Goal: Task Accomplishment & Management: Manage account settings

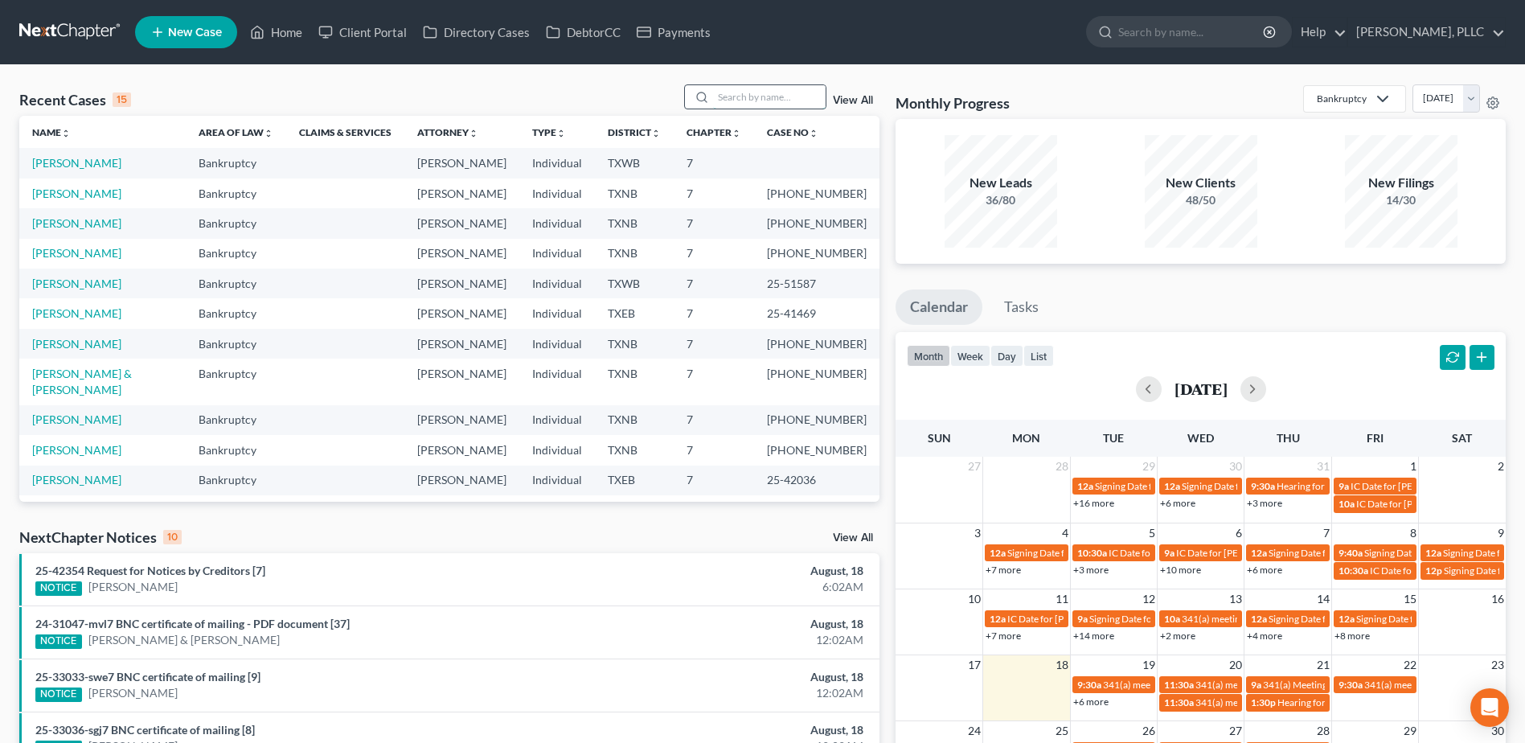
click at [755, 96] on input "search" at bounding box center [769, 96] width 113 height 23
type input "[PERSON_NAME]"
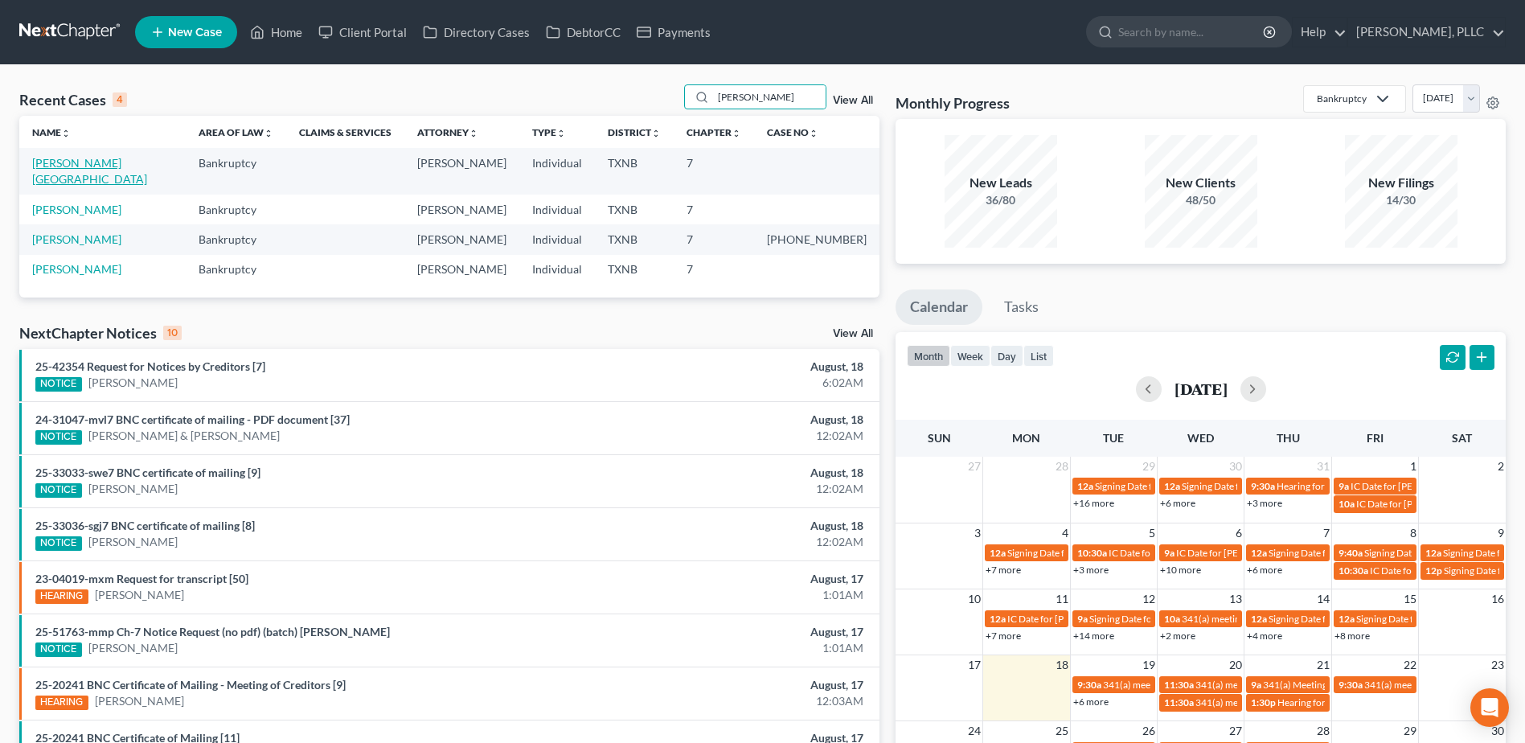
click at [105, 162] on link "[PERSON_NAME][GEOGRAPHIC_DATA]" at bounding box center [89, 171] width 115 height 30
select select "6"
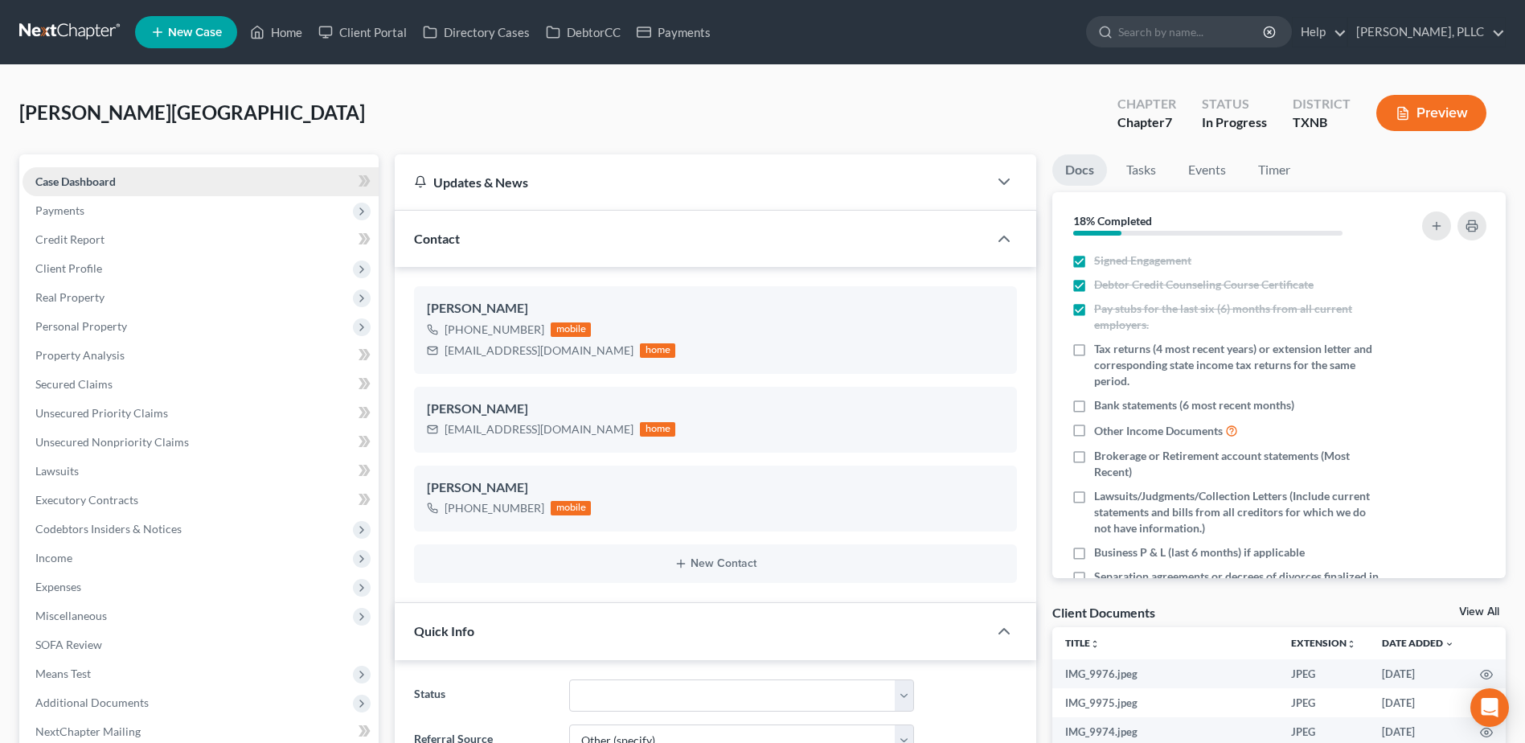
scroll to position [823, 0]
click at [87, 324] on span "Personal Property" at bounding box center [81, 326] width 92 height 14
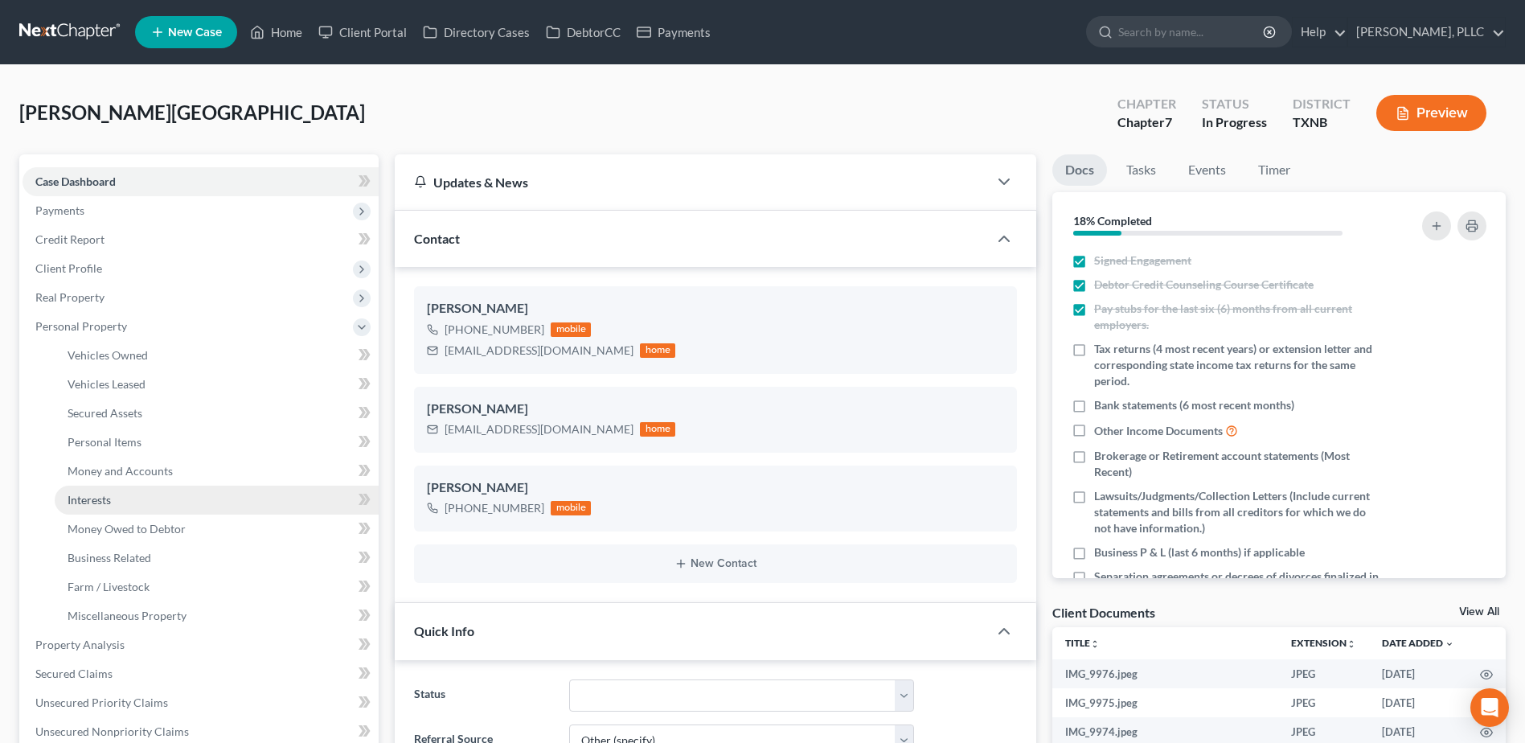
click at [101, 499] on span "Interests" at bounding box center [89, 500] width 43 height 14
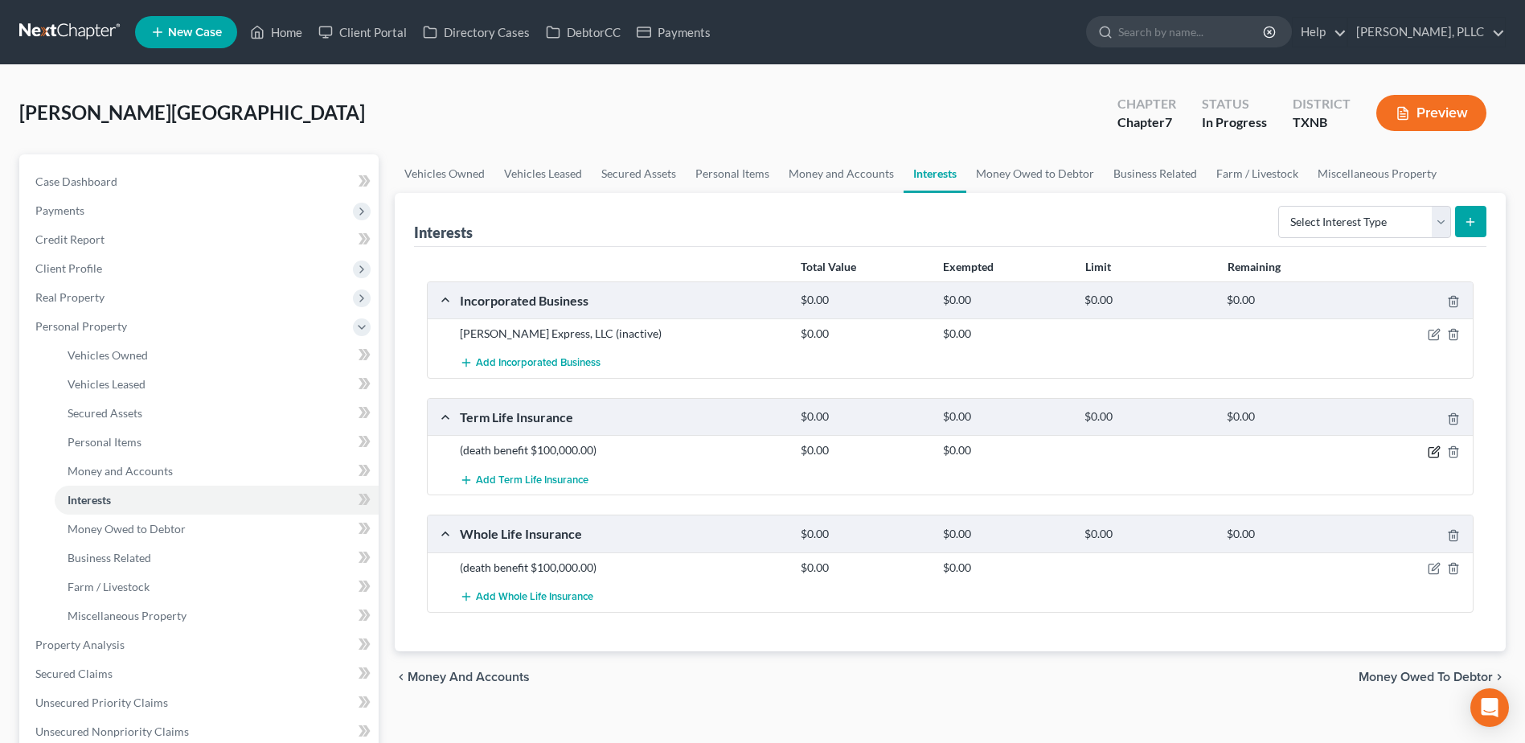
click at [1433, 454] on icon "button" at bounding box center [1434, 452] width 13 height 13
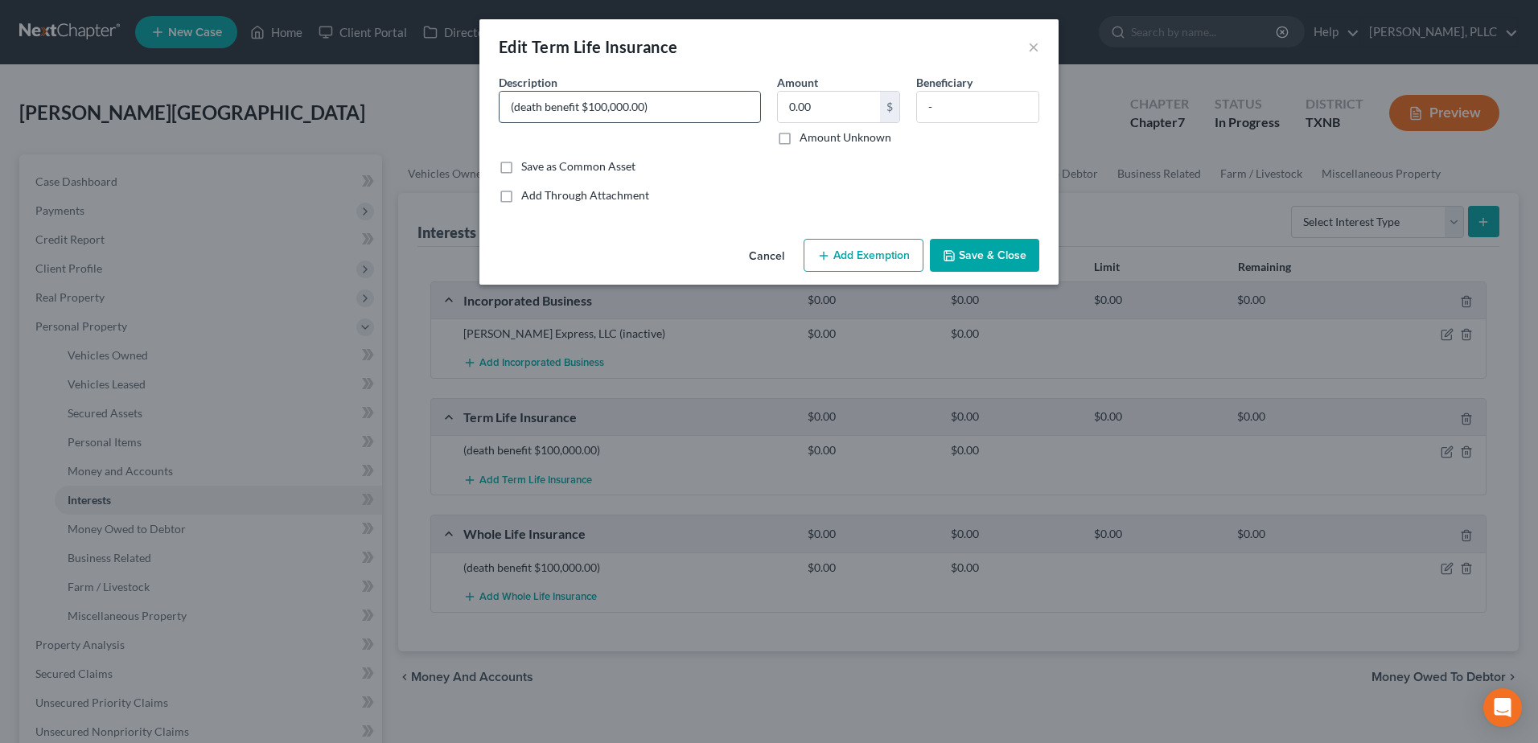
click at [507, 106] on input "(death benefit $100,000.00)" at bounding box center [629, 107] width 261 height 31
type input "Allstate (death benefit $100,000.00)"
click at [1013, 255] on button "Save & Close" at bounding box center [984, 256] width 109 height 34
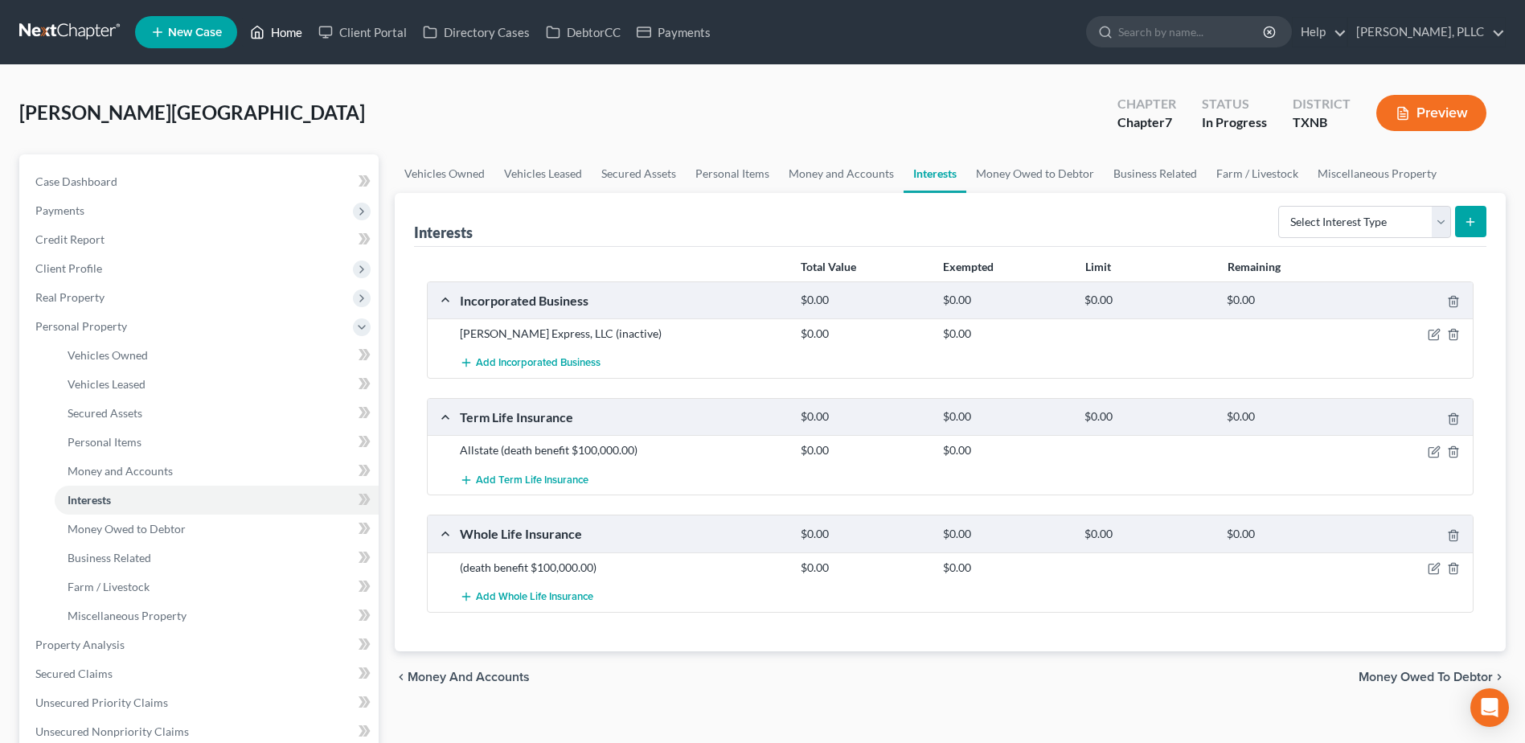
click at [292, 29] on link "Home" at bounding box center [276, 32] width 68 height 29
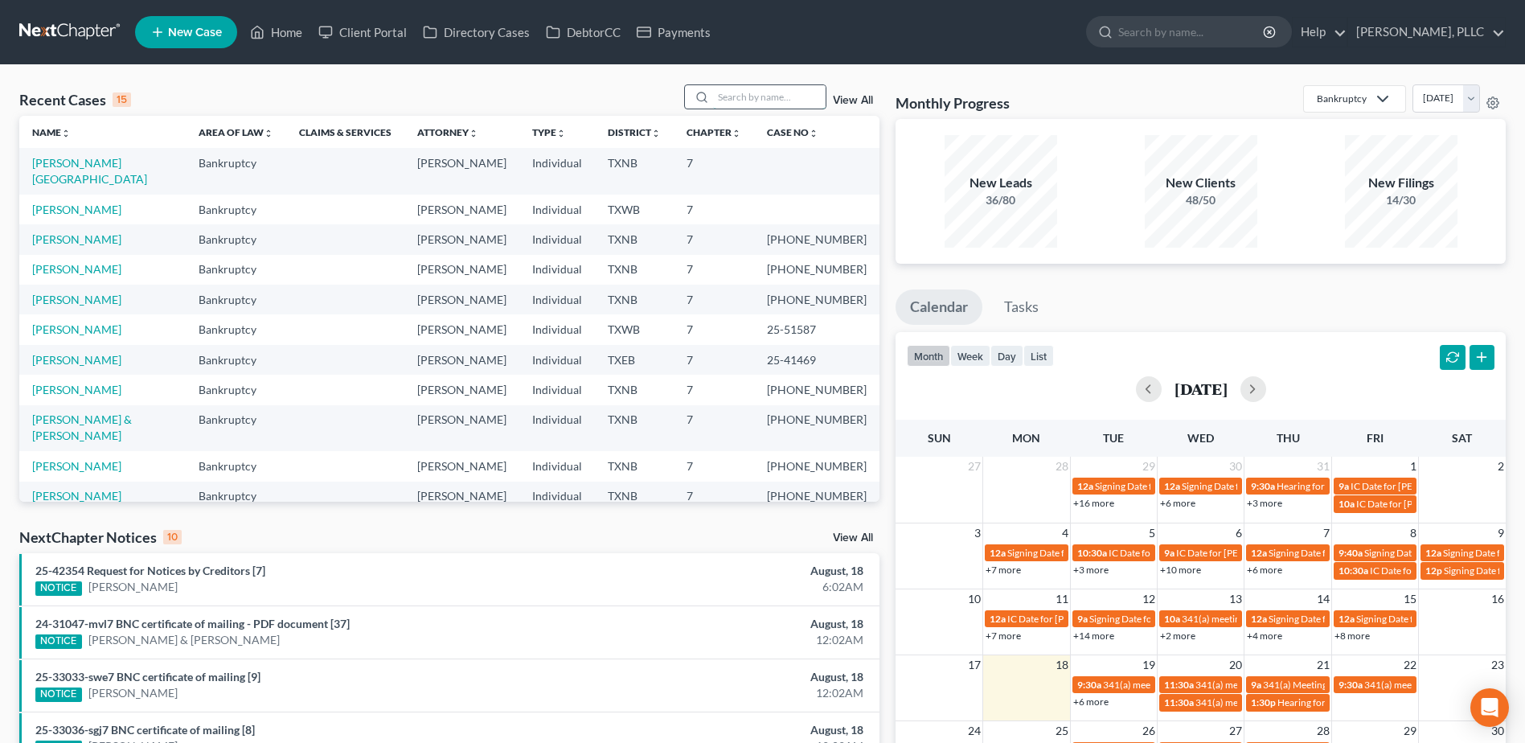
click at [793, 97] on input "search" at bounding box center [769, 96] width 113 height 23
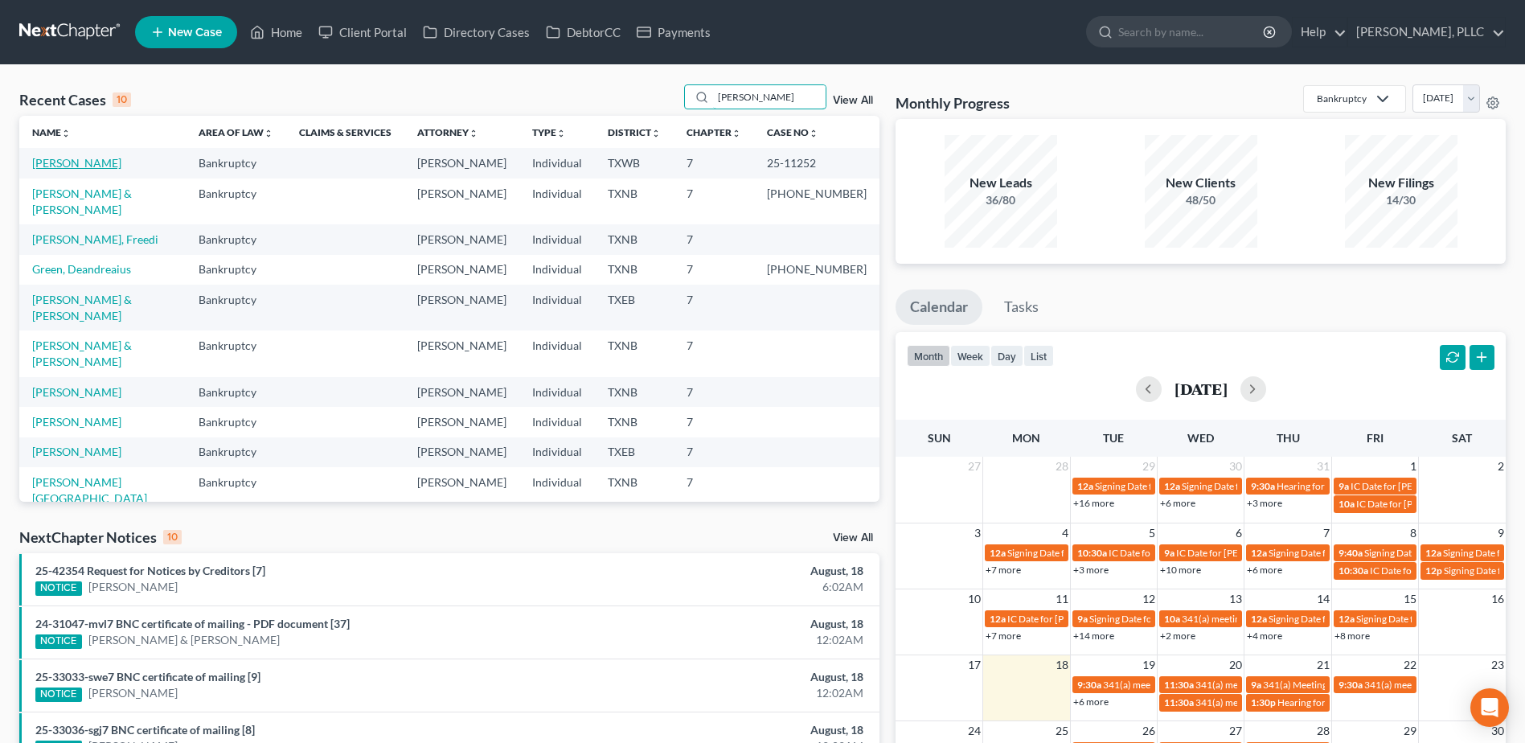
type input "jackson"
click at [73, 162] on link "Jackson, Felicia" at bounding box center [76, 163] width 89 height 14
select select "1"
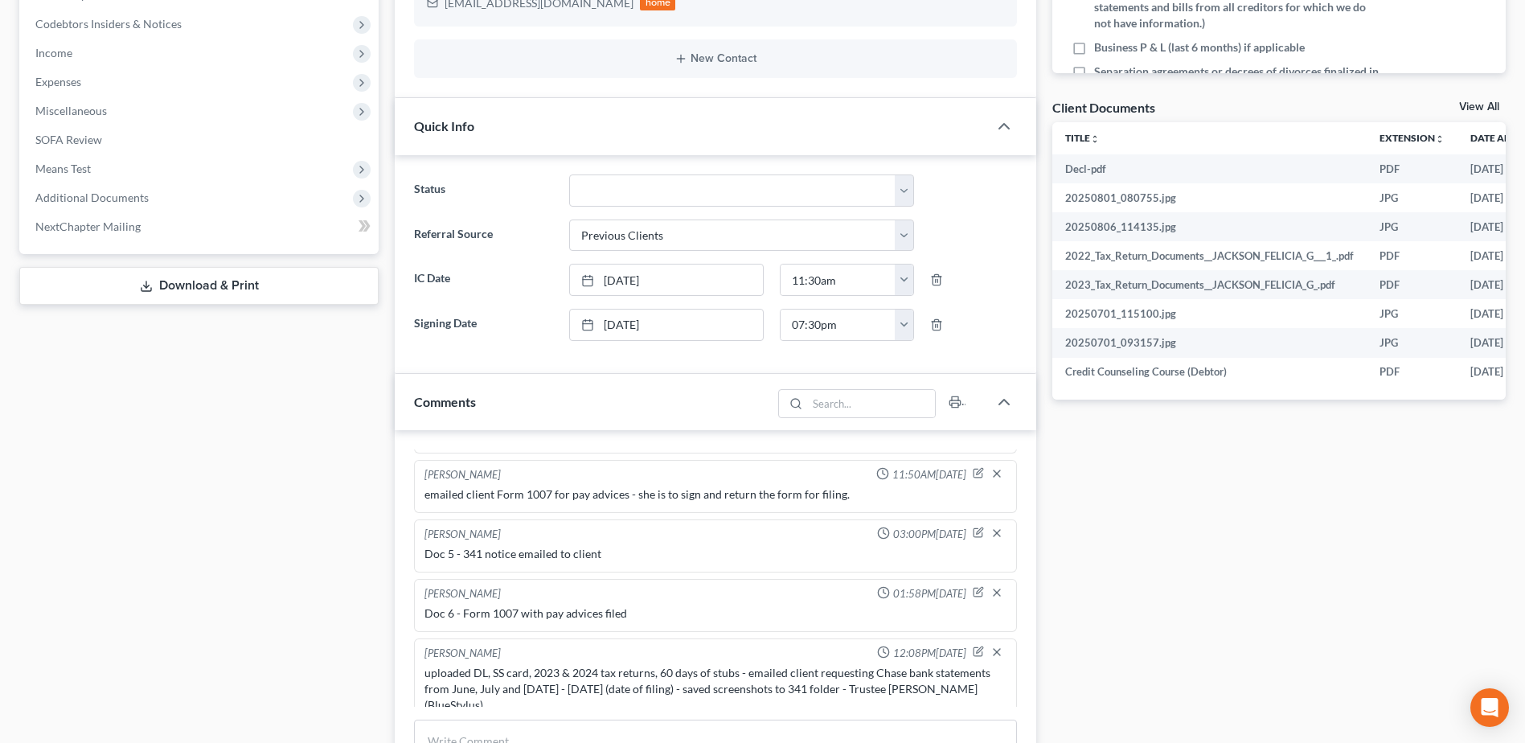
scroll to position [724, 0]
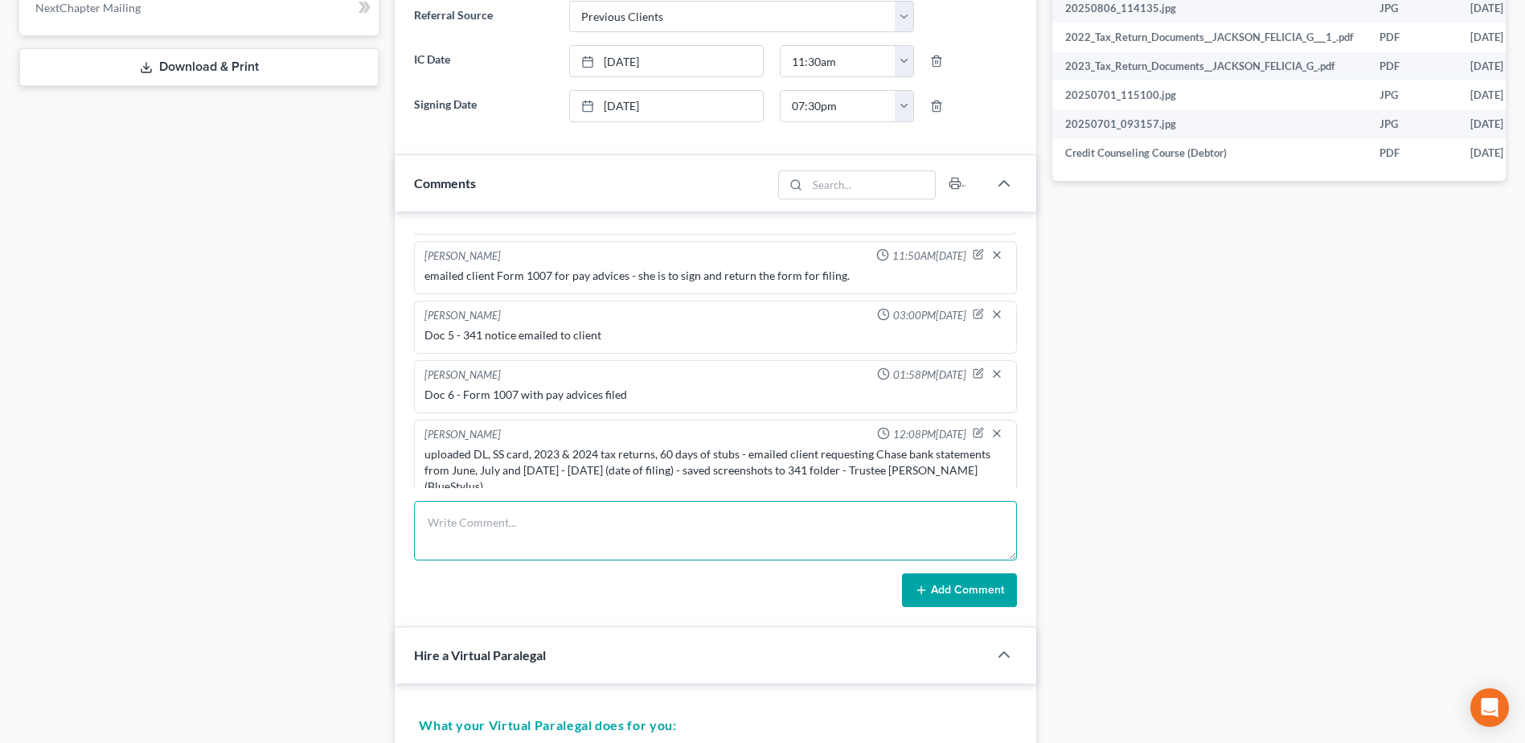
drag, startPoint x: 564, startPoint y: 531, endPoint x: 554, endPoint y: 528, distance: 10.2
click at [558, 528] on textarea at bounding box center [715, 531] width 603 height 60
type textarea "uploaded Chase bank statements, saved new screenshots to client folder (Trustee…"
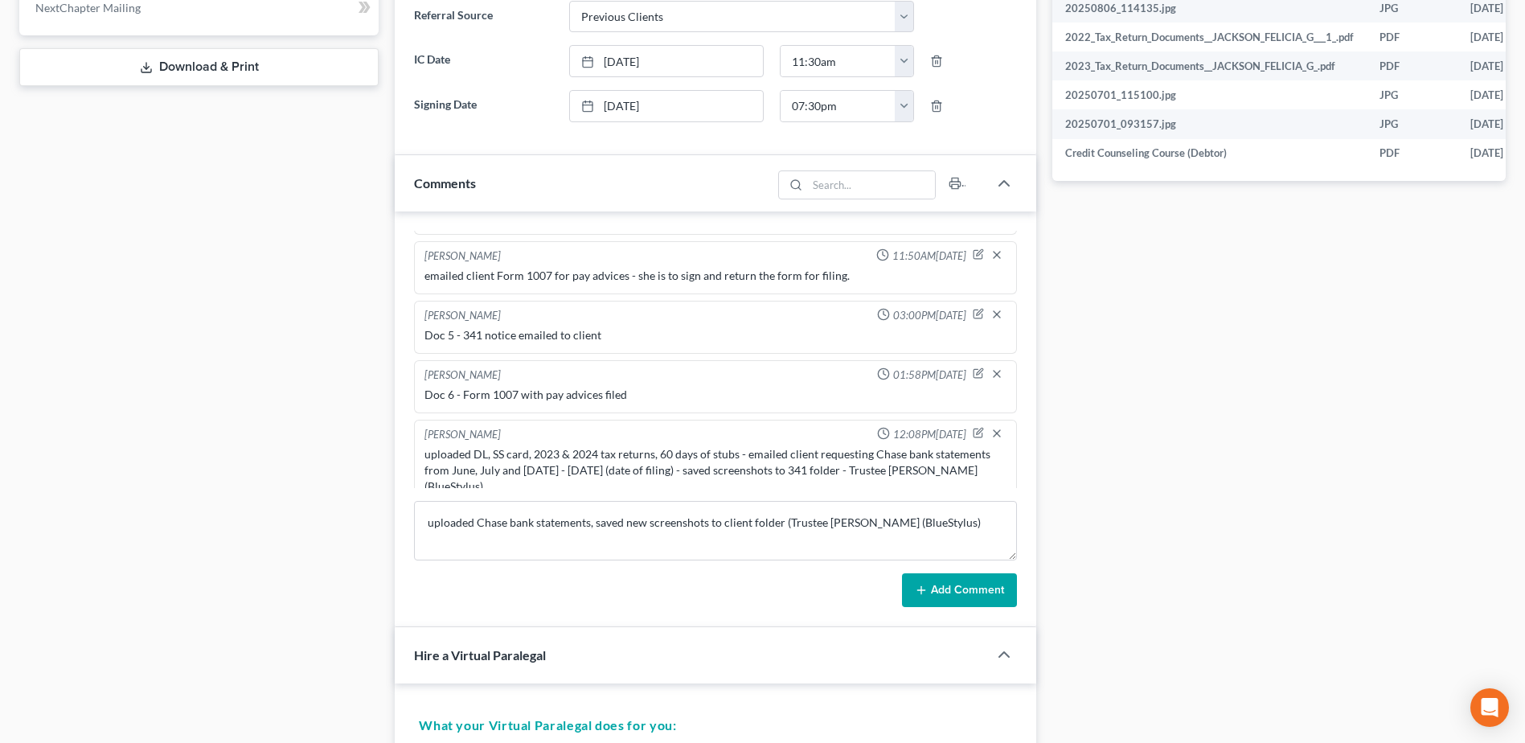
click at [963, 598] on button "Add Comment" at bounding box center [959, 590] width 115 height 34
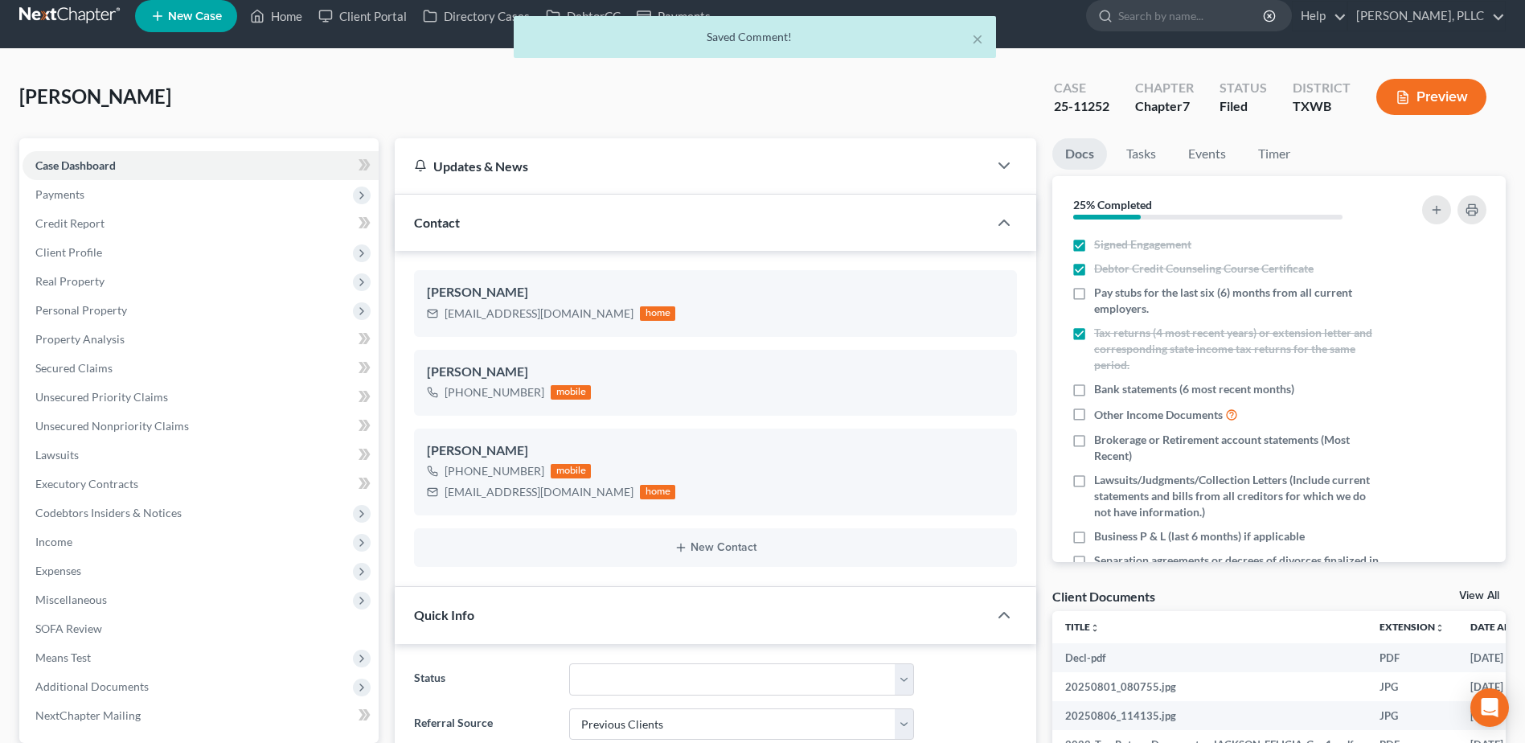
scroll to position [0, 0]
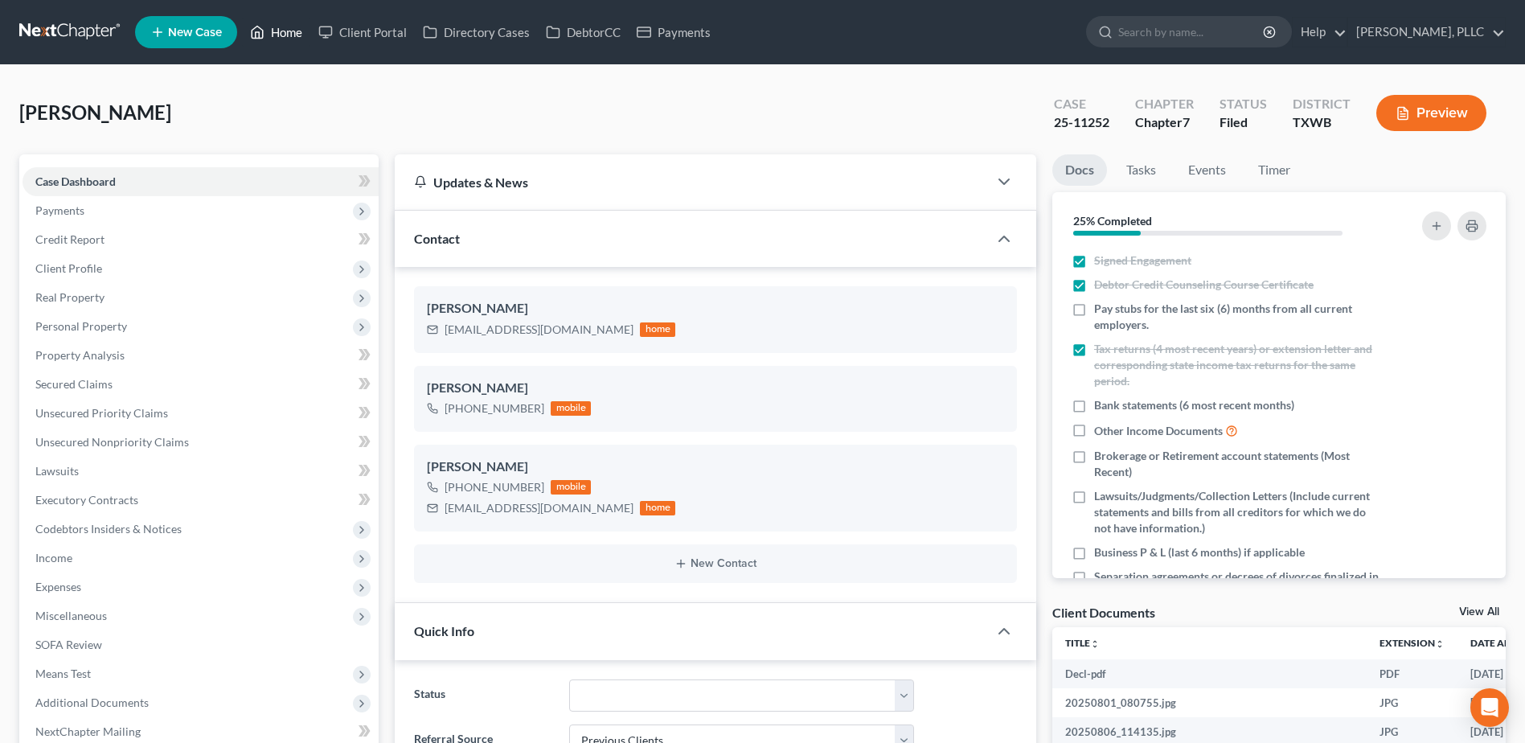
click at [294, 35] on link "Home" at bounding box center [276, 32] width 68 height 29
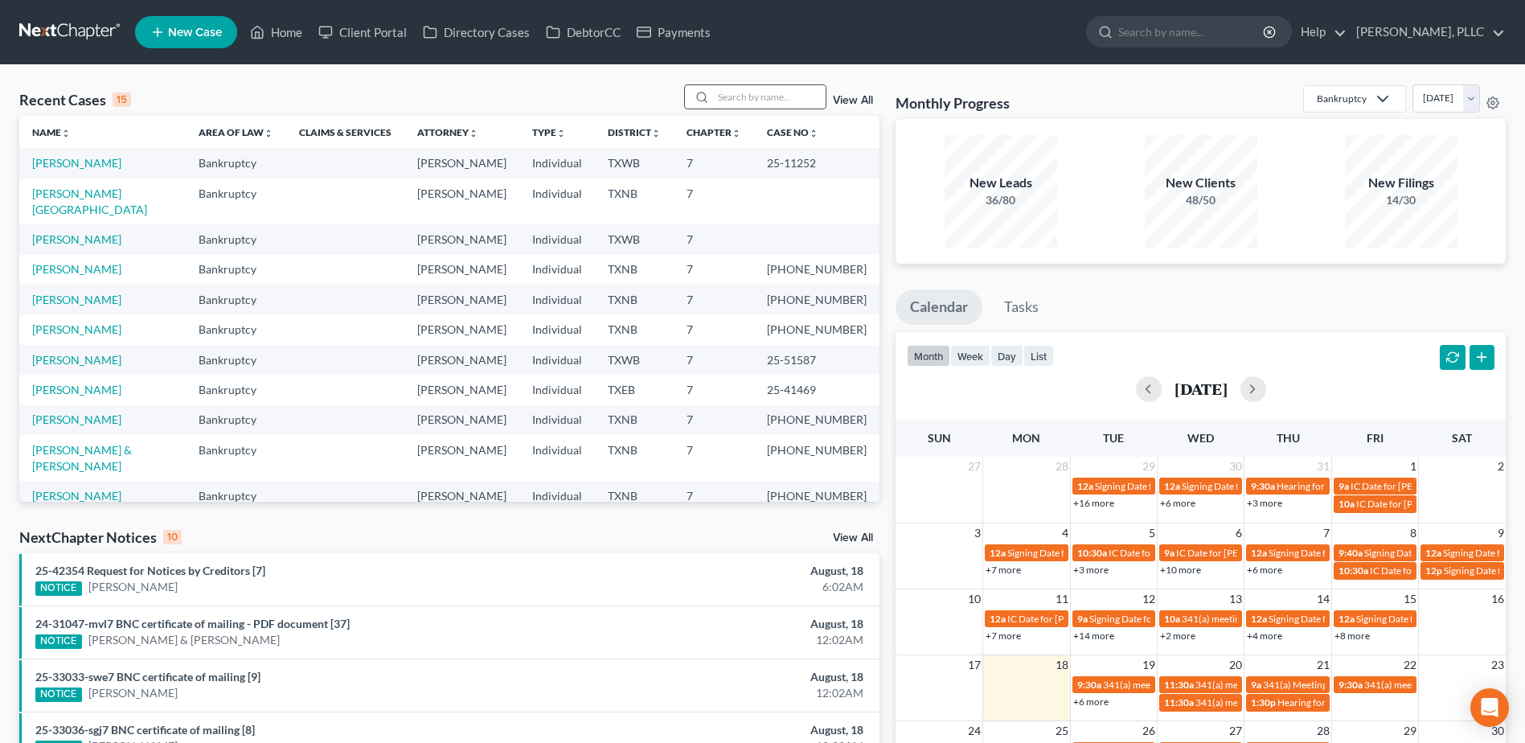
click at [772, 91] on input "search" at bounding box center [769, 96] width 113 height 23
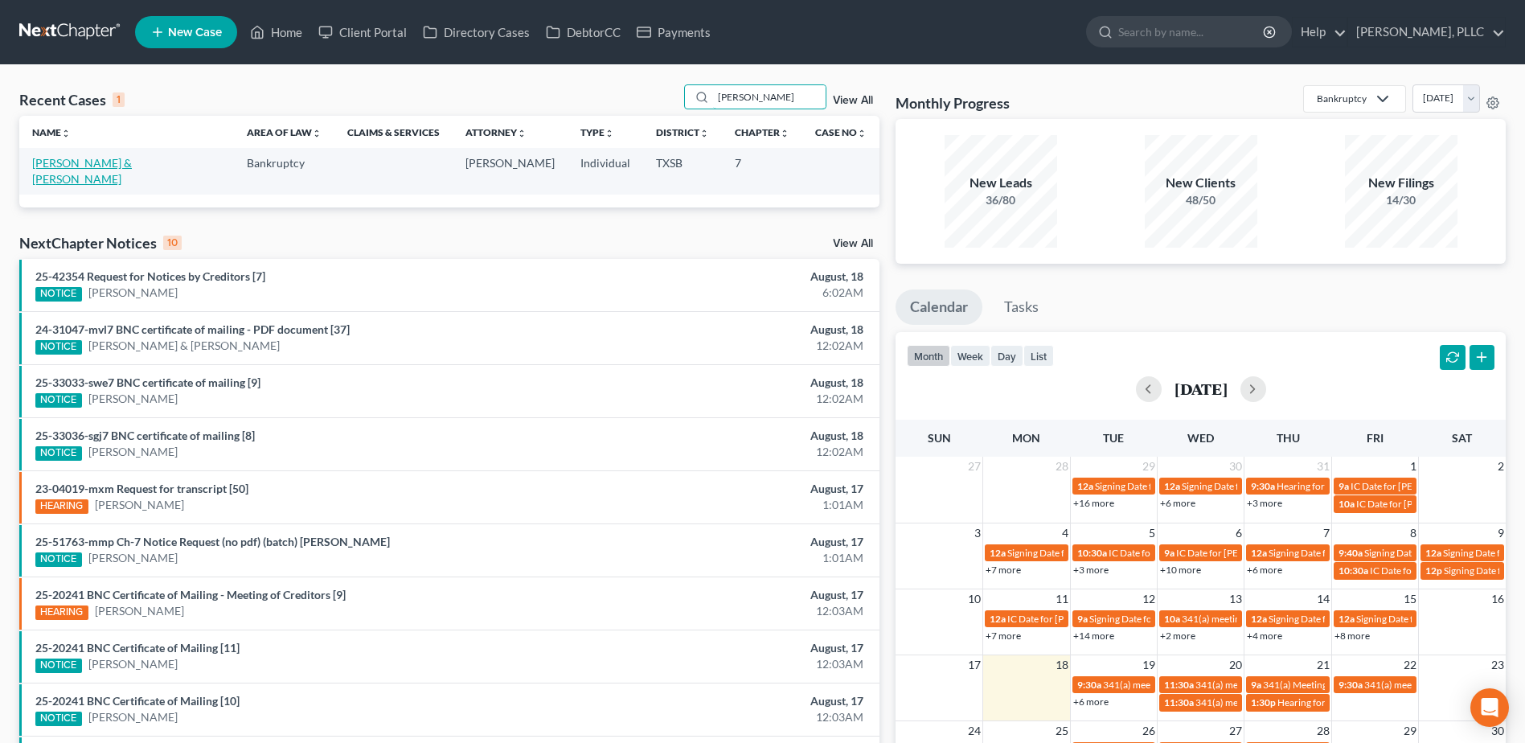
type input "fagg"
click at [91, 169] on link "[PERSON_NAME] & [PERSON_NAME]" at bounding box center [82, 171] width 100 height 30
select select "4"
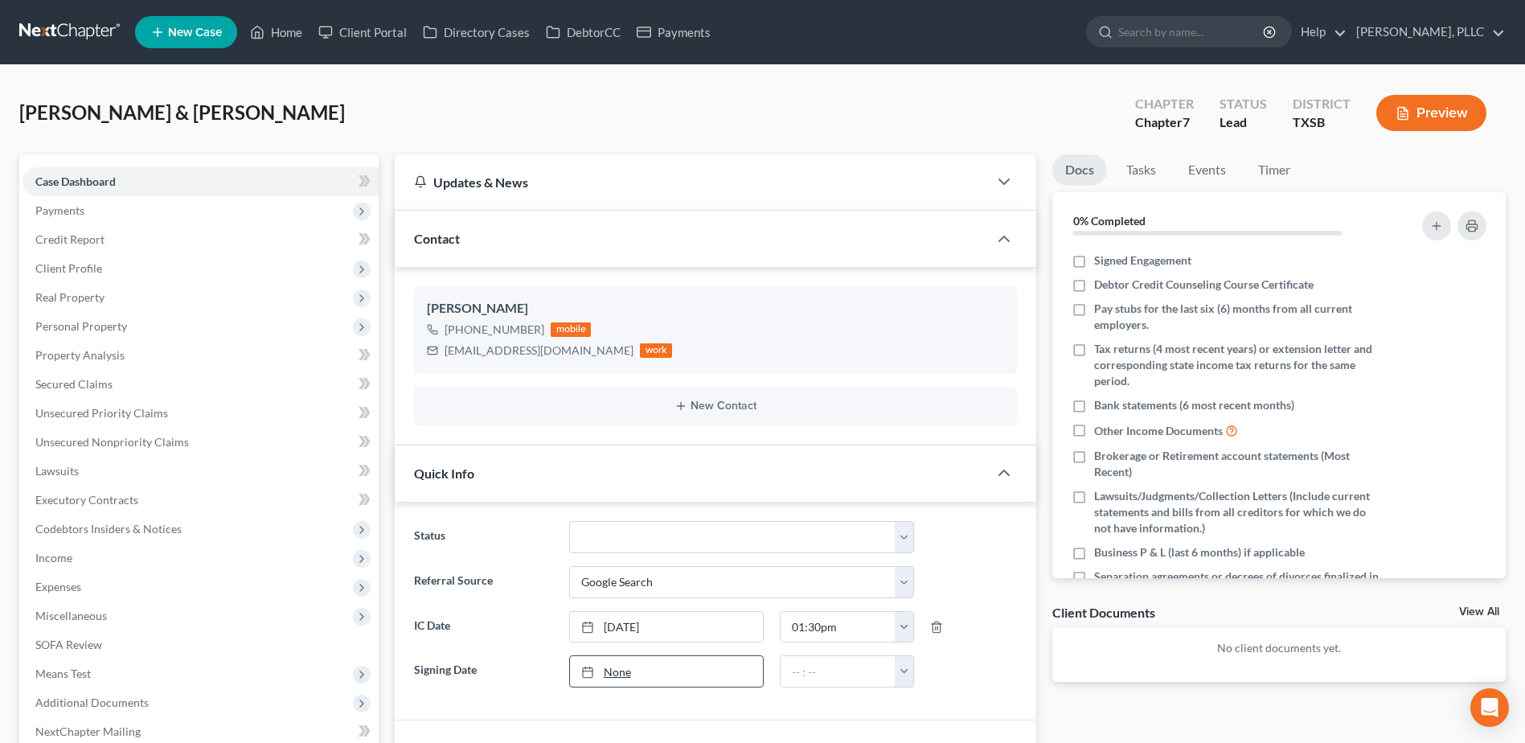
click at [618, 676] on link "None" at bounding box center [666, 671] width 193 height 31
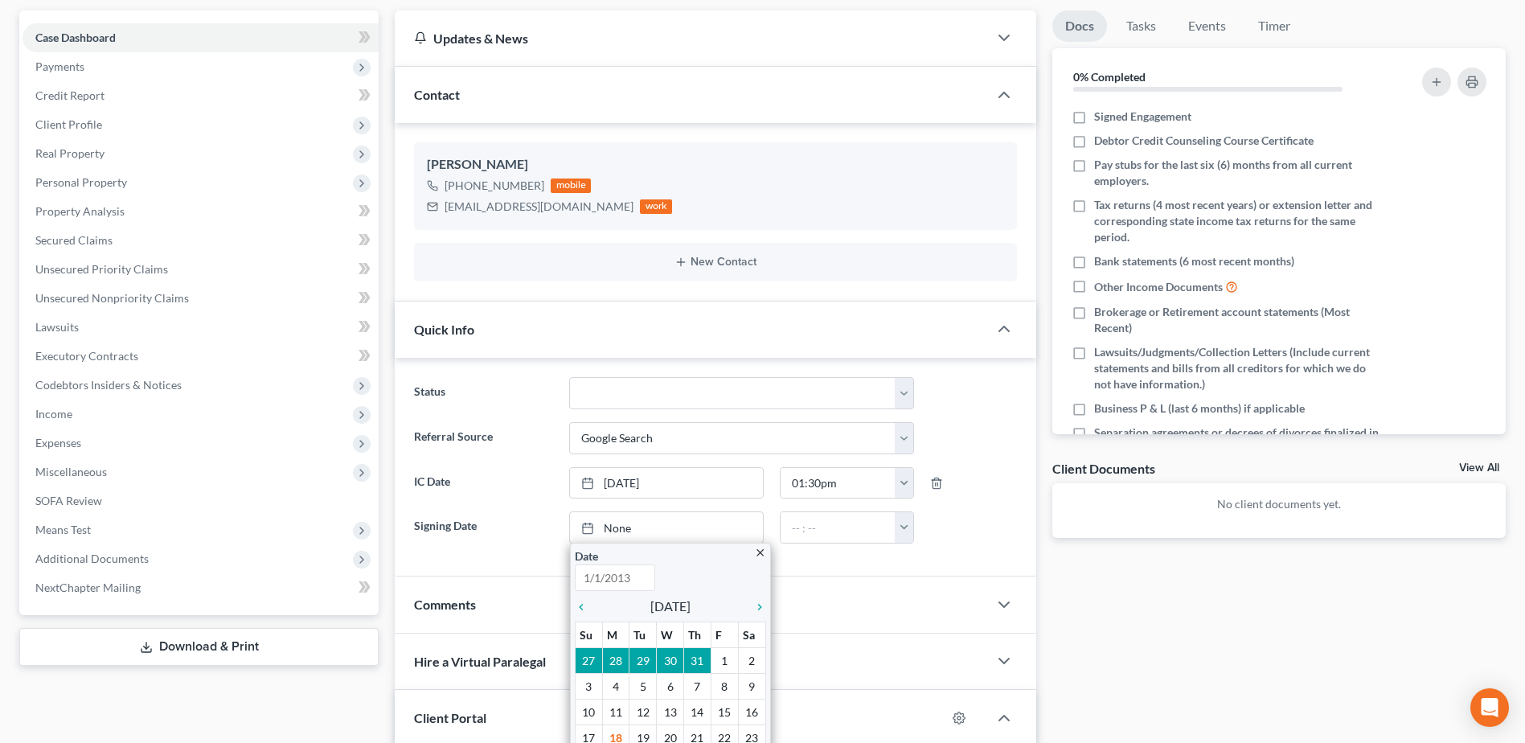
scroll to position [322, 0]
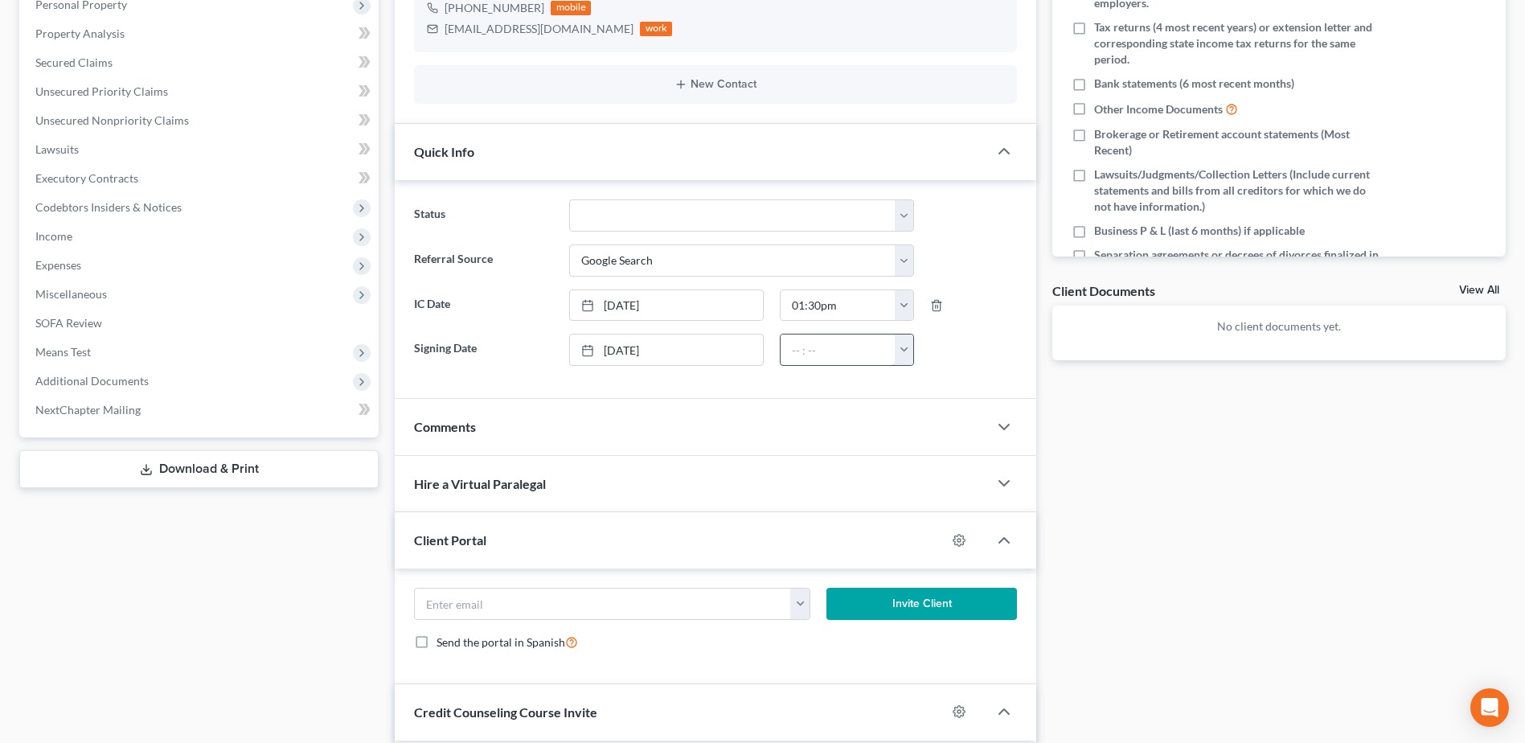
click at [830, 355] on input "text" at bounding box center [838, 350] width 115 height 31
type input "12:12 pm"
click at [1164, 481] on div "Docs Tasks Events Timer 0% Completed Nothing here yet! Signed Engagement Debtor…" at bounding box center [1280, 365] width 470 height 1065
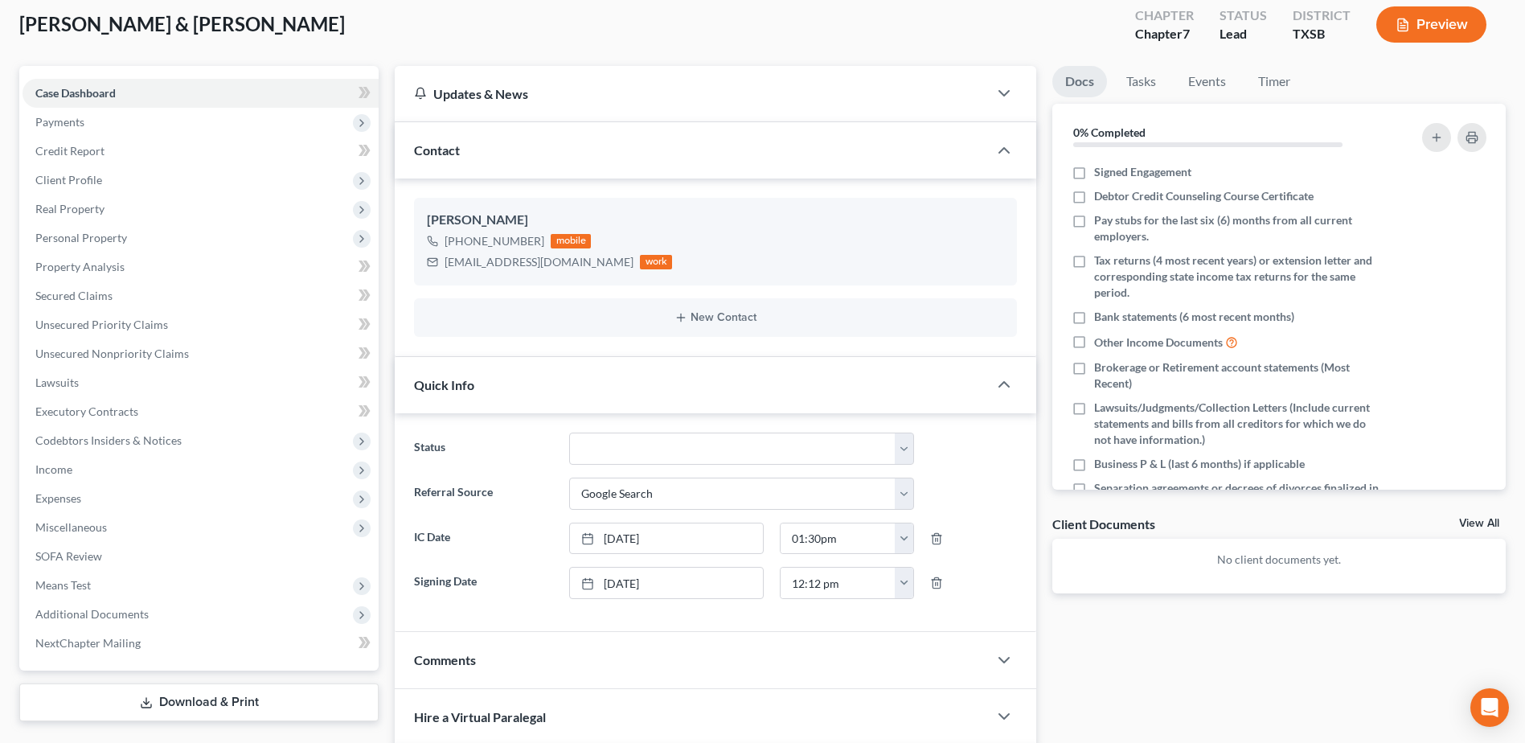
scroll to position [80, 0]
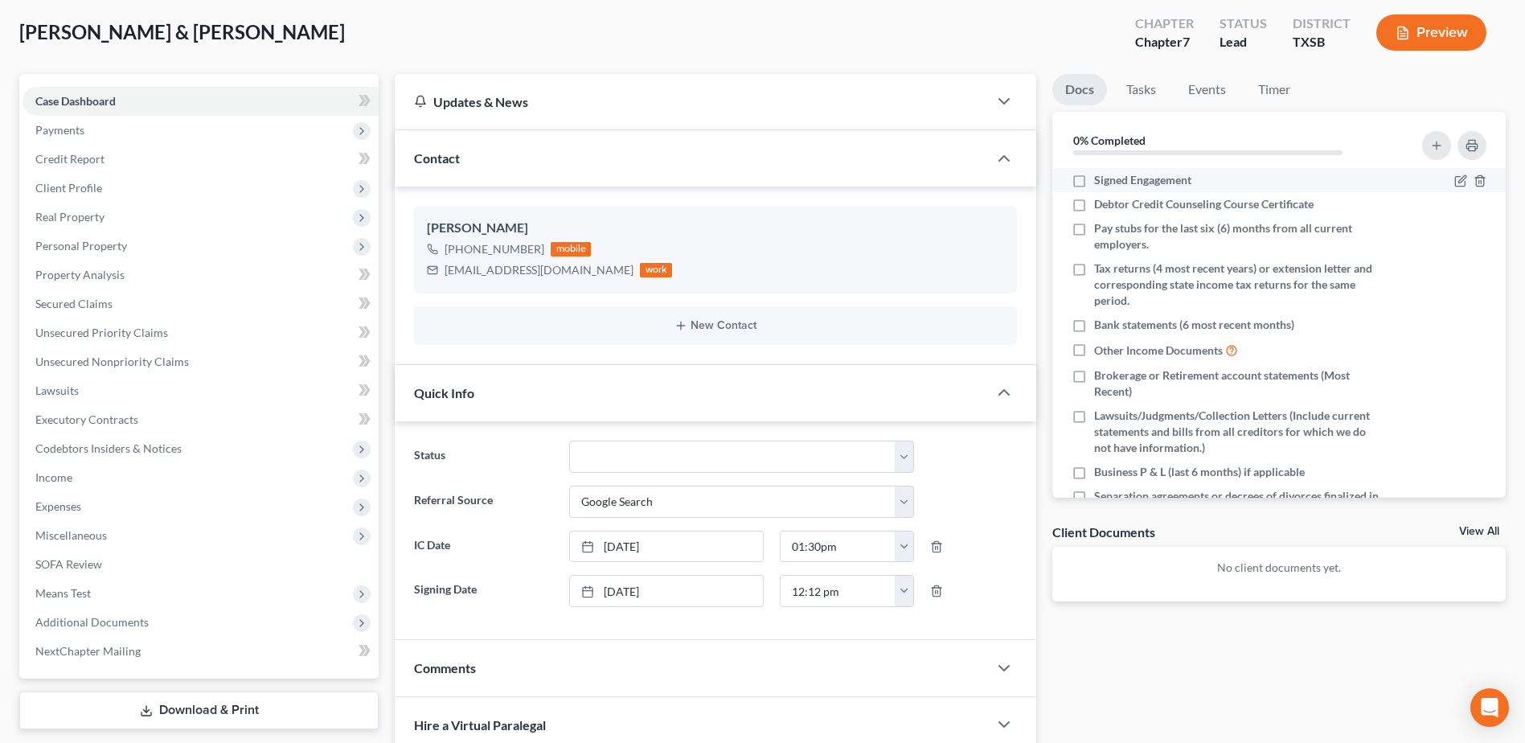
click at [1094, 181] on label "Signed Engagement" at bounding box center [1142, 180] width 97 height 16
click at [1101, 181] on input "Signed Engagement" at bounding box center [1106, 177] width 10 height 10
checkbox input "true"
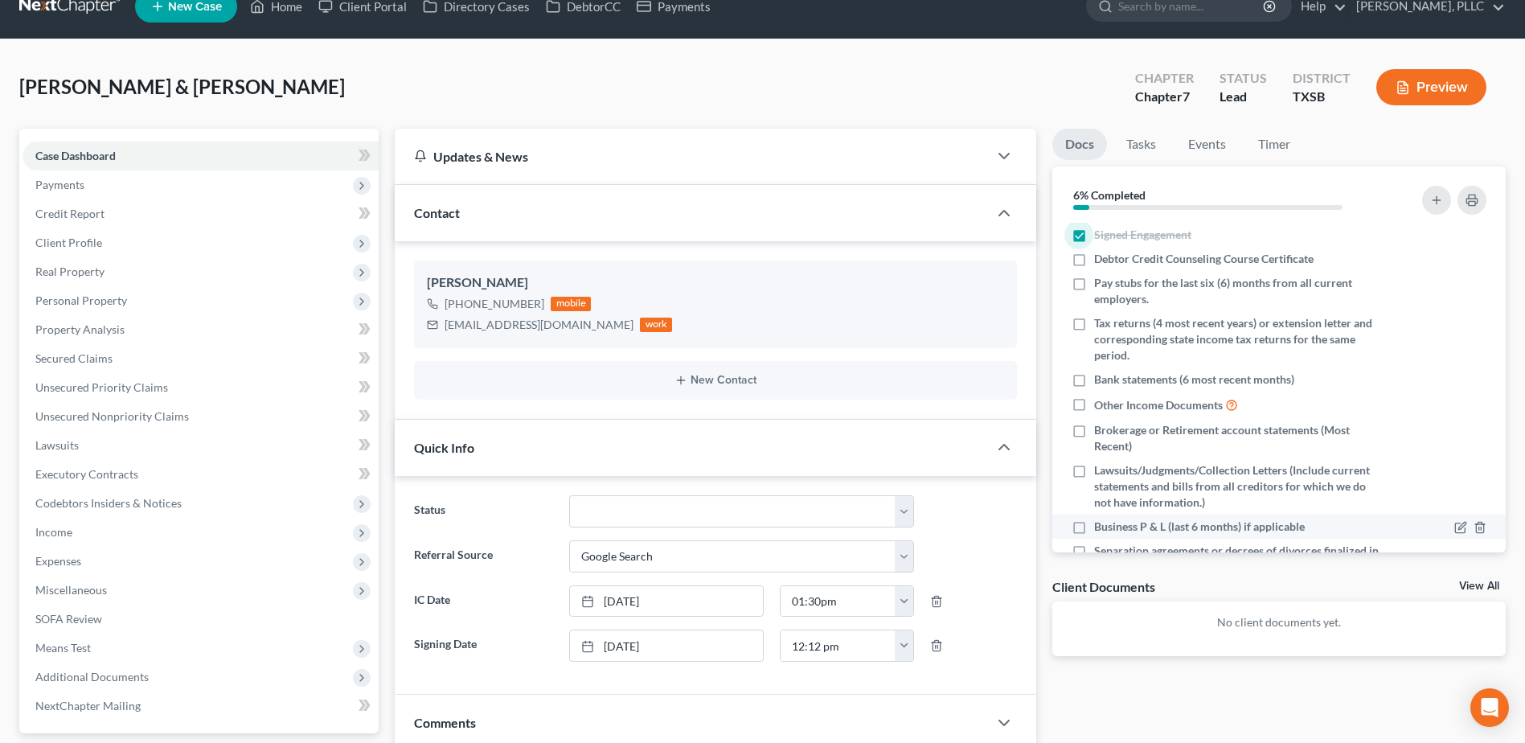
scroll to position [0, 0]
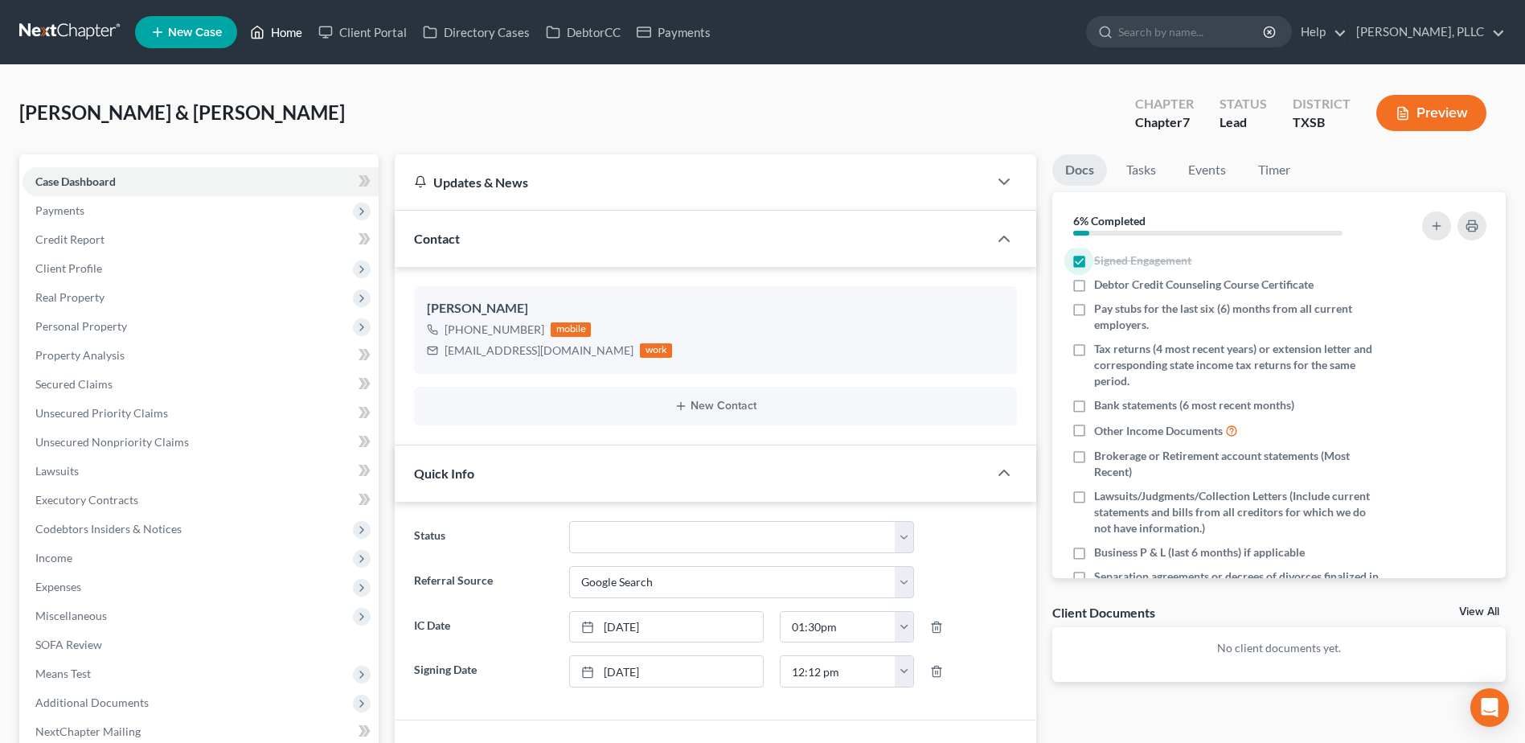
click at [288, 36] on link "Home" at bounding box center [276, 32] width 68 height 29
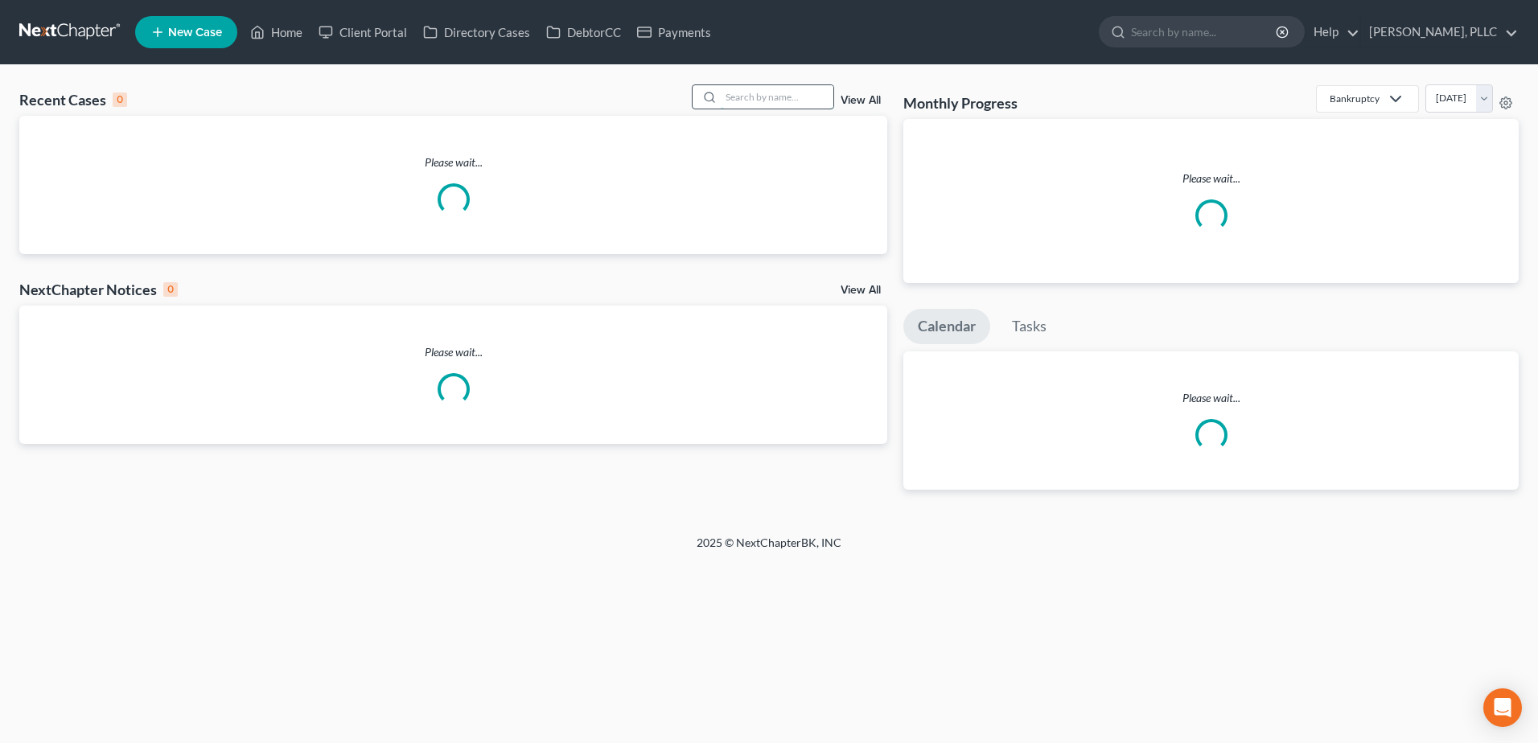
click at [778, 96] on input "search" at bounding box center [777, 96] width 113 height 23
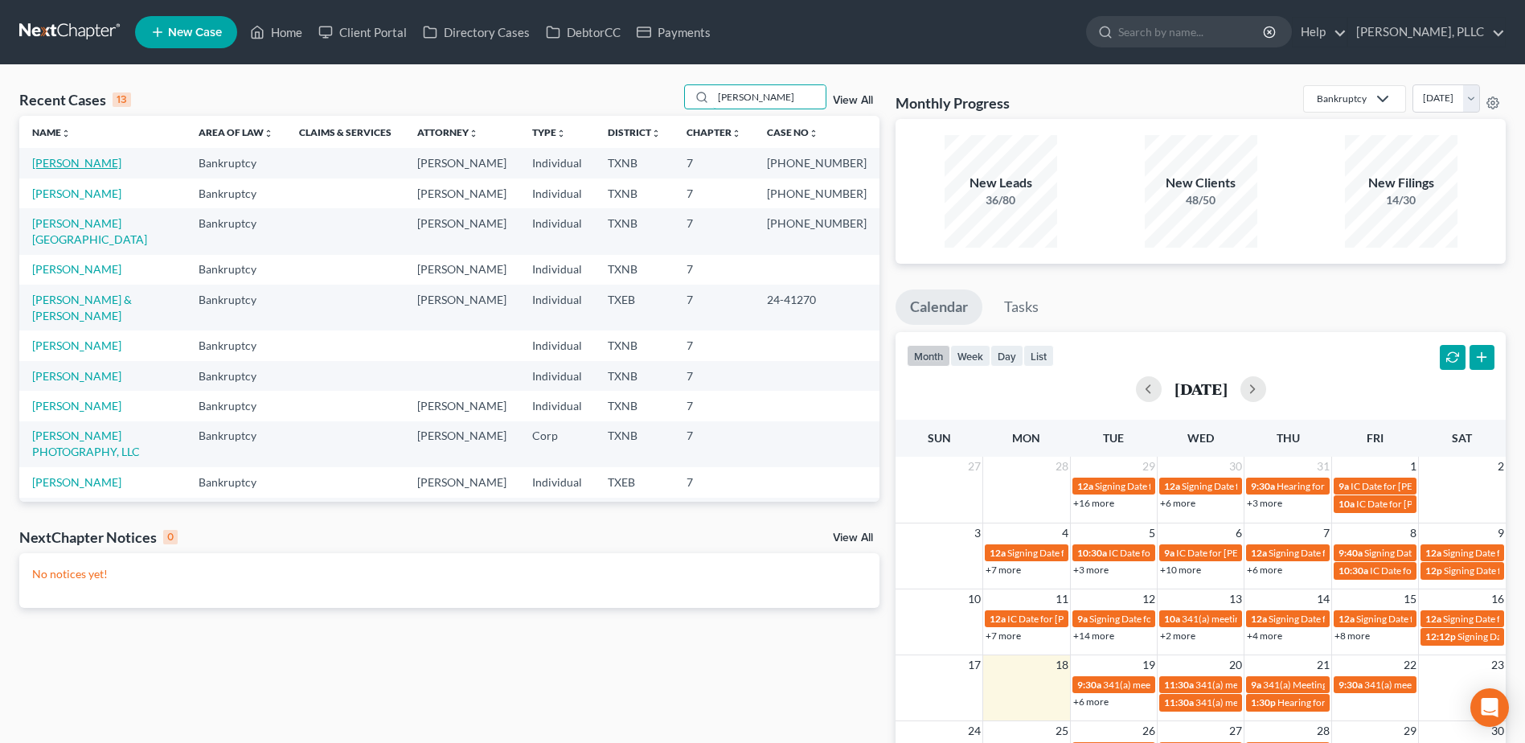
type input "harris"
click at [72, 164] on link "Harris, Myles" at bounding box center [76, 163] width 89 height 14
select select "4"
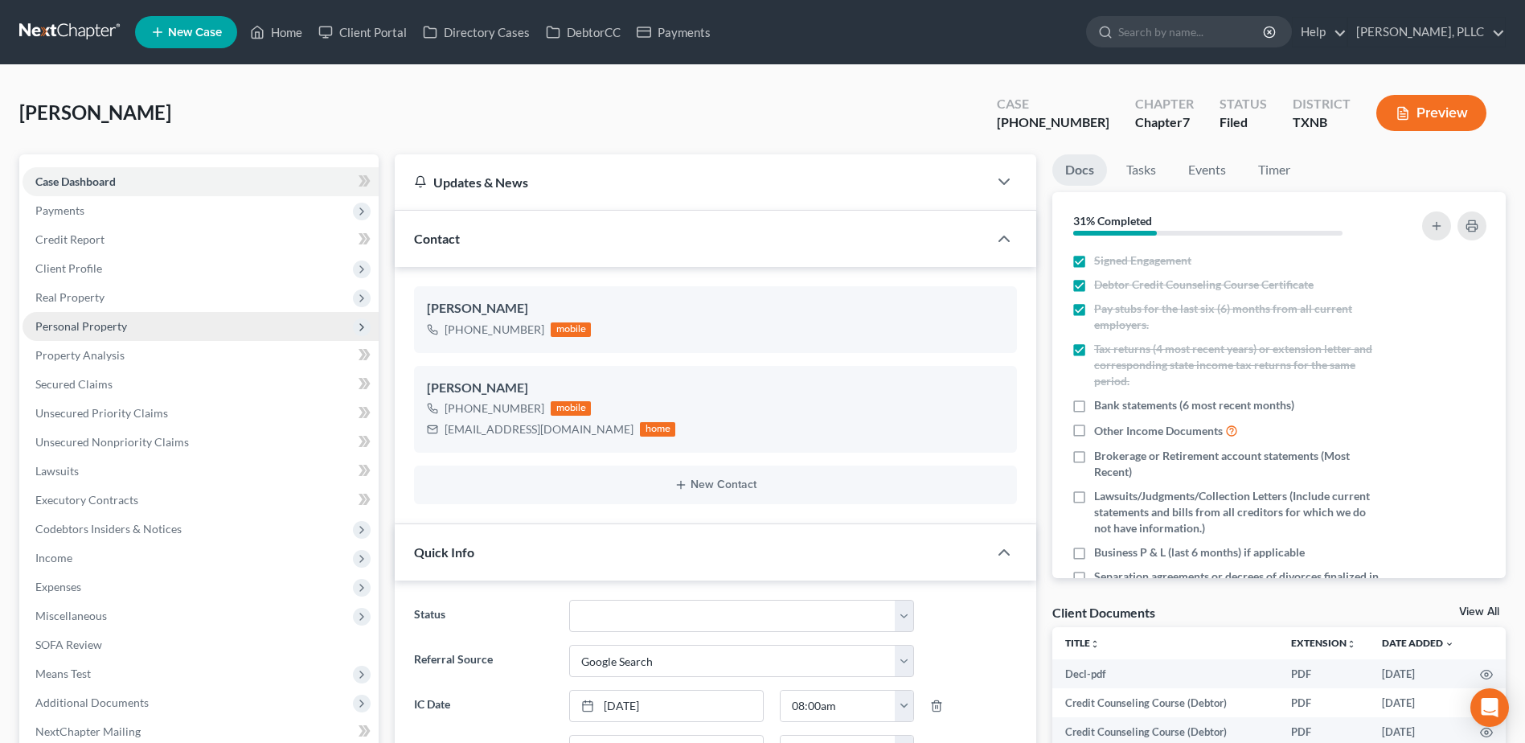
click at [95, 329] on span "Personal Property" at bounding box center [81, 326] width 92 height 14
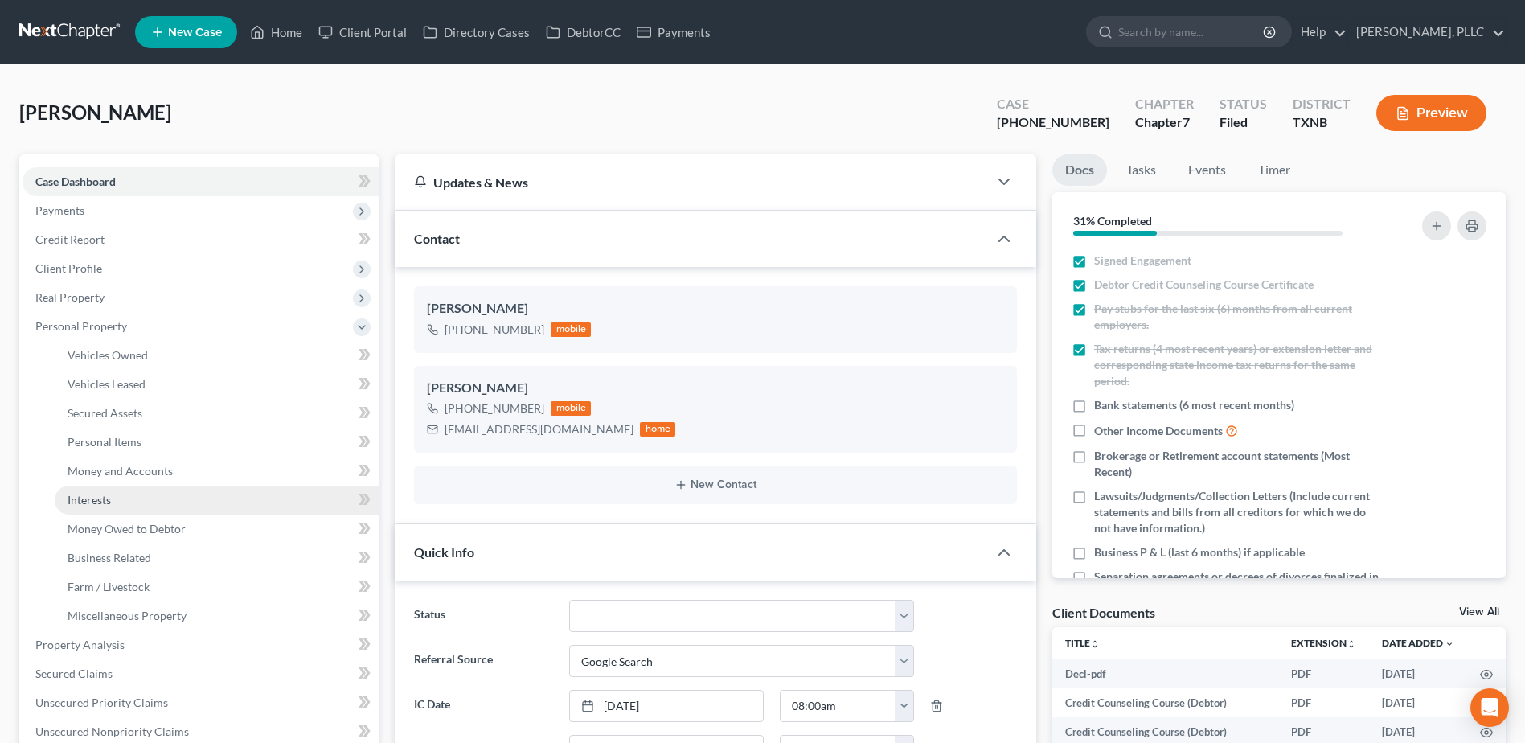
click at [108, 501] on span "Interests" at bounding box center [89, 500] width 43 height 14
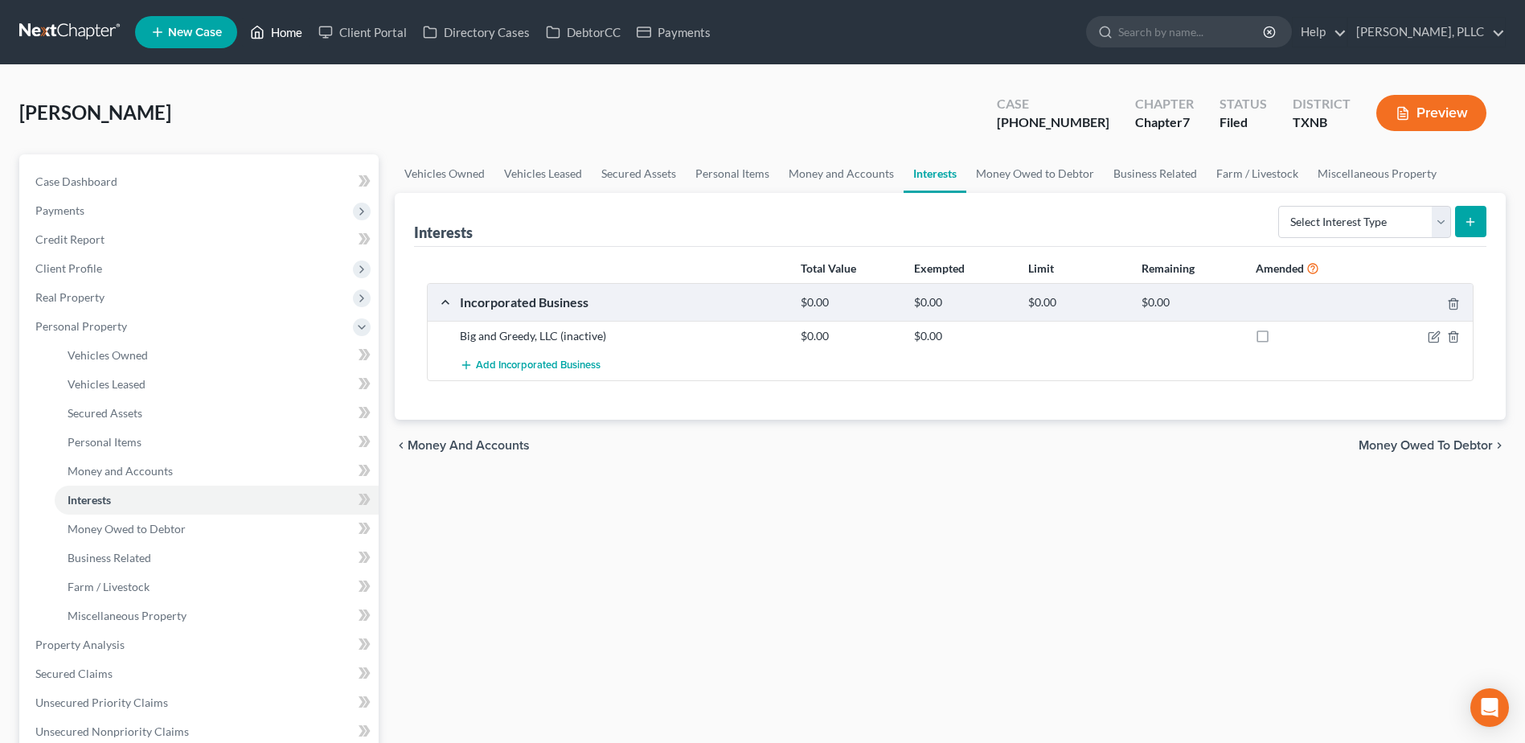
click at [274, 33] on link "Home" at bounding box center [276, 32] width 68 height 29
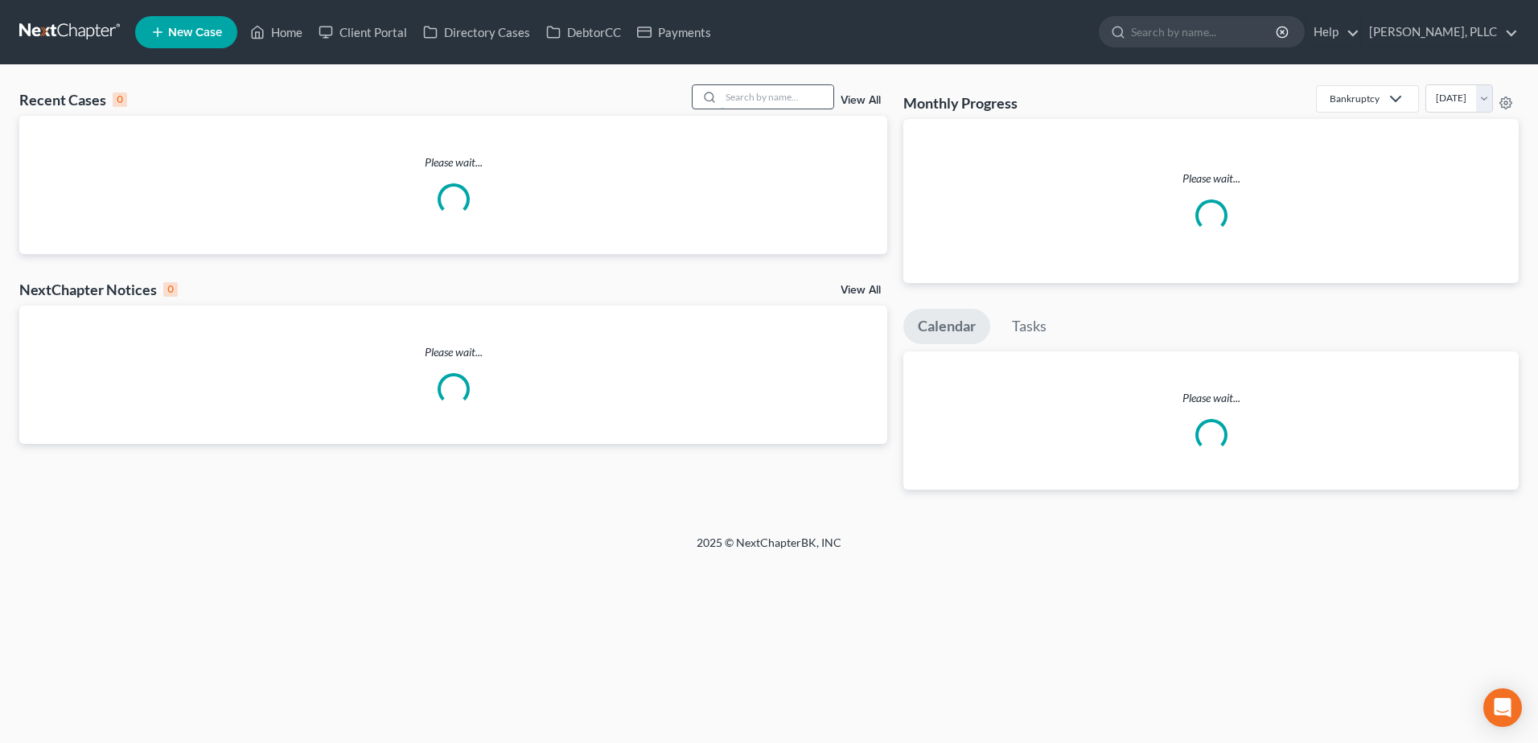
click at [752, 95] on input "search" at bounding box center [777, 96] width 113 height 23
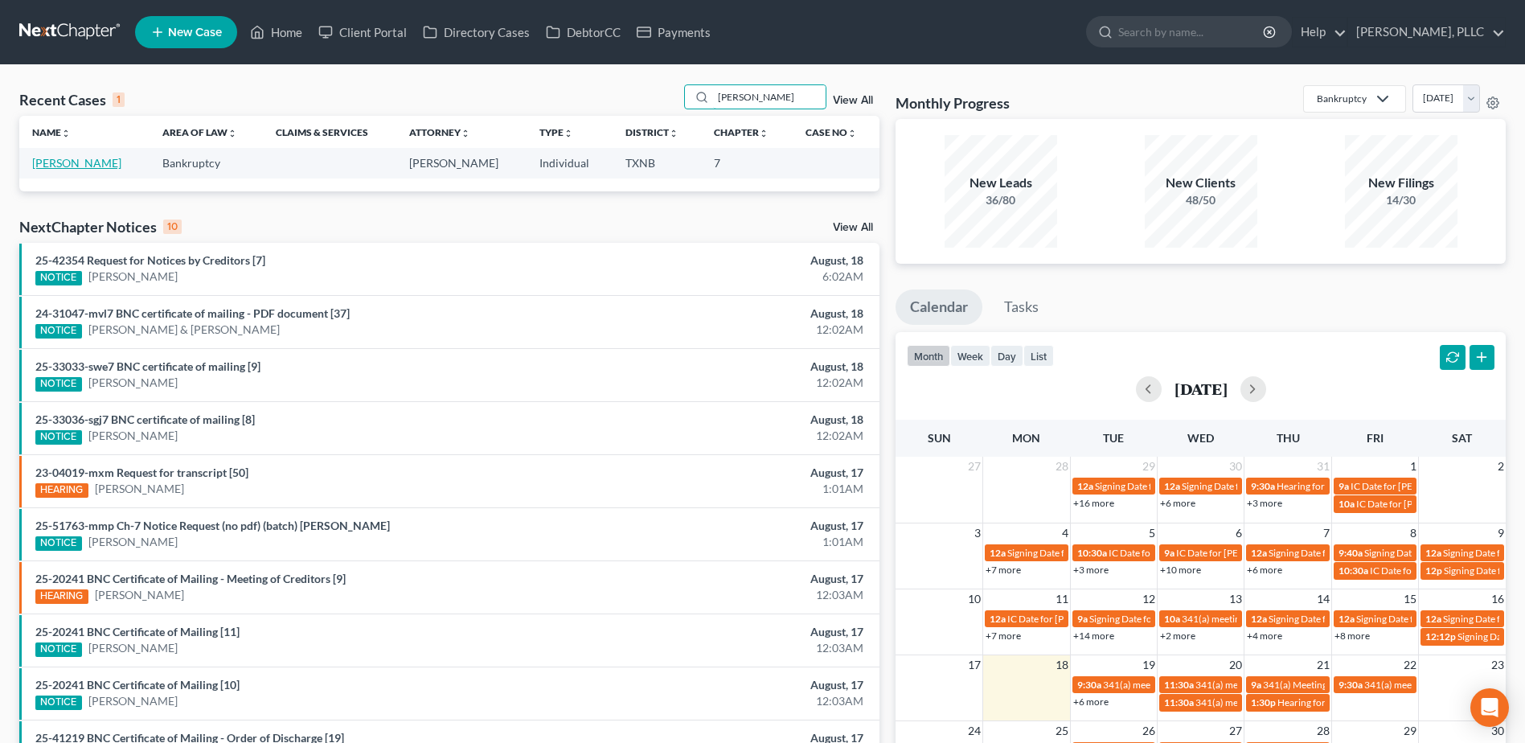
type input "wooten"
click at [86, 166] on link "Wooten, Diondala" at bounding box center [76, 163] width 89 height 14
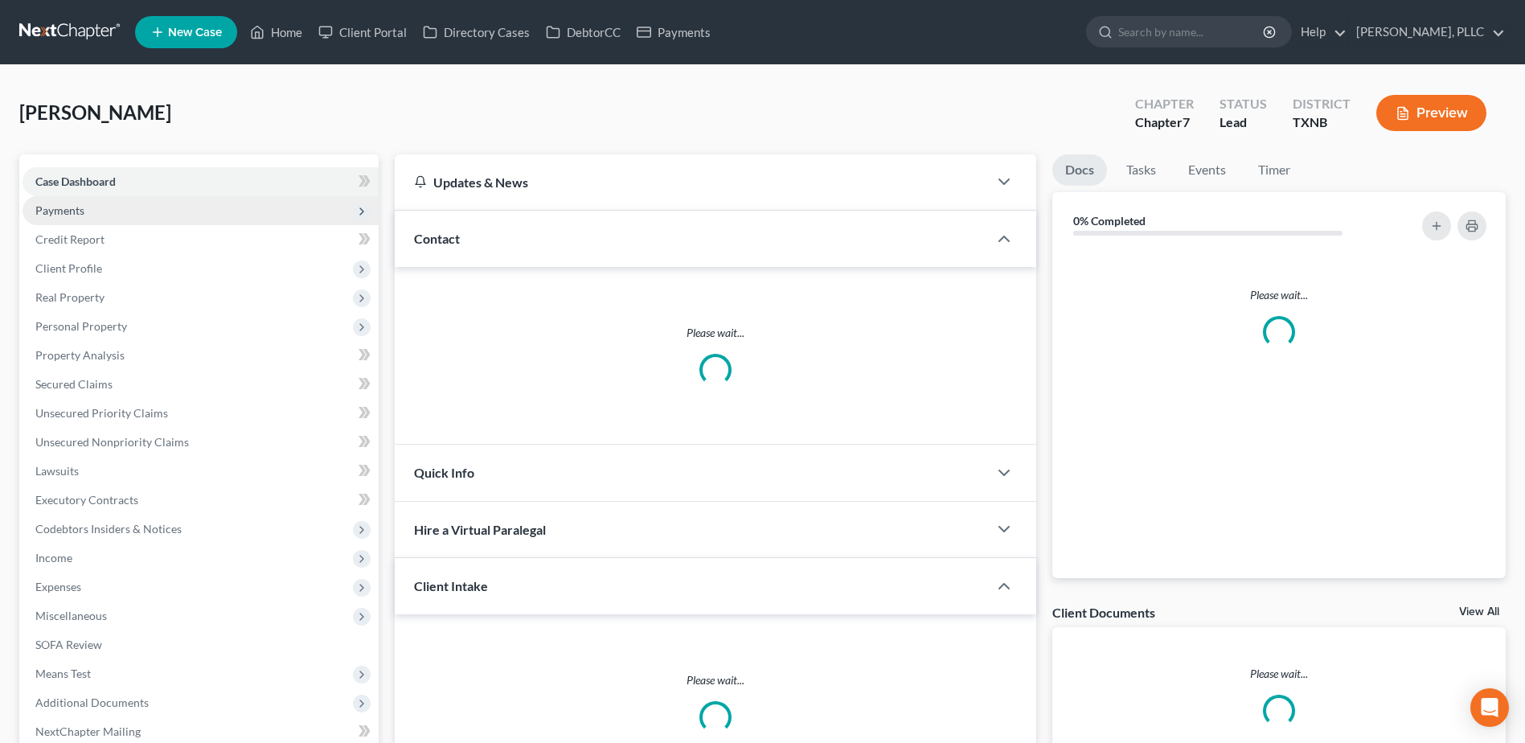
click at [88, 214] on span "Payments" at bounding box center [201, 210] width 356 height 29
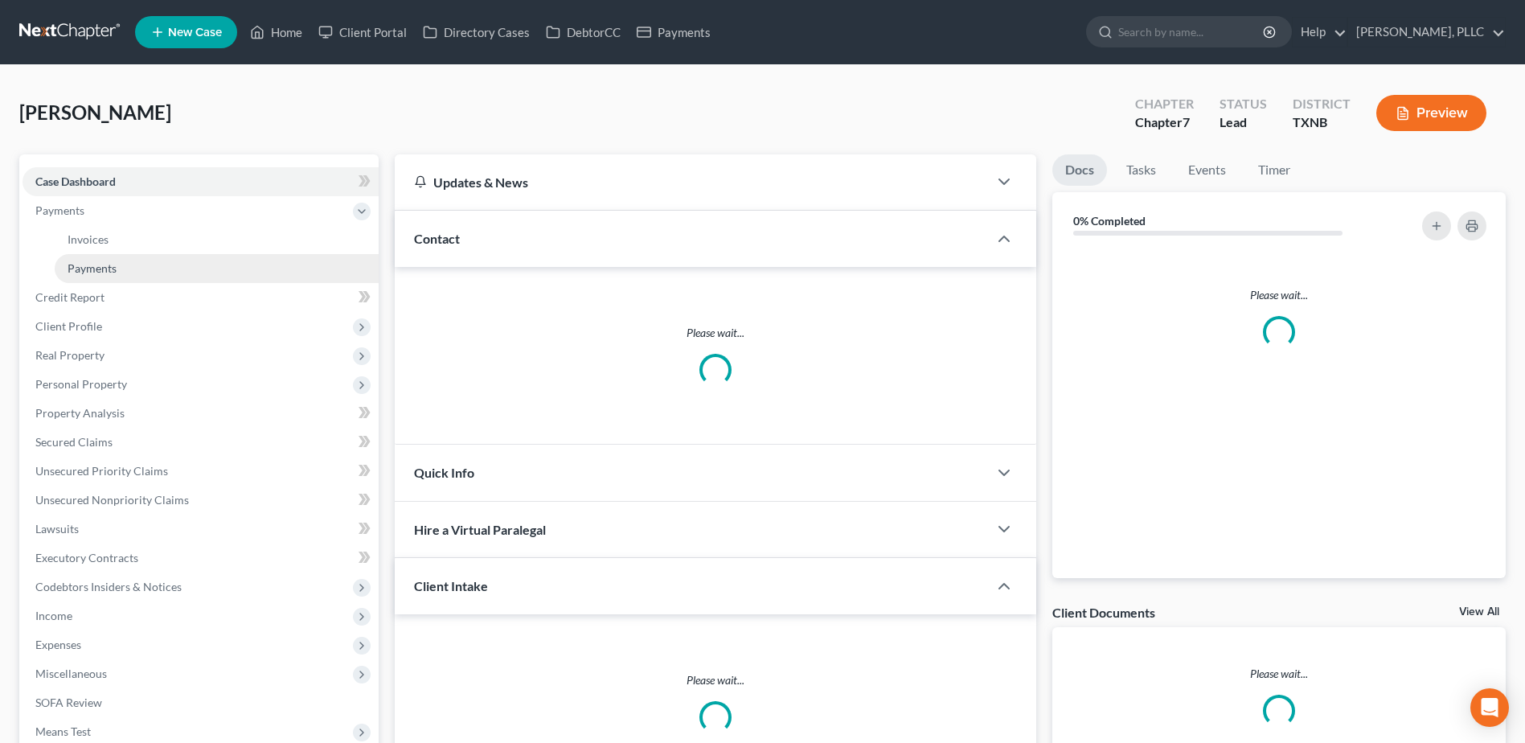
click at [99, 264] on span "Payments" at bounding box center [92, 268] width 49 height 14
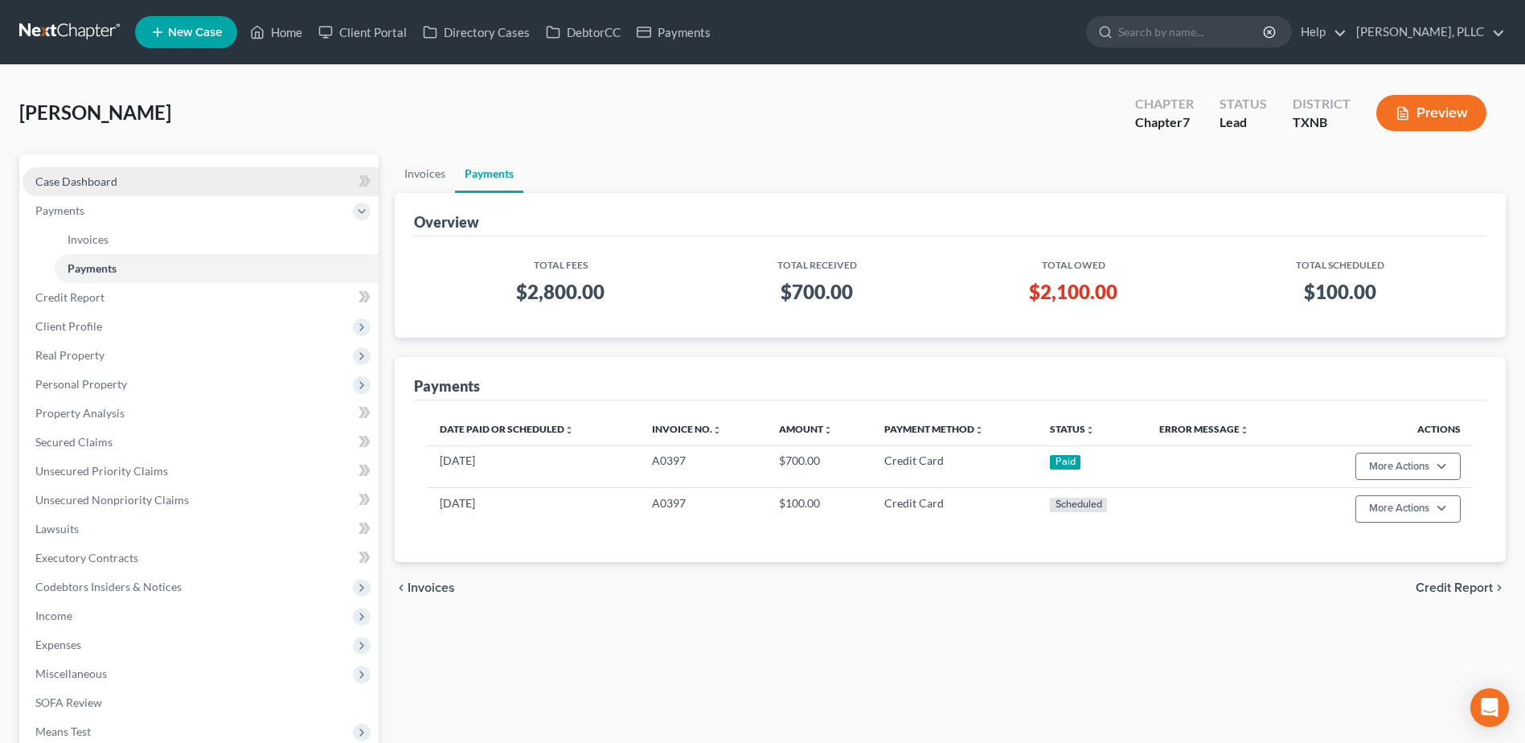
click at [91, 183] on span "Case Dashboard" at bounding box center [76, 182] width 82 height 14
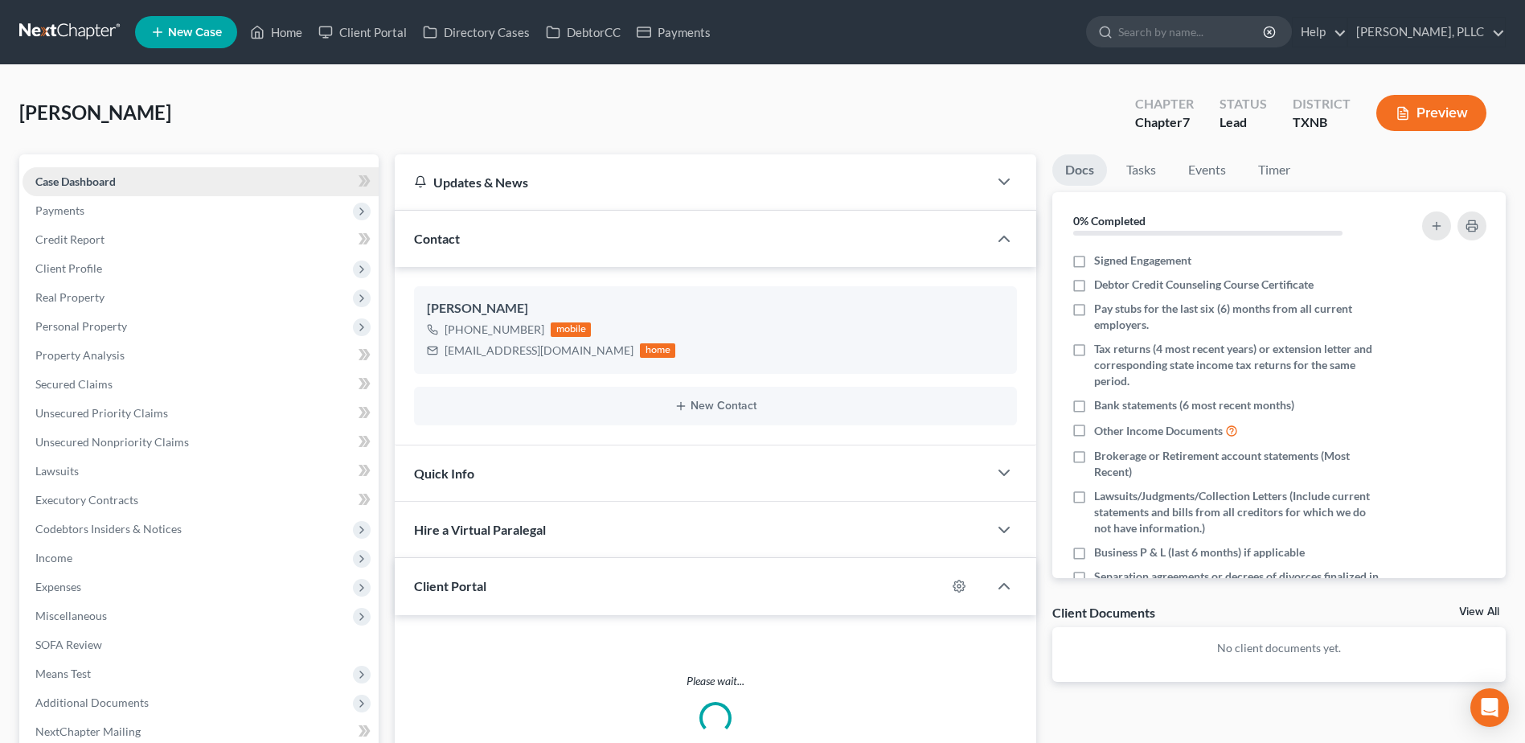
scroll to position [80, 0]
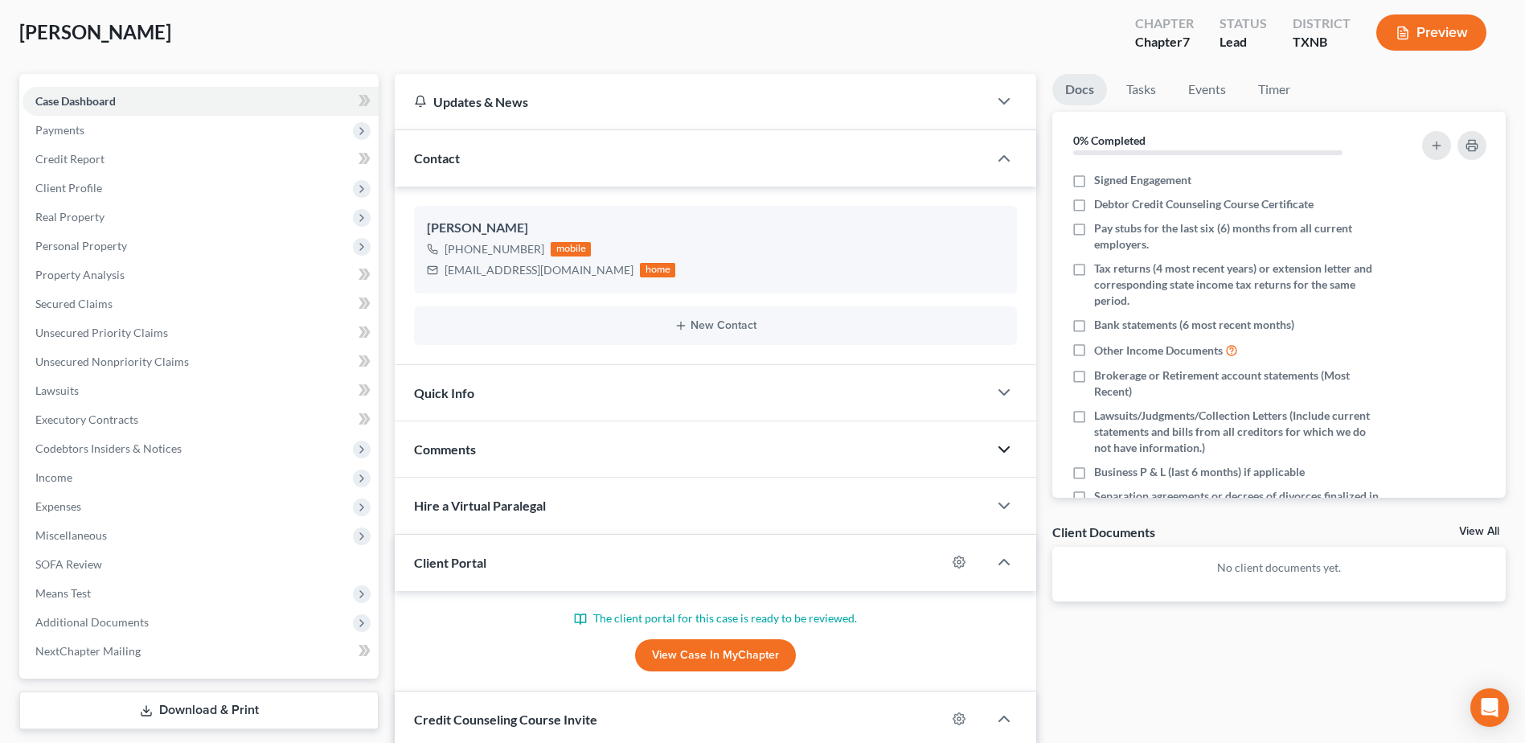
click at [1010, 449] on icon "button" at bounding box center [1004, 449] width 19 height 19
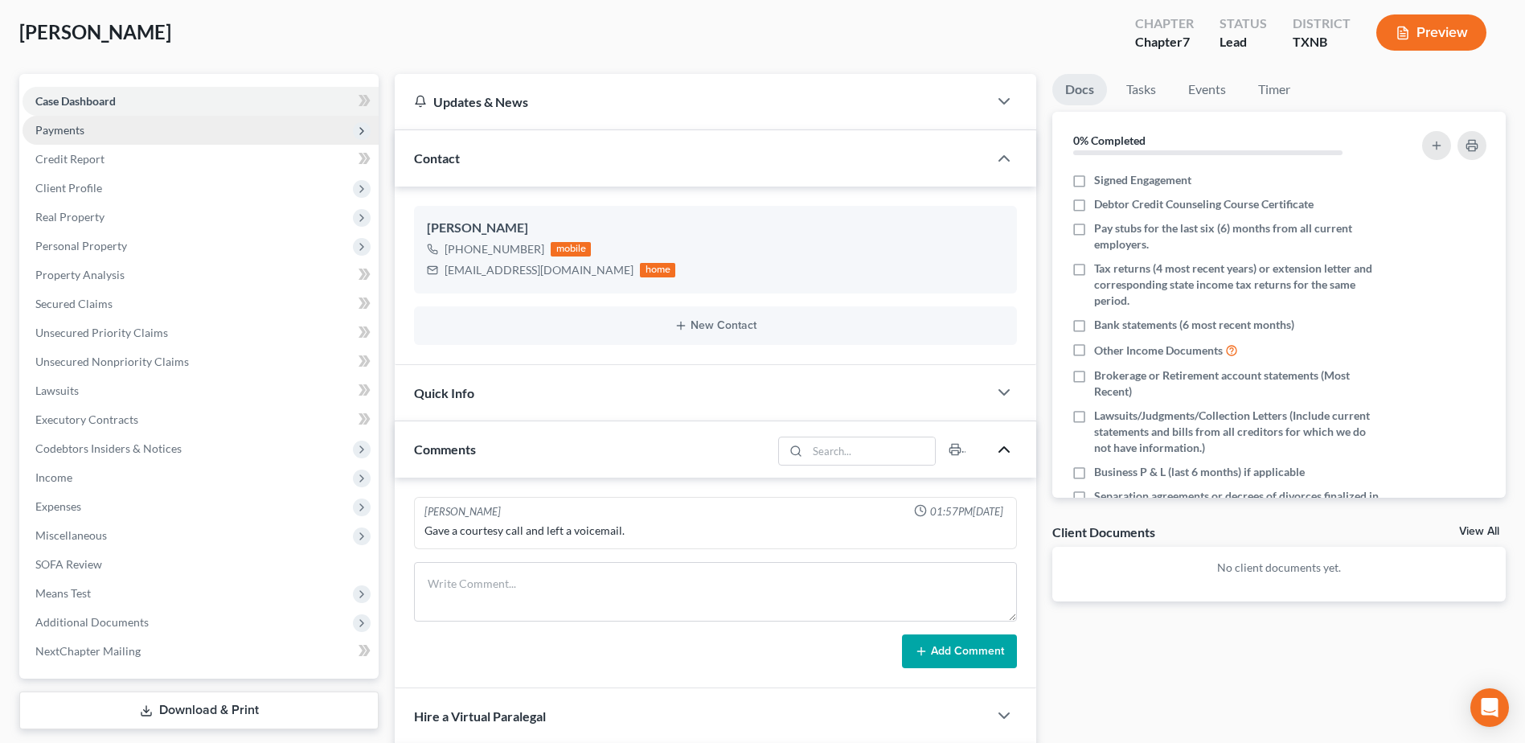
click at [77, 131] on span "Payments" at bounding box center [59, 130] width 49 height 14
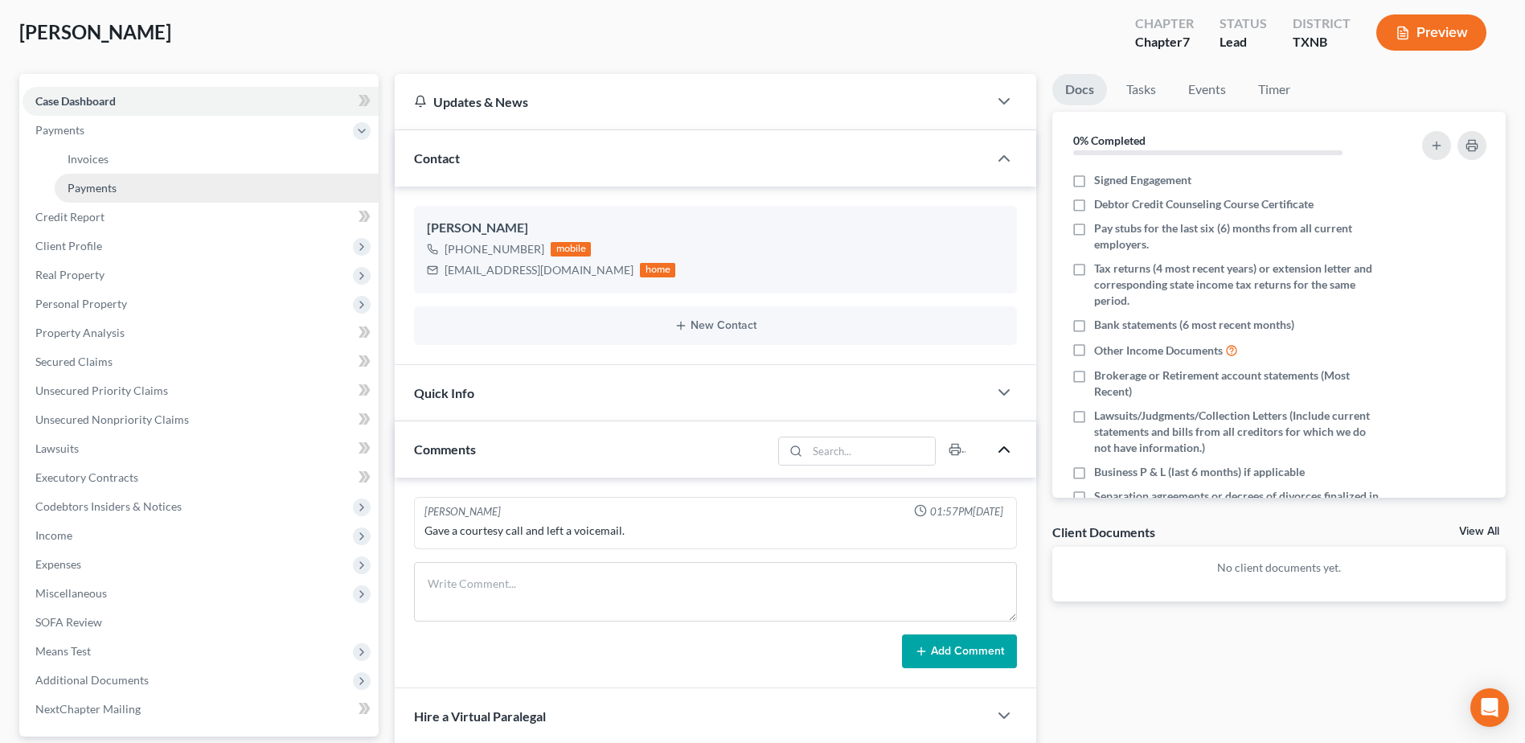
click at [96, 191] on span "Payments" at bounding box center [92, 188] width 49 height 14
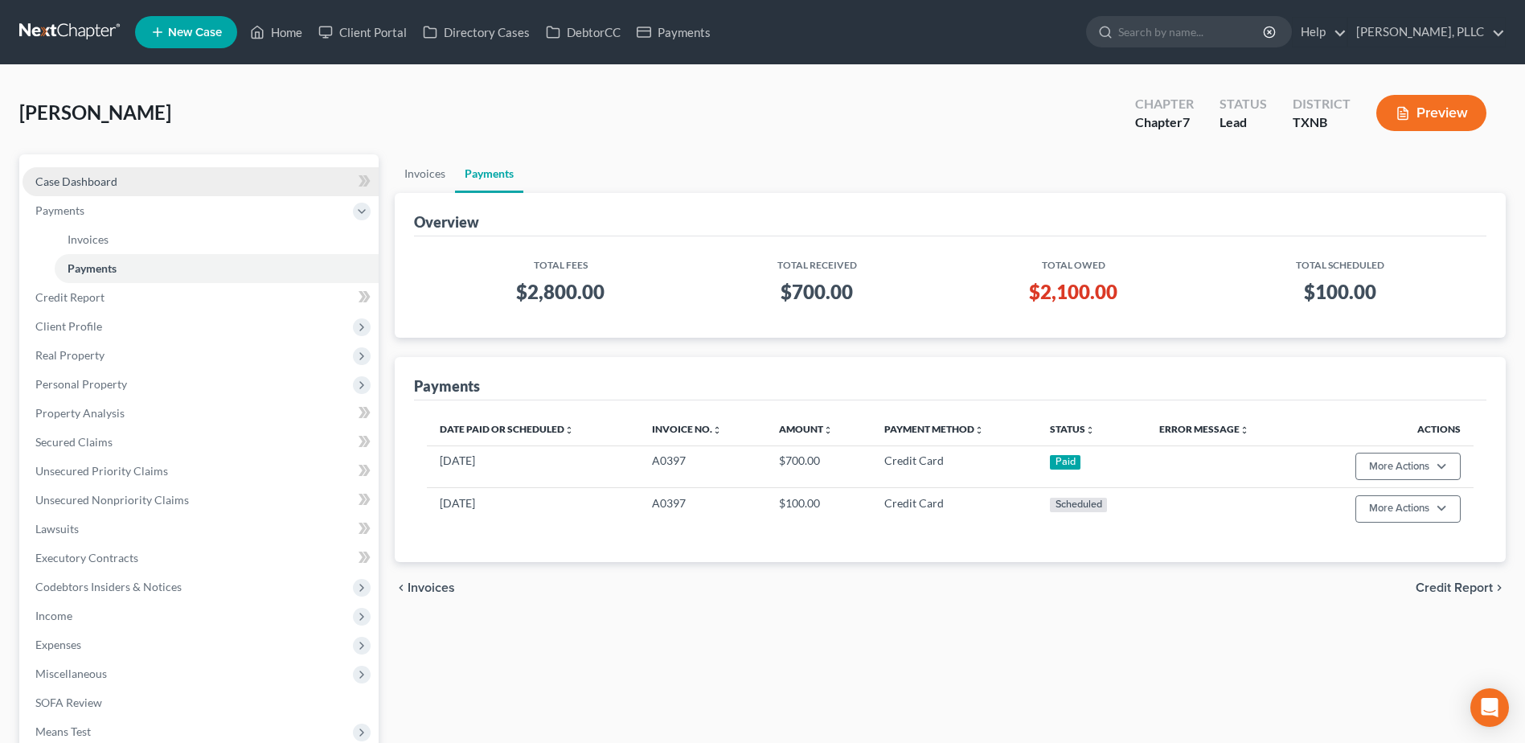
click at [108, 179] on span "Case Dashboard" at bounding box center [76, 182] width 82 height 14
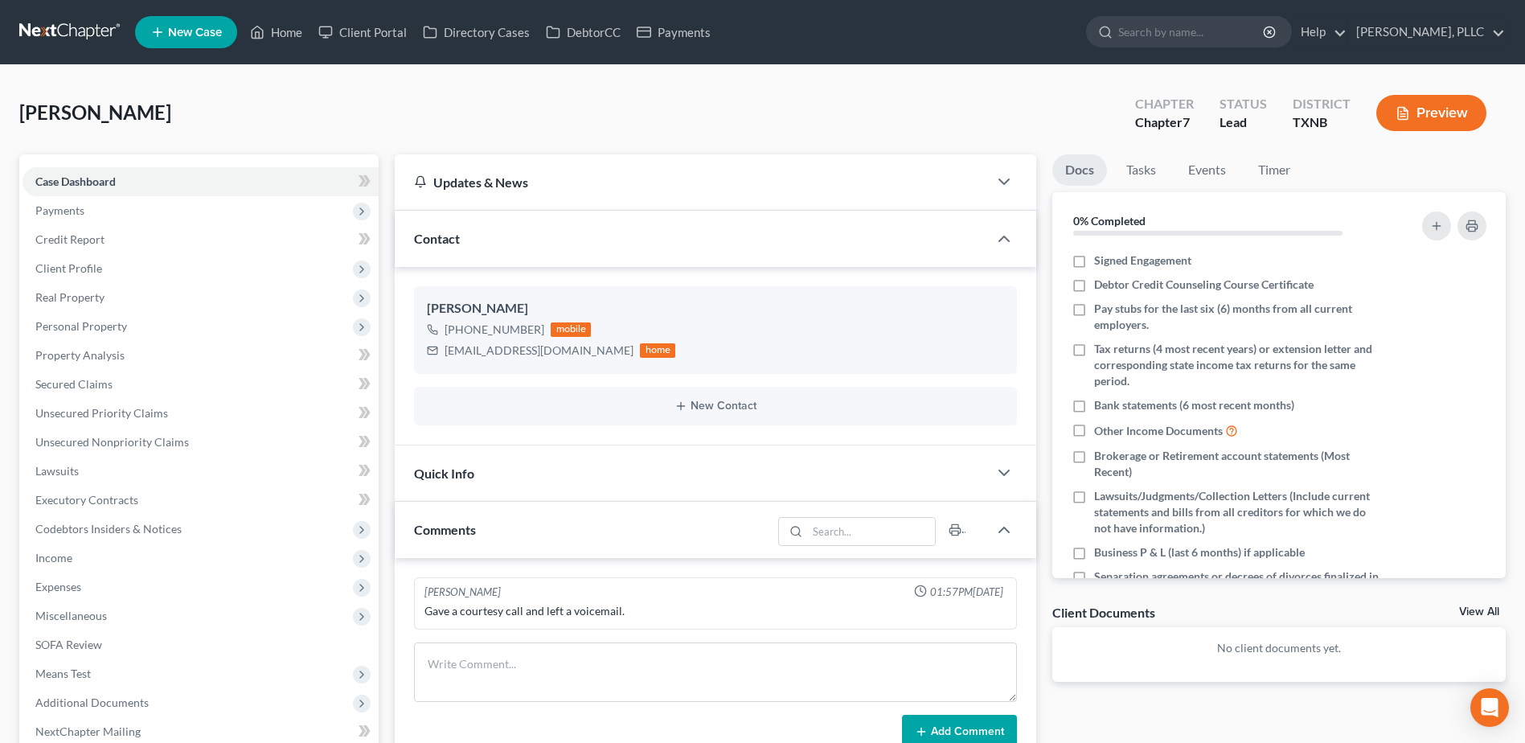
scroll to position [322, 0]
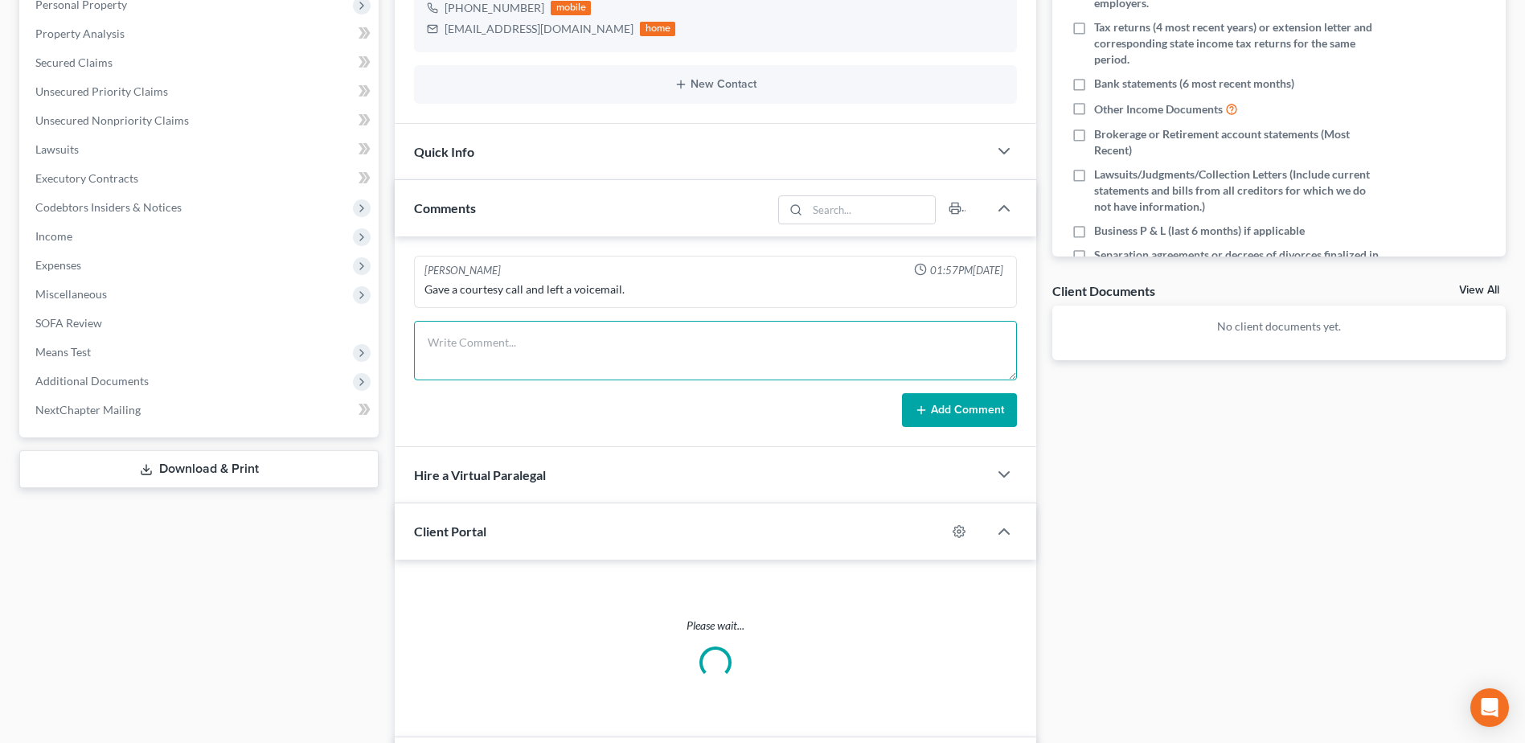
click at [654, 363] on textarea at bounding box center [715, 351] width 603 height 60
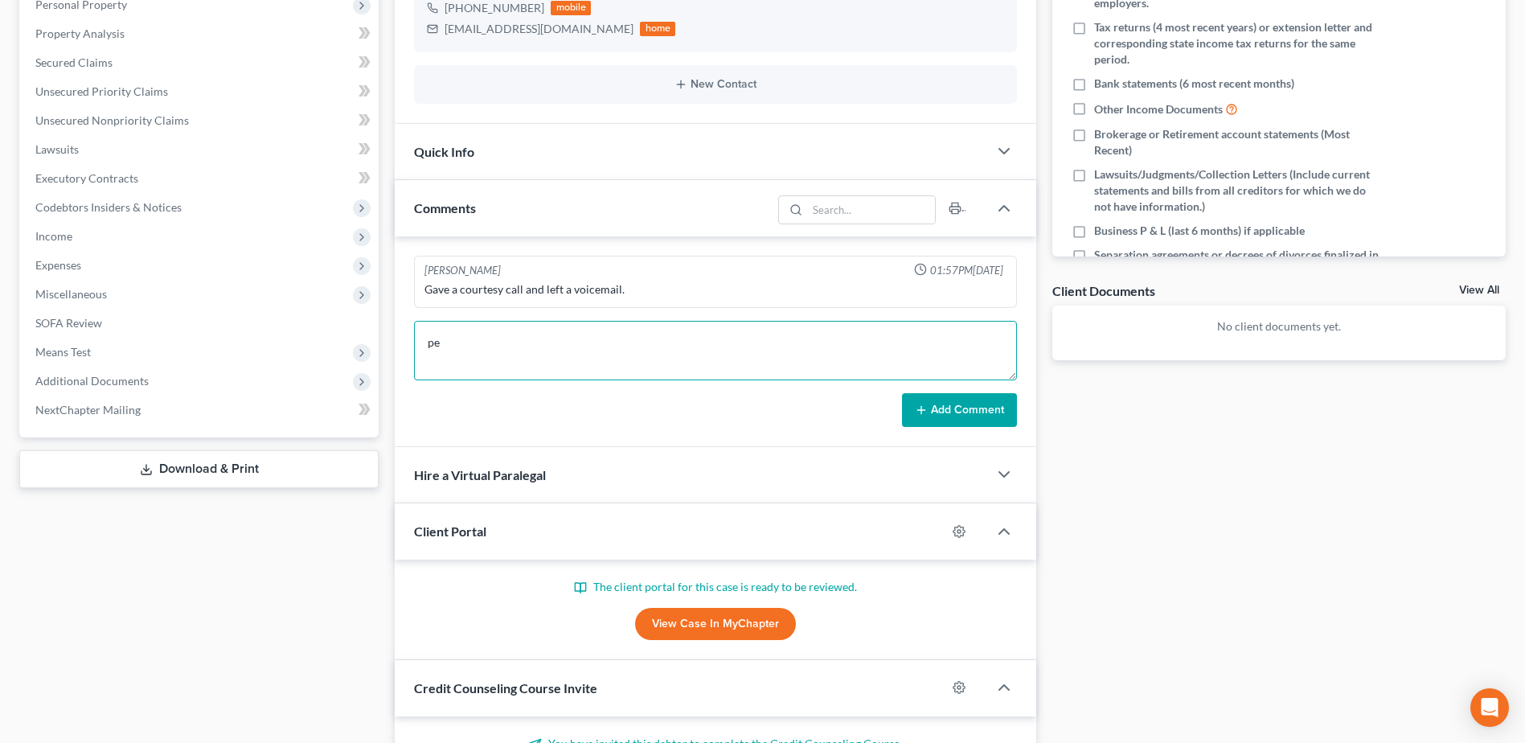
type textarea "p"
type textarea "client called, stated GHH gave her lower quote of $1,500 - explained she could …"
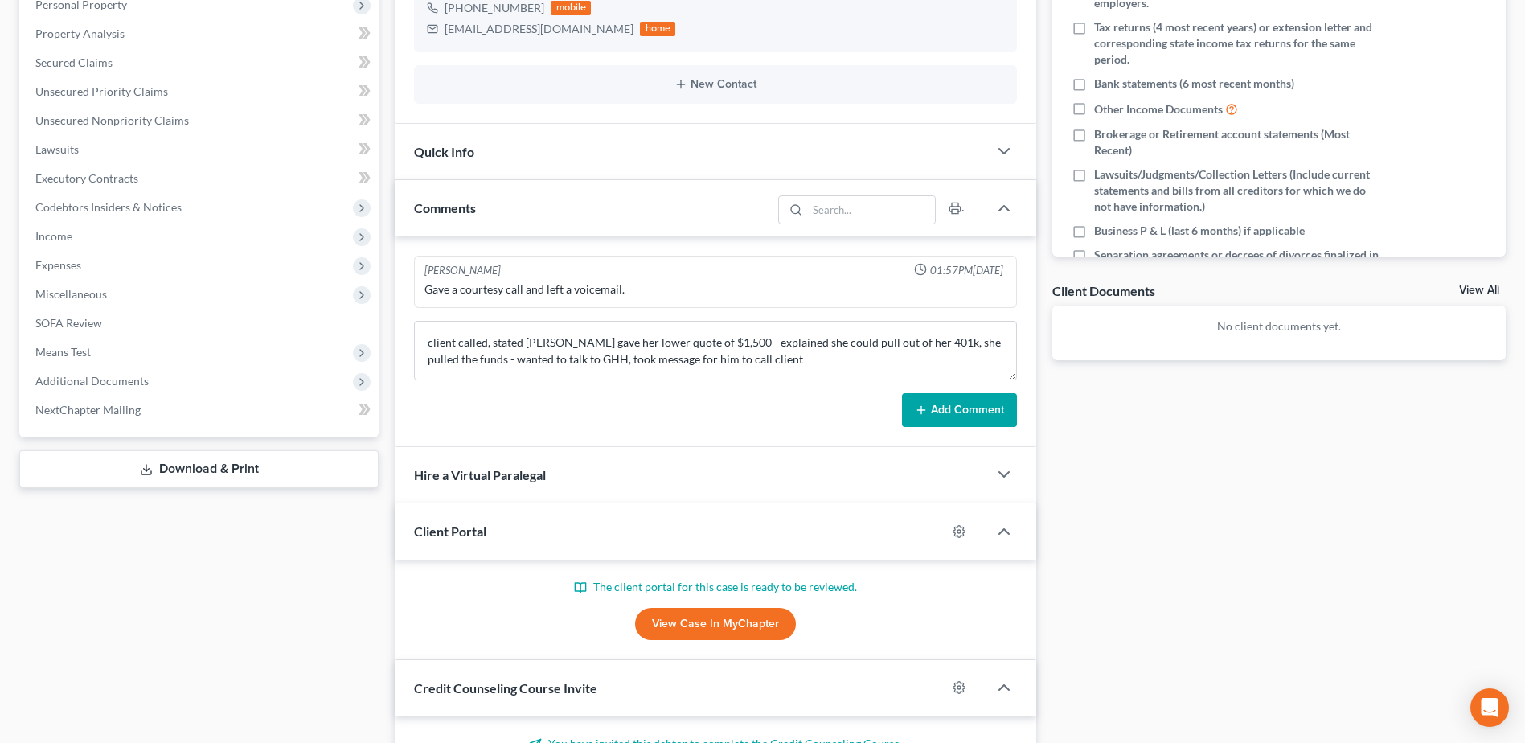
click at [959, 408] on button "Add Comment" at bounding box center [959, 410] width 115 height 34
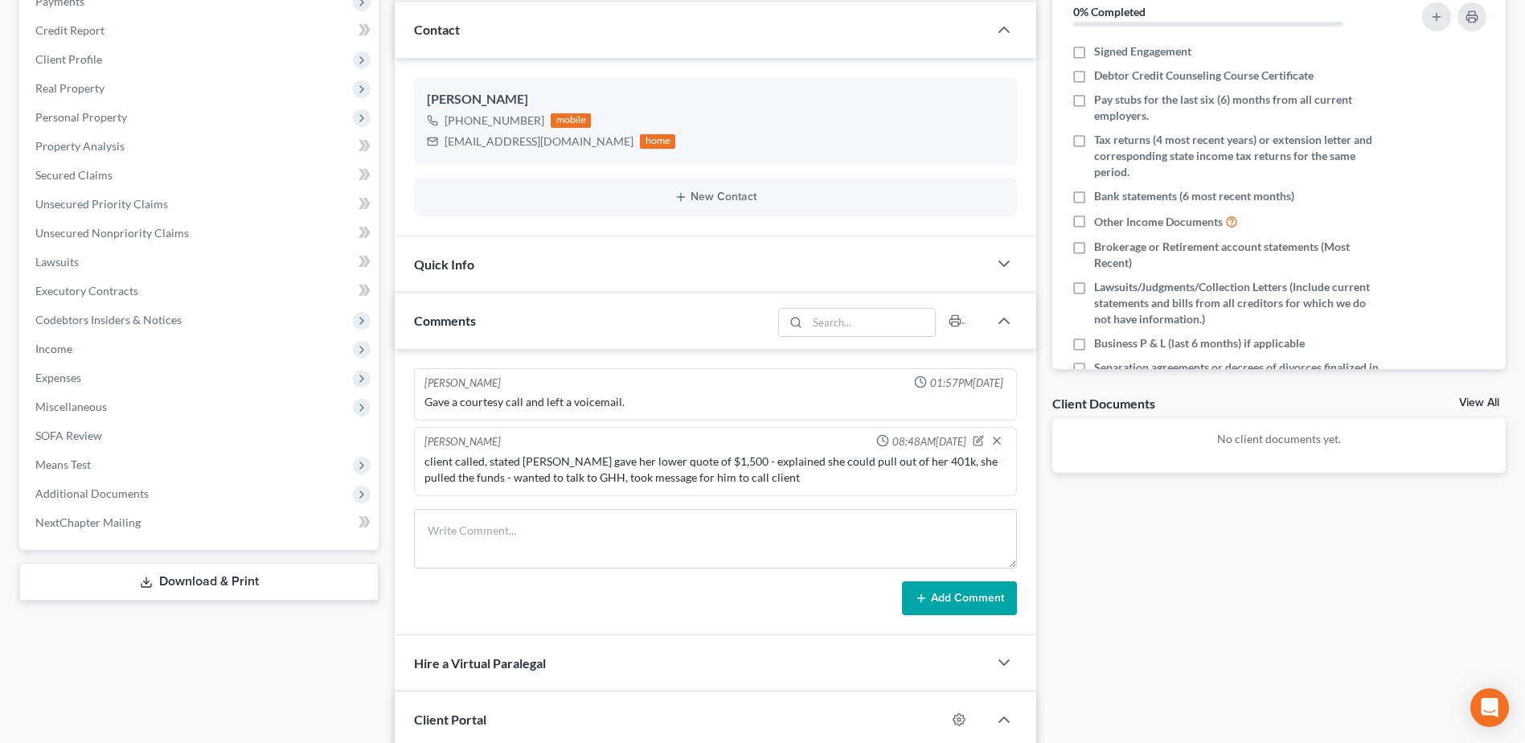
scroll to position [0, 0]
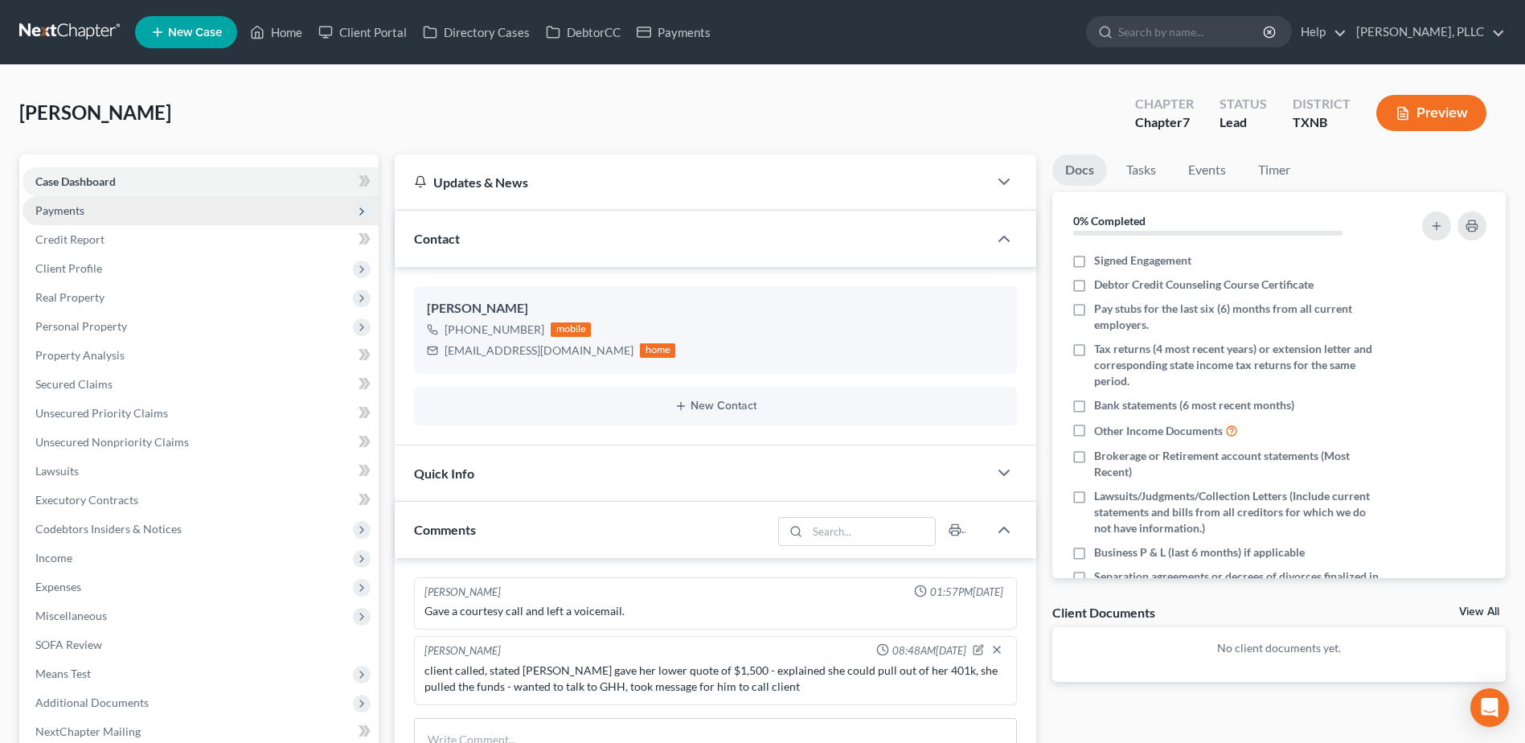
click at [74, 203] on span "Payments" at bounding box center [59, 210] width 49 height 14
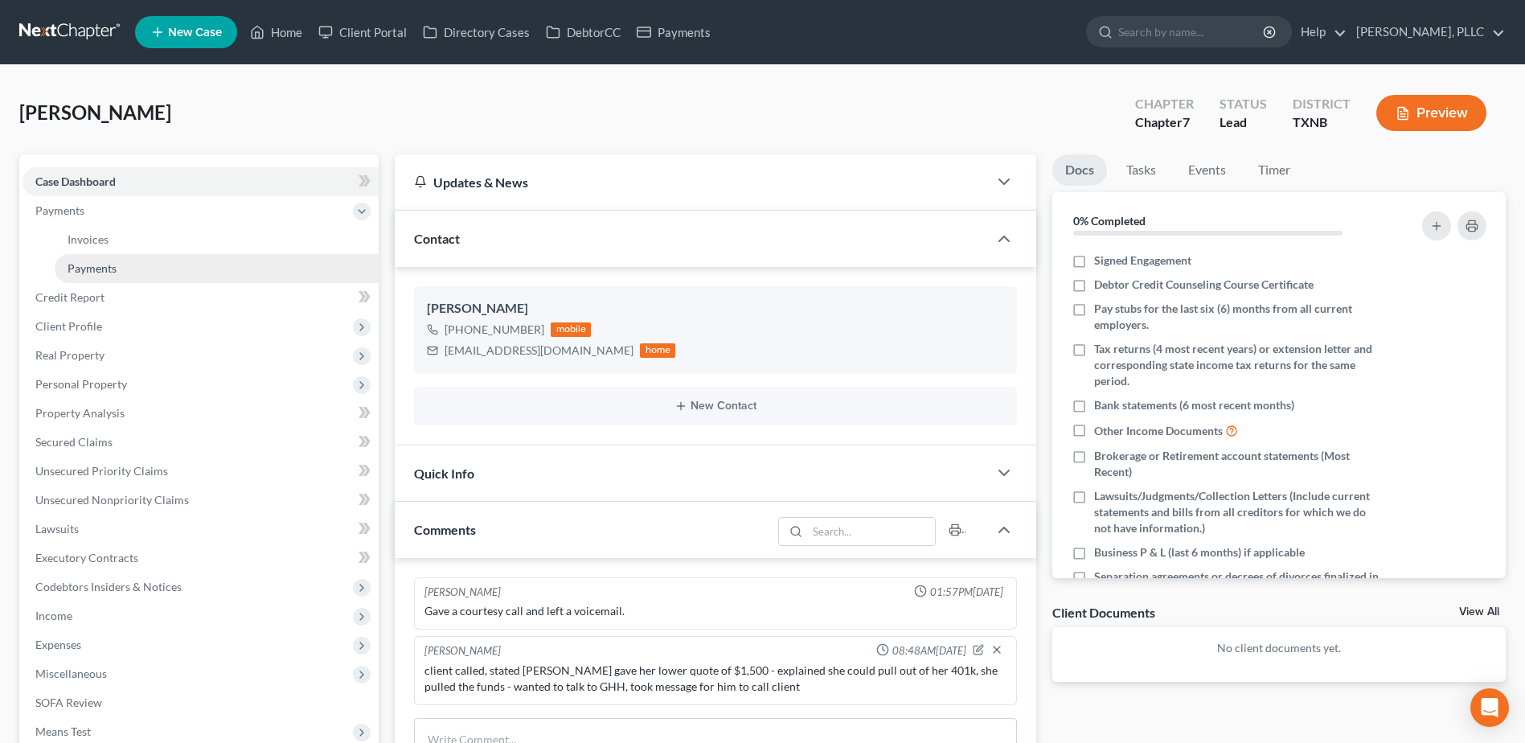
click at [139, 268] on link "Payments" at bounding box center [217, 268] width 324 height 29
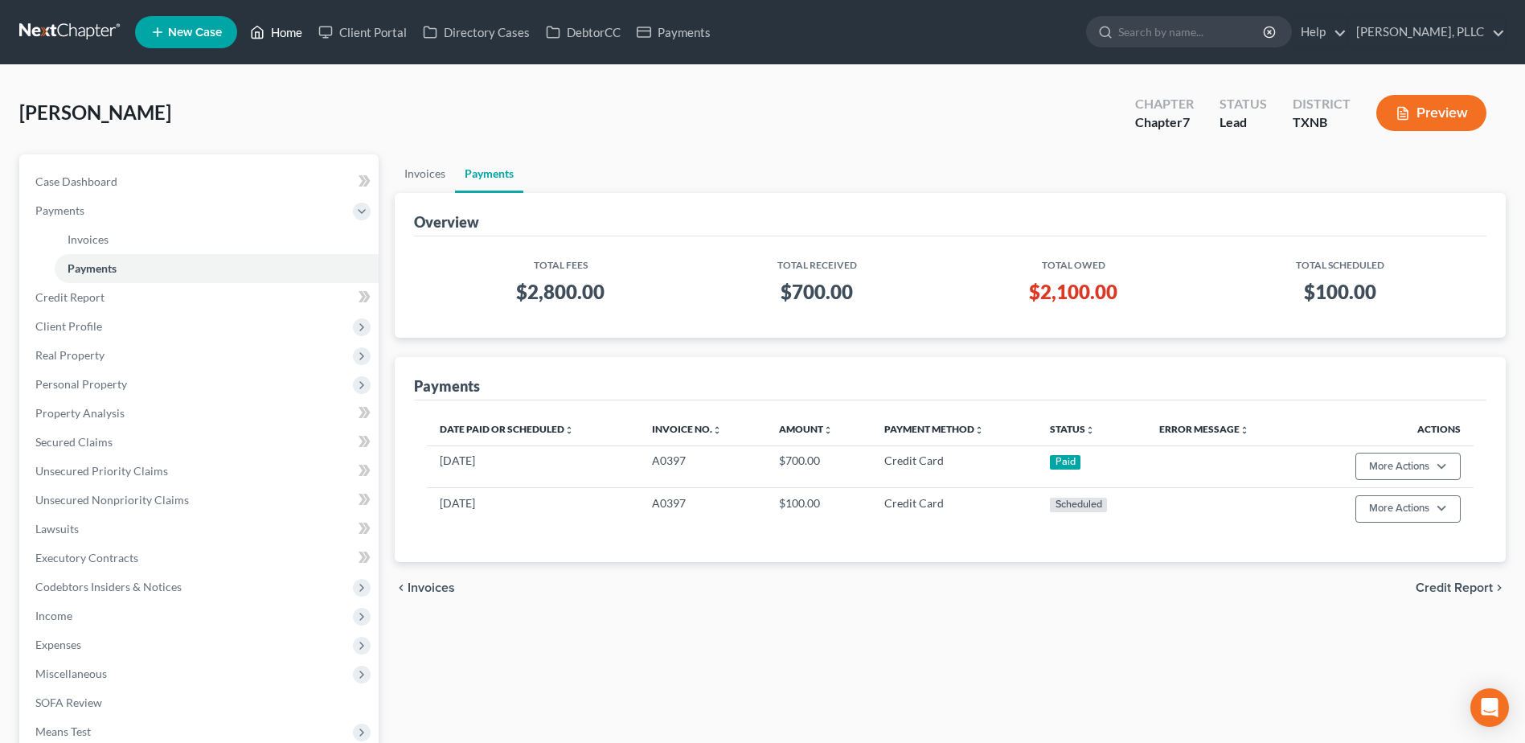
click at [283, 29] on link "Home" at bounding box center [276, 32] width 68 height 29
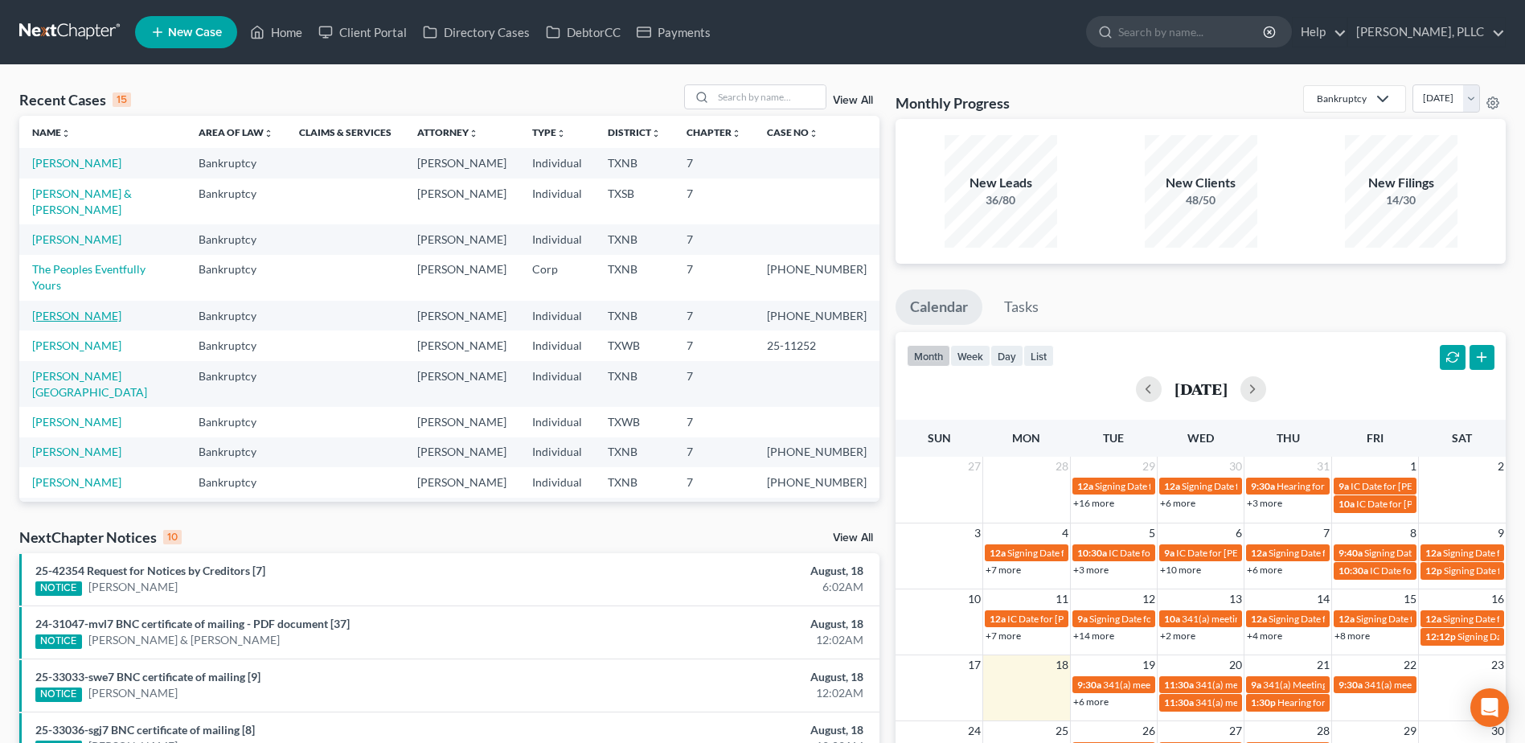
click at [68, 309] on link "Harris, Myles" at bounding box center [76, 316] width 89 height 14
select select "4"
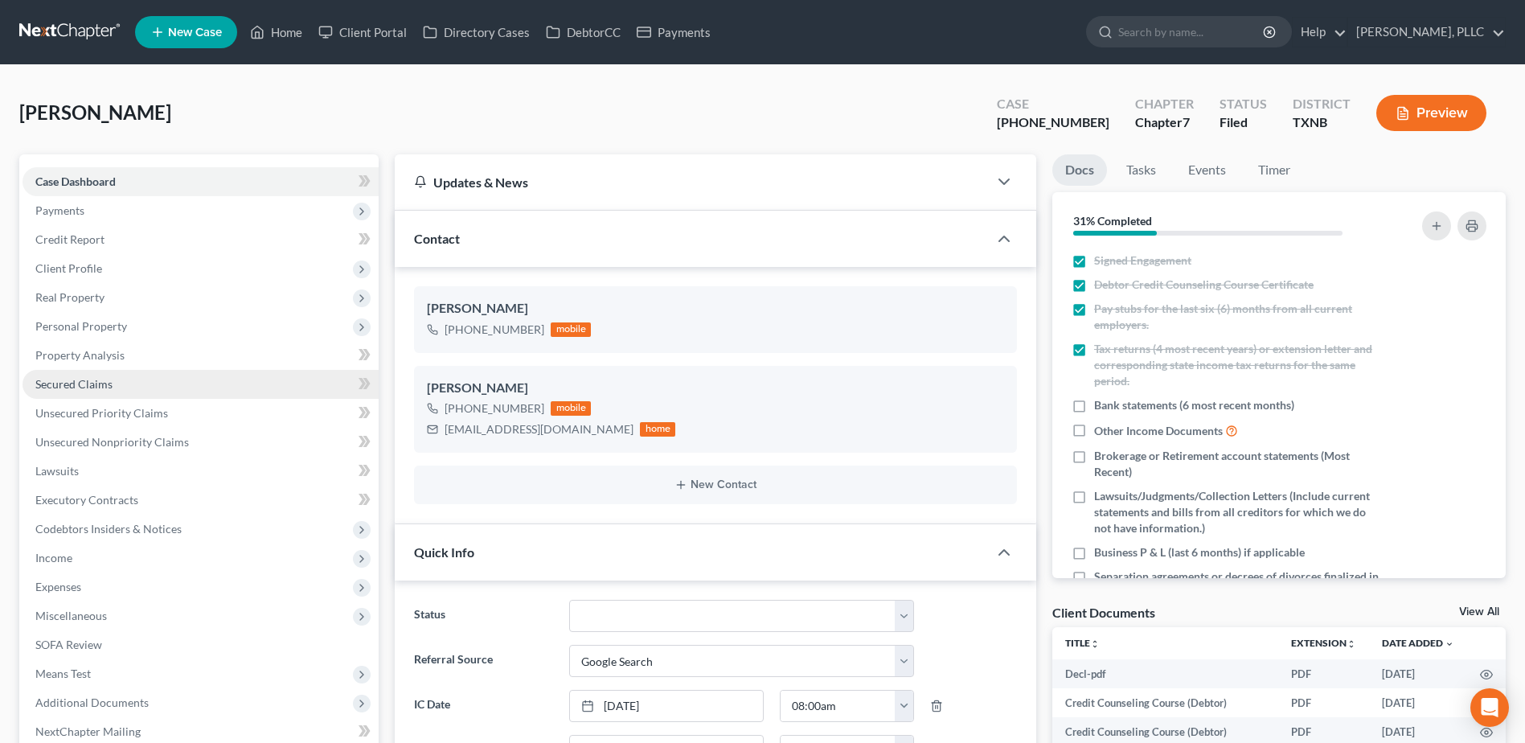
scroll to position [753, 0]
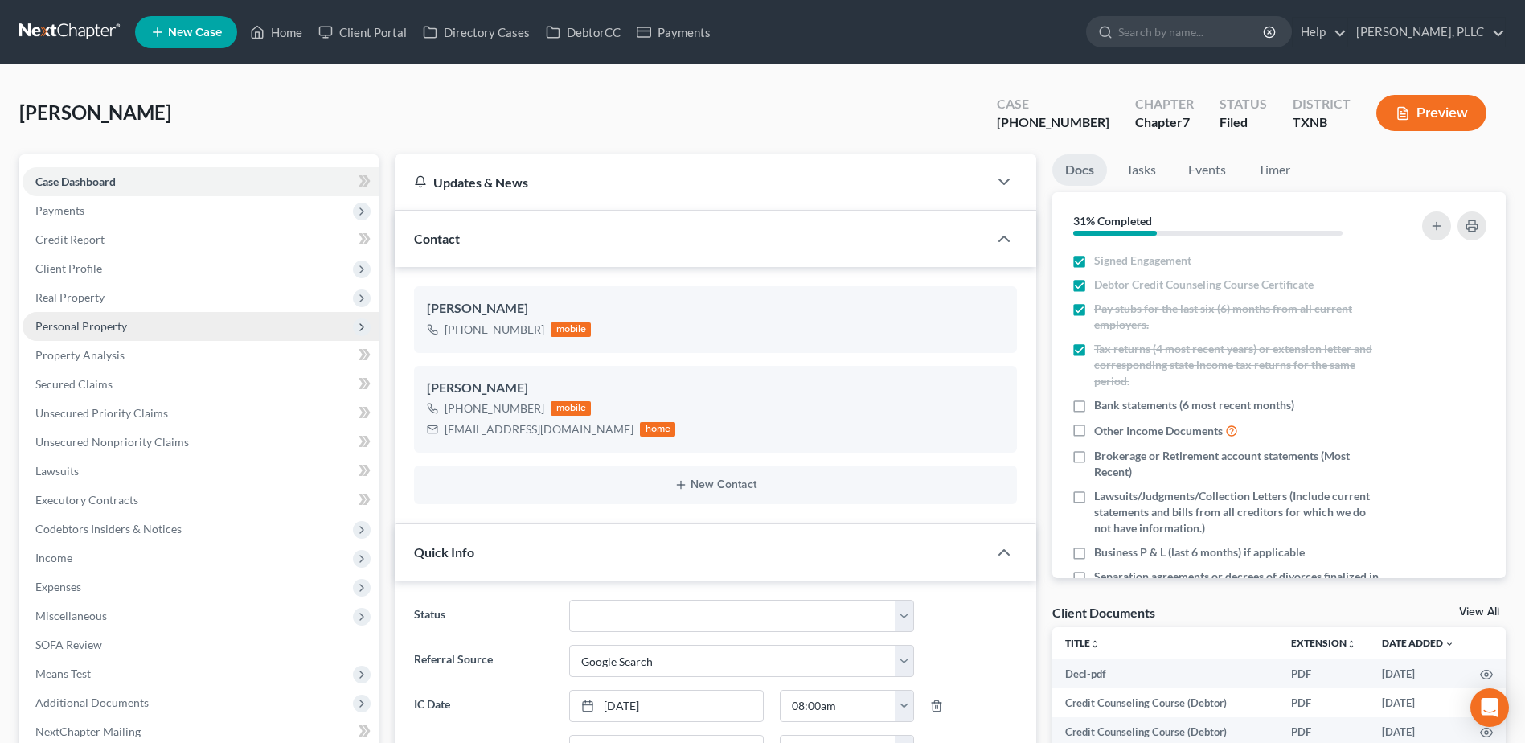
click at [85, 322] on span "Personal Property" at bounding box center [81, 326] width 92 height 14
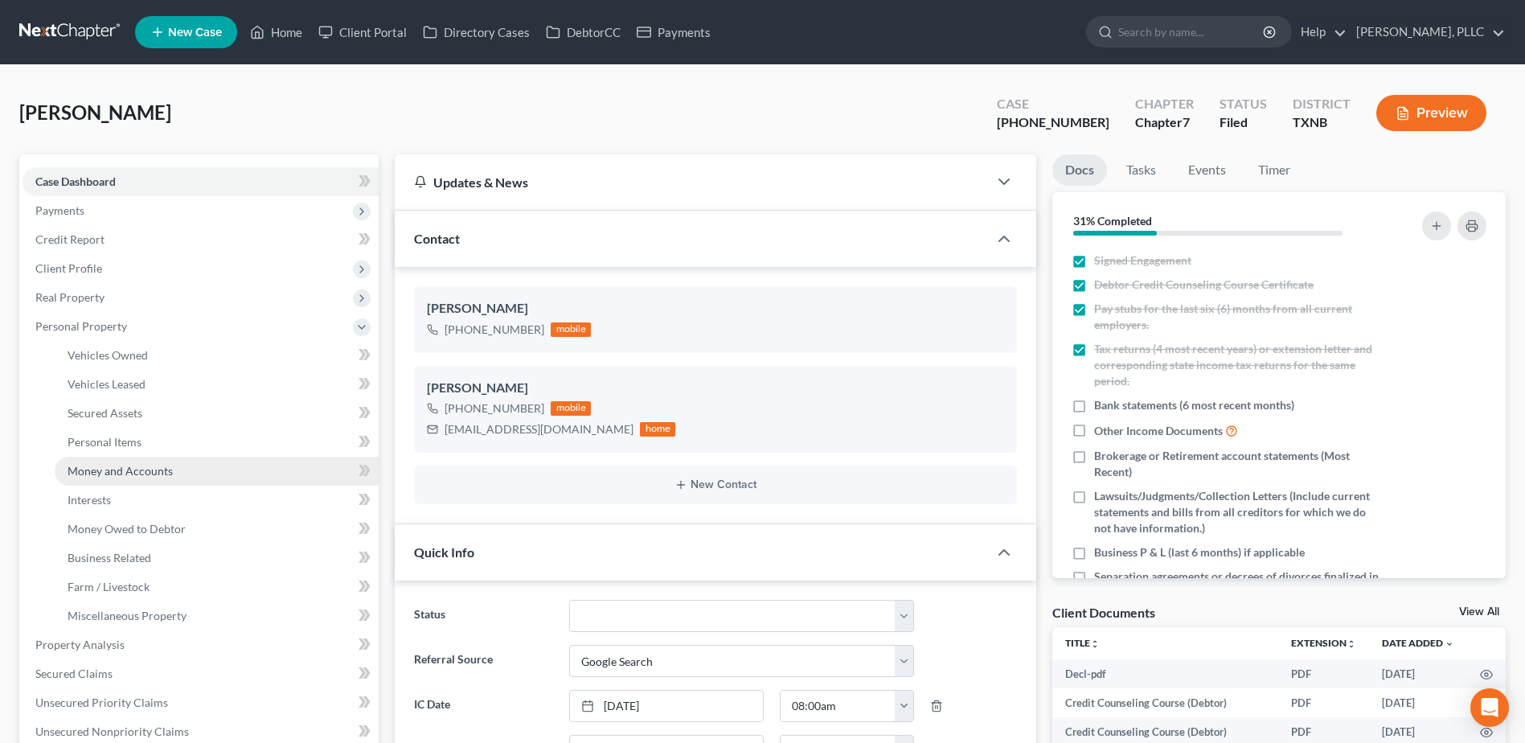
click at [133, 467] on span "Money and Accounts" at bounding box center [120, 471] width 105 height 14
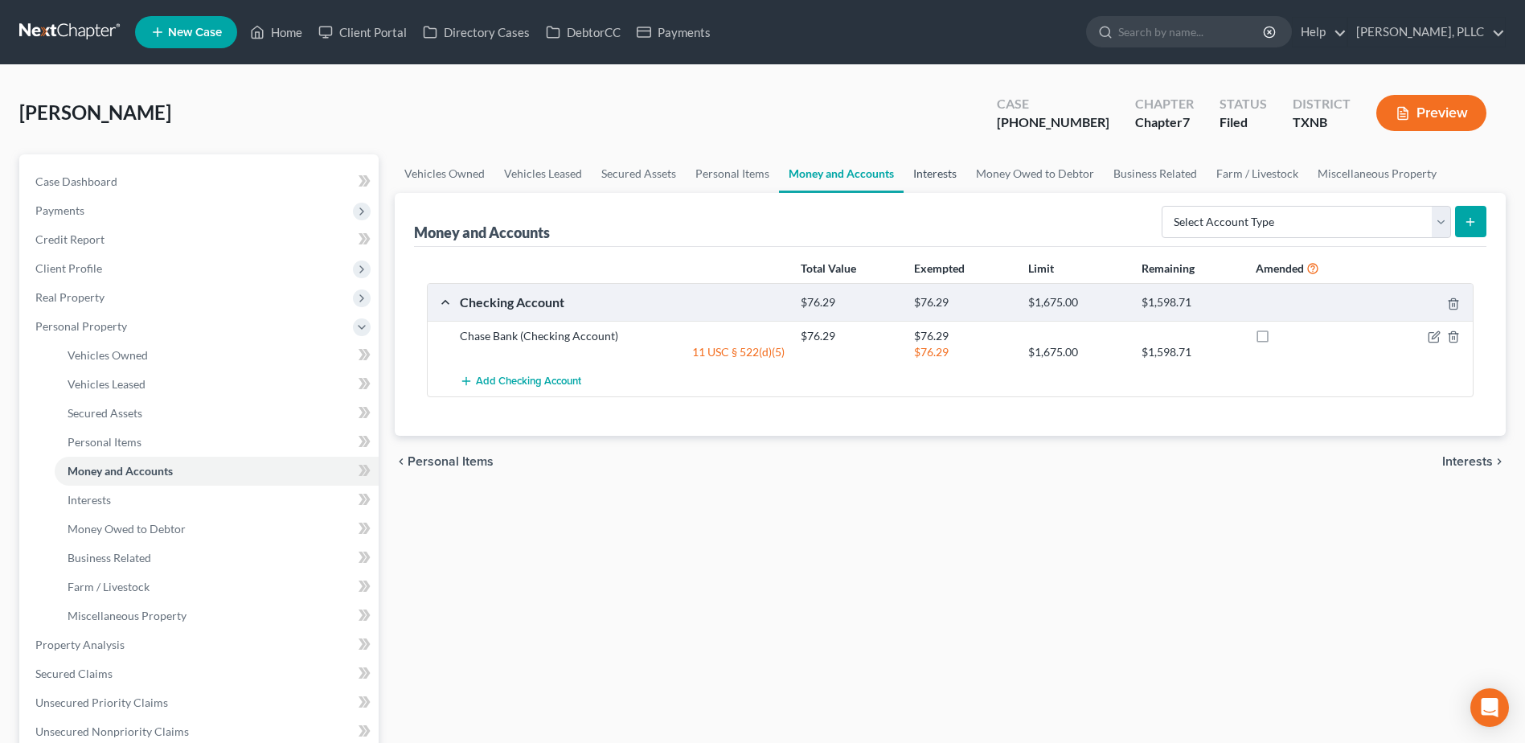
click at [938, 175] on link "Interests" at bounding box center [935, 173] width 63 height 39
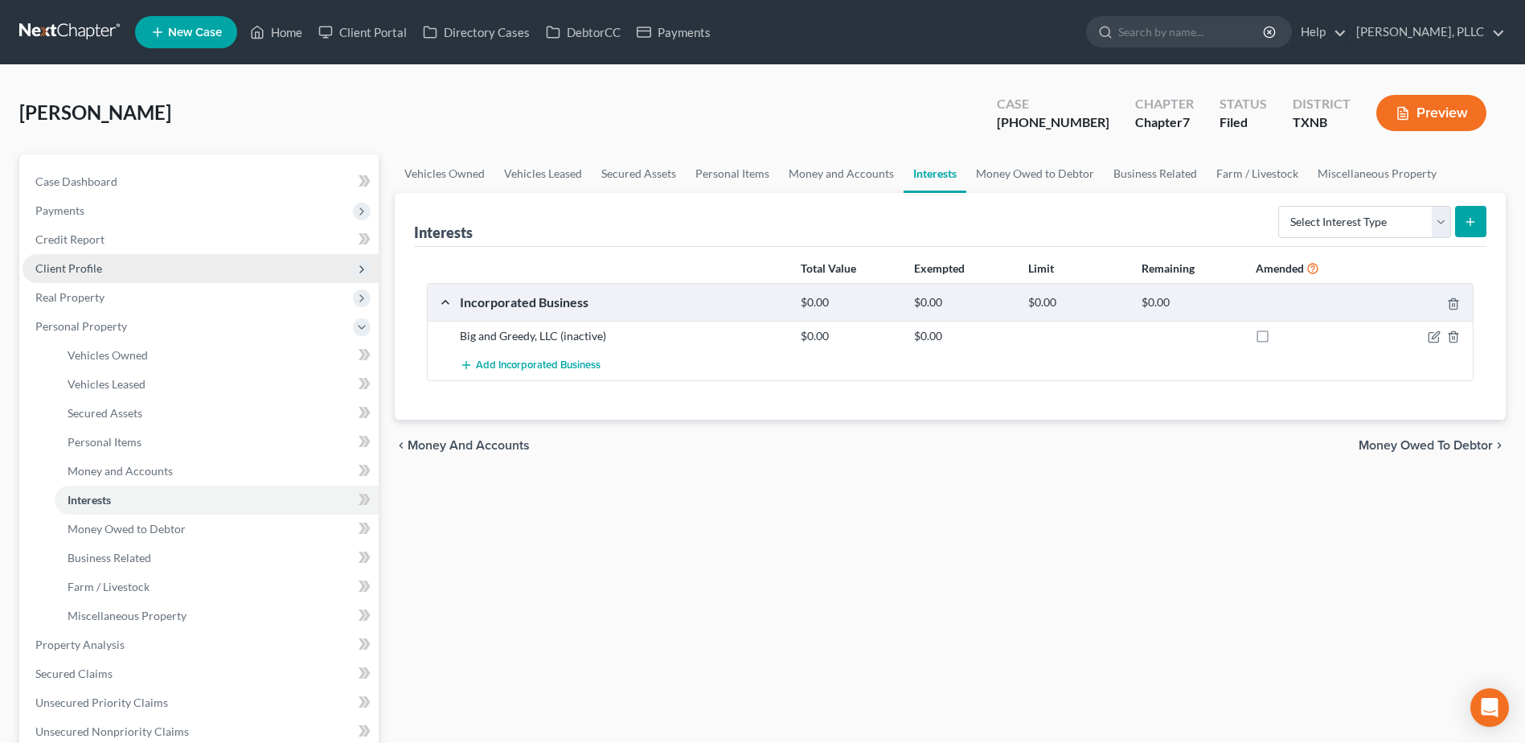
click at [88, 268] on span "Client Profile" at bounding box center [68, 268] width 67 height 14
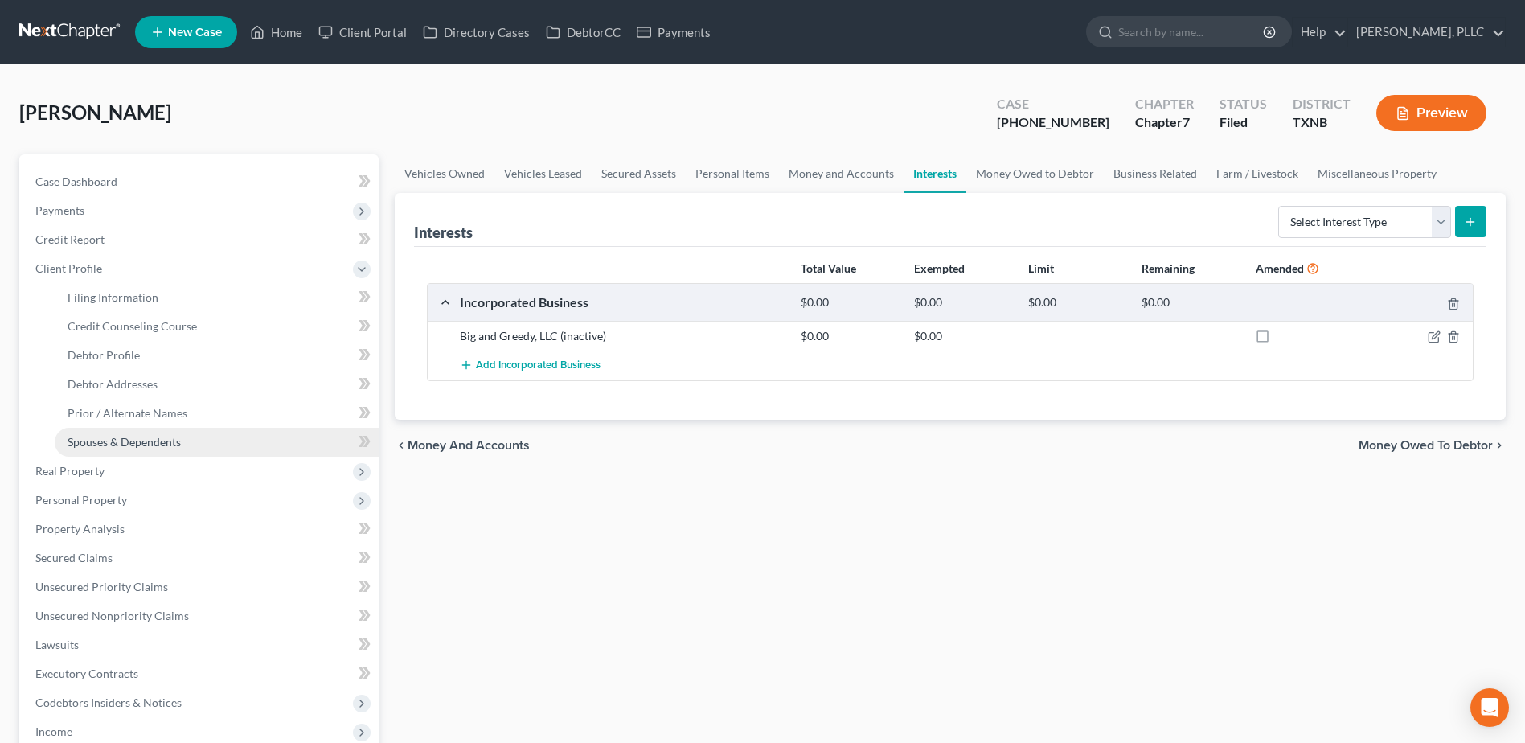
click at [163, 442] on span "Spouses & Dependents" at bounding box center [124, 442] width 113 height 14
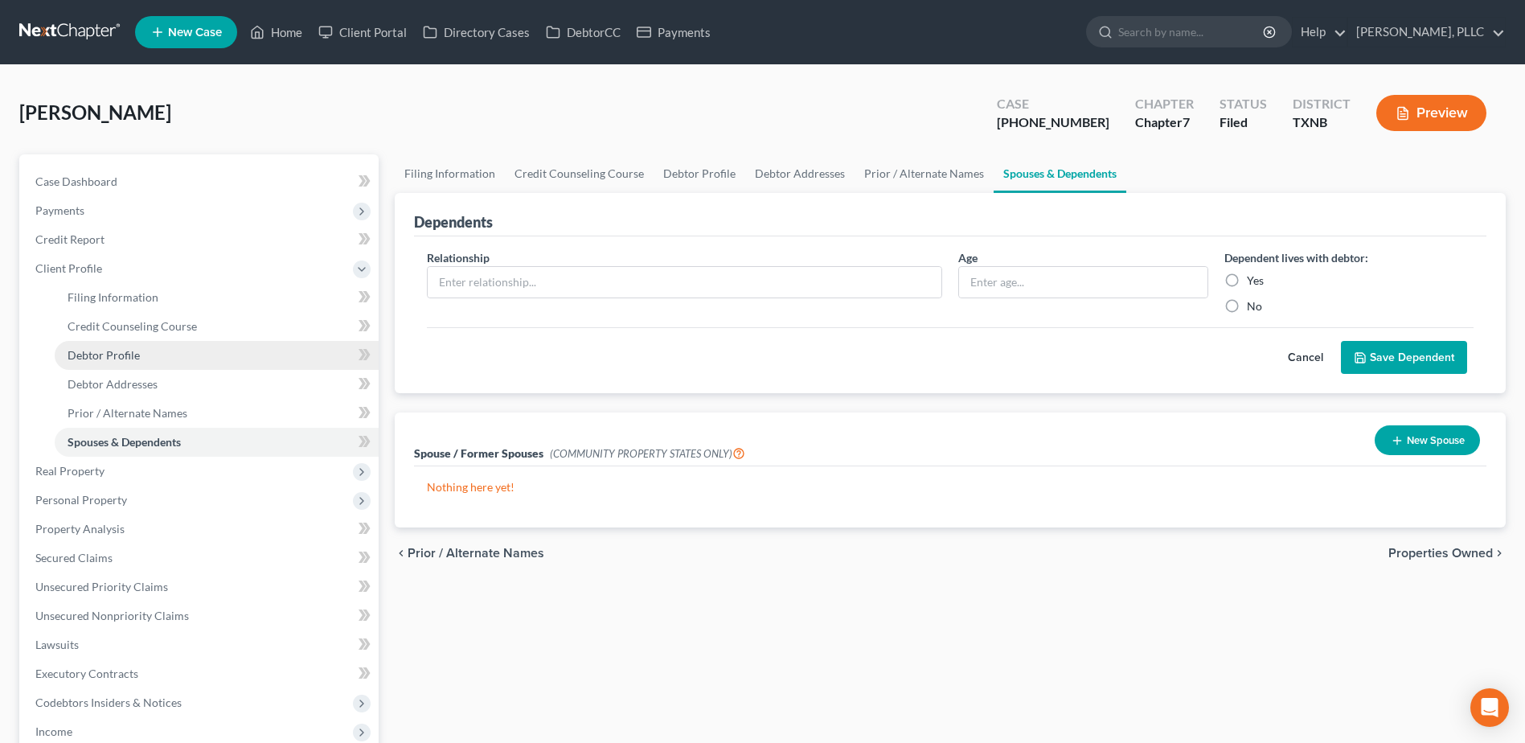
click at [125, 359] on span "Debtor Profile" at bounding box center [104, 355] width 72 height 14
select select "0"
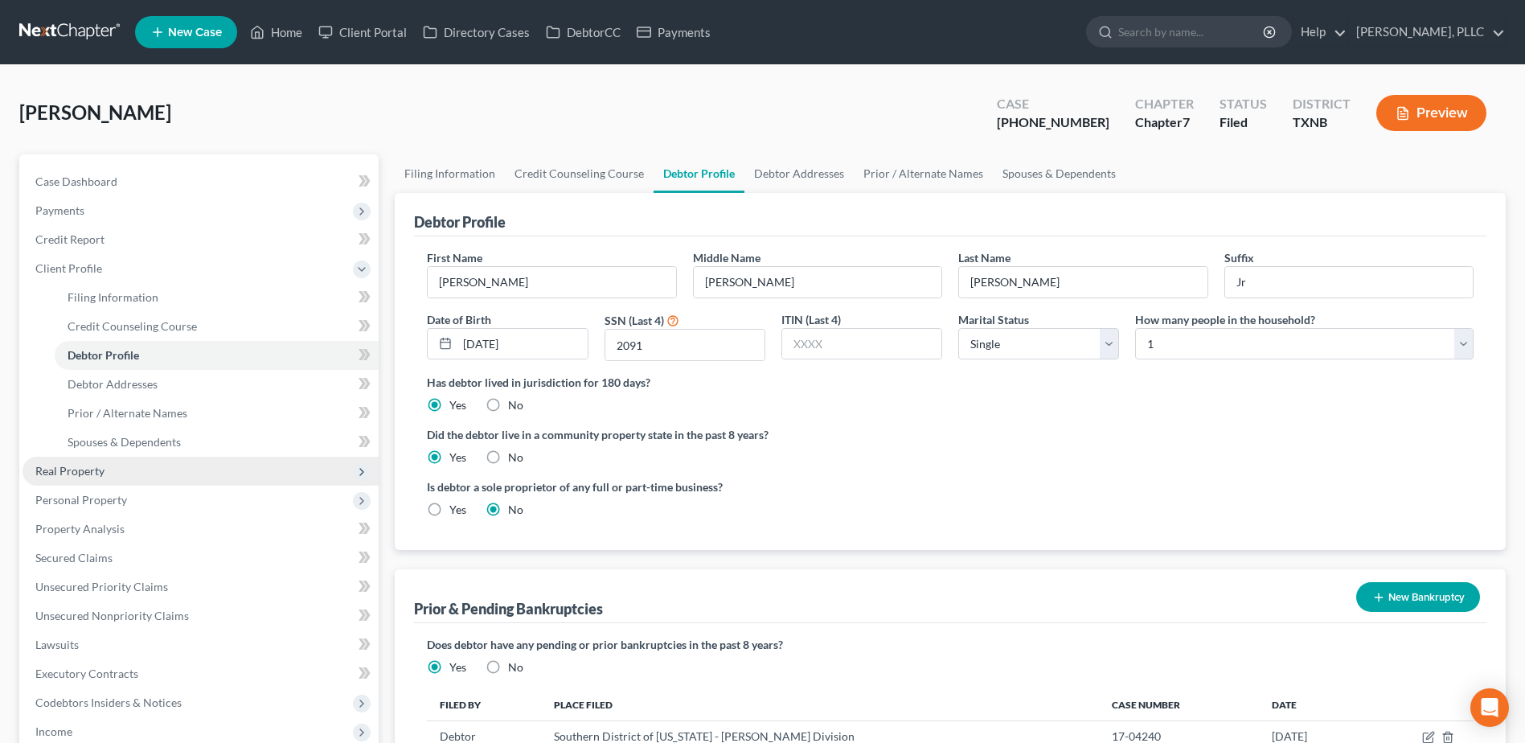
click at [59, 469] on span "Real Property" at bounding box center [69, 471] width 69 height 14
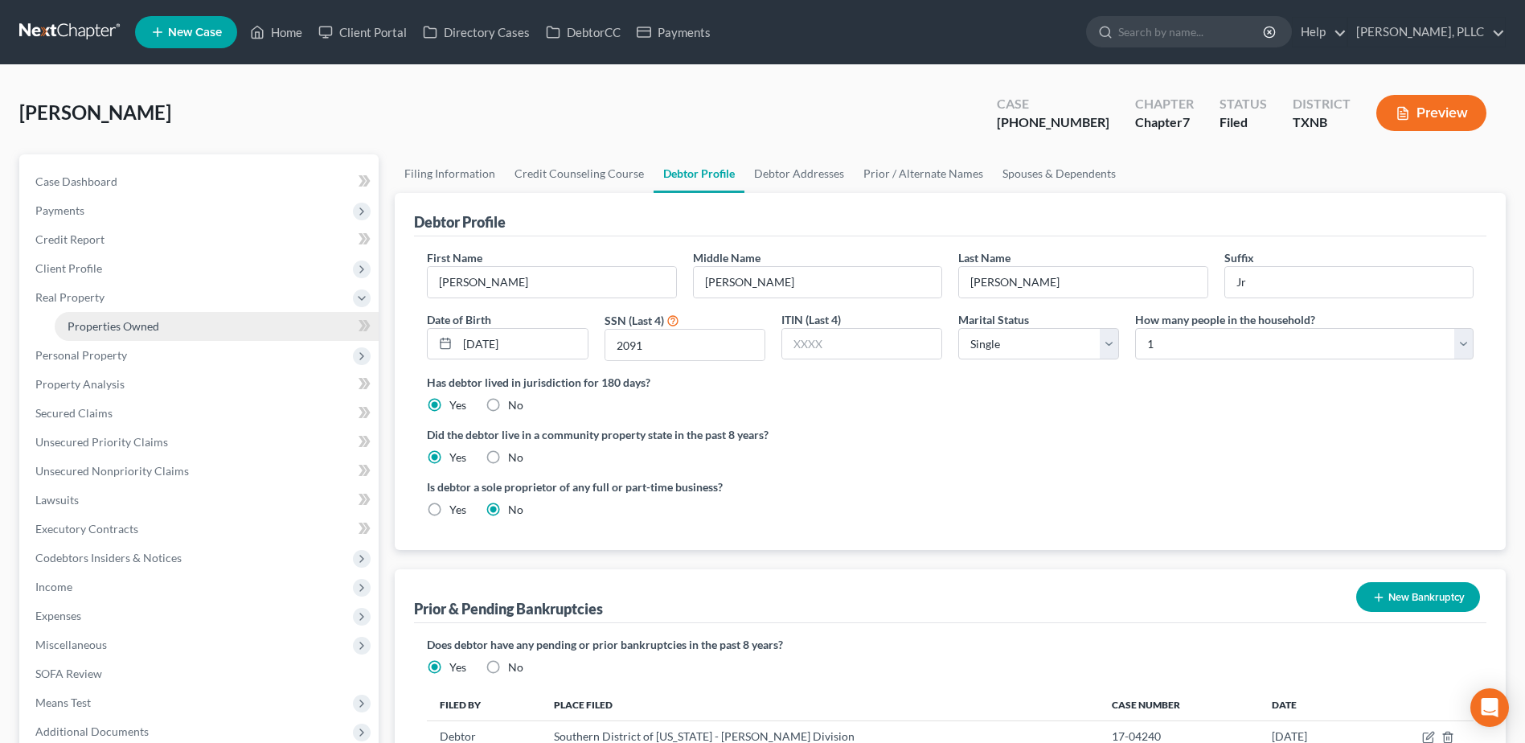
click at [88, 327] on span "Properties Owned" at bounding box center [114, 326] width 92 height 14
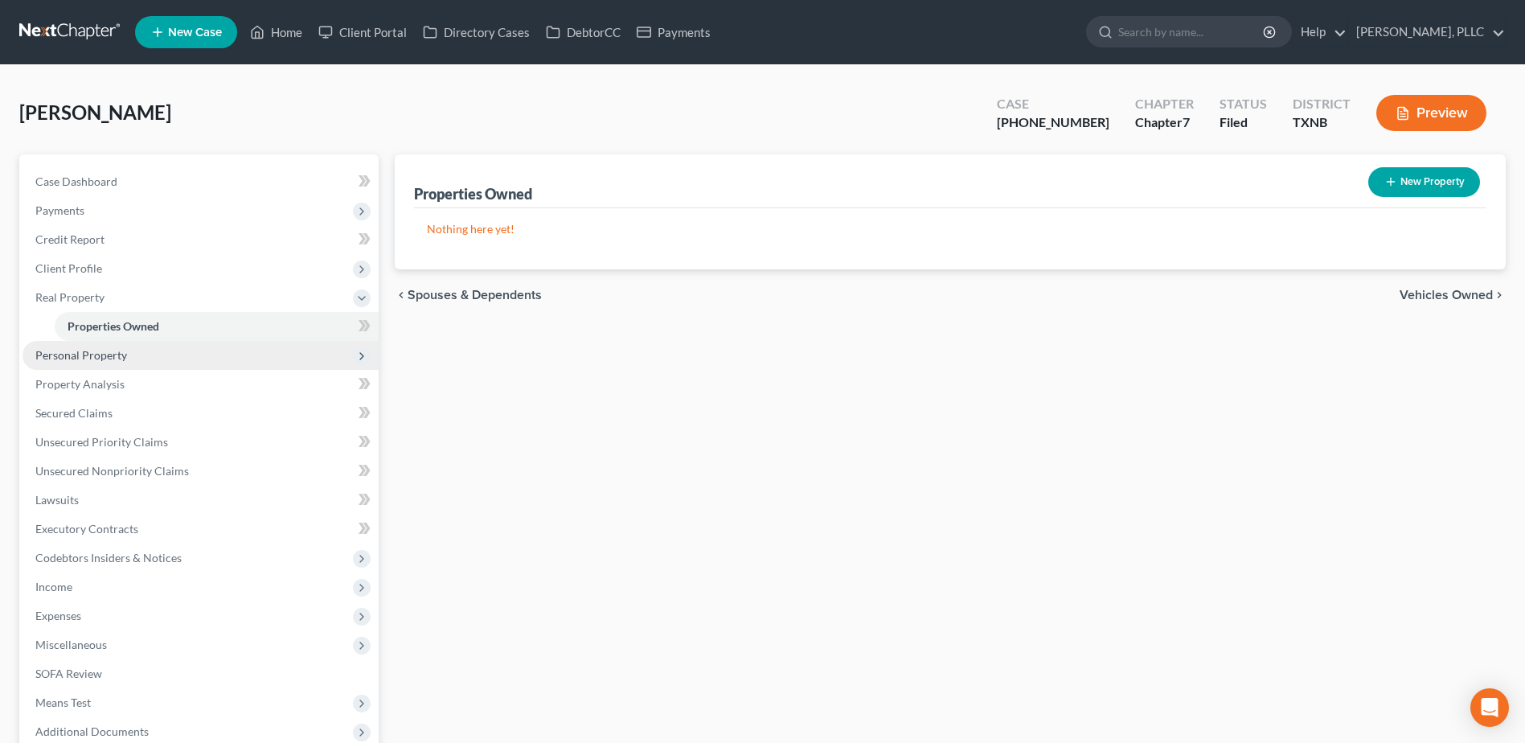
click at [97, 359] on span "Personal Property" at bounding box center [81, 355] width 92 height 14
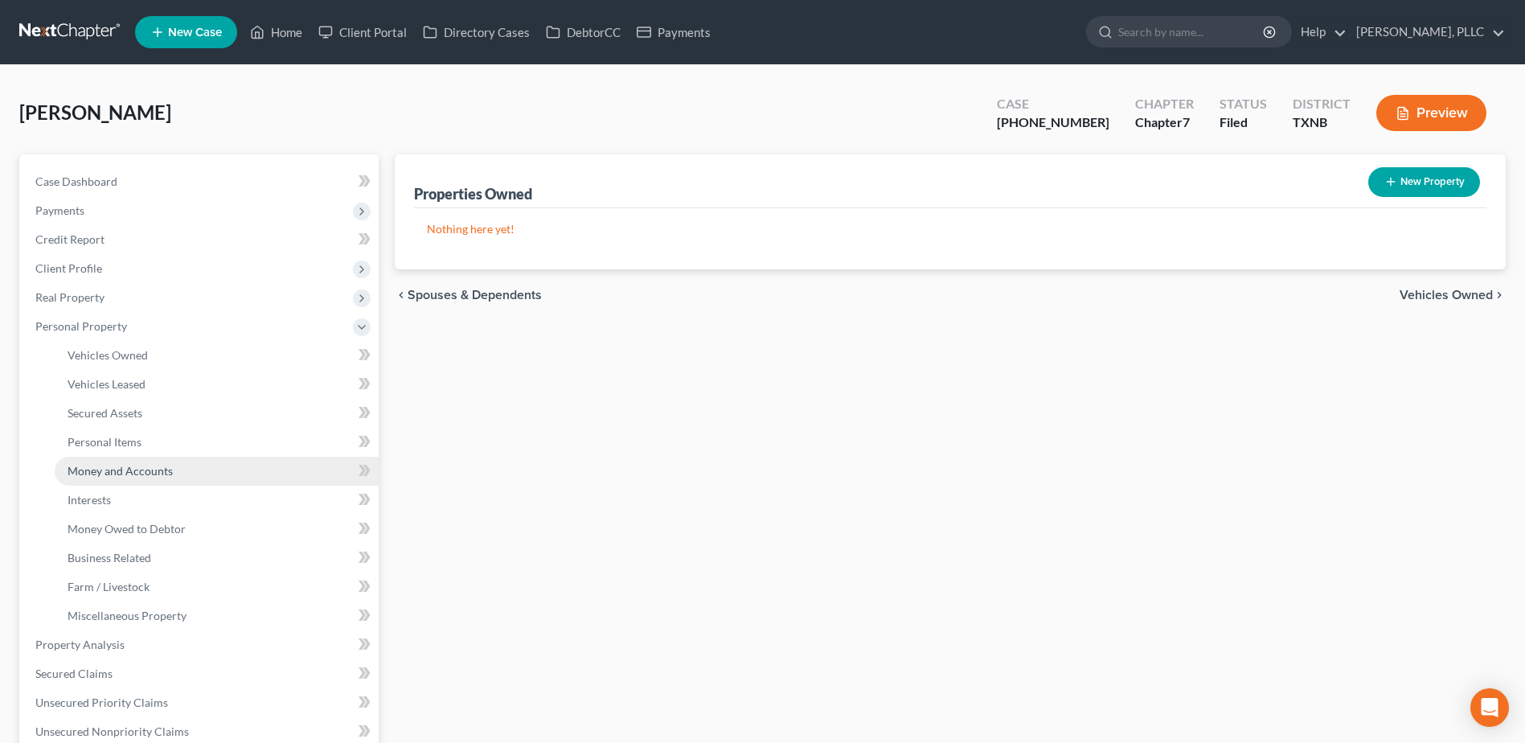
click at [133, 466] on span "Money and Accounts" at bounding box center [120, 471] width 105 height 14
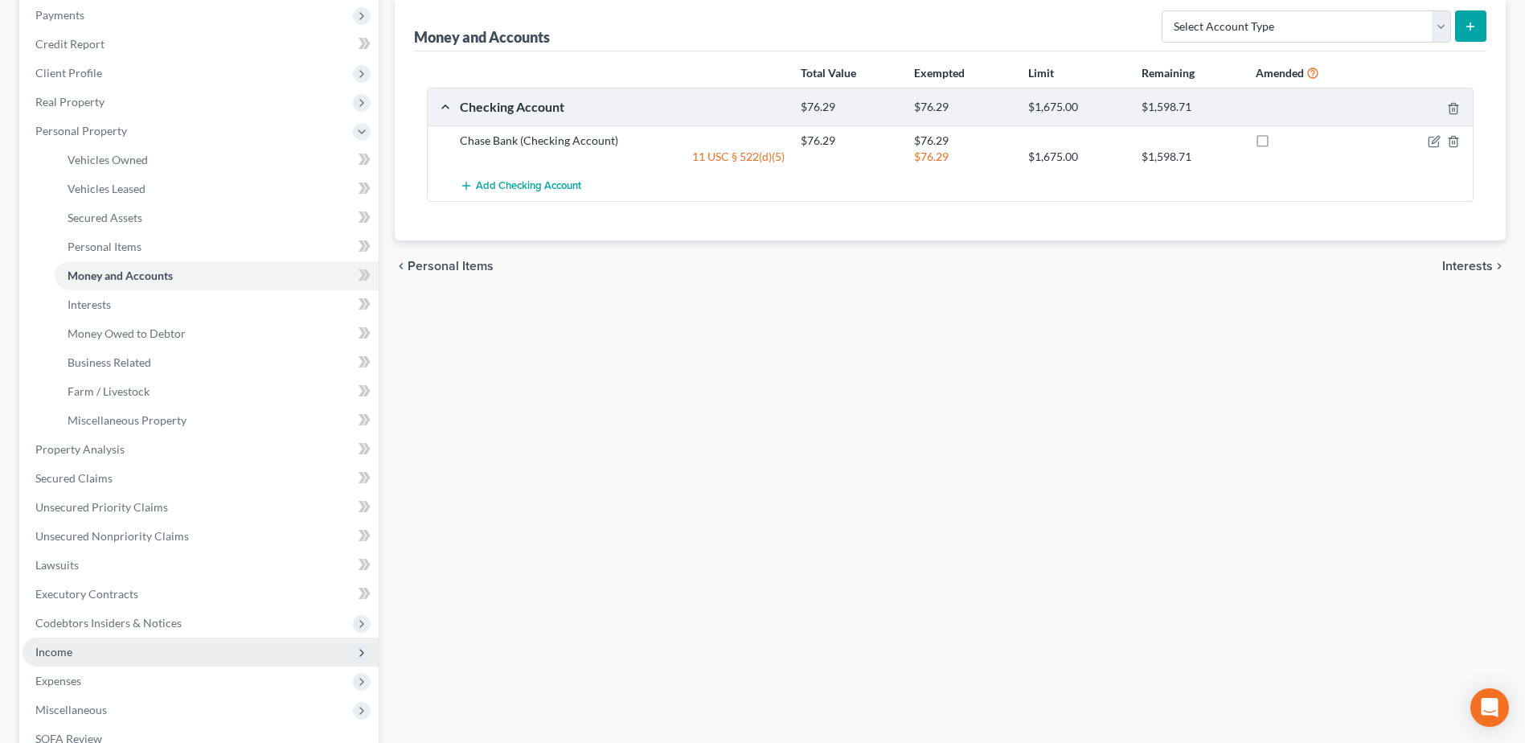
scroll to position [417, 0]
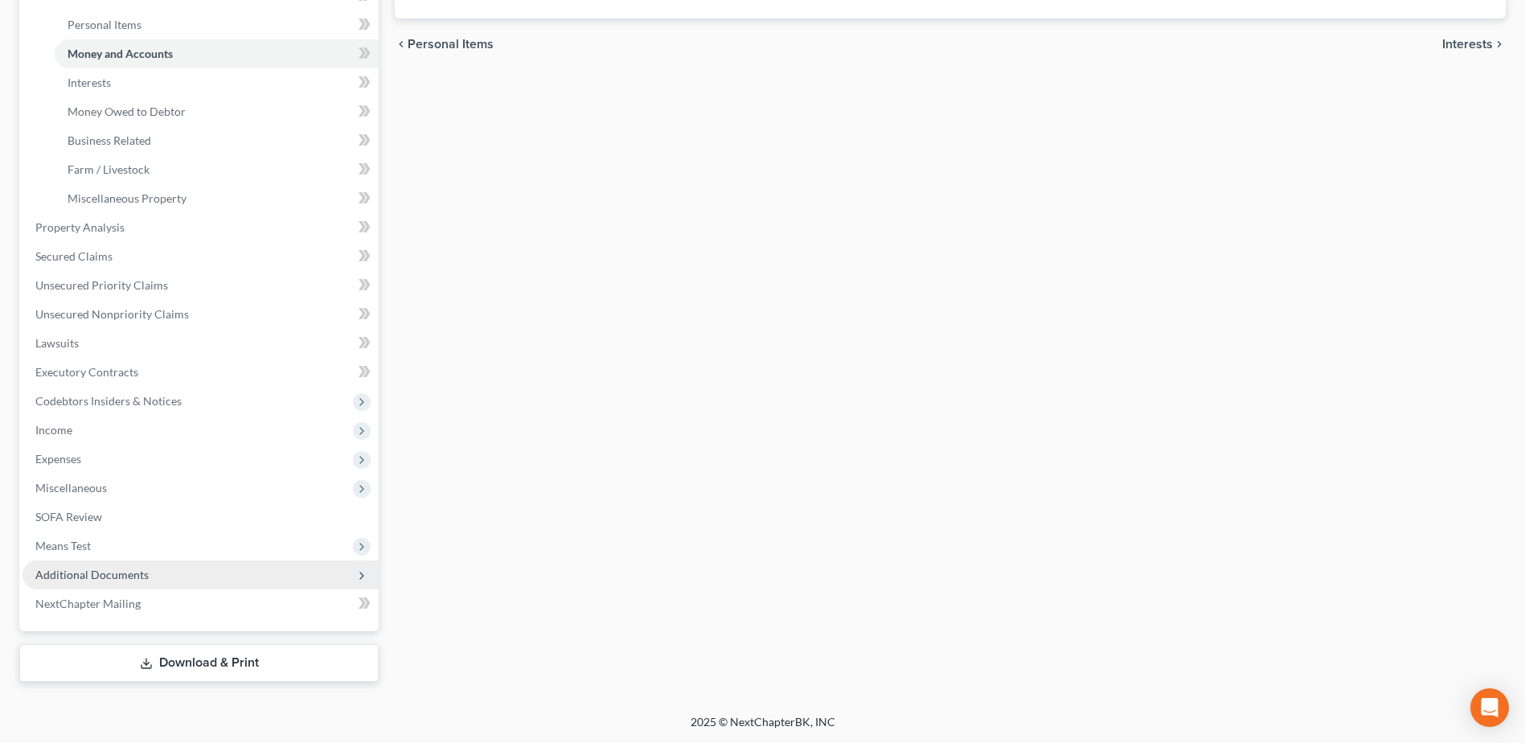
click at [91, 571] on span "Additional Documents" at bounding box center [91, 575] width 113 height 14
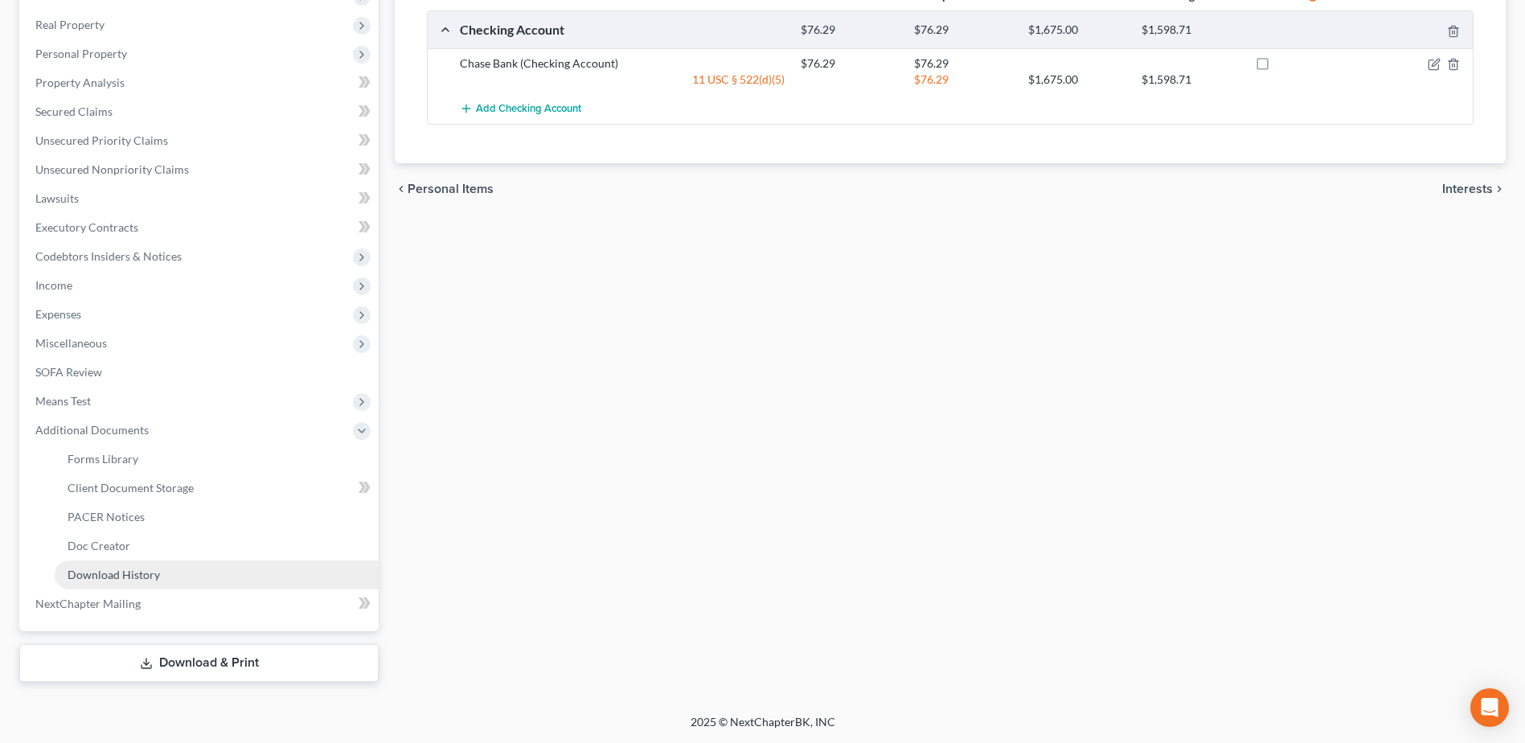
scroll to position [273, 0]
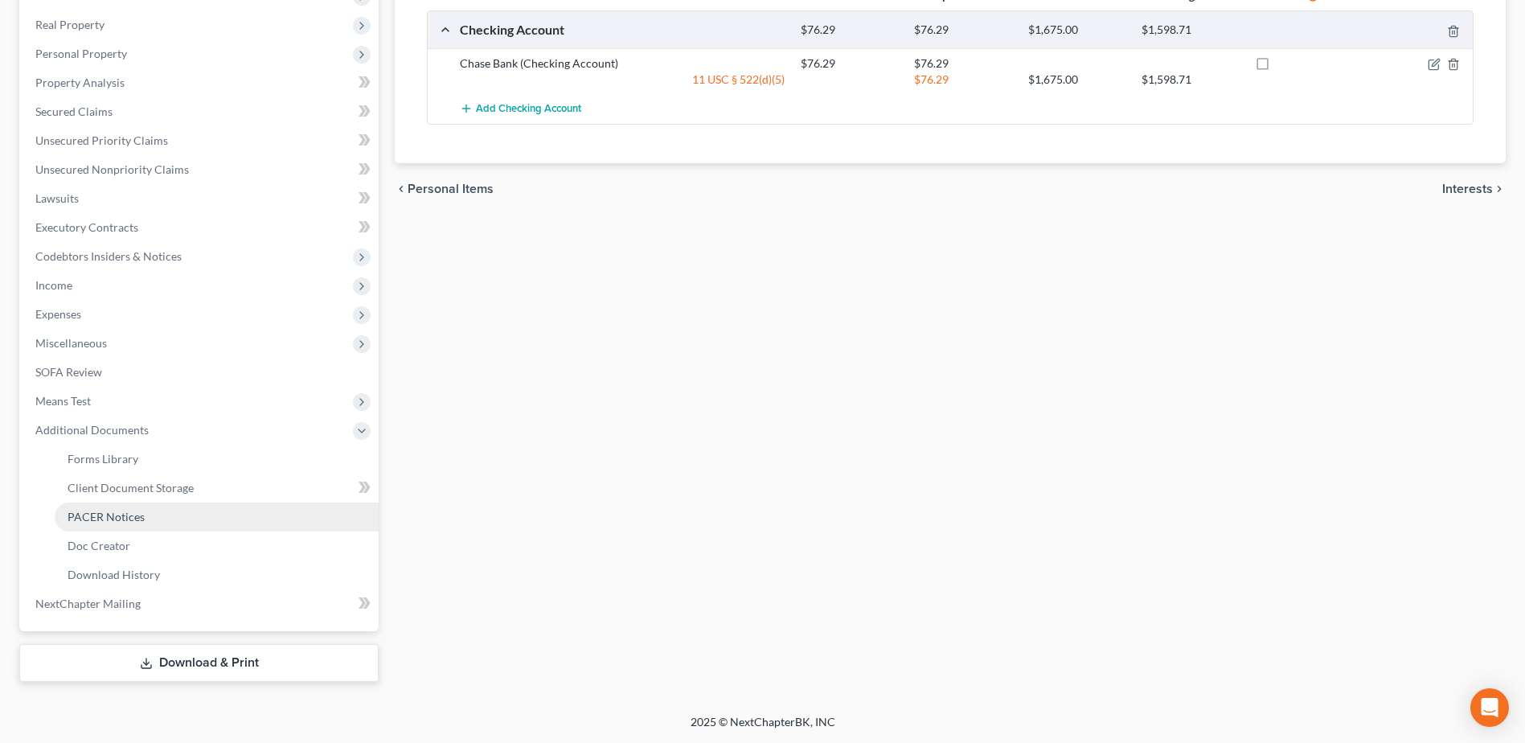
click at [105, 519] on span "PACER Notices" at bounding box center [106, 517] width 77 height 14
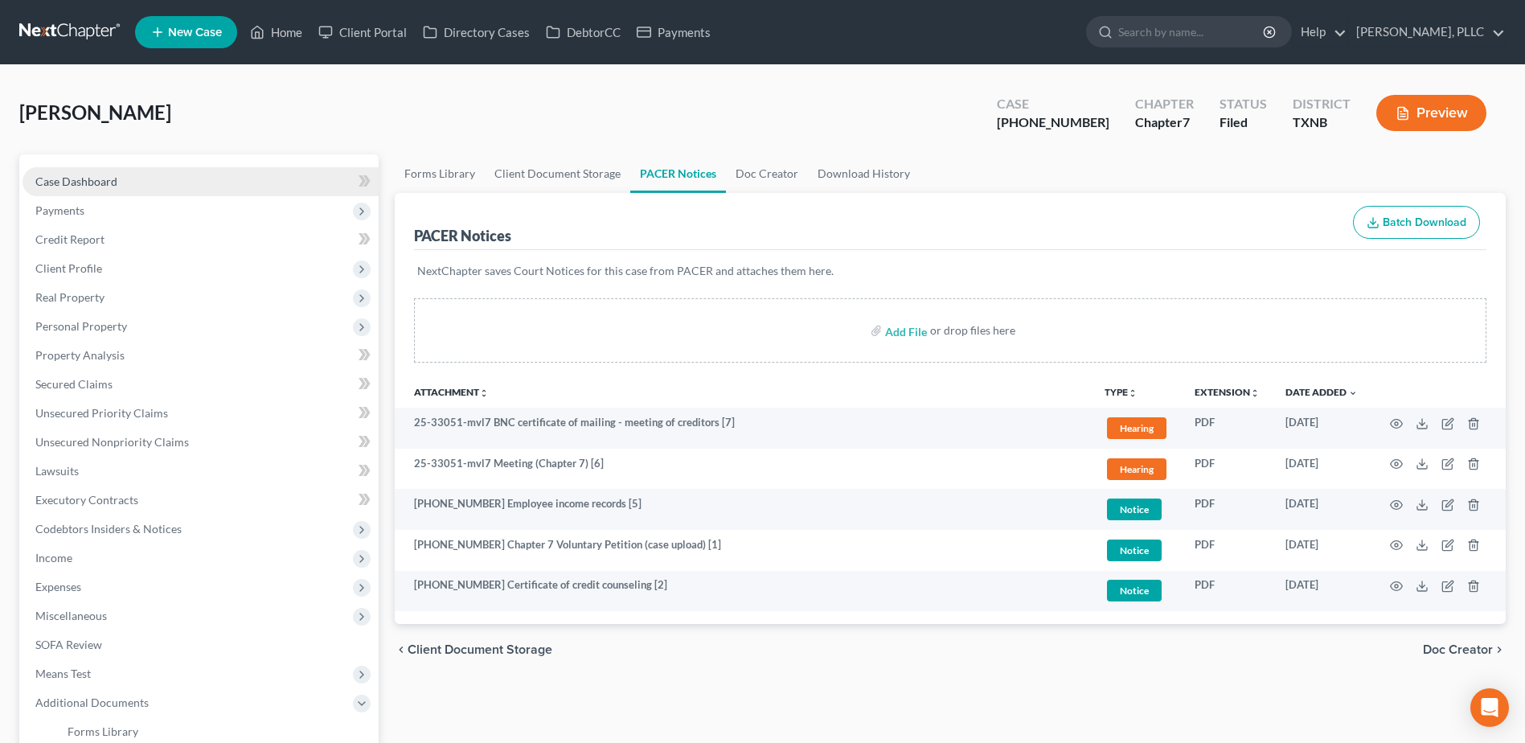
click at [94, 179] on span "Case Dashboard" at bounding box center [76, 182] width 82 height 14
select select "4"
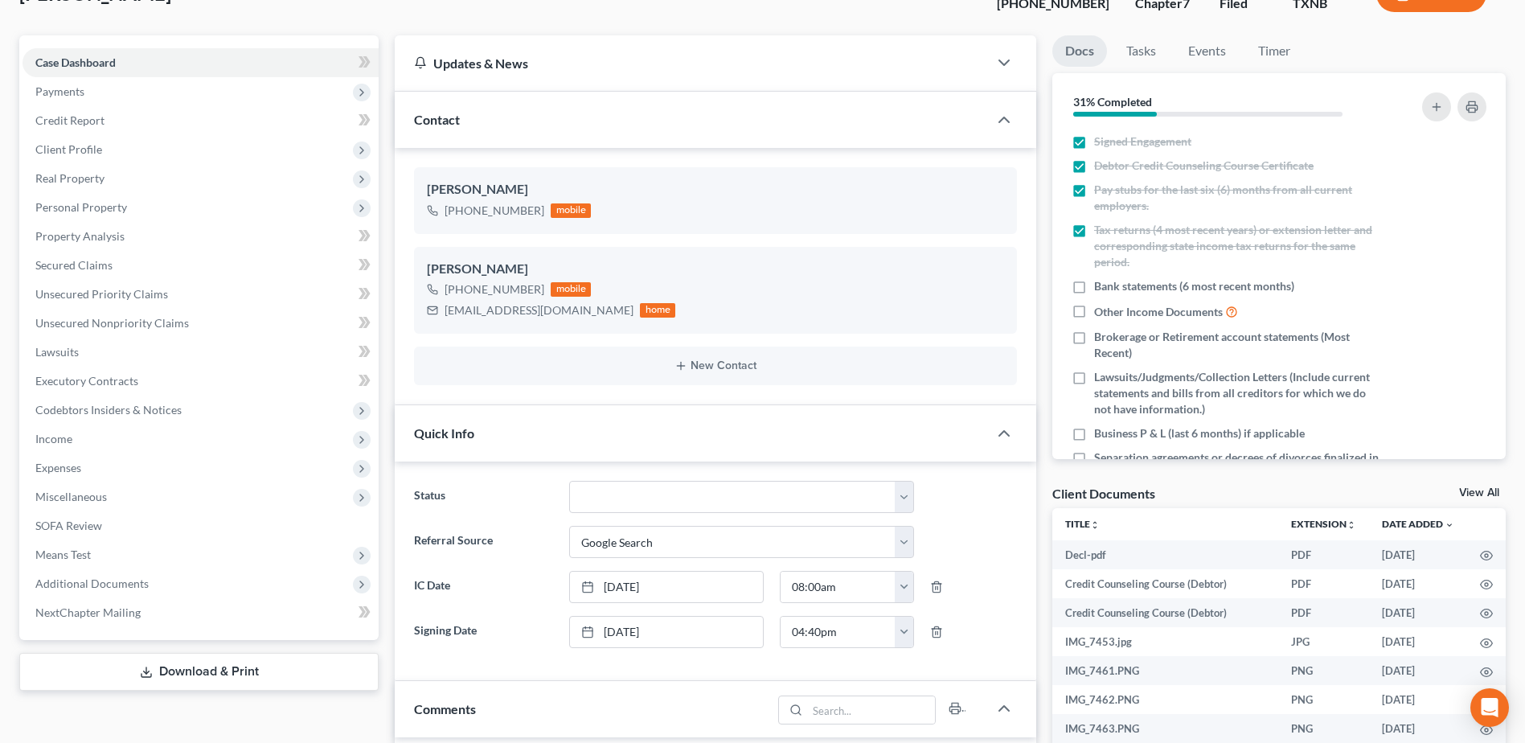
scroll to position [402, 0]
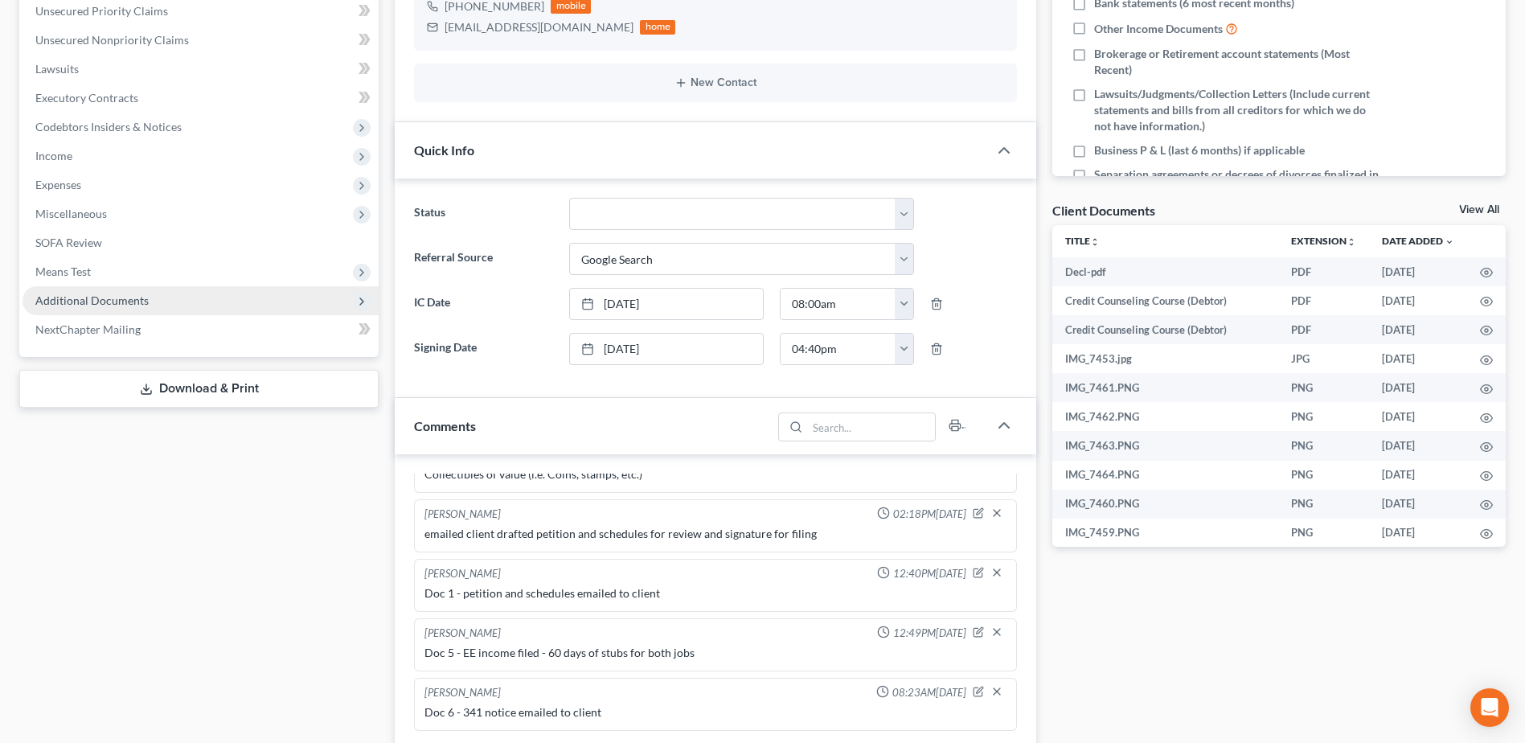
click at [90, 301] on span "Additional Documents" at bounding box center [91, 301] width 113 height 14
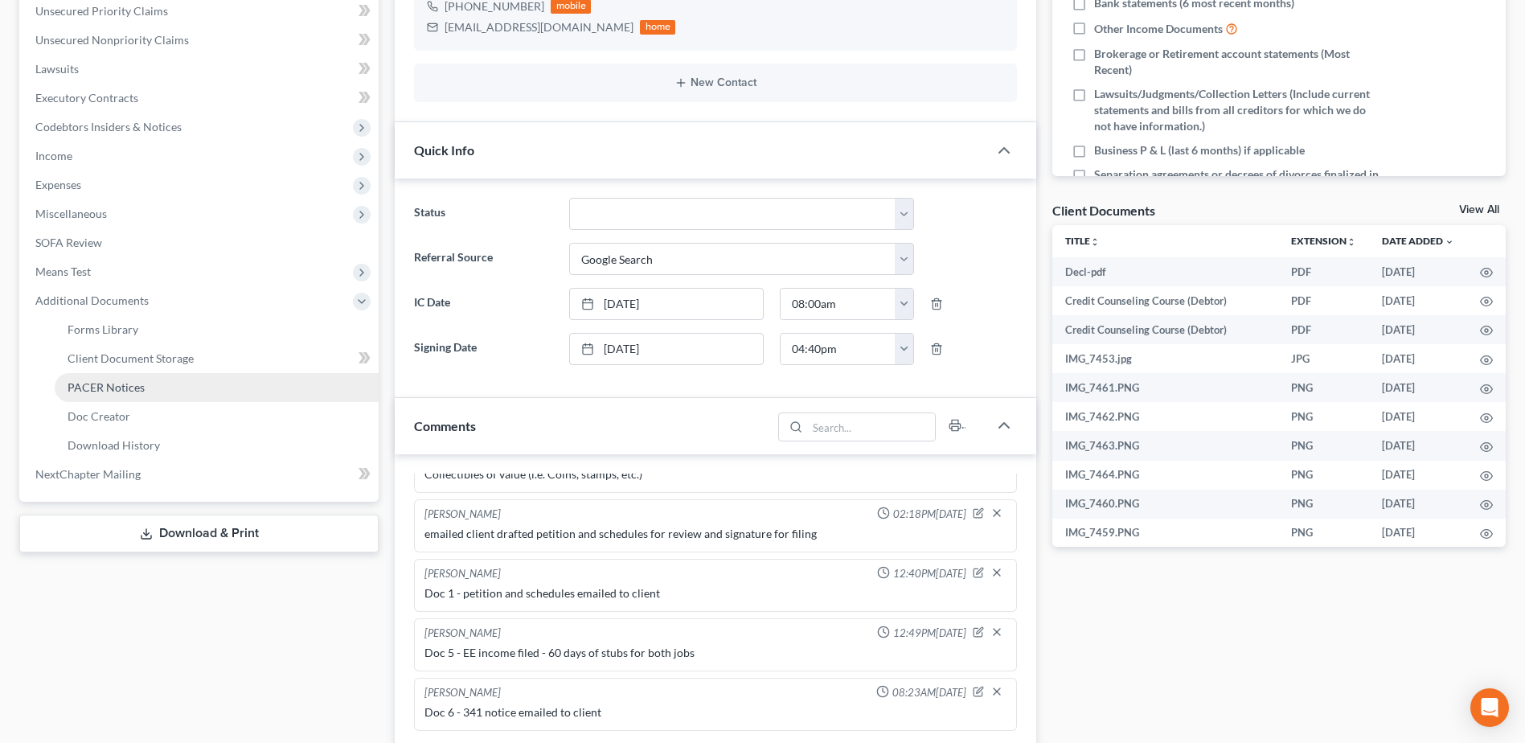
click at [134, 388] on span "PACER Notices" at bounding box center [106, 387] width 77 height 14
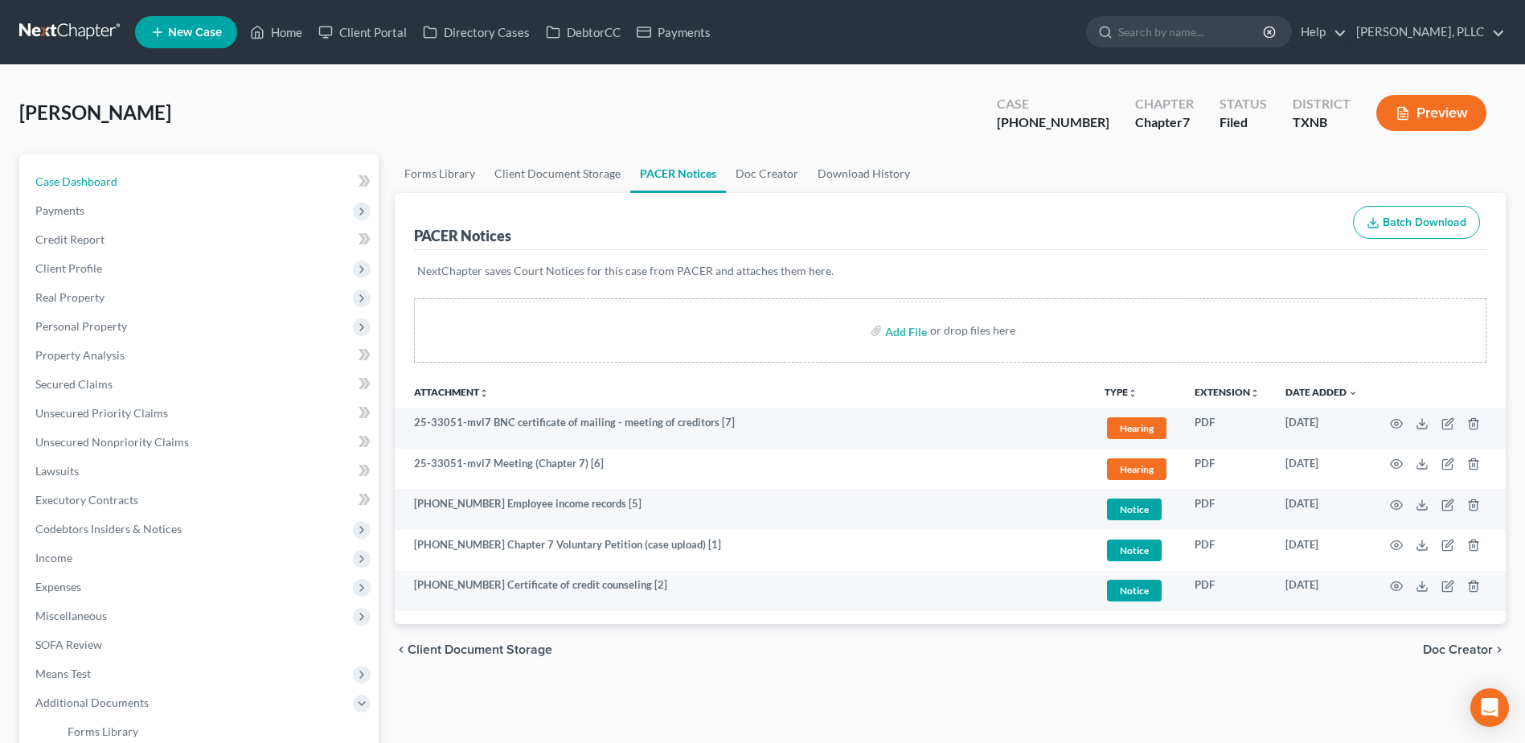
drag, startPoint x: 56, startPoint y: 177, endPoint x: 596, endPoint y: 253, distance: 545.0
click at [56, 176] on span "Case Dashboard" at bounding box center [76, 182] width 82 height 14
select select "4"
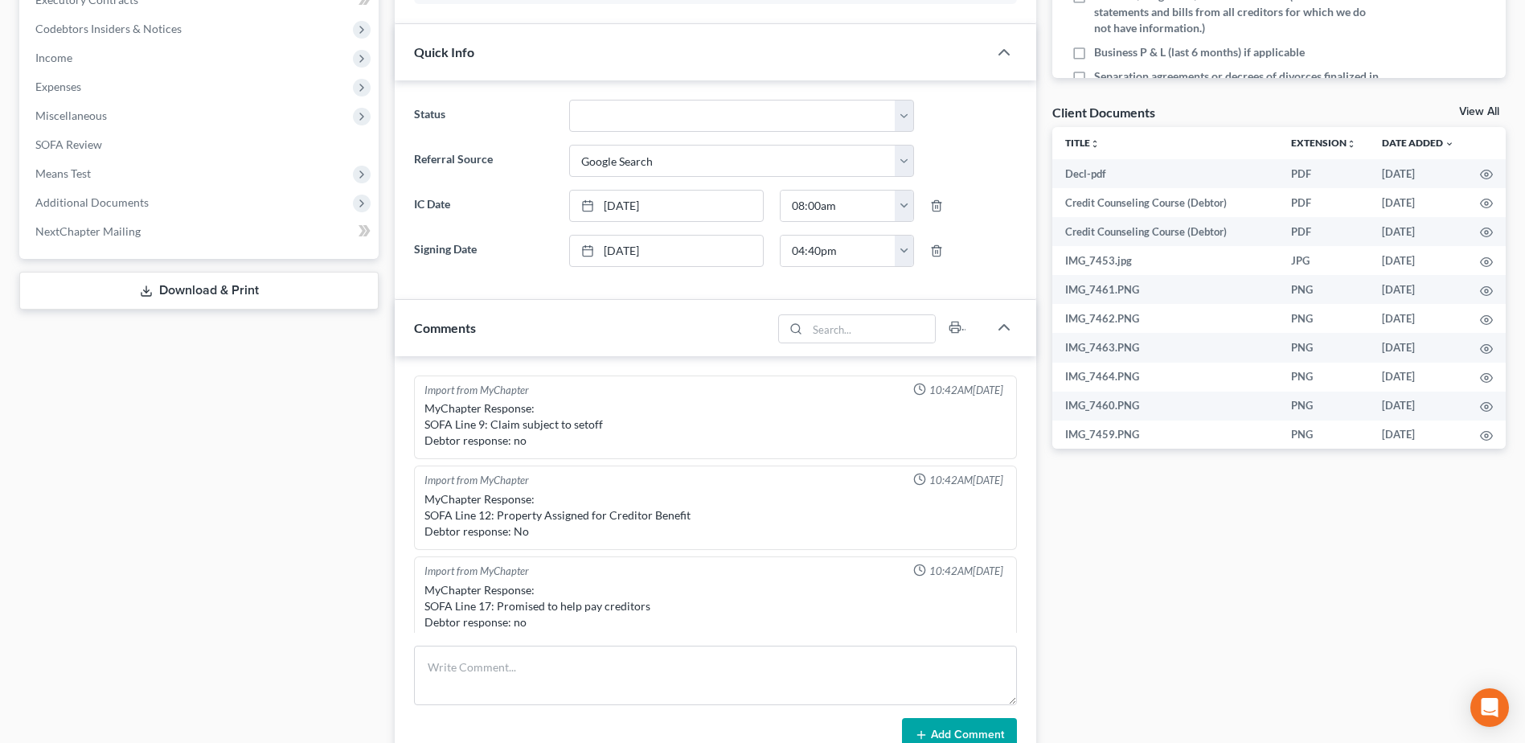
scroll to position [753, 0]
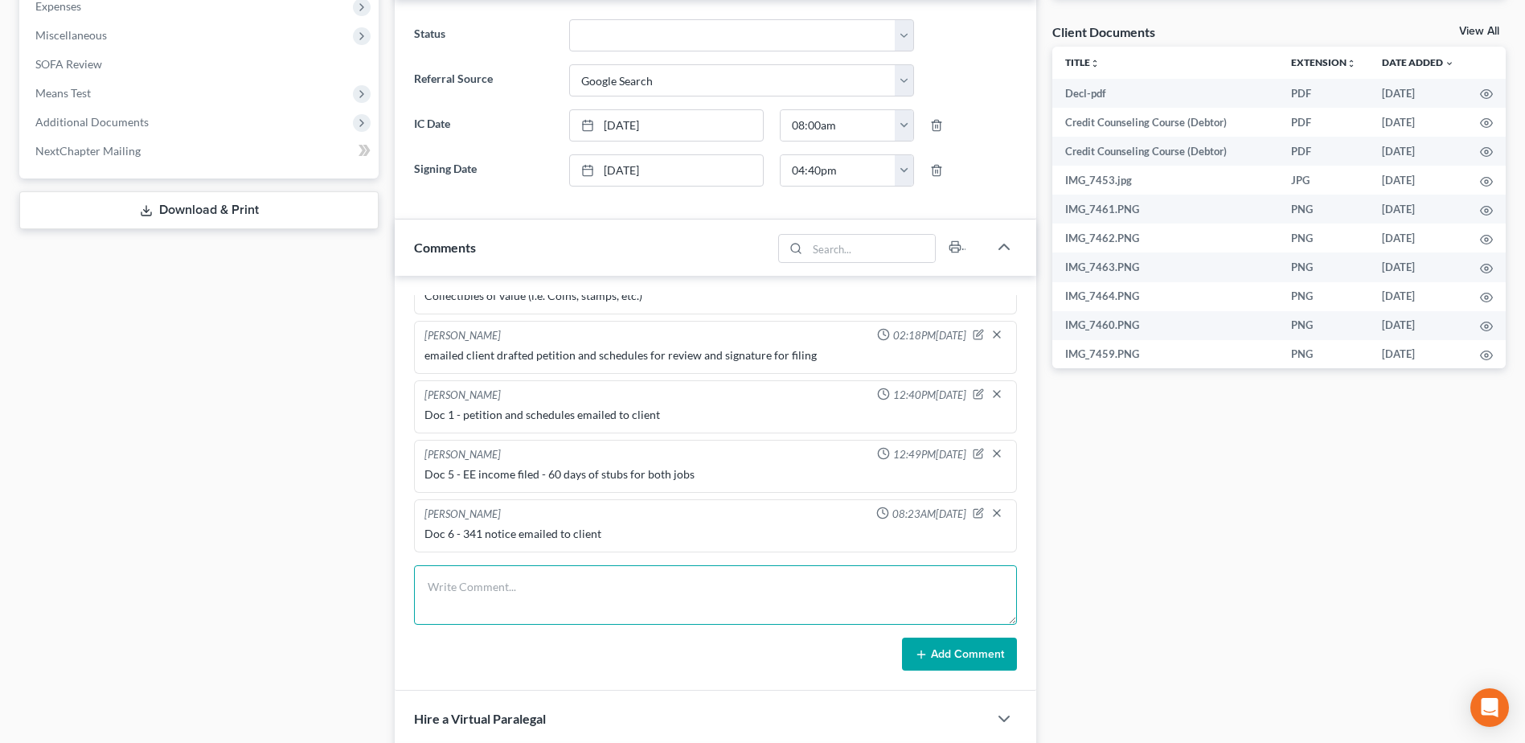
click at [554, 588] on textarea at bounding box center [715, 595] width 603 height 60
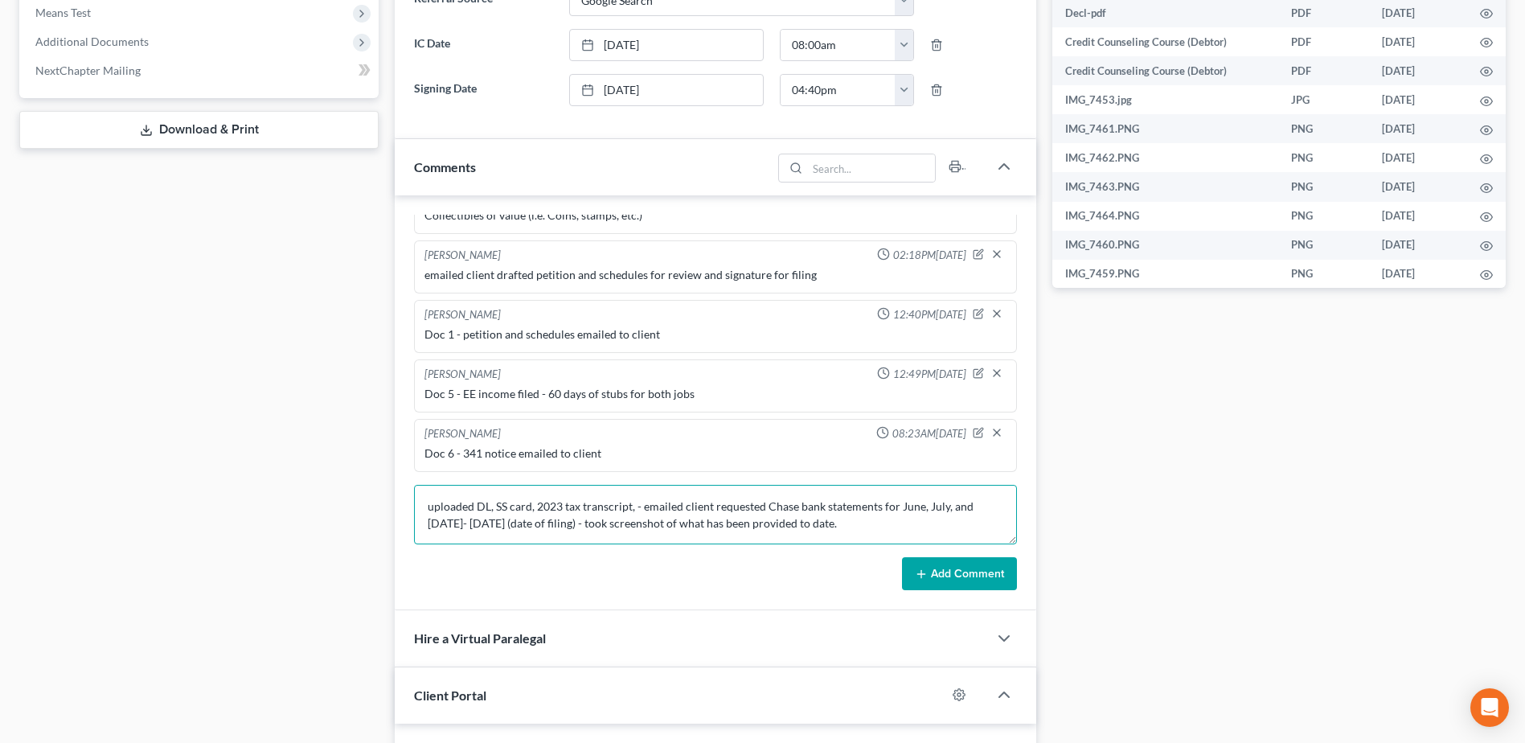
type textarea "uploaded DL, SS card, 2023 tax transcript, - emailed client requested Chase ban…"
click at [964, 577] on button "Add Comment" at bounding box center [959, 574] width 115 height 34
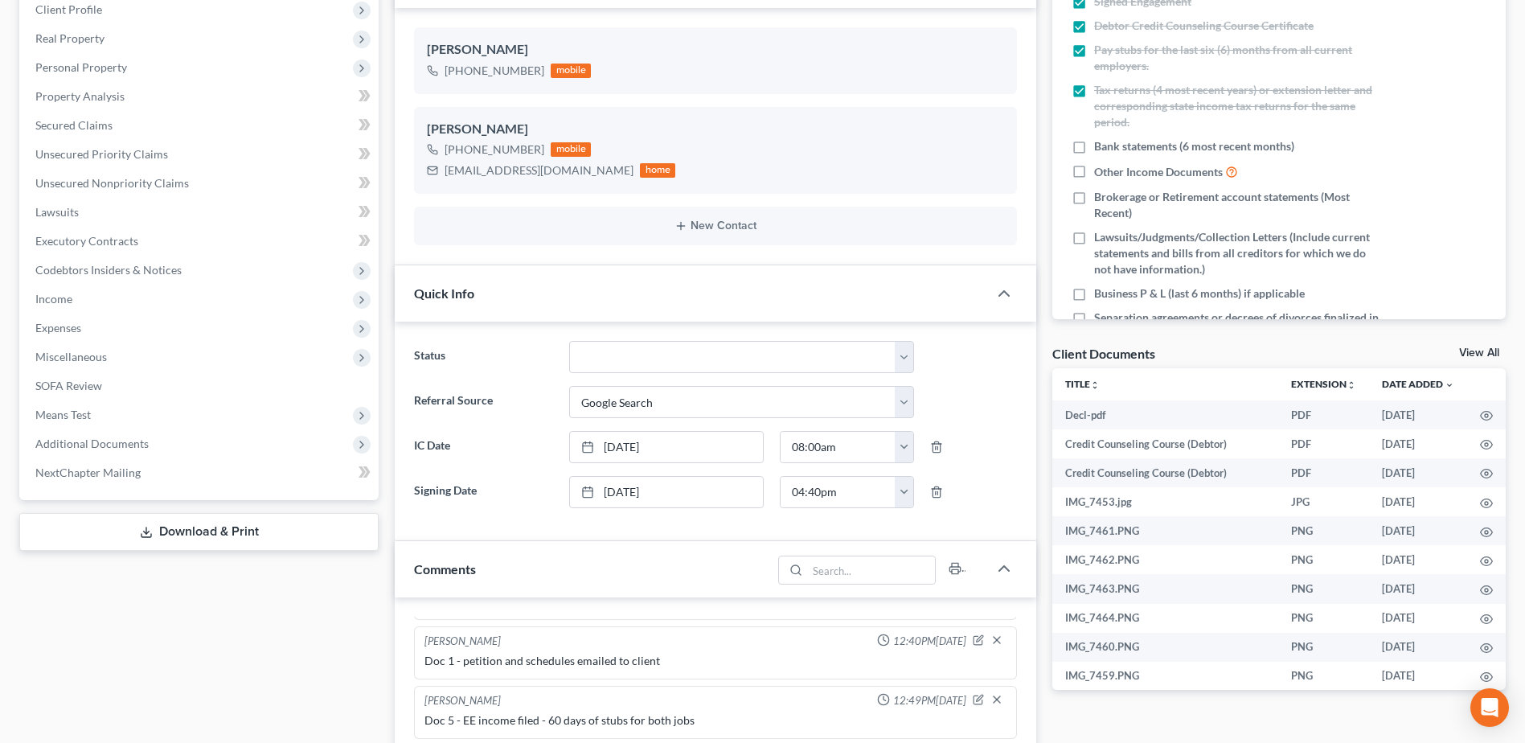
scroll to position [0, 0]
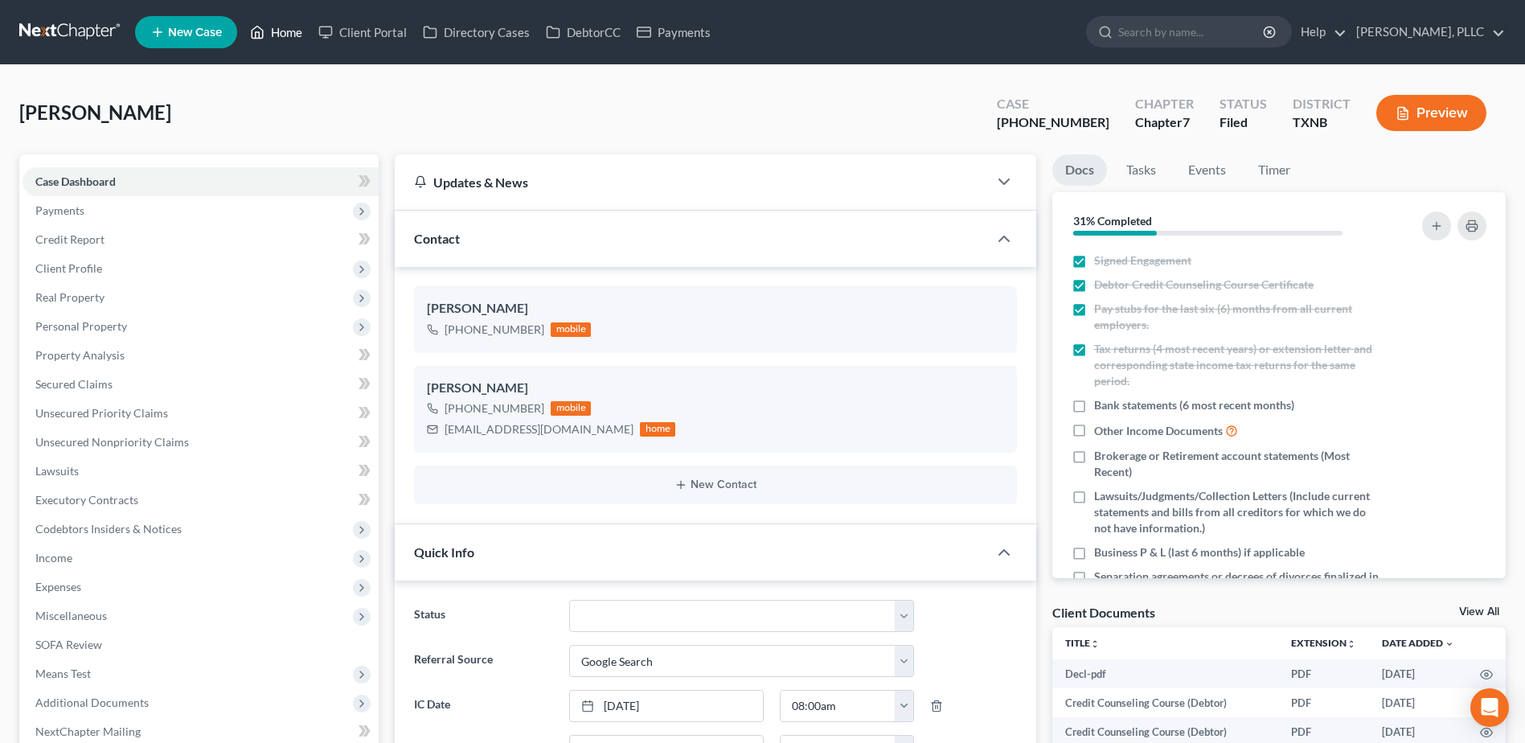
click at [277, 28] on link "Home" at bounding box center [276, 32] width 68 height 29
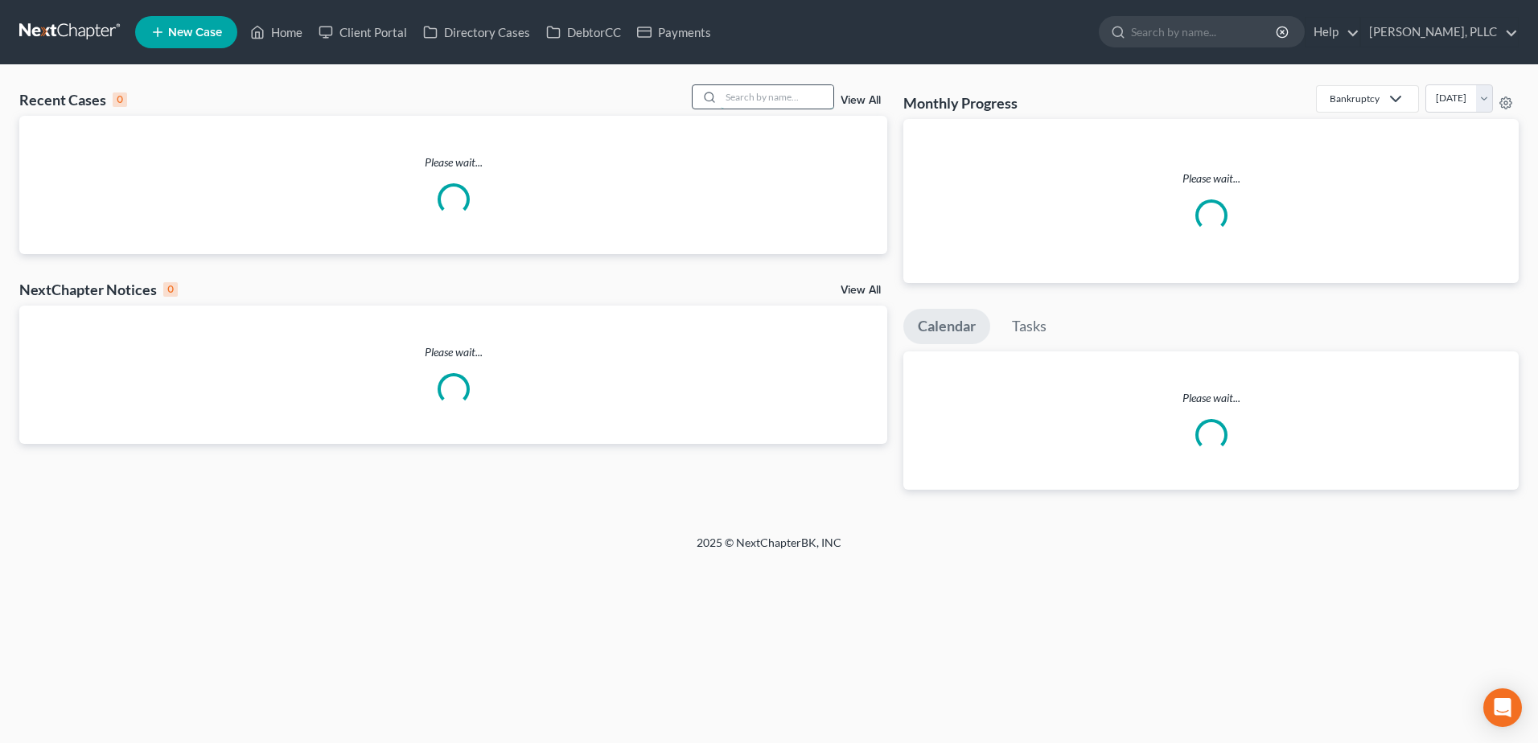
click at [794, 96] on input "search" at bounding box center [777, 96] width 113 height 23
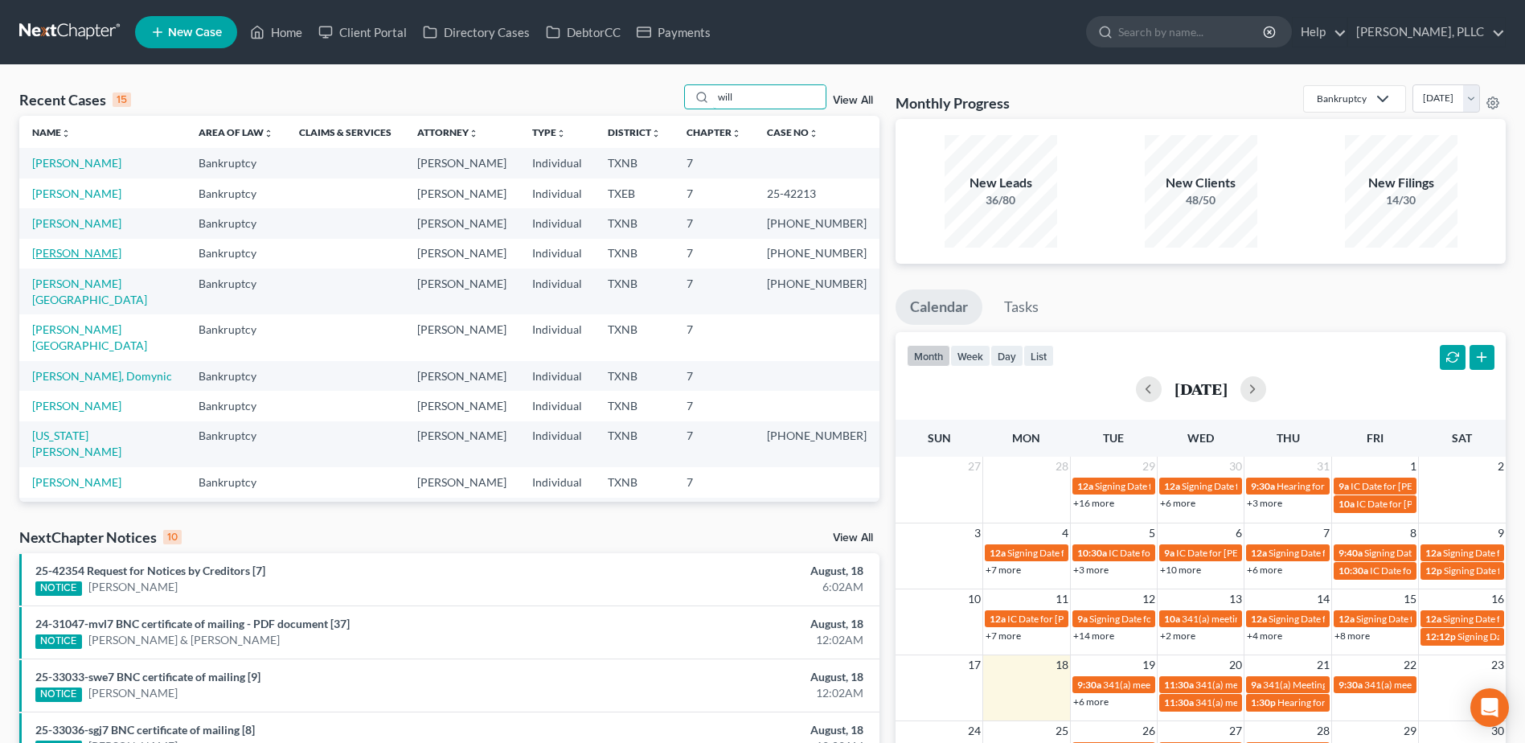
type input "will"
click at [80, 251] on link "[PERSON_NAME]" at bounding box center [76, 253] width 89 height 14
select select "4"
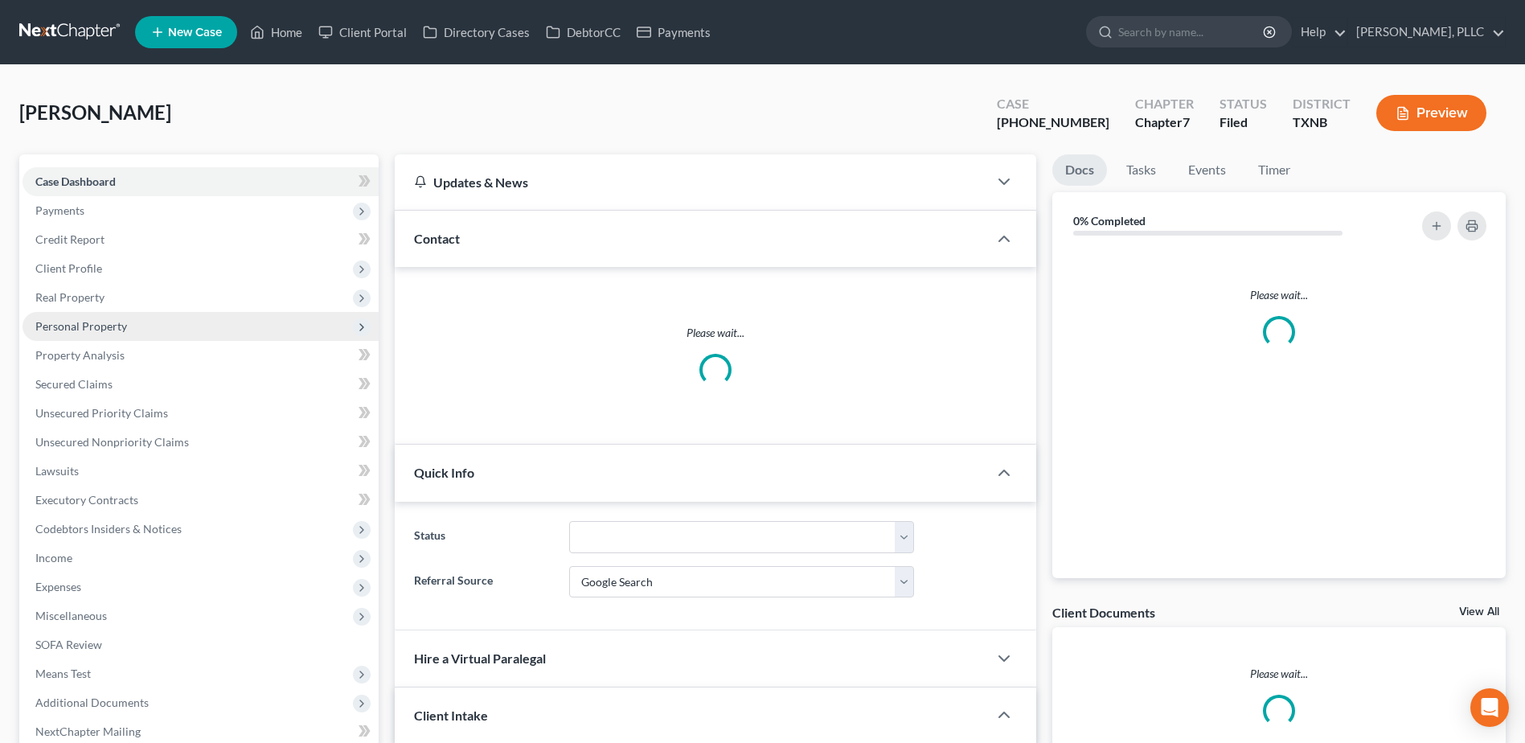
click at [64, 326] on span "Personal Property" at bounding box center [81, 326] width 92 height 14
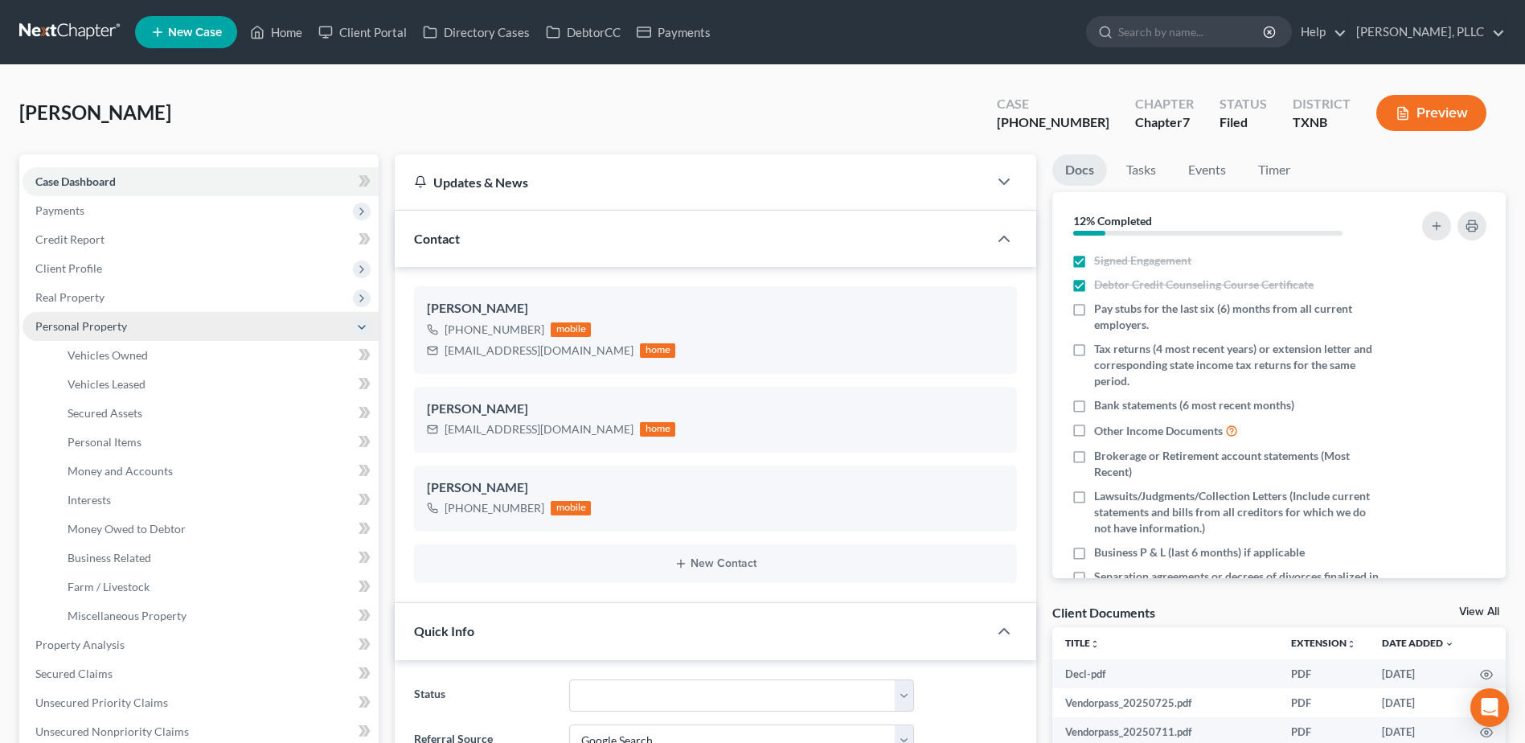
scroll to position [953, 0]
click at [110, 465] on span "Money and Accounts" at bounding box center [120, 471] width 105 height 14
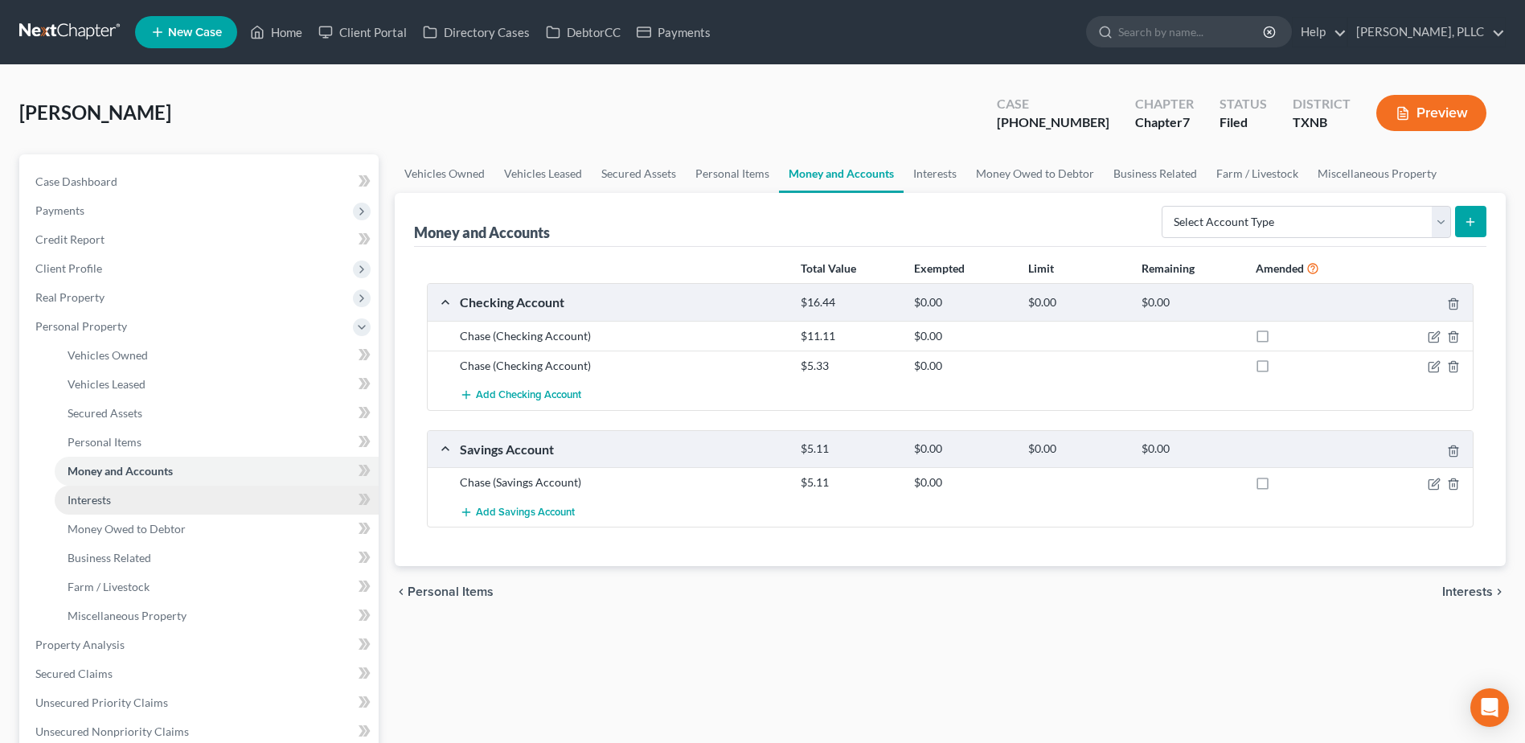
click at [105, 500] on span "Interests" at bounding box center [89, 500] width 43 height 14
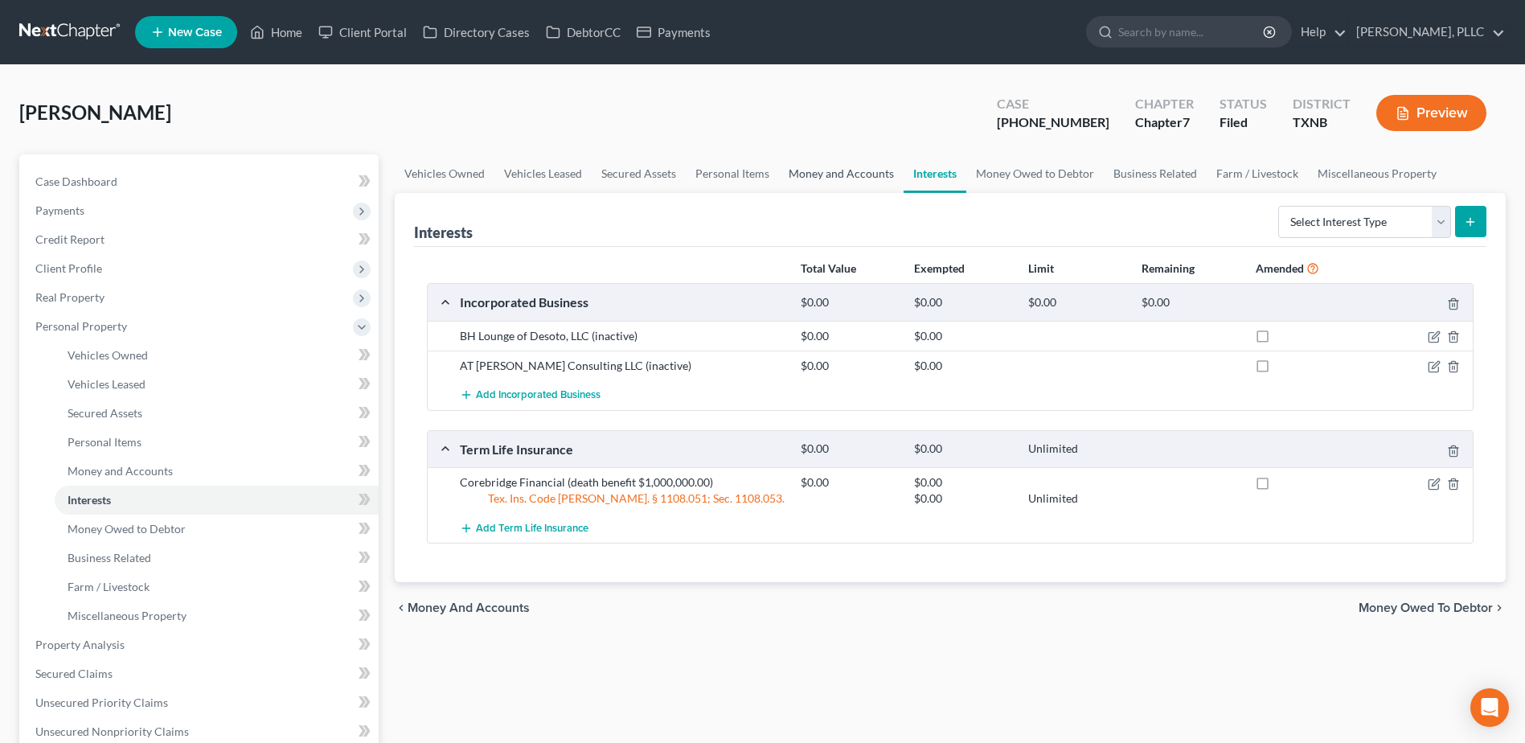
click at [857, 175] on link "Money and Accounts" at bounding box center [841, 173] width 125 height 39
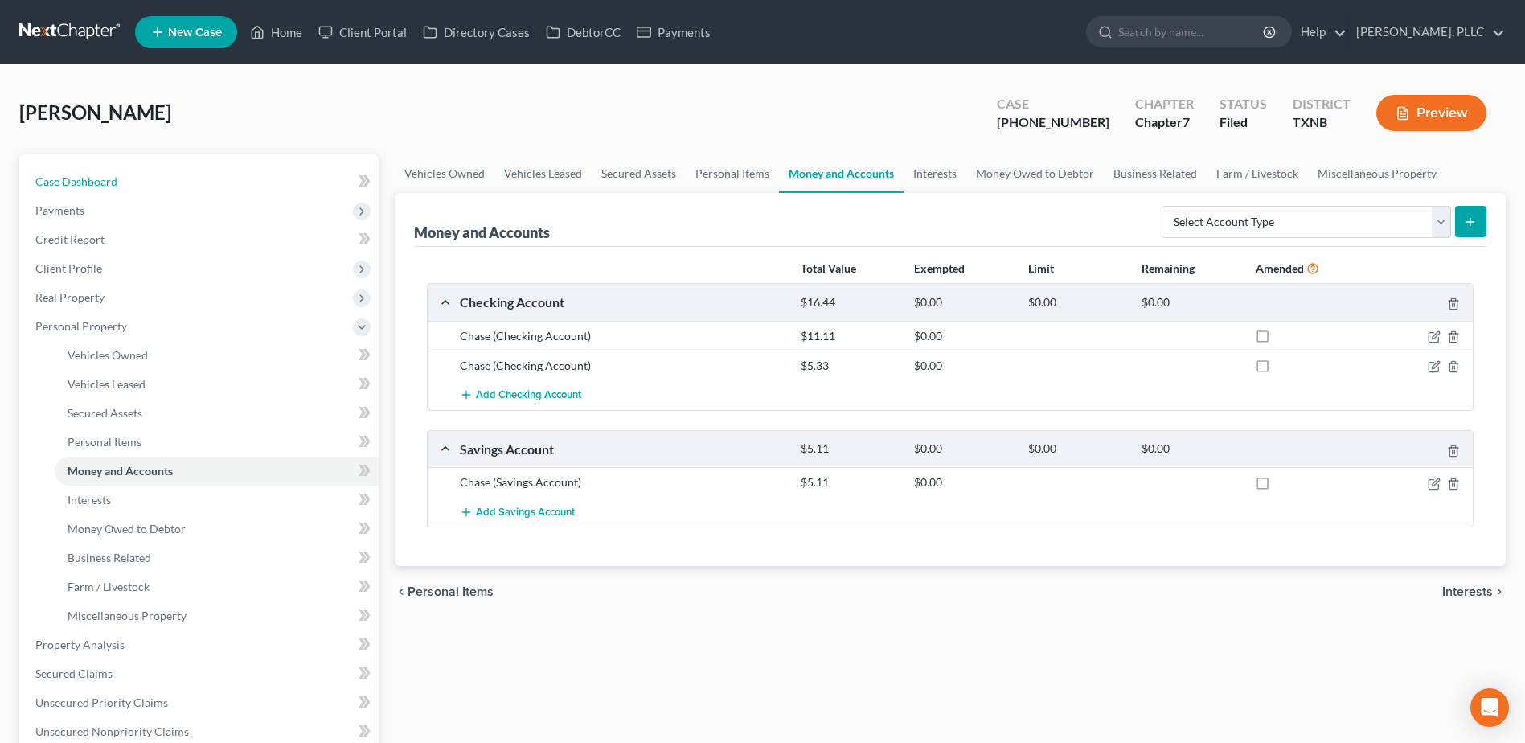
drag, startPoint x: 92, startPoint y: 175, endPoint x: 388, endPoint y: 314, distance: 326.7
click at [92, 175] on span "Case Dashboard" at bounding box center [76, 182] width 82 height 14
select select "4"
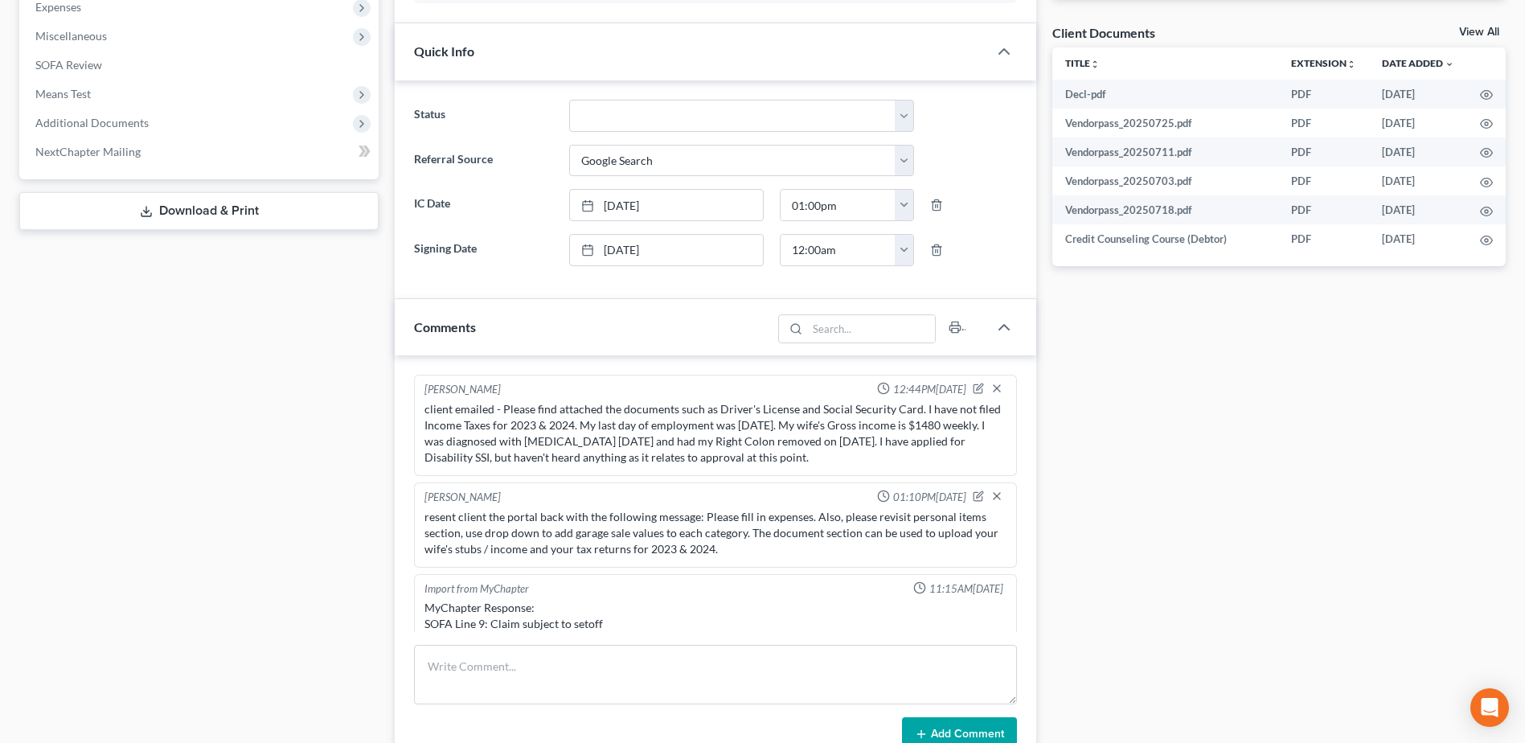
scroll to position [953, 0]
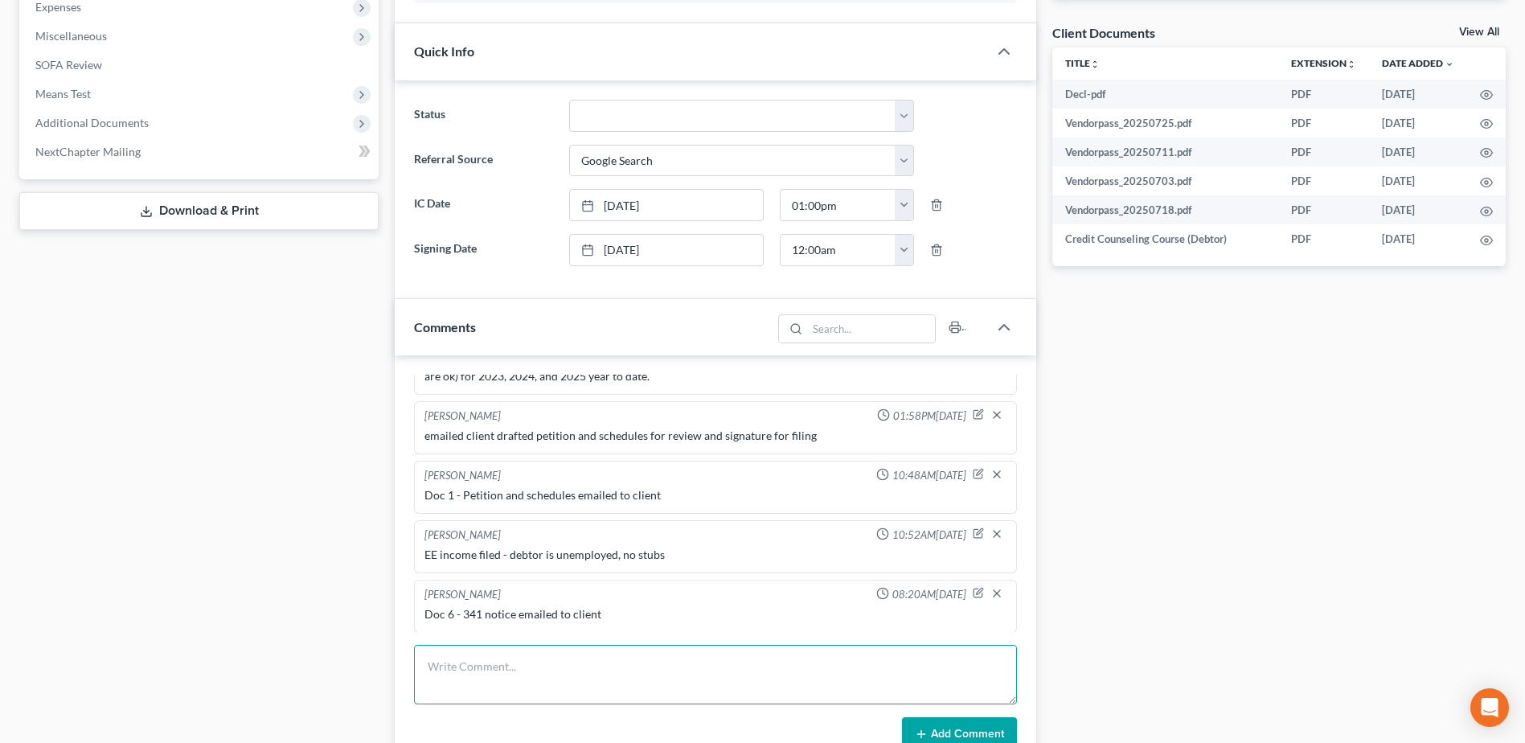
click at [617, 679] on textarea at bounding box center [715, 675] width 603 height 60
click at [715, 667] on textarea "uploaded DL, SS card, home sale docs that client provided - requested client to…" at bounding box center [715, 675] width 603 height 60
click at [880, 667] on textarea "uploaded DL, SS card, home sale docs that client provided - emailed client requ…" at bounding box center [715, 675] width 603 height 60
click at [858, 667] on textarea "uploaded DL, SS card, home sale docs that client provided - emailed client requ…" at bounding box center [715, 675] width 603 height 60
click at [861, 664] on textarea "uploaded DL, SS card, home sale docs that client provided - emailed client requ…" at bounding box center [715, 675] width 603 height 60
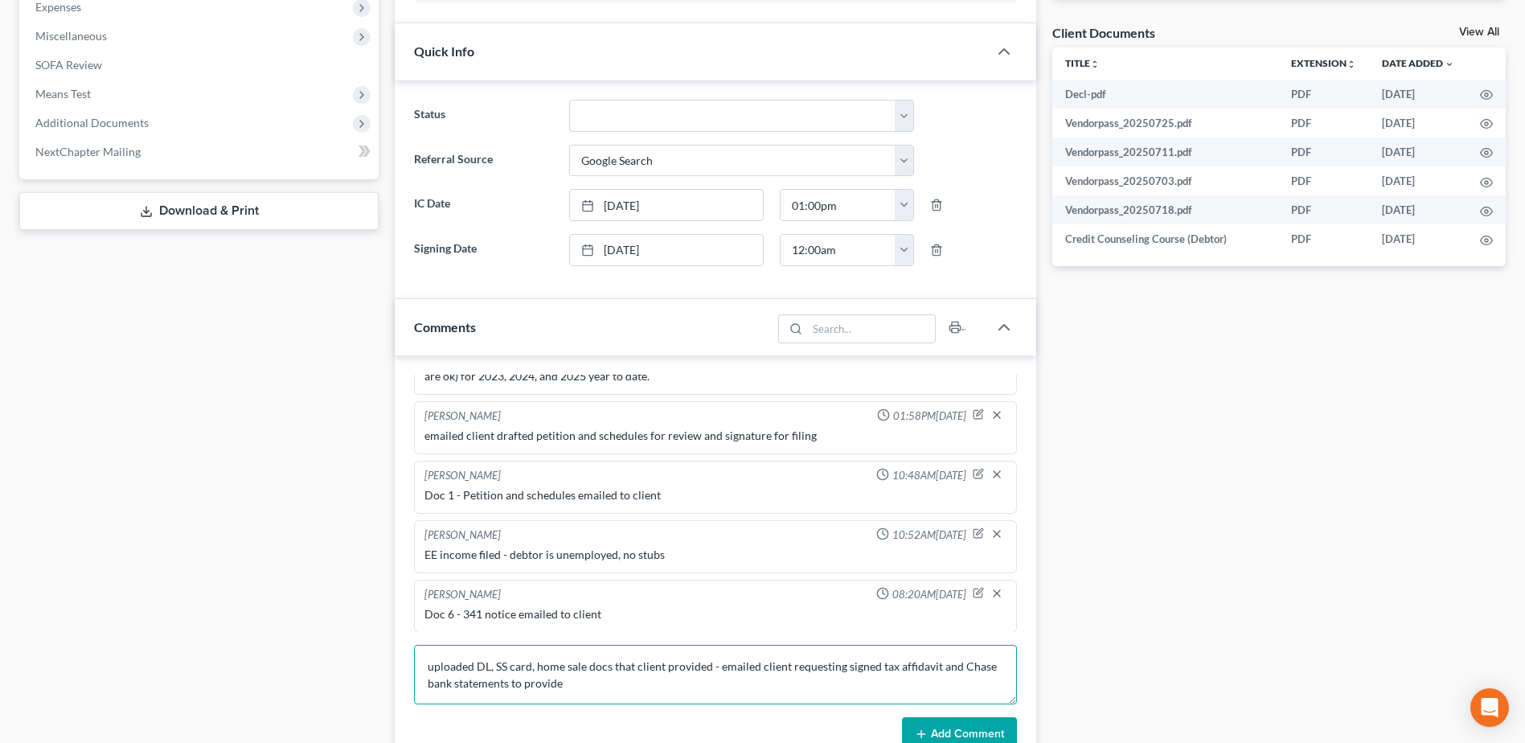
click at [630, 689] on textarea "uploaded DL, SS card, home sale docs that client provided - emailed client requ…" at bounding box center [715, 675] width 603 height 60
type textarea "uploaded DL, SS card, home sale docs that client provided - emailed client requ…"
click at [956, 730] on button "Add Comment" at bounding box center [959, 734] width 115 height 34
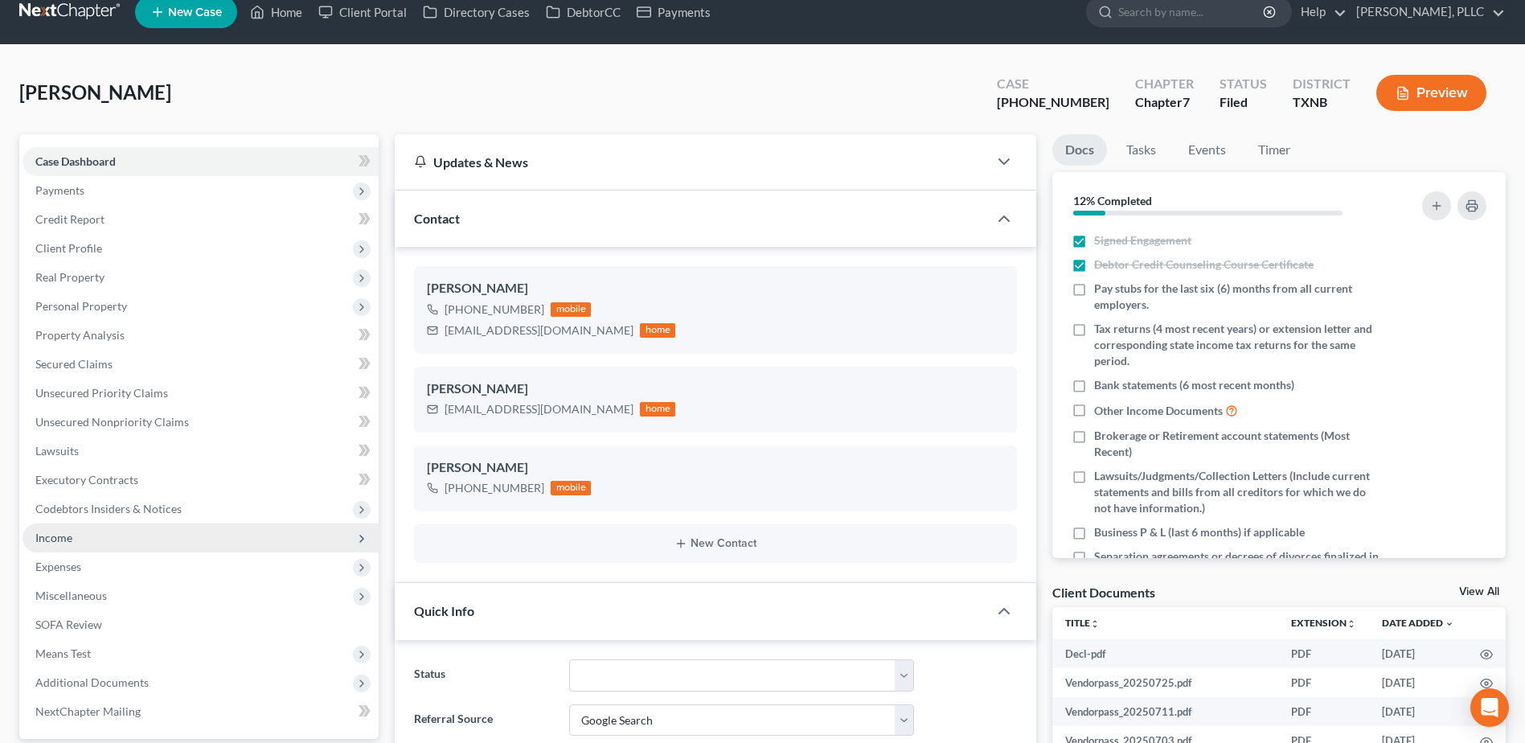
scroll to position [241, 0]
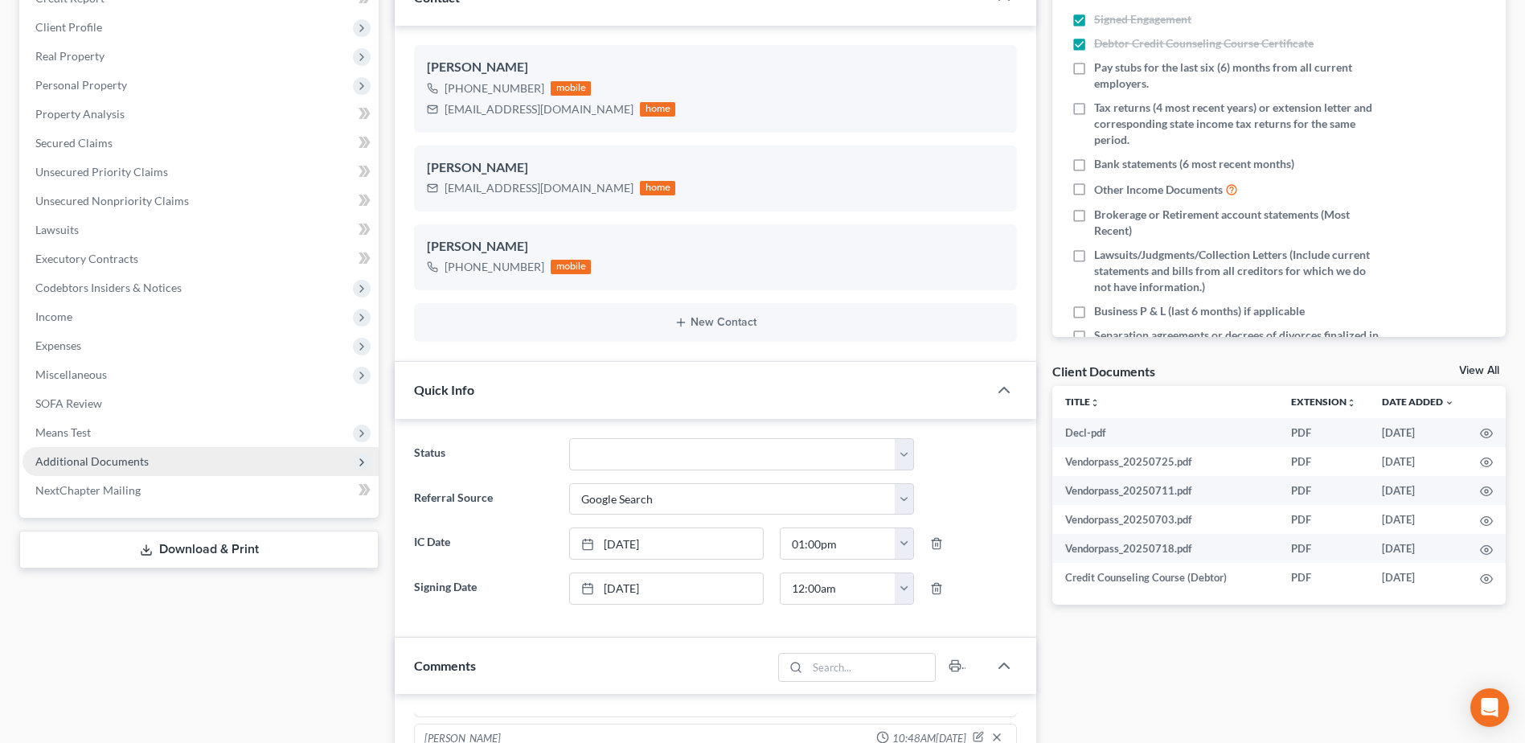
click at [120, 470] on span "Additional Documents" at bounding box center [201, 461] width 356 height 29
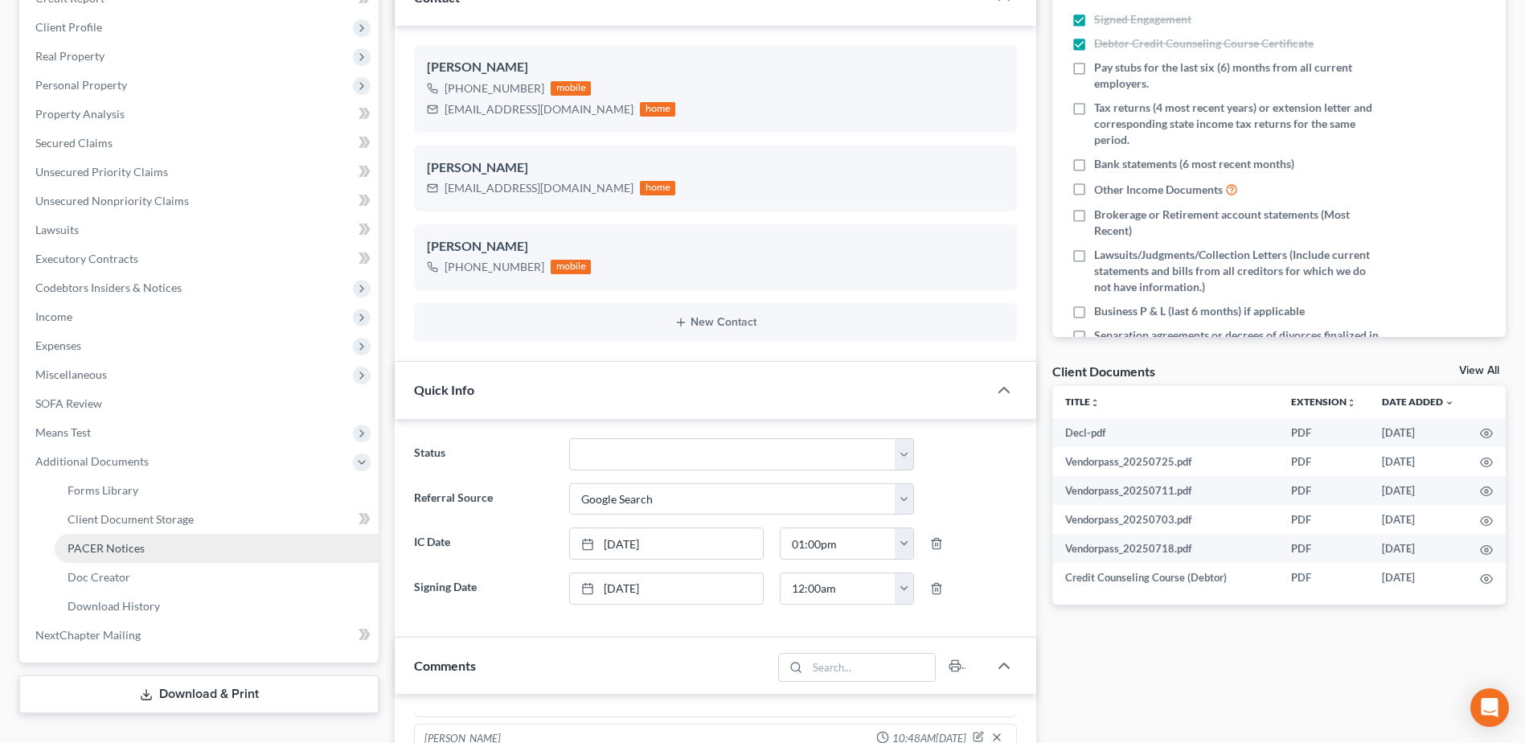
click at [130, 548] on span "PACER Notices" at bounding box center [106, 548] width 77 height 14
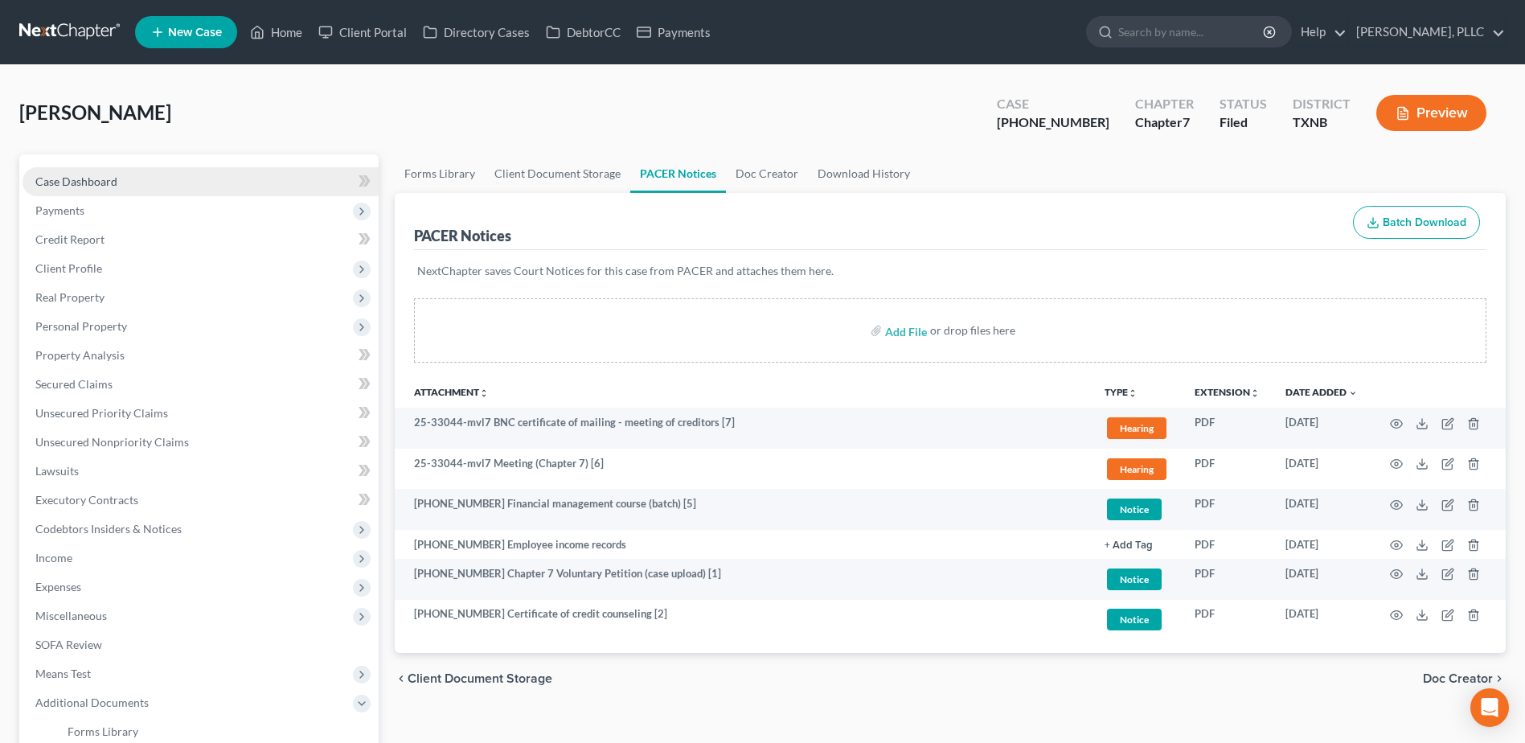
drag, startPoint x: 91, startPoint y: 178, endPoint x: 338, endPoint y: 187, distance: 247.0
click at [91, 178] on span "Case Dashboard" at bounding box center [76, 182] width 82 height 14
select select "4"
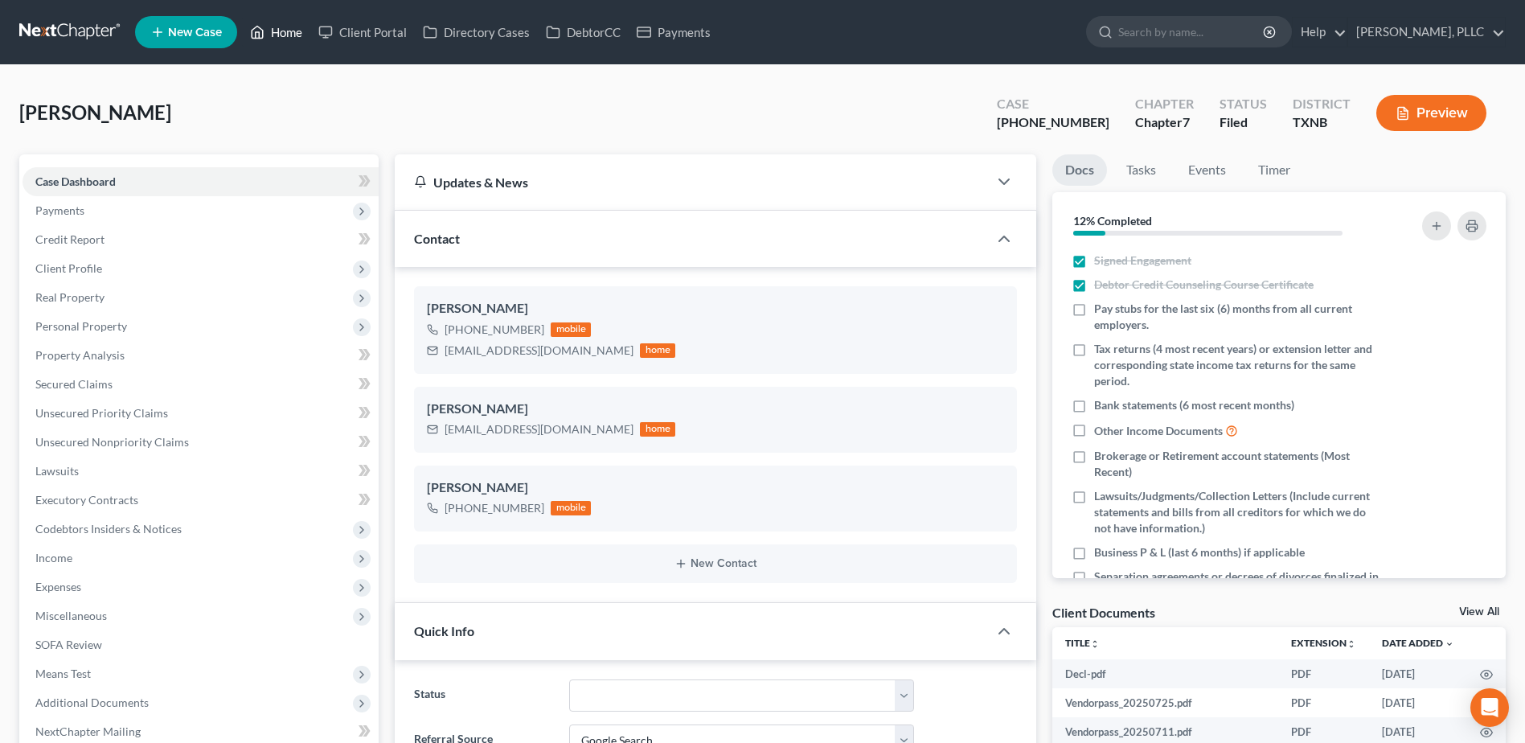
drag, startPoint x: 299, startPoint y: 39, endPoint x: 808, endPoint y: 154, distance: 521.9
click at [299, 39] on link "Home" at bounding box center [276, 32] width 68 height 29
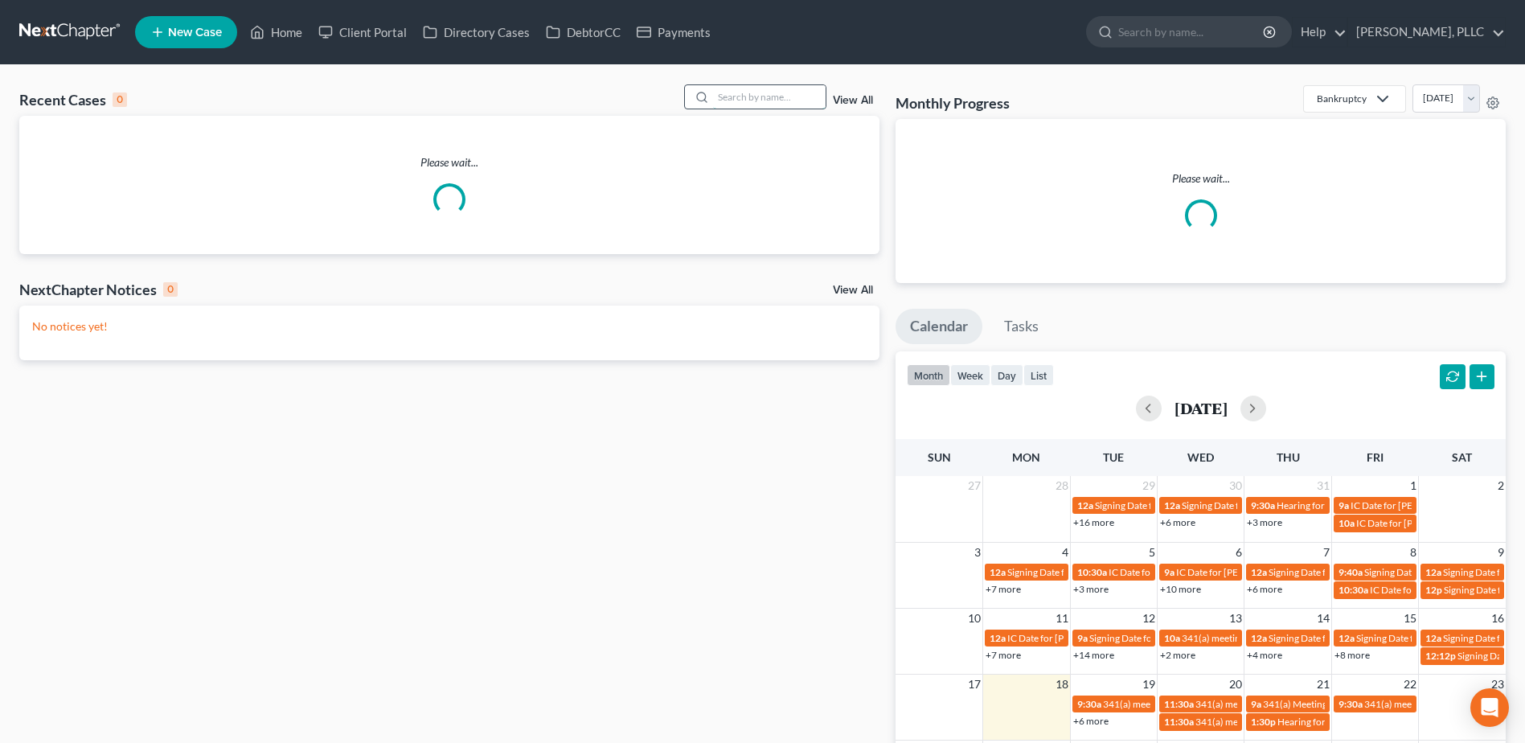
click at [781, 96] on input "search" at bounding box center [769, 96] width 113 height 23
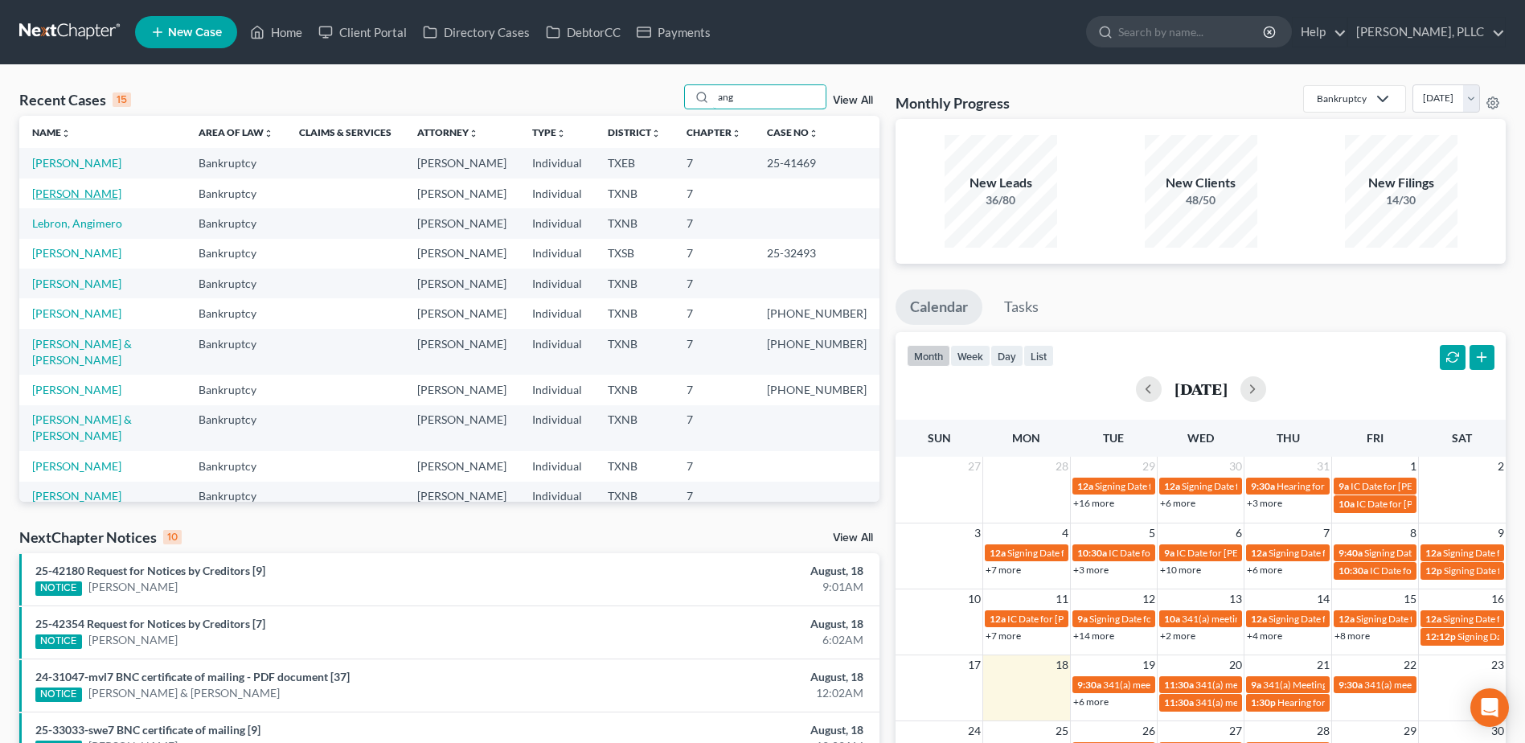
type input "ang"
click at [77, 193] on link "Anglin, Michelle" at bounding box center [76, 194] width 89 height 14
select select "4"
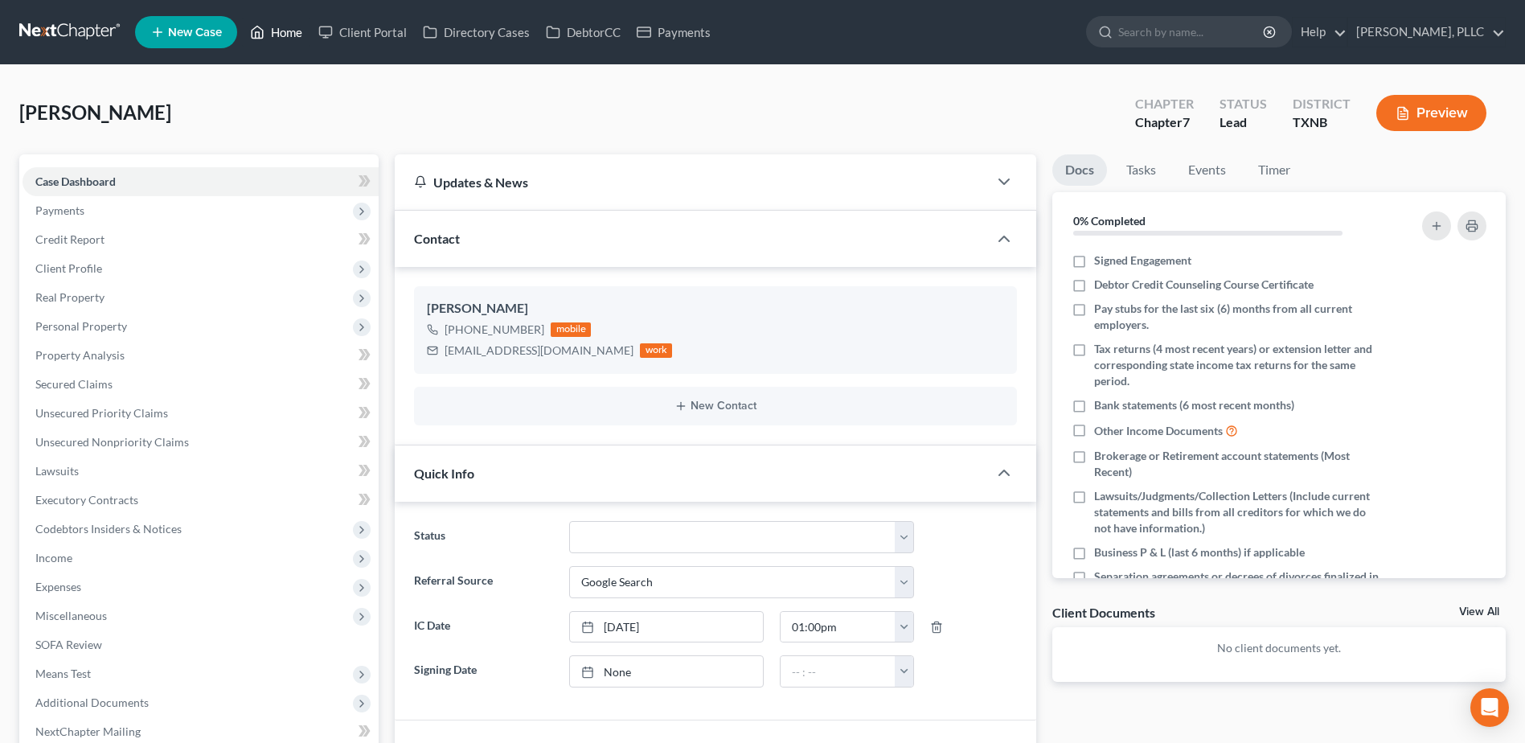
drag, startPoint x: 285, startPoint y: 35, endPoint x: 844, endPoint y: 142, distance: 569.8
click at [285, 35] on link "Home" at bounding box center [276, 32] width 68 height 29
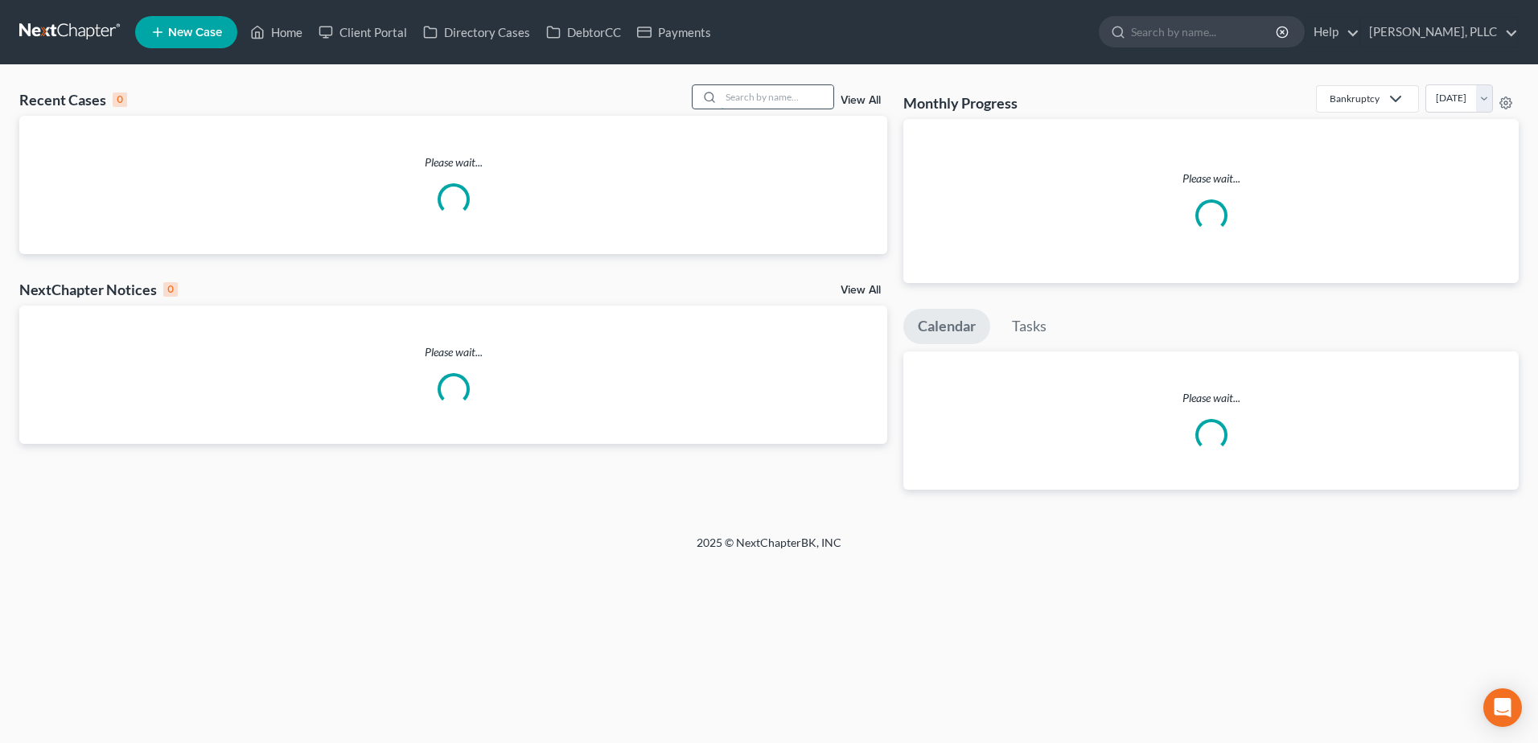
click at [775, 93] on input "search" at bounding box center [777, 96] width 113 height 23
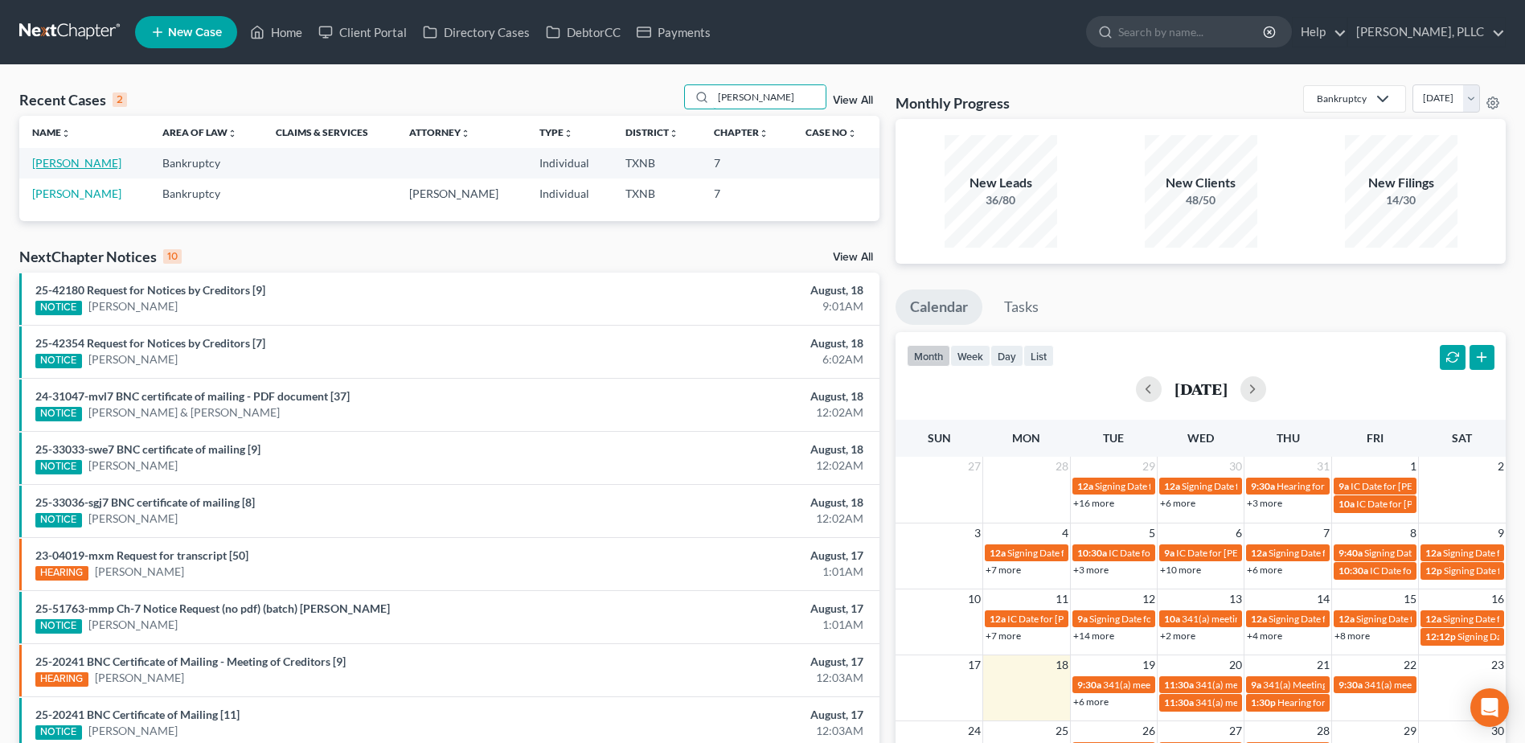
type input "bower"
click at [59, 166] on link "[PERSON_NAME]" at bounding box center [76, 163] width 89 height 14
select select "4"
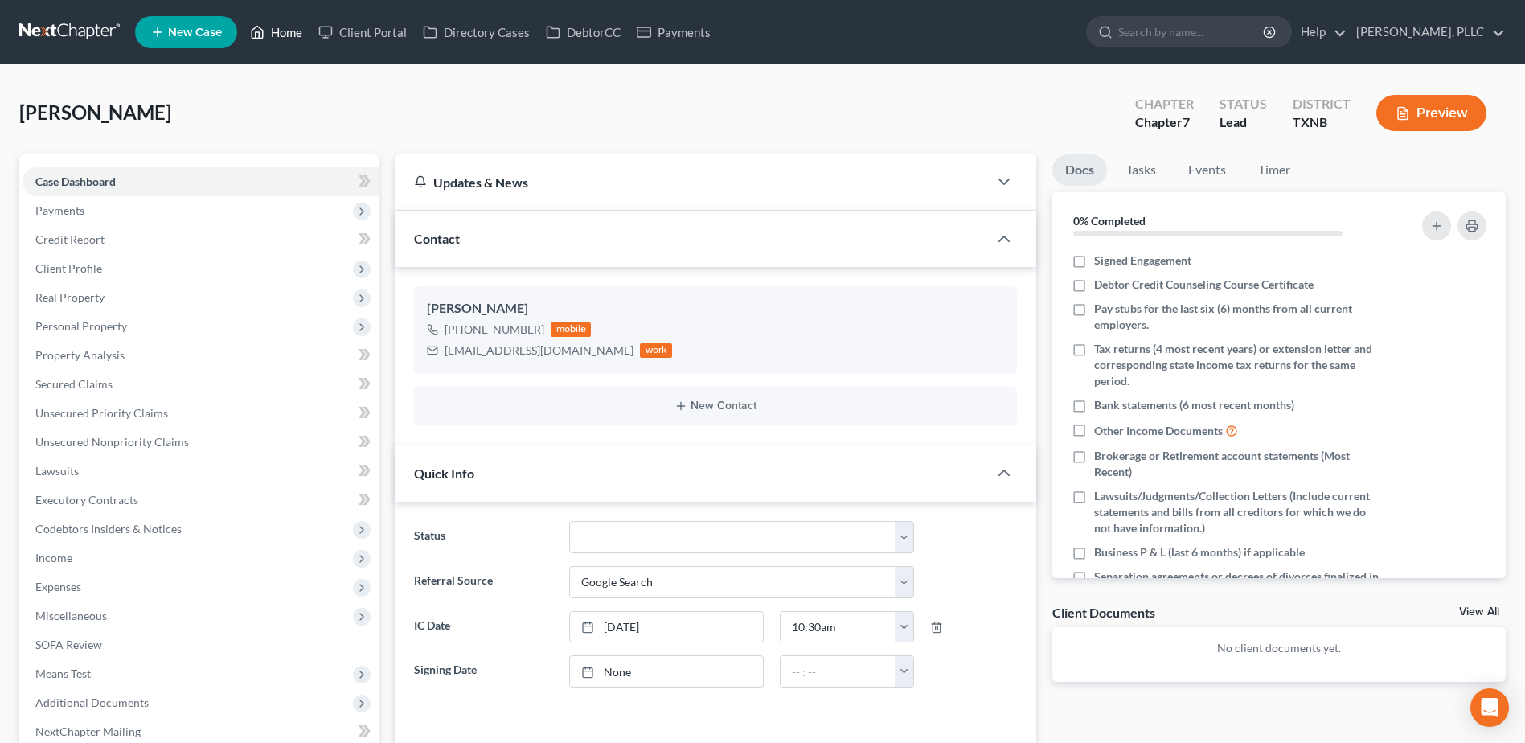
click at [285, 34] on link "Home" at bounding box center [276, 32] width 68 height 29
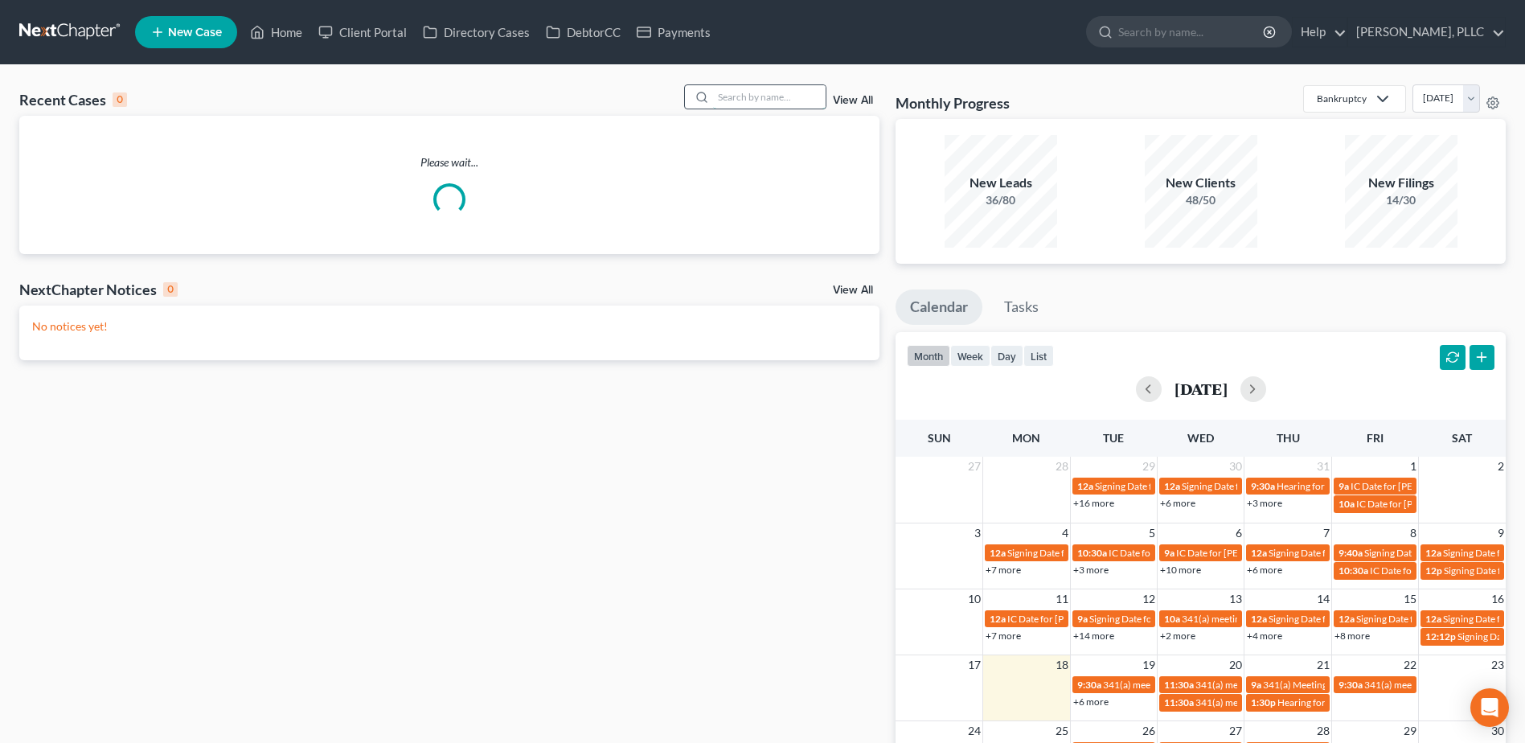
click at [749, 93] on input "search" at bounding box center [769, 96] width 113 height 23
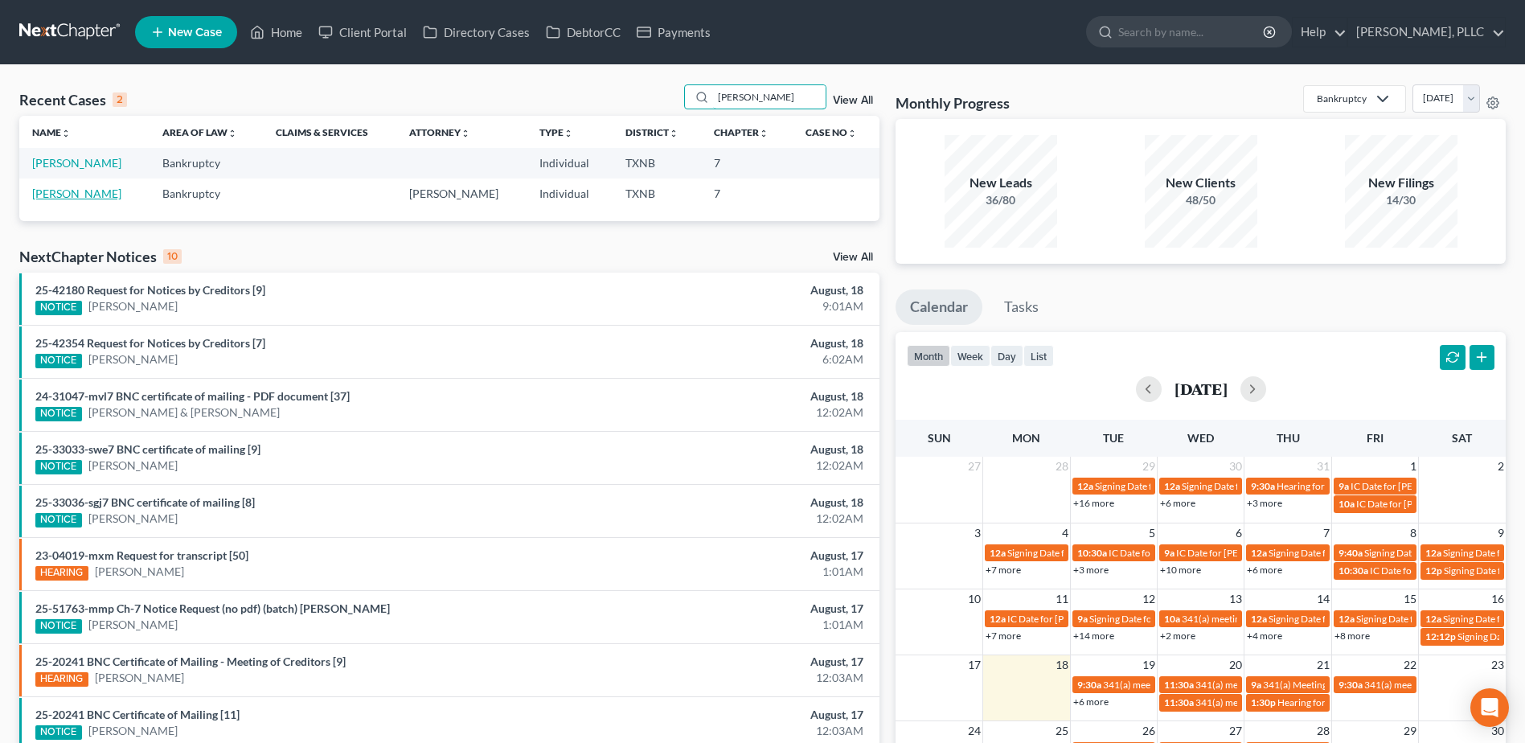
type input "bower"
click at [75, 188] on link "Bowers, Rebecca" at bounding box center [76, 194] width 89 height 14
select select "4"
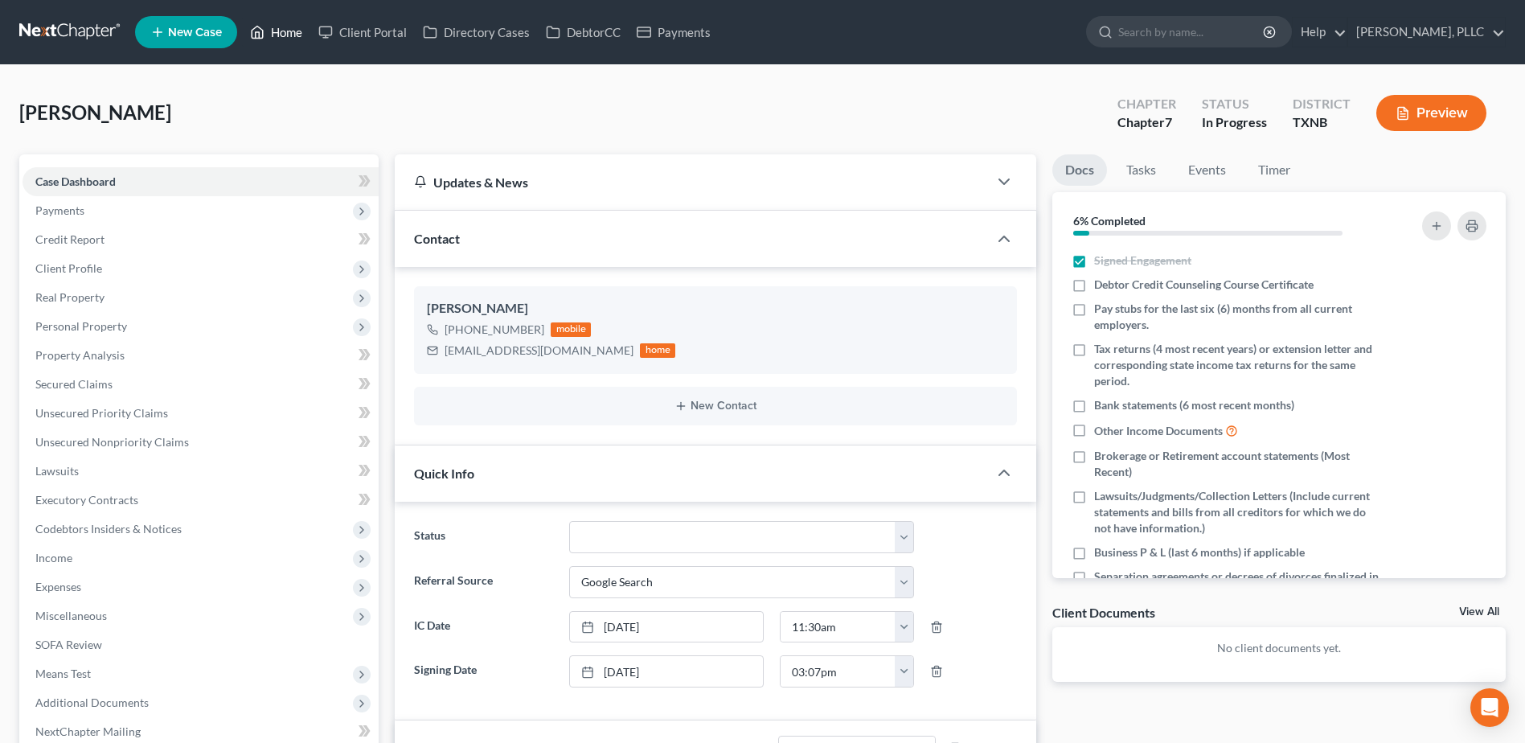
click at [290, 33] on link "Home" at bounding box center [276, 32] width 68 height 29
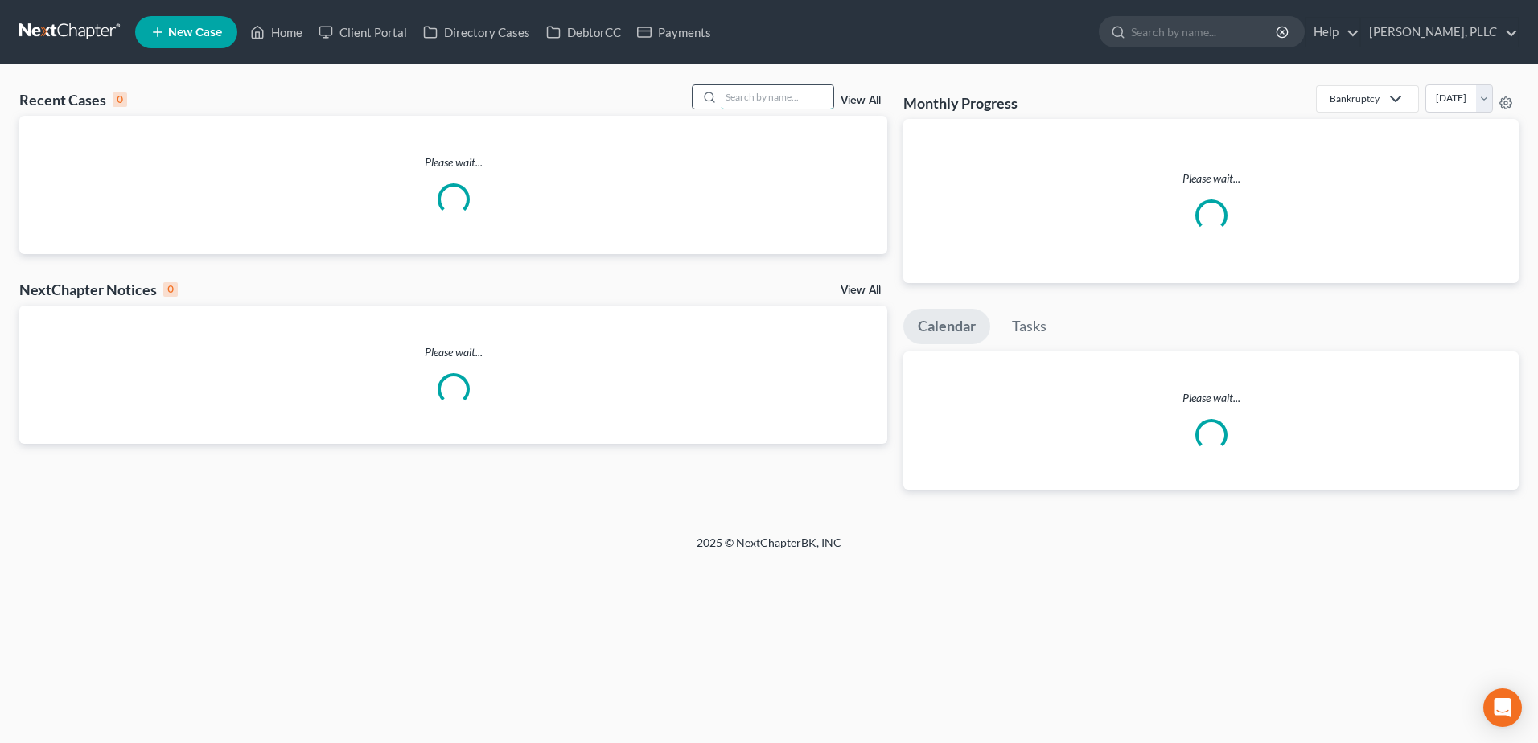
click at [742, 102] on input "search" at bounding box center [777, 96] width 113 height 23
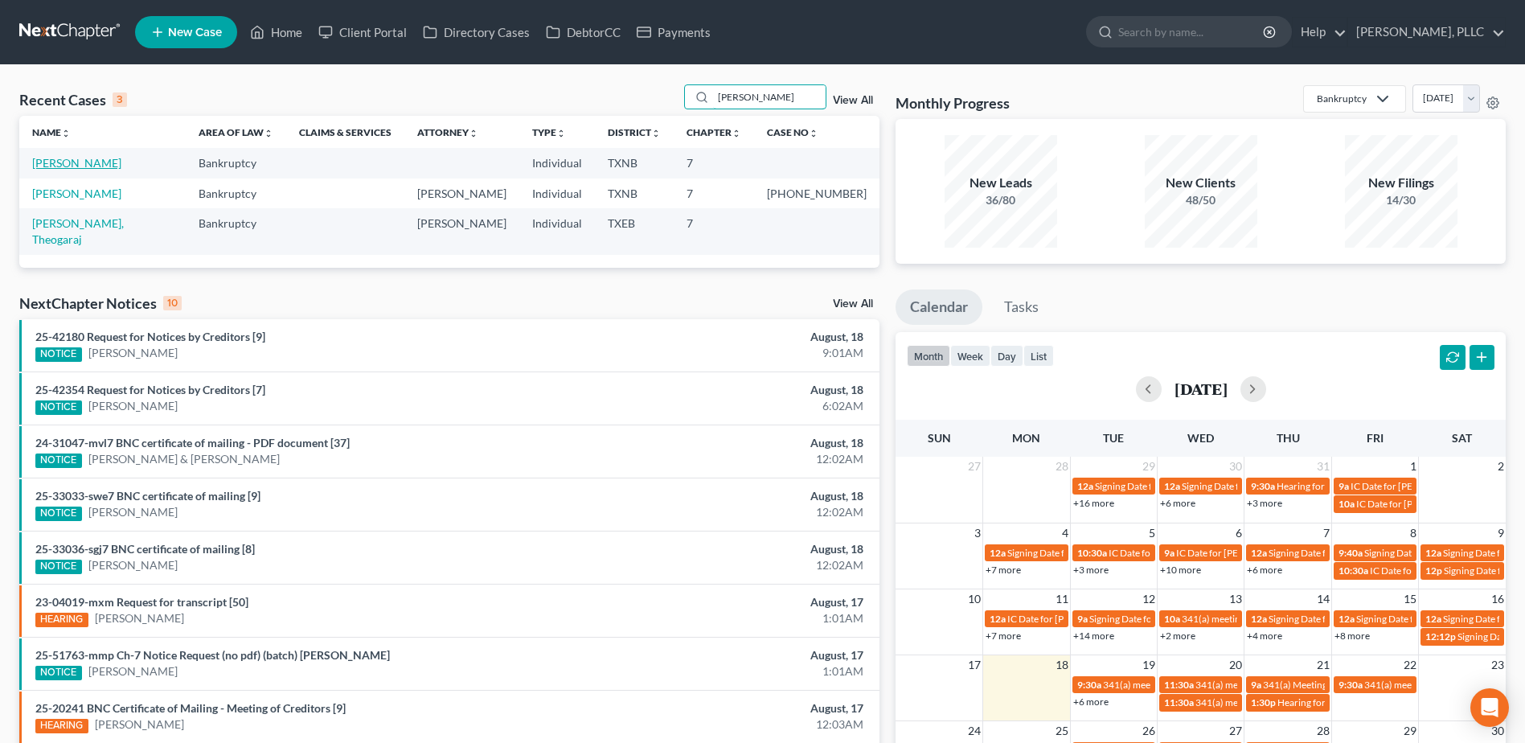
type input "samuel"
click at [80, 165] on link "[PERSON_NAME]" at bounding box center [76, 163] width 89 height 14
select select "4"
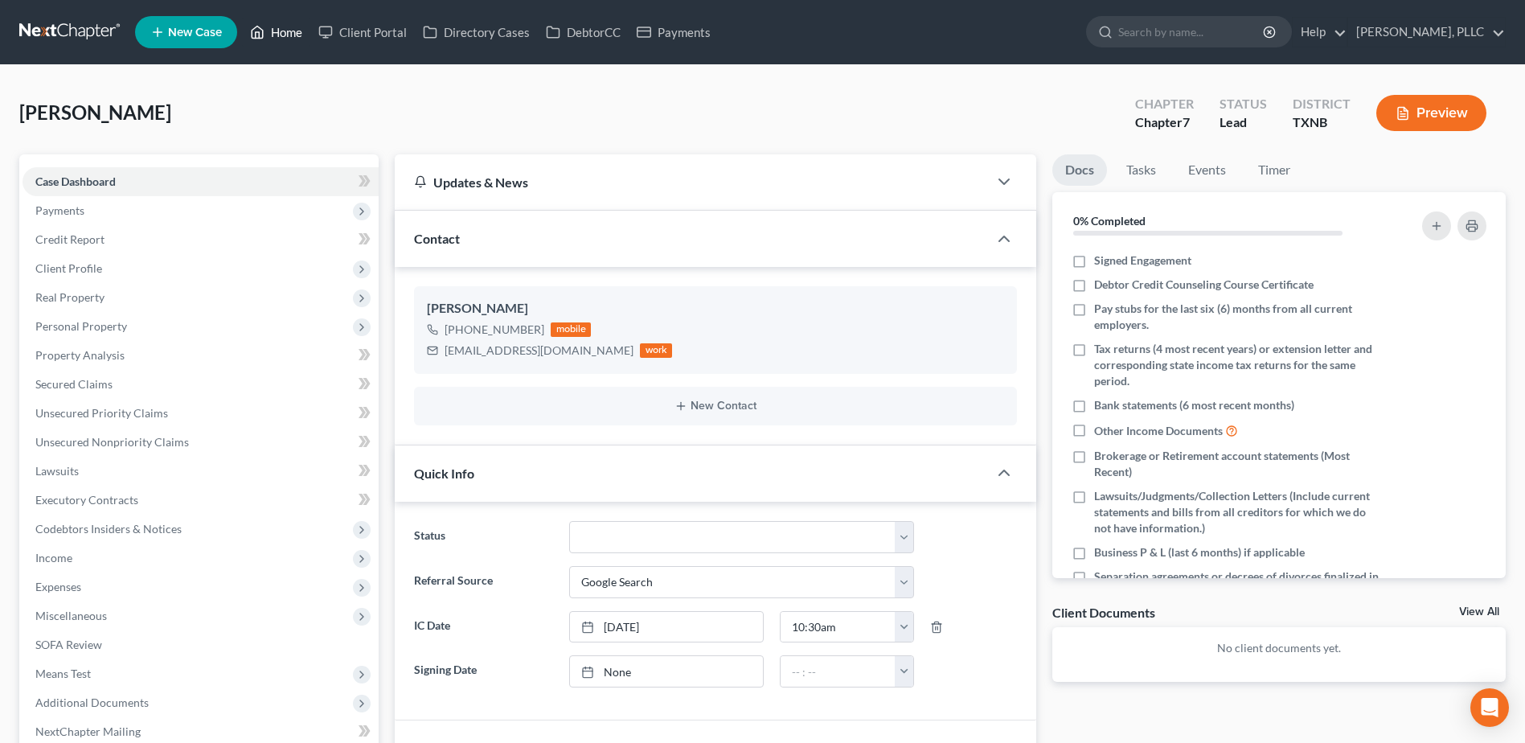
click at [285, 27] on link "Home" at bounding box center [276, 32] width 68 height 29
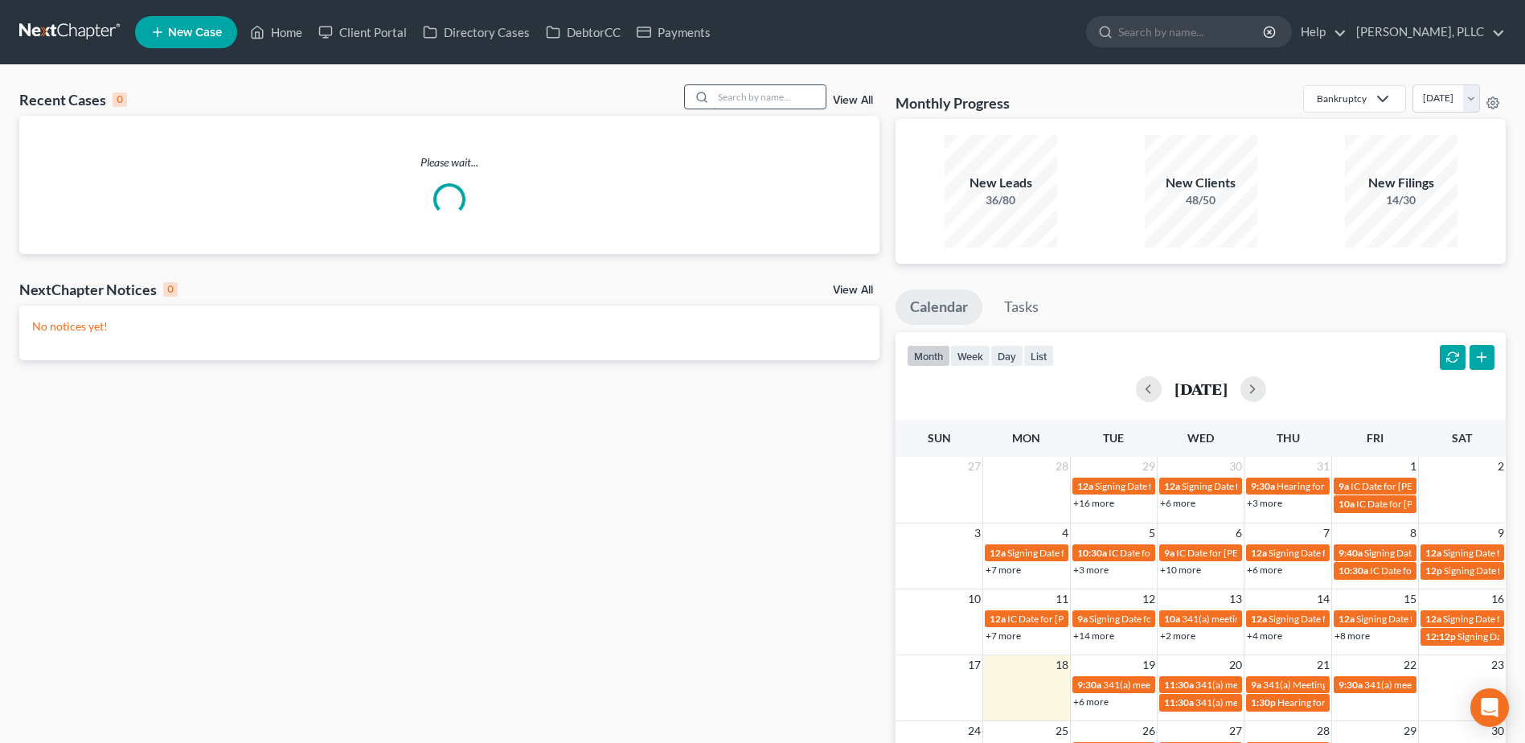
click at [783, 99] on input "search" at bounding box center [769, 96] width 113 height 23
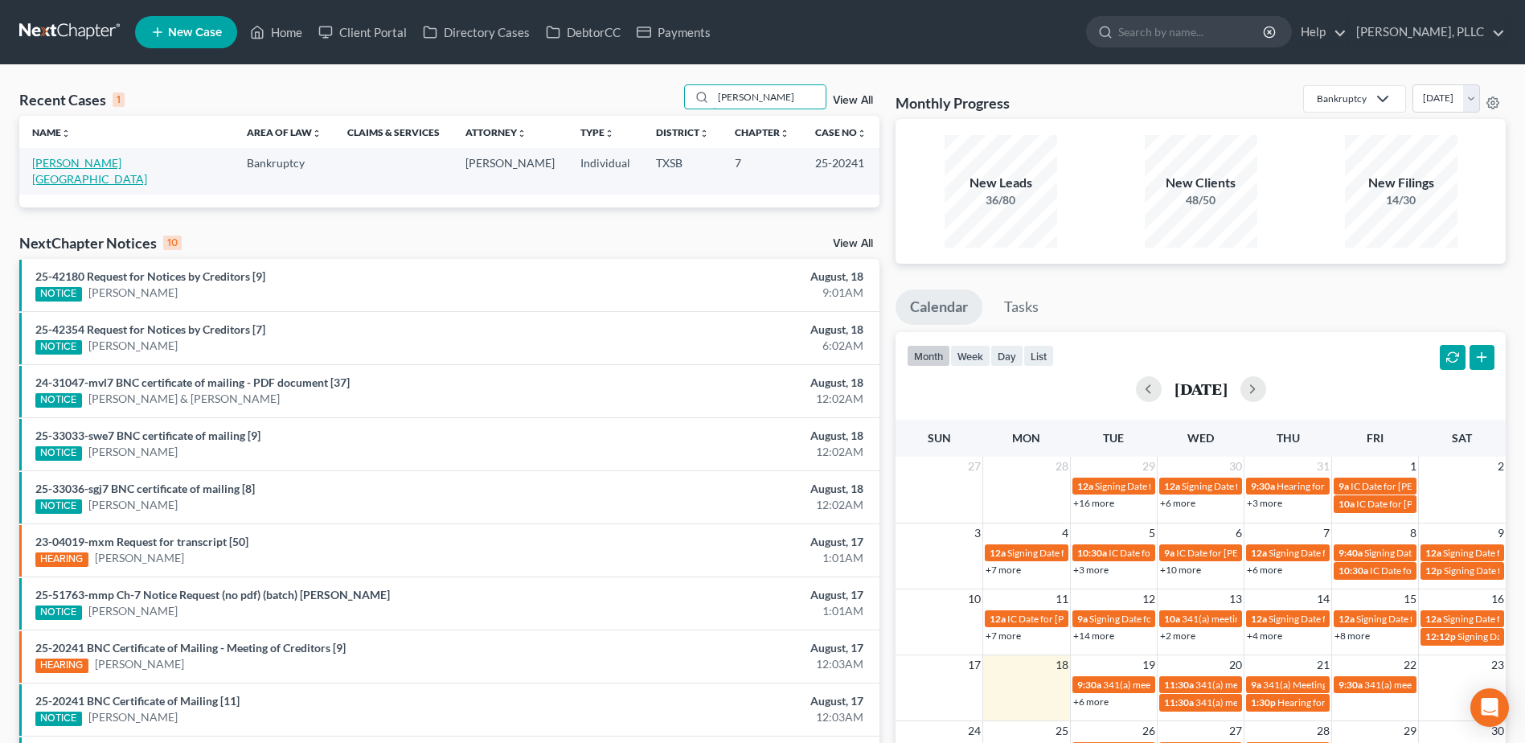
type input "montano"
click at [83, 160] on link "Montano, Israel" at bounding box center [89, 171] width 115 height 30
select select "6"
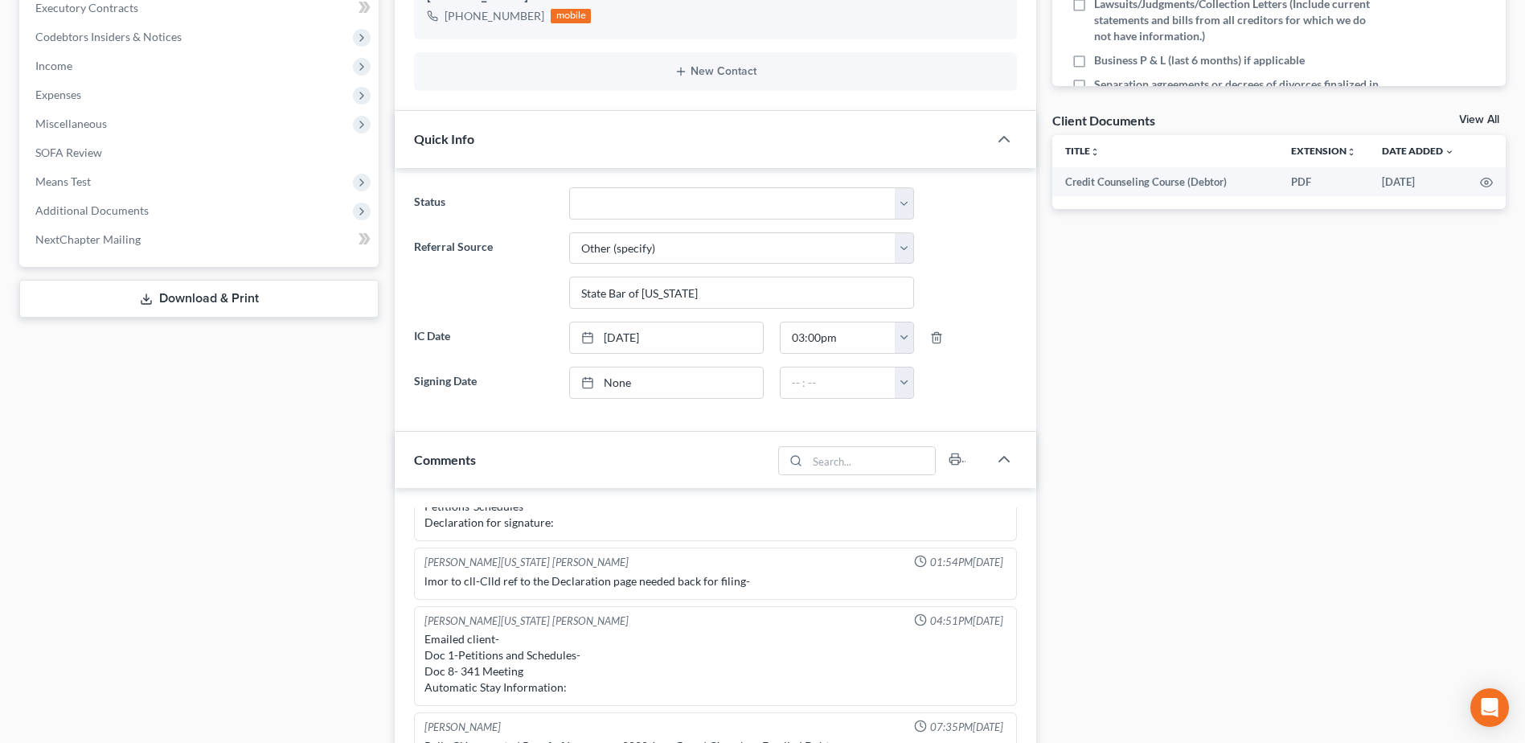
scroll to position [482, 0]
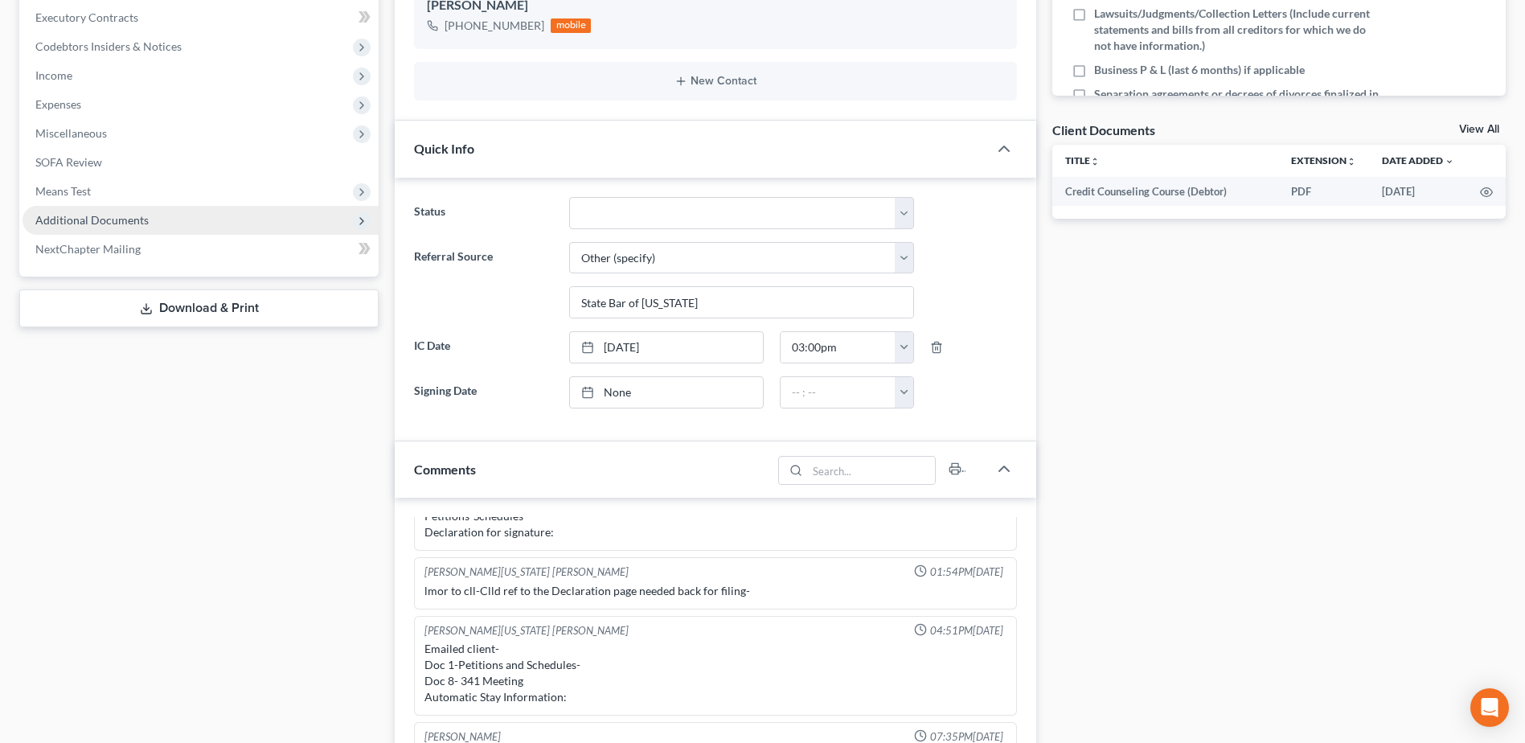
click at [85, 222] on span "Additional Documents" at bounding box center [91, 220] width 113 height 14
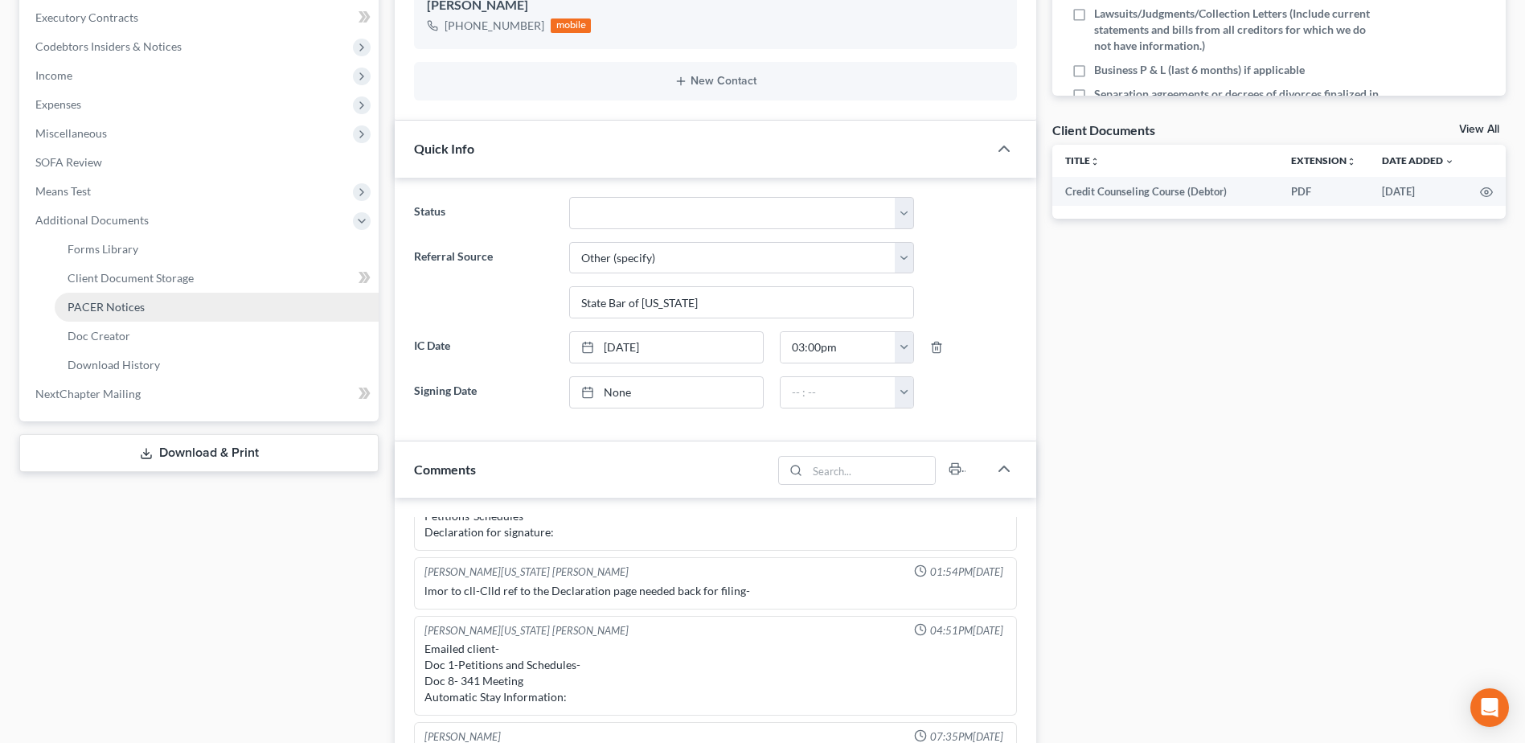
click at [103, 302] on span "PACER Notices" at bounding box center [106, 307] width 77 height 14
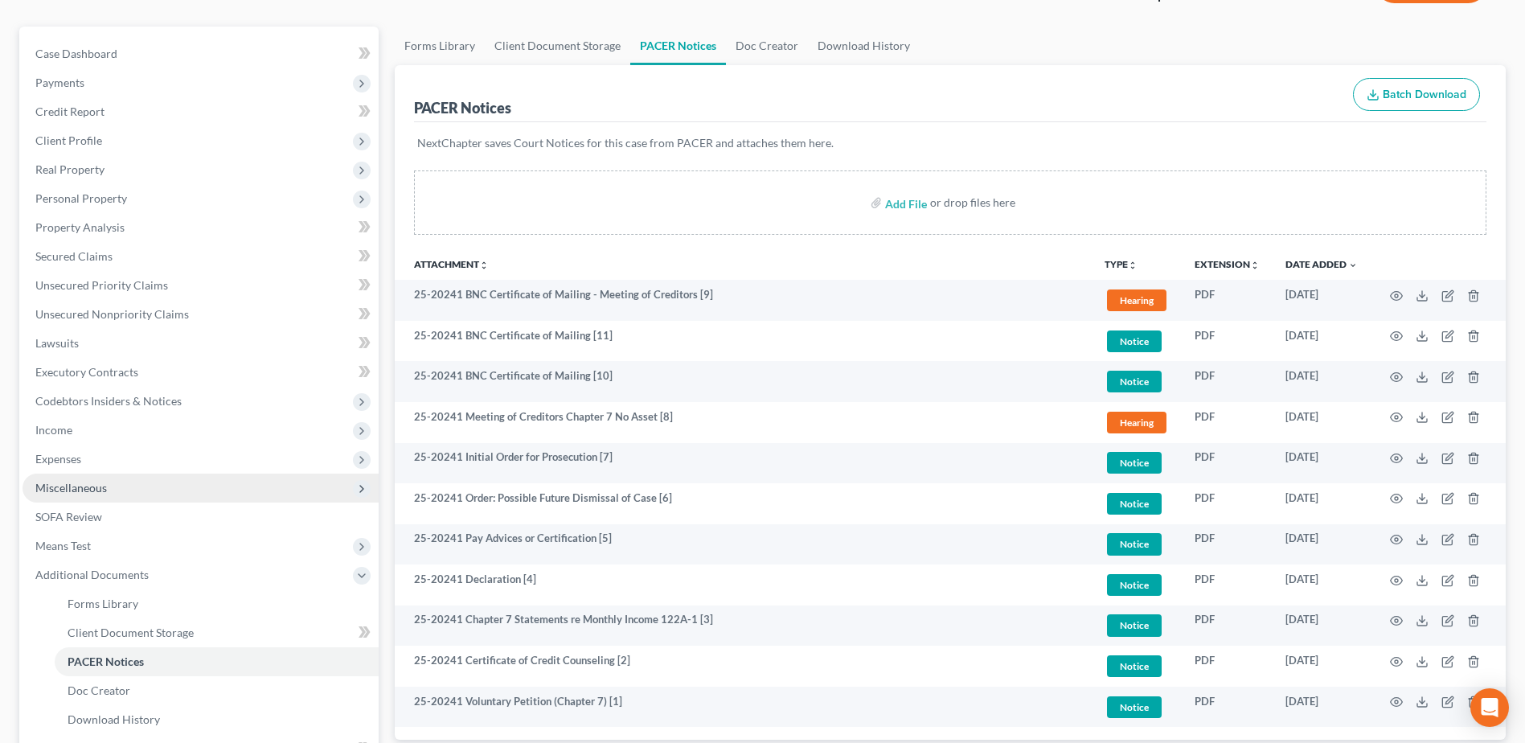
scroll to position [112, 0]
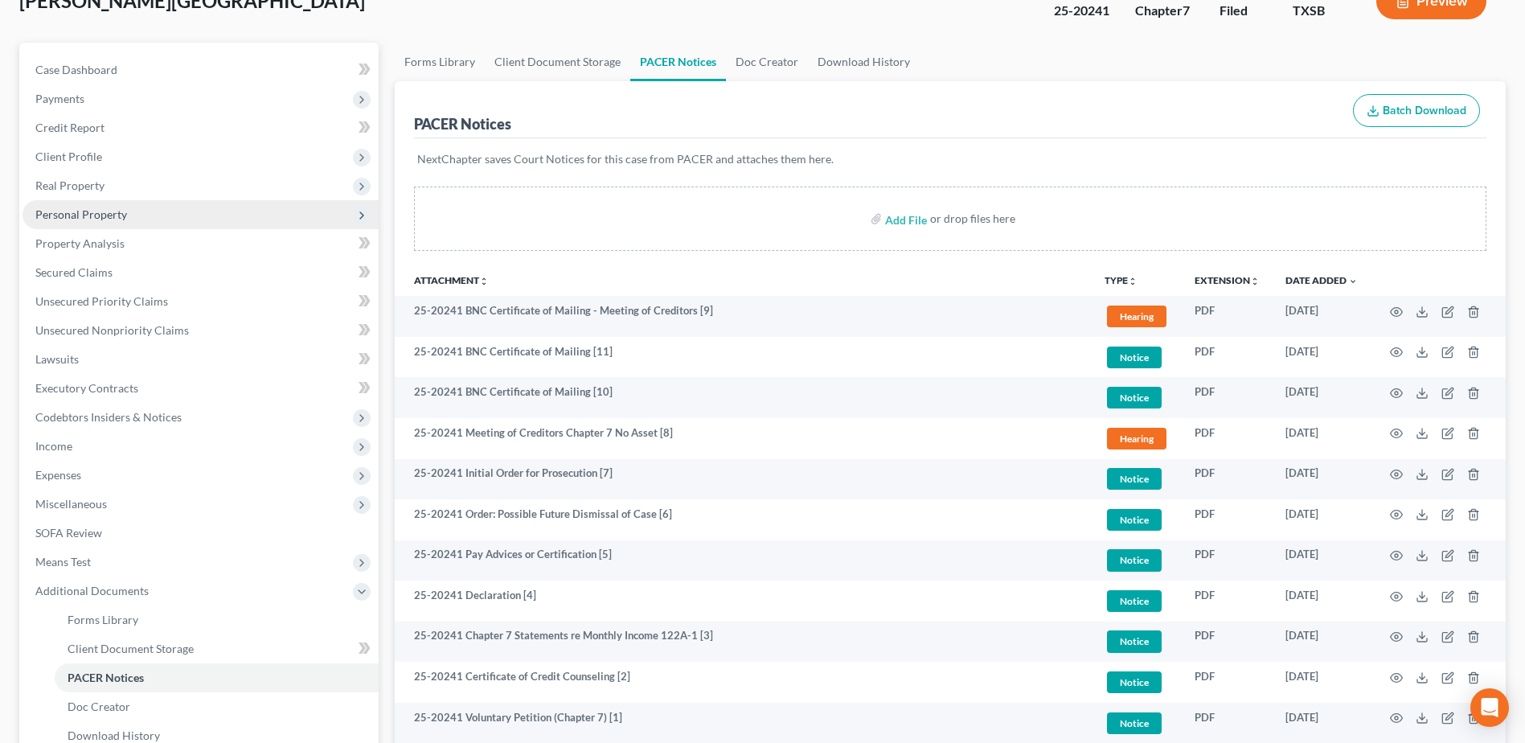
click at [97, 216] on span "Personal Property" at bounding box center [81, 214] width 92 height 14
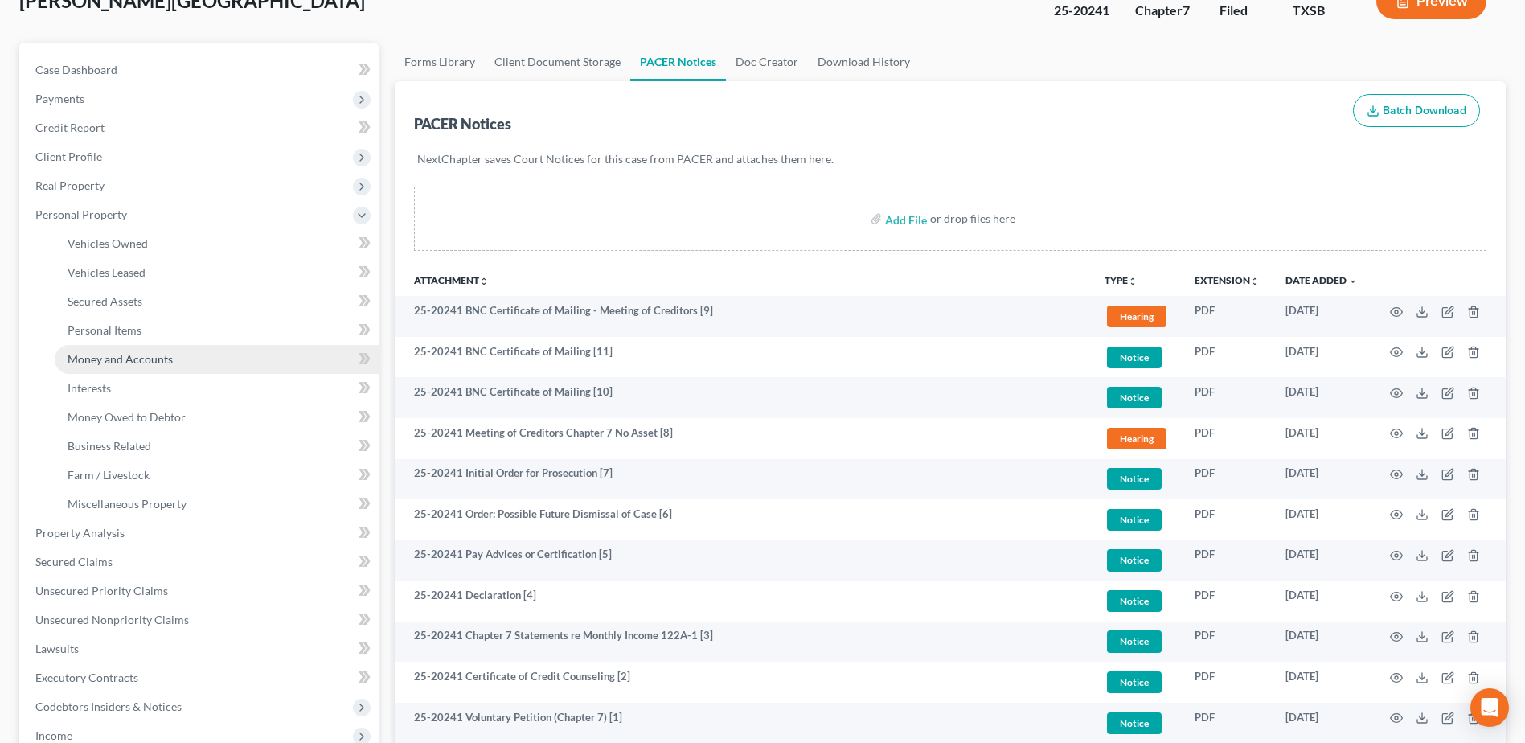
click at [113, 360] on span "Money and Accounts" at bounding box center [120, 359] width 105 height 14
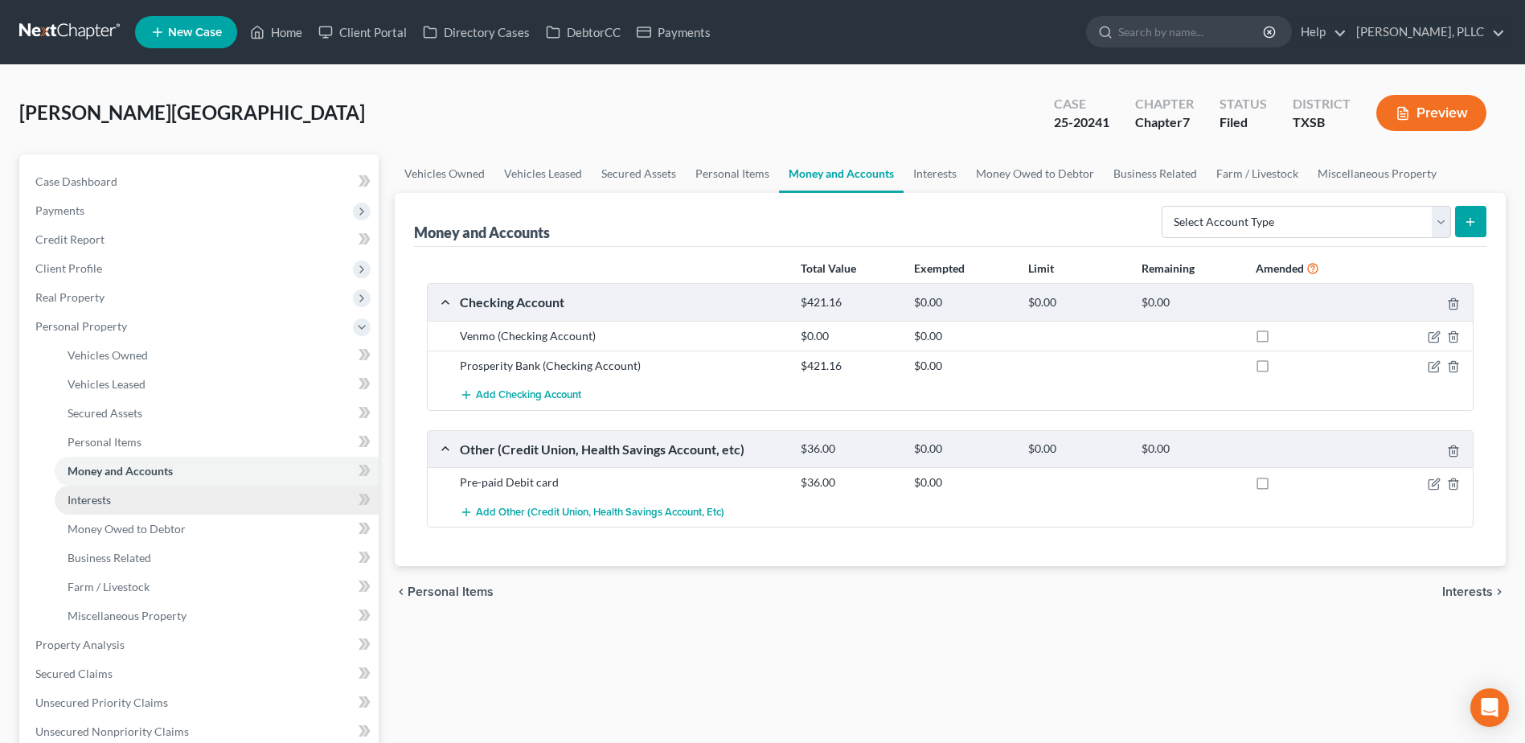
click at [55, 457] on link "Money and Accounts" at bounding box center [217, 471] width 324 height 29
drag, startPoint x: 289, startPoint y: 31, endPoint x: 400, endPoint y: 54, distance: 113.2
click at [289, 31] on link "Home" at bounding box center [276, 32] width 68 height 29
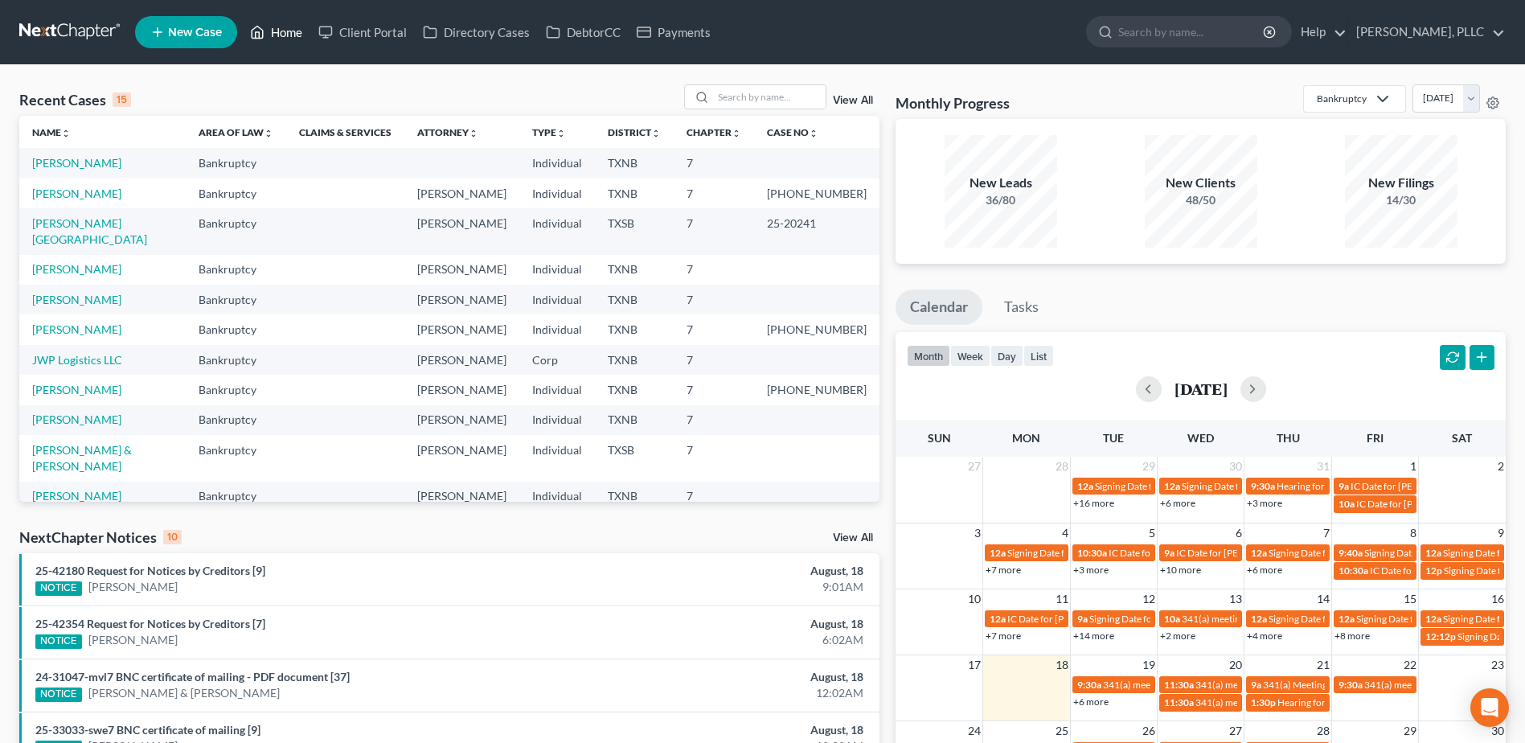
click at [242, 18] on link "Home" at bounding box center [276, 32] width 68 height 29
click at [797, 107] on input "search" at bounding box center [769, 96] width 113 height 23
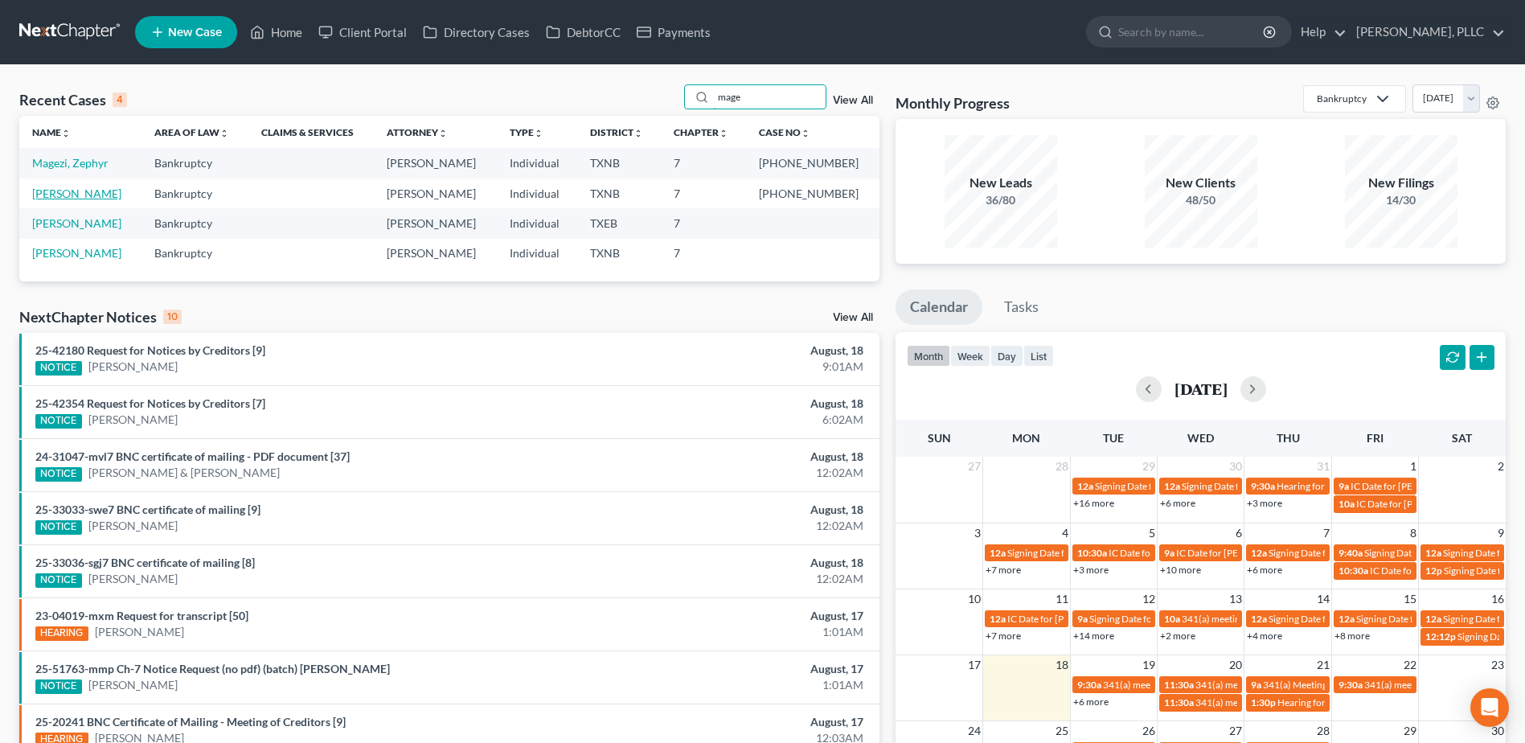
type input "mage"
click at [90, 199] on link "[PERSON_NAME]" at bounding box center [76, 194] width 89 height 14
select select "4"
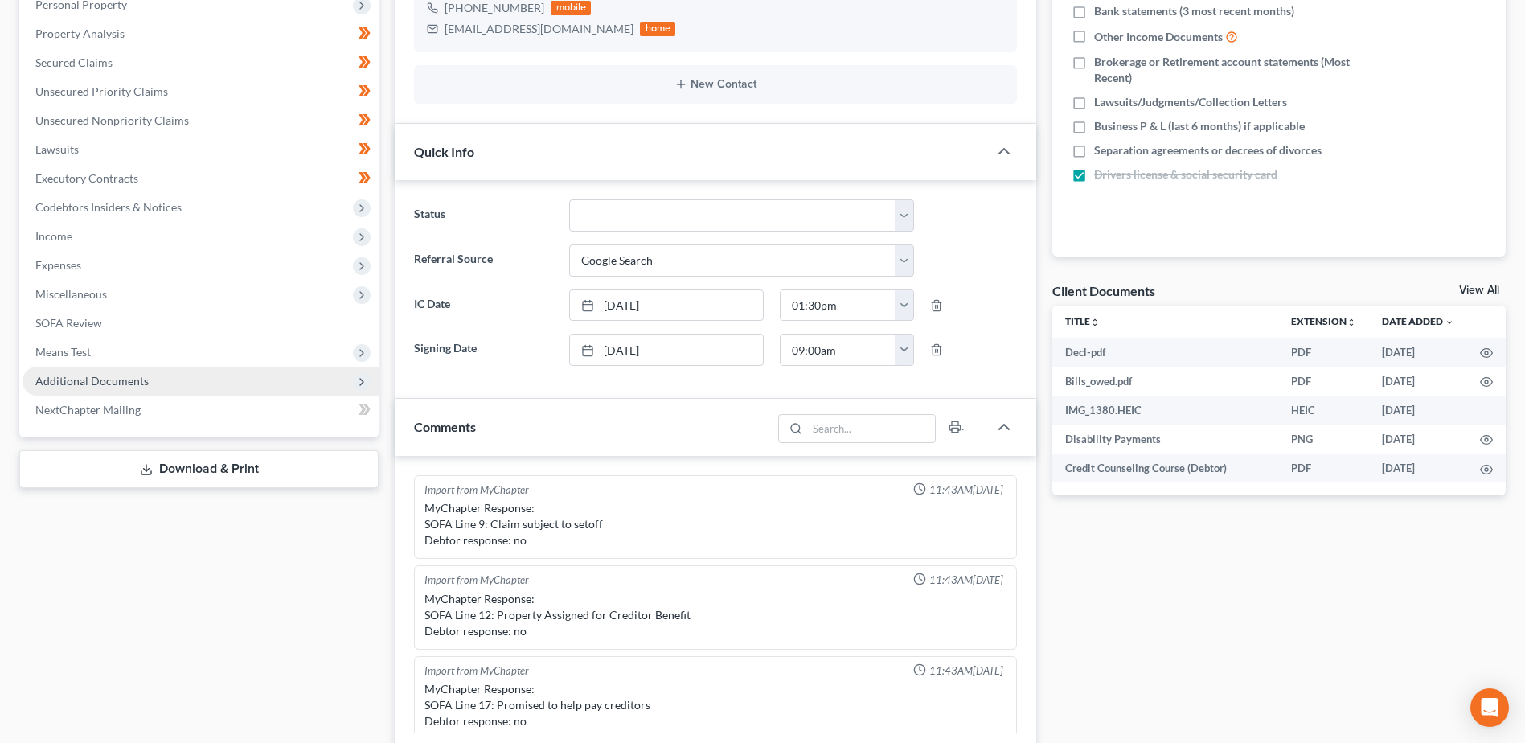
scroll to position [2027, 0]
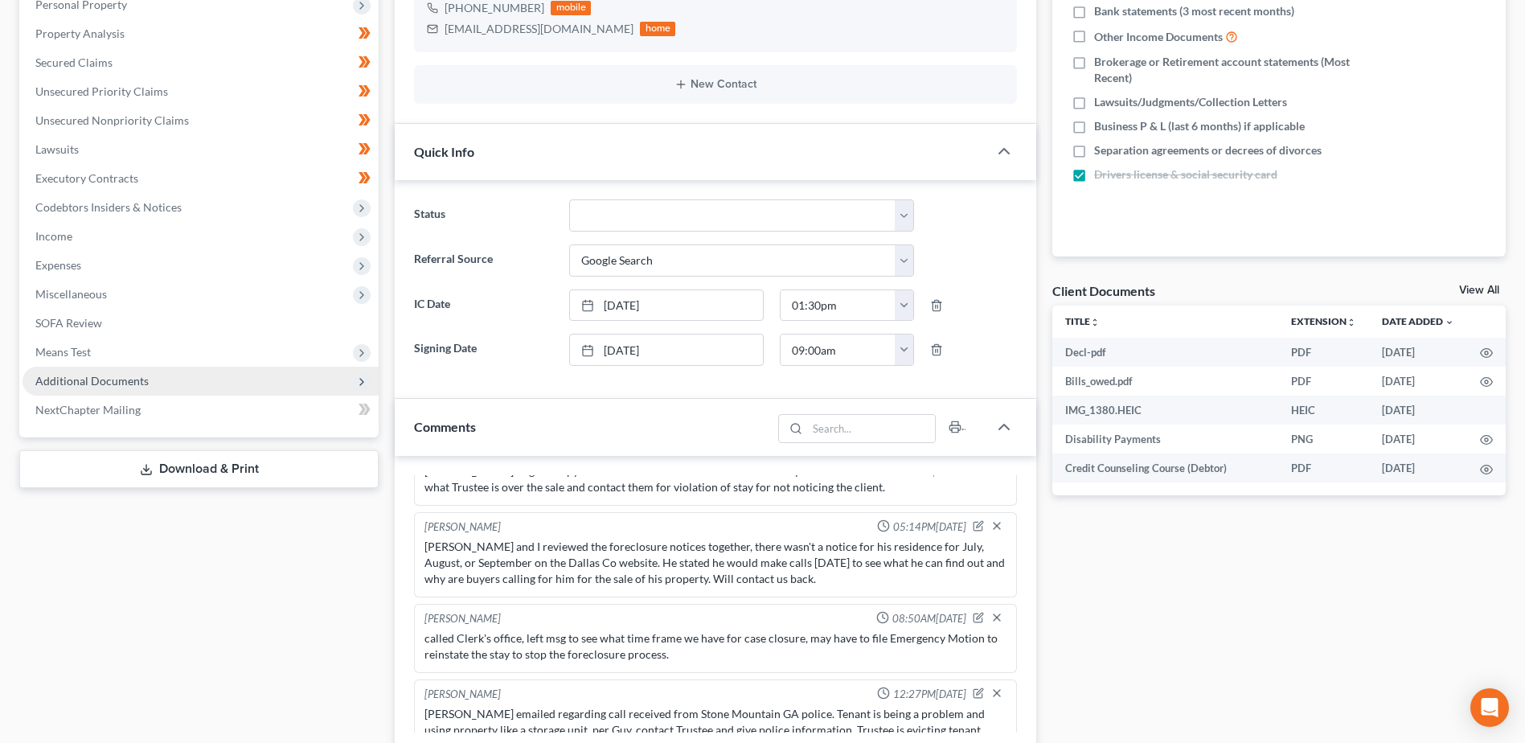
click at [100, 376] on span "Additional Documents" at bounding box center [91, 381] width 113 height 14
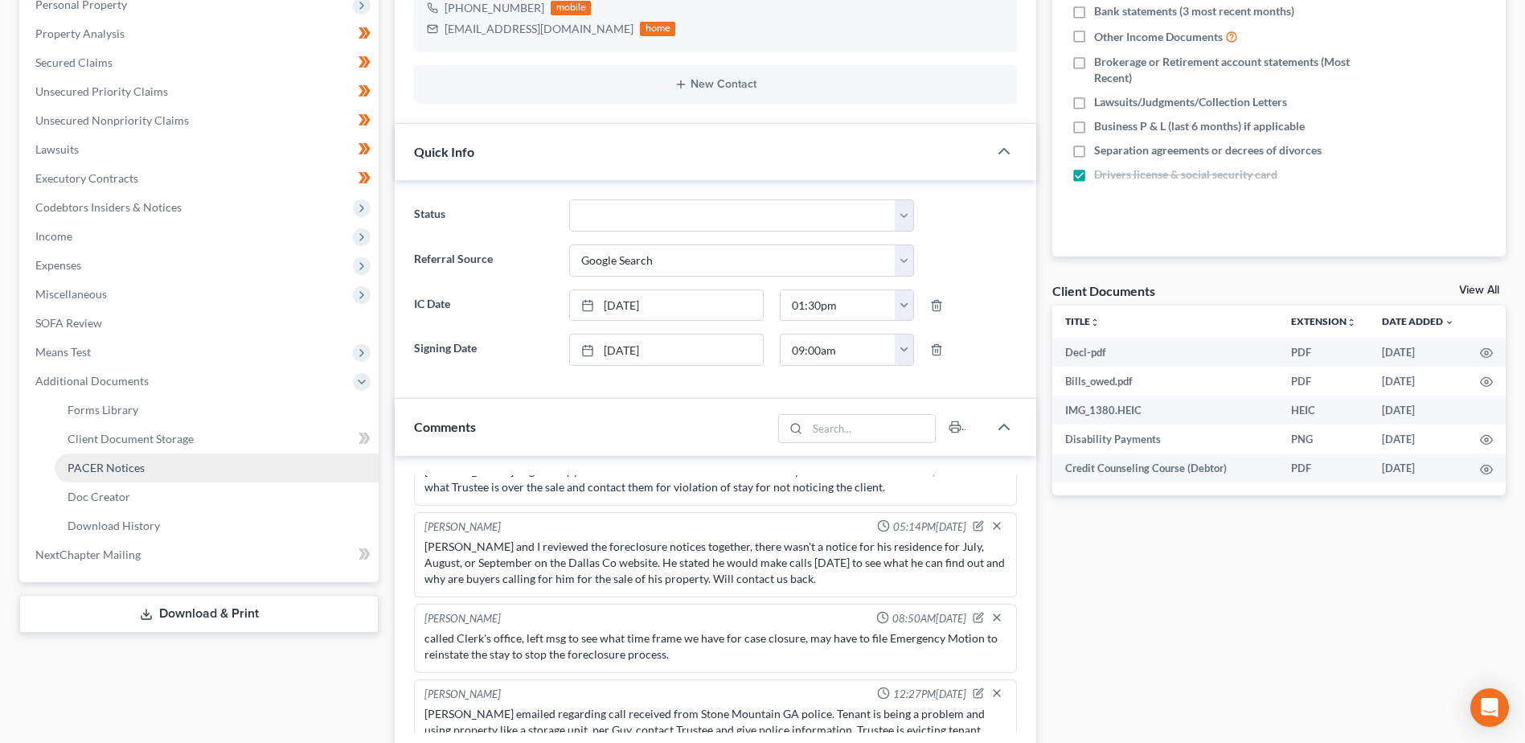
click at [117, 463] on span "PACER Notices" at bounding box center [106, 468] width 77 height 14
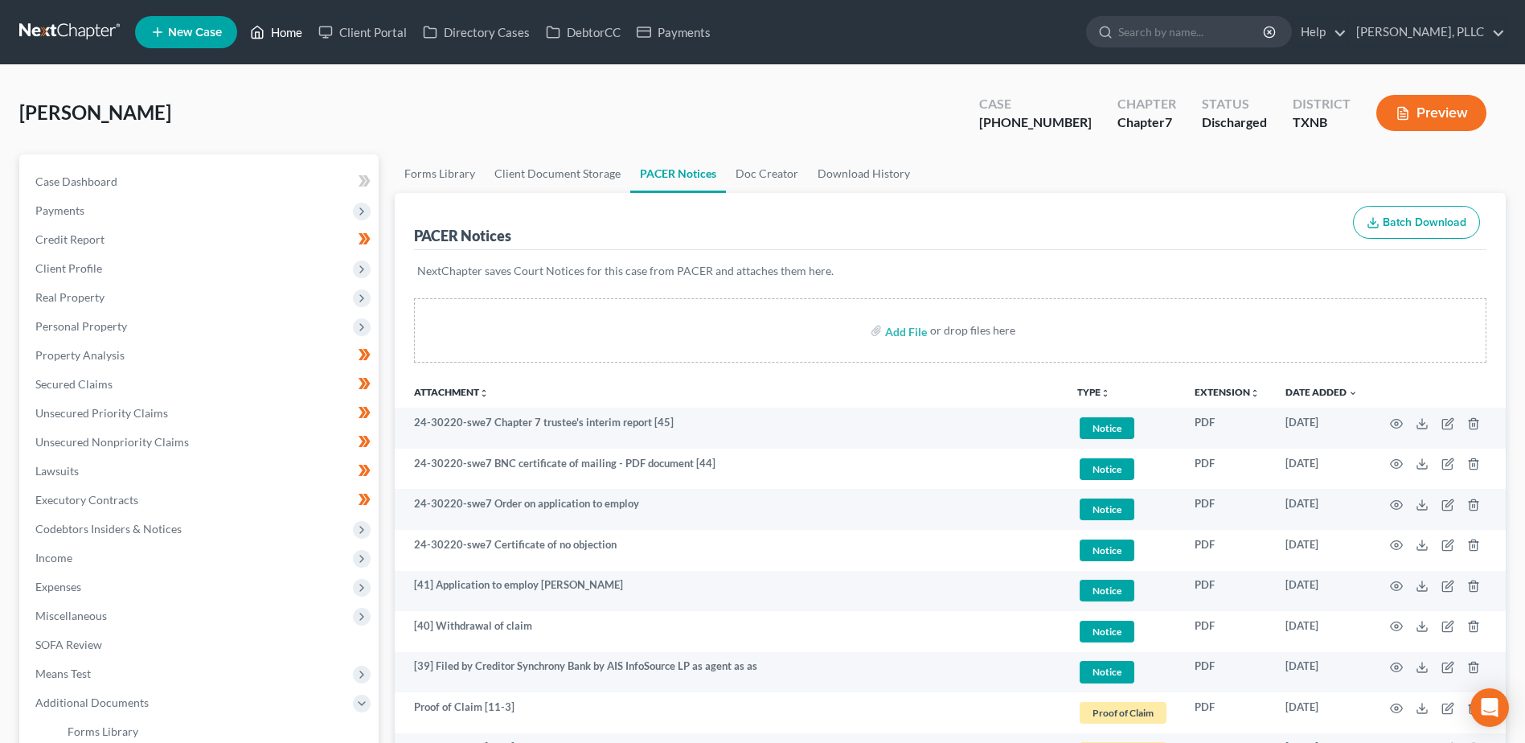
drag, startPoint x: 276, startPoint y: 30, endPoint x: 885, endPoint y: 150, distance: 621.4
click at [276, 30] on link "Home" at bounding box center [276, 32] width 68 height 29
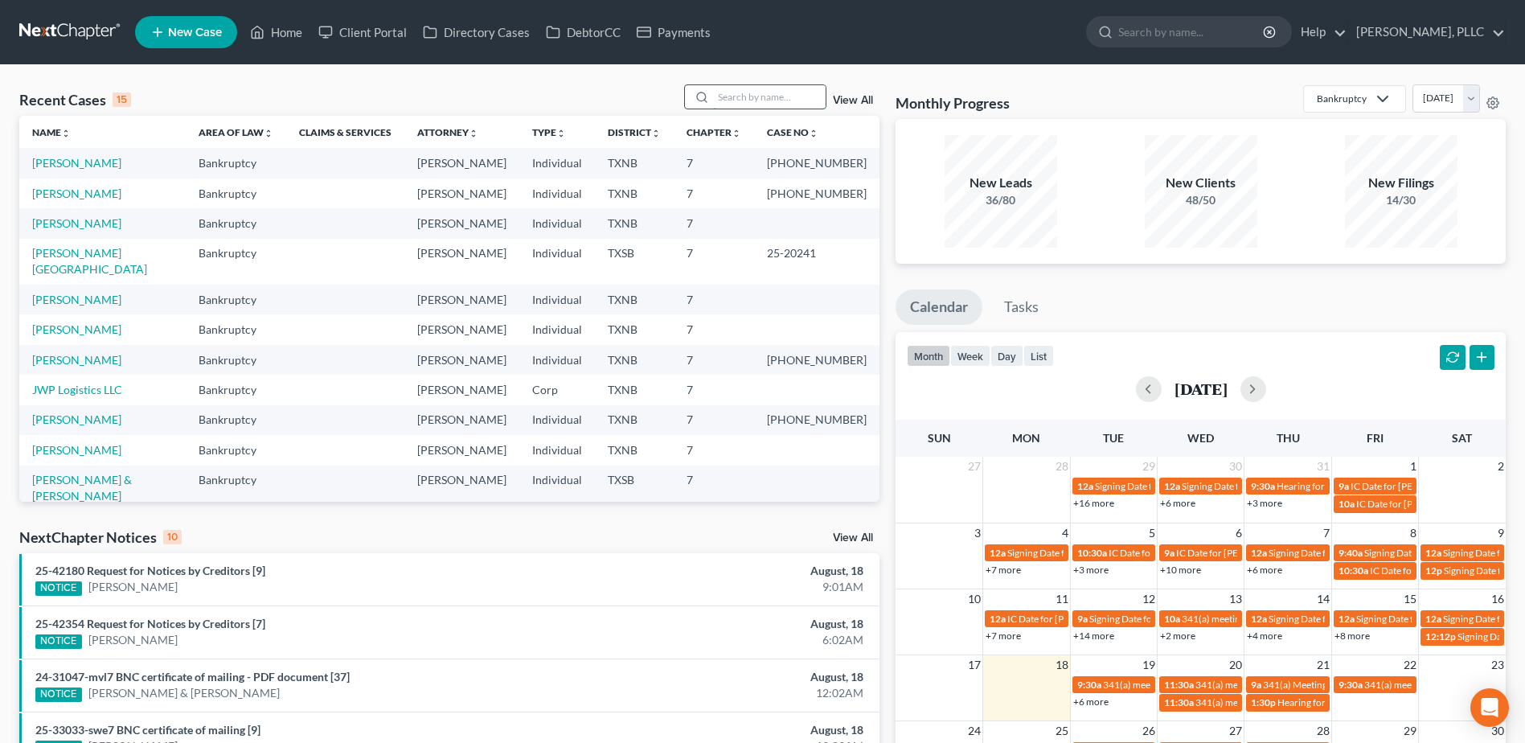
click at [764, 98] on input "search" at bounding box center [769, 96] width 113 height 23
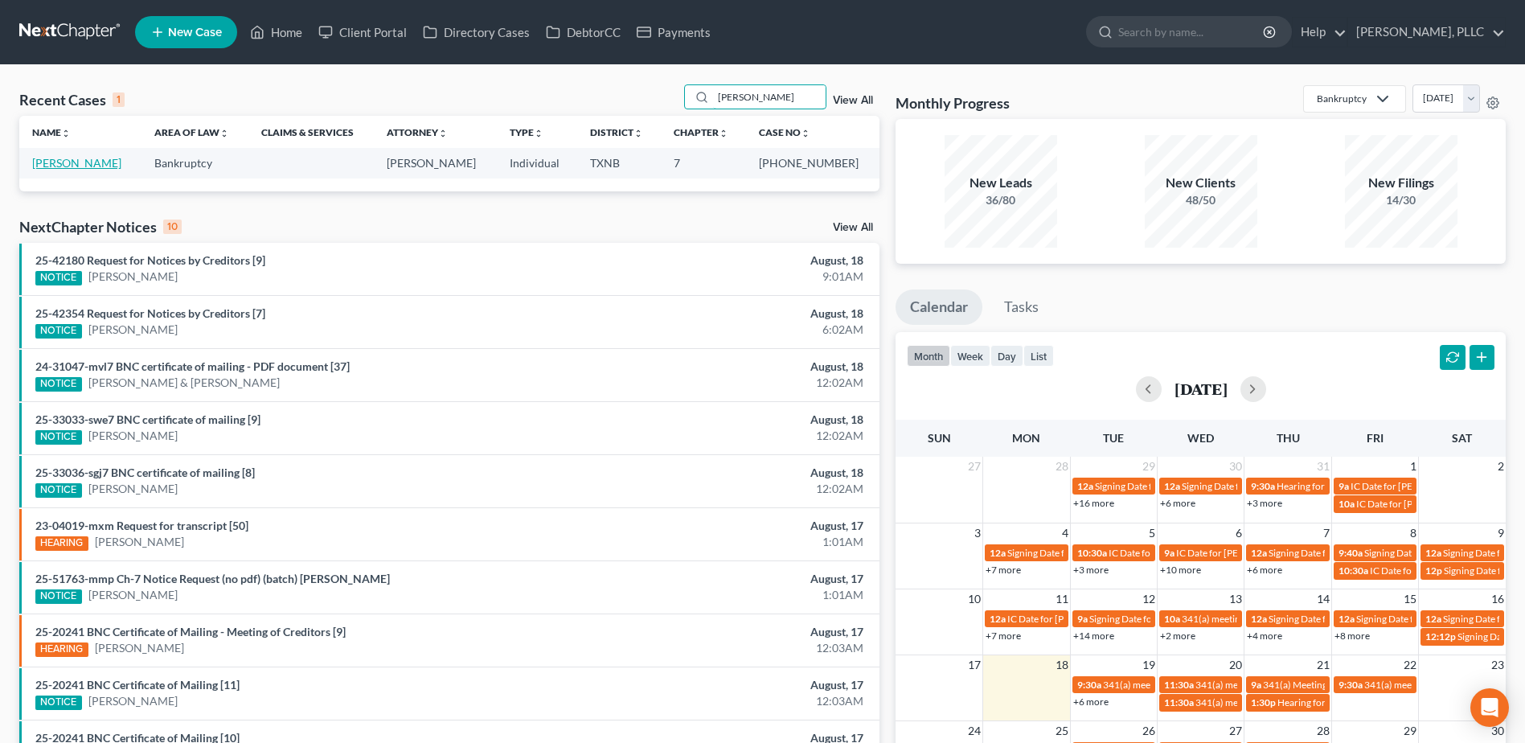
type input "duran"
click at [57, 160] on link "[PERSON_NAME]" at bounding box center [76, 163] width 89 height 14
select select "4"
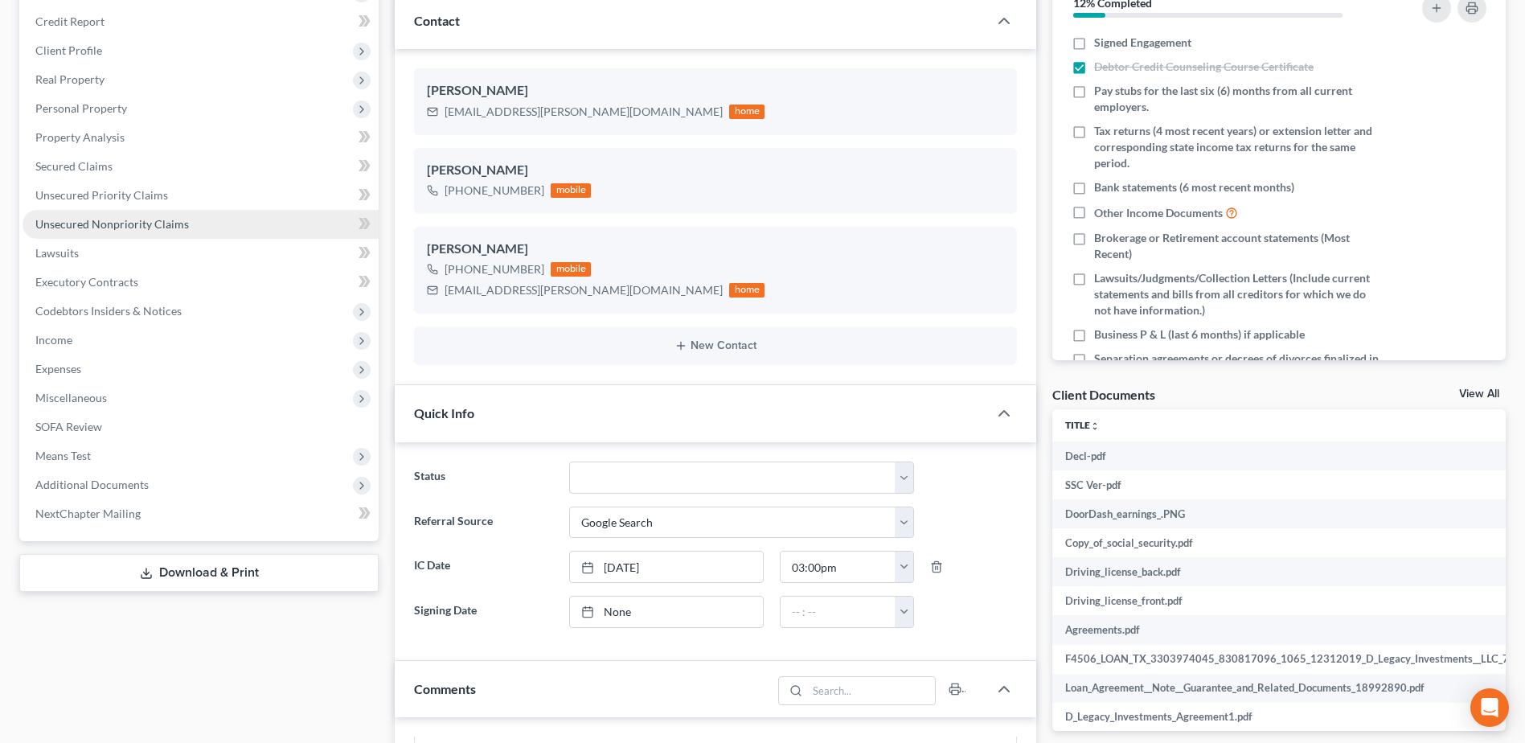
scroll to position [322, 0]
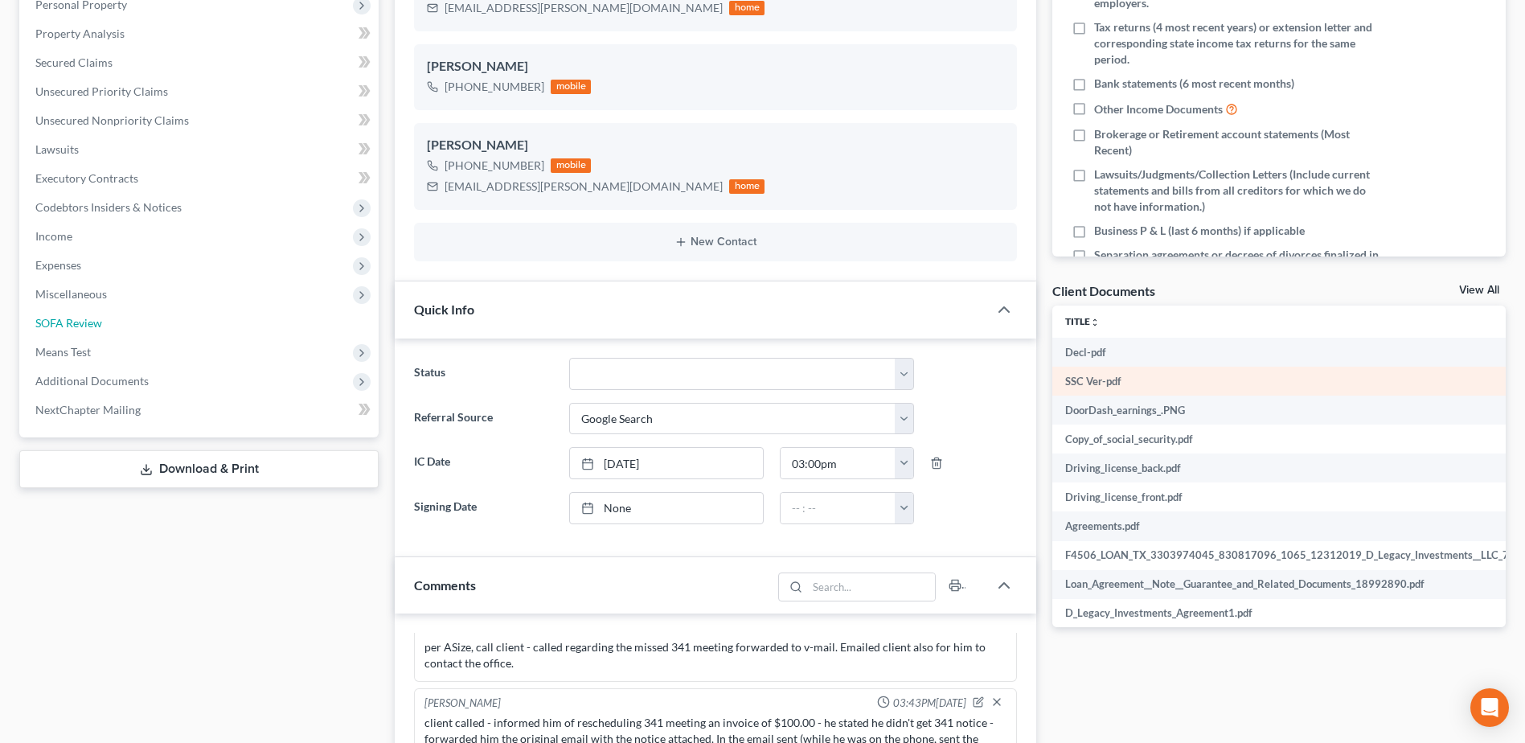
drag, startPoint x: 79, startPoint y: 314, endPoint x: 1083, endPoint y: 380, distance: 1006.5
click at [79, 314] on link "SOFA Review" at bounding box center [201, 323] width 356 height 29
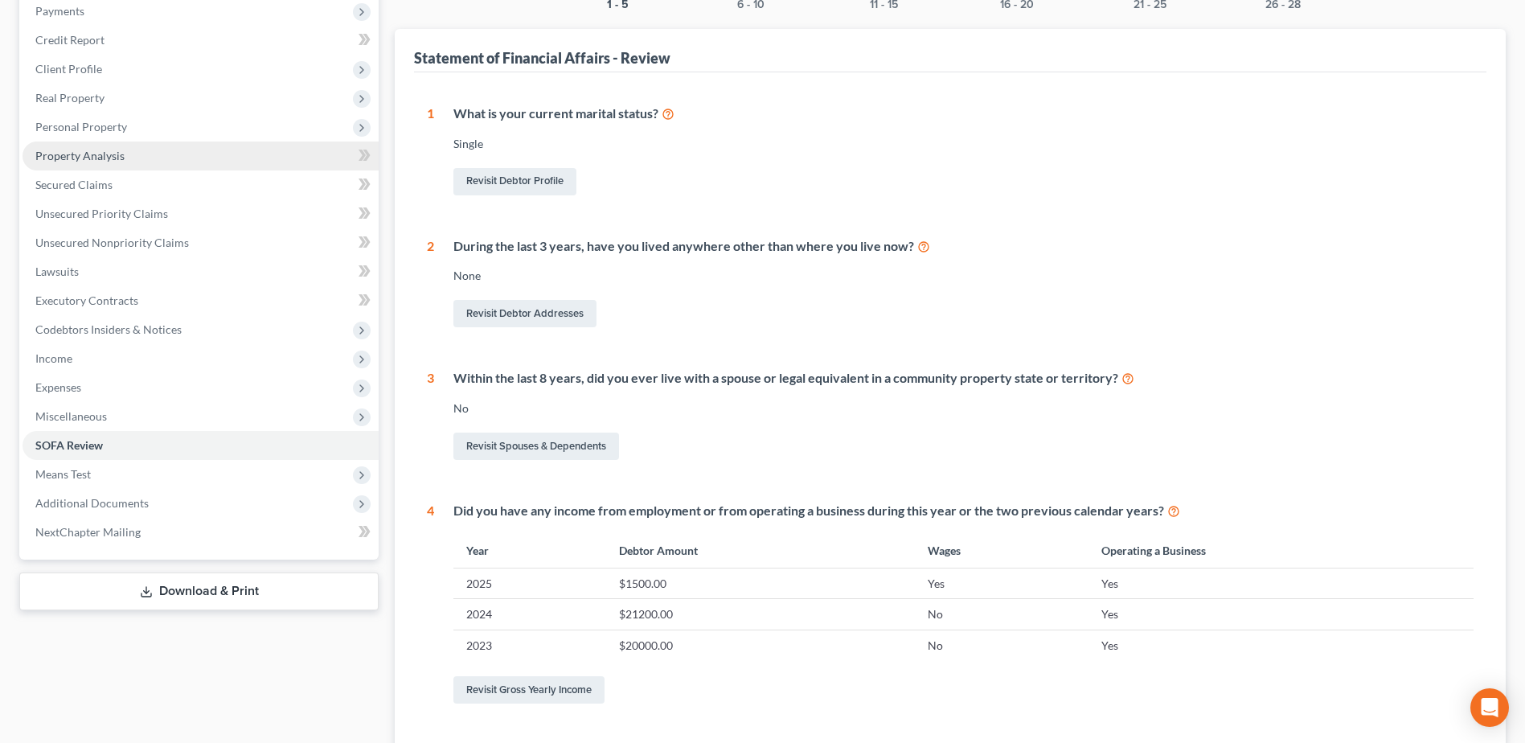
scroll to position [161, 0]
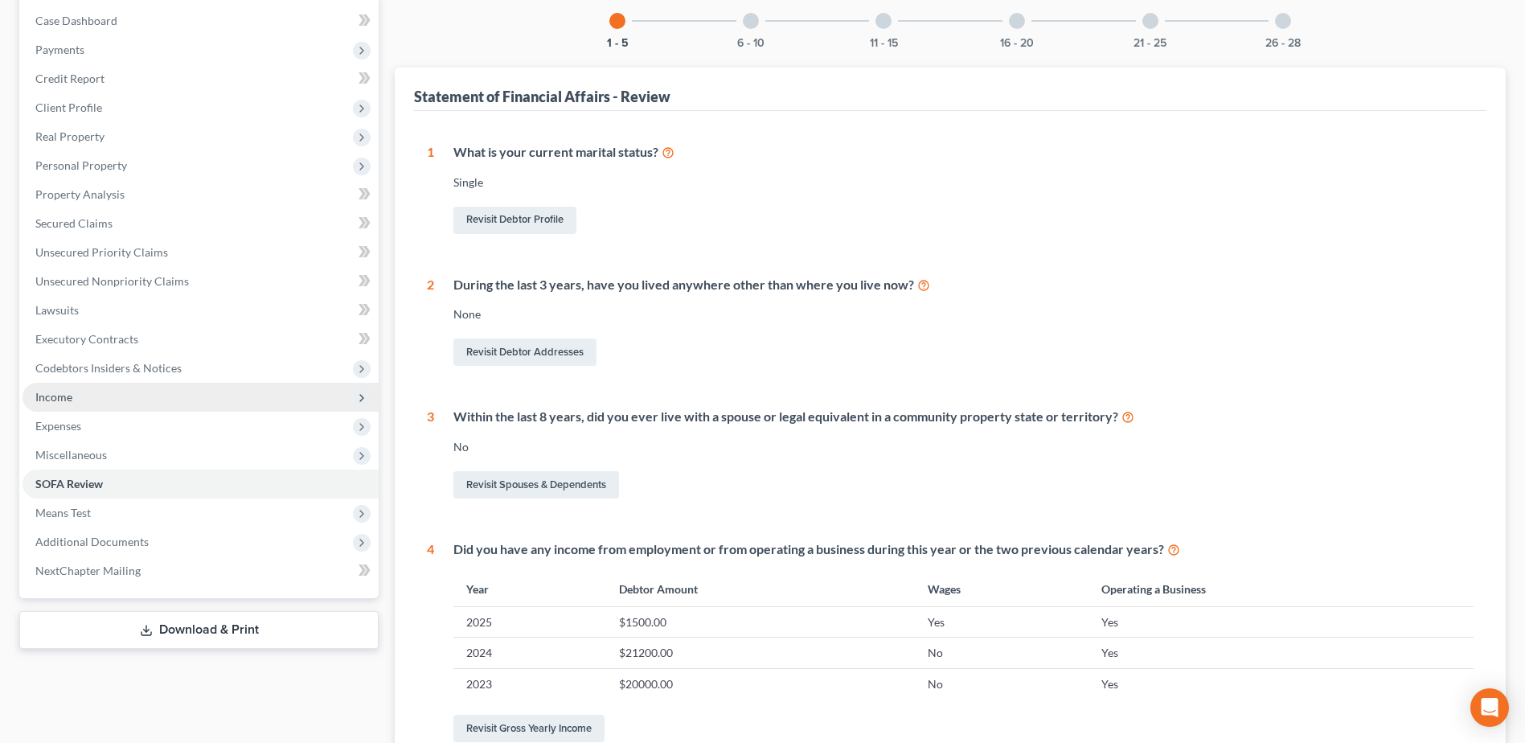
click at [72, 392] on span "Income" at bounding box center [53, 397] width 37 height 14
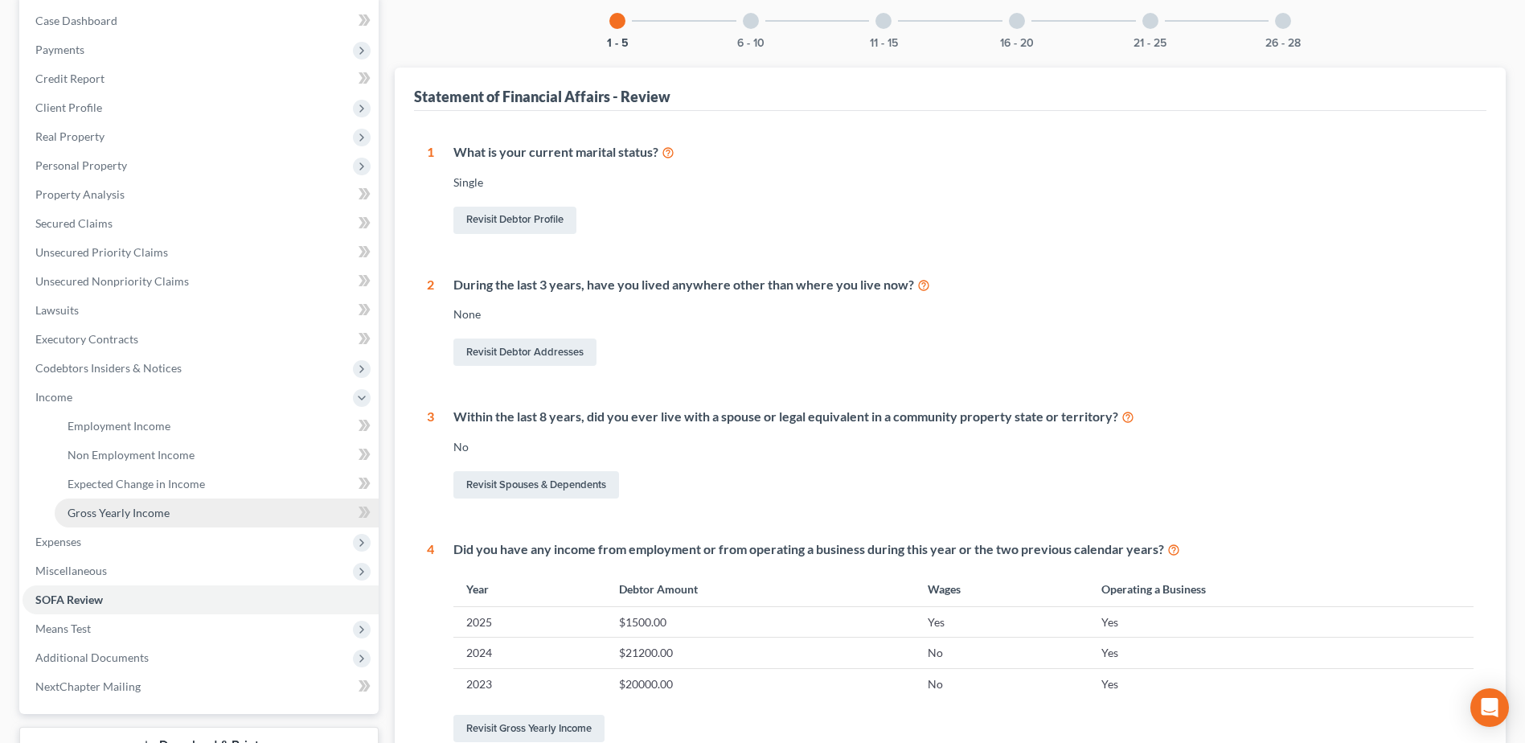
click at [164, 510] on span "Gross Yearly Income" at bounding box center [119, 513] width 102 height 14
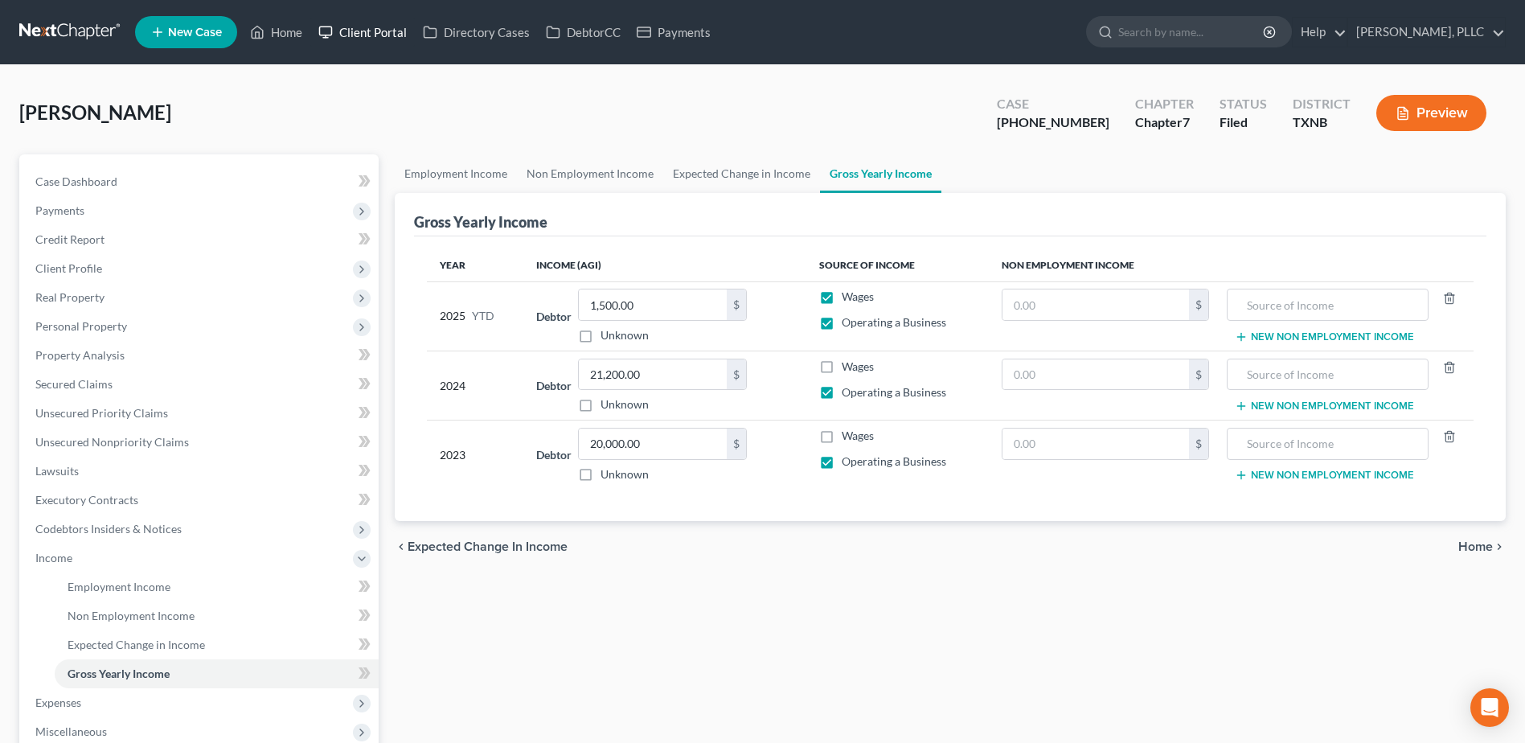
drag, startPoint x: 349, startPoint y: 28, endPoint x: 1012, endPoint y: 111, distance: 667.8
click at [349, 28] on link "Client Portal" at bounding box center [362, 32] width 105 height 29
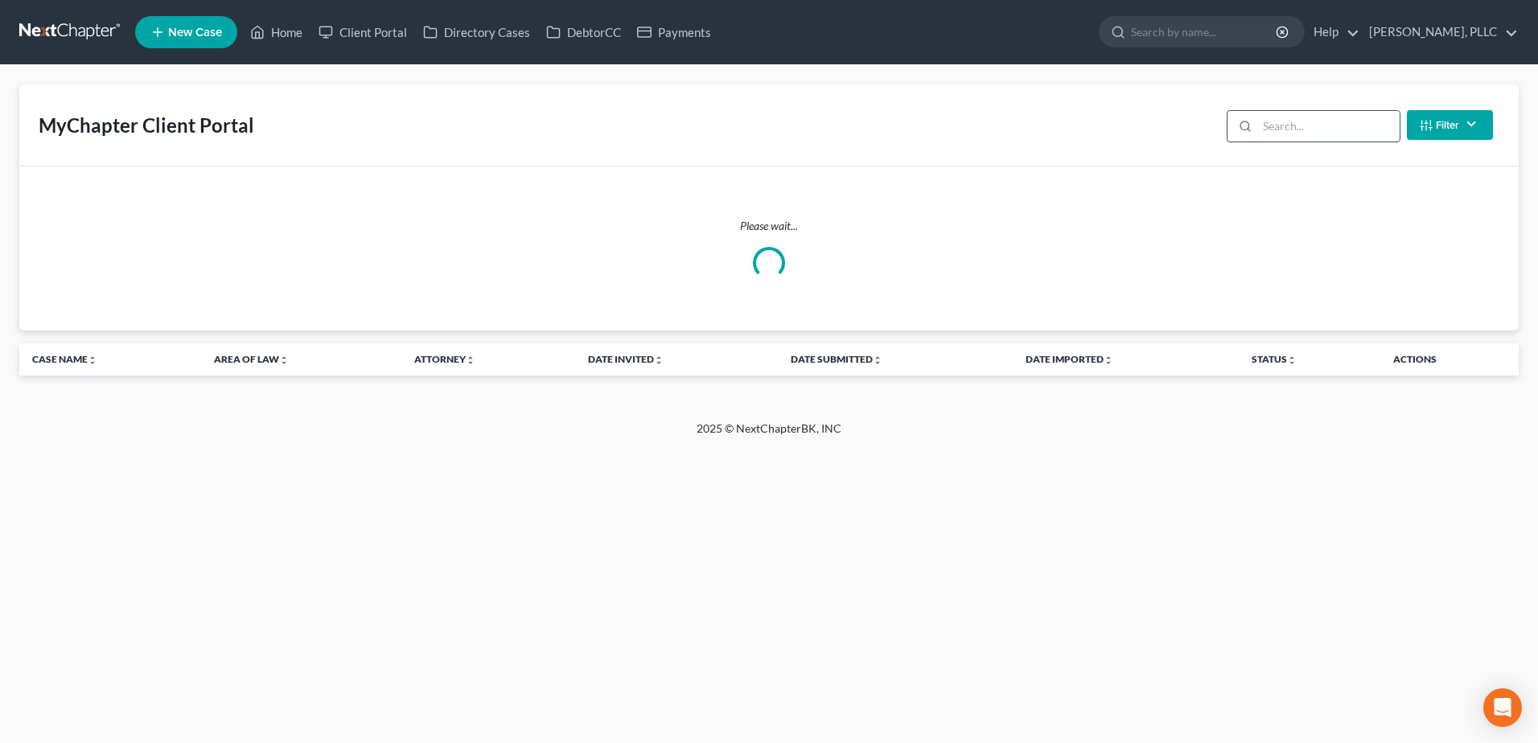
click at [1259, 131] on input "search" at bounding box center [1328, 126] width 142 height 31
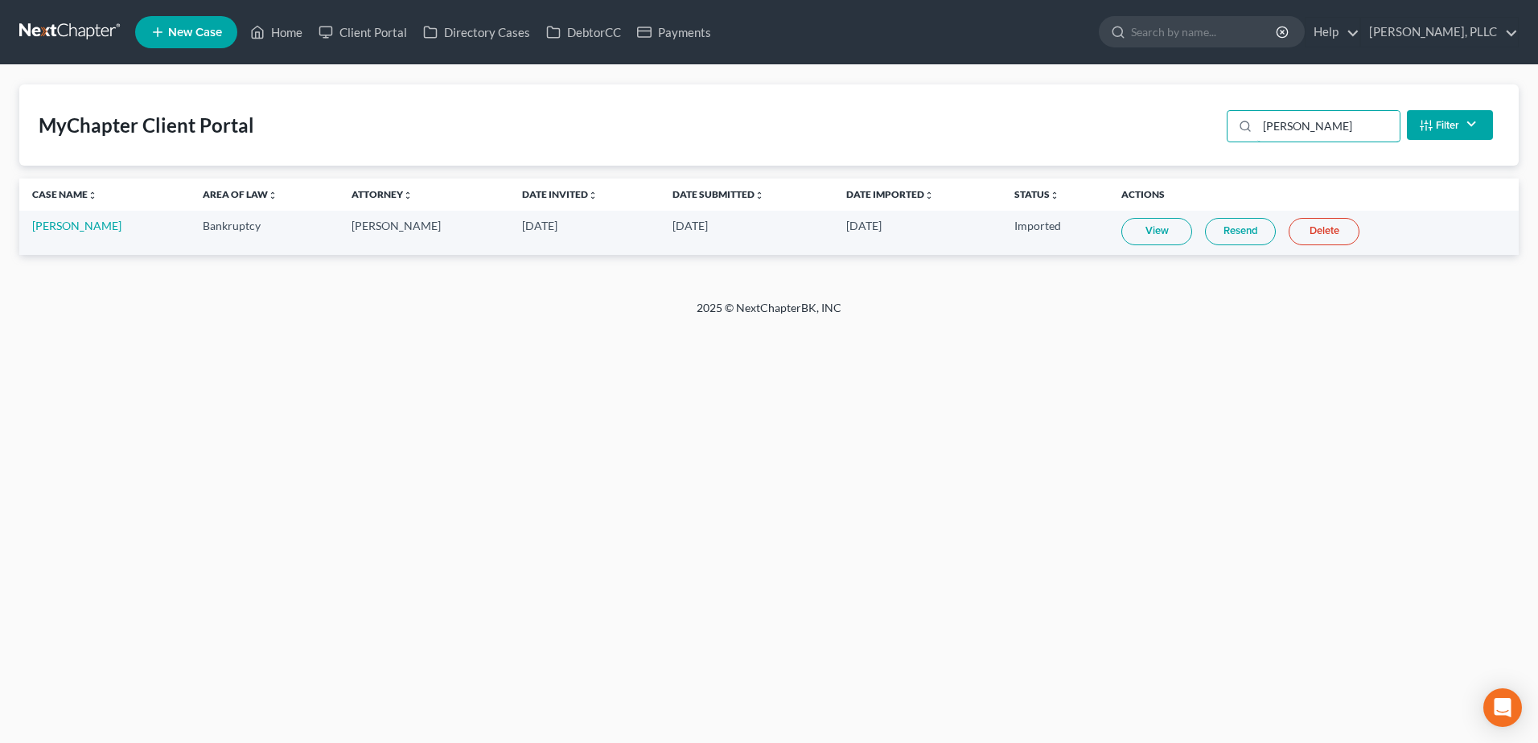
type input "durand"
click at [1154, 242] on link "View" at bounding box center [1156, 231] width 71 height 27
drag, startPoint x: 155, startPoint y: 264, endPoint x: 147, endPoint y: 265, distance: 8.2
click at [149, 264] on div "MyChapter Client Portal durand Filter Status Filter... Invited With Payment Inv…" at bounding box center [769, 182] width 1538 height 235
click at [81, 224] on link "Thony Durand" at bounding box center [76, 226] width 89 height 14
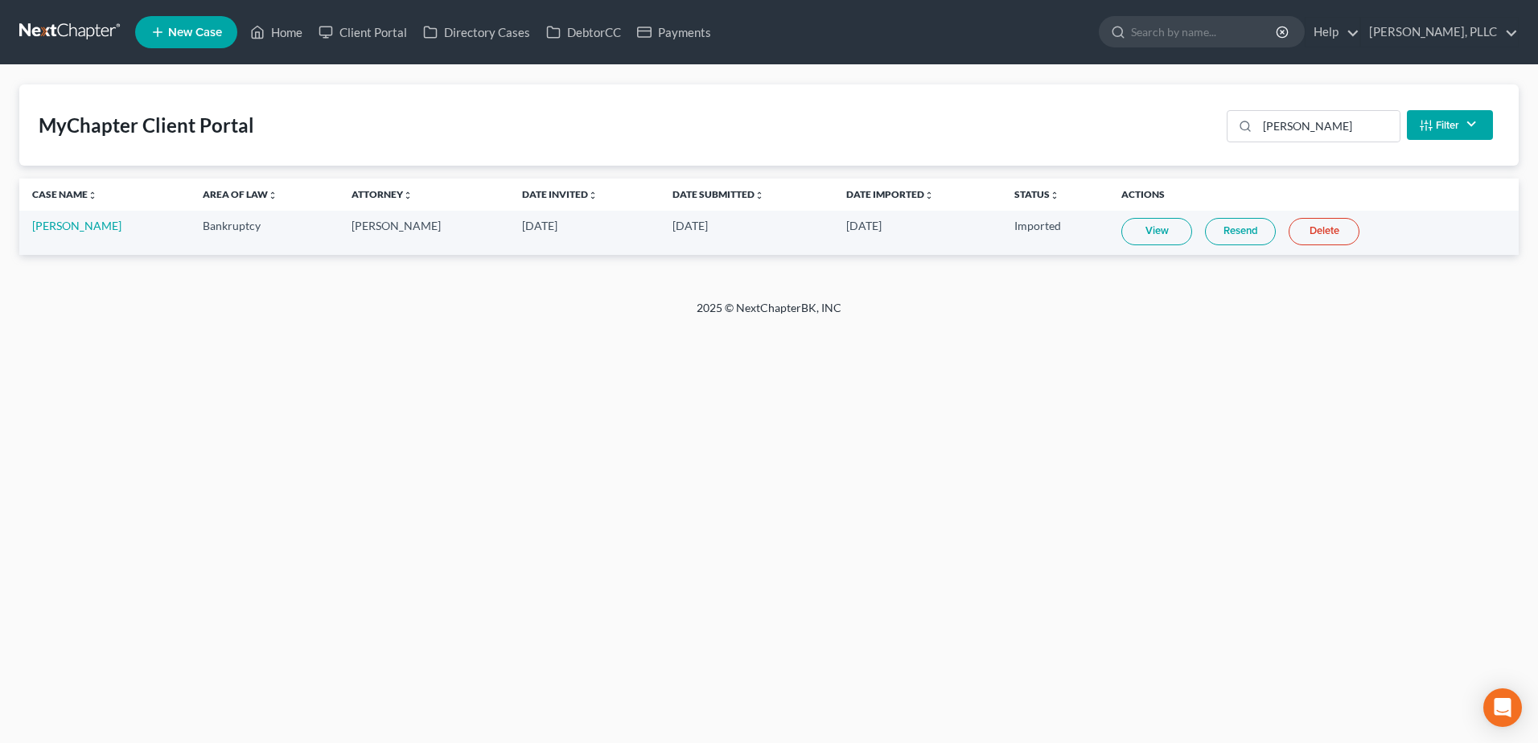
select select "4"
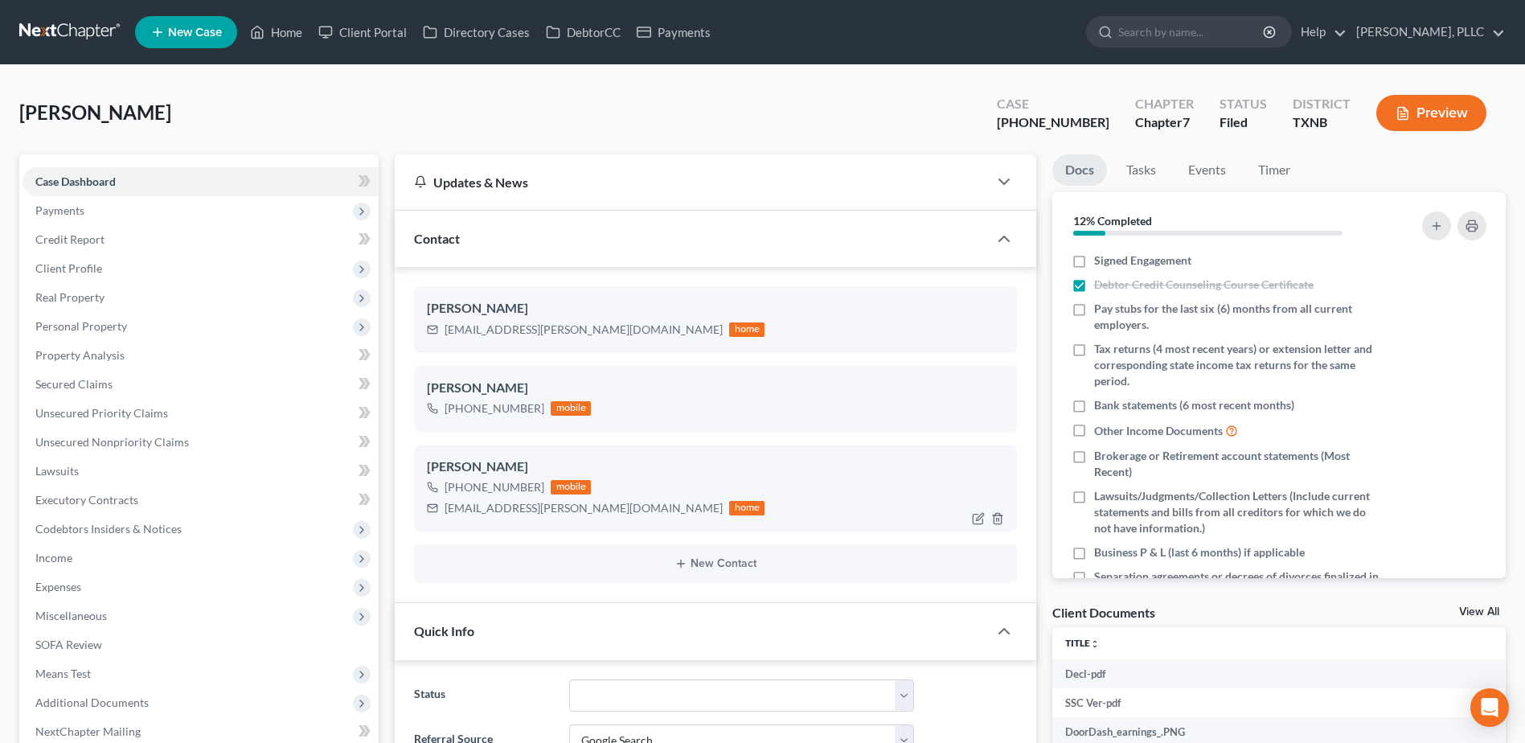
scroll to position [1322, 0]
click at [68, 565] on span "Income" at bounding box center [201, 558] width 356 height 29
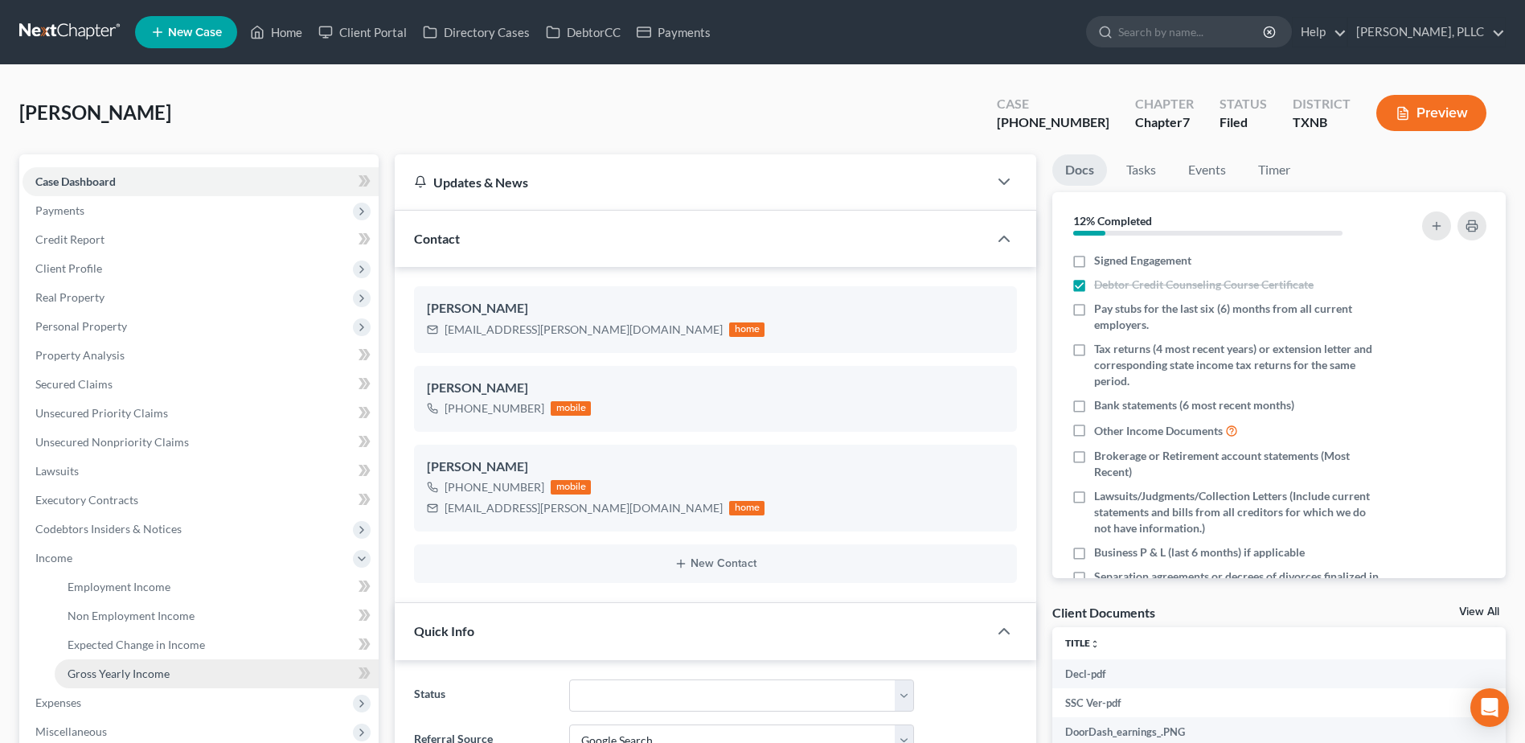
click at [138, 684] on link "Gross Yearly Income" at bounding box center [217, 673] width 324 height 29
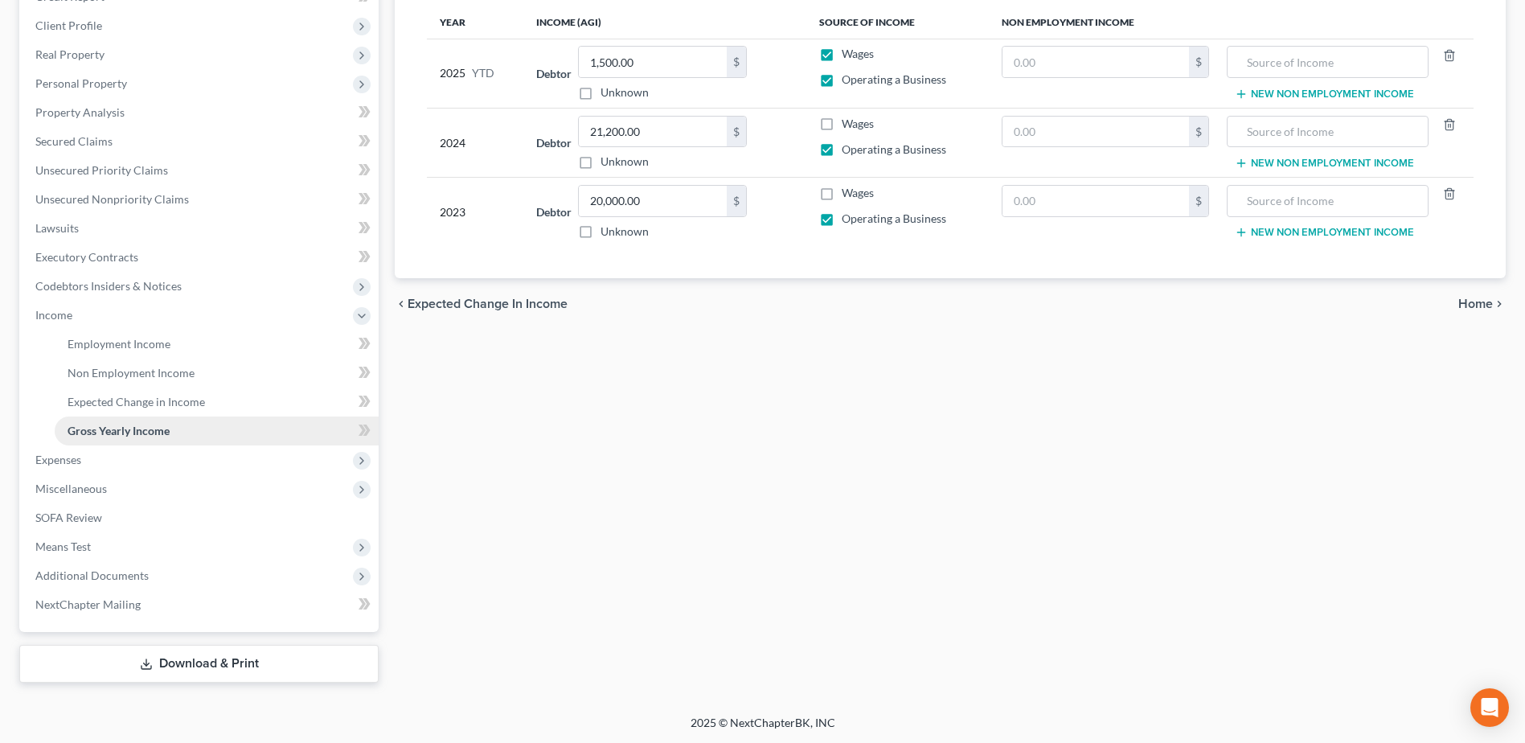
scroll to position [244, 0]
click at [39, 519] on span "SOFA Review" at bounding box center [68, 517] width 67 height 14
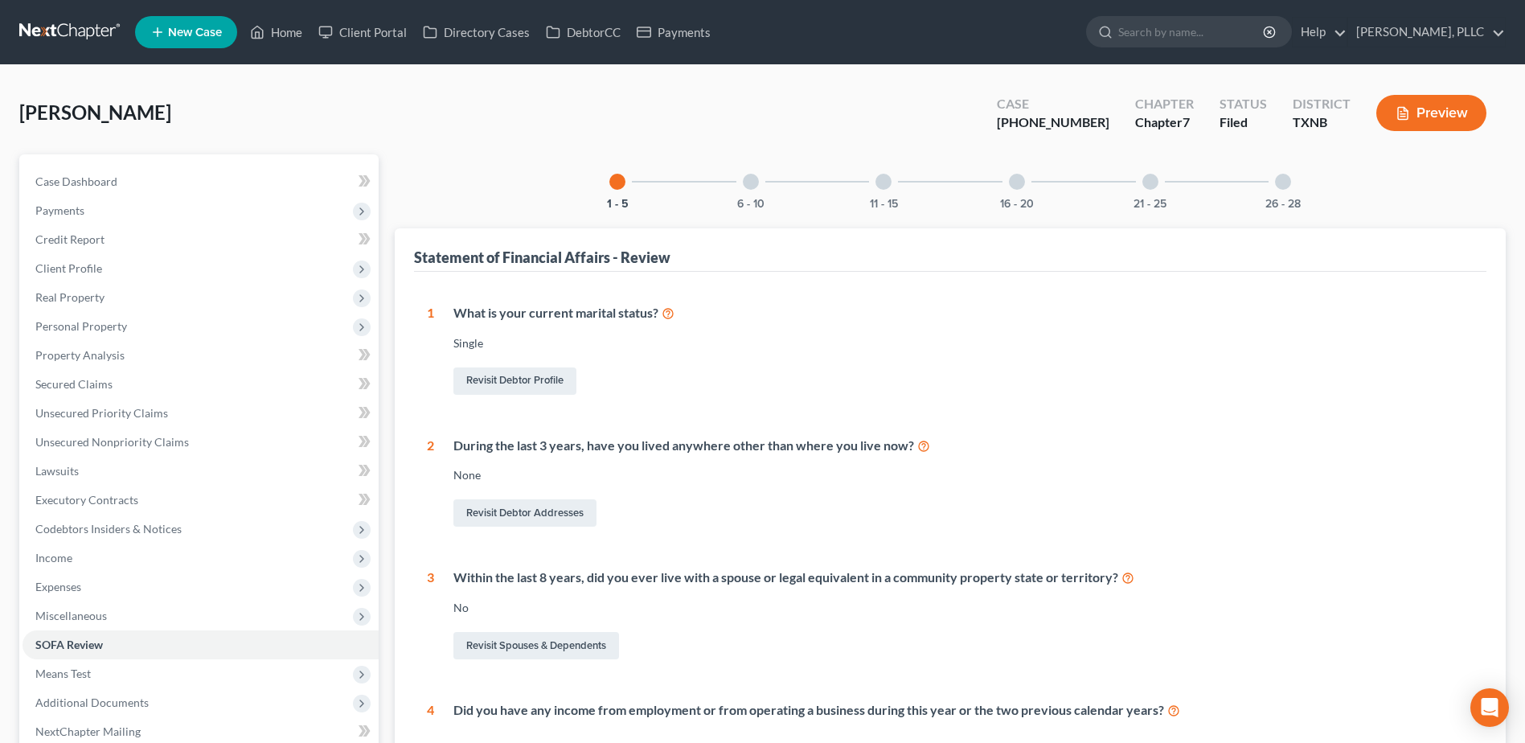
click at [1283, 179] on div at bounding box center [1283, 182] width 16 height 16
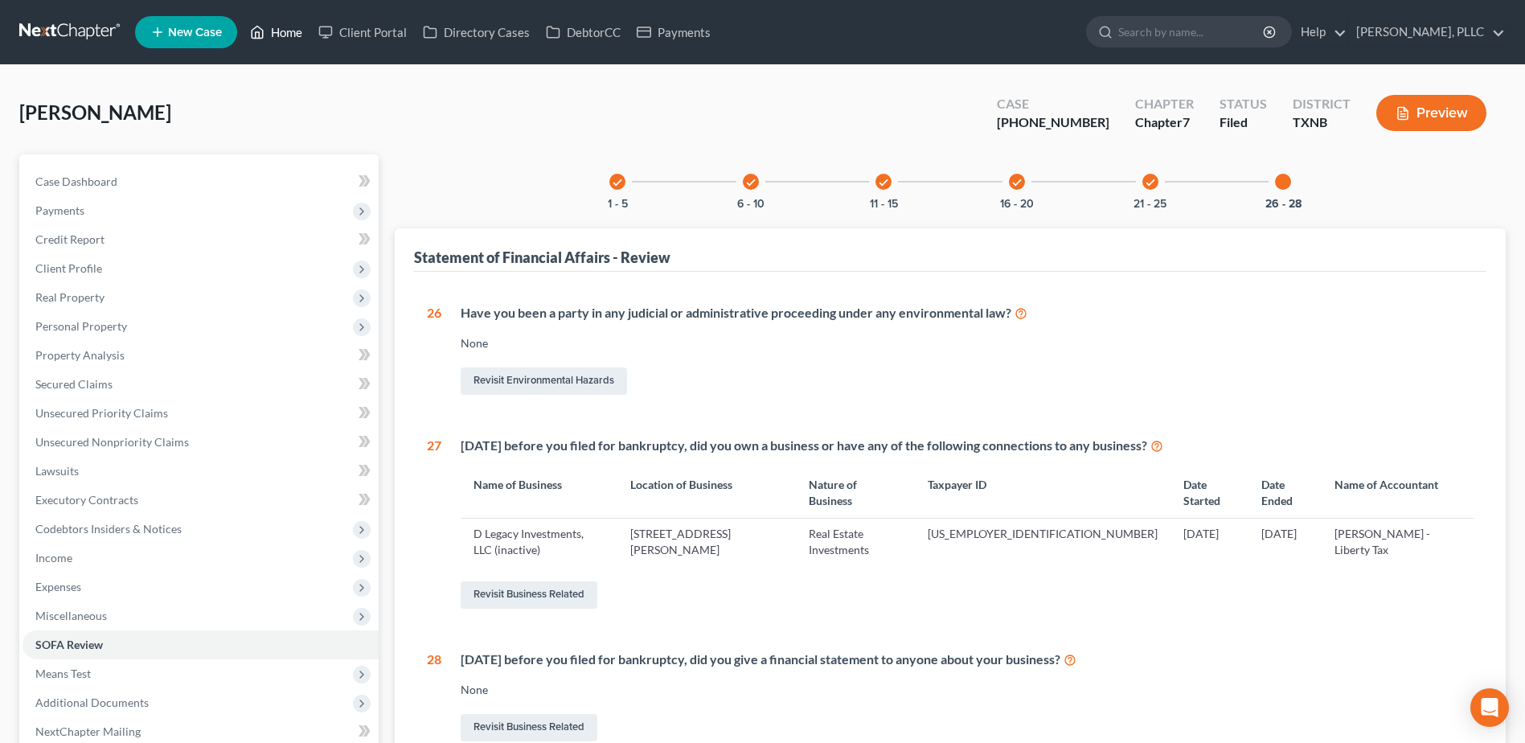
click at [296, 35] on link "Home" at bounding box center [276, 32] width 68 height 29
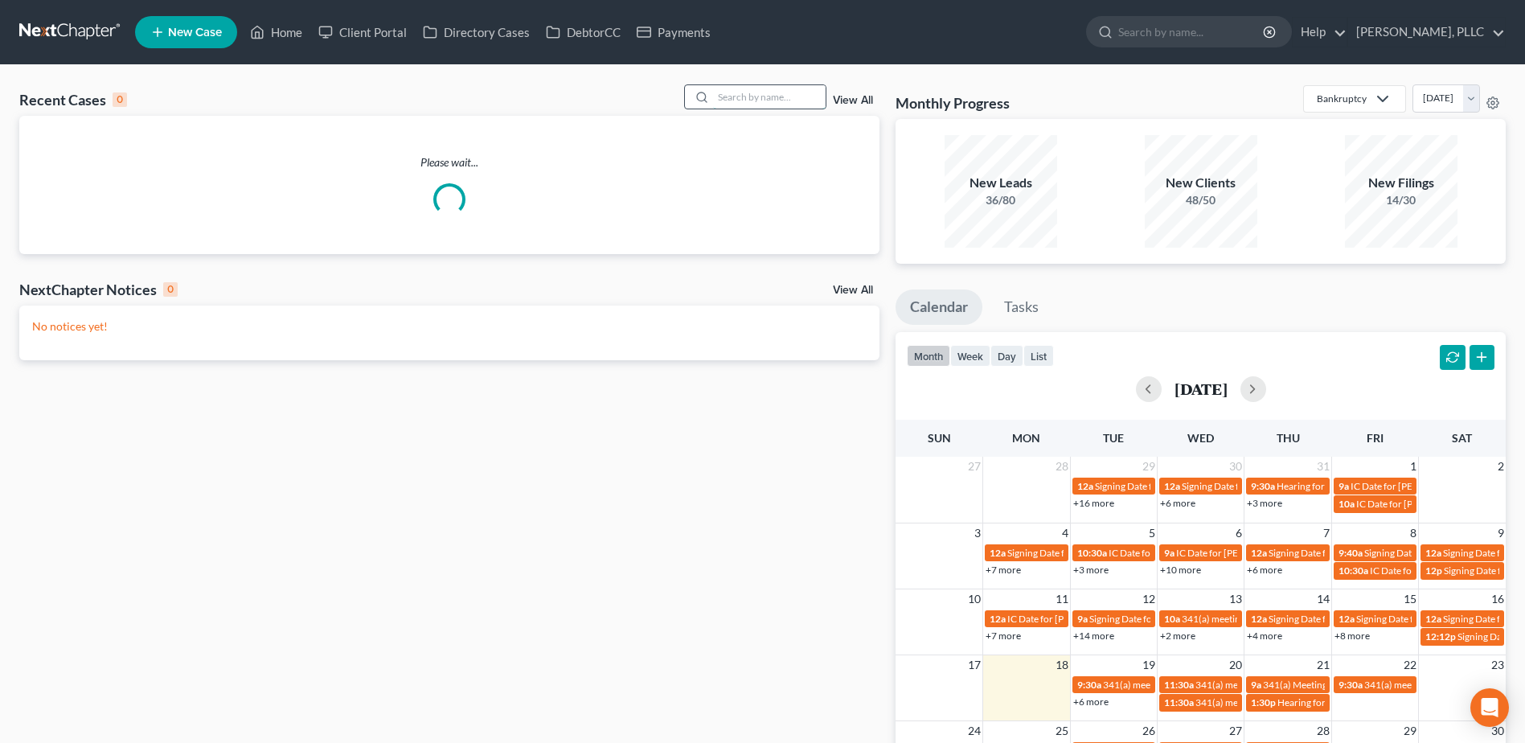
click at [774, 99] on input "search" at bounding box center [769, 96] width 113 height 23
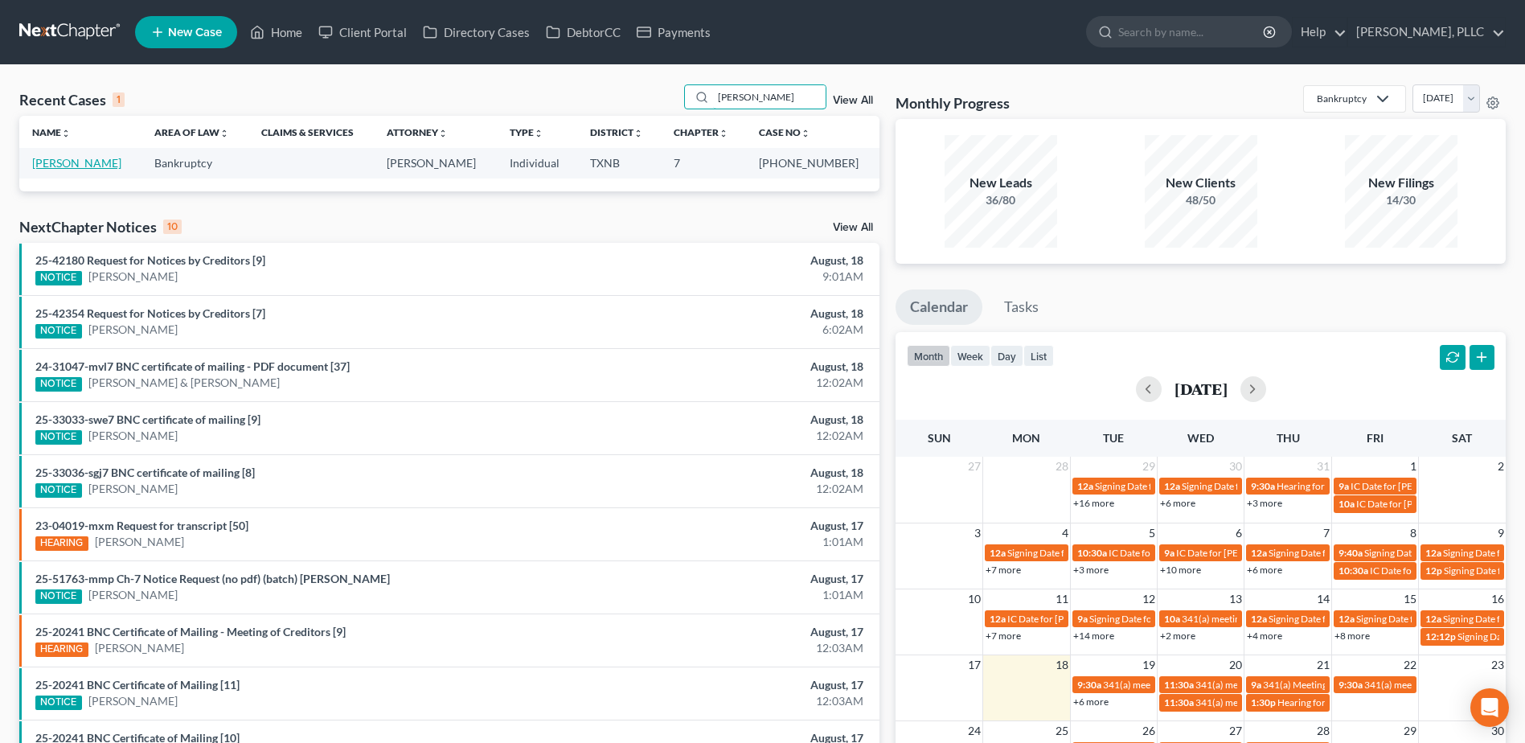
type input "durand"
click at [47, 165] on link "[PERSON_NAME]" at bounding box center [76, 163] width 89 height 14
select select "4"
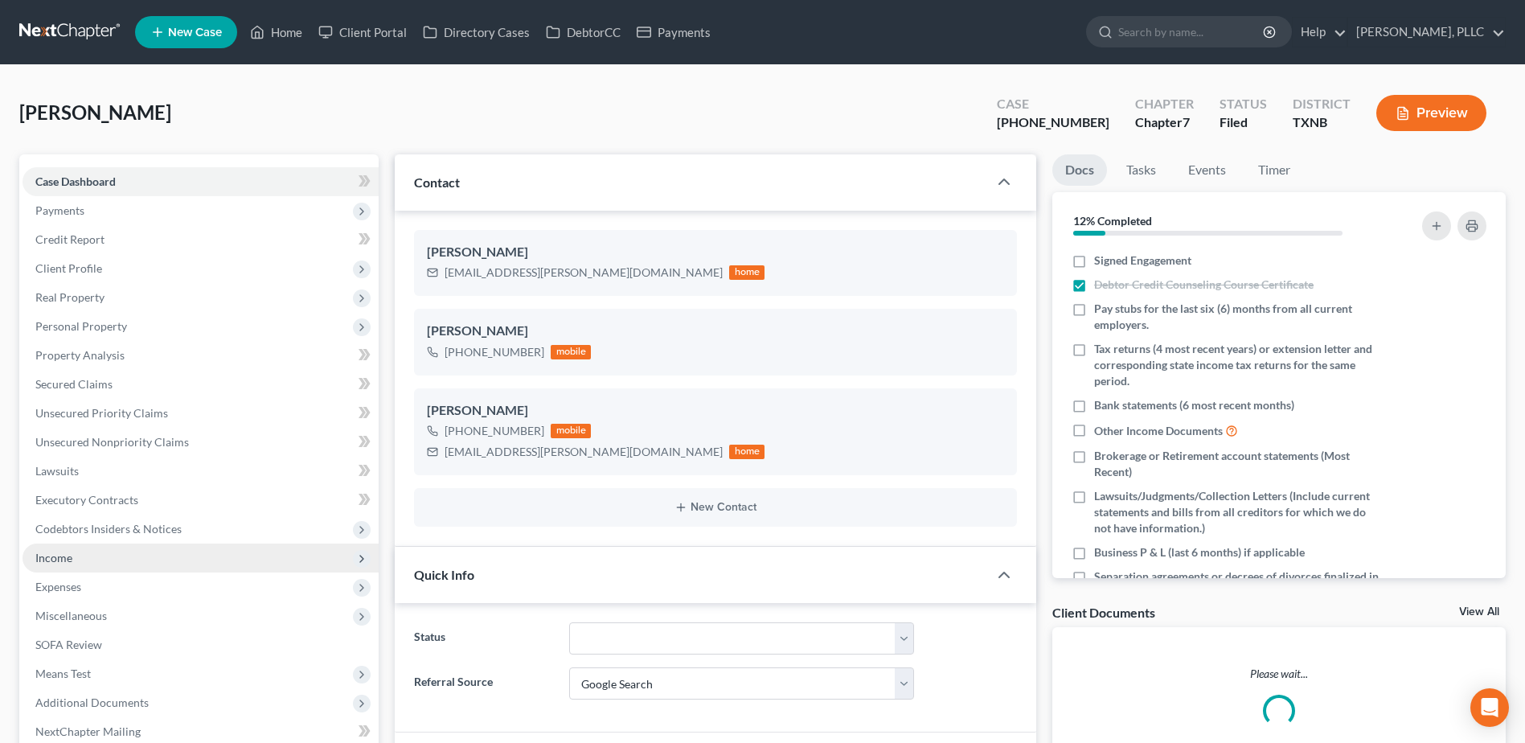
scroll to position [402, 0]
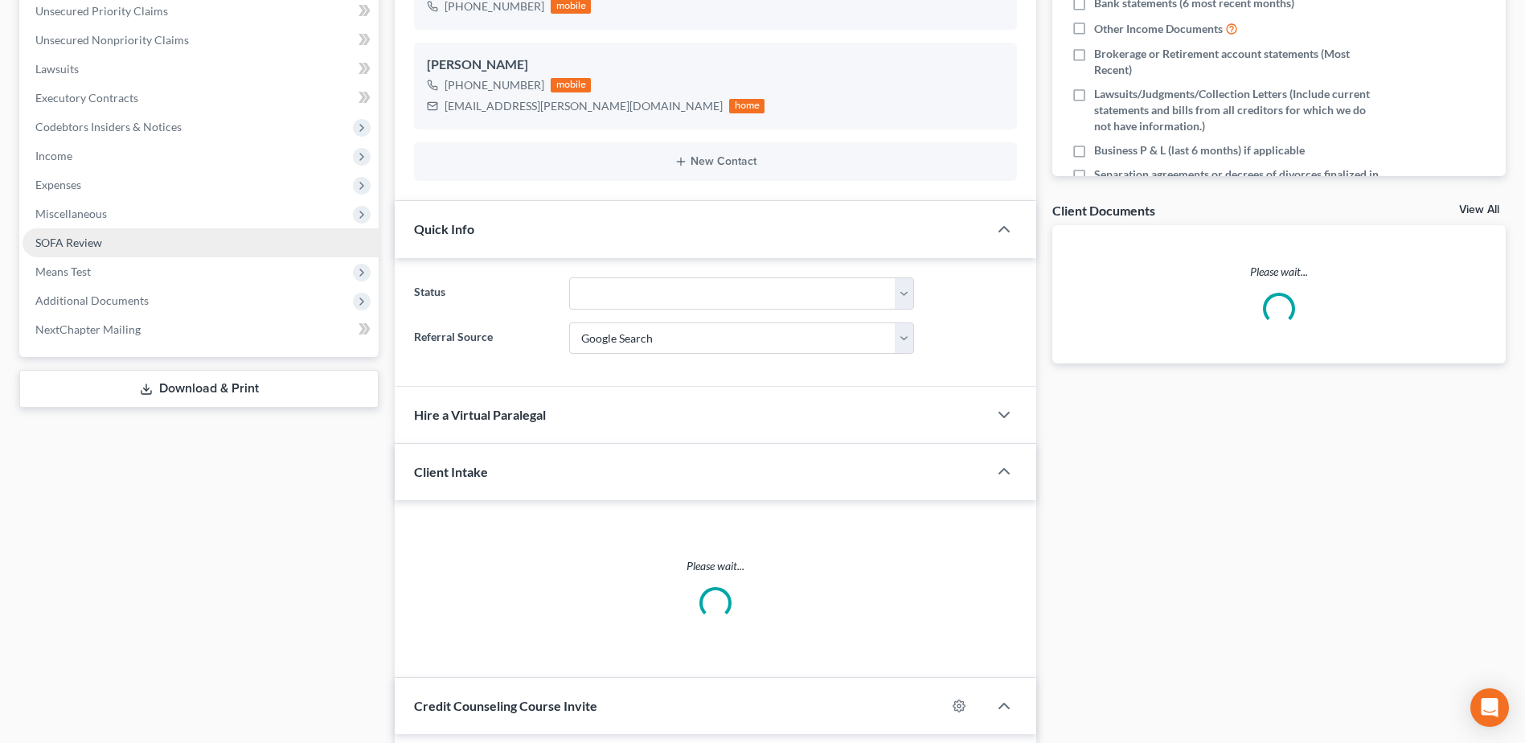
click at [78, 249] on link "SOFA Review" at bounding box center [201, 242] width 356 height 29
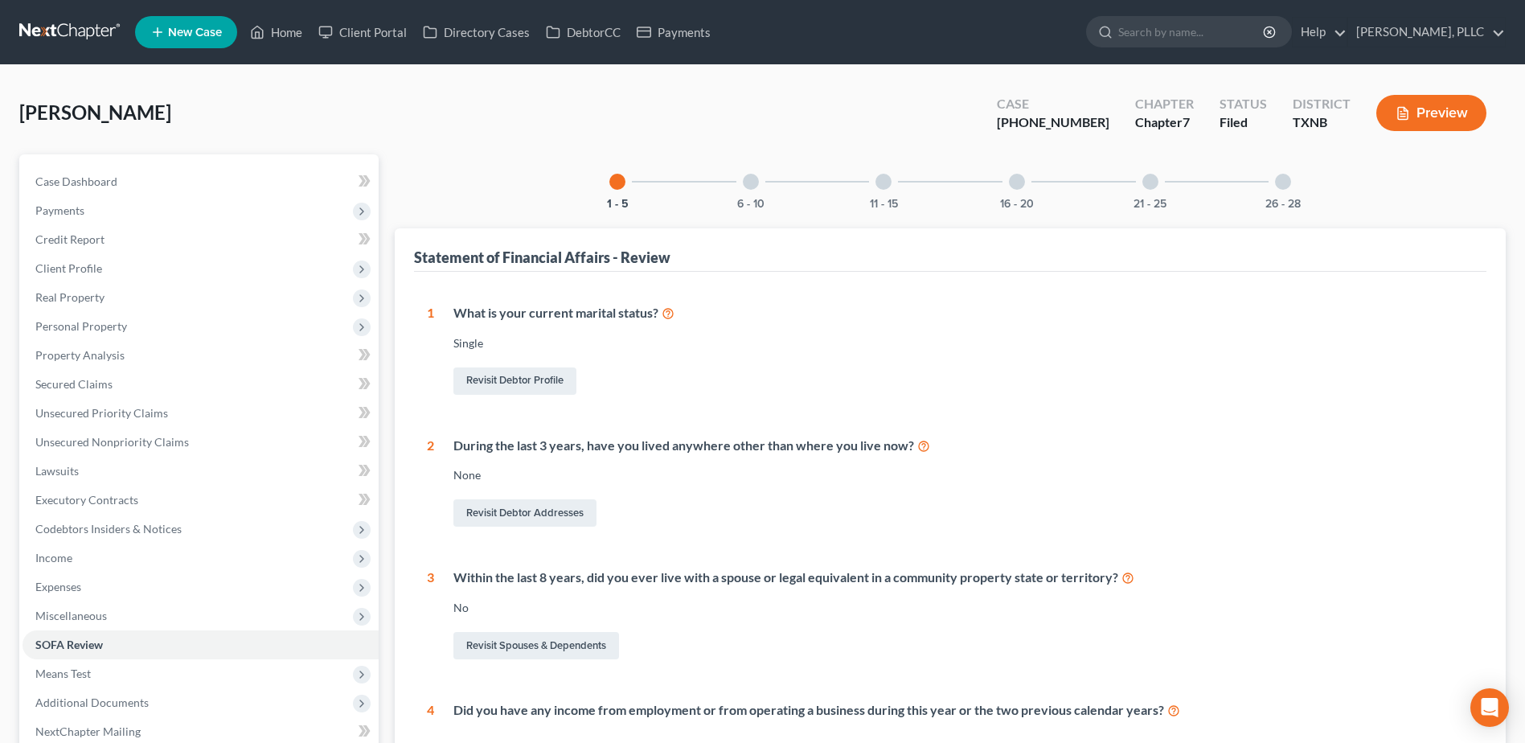
click at [1289, 182] on div at bounding box center [1283, 182] width 16 height 16
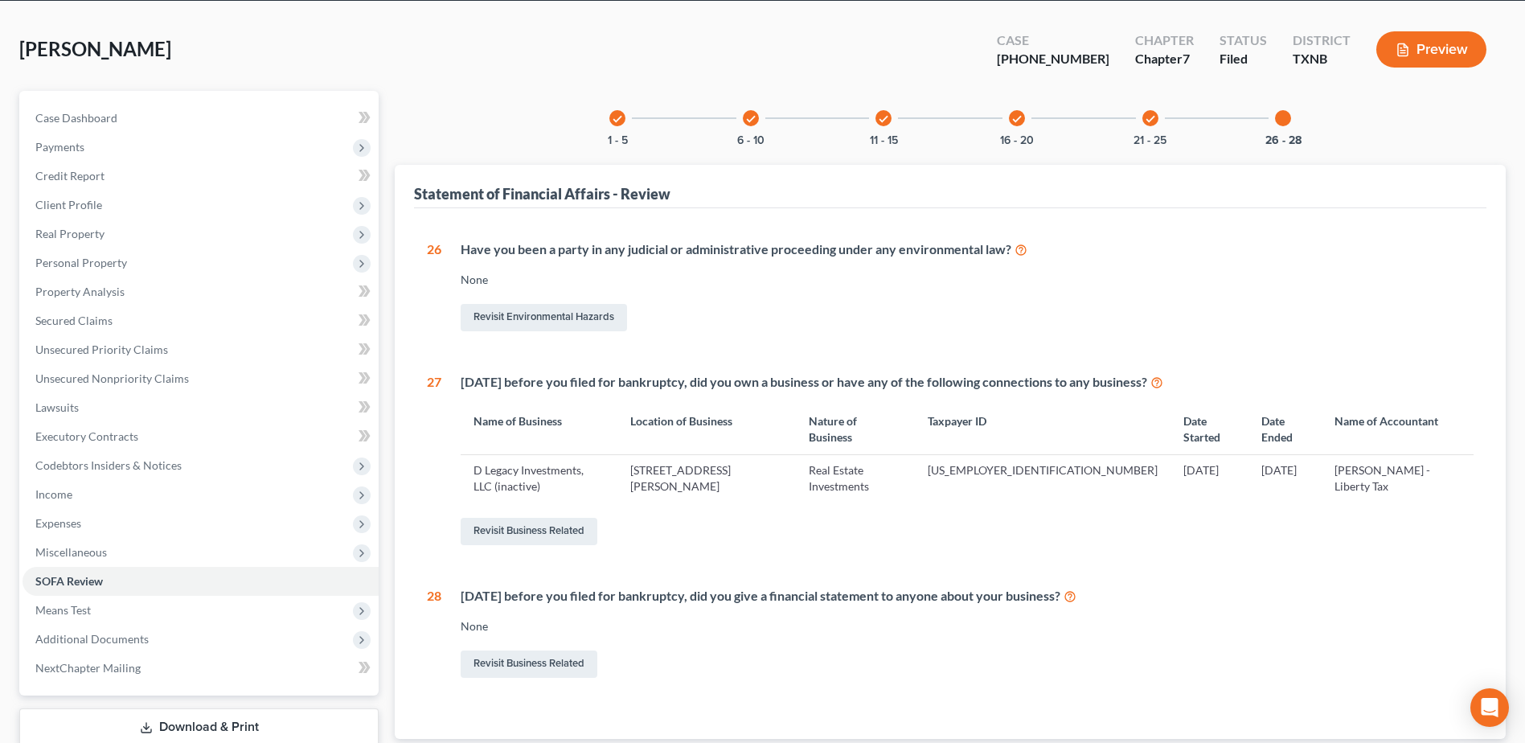
scroll to position [140, 0]
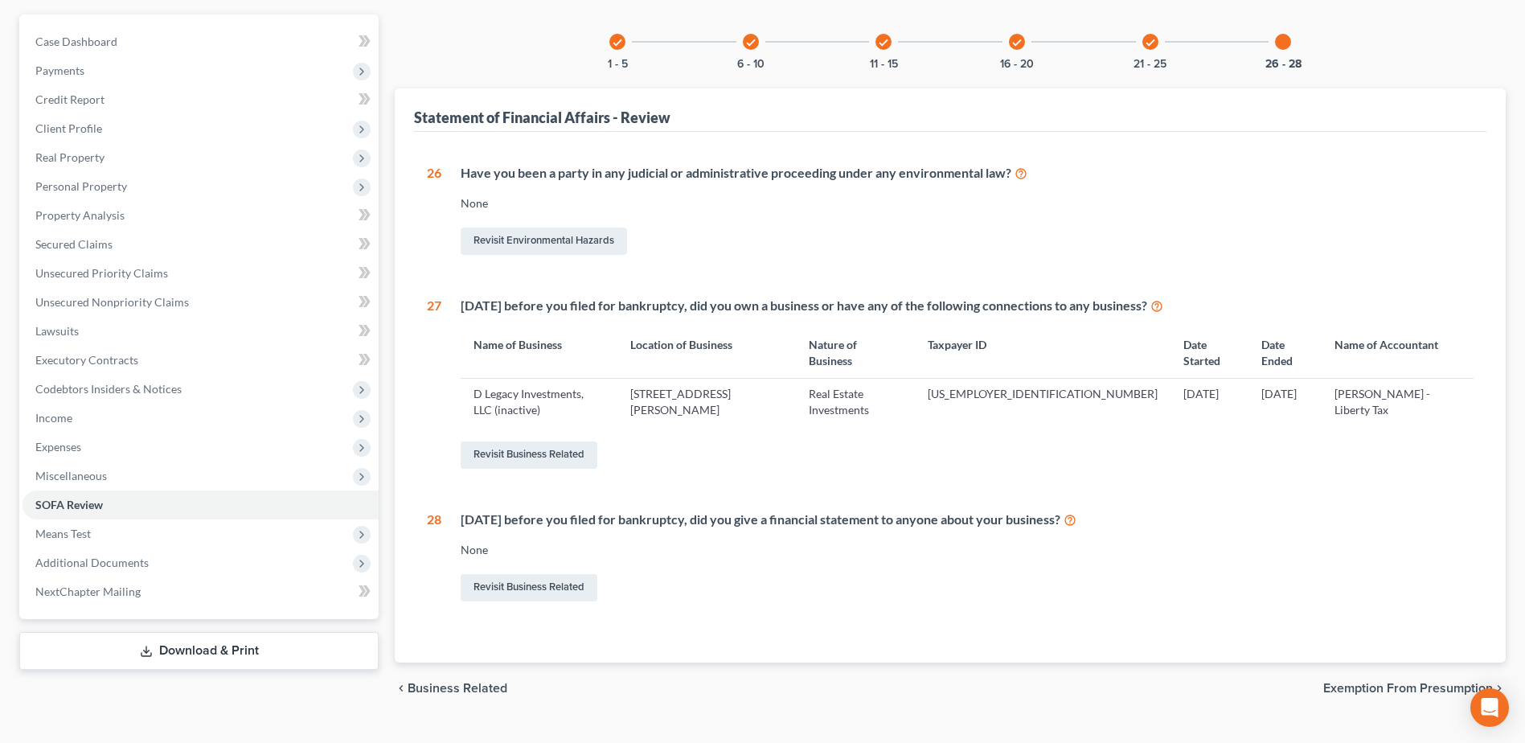
click at [1149, 48] on div "check" at bounding box center [1151, 42] width 16 height 16
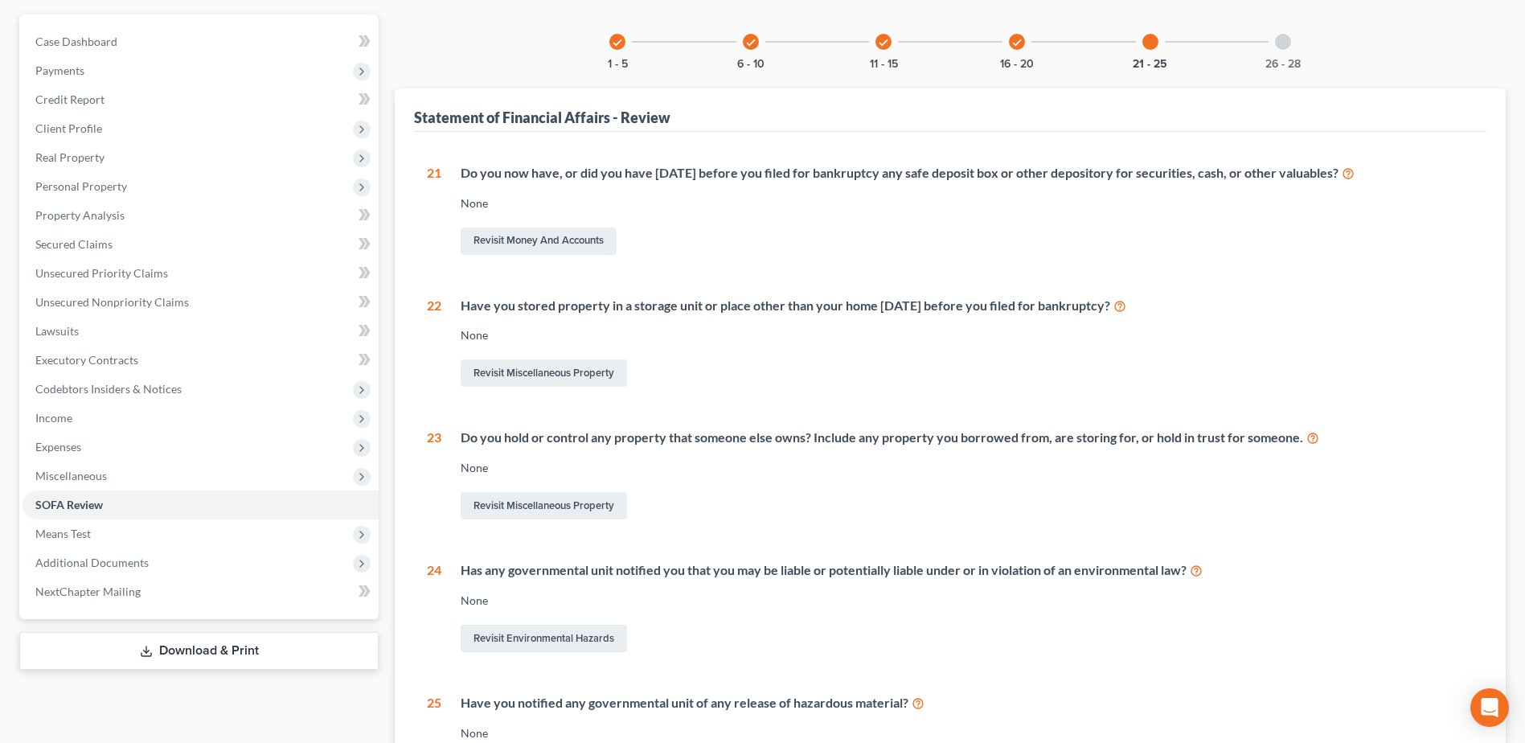
click at [624, 43] on div "check" at bounding box center [618, 42] width 16 height 16
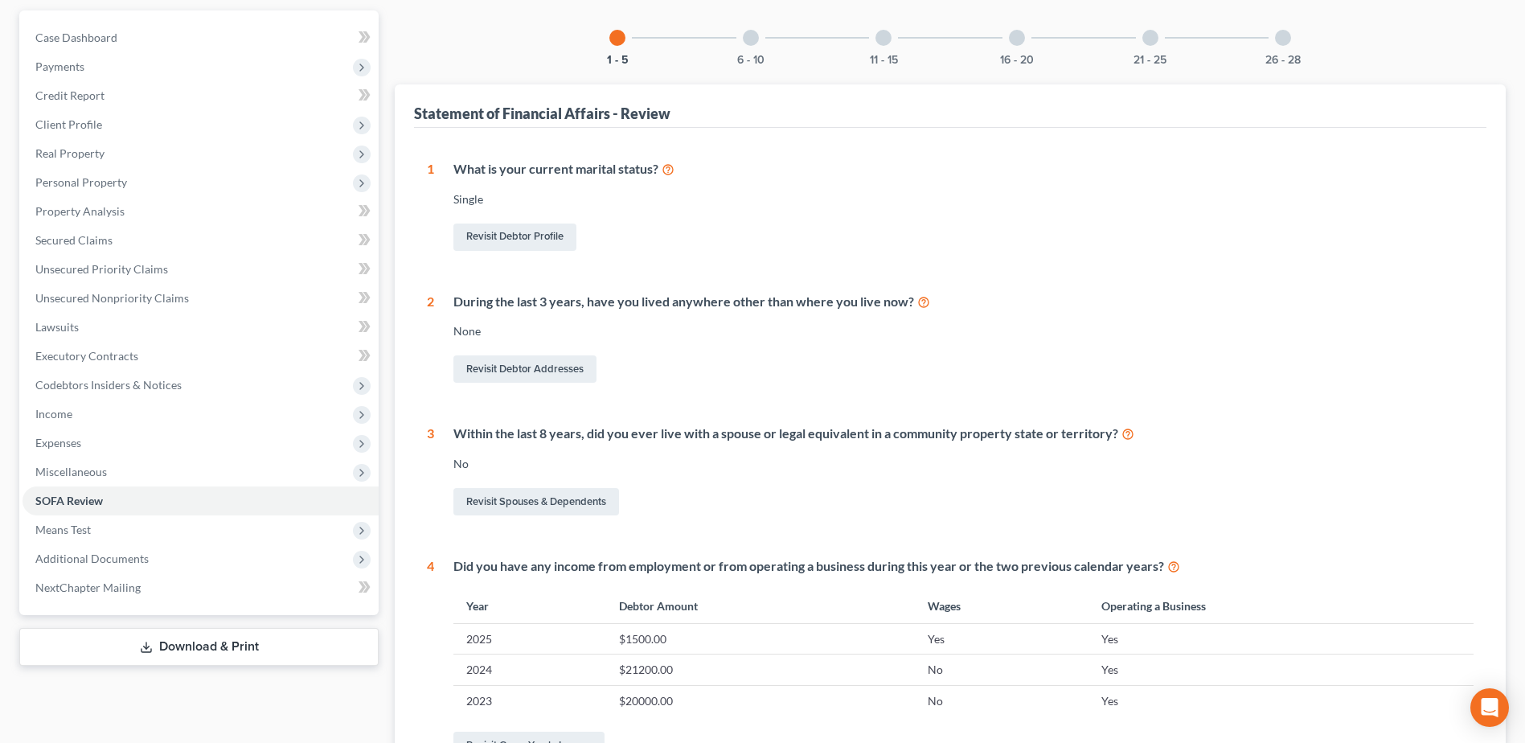
scroll to position [0, 0]
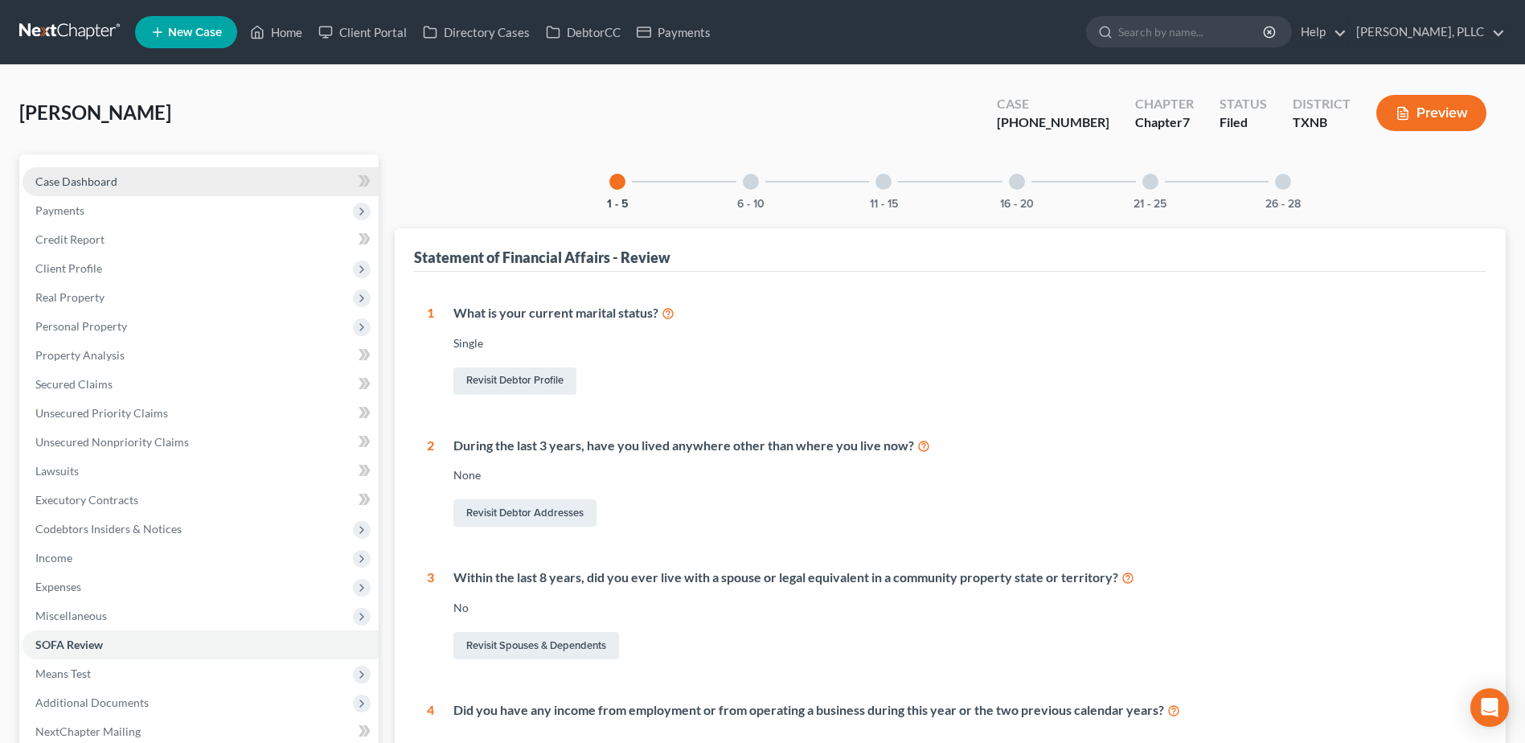
drag, startPoint x: 102, startPoint y: 183, endPoint x: 441, endPoint y: 244, distance: 344.0
click at [102, 183] on span "Case Dashboard" at bounding box center [76, 182] width 82 height 14
select select "4"
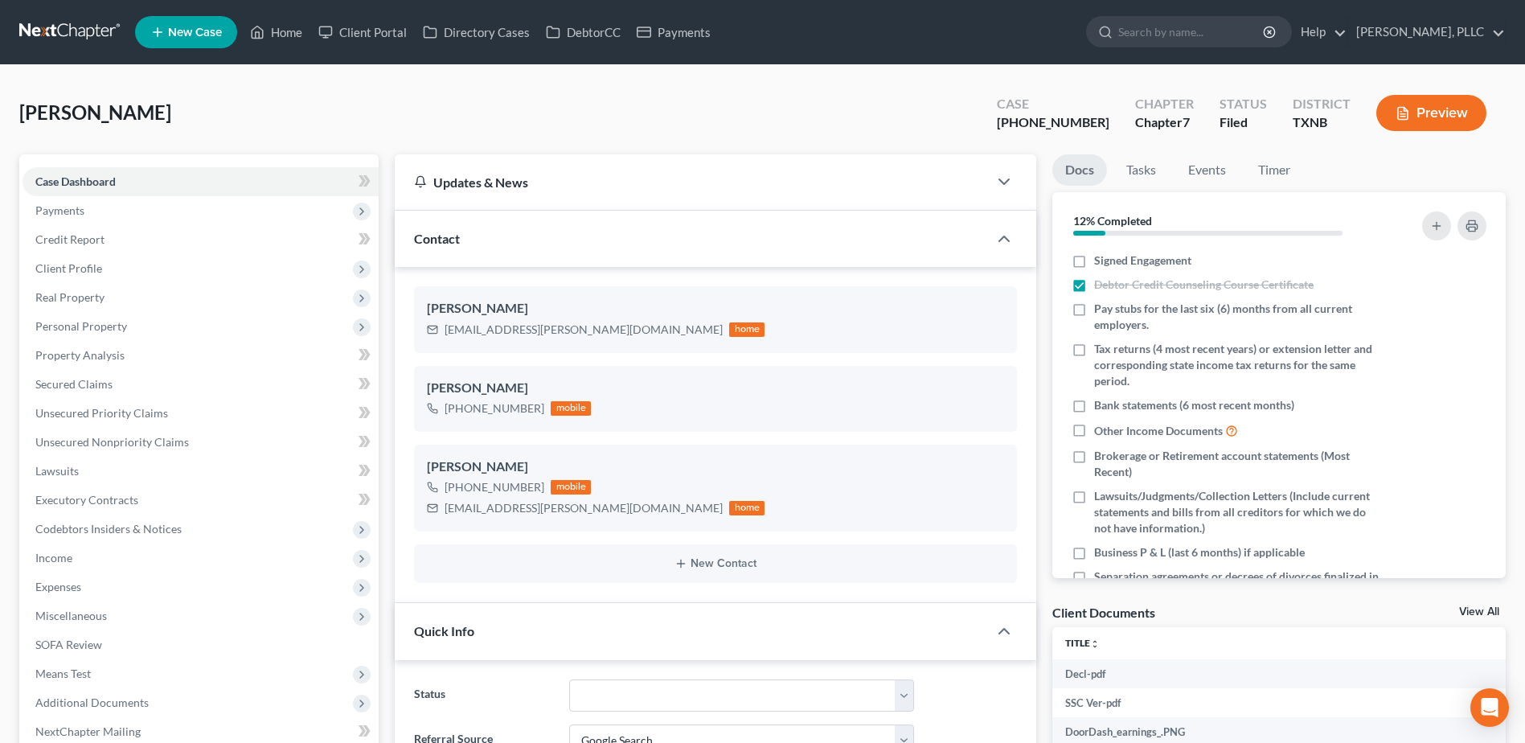
scroll to position [1322, 0]
drag, startPoint x: 290, startPoint y: 29, endPoint x: 812, endPoint y: 102, distance: 527.0
click at [290, 29] on link "Home" at bounding box center [276, 32] width 68 height 29
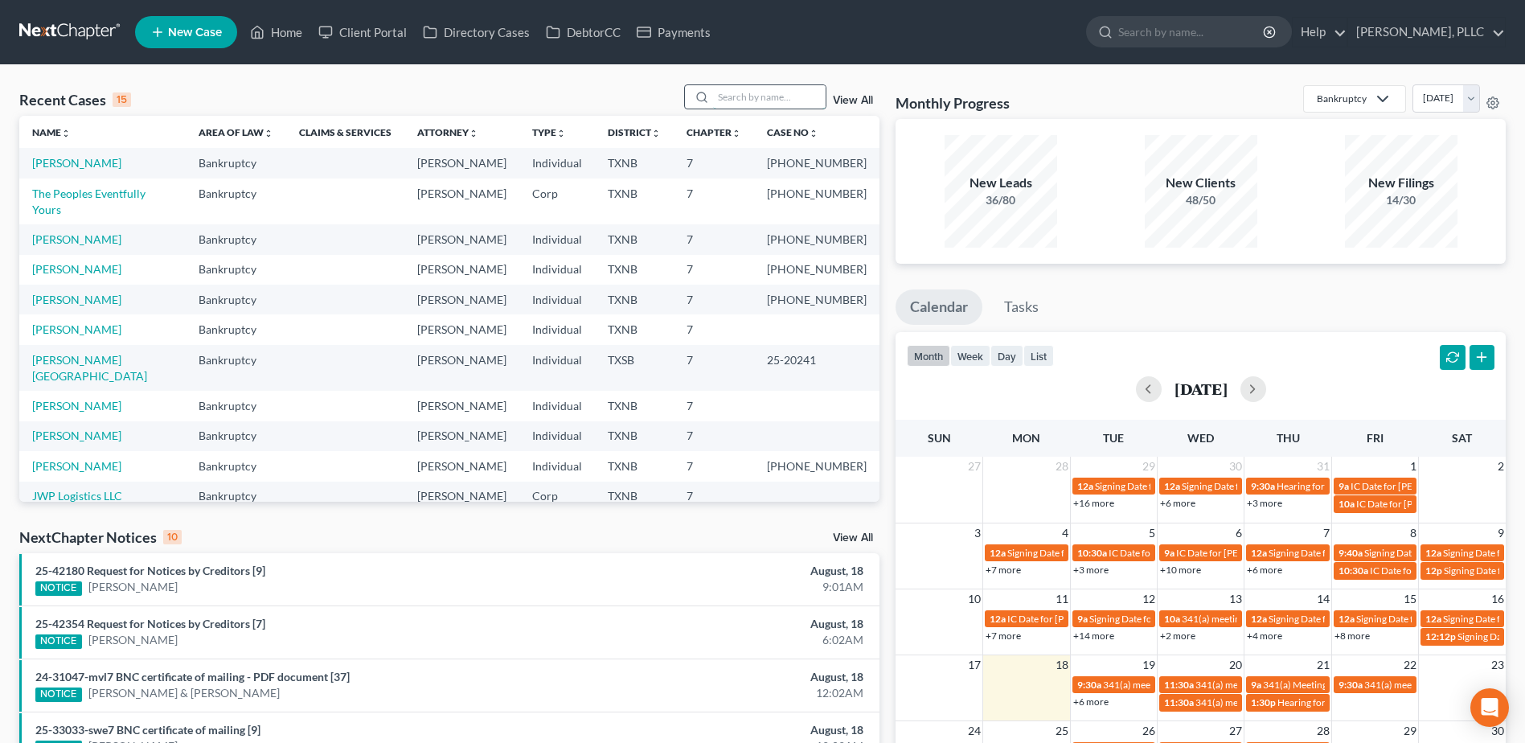
click at [760, 95] on input "search" at bounding box center [769, 96] width 113 height 23
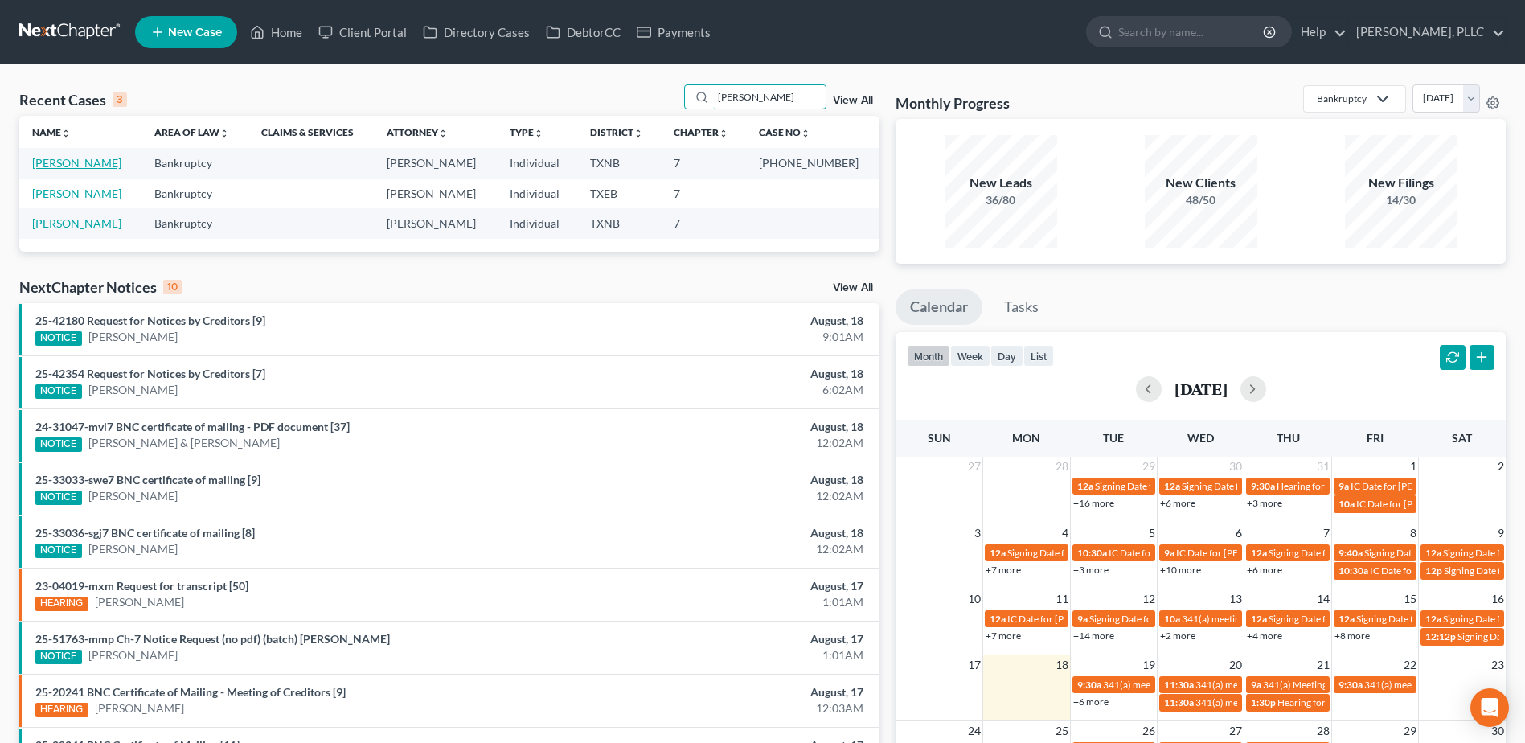
type input "magee"
click at [80, 162] on link "[PERSON_NAME]" at bounding box center [76, 163] width 89 height 14
select select "4"
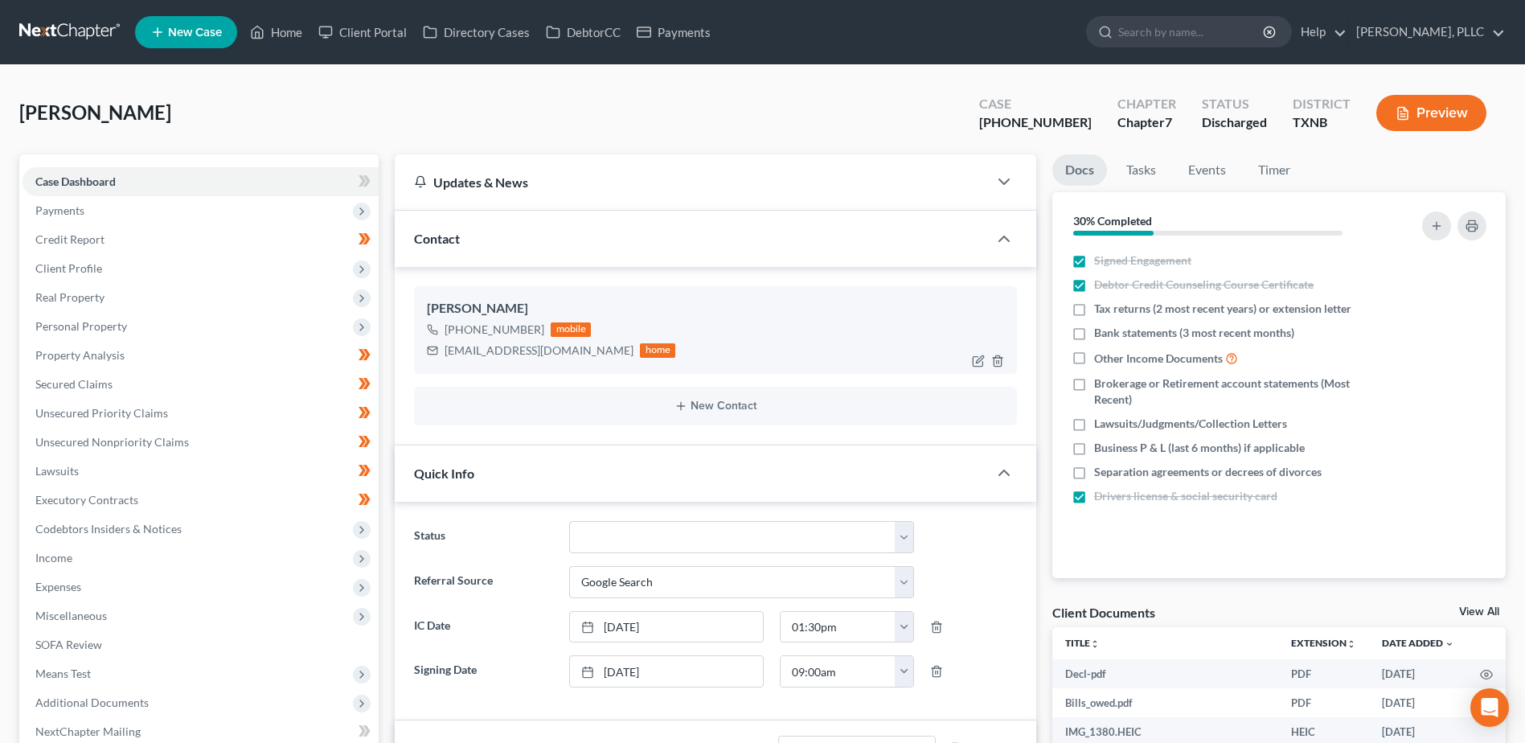
scroll to position [2027, 0]
click at [60, 291] on span "Real Property" at bounding box center [69, 297] width 69 height 14
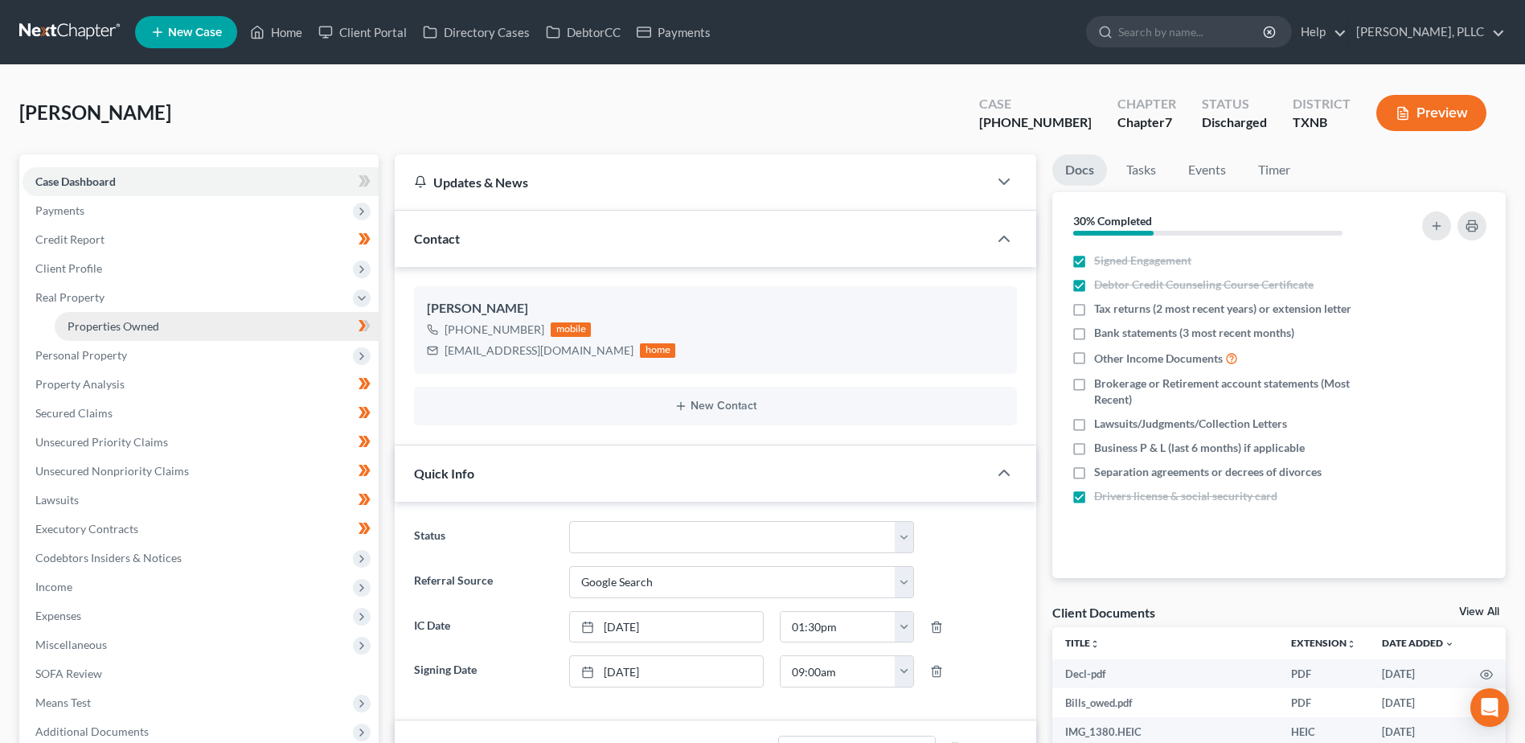
click at [154, 323] on span "Properties Owned" at bounding box center [114, 326] width 92 height 14
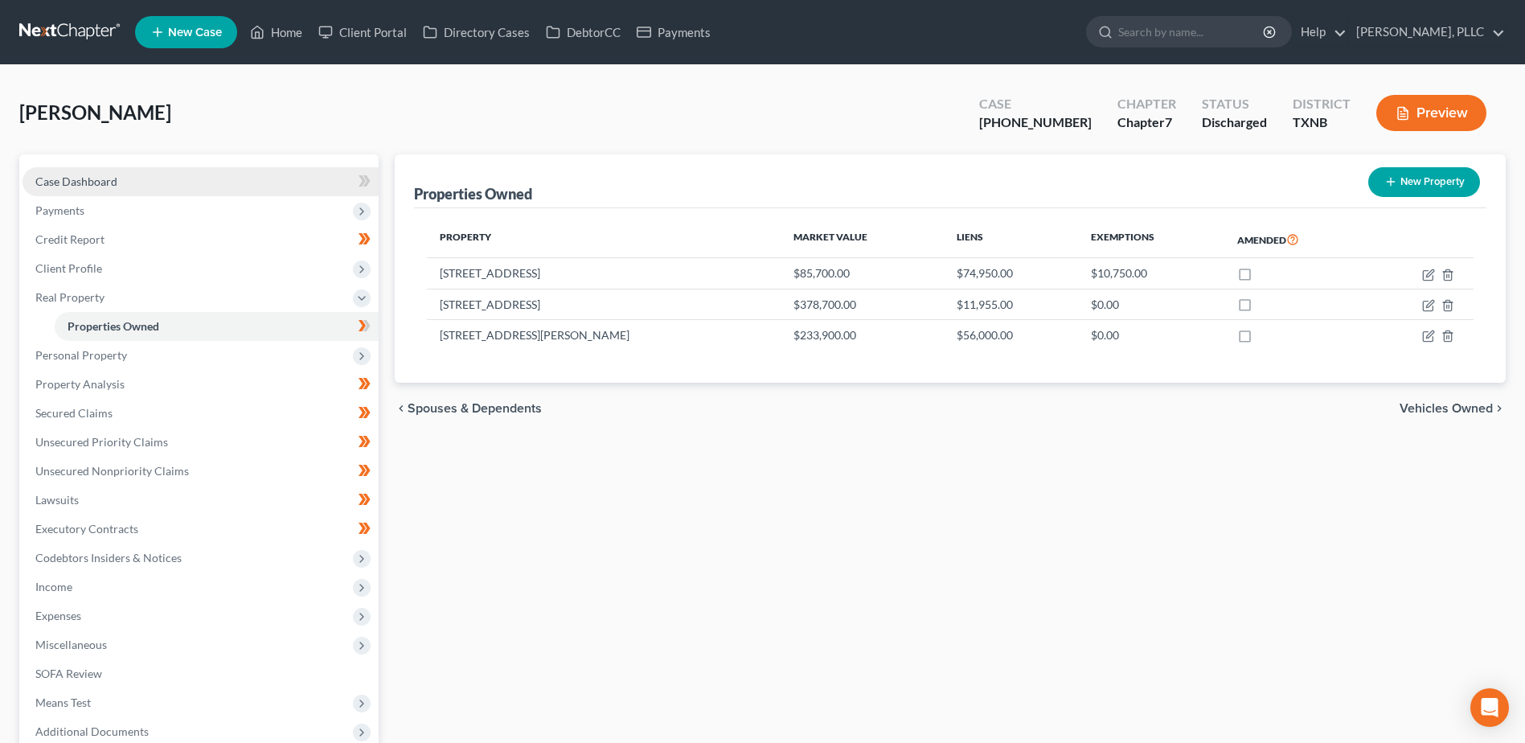
click at [94, 181] on span "Case Dashboard" at bounding box center [76, 182] width 82 height 14
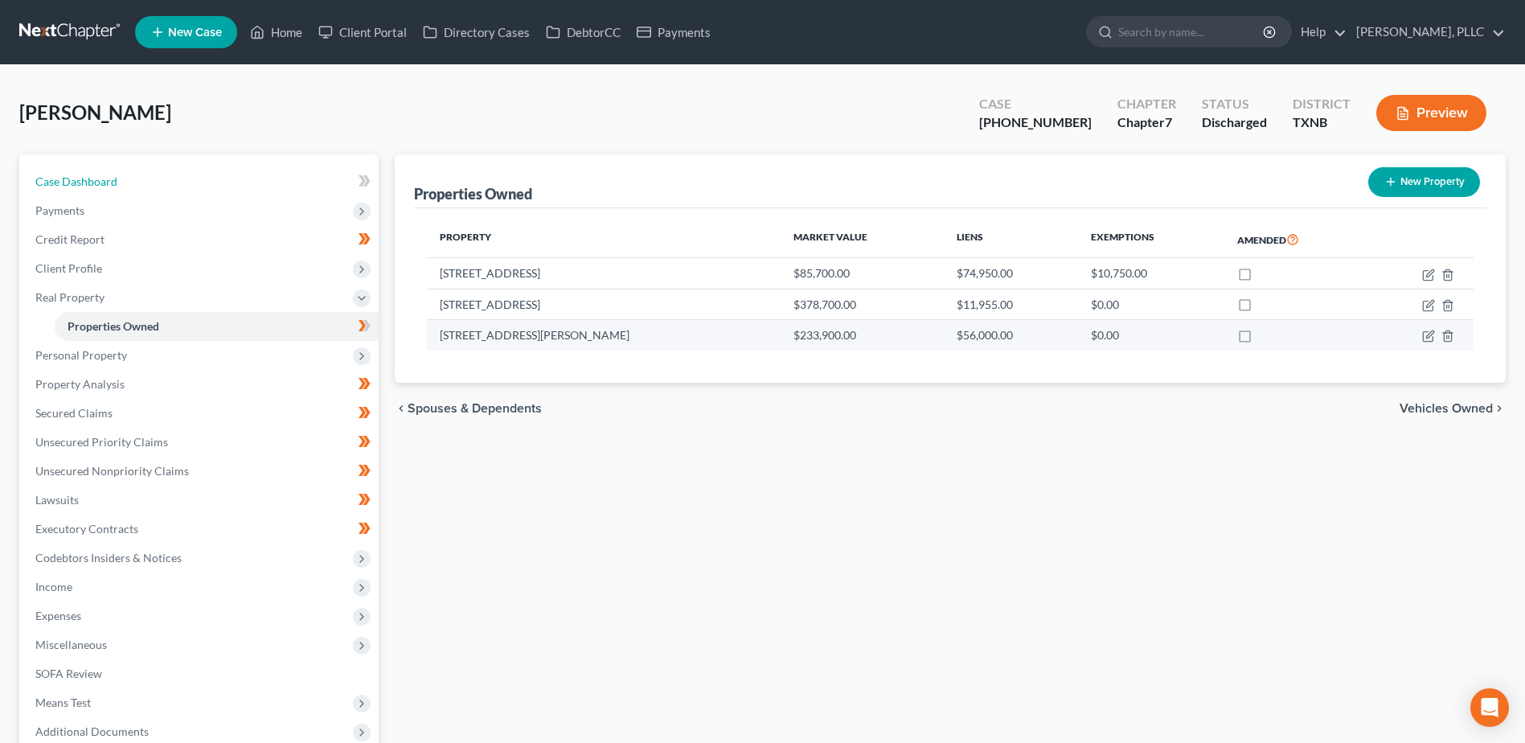
select select "4"
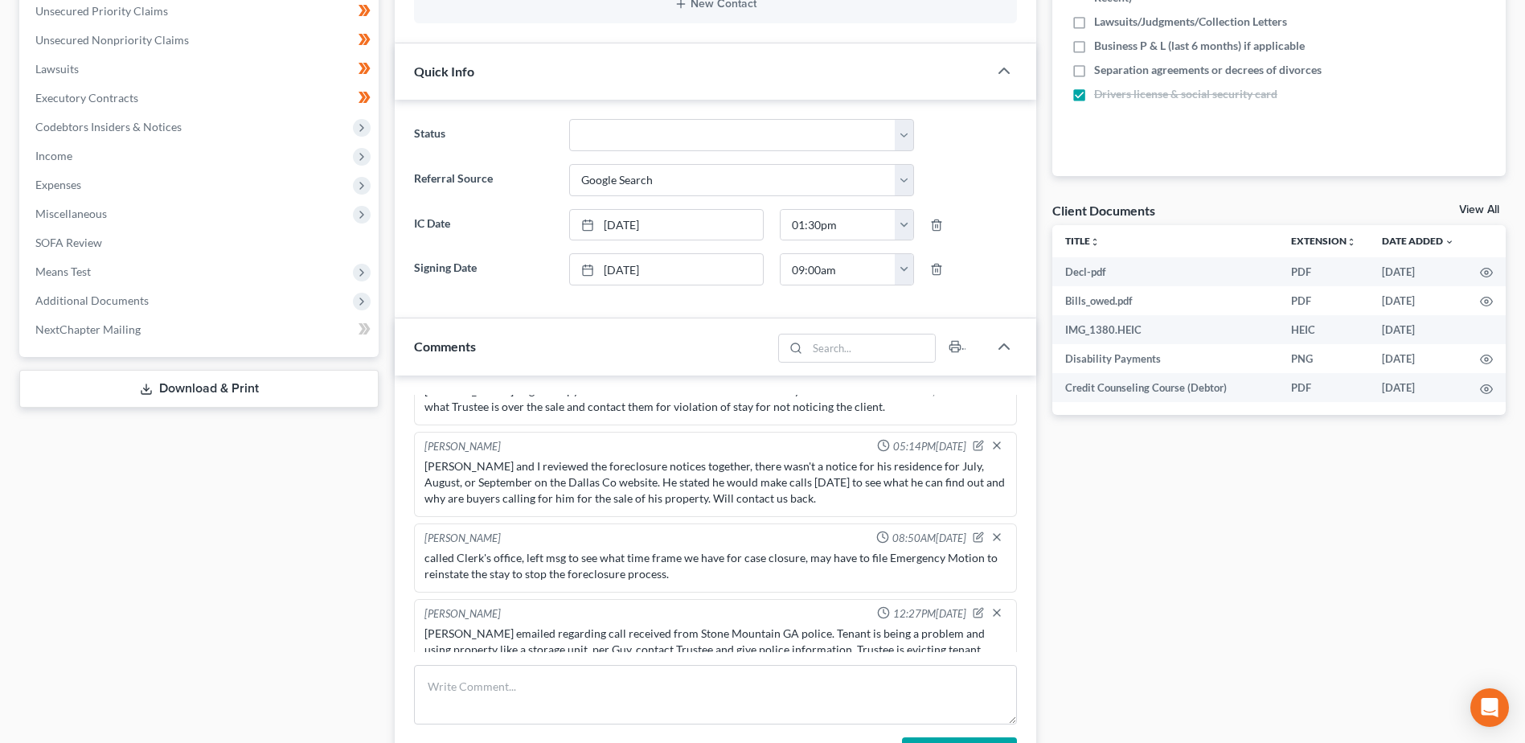
scroll to position [804, 0]
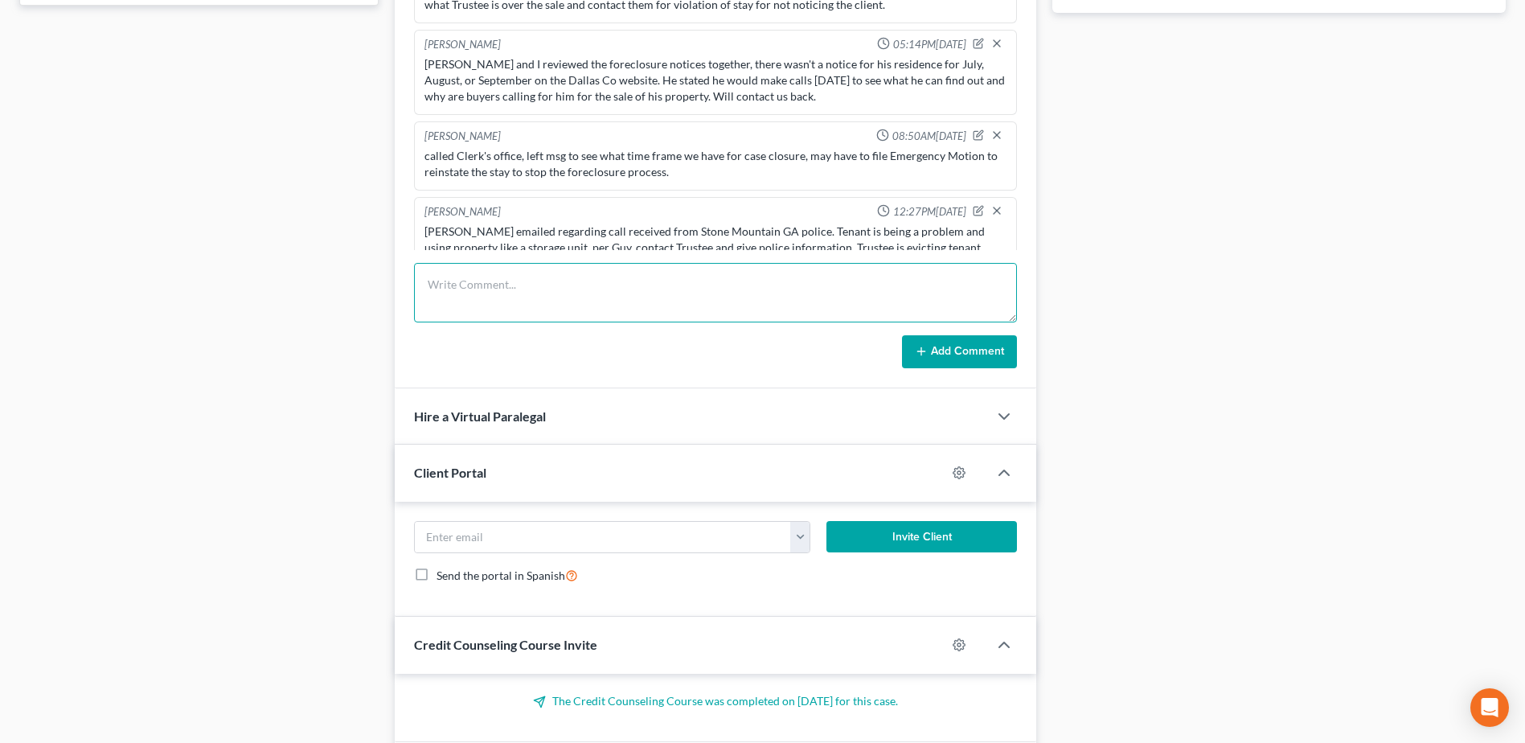
click at [638, 296] on textarea at bounding box center [715, 293] width 603 height 60
click at [918, 291] on textarea "emailed Trustee Yaquinto and Rosalinda copy of documents that debtor provided r…" at bounding box center [715, 293] width 603 height 60
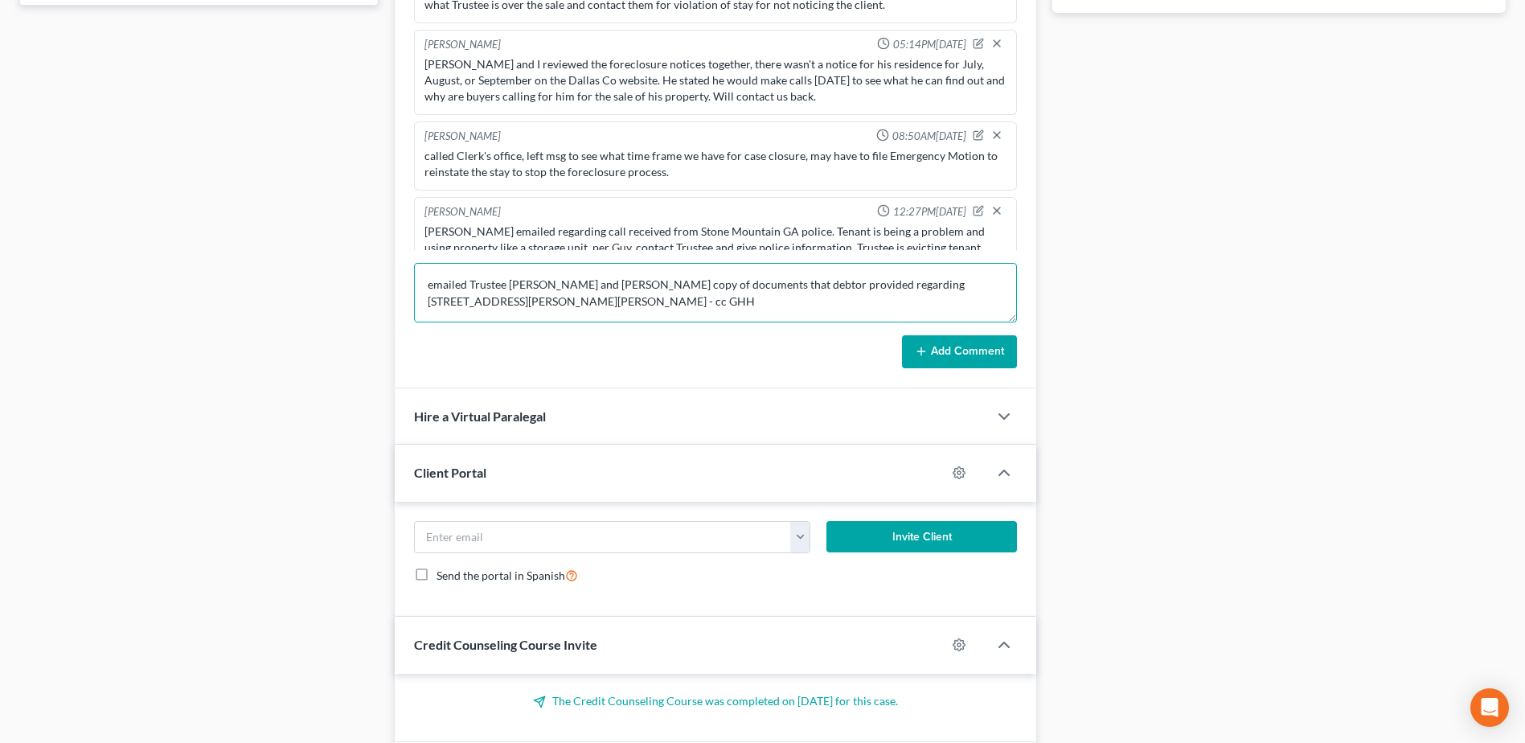
type textarea "emailed Trustee Yaquinto and Rosalinda copy of documents that debtor provided r…"
click at [1004, 362] on button "Add Comment" at bounding box center [959, 352] width 115 height 34
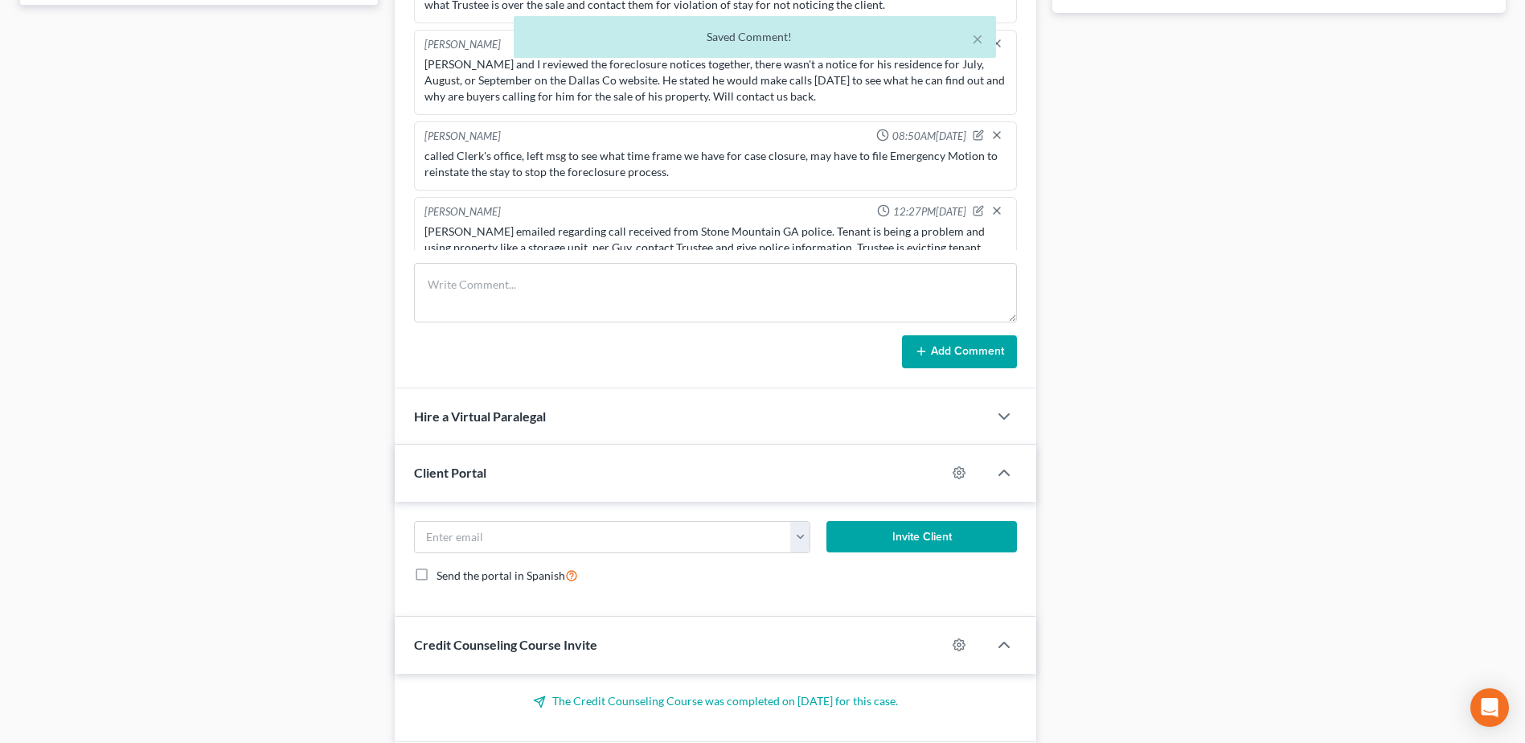
scroll to position [2103, 0]
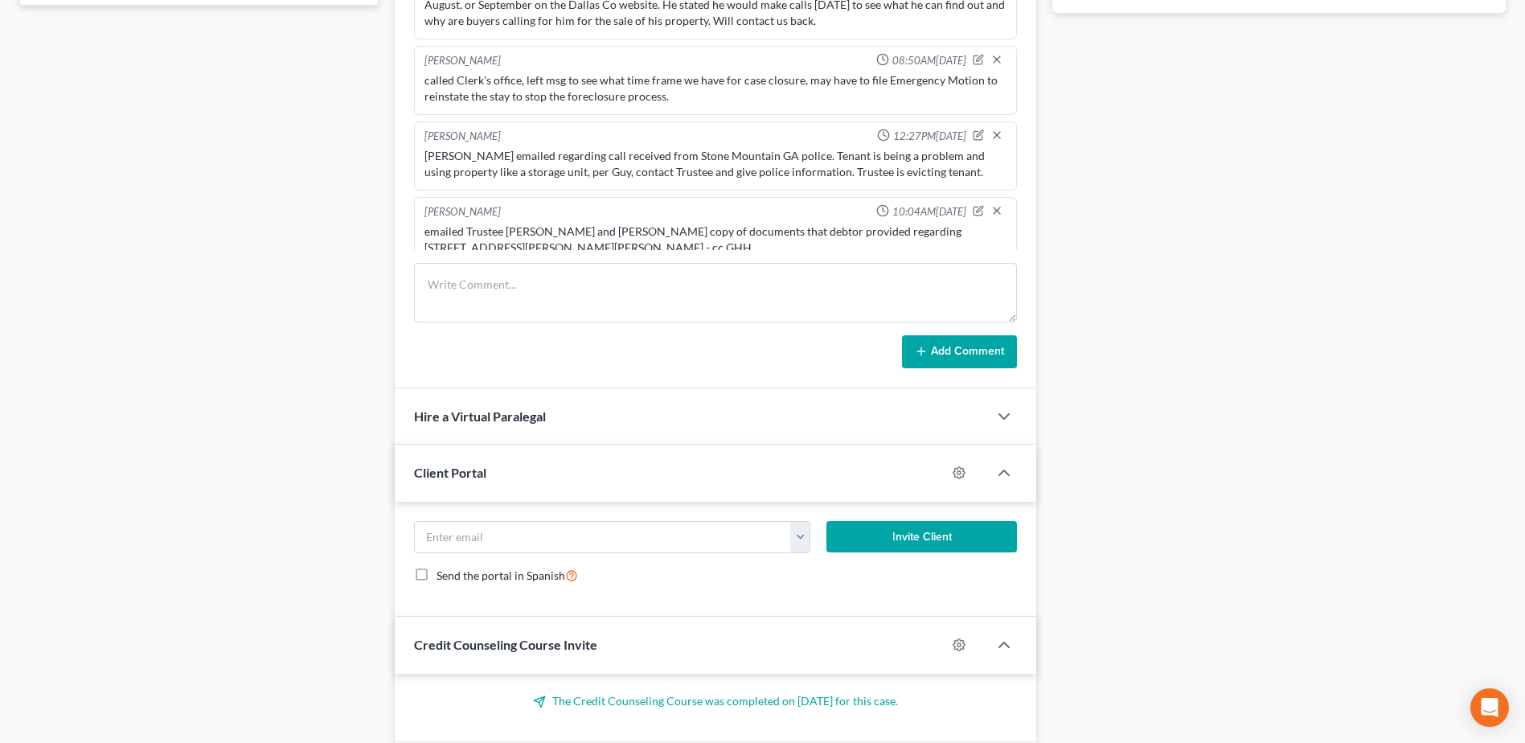
click at [1176, 359] on div "Docs Tasks Events Timer 30% Completed Nothing here yet! Signed Engagement Debto…" at bounding box center [1280, 74] width 470 height 1448
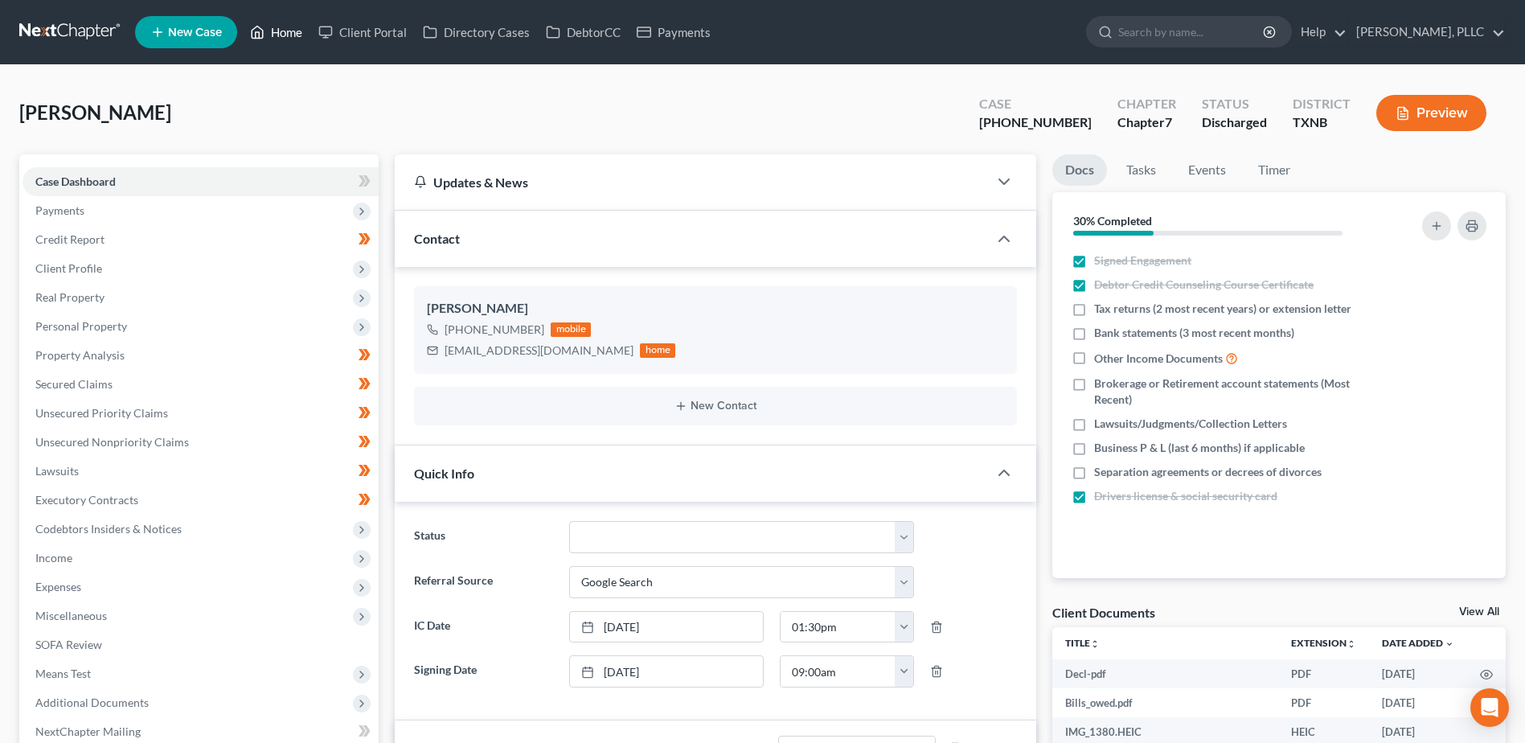
click at [298, 27] on link "Home" at bounding box center [276, 32] width 68 height 29
click at [279, 33] on link "Home" at bounding box center [276, 32] width 68 height 29
click at [294, 34] on link "Home" at bounding box center [276, 32] width 68 height 29
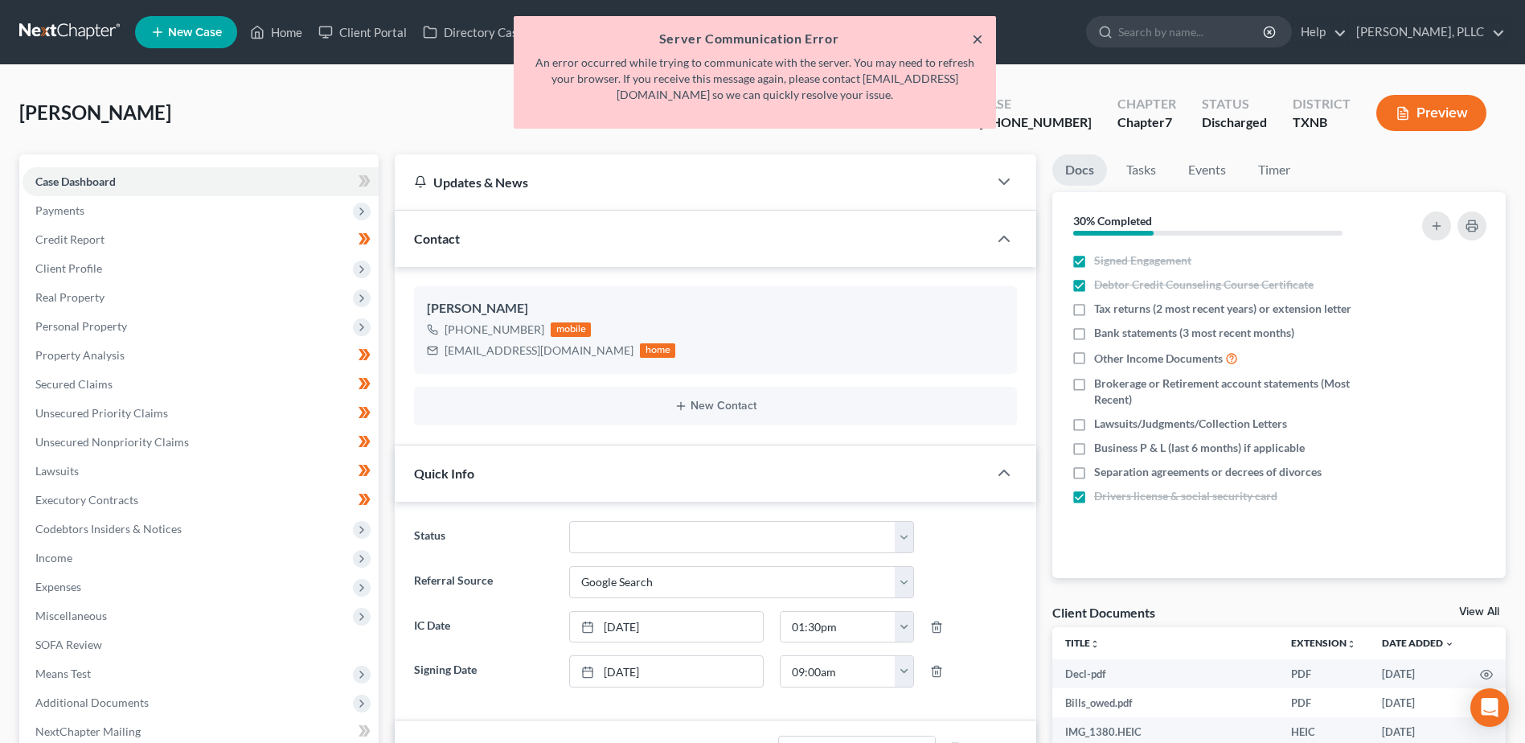
click at [980, 37] on button "×" at bounding box center [977, 38] width 11 height 19
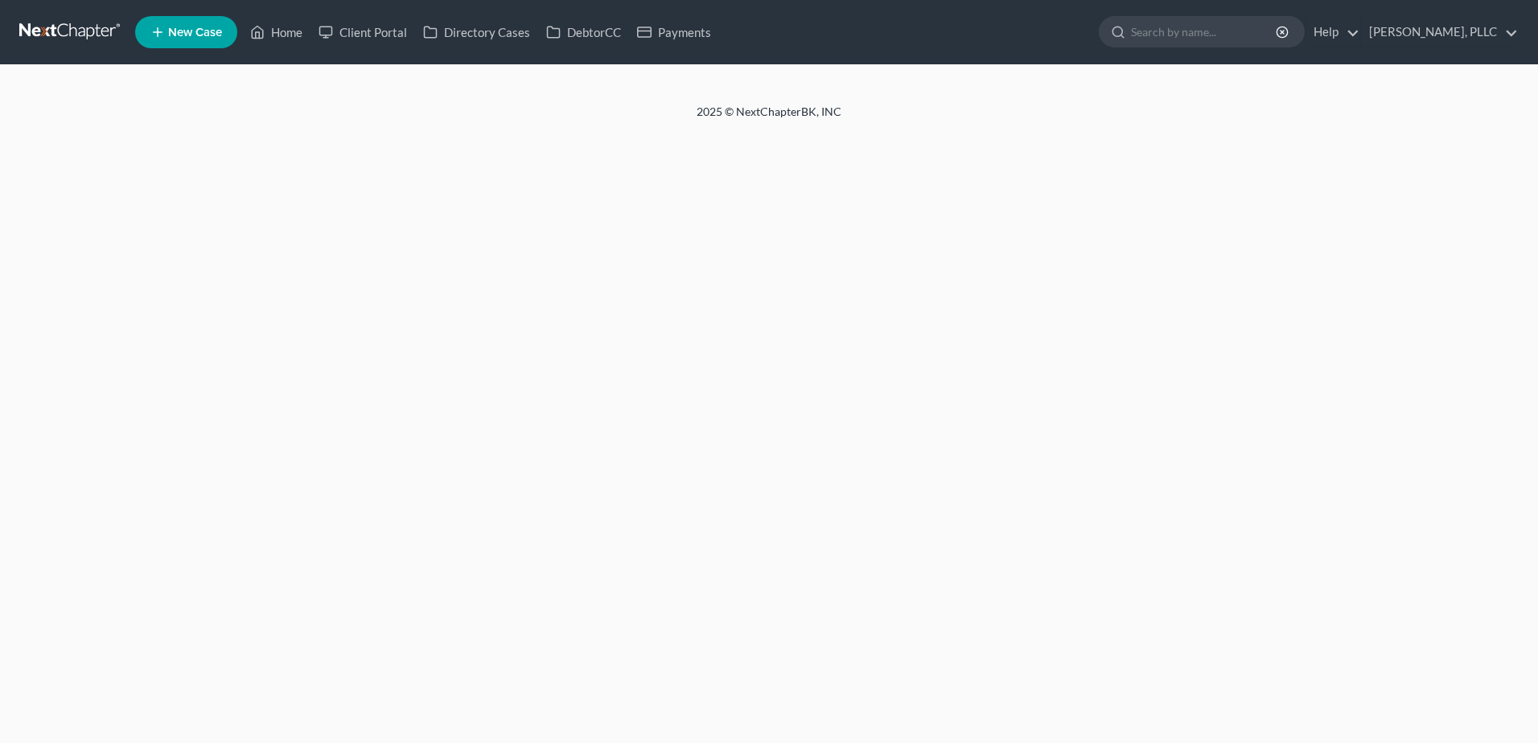
select select "4"
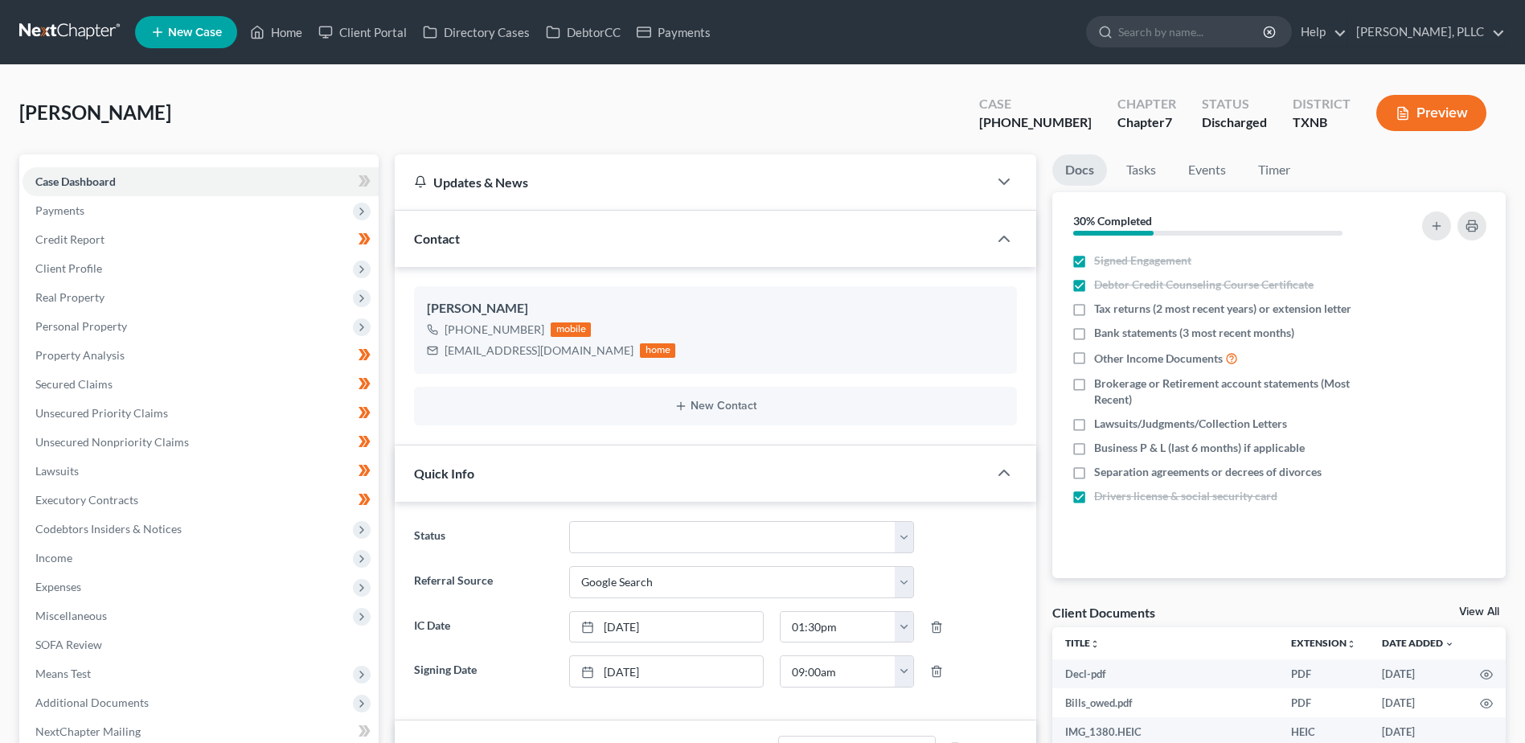
scroll to position [2103, 0]
click at [289, 35] on link "Home" at bounding box center [276, 32] width 68 height 29
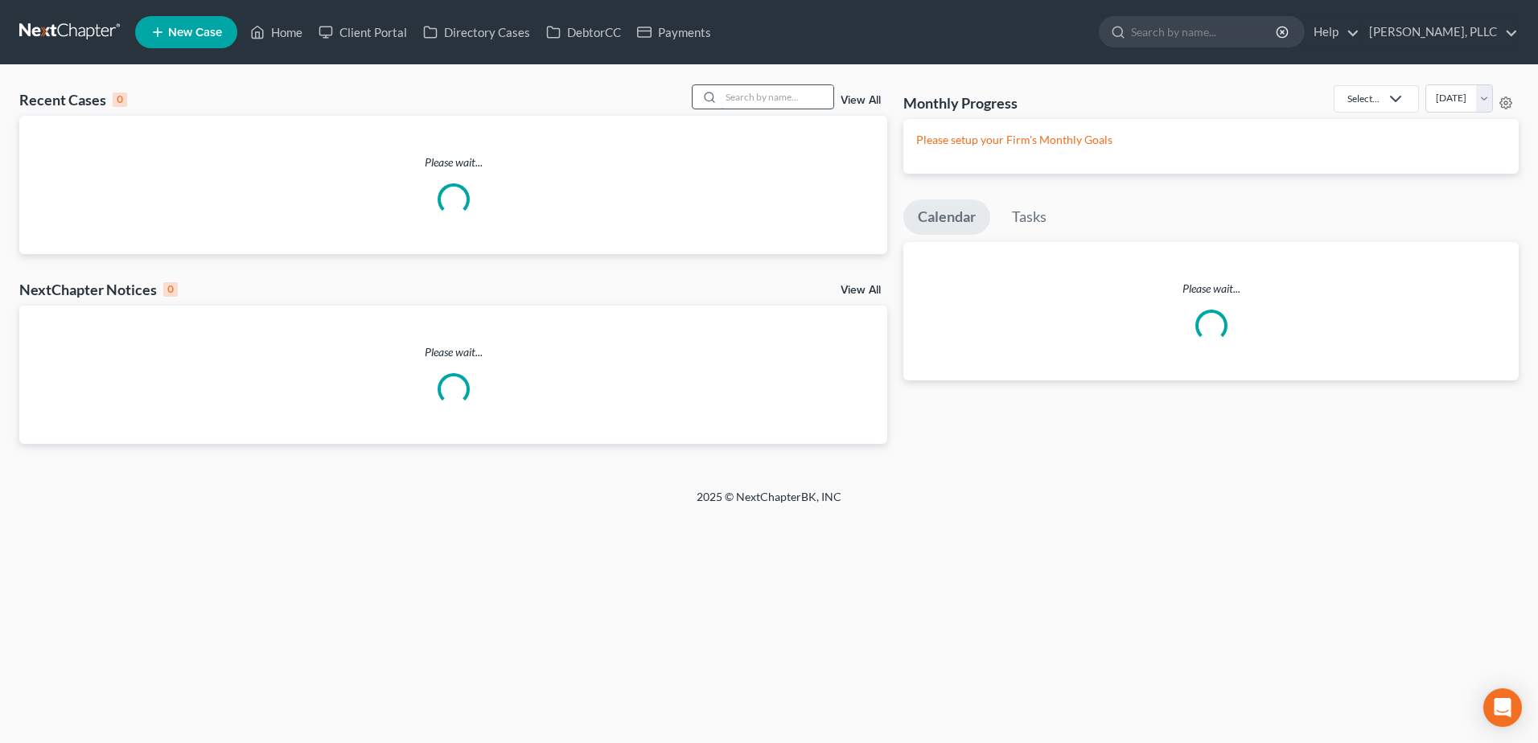
click at [763, 105] on input "search" at bounding box center [777, 96] width 113 height 23
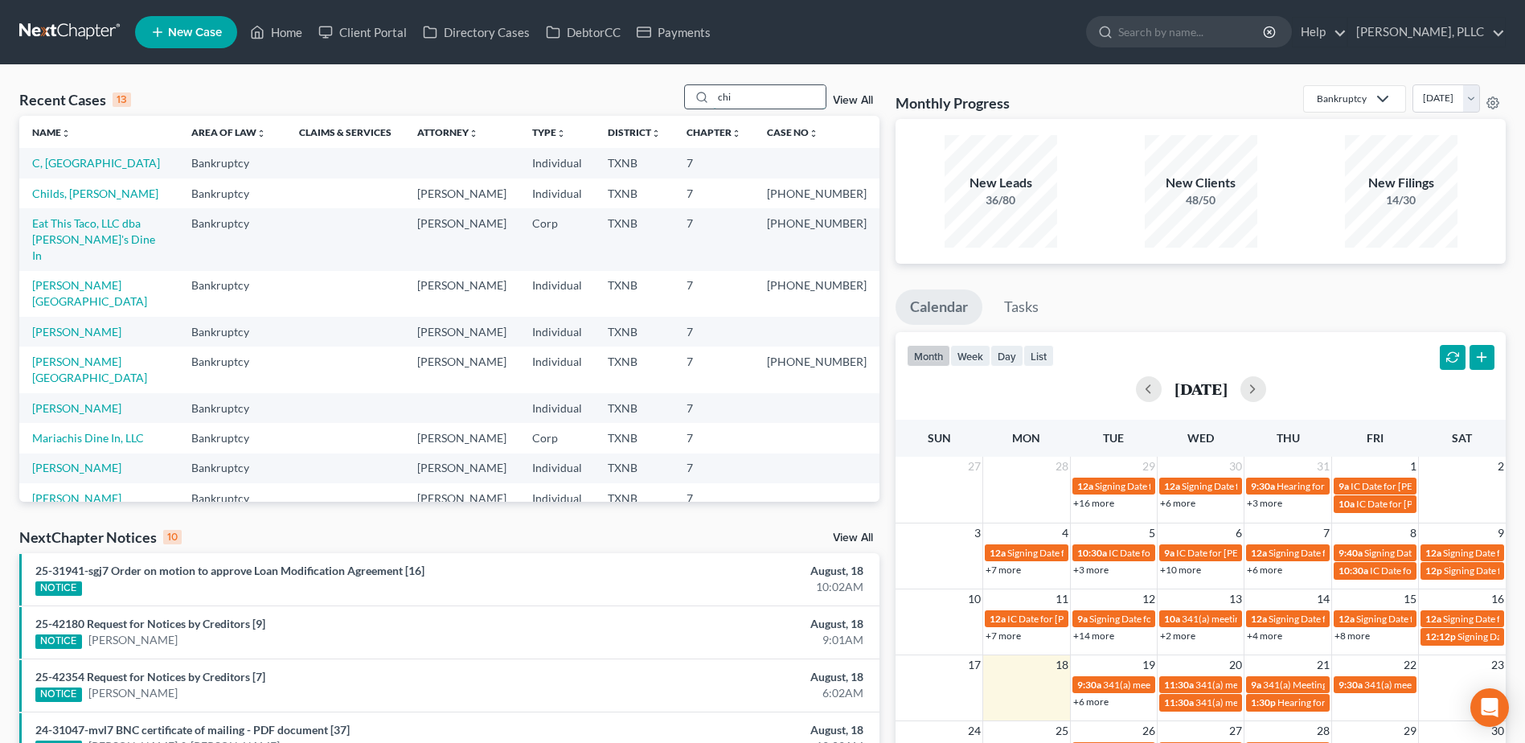
drag, startPoint x: 788, startPoint y: 94, endPoint x: 688, endPoint y: 99, distance: 100.6
click at [688, 99] on div "chi" at bounding box center [755, 96] width 143 height 25
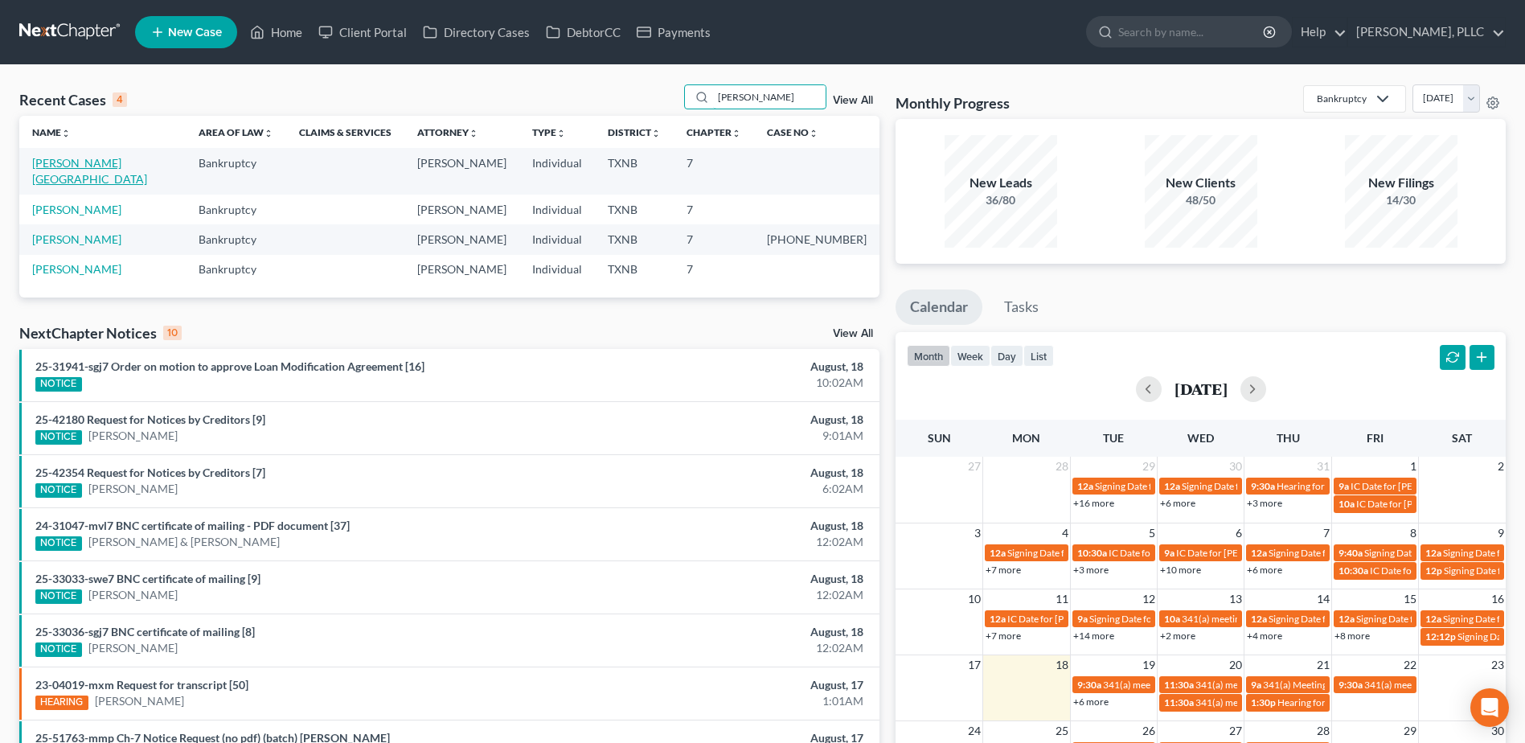
type input "[PERSON_NAME]"
click at [100, 165] on link "[PERSON_NAME][GEOGRAPHIC_DATA]" at bounding box center [89, 171] width 115 height 30
select select "6"
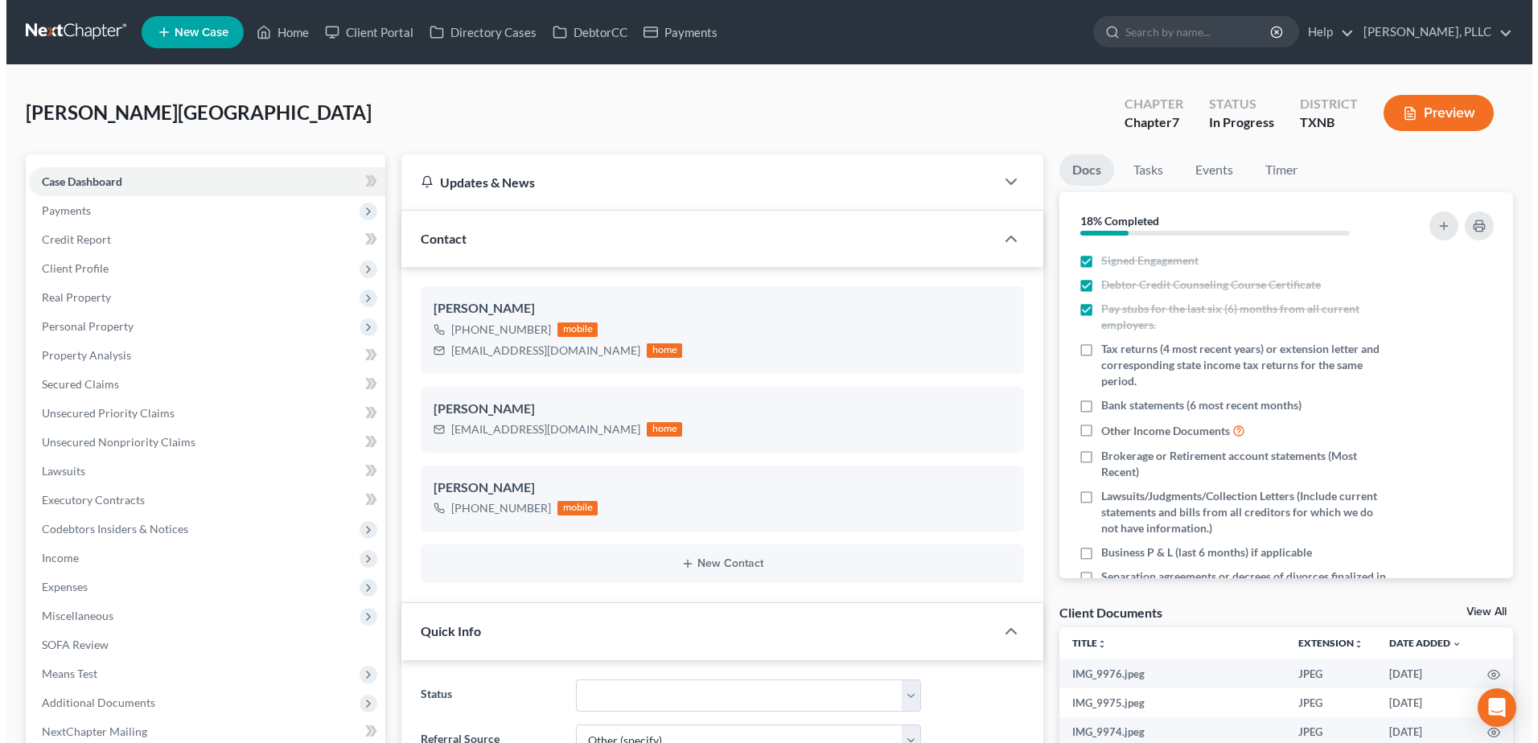
scroll to position [823, 0]
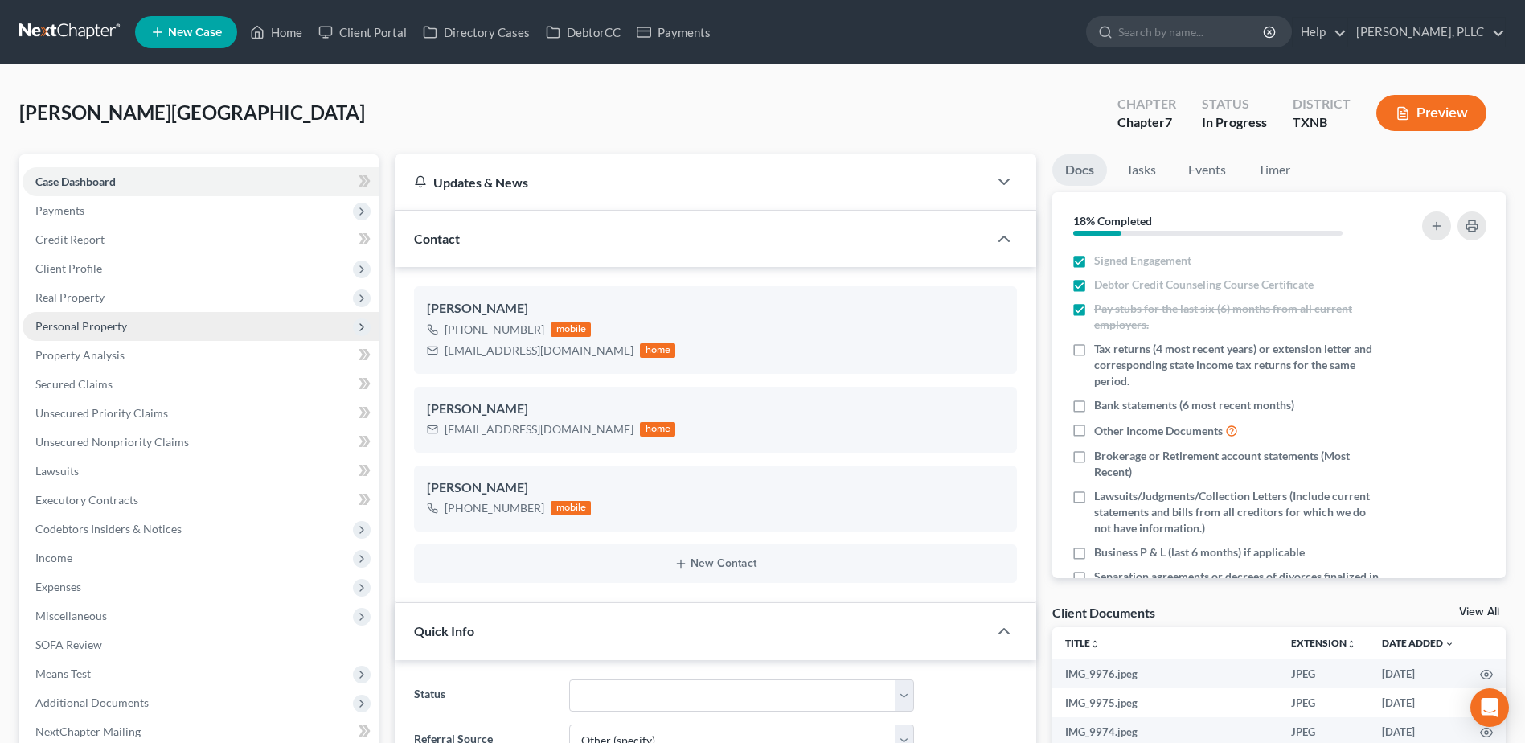
click at [109, 329] on span "Personal Property" at bounding box center [81, 326] width 92 height 14
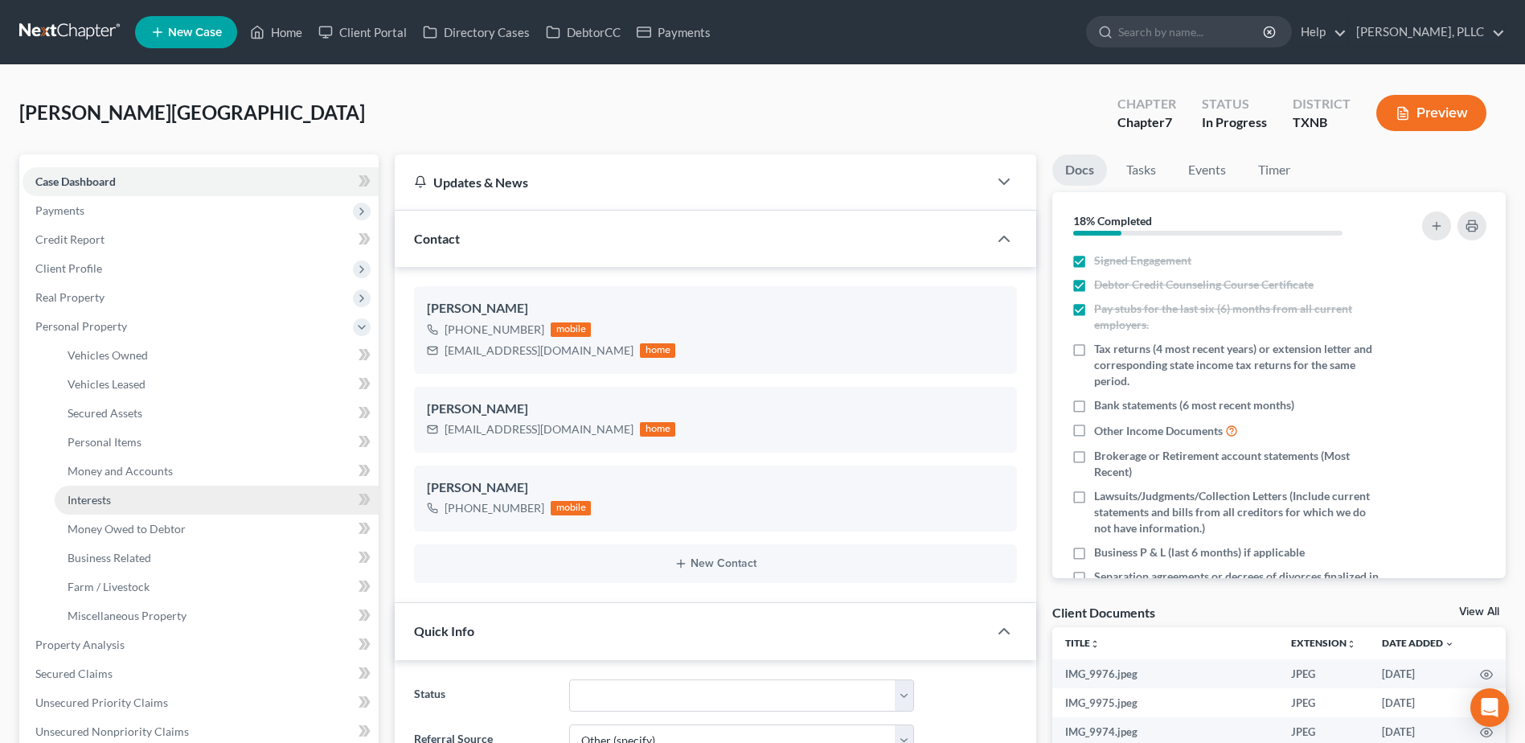
click at [114, 501] on link "Interests" at bounding box center [217, 500] width 324 height 29
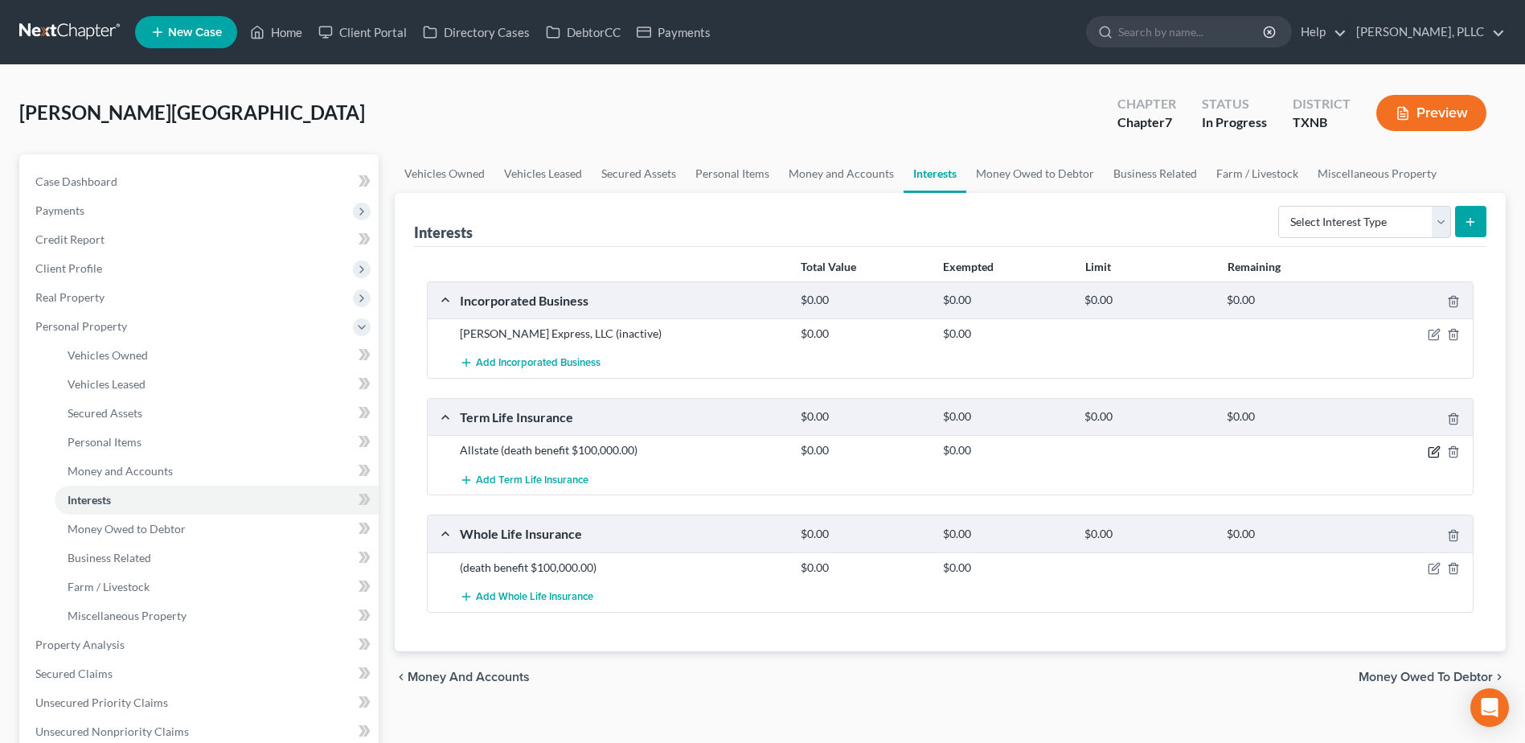
click at [1434, 451] on icon "button" at bounding box center [1434, 452] width 13 height 13
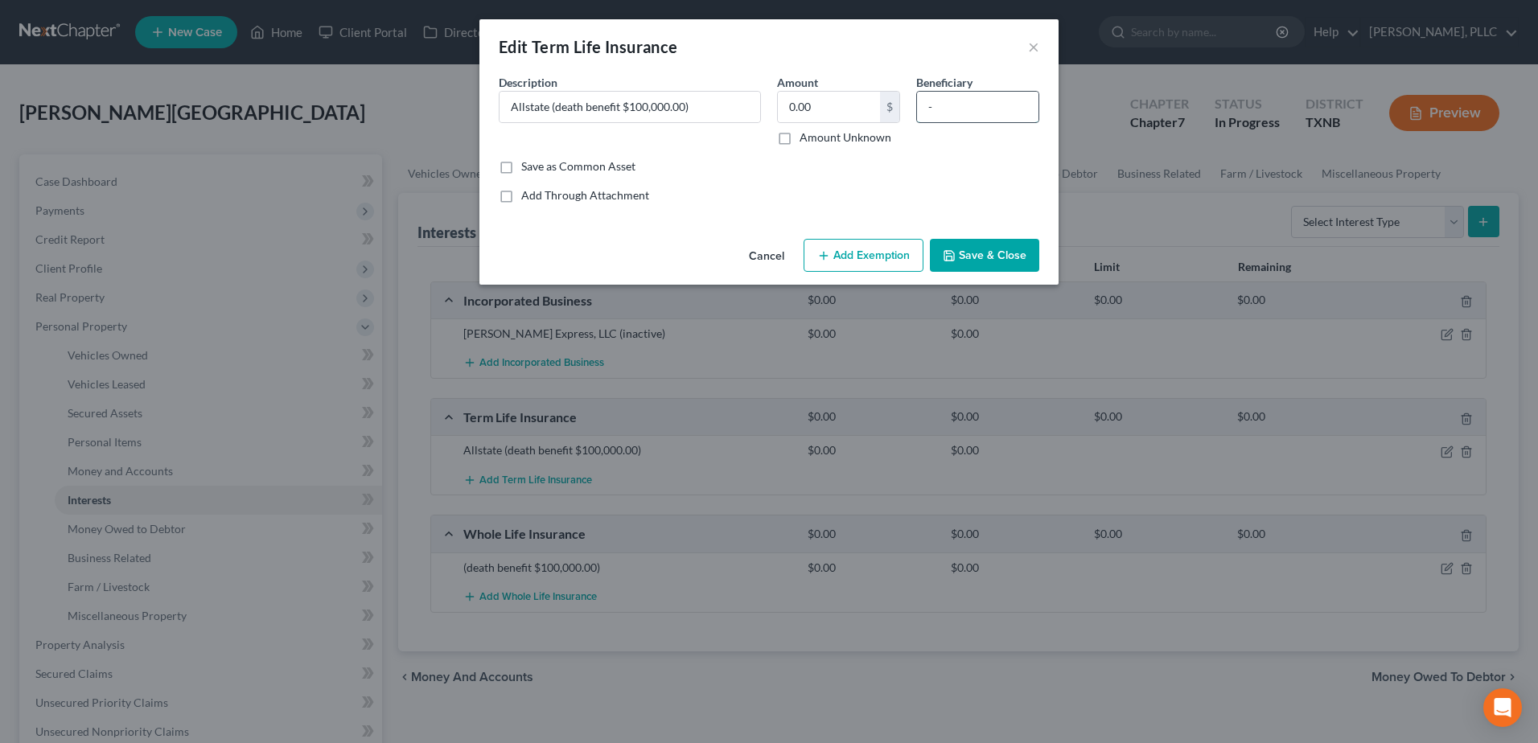
click at [973, 105] on input "-" at bounding box center [977, 107] width 121 height 31
type input "B"
type input "Chabrea Bradley, Chloe Bradley - children"
click at [1015, 256] on button "Save & Close" at bounding box center [984, 256] width 109 height 34
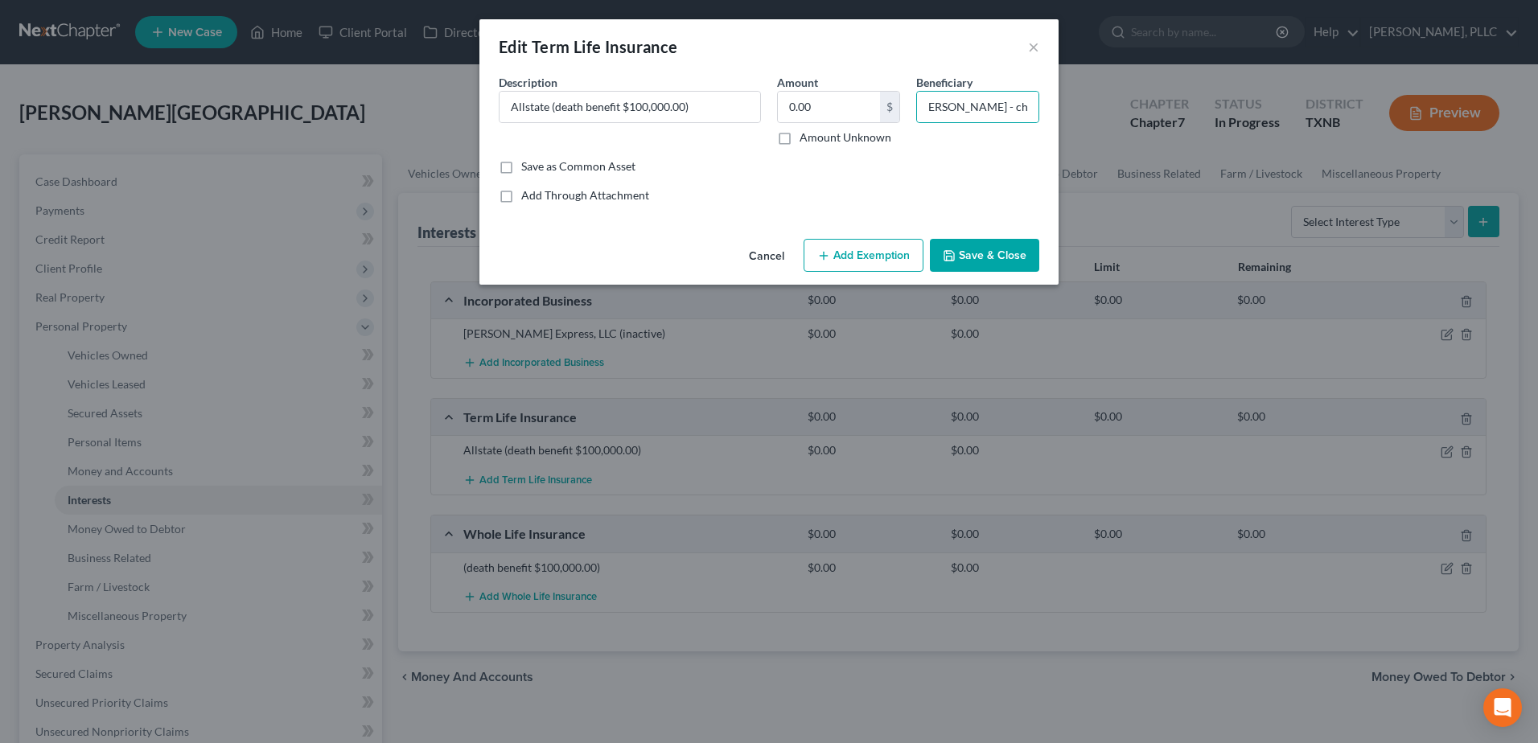
scroll to position [0, 0]
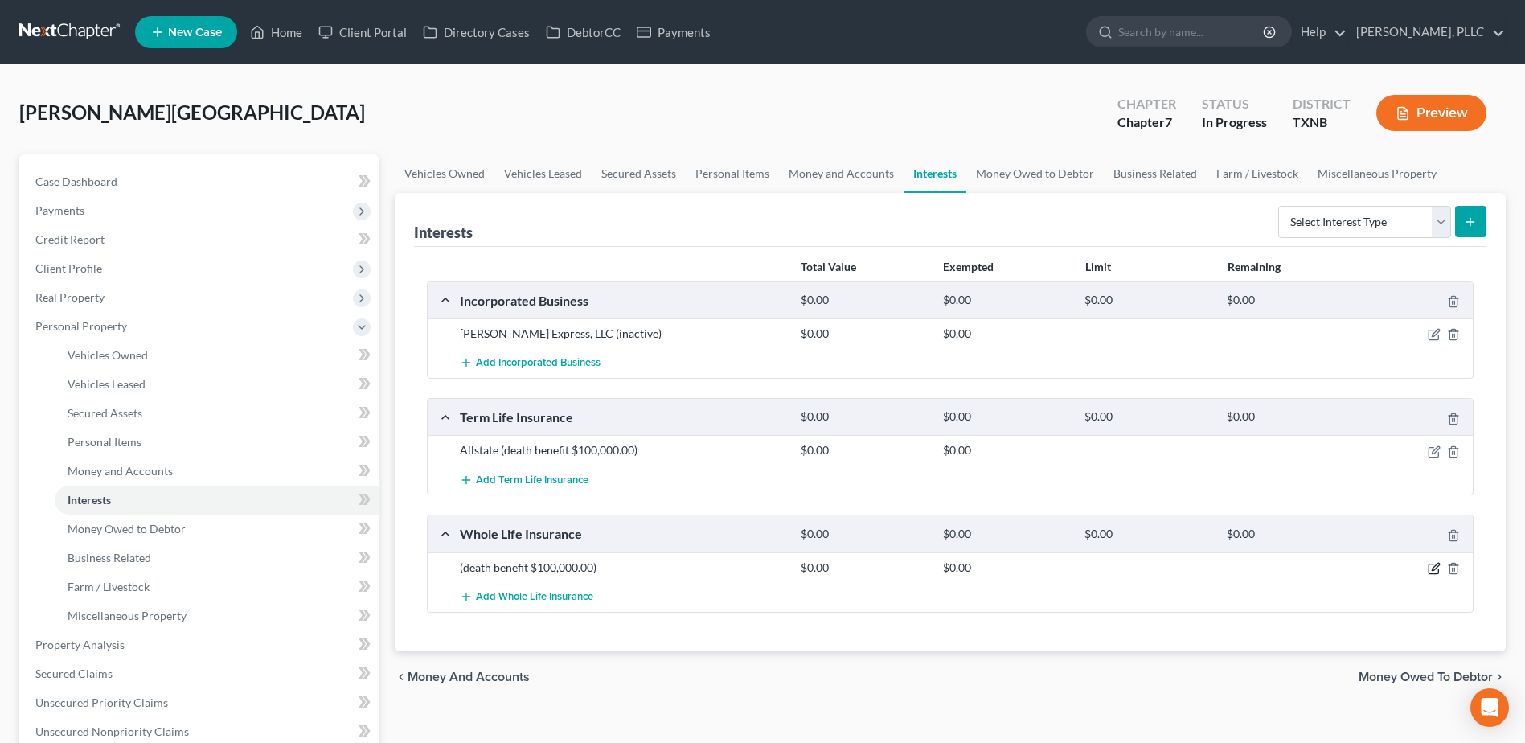
click at [1435, 564] on icon "button" at bounding box center [1434, 568] width 13 height 13
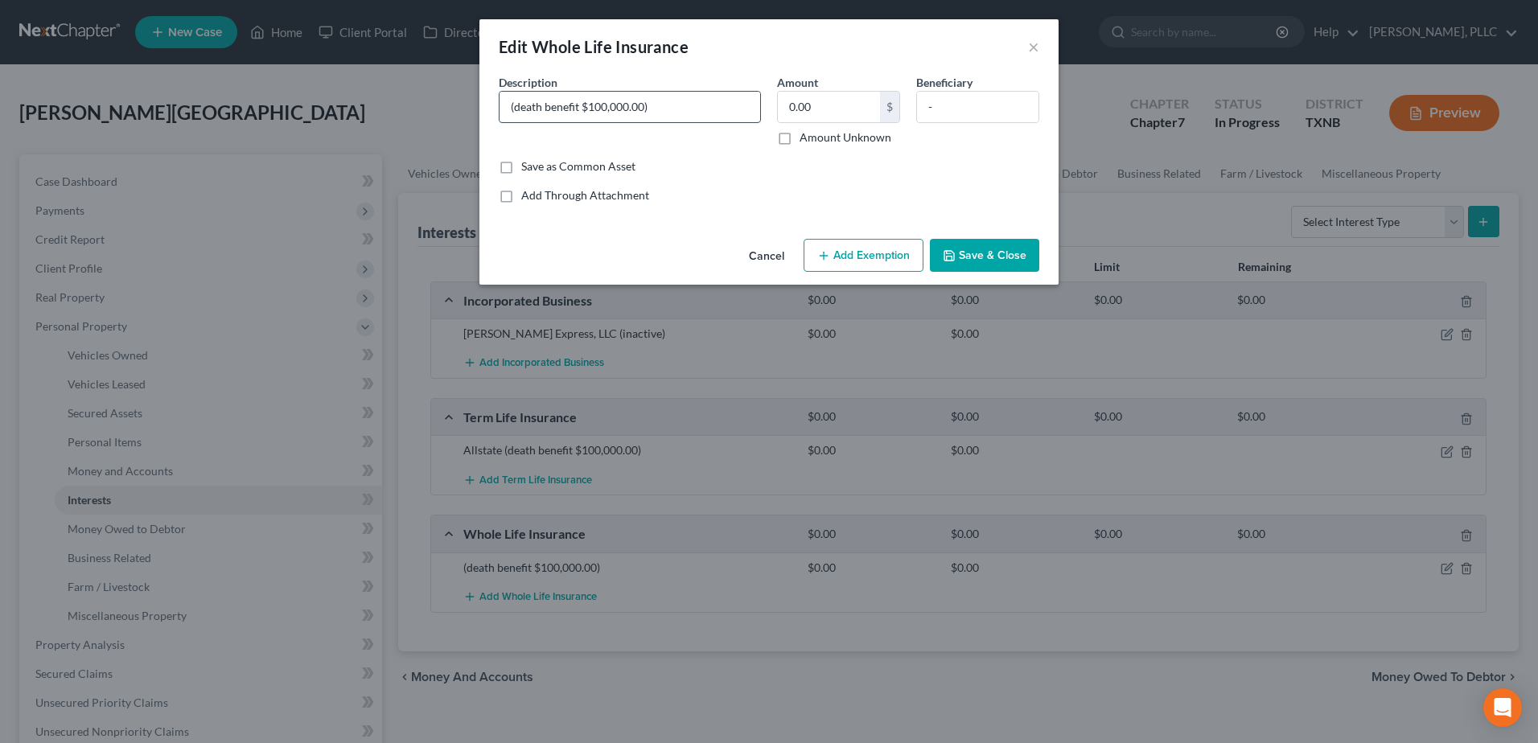
click at [502, 106] on input "(death benefit $100,000.00)" at bounding box center [629, 107] width 261 height 31
type input "Group life with employer (death benefit $100,000.00)"
click at [971, 102] on input "-" at bounding box center [977, 107] width 121 height 31
type input "-"
type input "B"
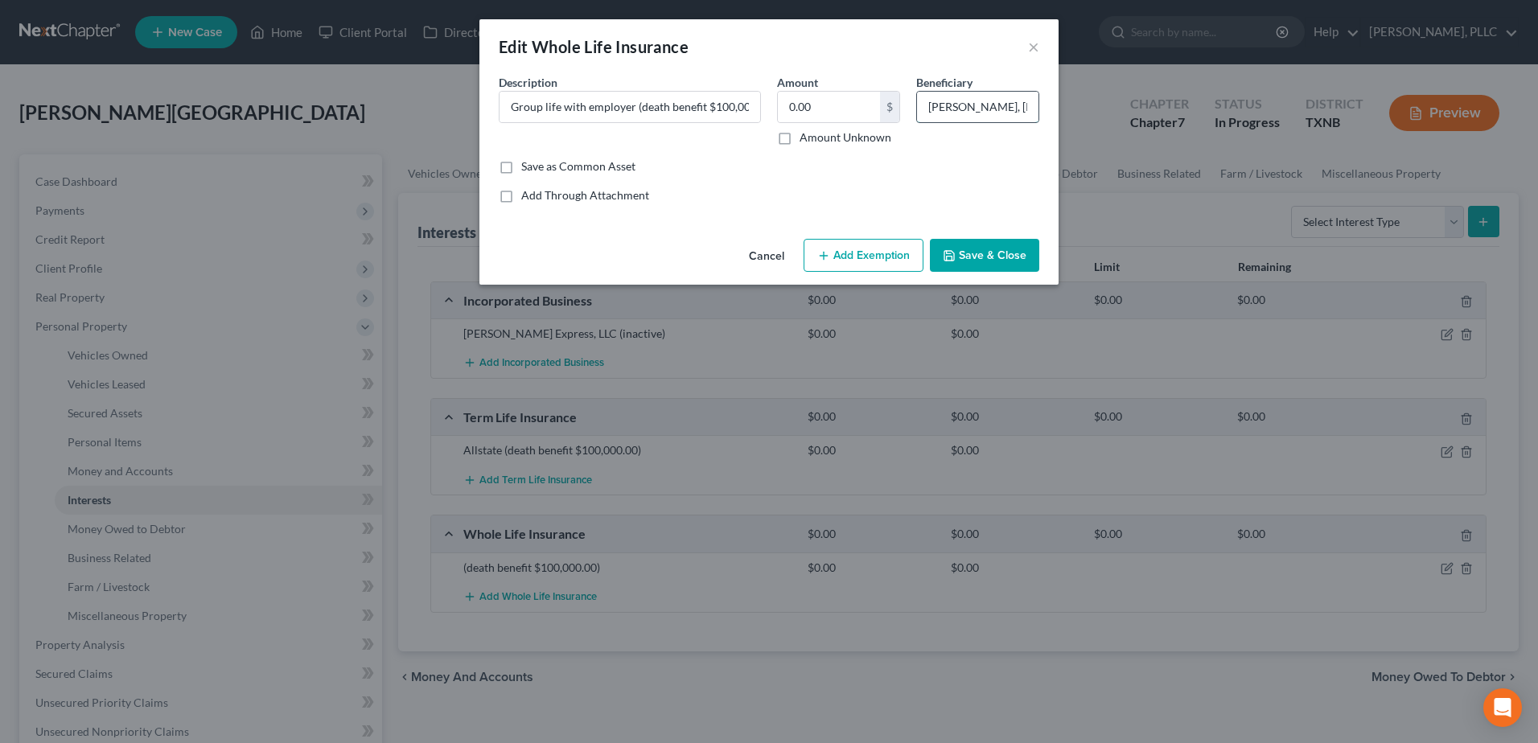
click at [1017, 105] on input "Chabrea Bradley, Chloe Bradley - children" at bounding box center [977, 107] width 121 height 31
drag, startPoint x: 928, startPoint y: 110, endPoint x: 1160, endPoint y: 127, distance: 233.0
click at [1160, 127] on div "Edit Whole Life Insurance × An exemption set must first be selected from the Fi…" at bounding box center [769, 371] width 1538 height 743
type input "Chabrea Bradley, Caelan Bradley, Chloe Bradley - children"
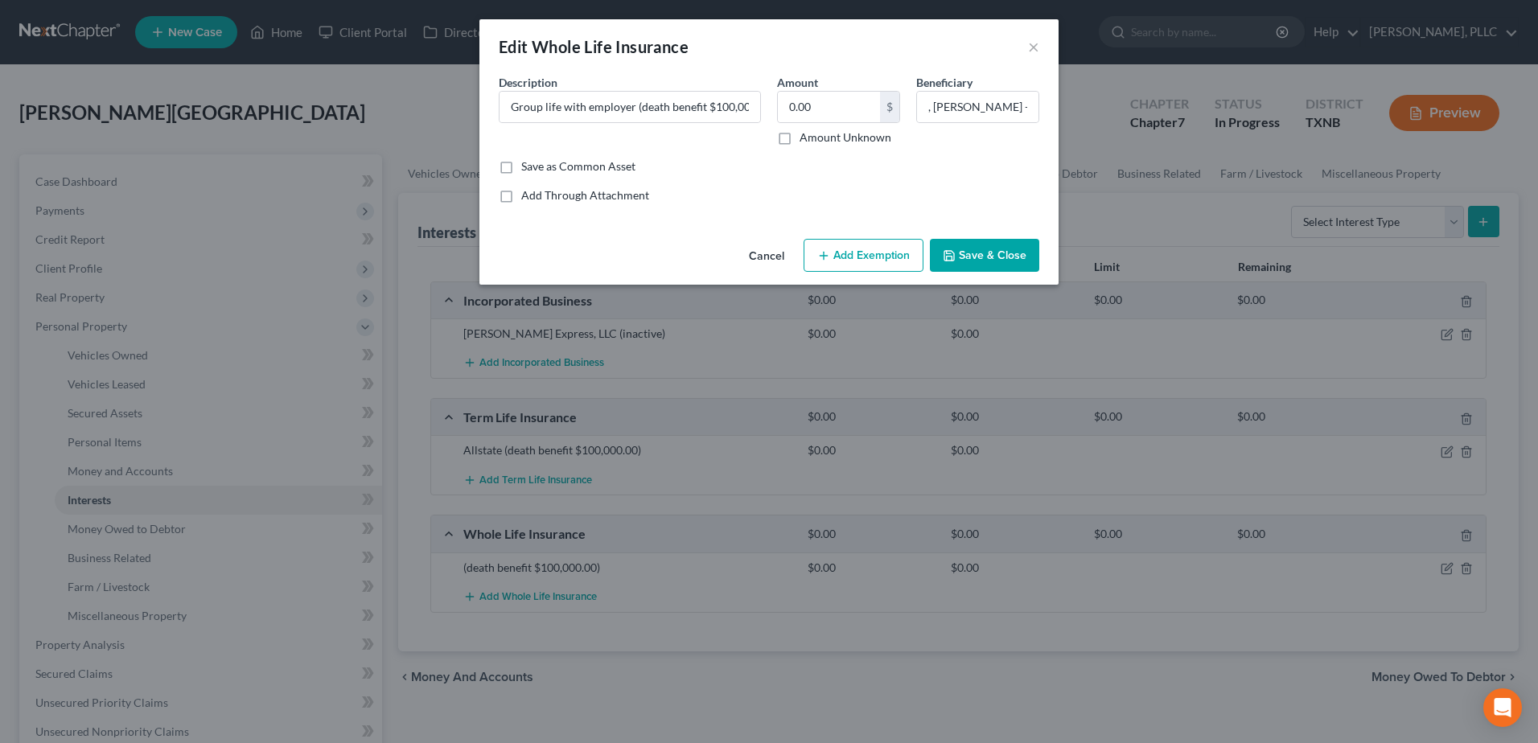
scroll to position [0, 0]
click at [1023, 252] on button "Save & Close" at bounding box center [984, 256] width 109 height 34
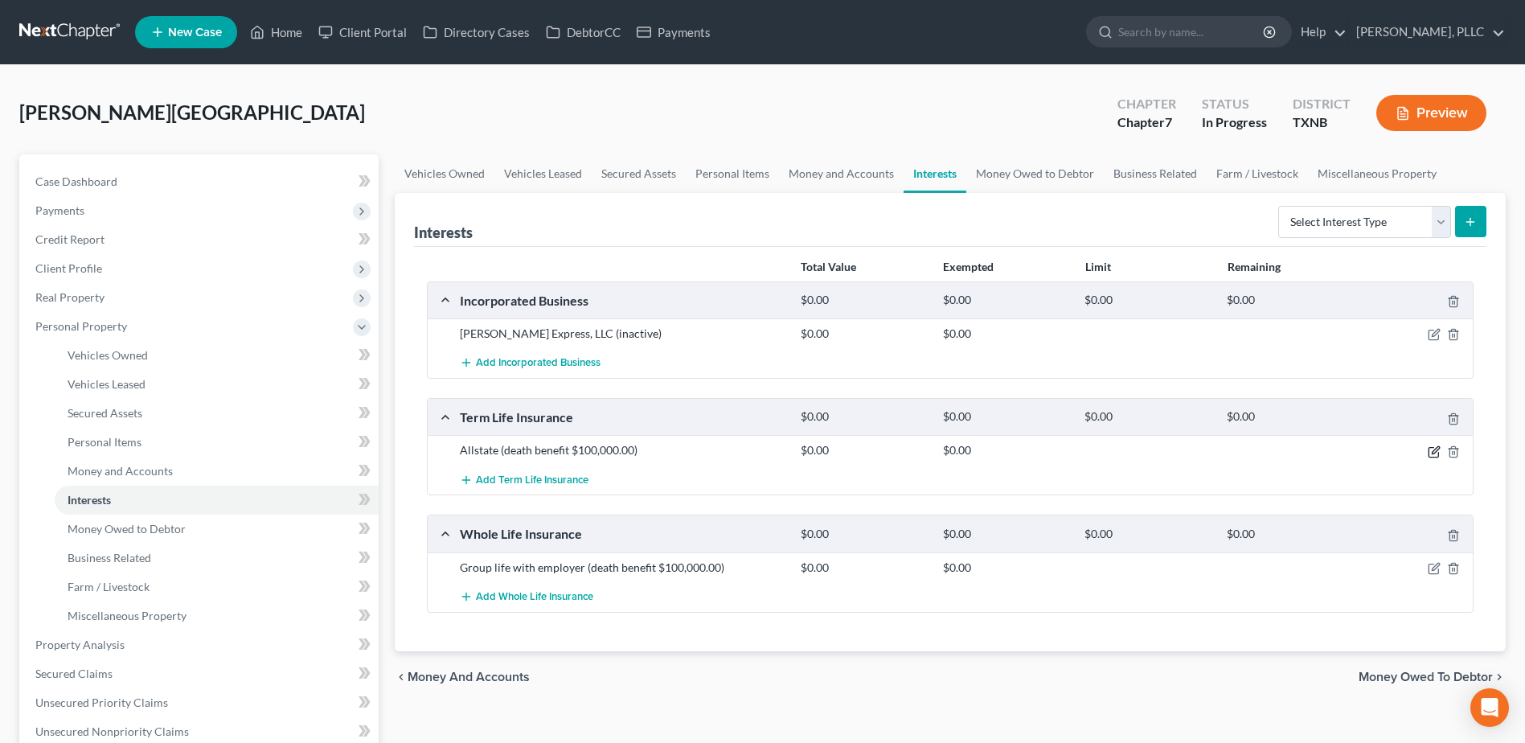
click at [1431, 453] on icon "button" at bounding box center [1434, 452] width 13 height 13
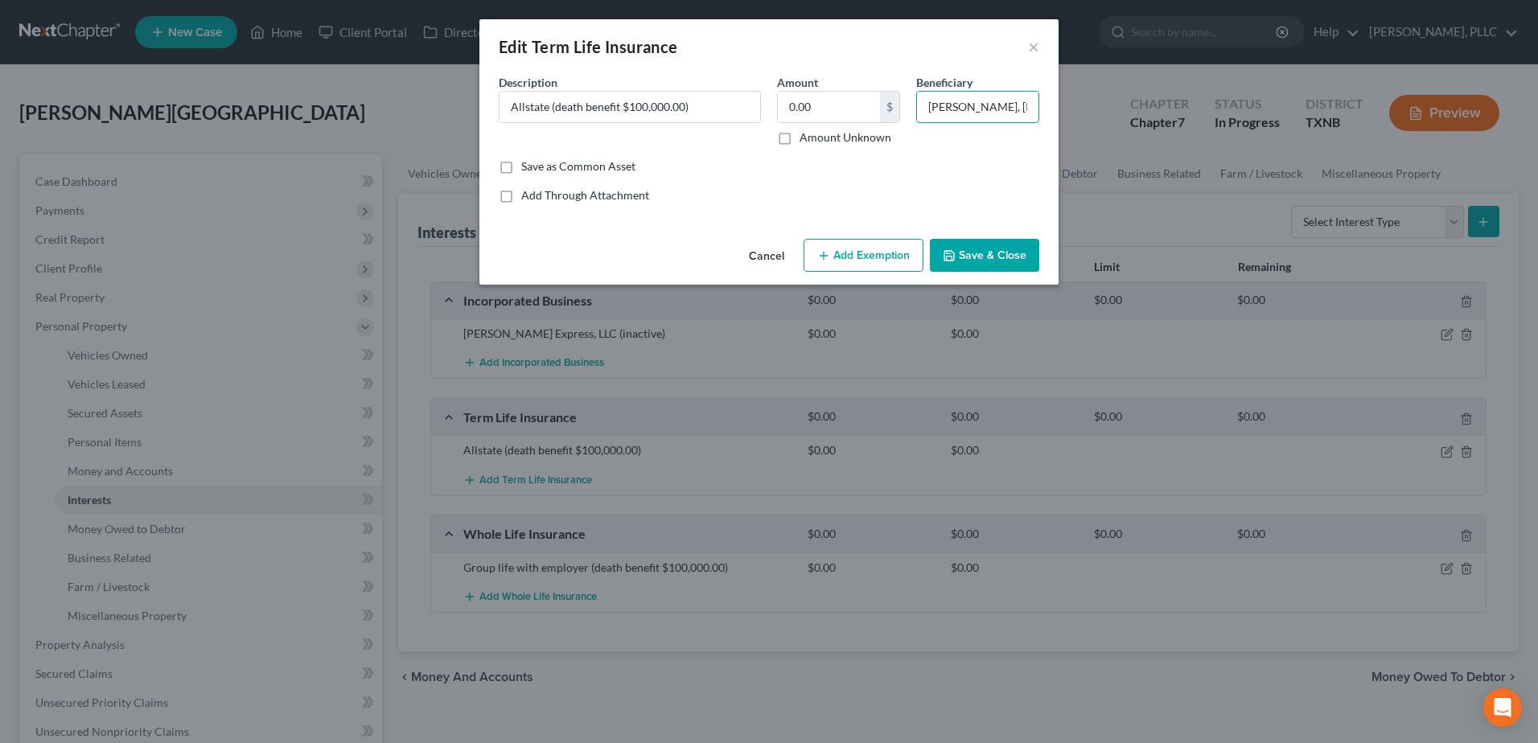
click at [1144, 103] on div "Edit Term Life Insurance × An exemption set must first be selected from the Fil…" at bounding box center [769, 371] width 1538 height 743
paste input "aelan Bradley, C"
type input "Chabrea Bradley, Caelan Bradley, Chloe Bradley - children"
click at [971, 251] on button "Save & Close" at bounding box center [984, 256] width 109 height 34
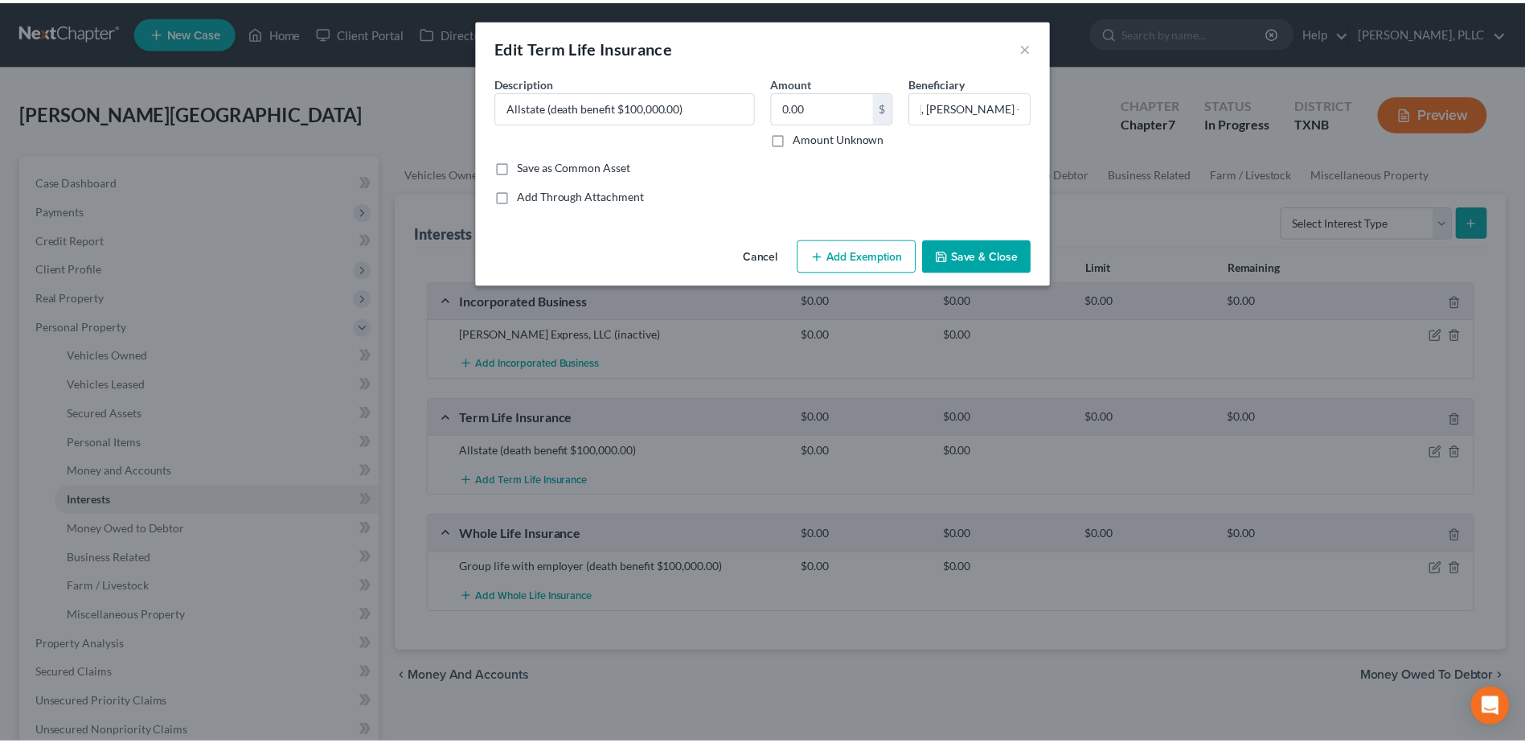
scroll to position [0, 0]
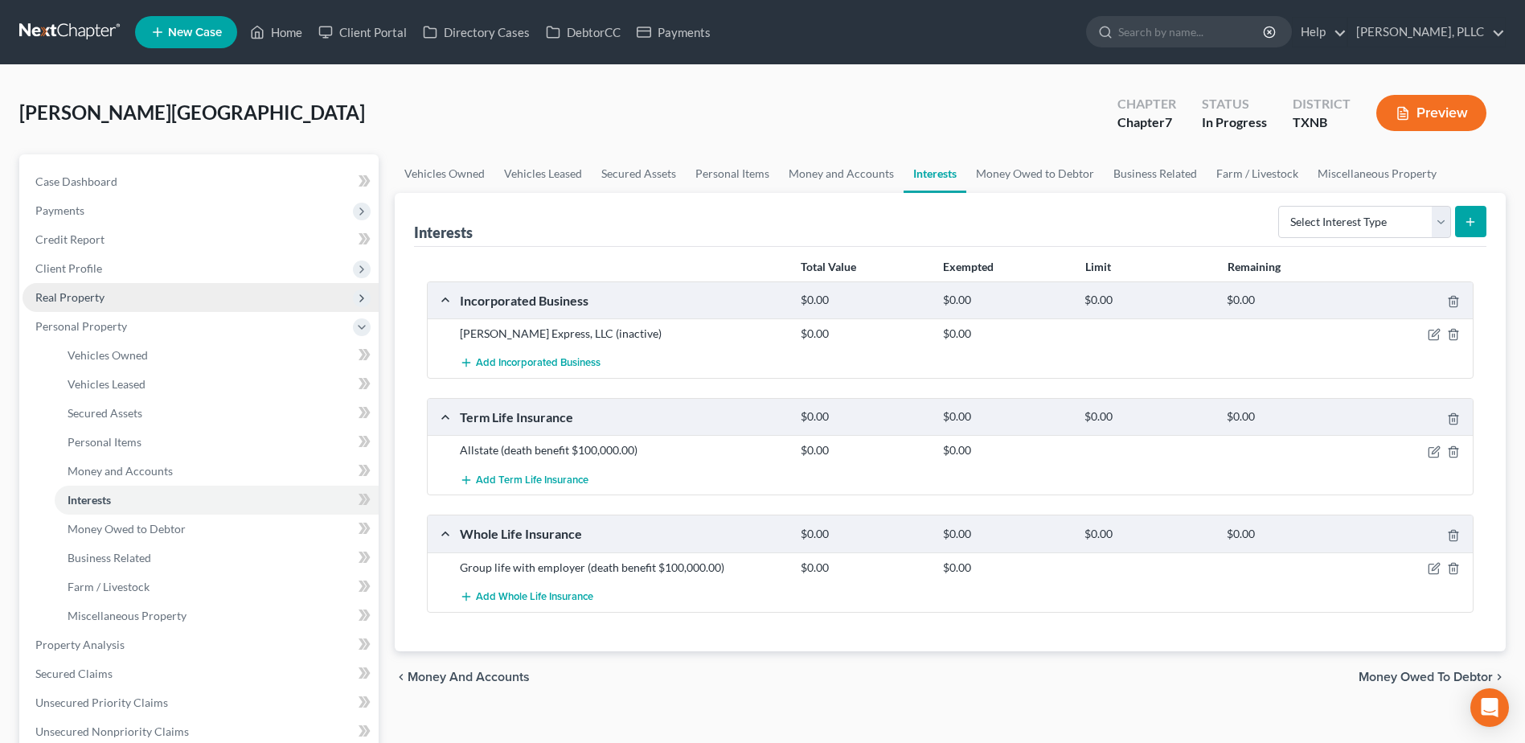
click at [101, 298] on span "Real Property" at bounding box center [69, 297] width 69 height 14
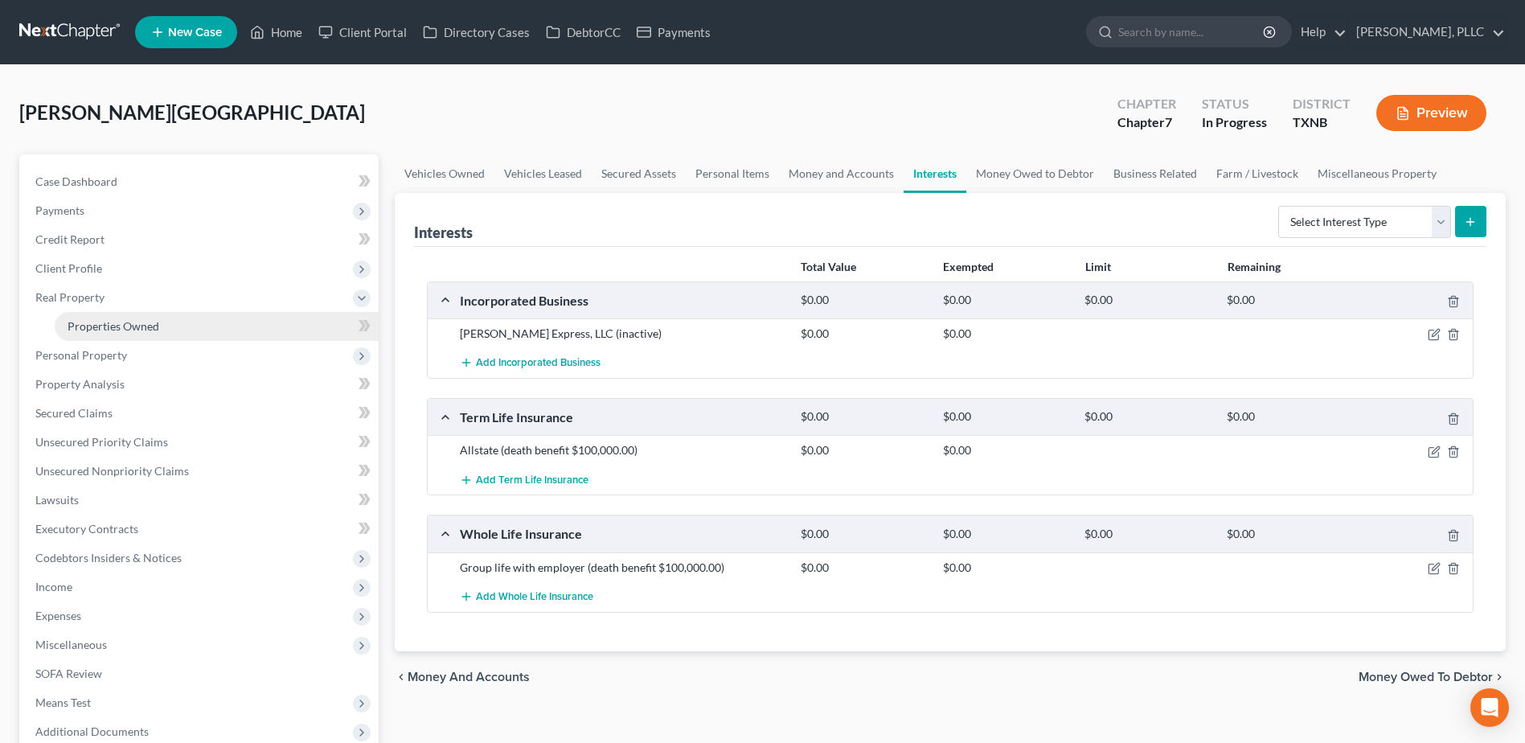
click at [101, 327] on span "Properties Owned" at bounding box center [114, 326] width 92 height 14
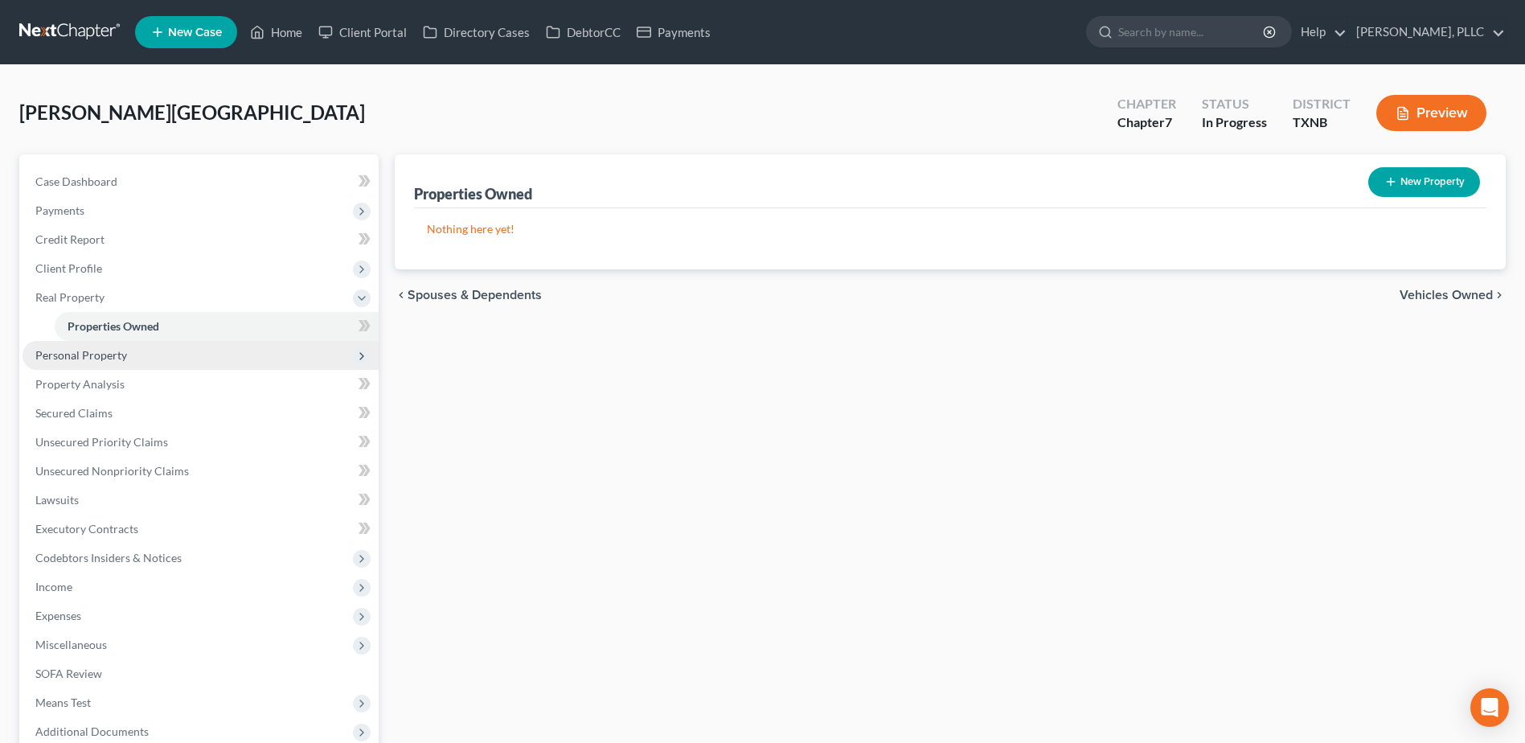
click at [110, 359] on span "Personal Property" at bounding box center [81, 355] width 92 height 14
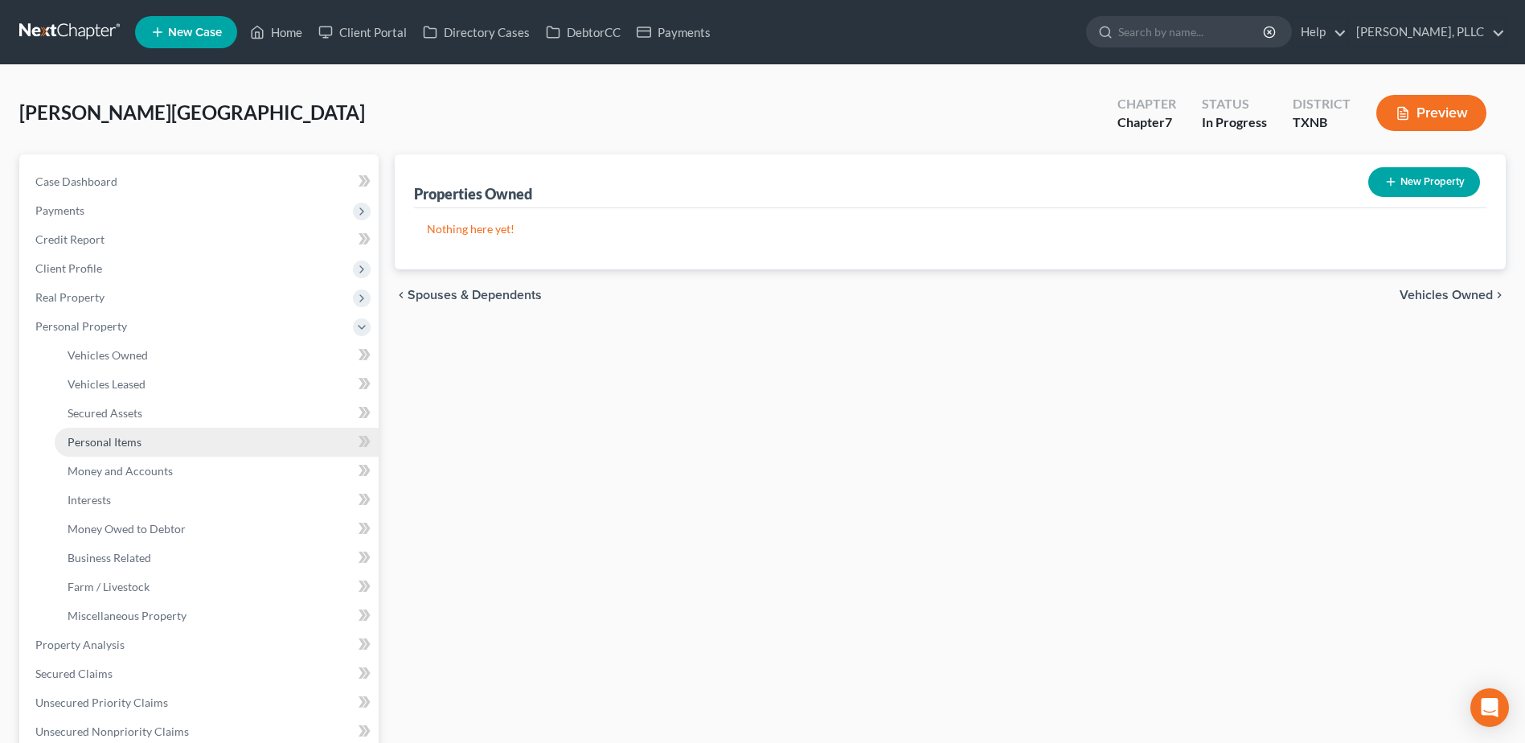
click at [165, 441] on link "Personal Items" at bounding box center [217, 442] width 324 height 29
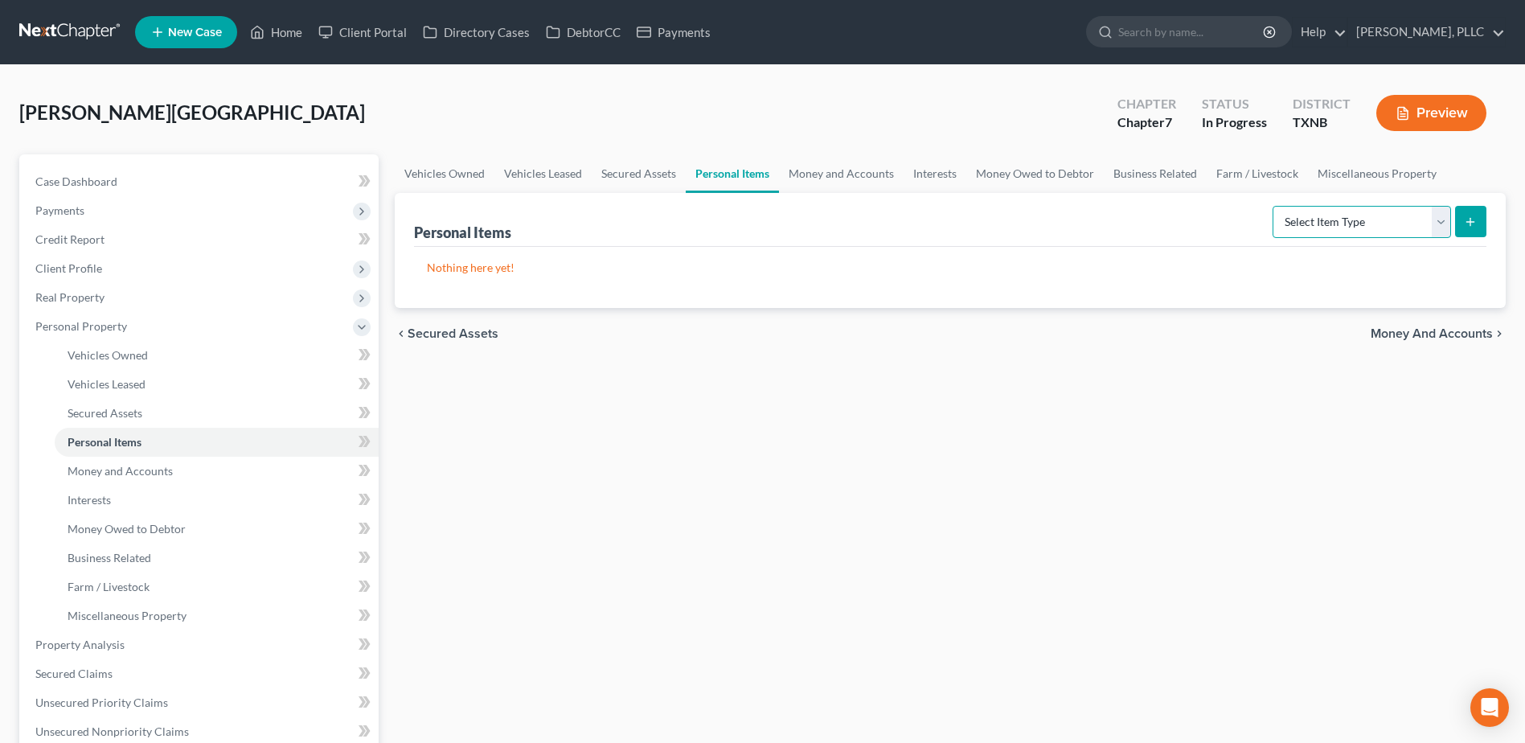
click at [1441, 228] on select "Select Item Type Clothing Collectibles Of Value Electronics Firearms Household …" at bounding box center [1362, 222] width 179 height 32
select select "clothing"
click at [1275, 206] on select "Select Item Type Clothing Collectibles Of Value Electronics Firearms Household …" at bounding box center [1362, 222] width 179 height 32
click at [1480, 221] on button "submit" at bounding box center [1471, 221] width 31 height 31
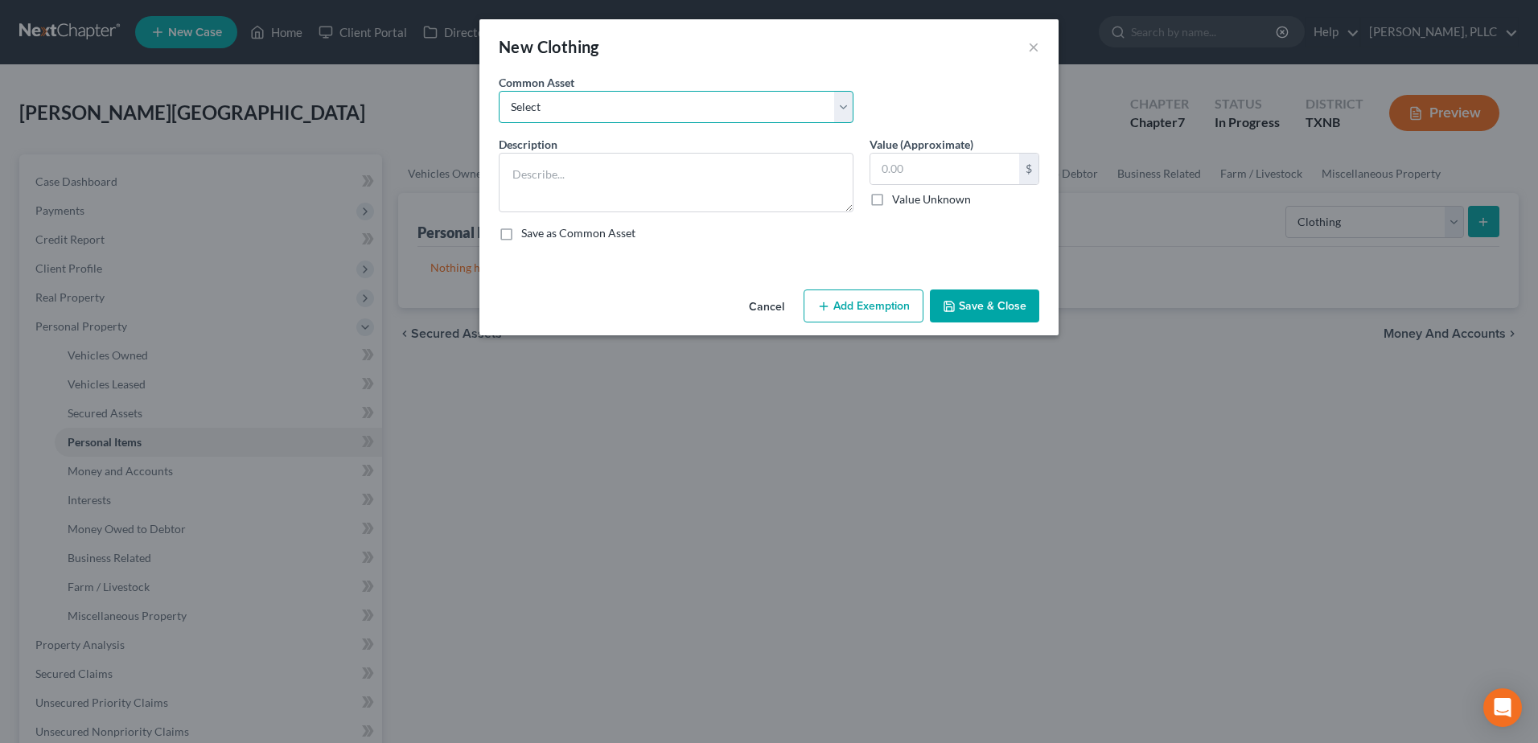
click at [602, 105] on select "Select Clothing (Adult)" at bounding box center [676, 107] width 355 height 32
click at [664, 198] on textarea at bounding box center [676, 183] width 355 height 60
type textarea "Clothes, shoes"
type input "800.00"
click at [955, 313] on button "Save & Close" at bounding box center [984, 306] width 109 height 34
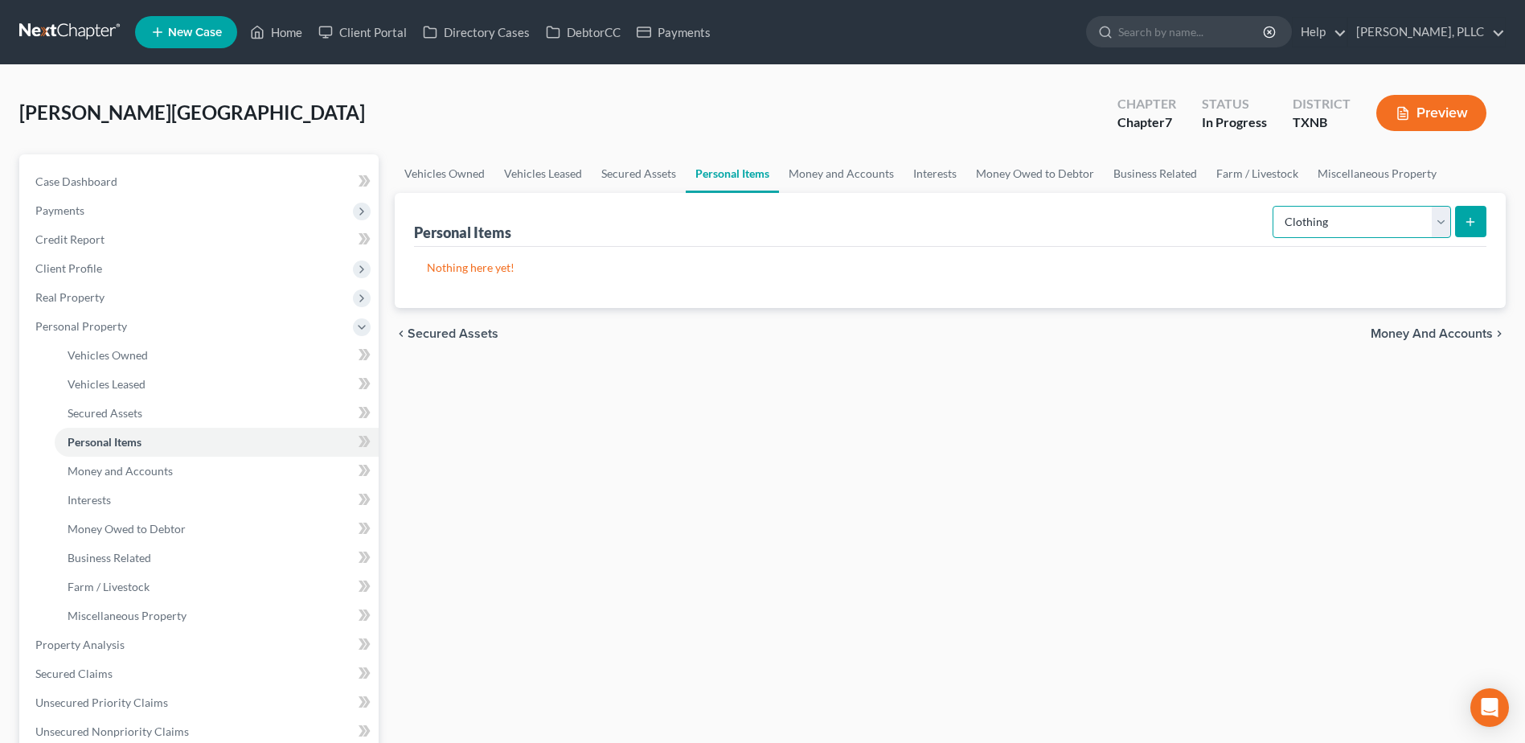
click at [1438, 228] on select "Select Item Type Clothing Collectibles Of Value Electronics Firearms Household …" at bounding box center [1362, 222] width 179 height 32
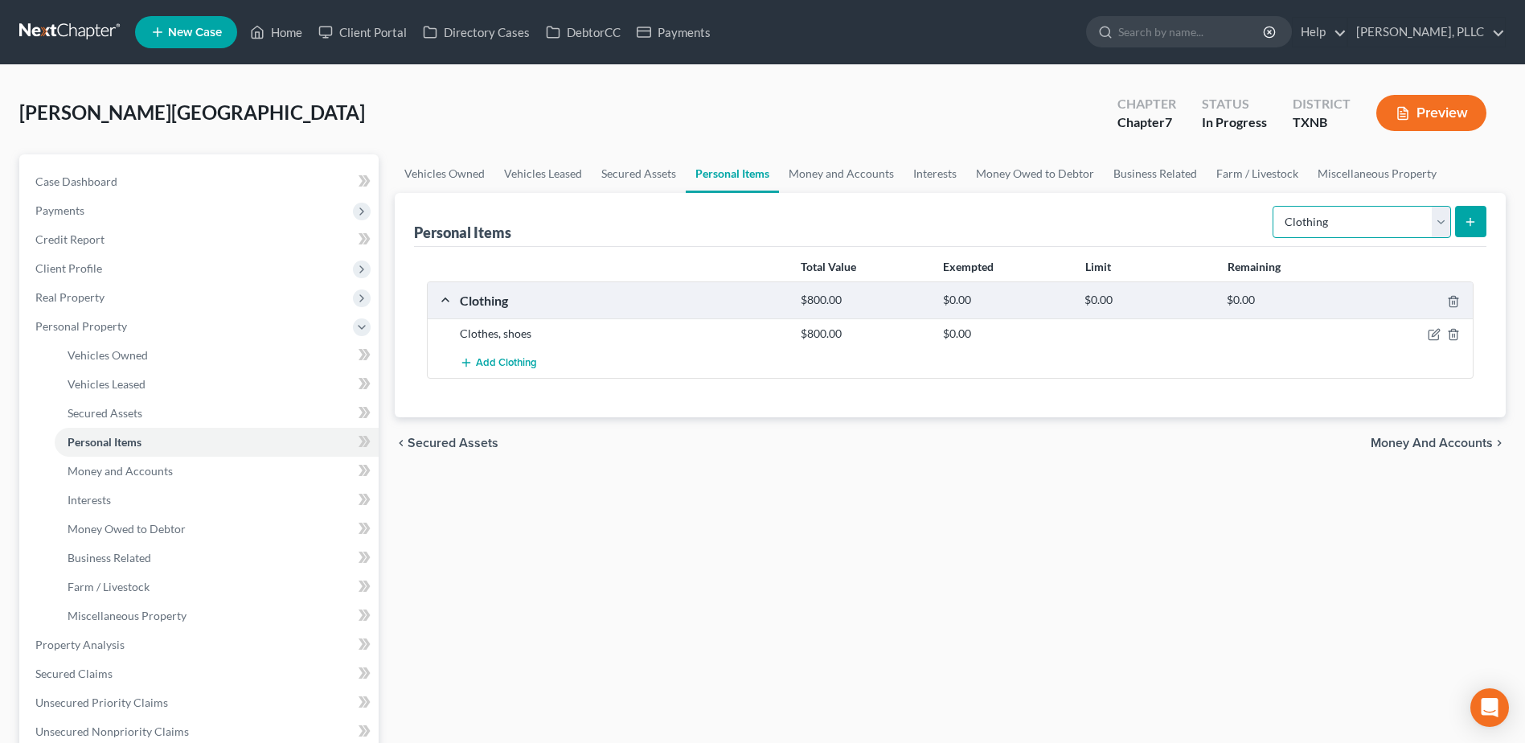
select select "electronics"
click at [1275, 206] on select "Select Item Type Clothing Collectibles Of Value Electronics Firearms Household …" at bounding box center [1362, 222] width 179 height 32
click at [1471, 224] on line "submit" at bounding box center [1471, 221] width 0 height 7
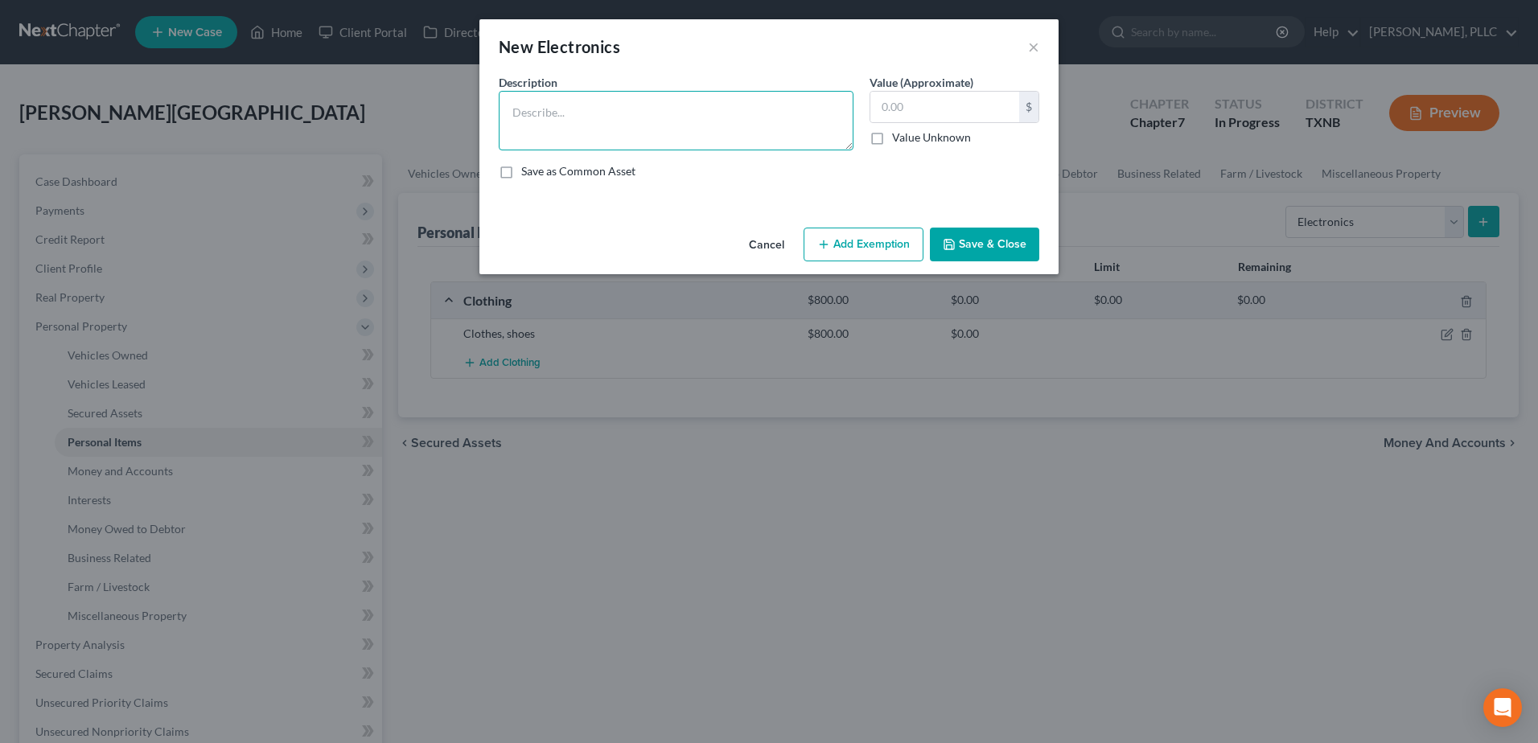
click at [577, 124] on textarea at bounding box center [676, 121] width 355 height 60
type textarea "TVs, cell phones,"
type input "1,200.00"
click at [965, 243] on button "Save & Close" at bounding box center [984, 245] width 109 height 34
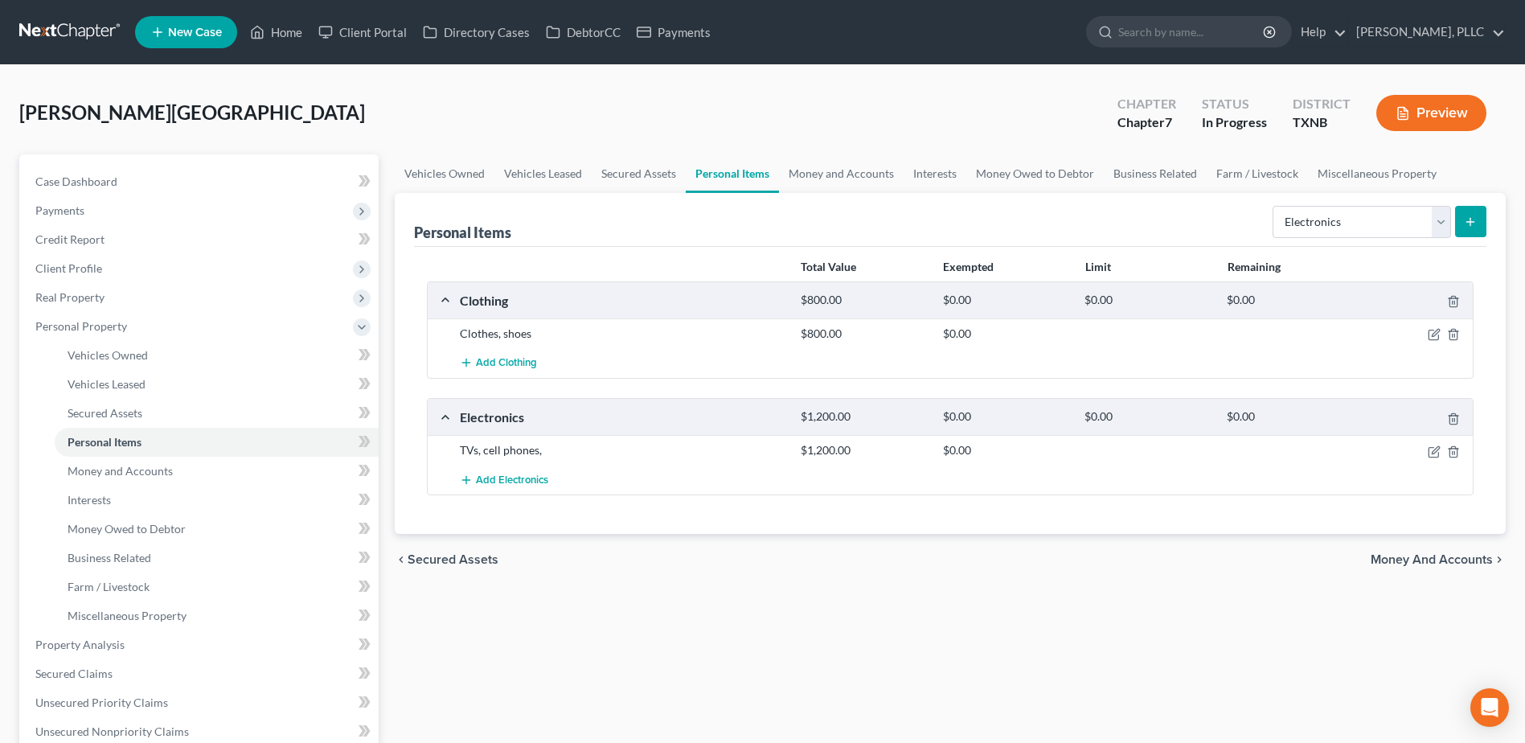
click at [1482, 216] on button "submit" at bounding box center [1471, 221] width 31 height 31
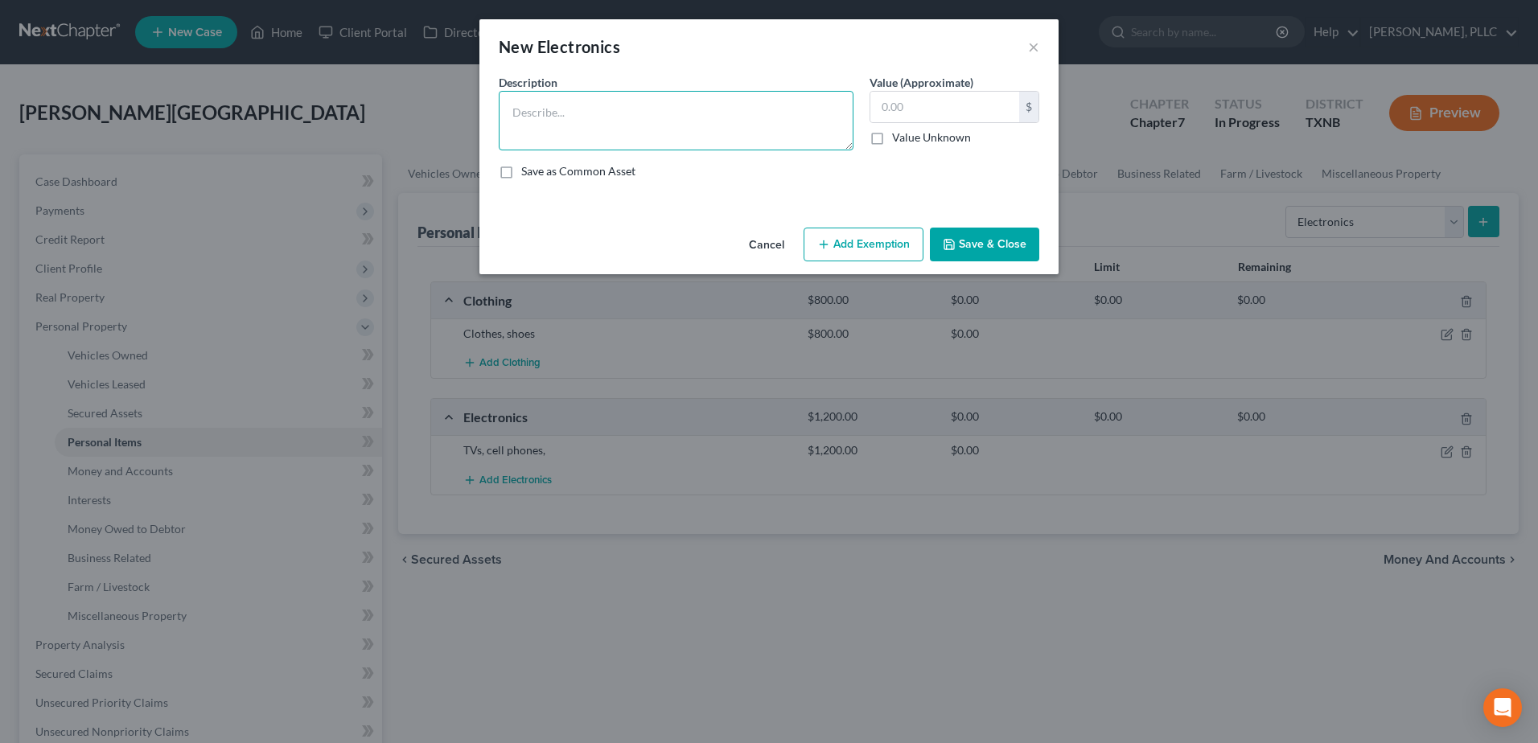
click at [676, 124] on textarea at bounding box center [676, 121] width 355 height 60
click at [770, 248] on button "Cancel" at bounding box center [766, 245] width 61 height 32
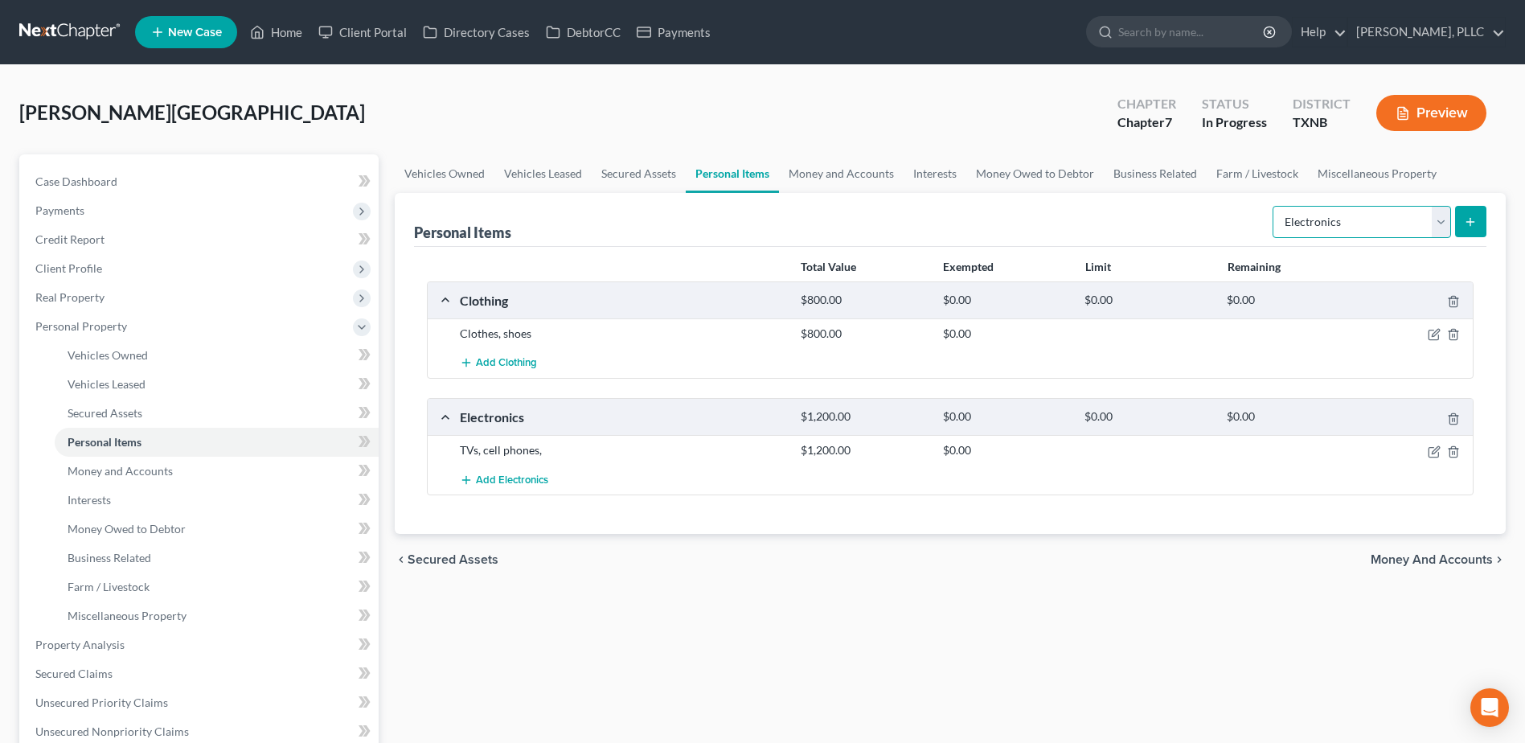
click at [1441, 222] on select "Select Item Type Clothing Collectibles Of Value Electronics Firearms Household …" at bounding box center [1362, 222] width 179 height 32
select select "household_goods"
click at [1275, 206] on select "Select Item Type Clothing Collectibles Of Value Electronics Firearms Household …" at bounding box center [1362, 222] width 179 height 32
click at [1480, 228] on button "submit" at bounding box center [1471, 221] width 31 height 31
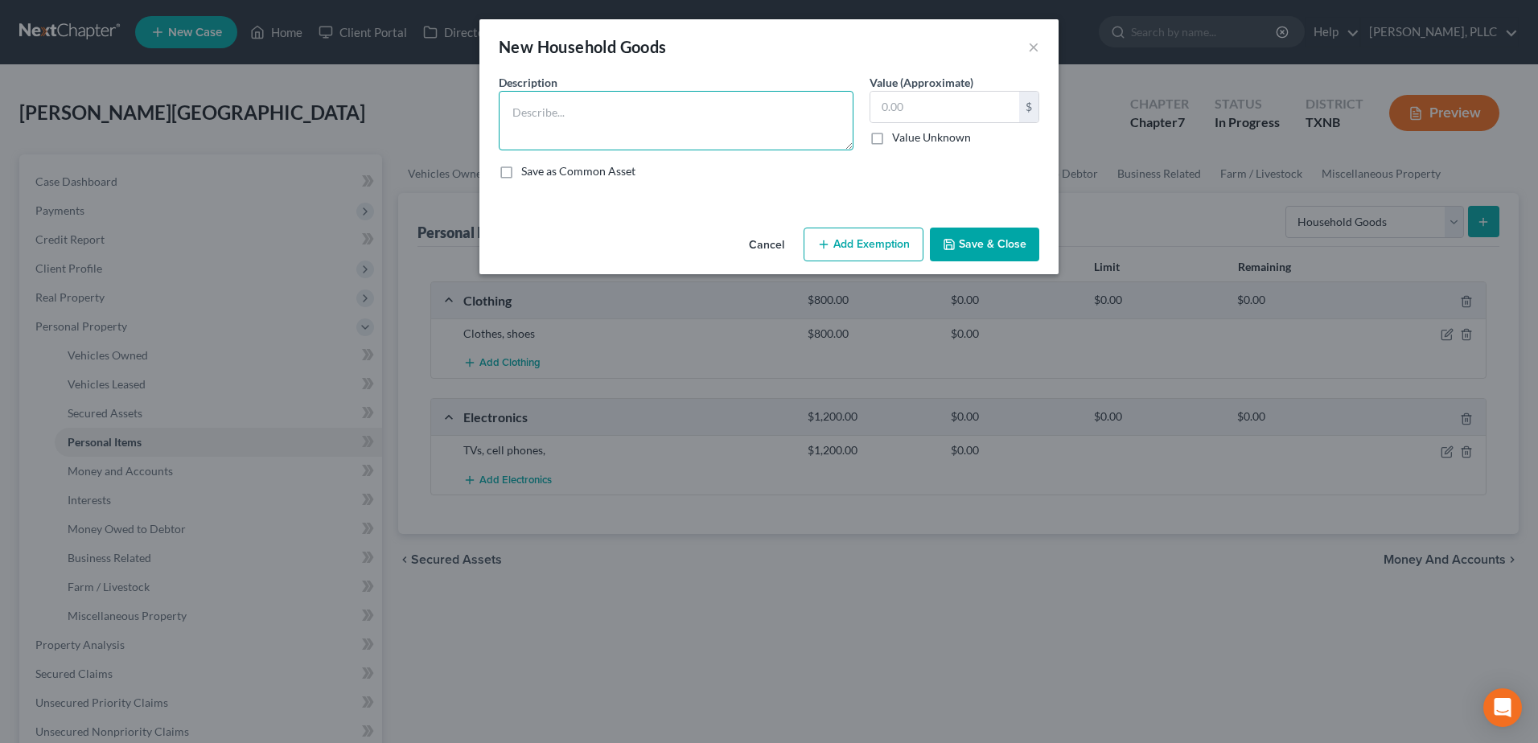
click at [536, 124] on textarea at bounding box center [676, 121] width 355 height 60
click at [610, 114] on textarea "Couch, kitchen table, bed, freezer, kitchenware, kitchen appliances, dressers" at bounding box center [676, 121] width 355 height 60
click at [620, 127] on textarea "Couch, kitchen table, chairs, bed, freezer, kitchenware, kitchen appliances, dr…" at bounding box center [676, 121] width 355 height 60
type textarea "Couch, kitchen table, chairs, bed, freezer, kitchenware, kitchen appliances, dr…"
click at [944, 105] on input "text" at bounding box center [944, 107] width 149 height 31
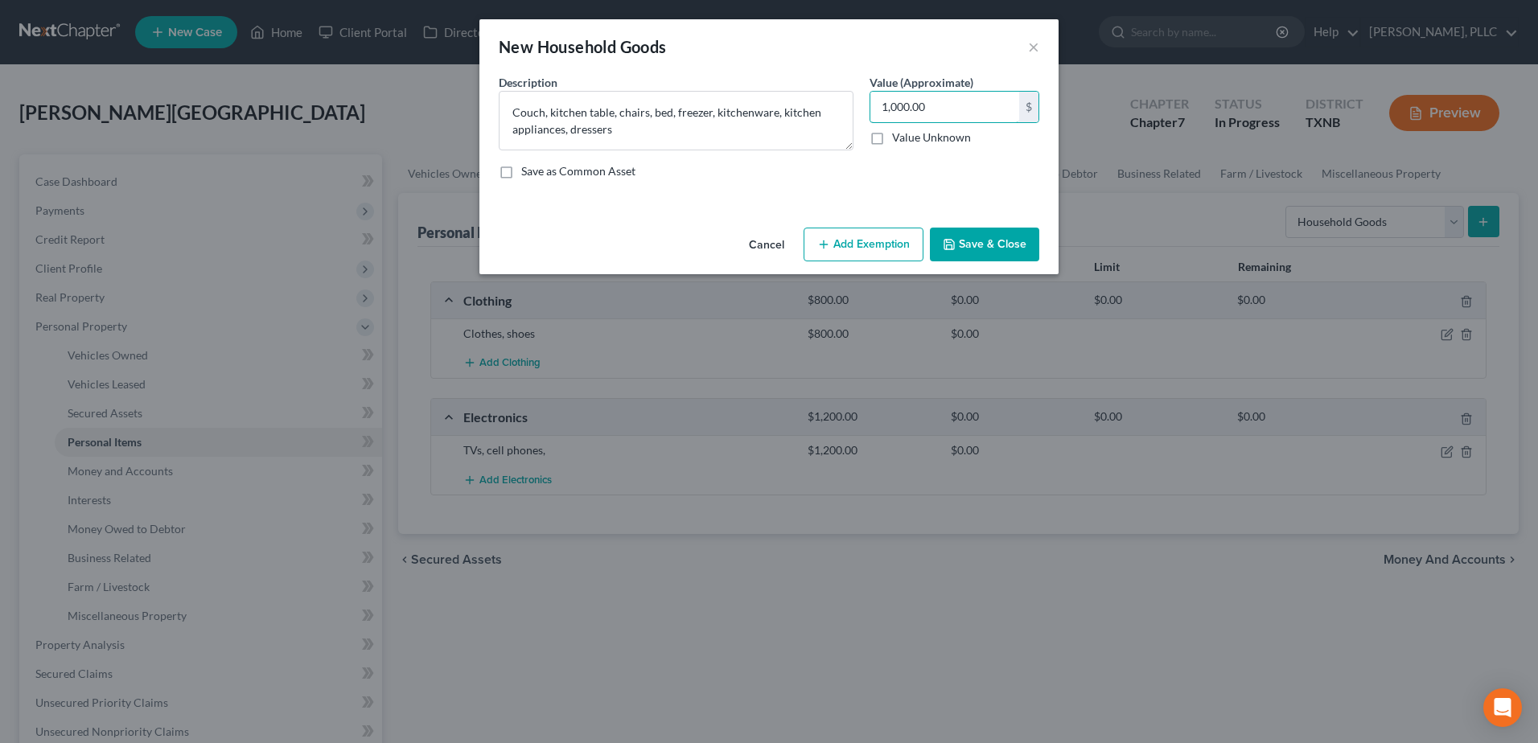
type input "1,000.00"
click at [984, 232] on button "Save & Close" at bounding box center [984, 245] width 109 height 34
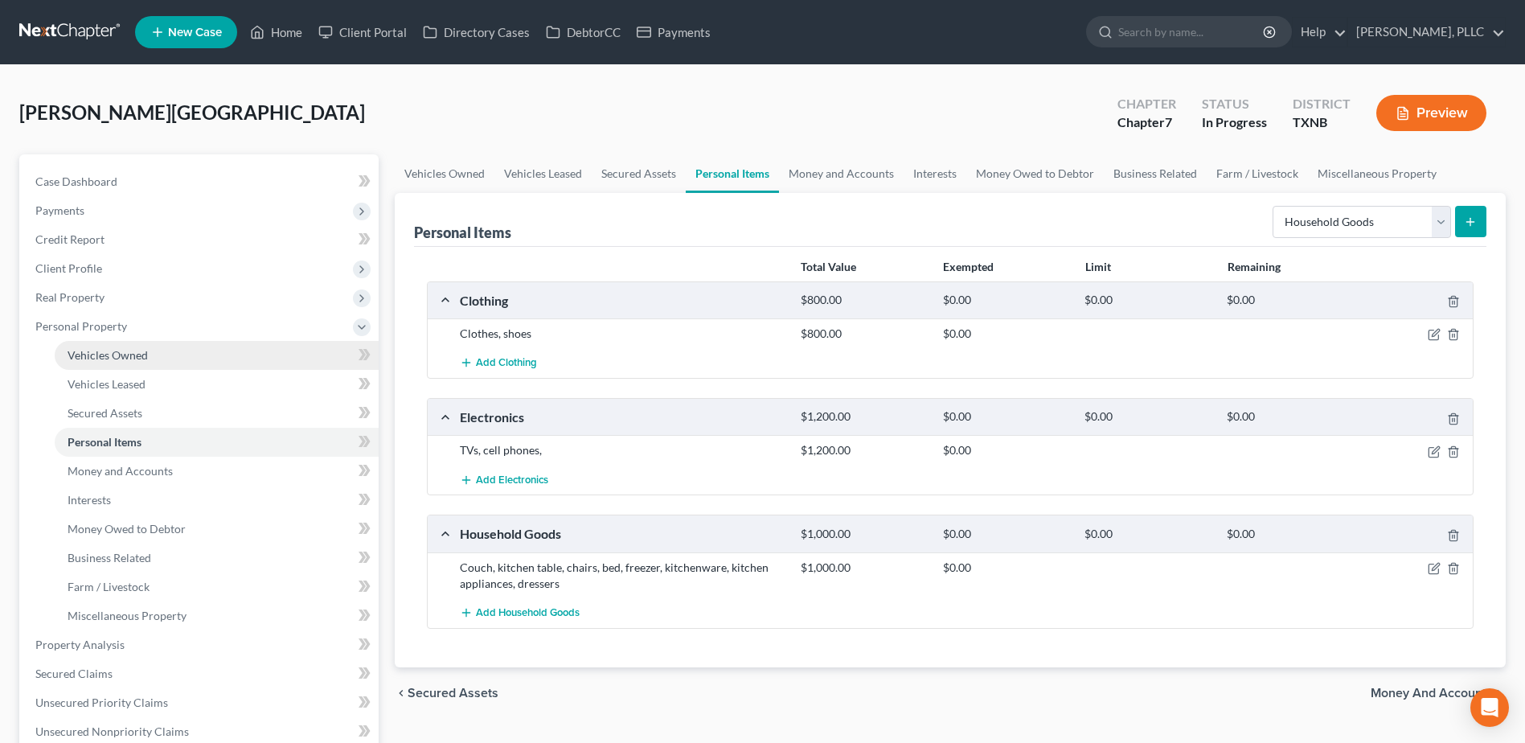
click at [107, 358] on span "Vehicles Owned" at bounding box center [108, 355] width 80 height 14
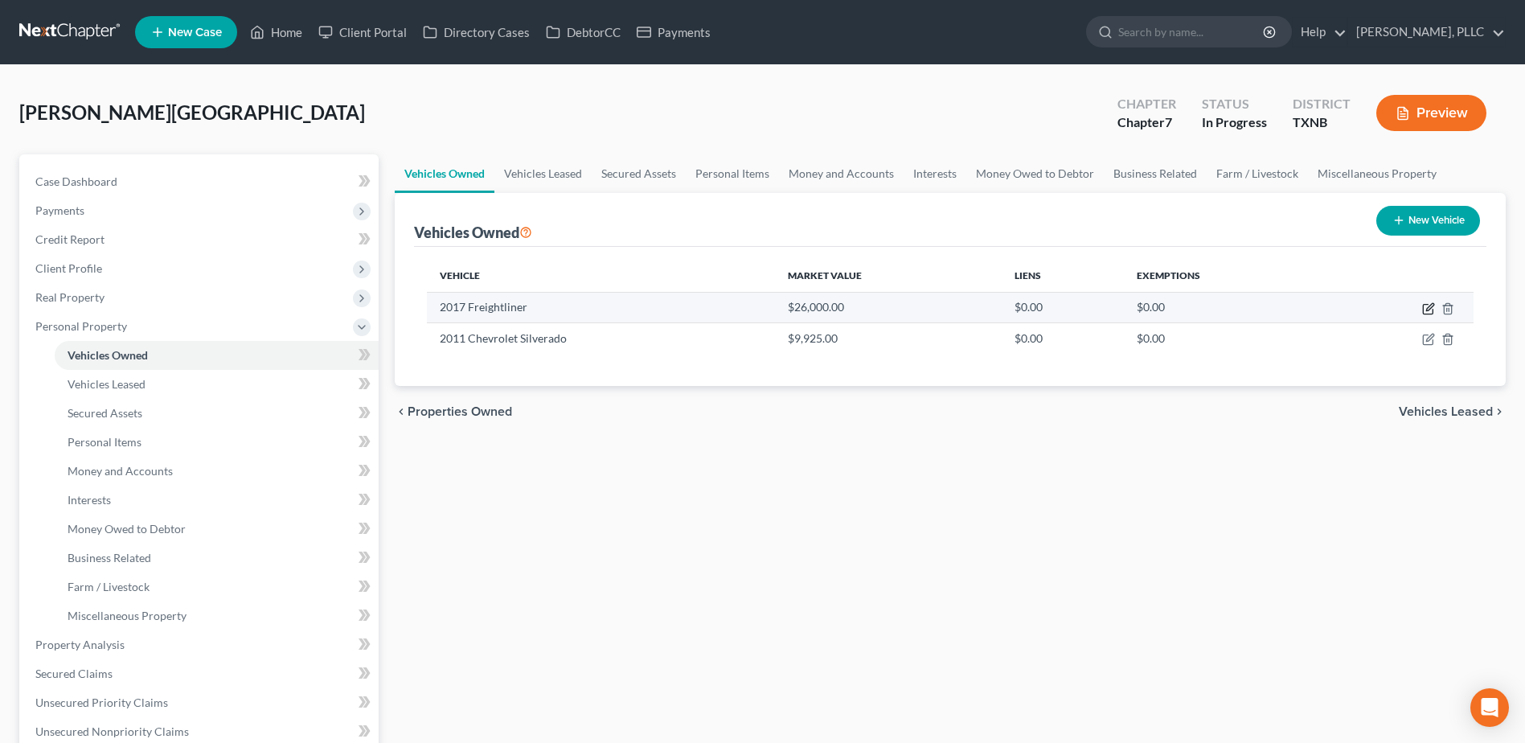
click at [1424, 308] on icon "button" at bounding box center [1428, 310] width 10 height 10
select select "0"
select select "9"
select select "2"
select select "0"
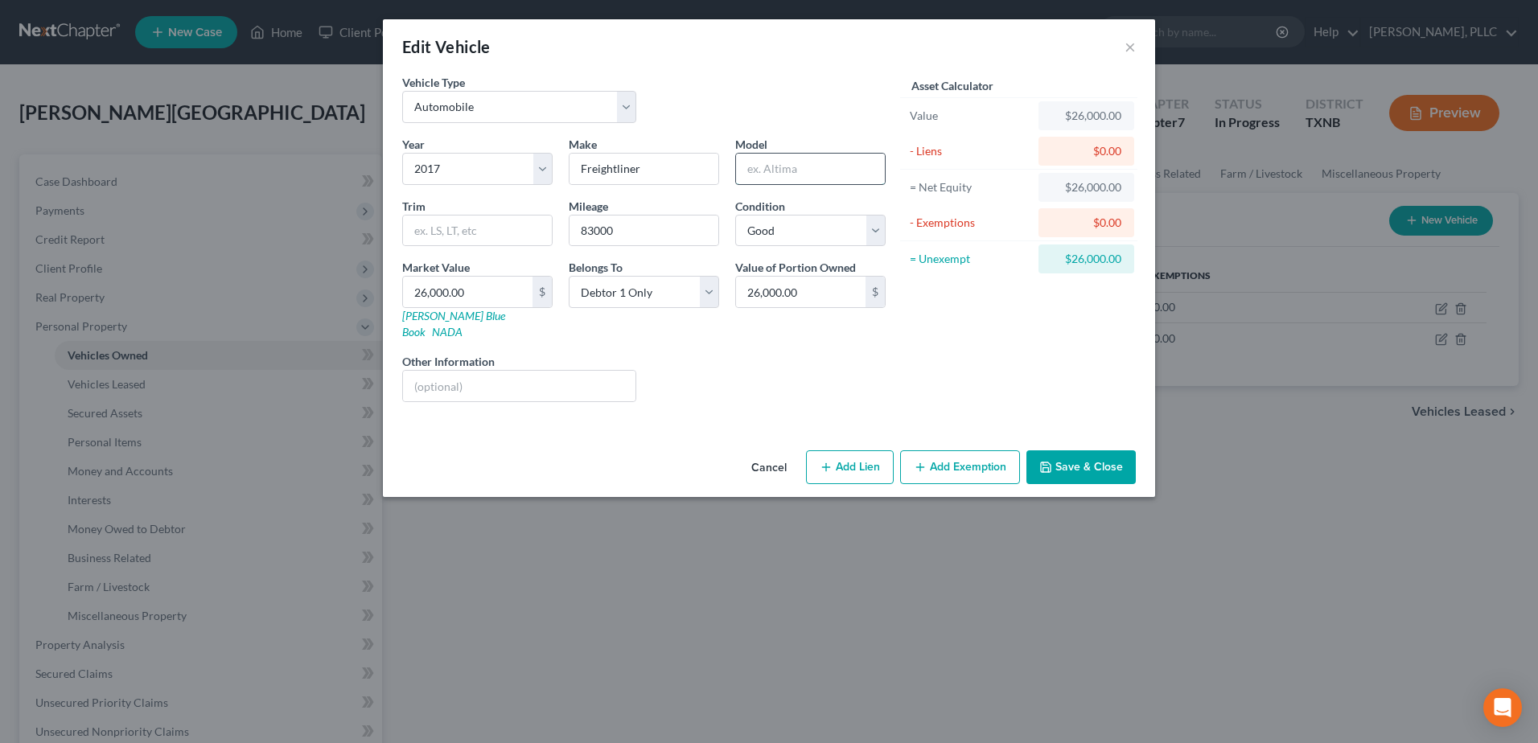
click at [796, 164] on input "text" at bounding box center [810, 169] width 149 height 31
type input "Cascade"
click at [808, 353] on div "Liens Select" at bounding box center [769, 377] width 250 height 49
click at [873, 231] on select "Select Excellent Very Good Good Fair Poor" at bounding box center [810, 231] width 150 height 32
select select "4"
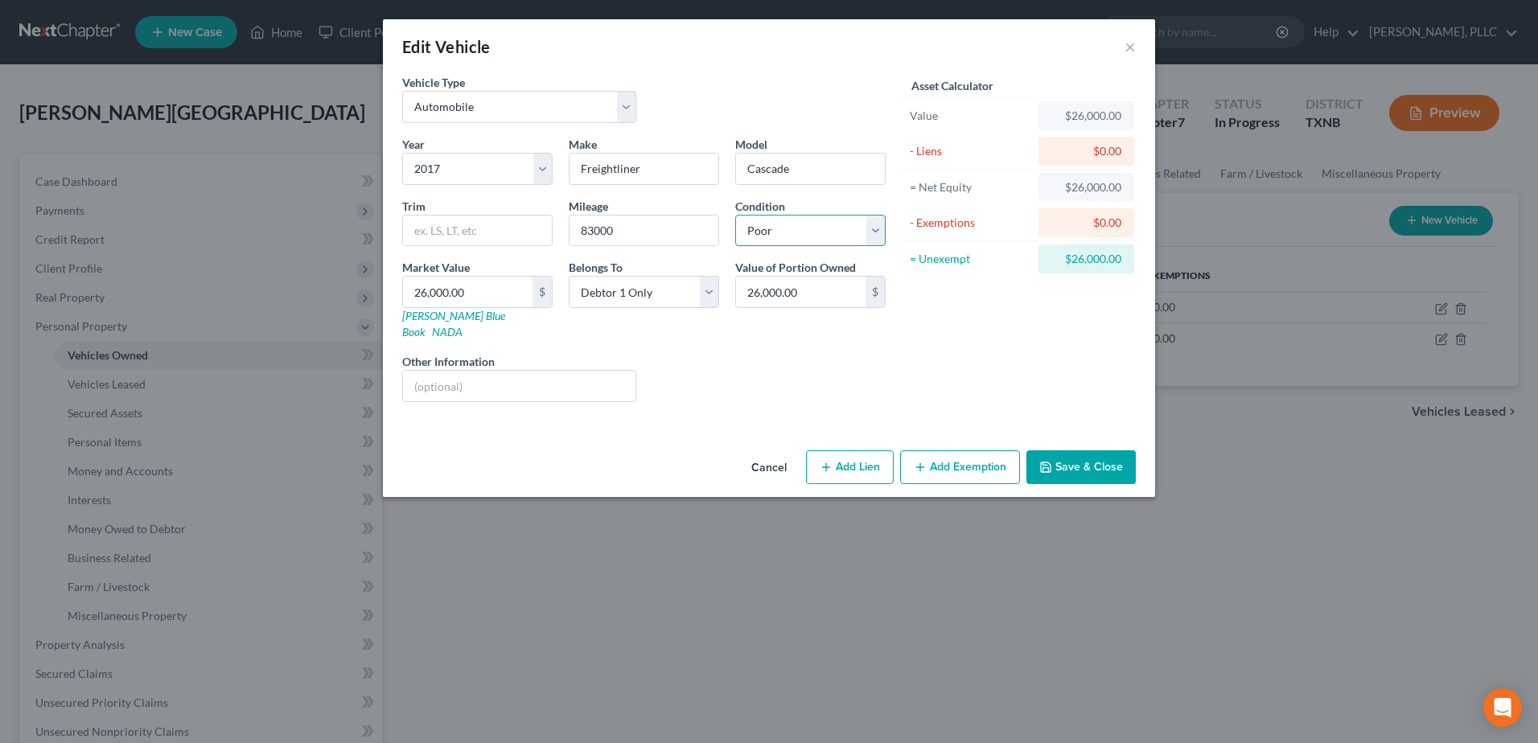
click at [735, 215] on select "Select Excellent Very Good Good Fair Poor" at bounding box center [810, 231] width 150 height 32
click at [559, 372] on input "text" at bounding box center [519, 386] width 232 height 31
type input "motor is needed for truck, not operating"
click at [1086, 450] on button "Save & Close" at bounding box center [1080, 467] width 109 height 34
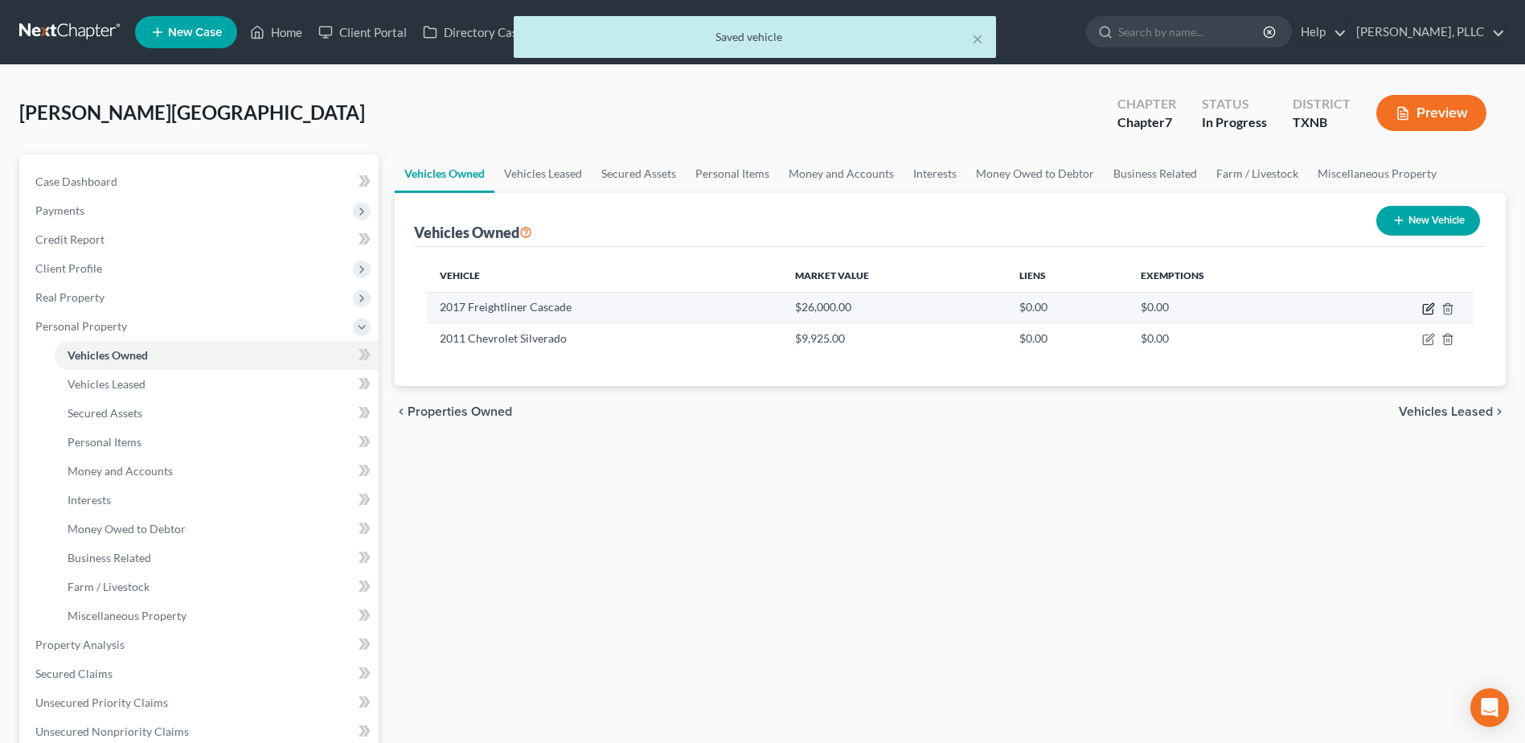
click at [1427, 306] on icon "button" at bounding box center [1429, 308] width 13 height 13
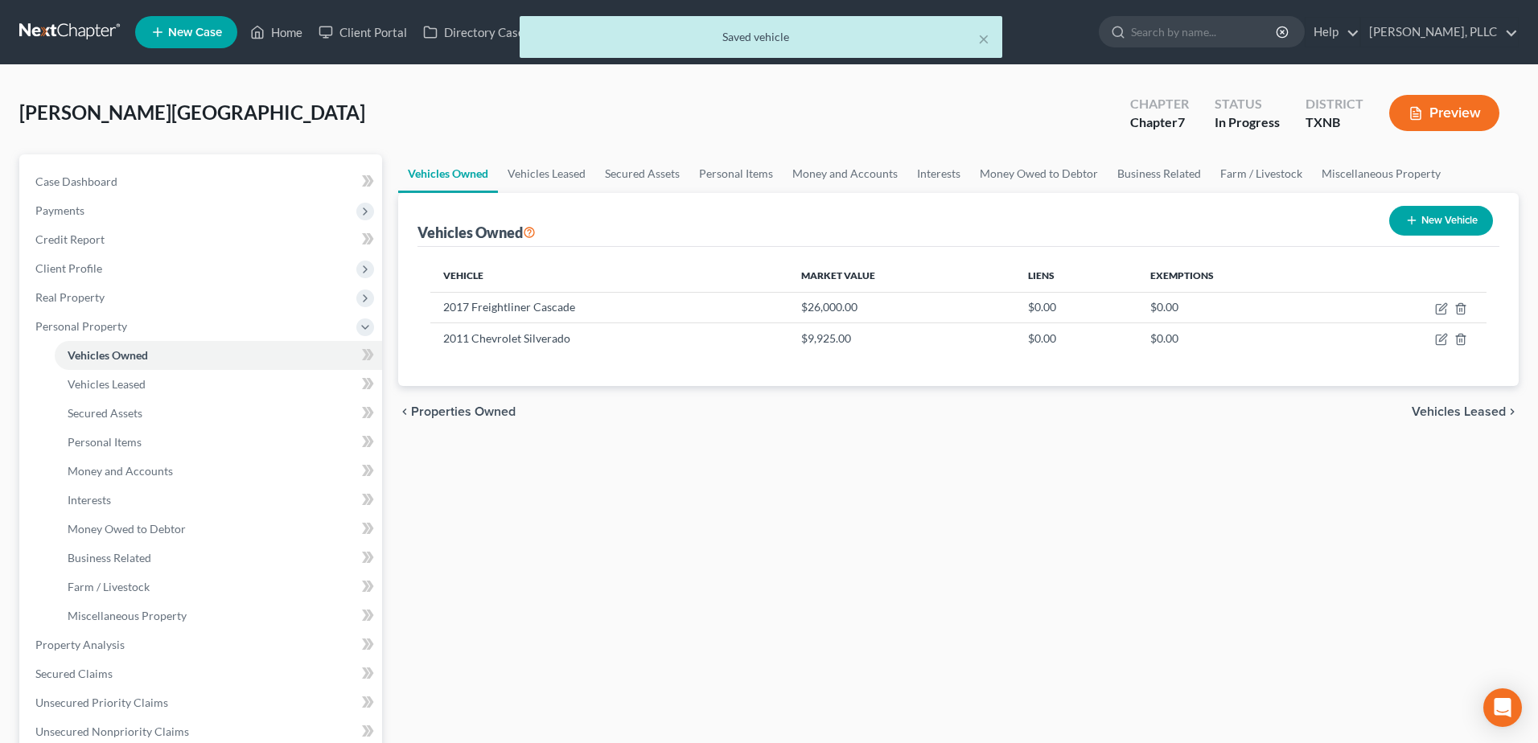
select select "0"
select select "9"
select select "4"
select select "0"
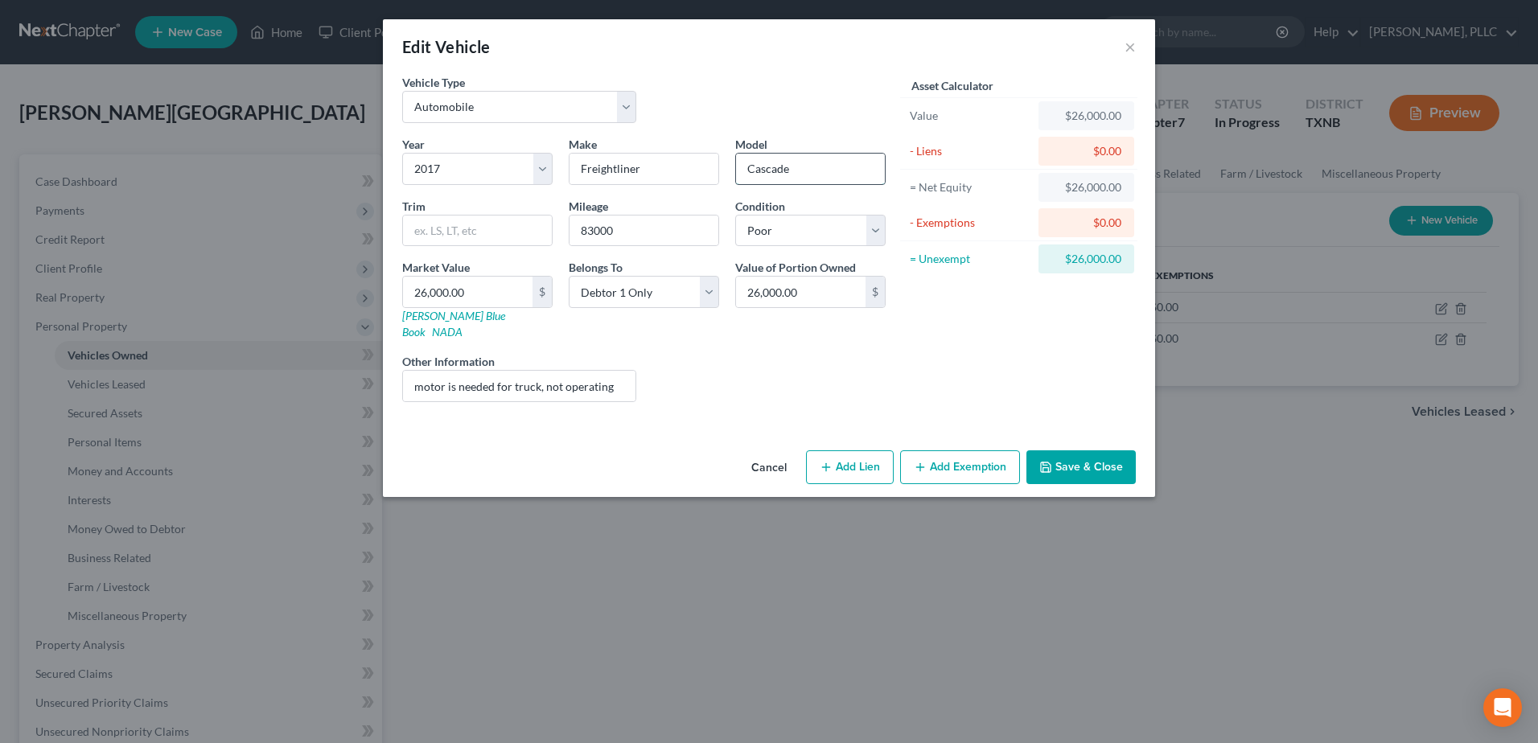
click at [806, 172] on input "Cascade" at bounding box center [810, 169] width 149 height 31
type input "Cascadia"
click at [1045, 462] on polyline "button" at bounding box center [1045, 463] width 4 height 2
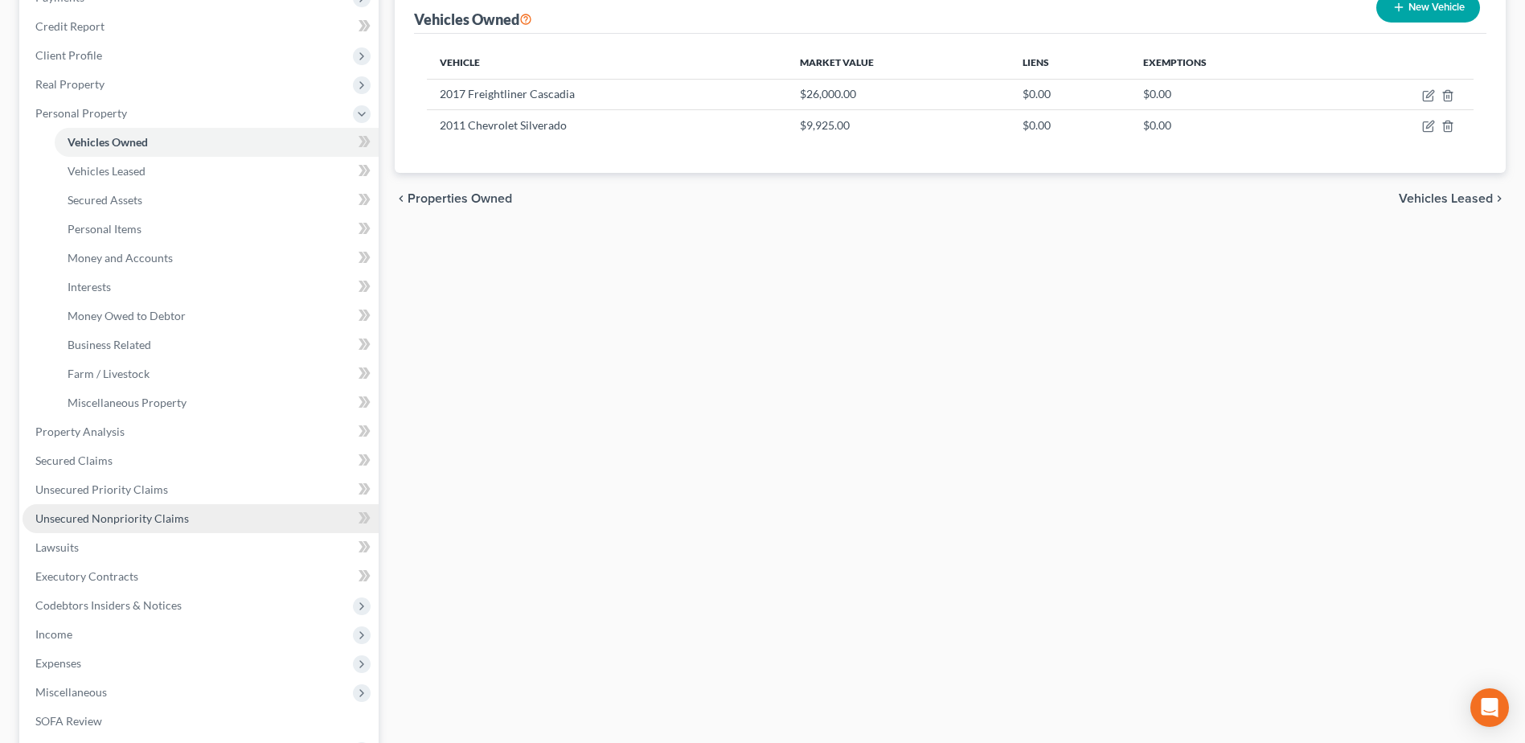
scroll to position [322, 0]
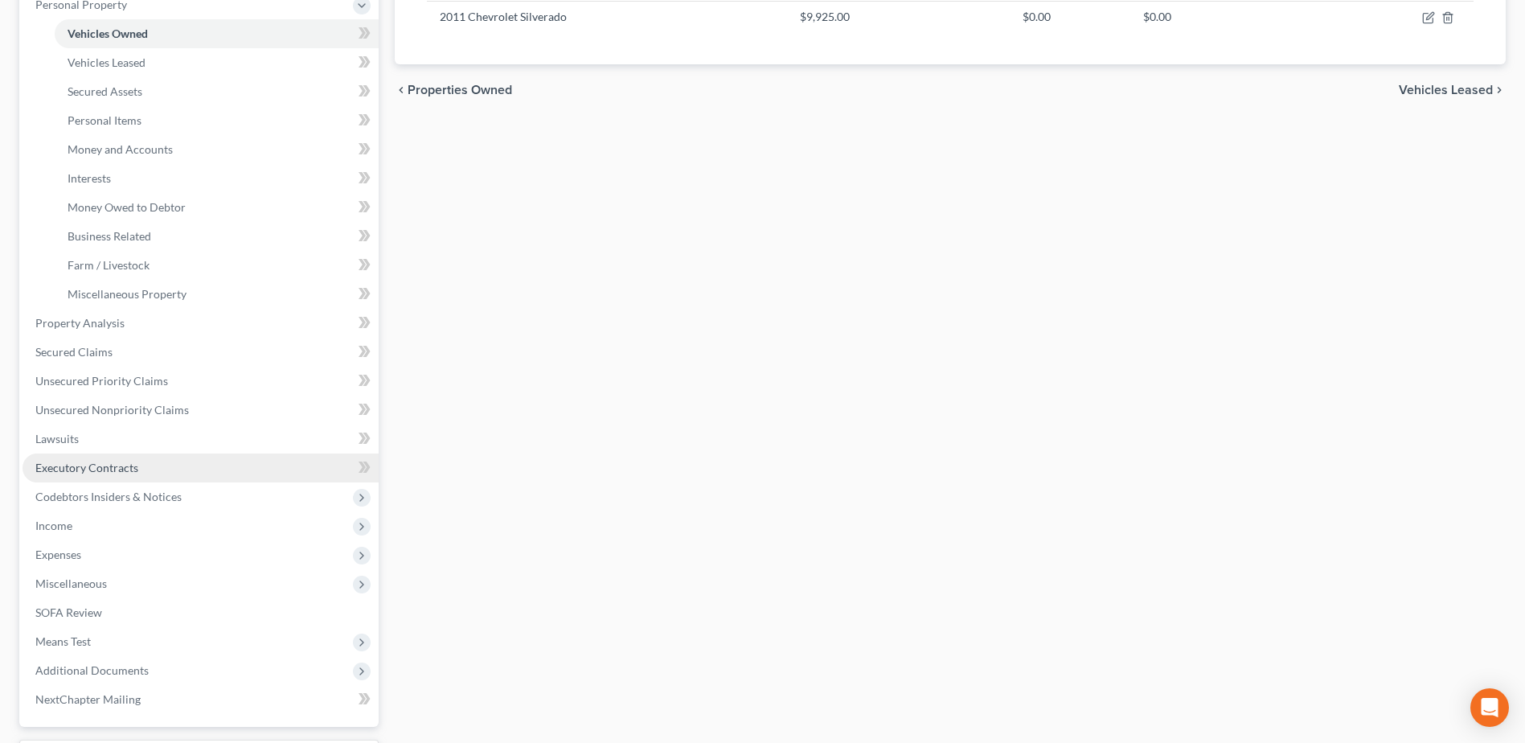
click at [101, 469] on span "Executory Contracts" at bounding box center [86, 468] width 103 height 14
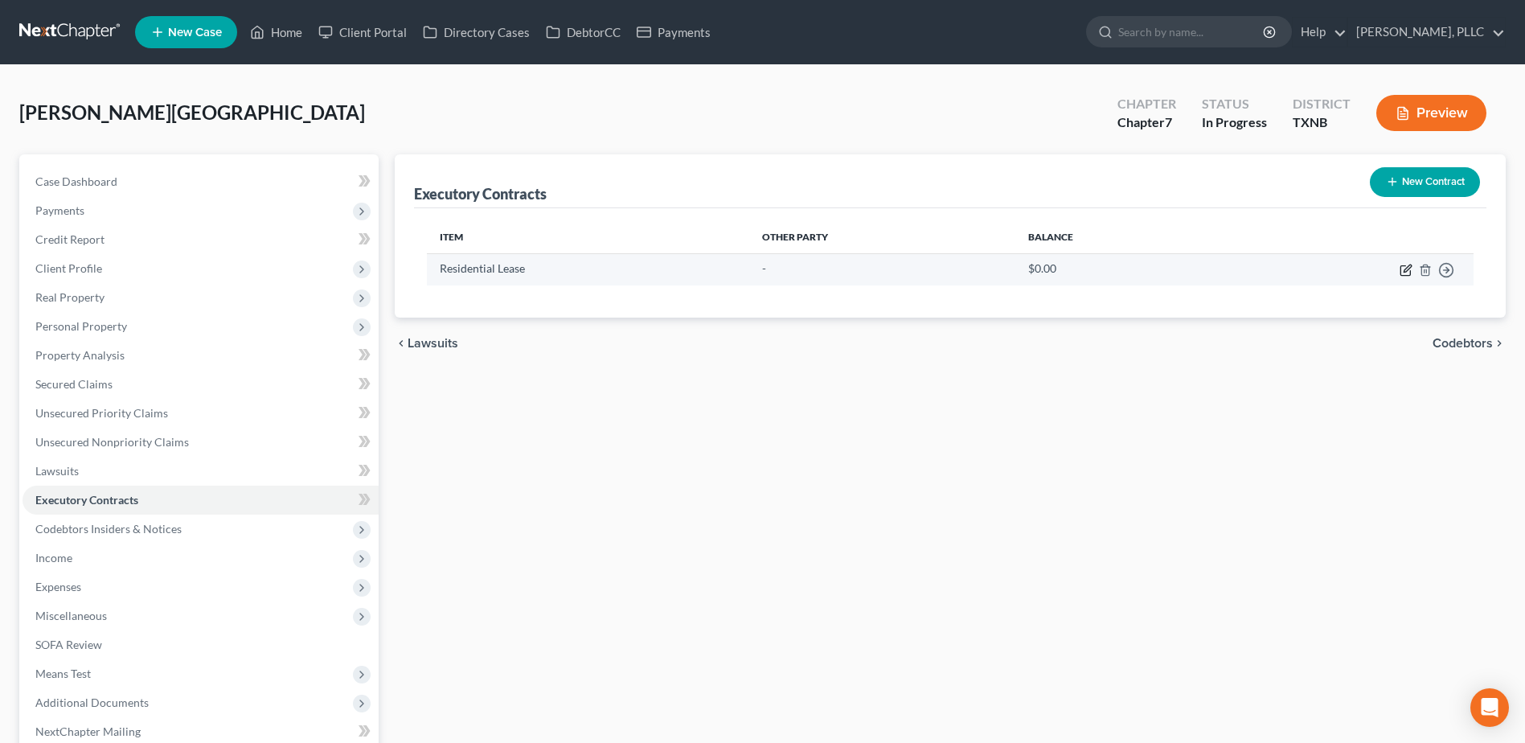
click at [1402, 269] on icon "button" at bounding box center [1406, 270] width 13 height 13
select select "3"
select select "0"
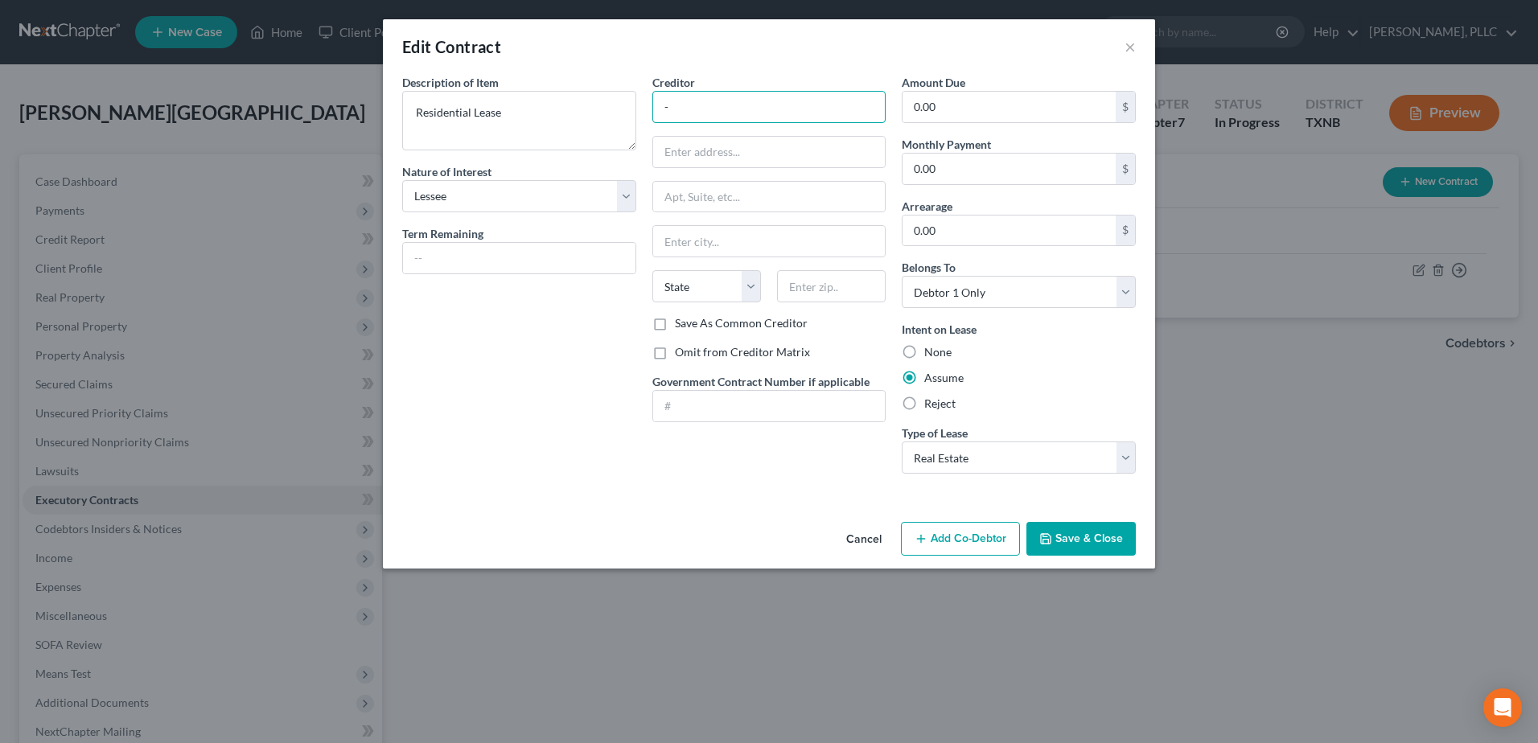
click at [731, 109] on input "-" at bounding box center [769, 107] width 234 height 32
type input "Walker Realty"
type input "411 W 4th Avenue"
type input "Corsicana"
select select "45"
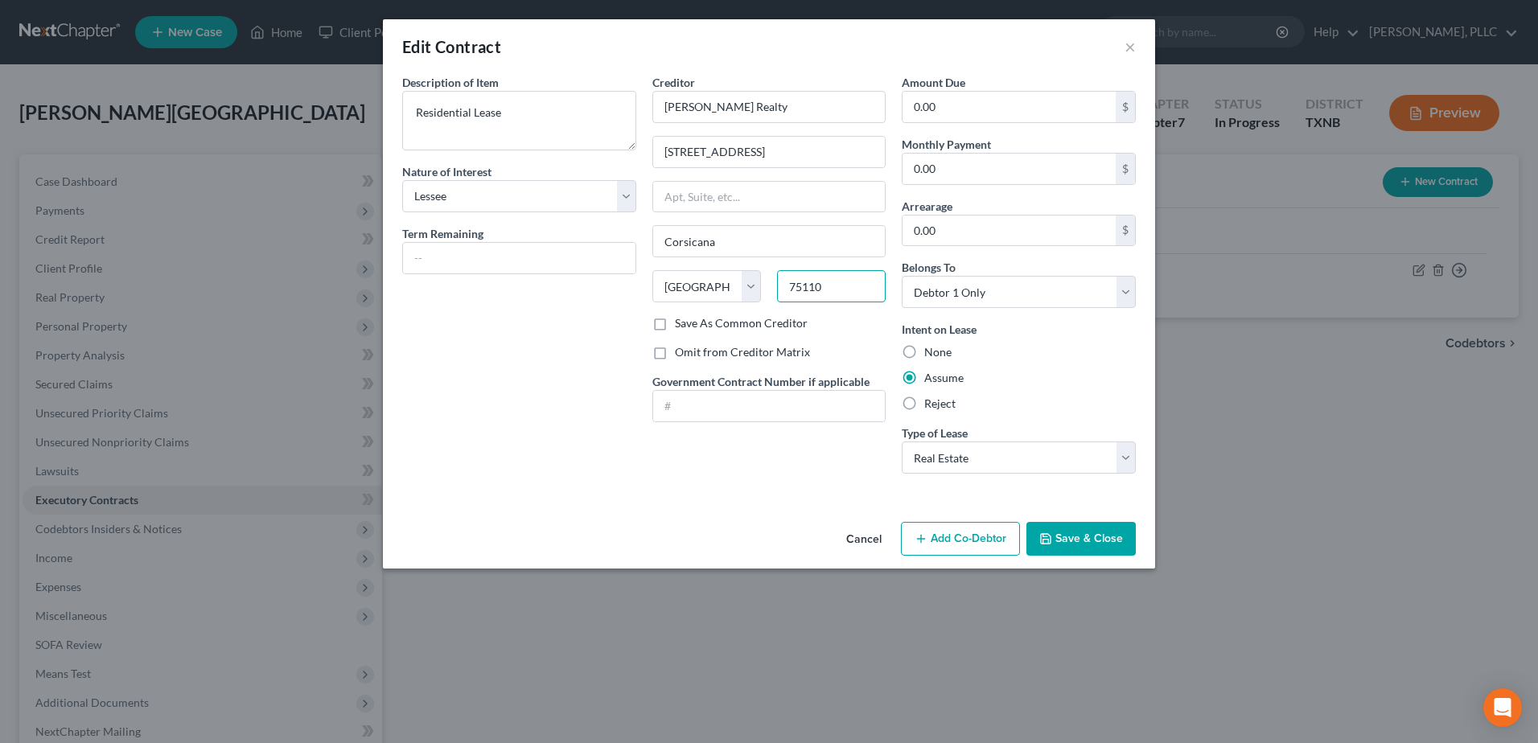
type input "75110"
click at [1110, 376] on div "Assume" at bounding box center [1018, 378] width 234 height 16
click at [1115, 544] on button "Save & Close" at bounding box center [1080, 539] width 109 height 34
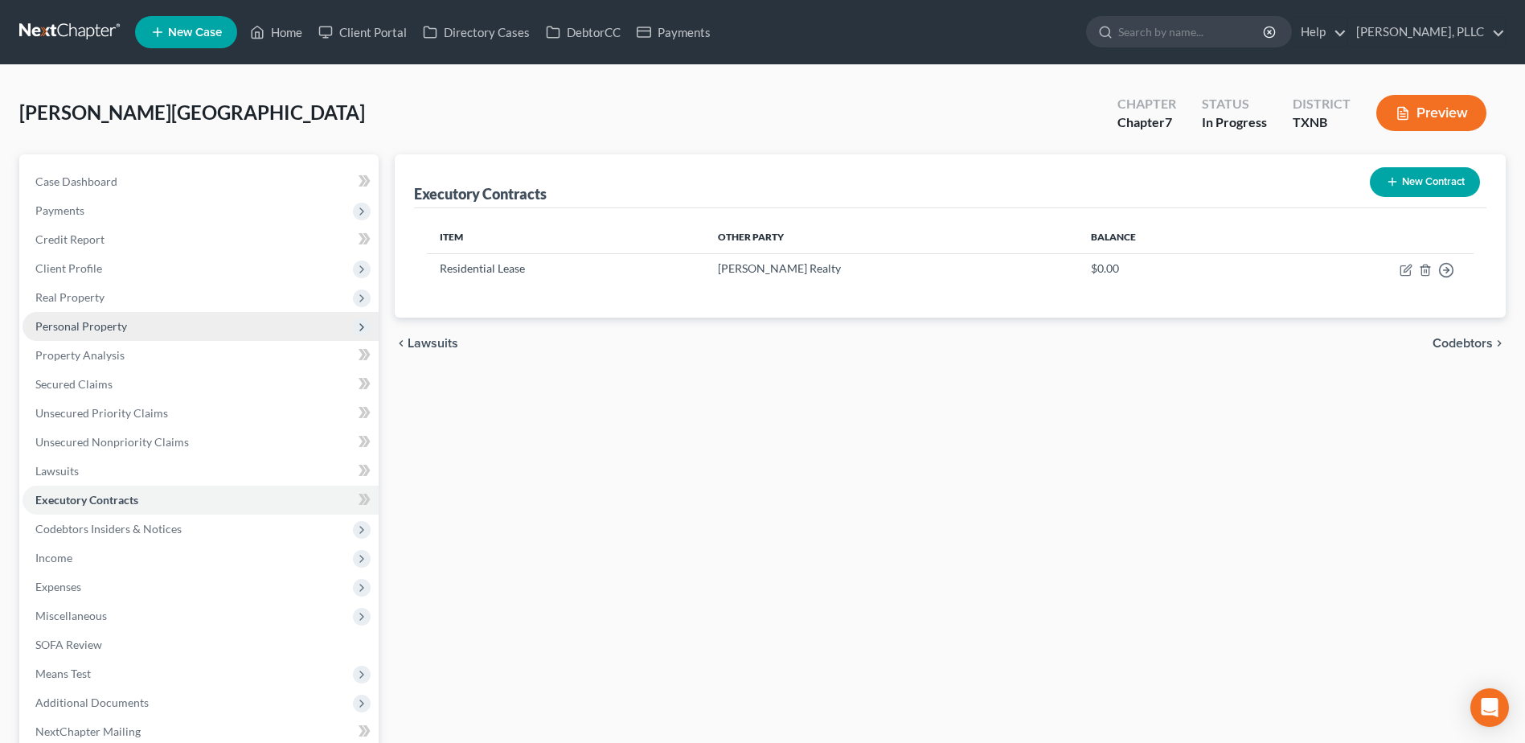
click at [82, 321] on span "Personal Property" at bounding box center [81, 326] width 92 height 14
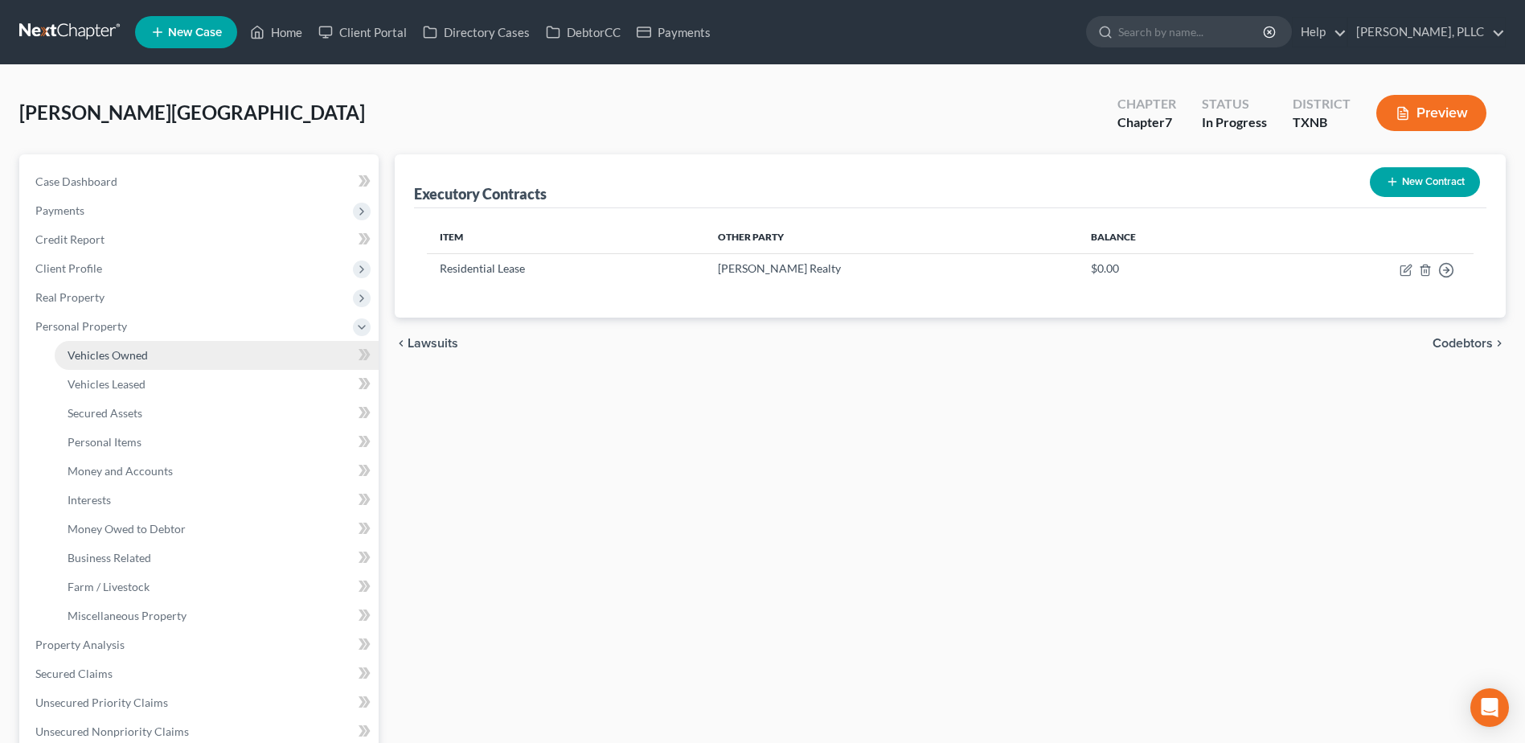
drag, startPoint x: 138, startPoint y: 351, endPoint x: 375, endPoint y: 369, distance: 237.9
click at [138, 351] on span "Vehicles Owned" at bounding box center [108, 355] width 80 height 14
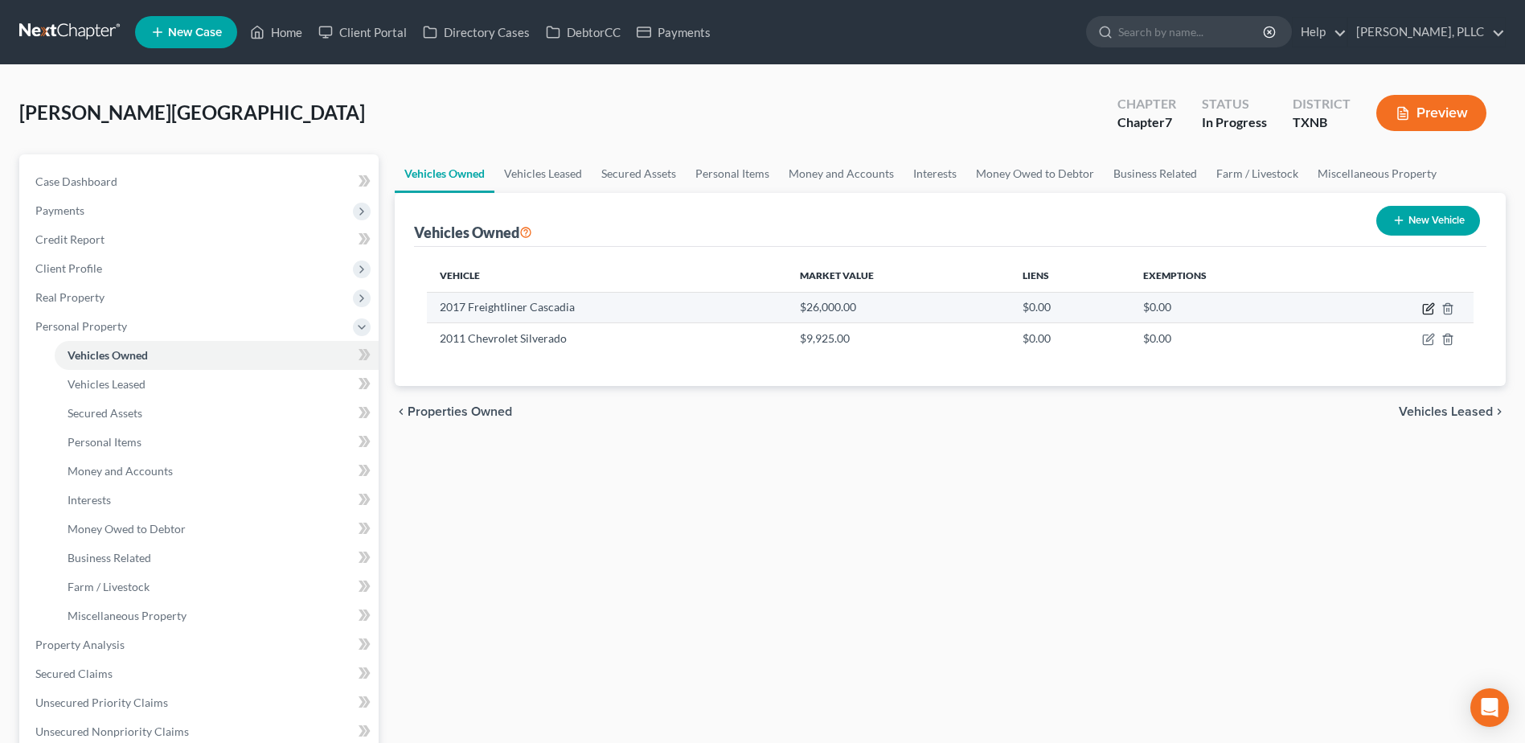
click at [1433, 307] on icon "button" at bounding box center [1429, 308] width 13 height 13
select select "0"
select select "9"
select select "4"
select select "0"
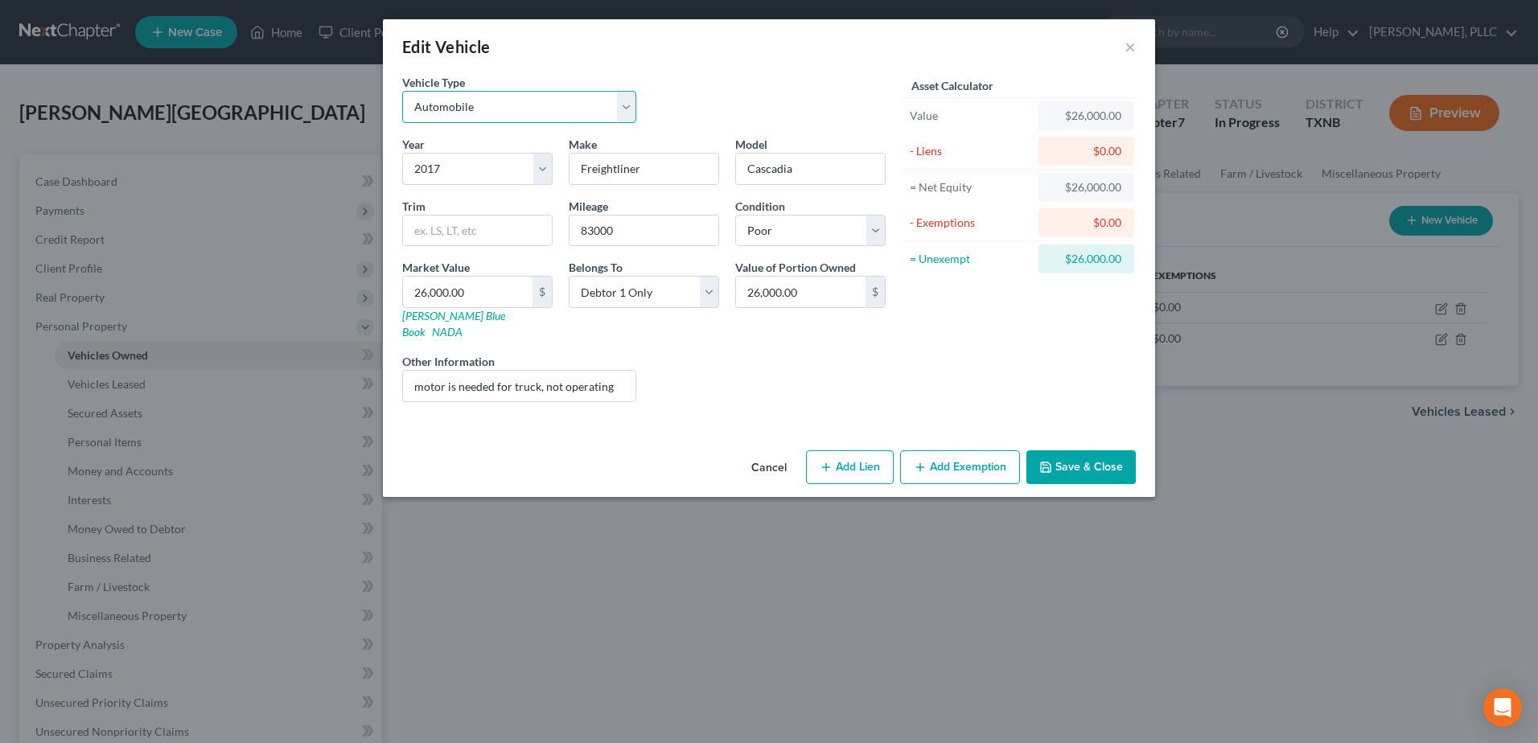
click at [622, 109] on select "Select Automobile Truck Trailer Watercraft Aircraft Motor Home Atv Other Vehicle" at bounding box center [519, 107] width 234 height 32
click at [729, 108] on div "Vehicle Type Select Automobile Truck Trailer Watercraft Aircraft Motor Home Atv…" at bounding box center [643, 105] width 499 height 62
click at [770, 453] on button "Cancel" at bounding box center [768, 468] width 61 height 32
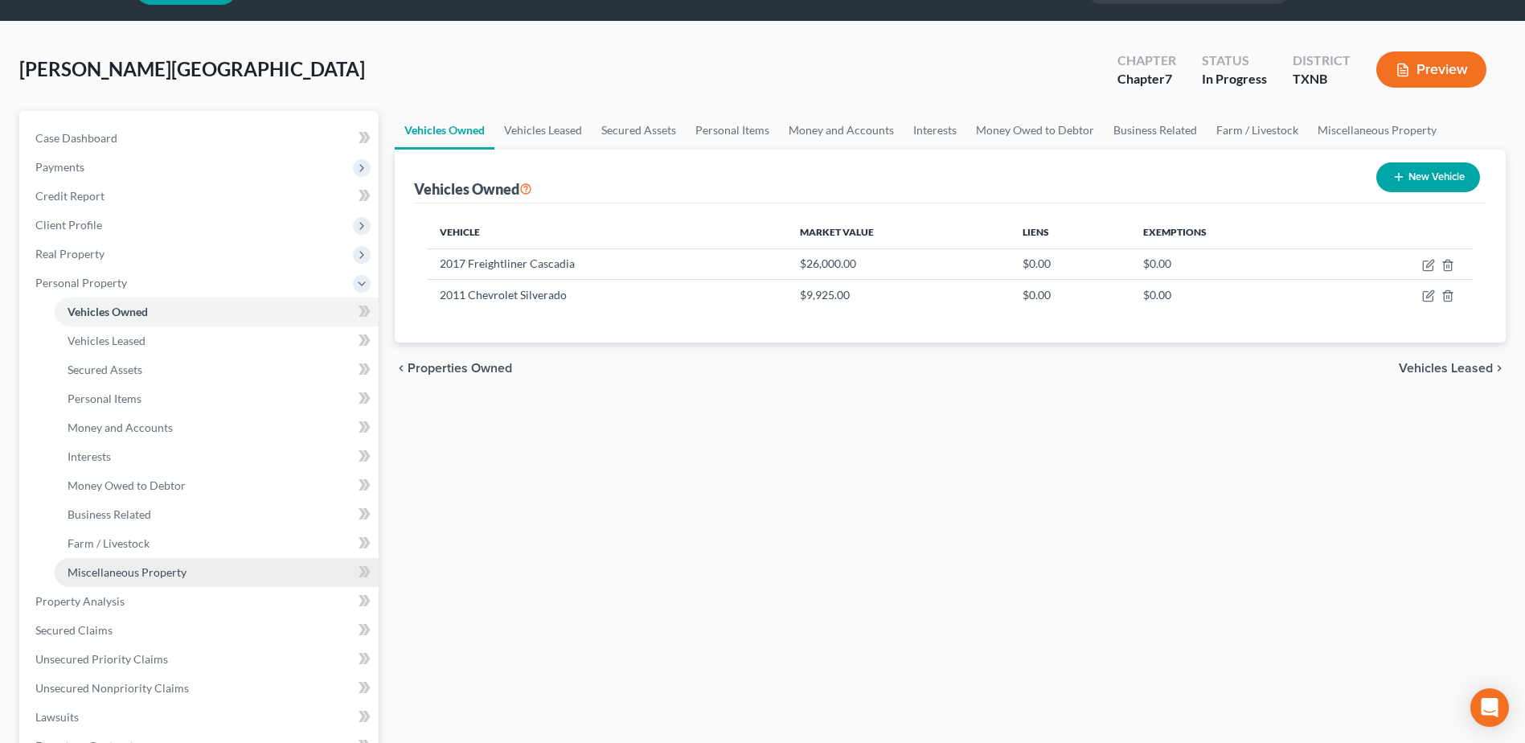
scroll to position [80, 0]
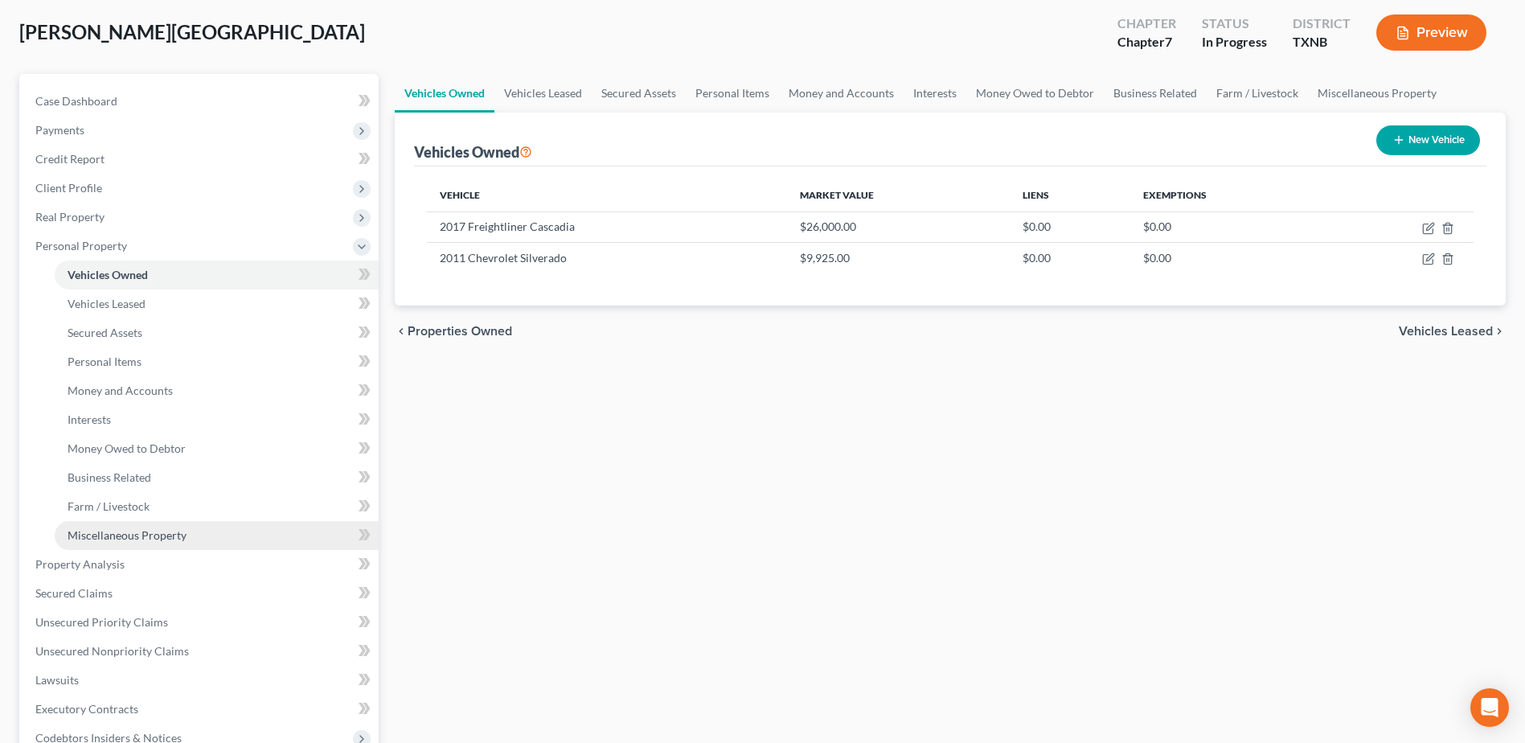
click at [151, 532] on span "Miscellaneous Property" at bounding box center [127, 535] width 119 height 14
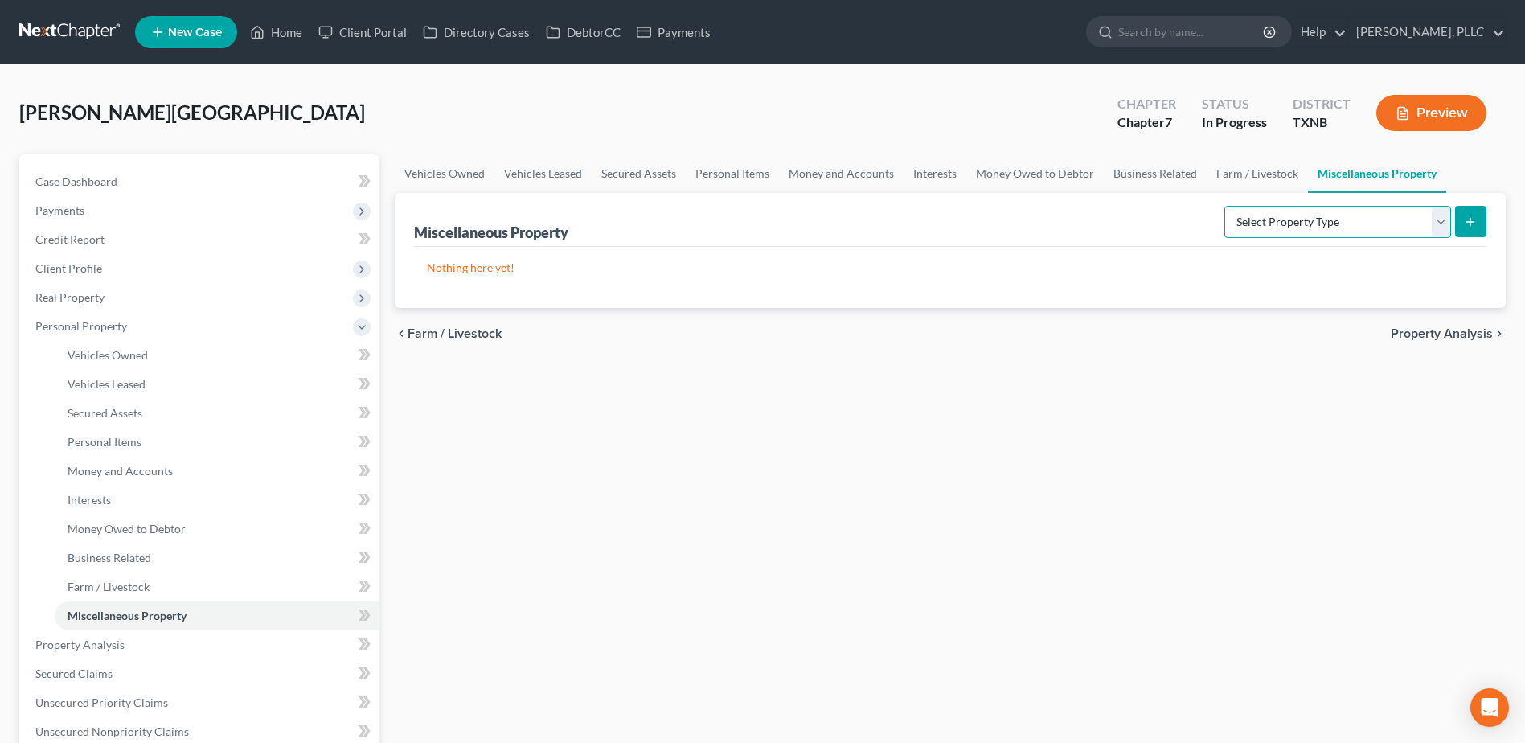
click at [1450, 229] on select "Select Property Type Assigned for Creditor Benefit Within 1 Year Holding for An…" at bounding box center [1338, 222] width 227 height 32
click at [1447, 224] on select "Select Property Type Assigned for Creditor Benefit Within 1 Year Holding for An…" at bounding box center [1338, 222] width 227 height 32
select select "transferred"
click at [1225, 206] on select "Select Property Type Assigned for Creditor Benefit Within 1 Year Holding for An…" at bounding box center [1338, 222] width 227 height 32
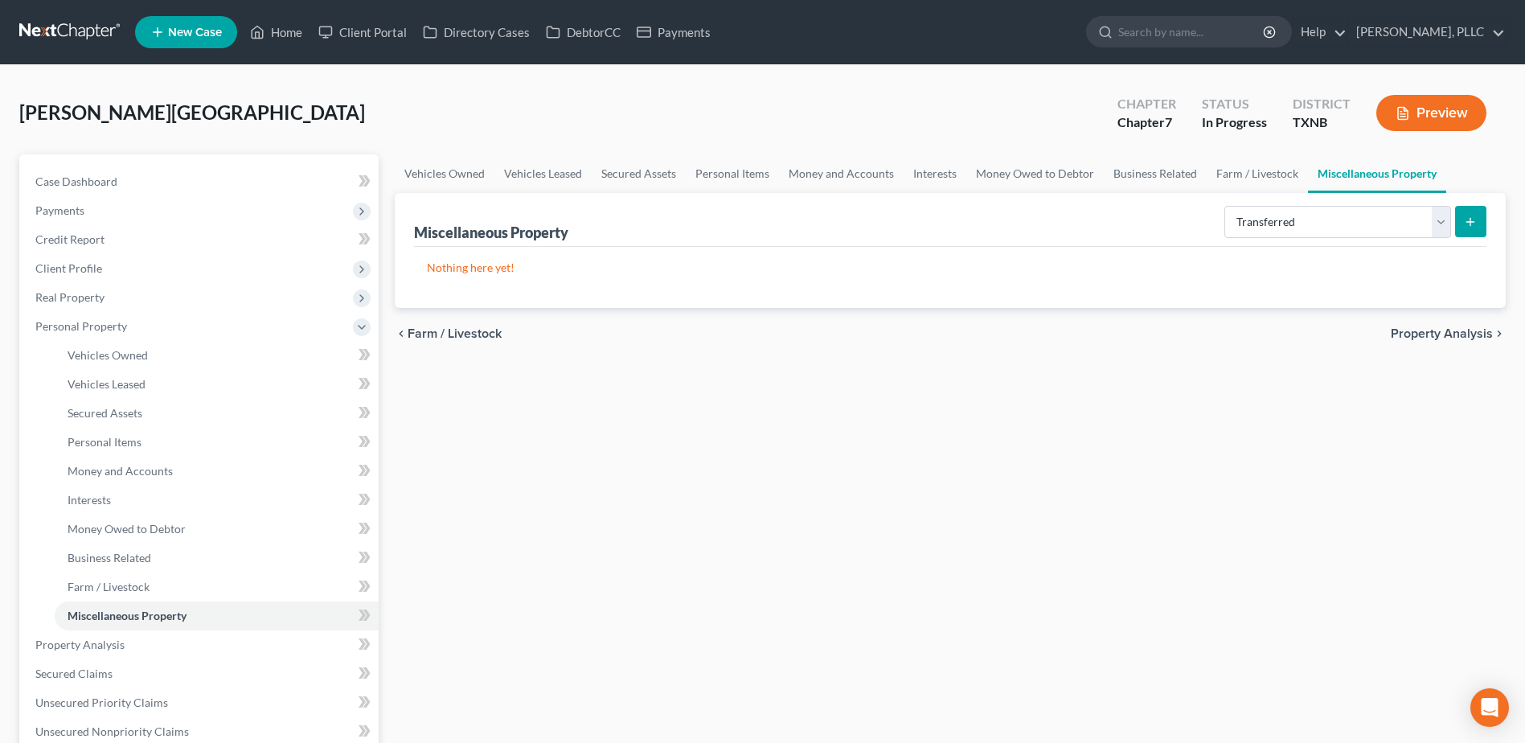
click at [1471, 225] on line "submit" at bounding box center [1471, 221] width 0 height 7
select select "Ordinary (within 2 years)"
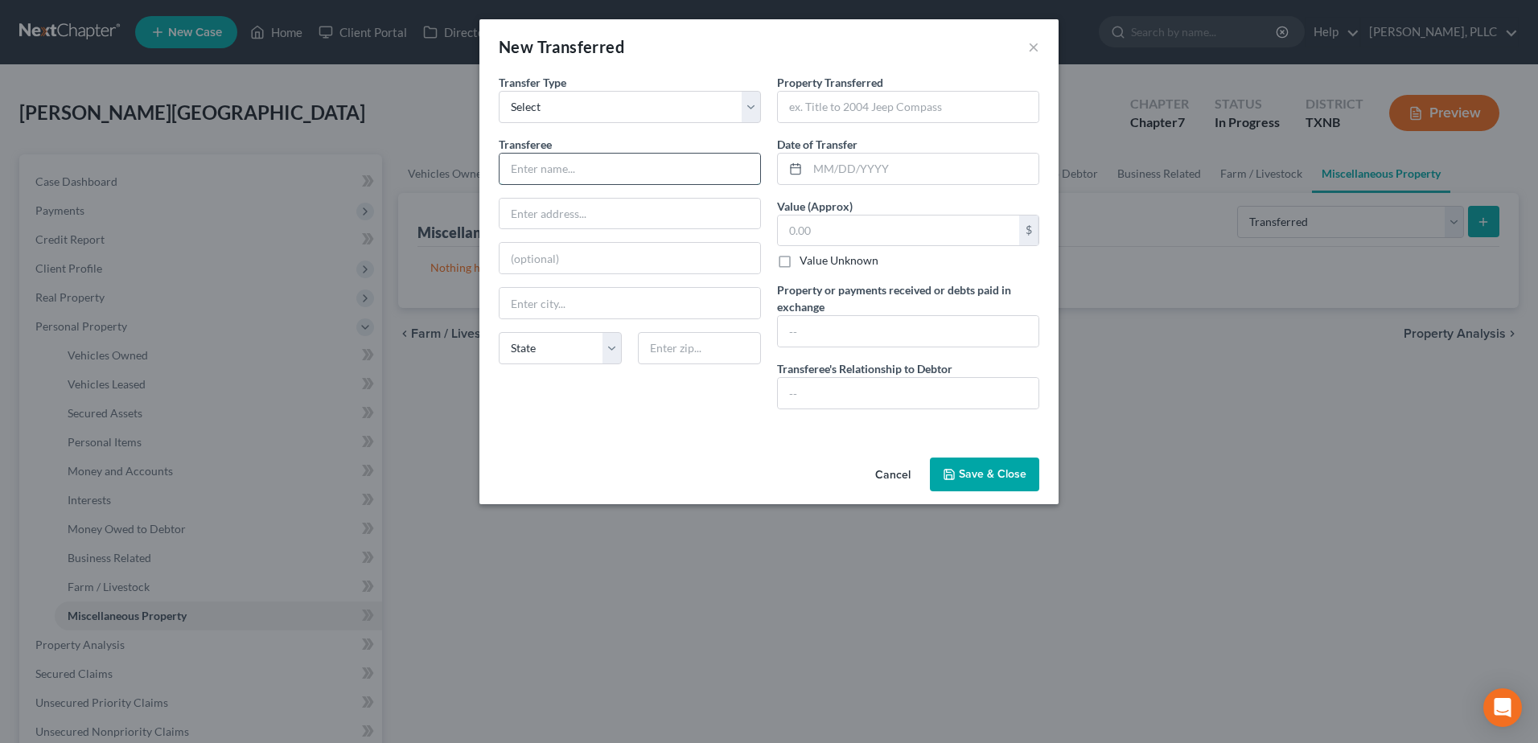
click at [630, 161] on input "text" at bounding box center [629, 169] width 261 height 31
type input "-"
click at [892, 101] on input "text" at bounding box center [908, 107] width 261 height 31
type input "2017 Freightliner Cascadia"
type input "26,000.00"
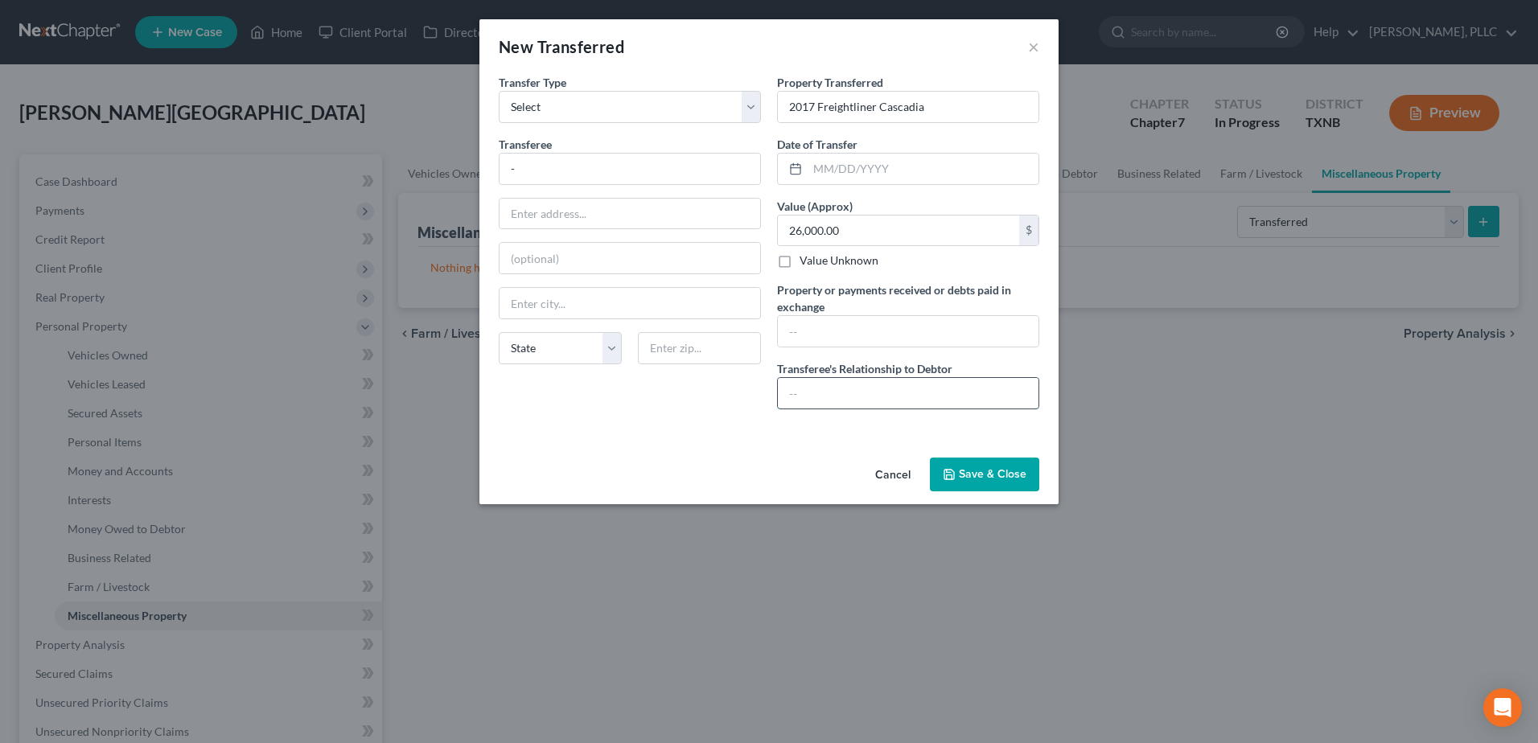
click at [895, 399] on input "text" at bounding box center [908, 393] width 261 height 31
type input "Mechanics lien due to non-payment of repairs"
click at [873, 336] on input "text" at bounding box center [908, 331] width 261 height 31
type input "-"
click at [643, 173] on input "-" at bounding box center [629, 169] width 261 height 31
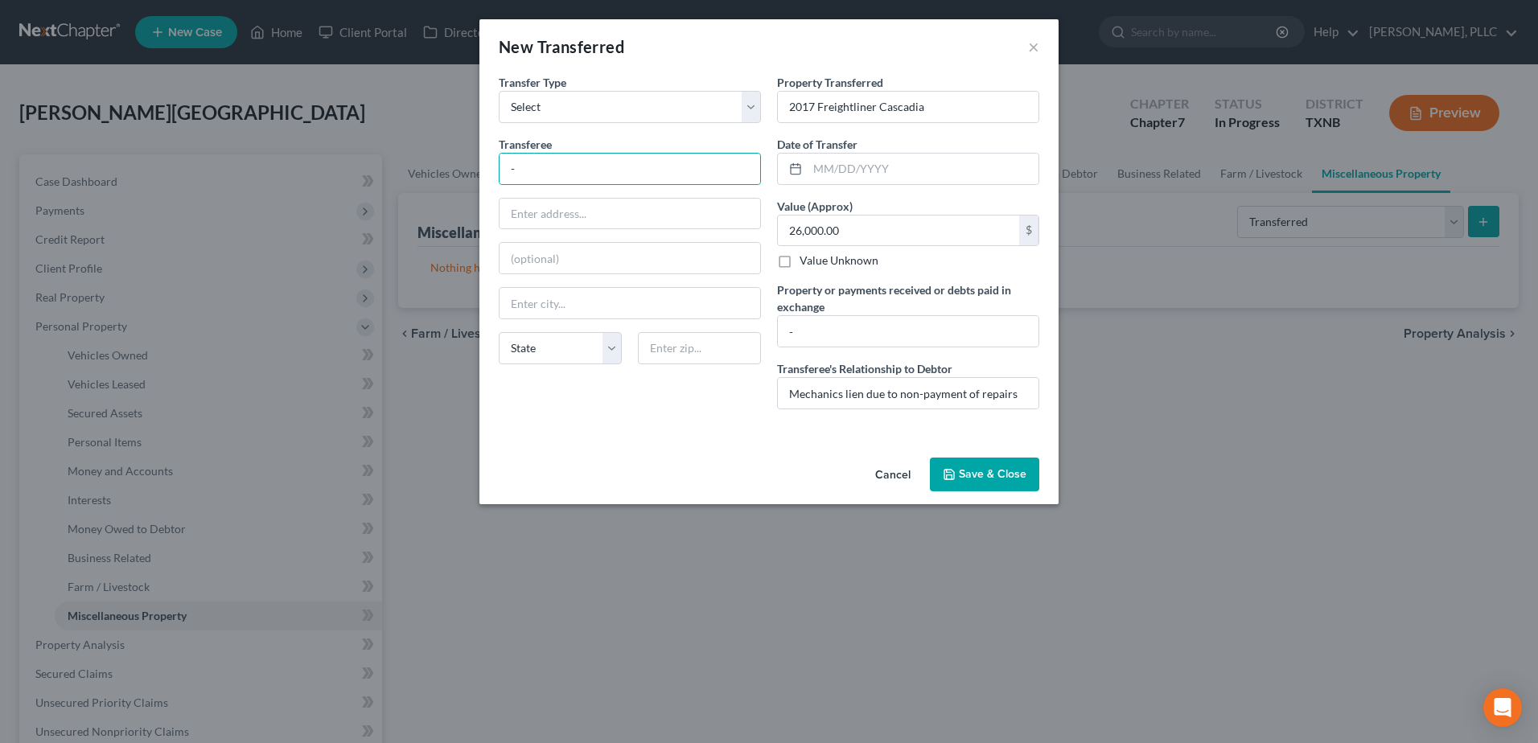
click at [971, 474] on button "Save & Close" at bounding box center [984, 475] width 109 height 34
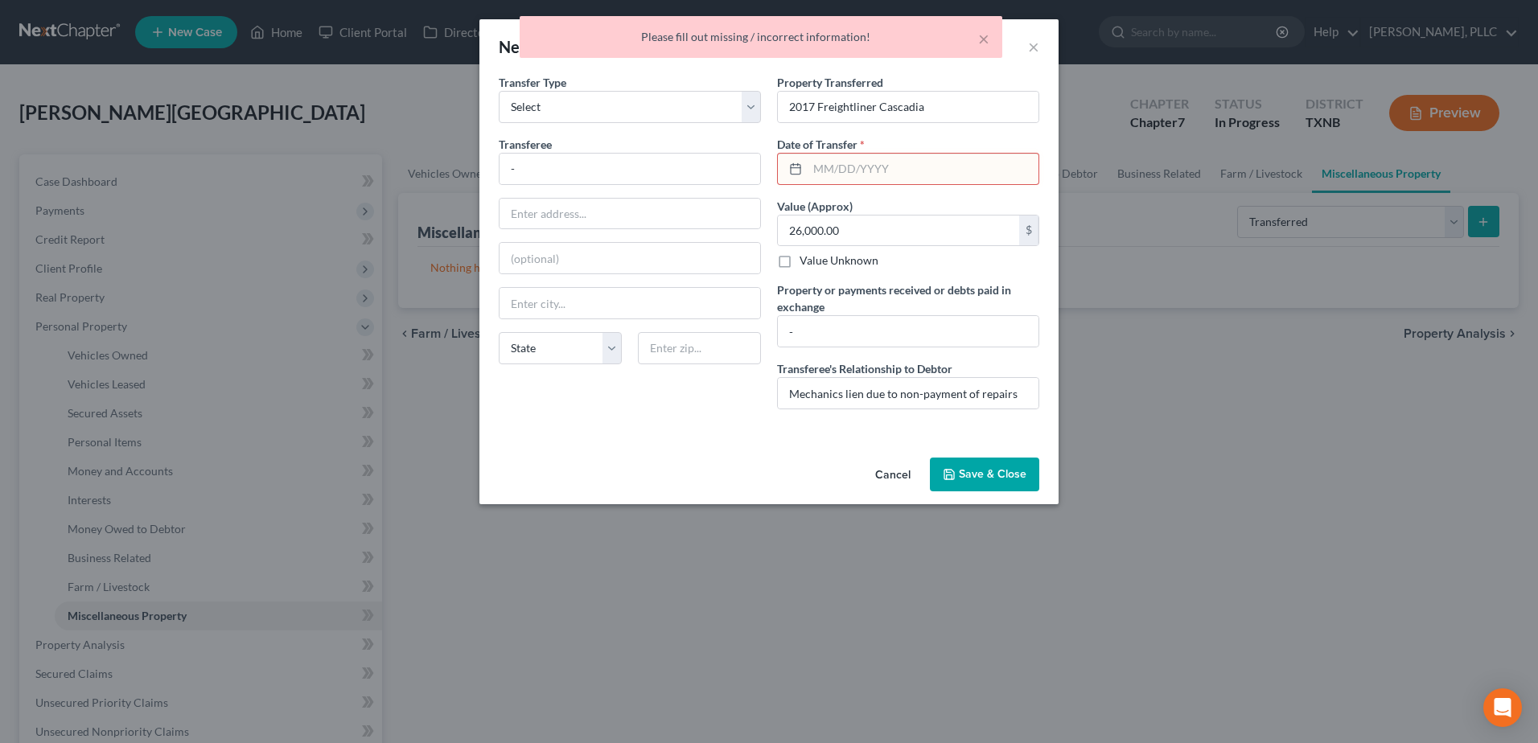
click at [836, 176] on input "text" at bounding box center [922, 169] width 231 height 31
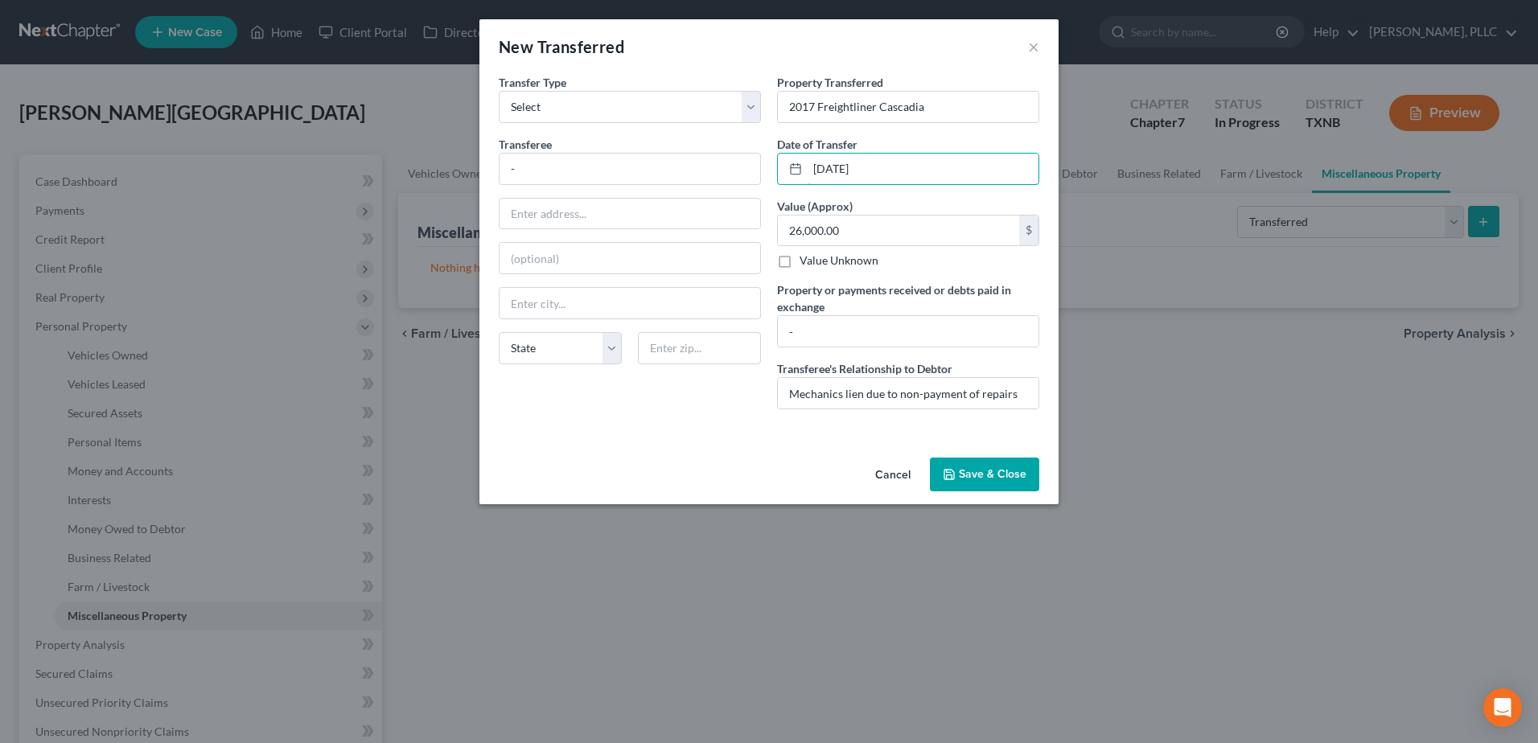
type input "01/01/2025"
click at [1005, 470] on button "Save & Close" at bounding box center [984, 475] width 109 height 34
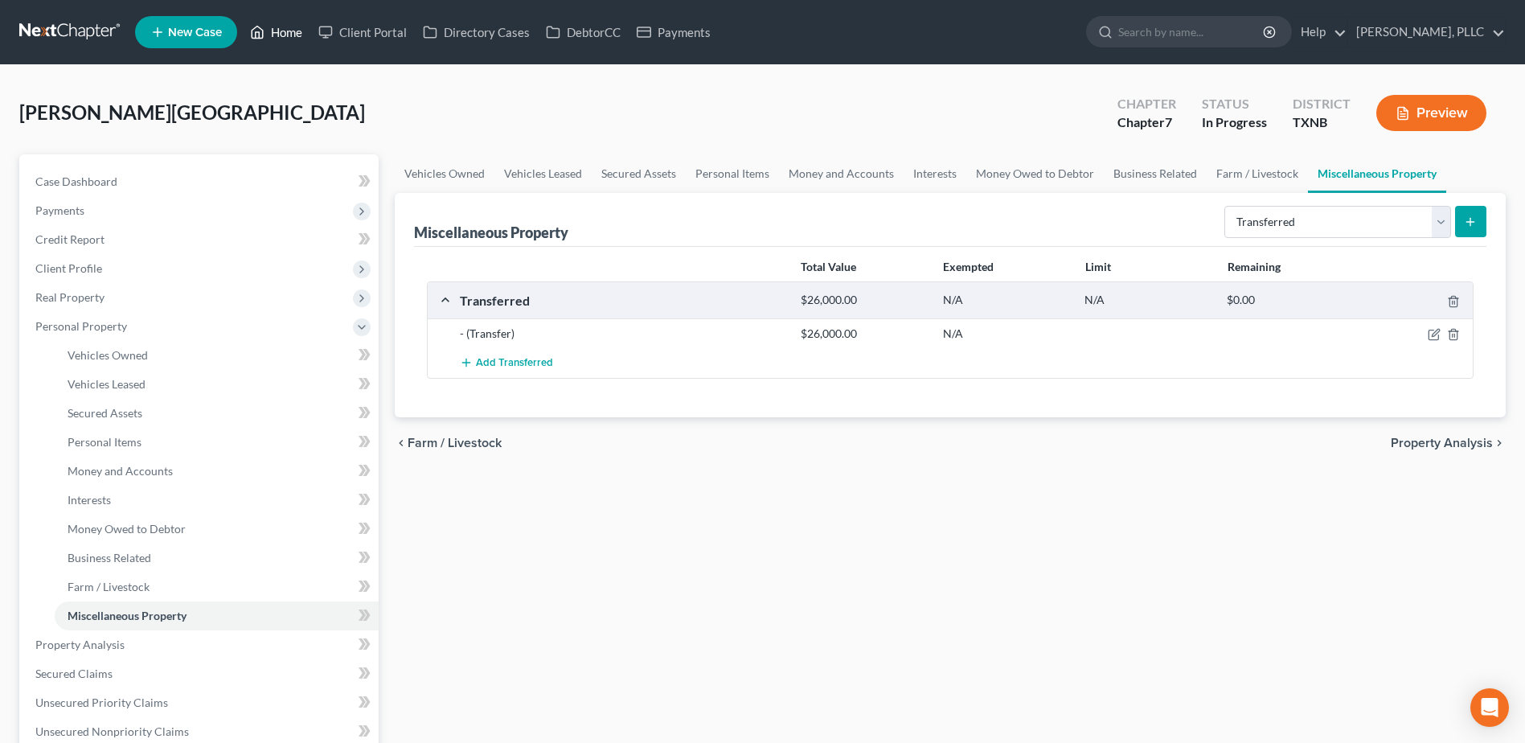
drag, startPoint x: 277, startPoint y: 36, endPoint x: 928, endPoint y: 121, distance: 656.0
click at [277, 36] on link "Home" at bounding box center [276, 32] width 68 height 29
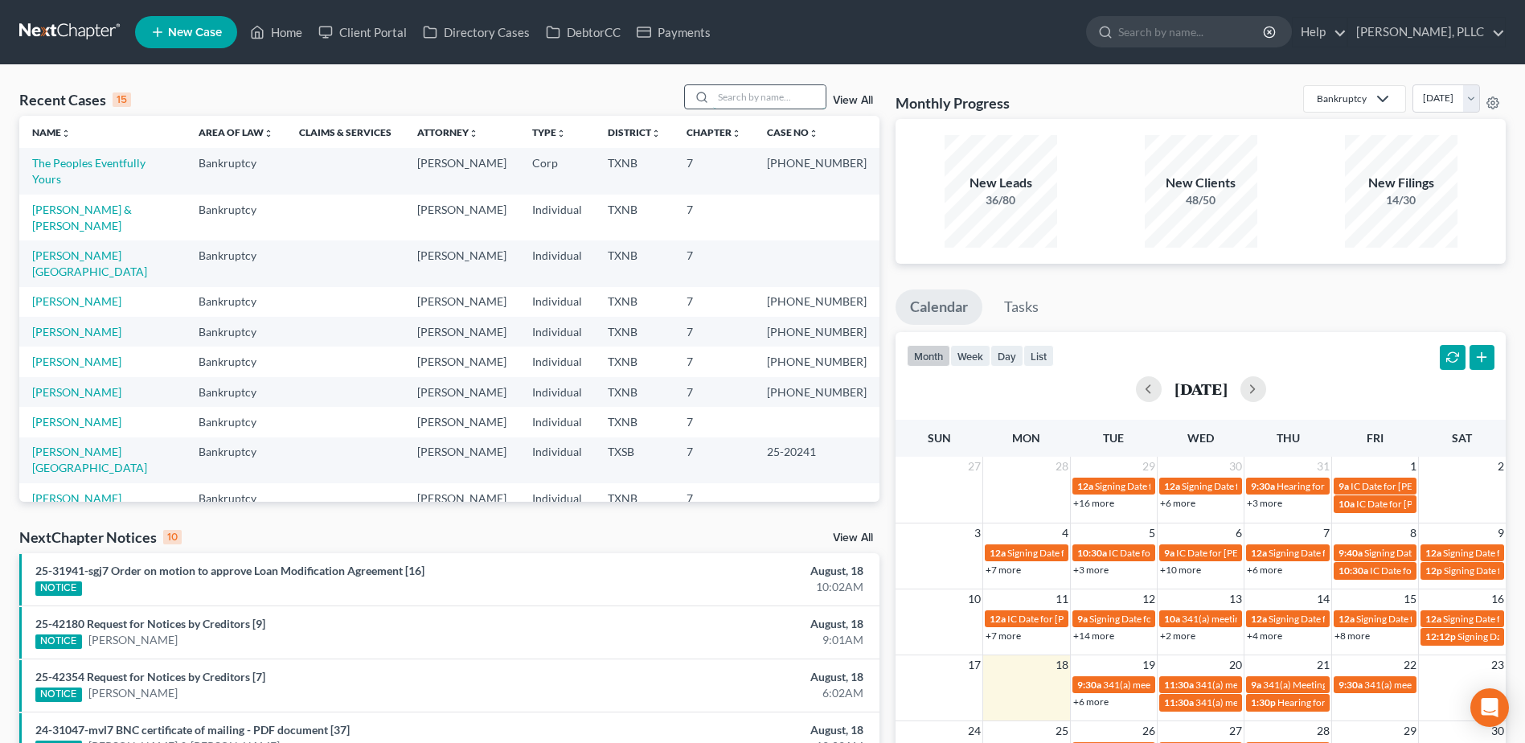
click at [785, 88] on input "search" at bounding box center [769, 96] width 113 height 23
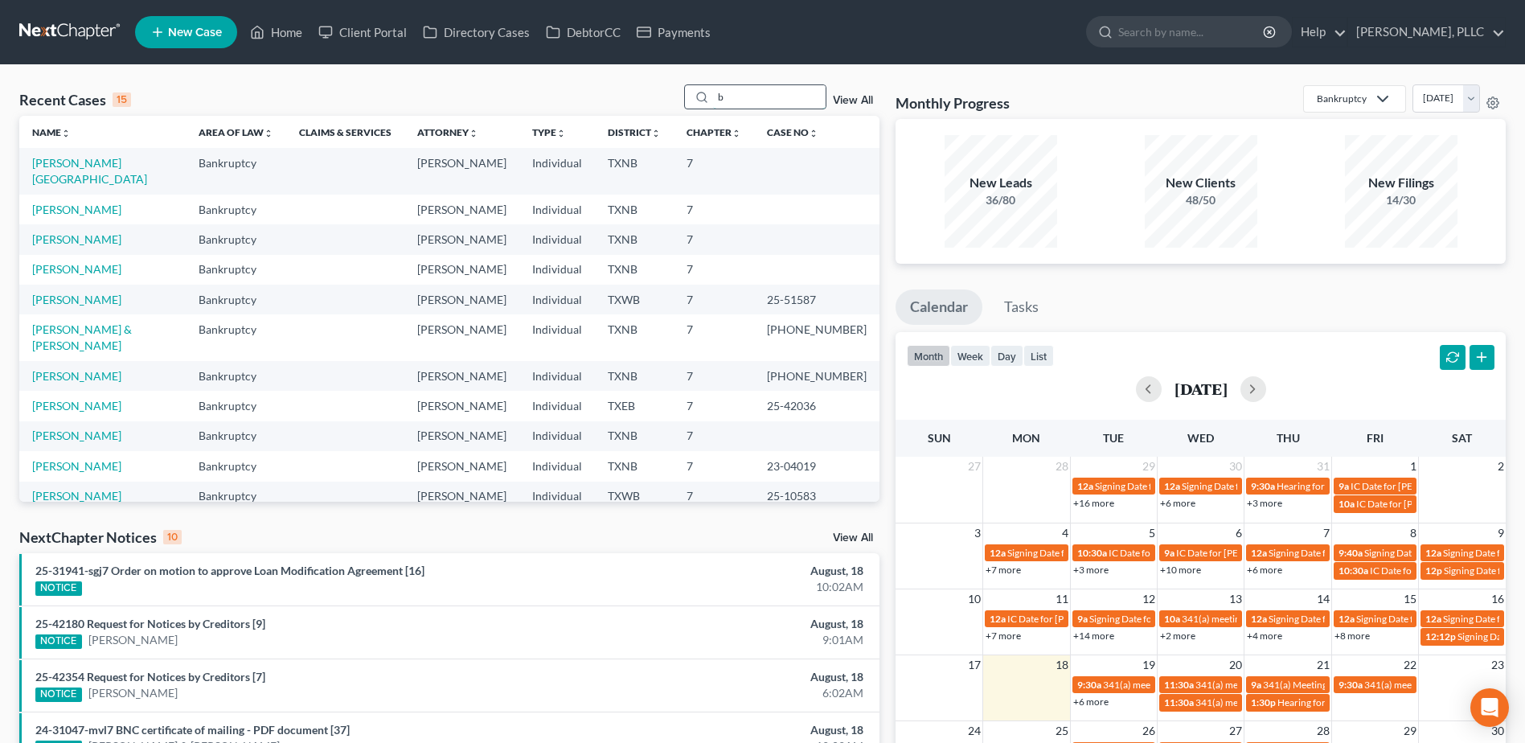
click at [785, 88] on input "b" at bounding box center [769, 96] width 113 height 23
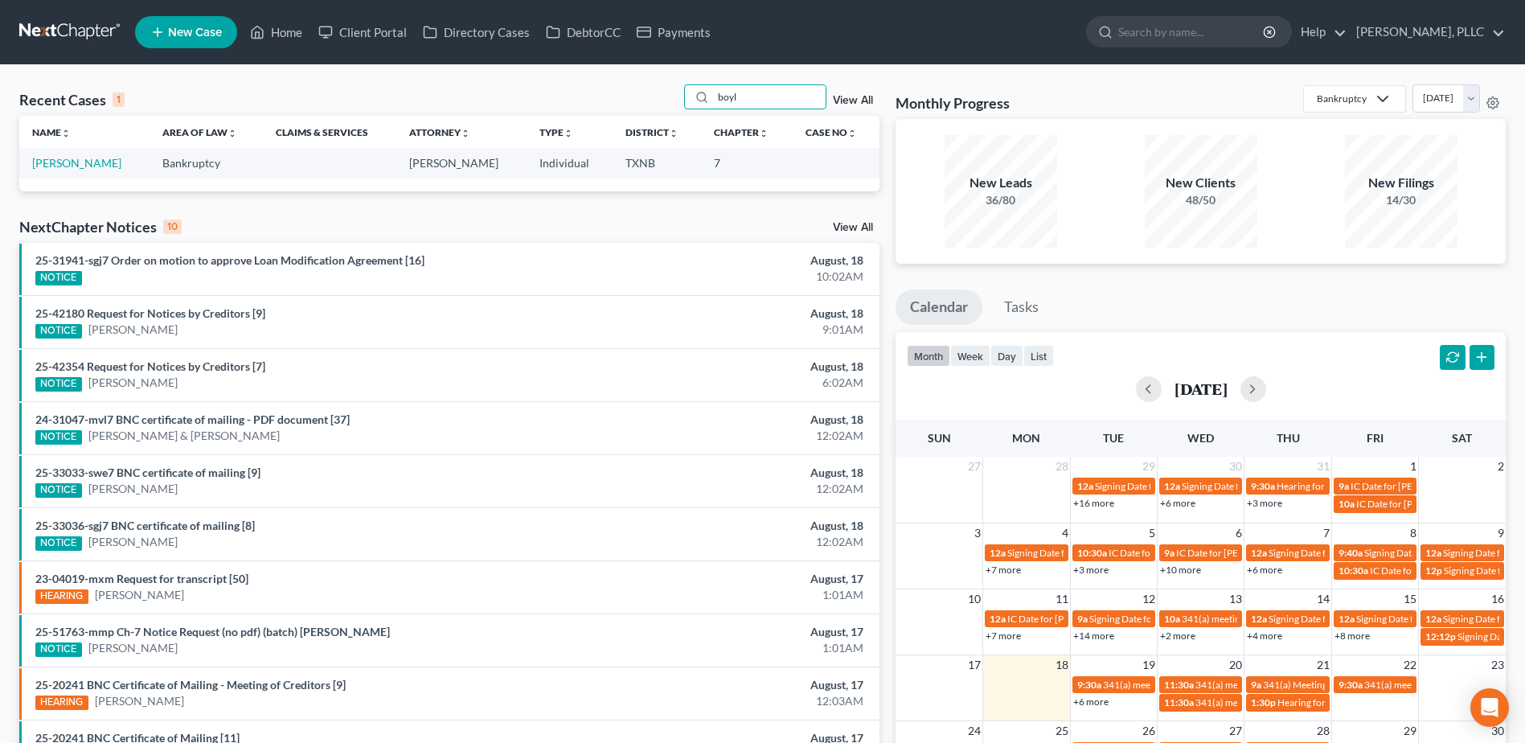
type input "boyl"
click at [72, 166] on link "[PERSON_NAME]" at bounding box center [76, 163] width 89 height 14
select select "4"
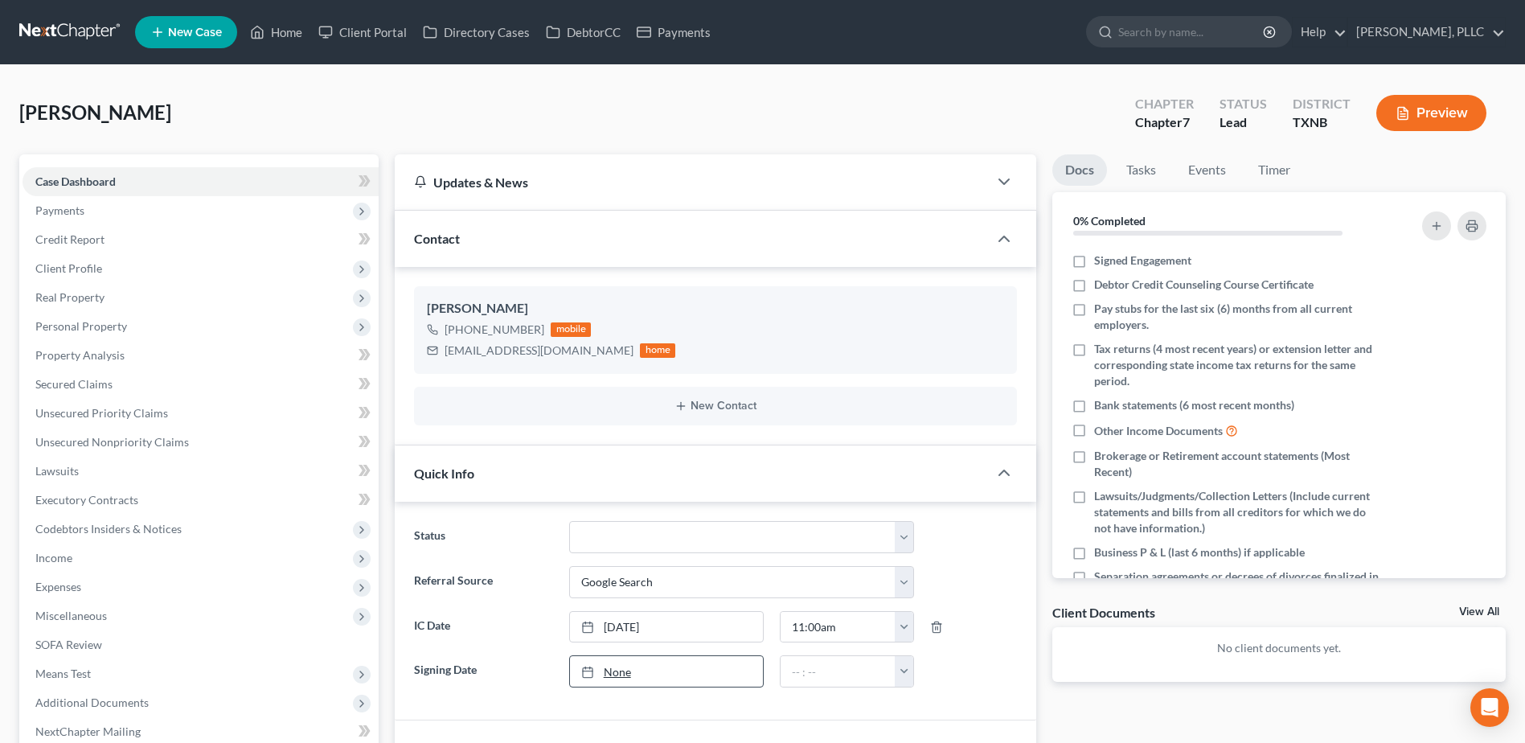
scroll to position [80, 0]
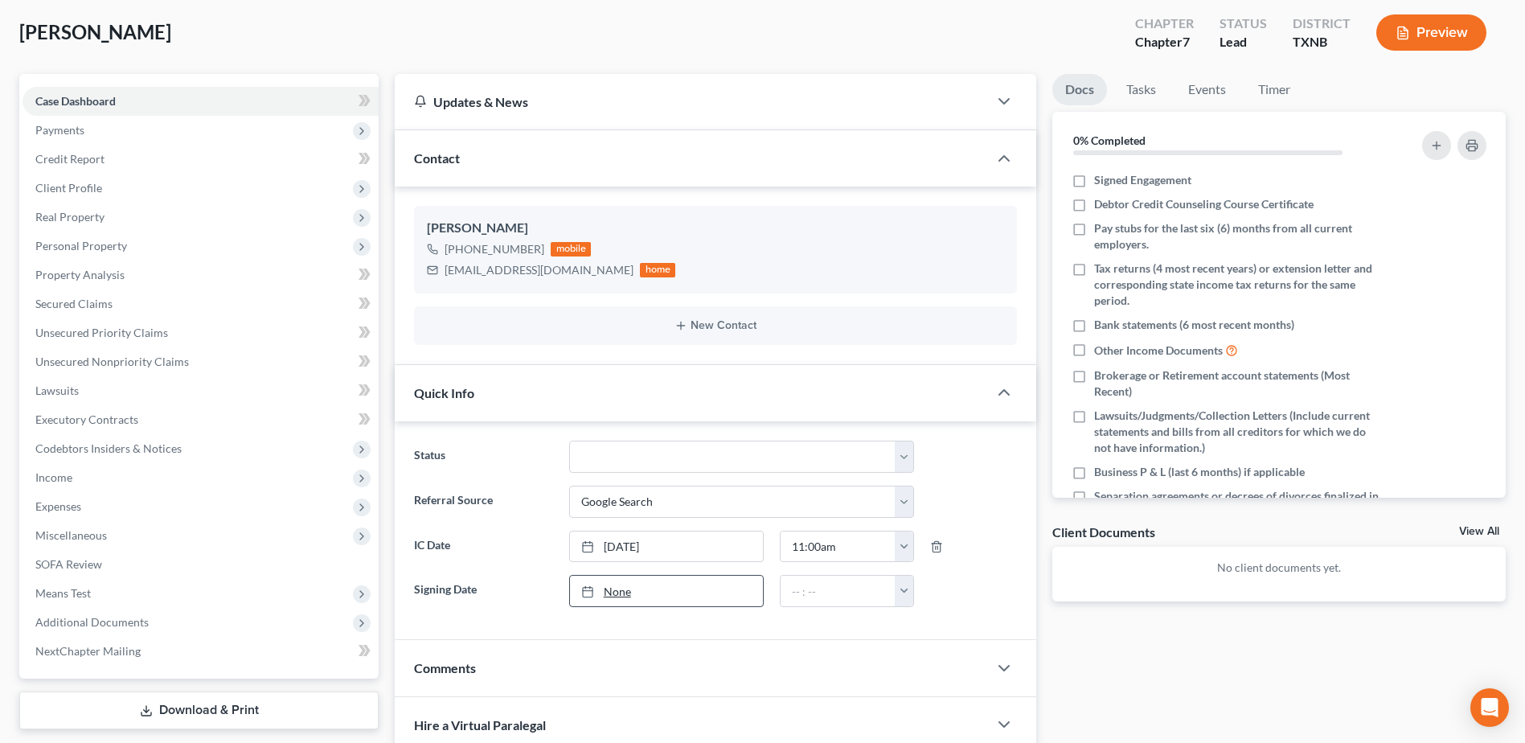
click at [621, 594] on link "None" at bounding box center [666, 591] width 193 height 31
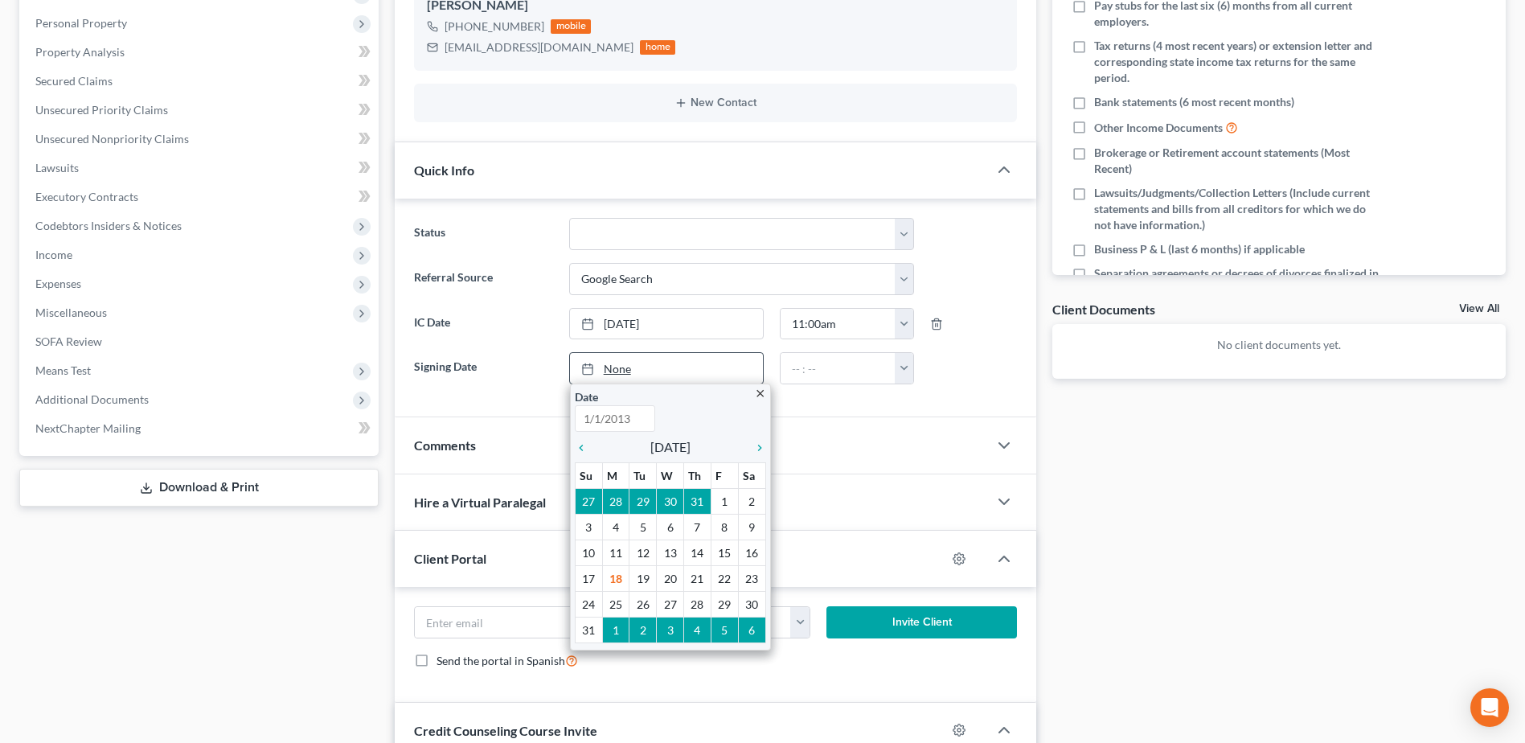
scroll to position [322, 0]
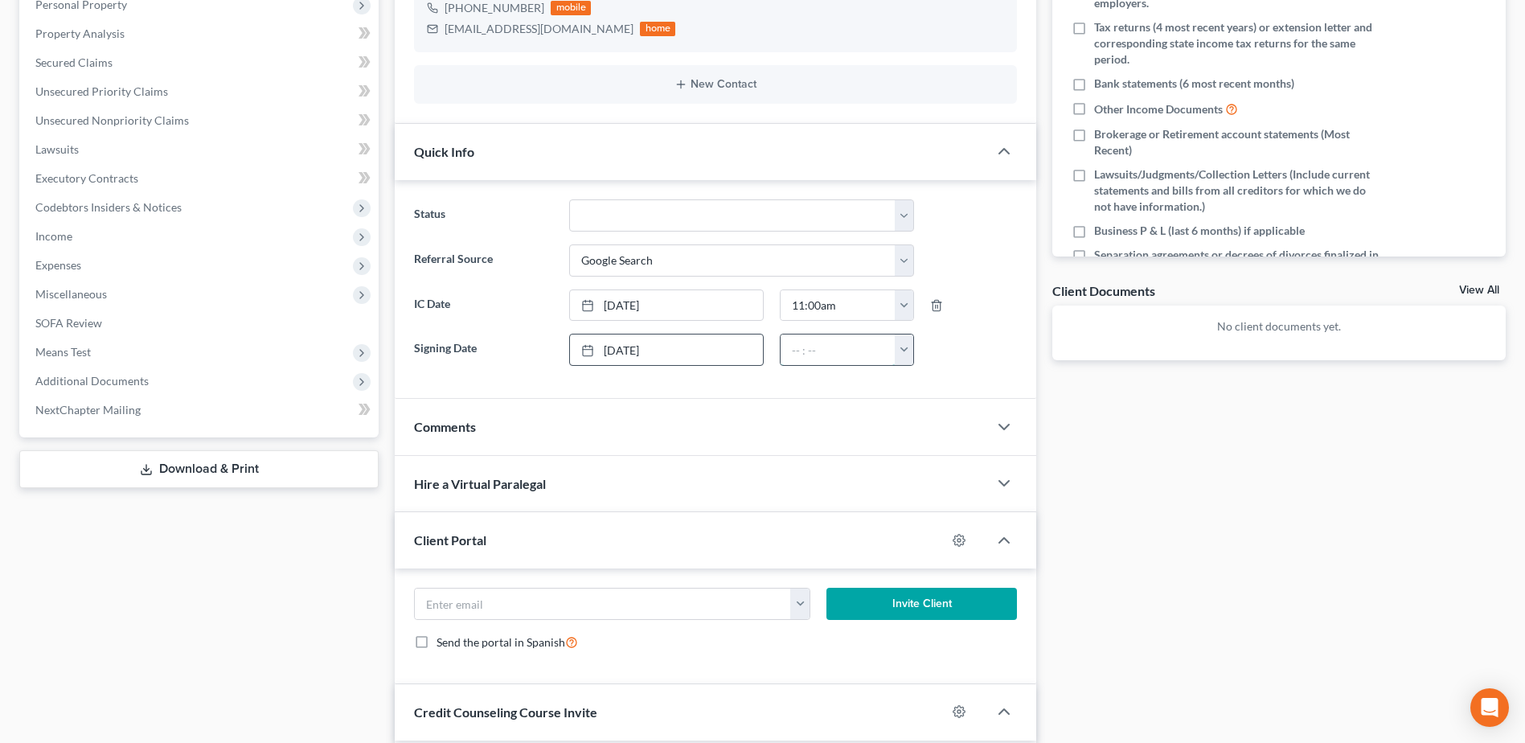
click at [803, 359] on input "text" at bounding box center [838, 350] width 115 height 31
type input "10:25 am"
click at [1246, 437] on div "Docs Tasks Events Timer 0% Completed Nothing here yet! Signed Engagement Debtor…" at bounding box center [1280, 365] width 470 height 1065
click at [901, 217] on select "Appellate Phase Case Closed Dead File Demand Letter Phase Discharged Discharge …" at bounding box center [741, 215] width 345 height 32
select select "13"
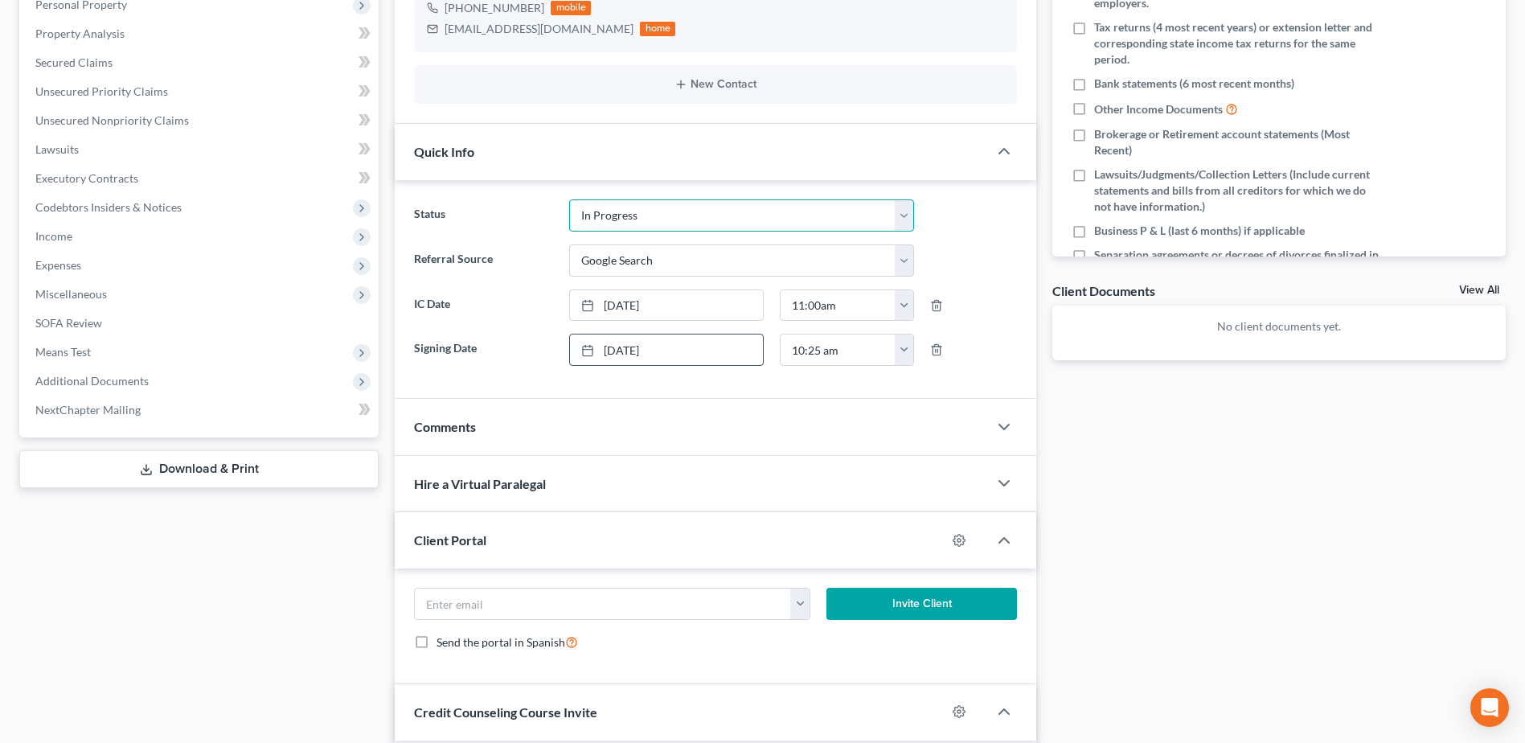
click at [569, 199] on select "Appellate Phase Case Closed Dead File Demand Letter Phase Discharged Discharge …" at bounding box center [741, 215] width 345 height 32
click at [1238, 501] on div "Docs Tasks Events Timer 0% Completed Nothing here yet! Signed Engagement Debtor…" at bounding box center [1280, 365] width 470 height 1065
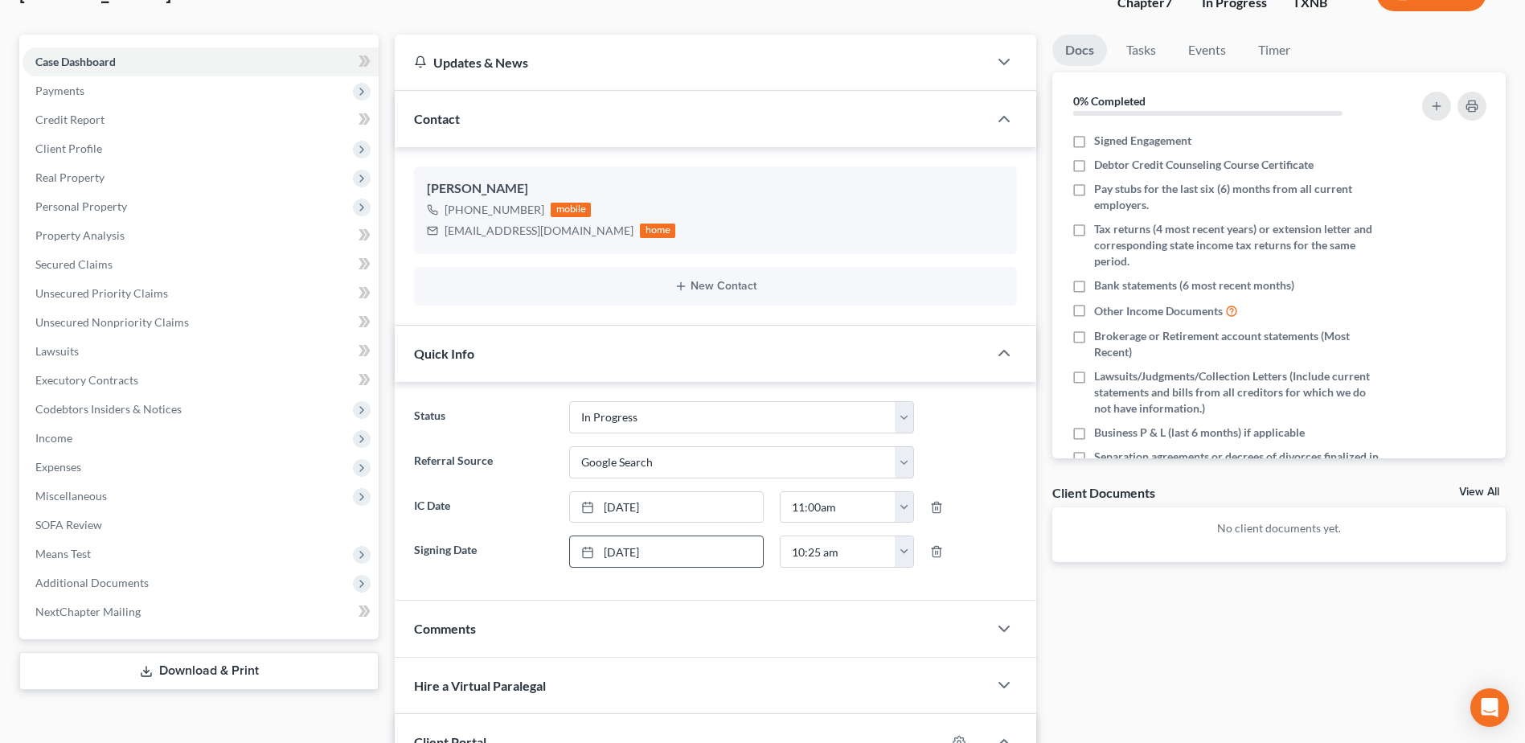
scroll to position [0, 0]
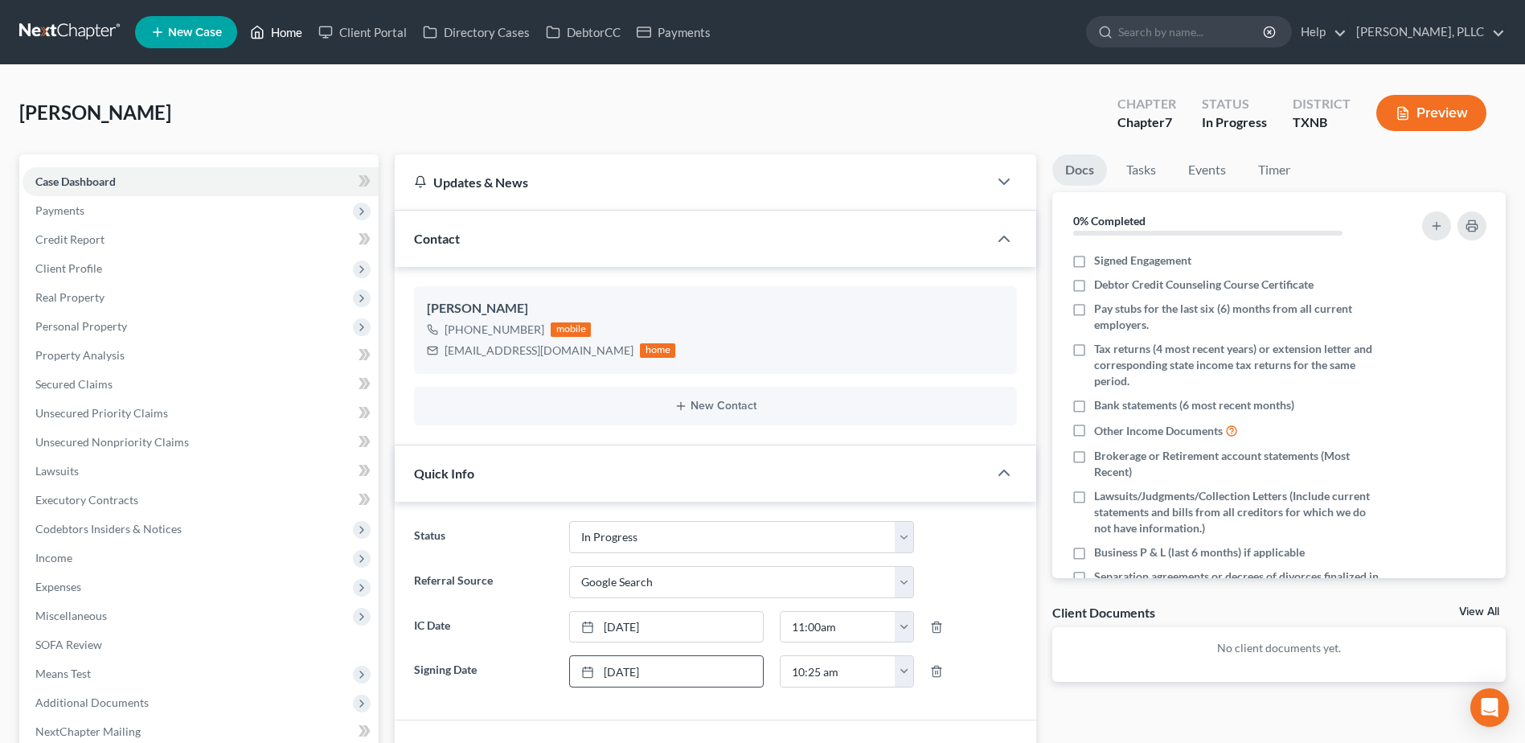
drag, startPoint x: 284, startPoint y: 36, endPoint x: 818, endPoint y: 183, distance: 553.9
click at [284, 36] on link "Home" at bounding box center [276, 32] width 68 height 29
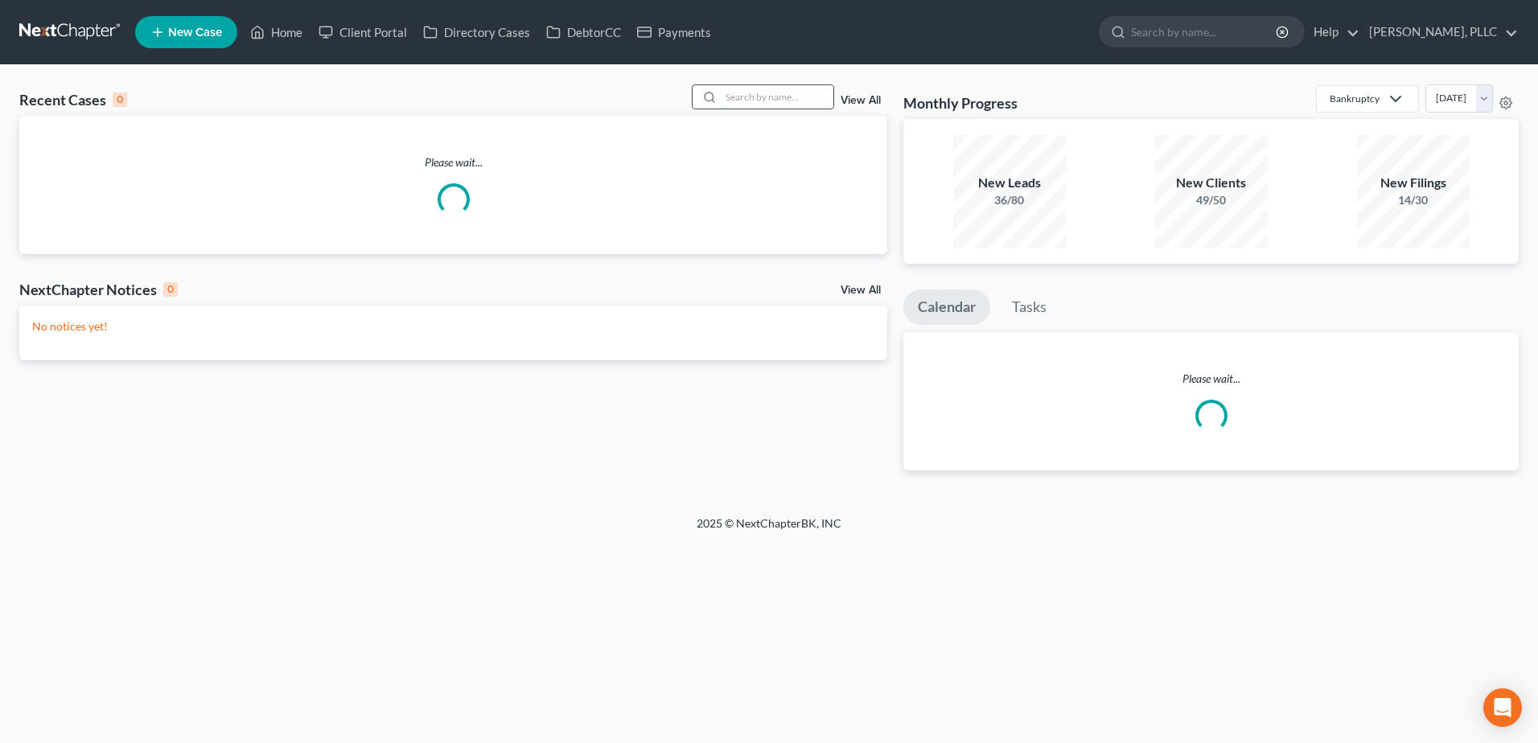
click at [749, 101] on input "search" at bounding box center [777, 96] width 113 height 23
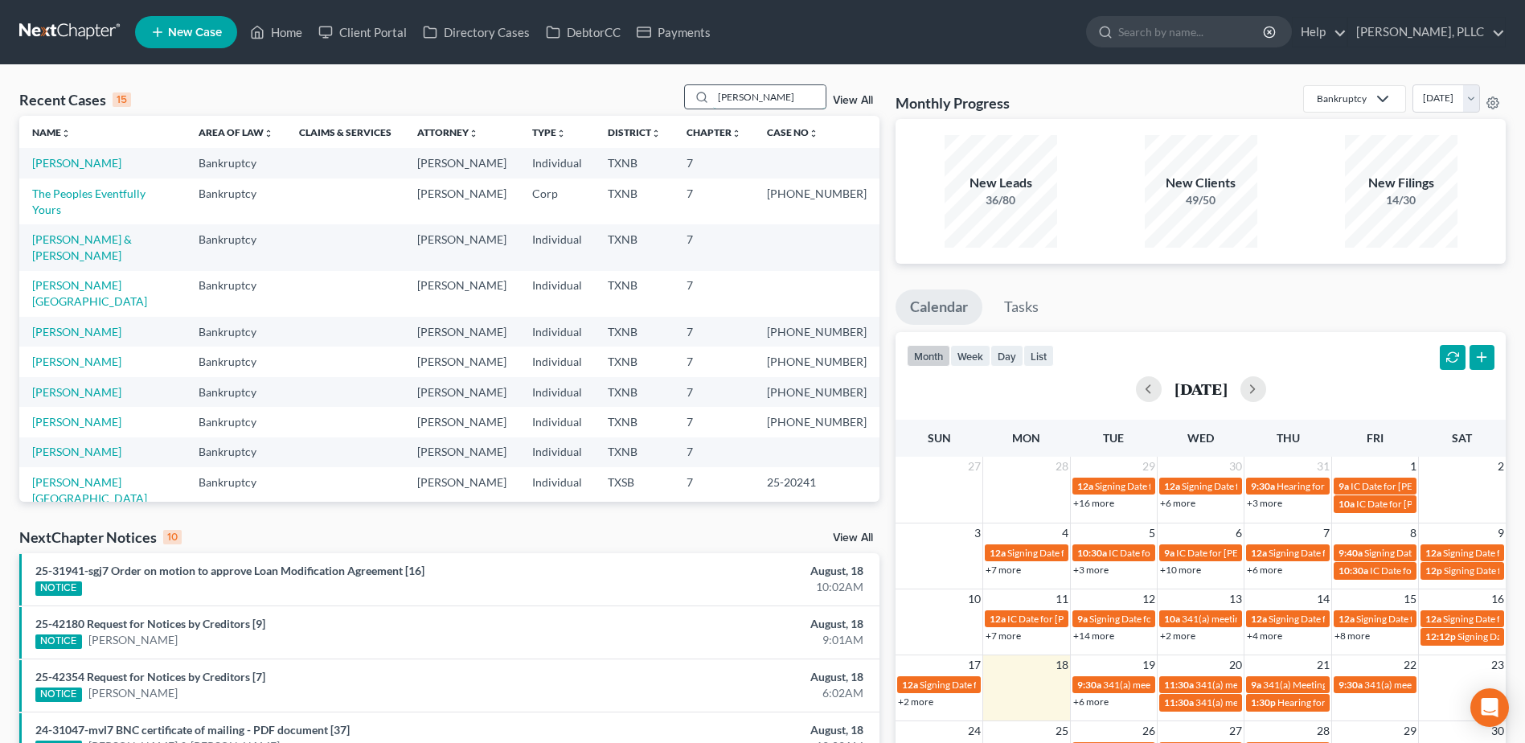
type input "fagg"
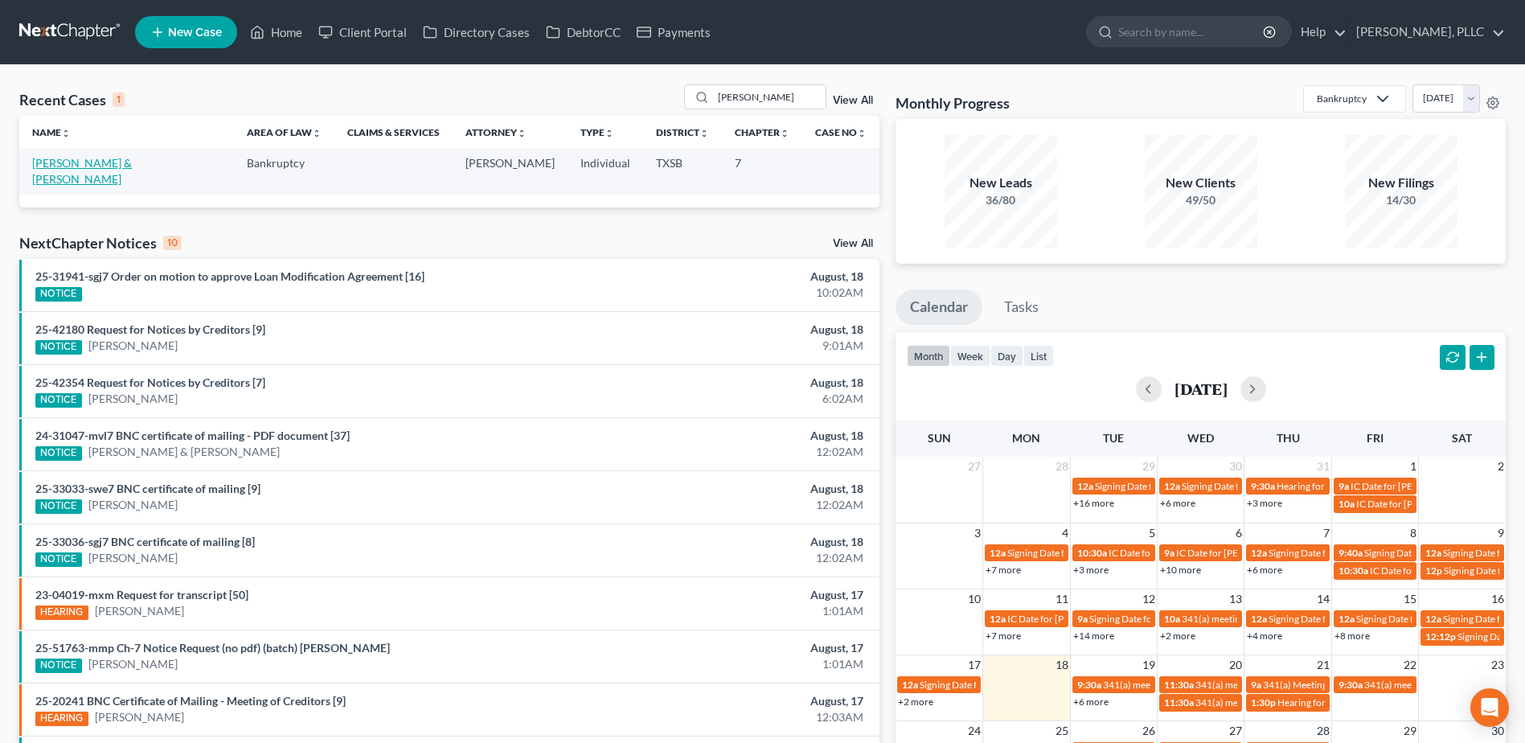
click at [66, 165] on link "[PERSON_NAME] & [PERSON_NAME]" at bounding box center [82, 171] width 100 height 30
select select "4"
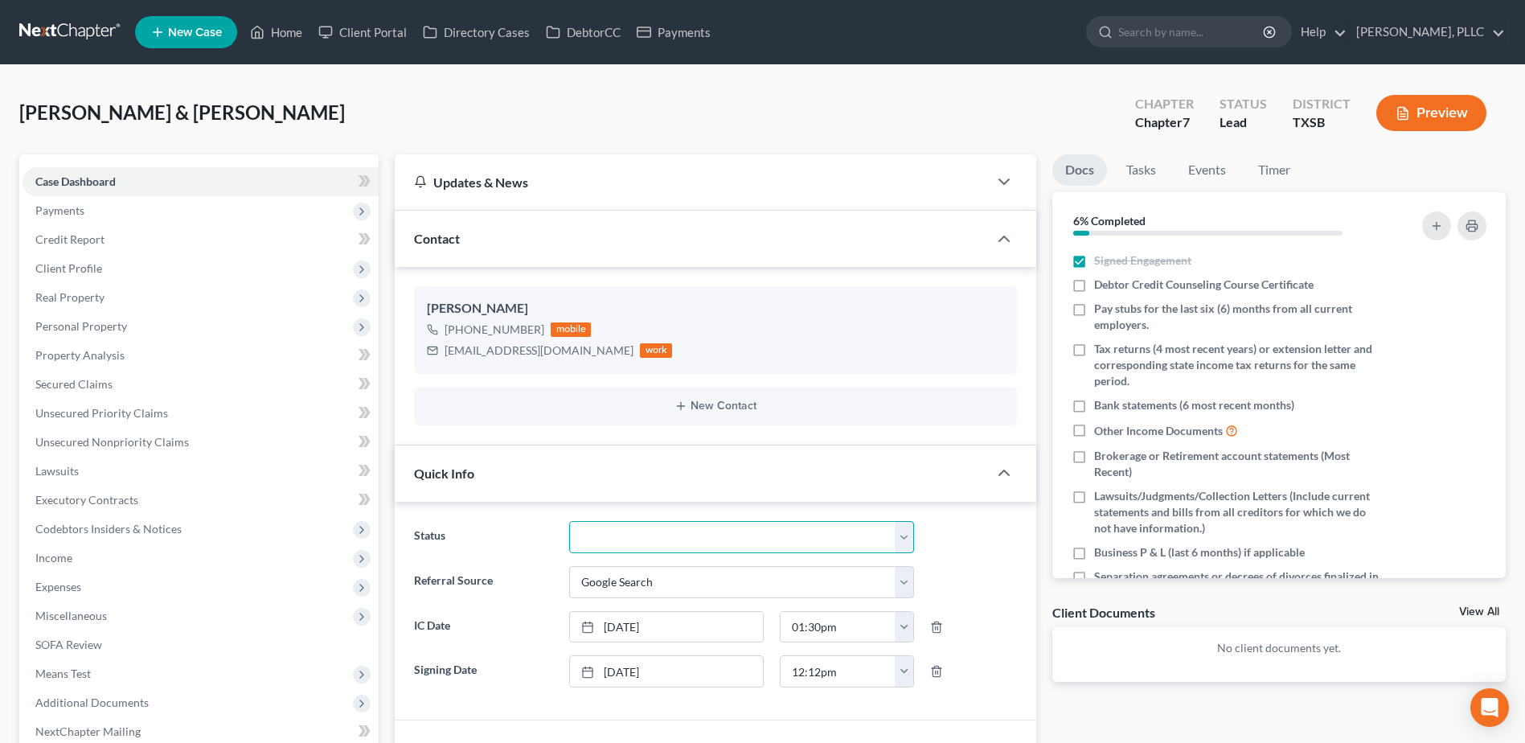
click at [909, 538] on select "Appellate Phase Case Closed Dead File Demand Letter Phase Discharged Discharge …" at bounding box center [741, 537] width 345 height 32
select select "13"
click at [569, 521] on select "Appellate Phase Case Closed Dead File Demand Letter Phase Discharged Discharge …" at bounding box center [741, 537] width 345 height 32
click at [623, 102] on div "Fagg, Malcolm & Jaclyn Upgraded Chapter Chapter 7 Status In Progress District T…" at bounding box center [762, 119] width 1487 height 70
click at [281, 28] on link "Home" at bounding box center [276, 32] width 68 height 29
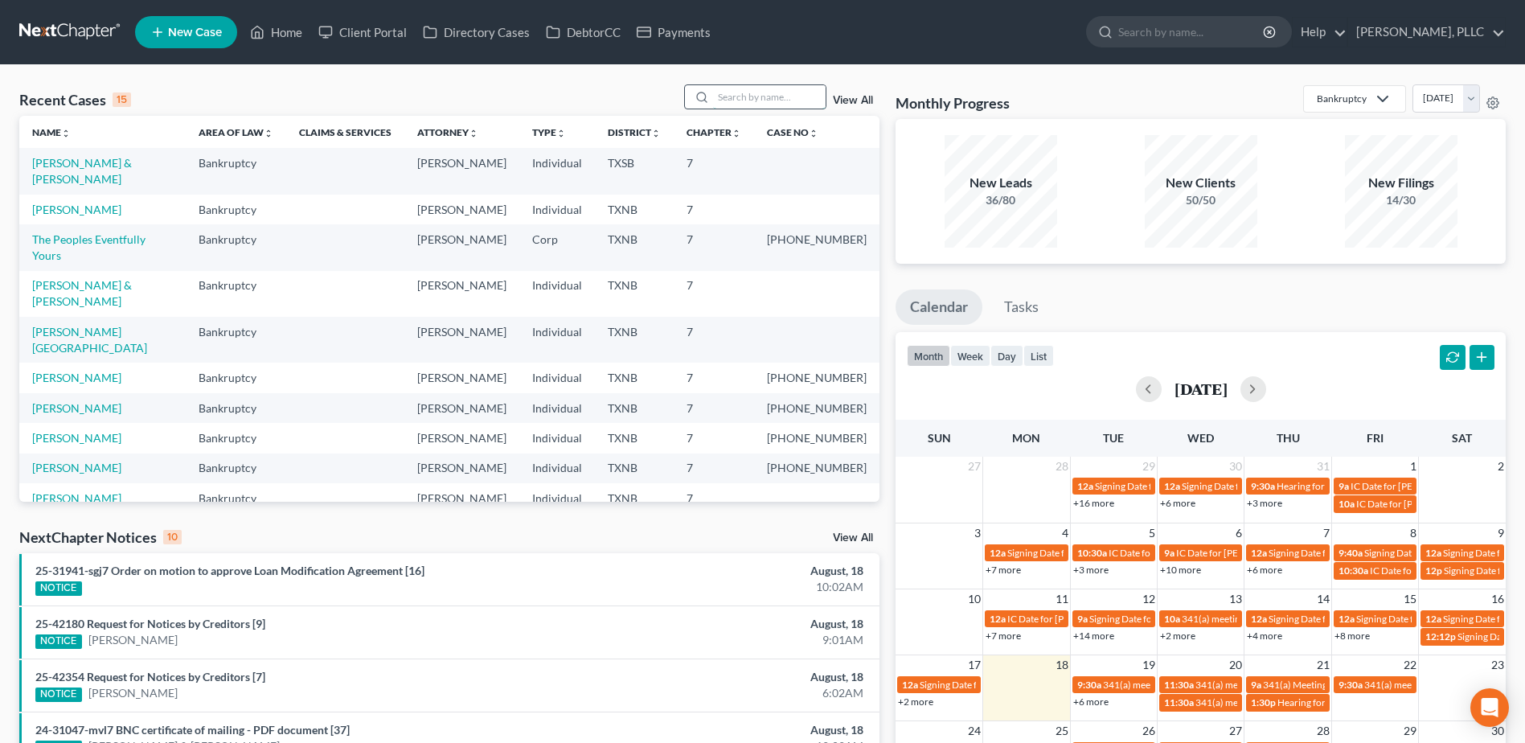
click at [823, 88] on input "search" at bounding box center [769, 96] width 113 height 23
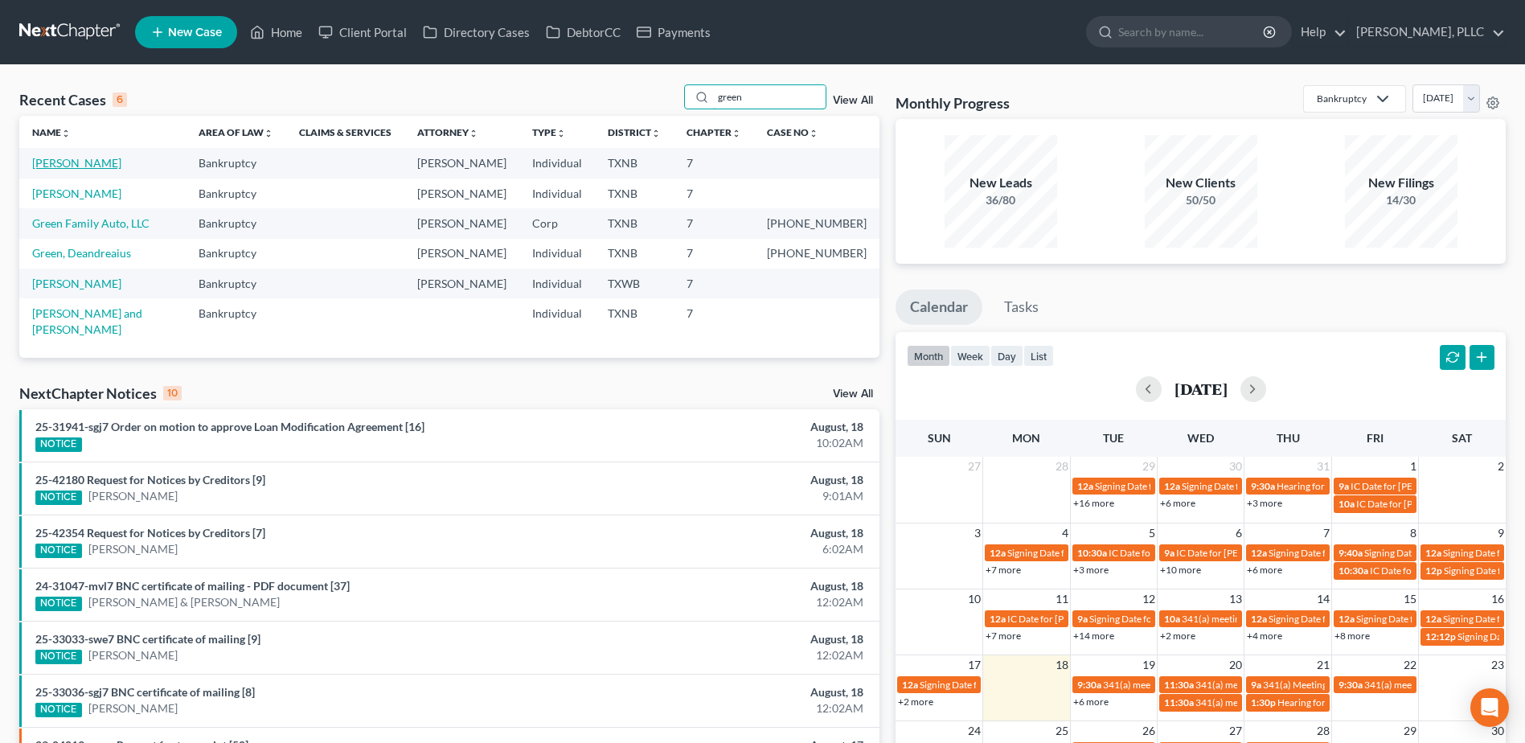
type input "green"
click at [90, 166] on link "[PERSON_NAME]" at bounding box center [76, 163] width 89 height 14
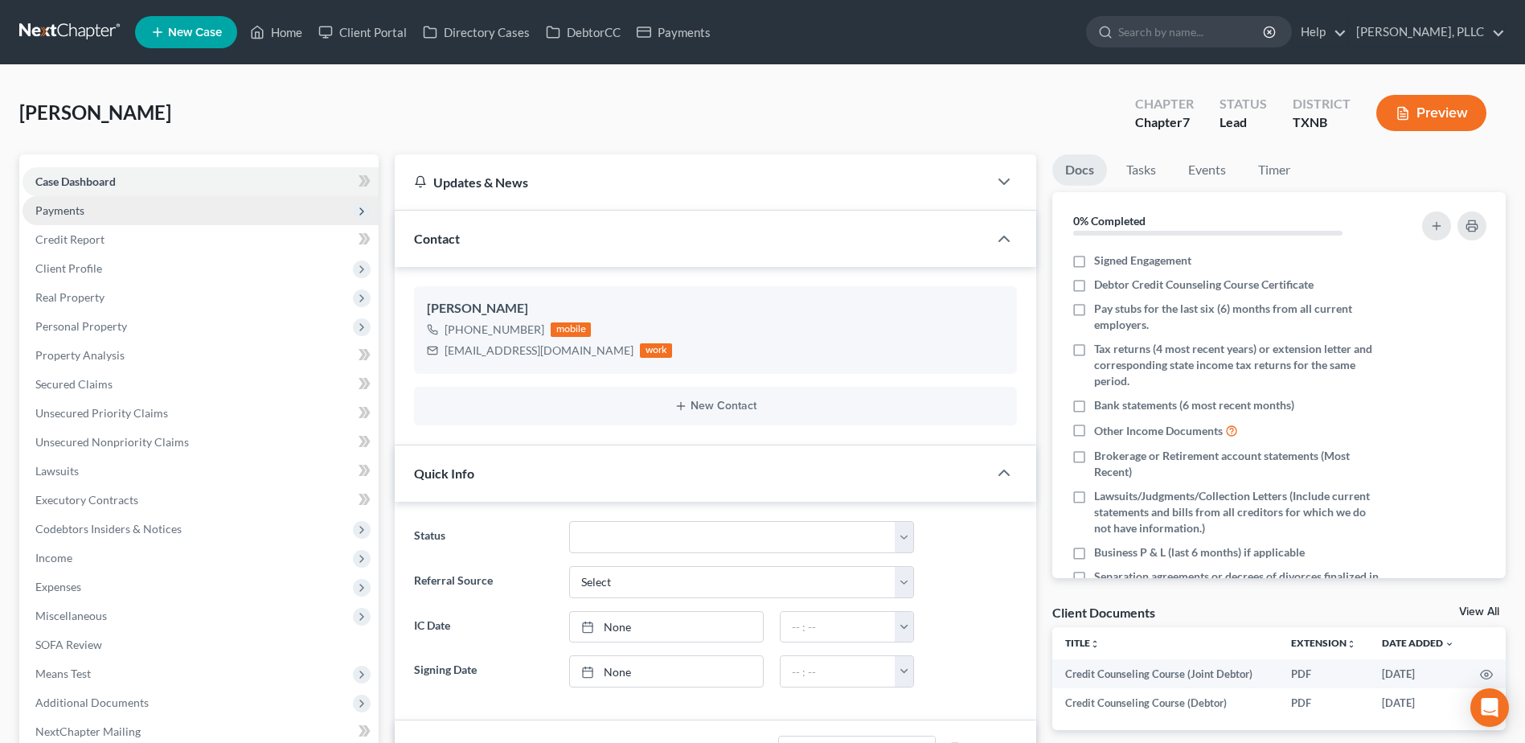
scroll to position [142, 0]
click at [66, 213] on span "Payments" at bounding box center [59, 210] width 49 height 14
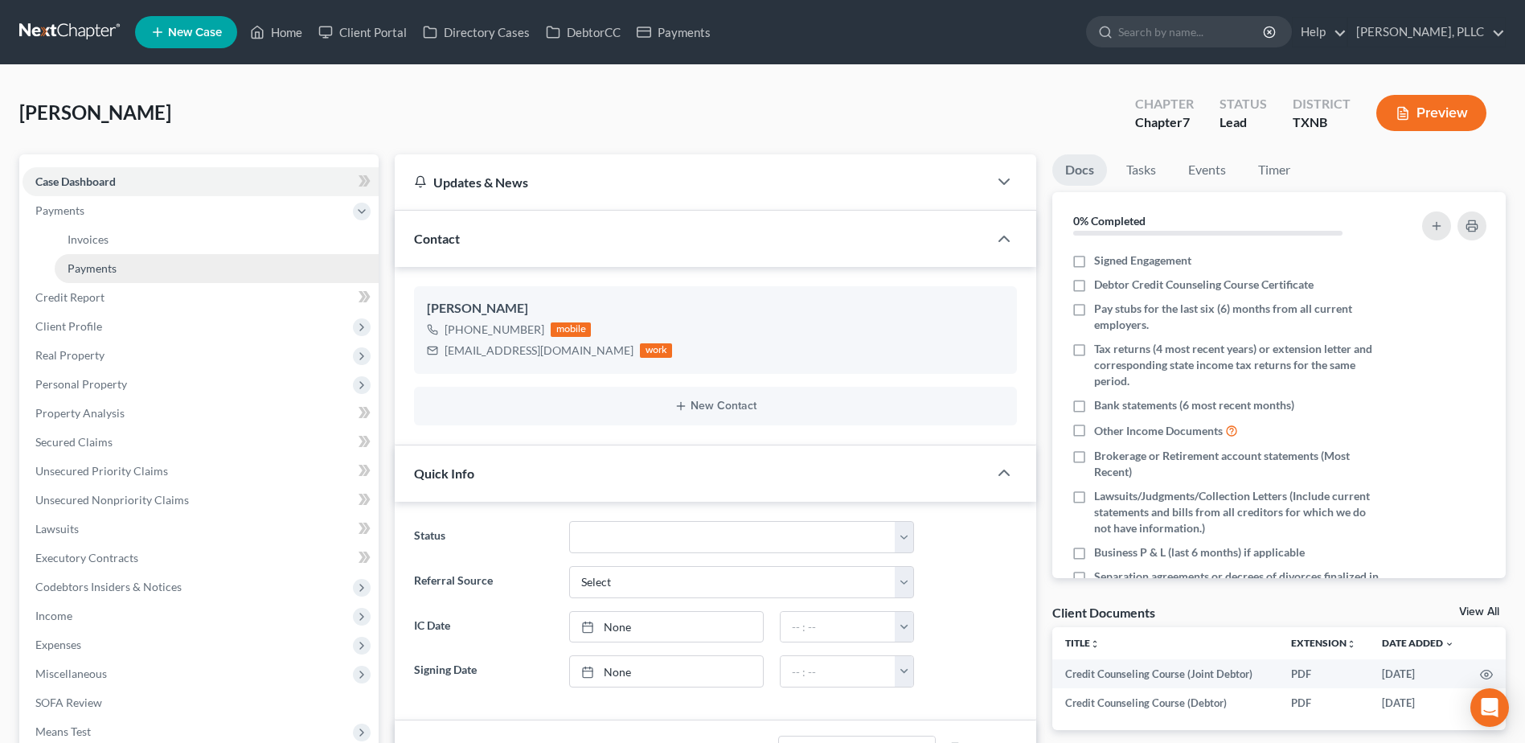
click at [77, 268] on span "Payments" at bounding box center [92, 268] width 49 height 14
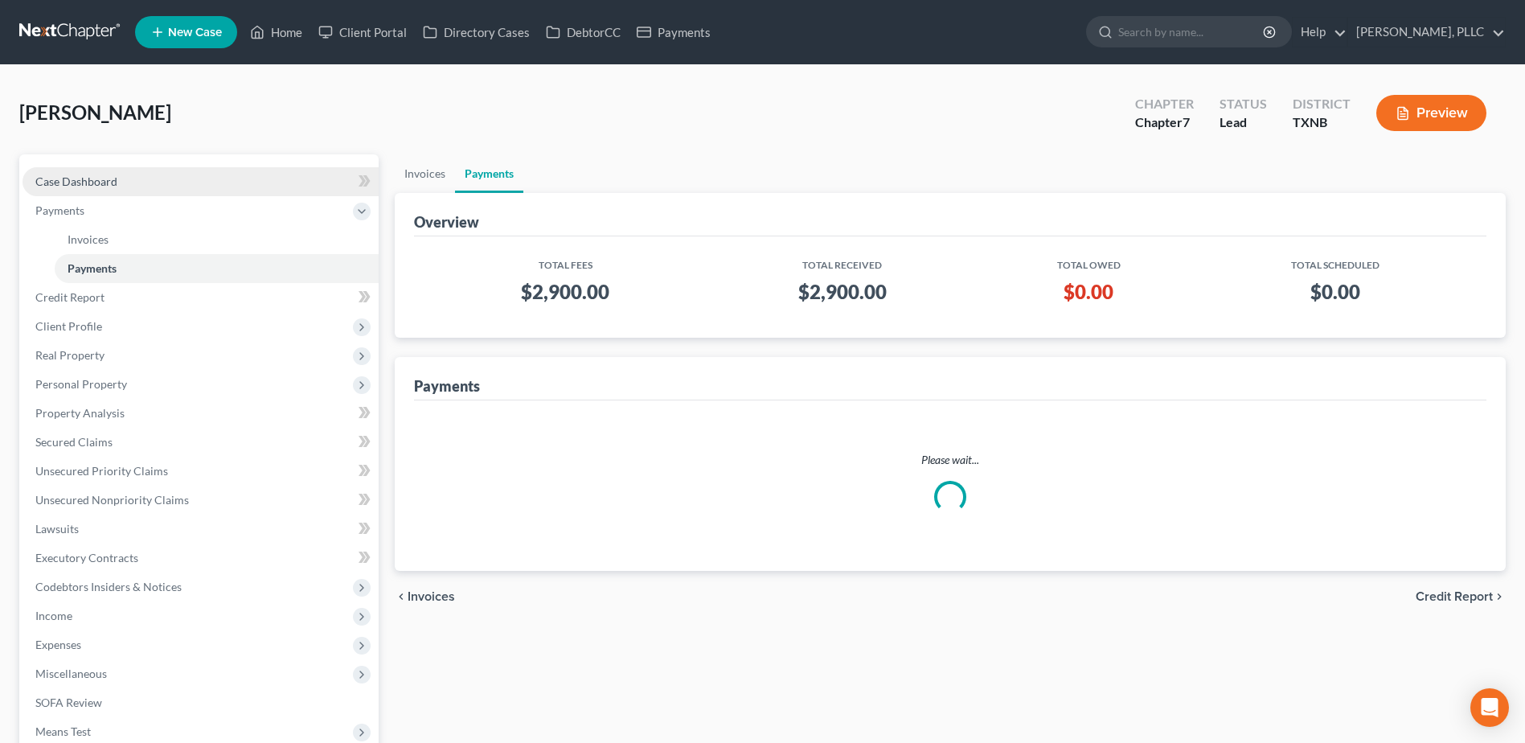
click at [68, 179] on span "Case Dashboard" at bounding box center [76, 182] width 82 height 14
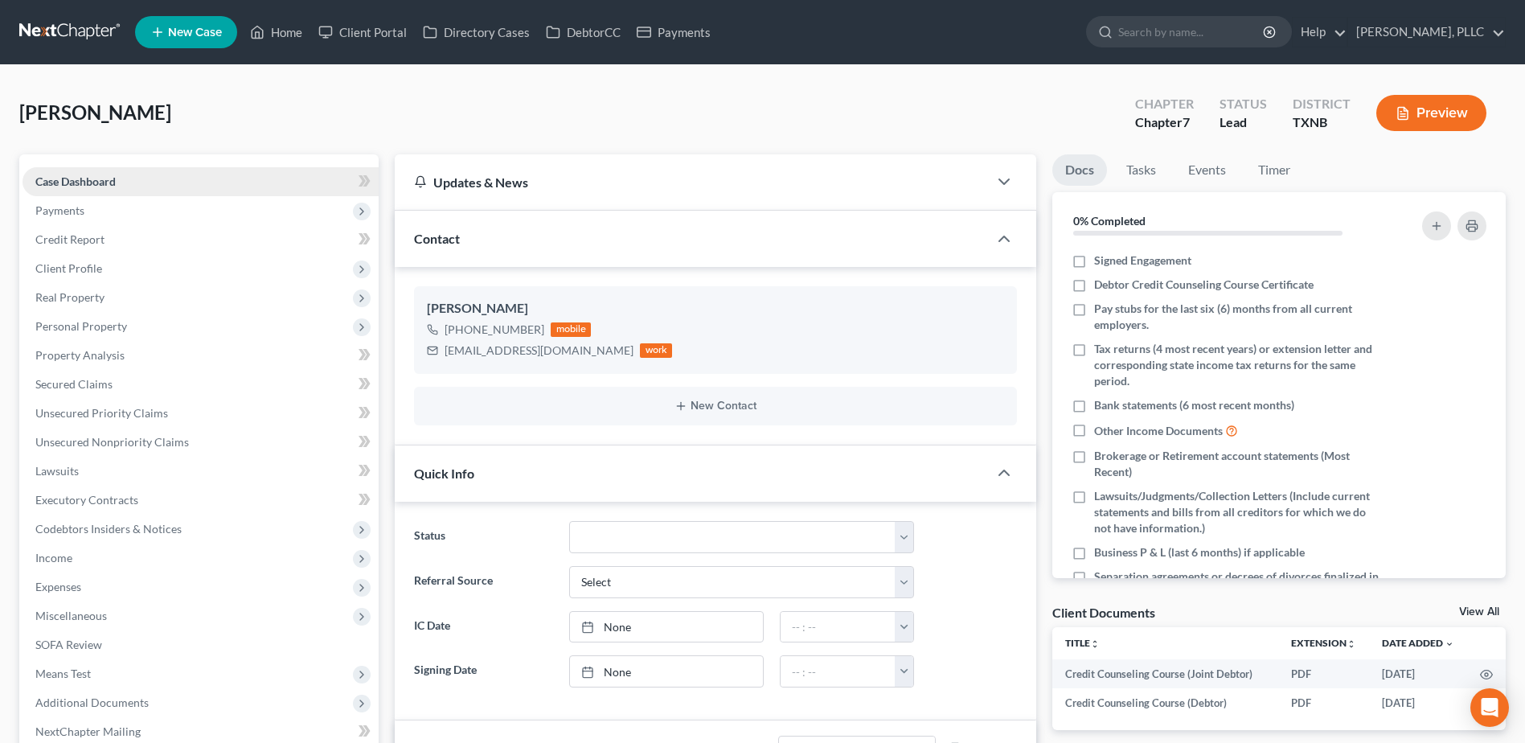
scroll to position [142, 0]
click at [378, 33] on link "Client Portal" at bounding box center [362, 32] width 105 height 29
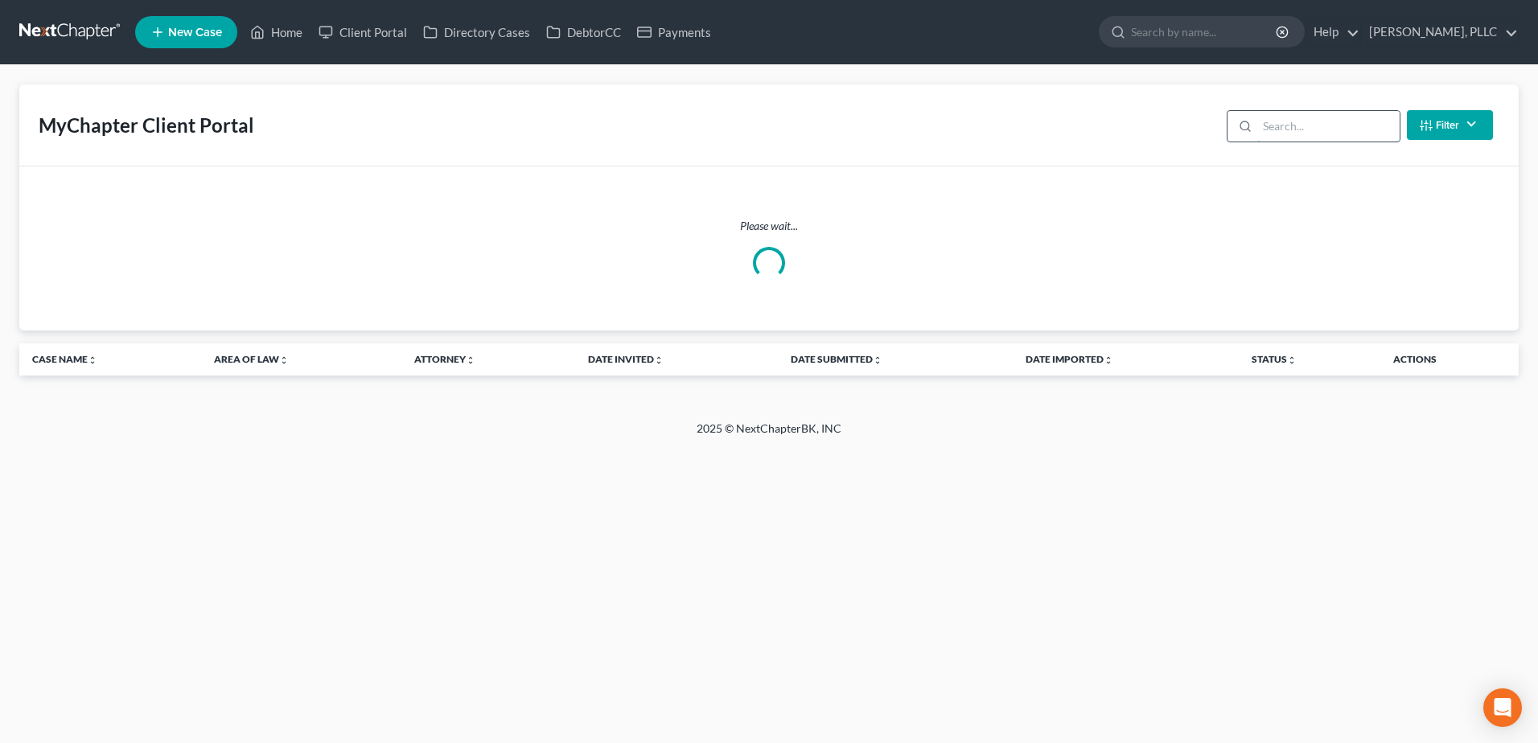
click at [1283, 128] on input "search" at bounding box center [1328, 126] width 142 height 31
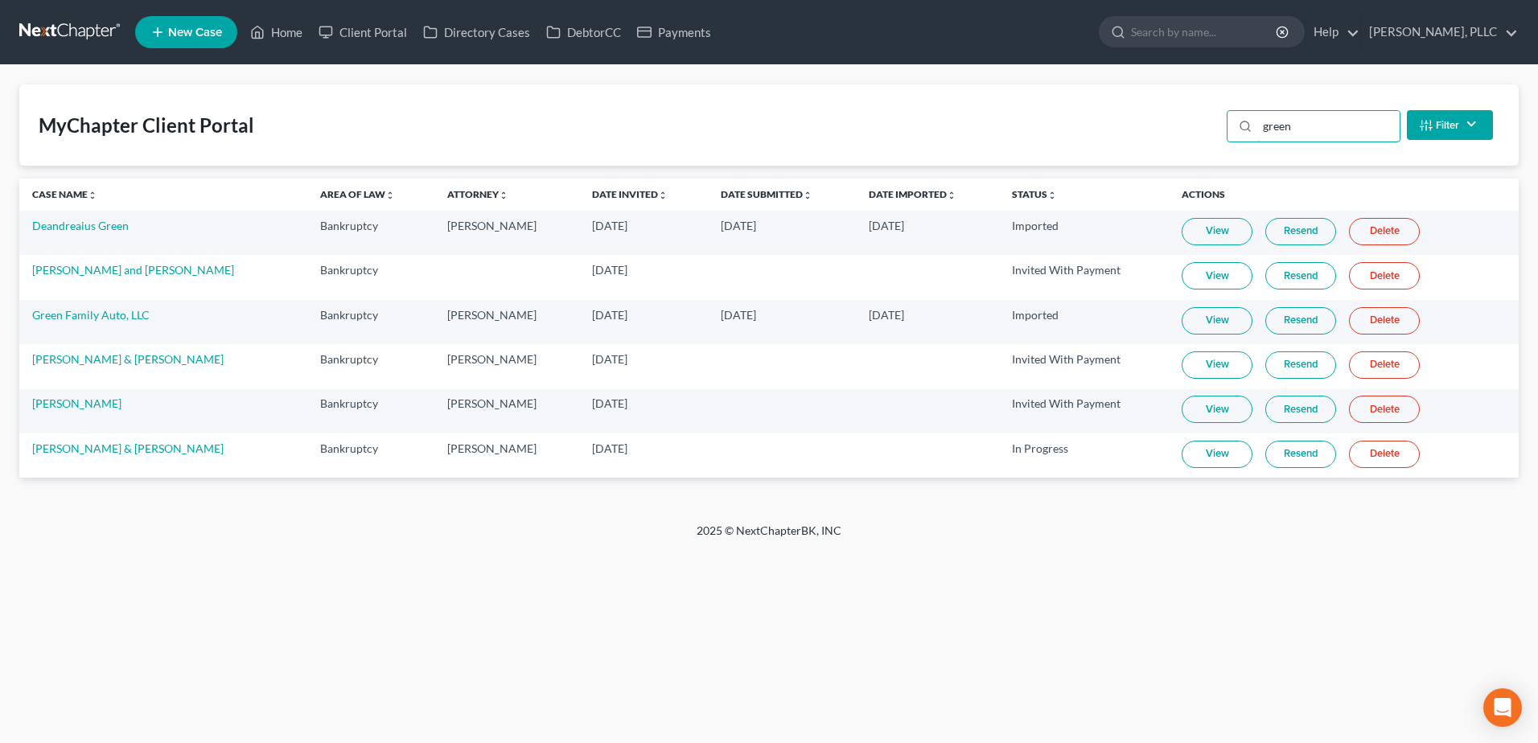
type input "green"
click at [1206, 454] on link "View" at bounding box center [1216, 454] width 71 height 27
click at [284, 33] on link "Home" at bounding box center [276, 32] width 68 height 29
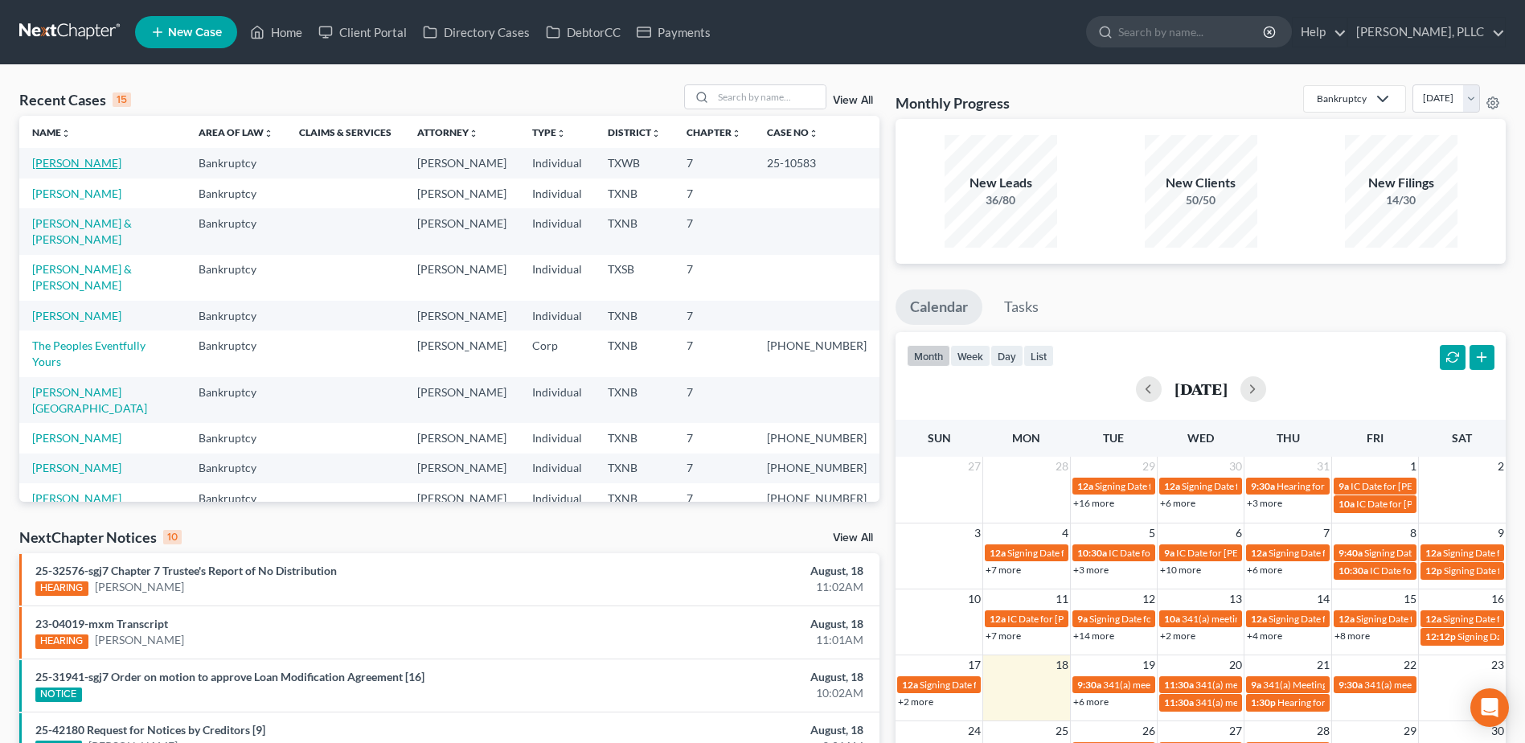
click at [79, 162] on link "[PERSON_NAME]" at bounding box center [76, 163] width 89 height 14
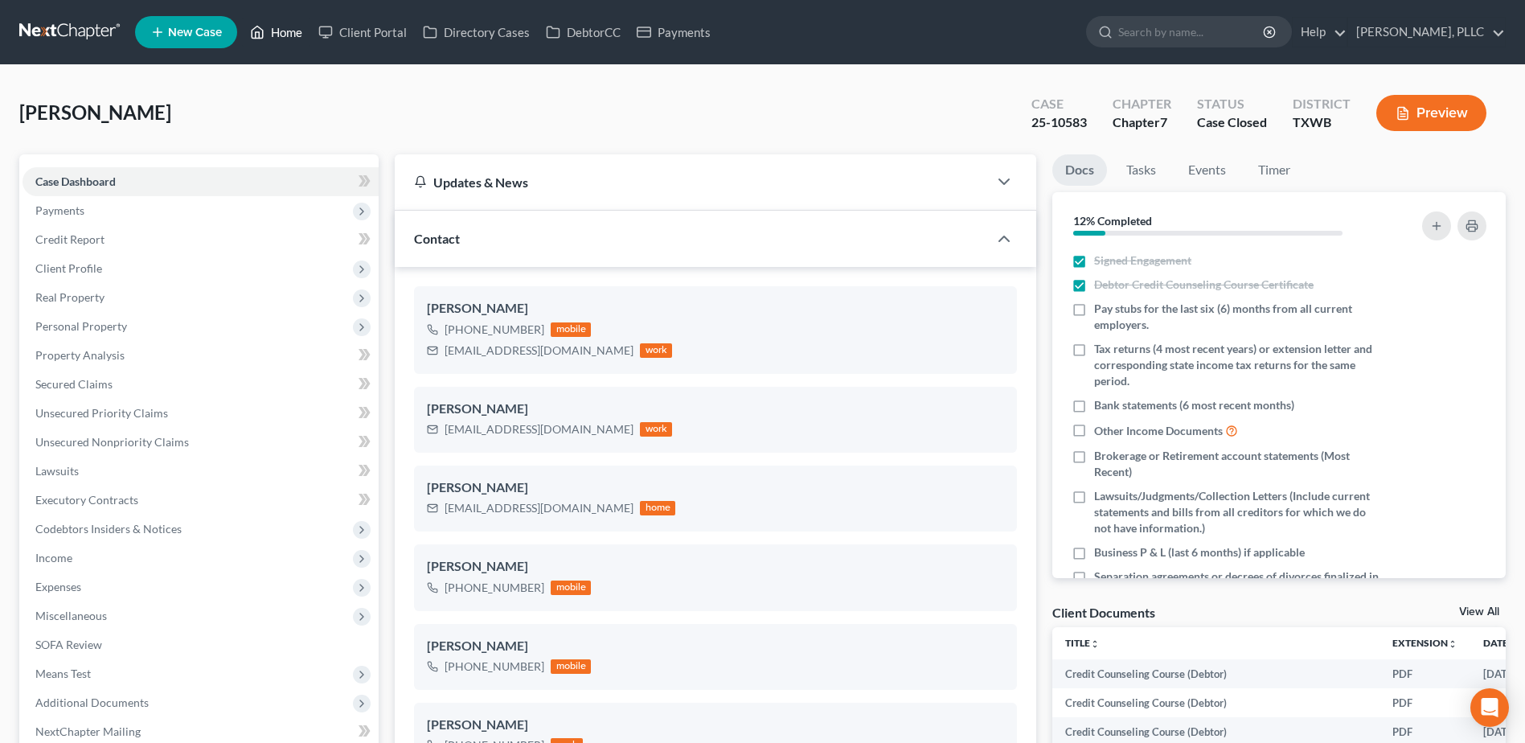
drag, startPoint x: 285, startPoint y: 34, endPoint x: 48, endPoint y: 8, distance: 237.8
click at [285, 33] on link "Home" at bounding box center [276, 32] width 68 height 29
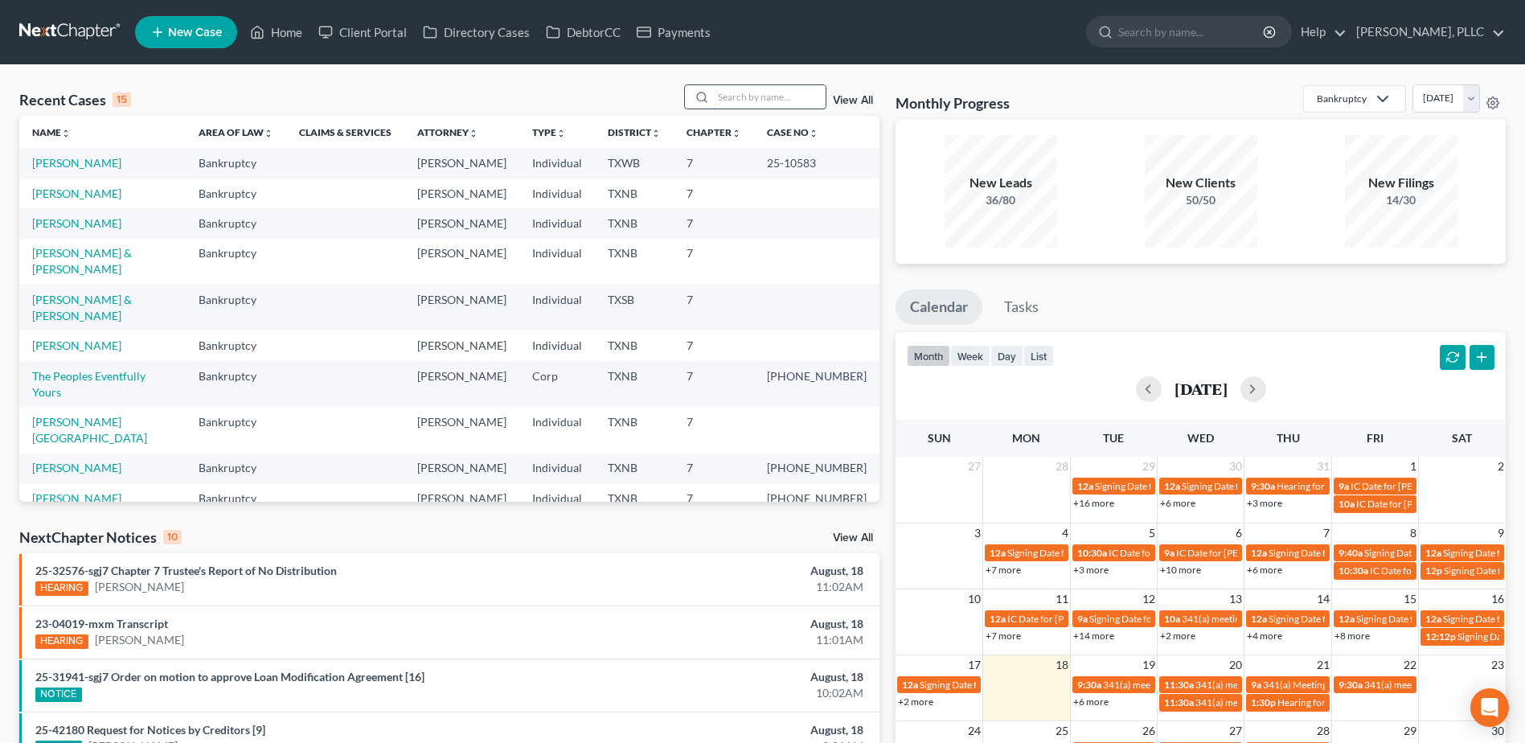
click at [758, 102] on input "search" at bounding box center [769, 96] width 113 height 23
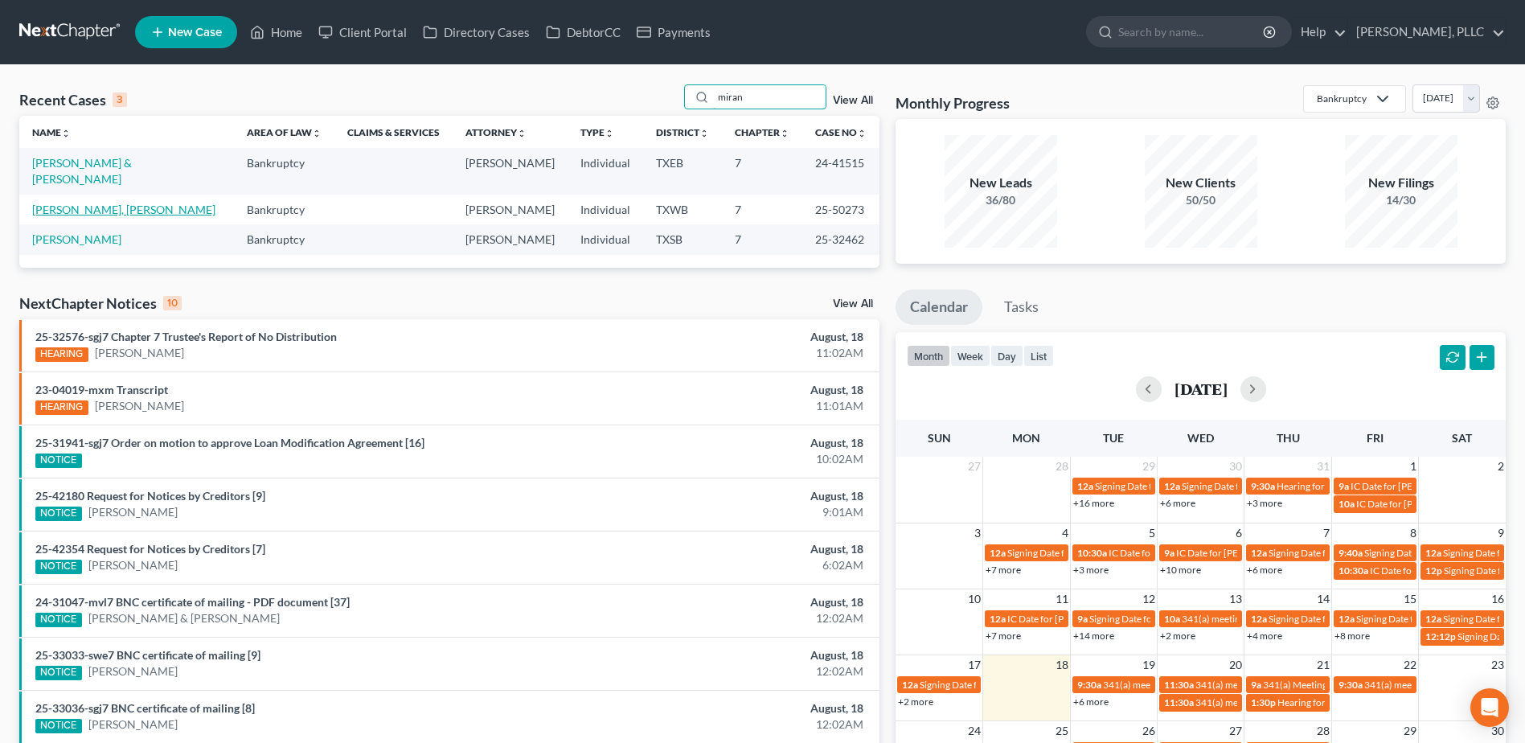
type input "miran"
click at [113, 203] on link "[PERSON_NAME], [PERSON_NAME]" at bounding box center [123, 210] width 183 height 14
select select "4"
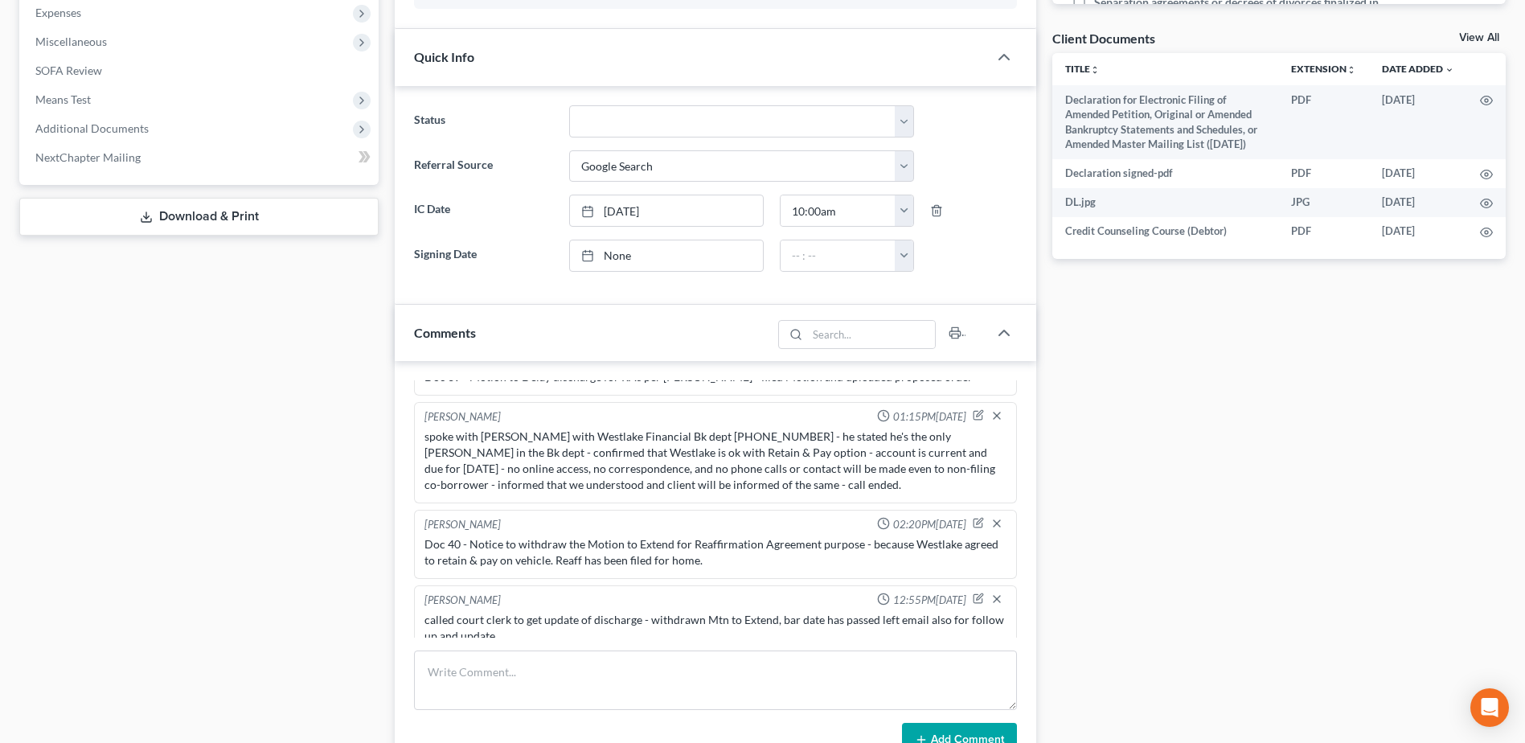
scroll to position [577, 0]
click at [661, 671] on textarea at bounding box center [715, 677] width 603 height 60
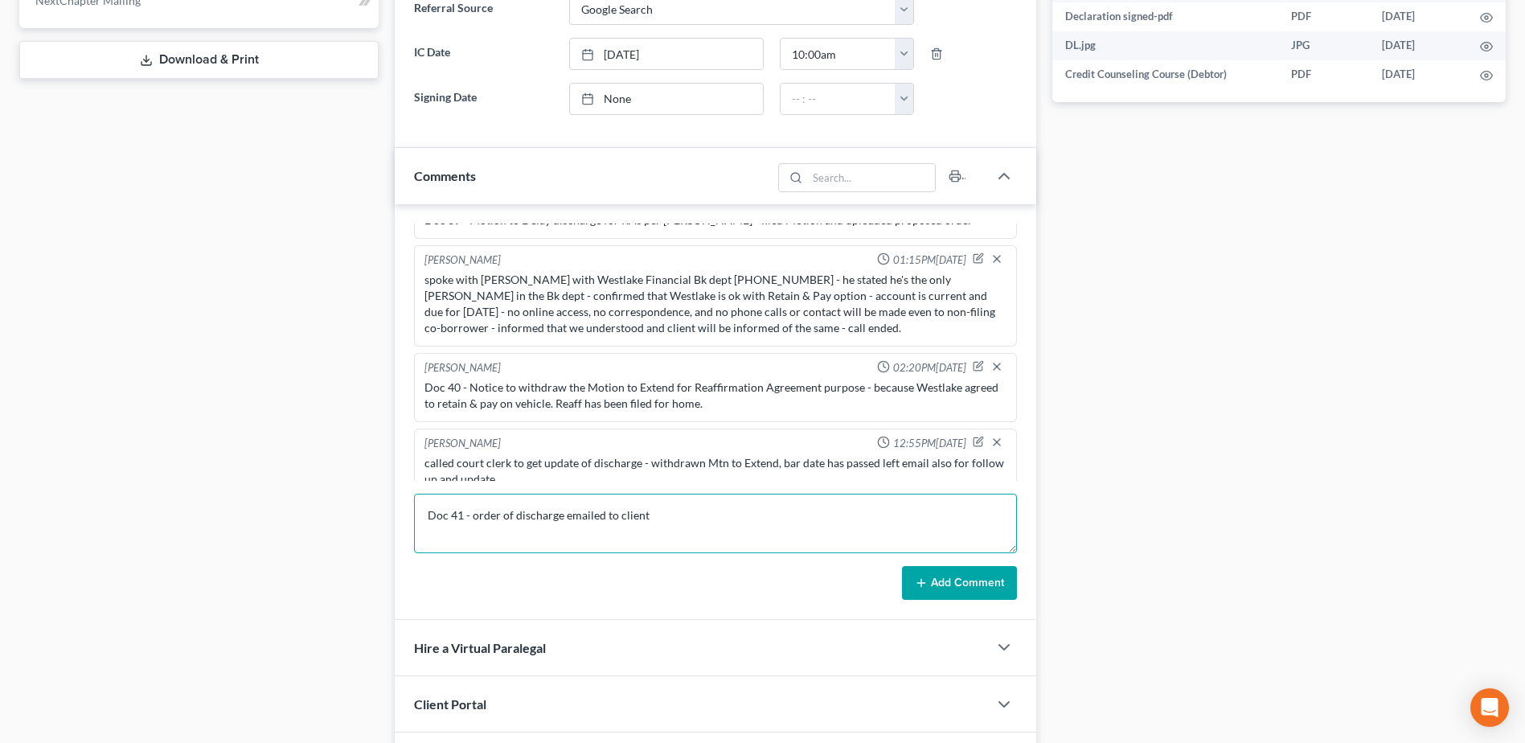
scroll to position [738, 0]
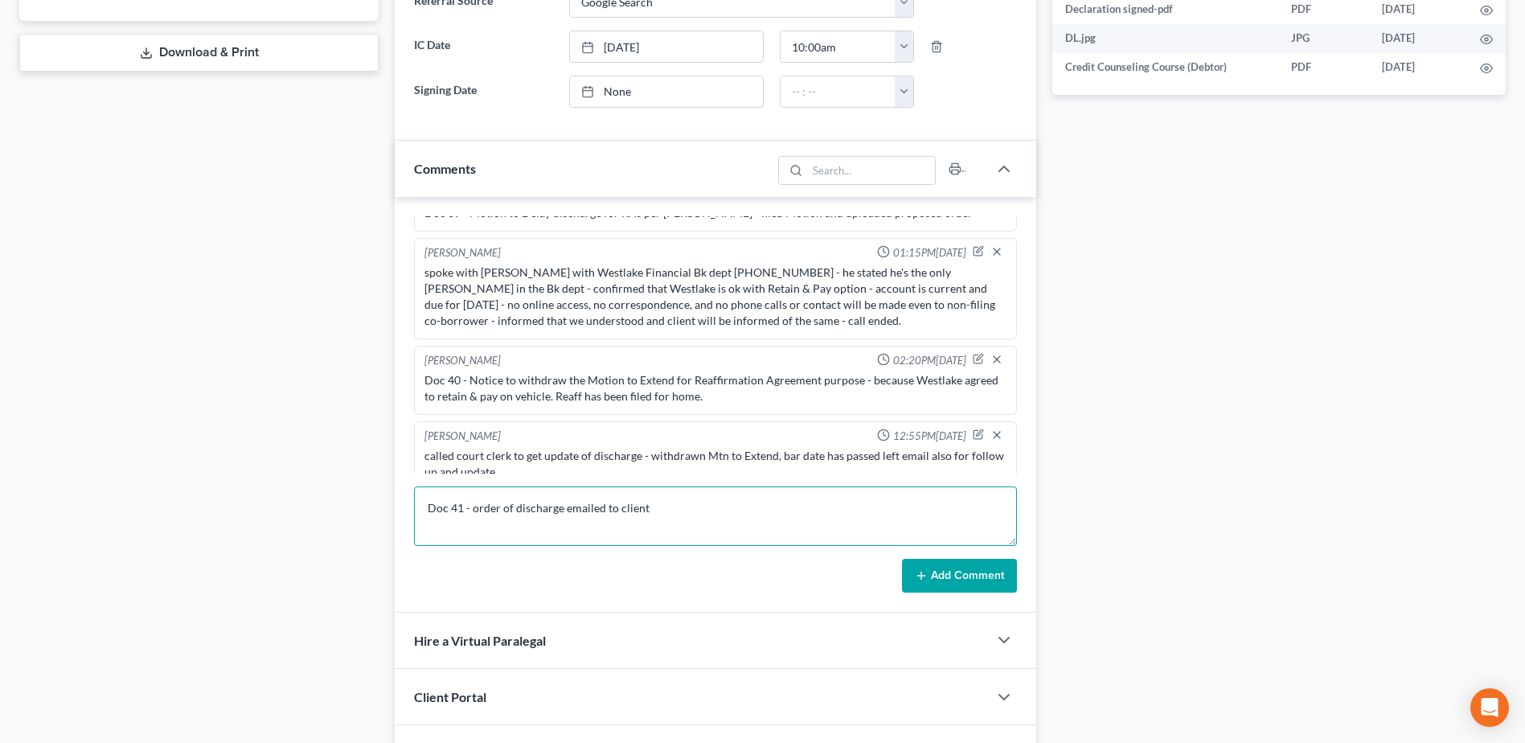
type textarea "Doc 41 - order of discharge emailed to client"
click at [987, 588] on button "Add Comment" at bounding box center [959, 576] width 115 height 34
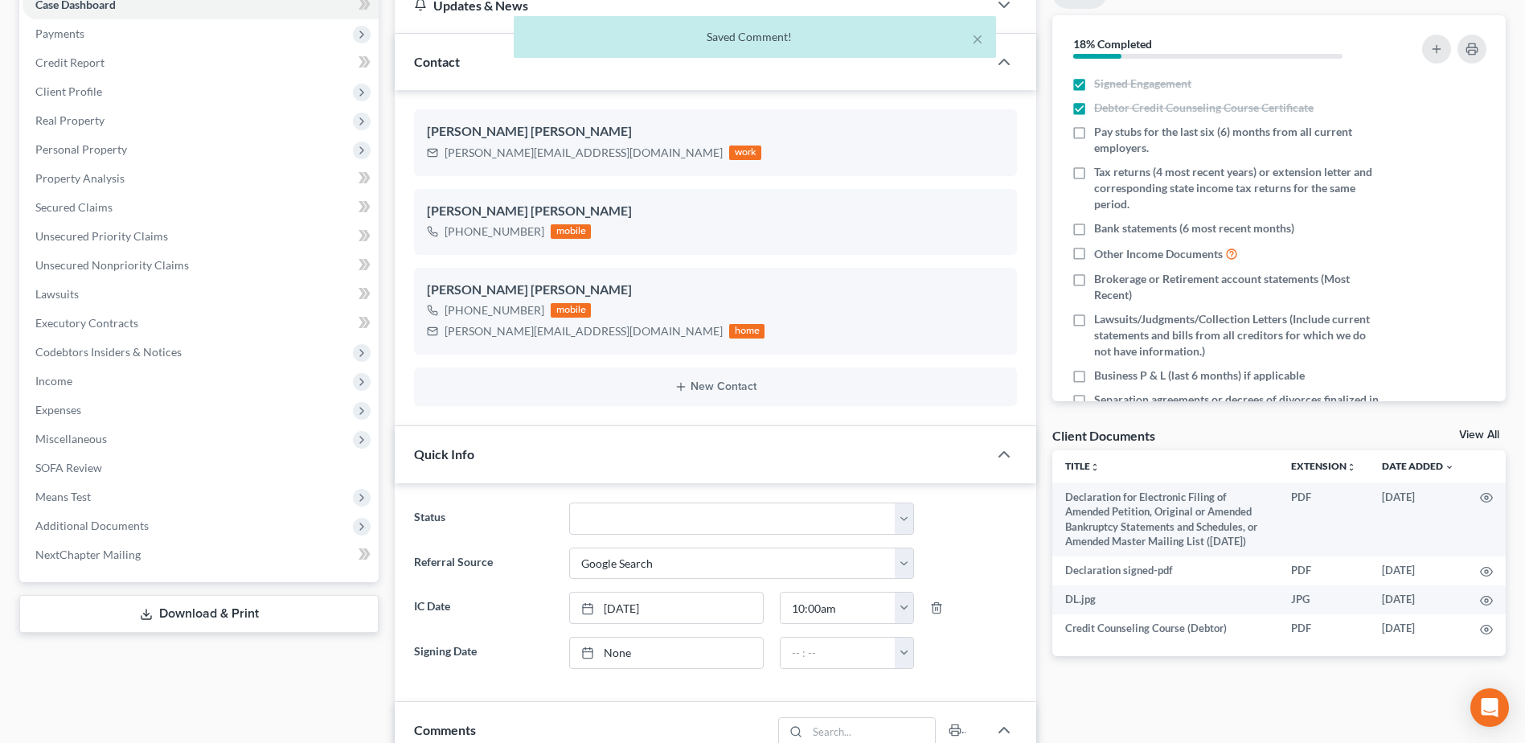
scroll to position [175, 0]
click at [906, 527] on select "Appellate Phase Case Closed Dead File Demand Letter Phase Discharged Discharge …" at bounding box center [741, 520] width 345 height 32
select select "4"
click at [569, 504] on select "Appellate Phase Case Closed Dead File Demand Letter Phase Discharged Discharge …" at bounding box center [741, 520] width 345 height 32
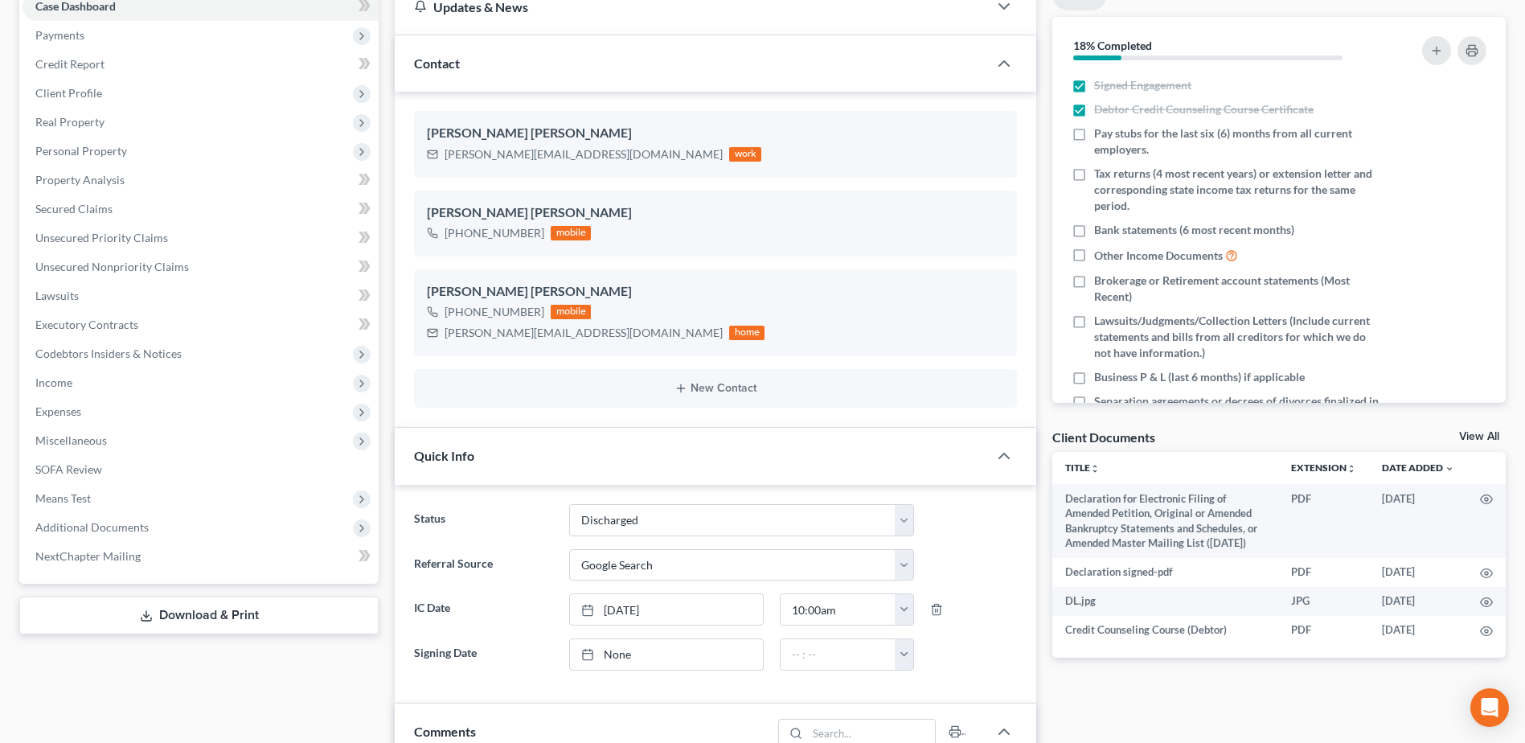
click at [216, 685] on div "Case Dashboard Payments Invoices Payments Payments Credit Report Client Profile" at bounding box center [199, 690] width 376 height 1423
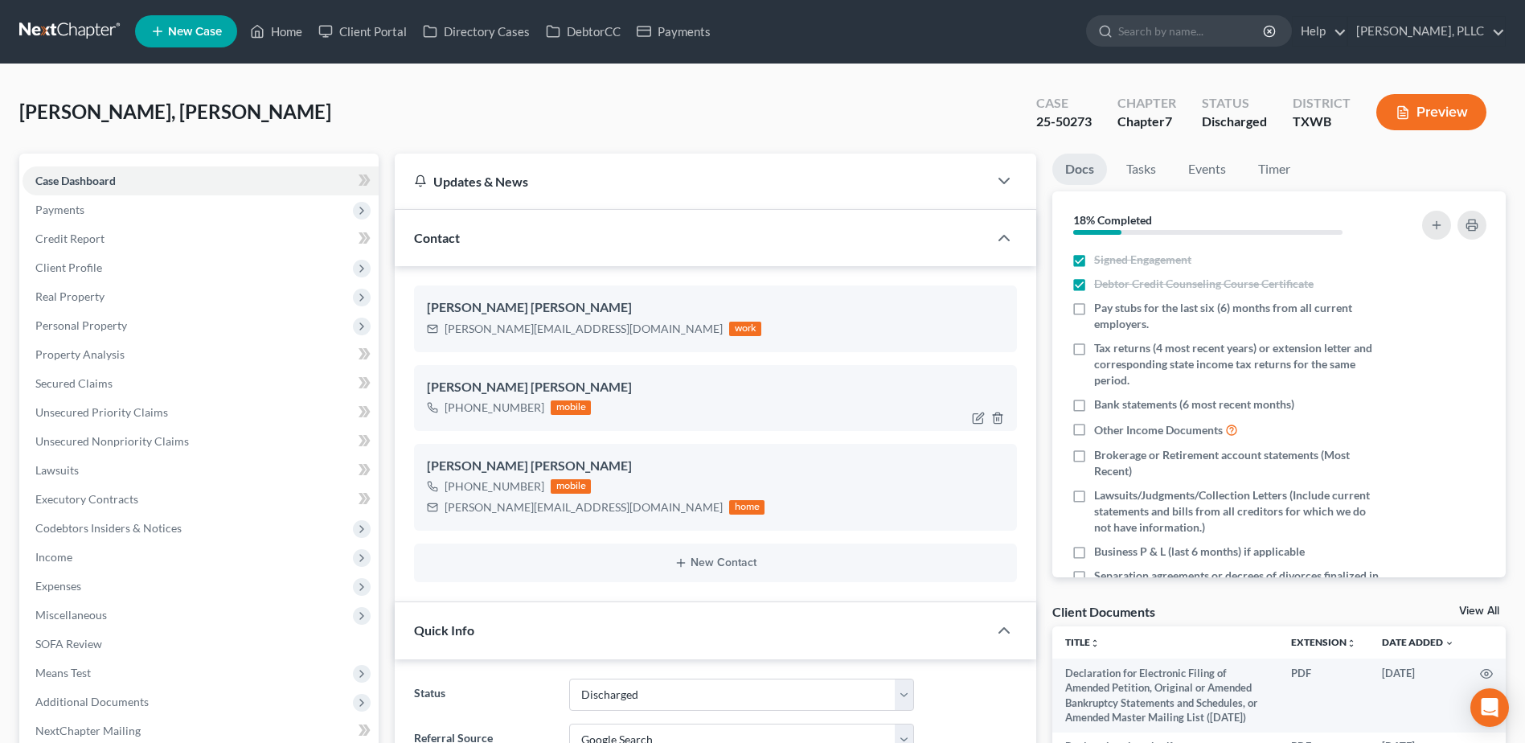
scroll to position [0, 0]
drag, startPoint x: 287, startPoint y: 30, endPoint x: 644, endPoint y: 150, distance: 376.9
click at [287, 30] on link "Home" at bounding box center [276, 32] width 68 height 29
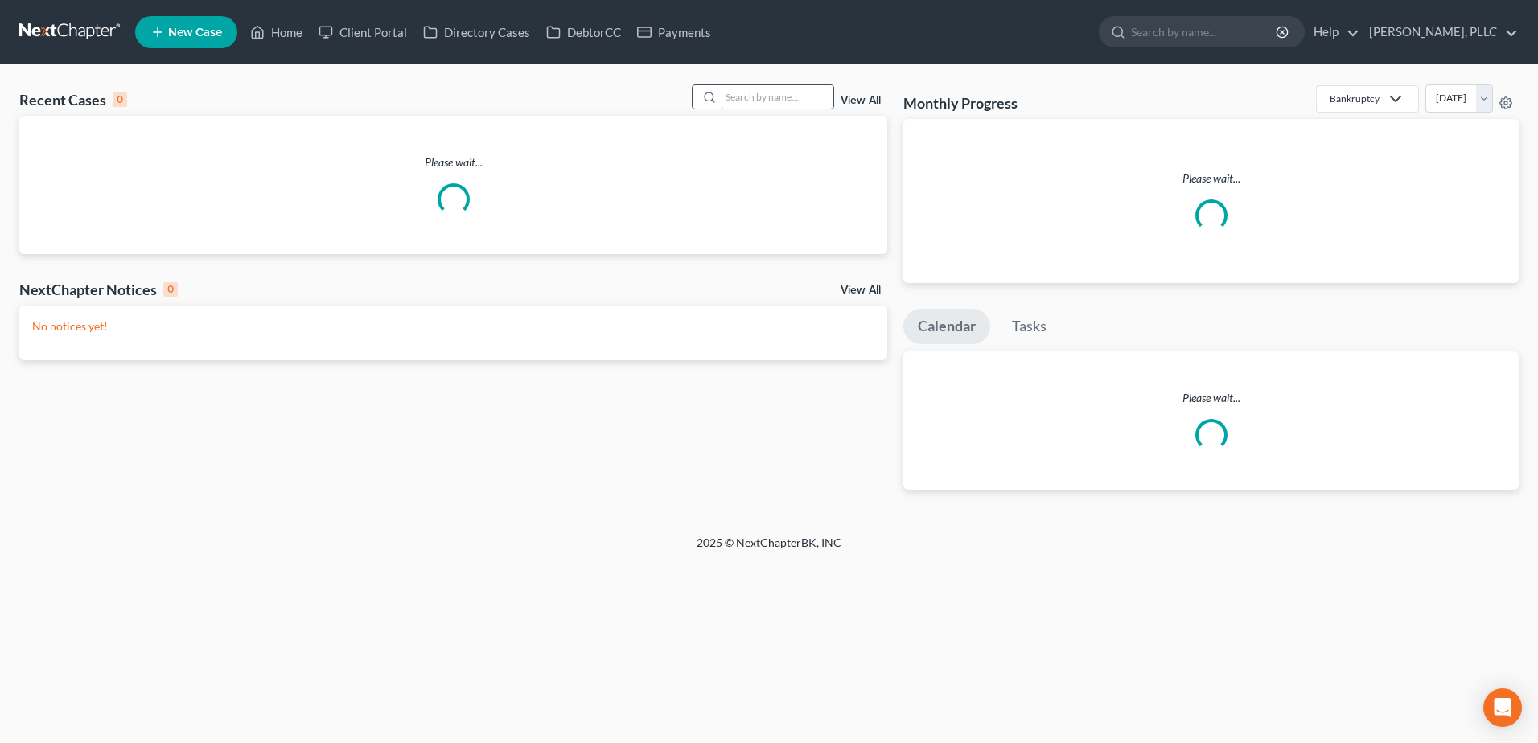
click at [780, 94] on input "search" at bounding box center [777, 96] width 113 height 23
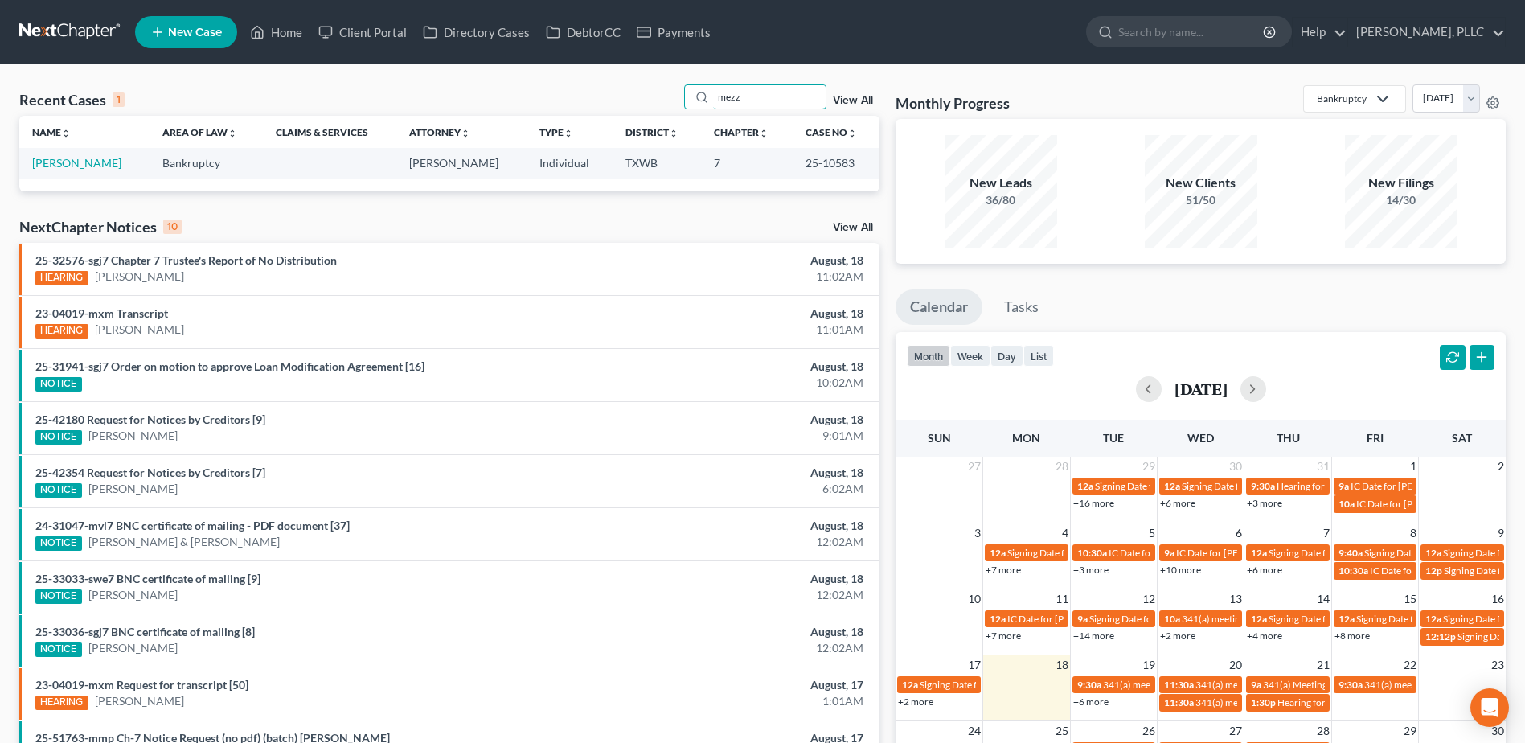
type input "mezz"
click at [287, 30] on link "Home" at bounding box center [276, 32] width 68 height 29
click at [293, 36] on link "Home" at bounding box center [276, 32] width 68 height 29
click at [282, 31] on link "Home" at bounding box center [276, 32] width 68 height 29
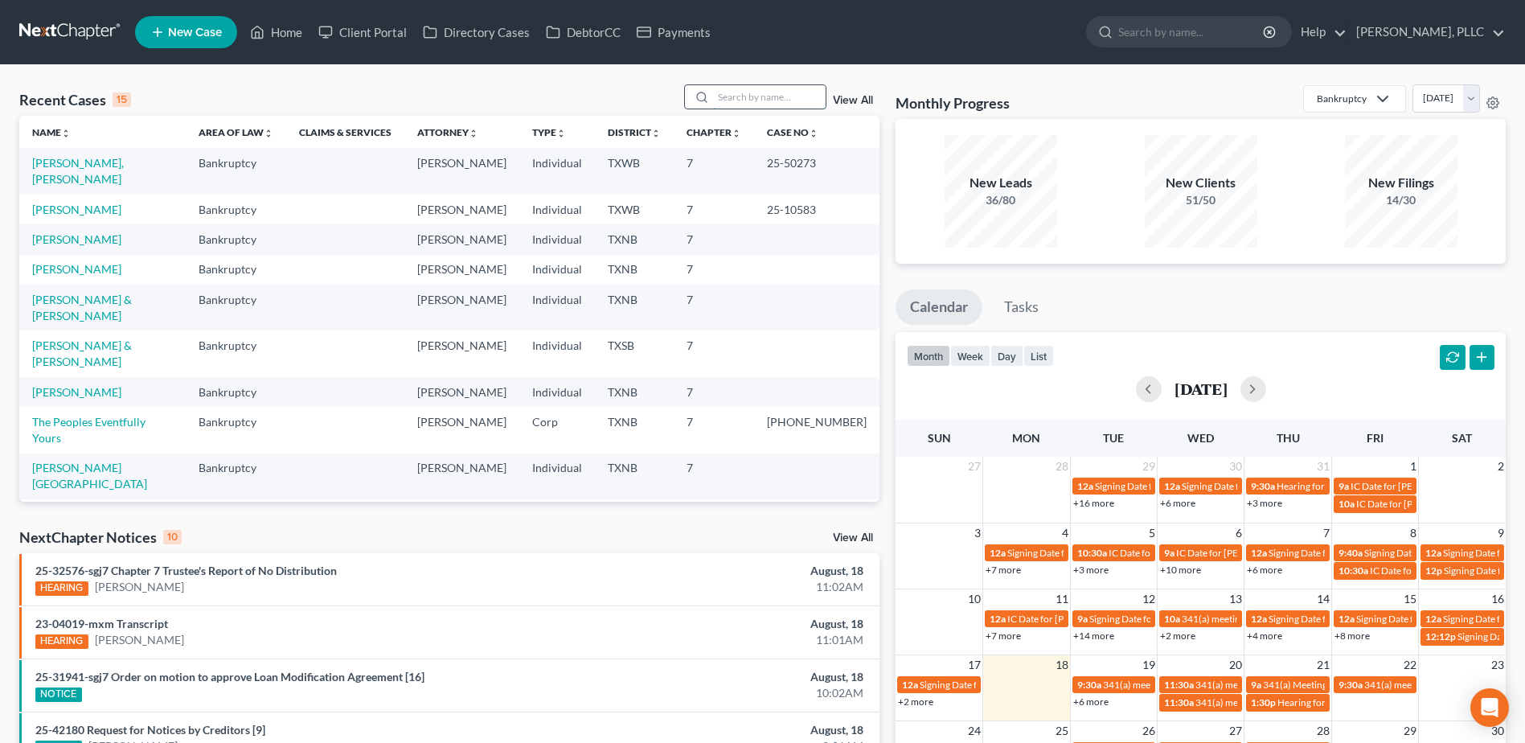
click at [752, 96] on input "search" at bounding box center [769, 96] width 113 height 23
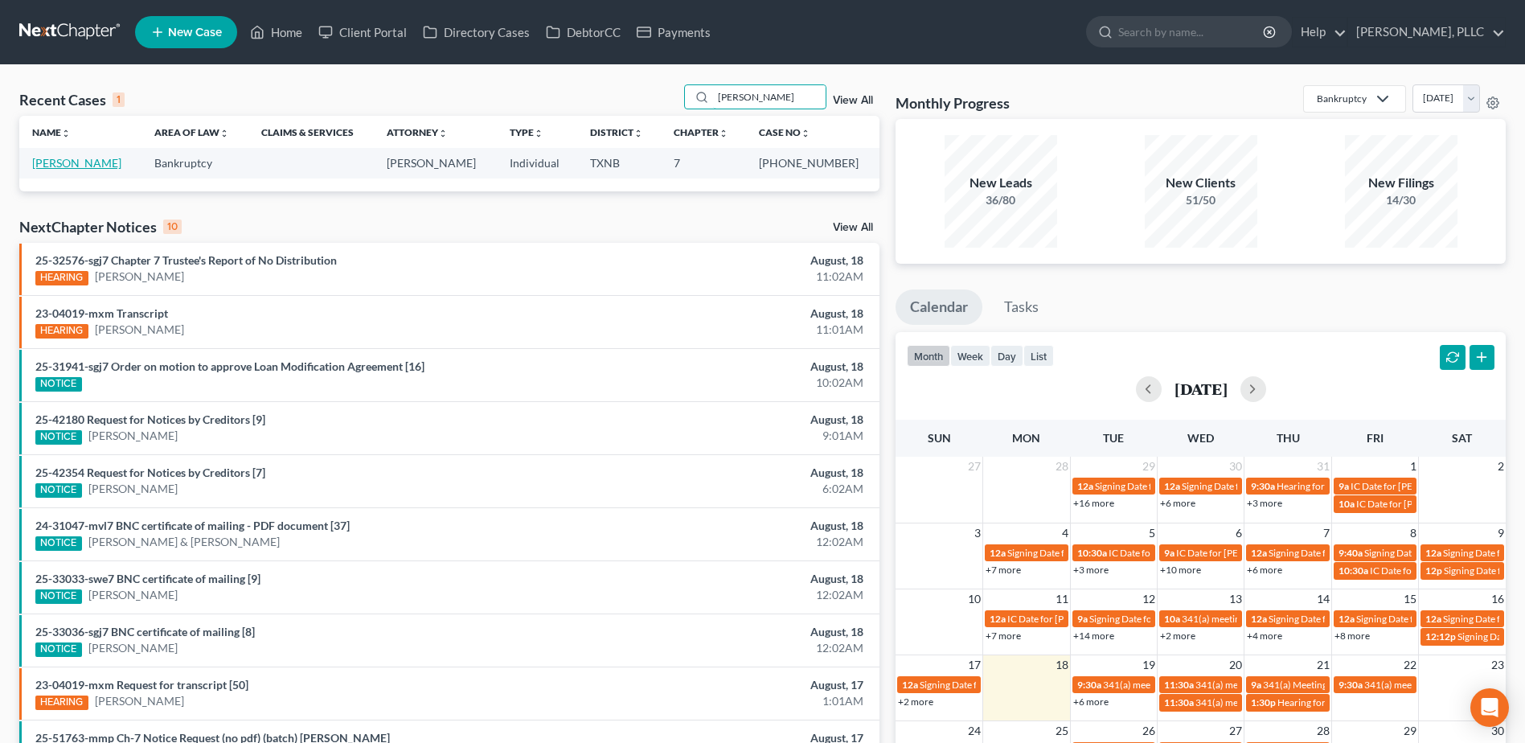
type input "duran"
click at [47, 163] on link "[PERSON_NAME]" at bounding box center [76, 163] width 89 height 14
select select "4"
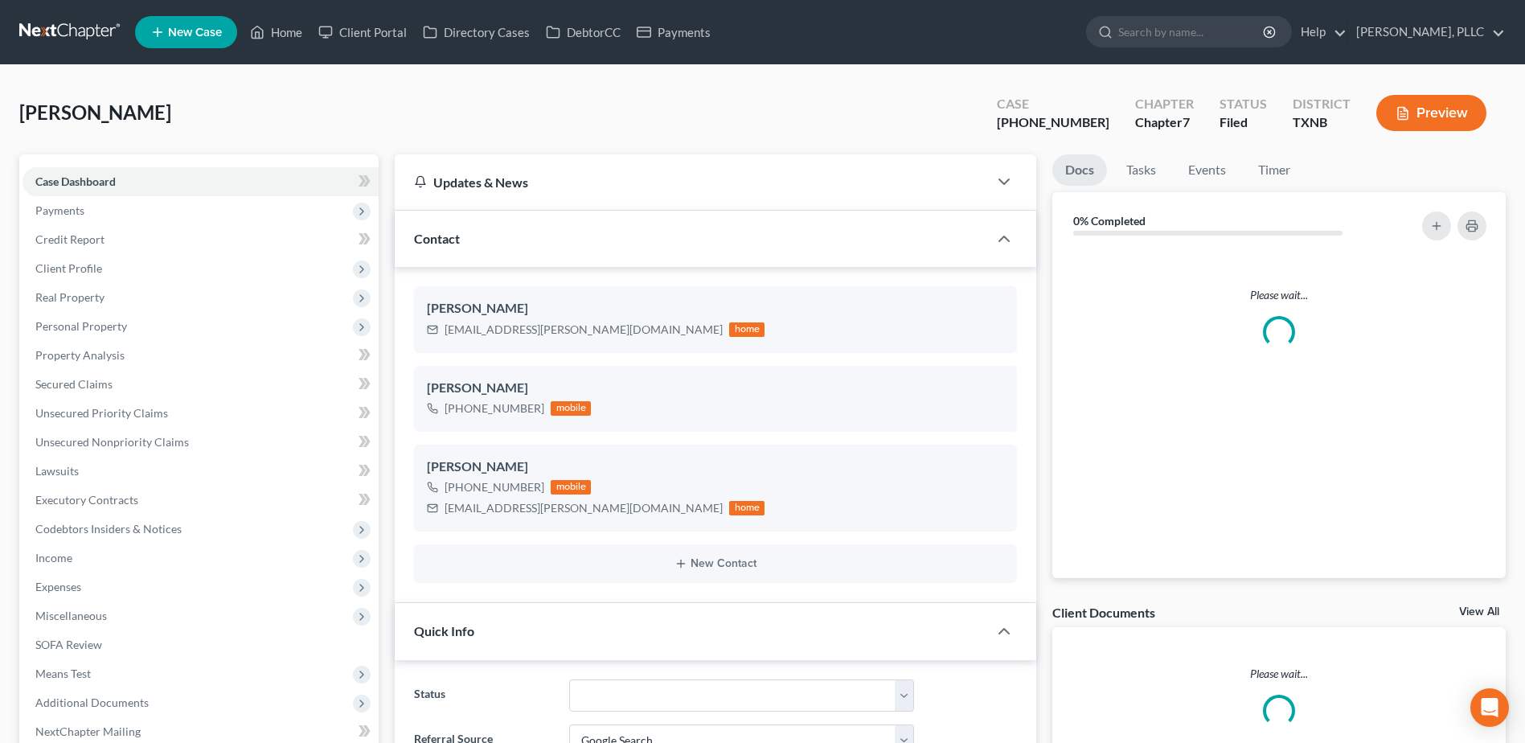
scroll to position [1322, 0]
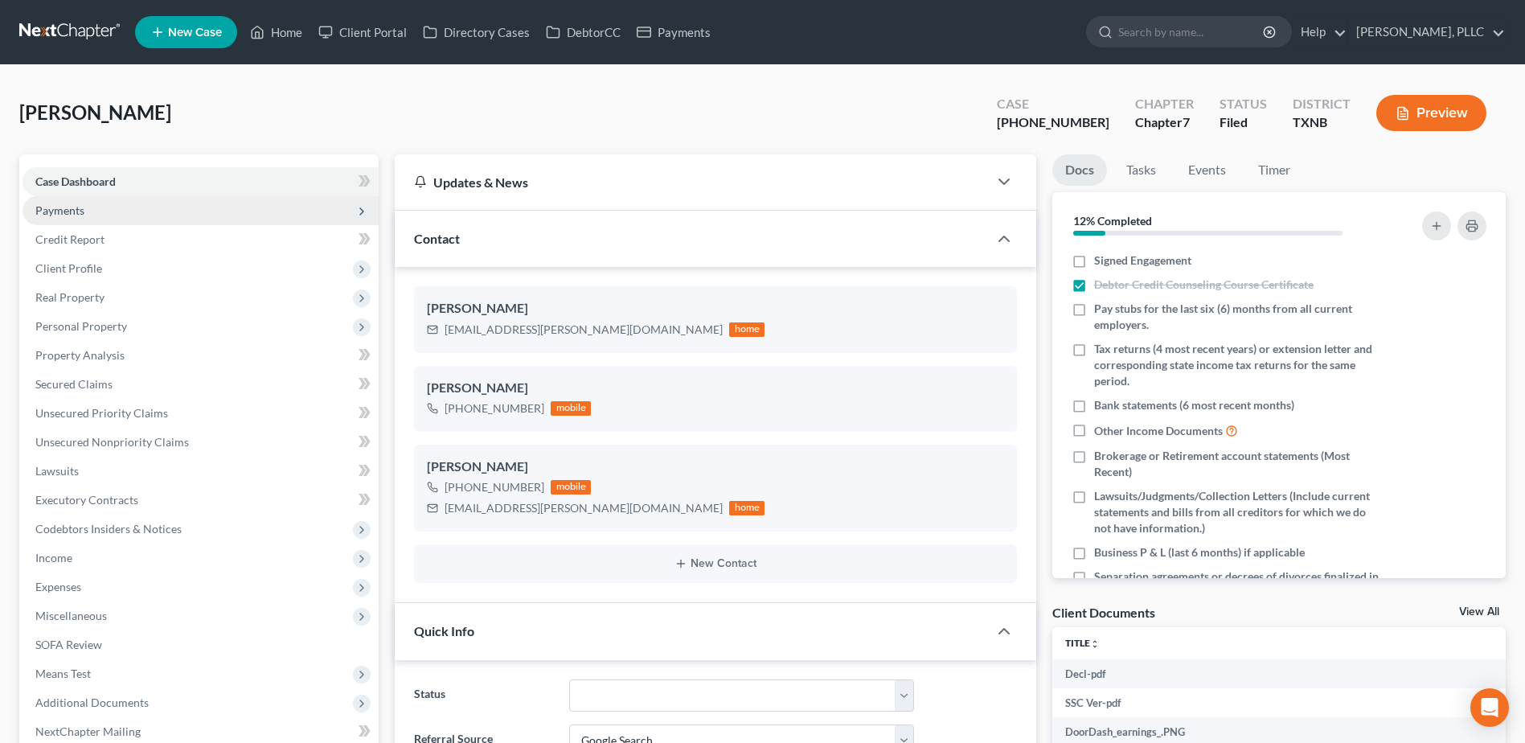
click at [63, 208] on span "Payments" at bounding box center [59, 210] width 49 height 14
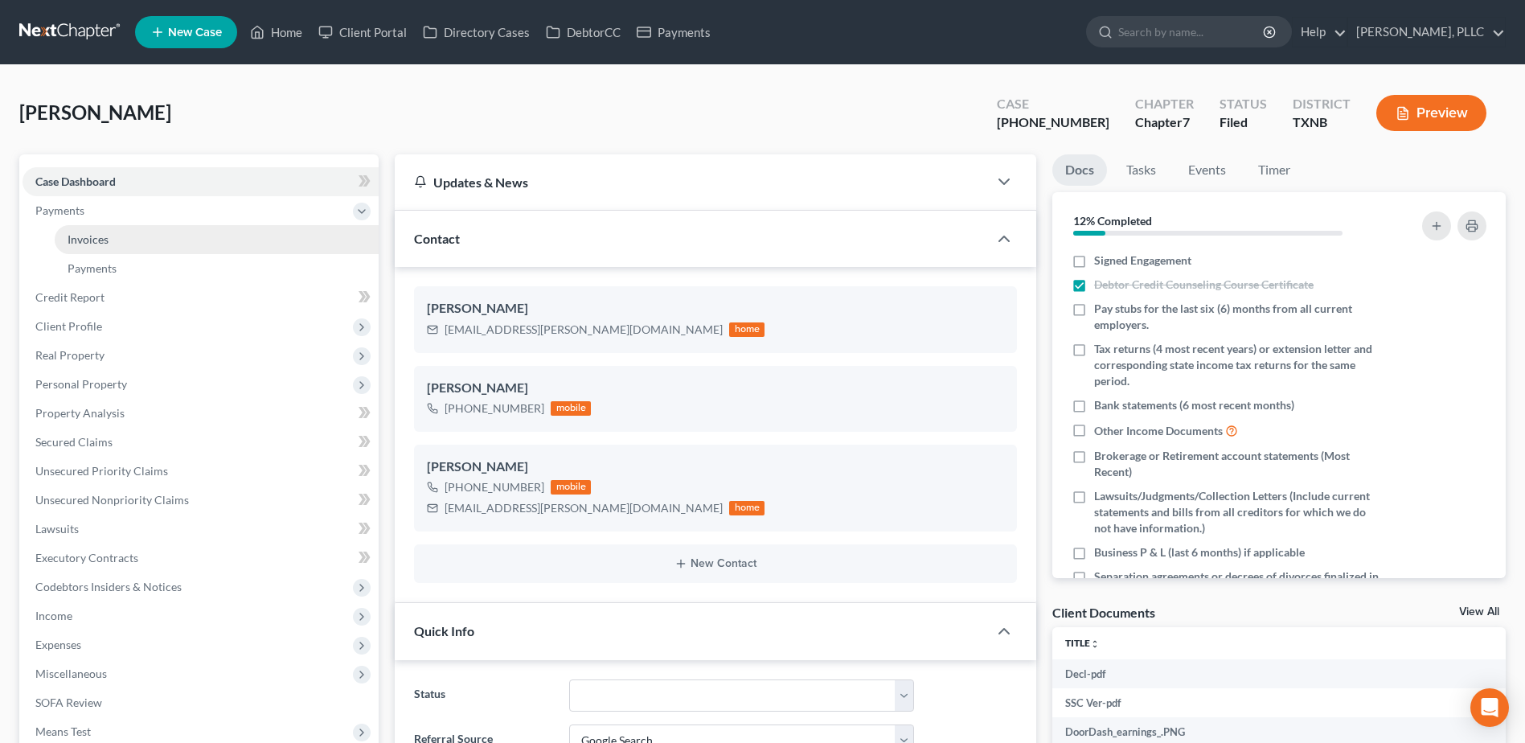
click at [96, 240] on span "Invoices" at bounding box center [88, 239] width 41 height 14
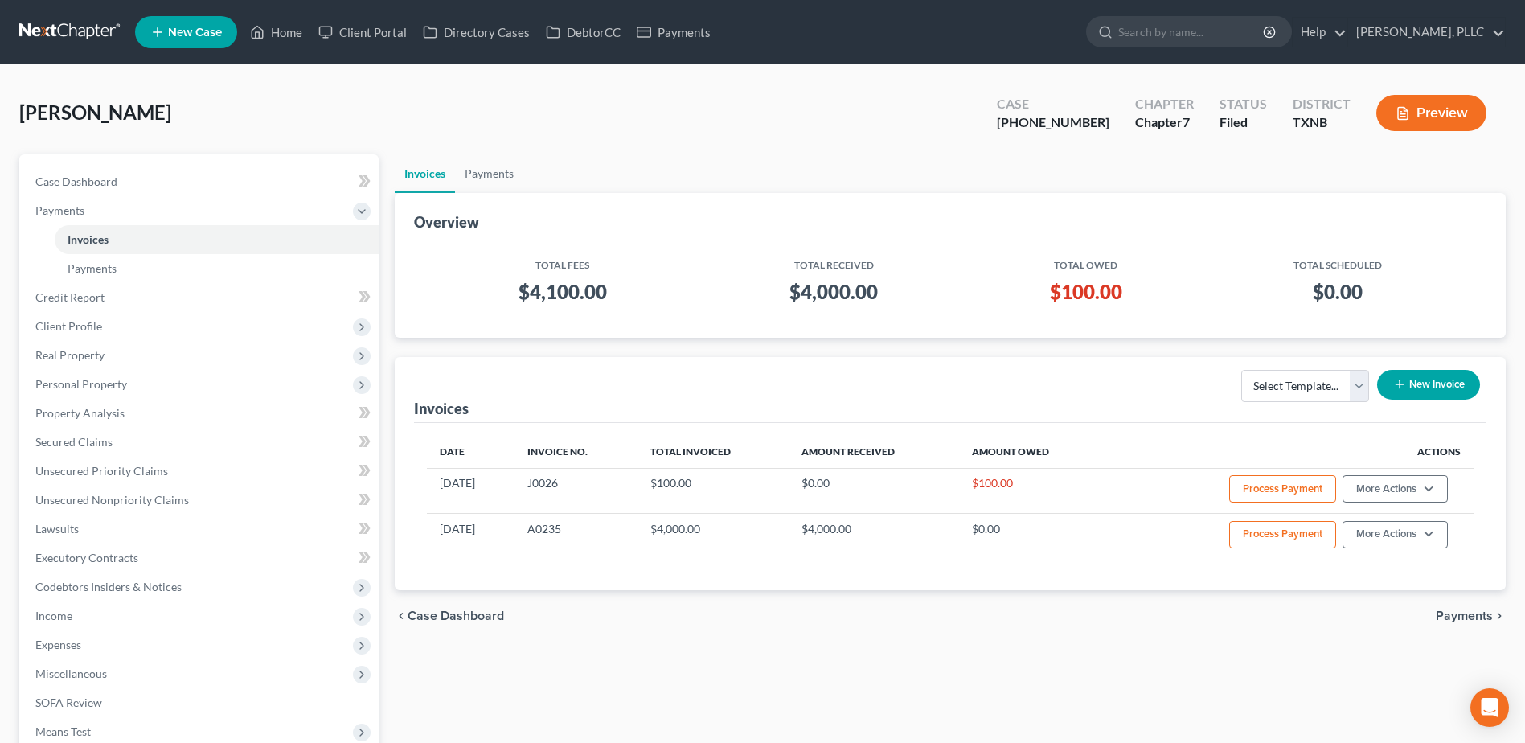
click at [1425, 387] on button "New Invoice" at bounding box center [1429, 385] width 103 height 30
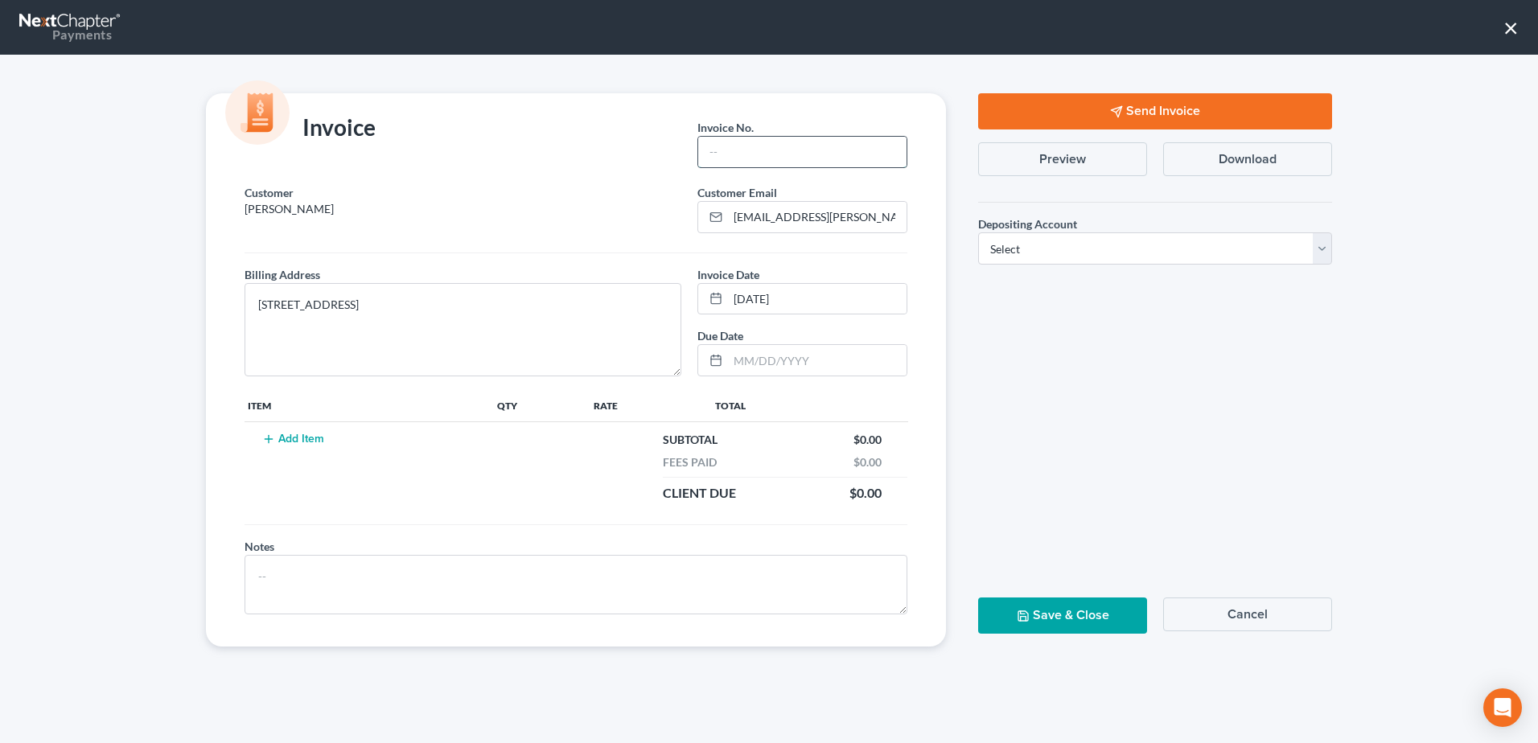
click at [762, 155] on input "text" at bounding box center [802, 152] width 208 height 31
type input "J0026"
click at [303, 440] on button "Add Item" at bounding box center [292, 439] width 71 height 13
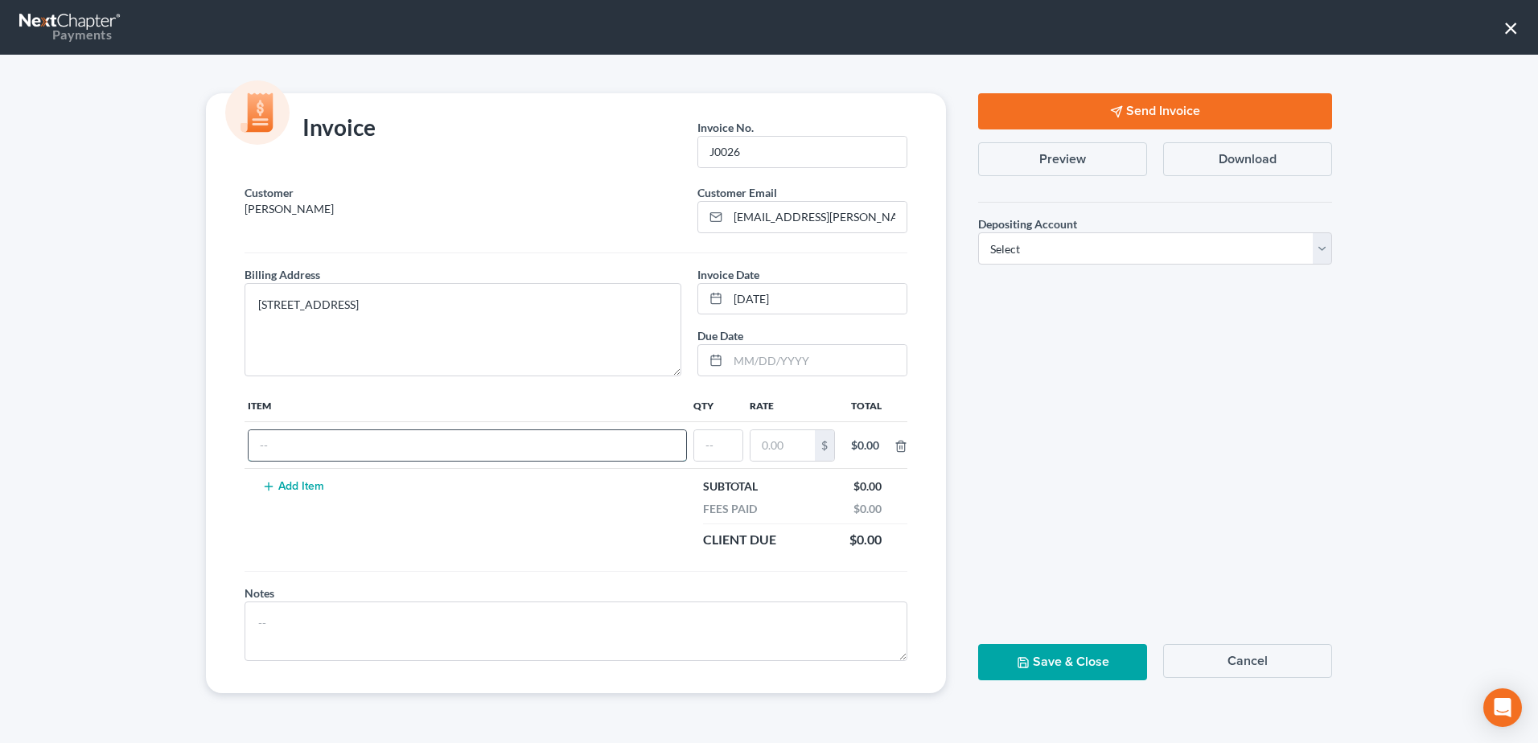
click at [326, 436] on input "text" at bounding box center [466, 445] width 437 height 31
type input "Additional creditors being added to case"
type input "1"
type input "65.00"
click at [1213, 97] on button "Send Invoice" at bounding box center [1155, 111] width 354 height 36
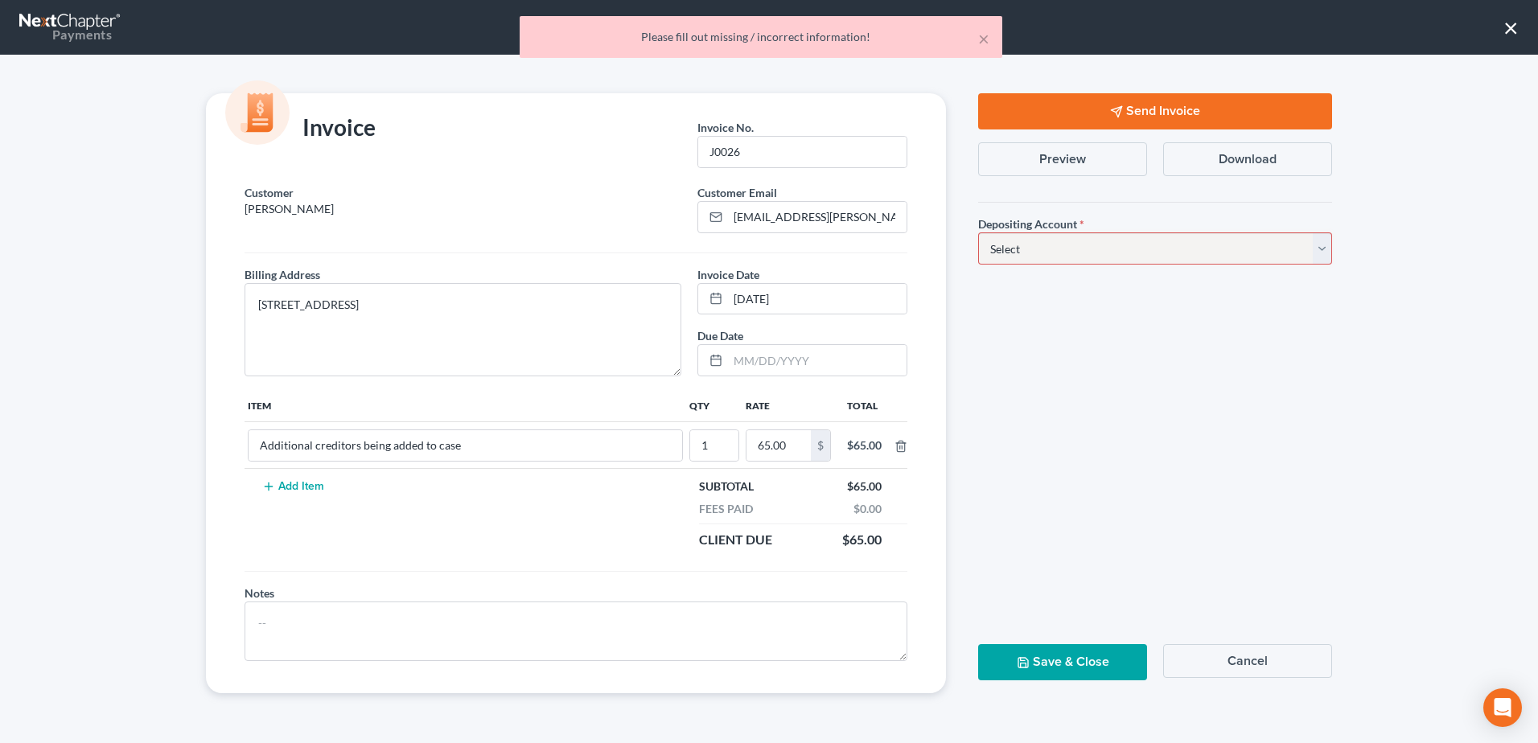
click at [1324, 248] on select "Select Operation Trust" at bounding box center [1155, 248] width 354 height 32
select select "1"
click at [978, 232] on select "Select Operation Trust" at bounding box center [1155, 248] width 354 height 32
click at [1184, 101] on button "Send Invoice" at bounding box center [1155, 111] width 354 height 36
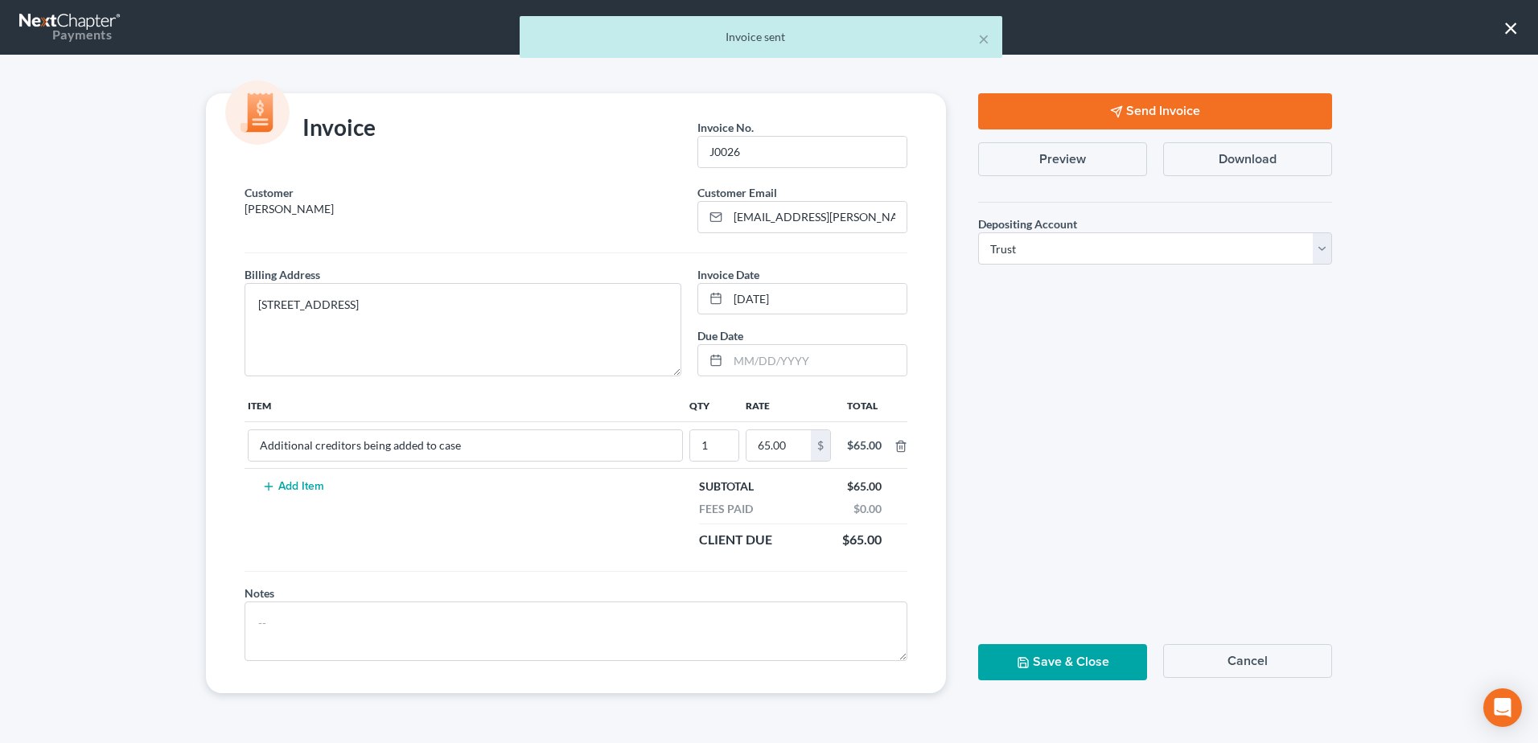
click at [1105, 659] on button "Save & Close" at bounding box center [1062, 662] width 169 height 36
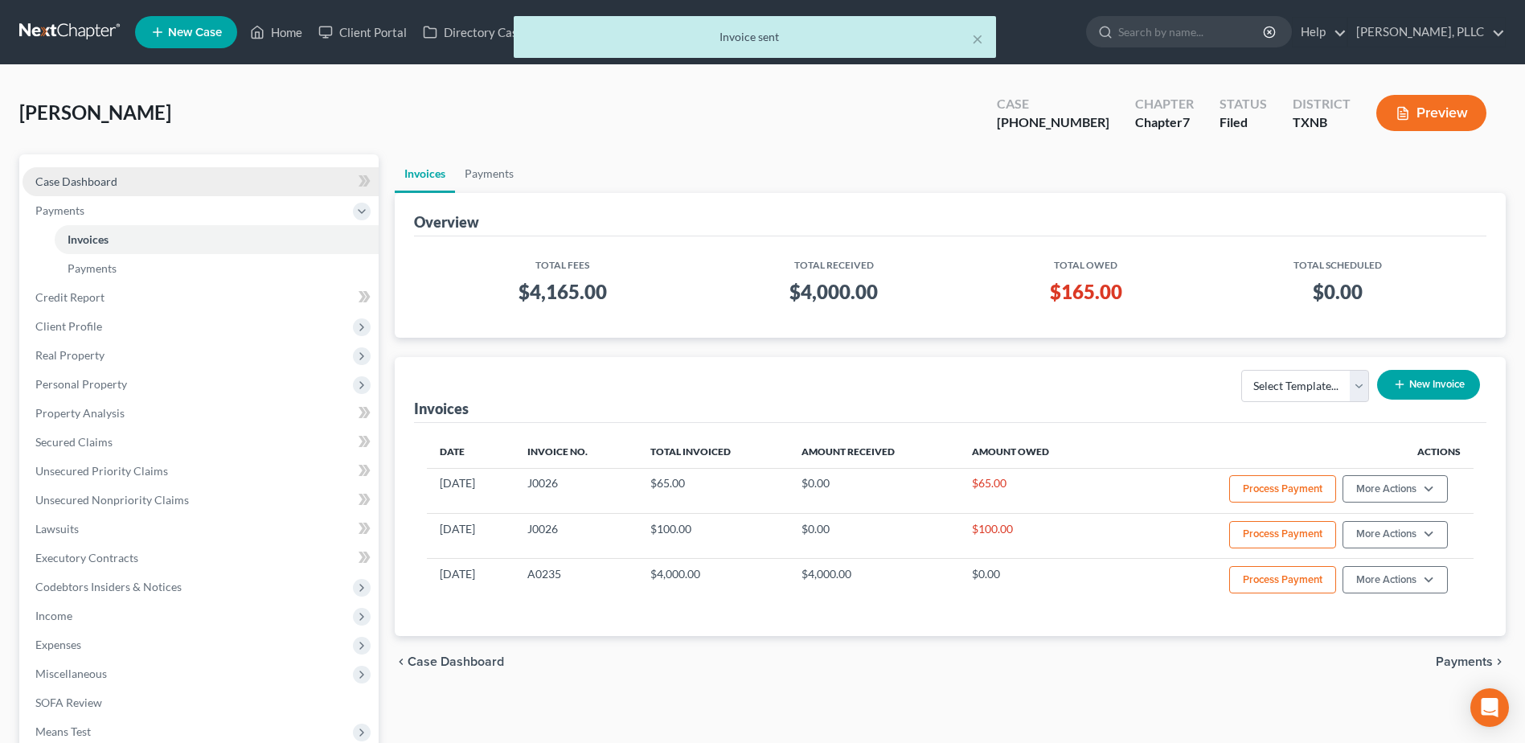
click at [104, 182] on span "Case Dashboard" at bounding box center [76, 182] width 82 height 14
select select "4"
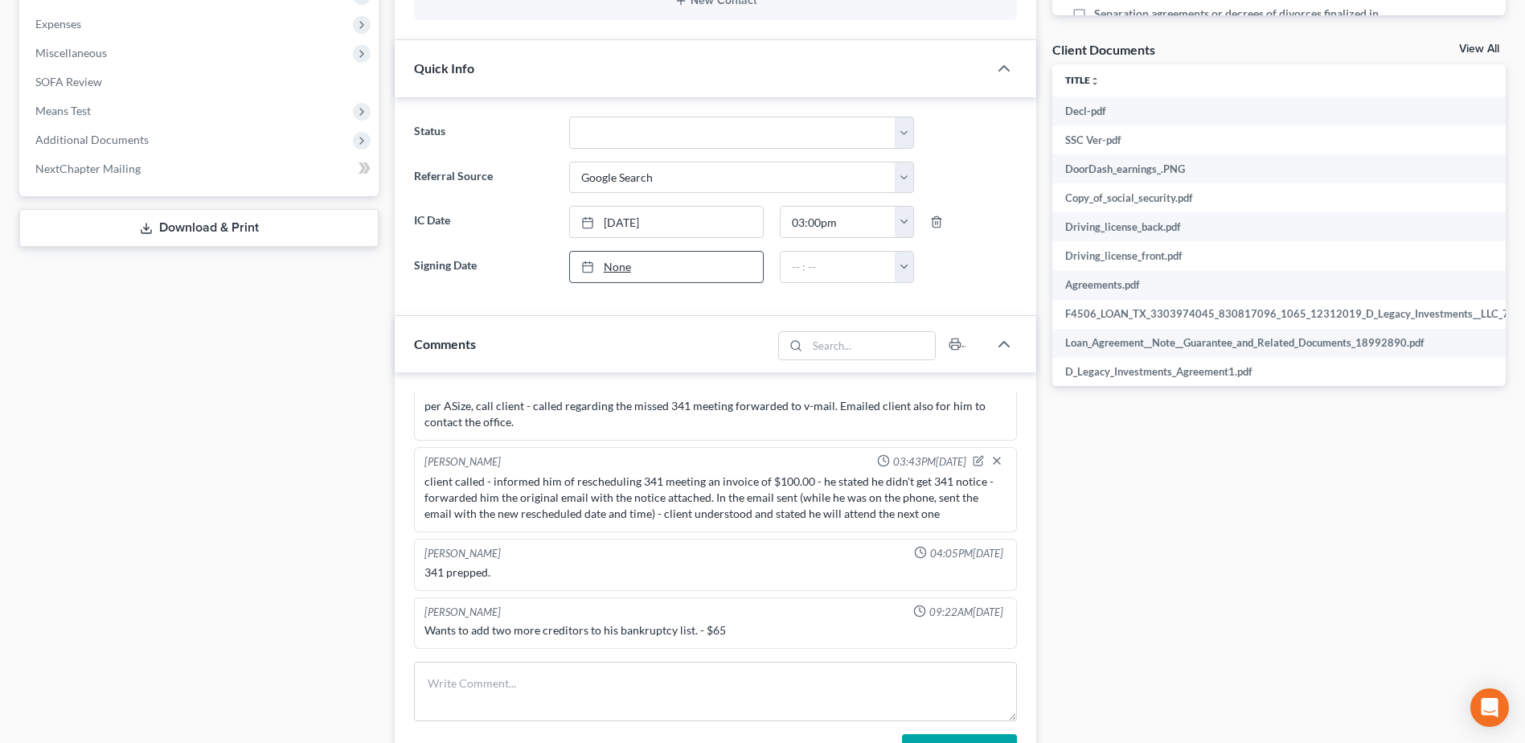
scroll to position [724, 0]
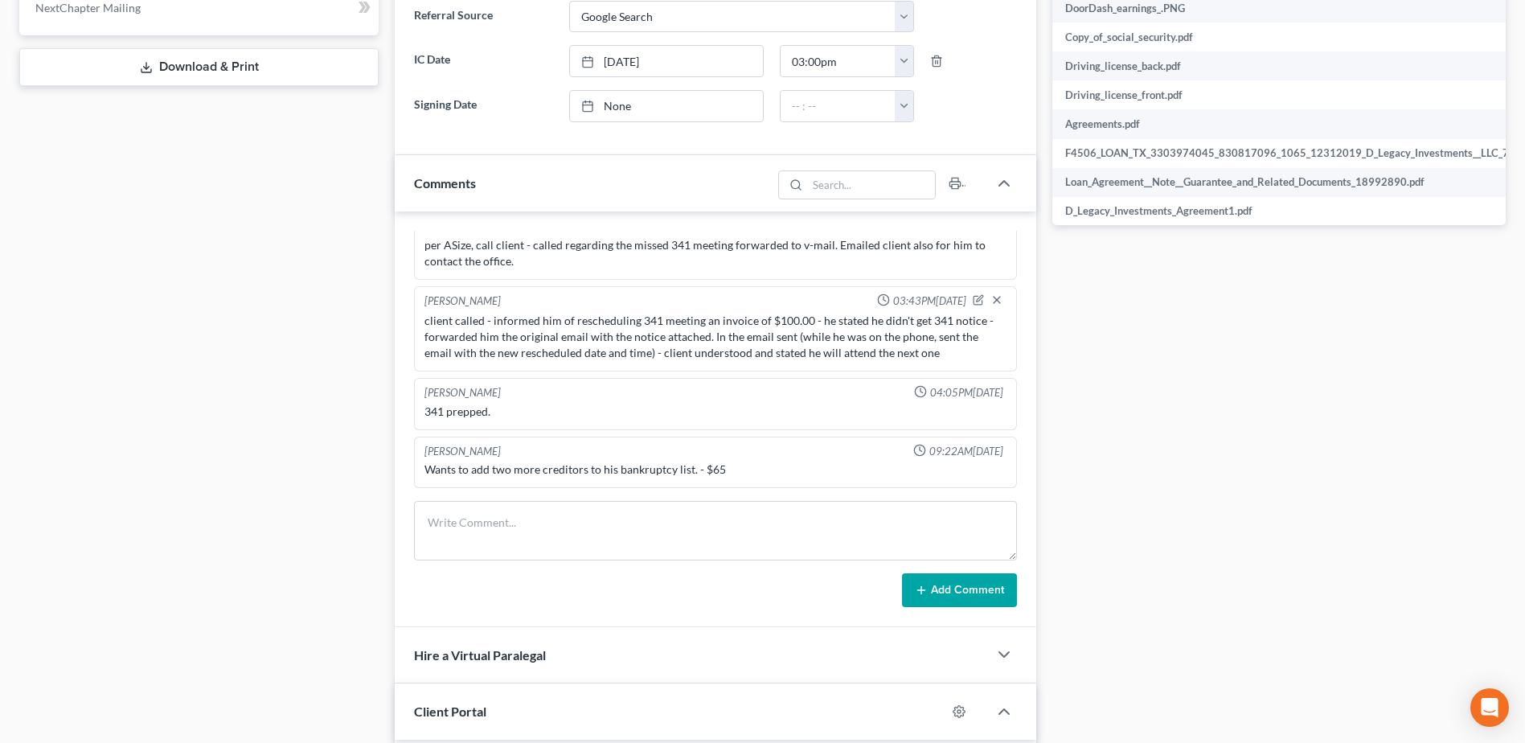
drag, startPoint x: 663, startPoint y: 679, endPoint x: 652, endPoint y: 528, distance: 151.5
click at [663, 678] on div "Hire a Virtual Paralegal" at bounding box center [691, 654] width 593 height 55
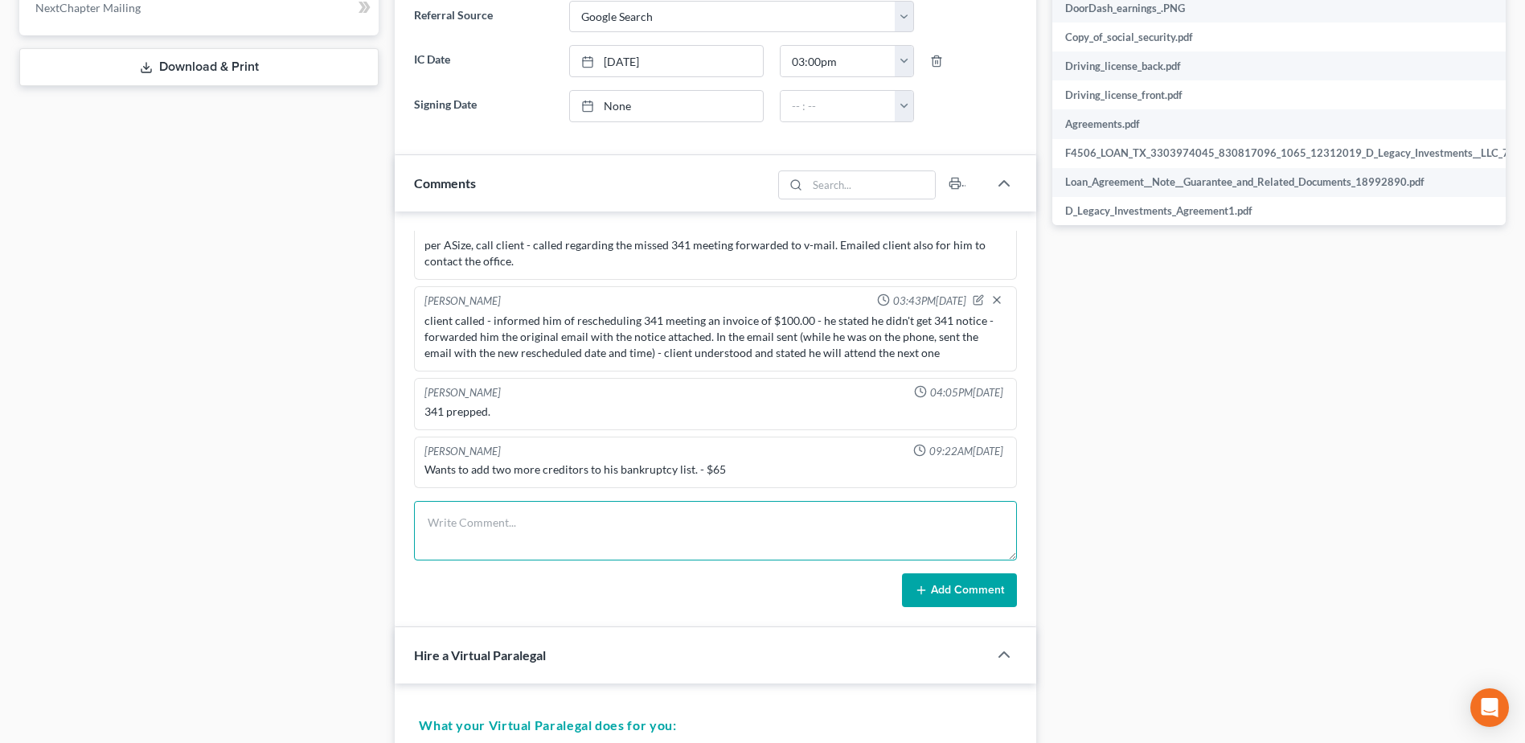
click at [647, 519] on textarea at bounding box center [715, 531] width 603 height 60
type textarea "invoiced client for additional creditors per ASize notes and 341 prep"
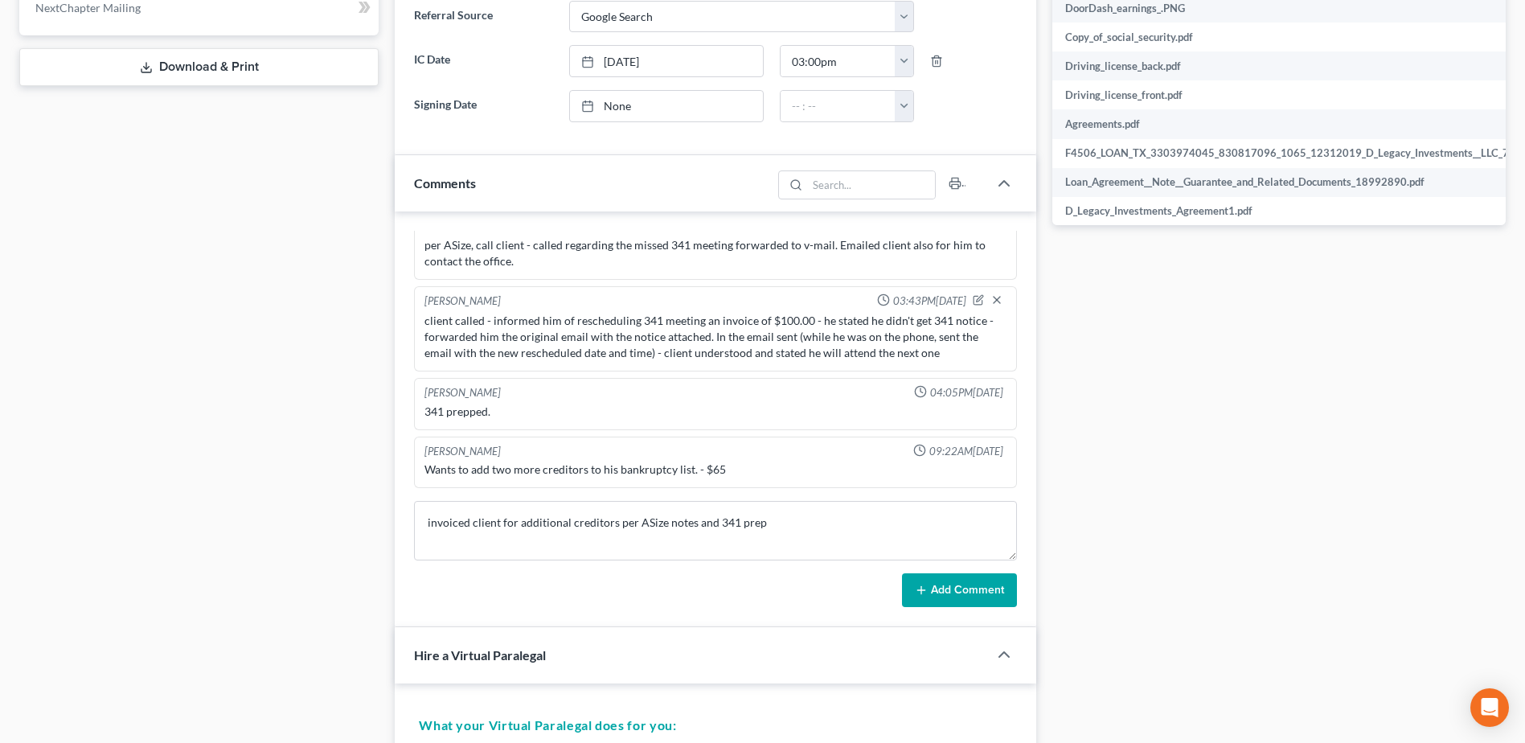
click at [994, 588] on button "Add Comment" at bounding box center [959, 590] width 115 height 34
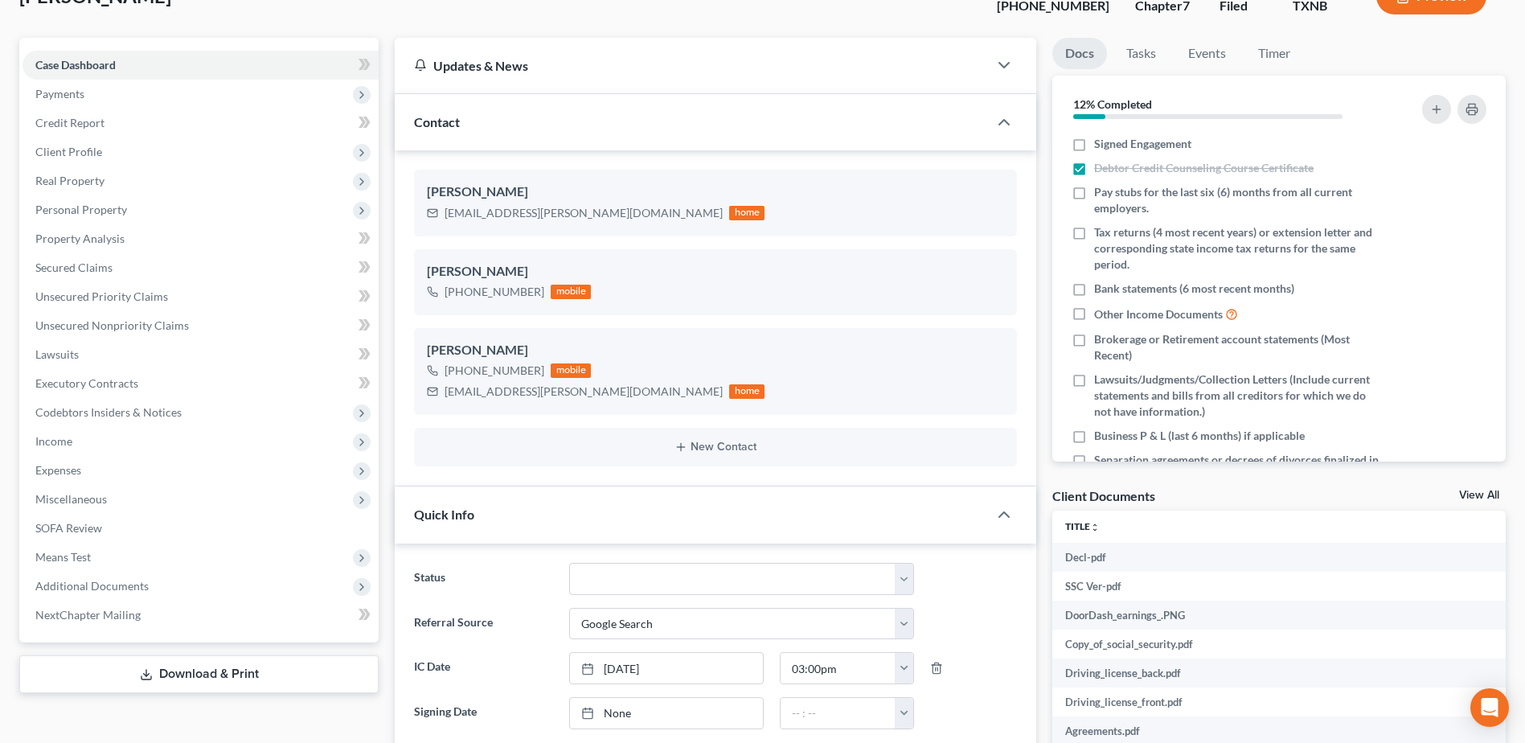
scroll to position [0, 0]
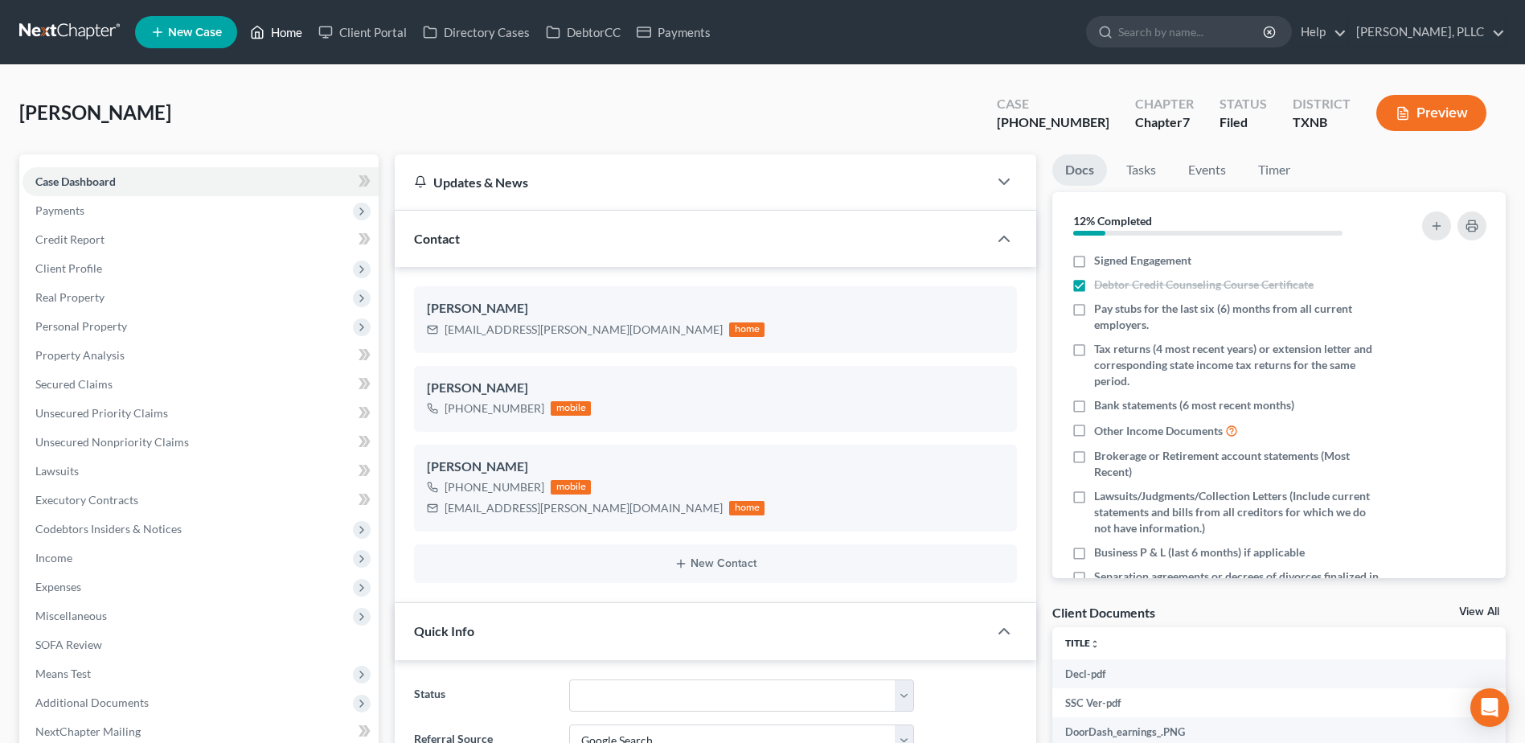
click at [298, 30] on link "Home" at bounding box center [276, 32] width 68 height 29
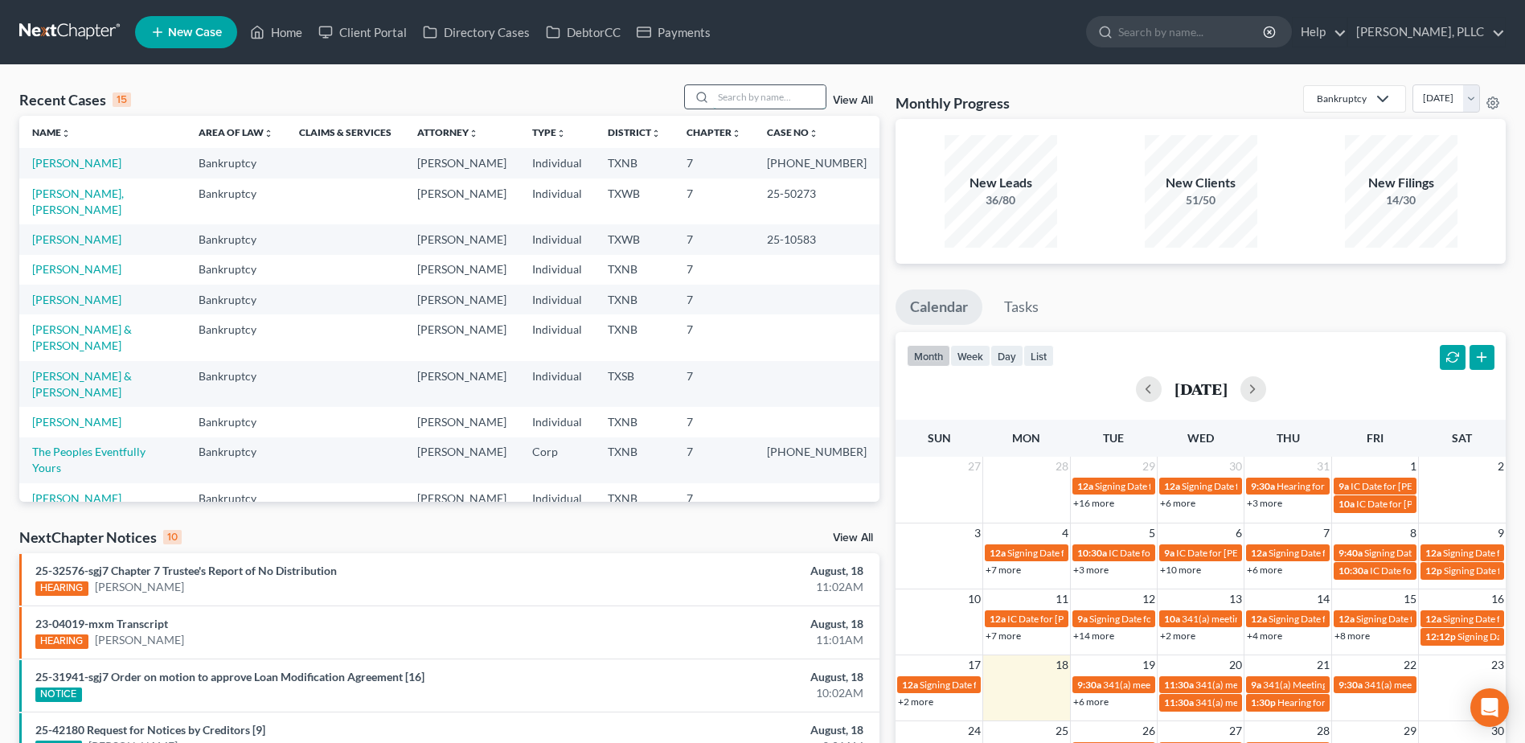
click at [752, 95] on input "search" at bounding box center [769, 96] width 113 height 23
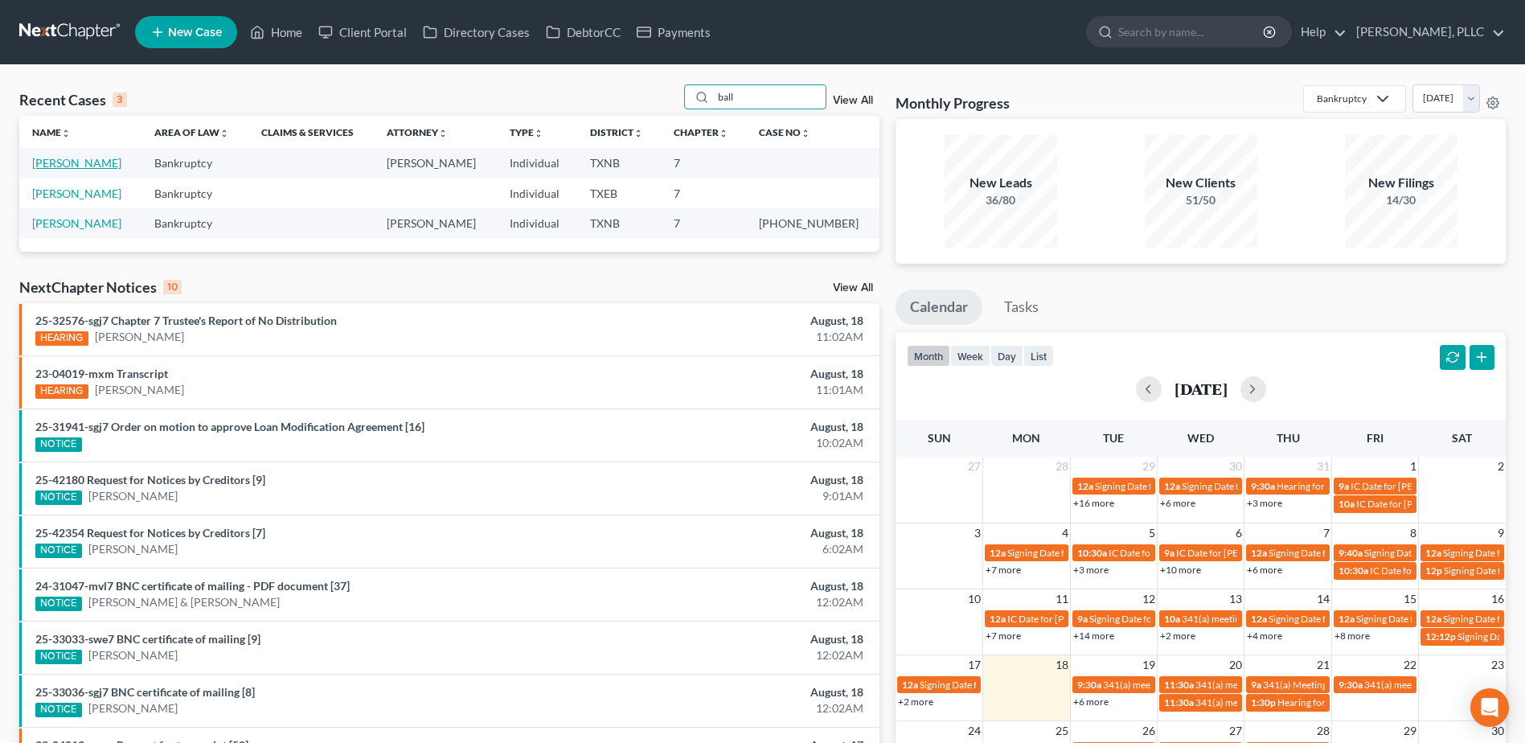
type input "ball"
click at [80, 164] on link "[PERSON_NAME]" at bounding box center [76, 163] width 89 height 14
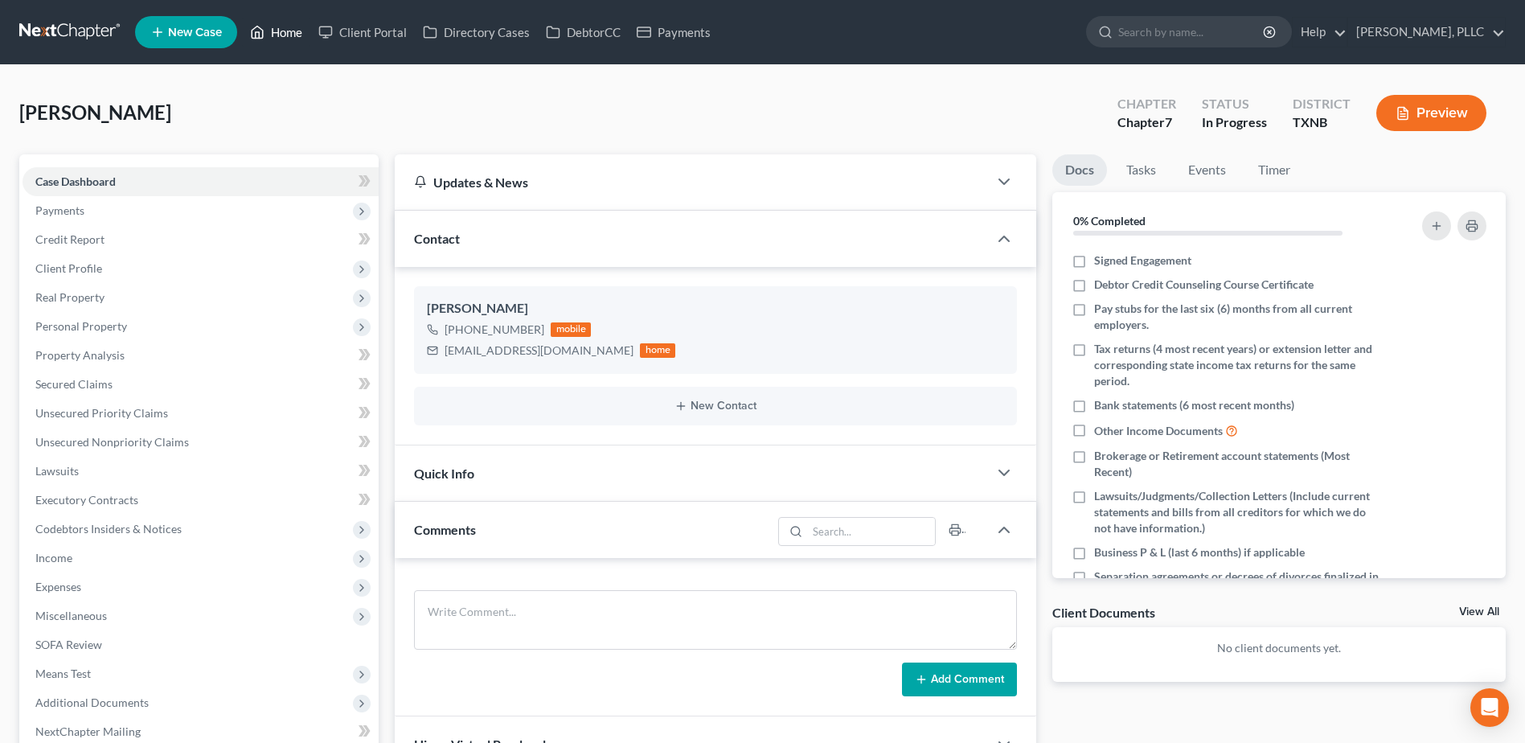
click at [304, 32] on link "Home" at bounding box center [276, 32] width 68 height 29
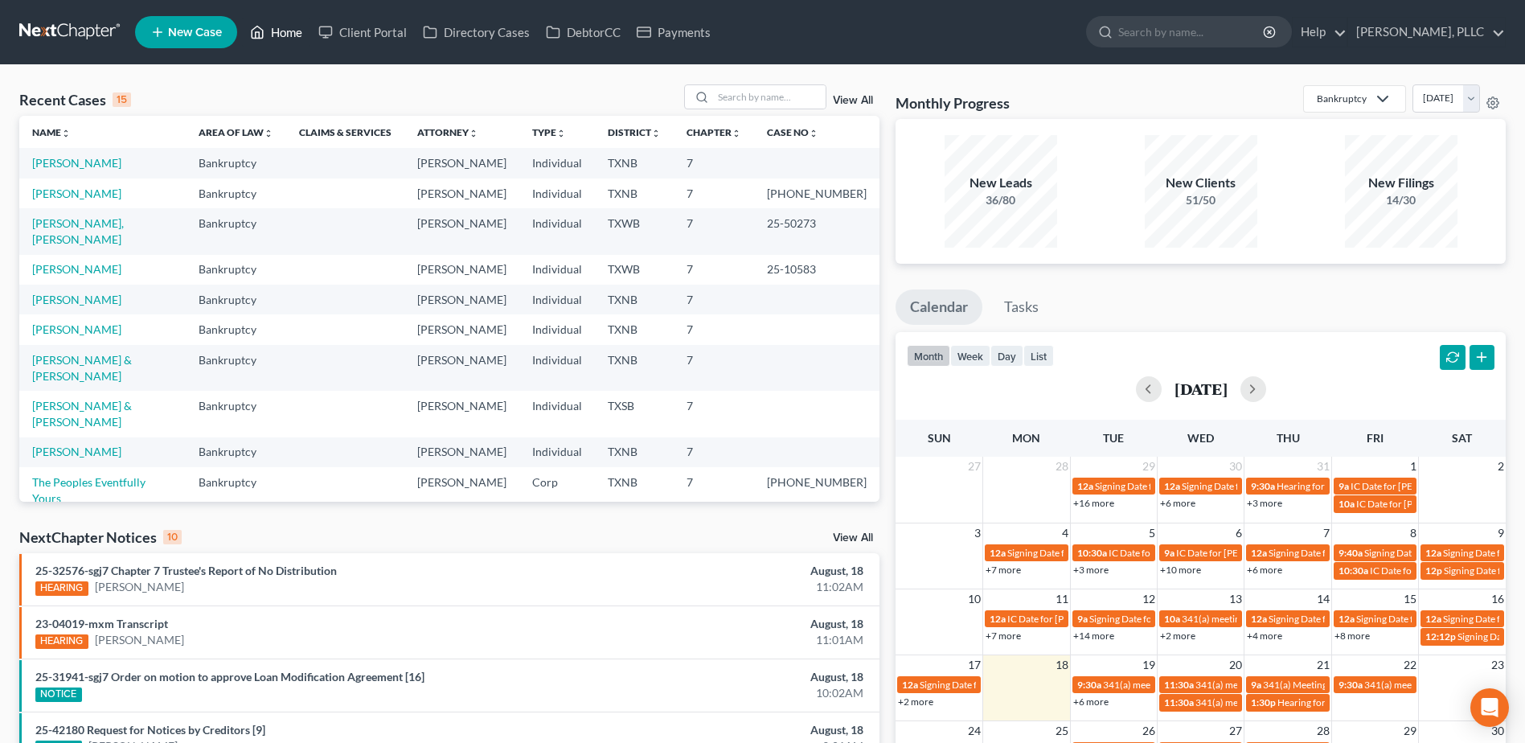
click at [242, 18] on link "Home" at bounding box center [276, 32] width 68 height 29
click at [114, 262] on link "[PERSON_NAME]" at bounding box center [76, 269] width 89 height 14
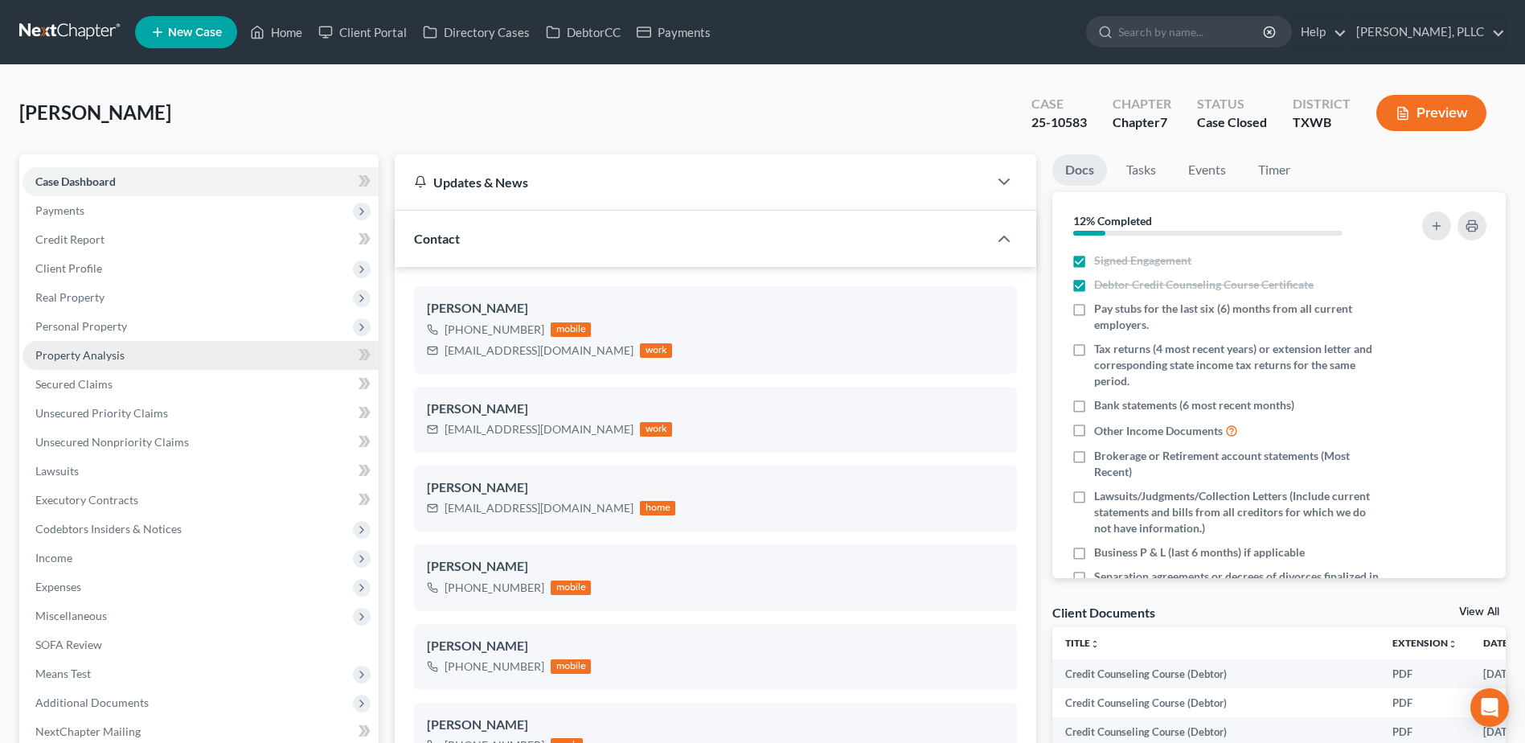
scroll to position [80, 0]
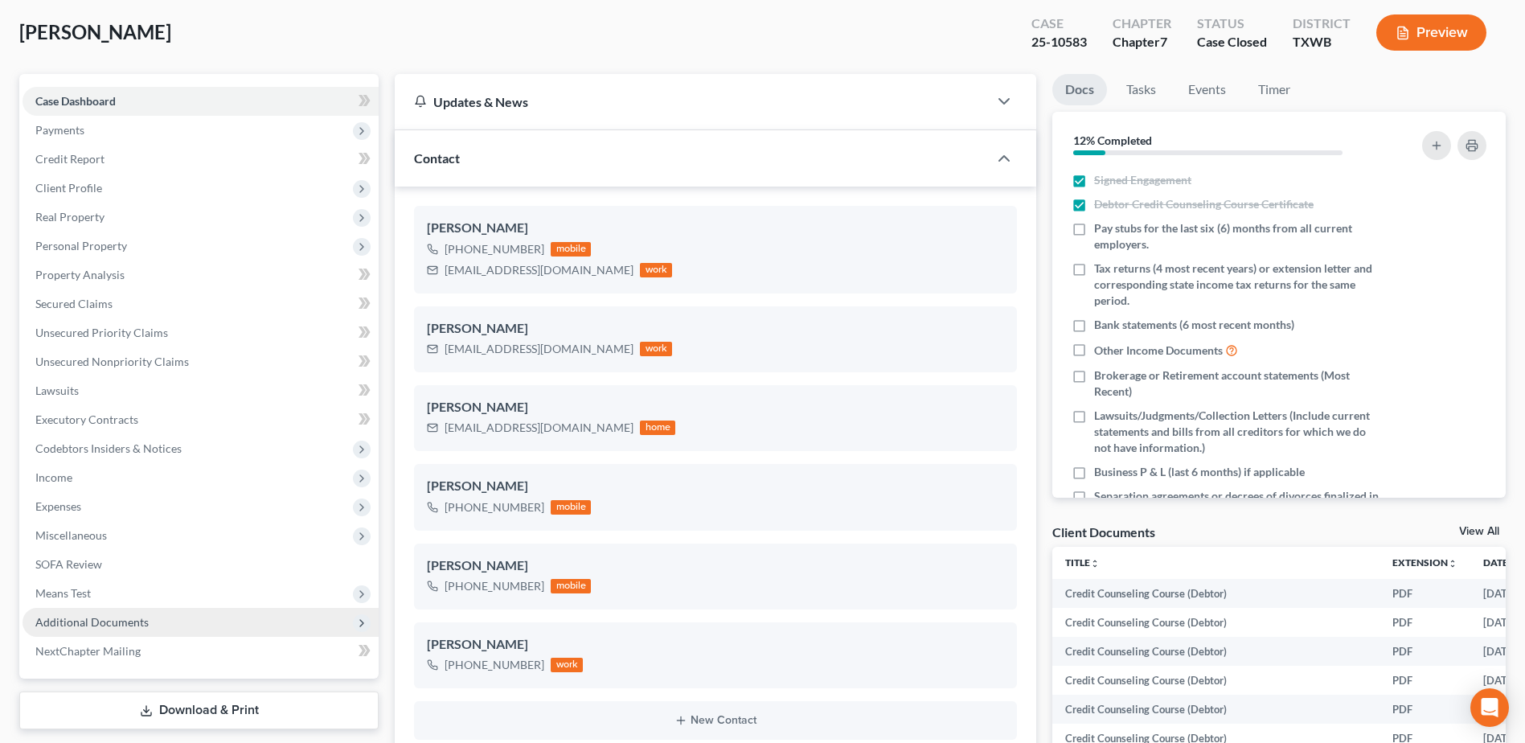
click at [107, 626] on span "Additional Documents" at bounding box center [91, 622] width 113 height 14
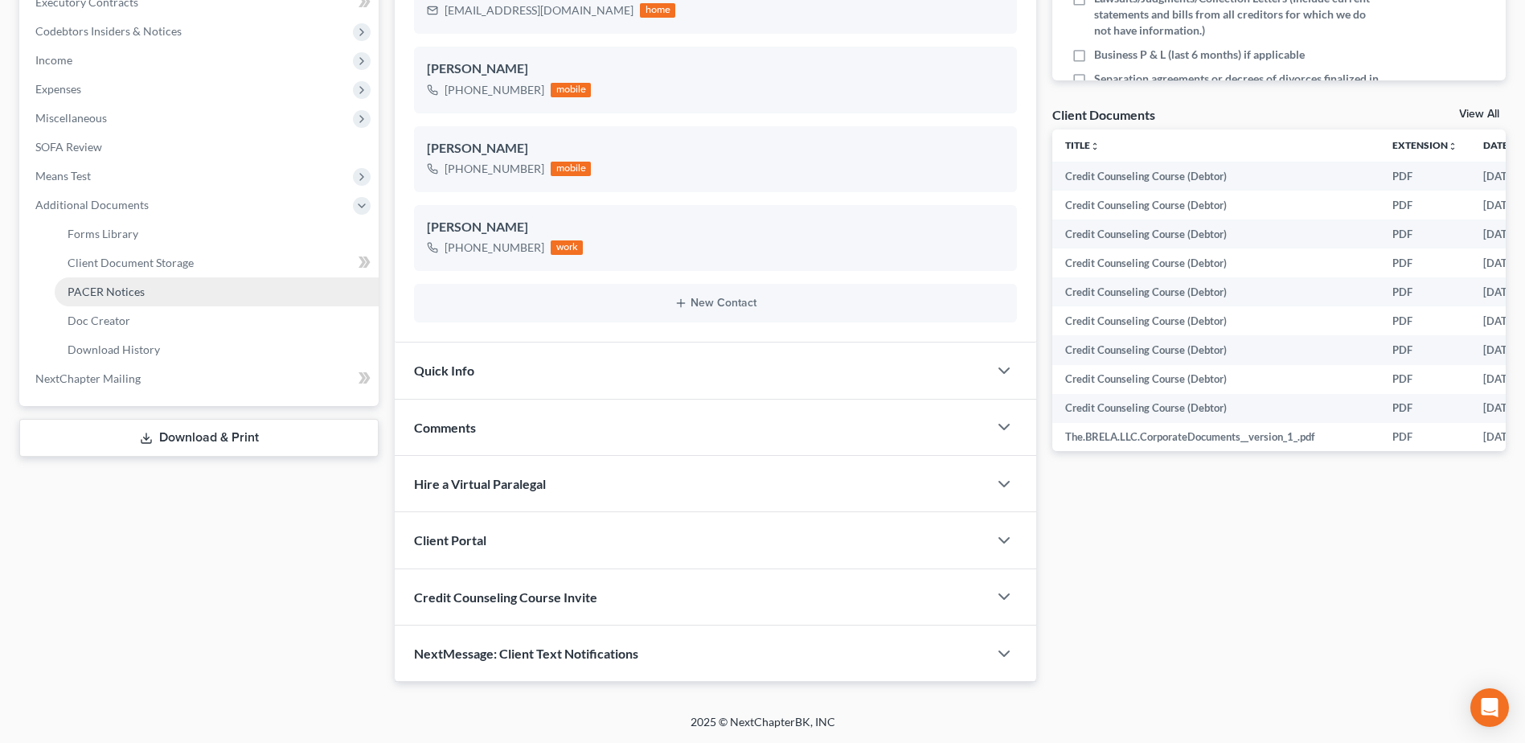
click at [131, 290] on span "PACER Notices" at bounding box center [106, 292] width 77 height 14
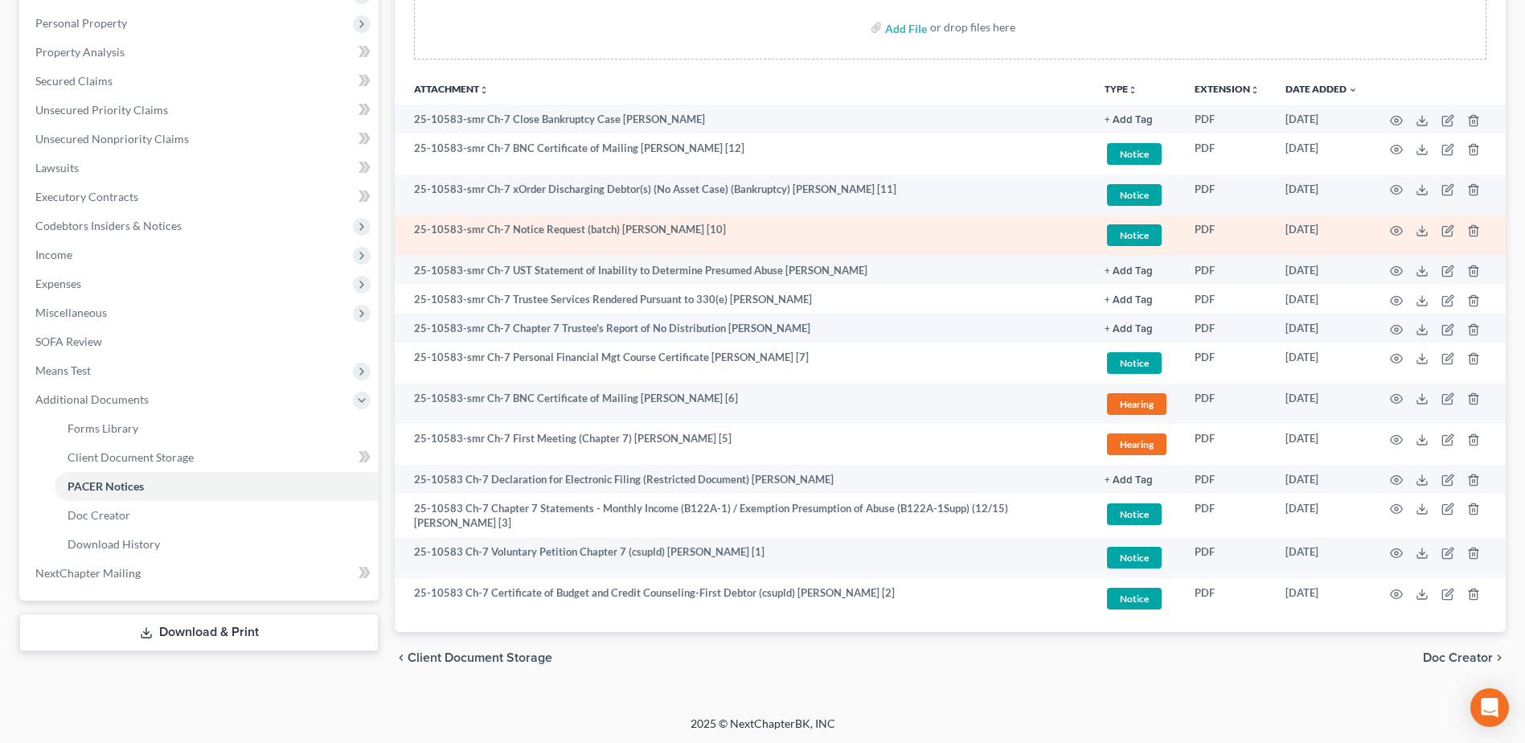
scroll to position [305, 0]
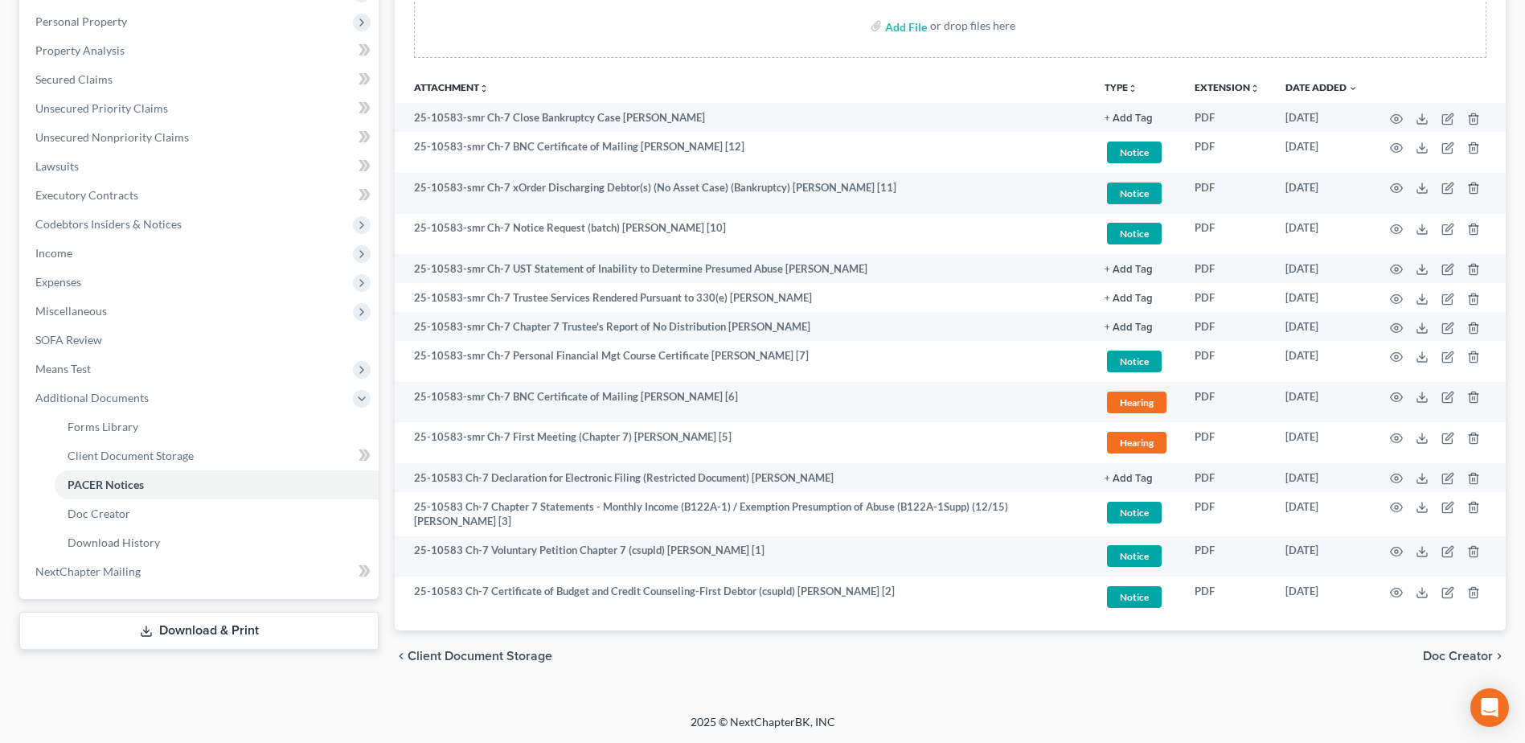
click at [240, 688] on div "Petition Navigation Case Dashboard Payments Invoices Payments Payments Credit R…" at bounding box center [762, 272] width 1487 height 845
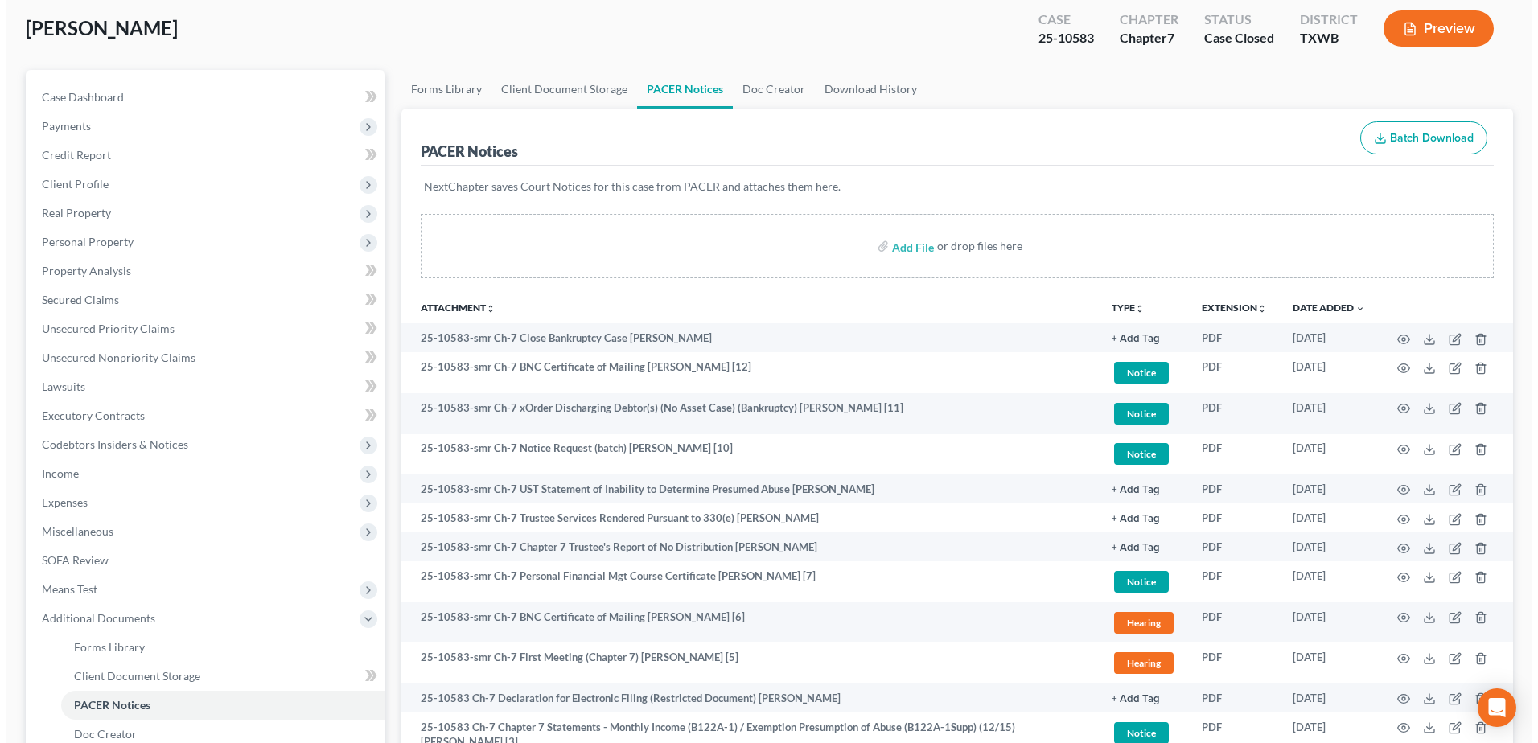
scroll to position [0, 0]
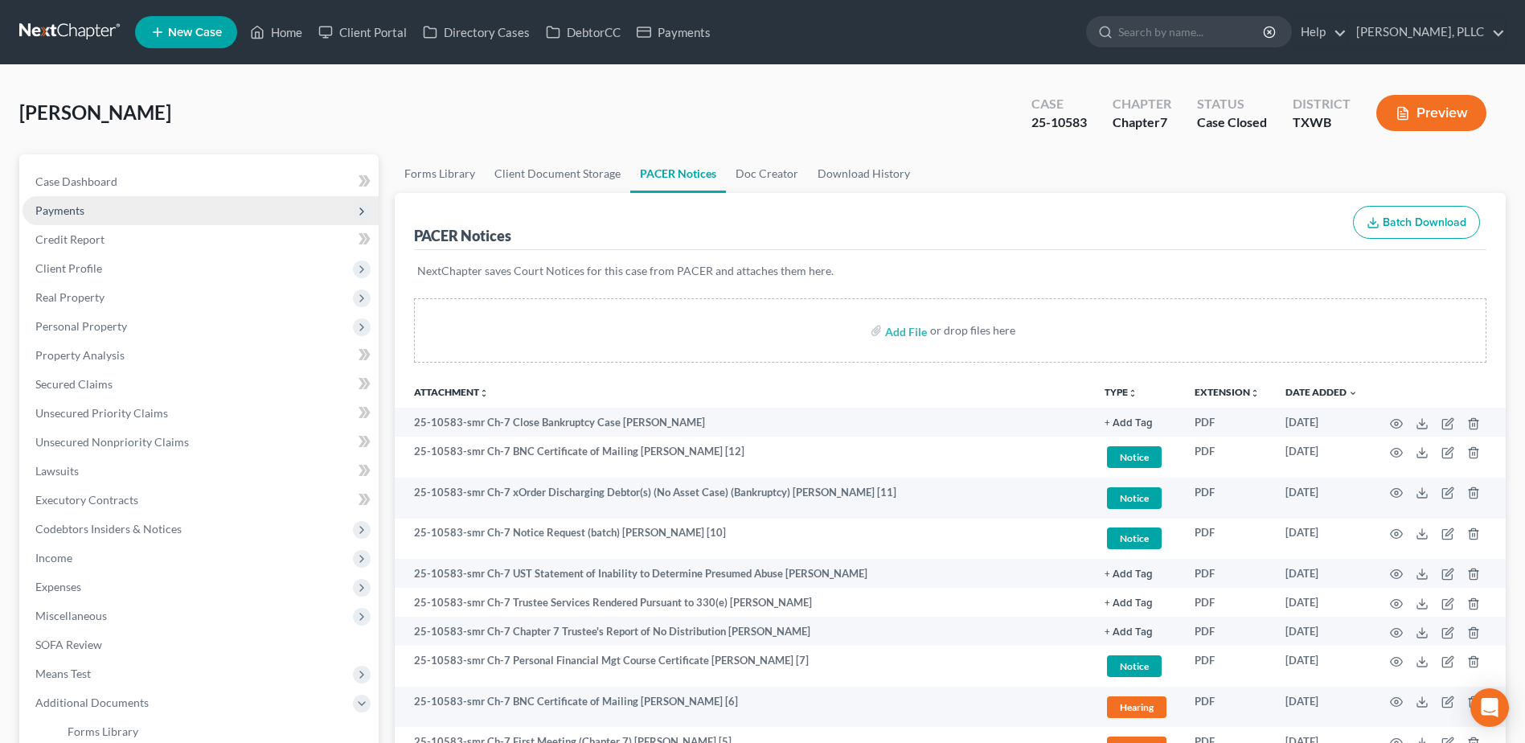
click at [57, 216] on span "Payments" at bounding box center [59, 210] width 49 height 14
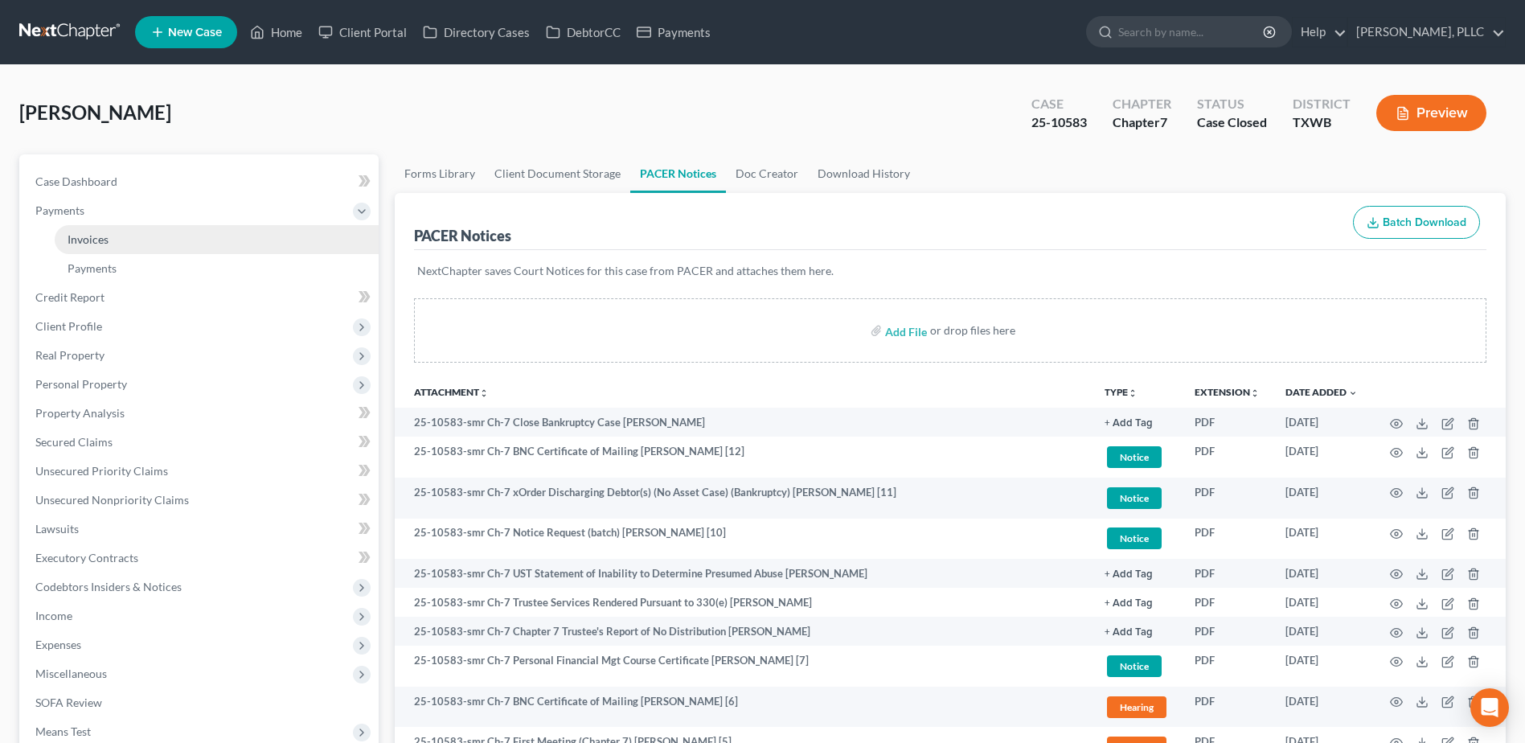
click at [76, 238] on span "Invoices" at bounding box center [88, 239] width 41 height 14
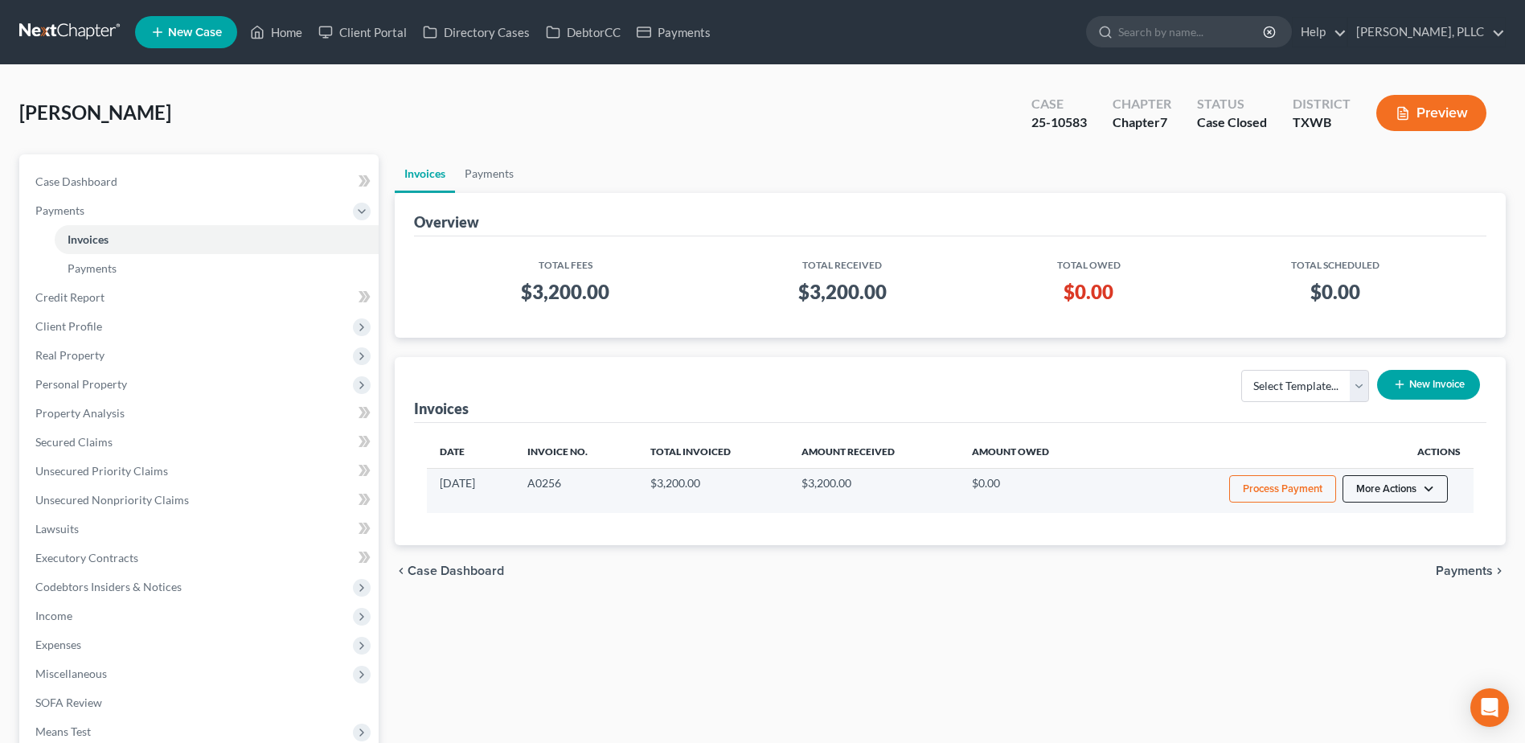
click at [1434, 490] on button "More Actions" at bounding box center [1395, 488] width 105 height 27
click at [1400, 528] on link "View/Edit" at bounding box center [1418, 522] width 188 height 27
select select "1"
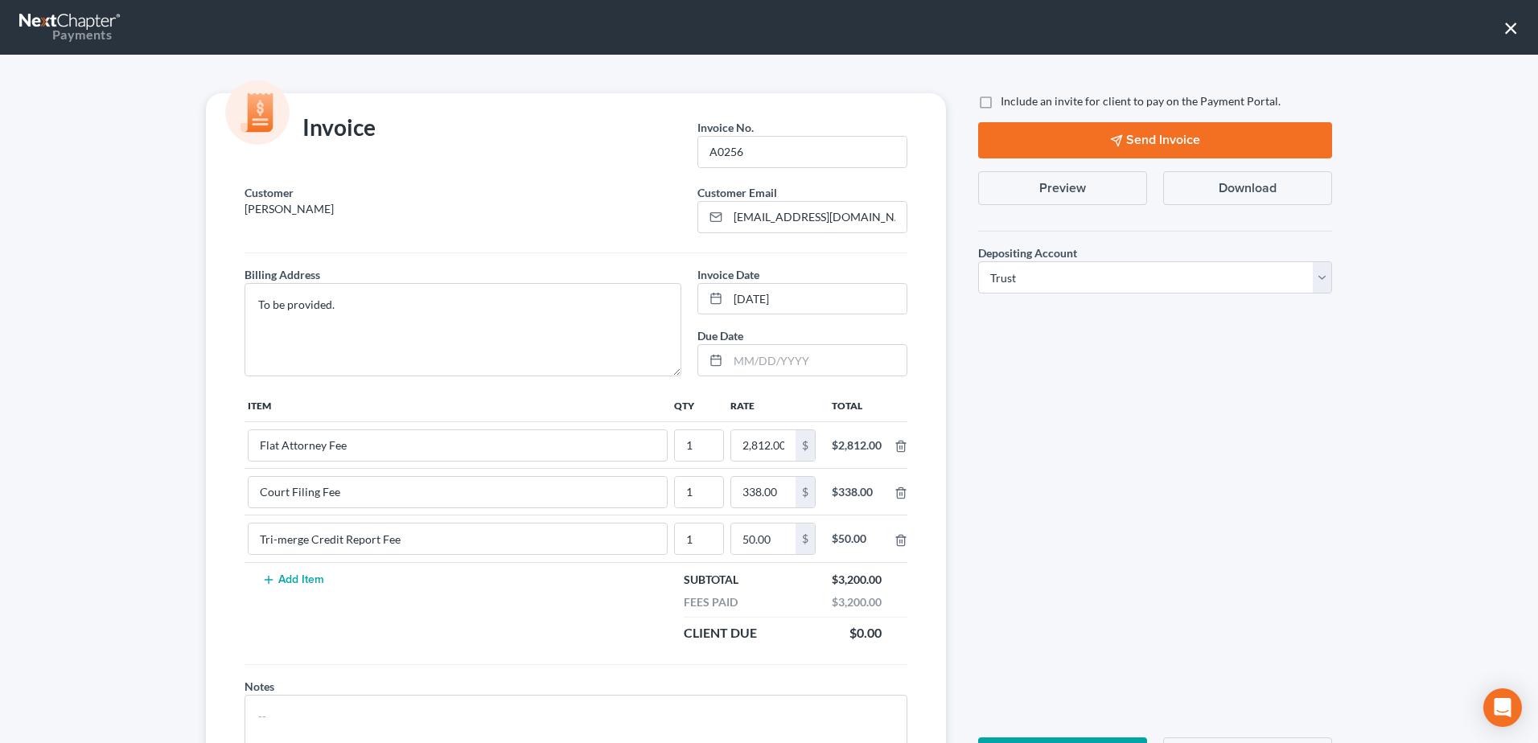
click at [1512, 28] on button "×" at bounding box center [1510, 27] width 15 height 26
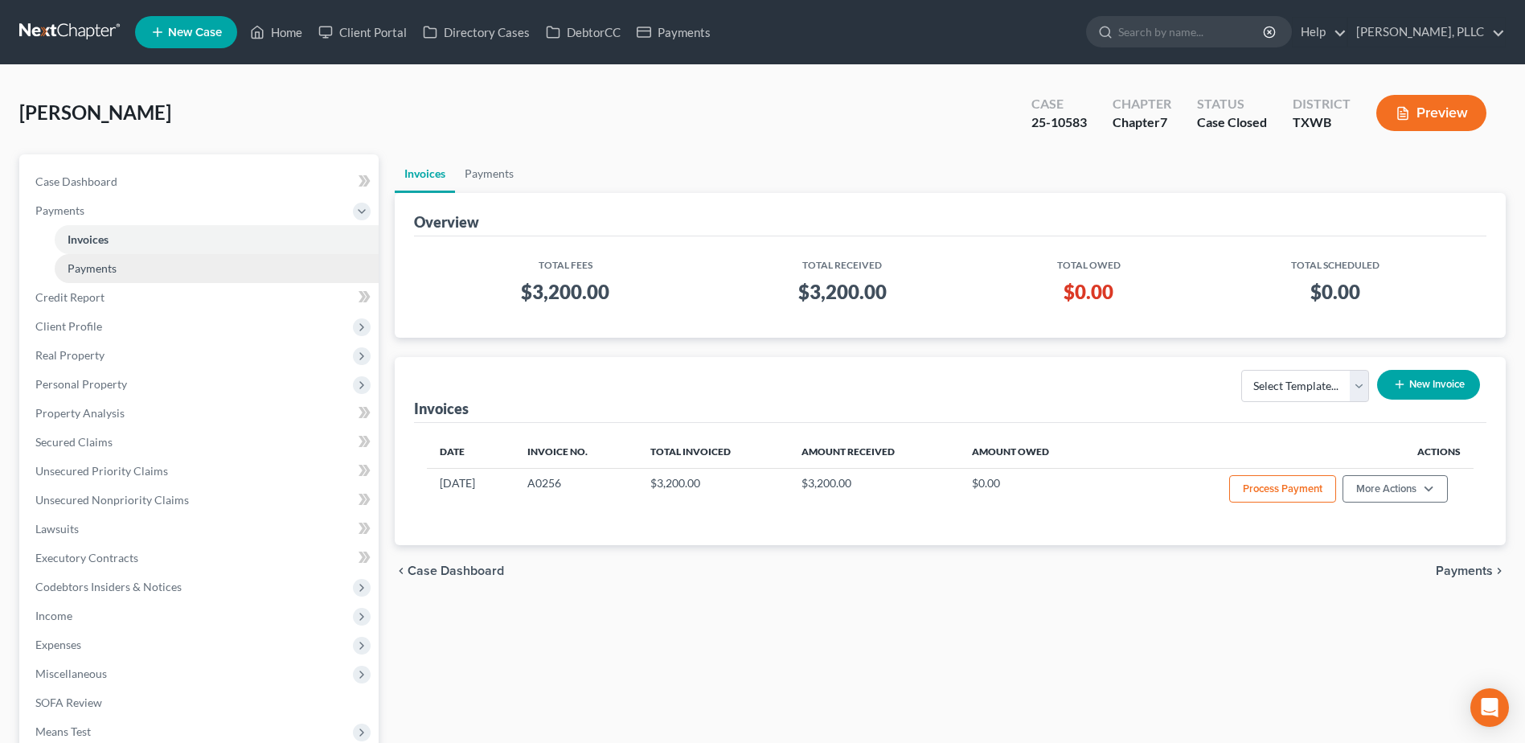
click at [112, 272] on span "Payments" at bounding box center [92, 268] width 49 height 14
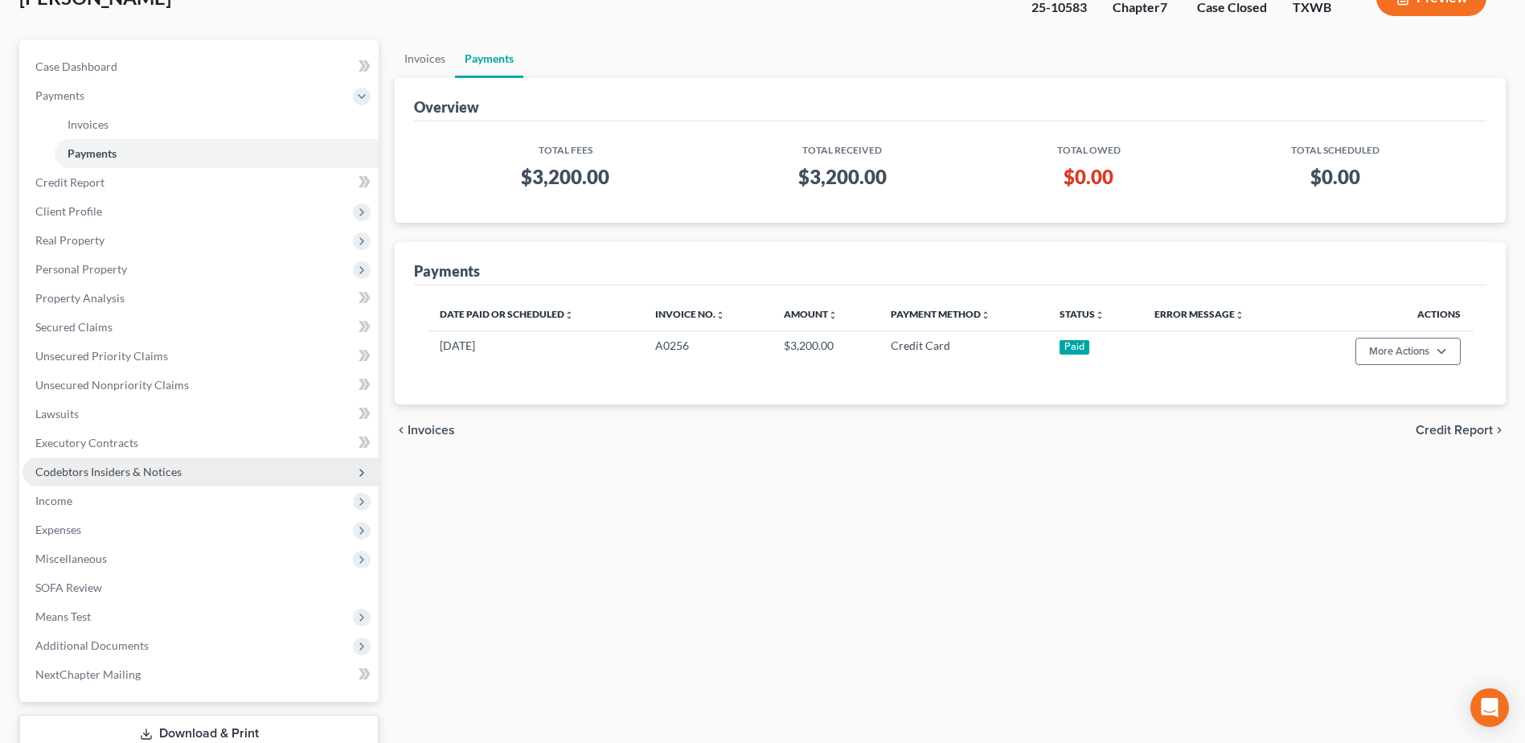
scroll to position [161, 0]
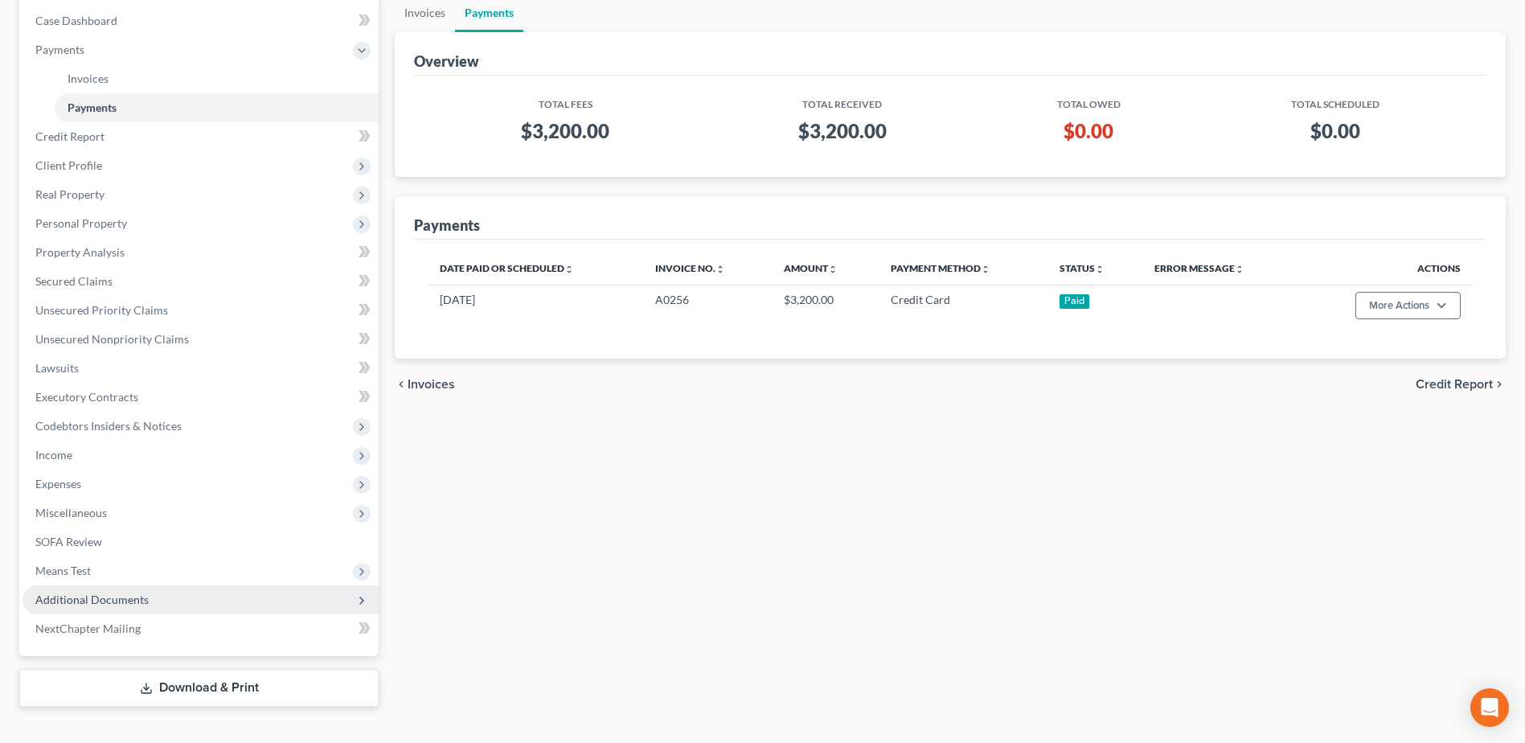
click at [119, 607] on span "Additional Documents" at bounding box center [201, 599] width 356 height 29
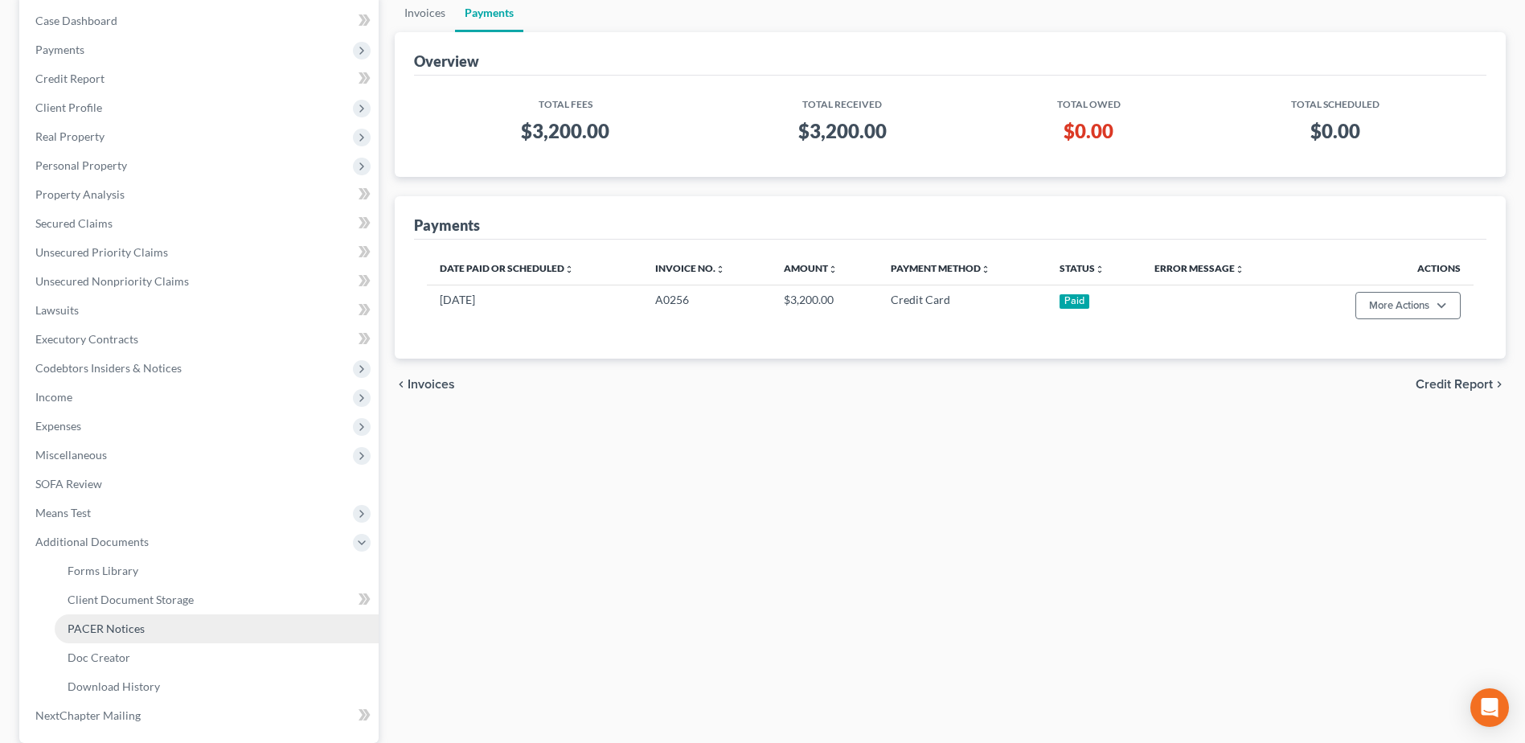
click at [116, 627] on span "PACER Notices" at bounding box center [106, 629] width 77 height 14
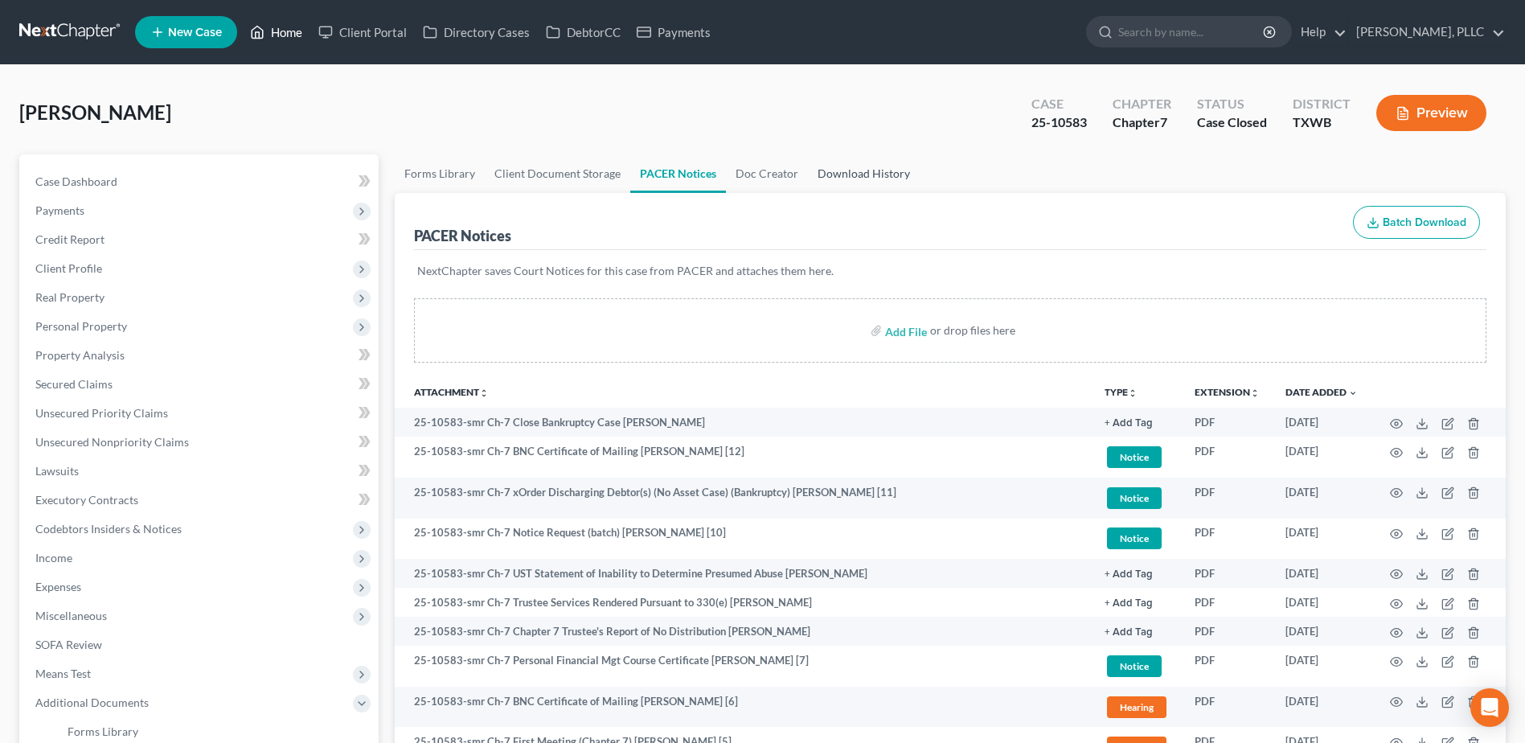
drag, startPoint x: 288, startPoint y: 35, endPoint x: 901, endPoint y: 167, distance: 627.8
click at [288, 35] on link "Home" at bounding box center [276, 32] width 68 height 29
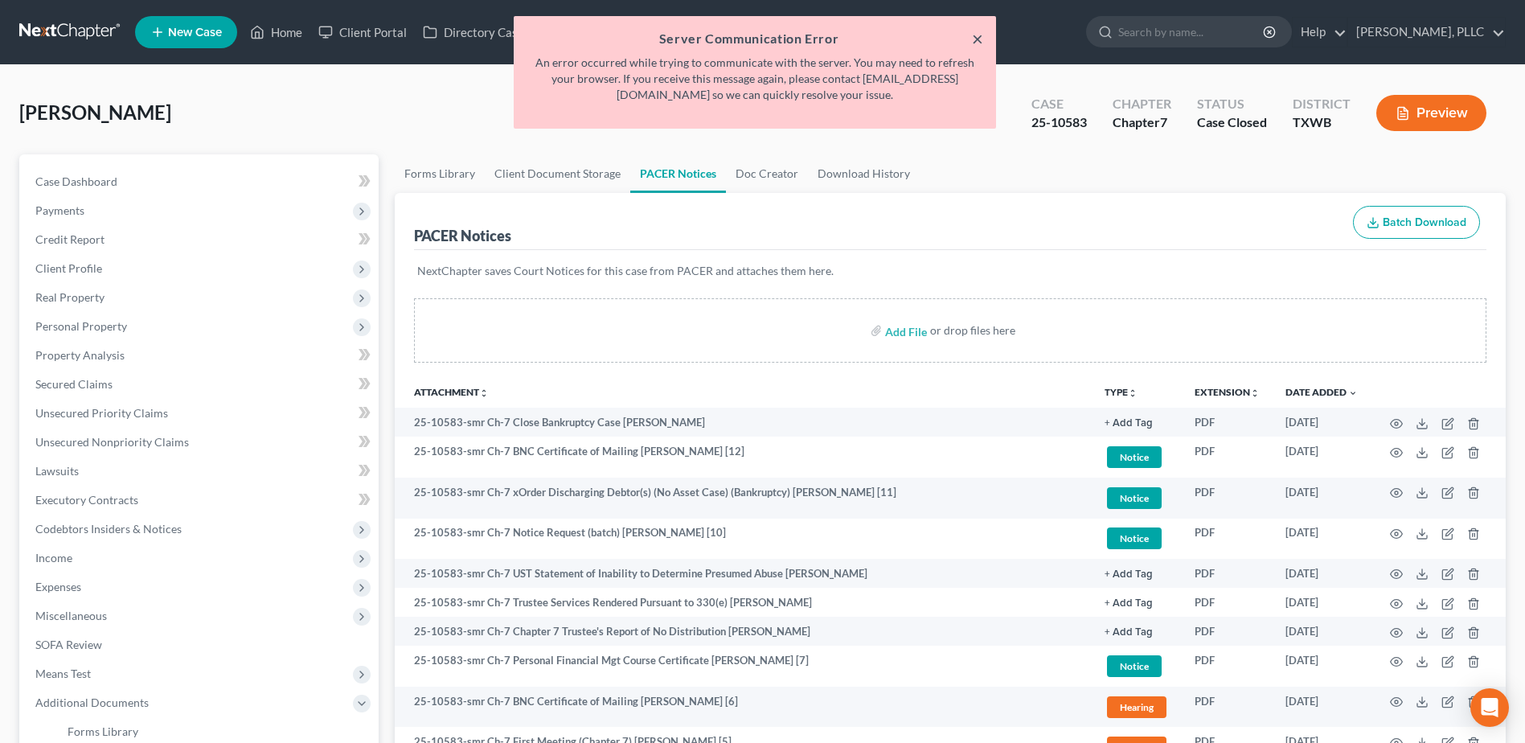
click at [980, 41] on button "×" at bounding box center [977, 38] width 11 height 19
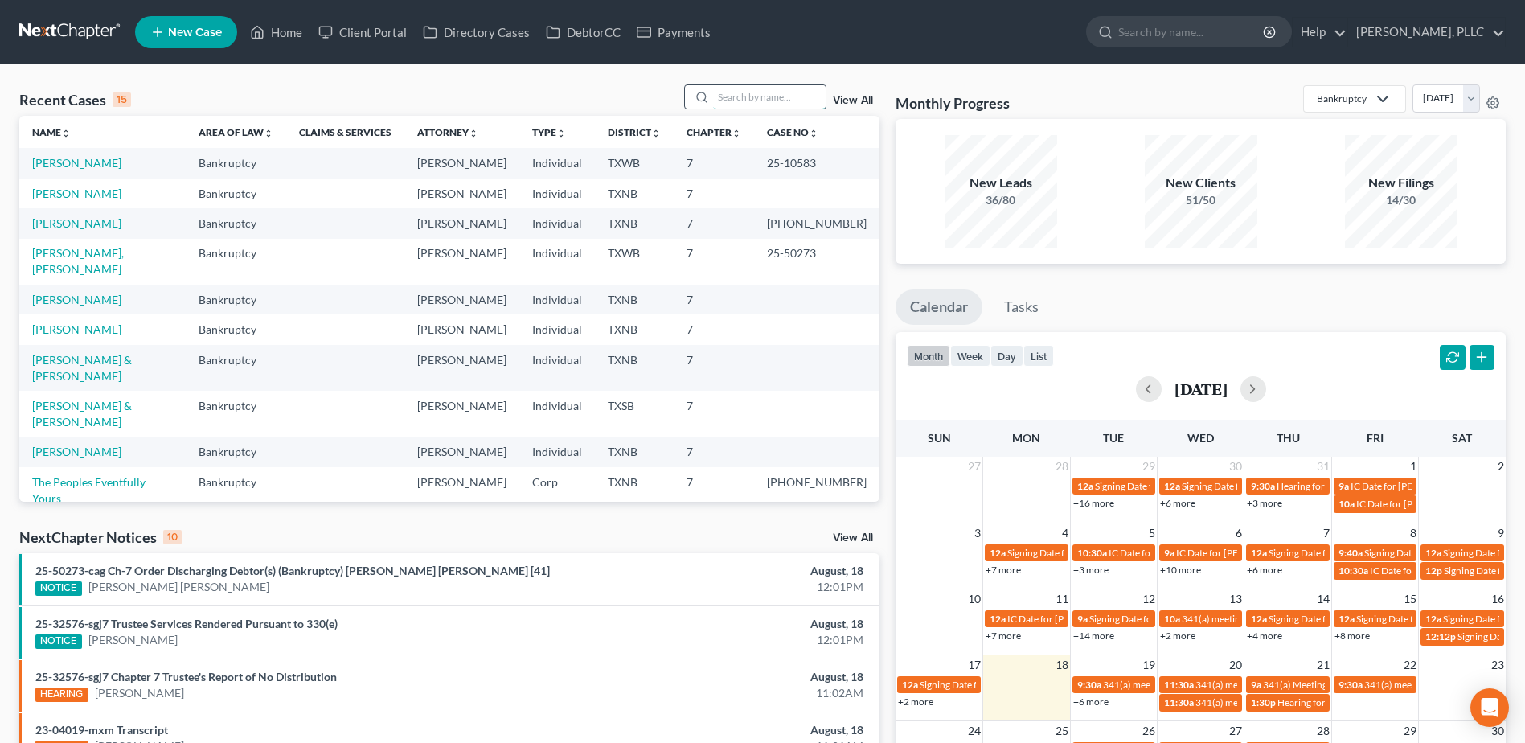
click at [752, 92] on input "search" at bounding box center [769, 96] width 113 height 23
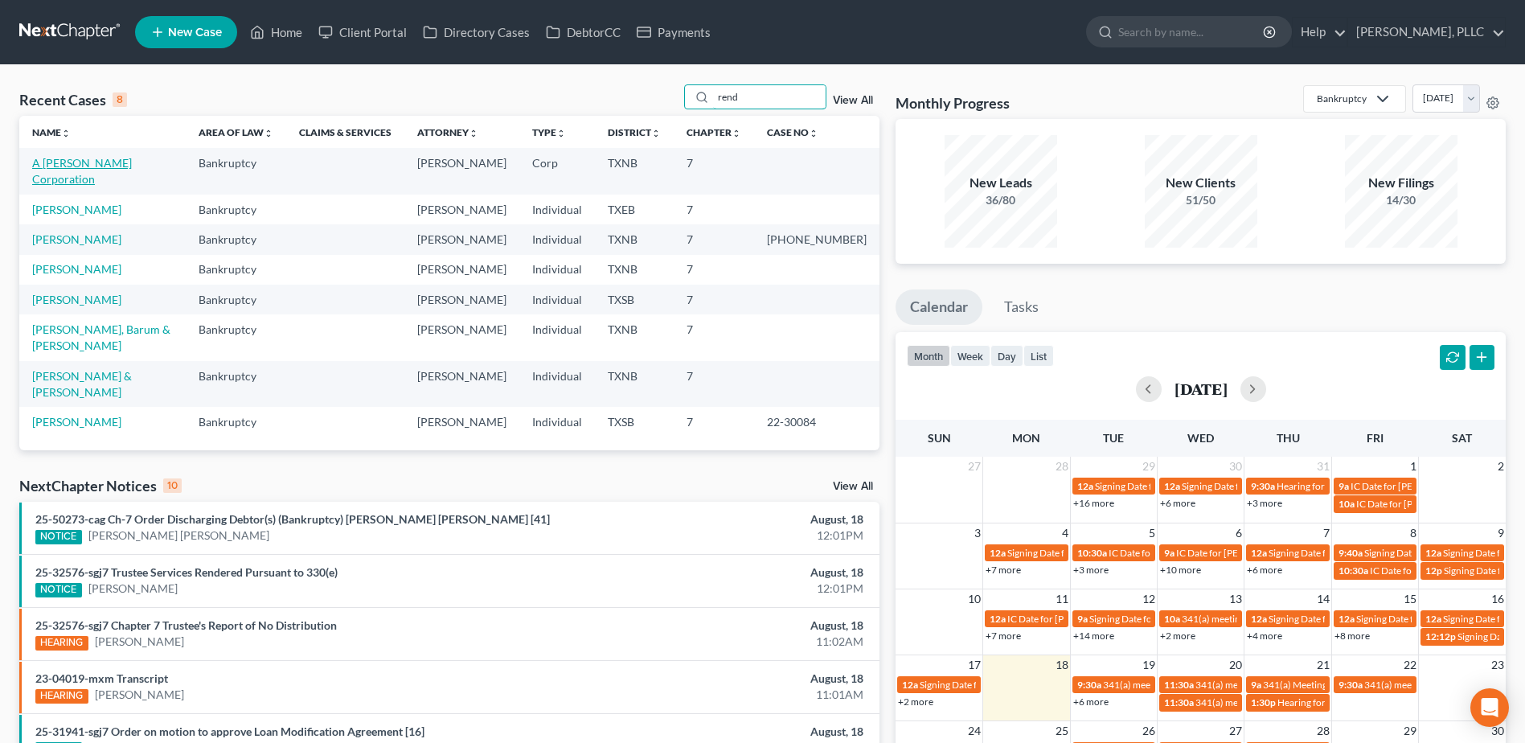
type input "rend"
click at [117, 163] on link "A [PERSON_NAME] Corporation" at bounding box center [82, 171] width 100 height 30
select select "4"
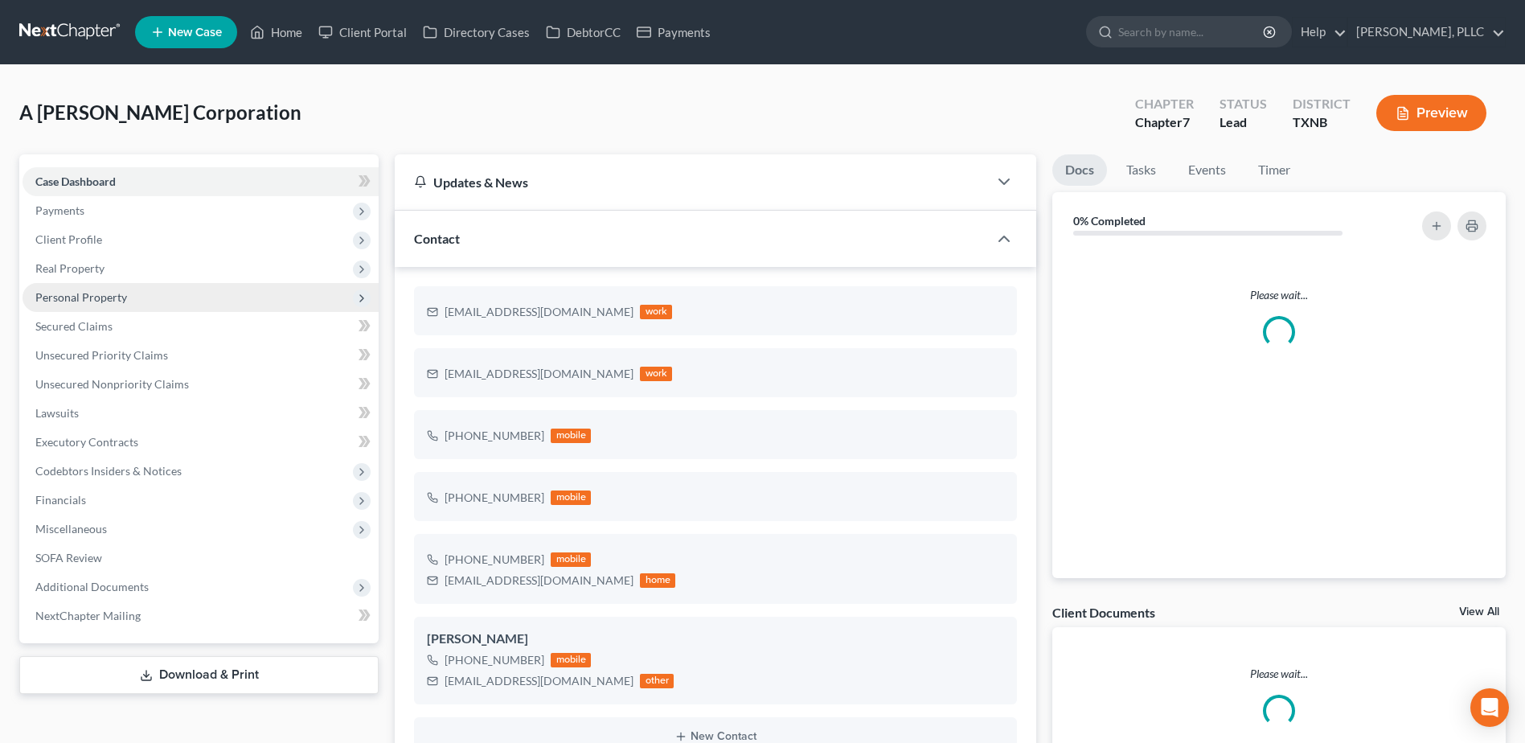
click at [105, 295] on span "Personal Property" at bounding box center [81, 297] width 92 height 14
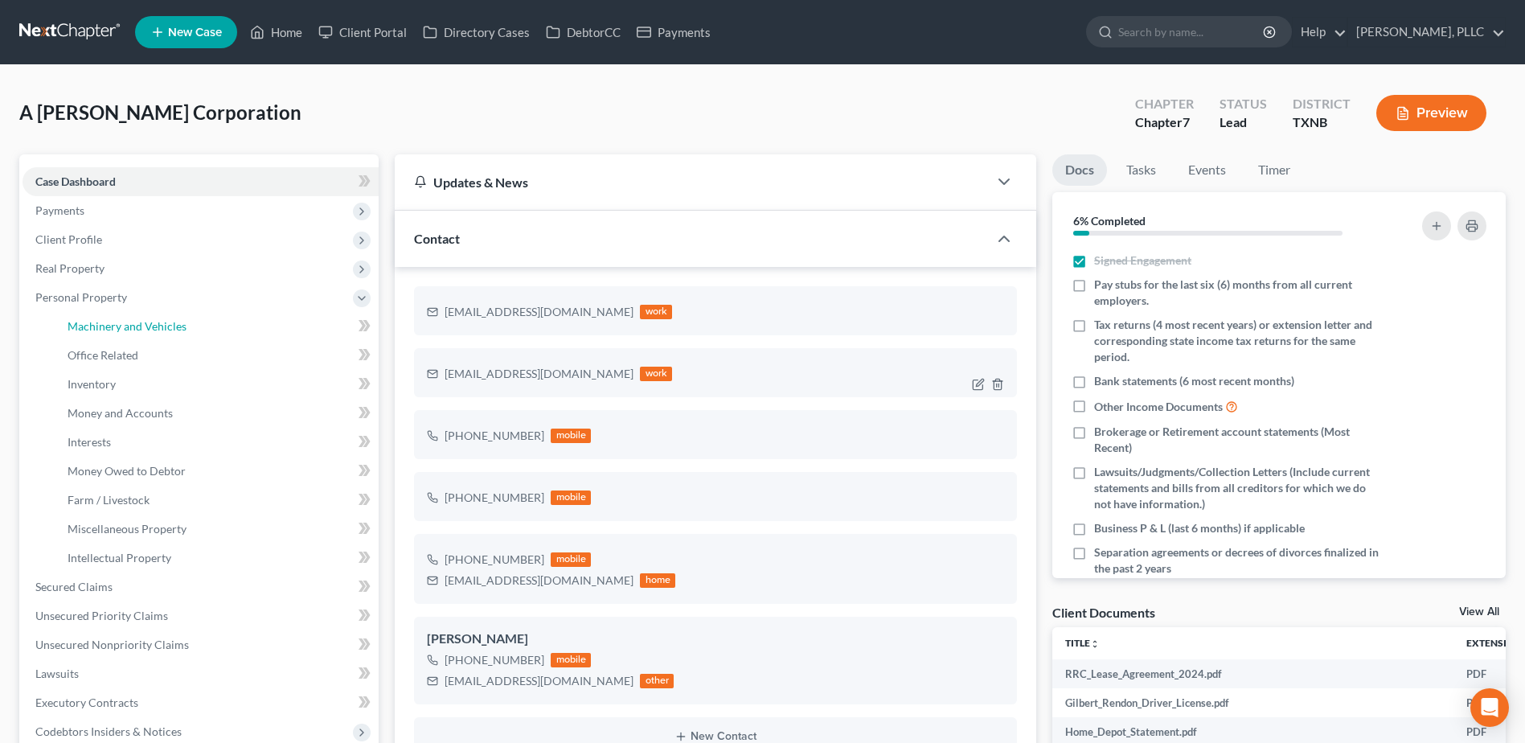
click at [115, 327] on span "Machinery and Vehicles" at bounding box center [127, 326] width 119 height 14
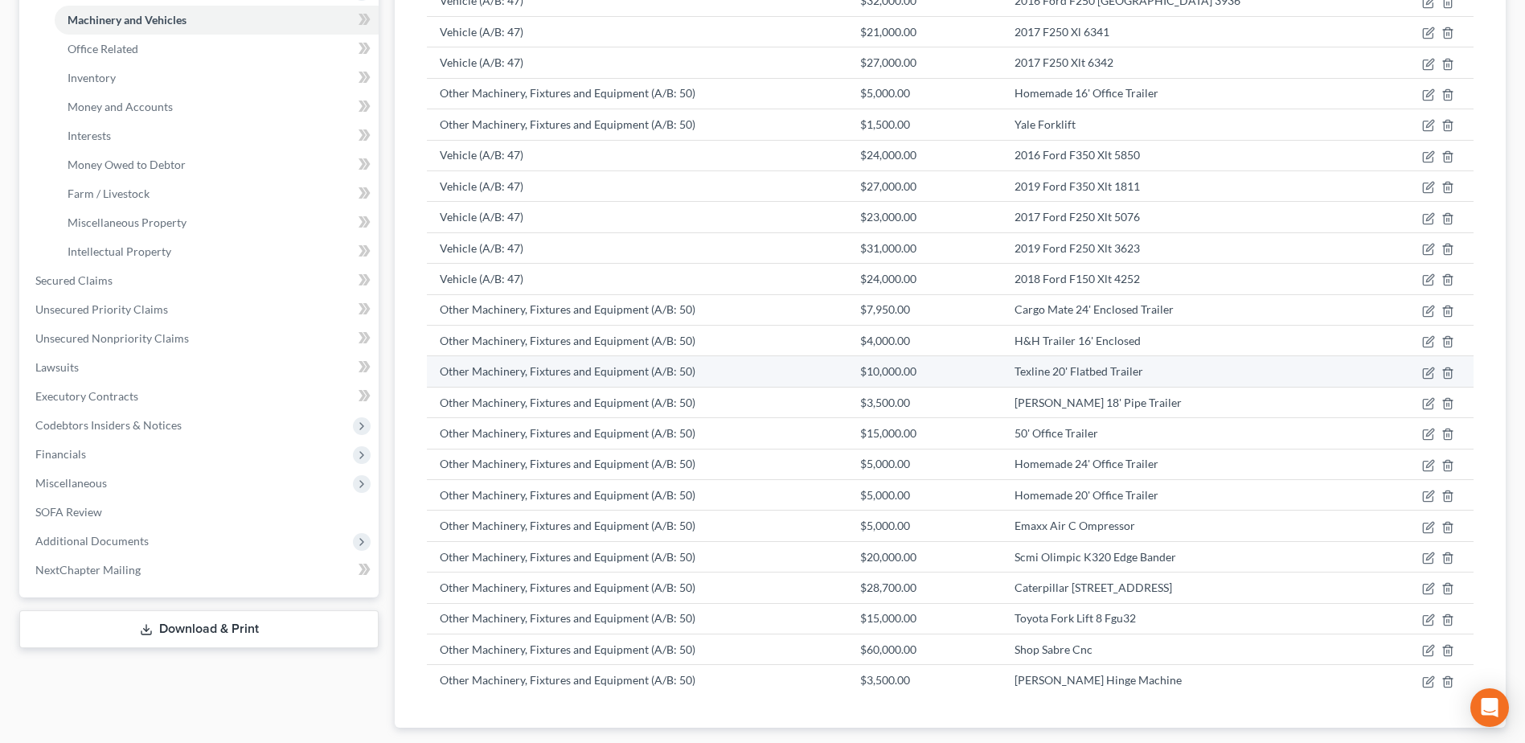
scroll to position [82, 0]
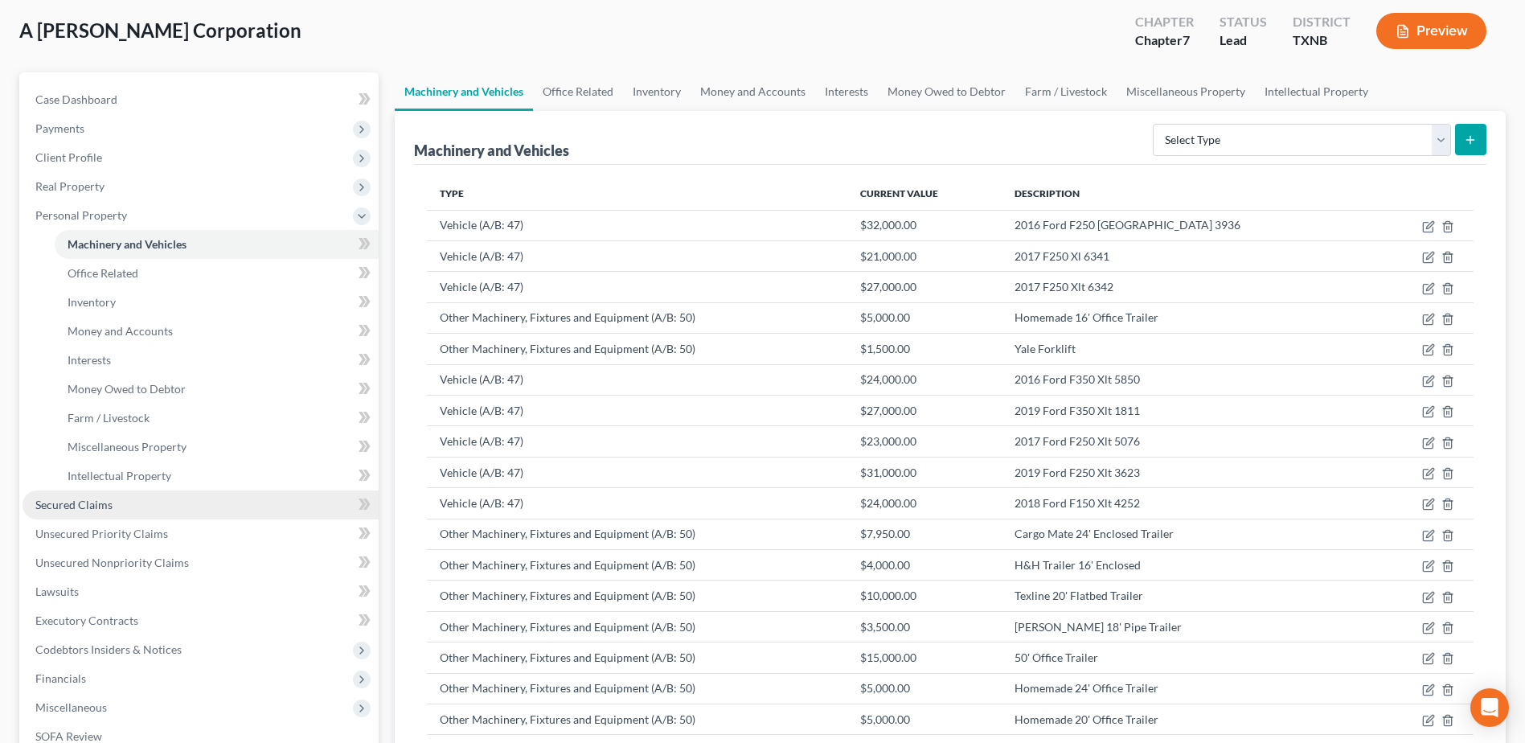
click at [118, 510] on link "Secured Claims" at bounding box center [201, 505] width 356 height 29
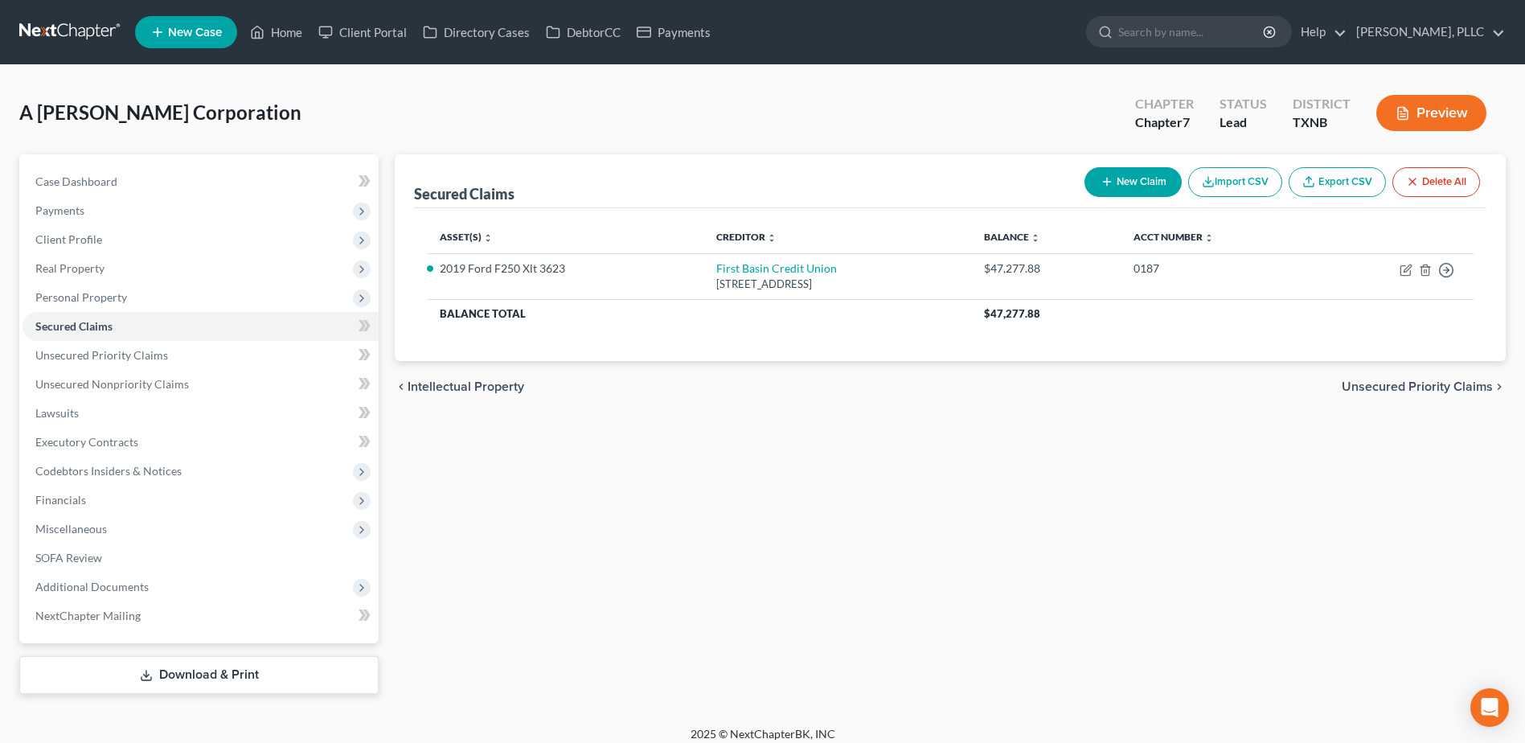
click at [1160, 187] on button "New Claim" at bounding box center [1133, 182] width 97 height 30
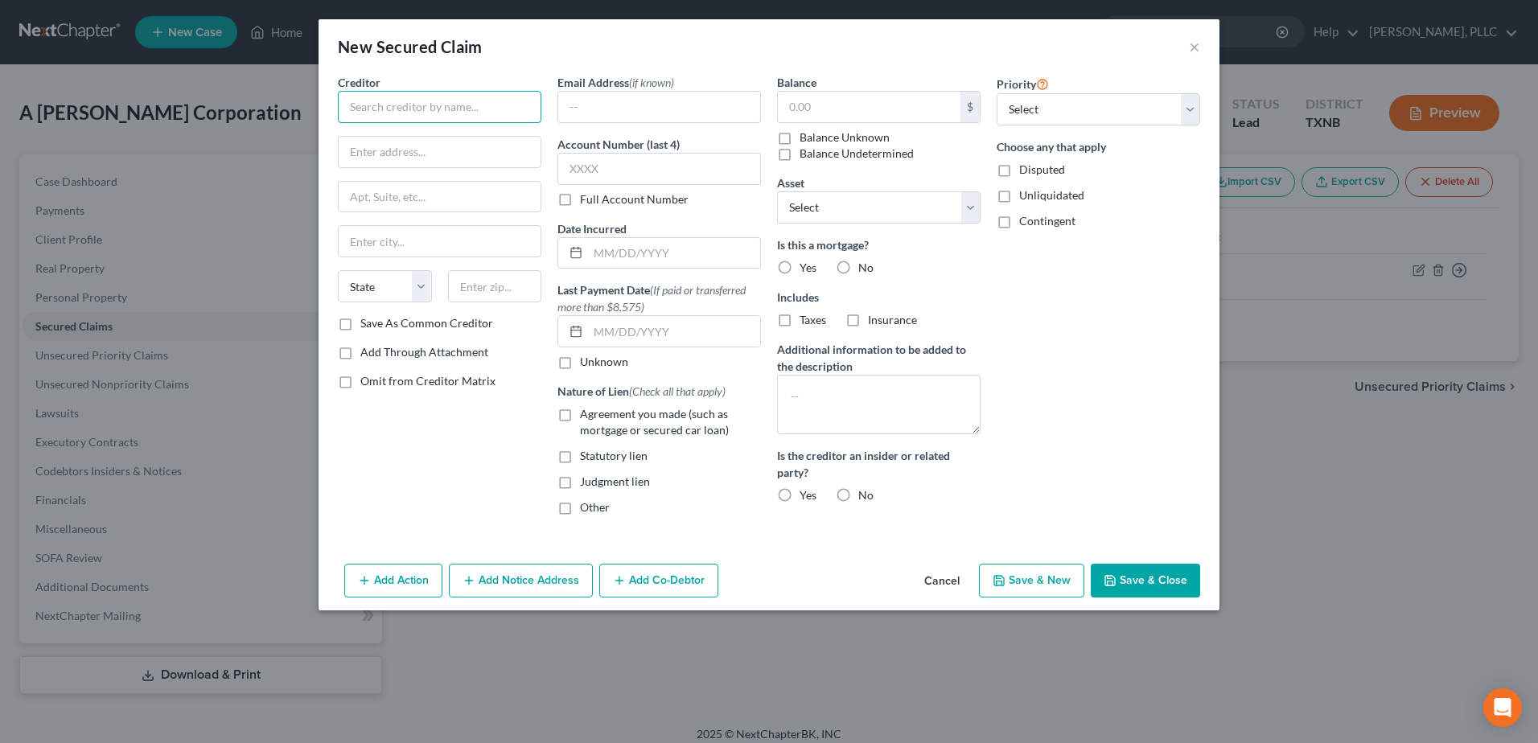
click at [441, 91] on input "text" at bounding box center [439, 107] width 203 height 32
click at [427, 104] on input "text" at bounding box center [439, 107] width 203 height 32
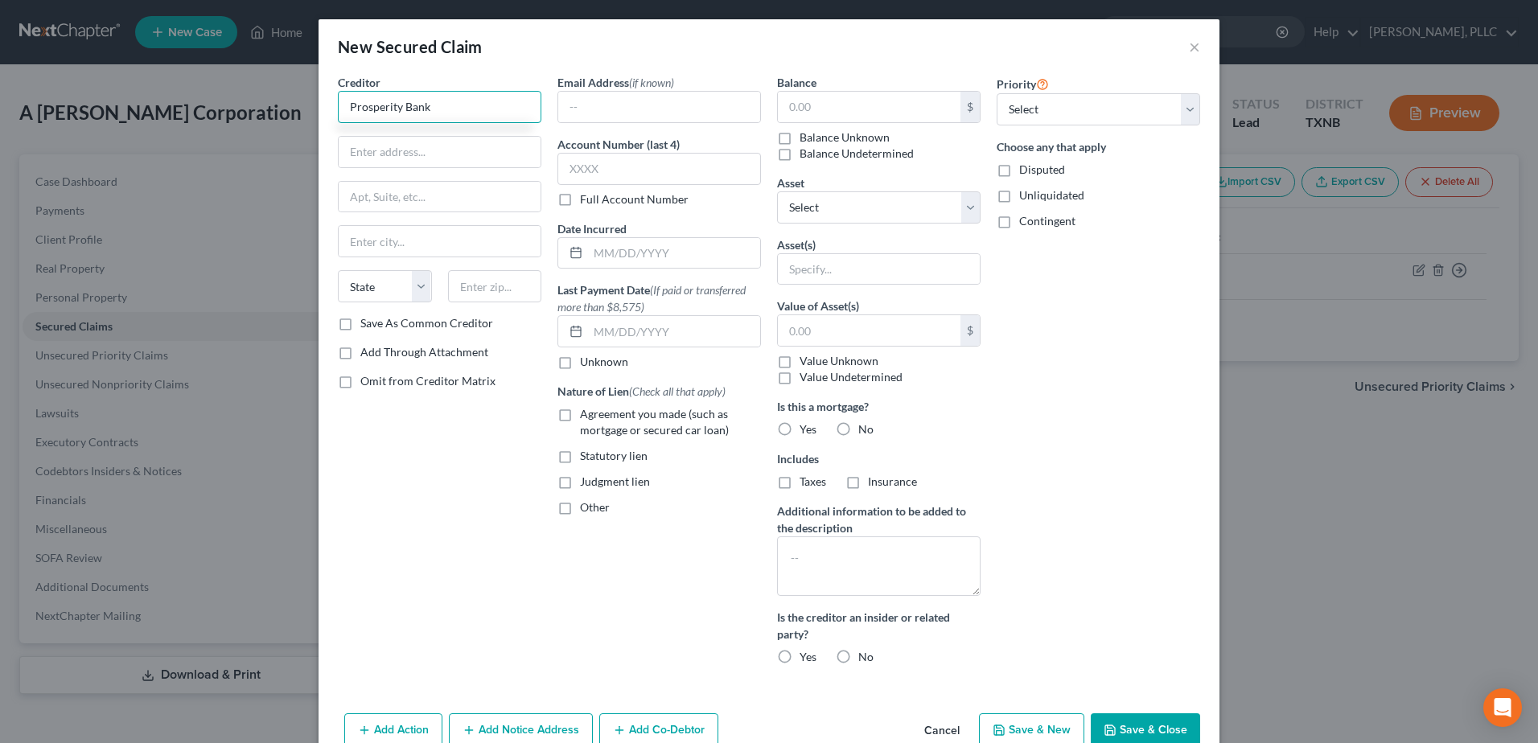
type input "Prosperity Bank"
type input "[STREET_ADDRESS]"
type input "Amarillo"
click at [338, 295] on select "State [US_STATE] AK AR AZ CA CO CT DE DC [GEOGRAPHIC_DATA] [GEOGRAPHIC_DATA] GU…" at bounding box center [385, 286] width 94 height 32
select select "45"
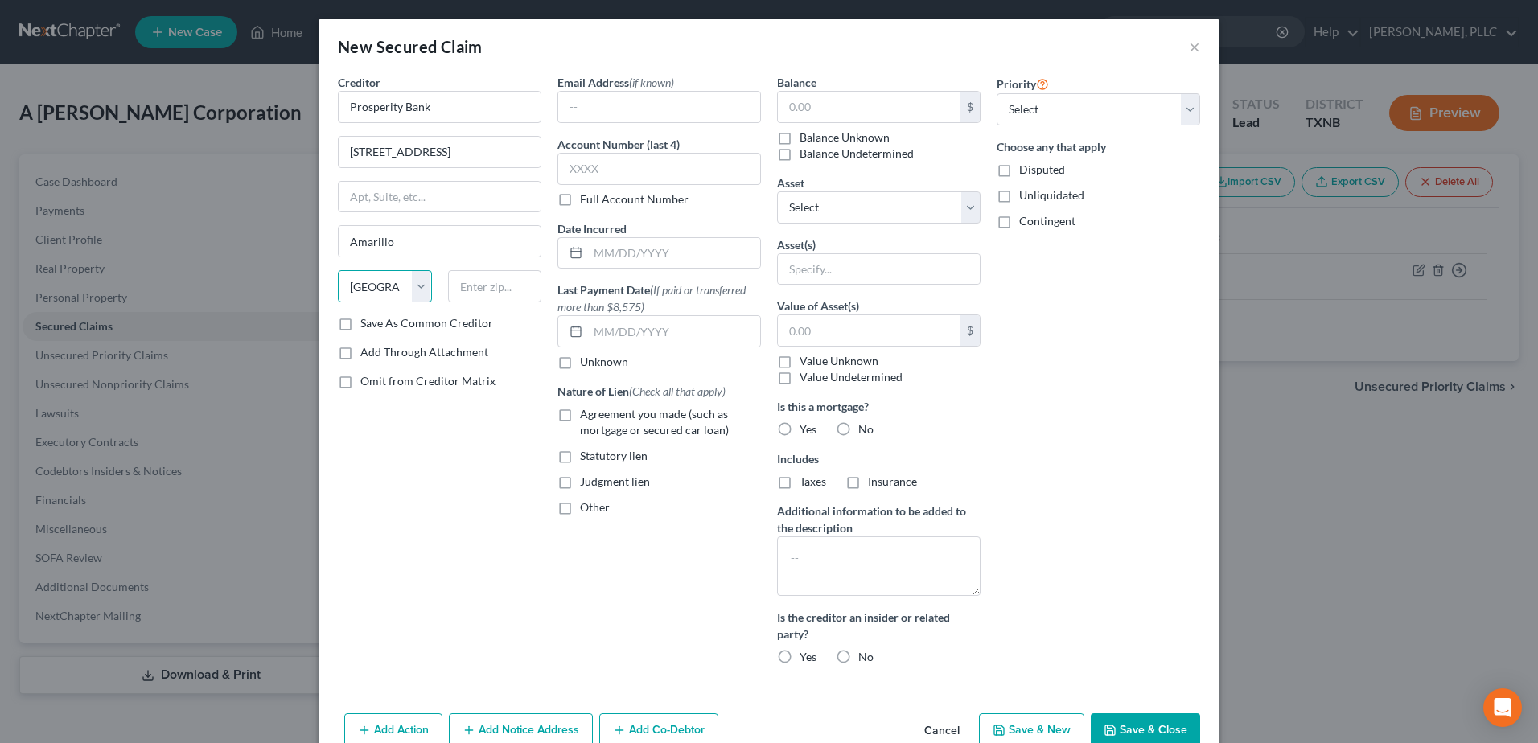
click at [338, 270] on select "State [US_STATE] AK AR AZ CA CO CT DE DC [GEOGRAPHIC_DATA] [GEOGRAPHIC_DATA] GU…" at bounding box center [385, 286] width 94 height 32
click at [511, 273] on input "text" at bounding box center [495, 286] width 94 height 32
type input "79119"
click at [589, 172] on input "text" at bounding box center [658, 169] width 203 height 32
type input "2723"
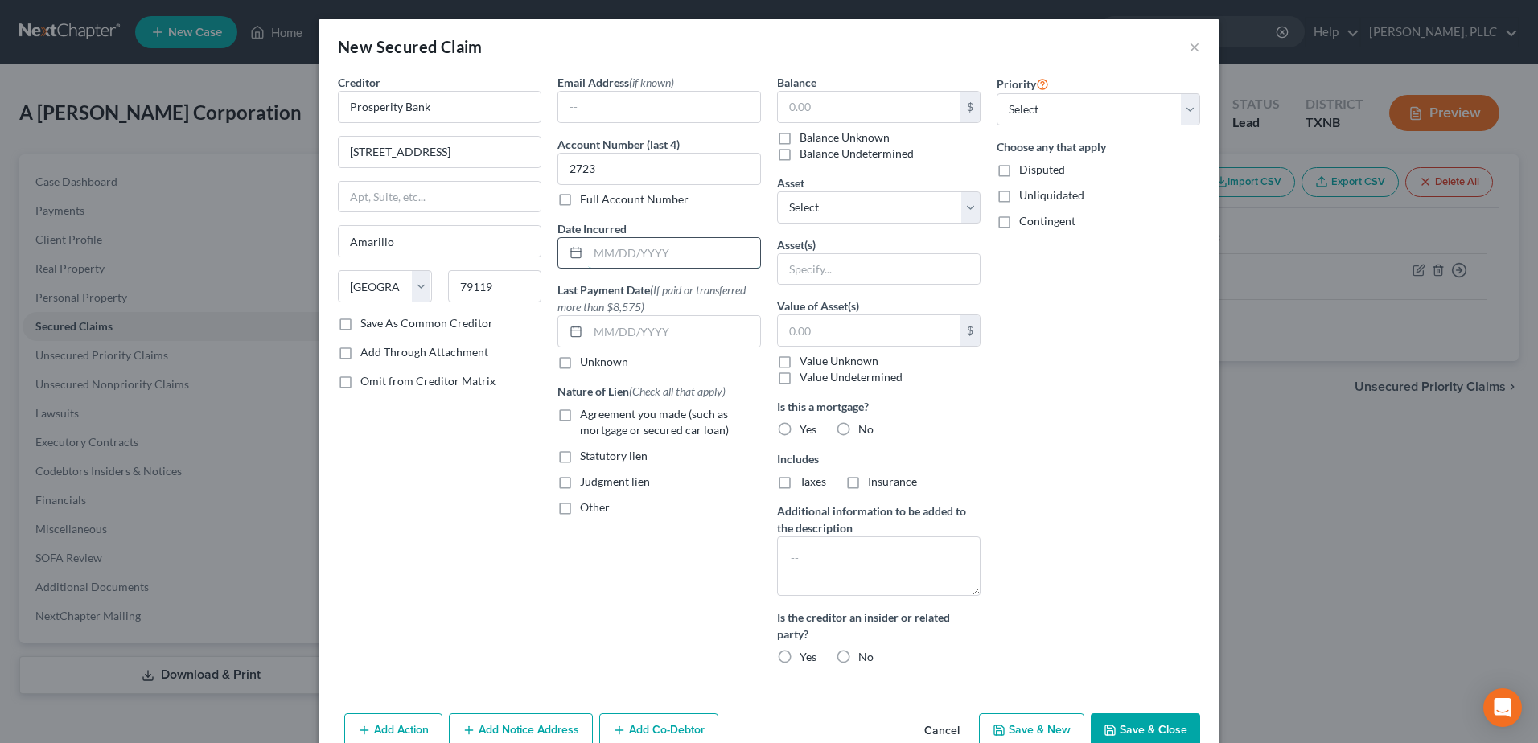
click at [692, 251] on input "text" at bounding box center [674, 253] width 172 height 31
type input "[DATE]"
click at [580, 413] on label "Agreement you made (such as mortgage or secured car loan)" at bounding box center [670, 422] width 181 height 32
click at [586, 413] on input "Agreement you made (such as mortgage or secured car loan)" at bounding box center [591, 411] width 10 height 10
checkbox input "true"
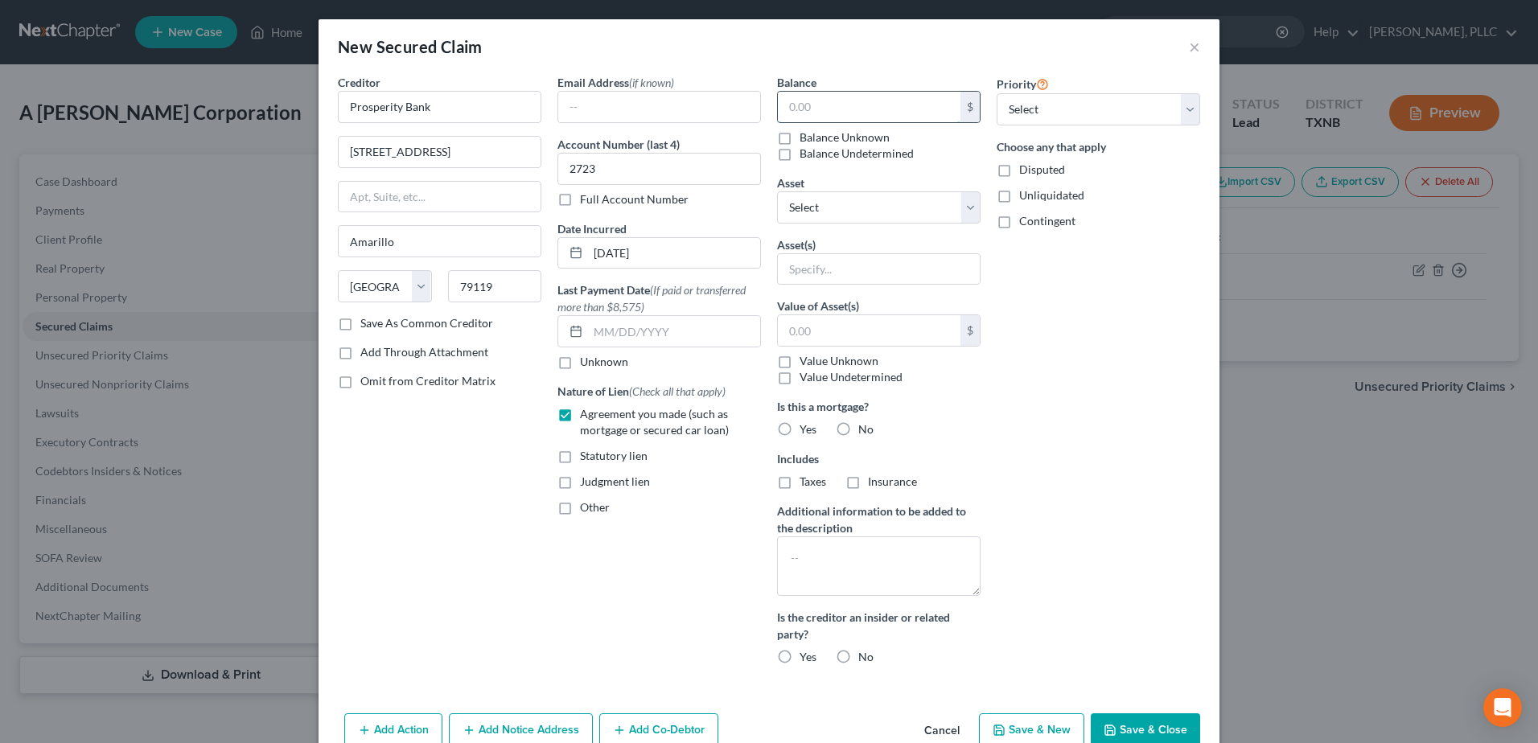
click at [914, 101] on input "text" at bounding box center [869, 107] width 183 height 31
type input "386,736.89"
click at [858, 426] on label "No" at bounding box center [865, 429] width 15 height 16
click at [864, 426] on input "No" at bounding box center [869, 426] width 10 height 10
radio input "true"
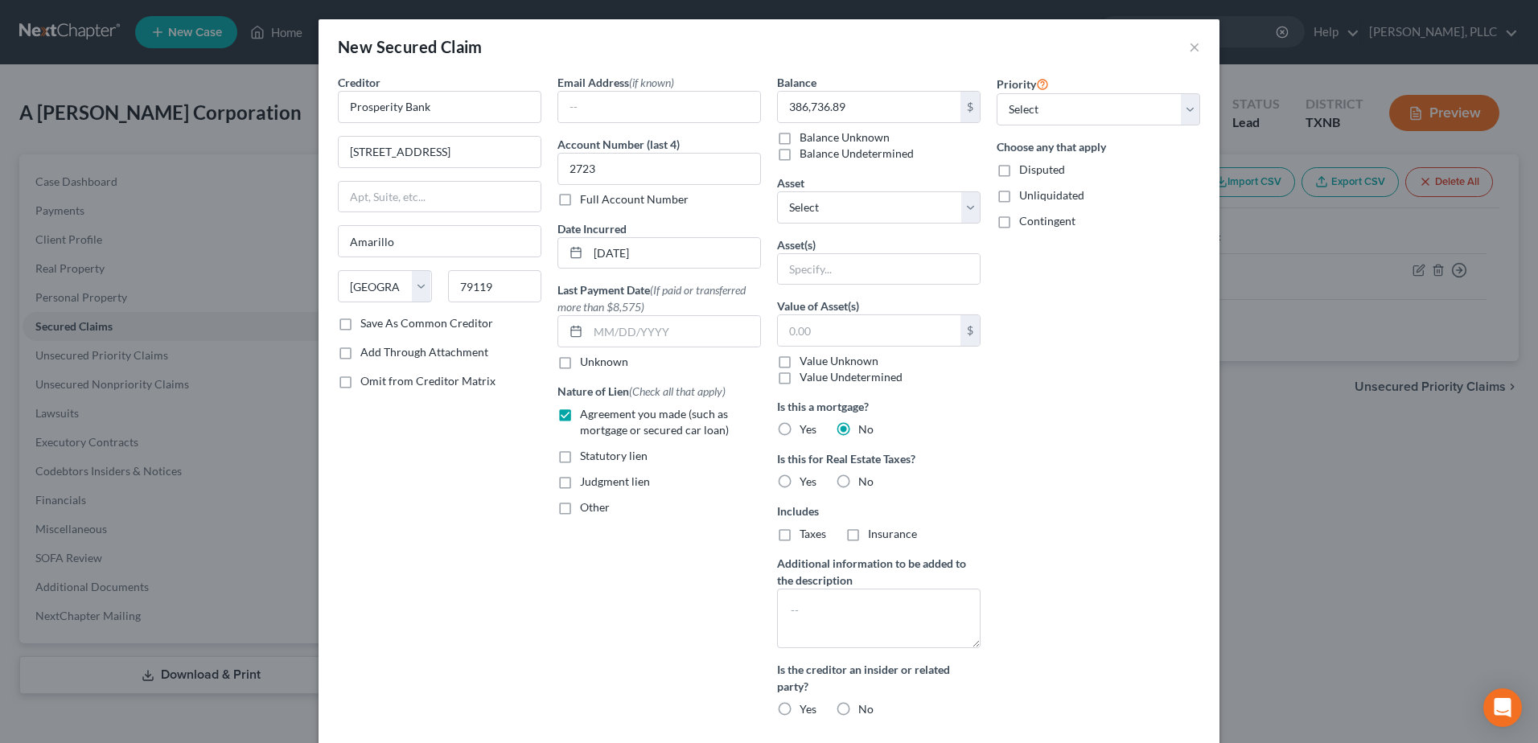
click at [858, 478] on label "No" at bounding box center [865, 482] width 15 height 16
click at [864, 478] on input "No" at bounding box center [869, 479] width 10 height 10
radio input "true"
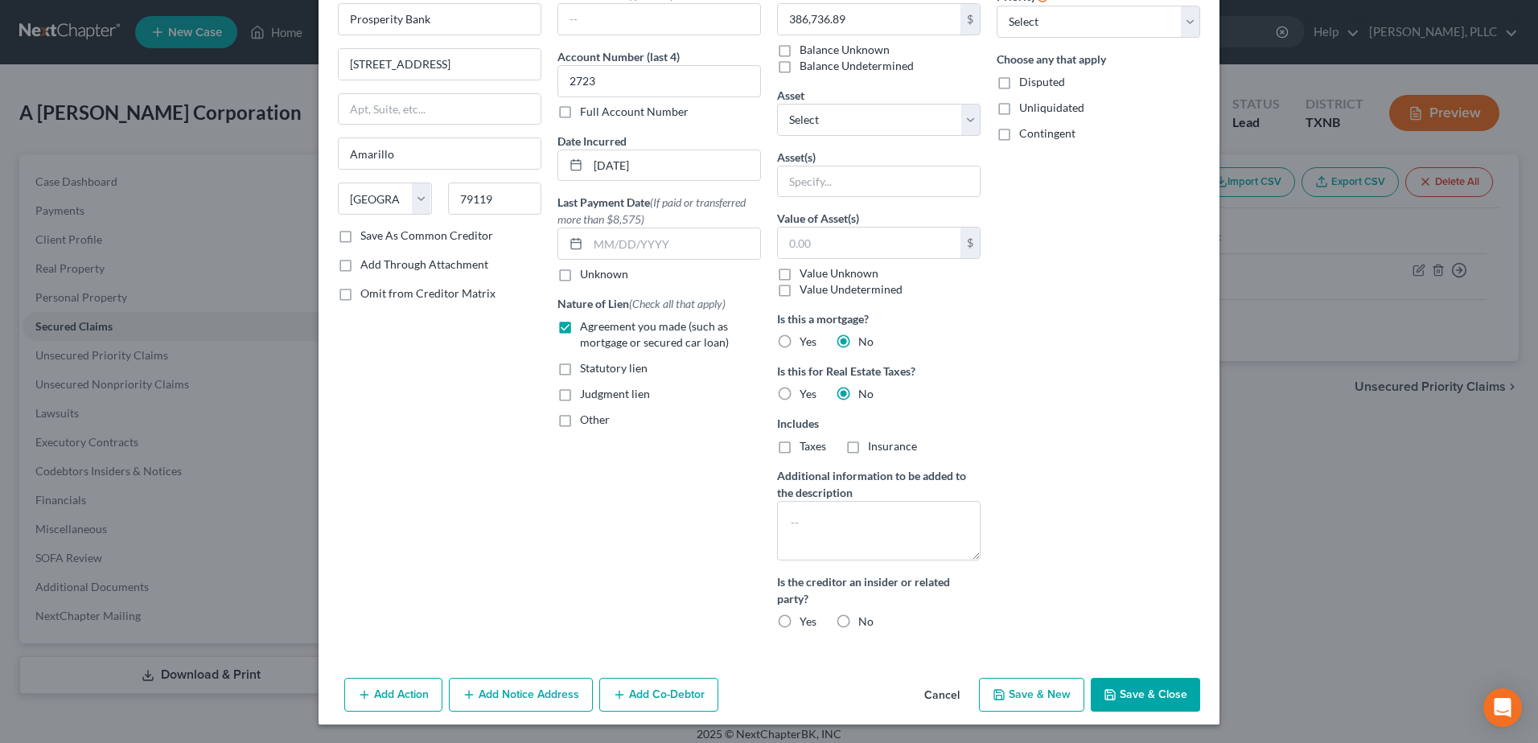
scroll to position [88, 0]
click at [1160, 696] on button "Save & Close" at bounding box center [1144, 694] width 109 height 34
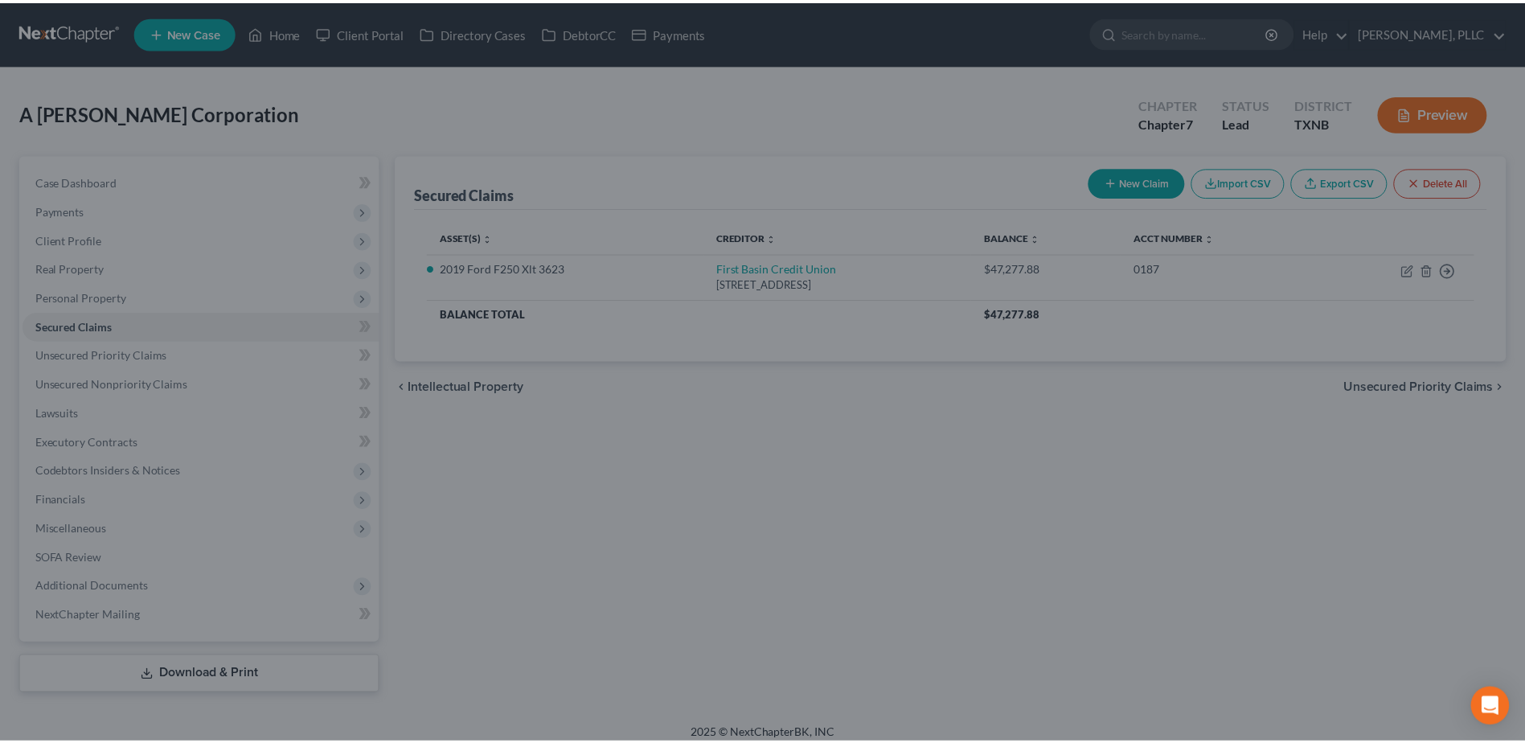
scroll to position [0, 0]
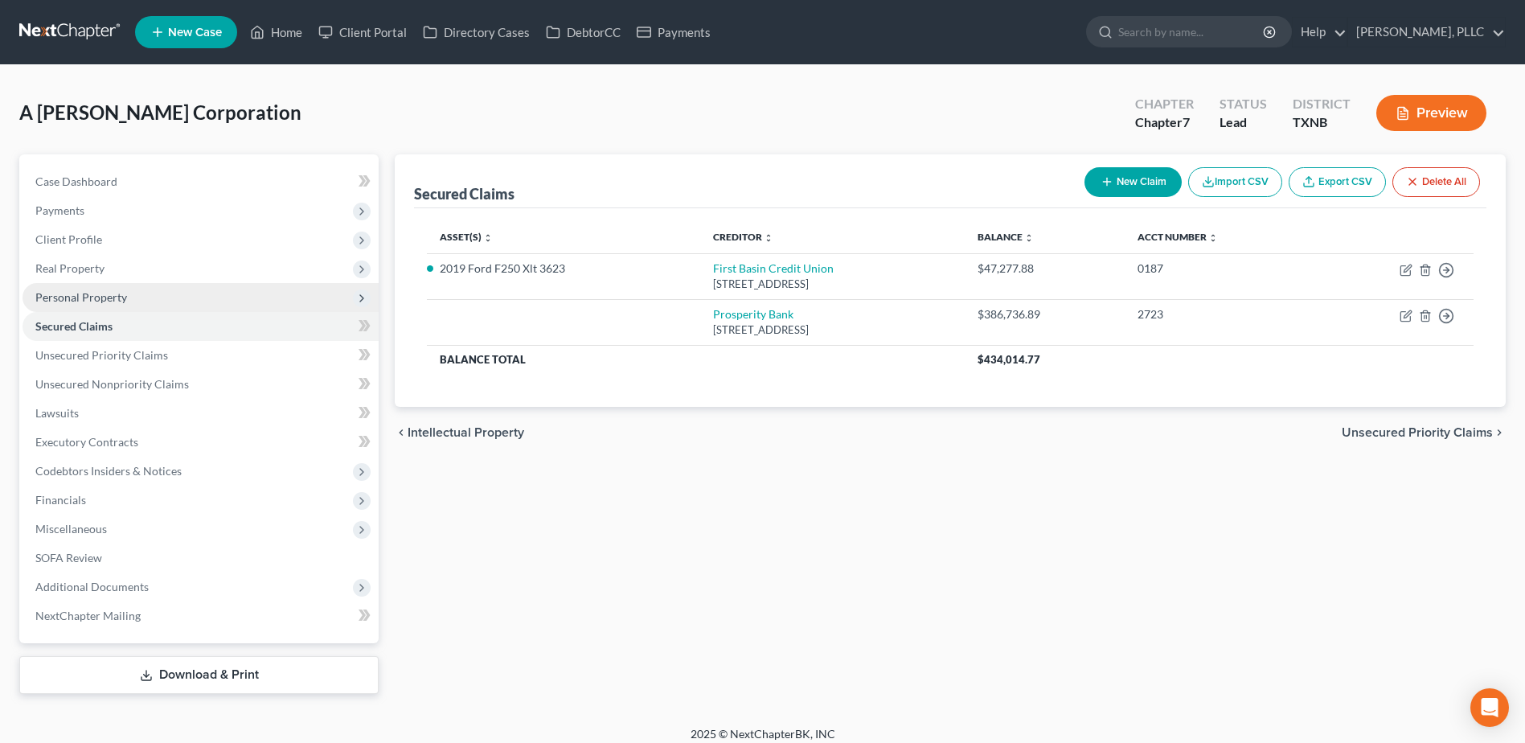
click at [79, 294] on span "Personal Property" at bounding box center [81, 297] width 92 height 14
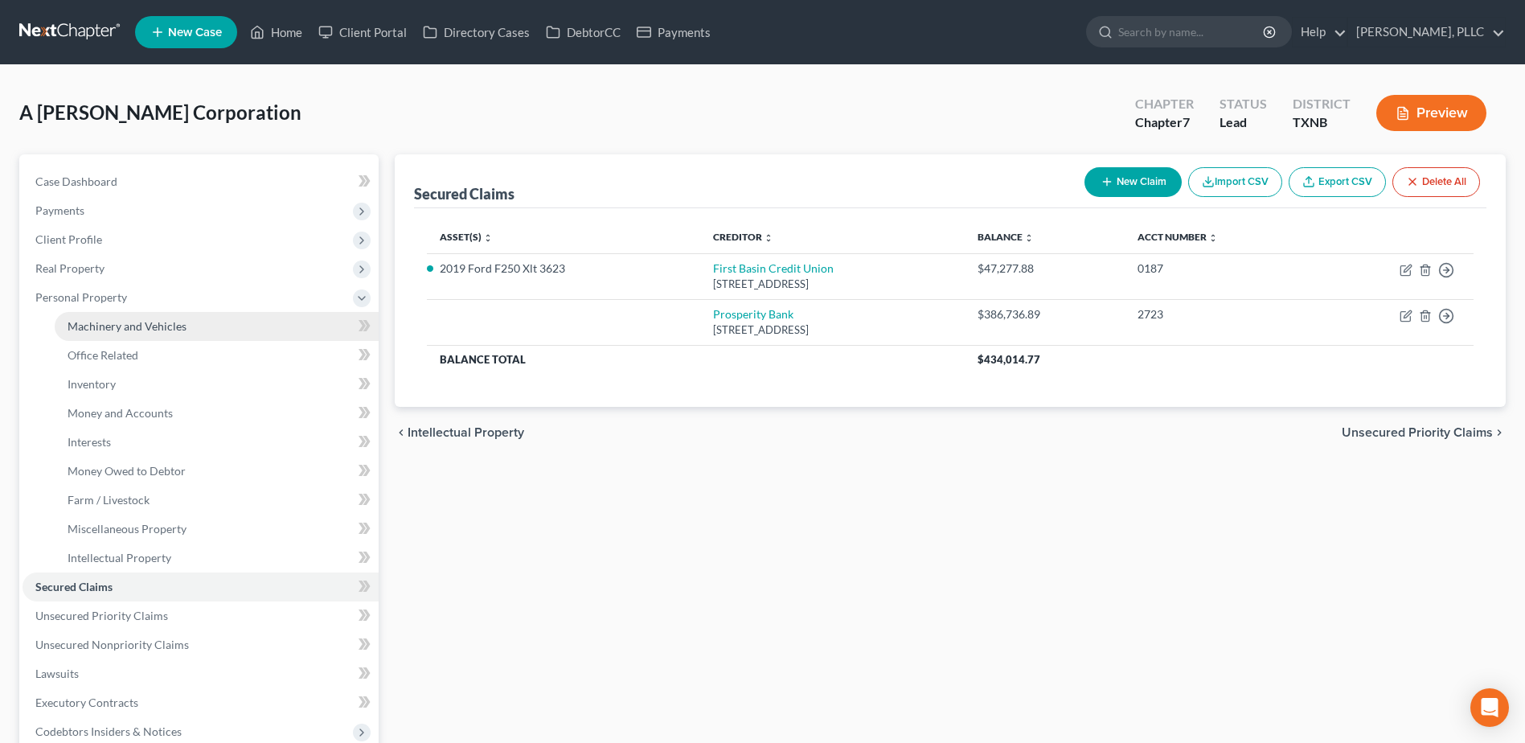
click at [91, 322] on span "Machinery and Vehicles" at bounding box center [127, 326] width 119 height 14
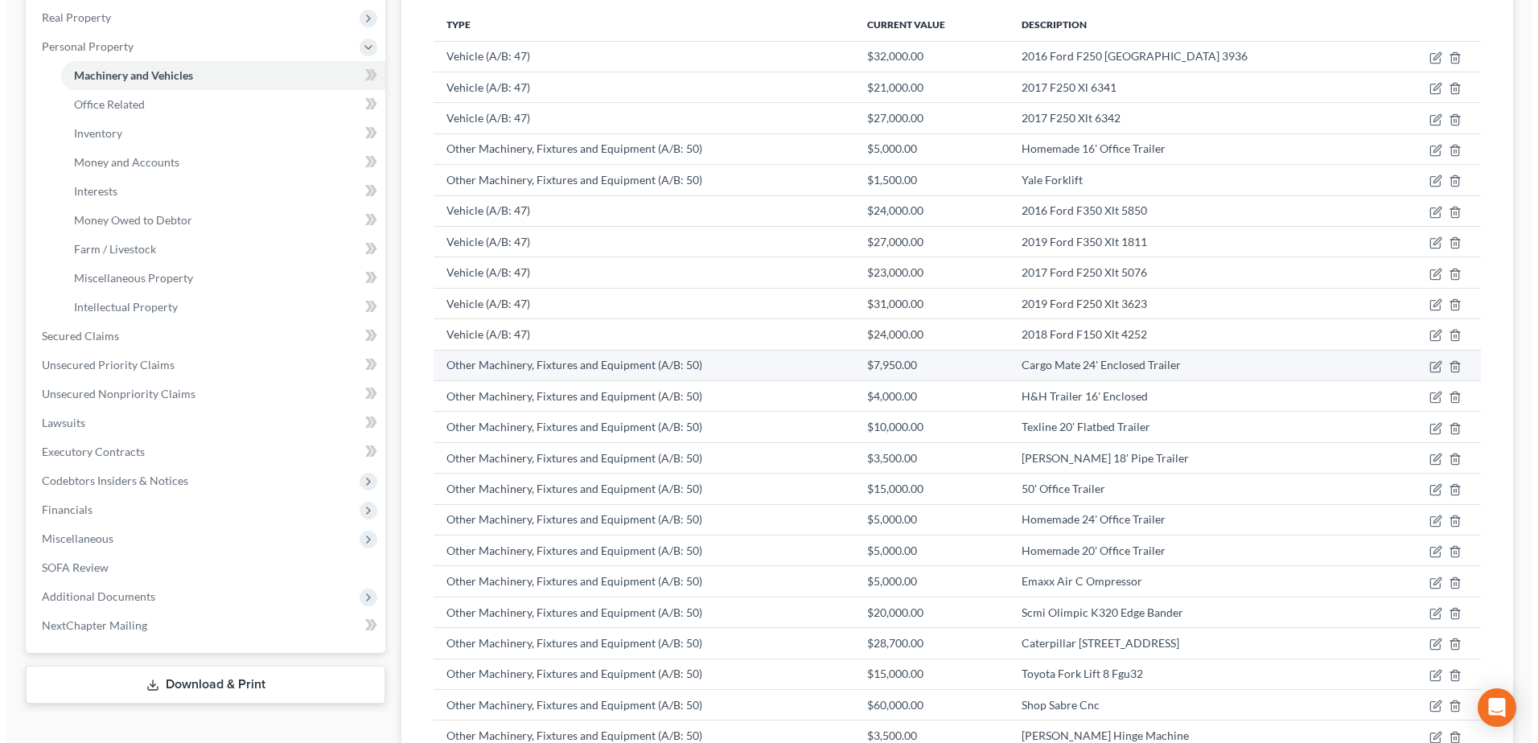
scroll to position [162, 0]
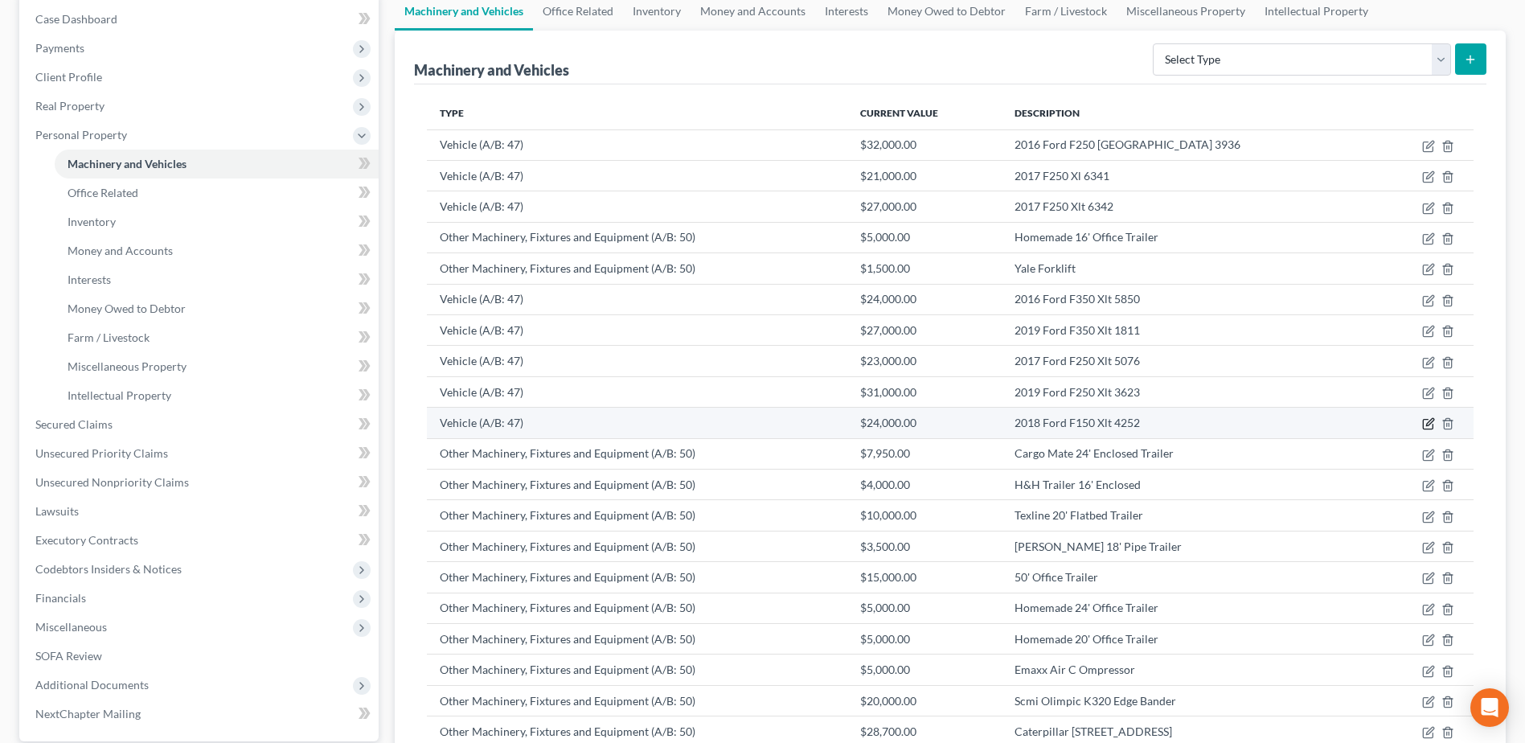
click at [1425, 425] on icon "button" at bounding box center [1429, 423] width 13 height 13
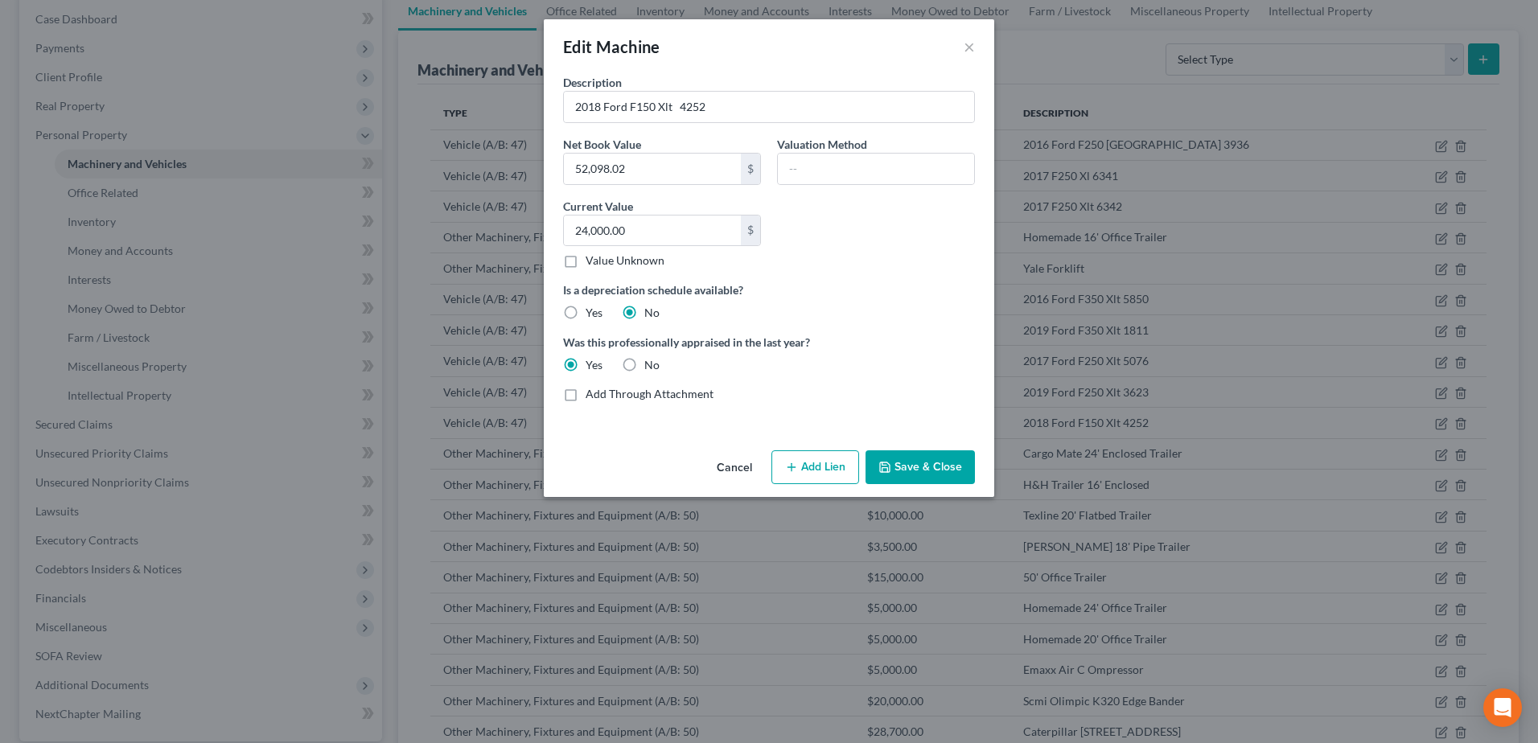
click at [824, 467] on button "Add Lien" at bounding box center [815, 467] width 88 height 34
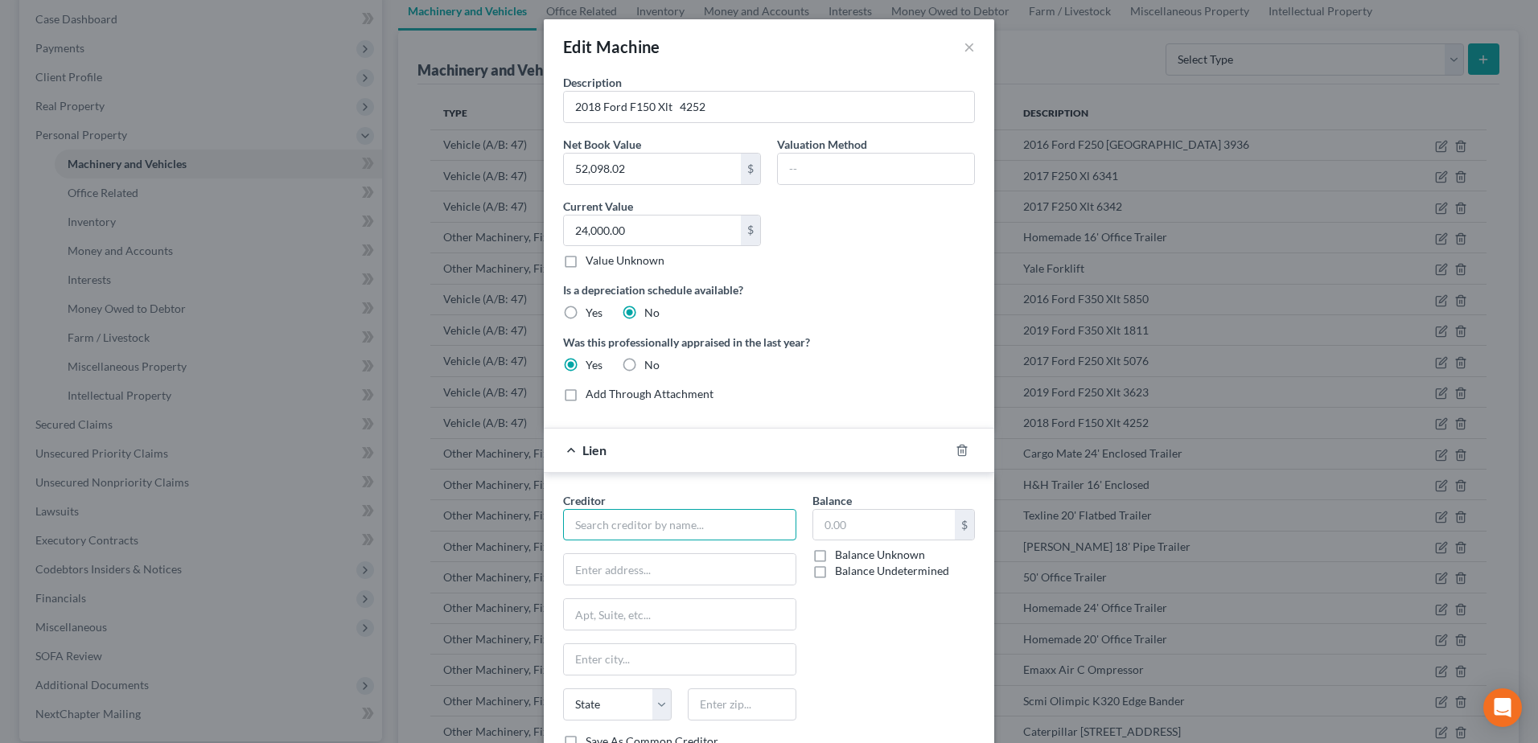
click at [717, 527] on input "text" at bounding box center [679, 525] width 233 height 32
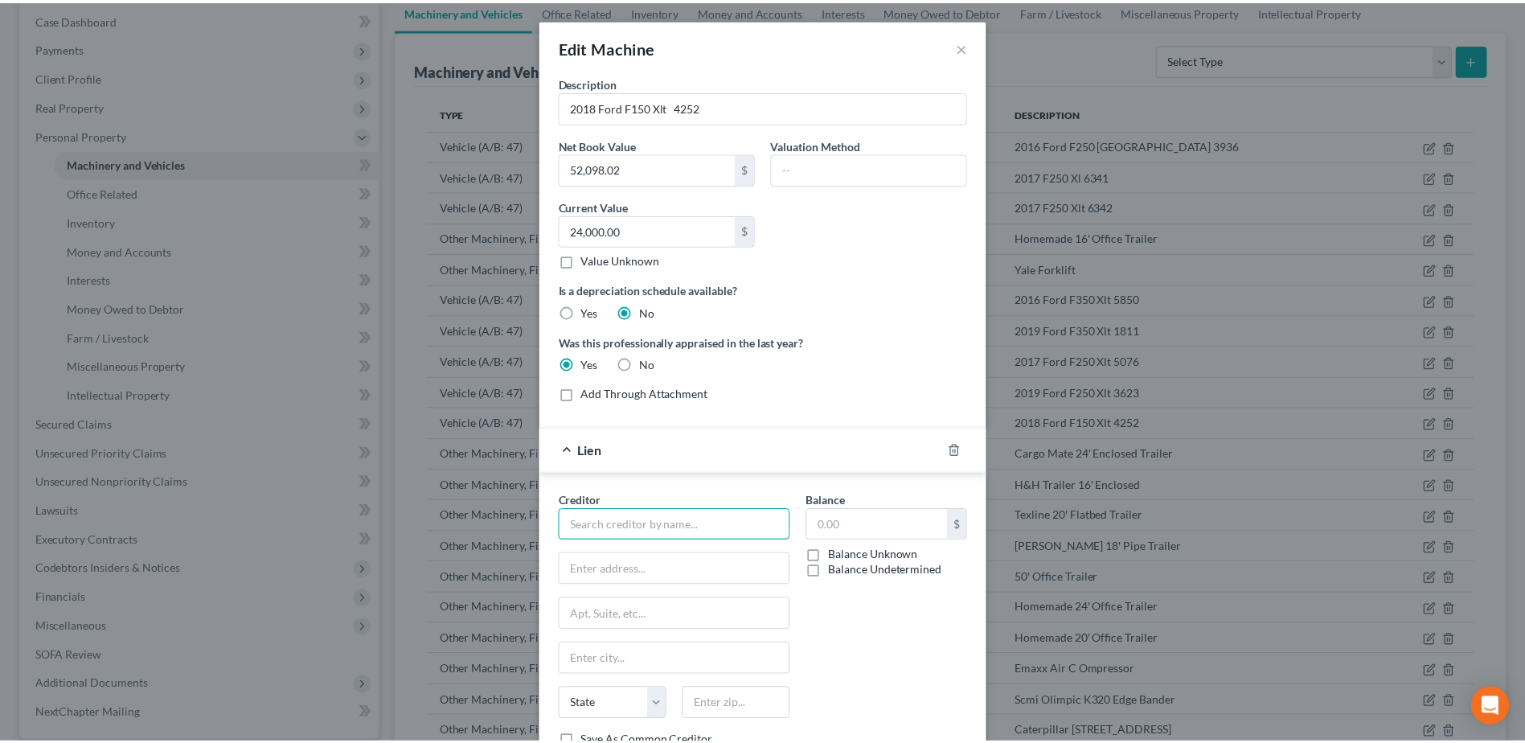
scroll to position [80, 0]
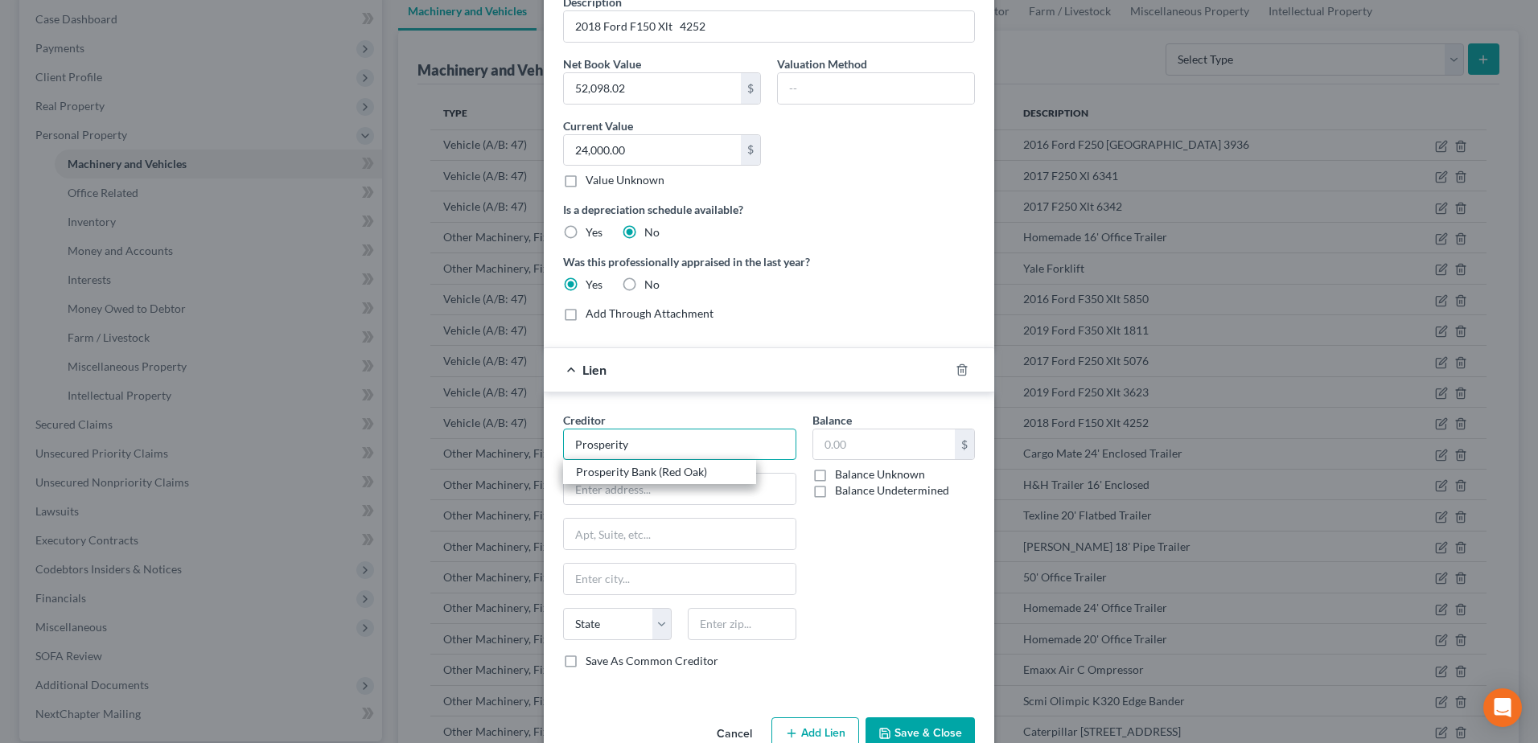
type input "Prosperity"
click at [873, 582] on div "Balance $ Balance Unknown Balance Undetermined $ Balance Unknown" at bounding box center [893, 547] width 179 height 270
click at [644, 446] on input "Prosperity" at bounding box center [679, 445] width 233 height 32
click at [724, 734] on button "Cancel" at bounding box center [734, 735] width 61 height 32
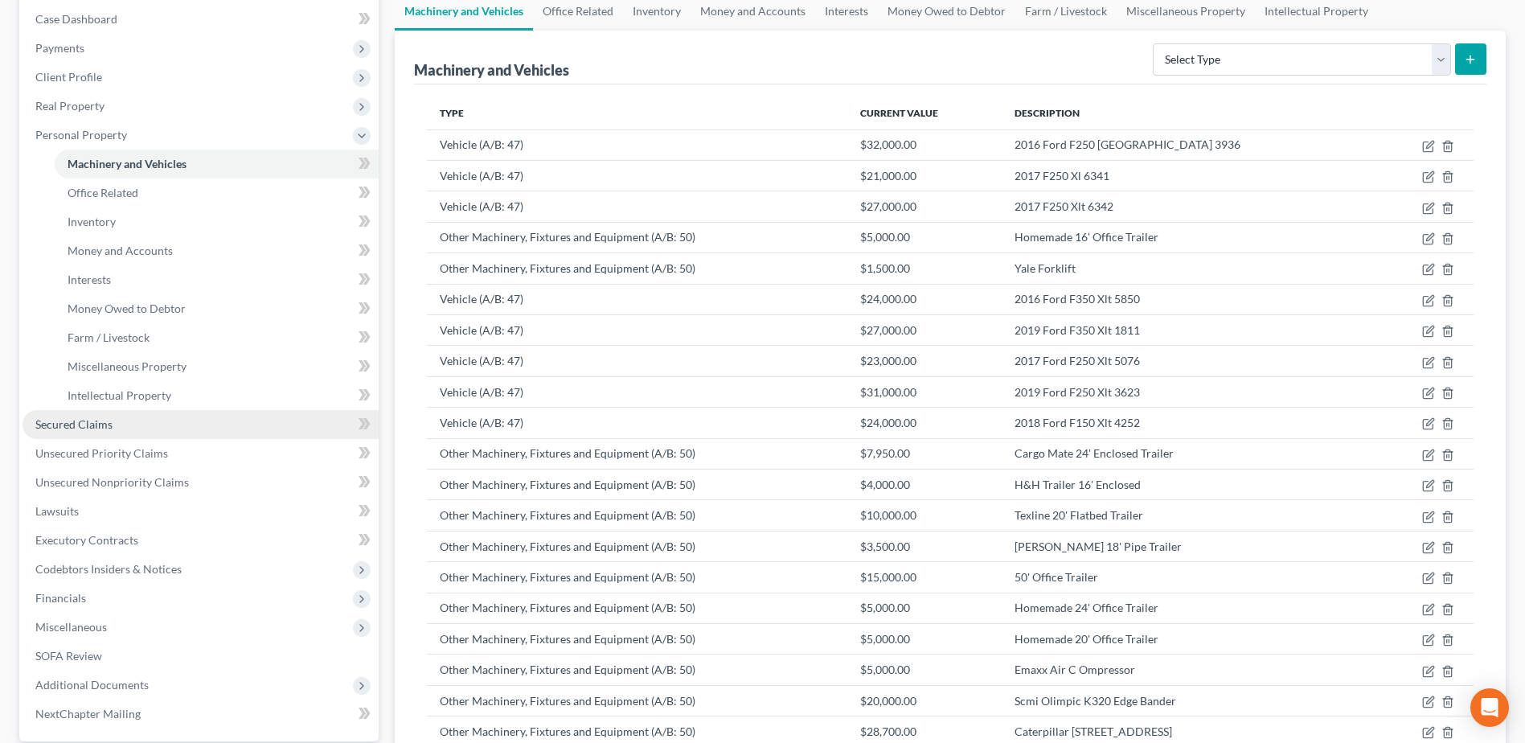
click at [65, 431] on link "Secured Claims" at bounding box center [201, 424] width 356 height 29
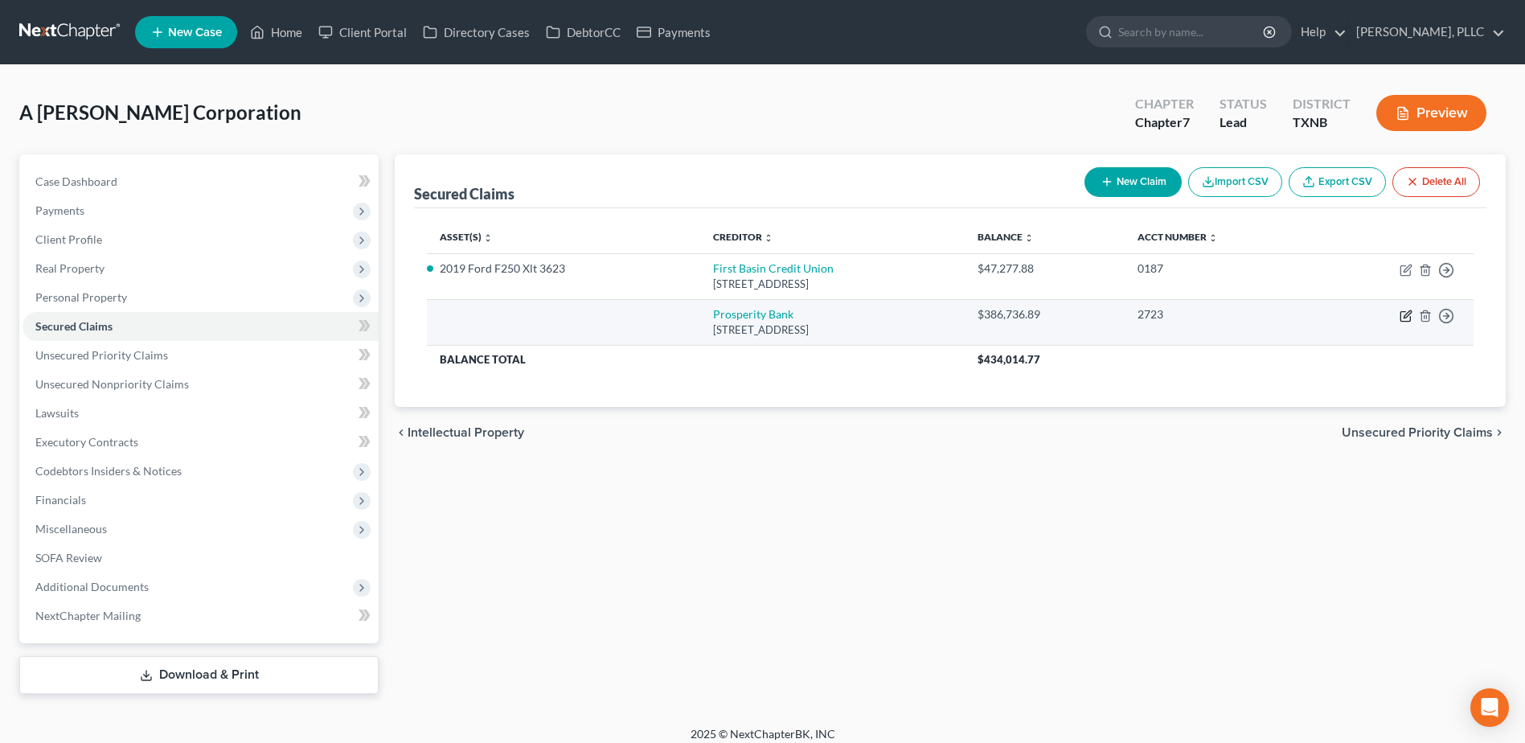
click at [1408, 316] on icon "button" at bounding box center [1407, 313] width 7 height 7
select select "45"
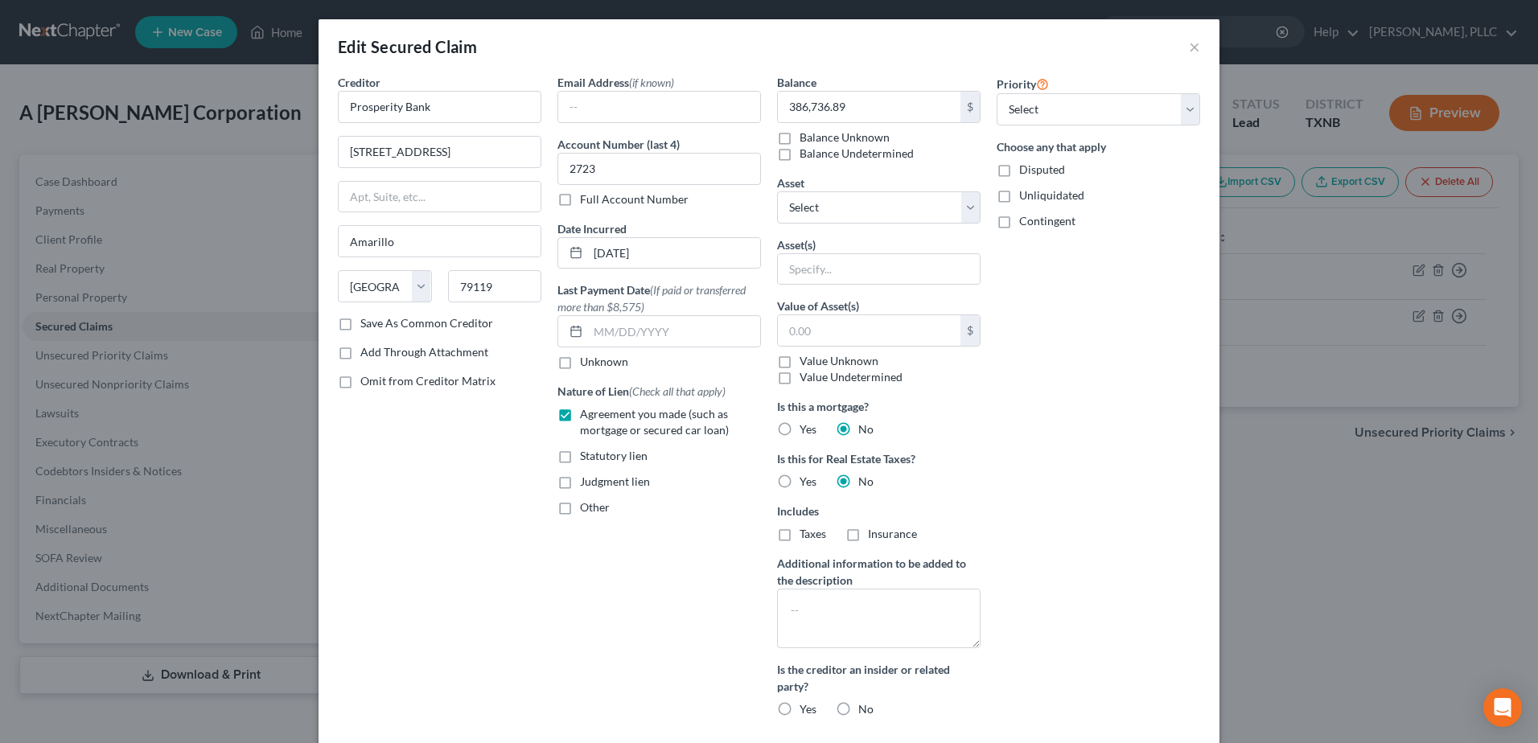
click at [975, 211] on div "Balance 386,736.89 $ Balance Unknown Balance Undetermined 386,736.89 $ Balance …" at bounding box center [879, 402] width 220 height 656
click at [964, 213] on select "Select Other Multiple Assets Accounts Receivable (owed to debtor) - $null Frost…" at bounding box center [878, 207] width 203 height 32
select select "17"
click at [777, 191] on select "Select Other Multiple Assets Accounts Receivable (owed to debtor) - $null Frost…" at bounding box center [878, 207] width 203 height 32
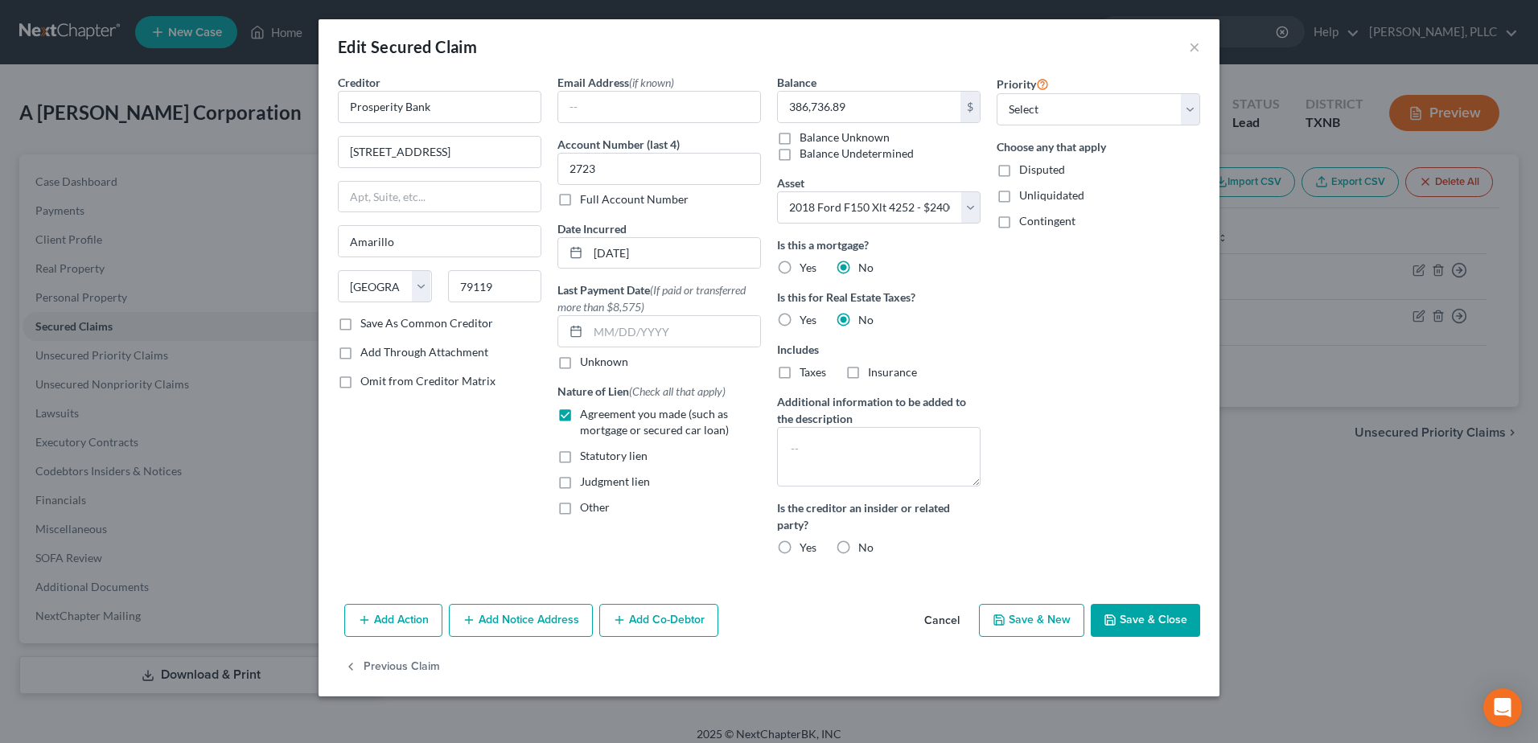
click at [1139, 614] on button "Save & Close" at bounding box center [1144, 621] width 109 height 34
select select
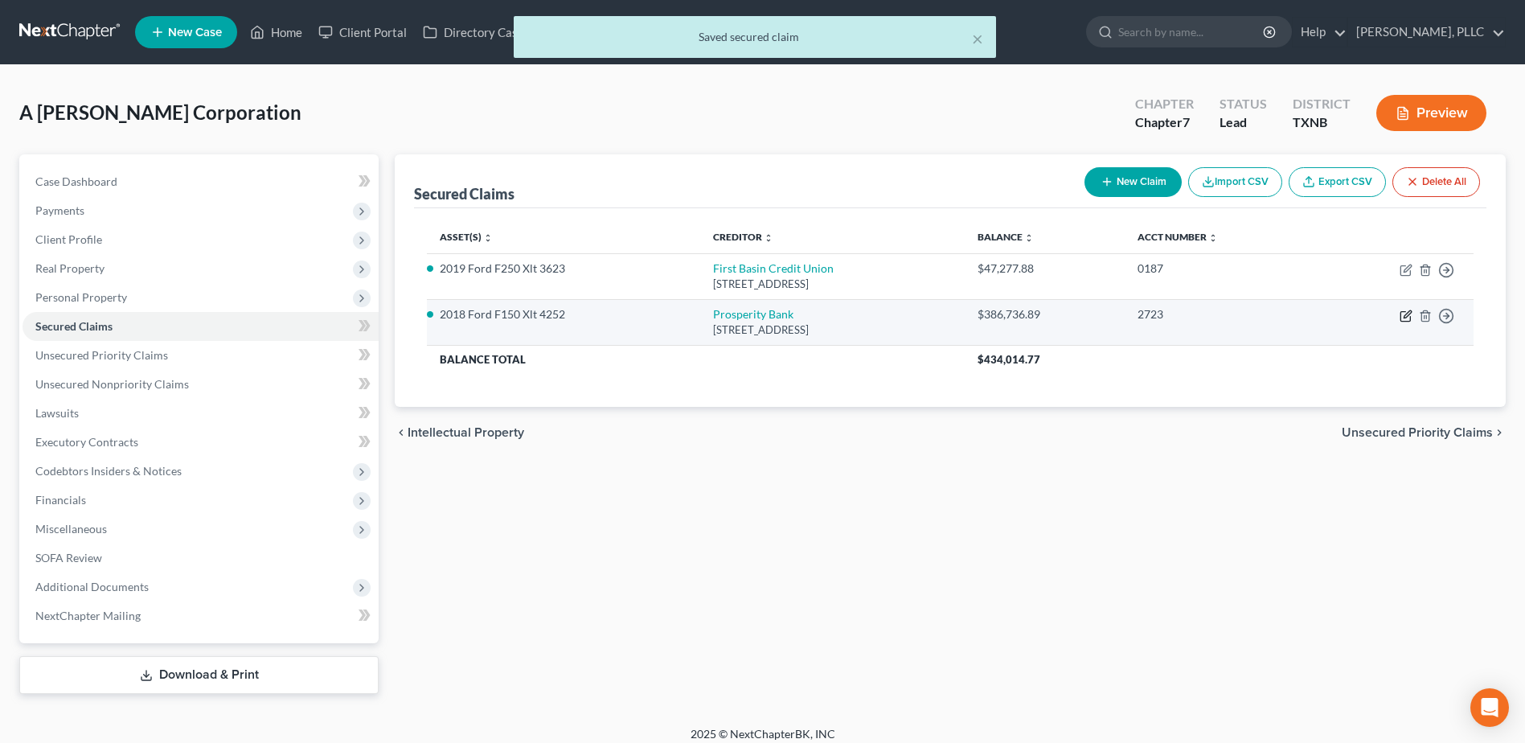
click at [1404, 317] on icon "button" at bounding box center [1406, 316] width 13 height 13
select select "45"
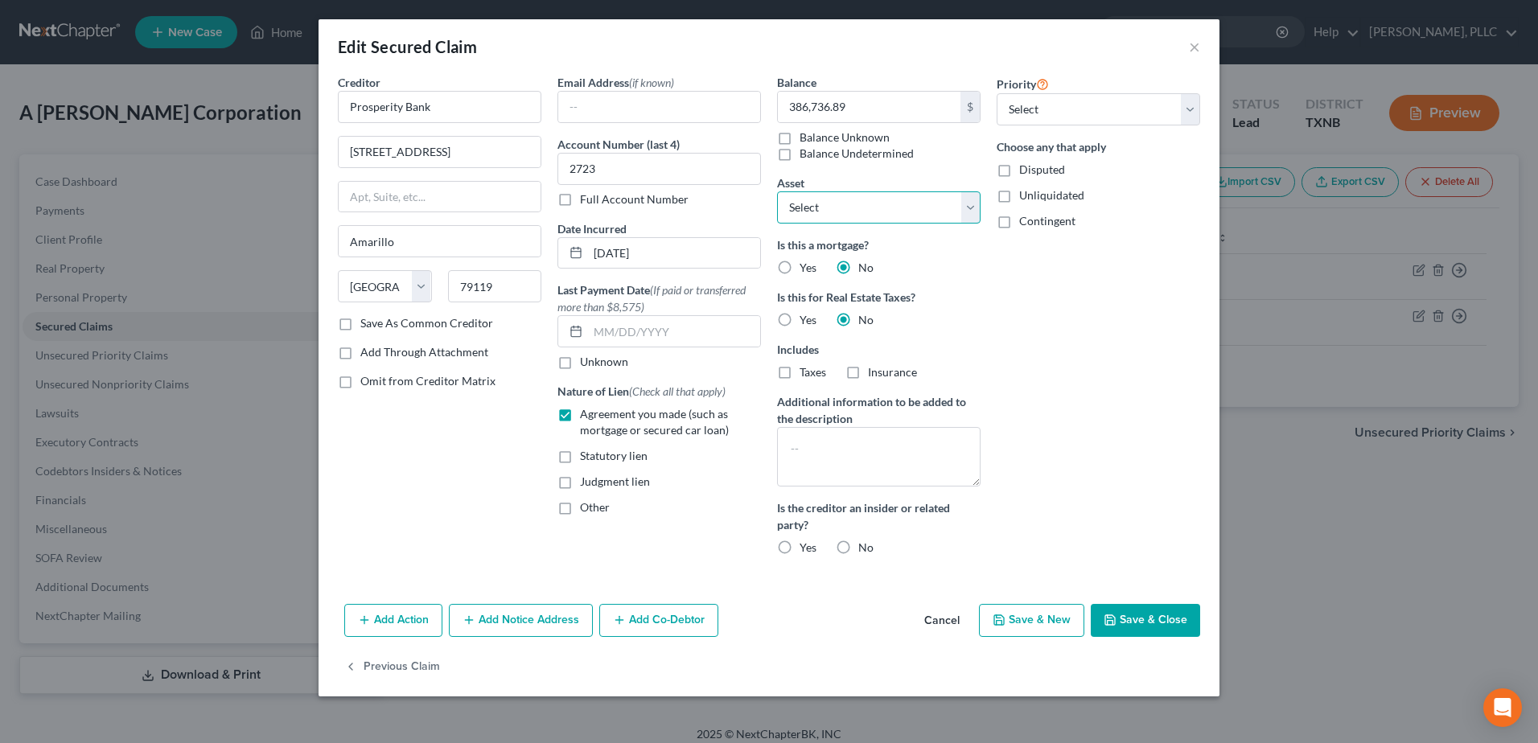
click at [971, 212] on select "Select Other Multiple Assets Accounts Receivable (owed to debtor) - $null Frost…" at bounding box center [878, 207] width 203 height 32
select select "0"
click at [777, 191] on select "Select Other Multiple Assets Accounts Receivable (owed to debtor) - $null Frost…" at bounding box center [878, 207] width 203 height 32
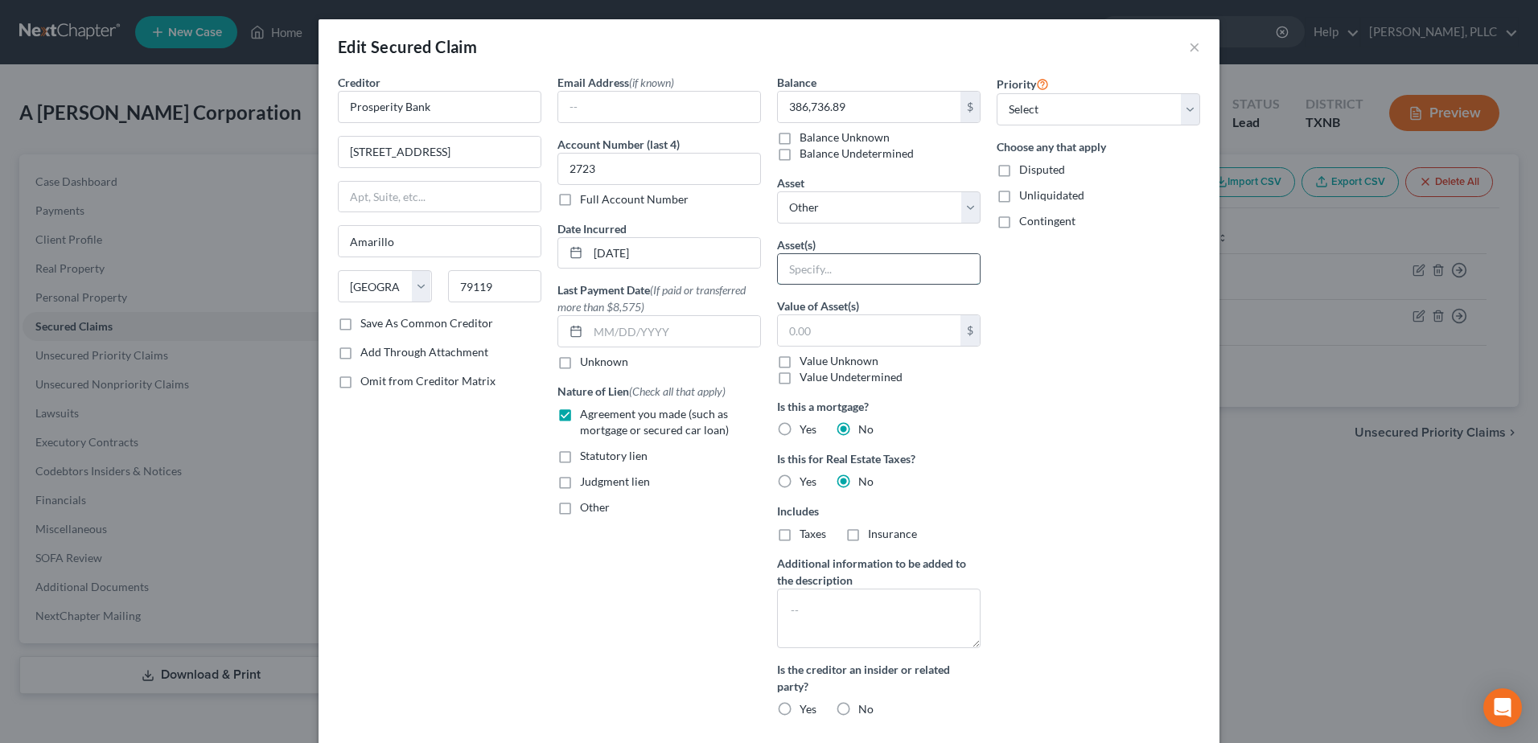
click at [959, 272] on input "text" at bounding box center [879, 269] width 202 height 31
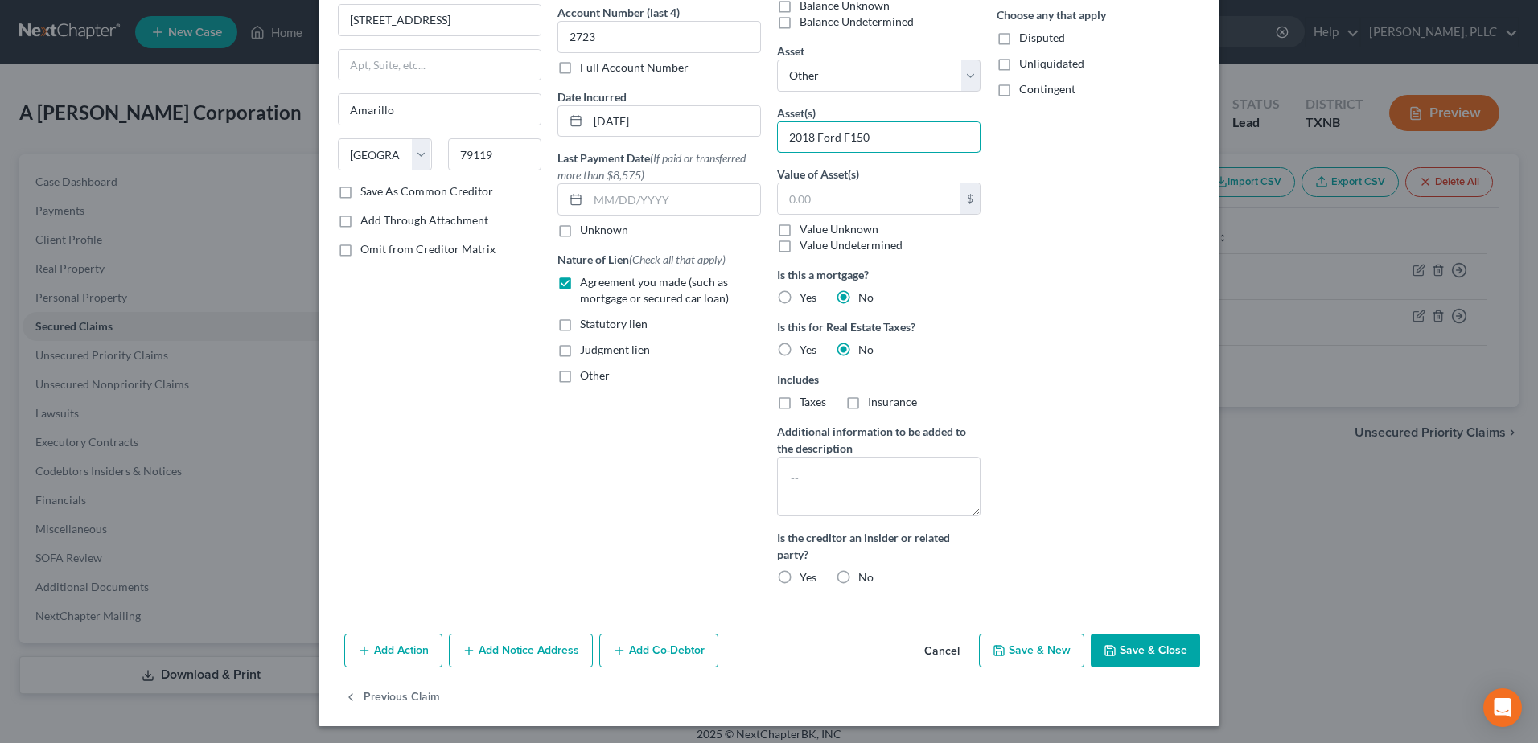
scroll to position [134, 0]
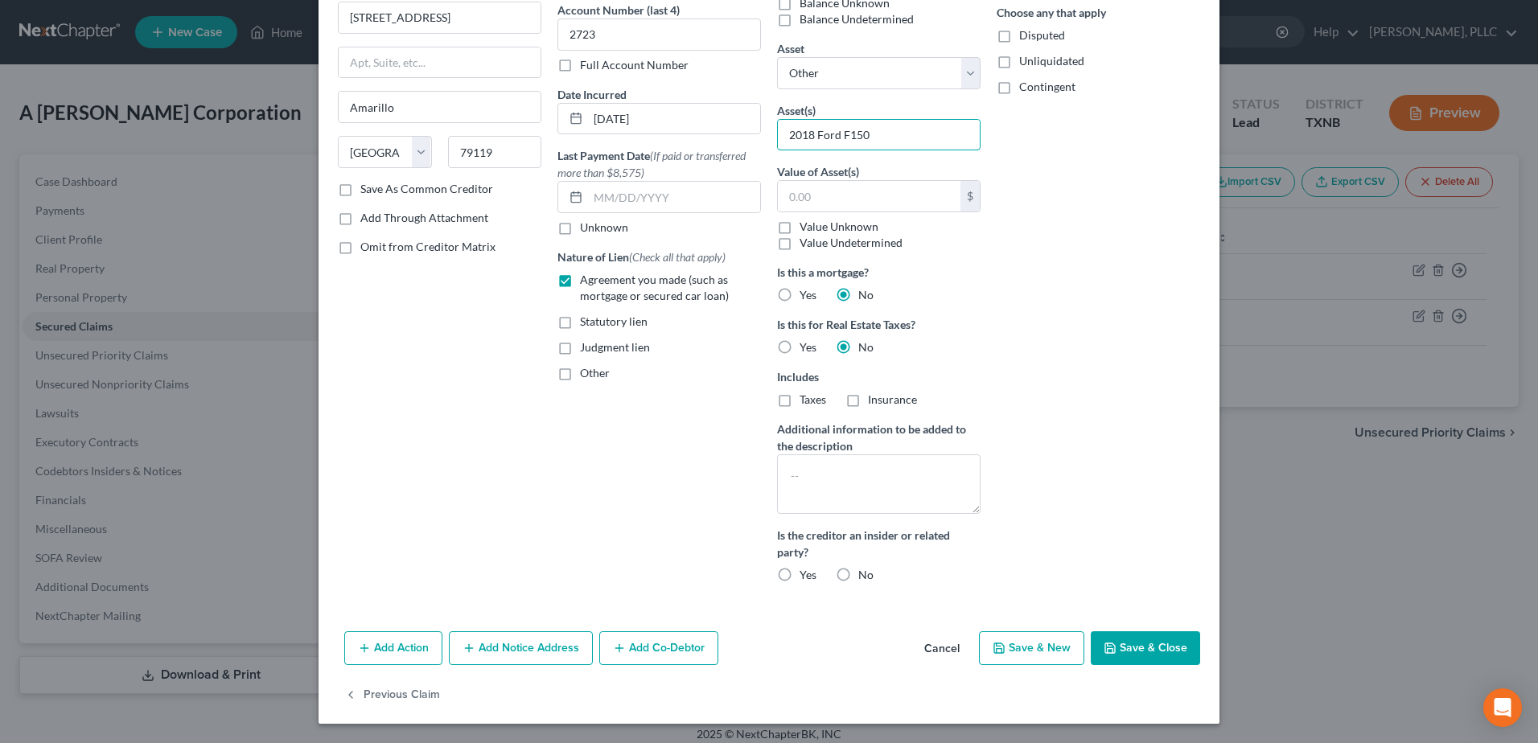
type input "2018 Ford F150"
click at [1136, 654] on button "Save & Close" at bounding box center [1144, 648] width 109 height 34
select select
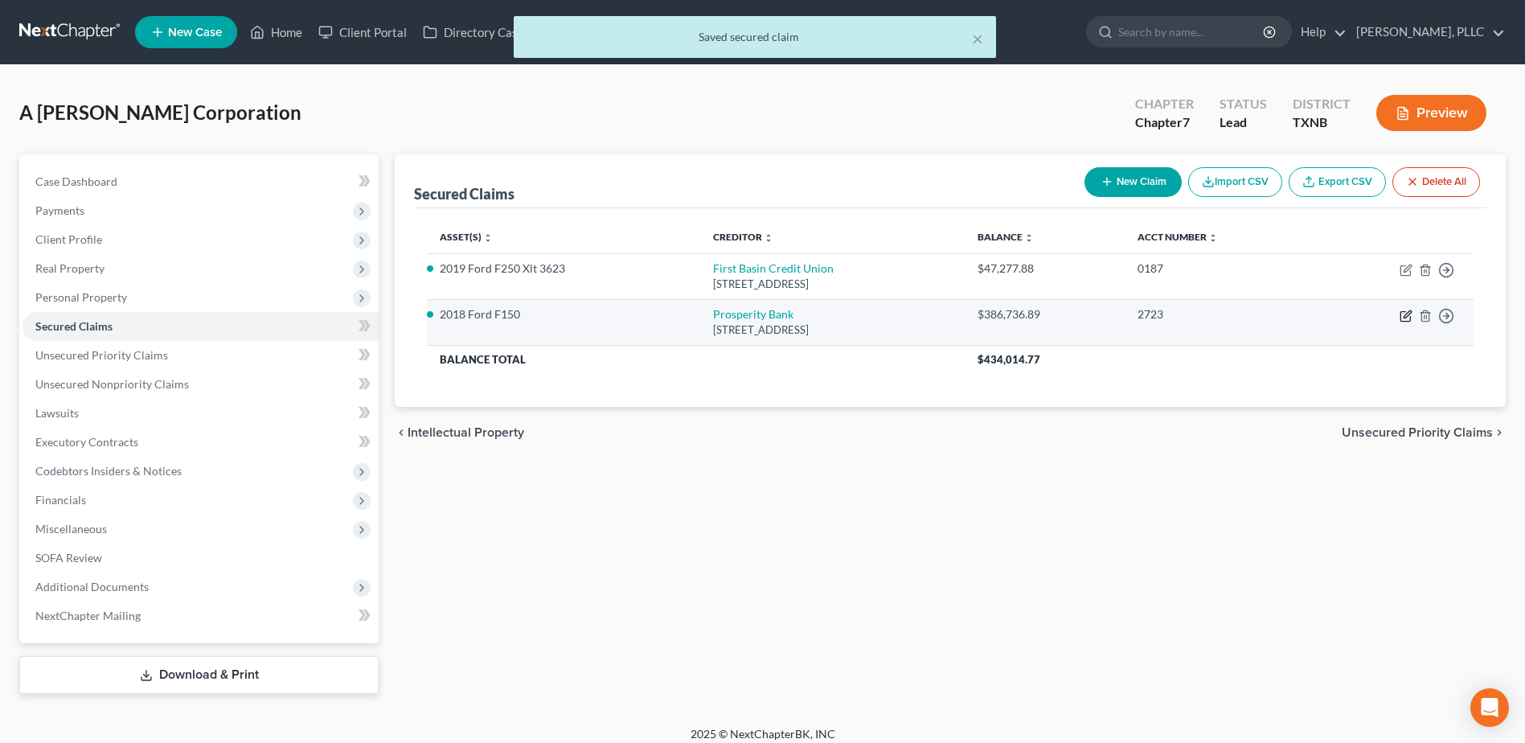
click at [1400, 318] on icon "button" at bounding box center [1406, 316] width 13 height 13
select select "45"
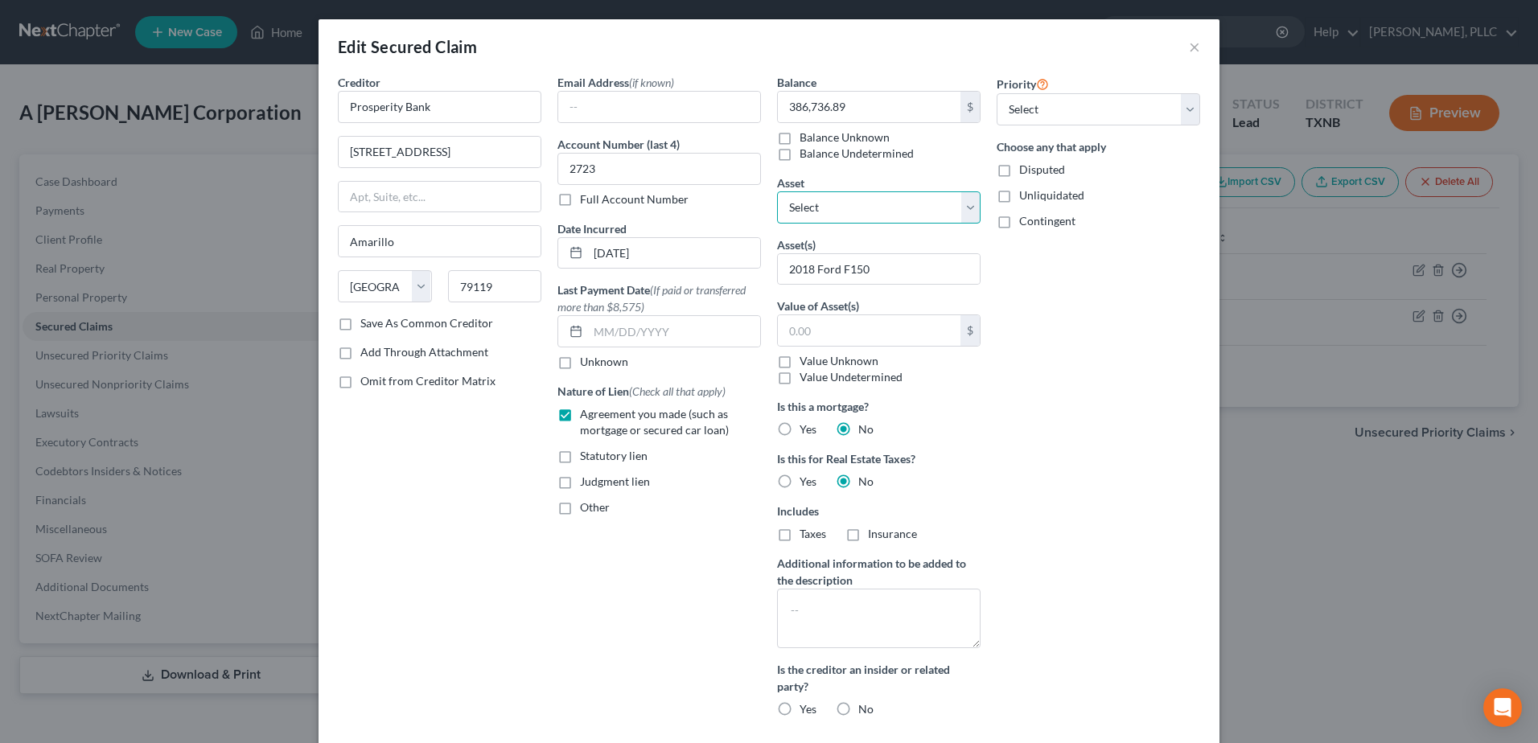
click at [965, 207] on select "Select Other Multiple Assets Accounts Receivable (owed to debtor) - $null Frost…" at bounding box center [878, 207] width 203 height 32
click at [777, 191] on select "Select Other Multiple Assets Accounts Receivable (owed to debtor) - $null Frost…" at bounding box center [878, 207] width 203 height 32
drag, startPoint x: 931, startPoint y: 270, endPoint x: 764, endPoint y: 256, distance: 167.9
click at [769, 256] on div "Balance 386,736.89 $ Balance Unknown Balance Undetermined 386,736.89 $ Balance …" at bounding box center [879, 402] width 220 height 656
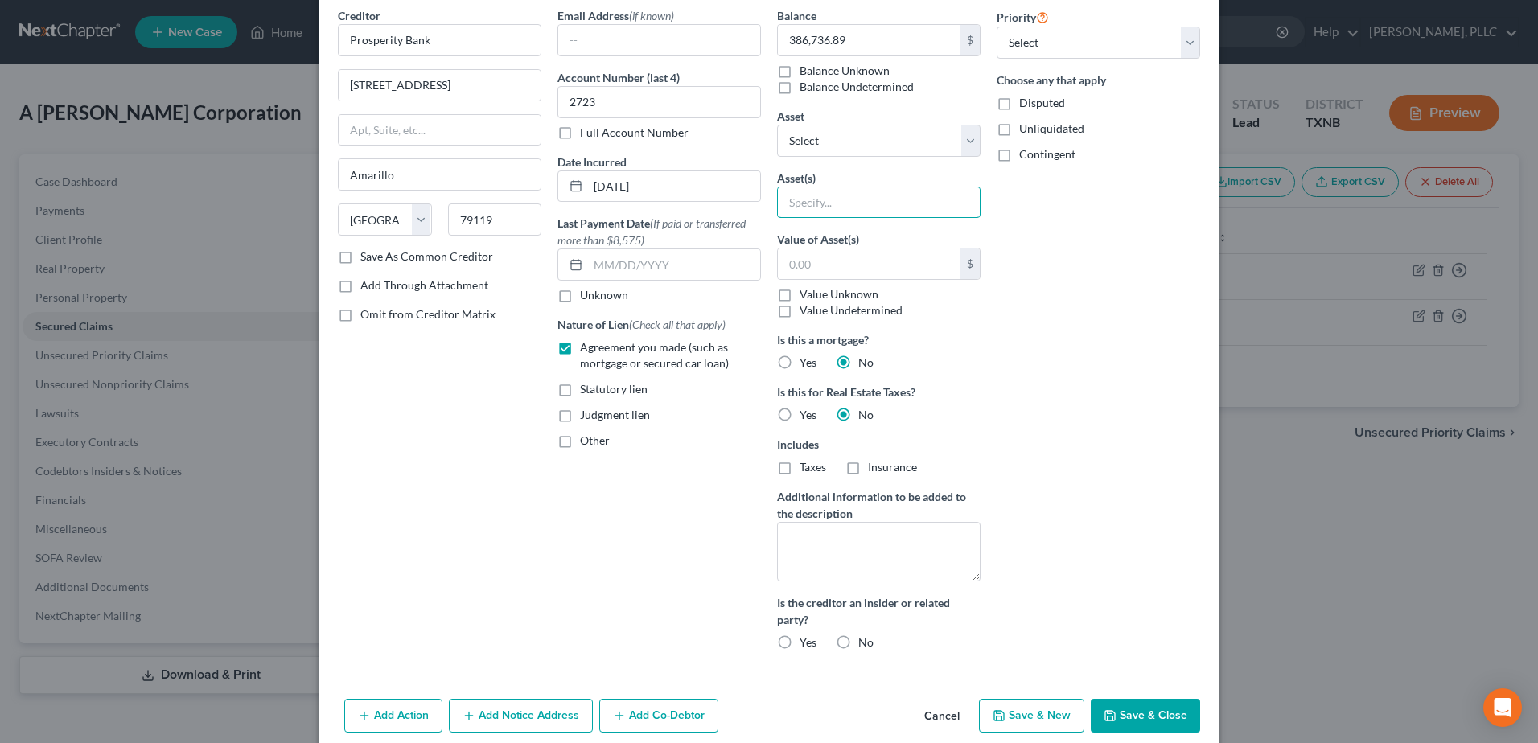
scroll to position [134, 0]
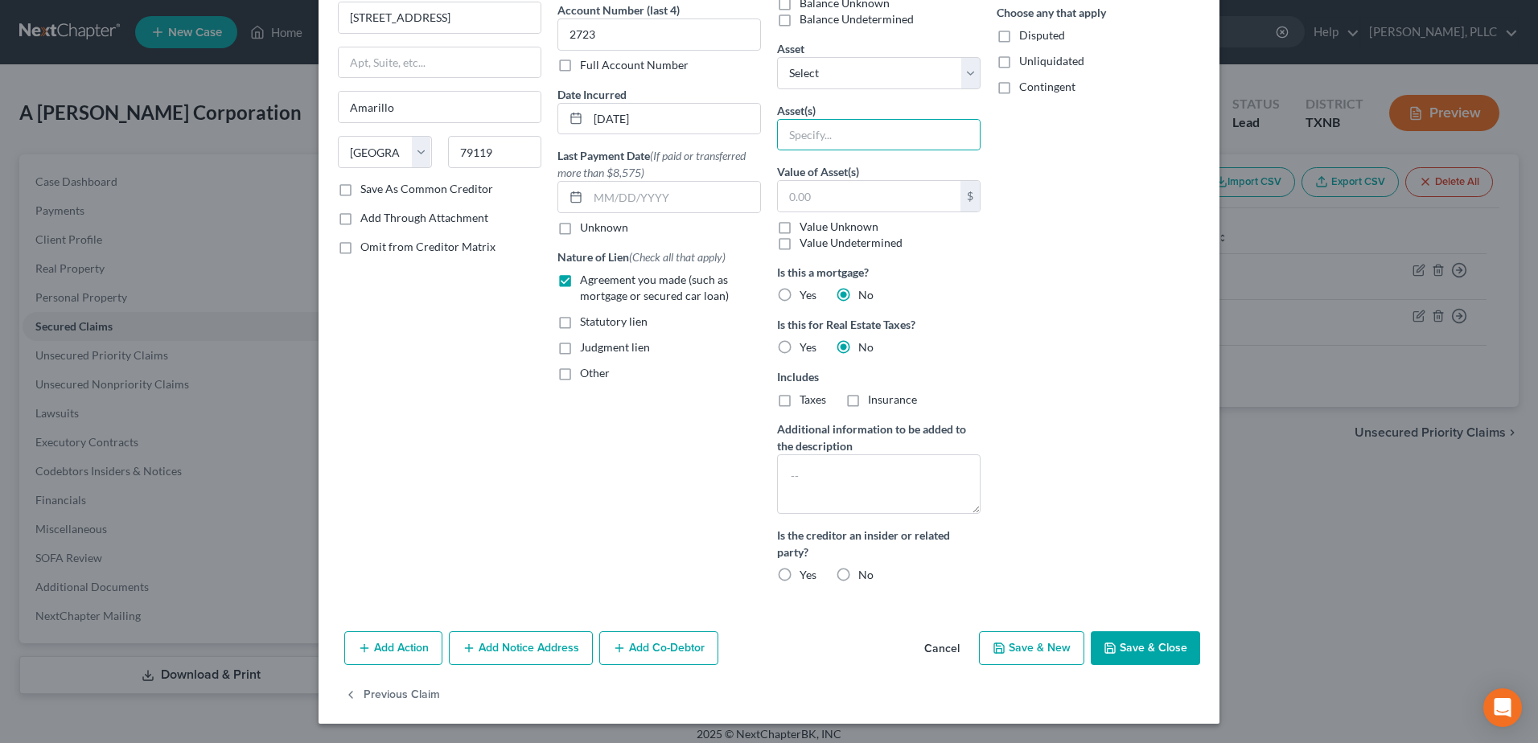
click at [1150, 659] on button "Save & Close" at bounding box center [1144, 648] width 109 height 34
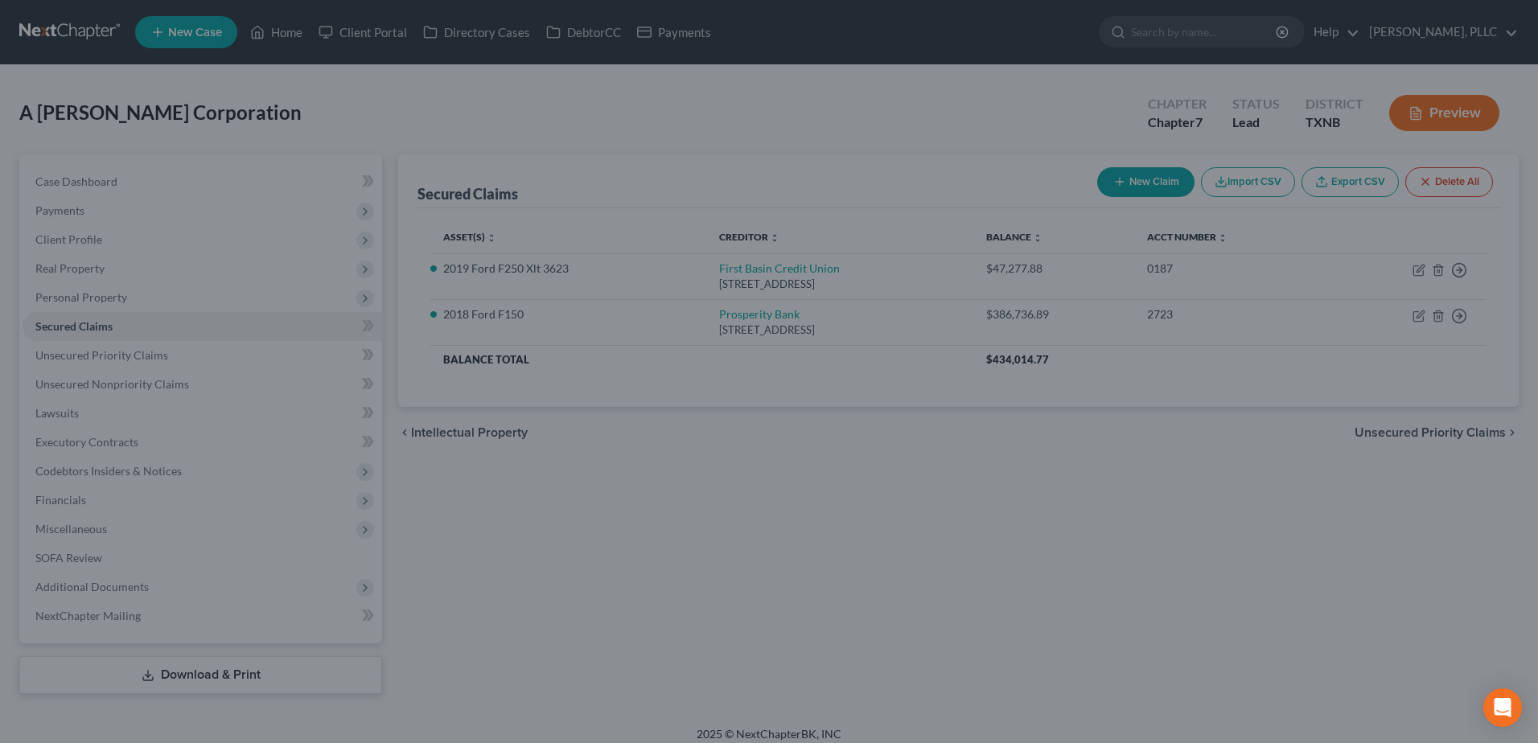
scroll to position [0, 0]
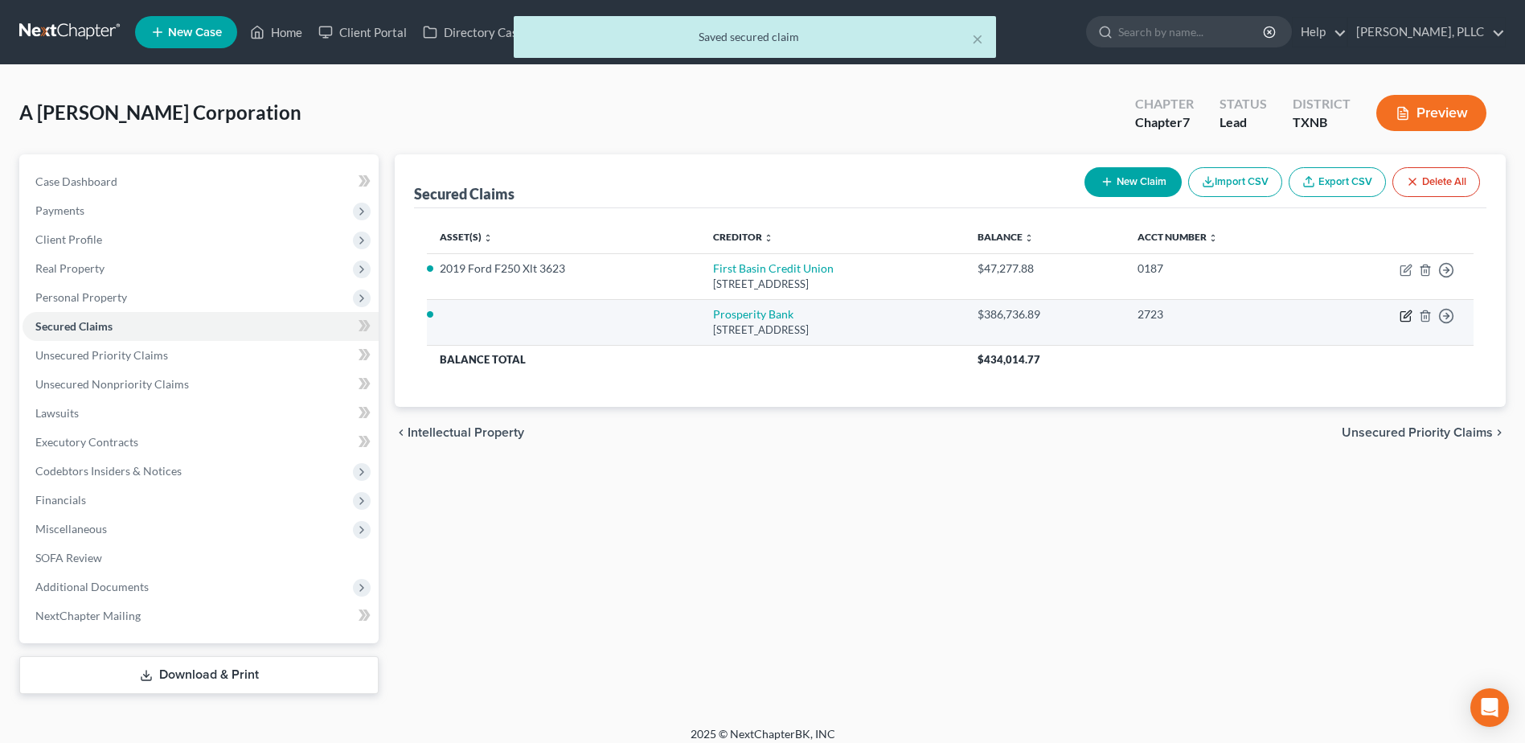
click at [1405, 312] on icon "button" at bounding box center [1406, 317] width 10 height 10
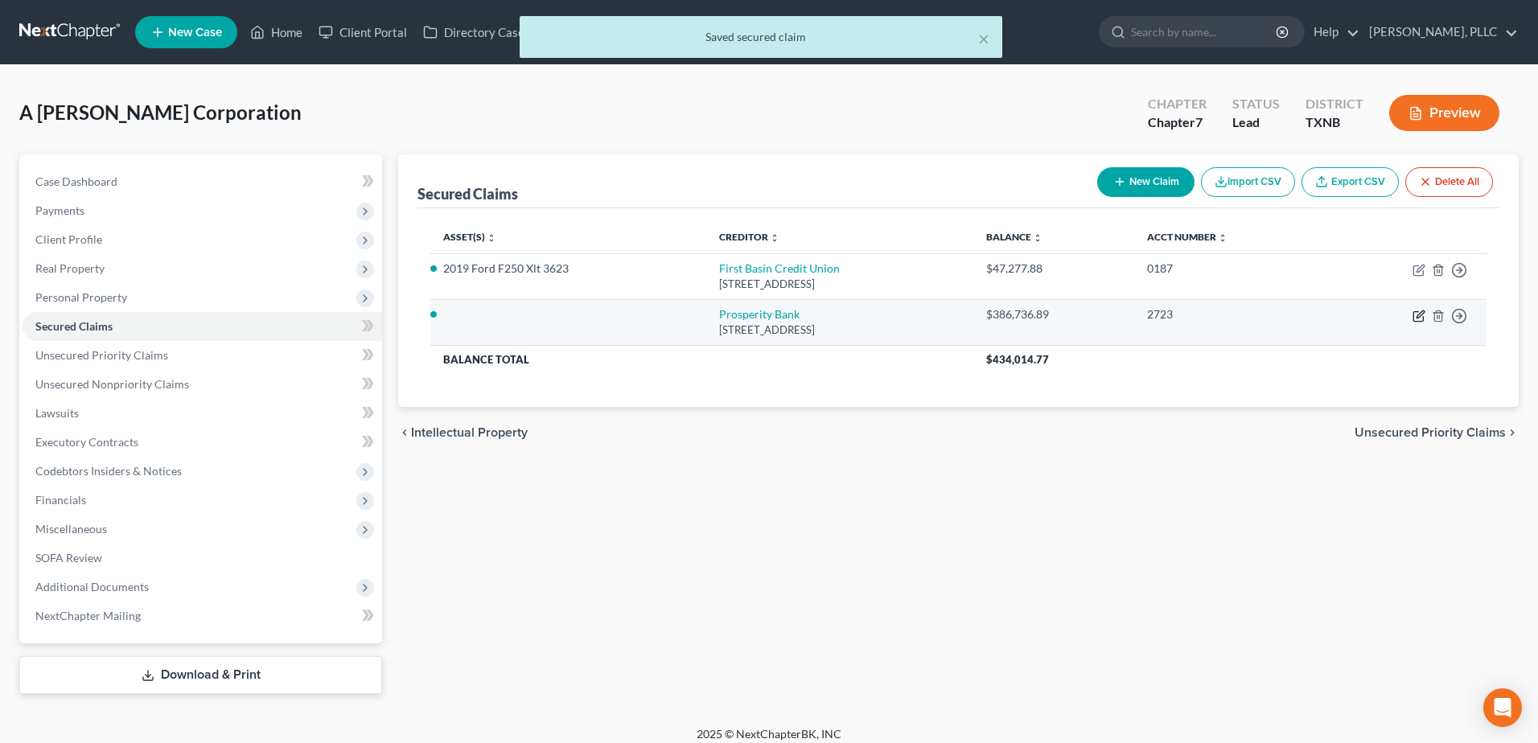
select select "45"
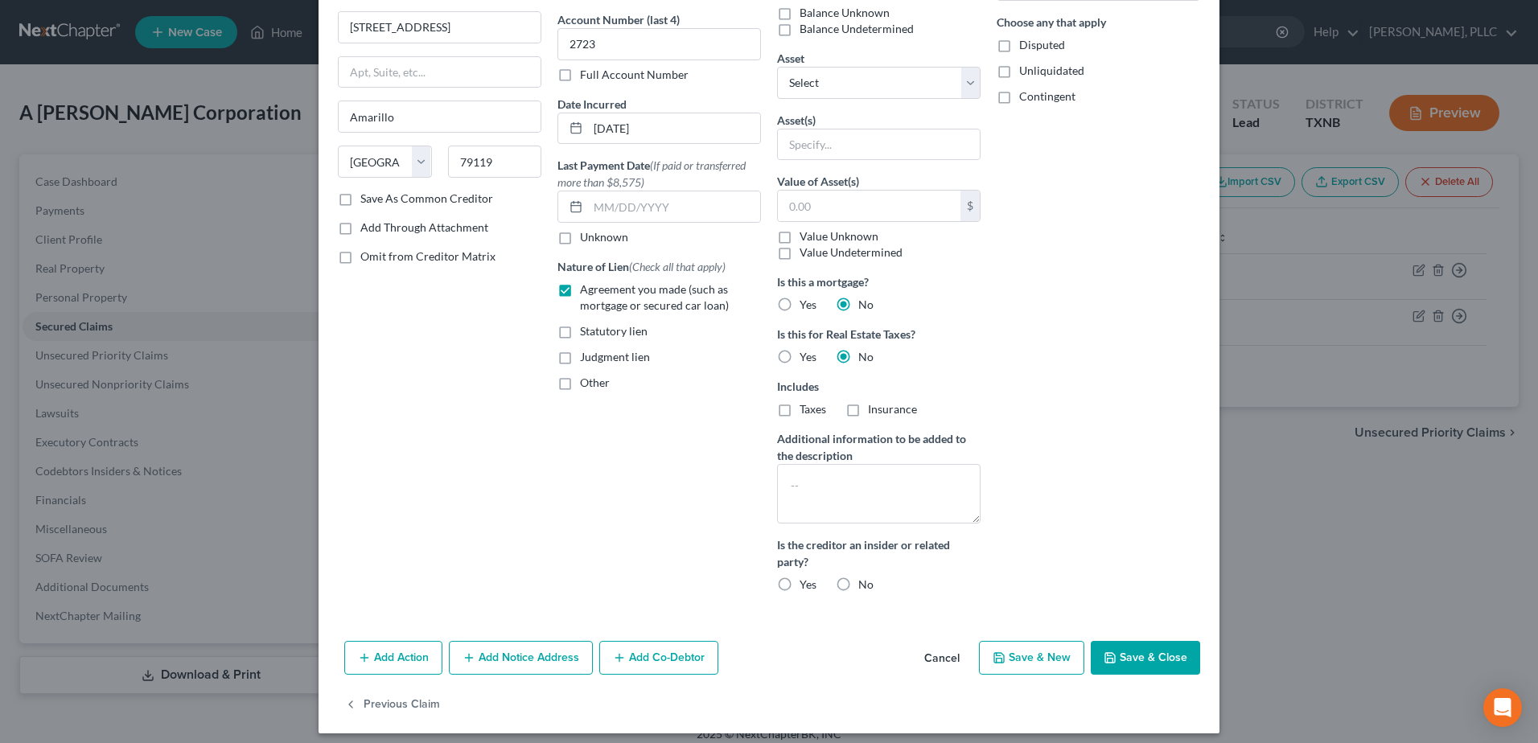
scroll to position [134, 0]
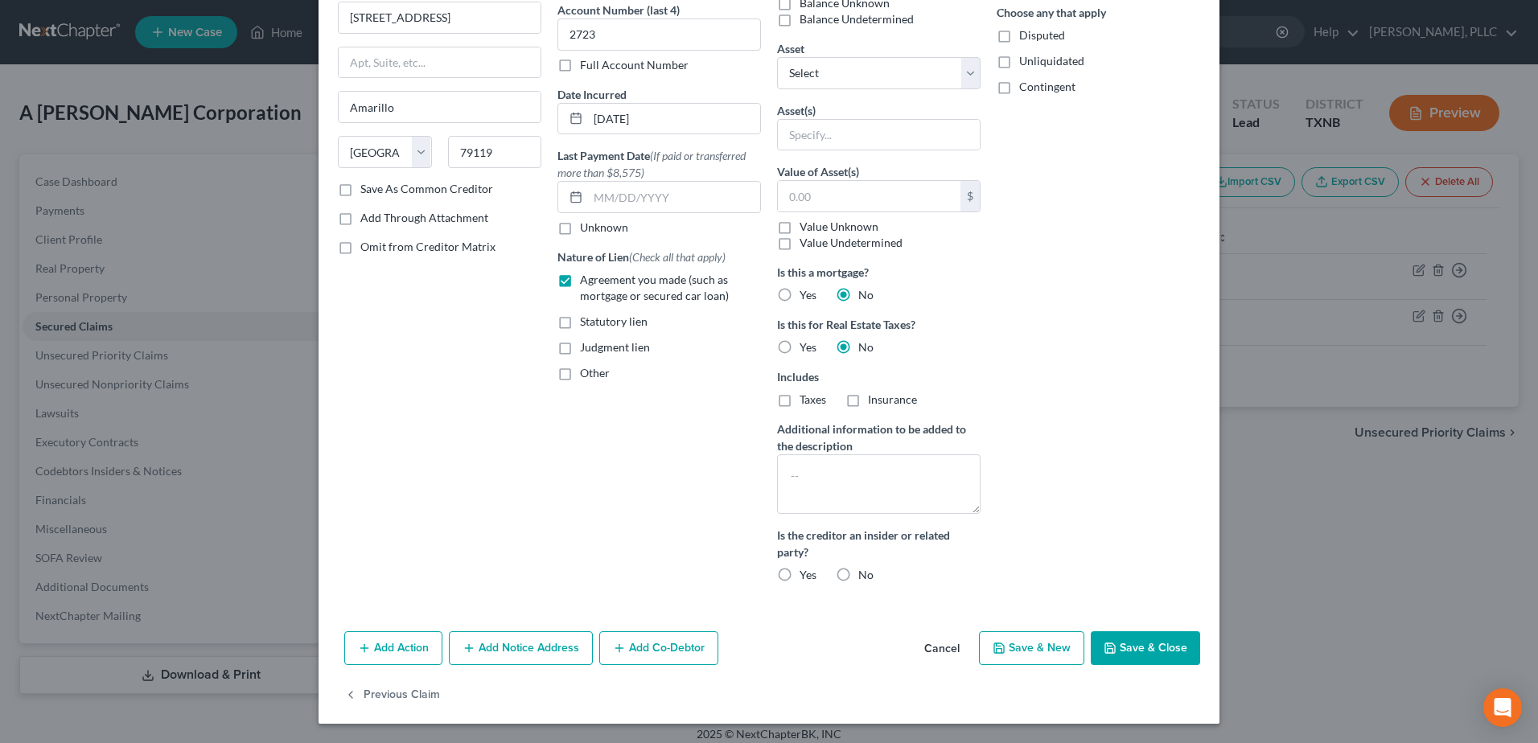
click at [942, 647] on button "Cancel" at bounding box center [941, 649] width 61 height 32
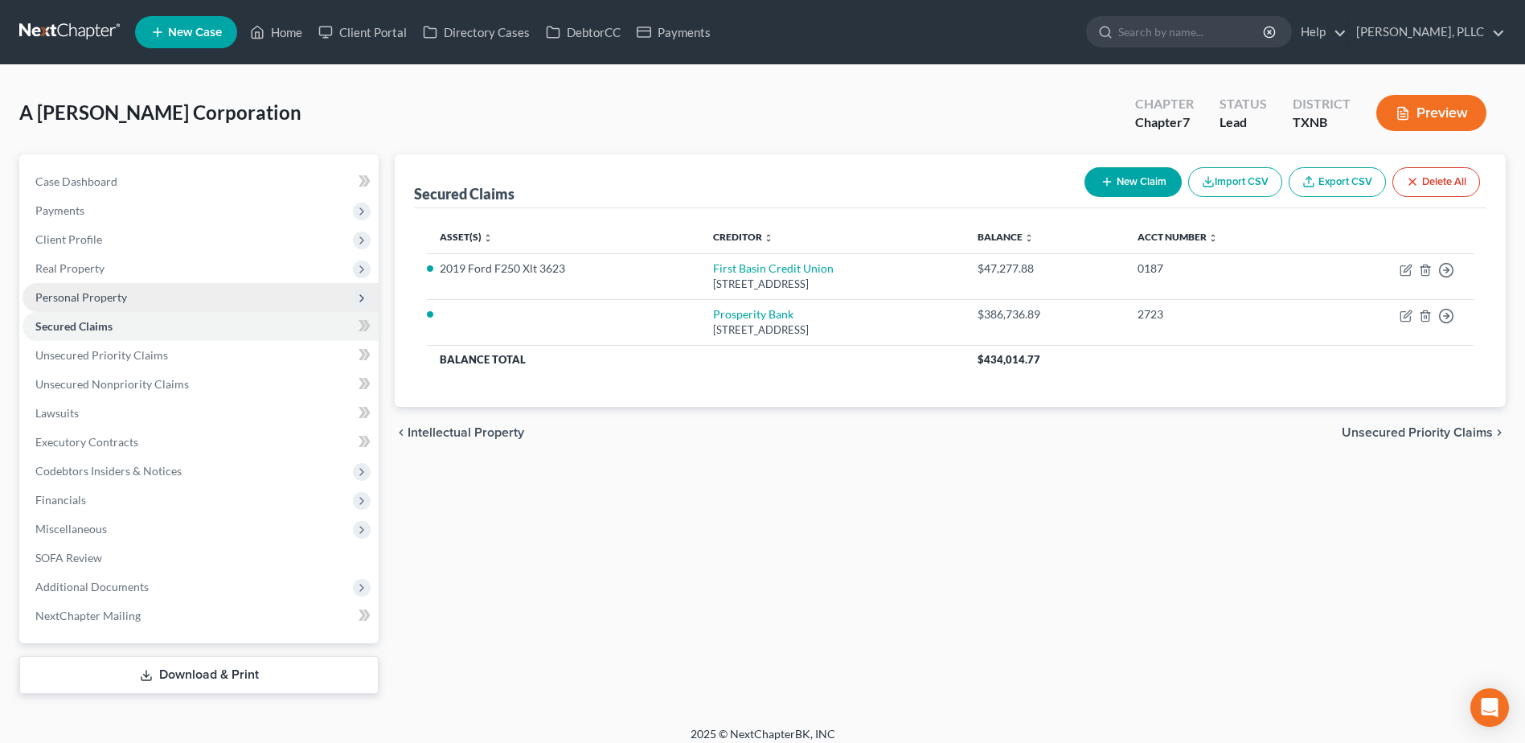
click at [93, 295] on span "Personal Property" at bounding box center [81, 297] width 92 height 14
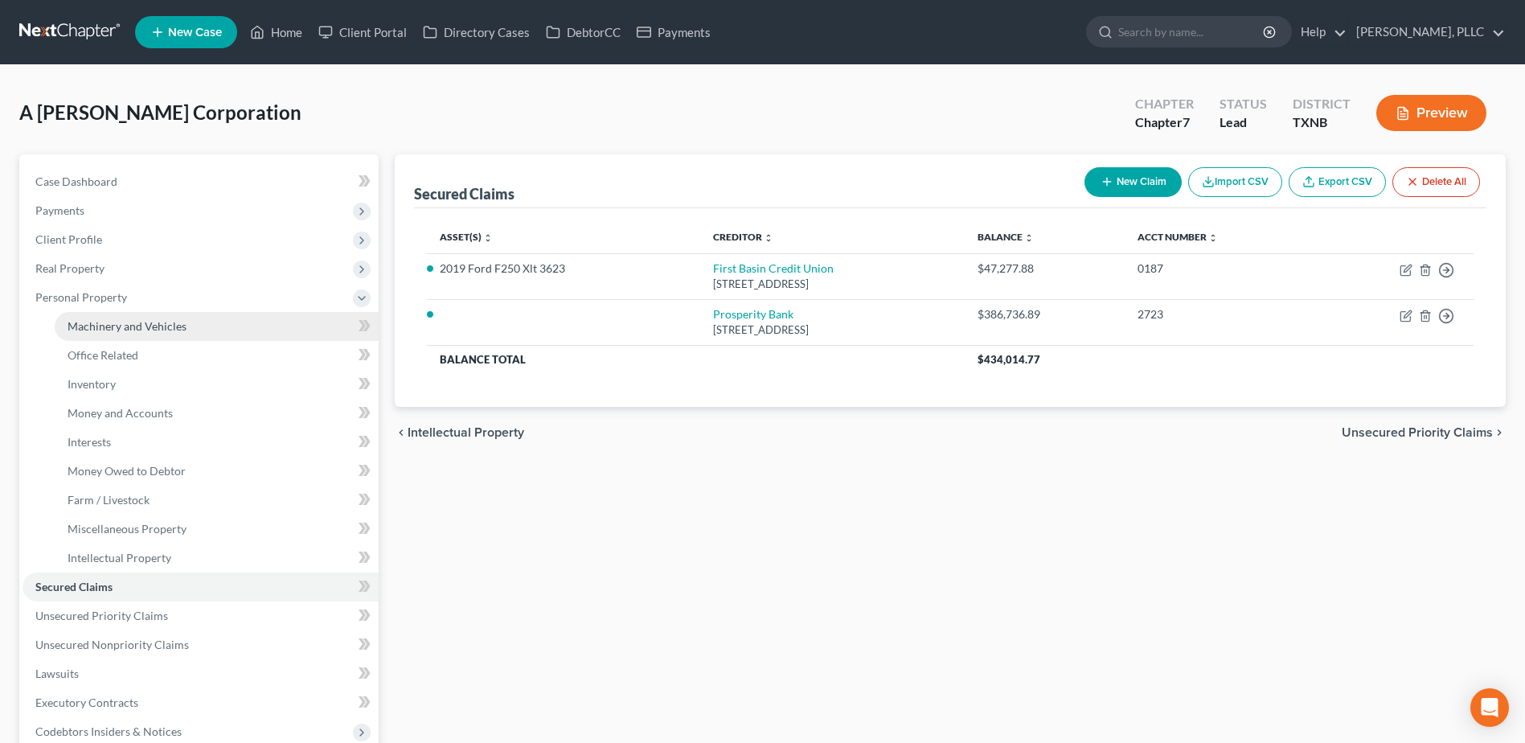
click at [132, 321] on span "Machinery and Vehicles" at bounding box center [127, 326] width 119 height 14
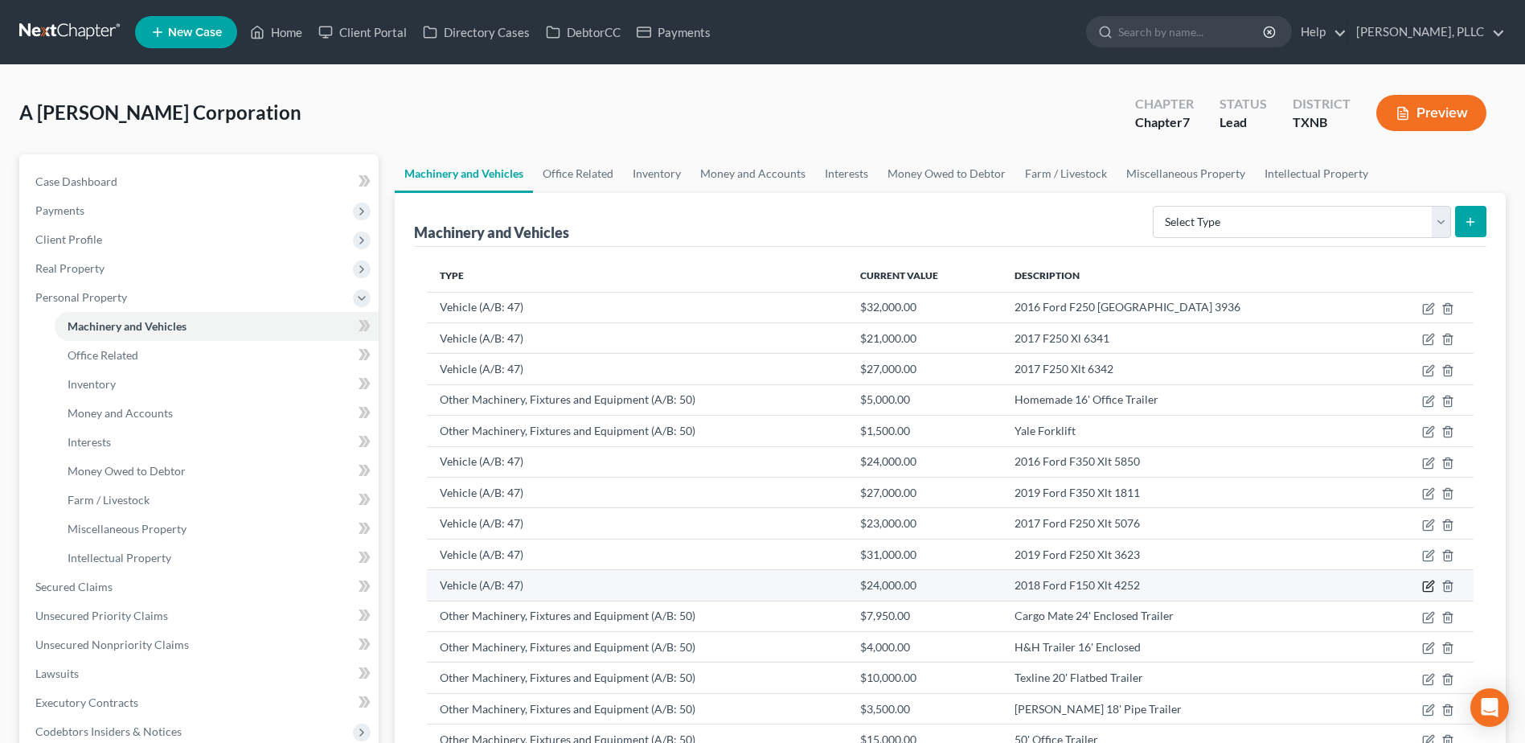
click at [1427, 587] on icon "button" at bounding box center [1429, 586] width 13 height 13
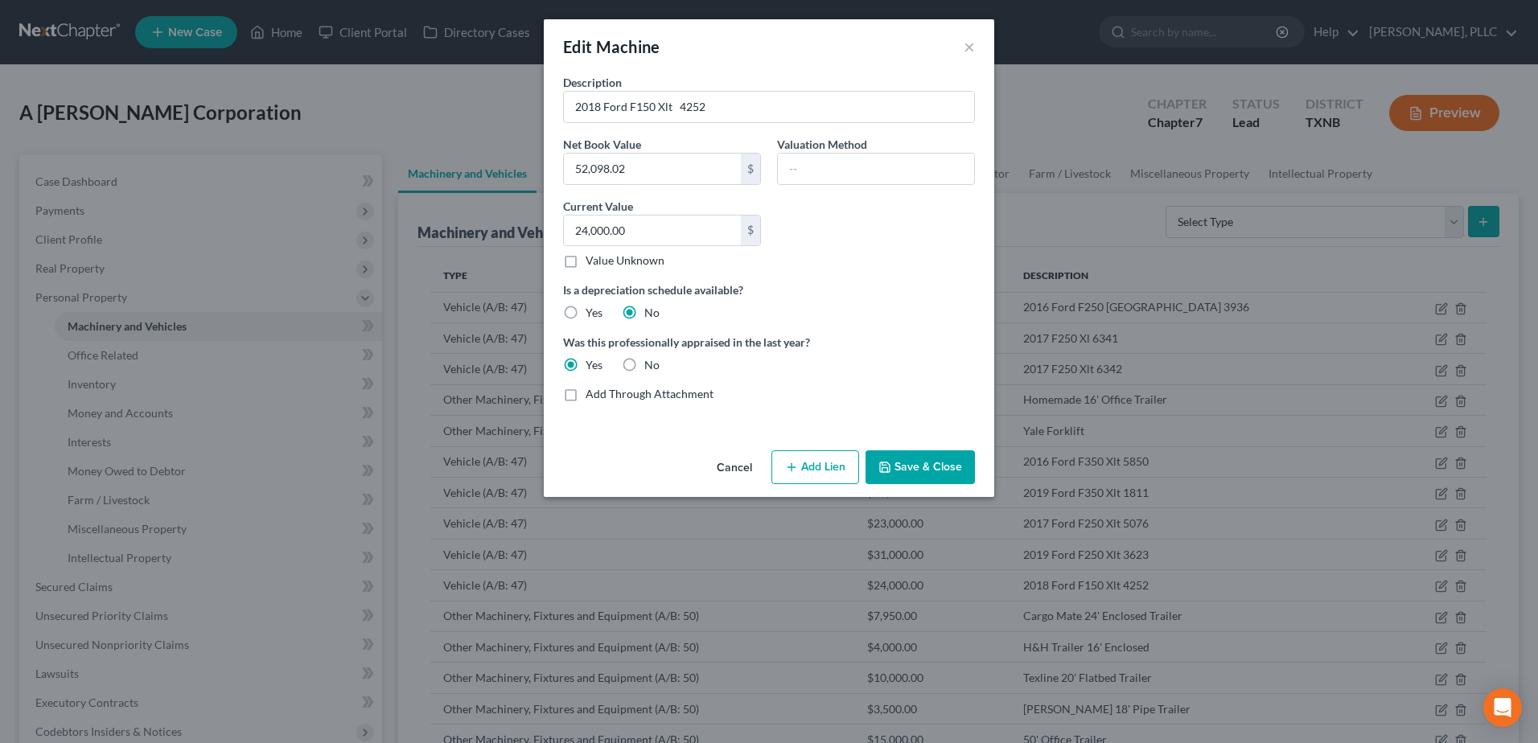
click at [813, 462] on button "Add Lien" at bounding box center [815, 467] width 88 height 34
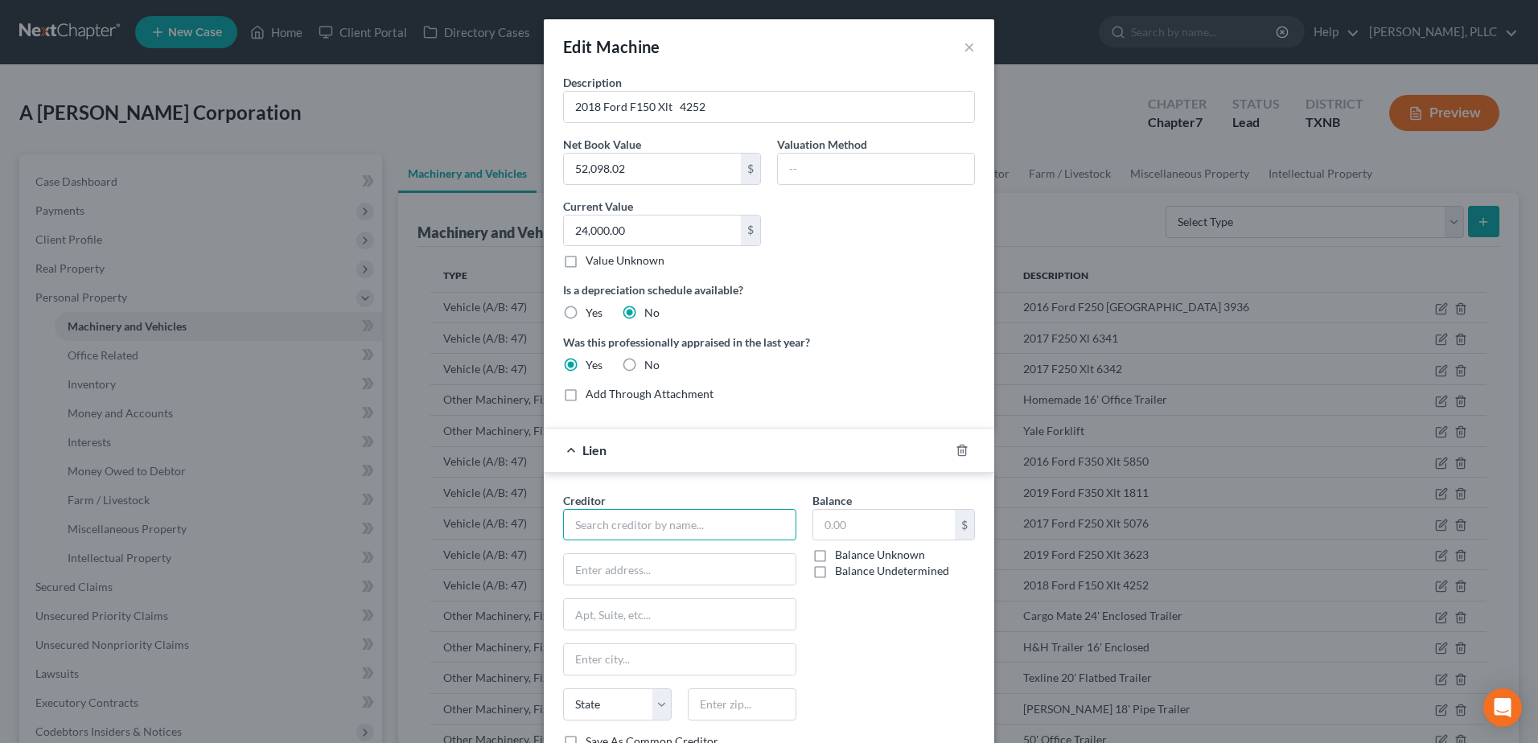
click at [684, 510] on input "text" at bounding box center [679, 525] width 233 height 32
type input "Prosperity Bank"
click at [804, 665] on div "Balance $ Balance Unknown Balance Undetermined $ Balance Unknown" at bounding box center [893, 627] width 179 height 270
click at [664, 567] on input "text" at bounding box center [680, 569] width 232 height 31
click at [683, 565] on input "text" at bounding box center [680, 569] width 232 height 31
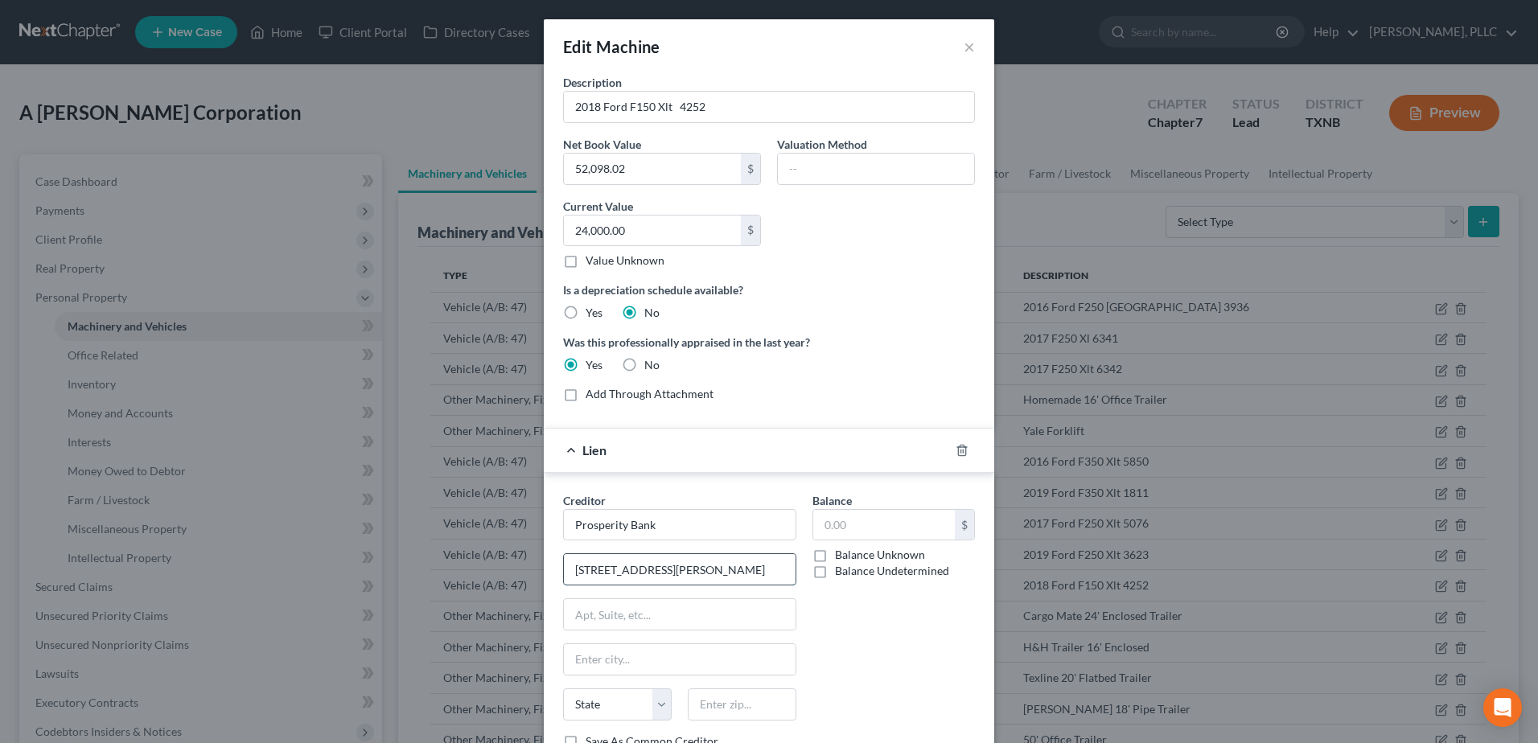
type input "[STREET_ADDRESS][PERSON_NAME]"
type input "Amarillo"
select select "45"
type input "79119"
click at [880, 523] on input "text" at bounding box center [884, 525] width 142 height 31
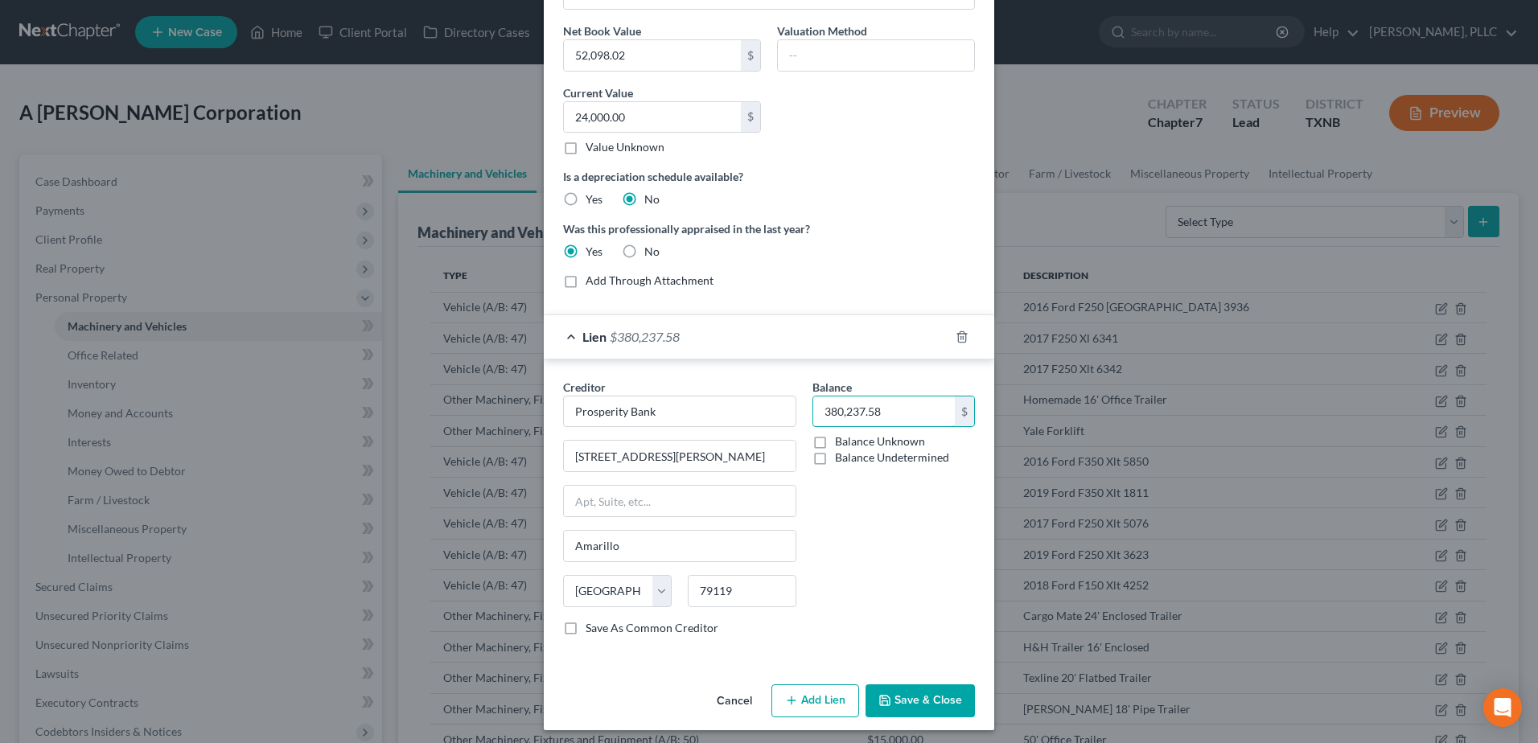
scroll to position [120, 0]
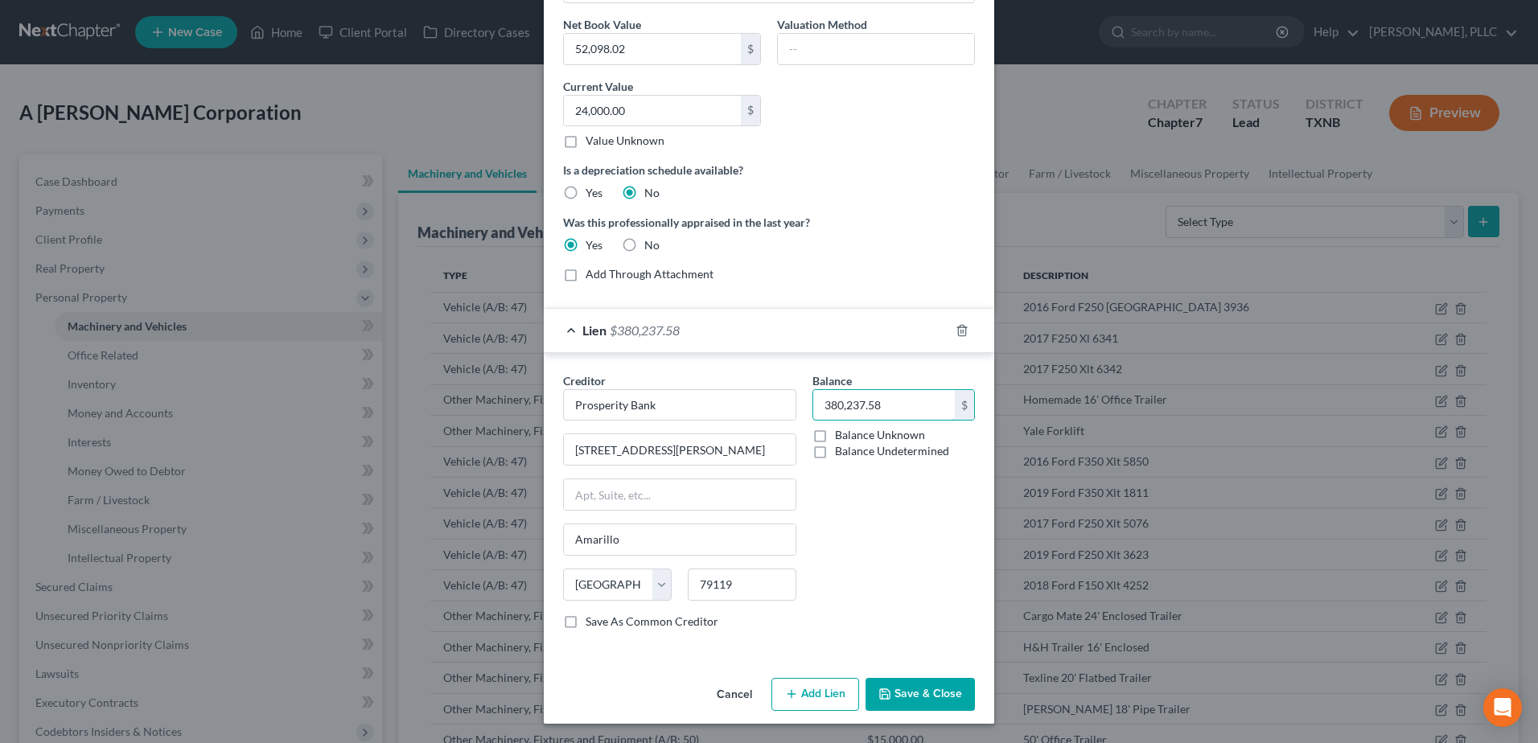
type input "380,237.58"
click at [938, 696] on button "Save & Close" at bounding box center [919, 695] width 109 height 34
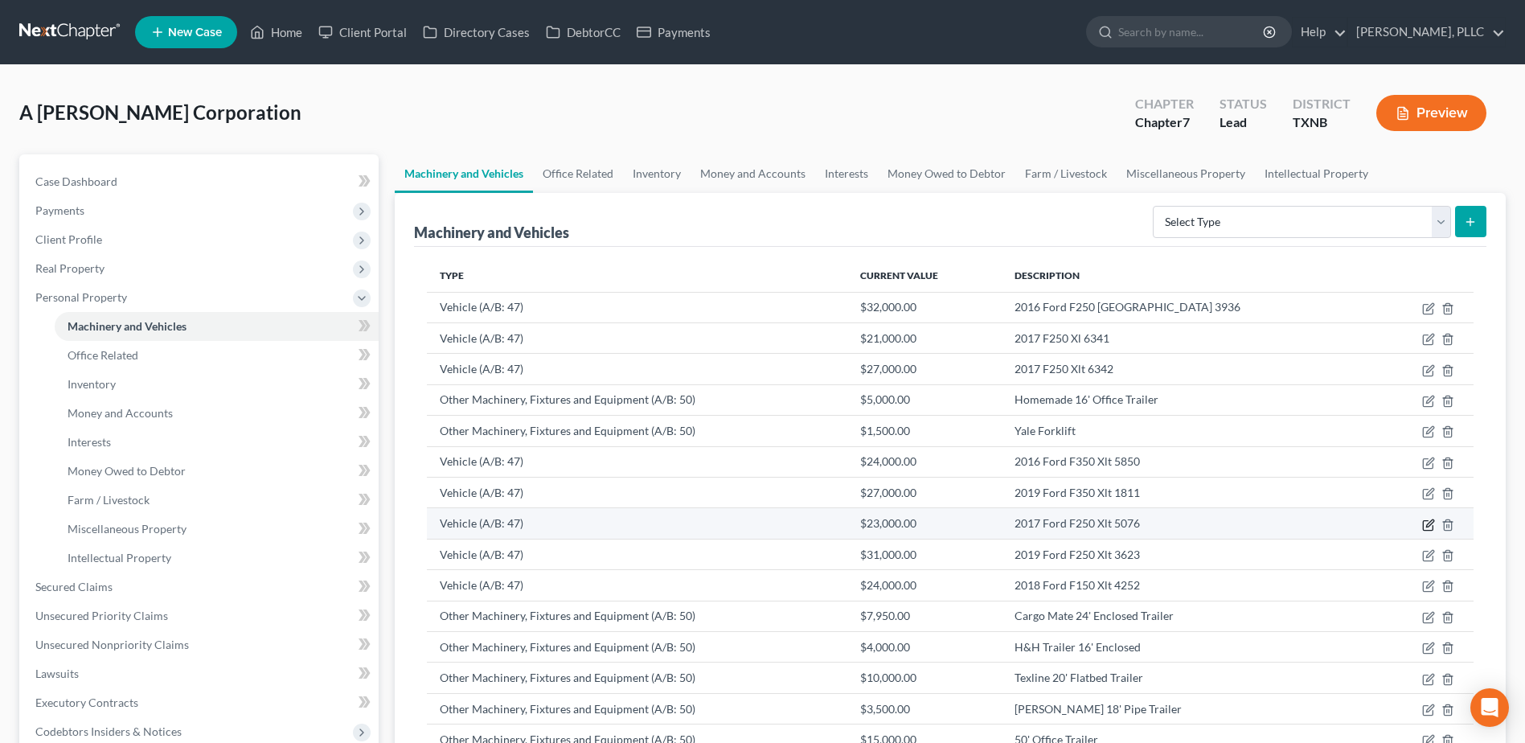
click at [1423, 528] on icon "button" at bounding box center [1428, 525] width 10 height 10
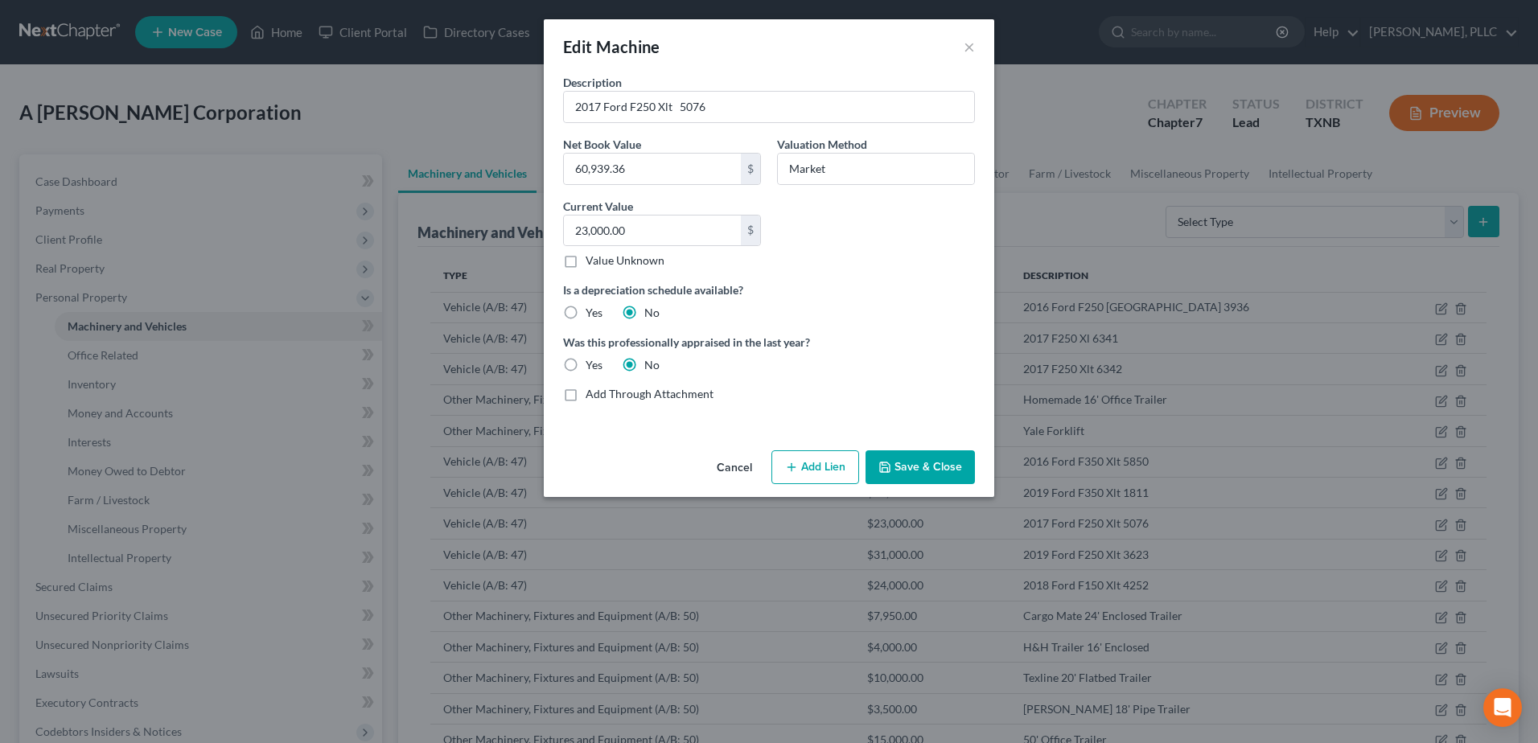
click at [802, 467] on button "Add Lien" at bounding box center [815, 467] width 88 height 34
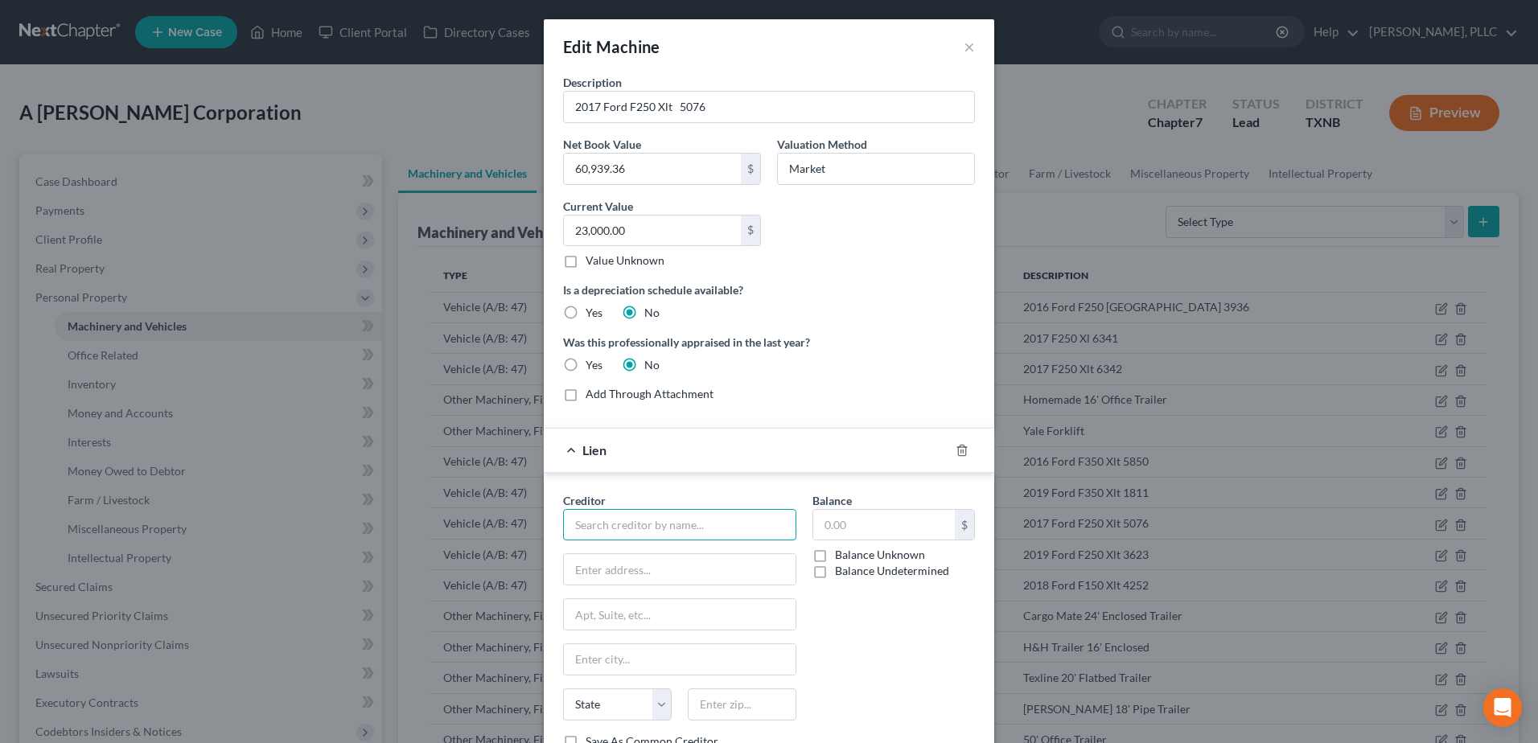
click at [684, 523] on input "text" at bounding box center [679, 525] width 233 height 32
type input "Prosperity Bank"
click at [891, 636] on div "Balance $ Balance Unknown Balance Undetermined $ Balance Unknown" at bounding box center [893, 627] width 179 height 270
click at [663, 570] on input "text" at bounding box center [680, 569] width 232 height 31
type input "[STREET_ADDRESS][PERSON_NAME]"
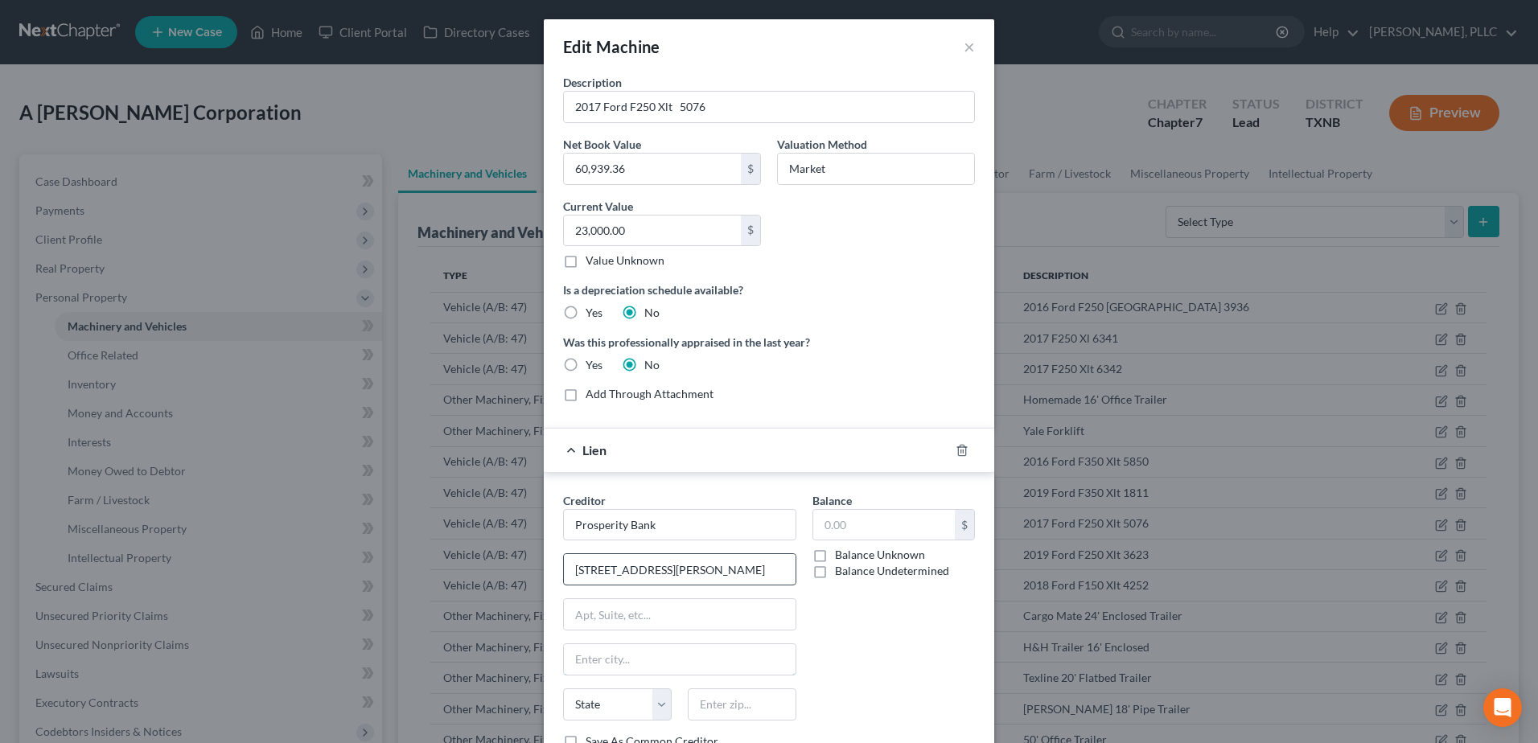
type input "Amarillo"
type input "79119"
type input "380,237.58"
select select "45"
click at [875, 663] on div "Balance 380,237.58 $ Balance Unknown Balance Undetermined 380,237.58 $ Balance …" at bounding box center [893, 627] width 179 height 270
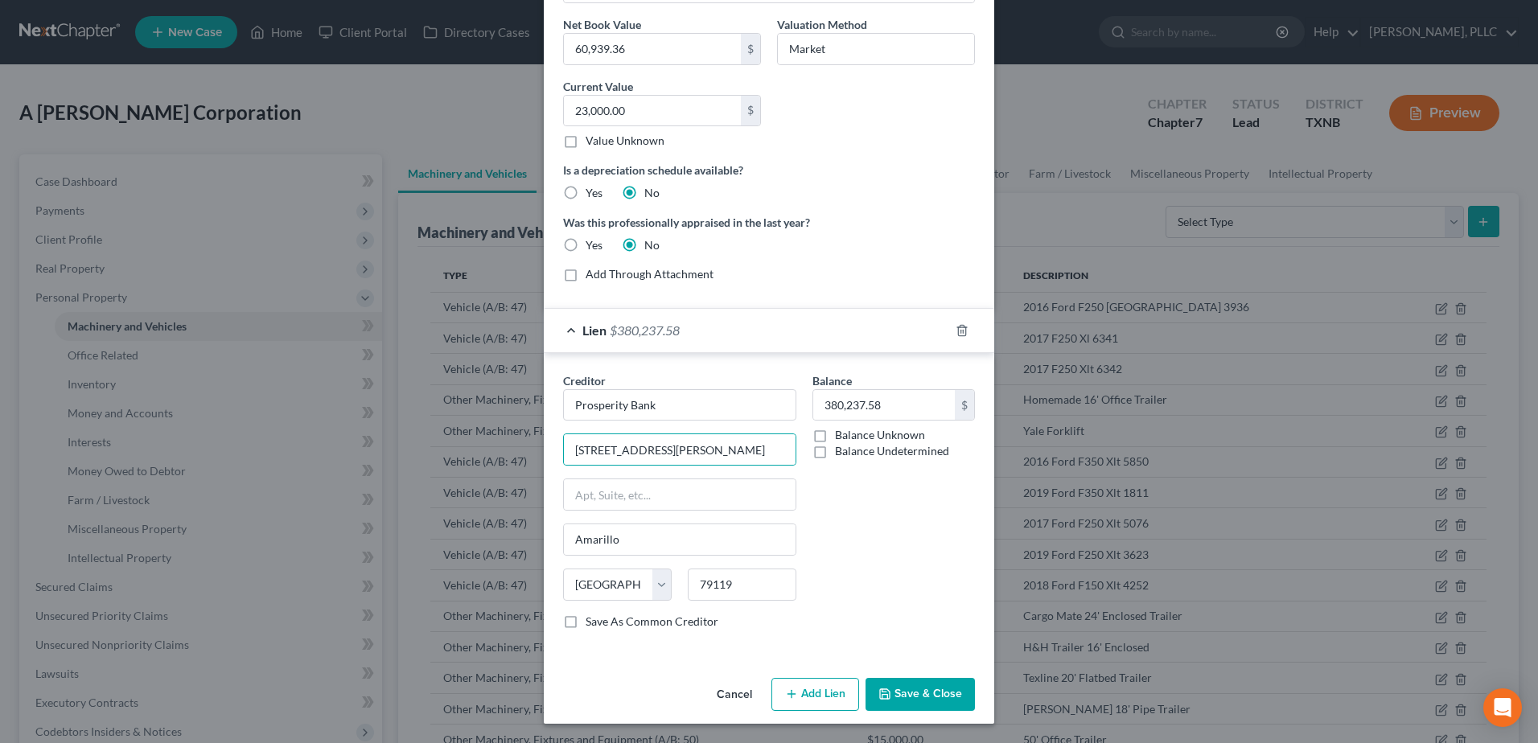
click at [943, 706] on button "Save & Close" at bounding box center [919, 695] width 109 height 34
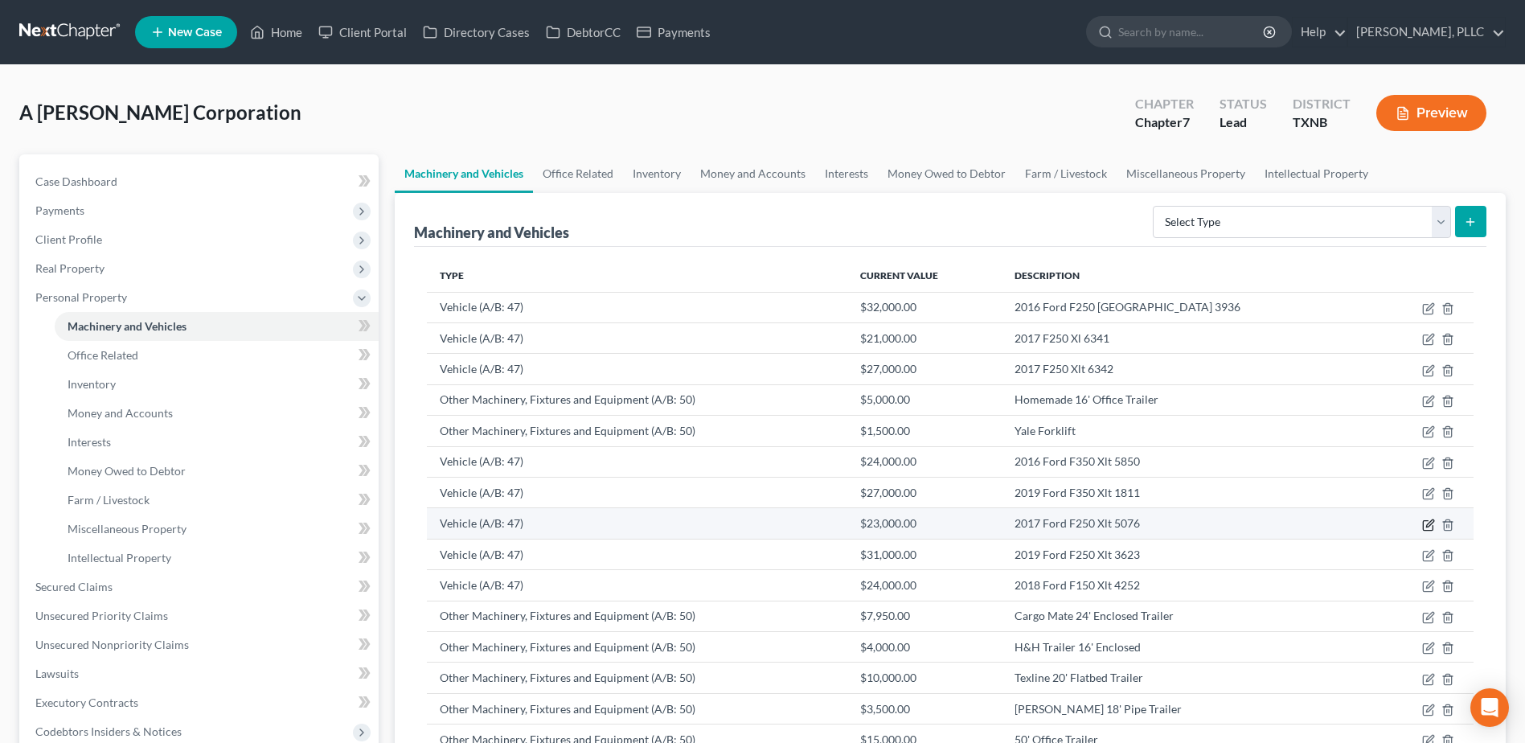
click at [1427, 524] on icon "button" at bounding box center [1429, 525] width 13 height 13
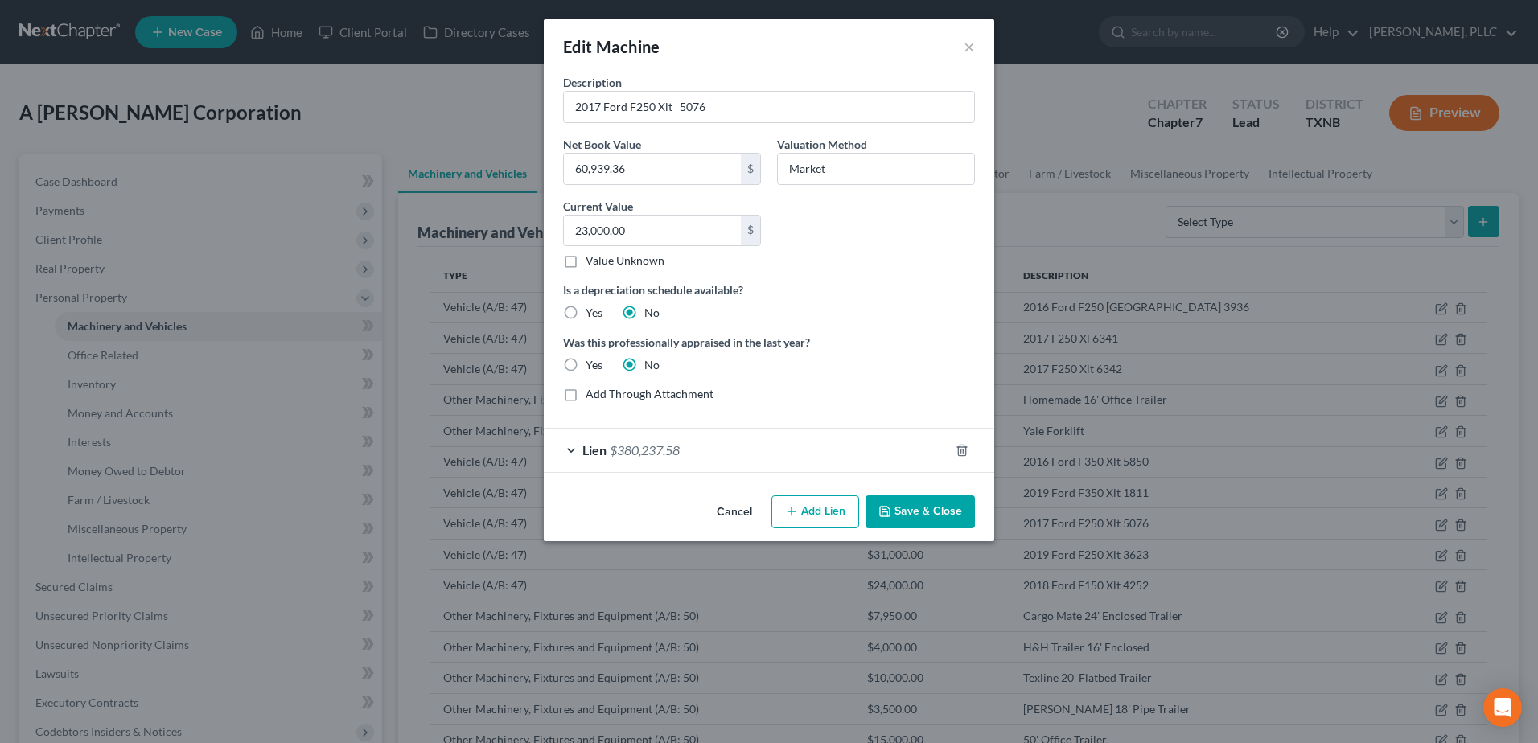
click at [732, 507] on button "Cancel" at bounding box center [734, 513] width 61 height 32
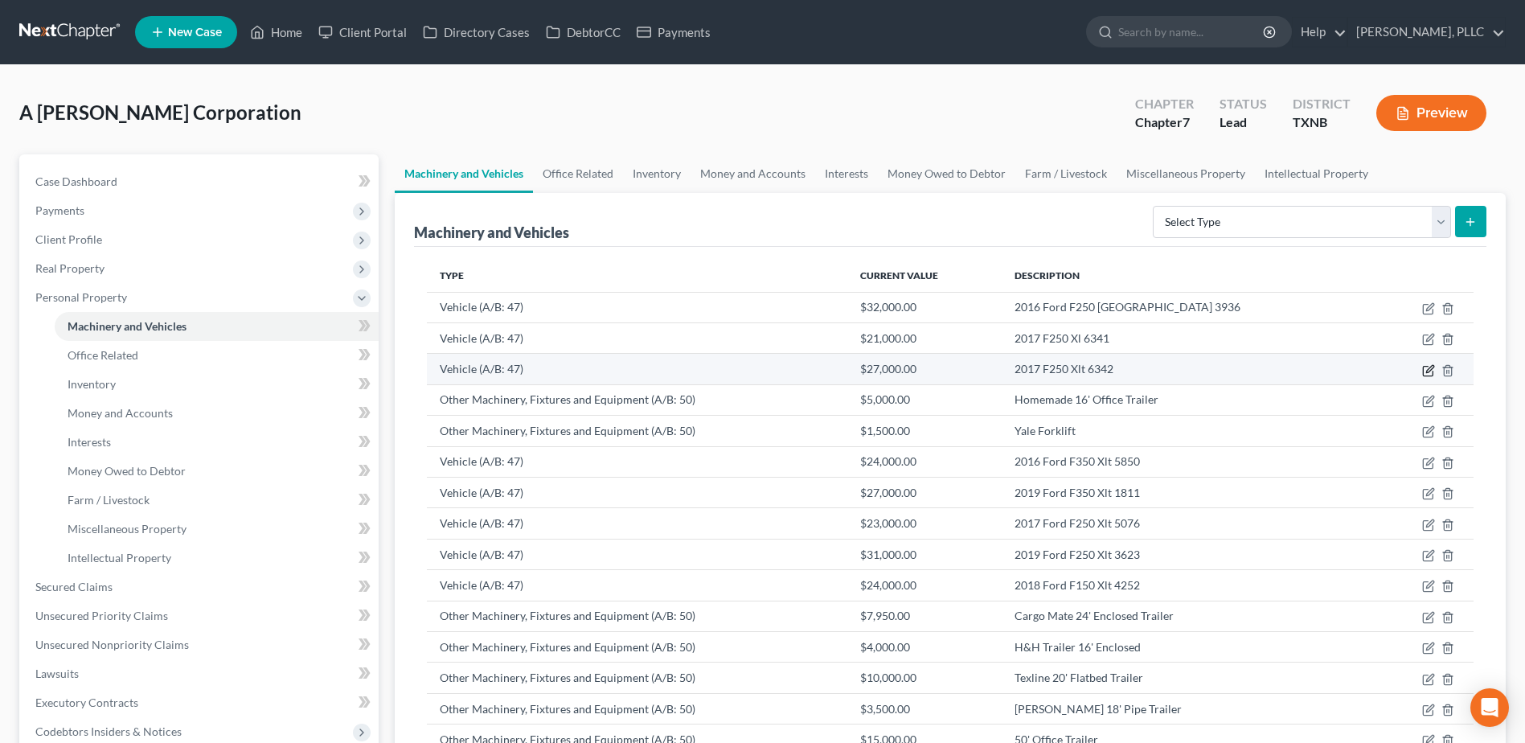
click at [1429, 370] on icon "button" at bounding box center [1429, 370] width 13 height 13
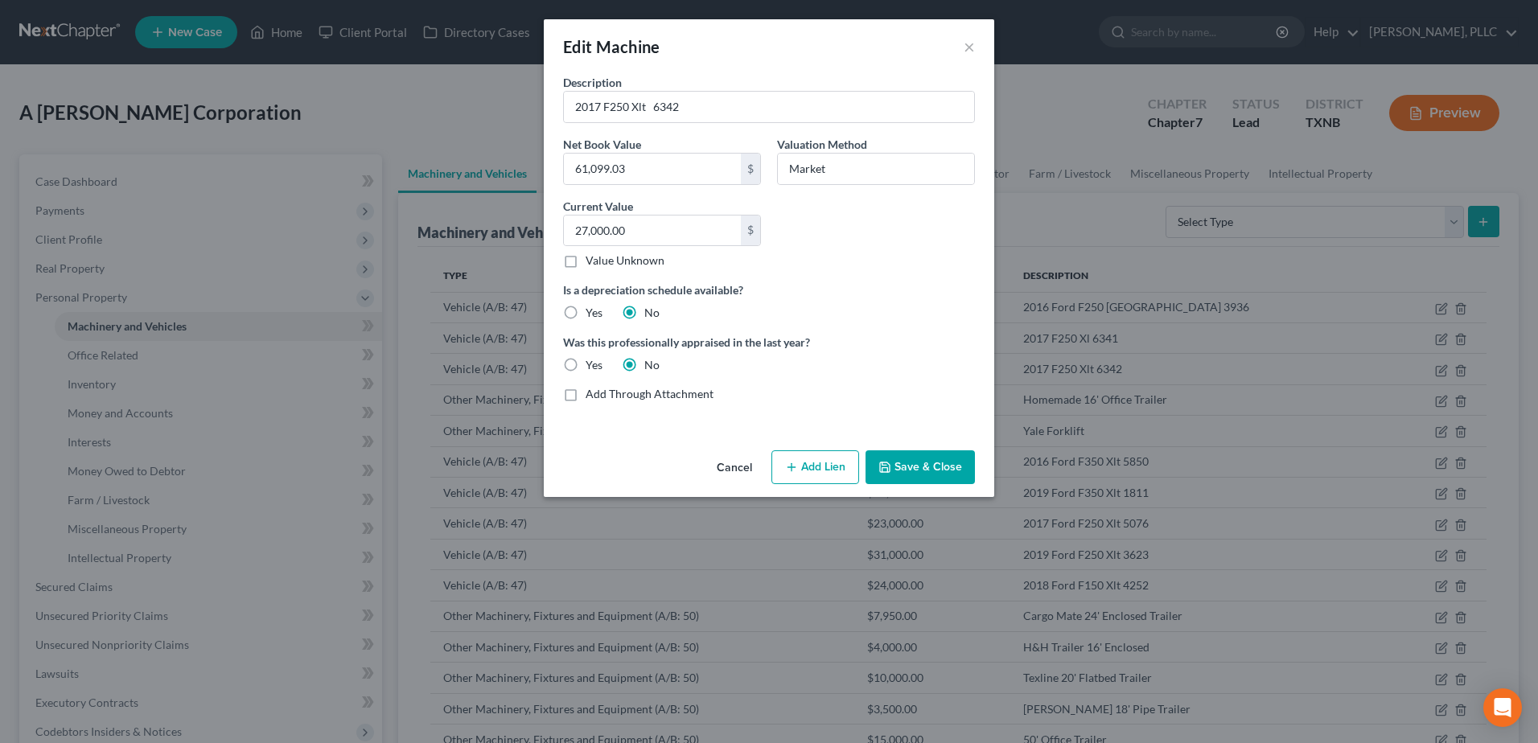
click at [820, 470] on button "Add Lien" at bounding box center [815, 467] width 88 height 34
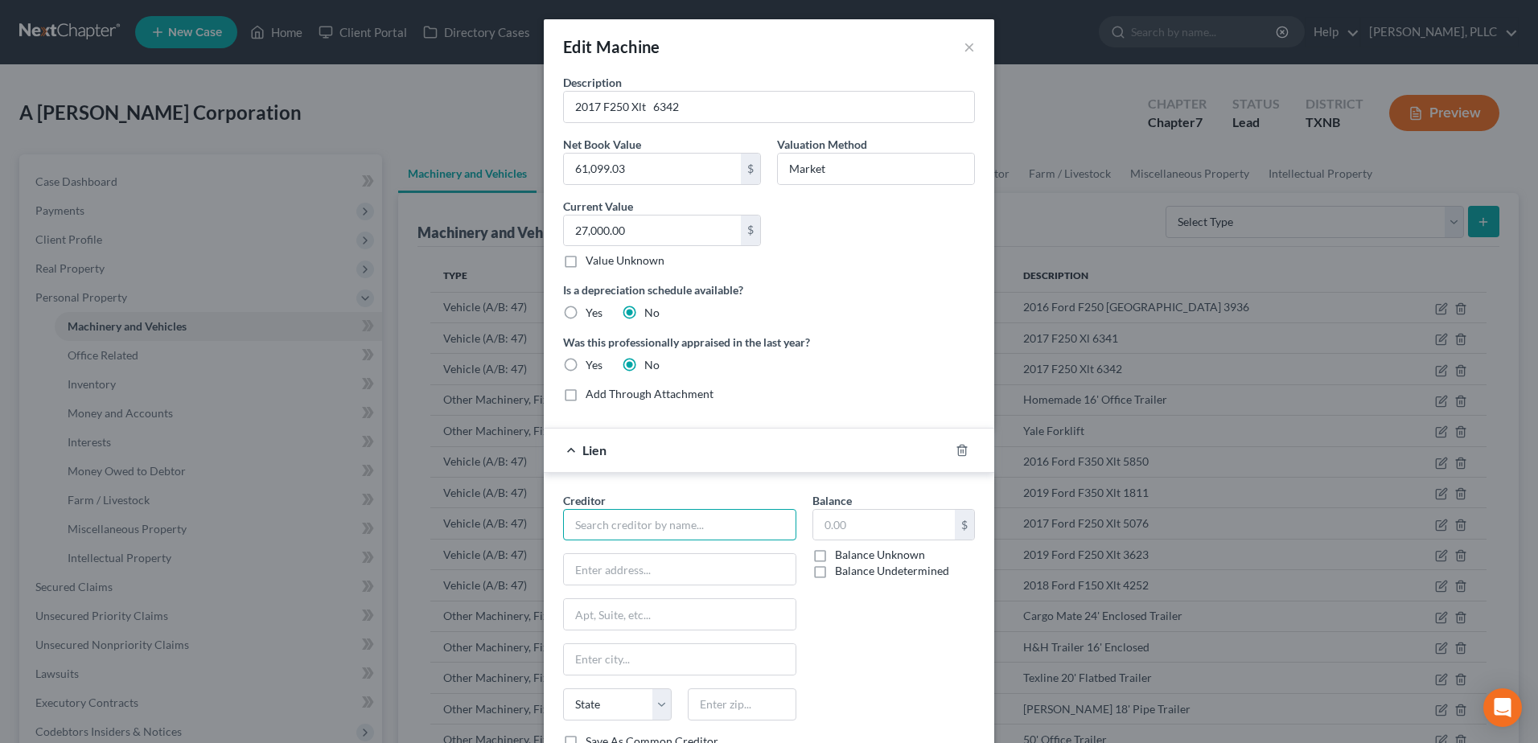
click at [680, 523] on input "text" at bounding box center [679, 525] width 233 height 32
click at [680, 522] on input "Prosperity Bank" at bounding box center [679, 525] width 233 height 32
click at [659, 532] on input "Prosperity Bank" at bounding box center [679, 525] width 233 height 32
click at [645, 521] on input "Prosperity" at bounding box center [679, 525] width 233 height 32
type input "Prosperity Bank"
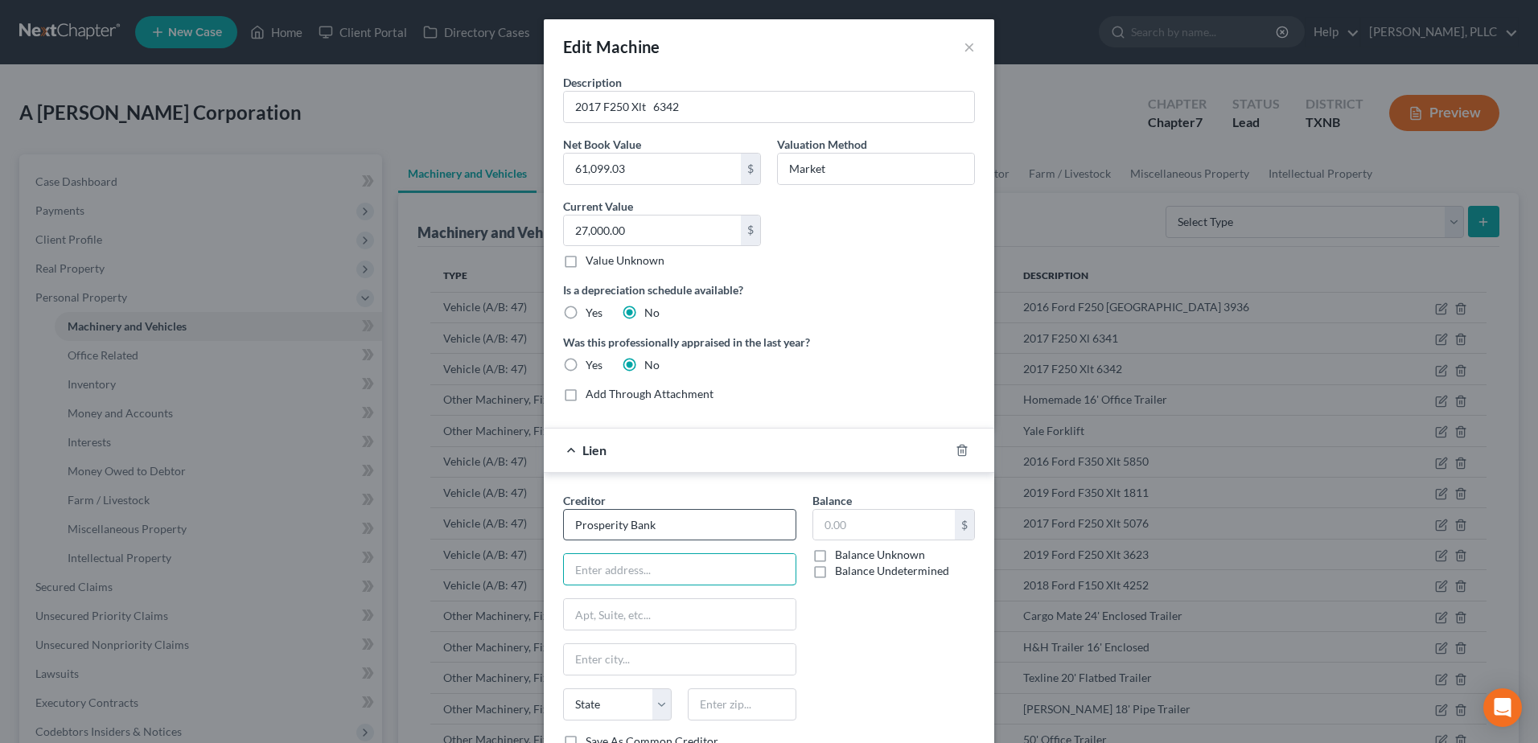
type input "1"
type input "2"
type input "[STREET_ADDRESS][PERSON_NAME]"
type input "Amarillo"
type input "79119"
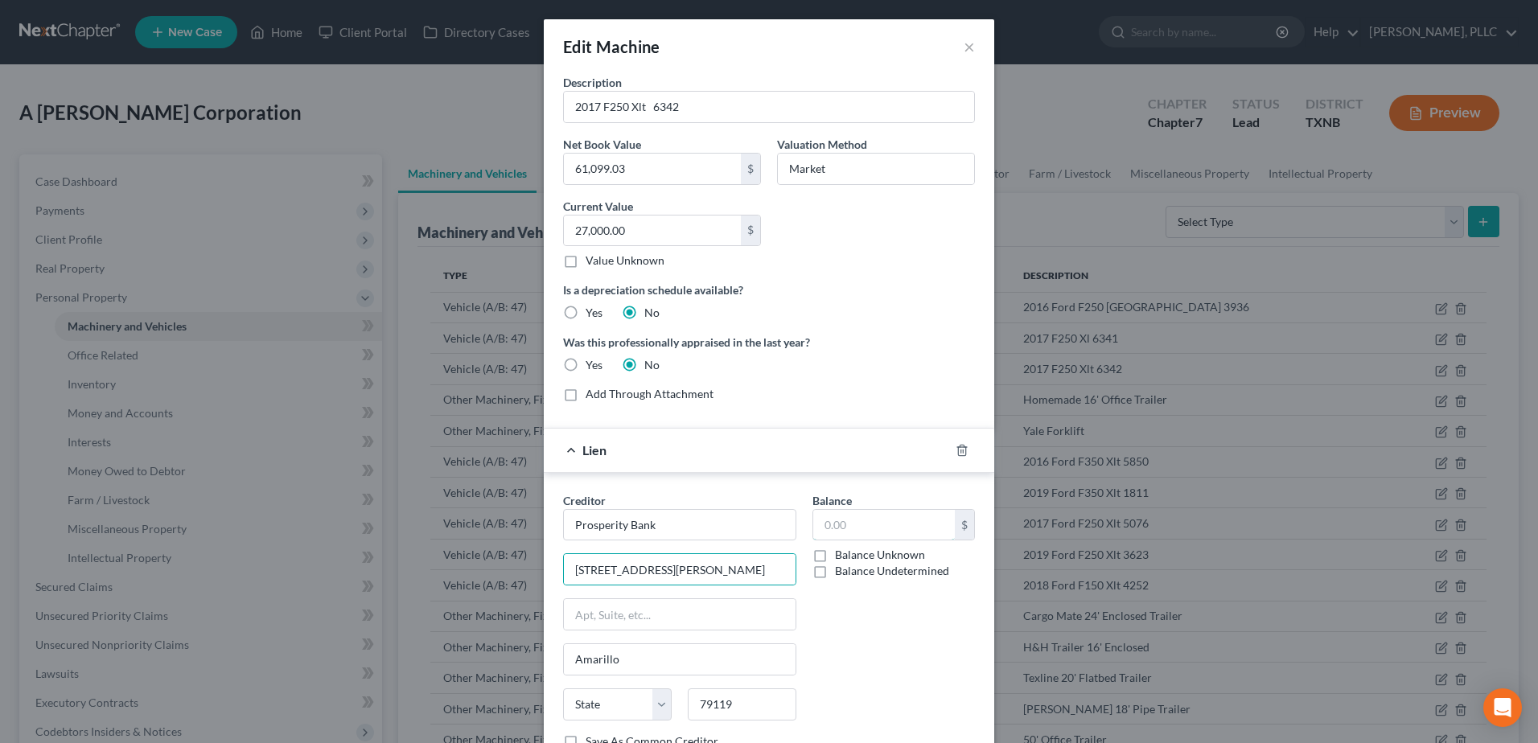
type input "380,237.58"
click at [848, 634] on div "Balance 380,237.58 $ Balance Unknown Balance Undetermined 380,237.58 $ Balance …" at bounding box center [893, 627] width 179 height 270
select select "45"
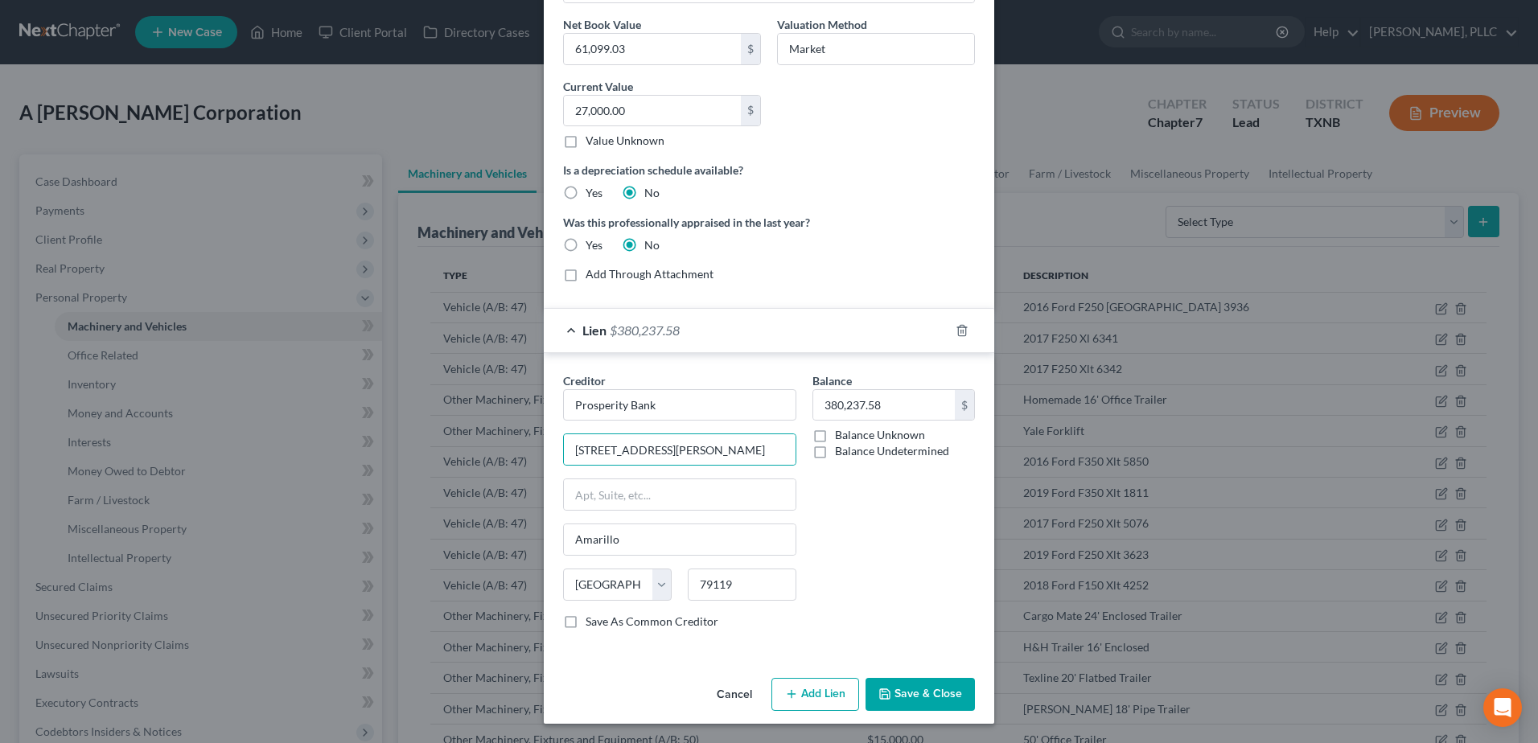
click at [942, 691] on button "Save & Close" at bounding box center [919, 695] width 109 height 34
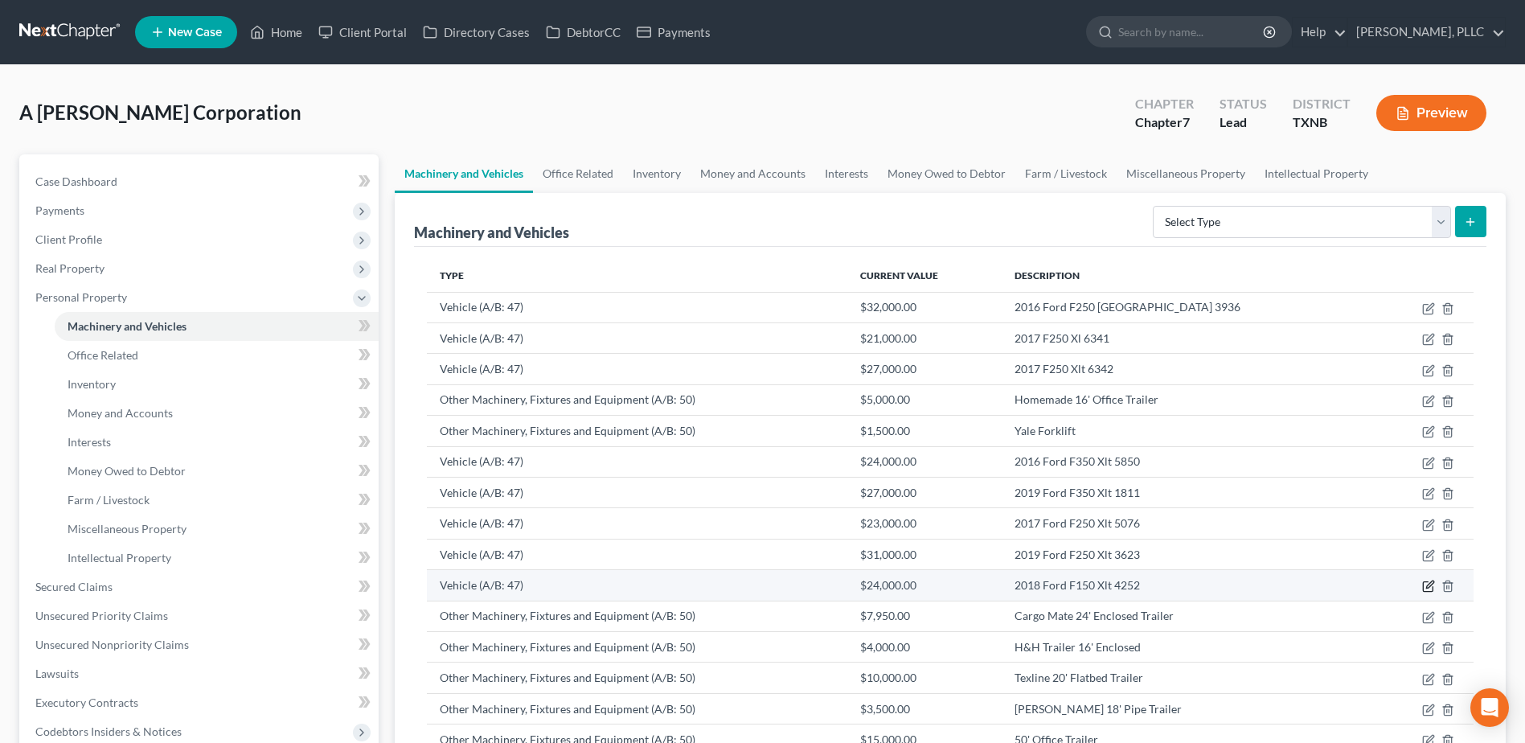
click at [1428, 587] on icon "button" at bounding box center [1429, 586] width 13 height 13
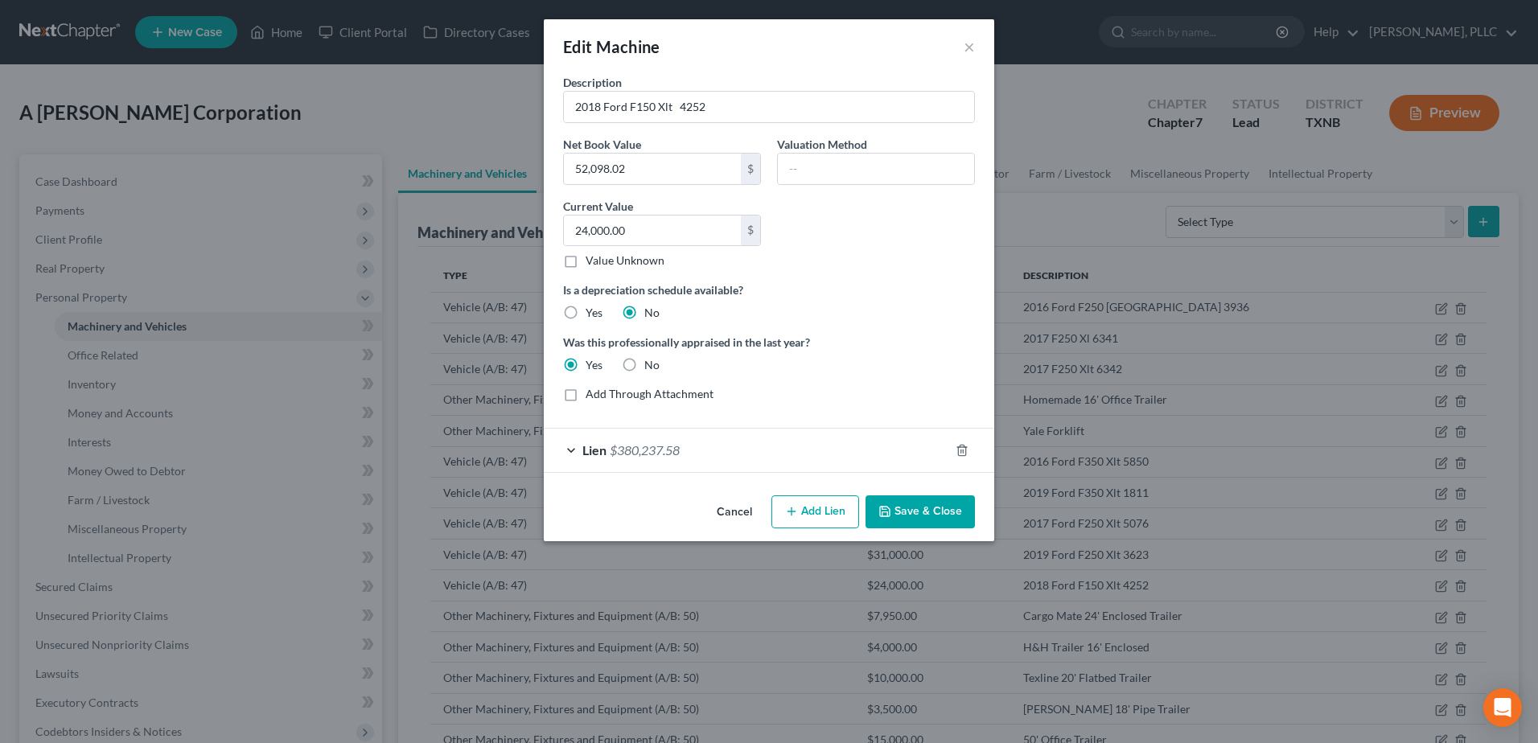
click at [732, 511] on button "Cancel" at bounding box center [734, 513] width 61 height 32
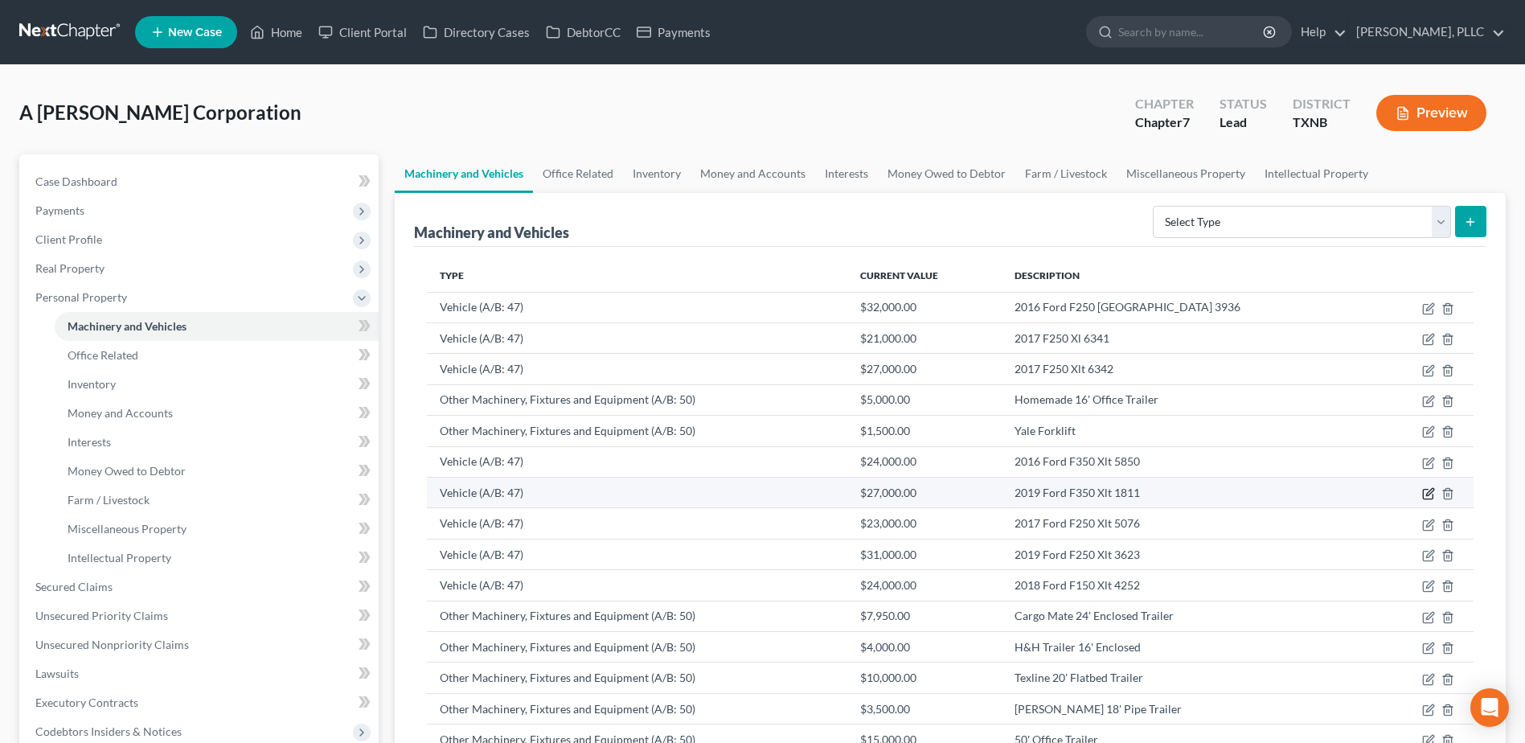
click at [1430, 495] on icon "button" at bounding box center [1430, 491] width 7 height 7
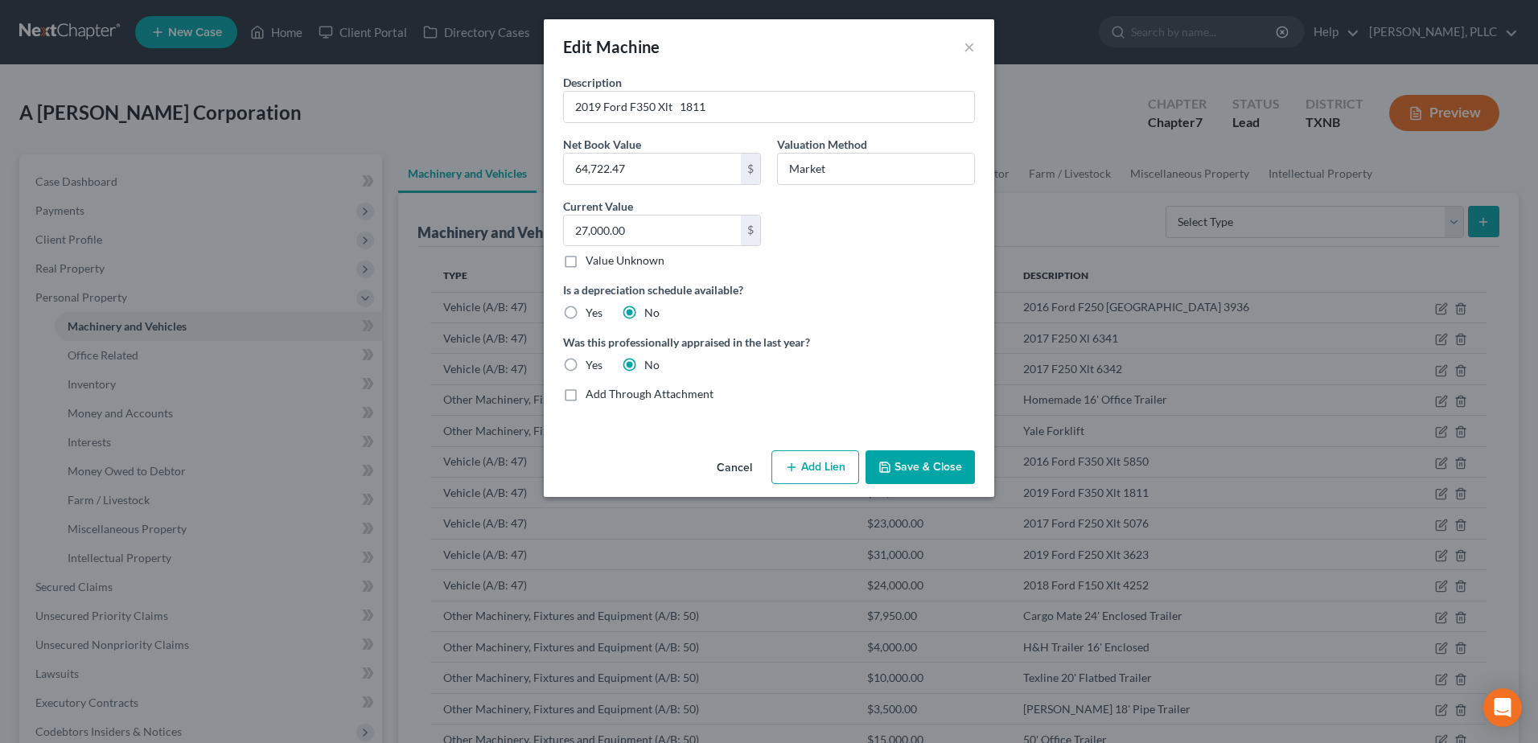
click at [782, 476] on button "Add Lien" at bounding box center [815, 467] width 88 height 34
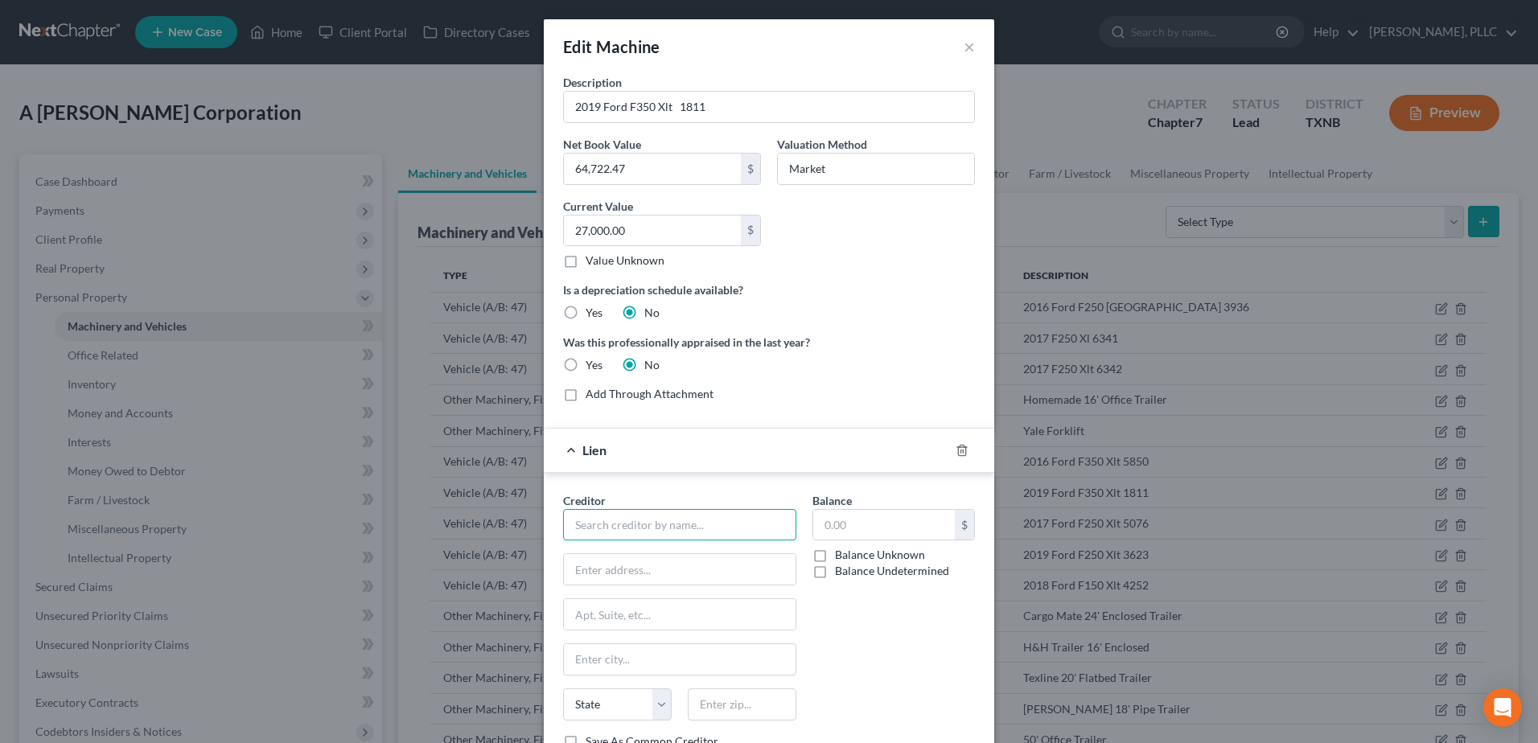
click at [705, 532] on input "text" at bounding box center [679, 525] width 233 height 32
type input "Prosperity Bank"
type input "[STREET_ADDRESS][PERSON_NAME]"
type input "Amarillo"
type input "79119"
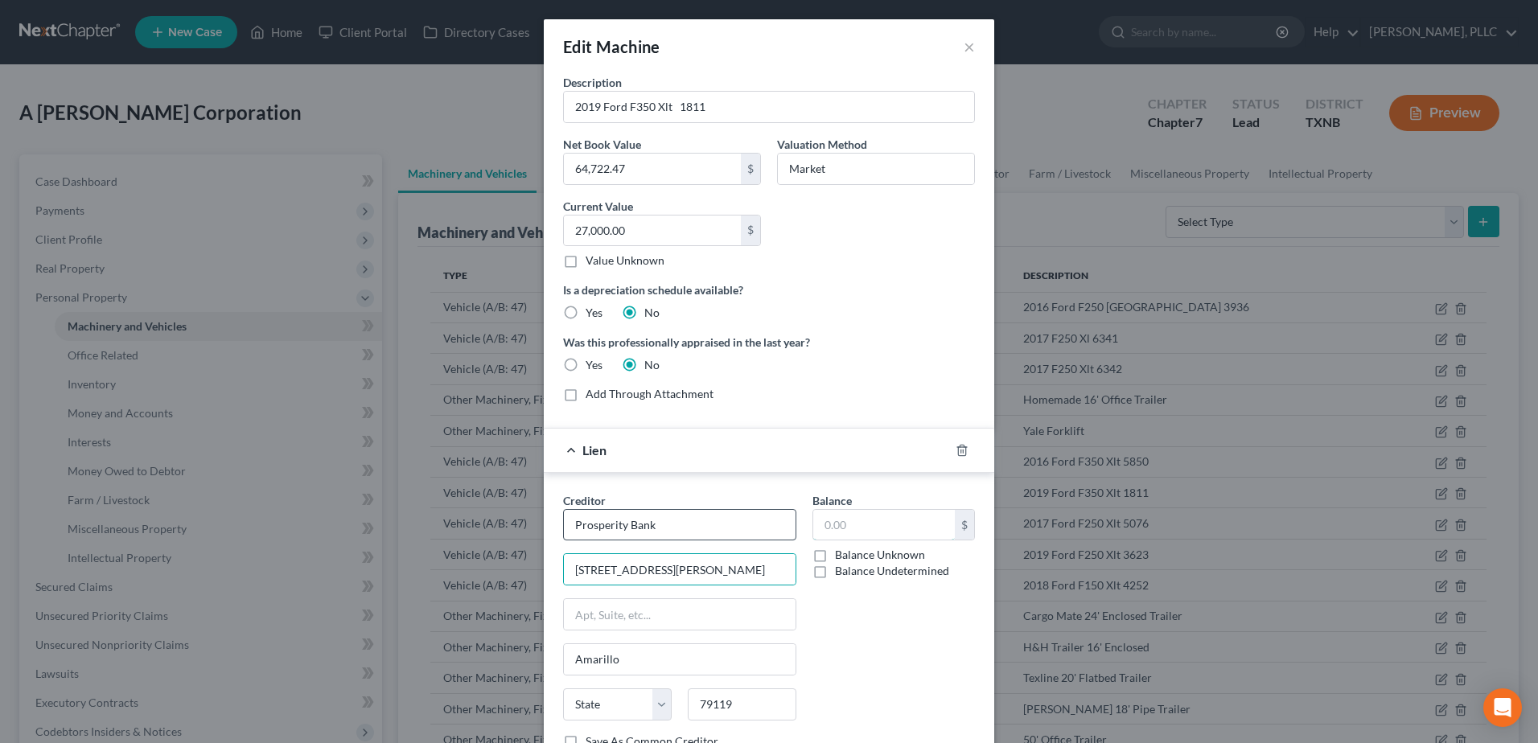
type input "380,237.58"
select select "45"
click at [626, 707] on select "State [US_STATE] AK AR AZ CA CO CT DE DC [GEOGRAPHIC_DATA] [GEOGRAPHIC_DATA] GU…" at bounding box center [617, 704] width 109 height 32
click at [856, 671] on div "Balance 380,237.58 $ Balance Unknown Balance Undetermined 380,237.58 $ Balance …" at bounding box center [893, 627] width 179 height 270
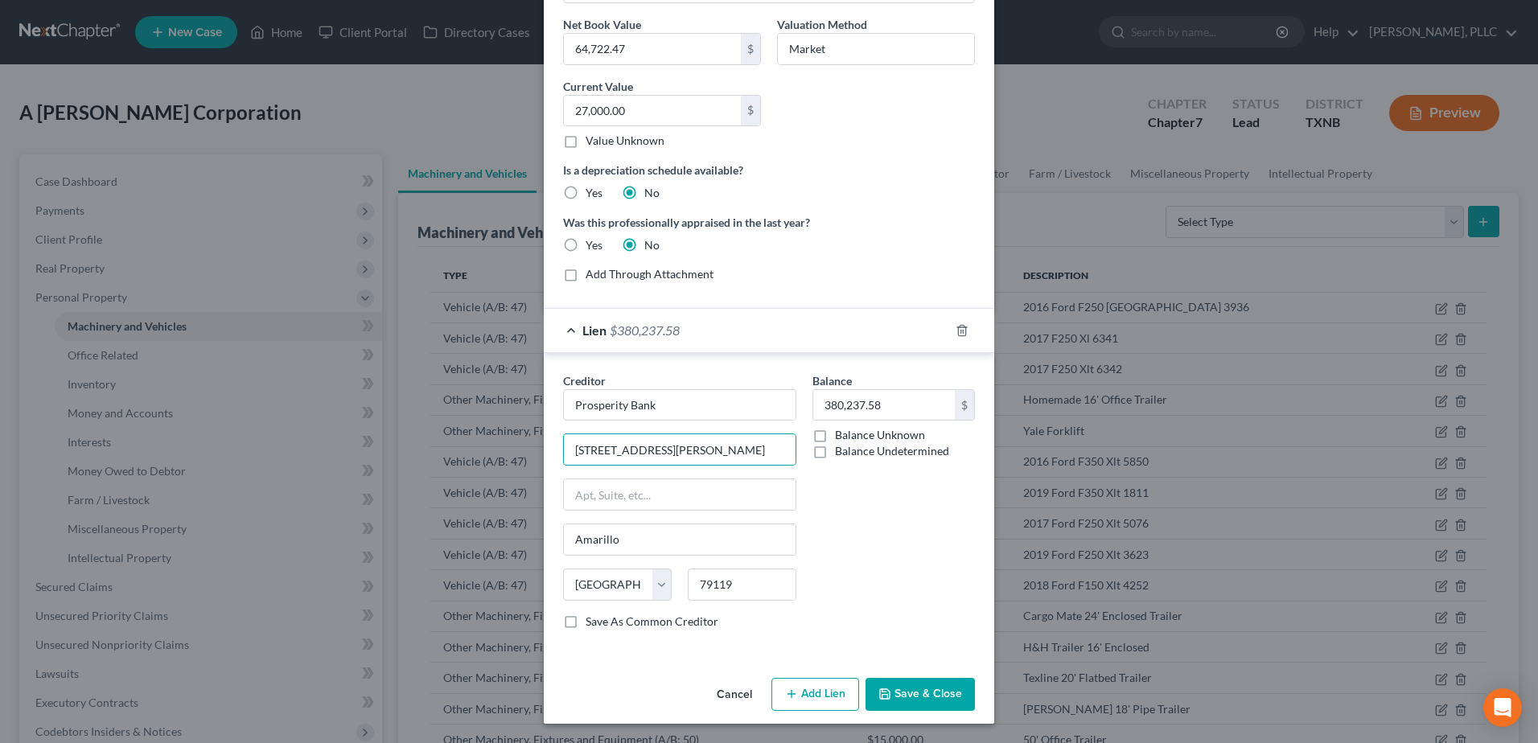
click at [919, 693] on button "Save & Close" at bounding box center [919, 695] width 109 height 34
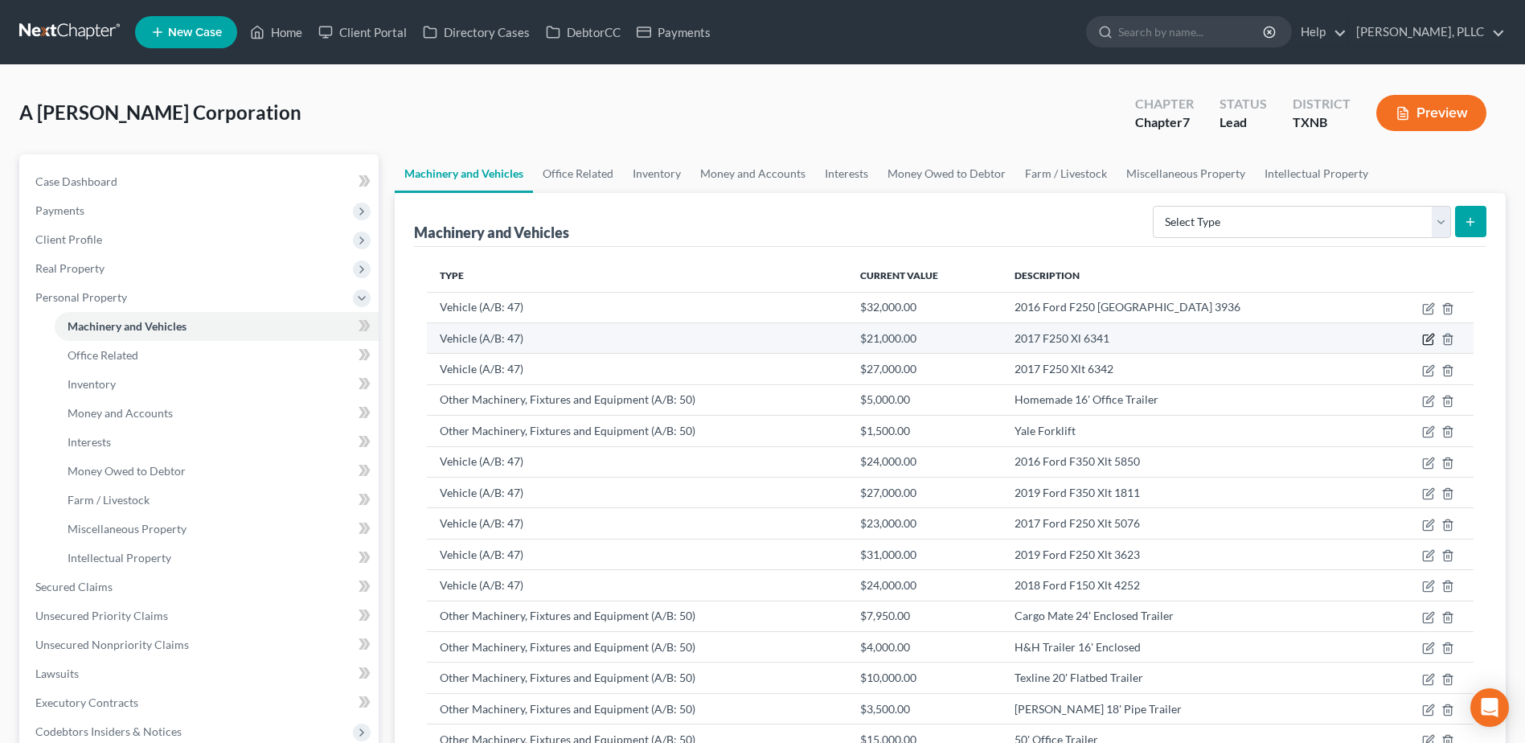
click at [1433, 341] on icon "button" at bounding box center [1428, 340] width 10 height 10
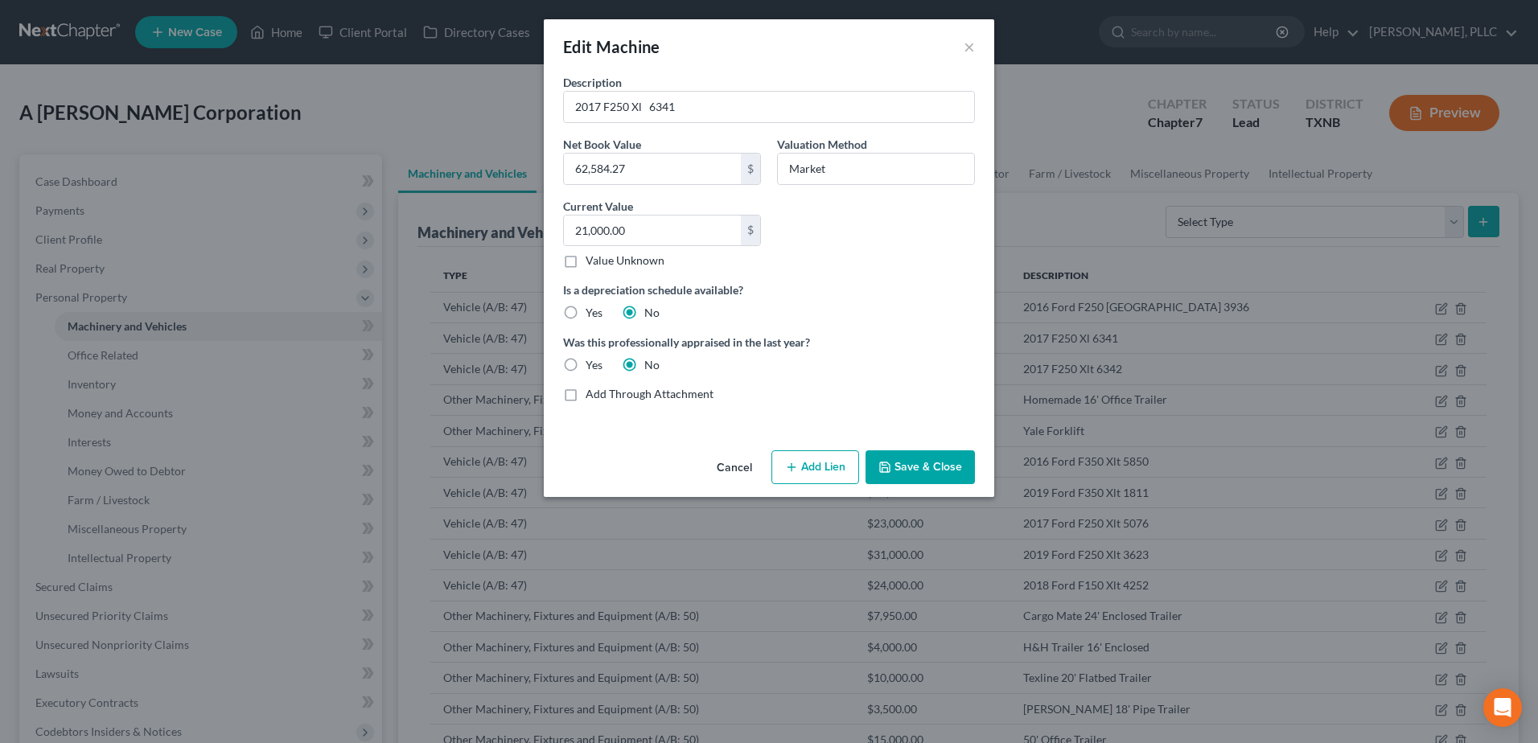
click at [836, 471] on button "Add Lien" at bounding box center [815, 467] width 88 height 34
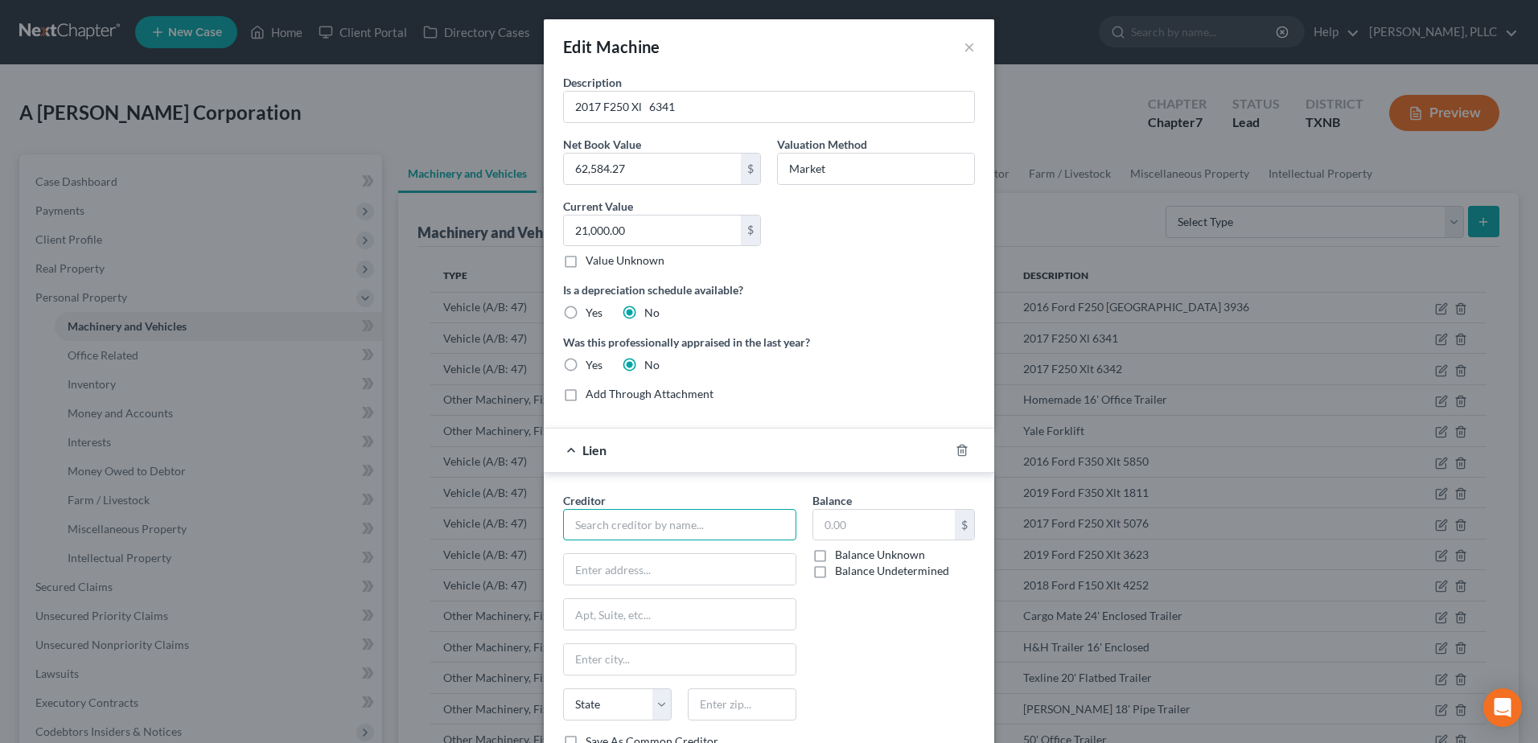
click at [748, 528] on input "text" at bounding box center [679, 525] width 233 height 32
type input "Prosperity Bank"
type input "[STREET_ADDRESS][PERSON_NAME]"
type input "Amarillo"
type input "79119"
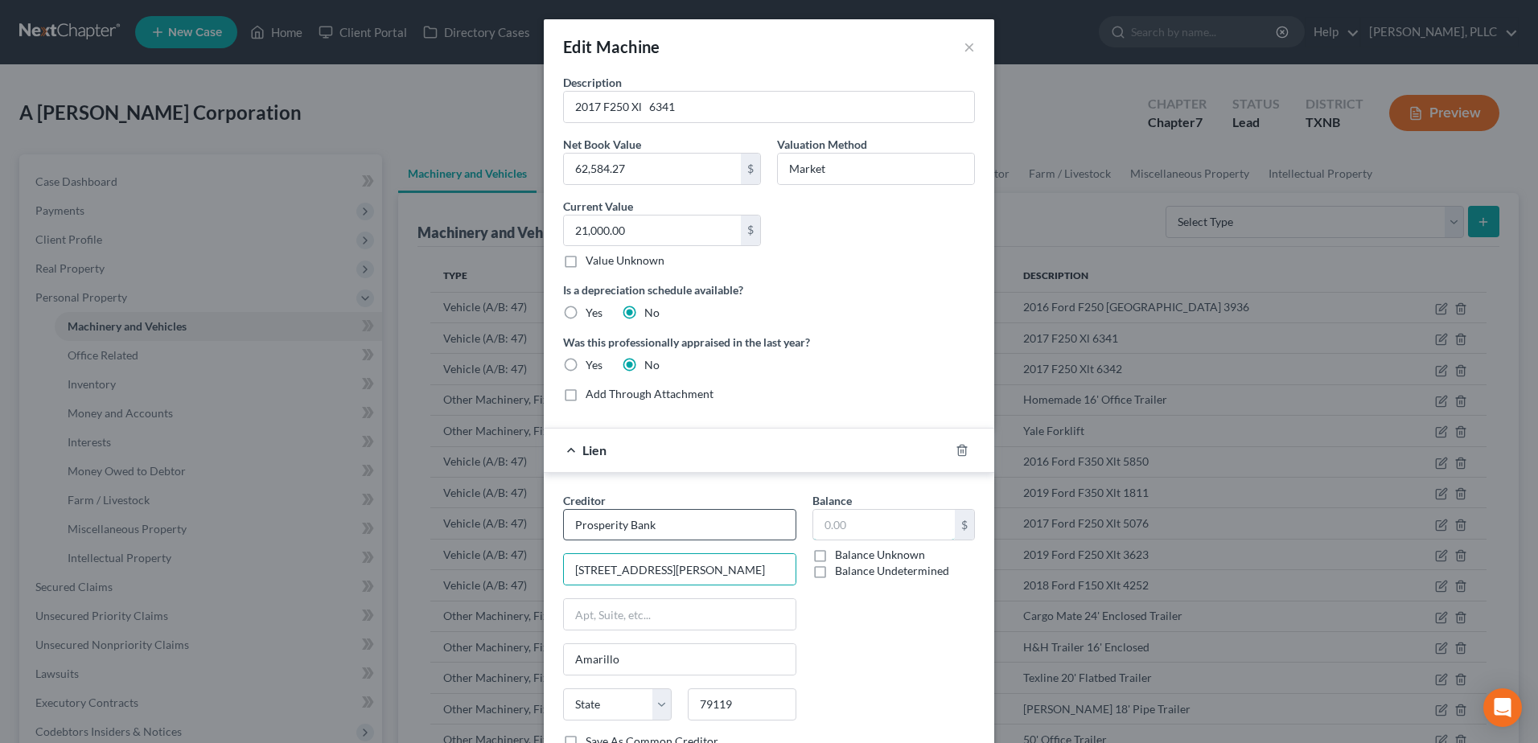
type input "380,237.58"
click at [854, 698] on div "Balance 380,237.58 $ Balance Unknown Balance Undetermined 380,237.58 $ Balance …" at bounding box center [893, 627] width 179 height 270
select select "45"
click at [867, 675] on div "Balance 380,237.58 $ Balance Unknown Balance Undetermined 380,237.58 $ Balance …" at bounding box center [893, 627] width 179 height 270
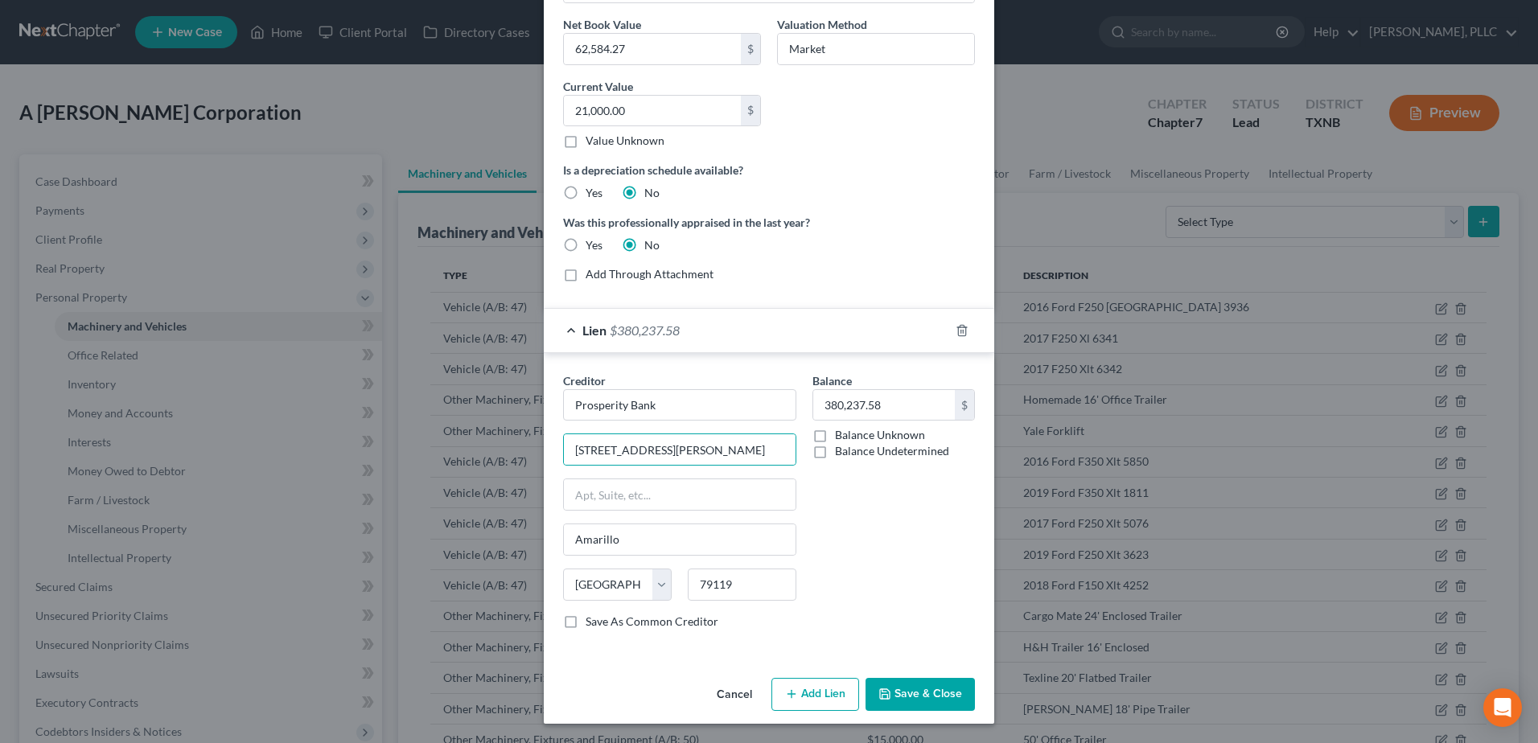
click at [951, 695] on button "Save & Close" at bounding box center [919, 695] width 109 height 34
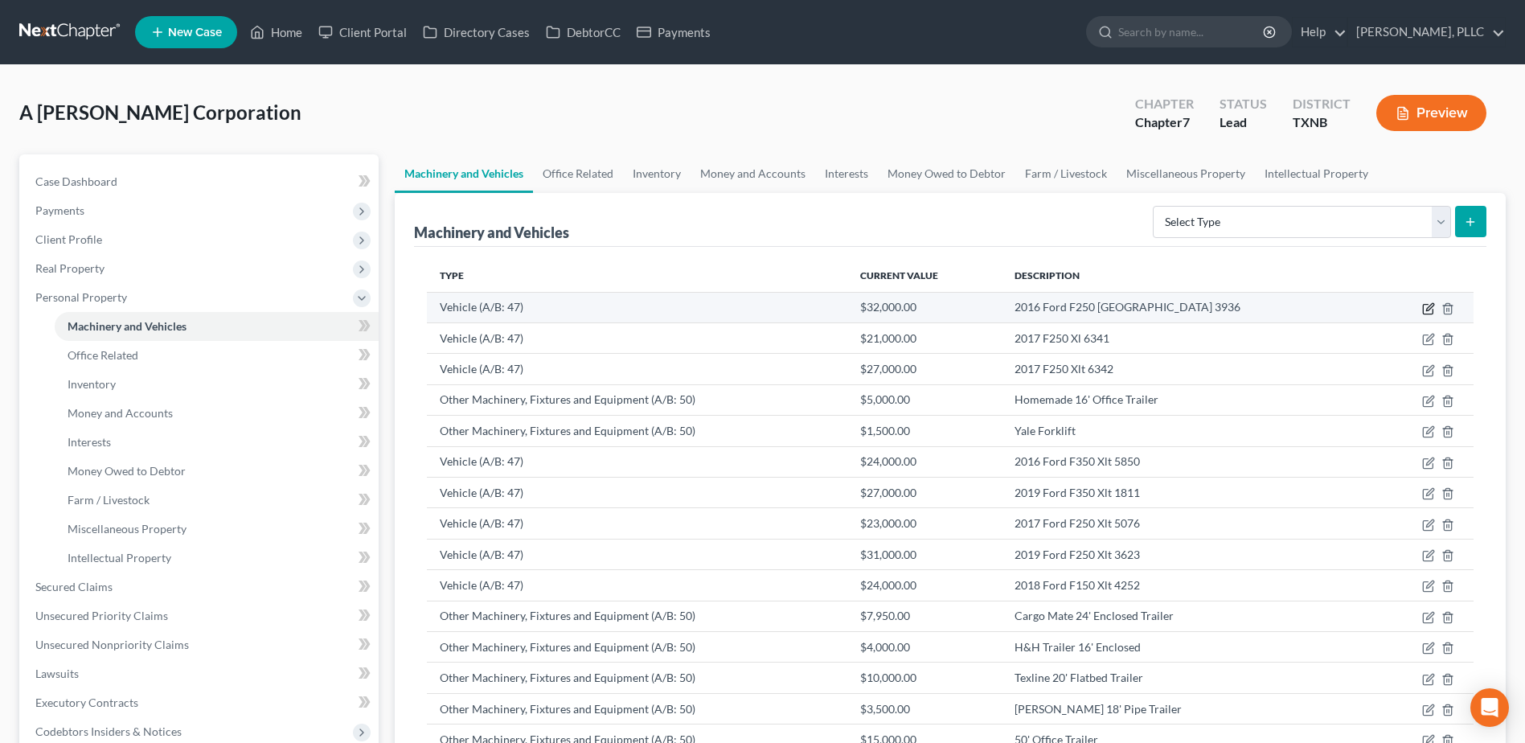
click at [1429, 306] on icon "button" at bounding box center [1430, 306] width 7 height 7
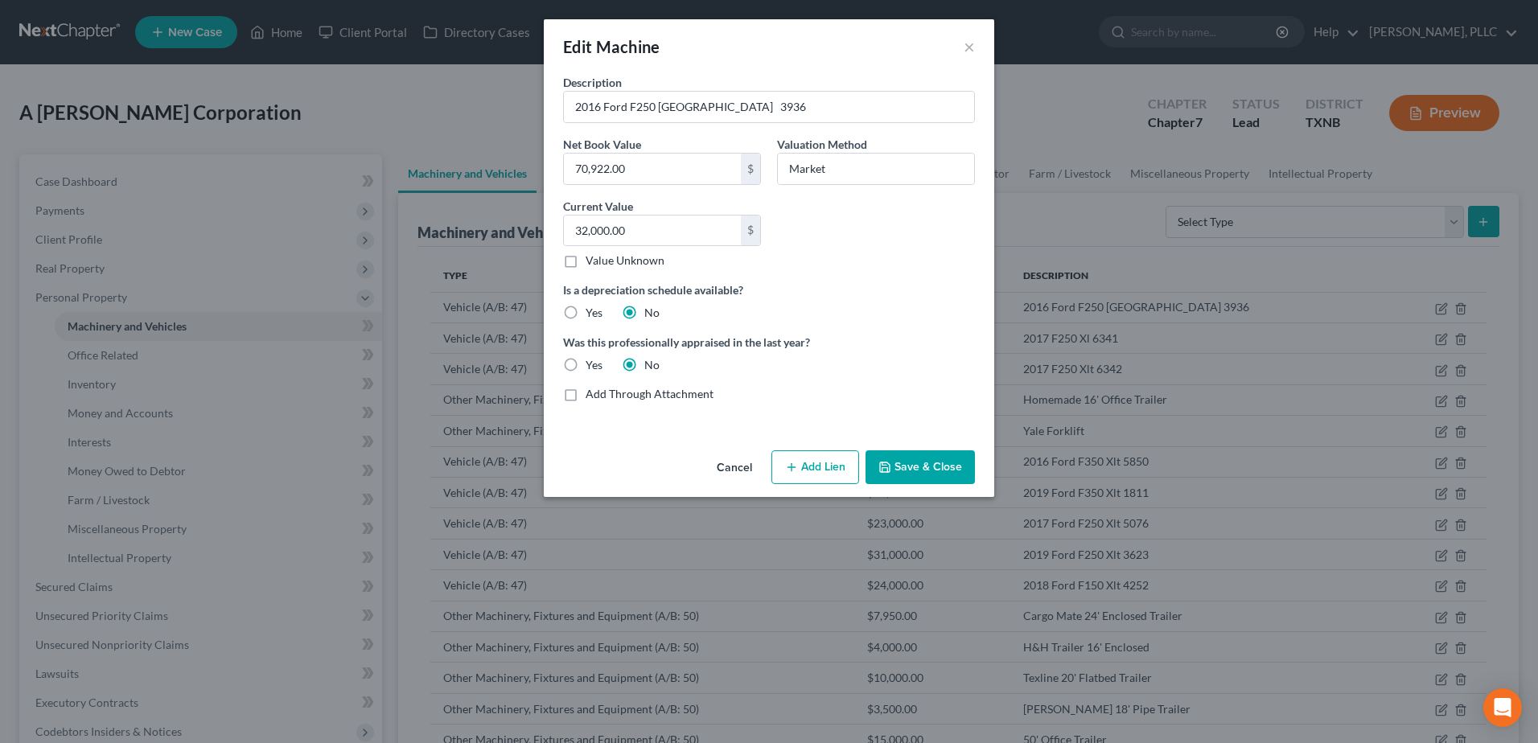
click at [823, 473] on button "Add Lien" at bounding box center [815, 467] width 88 height 34
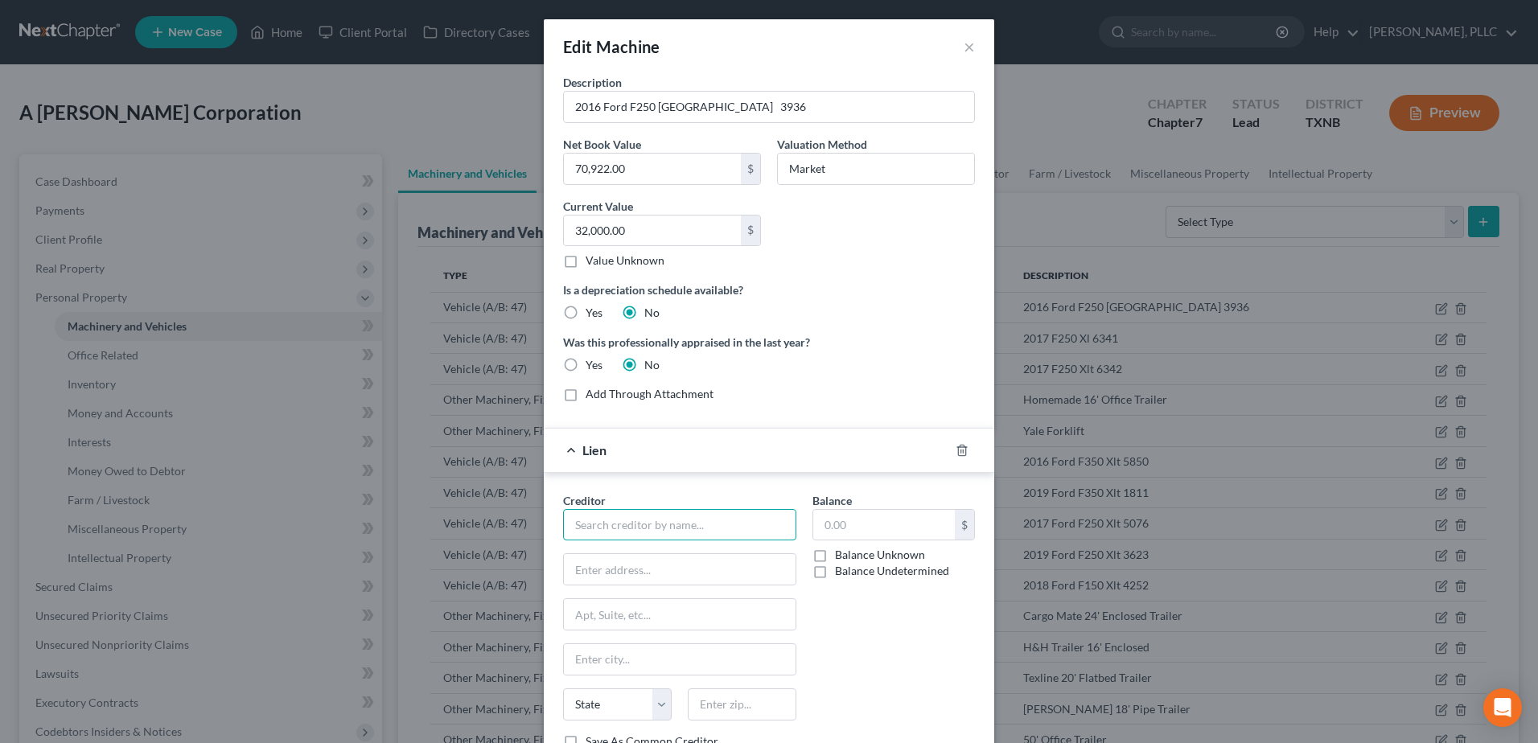
click at [692, 525] on input "text" at bounding box center [679, 525] width 233 height 32
type input "Prosperity Bank"
type input "[STREET_ADDRESS][PERSON_NAME]"
type input "Amarillo"
type input "79119"
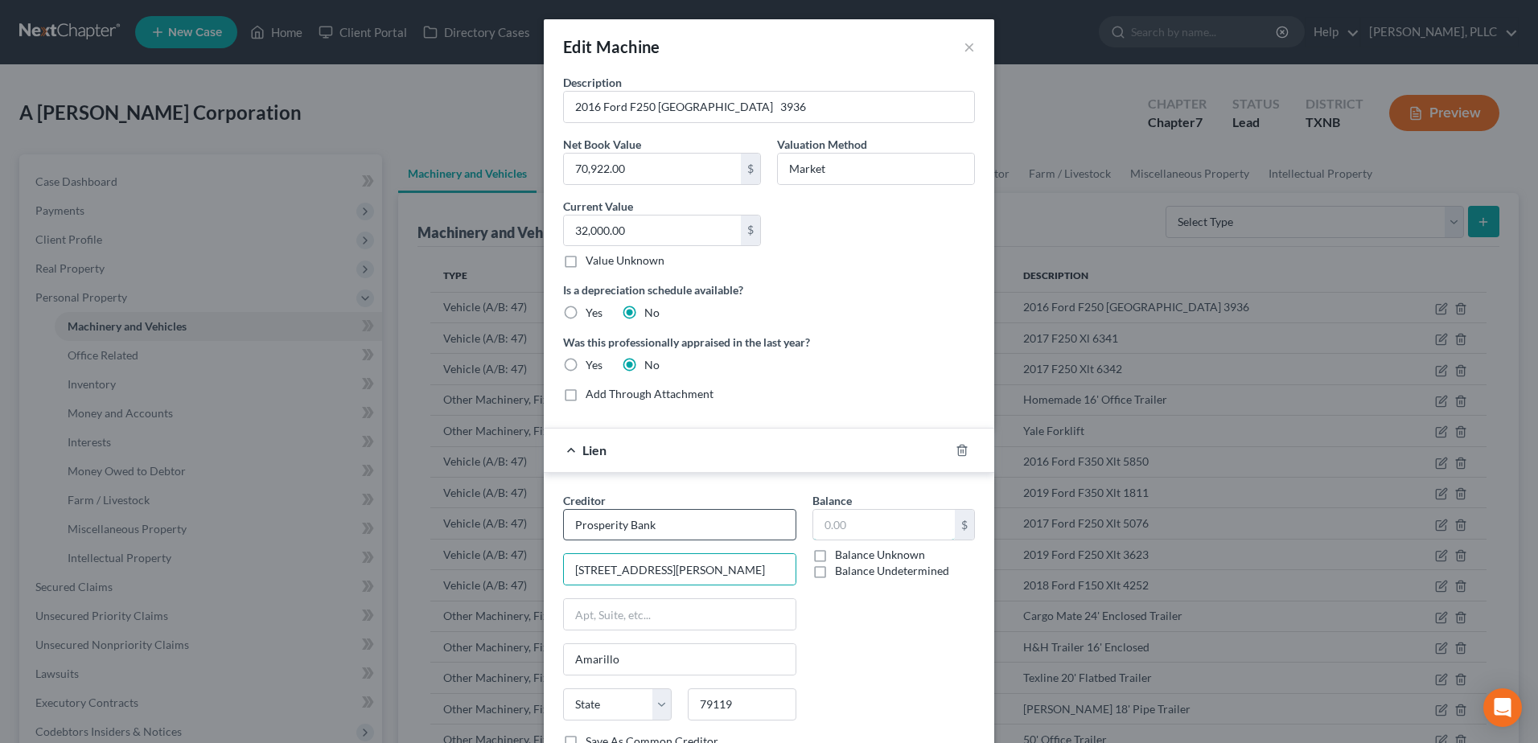
type input "380,237.58"
click at [804, 604] on div "Balance 380,237.58 $ Balance Unknown Balance Undetermined 380,237.58 $ Balance …" at bounding box center [893, 627] width 179 height 270
select select "45"
click at [626, 708] on select "State [US_STATE] AK AR AZ CA CO CT DE DC [GEOGRAPHIC_DATA] [GEOGRAPHIC_DATA] GU…" at bounding box center [617, 704] width 109 height 32
click at [882, 671] on div "Balance 380,237.58 $ Balance Unknown Balance Undetermined 380,237.58 $ Balance …" at bounding box center [893, 627] width 179 height 270
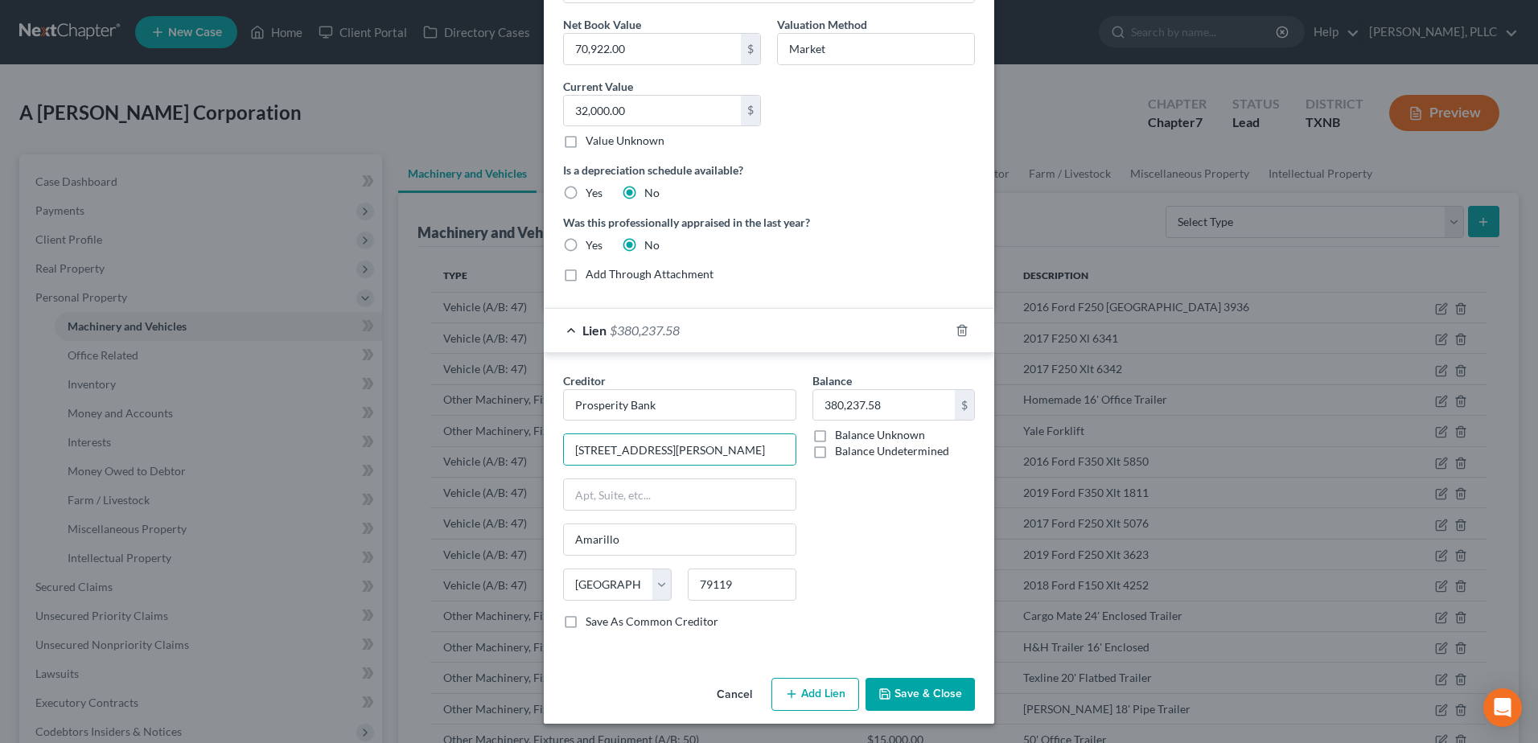
click at [943, 694] on button "Save & Close" at bounding box center [919, 695] width 109 height 34
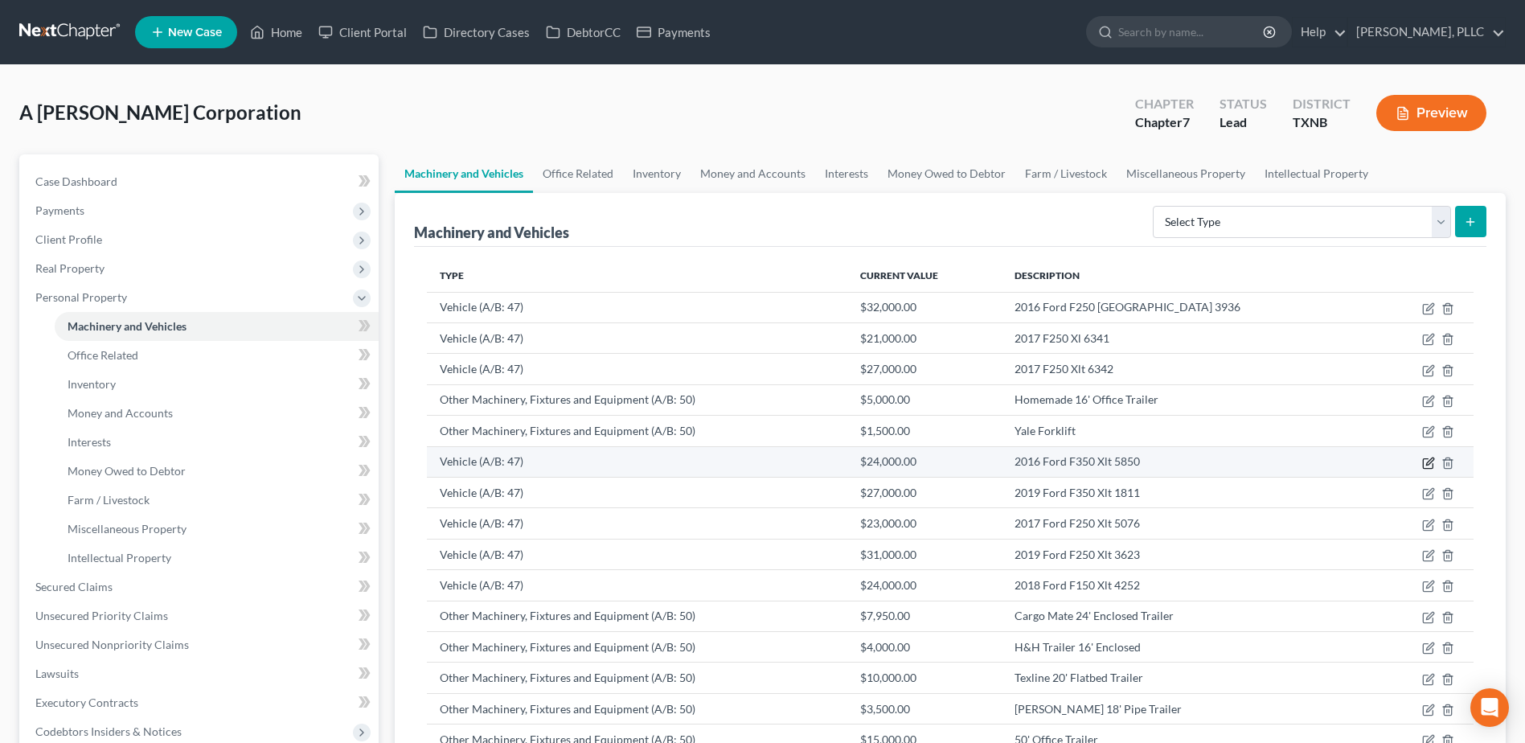
click at [1429, 465] on icon "button" at bounding box center [1430, 461] width 7 height 7
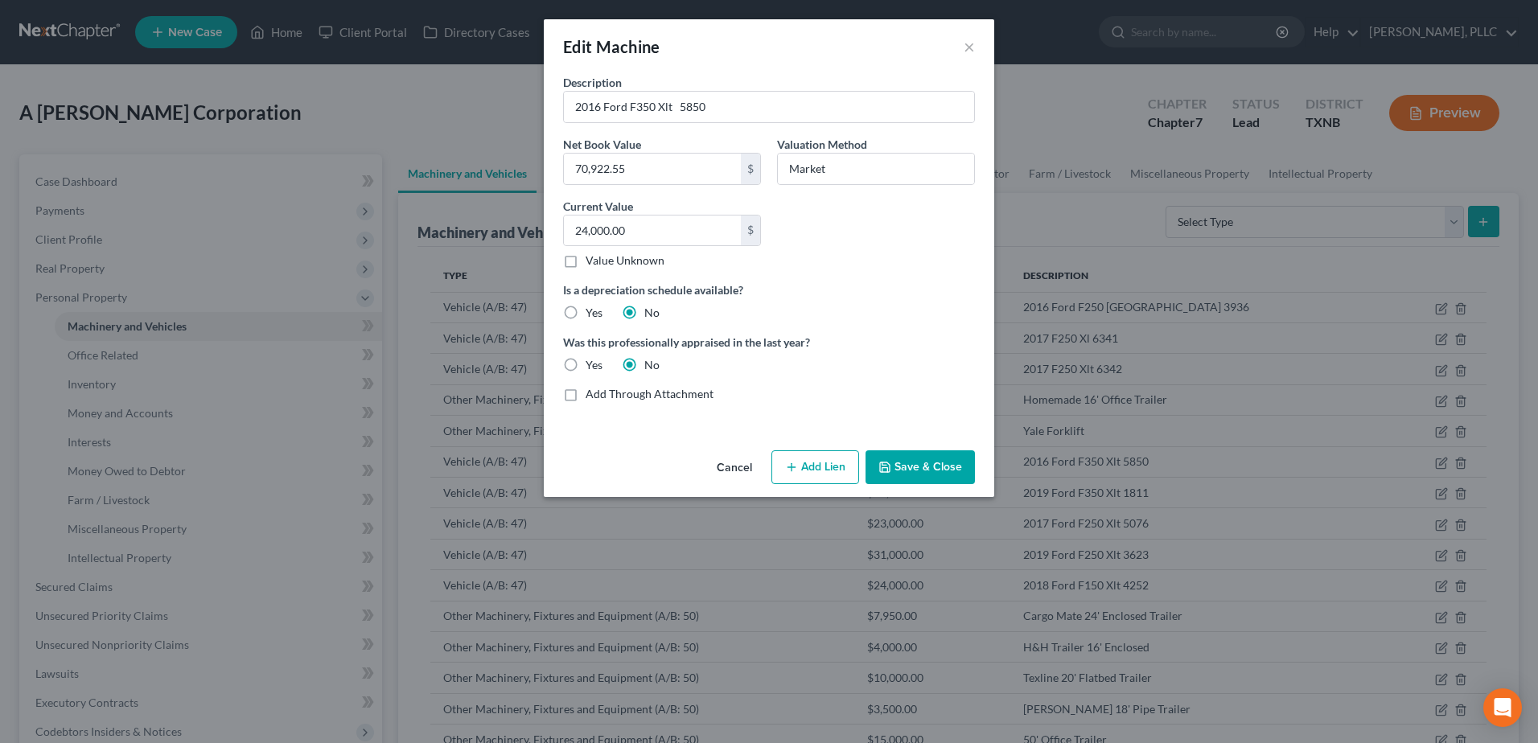
click at [823, 477] on button "Add Lien" at bounding box center [815, 467] width 88 height 34
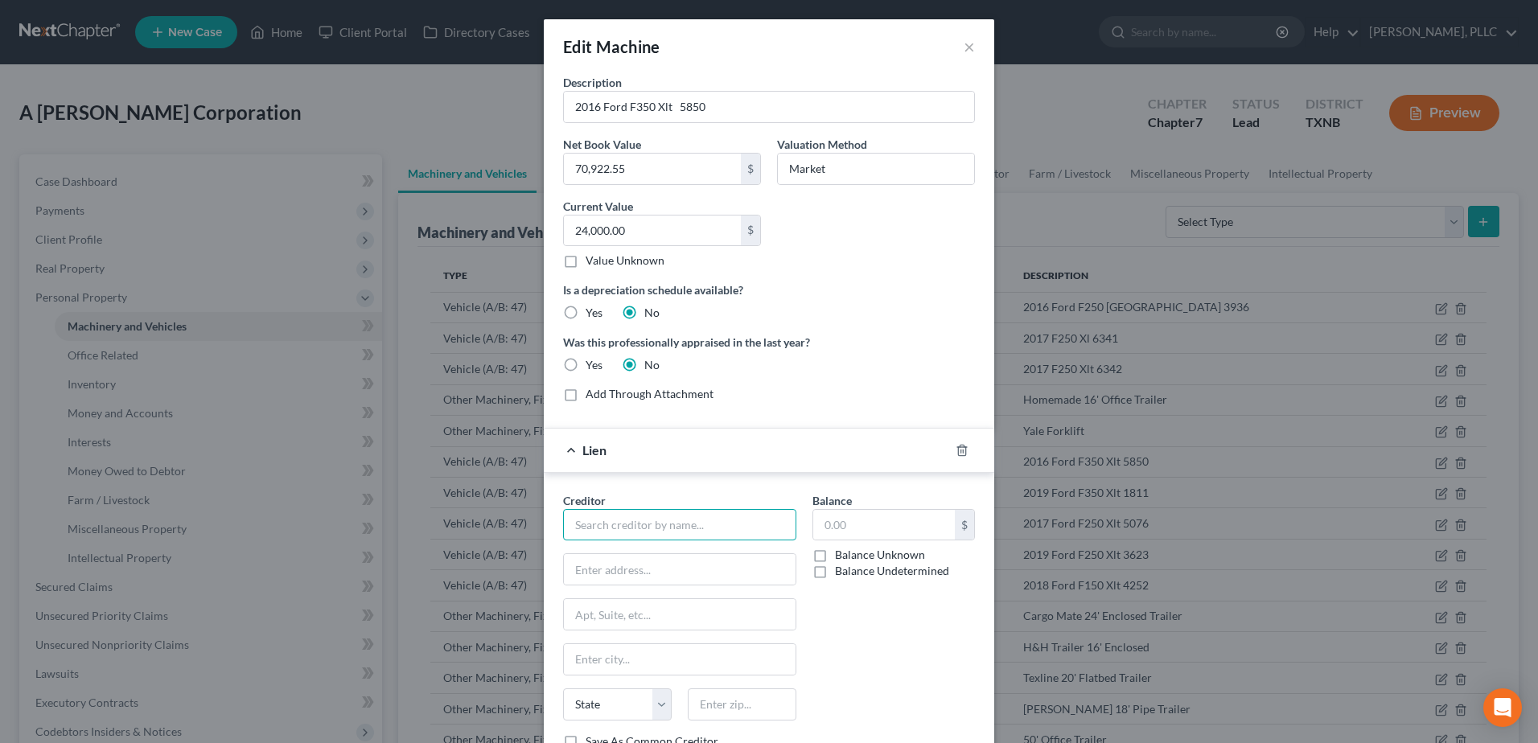
click at [714, 532] on input "text" at bounding box center [679, 525] width 233 height 32
type input "Prosperity Bank"
type input "[STREET_ADDRESS][PERSON_NAME]"
type input "Amarillo"
type input "79119"
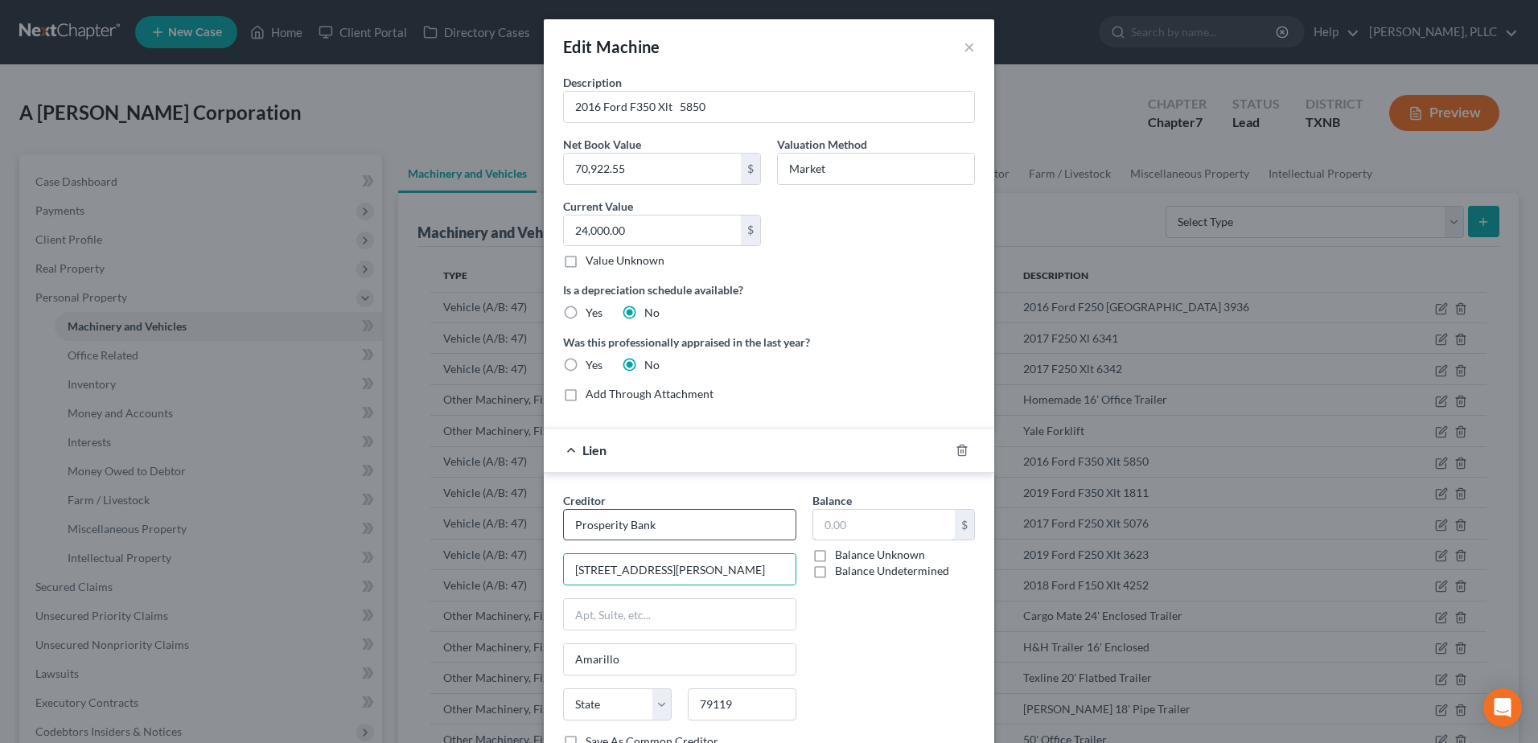
type input "380,237.58"
select select "45"
click at [873, 671] on div "Balance 380,237.58 $ Balance Unknown Balance Undetermined 380,237.58 $ Balance …" at bounding box center [893, 627] width 179 height 270
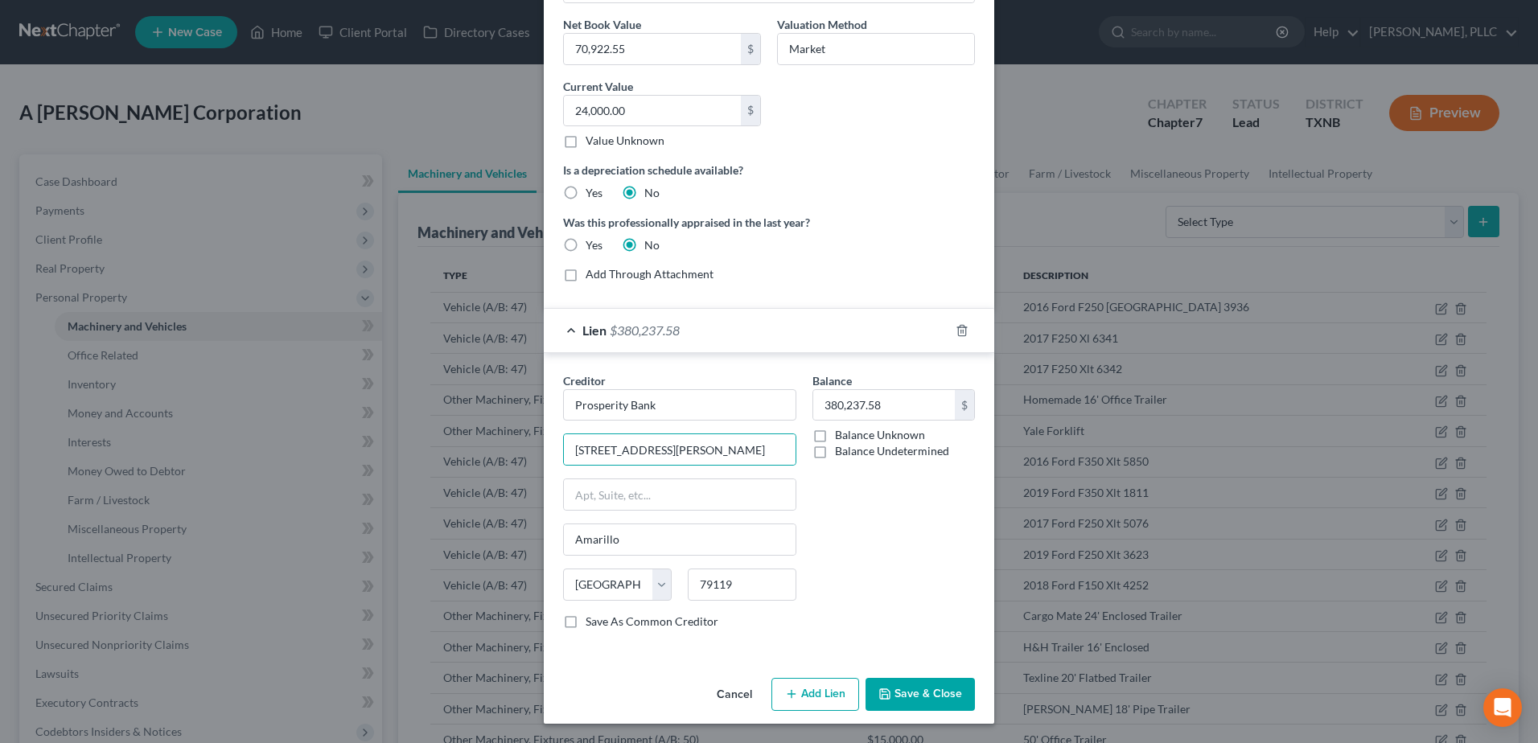
click at [929, 692] on button "Save & Close" at bounding box center [919, 695] width 109 height 34
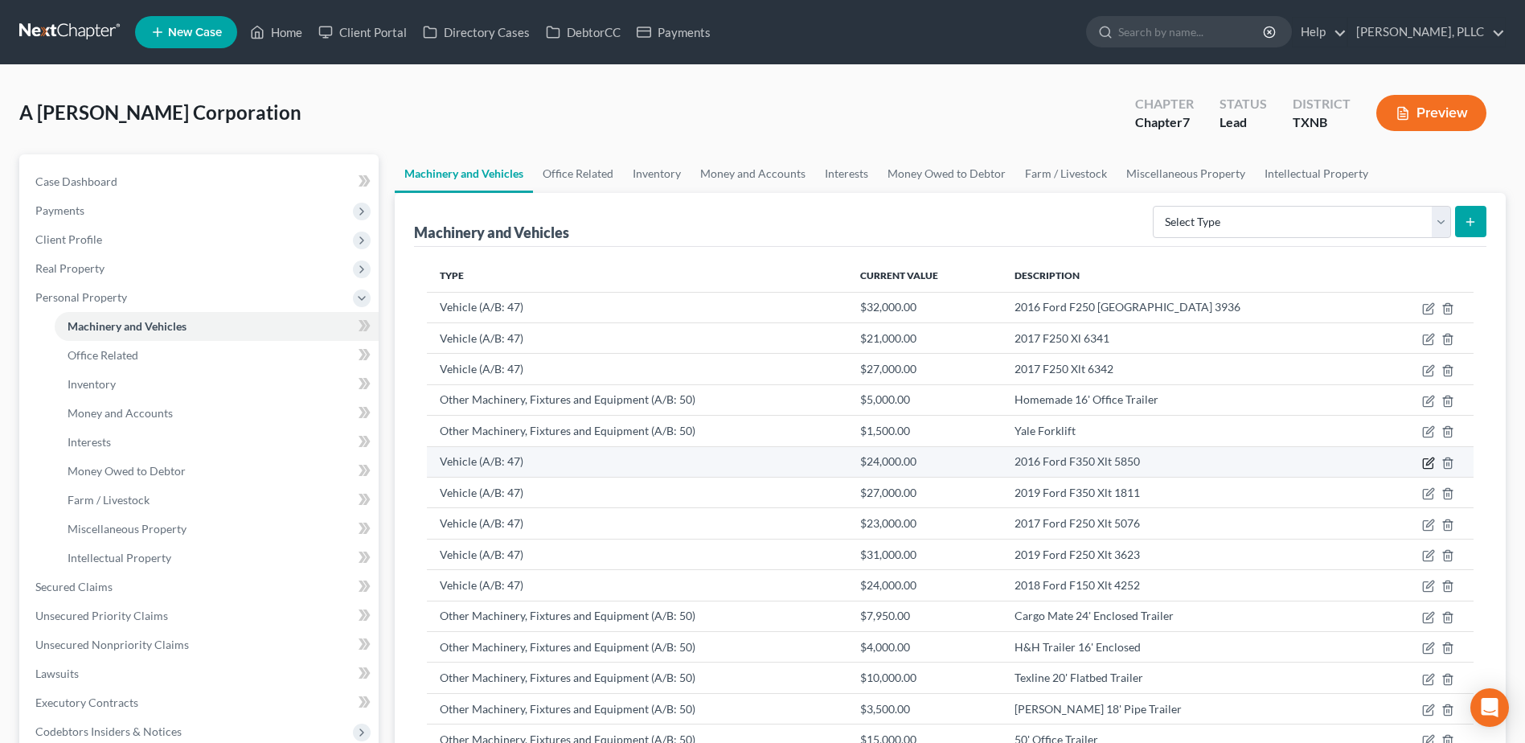
click at [1427, 462] on icon "button" at bounding box center [1429, 463] width 13 height 13
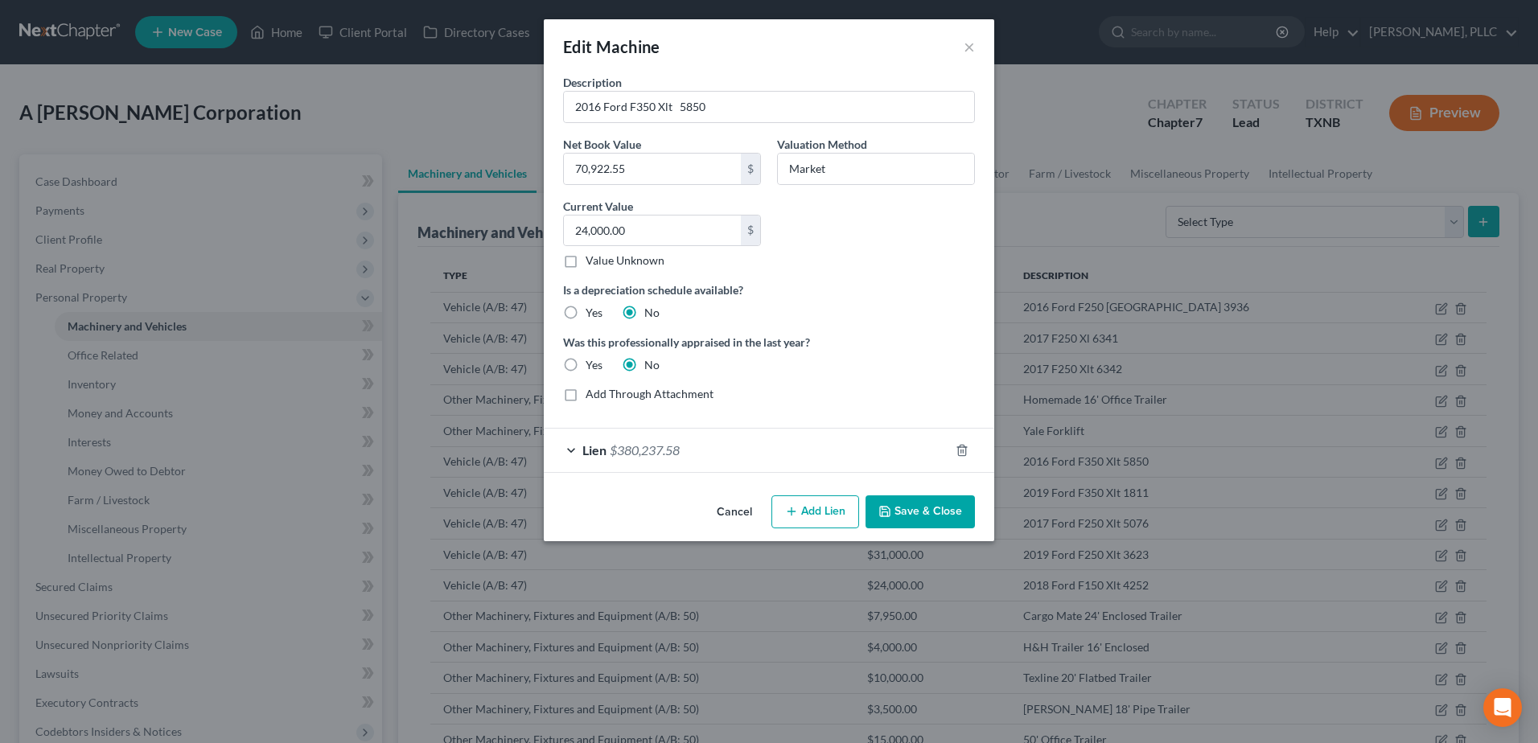
click at [741, 511] on button "Cancel" at bounding box center [734, 513] width 61 height 32
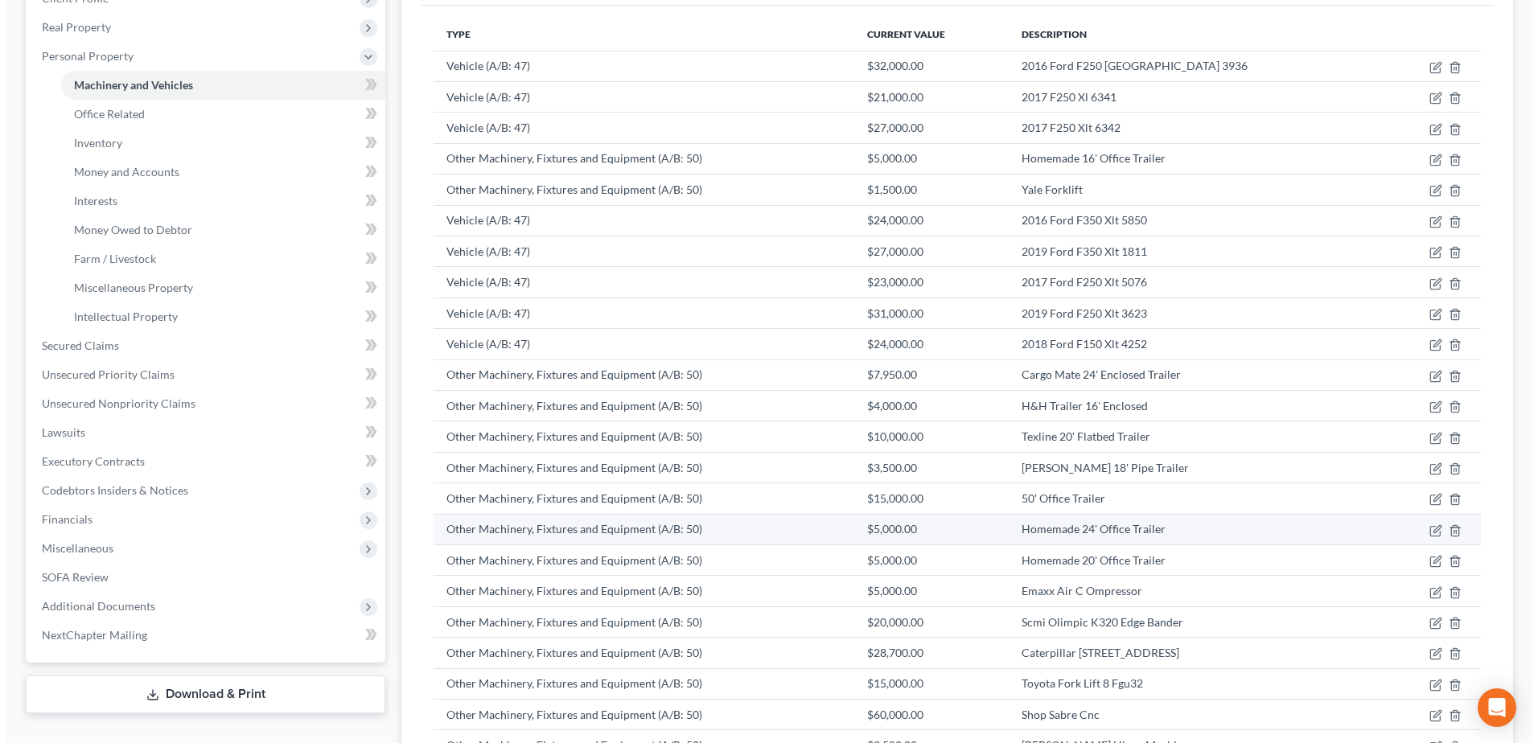
scroll to position [322, 0]
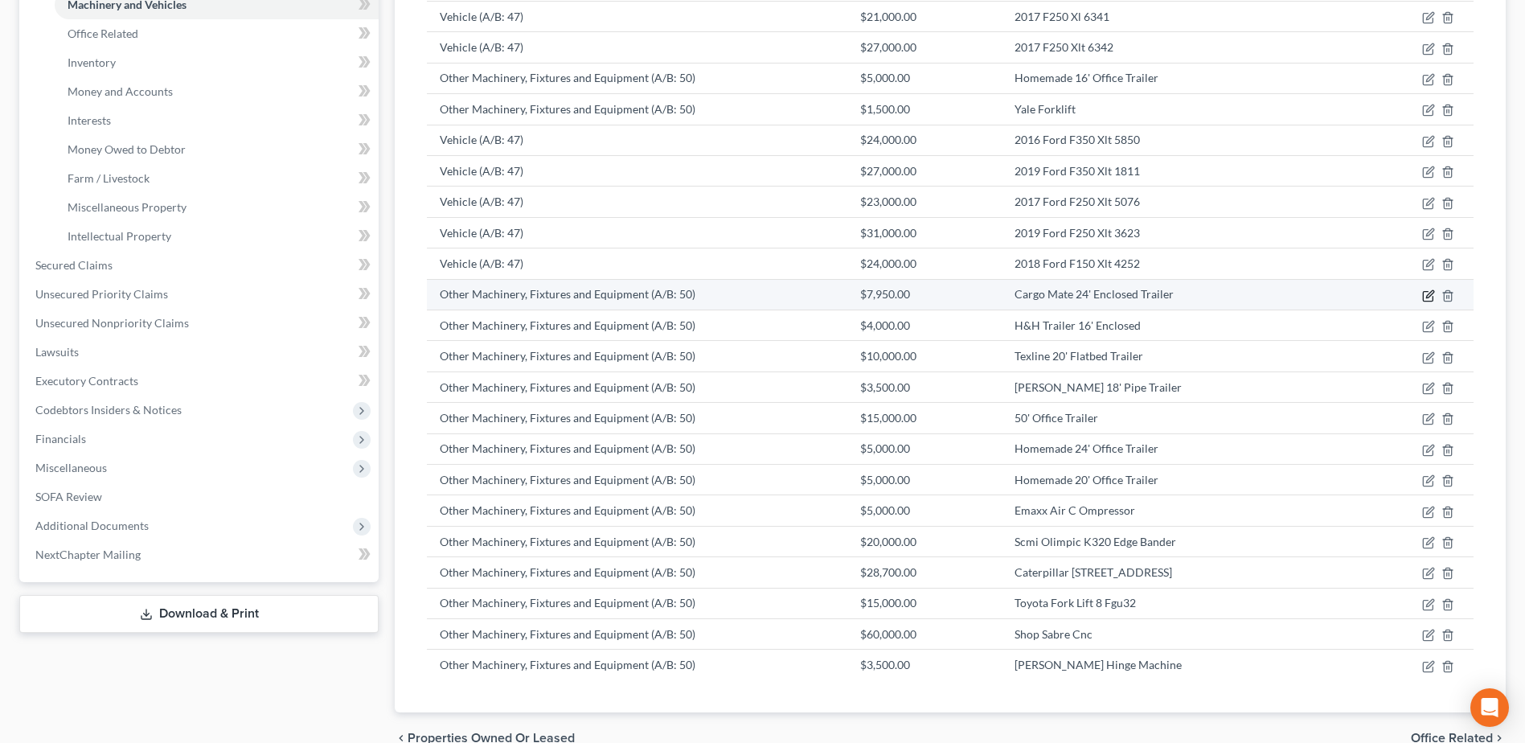
click at [1424, 294] on icon "button" at bounding box center [1428, 296] width 10 height 10
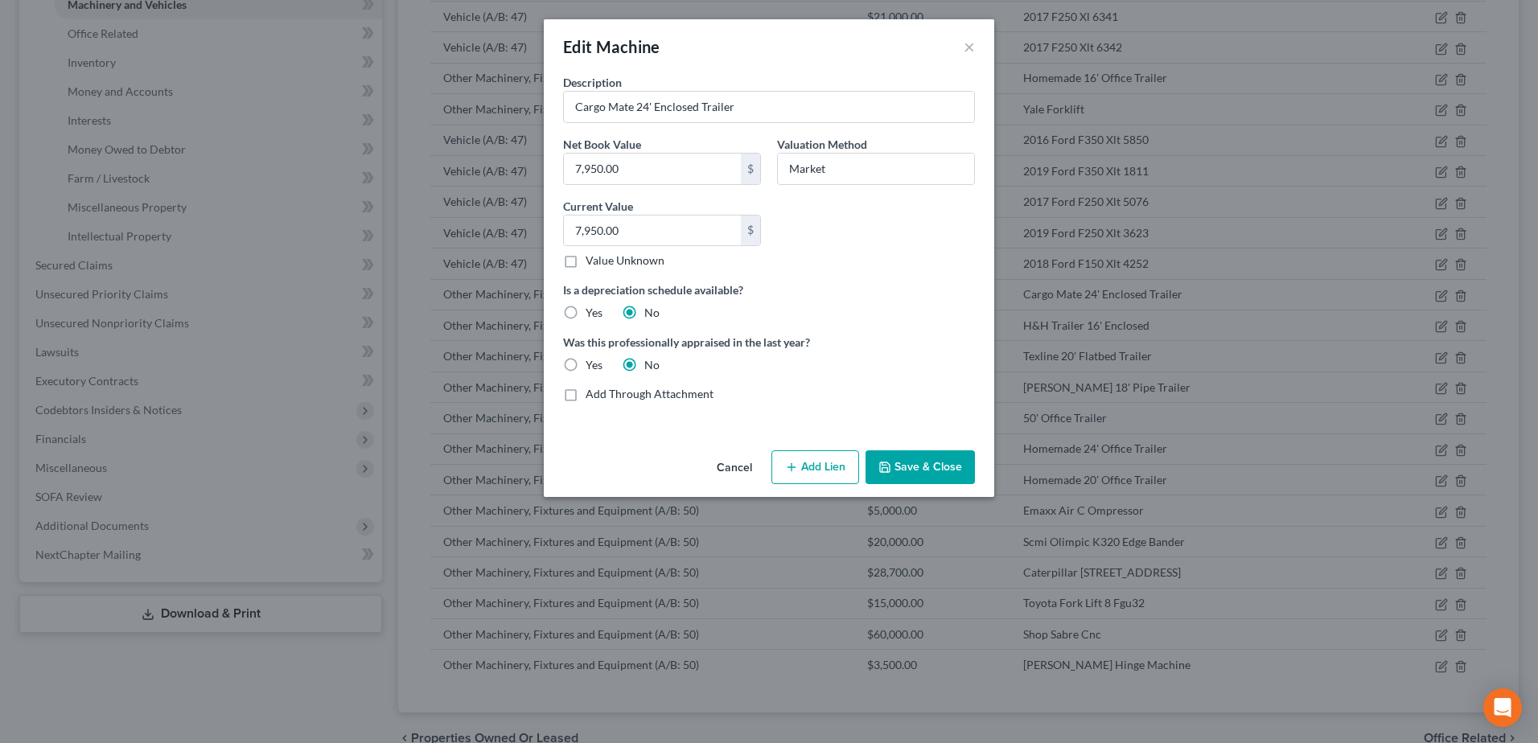
click at [801, 462] on button "Add Lien" at bounding box center [815, 467] width 88 height 34
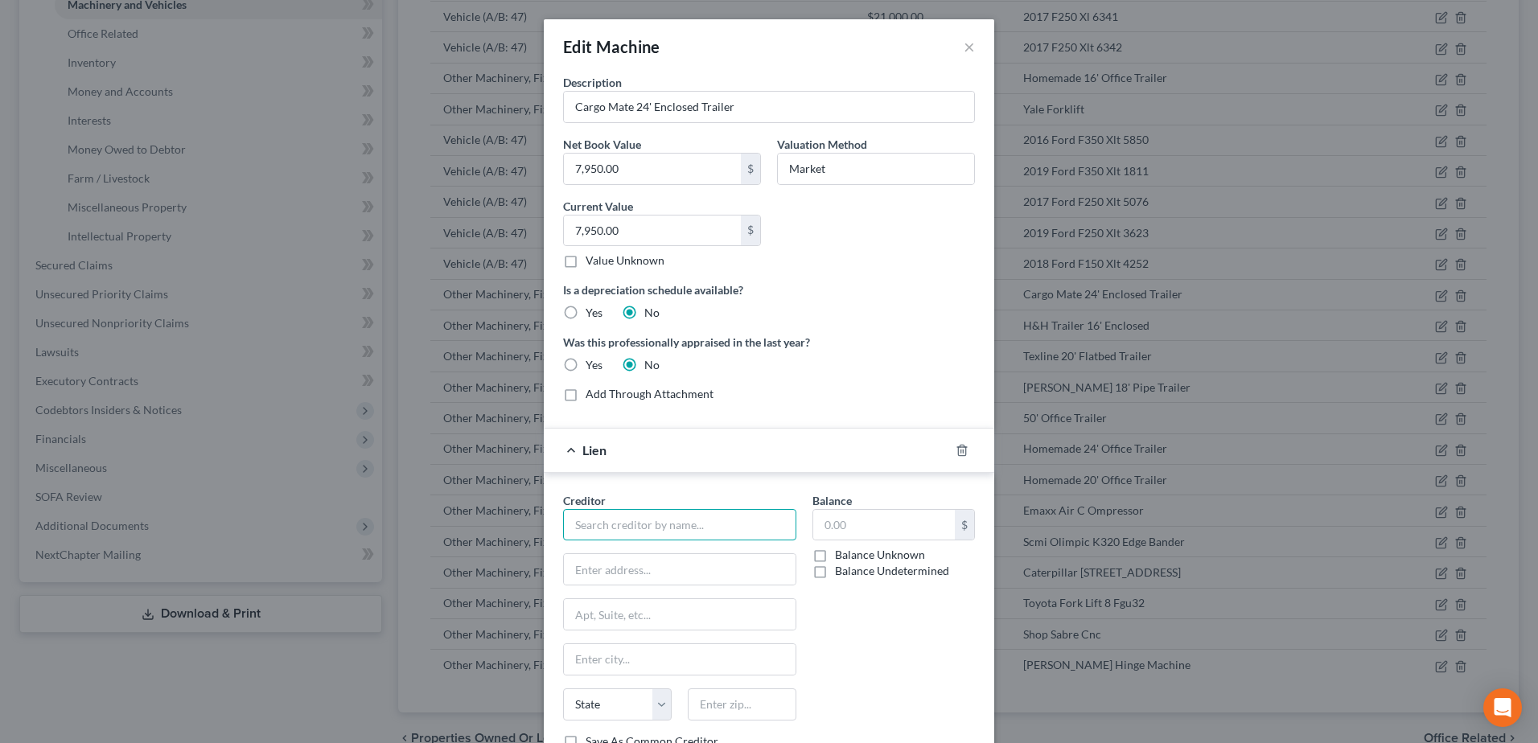
click at [620, 524] on input "text" at bounding box center [679, 525] width 233 height 32
type input "p"
type input "Prosperity Bank"
type input "[STREET_ADDRESS][PERSON_NAME]"
type input "Amarillo"
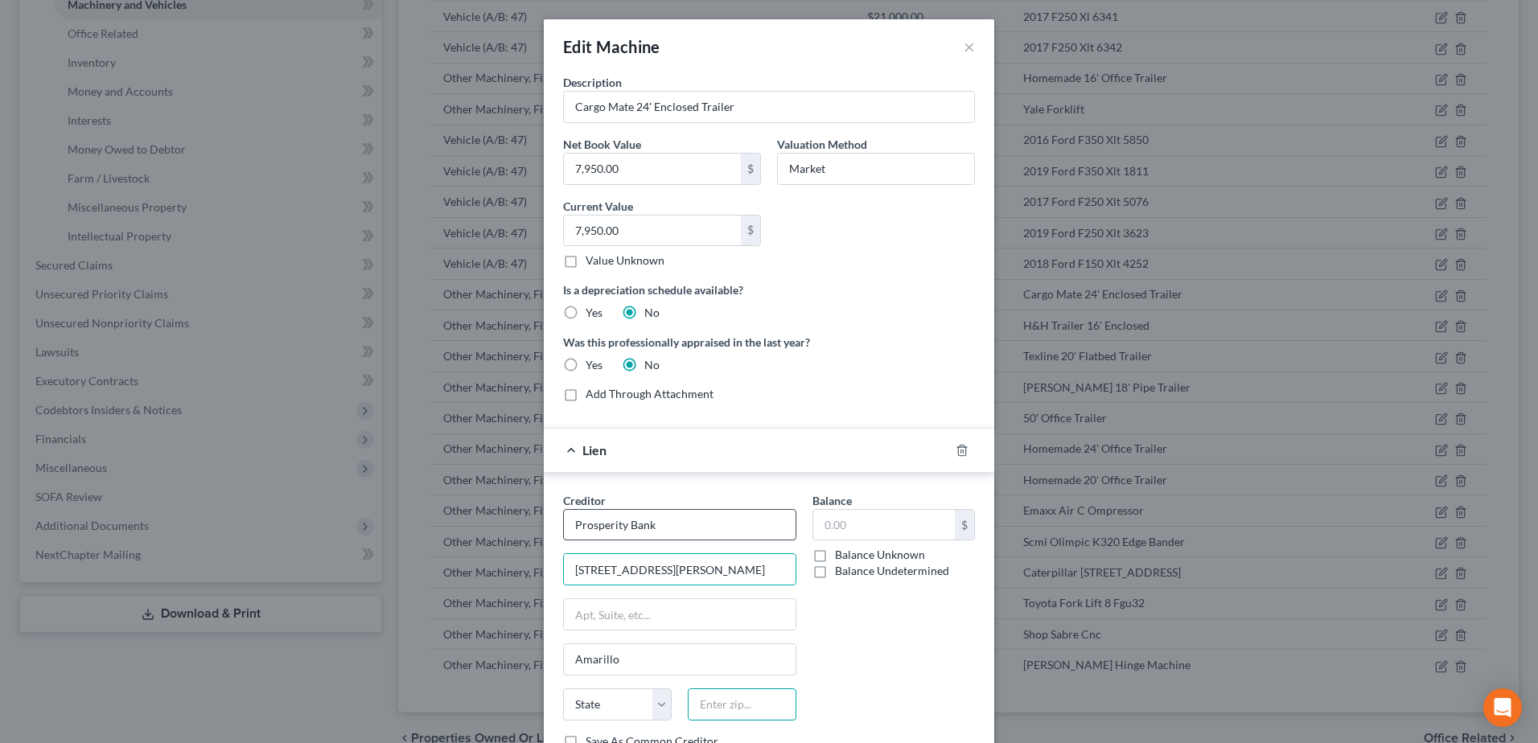
type input "79119"
type input "380,237.58"
click at [868, 622] on div "Balance 380,237.58 $ Balance Unknown Balance Undetermined 380,237.58 $ Balance …" at bounding box center [893, 627] width 179 height 270
select select "45"
click at [579, 704] on select "State [US_STATE] AK AR AZ CA CO CT DE DC [GEOGRAPHIC_DATA] [GEOGRAPHIC_DATA] GU…" at bounding box center [617, 704] width 109 height 32
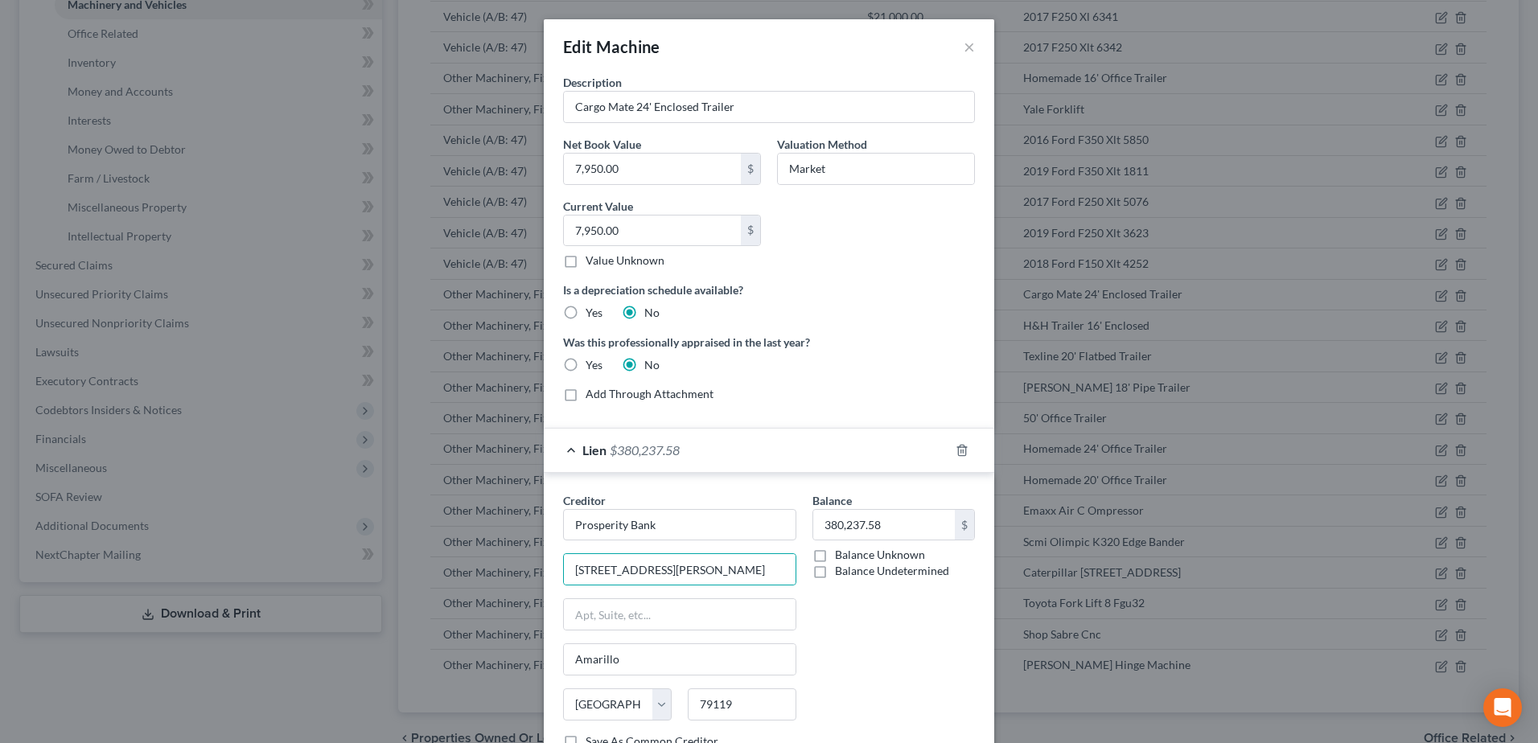
click at [865, 643] on div "Balance 380,237.58 $ Balance Unknown Balance Undetermined 380,237.58 $ Balance …" at bounding box center [893, 627] width 179 height 270
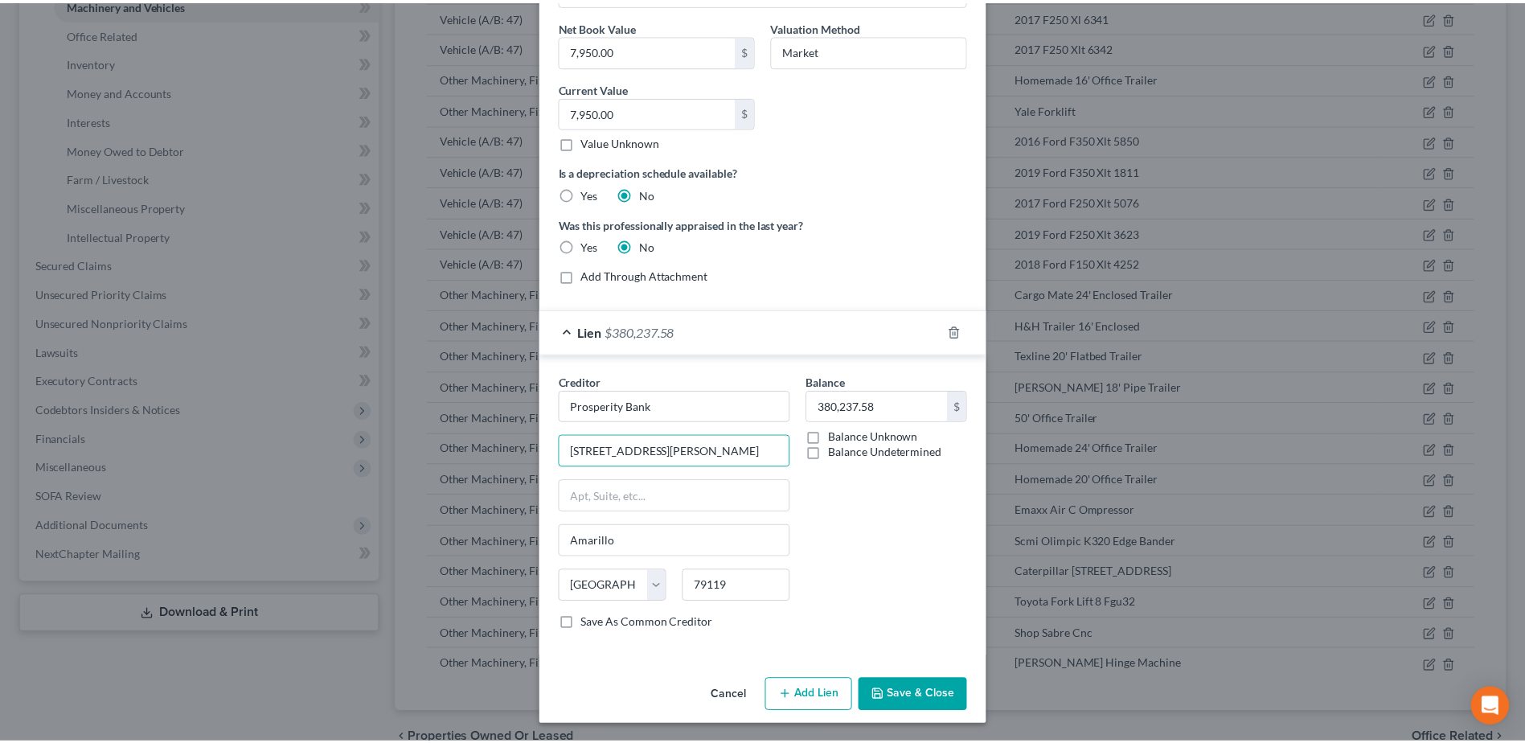
scroll to position [120, 0]
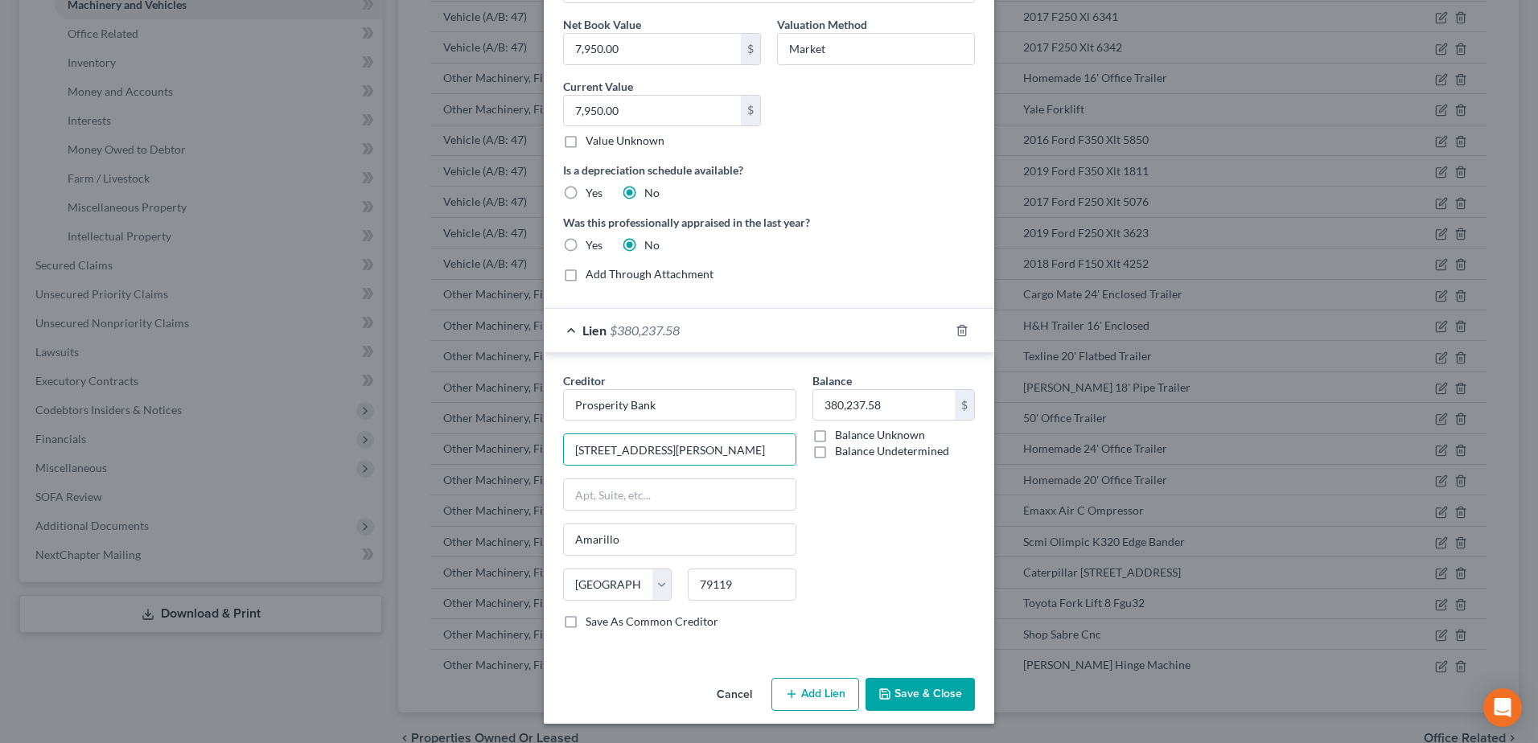
click at [918, 682] on button "Save & Close" at bounding box center [919, 695] width 109 height 34
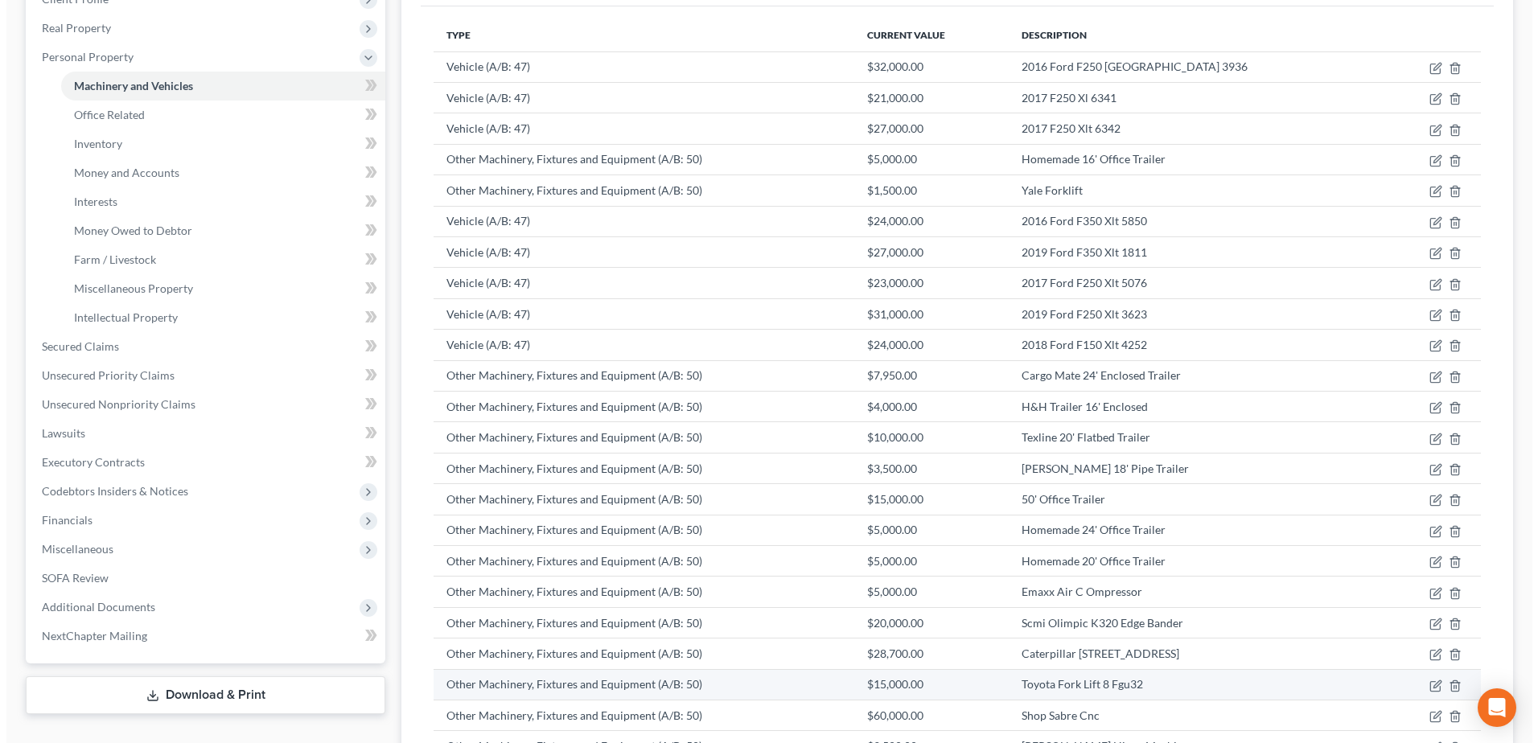
scroll to position [241, 0]
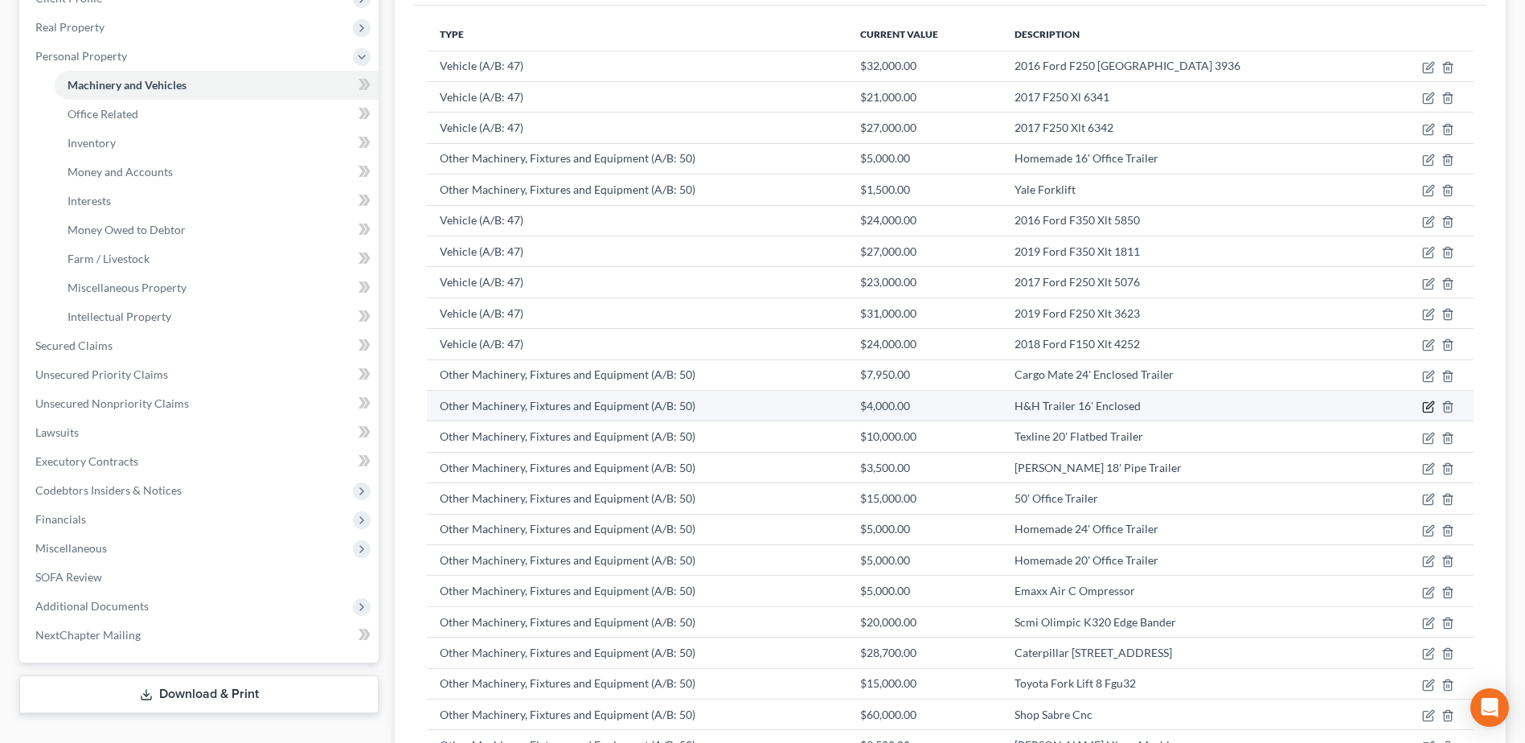
click at [1426, 402] on icon "button" at bounding box center [1429, 406] width 13 height 13
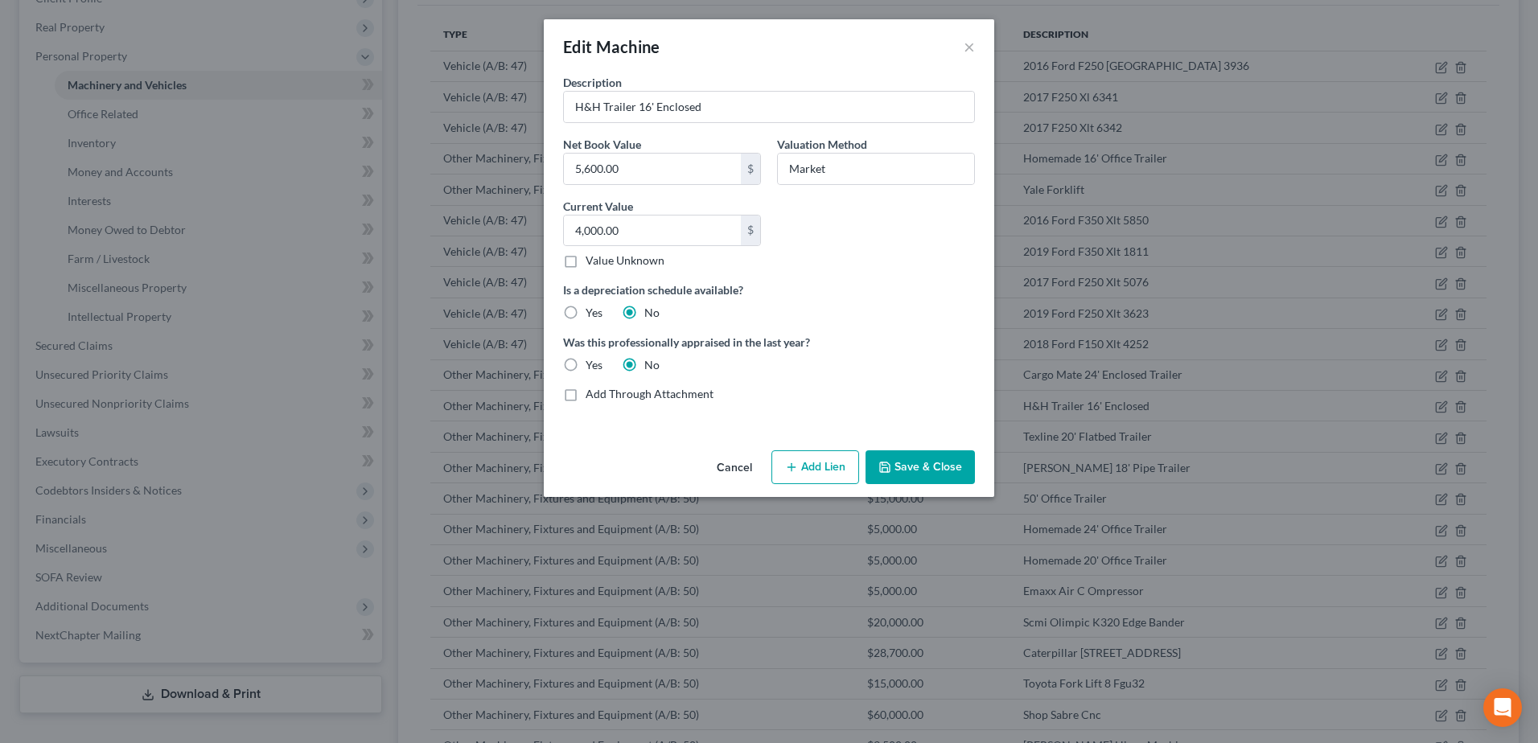
click at [842, 470] on button "Add Lien" at bounding box center [815, 467] width 88 height 34
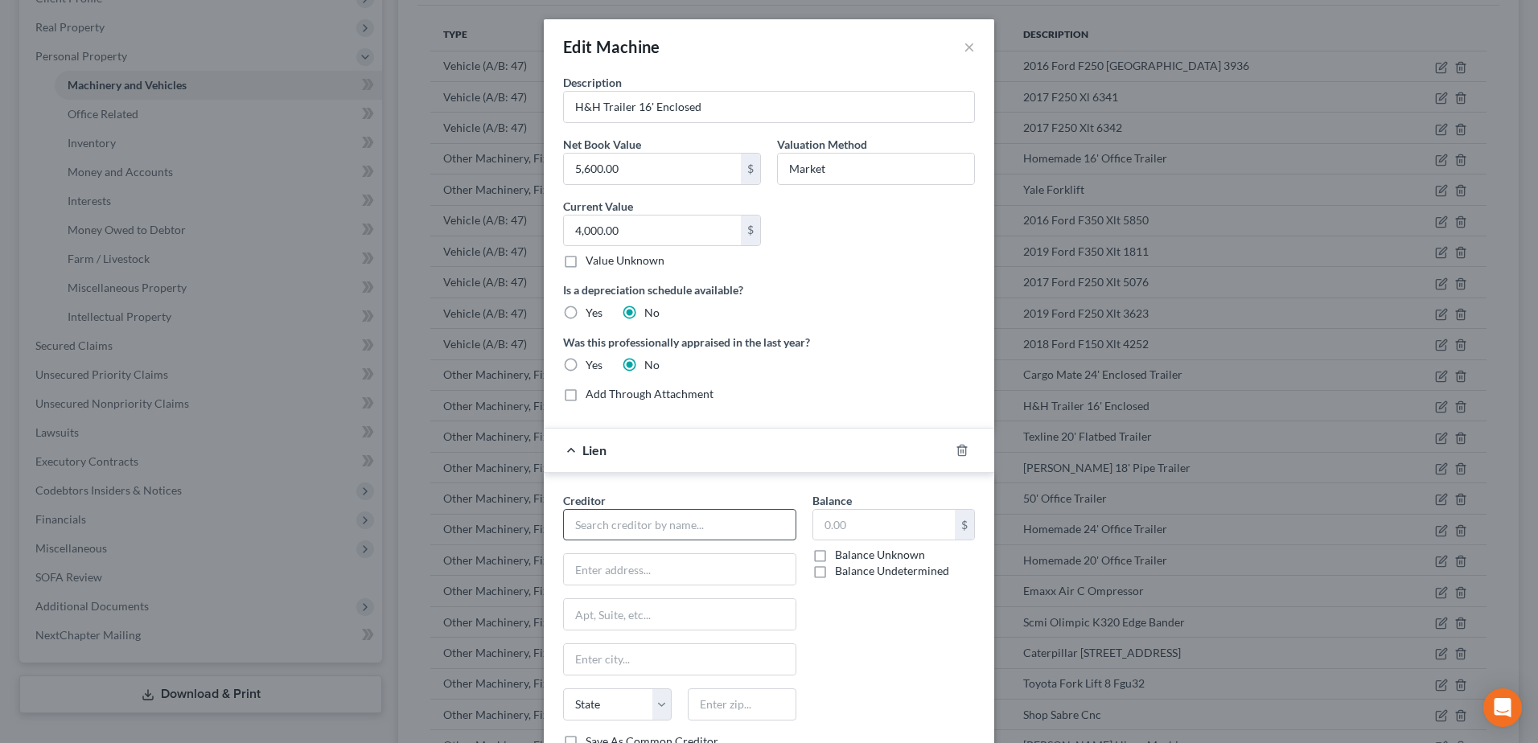
click at [672, 504] on div "Creditor *" at bounding box center [679, 516] width 233 height 49
click at [677, 524] on input "text" at bounding box center [679, 525] width 233 height 32
type input "Prosperity Bank"
type input "[STREET_ADDRESS][PERSON_NAME]"
type input "Amarillo"
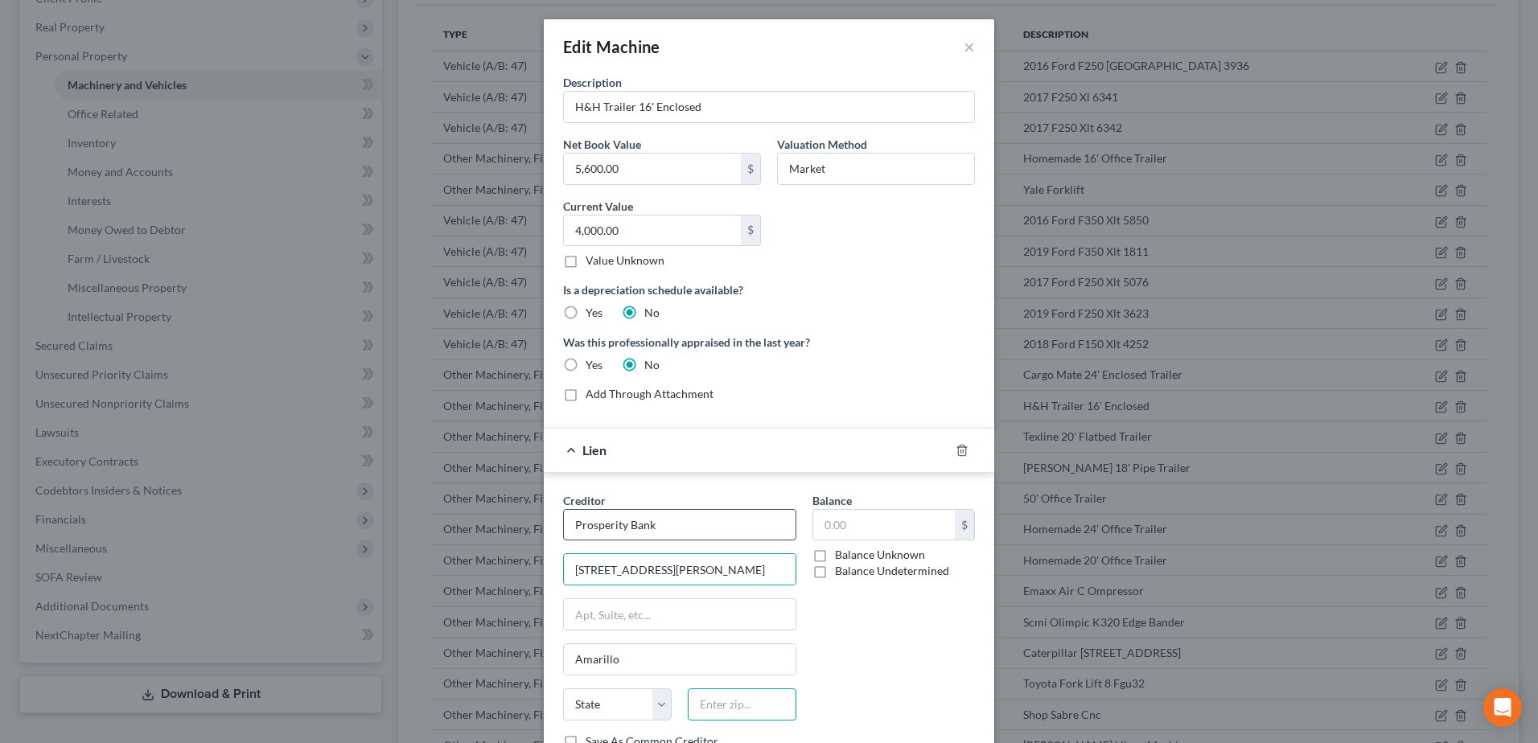
type input "79119"
type input "380,237.58"
click at [804, 662] on div "Balance 380,237.58 $ Balance Unknown Balance Undetermined 380,237.58 $ Balance …" at bounding box center [893, 627] width 179 height 270
select select "45"
click at [613, 705] on select "State [US_STATE] AK AR AZ CA CO CT DE DC [GEOGRAPHIC_DATA] [GEOGRAPHIC_DATA] GU…" at bounding box center [617, 704] width 109 height 32
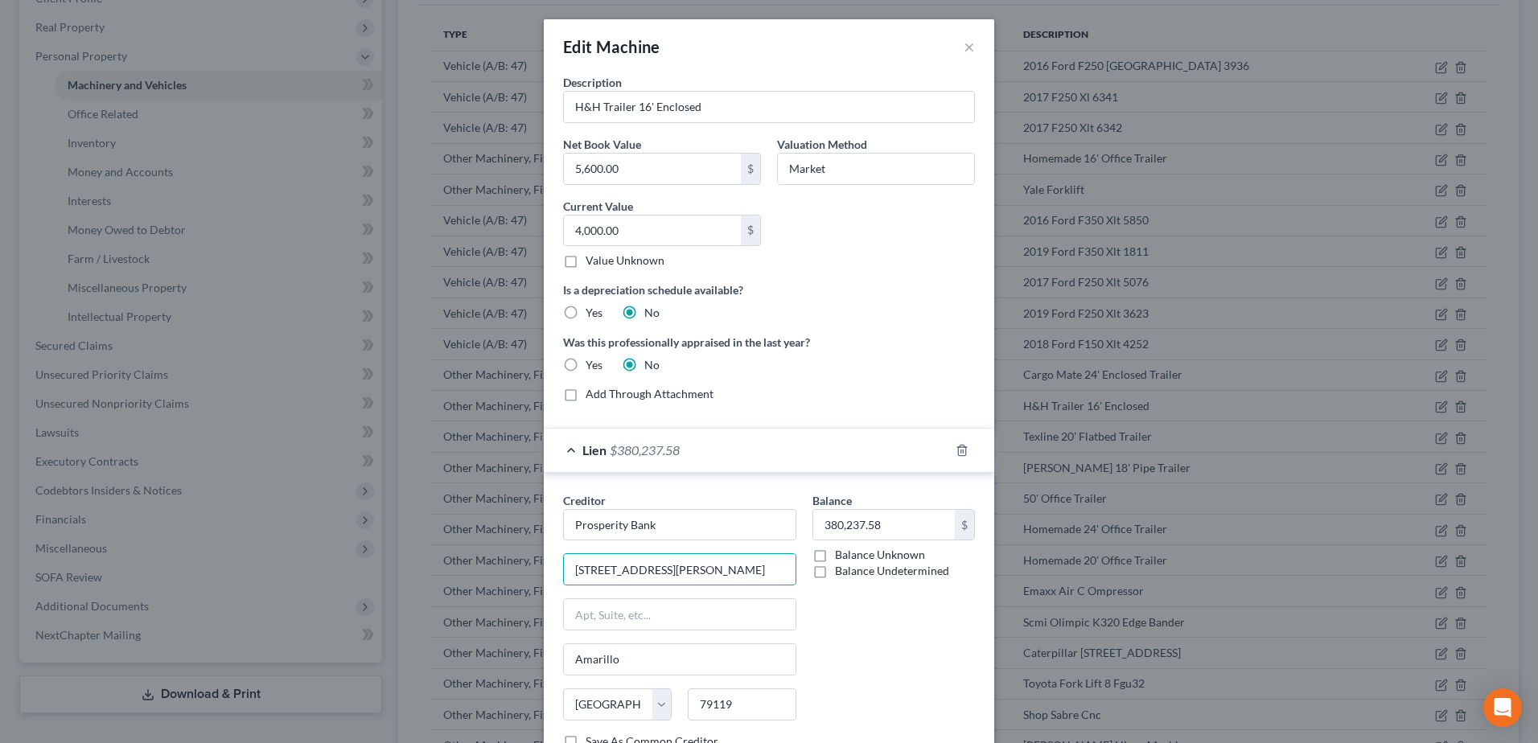
click at [827, 680] on div "Balance 380,237.58 $ Balance Unknown Balance Undetermined 380,237.58 $ Balance …" at bounding box center [893, 627] width 179 height 270
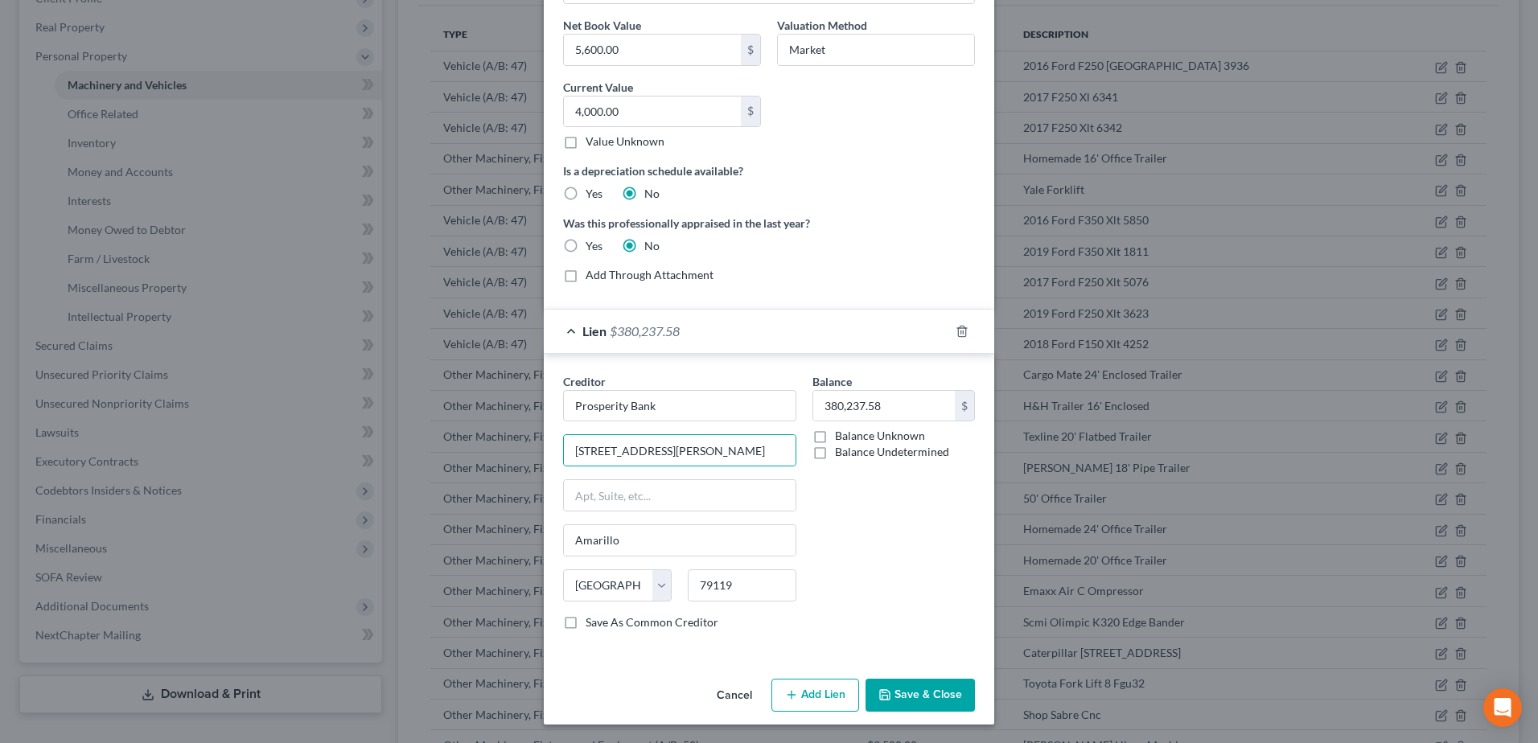
scroll to position [120, 0]
click at [886, 690] on icon "button" at bounding box center [884, 694] width 13 height 13
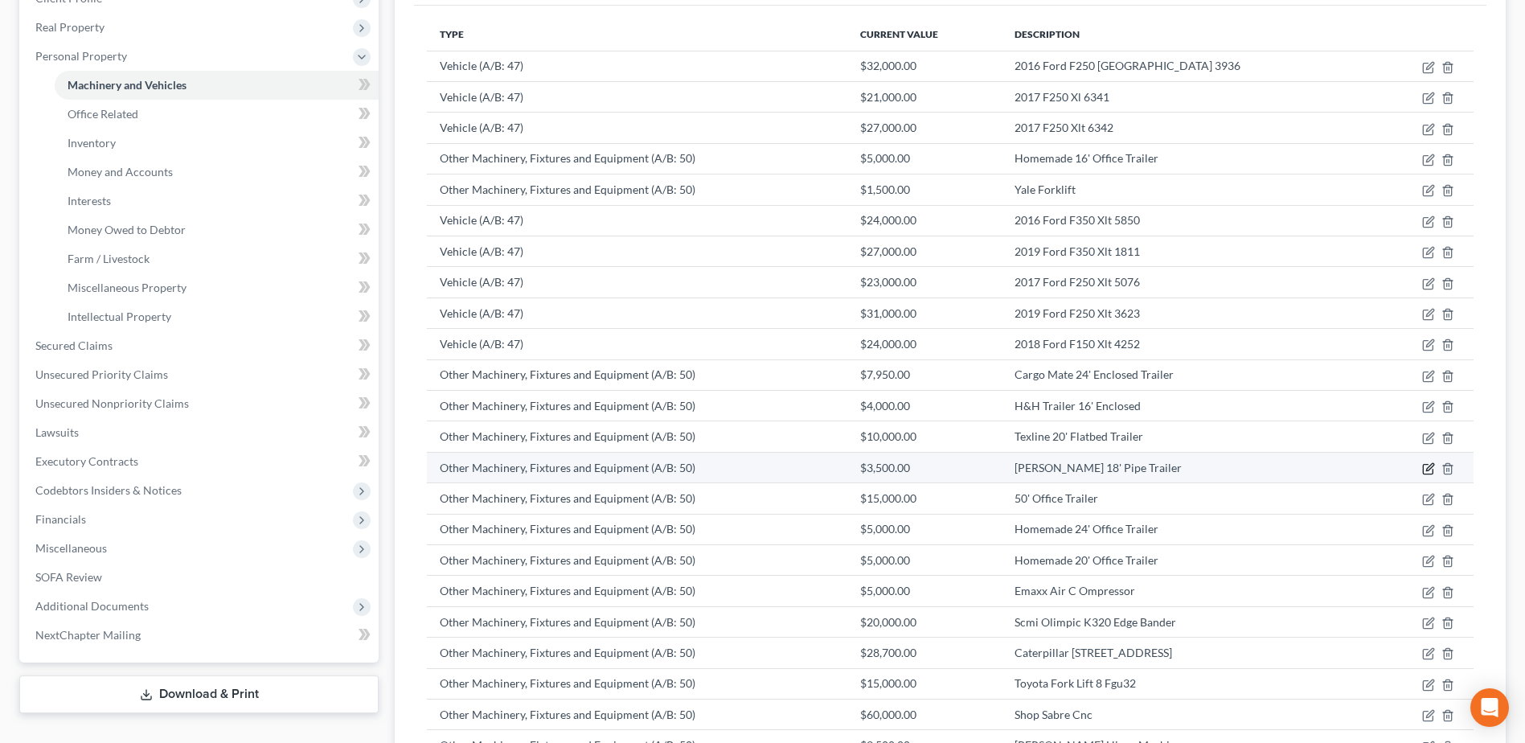
click at [1428, 472] on icon "button" at bounding box center [1429, 468] width 13 height 13
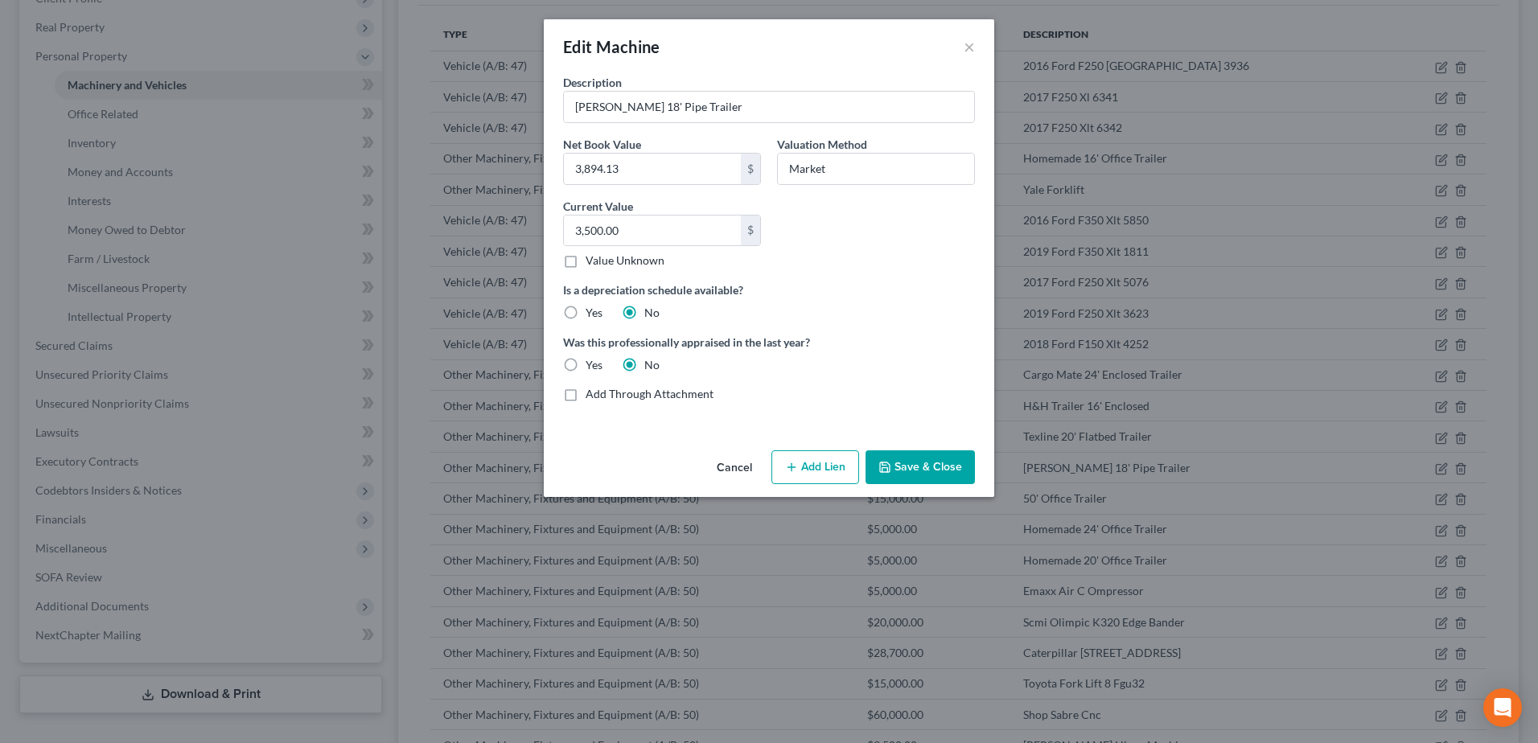
click at [838, 466] on button "Add Lien" at bounding box center [815, 467] width 88 height 34
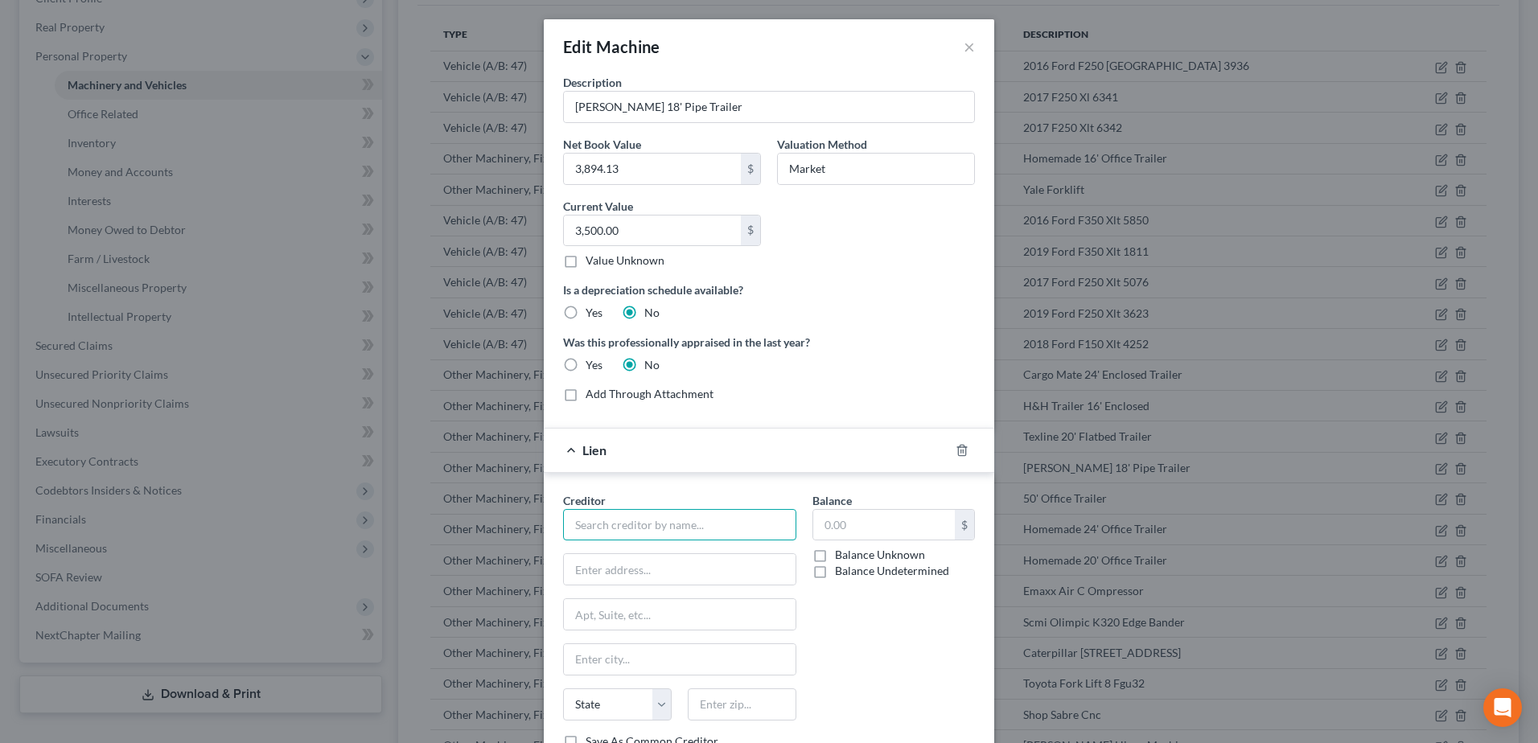
click at [652, 525] on input "text" at bounding box center [679, 525] width 233 height 32
type input "Prosperity Bank"
type input "[STREET_ADDRESS][PERSON_NAME]"
type input "Amarillo"
type input "79119"
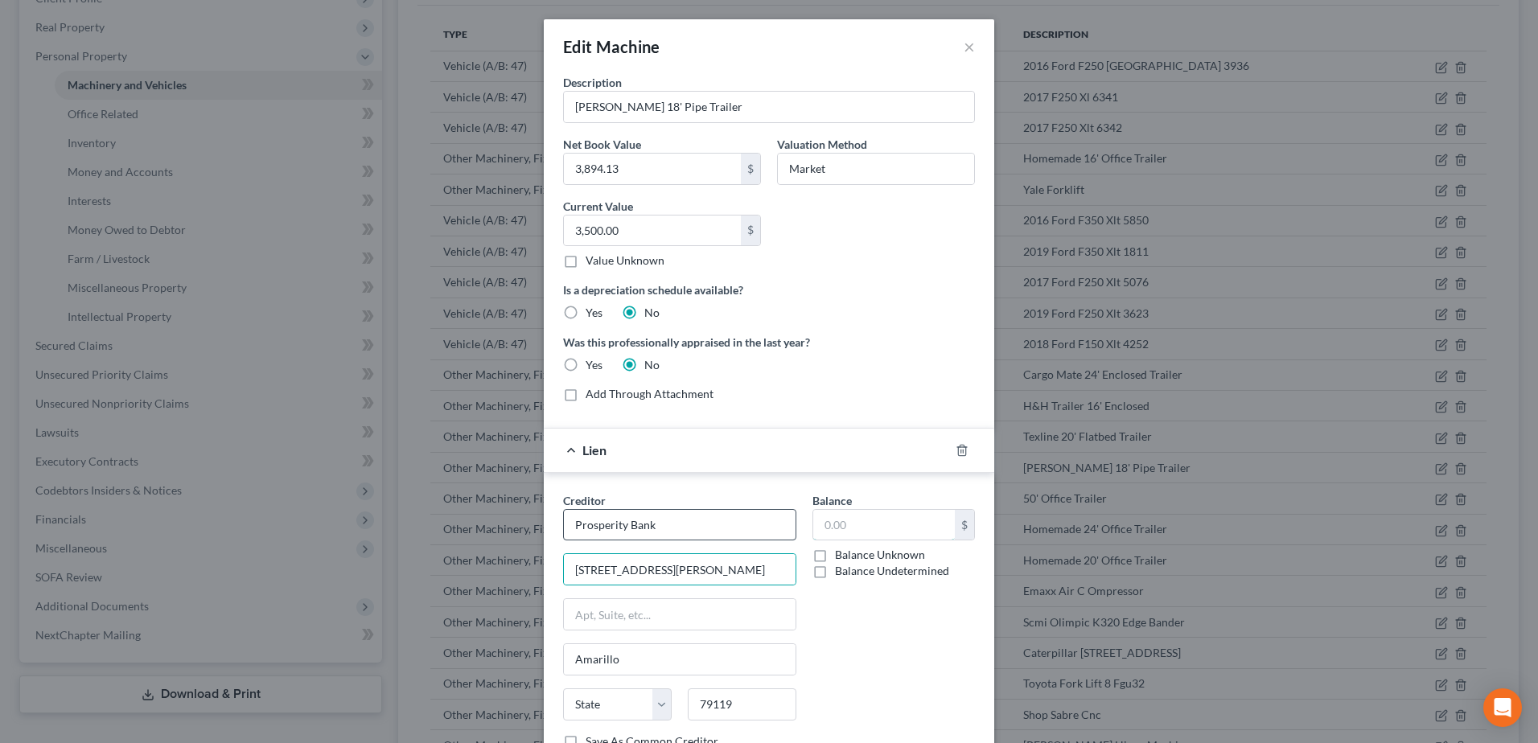
type input "380,237.58"
click at [815, 630] on div "Balance 380,237.58 $ Balance Unknown Balance Undetermined 380,237.58 $ Balance …" at bounding box center [893, 627] width 179 height 270
select select "45"
click at [626, 711] on select "State [US_STATE] AK AR AZ CA CO CT DE DC [GEOGRAPHIC_DATA] [GEOGRAPHIC_DATA] GU…" at bounding box center [617, 704] width 109 height 32
click at [882, 679] on div "Balance 380,237.58 $ Balance Unknown Balance Undetermined 380,237.58 $ Balance …" at bounding box center [893, 627] width 179 height 270
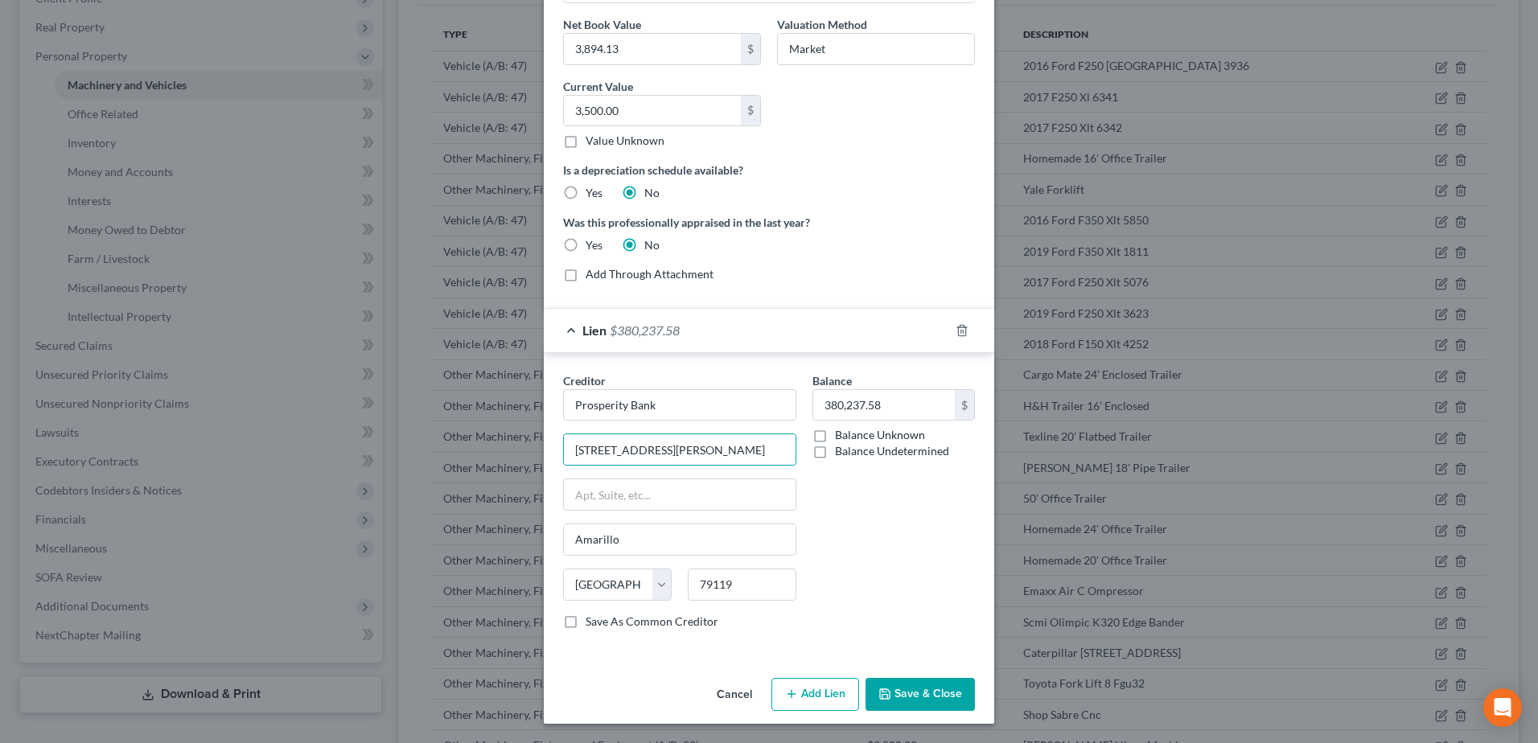
click at [908, 700] on button "Save & Close" at bounding box center [919, 695] width 109 height 34
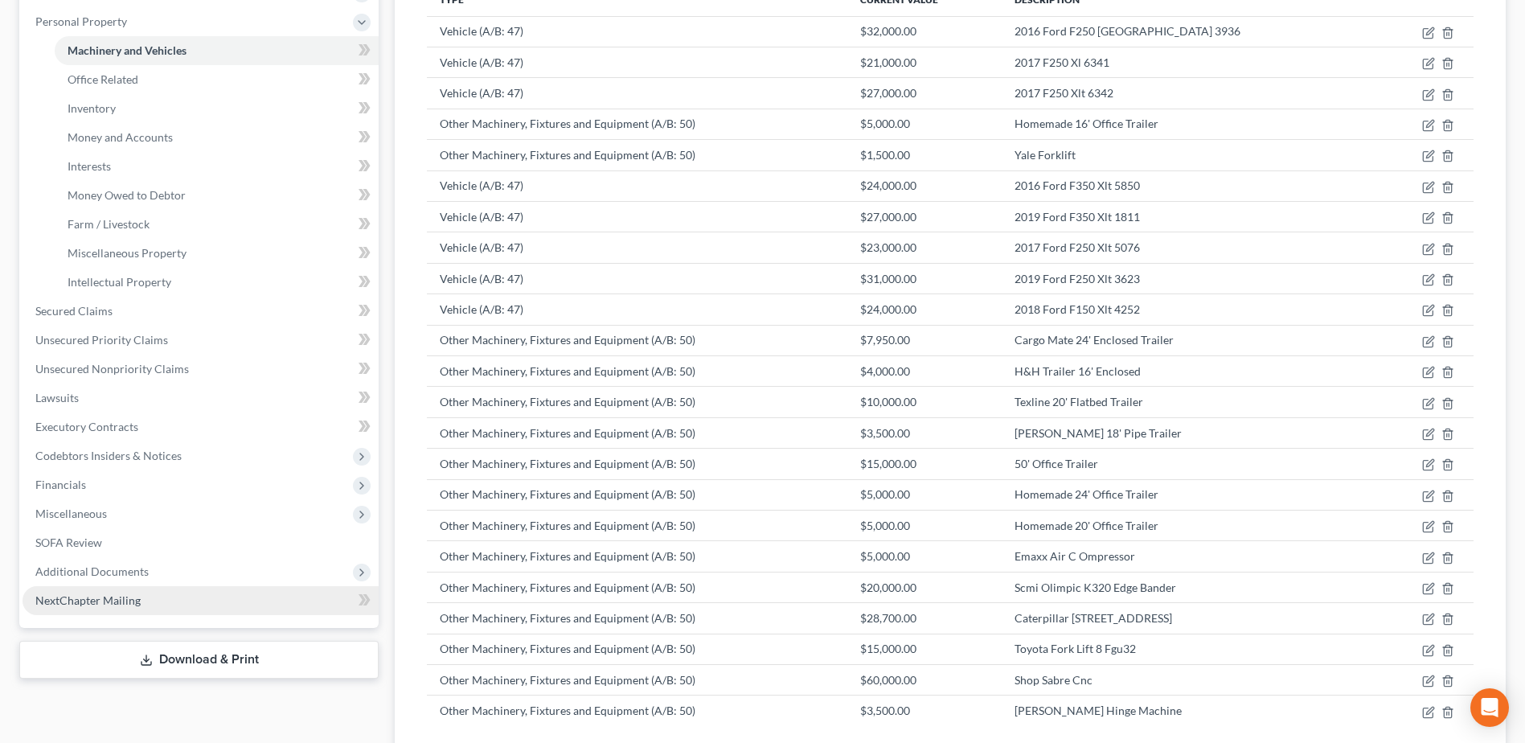
scroll to position [162, 0]
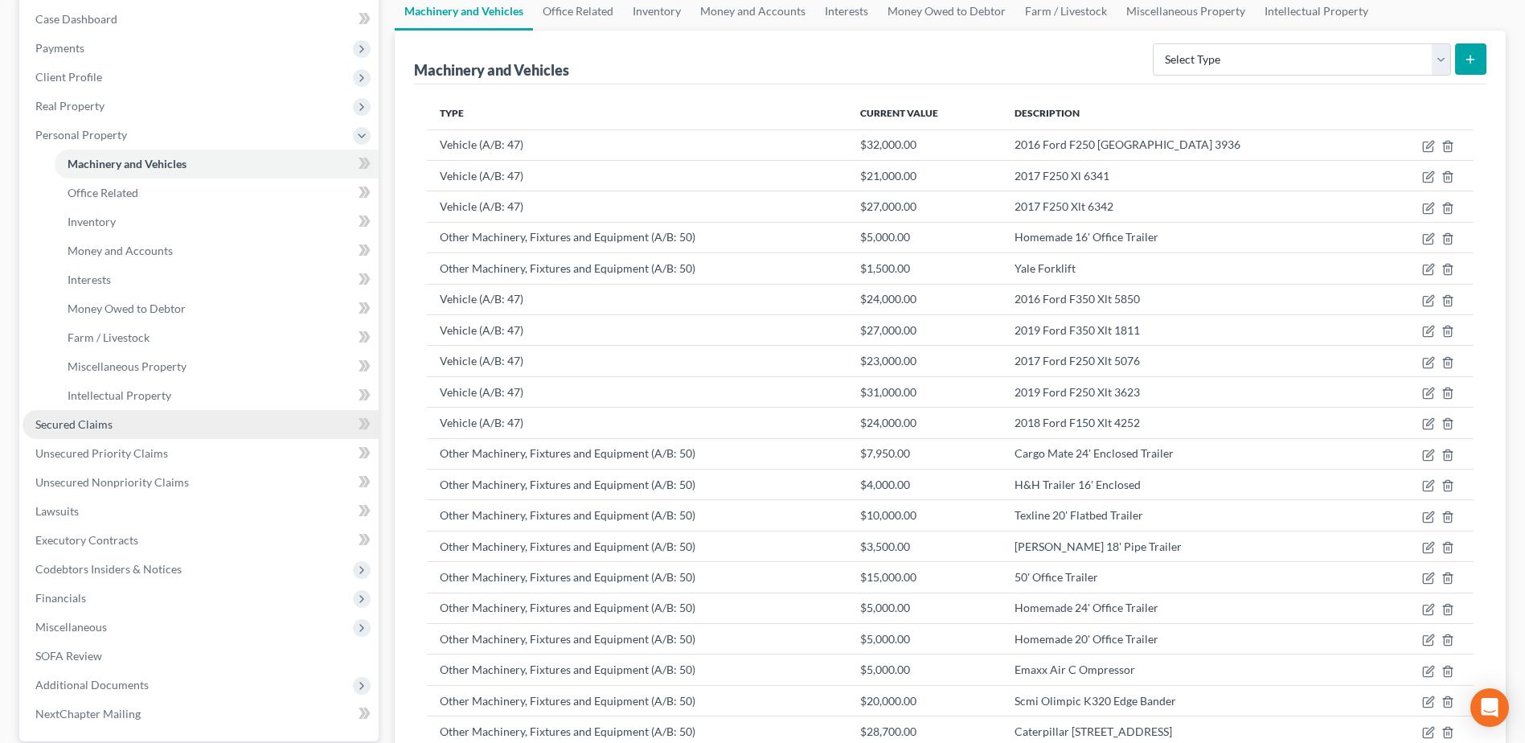
click at [83, 427] on span "Secured Claims" at bounding box center [73, 424] width 77 height 14
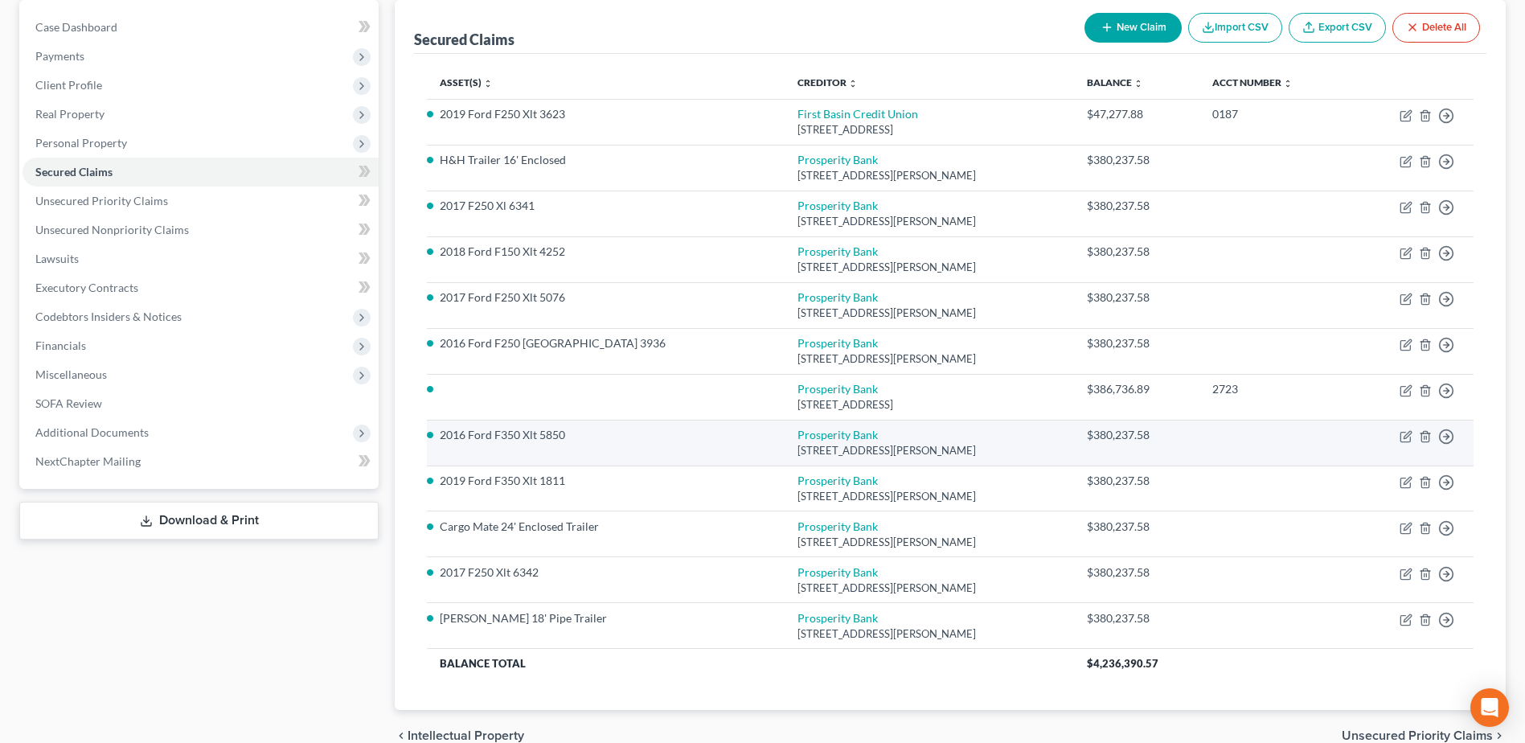
scroll to position [154, 0]
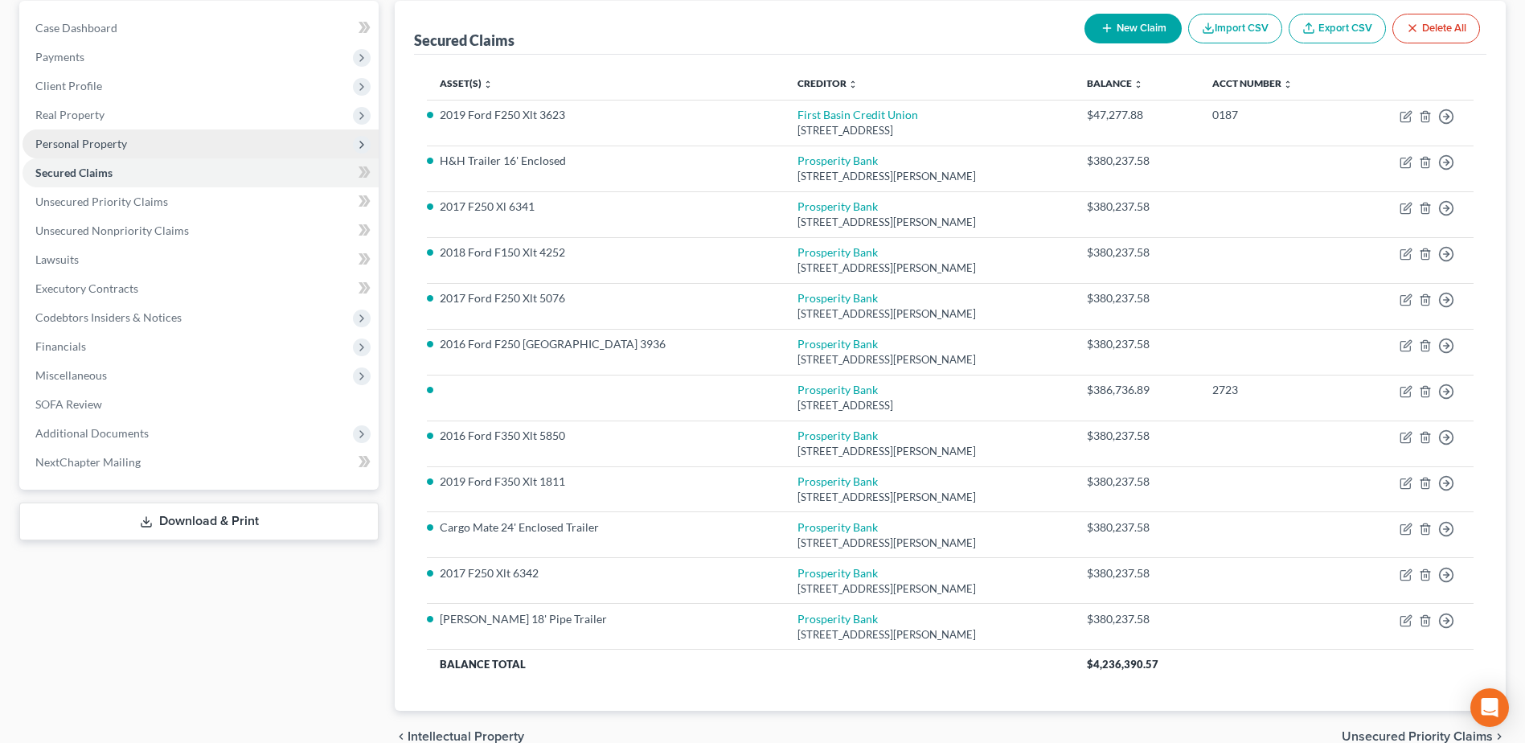
click at [94, 145] on span "Personal Property" at bounding box center [81, 144] width 92 height 14
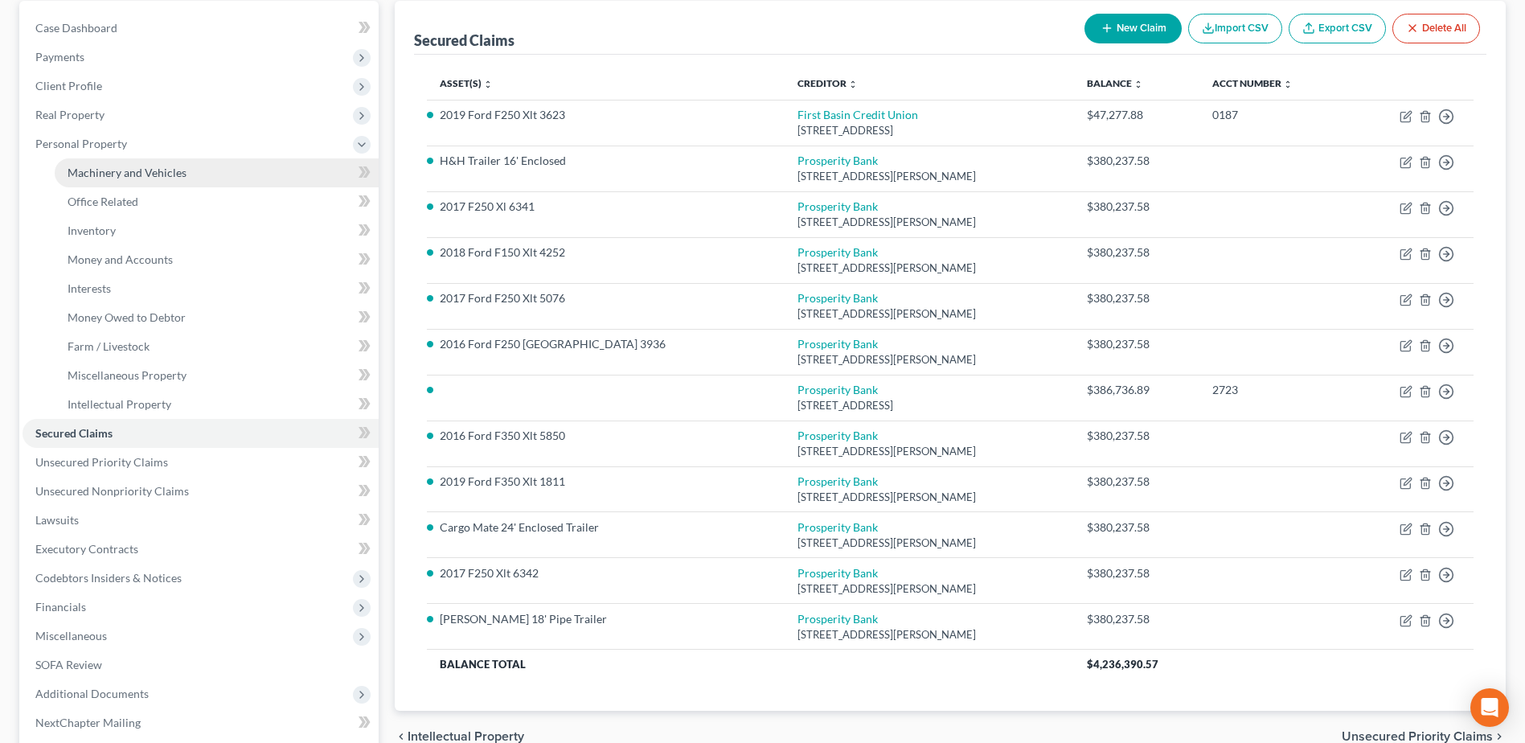
click at [97, 170] on span "Machinery and Vehicles" at bounding box center [127, 173] width 119 height 14
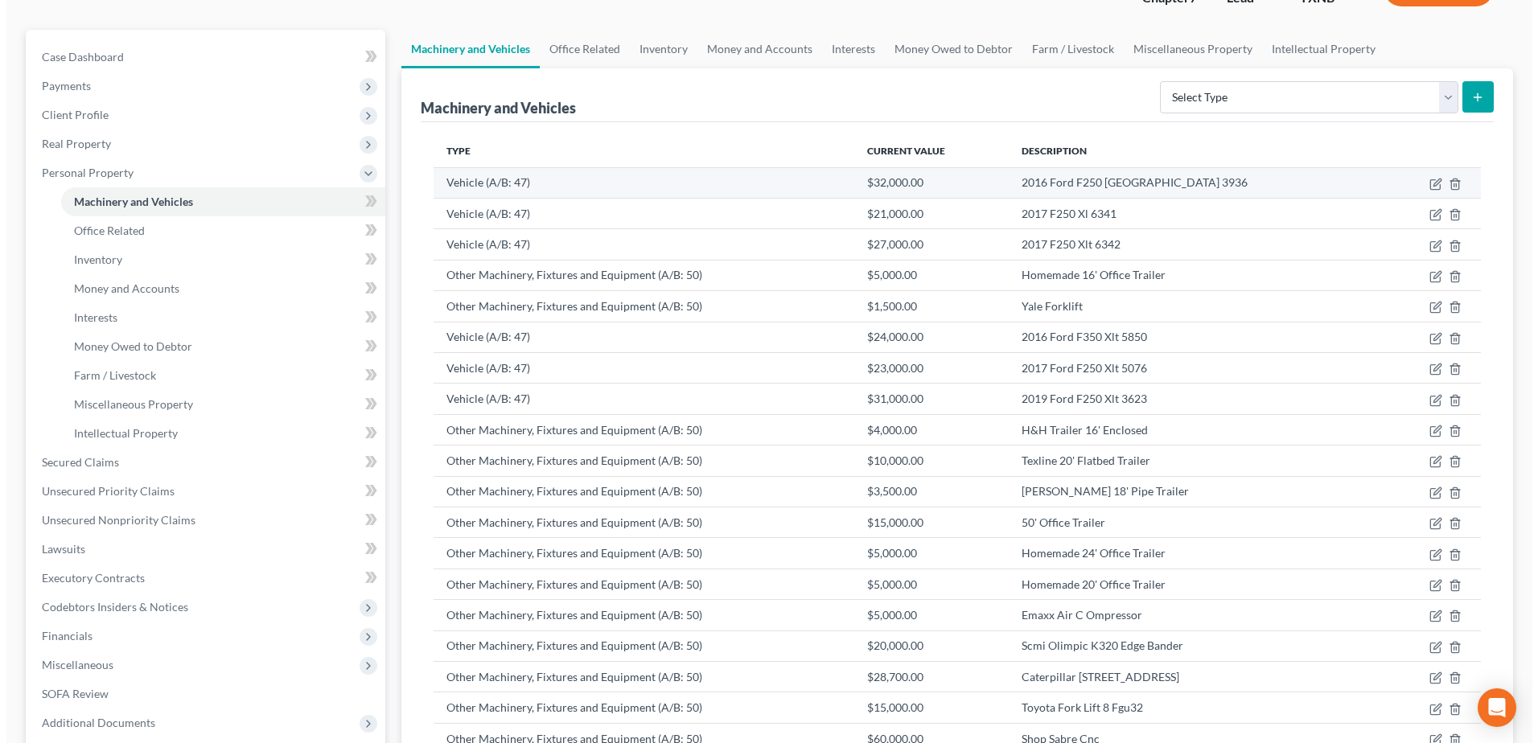
scroll to position [161, 0]
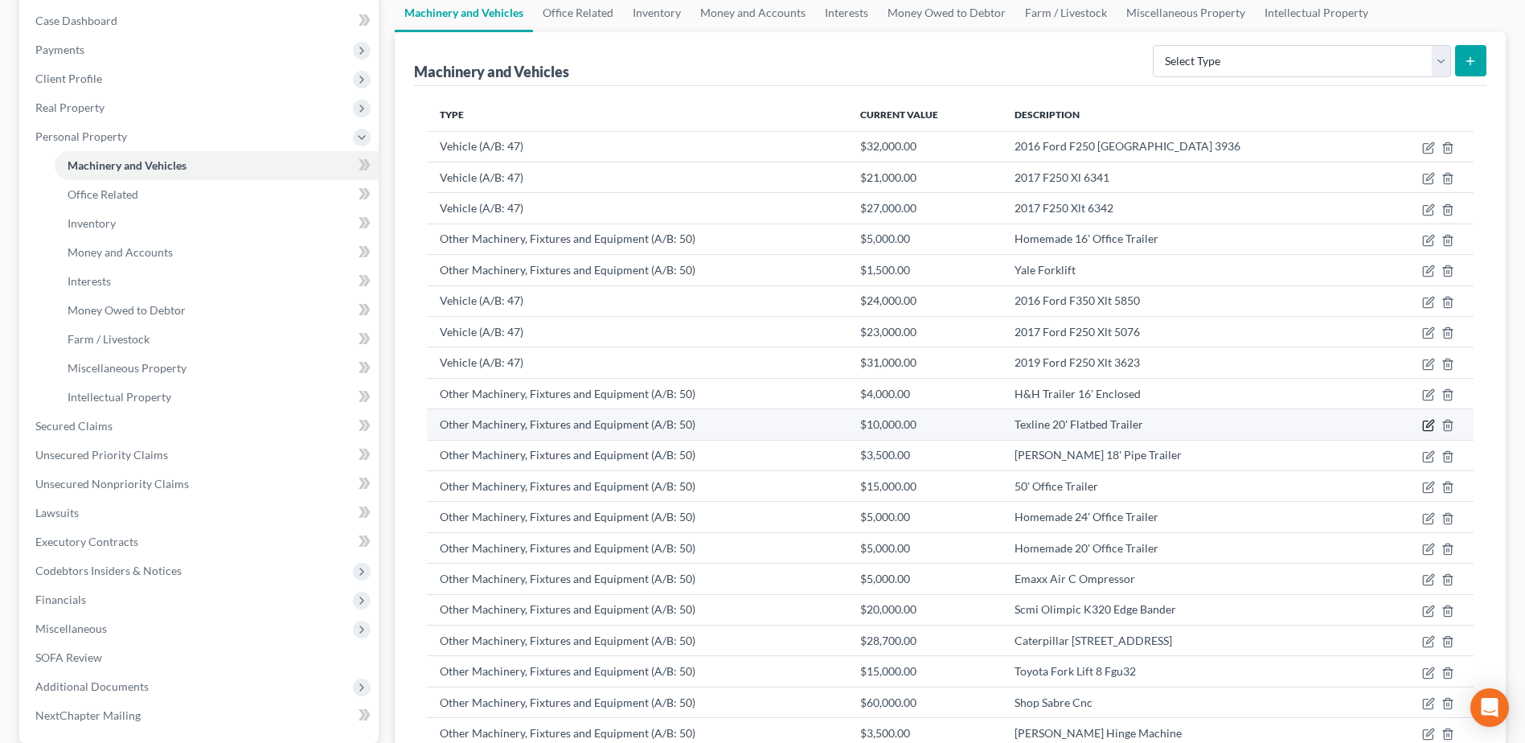
click at [1432, 425] on icon "button" at bounding box center [1429, 425] width 13 height 13
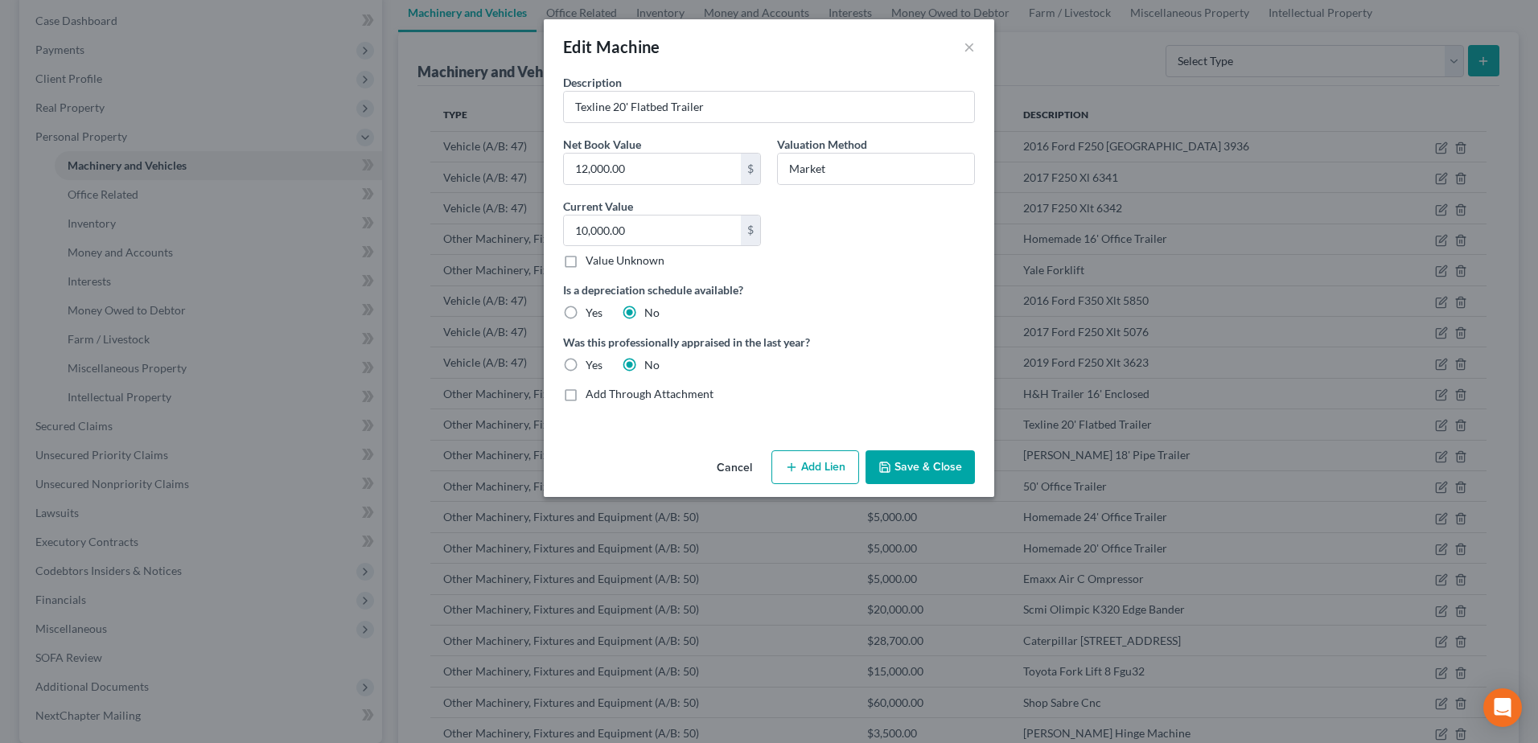
click at [812, 469] on button "Add Lien" at bounding box center [815, 467] width 88 height 34
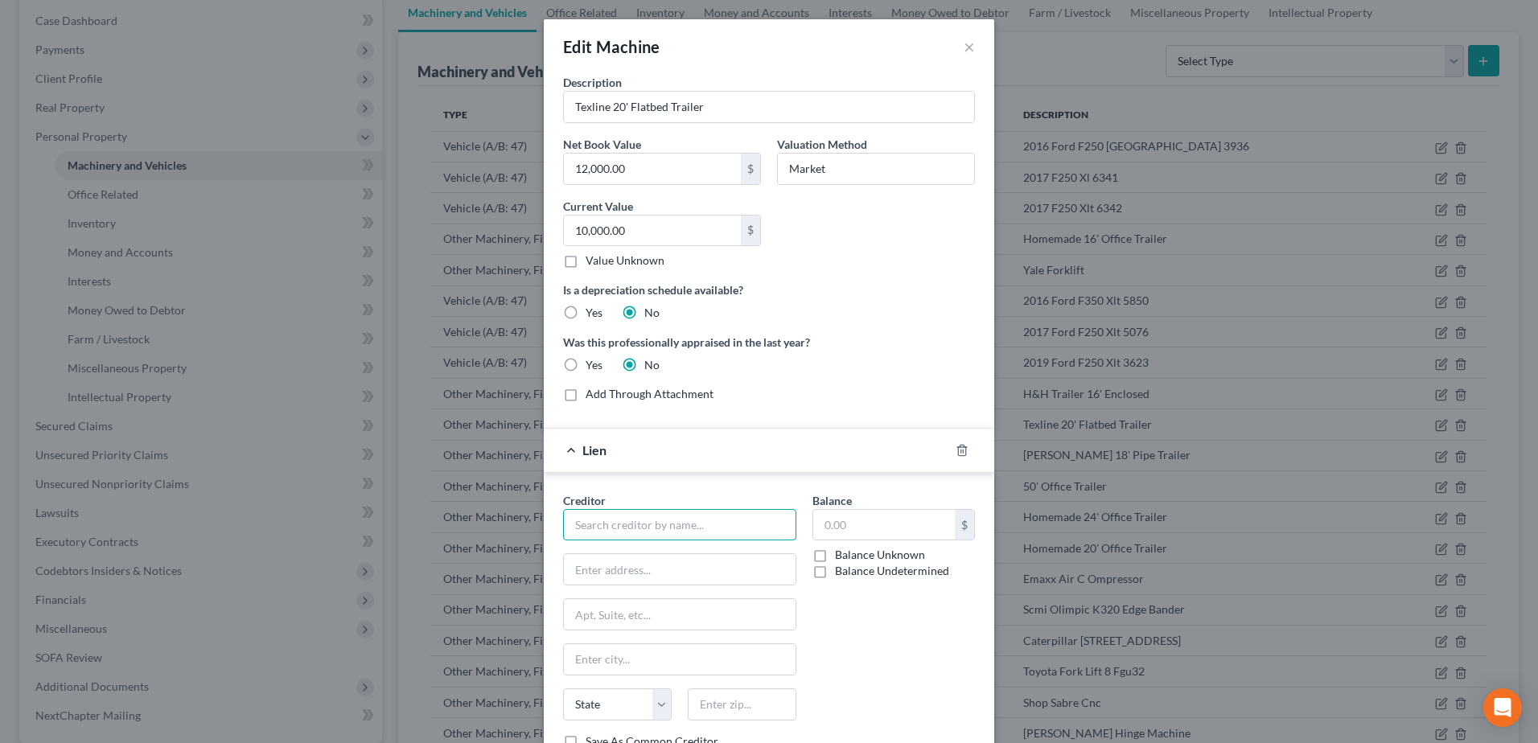
click at [659, 533] on input "text" at bounding box center [679, 525] width 233 height 32
type input "Prosperity Bank"
type input "[STREET_ADDRESS][PERSON_NAME]"
type input "Amarillo"
type input "79119"
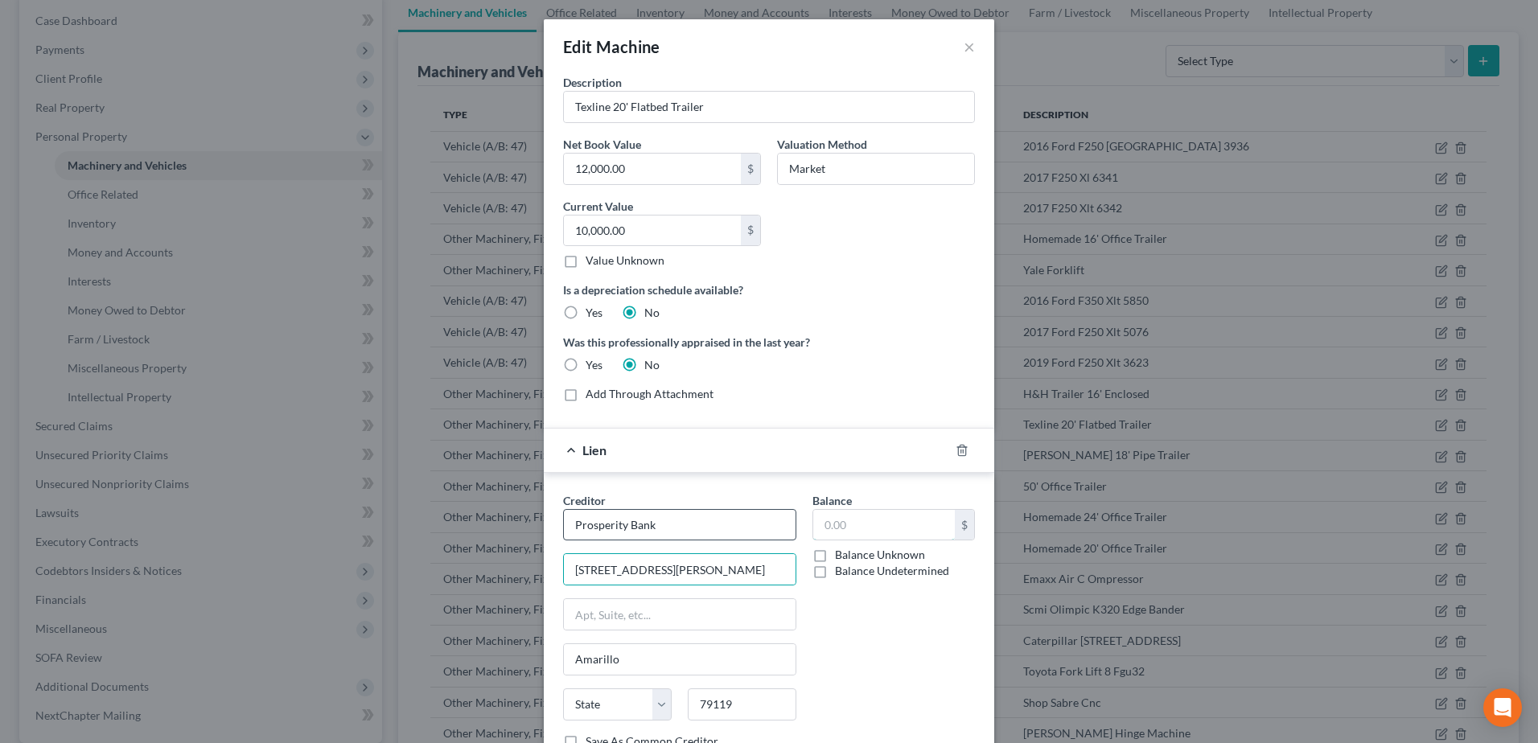
type input "380,237.58"
click at [819, 608] on div "Balance 380,237.58 $ Balance Unknown Balance Undetermined 380,237.58 $ Balance …" at bounding box center [893, 627] width 179 height 270
select select "45"
click at [569, 712] on select "State [US_STATE] AK AR AZ CA CO CT DE DC [GEOGRAPHIC_DATA] [GEOGRAPHIC_DATA] GU…" at bounding box center [617, 704] width 109 height 32
click at [901, 659] on div "Balance 380,237.58 $ Balance Unknown Balance Undetermined 380,237.58 $ Balance …" at bounding box center [893, 627] width 179 height 270
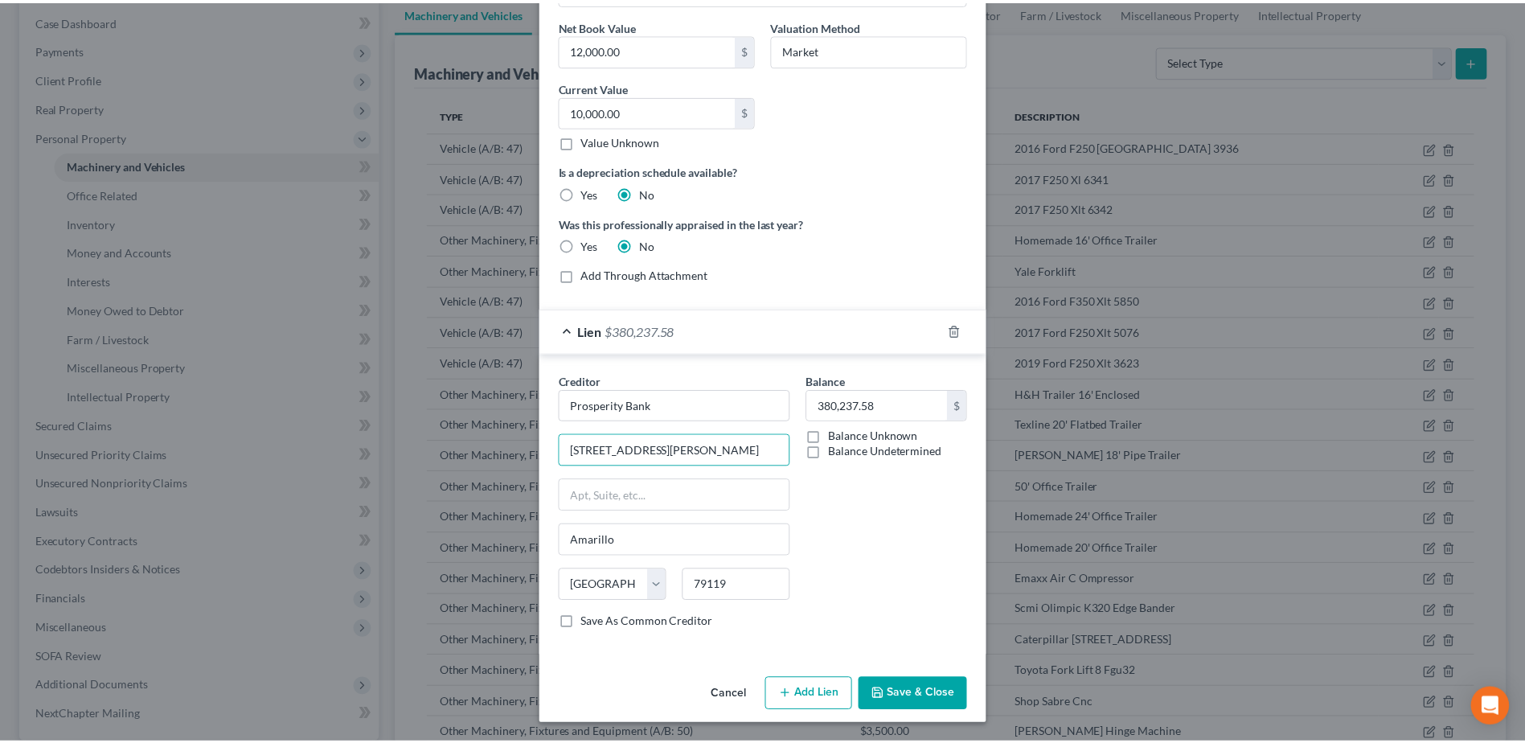
scroll to position [120, 0]
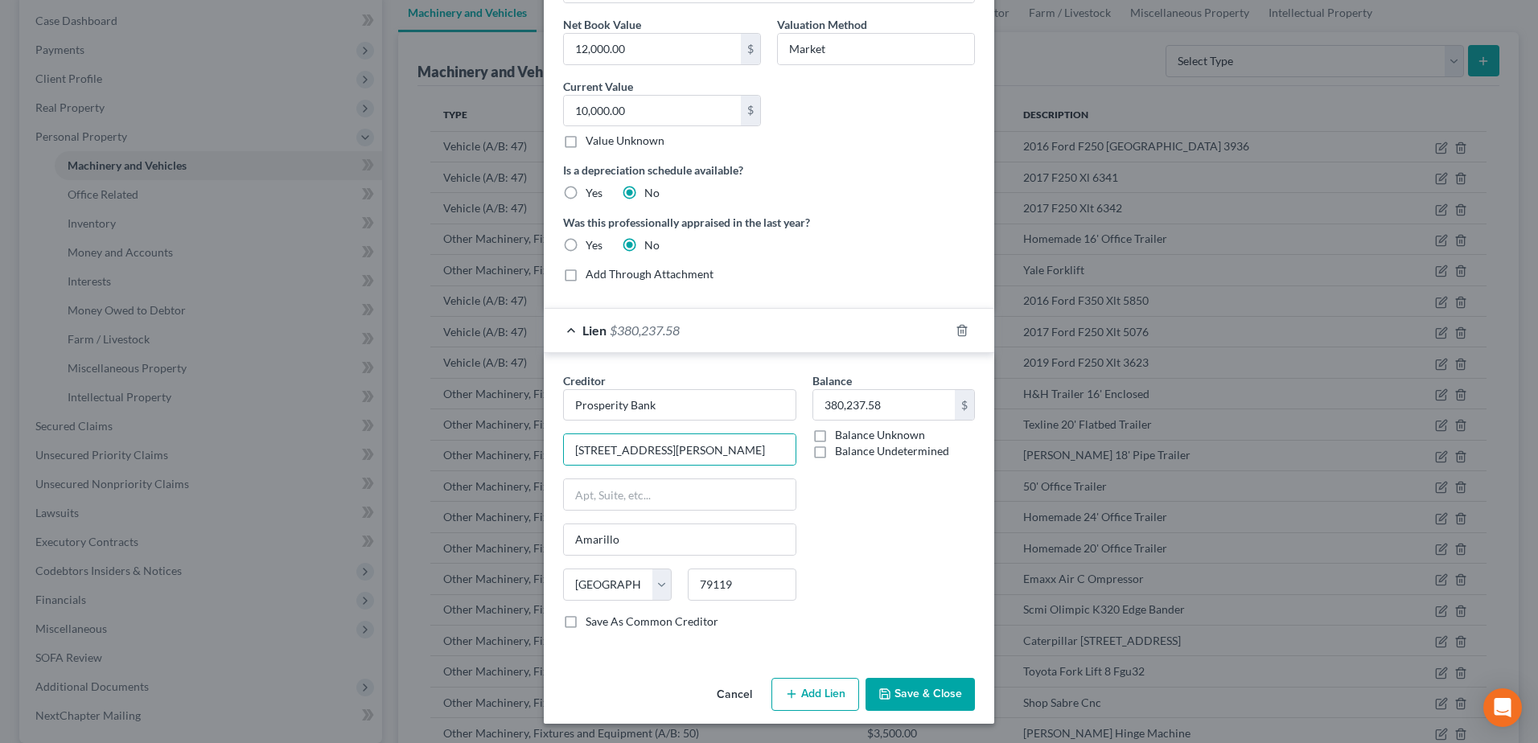
click at [934, 689] on button "Save & Close" at bounding box center [919, 695] width 109 height 34
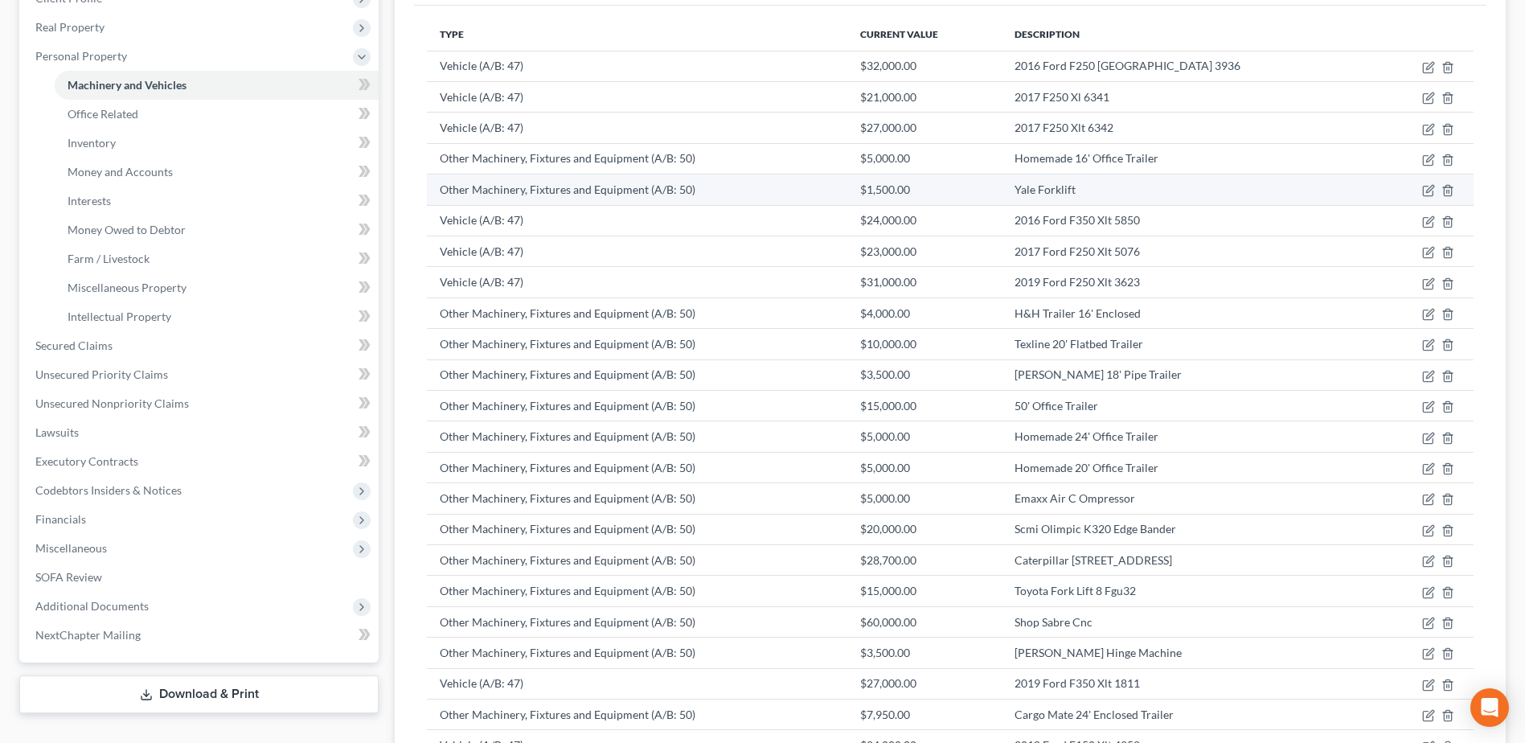
scroll to position [322, 0]
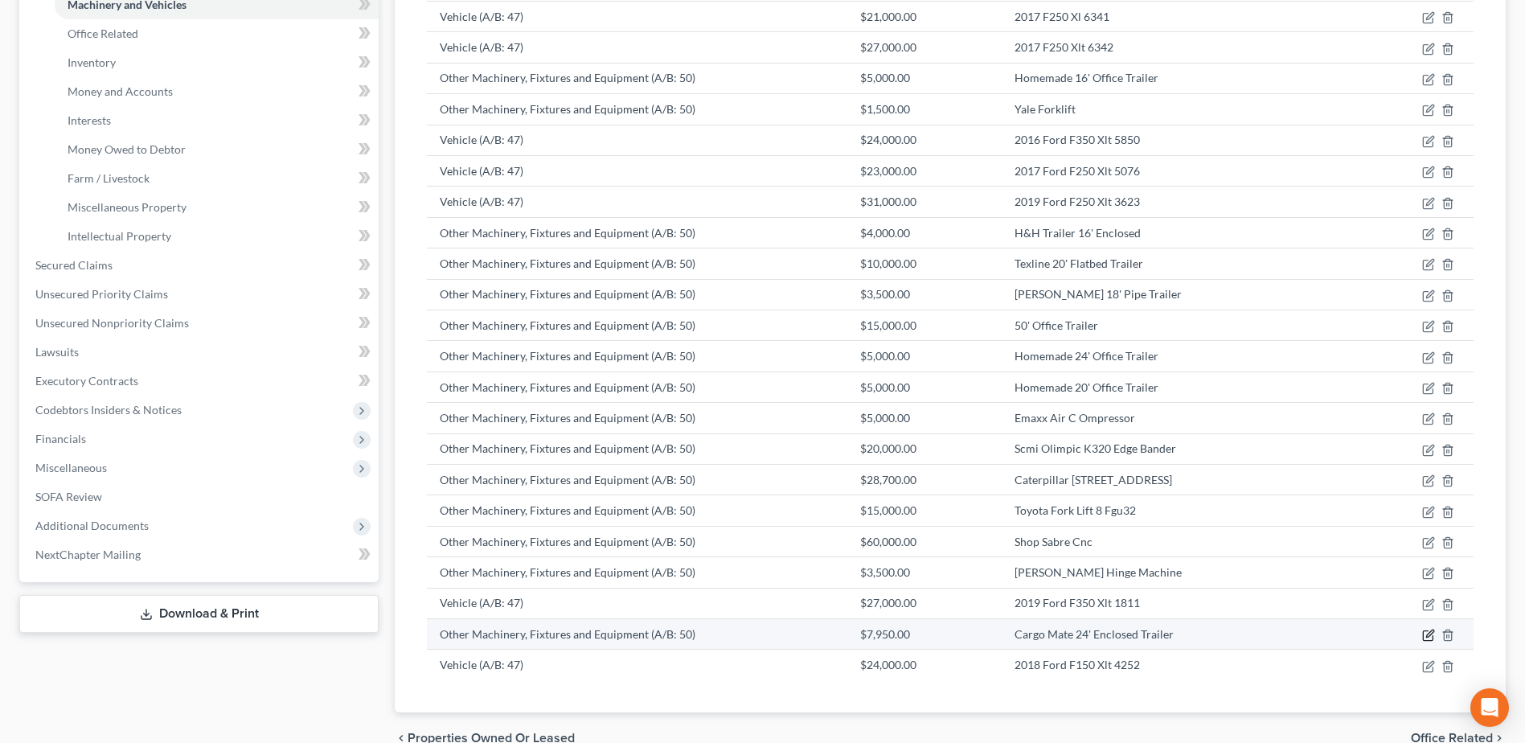
click at [1431, 635] on icon "button" at bounding box center [1430, 633] width 7 height 7
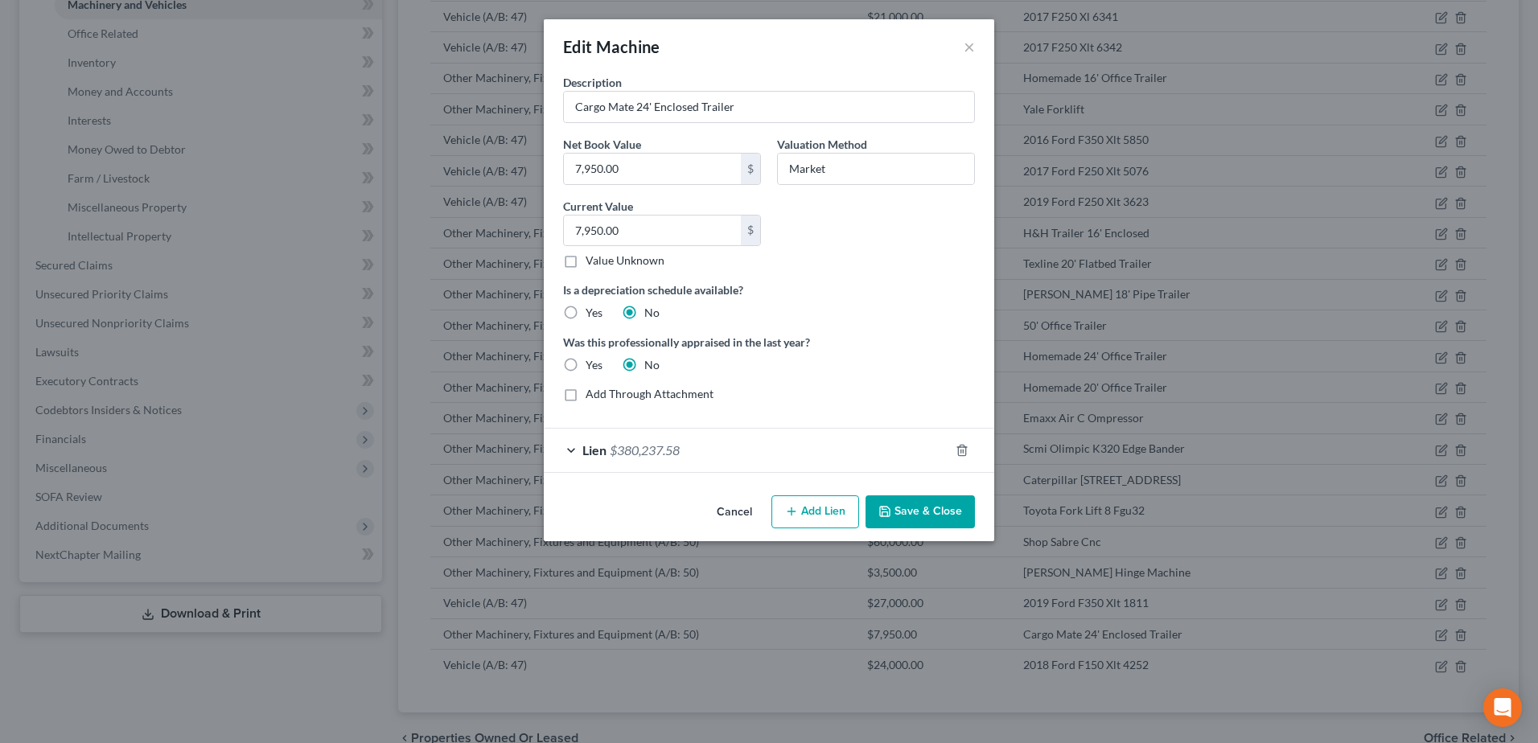
click at [739, 511] on button "Cancel" at bounding box center [734, 513] width 61 height 32
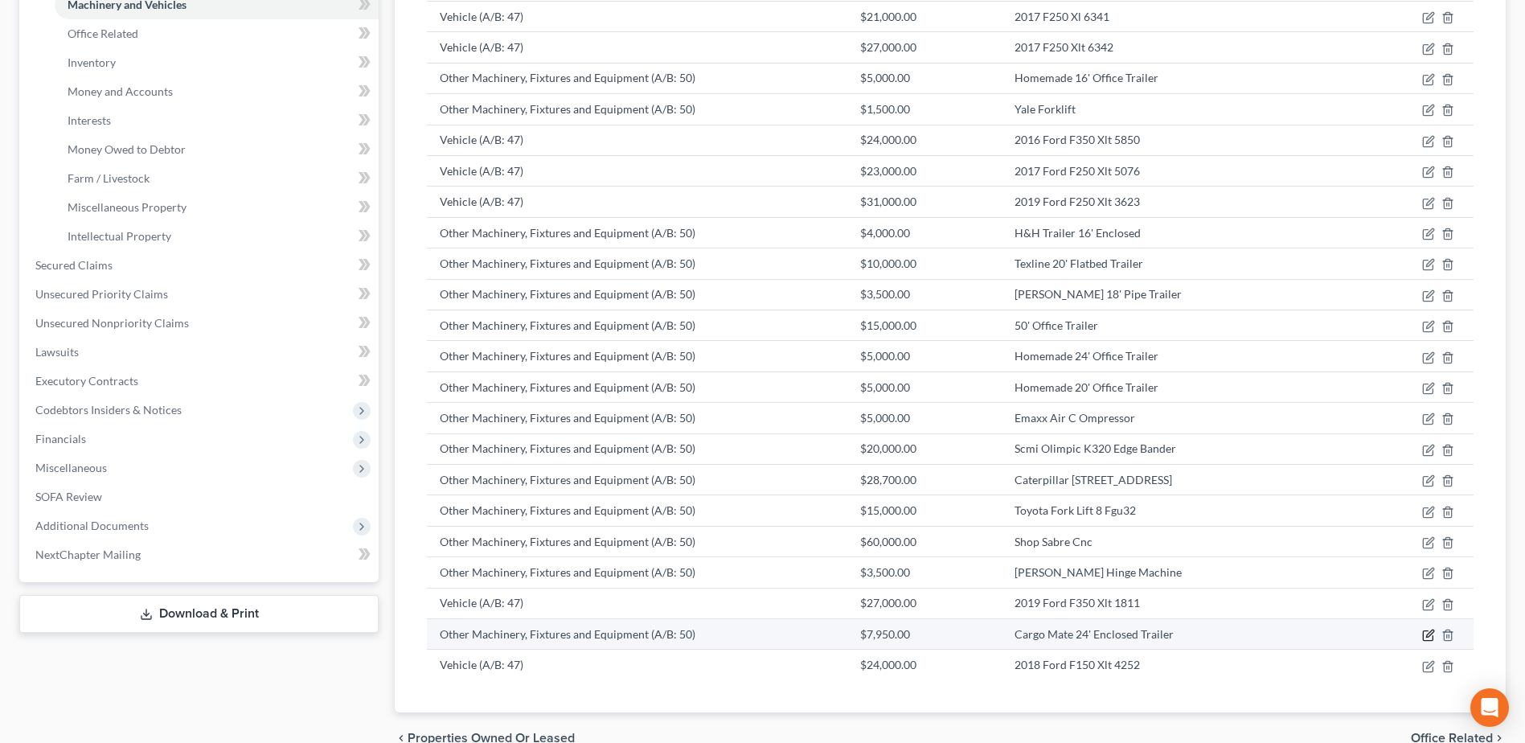
click at [1428, 637] on icon "button" at bounding box center [1430, 633] width 7 height 7
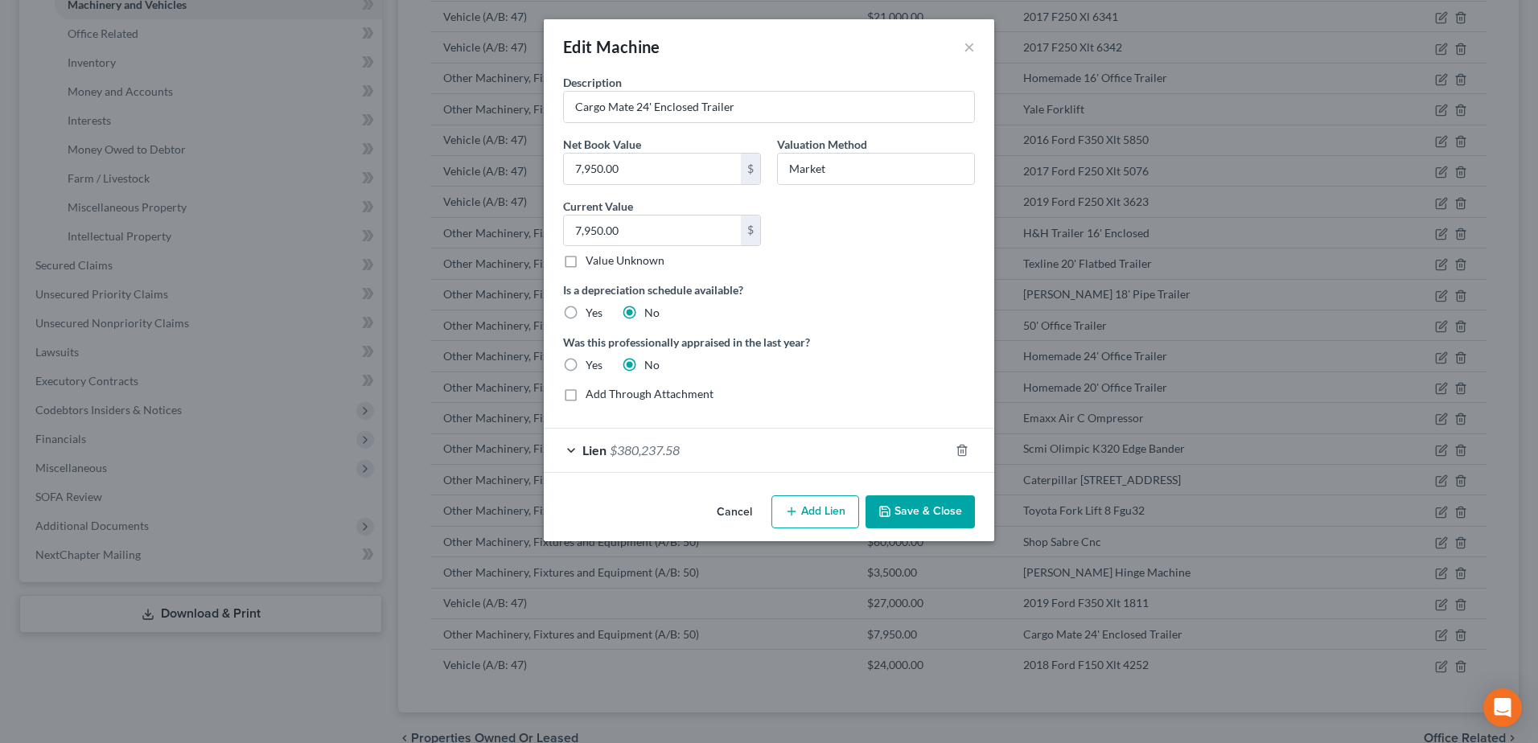
click at [734, 512] on button "Cancel" at bounding box center [734, 513] width 61 height 32
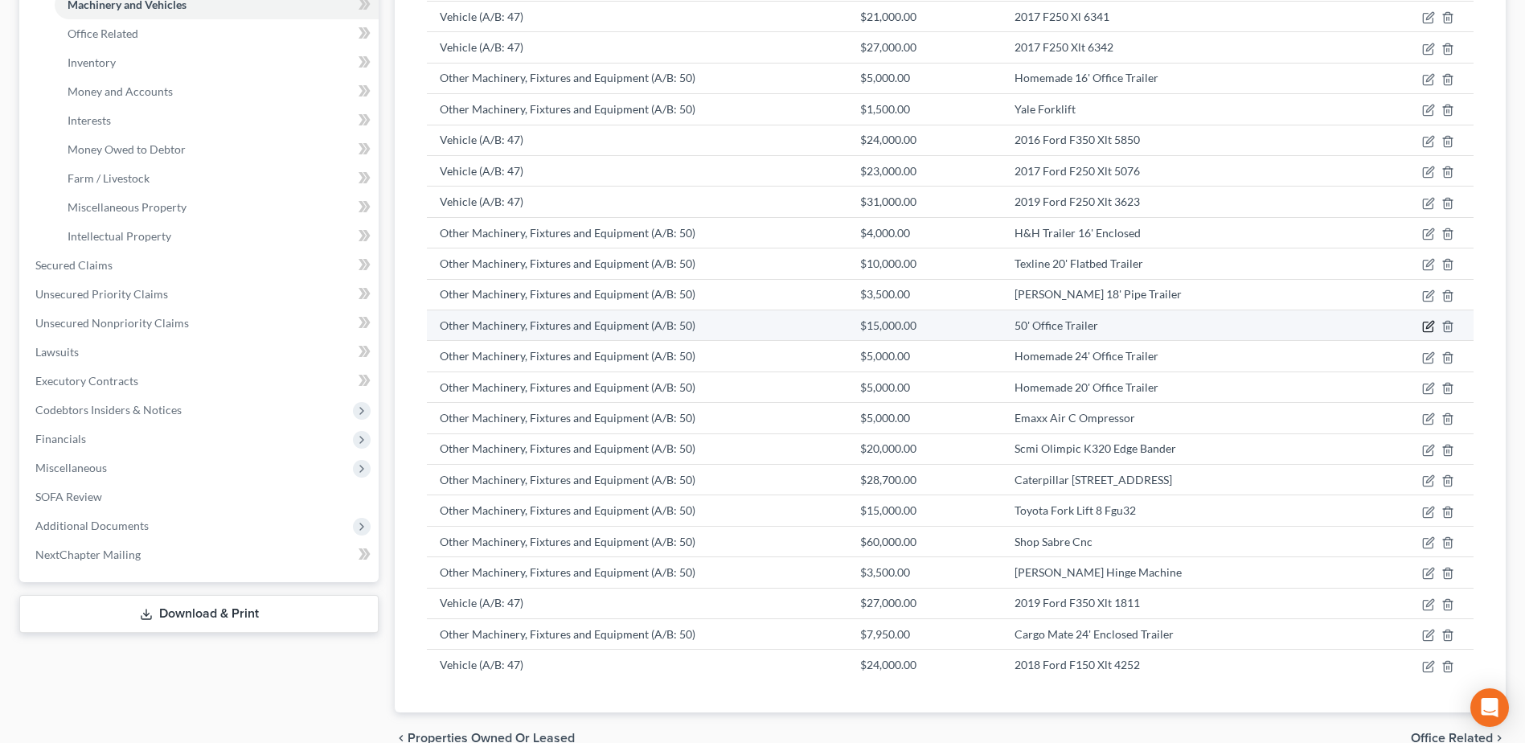
click at [1426, 328] on icon "button" at bounding box center [1429, 326] width 13 height 13
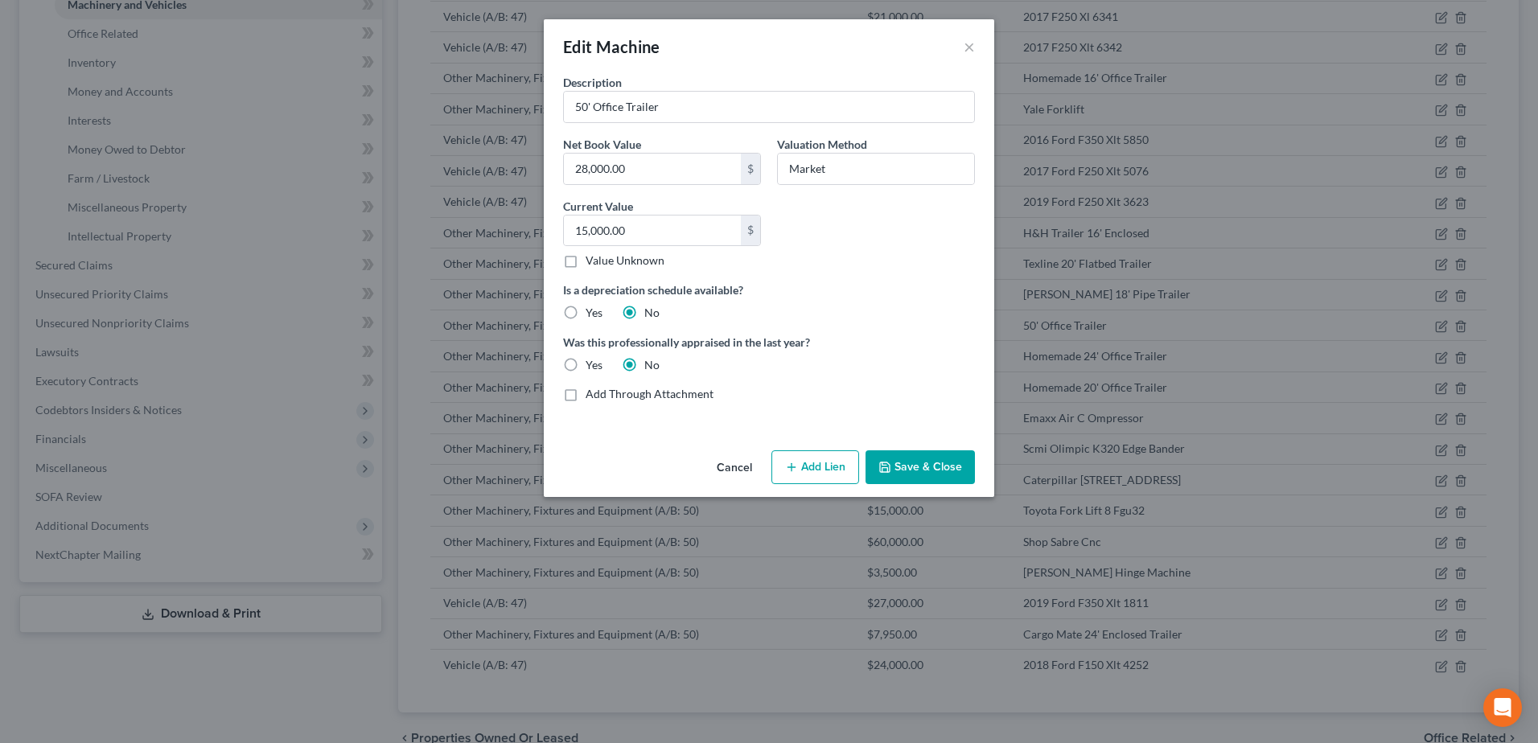
click at [819, 478] on button "Add Lien" at bounding box center [815, 467] width 88 height 34
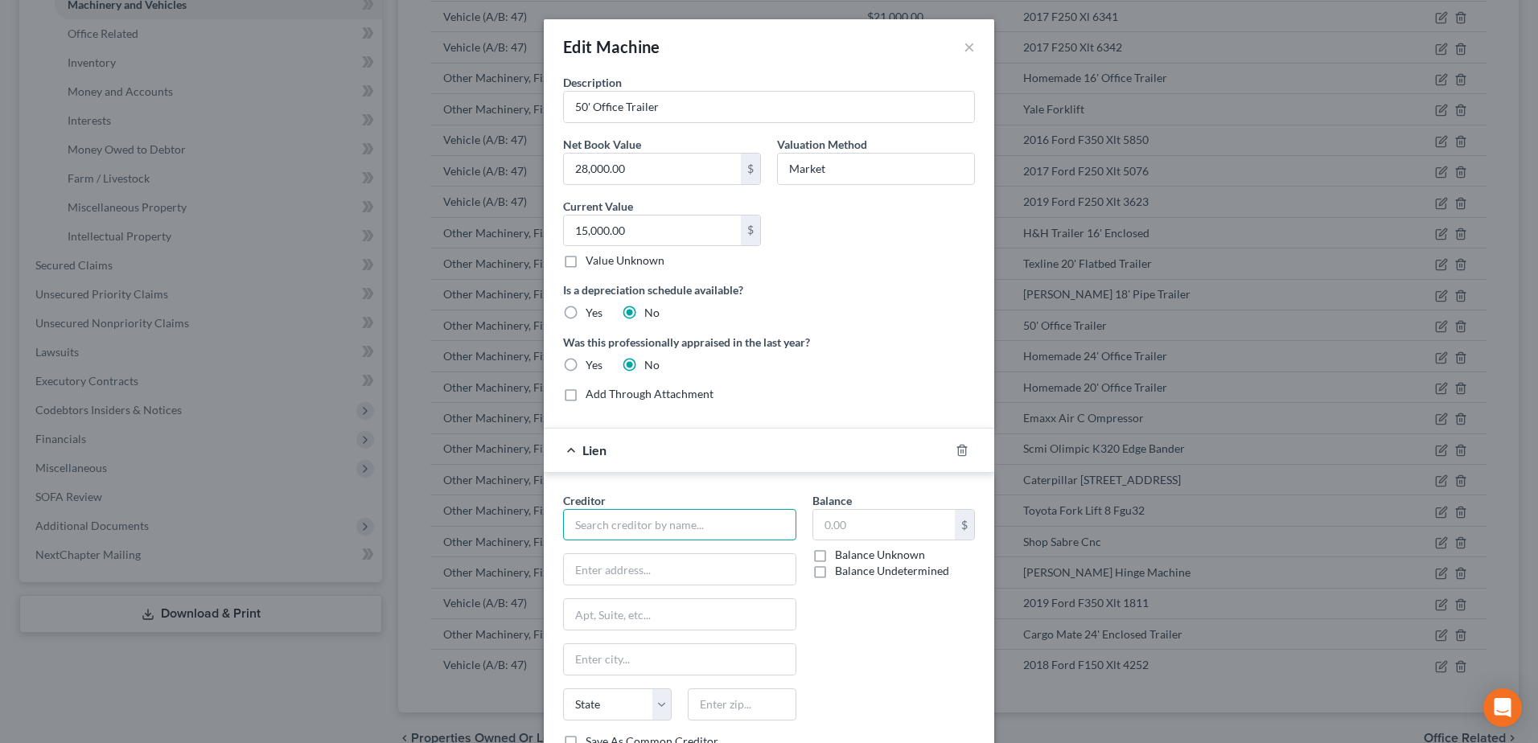
click at [688, 532] on input "text" at bounding box center [679, 525] width 233 height 32
type input "Prosperity Bank"
type input "[STREET_ADDRESS][PERSON_NAME]"
type input "Amarillo"
type input "79119"
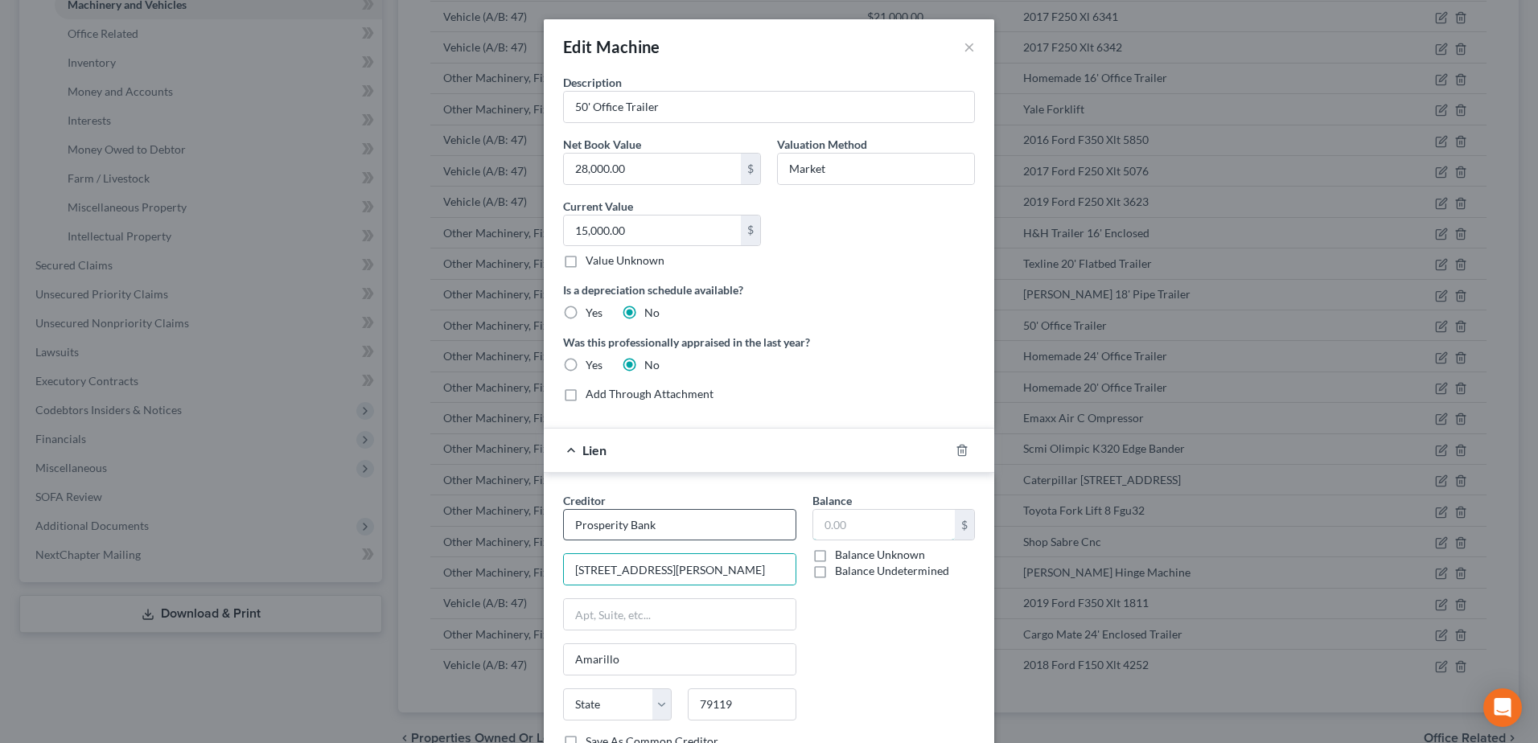
type input "380,237.58"
click at [914, 683] on div "Balance 380,237.58 $ Balance Unknown Balance Undetermined 380,237.58 $ Balance …" at bounding box center [893, 627] width 179 height 270
select select "45"
click at [643, 708] on select "State [US_STATE] AK AR AZ CA CO CT DE DC [GEOGRAPHIC_DATA] [GEOGRAPHIC_DATA] GU…" at bounding box center [617, 704] width 109 height 32
click at [878, 688] on div "Balance 380,237.58 $ Balance Unknown Balance Undetermined 380,237.58 $ Balance …" at bounding box center [893, 627] width 179 height 270
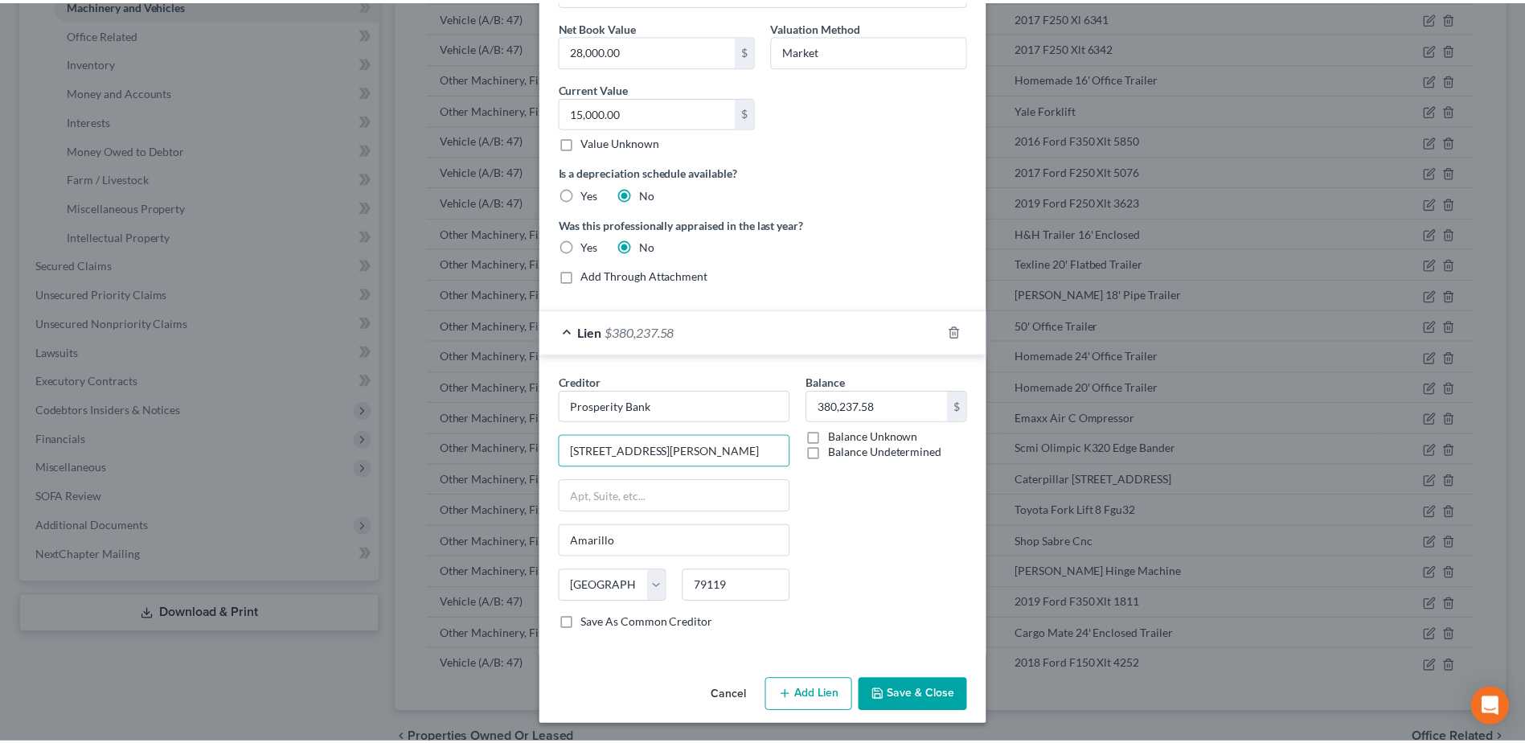
scroll to position [120, 0]
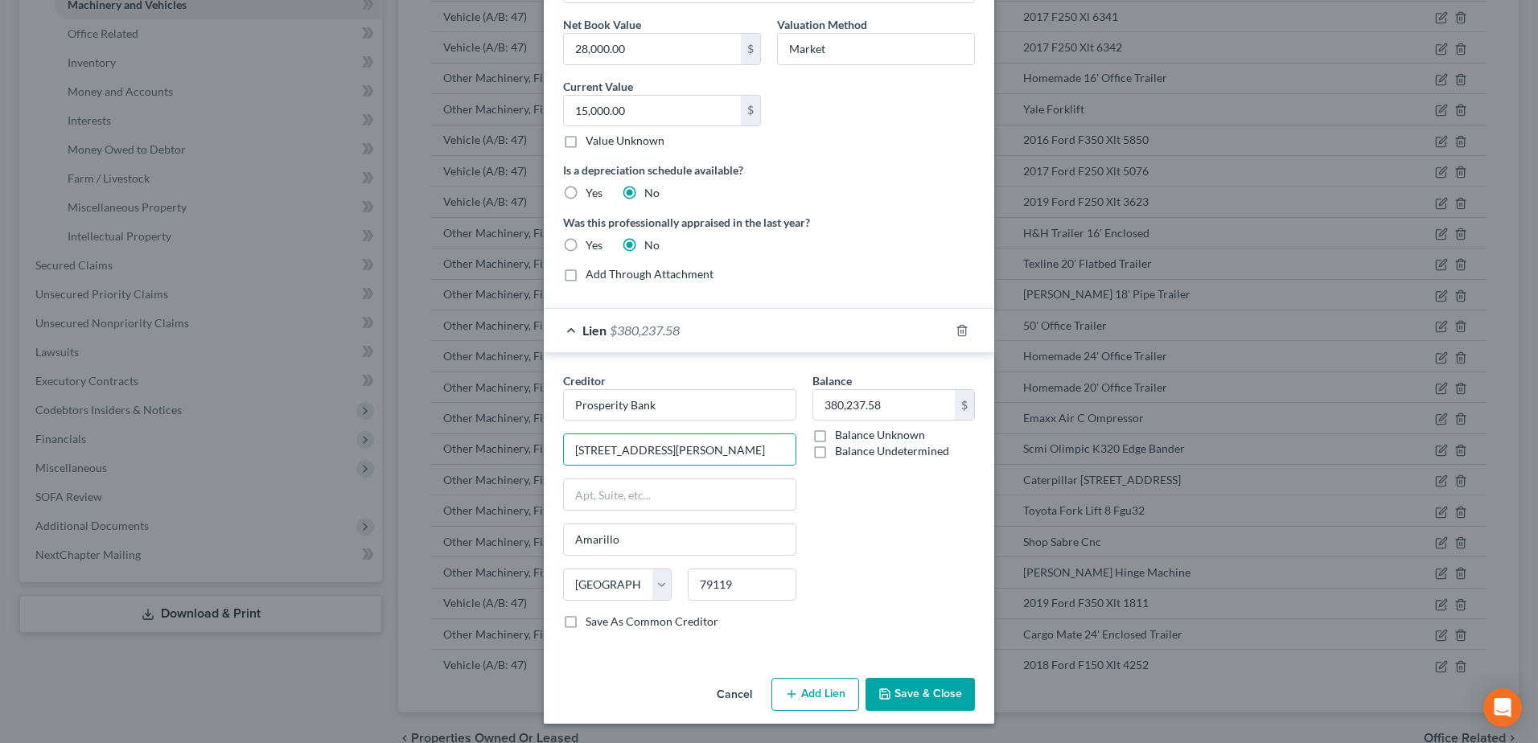
click at [938, 703] on button "Save & Close" at bounding box center [919, 695] width 109 height 34
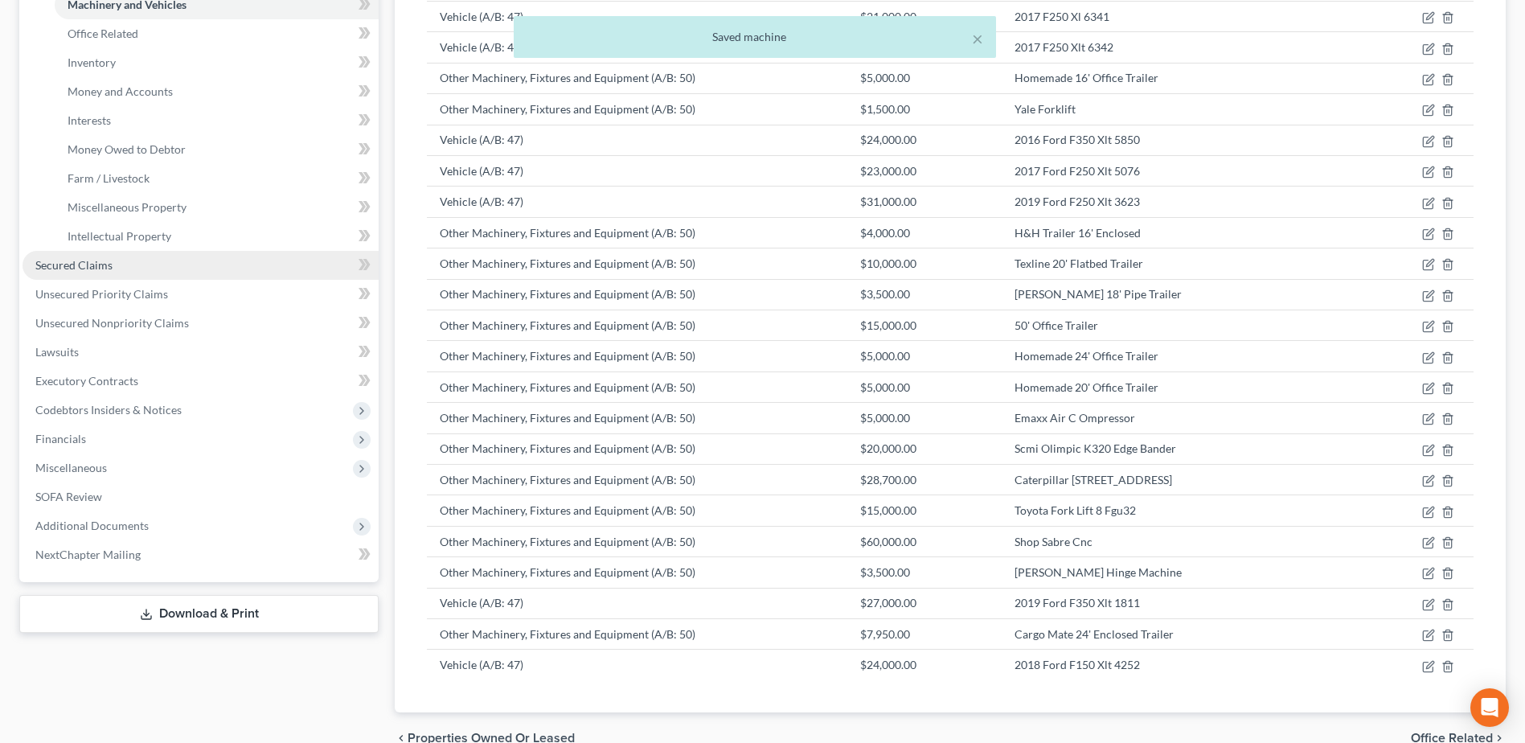
click at [67, 270] on span "Secured Claims" at bounding box center [73, 265] width 77 height 14
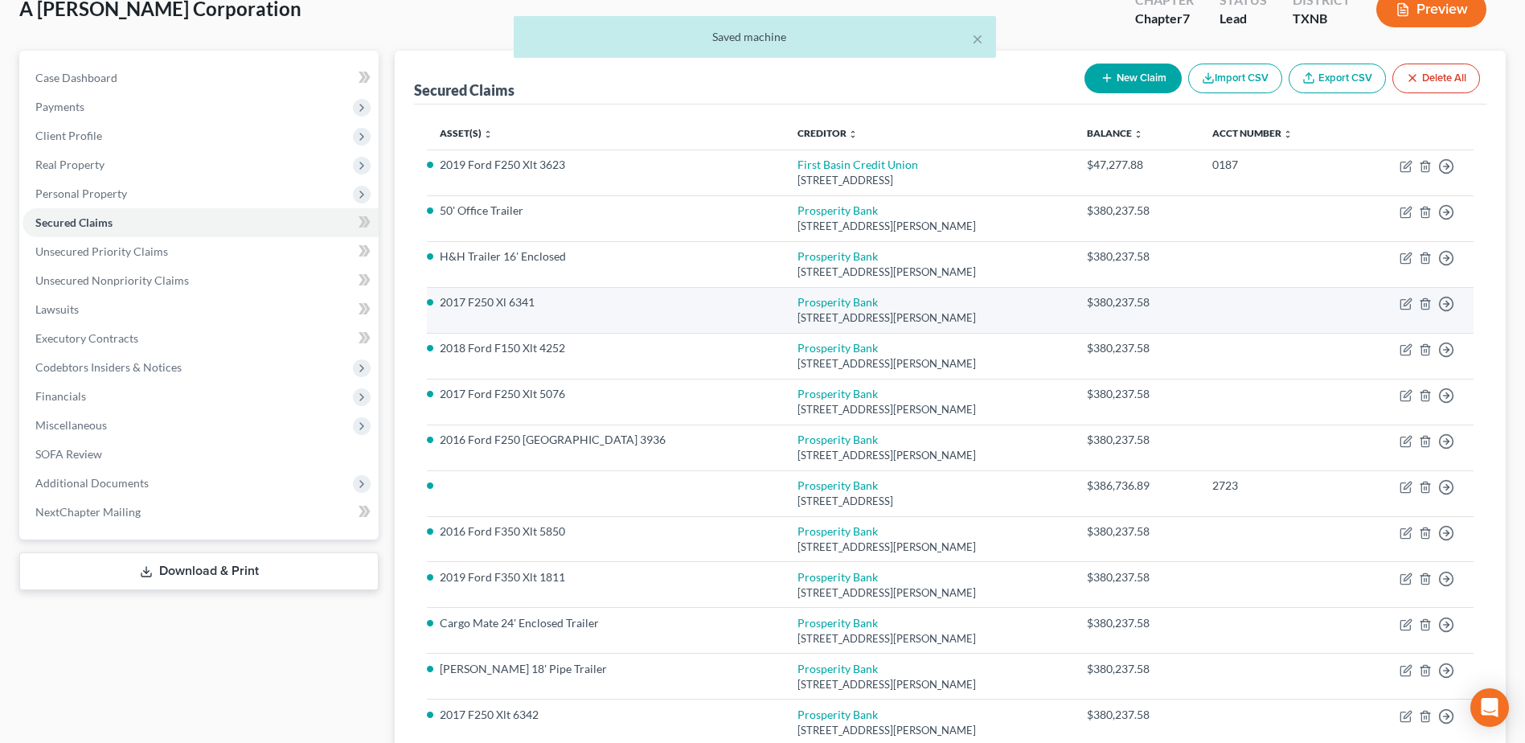
scroll to position [161, 0]
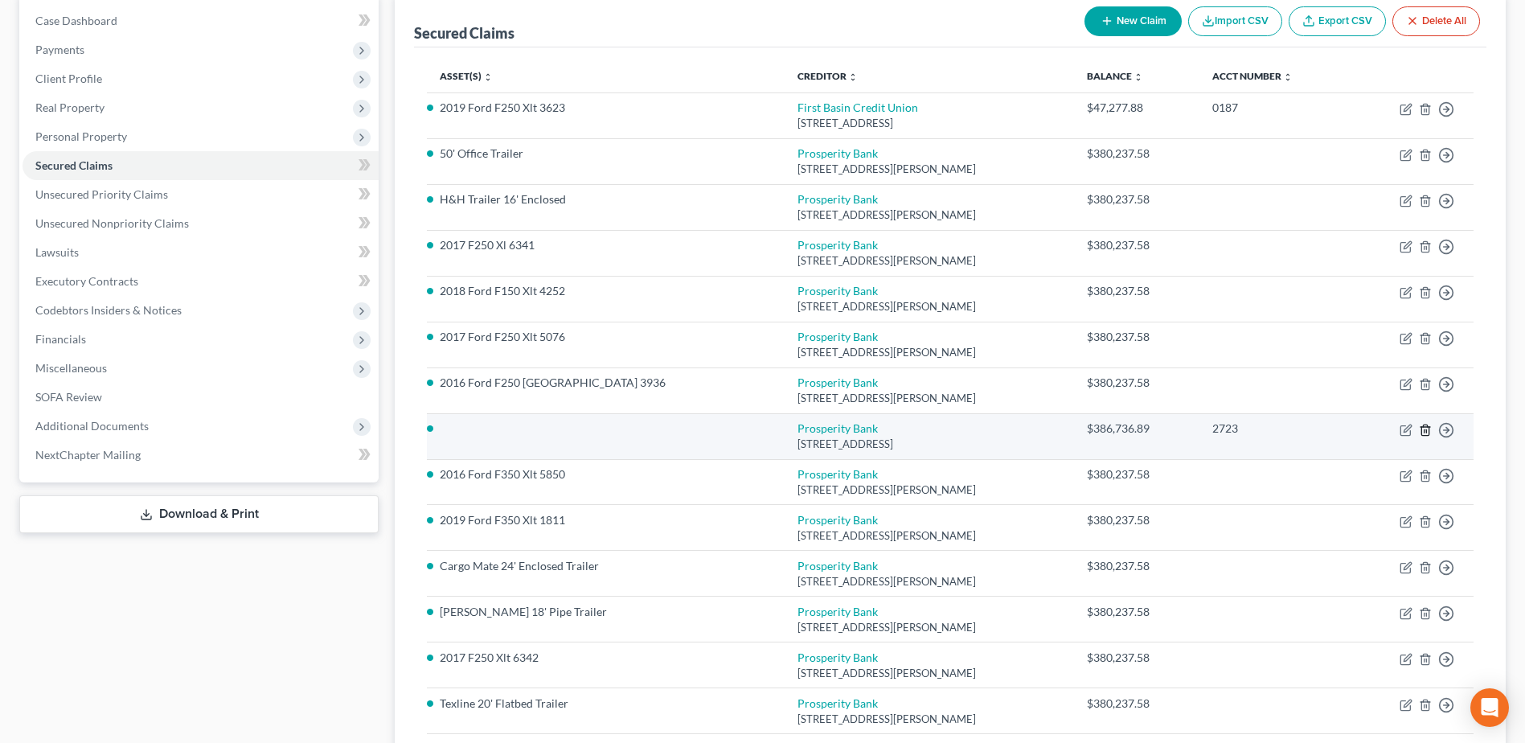
click at [1425, 430] on line "button" at bounding box center [1425, 430] width 0 height 3
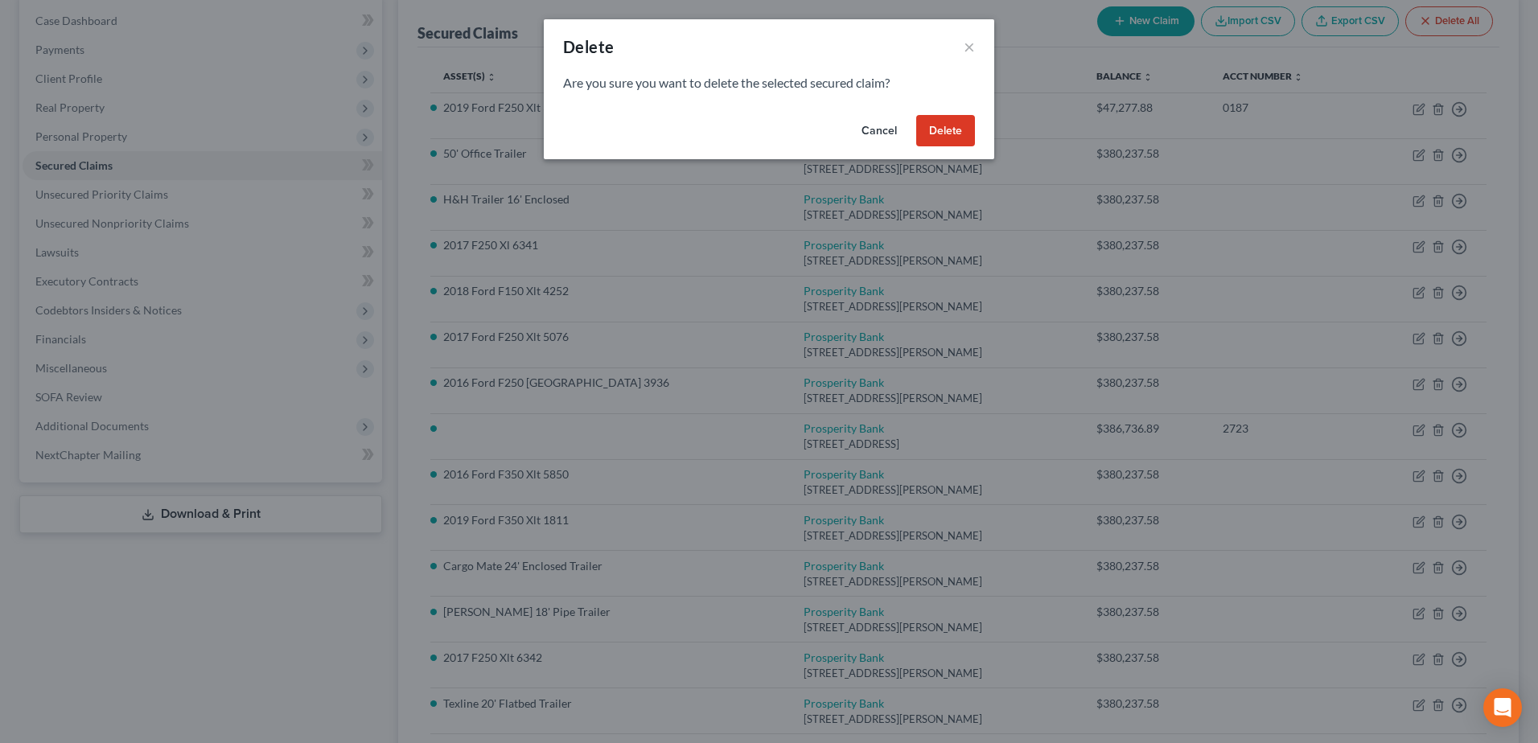
click at [951, 130] on button "Delete" at bounding box center [945, 131] width 59 height 32
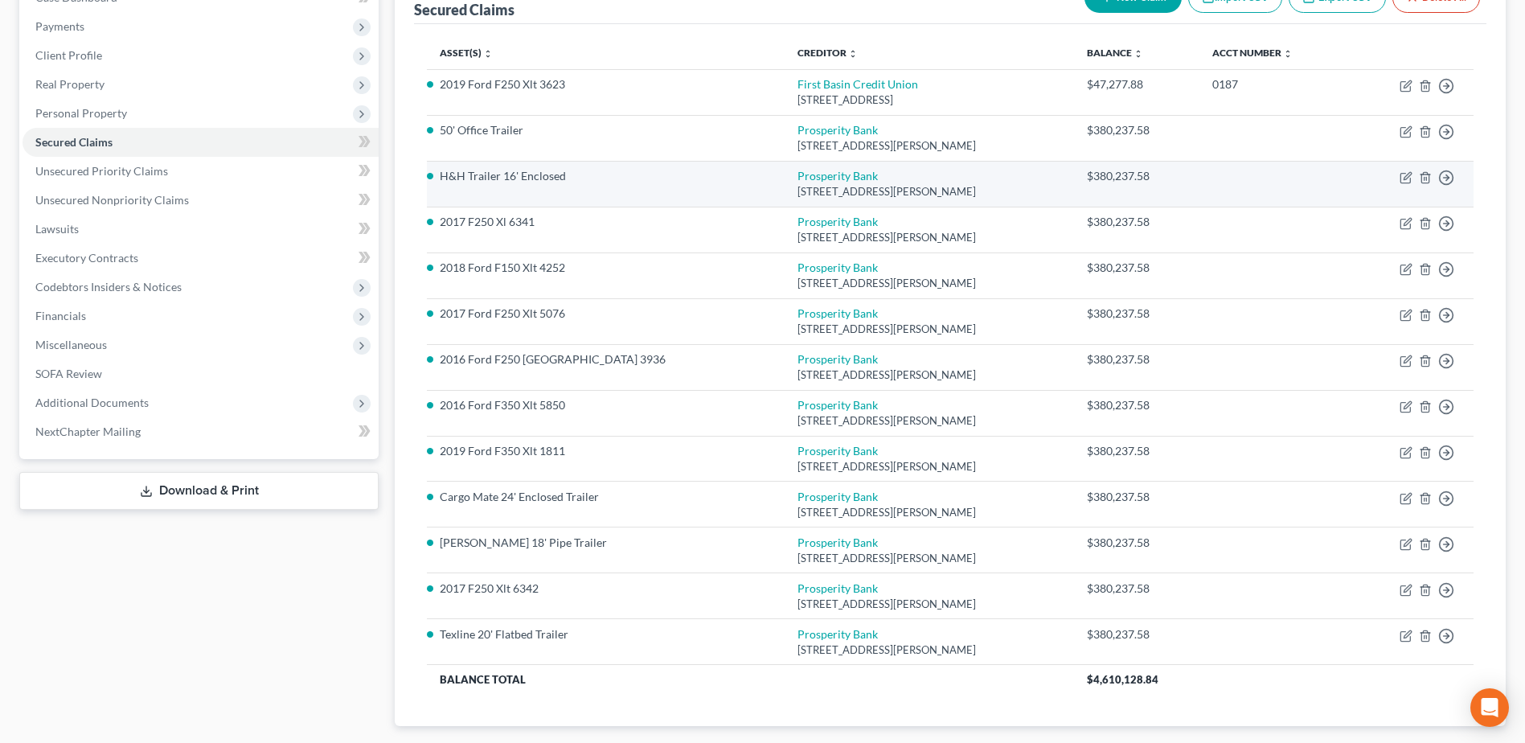
scroll to position [0, 0]
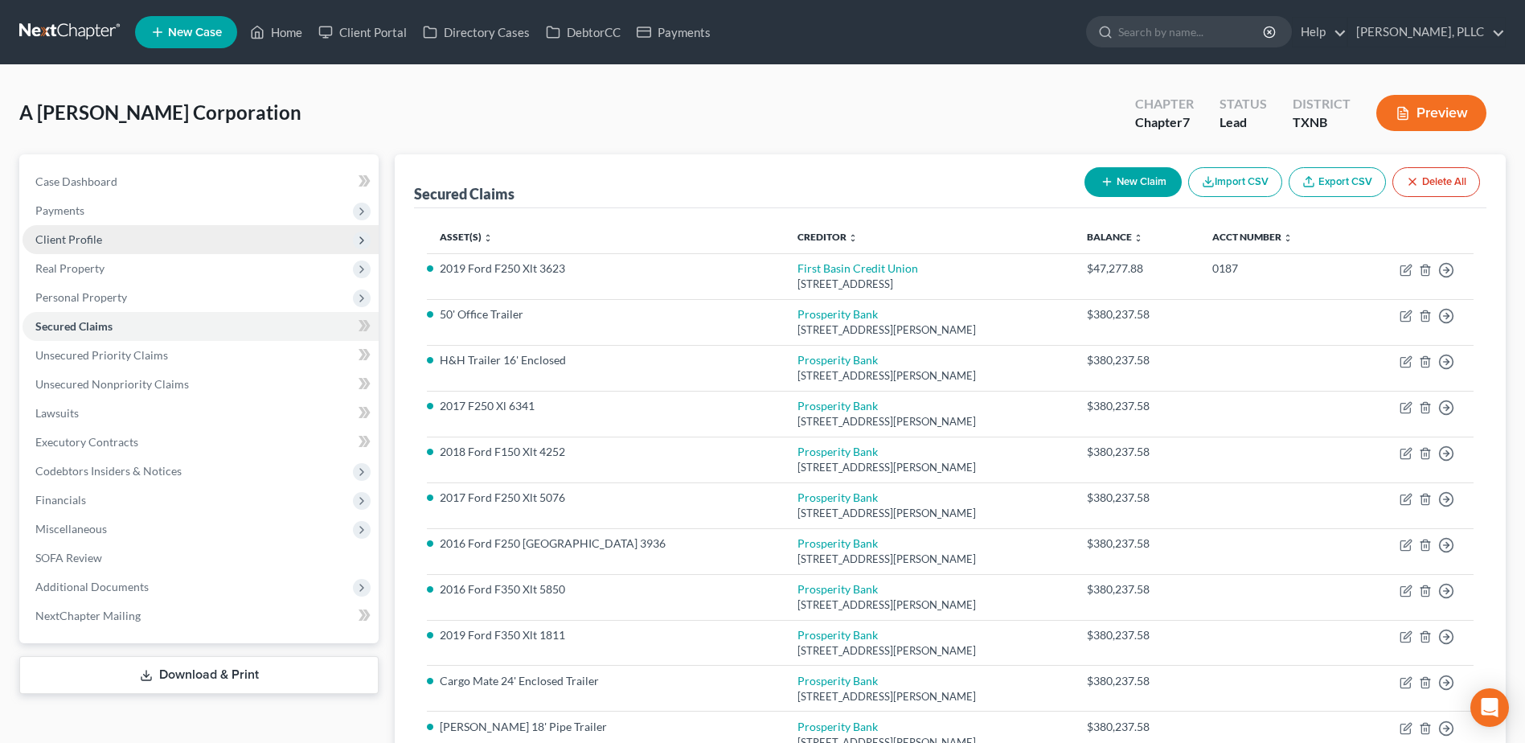
click at [120, 244] on span "Client Profile" at bounding box center [201, 239] width 356 height 29
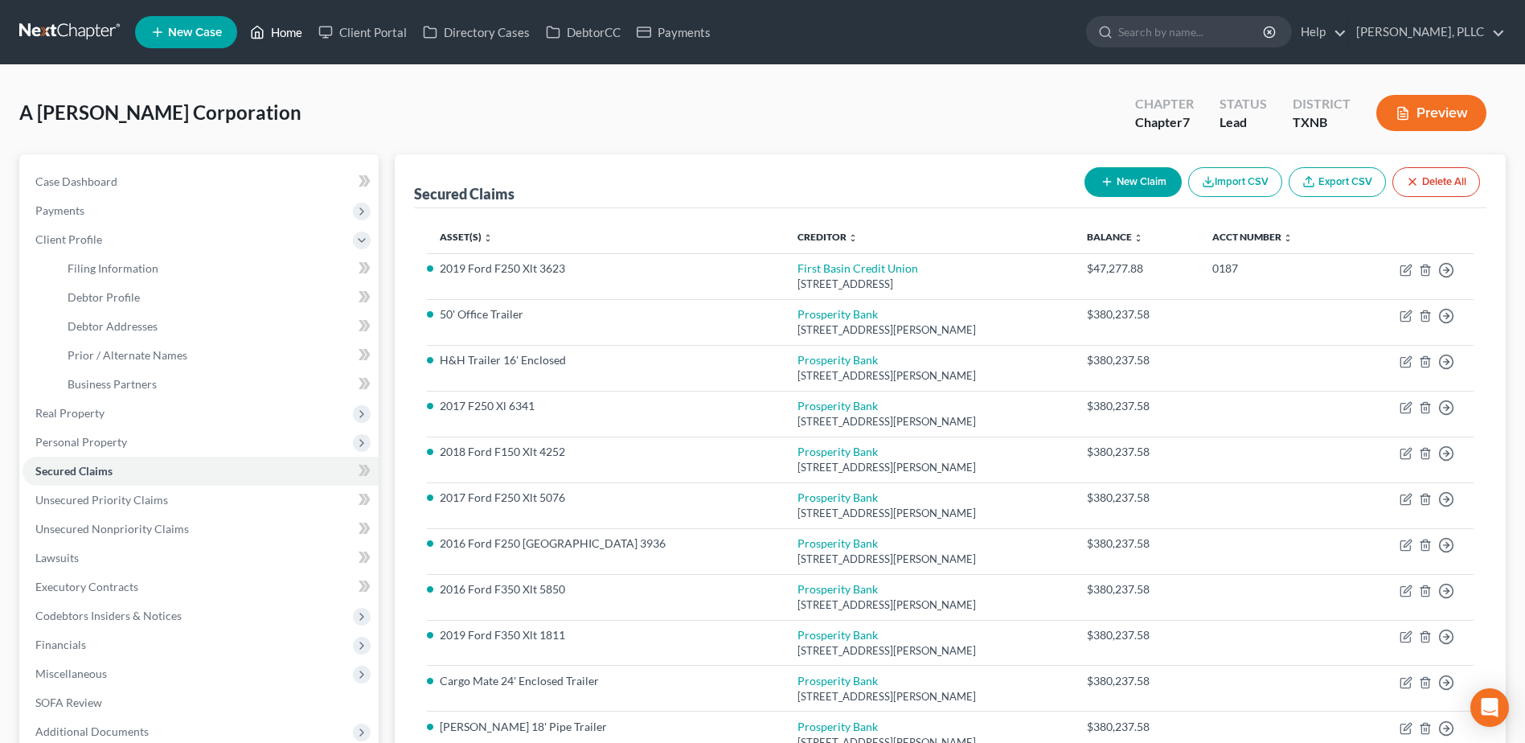
click at [291, 37] on link "Home" at bounding box center [276, 32] width 68 height 29
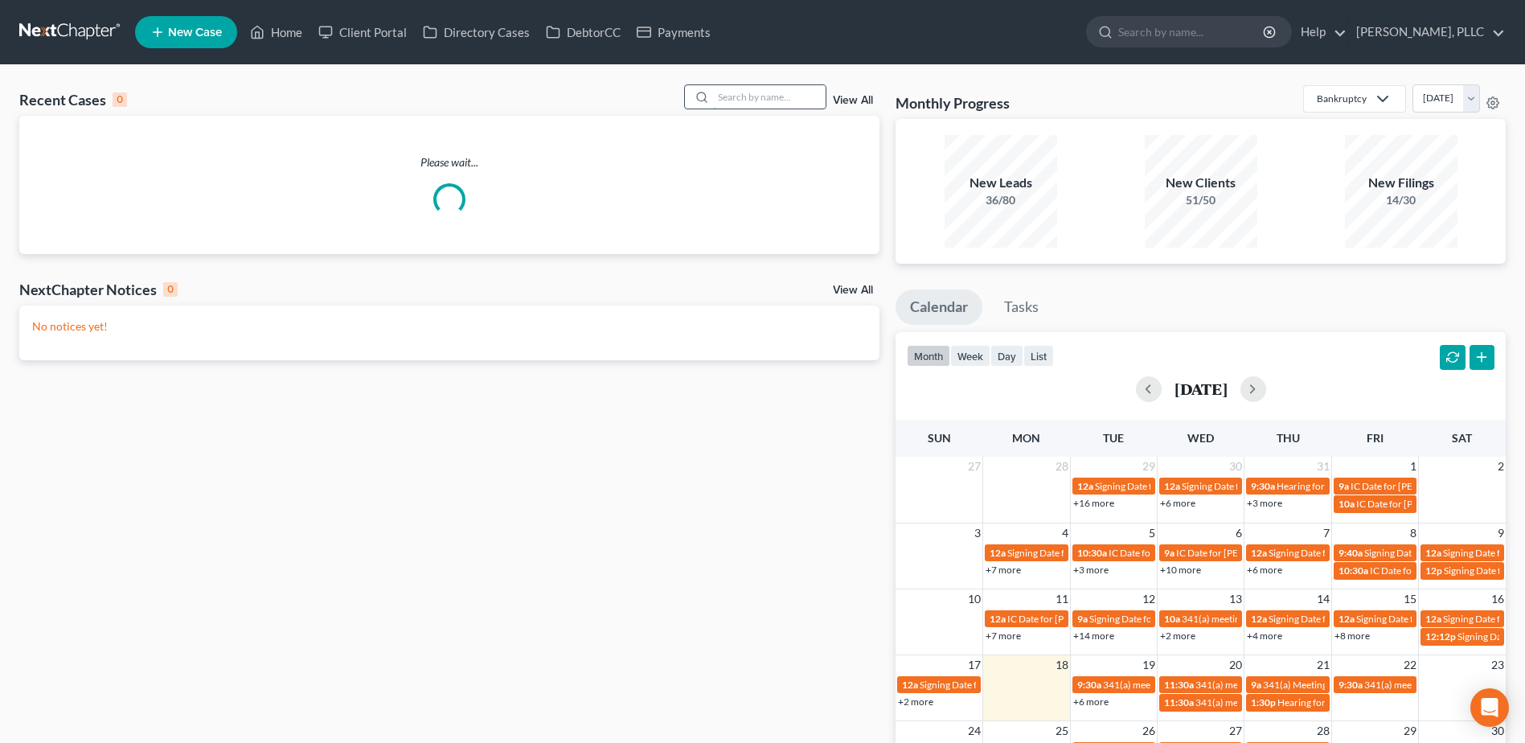
click at [778, 88] on input "search" at bounding box center [769, 96] width 113 height 23
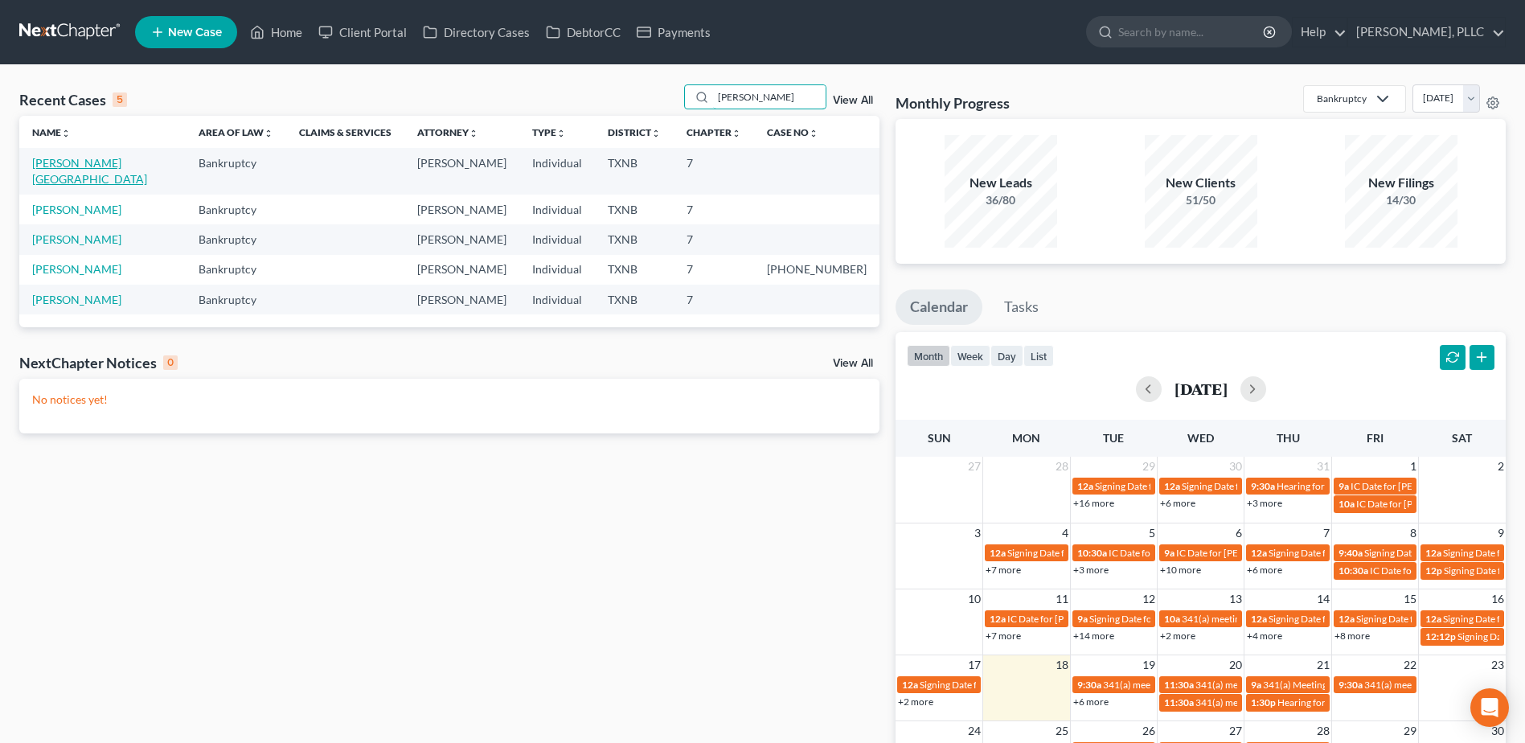
type input "[PERSON_NAME]"
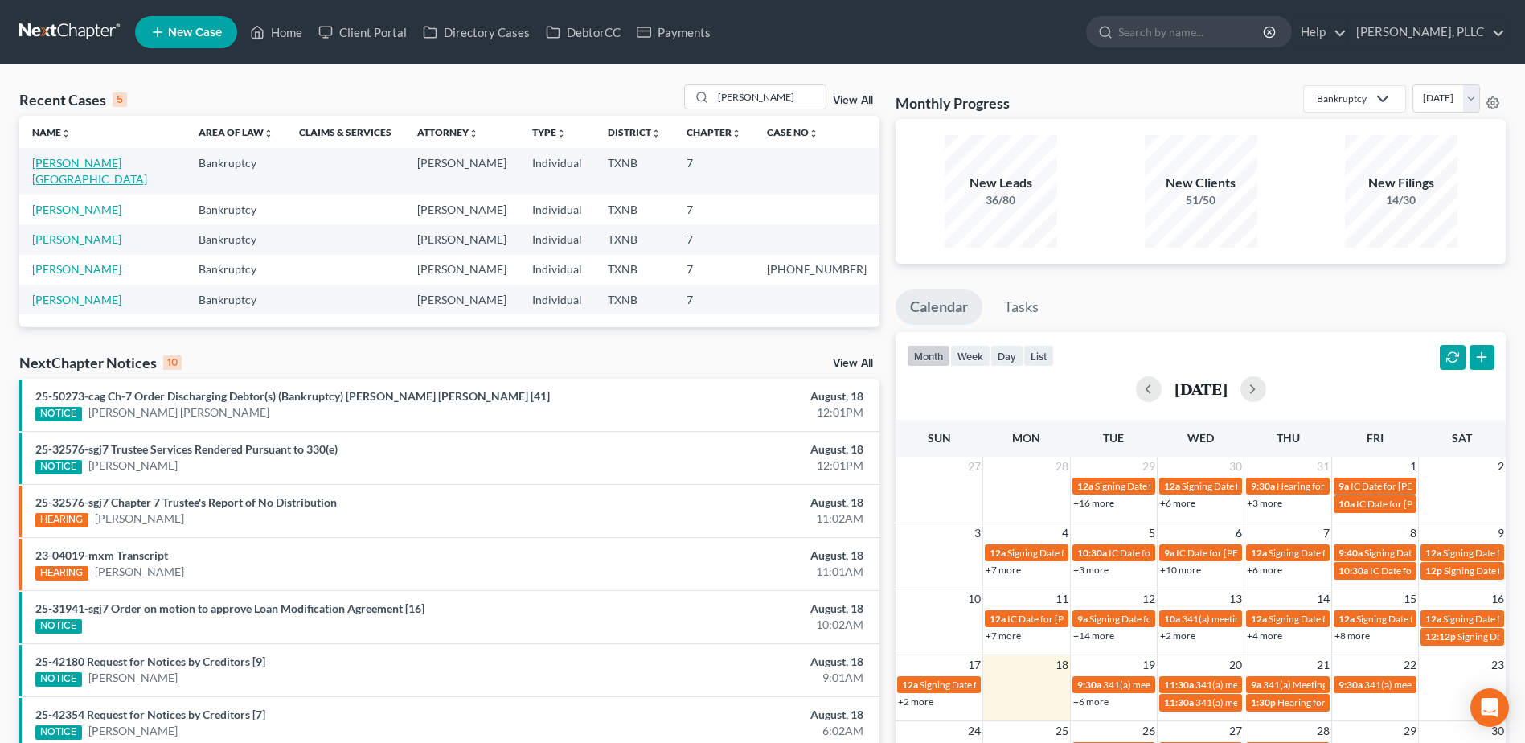
click at [80, 164] on link "[PERSON_NAME][GEOGRAPHIC_DATA]" at bounding box center [89, 171] width 115 height 30
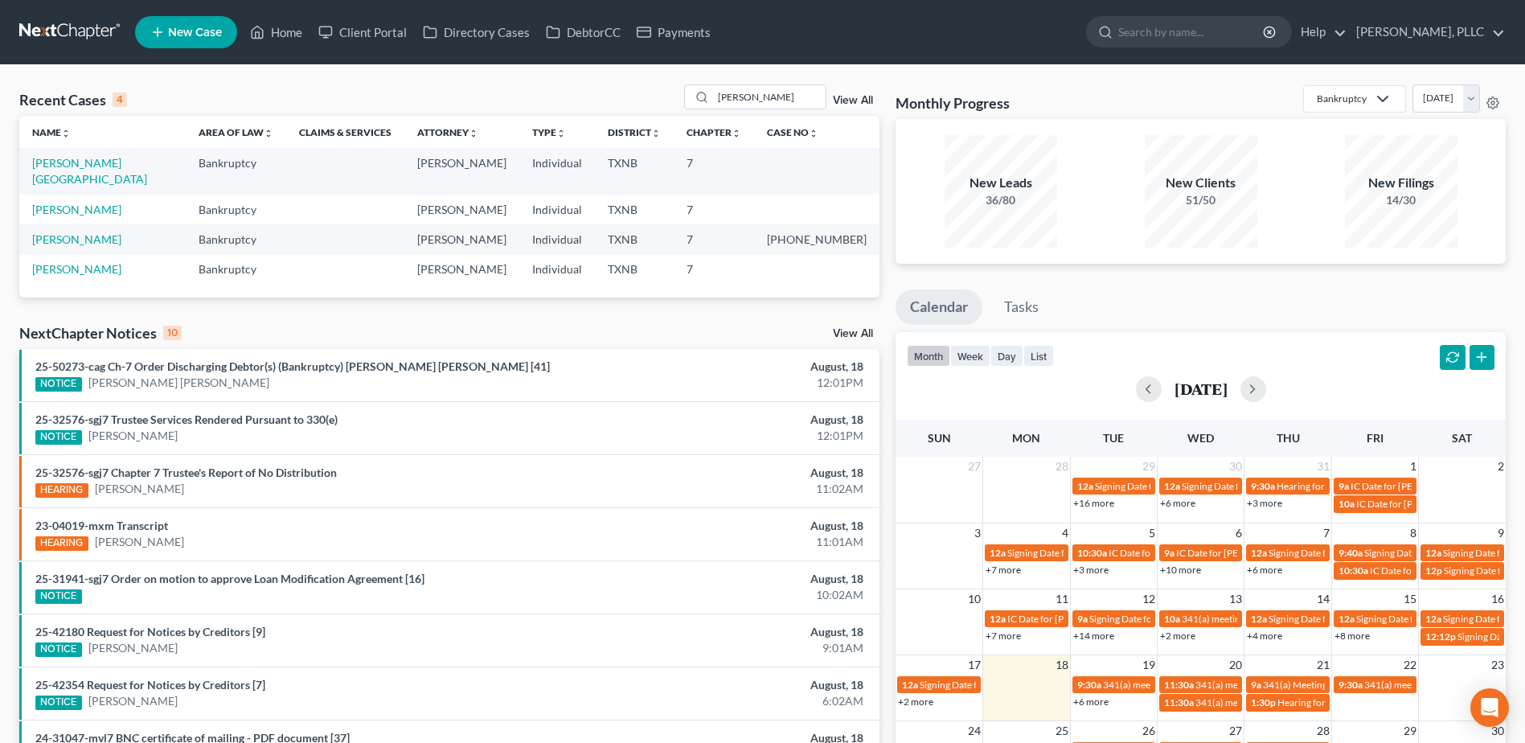
select select "6"
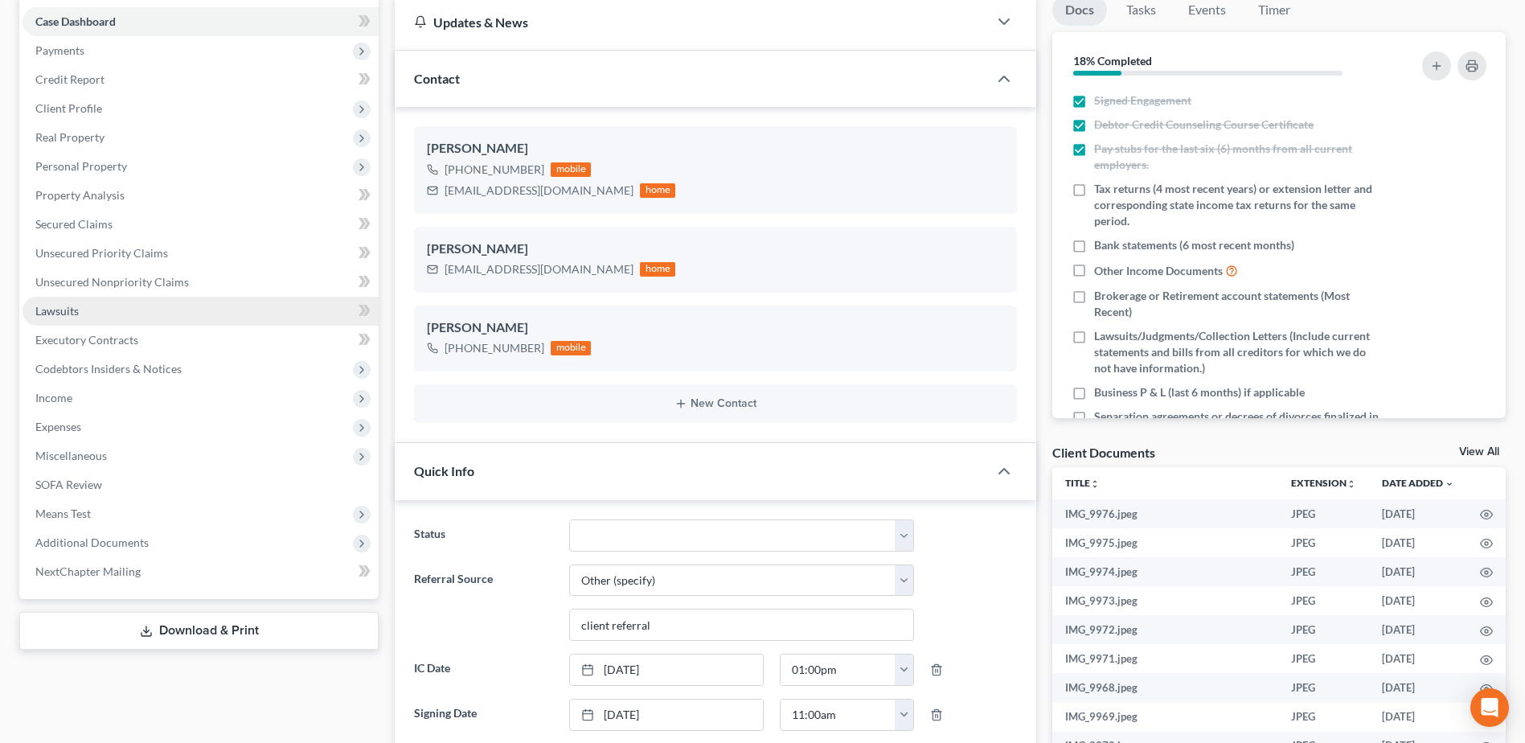
scroll to position [161, 0]
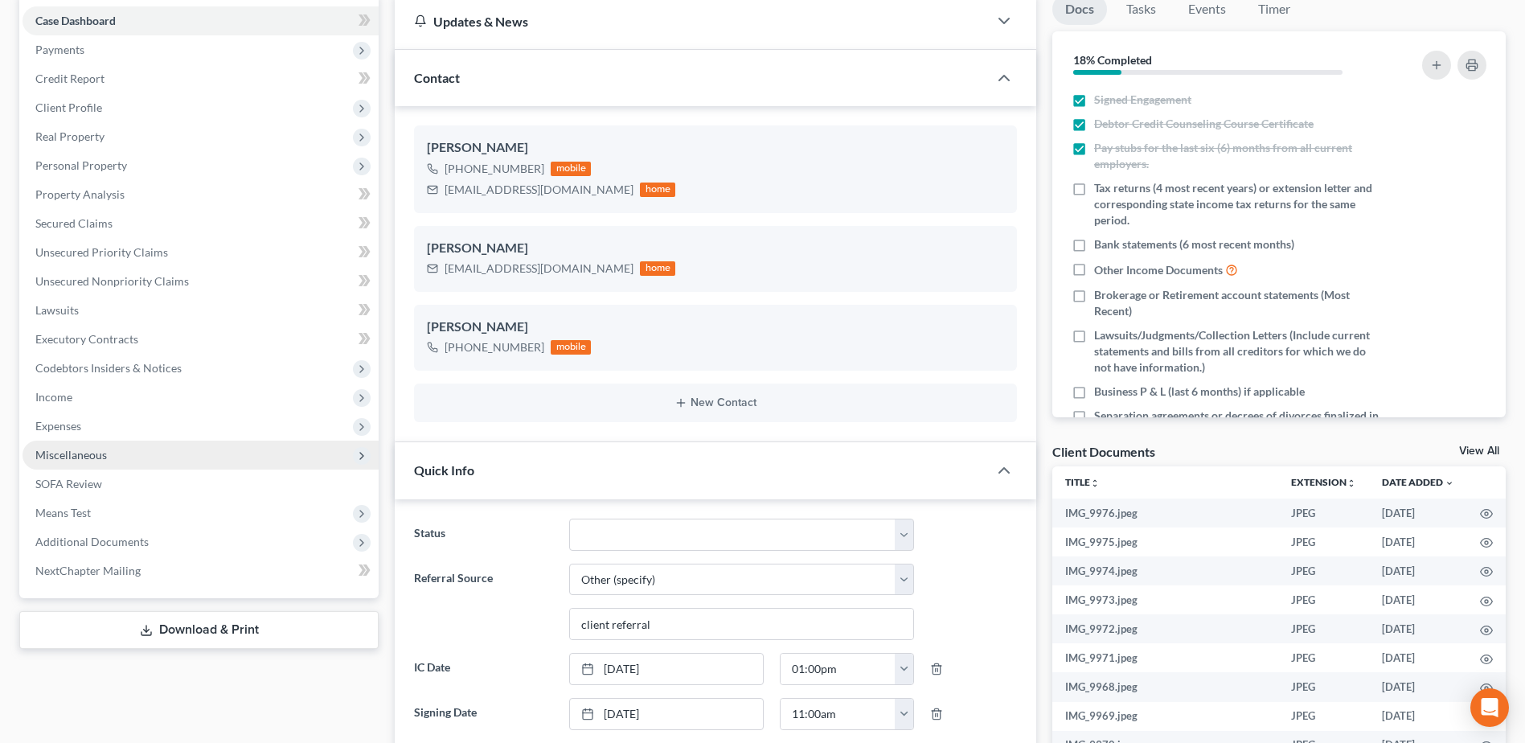
click at [92, 457] on span "Miscellaneous" at bounding box center [71, 455] width 72 height 14
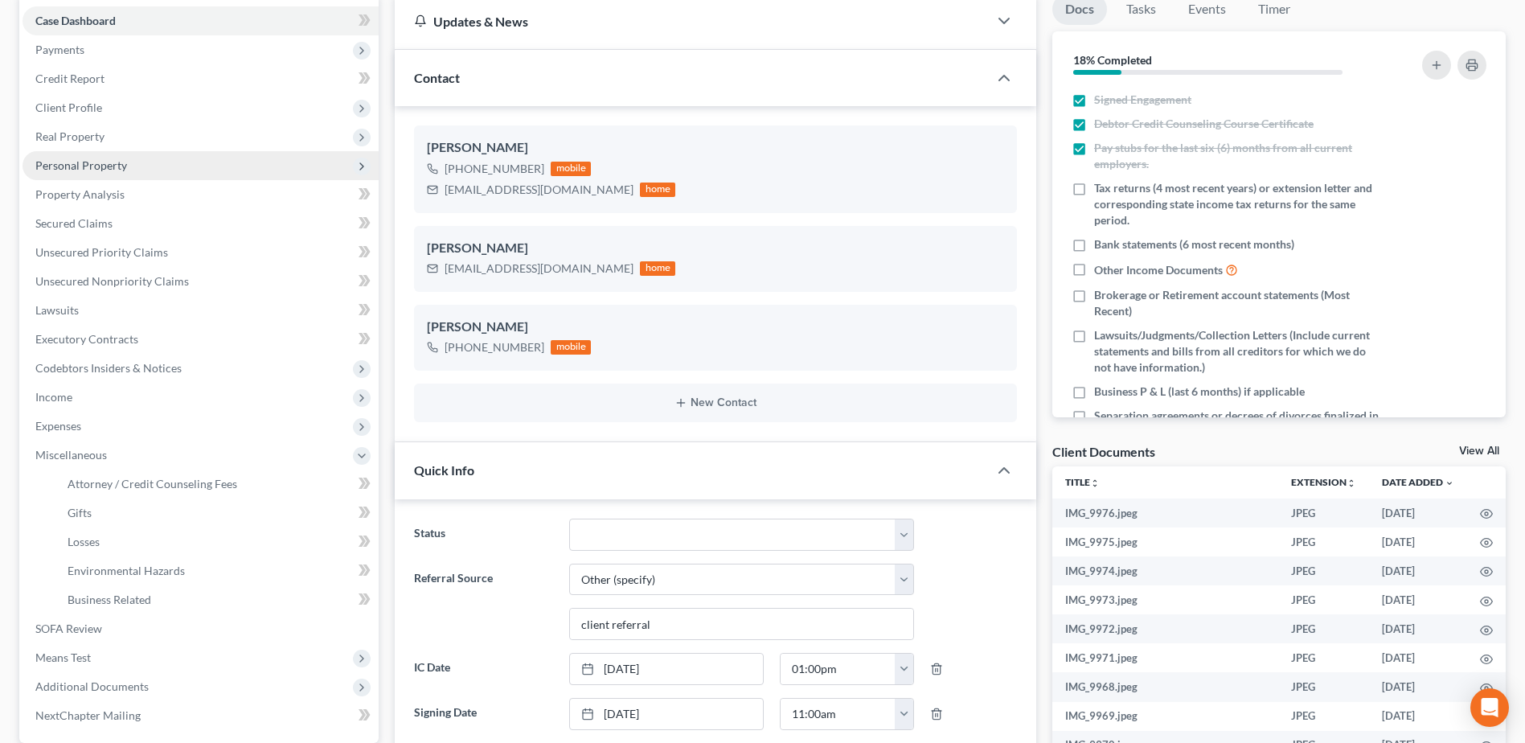
click at [86, 165] on span "Personal Property" at bounding box center [81, 165] width 92 height 14
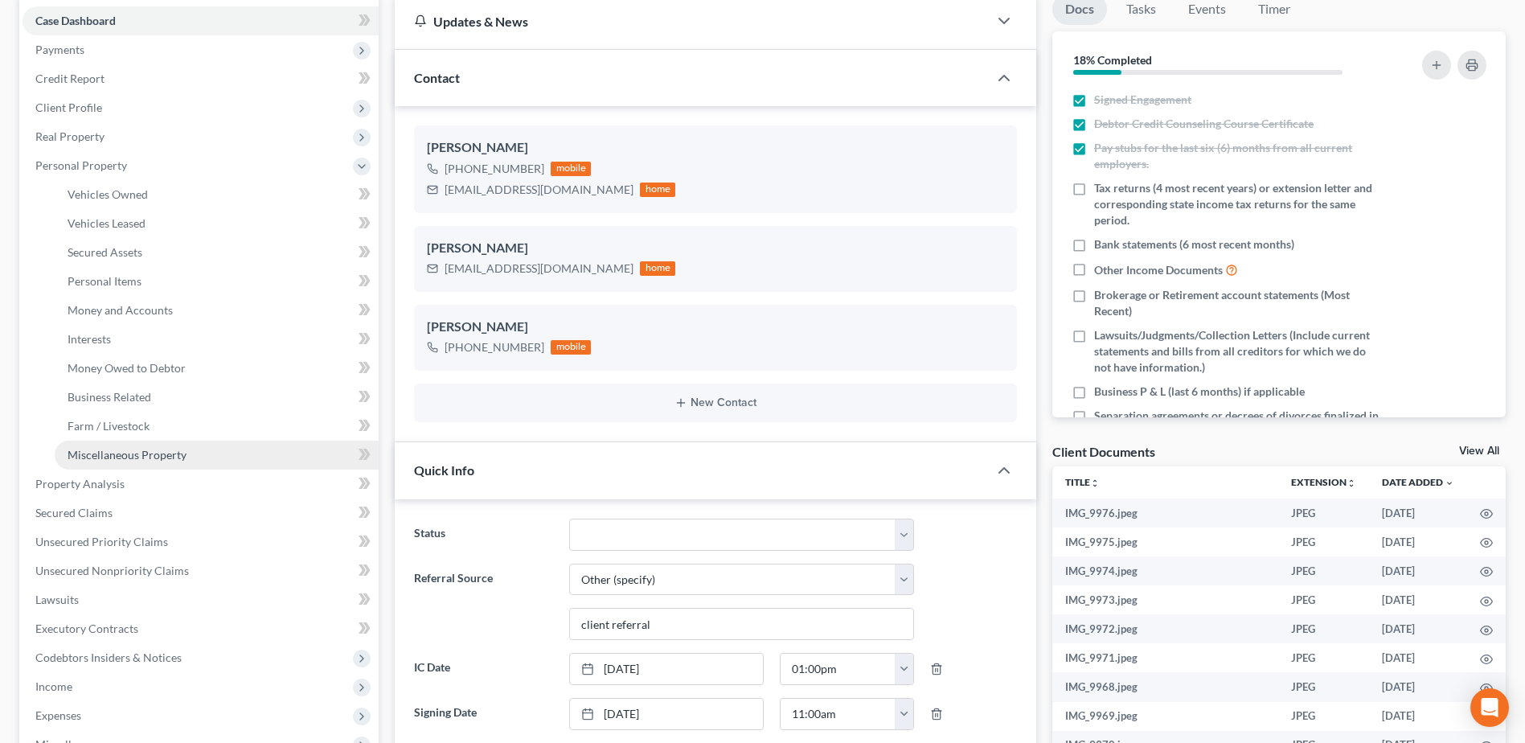
click at [132, 458] on span "Miscellaneous Property" at bounding box center [127, 455] width 119 height 14
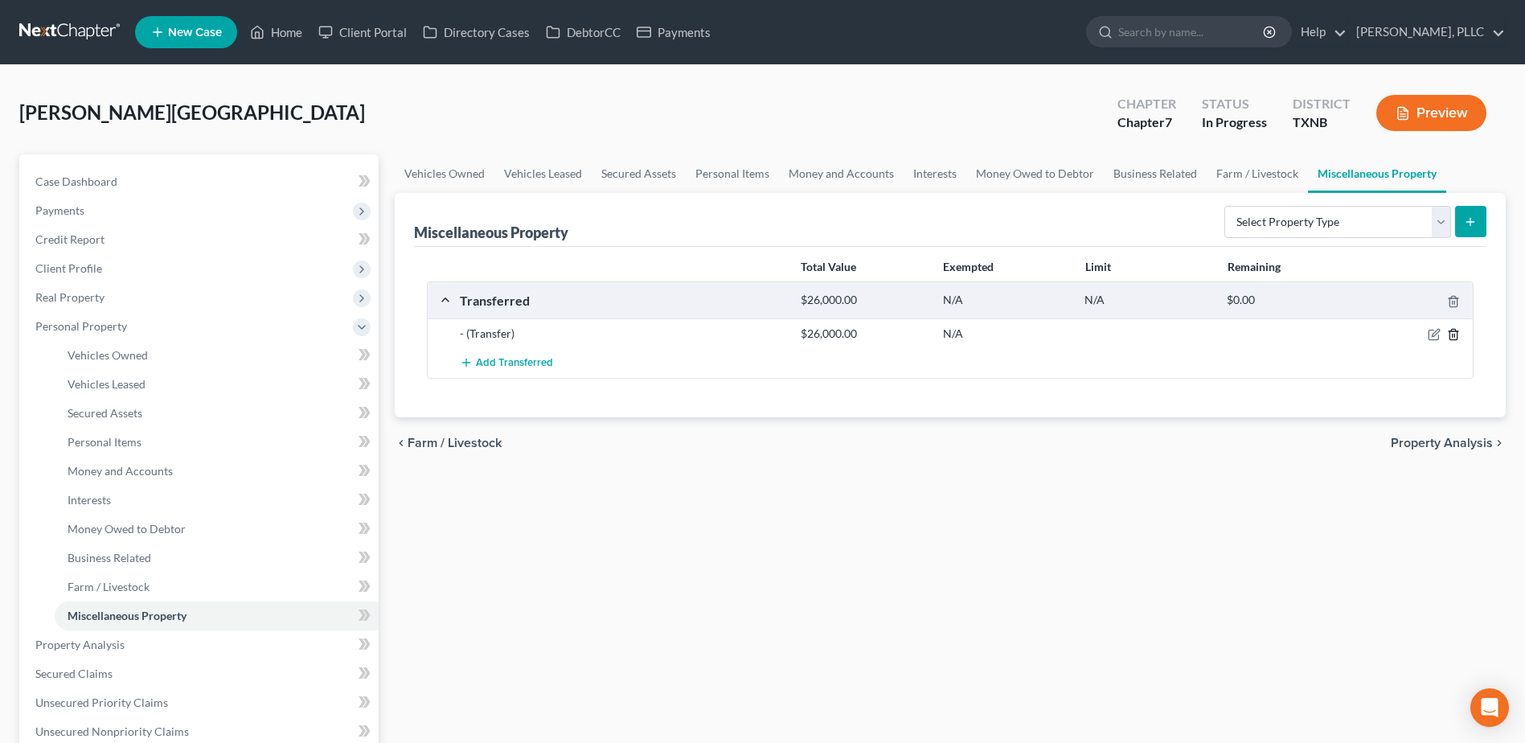
click at [1453, 333] on icon "button" at bounding box center [1453, 334] width 13 height 13
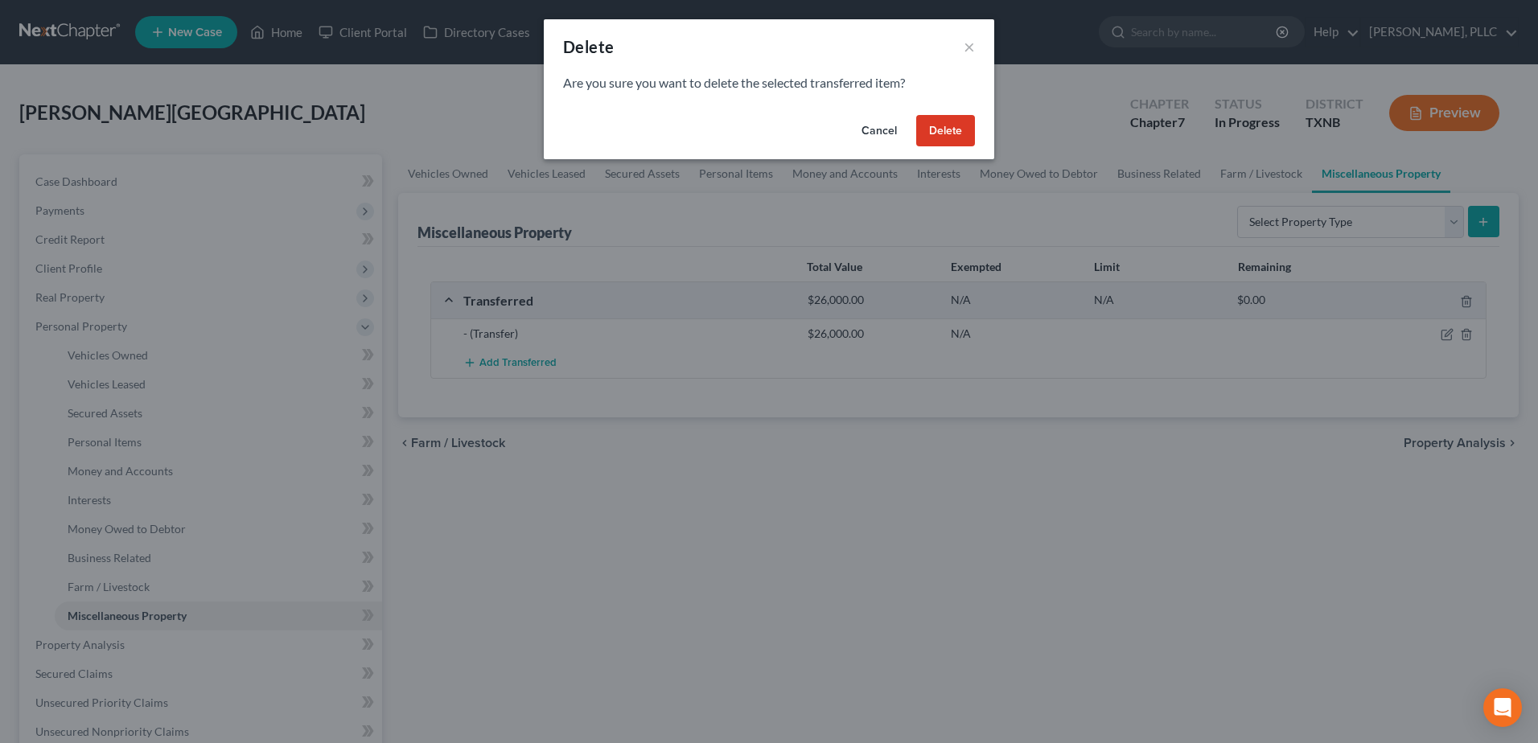
click at [956, 129] on button "Delete" at bounding box center [945, 131] width 59 height 32
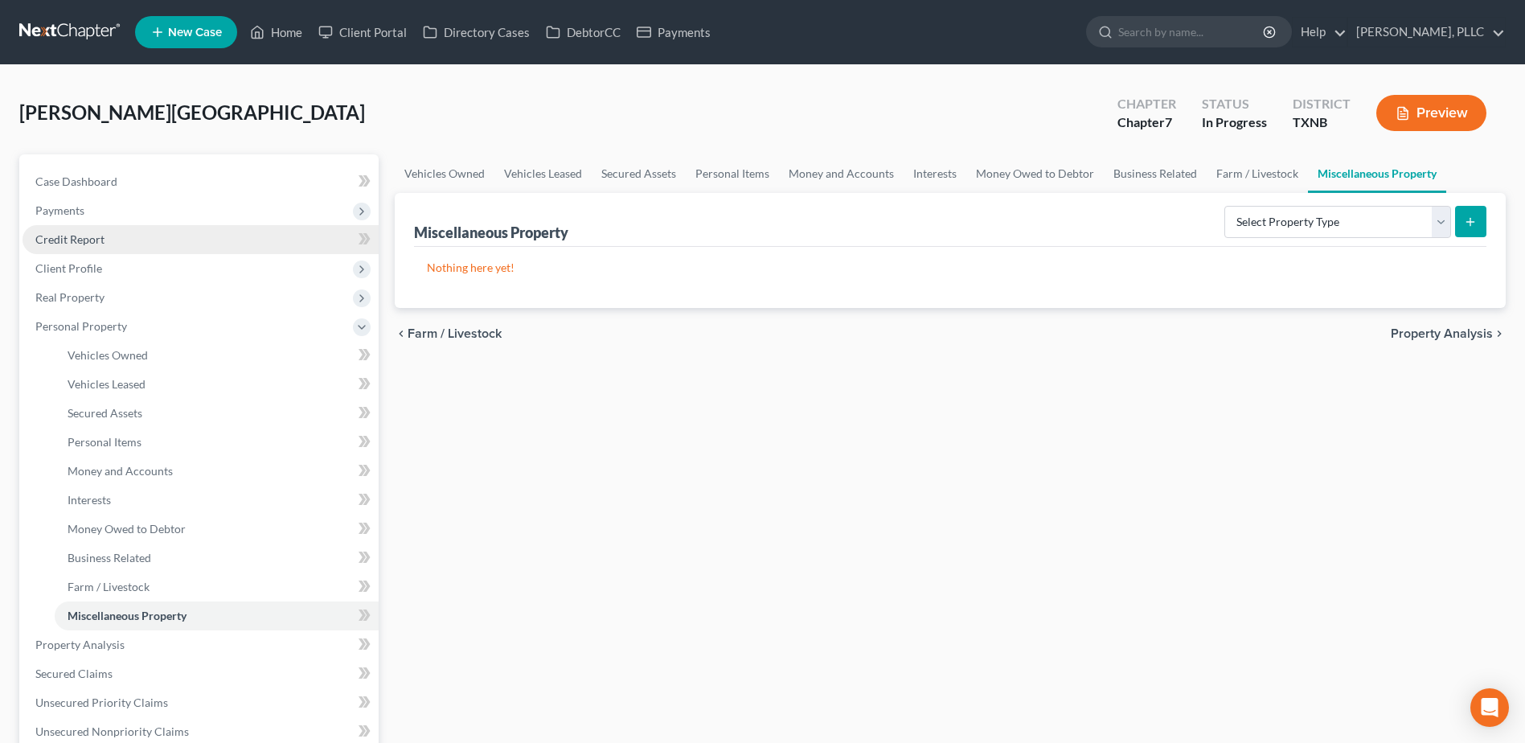
click at [72, 241] on span "Credit Report" at bounding box center [69, 239] width 69 height 14
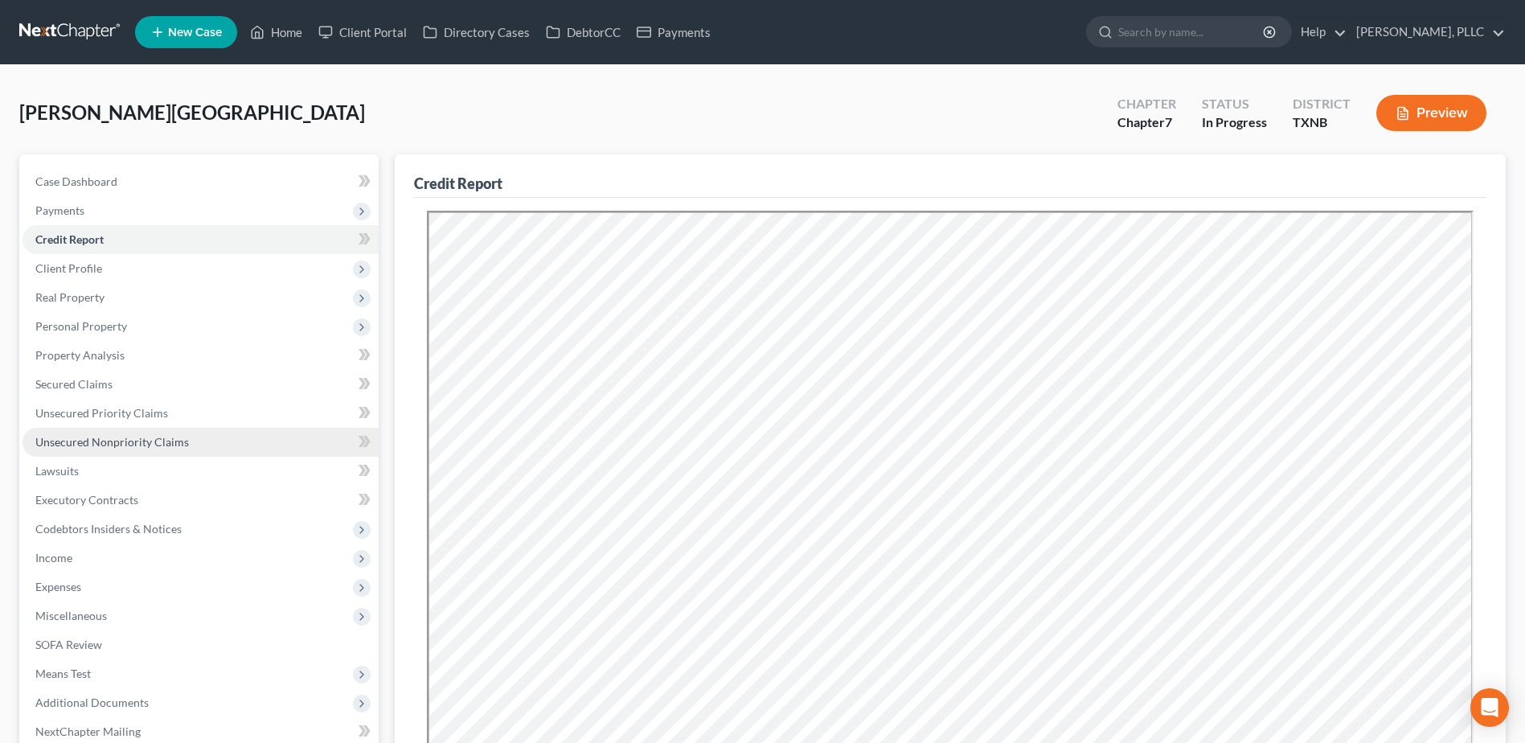
drag, startPoint x: 108, startPoint y: 437, endPoint x: 172, endPoint y: 434, distance: 64.4
click at [108, 437] on span "Unsecured Nonpriority Claims" at bounding box center [112, 442] width 154 height 14
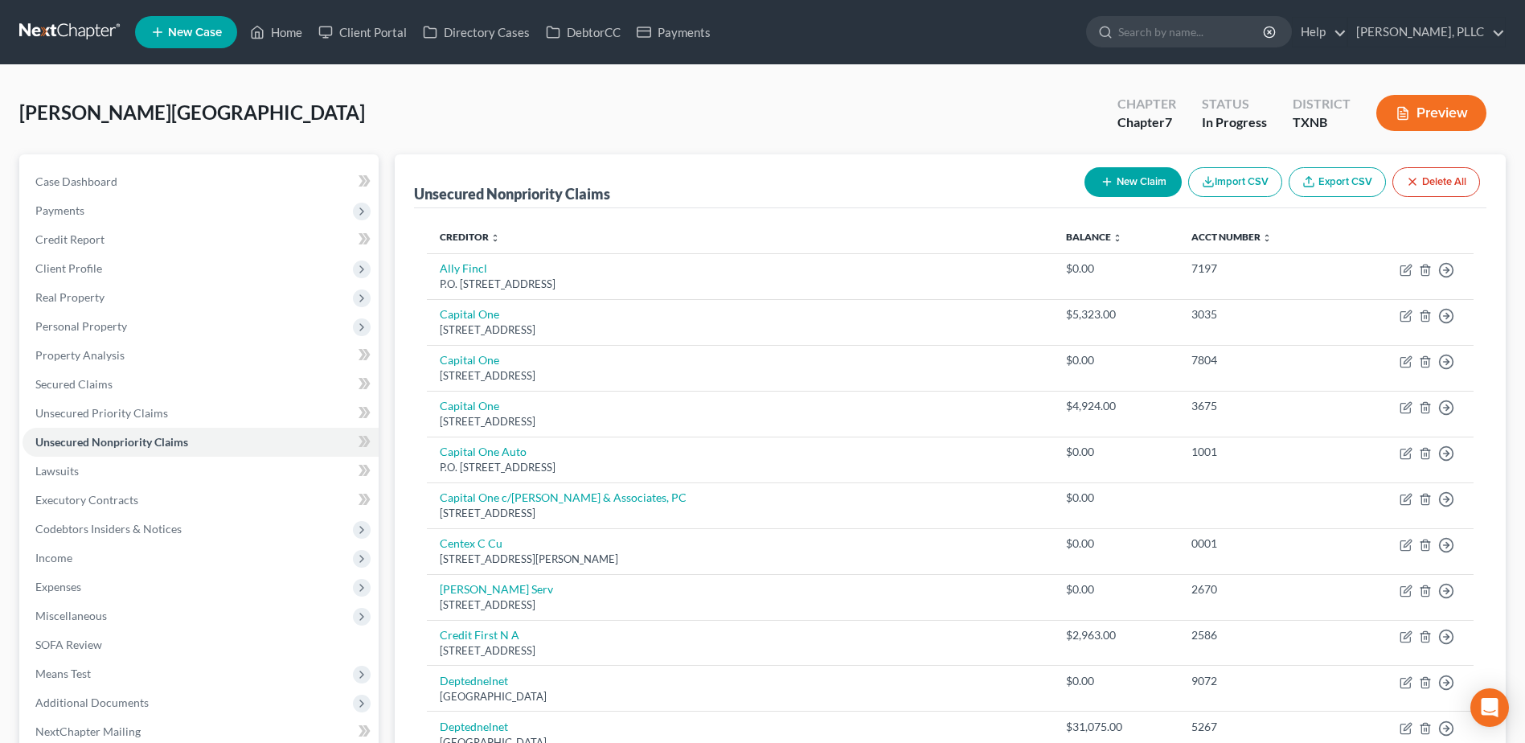
click at [1171, 191] on button "New Claim" at bounding box center [1133, 182] width 97 height 30
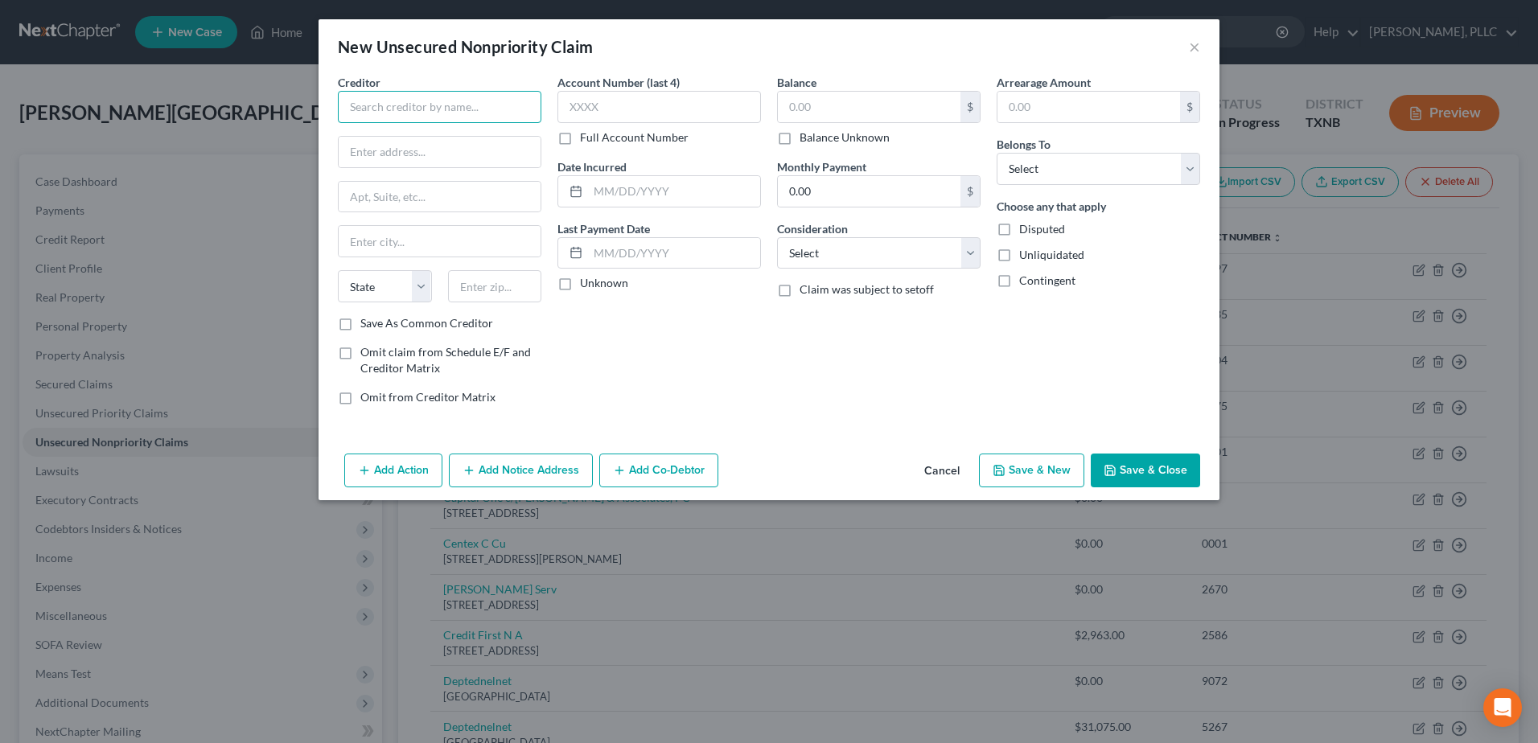
click at [420, 111] on input "text" at bounding box center [439, 107] width 203 height 32
type input "Corporation Service Company"
type input "PO Box 2576"
type input "[GEOGRAPHIC_DATA]"
select select "14"
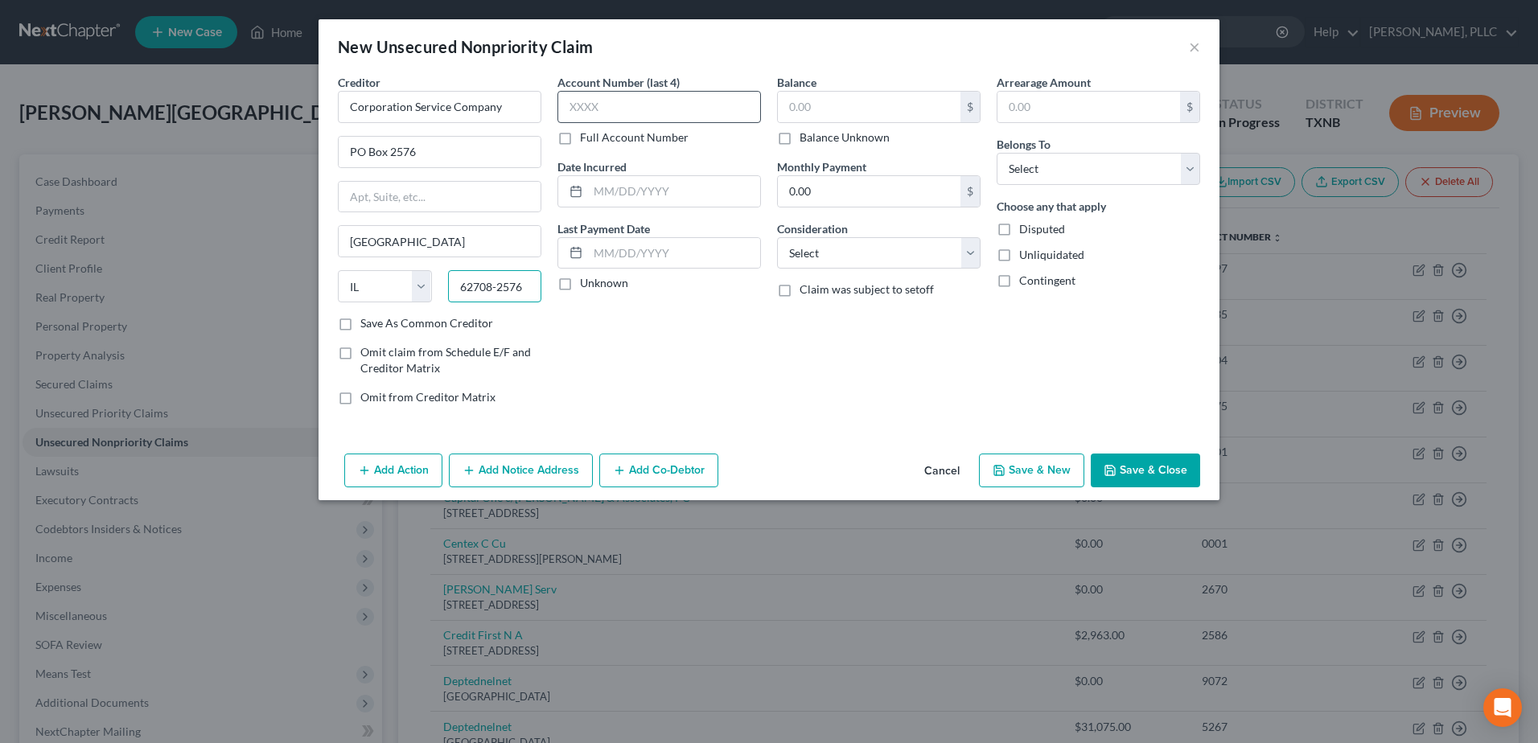
type input "62708-2576"
click at [611, 120] on input "text" at bounding box center [658, 107] width 203 height 32
click at [634, 478] on button "Add Co-Debtor" at bounding box center [658, 471] width 119 height 34
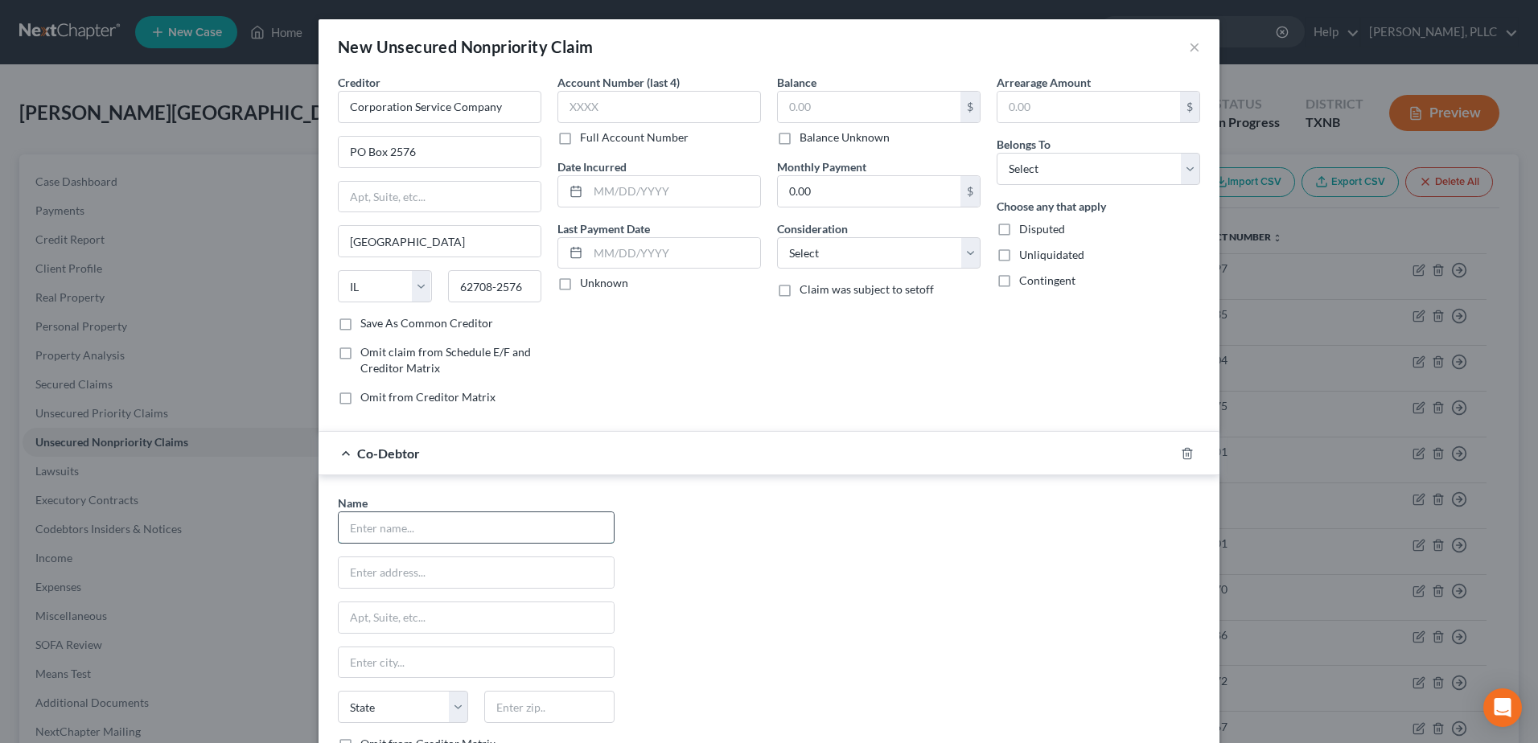
click at [451, 532] on input "text" at bounding box center [476, 527] width 275 height 31
type input "[PERSON_NAME] Express LLC"
type input "[STREET_ADDRESS]"
type input "Corsicana"
select select "45"
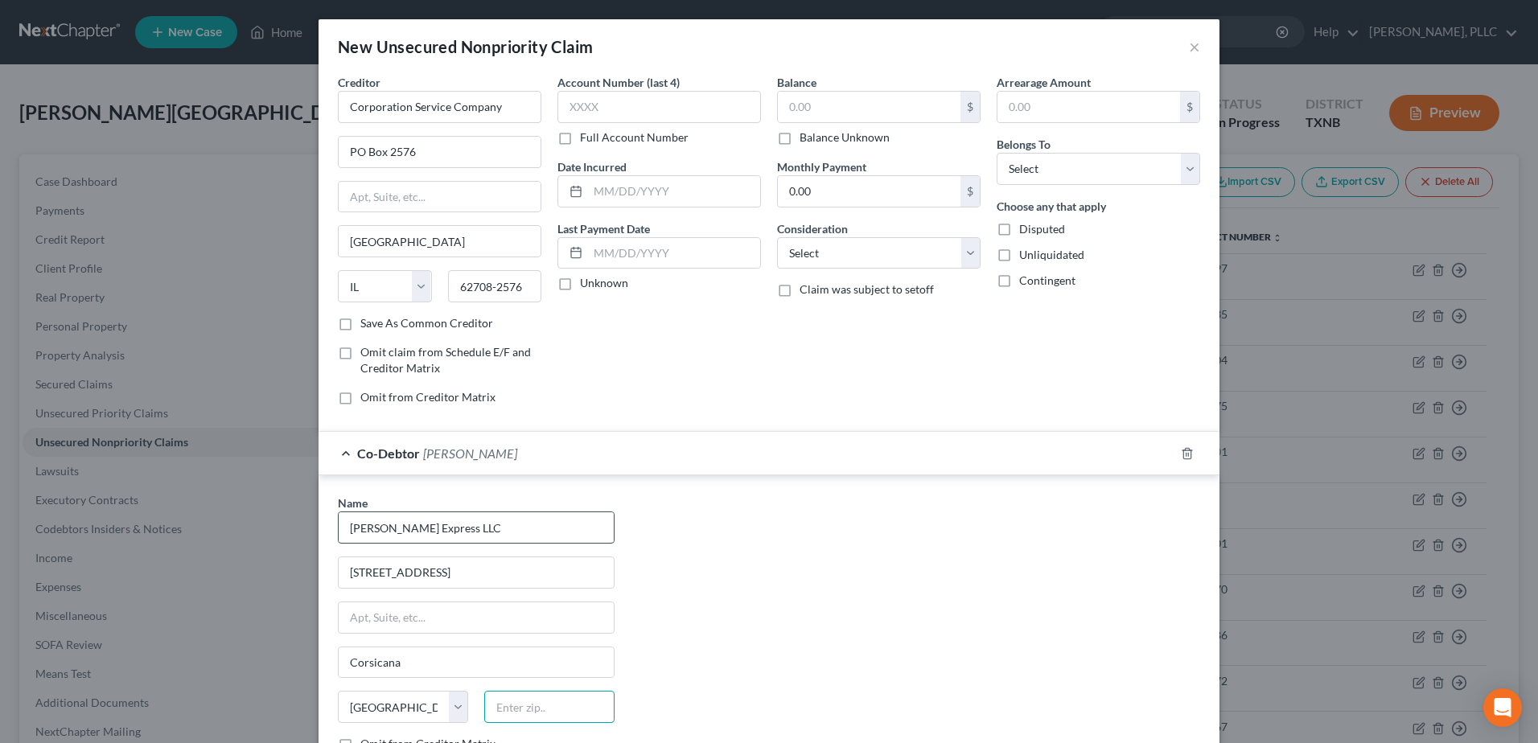
type input "75110"
click at [686, 607] on div "Name * [PERSON_NAME] Express LLC [STREET_ADDRESS][GEOGRAPHIC_DATA] [US_STATE] A…" at bounding box center [769, 644] width 878 height 299
type input "Ste 100"
drag, startPoint x: 474, startPoint y: 575, endPoint x: 344, endPoint y: 565, distance: 130.7
click at [344, 565] on input "[STREET_ADDRESS]" at bounding box center [476, 572] width 275 height 31
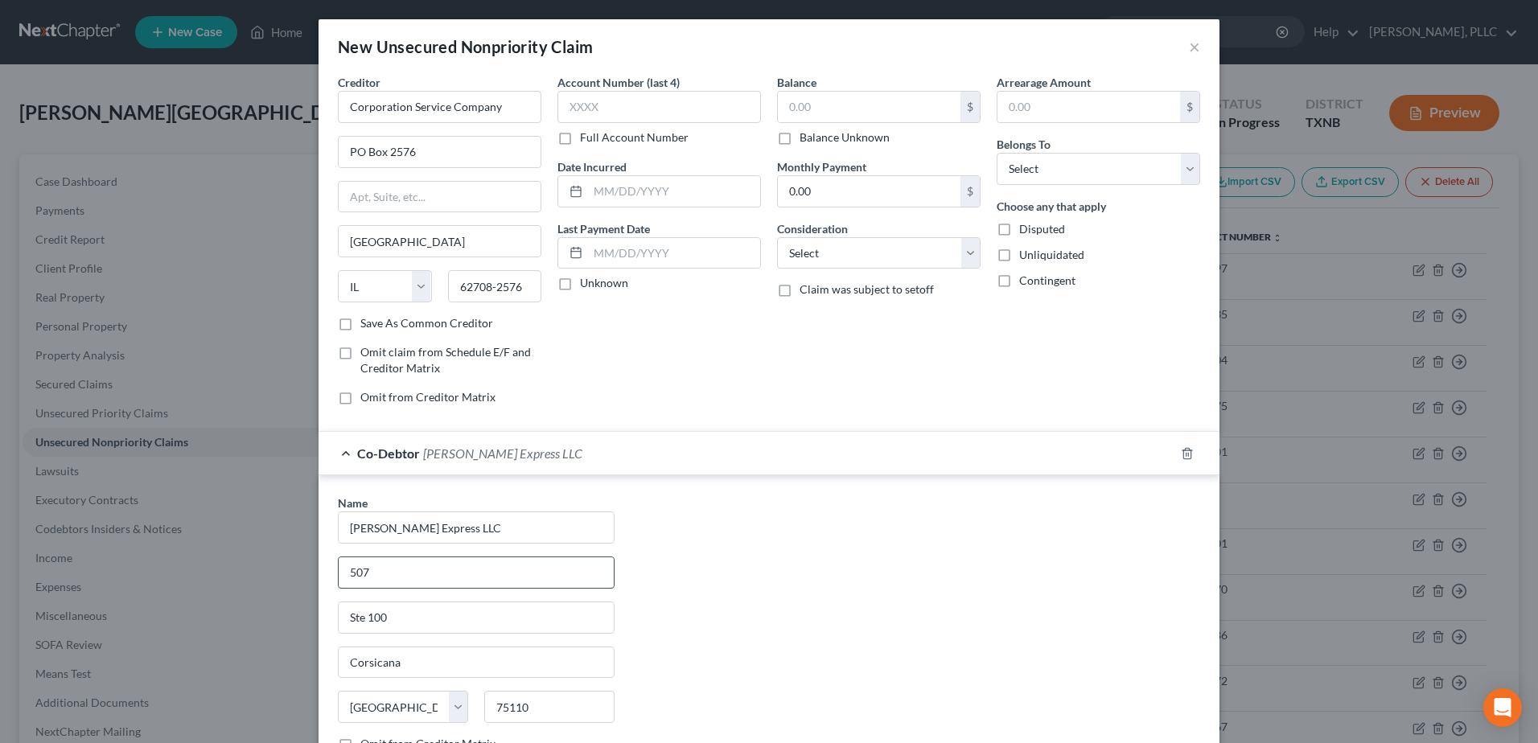
type input "[STREET_ADDRESS][PERSON_NAME]"
click at [749, 639] on div "Name * [PERSON_NAME] Express LLC [STREET_ADDRESS][PERSON_NAME] Corsicana State …" at bounding box center [769, 644] width 878 height 299
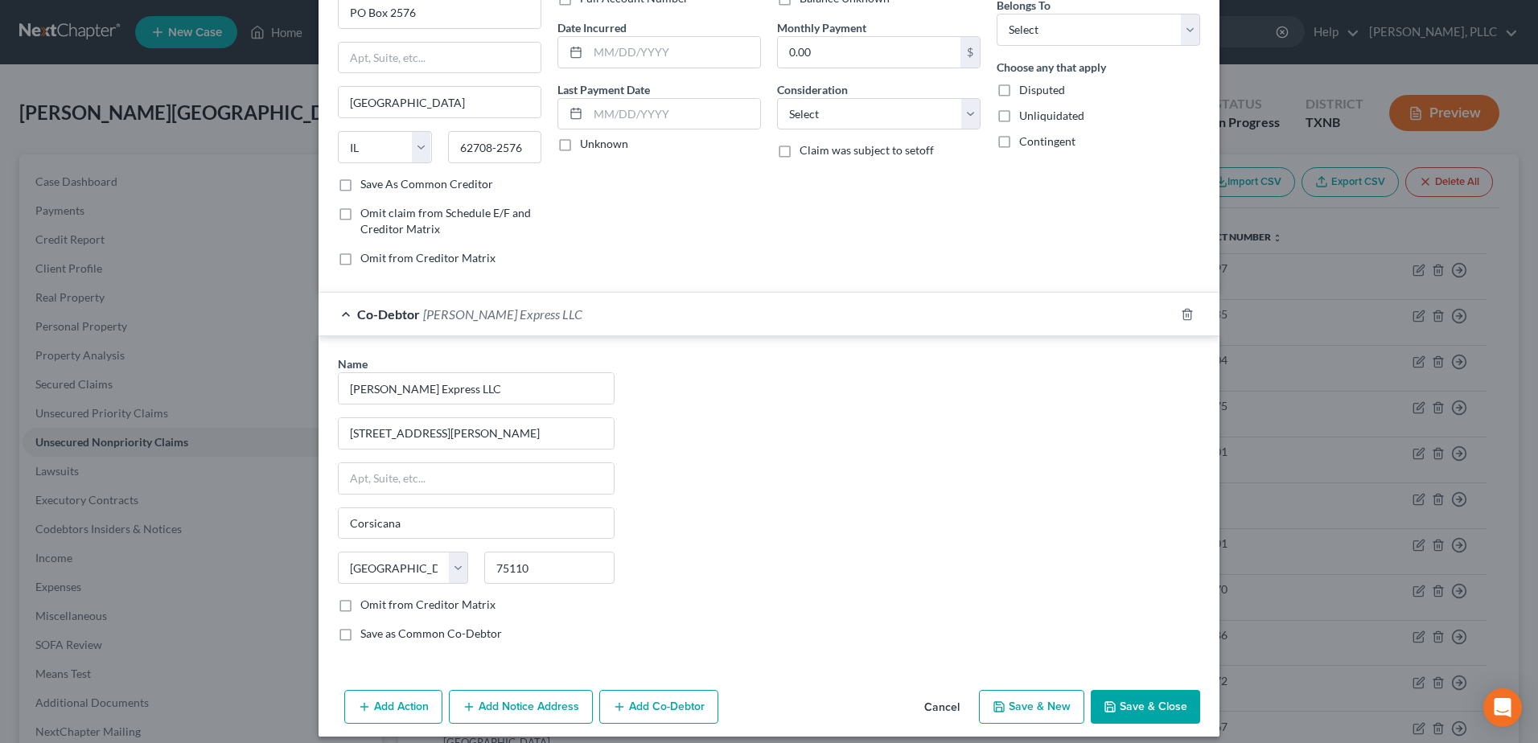
scroll to position [152, 0]
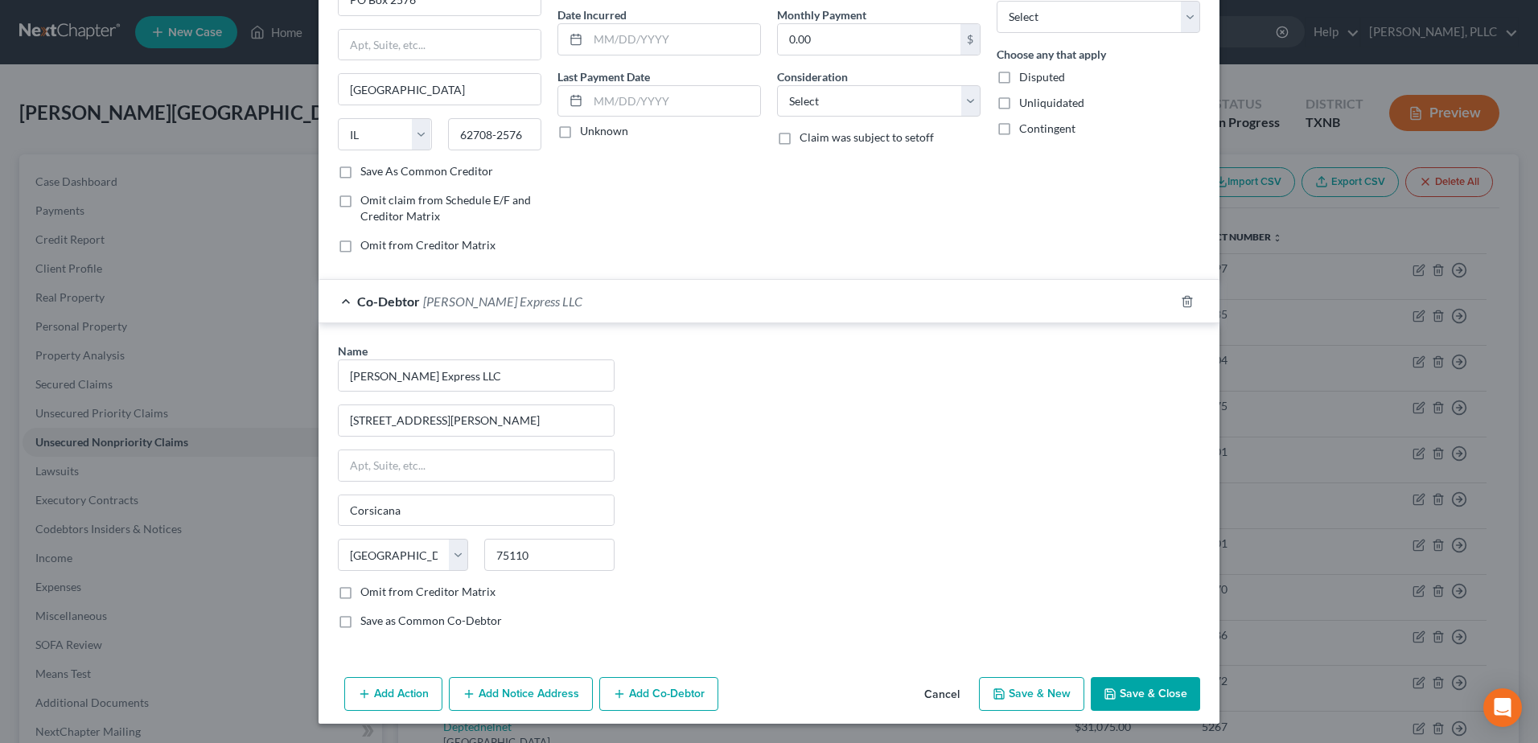
click at [1139, 686] on button "Save & Close" at bounding box center [1144, 694] width 109 height 34
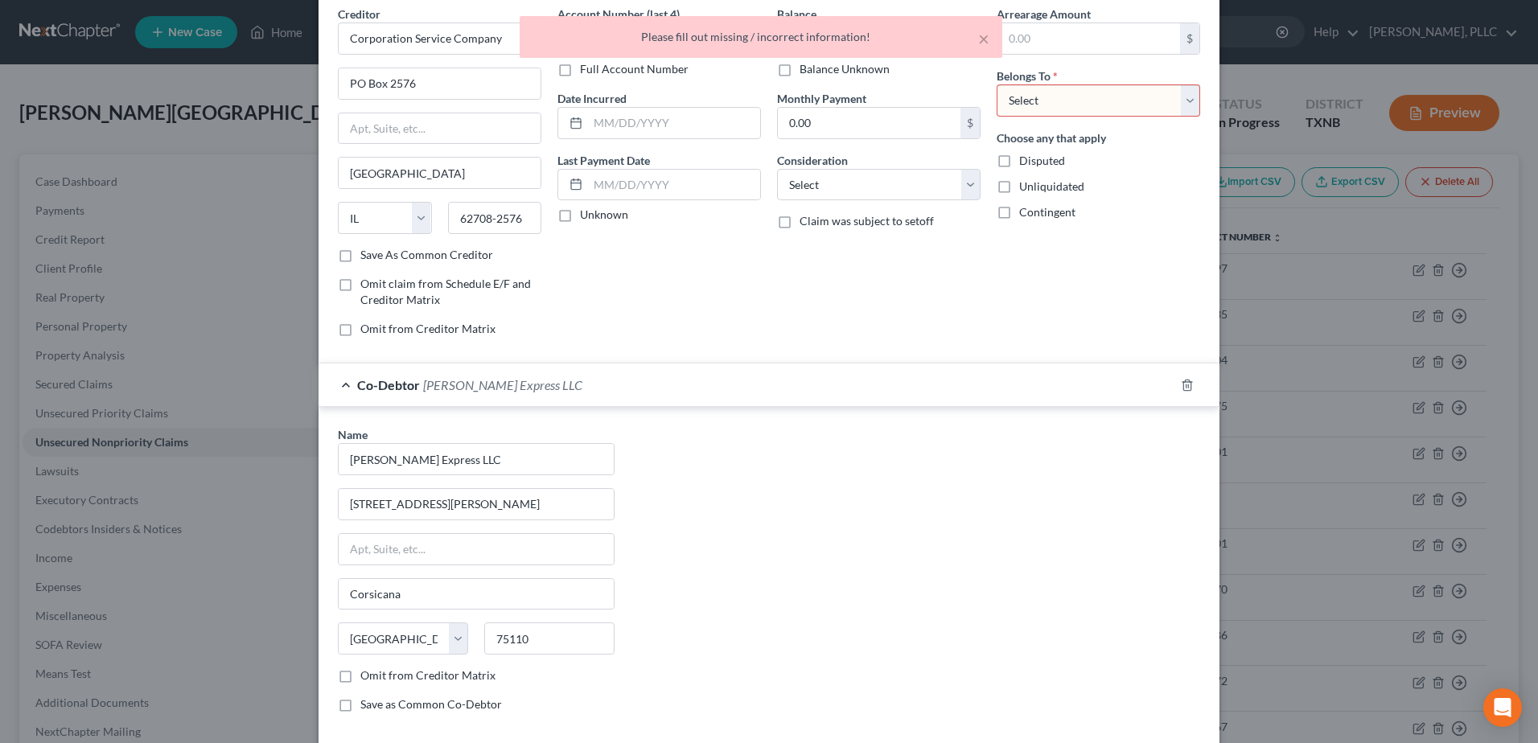
scroll to position [0, 0]
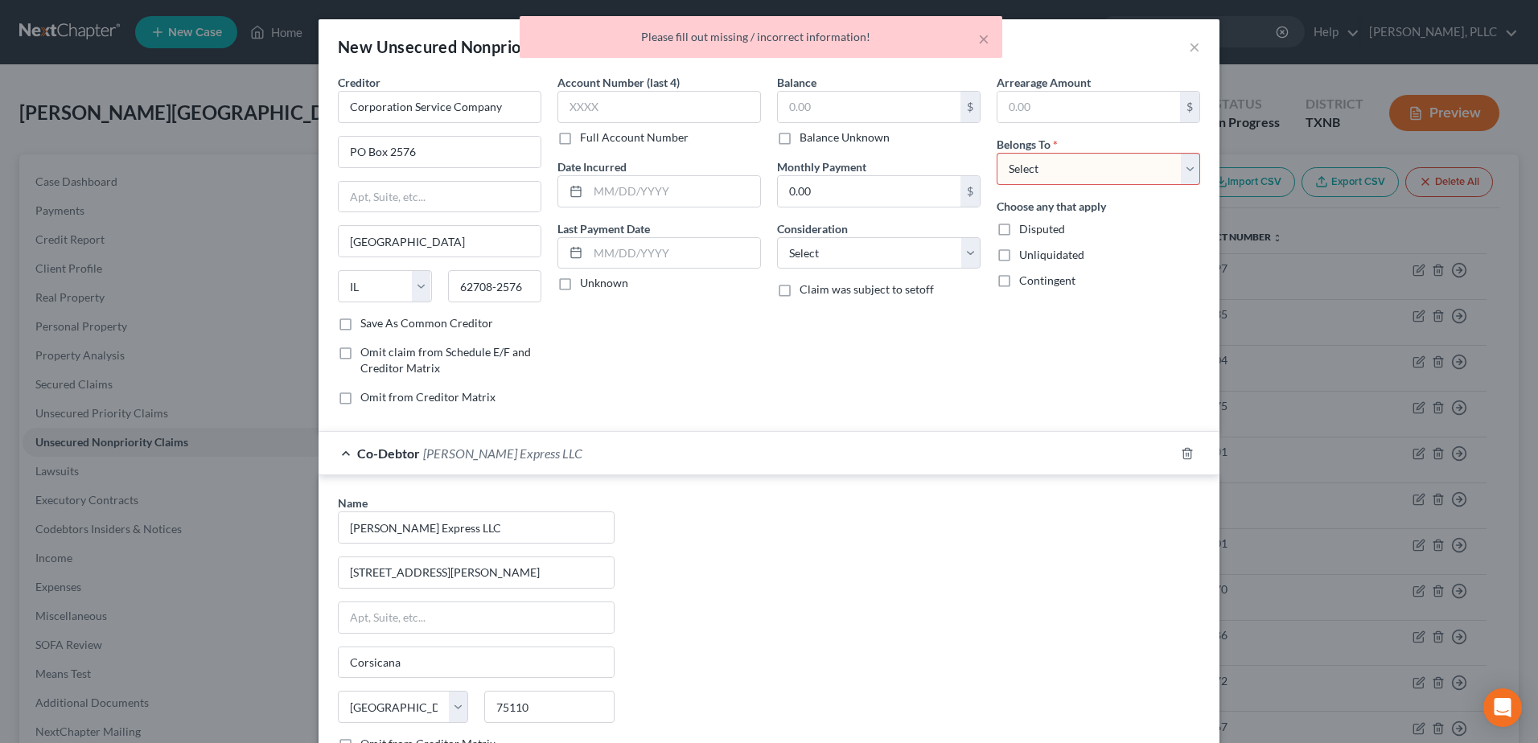
click at [1187, 170] on select "Select Debtor 1 Only Debtor 2 Only Debtor 1 And Debtor 2 Only At Least One Of T…" at bounding box center [1097, 169] width 203 height 32
select select "0"
click at [996, 153] on select "Select Debtor 1 Only Debtor 2 Only Debtor 1 And Debtor 2 Only At Least One Of T…" at bounding box center [1097, 169] width 203 height 32
click at [1087, 586] on div "Name * [PERSON_NAME] Express LLC [STREET_ADDRESS][PERSON_NAME] Corsicana State …" at bounding box center [769, 644] width 878 height 299
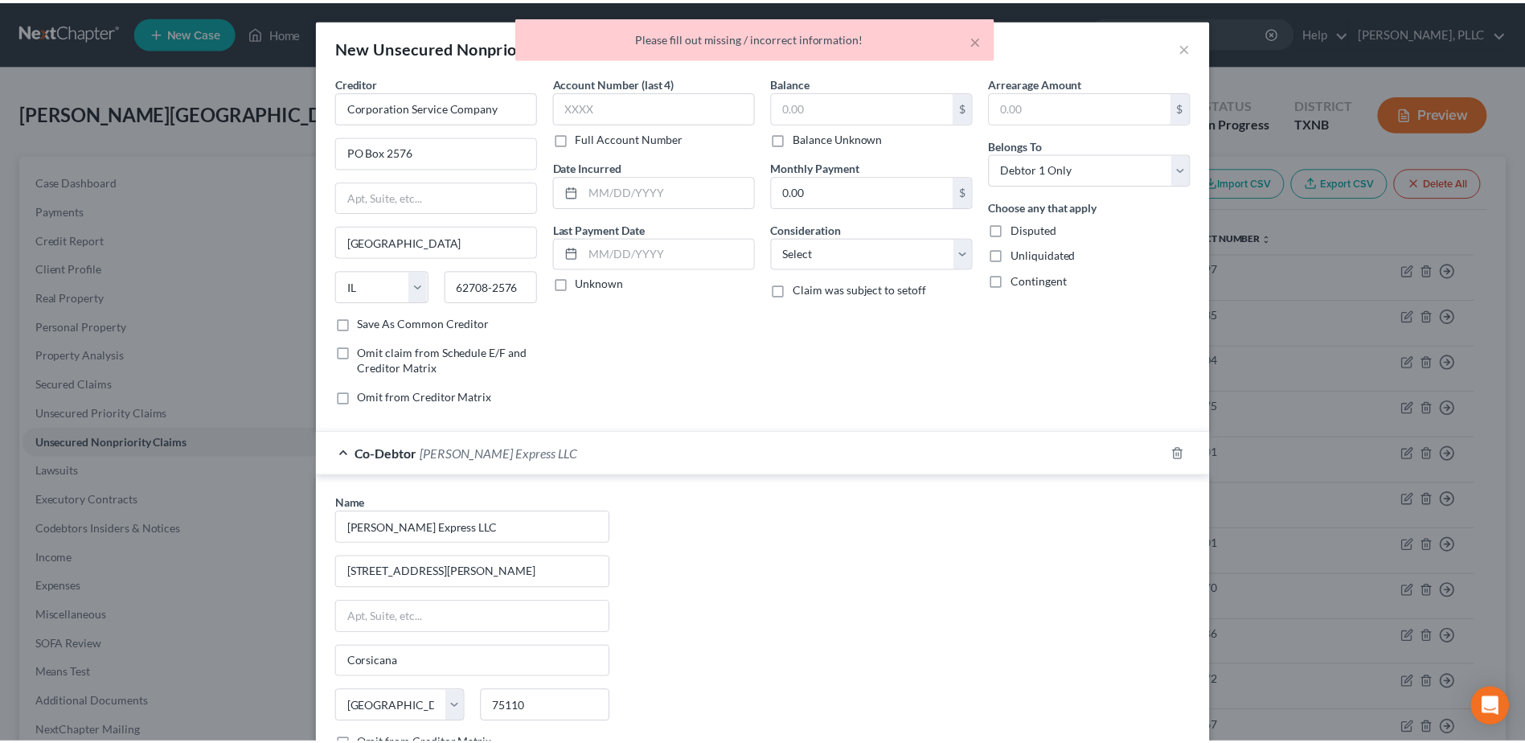
scroll to position [152, 0]
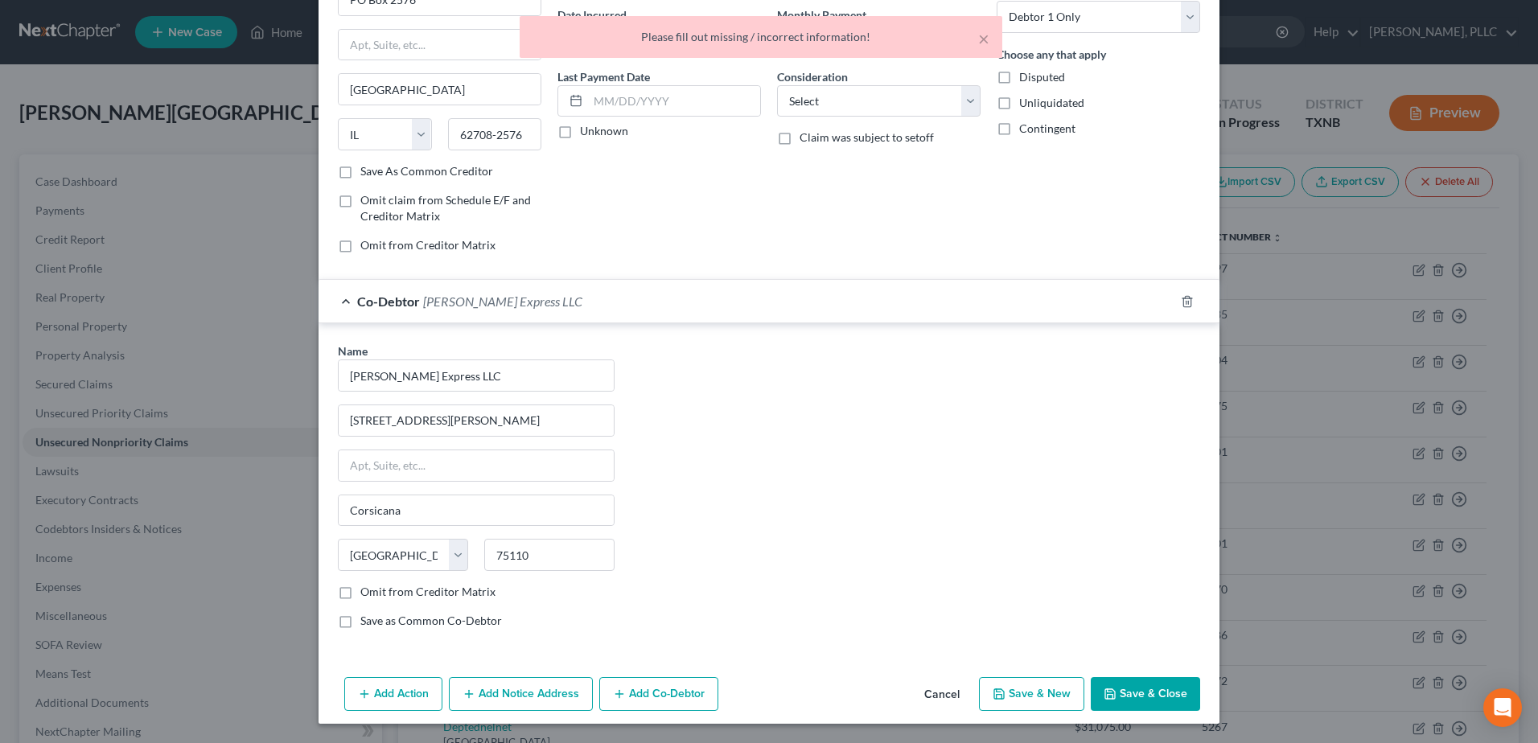
click at [1161, 703] on button "Save & Close" at bounding box center [1144, 694] width 109 height 34
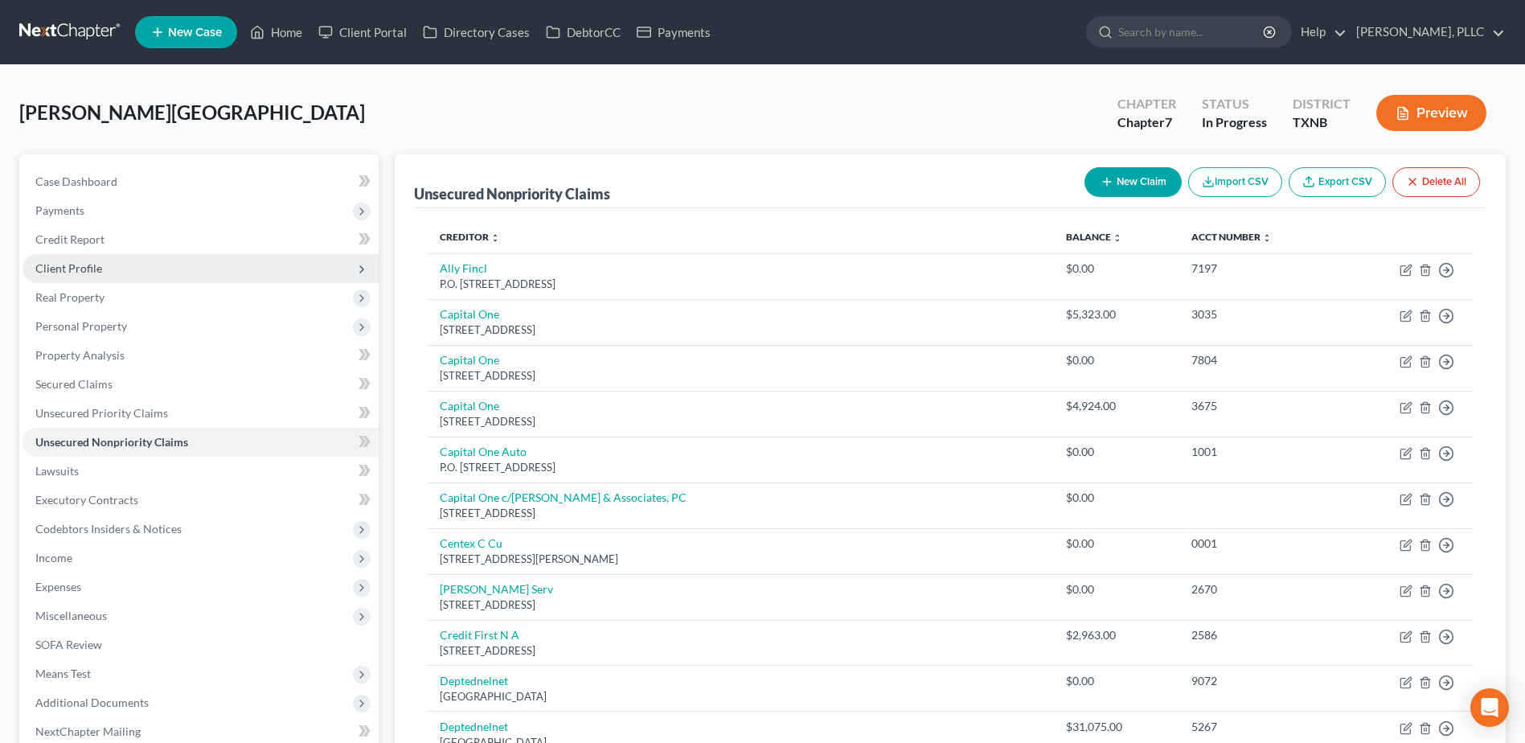
click at [78, 276] on span "Client Profile" at bounding box center [201, 268] width 356 height 29
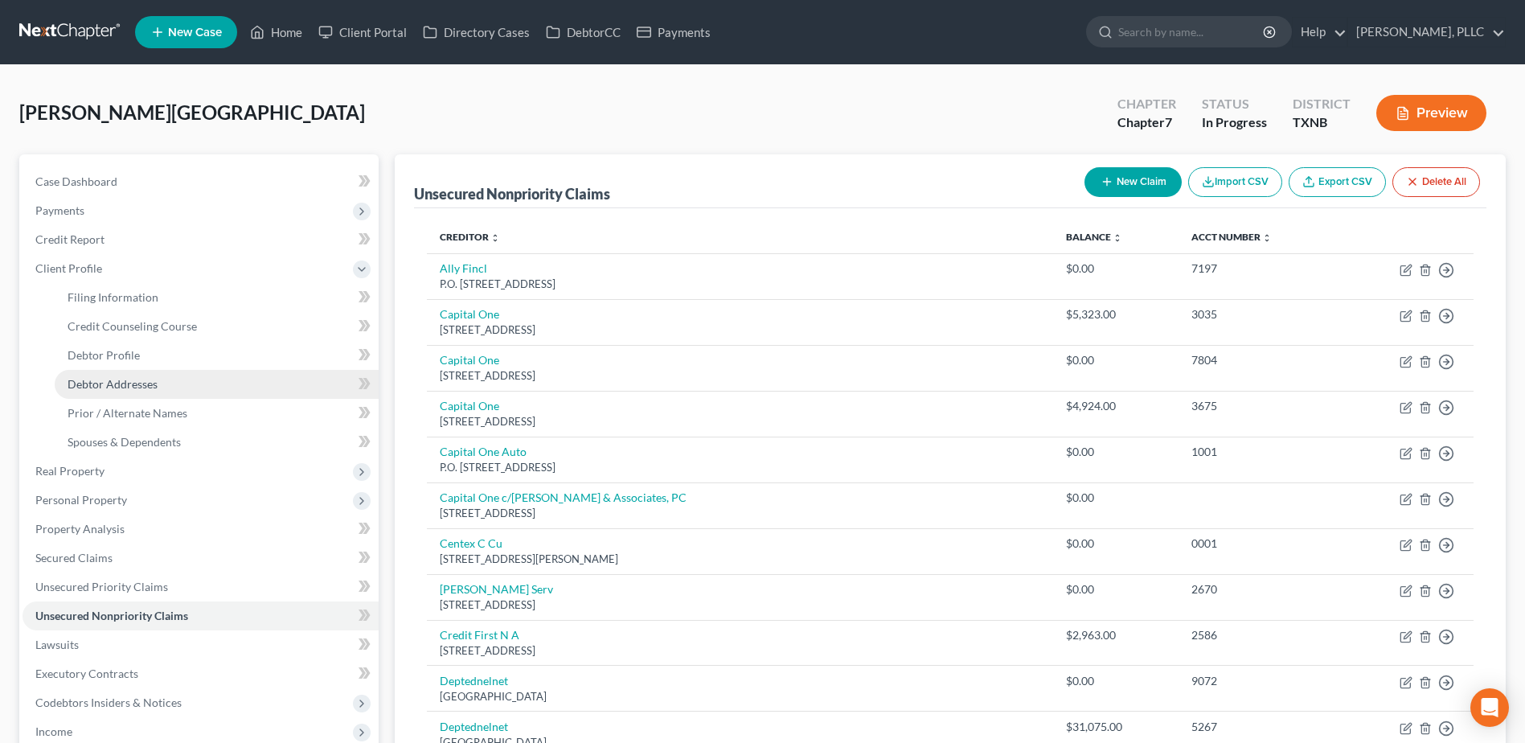
click at [118, 392] on link "Debtor Addresses" at bounding box center [217, 384] width 324 height 29
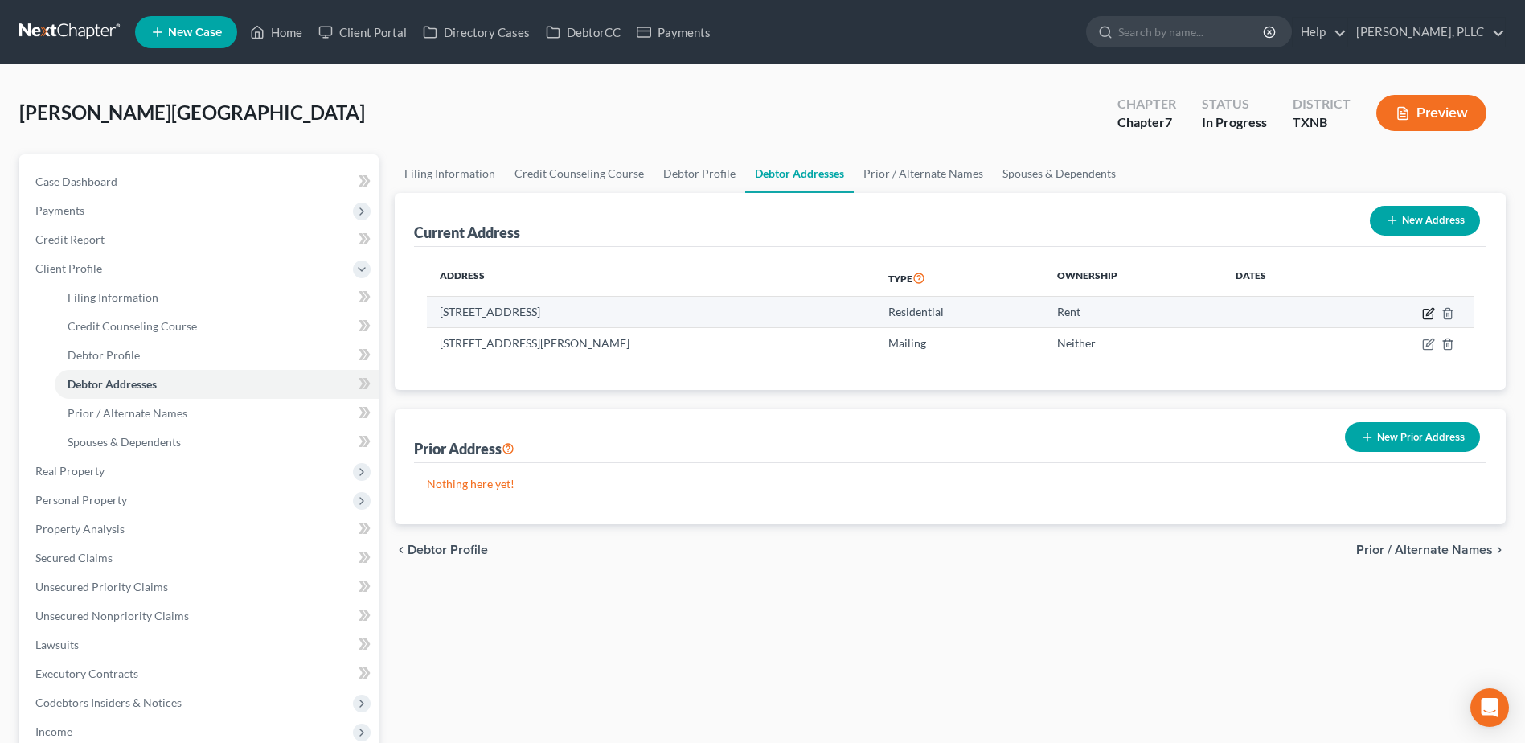
click at [1427, 310] on icon "button" at bounding box center [1429, 313] width 13 height 13
select select "45"
select select "0"
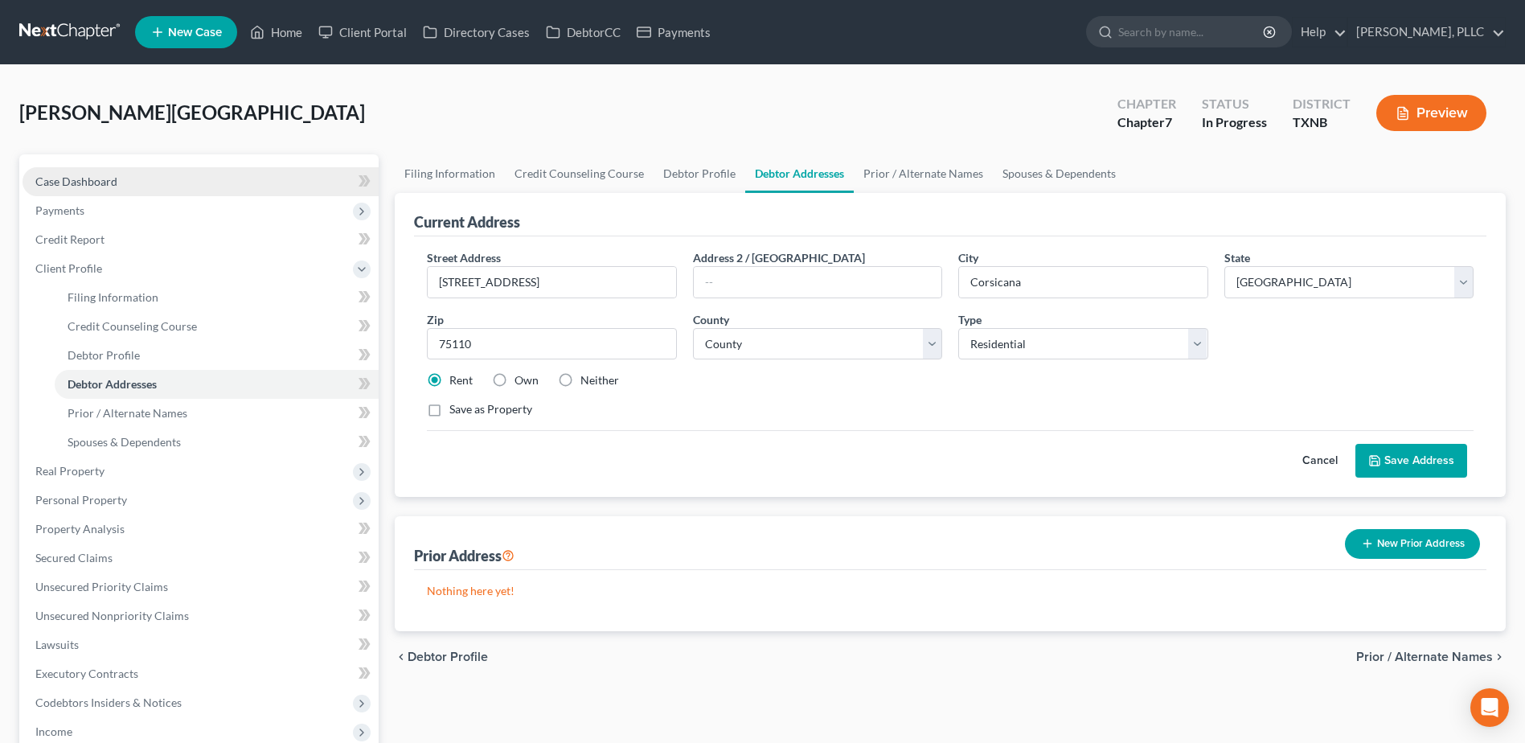
click at [86, 176] on span "Case Dashboard" at bounding box center [76, 182] width 82 height 14
select select "6"
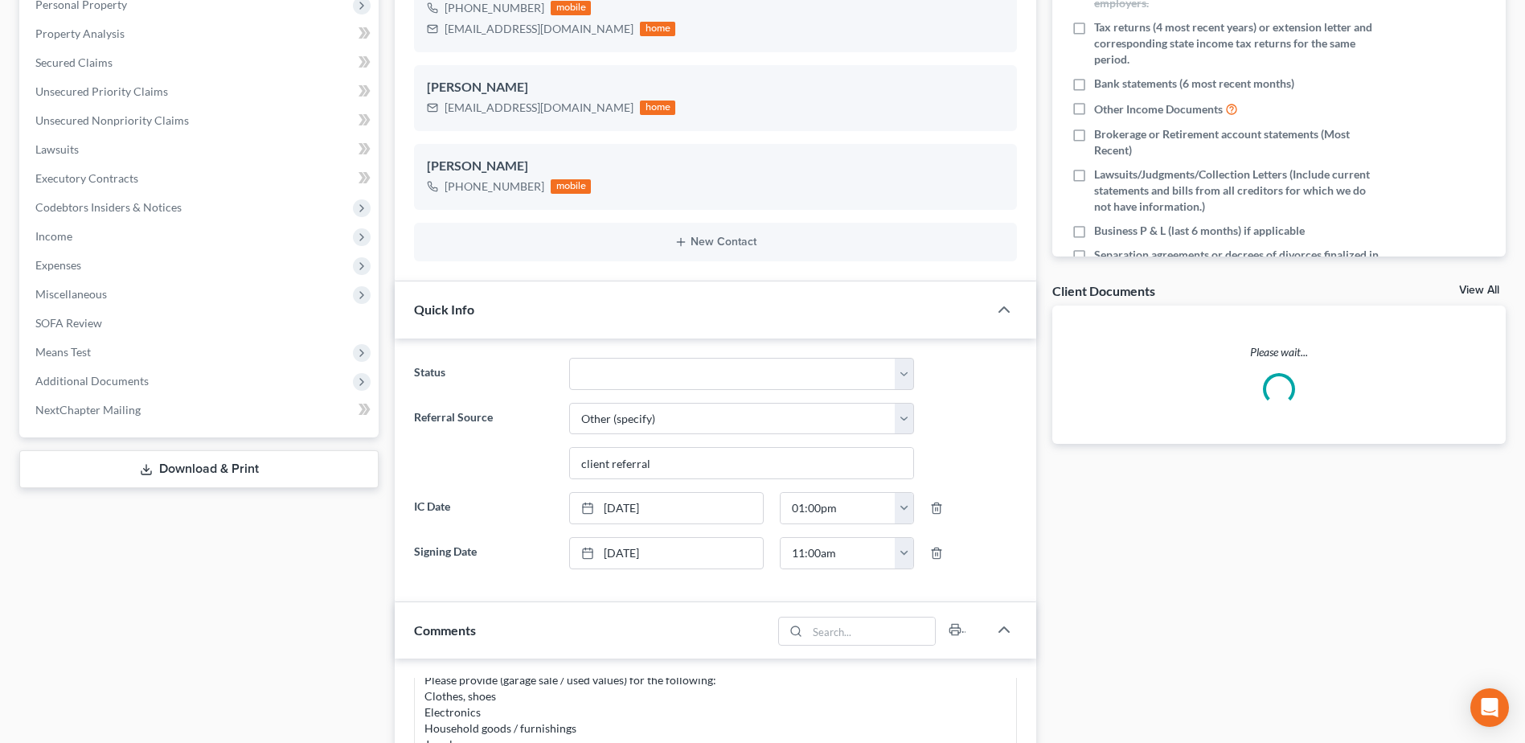
scroll to position [804, 0]
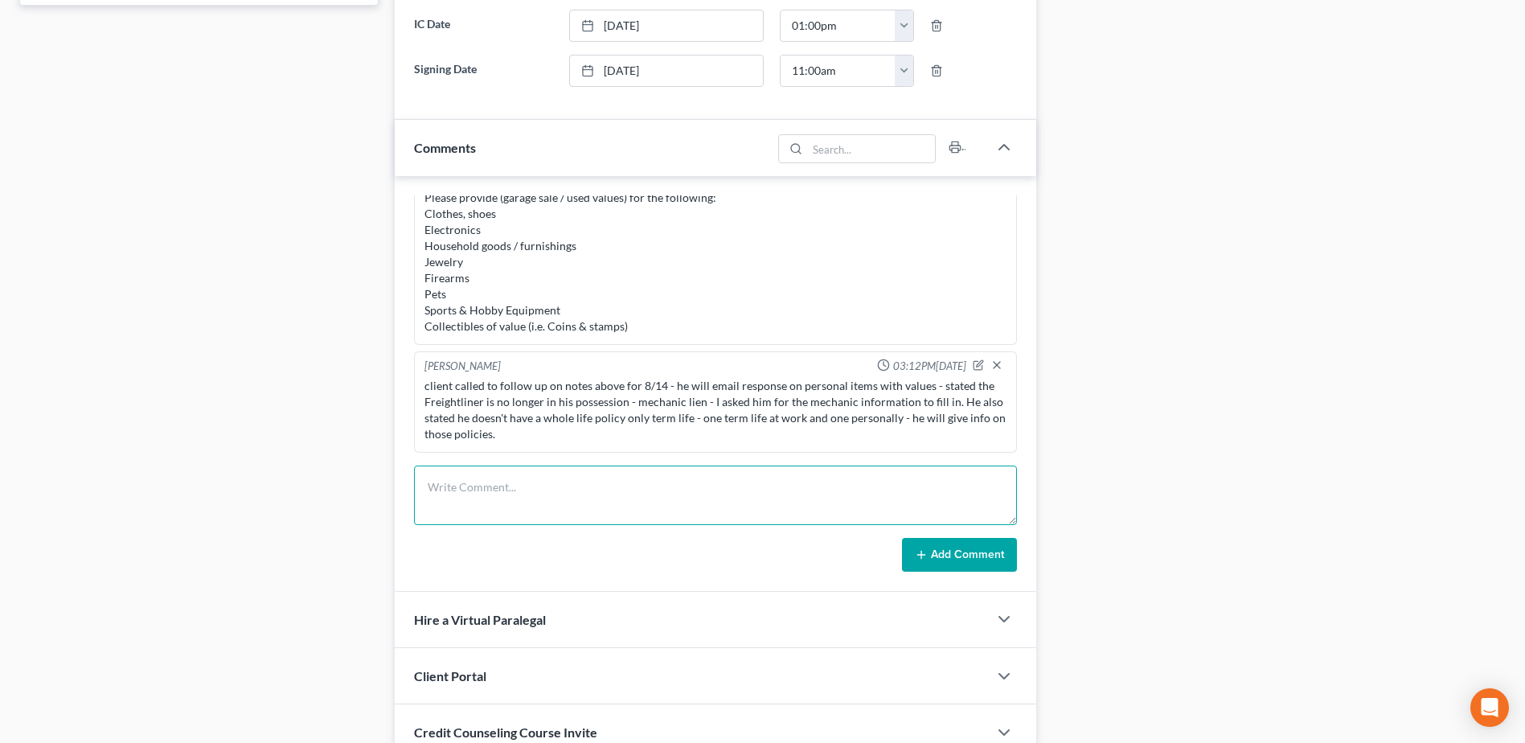
click at [598, 494] on textarea at bounding box center [715, 496] width 603 height 60
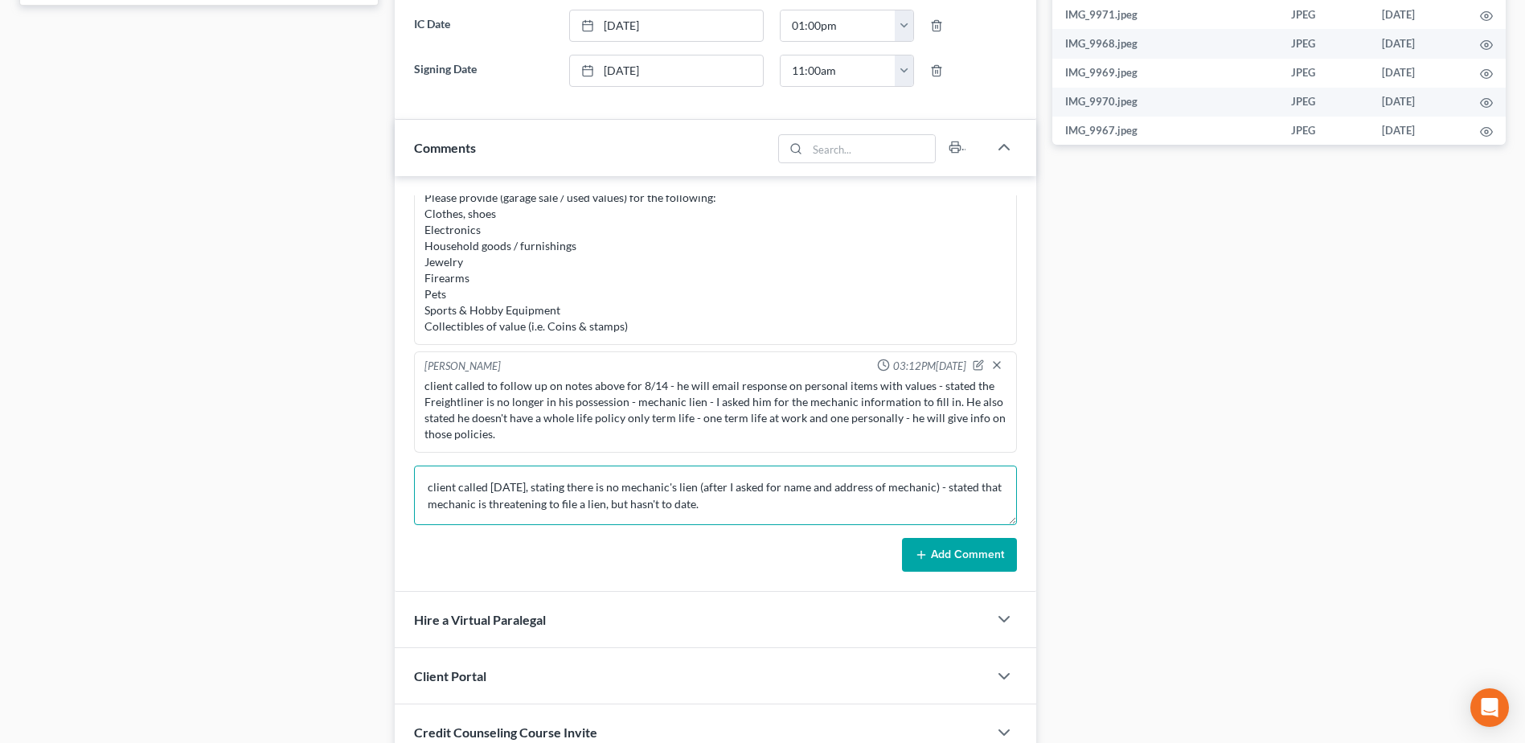
type textarea "client called [DATE], stating there is no mechanic's lien (after I asked for na…"
click at [959, 551] on button "Add Comment" at bounding box center [959, 555] width 115 height 34
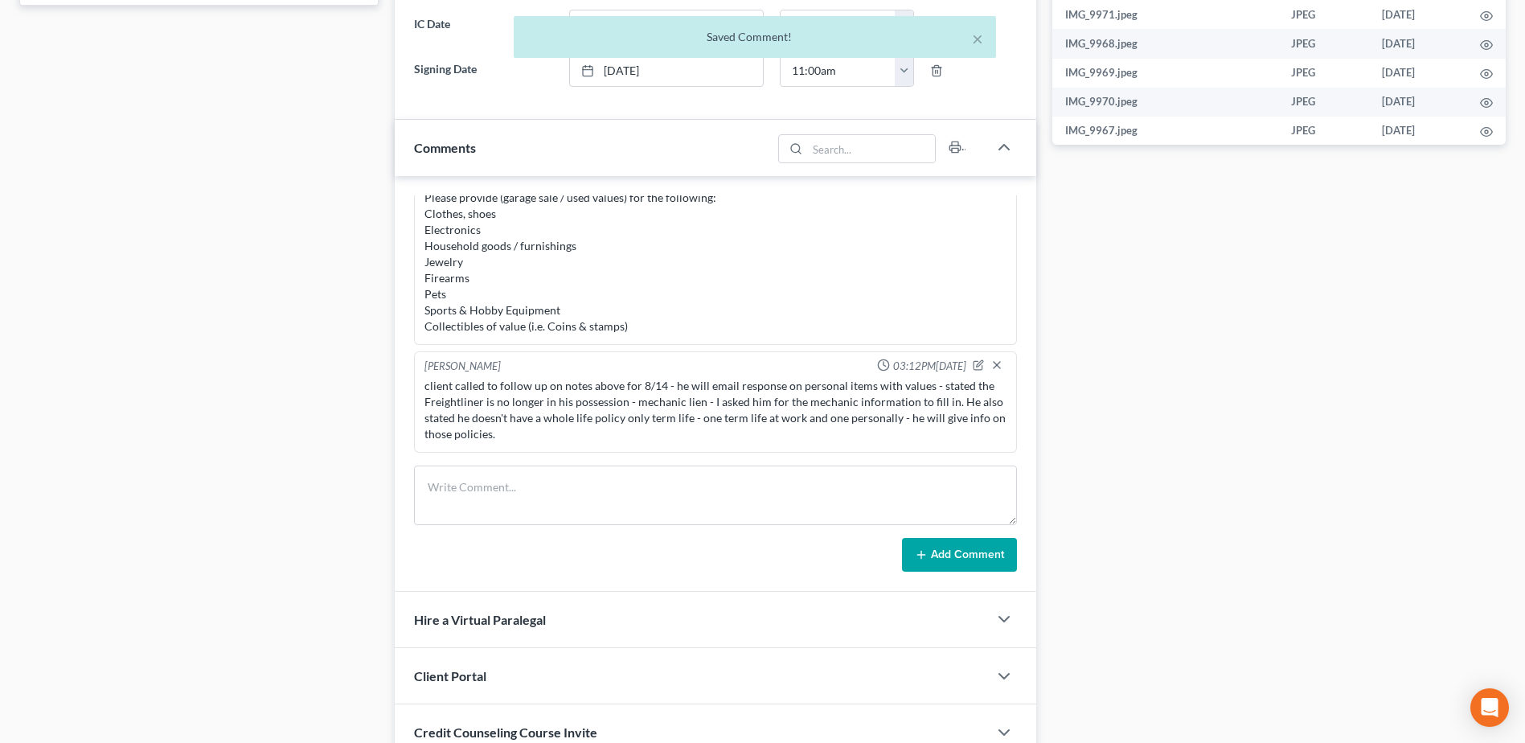
scroll to position [898, 0]
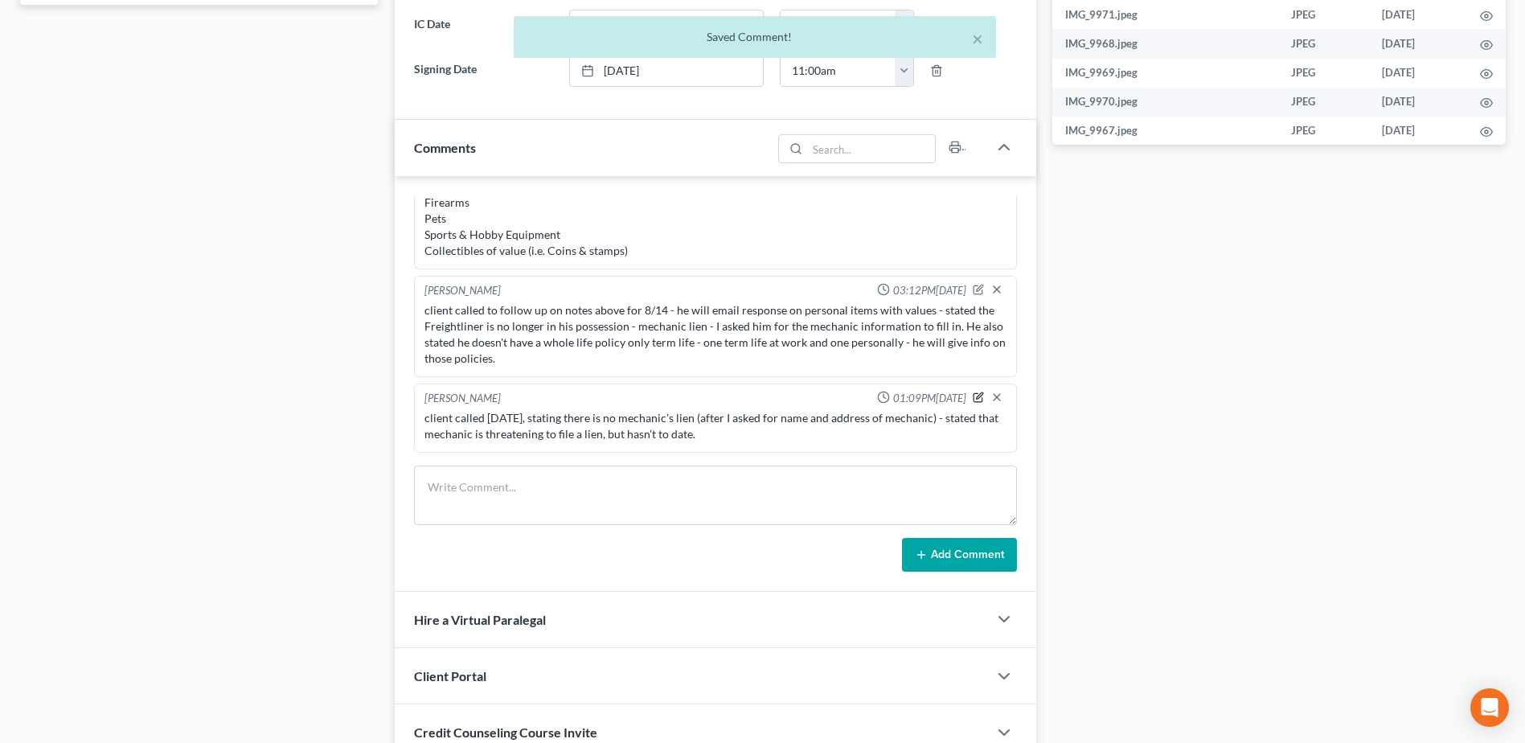
click at [973, 399] on icon "button" at bounding box center [978, 397] width 11 height 11
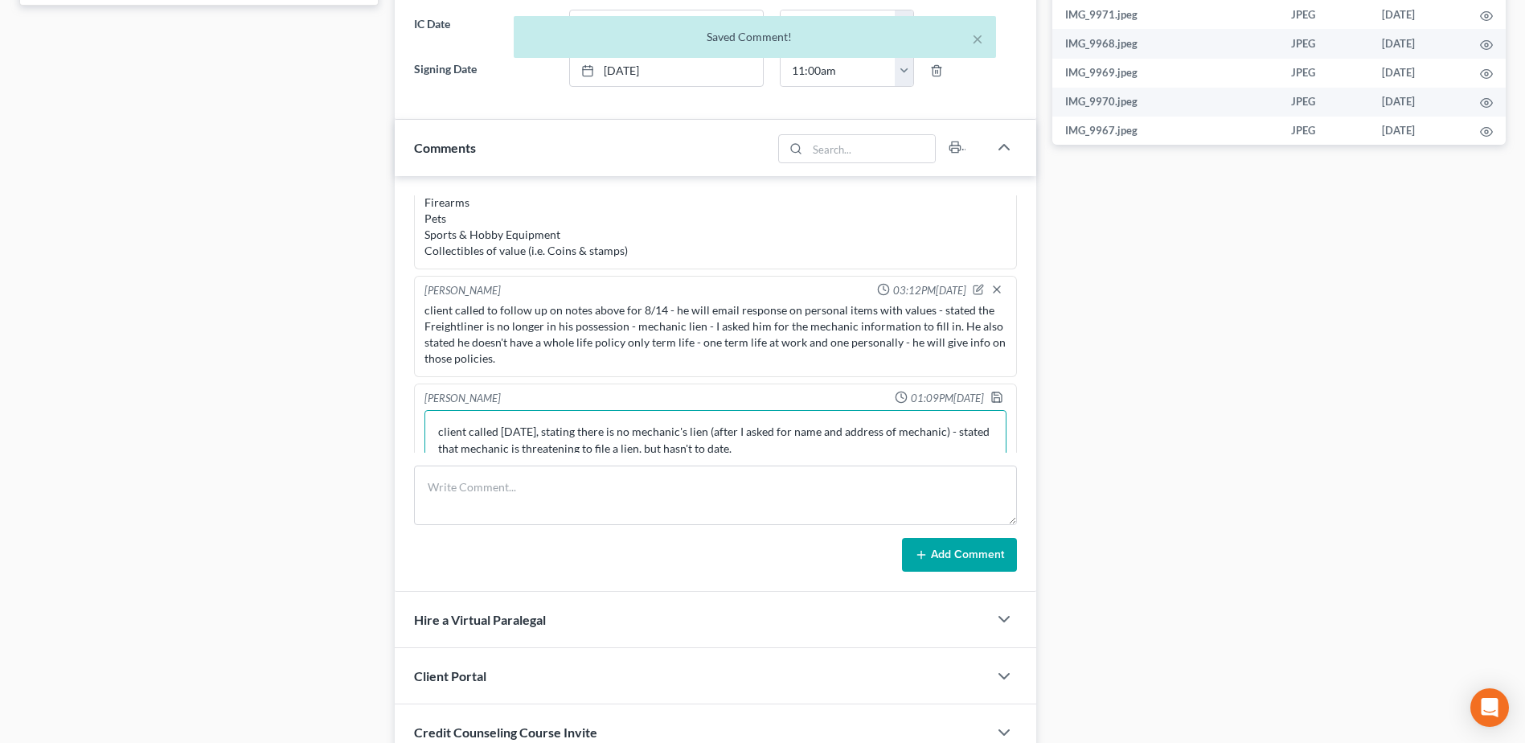
click at [769, 444] on textarea "client called [DATE], stating there is no mechanic's lien (after I asked for na…" at bounding box center [716, 440] width 582 height 60
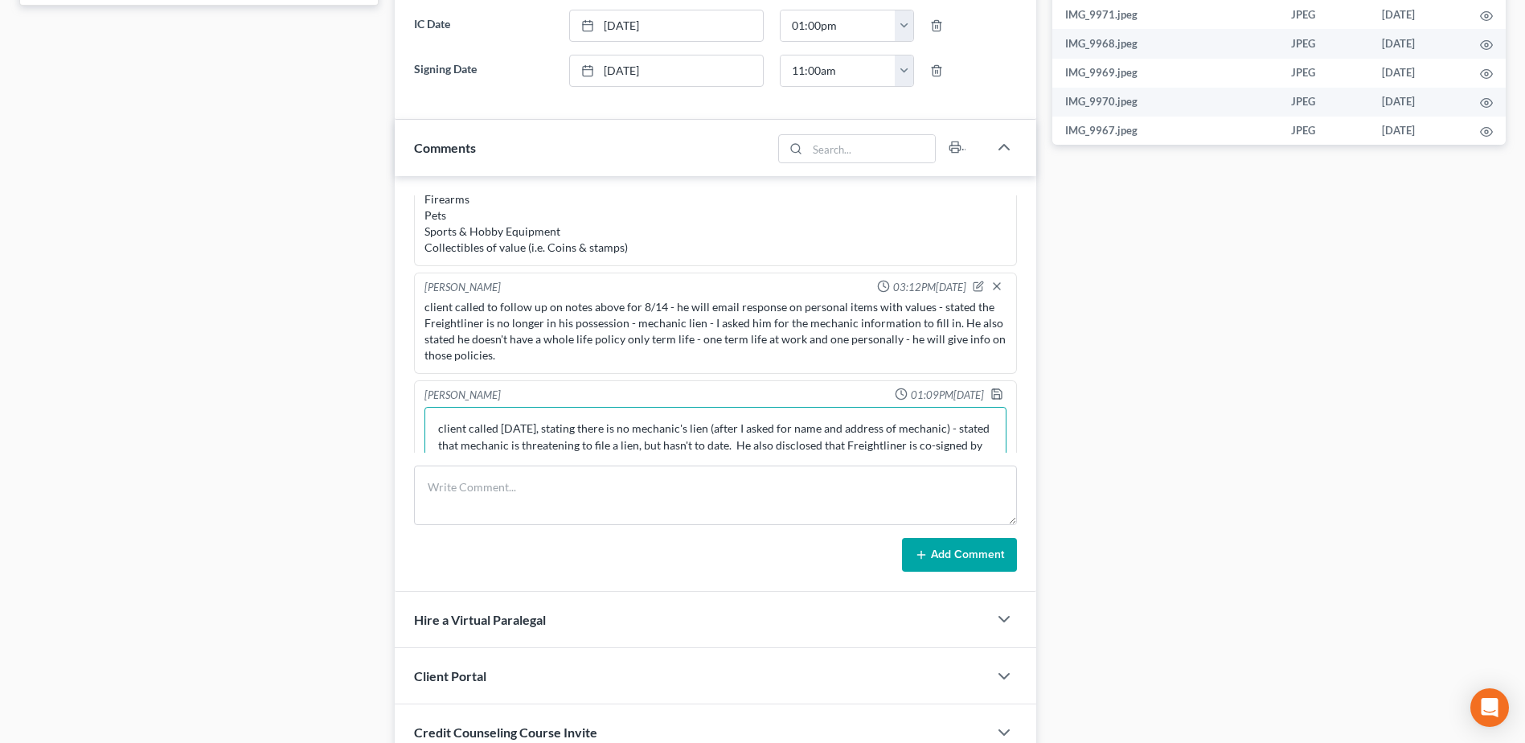
scroll to position [914, 0]
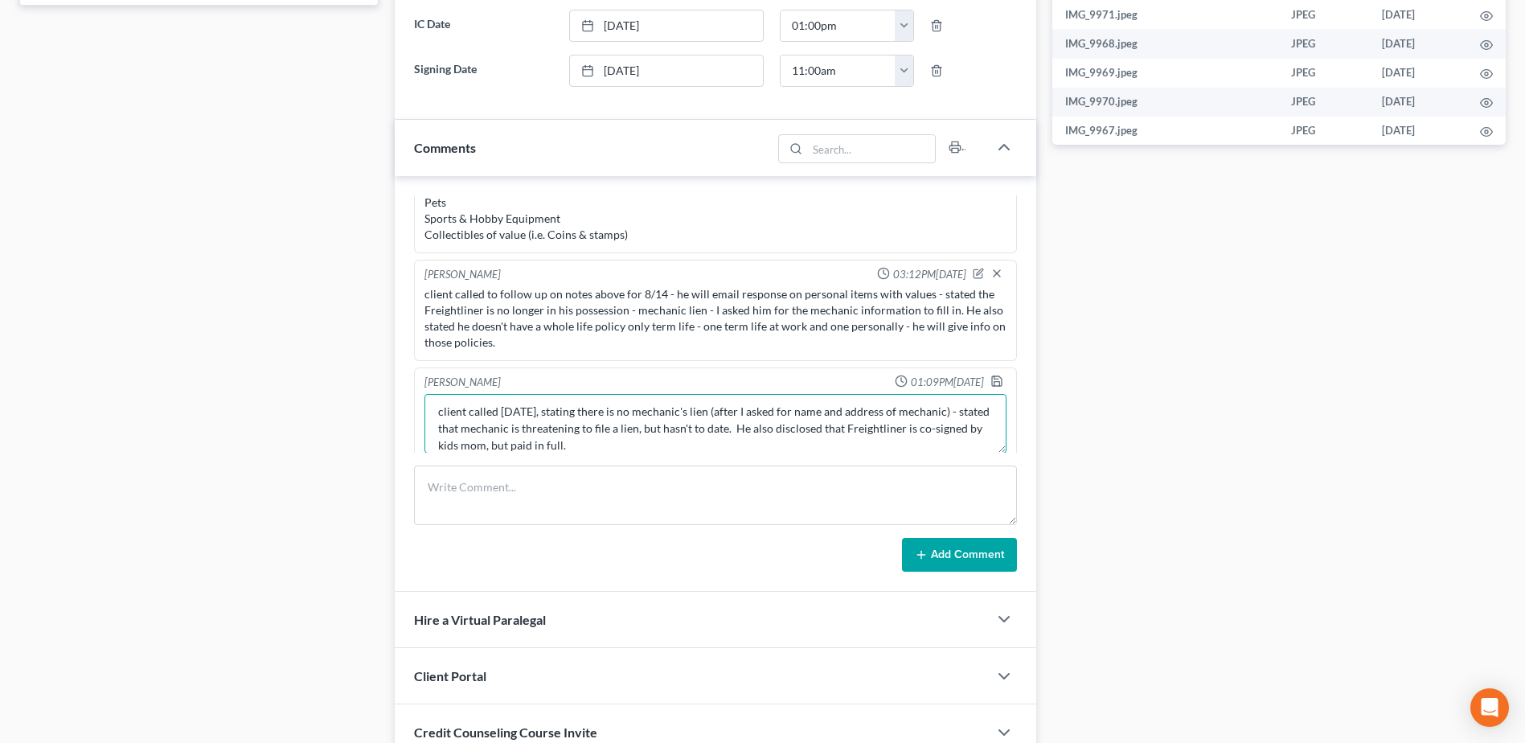
click at [493, 446] on textarea "client called [DATE], stating there is no mechanic's lien (after I asked for na…" at bounding box center [716, 424] width 582 height 60
click at [887, 450] on textarea "client called [DATE], stating there is no mechanic's lien (after I asked for na…" at bounding box center [716, 424] width 582 height 60
type textarea "client called [DATE], stating there is no mechanic's lien (after I asked for na…"
click at [991, 380] on icon "button" at bounding box center [997, 381] width 13 height 13
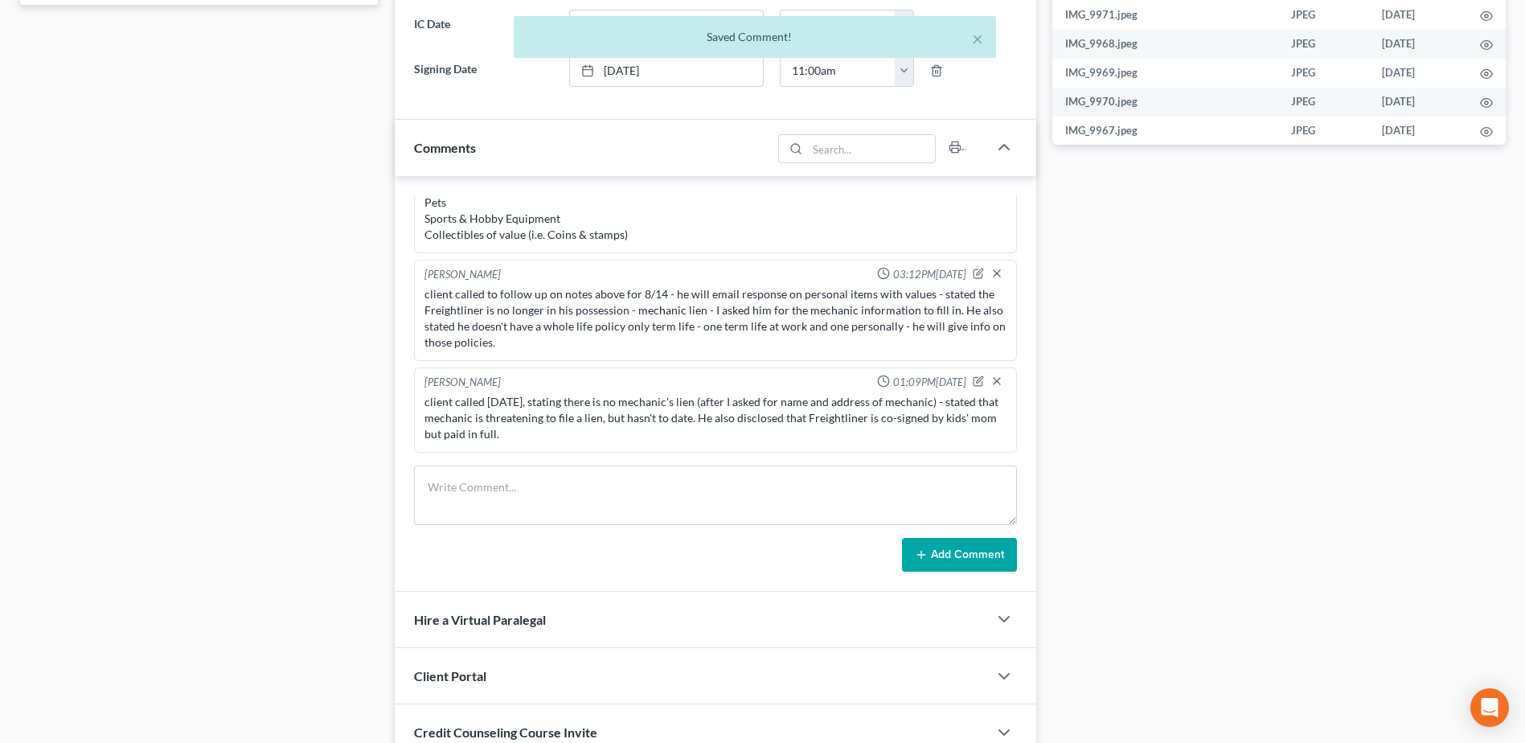
scroll to position [0, 0]
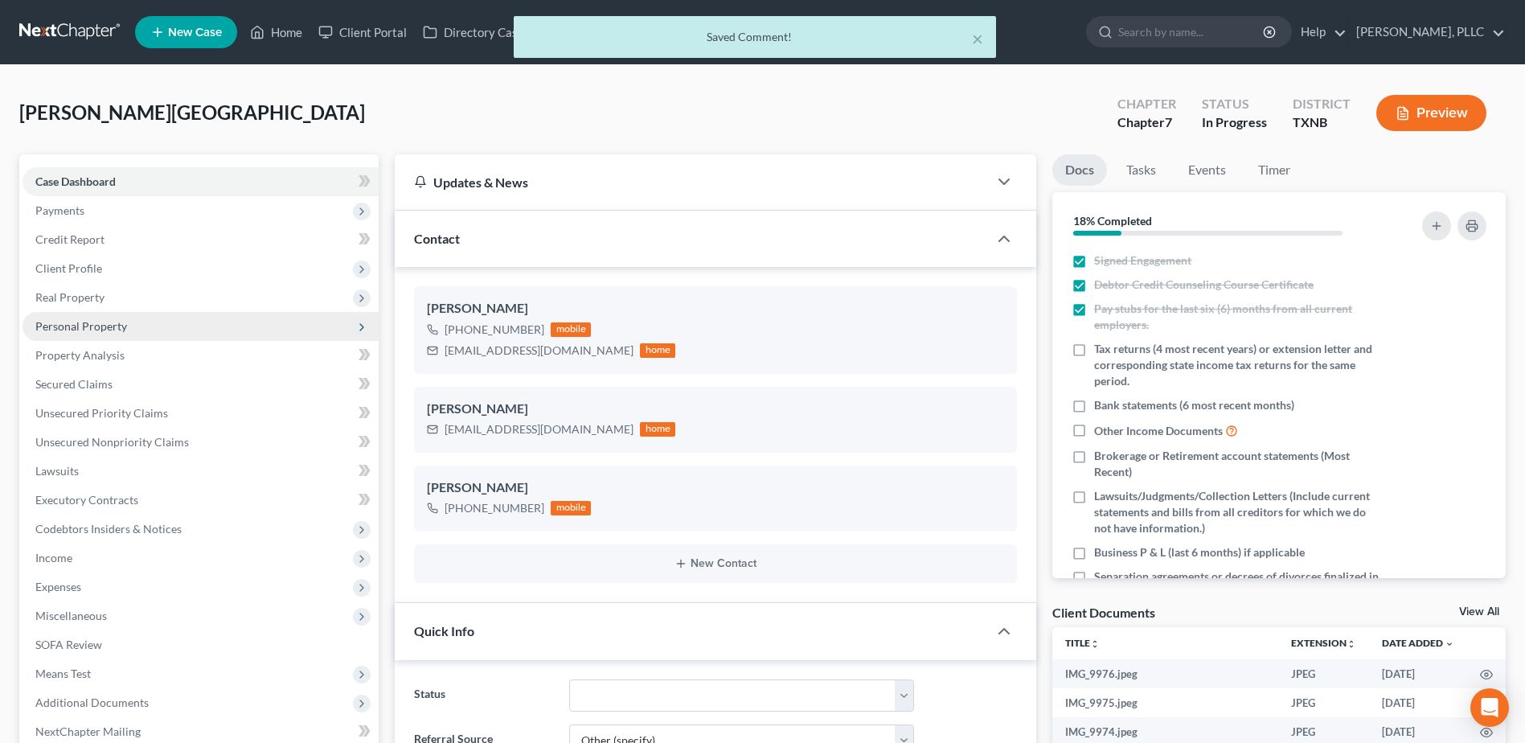
click at [92, 326] on span "Personal Property" at bounding box center [81, 326] width 92 height 14
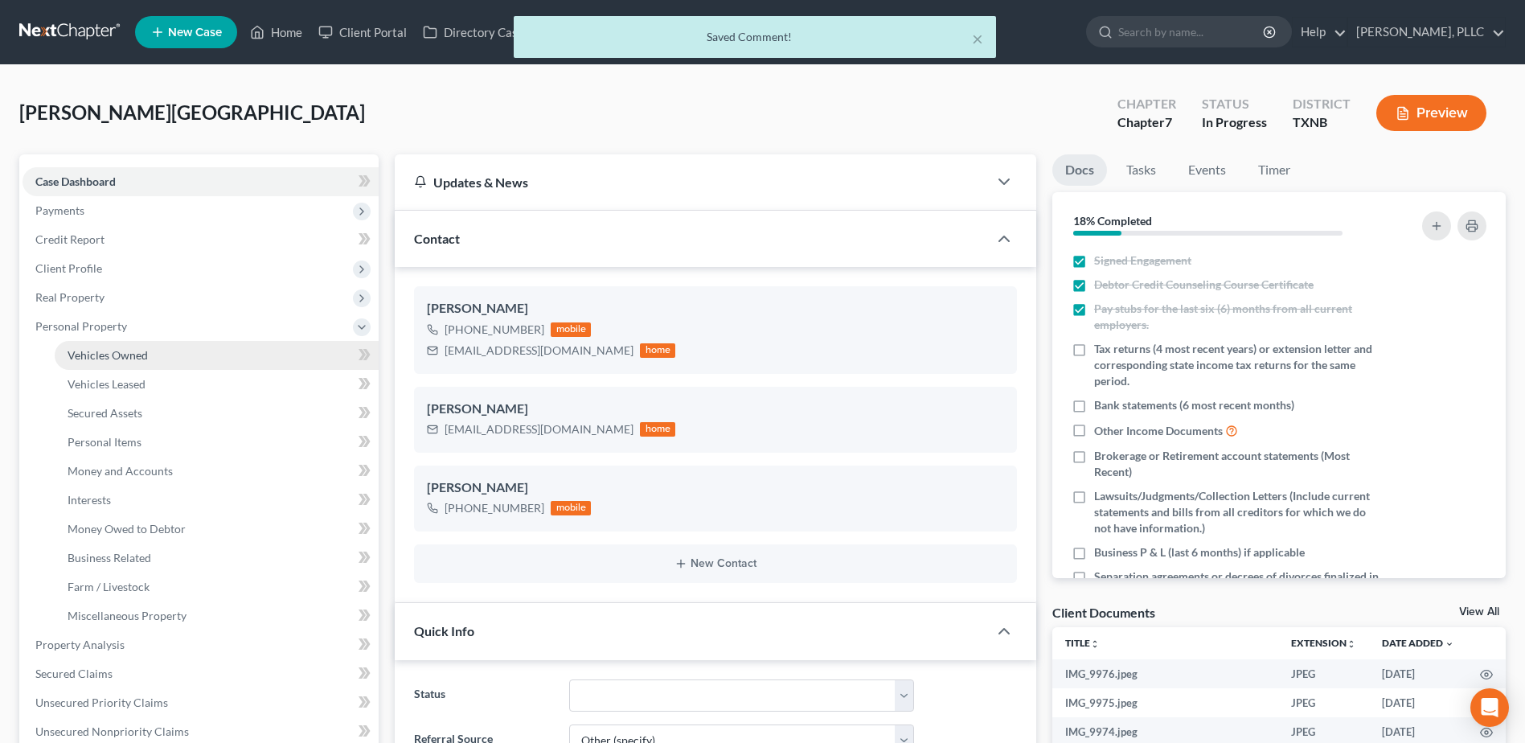
click at [109, 350] on span "Vehicles Owned" at bounding box center [108, 355] width 80 height 14
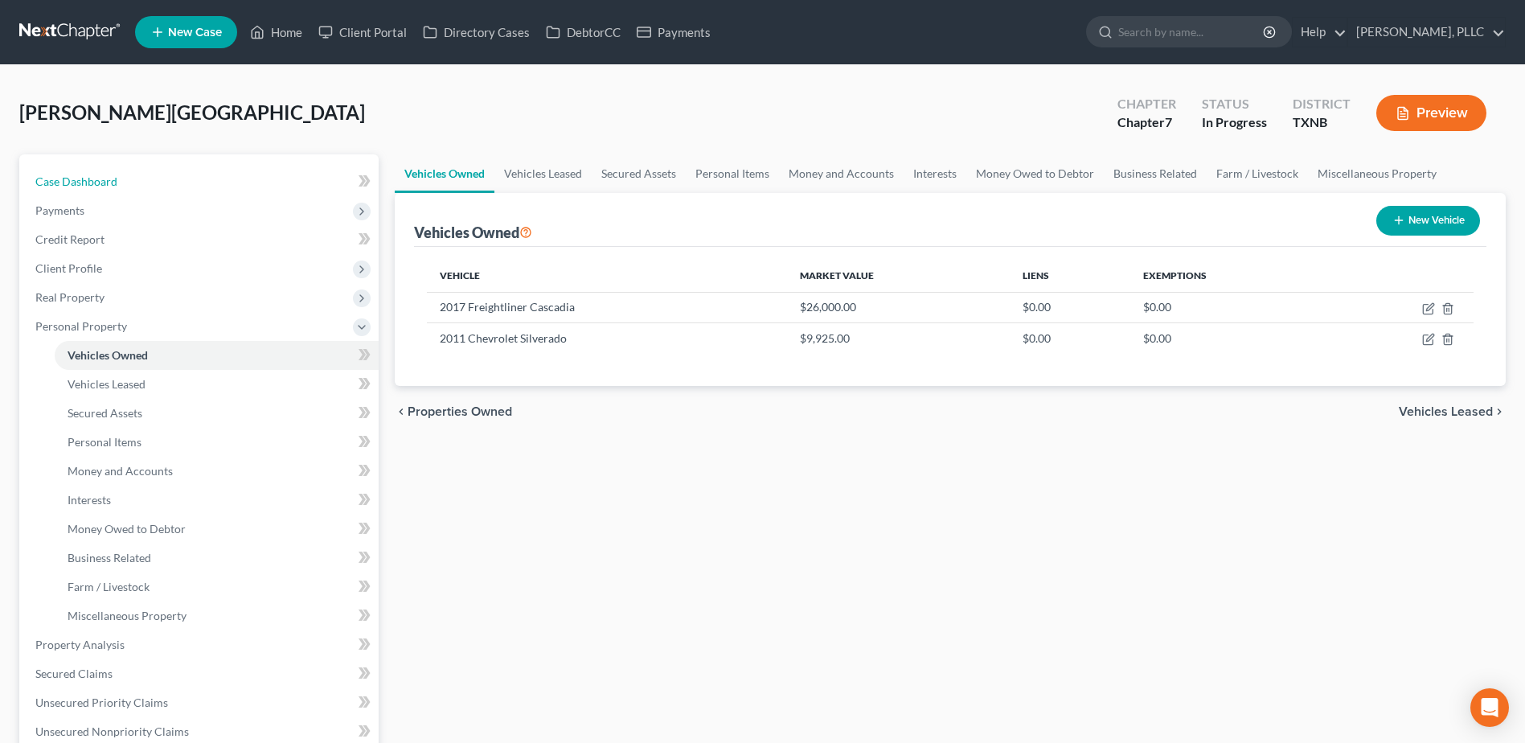
drag, startPoint x: 88, startPoint y: 181, endPoint x: 821, endPoint y: 123, distance: 735.7
click at [88, 180] on span "Case Dashboard" at bounding box center [76, 182] width 82 height 14
select select "6"
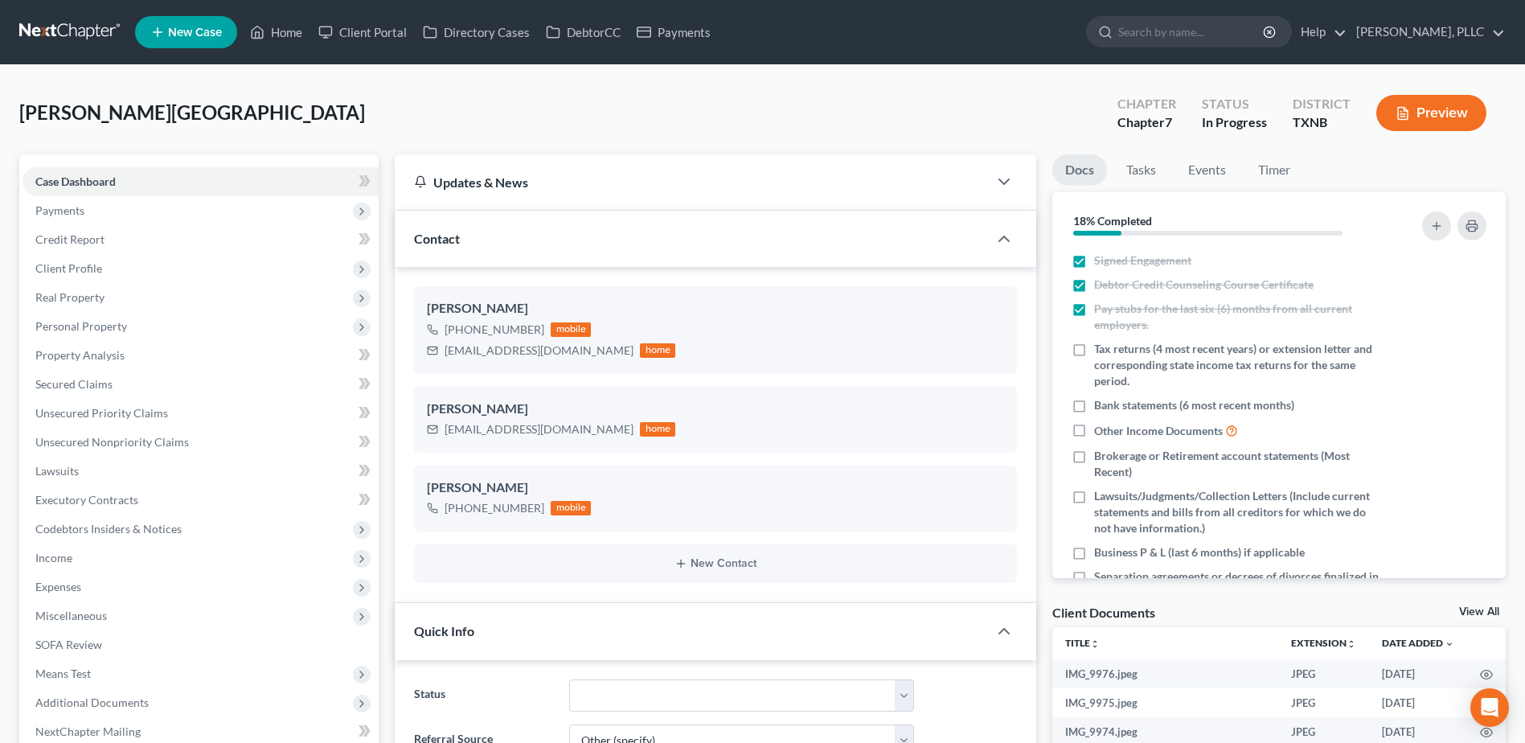
scroll to position [914, 0]
click at [295, 38] on link "Home" at bounding box center [276, 32] width 68 height 29
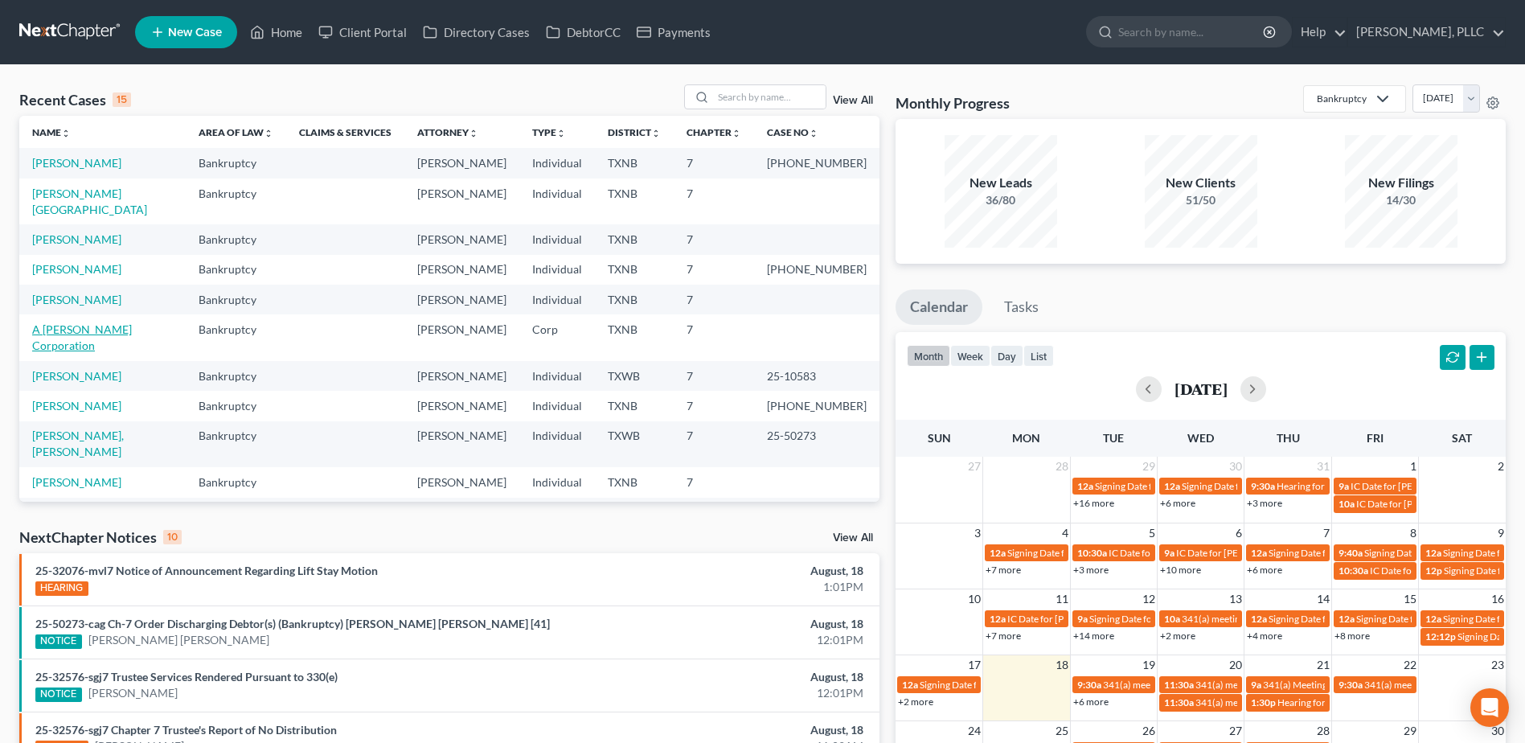
click at [74, 322] on link "A [PERSON_NAME] Corporation" at bounding box center [82, 337] width 100 height 30
select select "4"
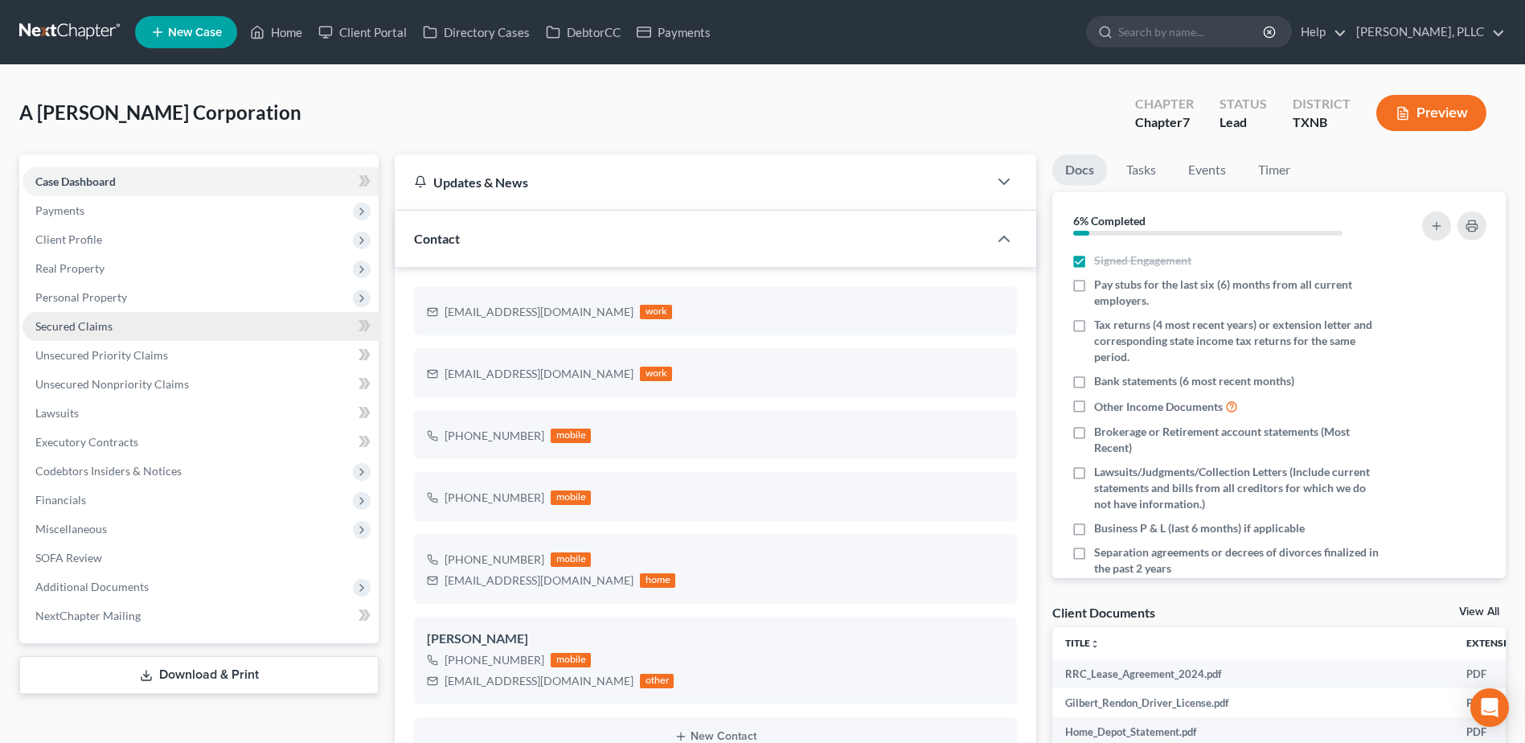
click at [96, 329] on span "Secured Claims" at bounding box center [73, 326] width 77 height 14
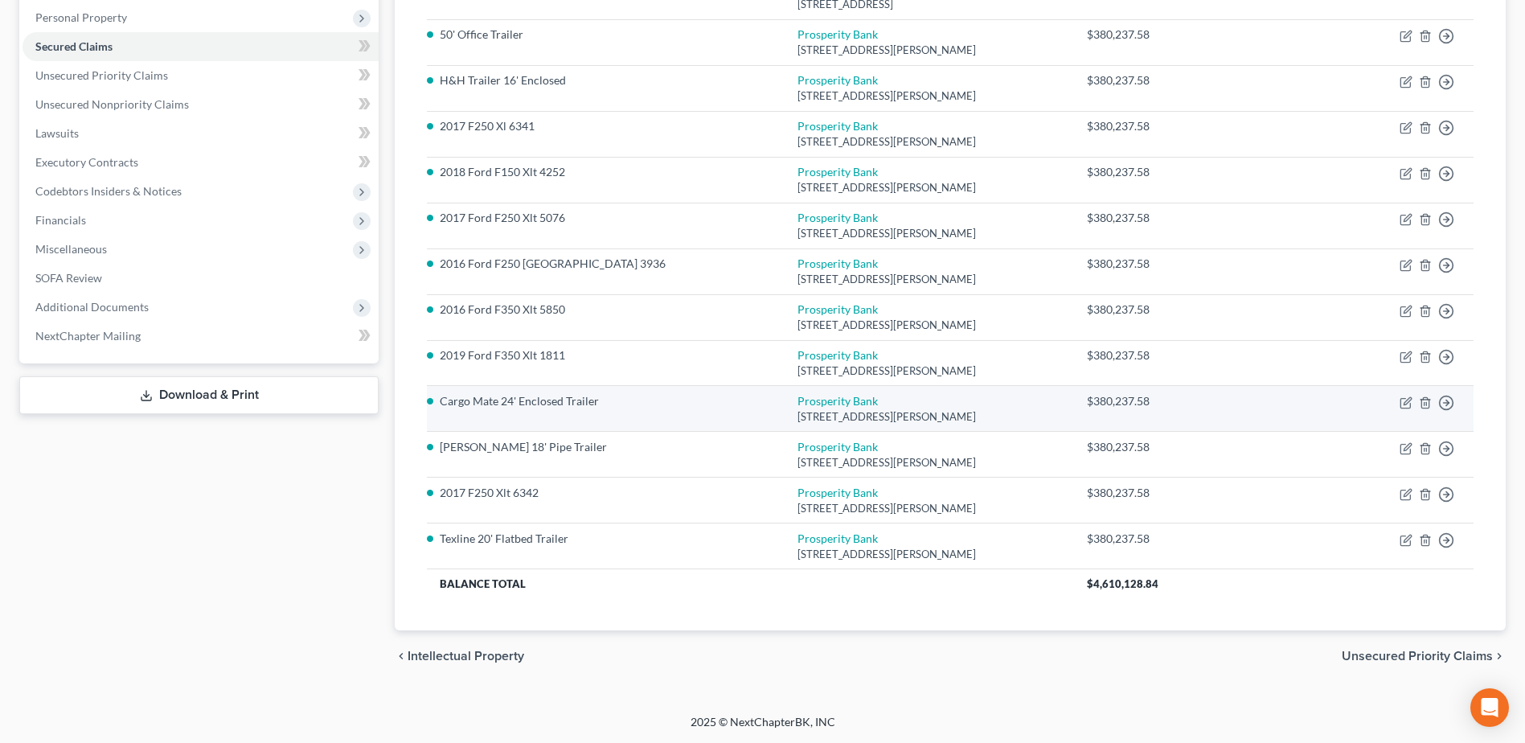
scroll to position [119, 0]
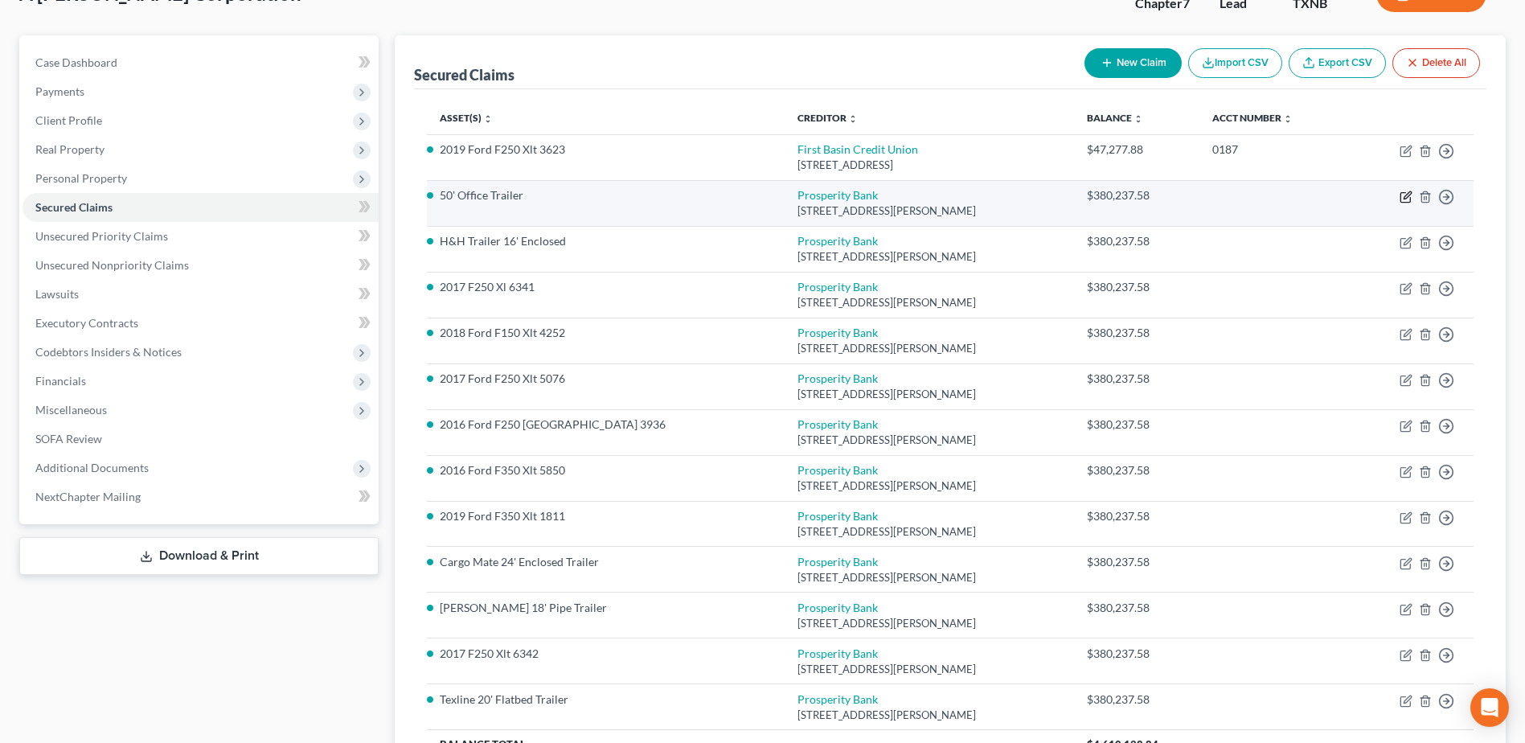
click at [1405, 201] on icon "button" at bounding box center [1406, 197] width 13 height 13
select select "45"
select select "0"
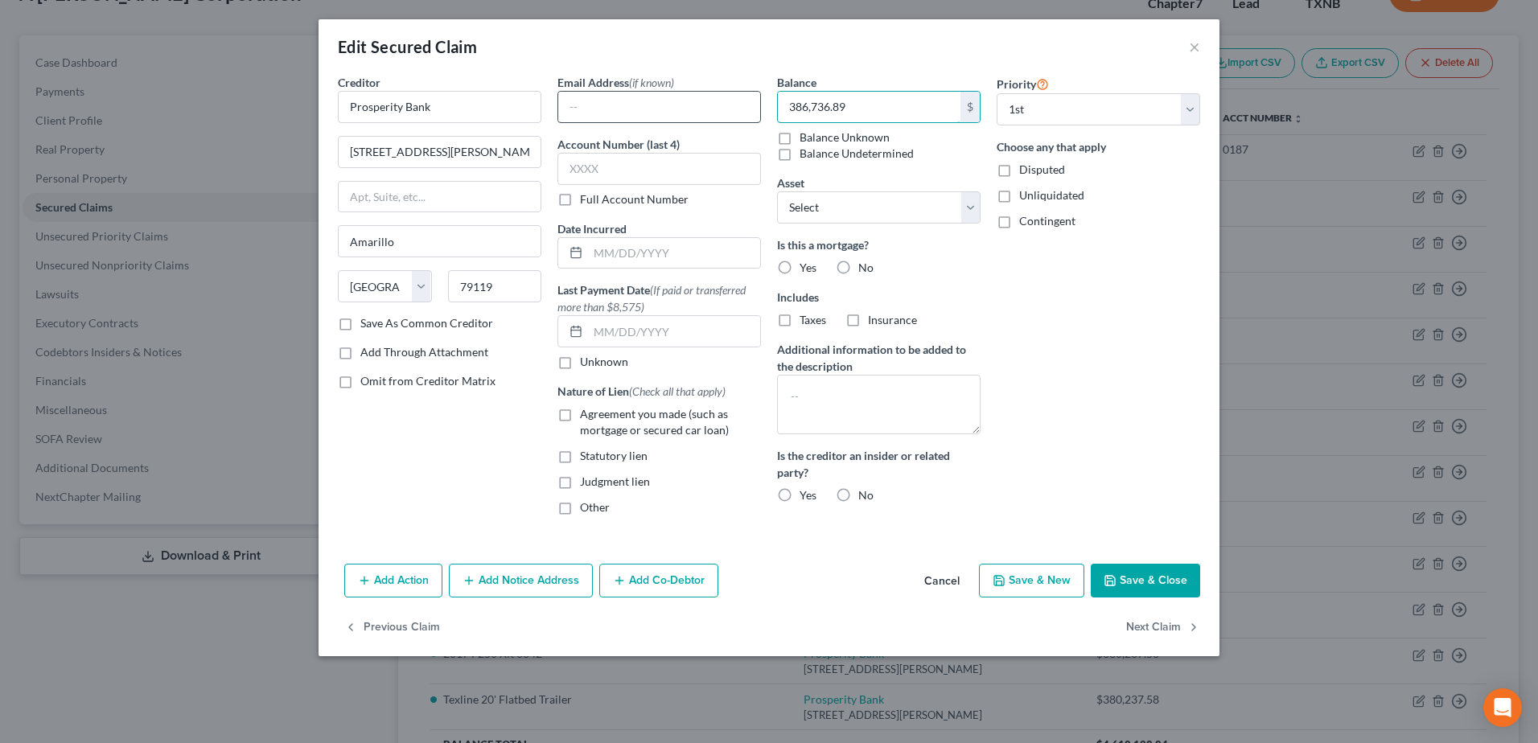
drag, startPoint x: 863, startPoint y: 113, endPoint x: 753, endPoint y: 109, distance: 109.4
click at [754, 110] on div "Creditor * Prosperity Bank [GEOGRAPHIC_DATA][PERSON_NAME] [US_STATE] AK AR AZ C…" at bounding box center [769, 301] width 878 height 454
type input "386,736.89"
click at [580, 417] on label "Agreement you made (such as mortgage or secured car loan)" at bounding box center [670, 422] width 181 height 32
click at [586, 417] on input "Agreement you made (such as mortgage or secured car loan)" at bounding box center [591, 411] width 10 height 10
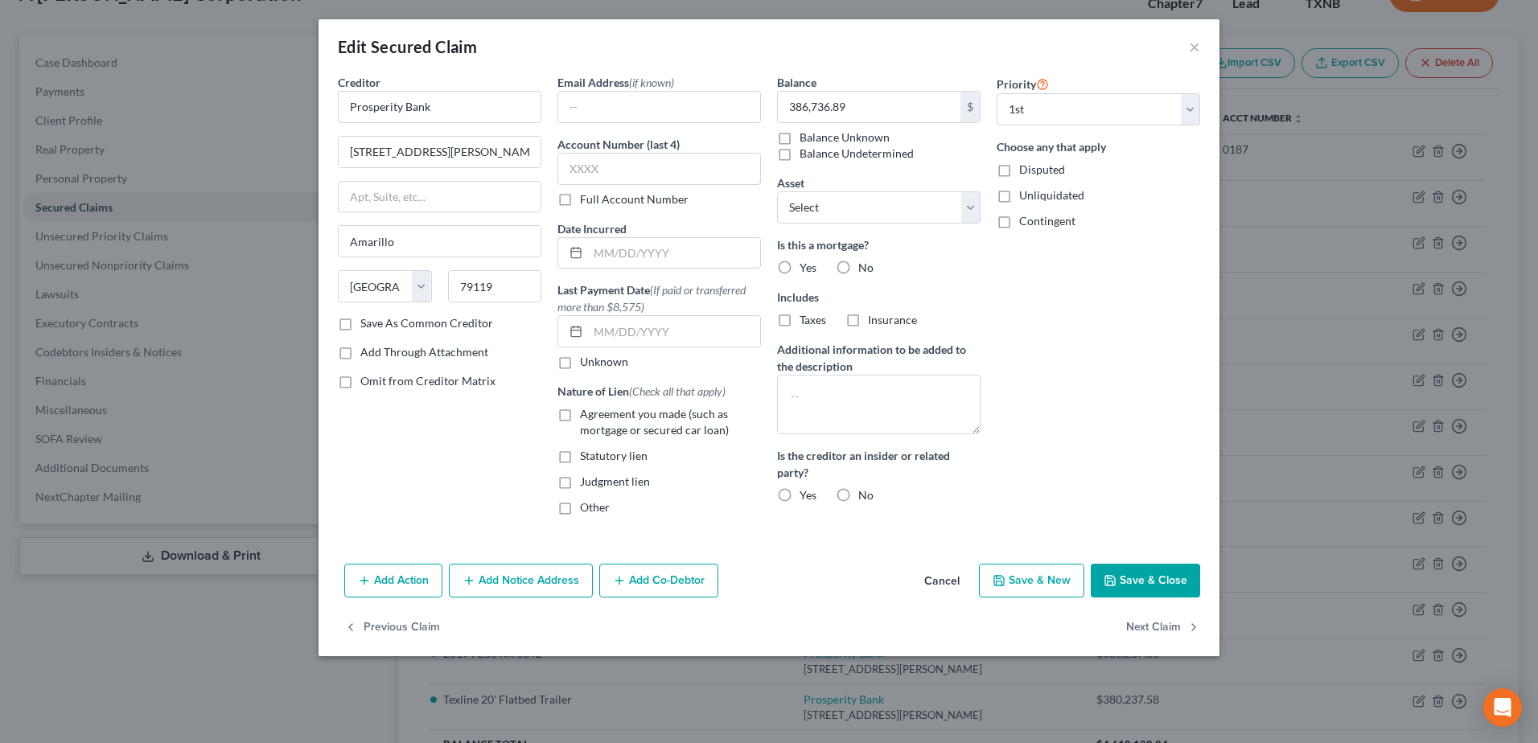
checkbox input "true"
click at [670, 175] on input "text" at bounding box center [658, 169] width 203 height 32
type input "2723"
click at [1101, 580] on button "Save & Close" at bounding box center [1144, 581] width 109 height 34
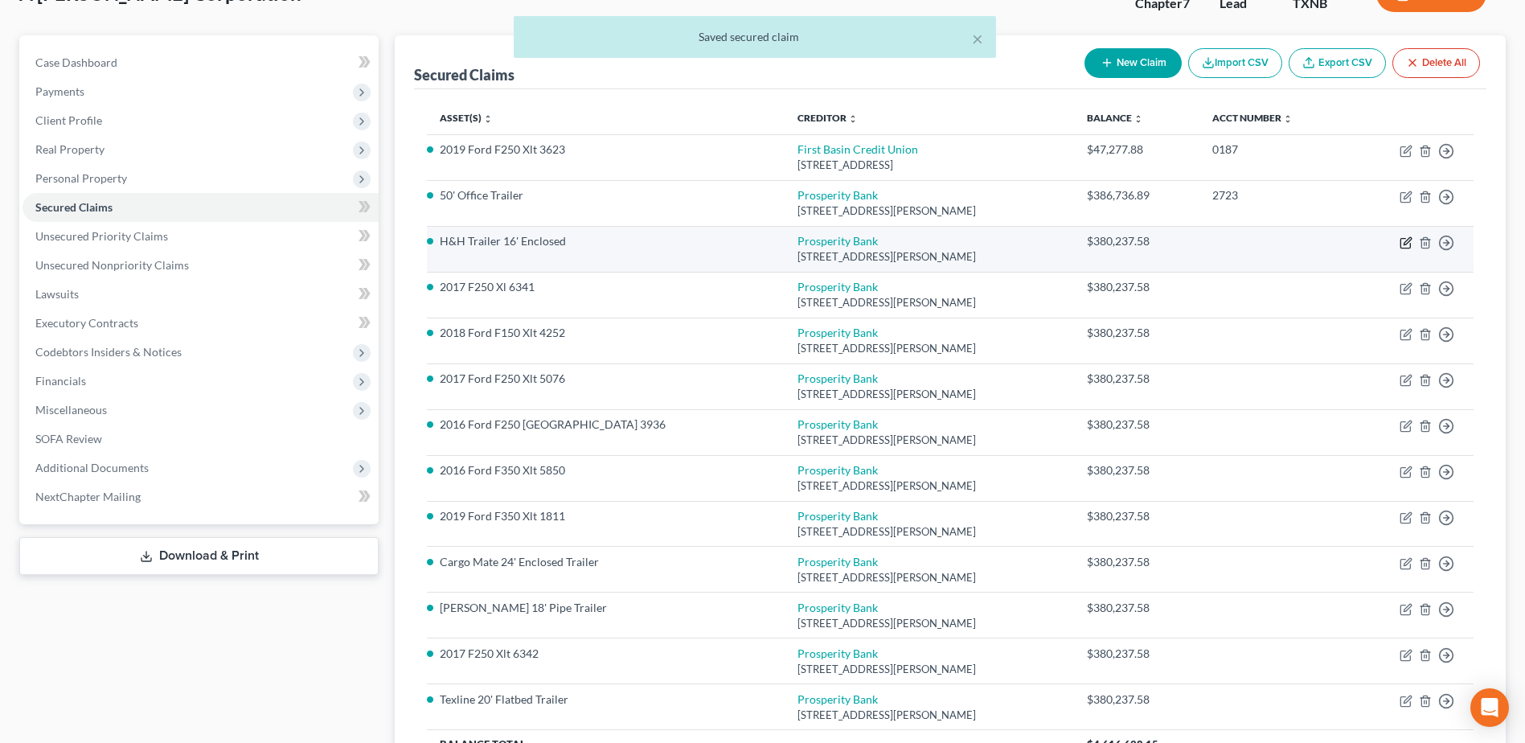
click at [1406, 244] on icon "button" at bounding box center [1406, 242] width 13 height 13
select select "45"
select select "0"
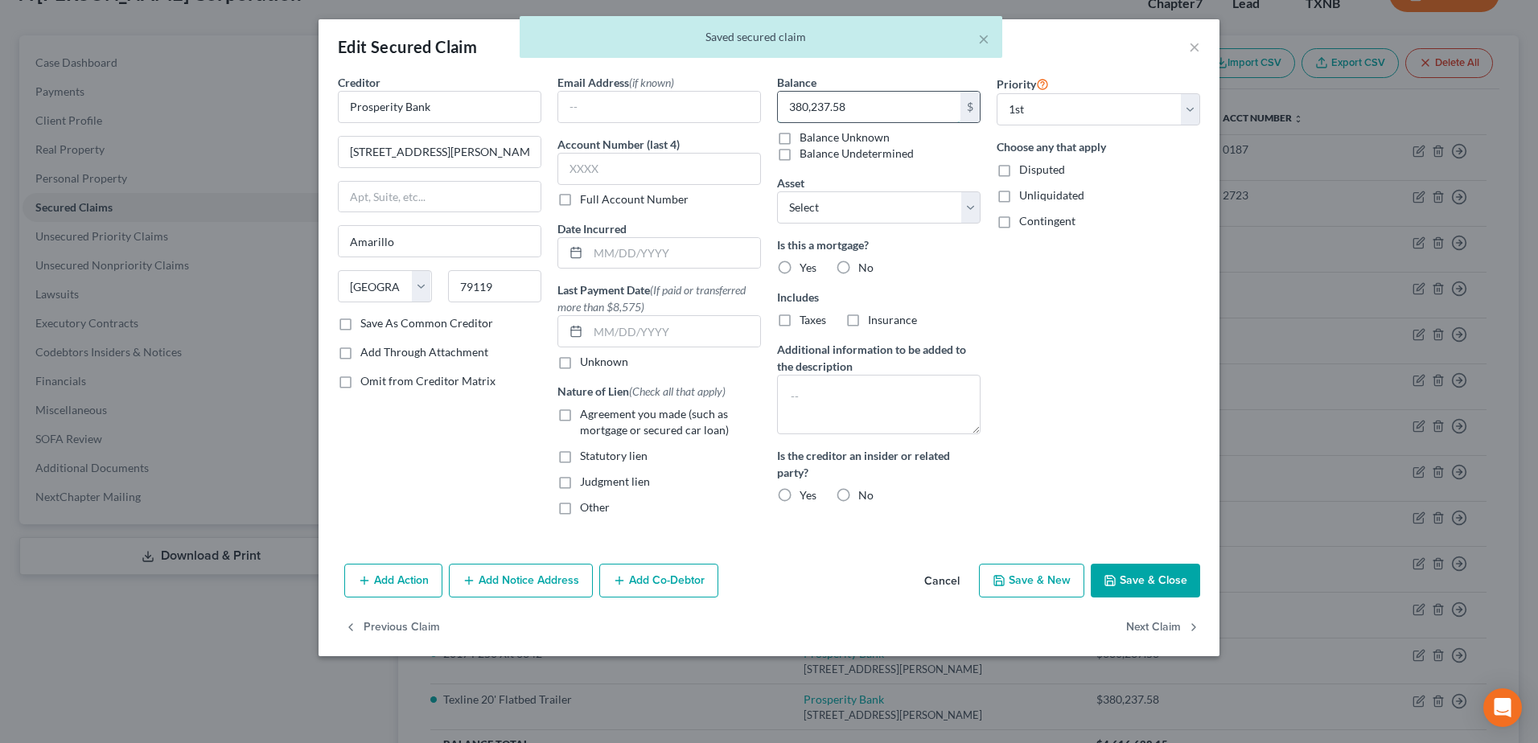
paste input "6,736.89"
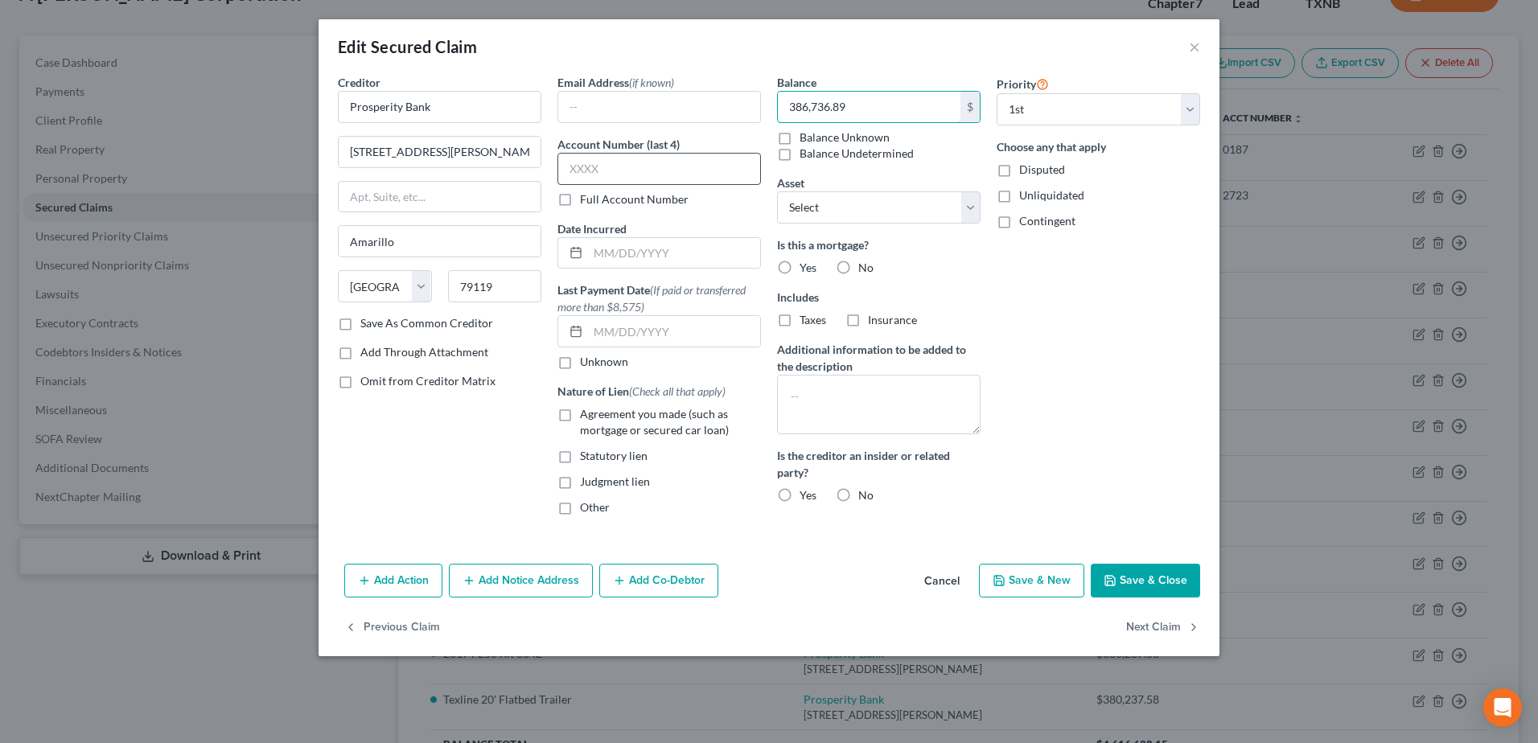
type input "386,736.89"
click at [602, 159] on input "text" at bounding box center [658, 169] width 203 height 32
type input "2723"
click at [1142, 581] on button "Save & Close" at bounding box center [1144, 581] width 109 height 34
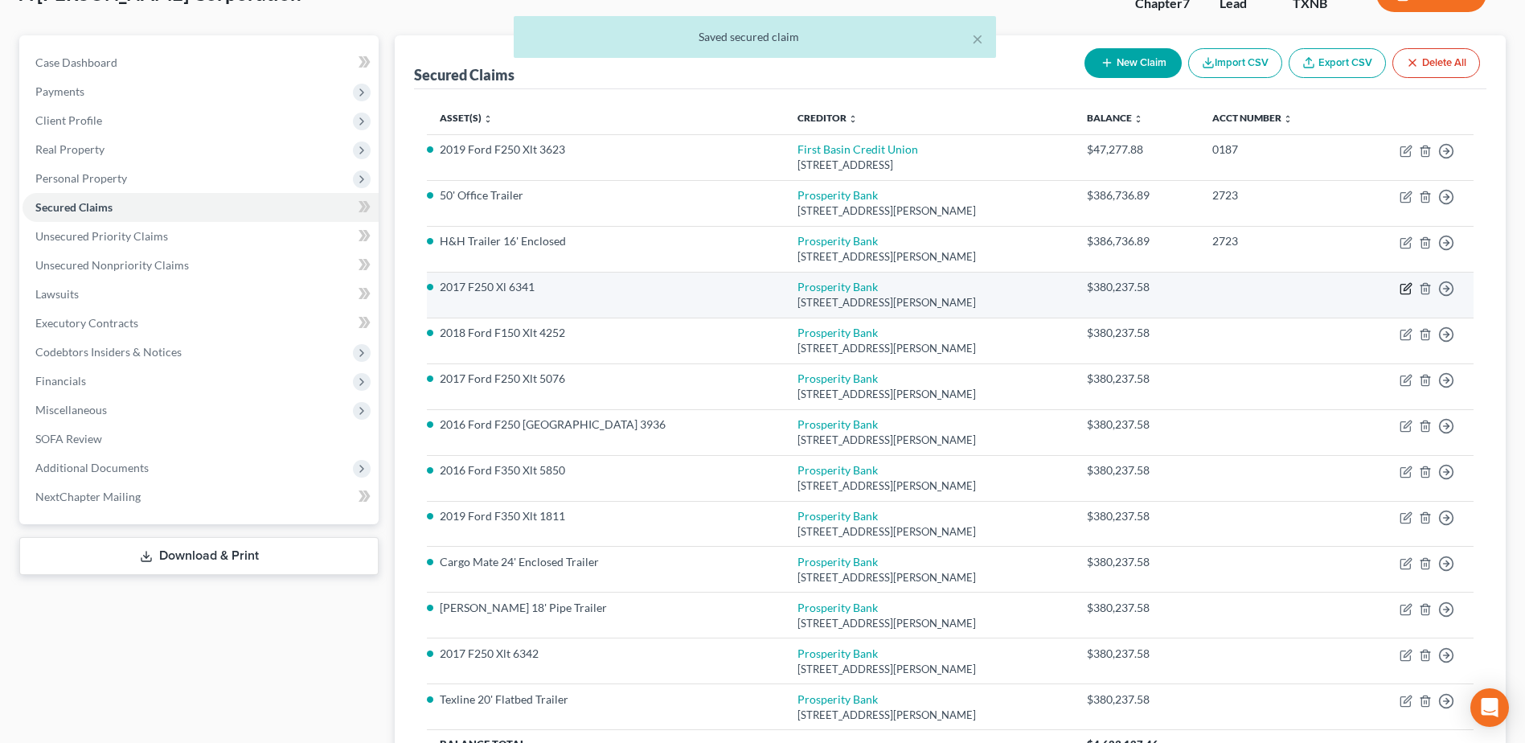
click at [1412, 292] on td "Move to E Move to F Move to G Move to Notice Only" at bounding box center [1412, 295] width 123 height 46
click at [1406, 289] on icon "button" at bounding box center [1407, 286] width 7 height 7
select select "45"
select select "0"
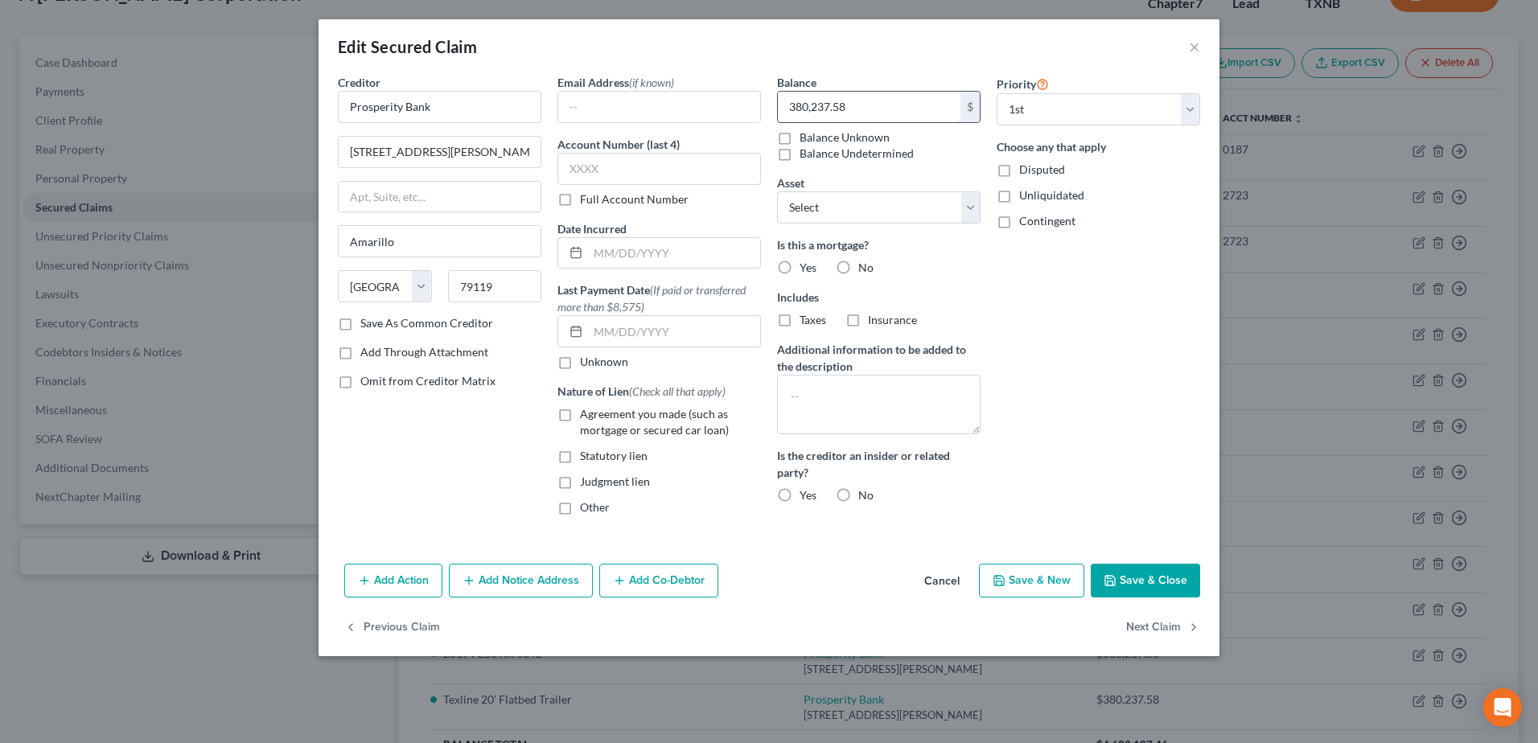
paste input "6,736.89"
type input "386,736.89"
click at [649, 176] on input "text" at bounding box center [658, 169] width 203 height 32
type input "2723"
drag, startPoint x: 569, startPoint y: 418, endPoint x: 591, endPoint y: 417, distance: 22.5
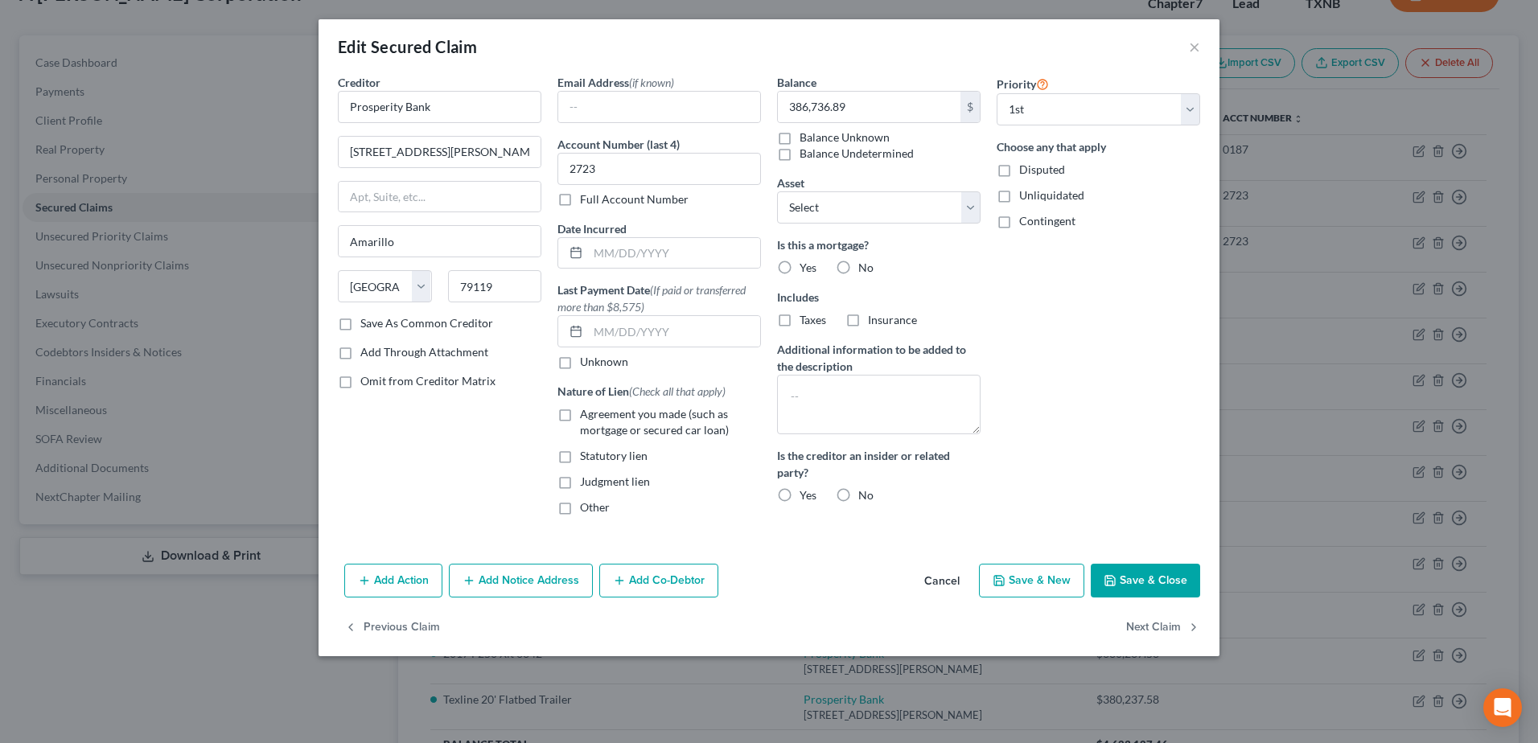
click at [580, 417] on label "Agreement you made (such as mortgage or secured car loan)" at bounding box center [670, 422] width 181 height 32
click at [586, 417] on input "Agreement you made (such as mortgage or secured car loan)" at bounding box center [591, 411] width 10 height 10
checkbox input "true"
click at [858, 269] on label "No" at bounding box center [865, 268] width 15 height 16
click at [864, 269] on input "No" at bounding box center [869, 265] width 10 height 10
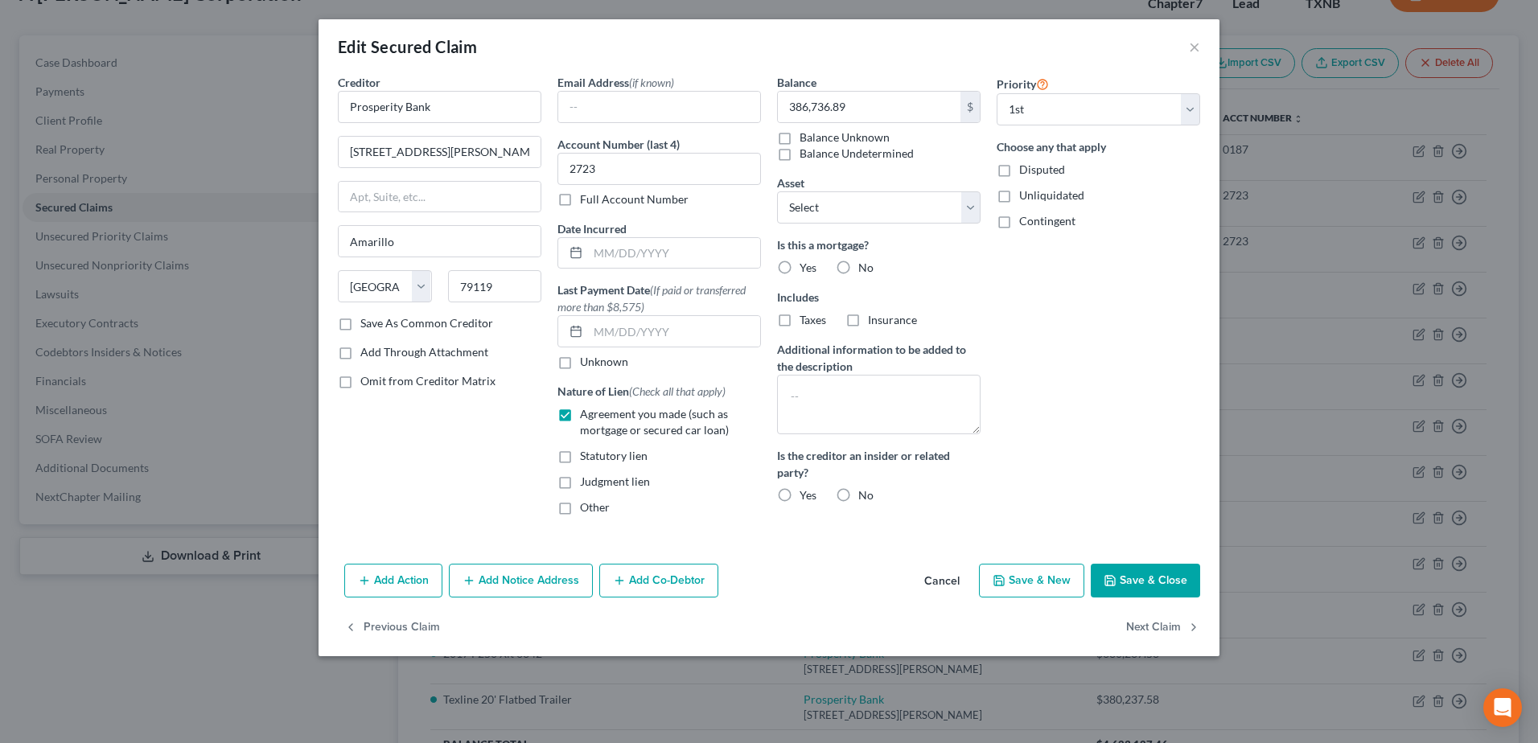
radio input "true"
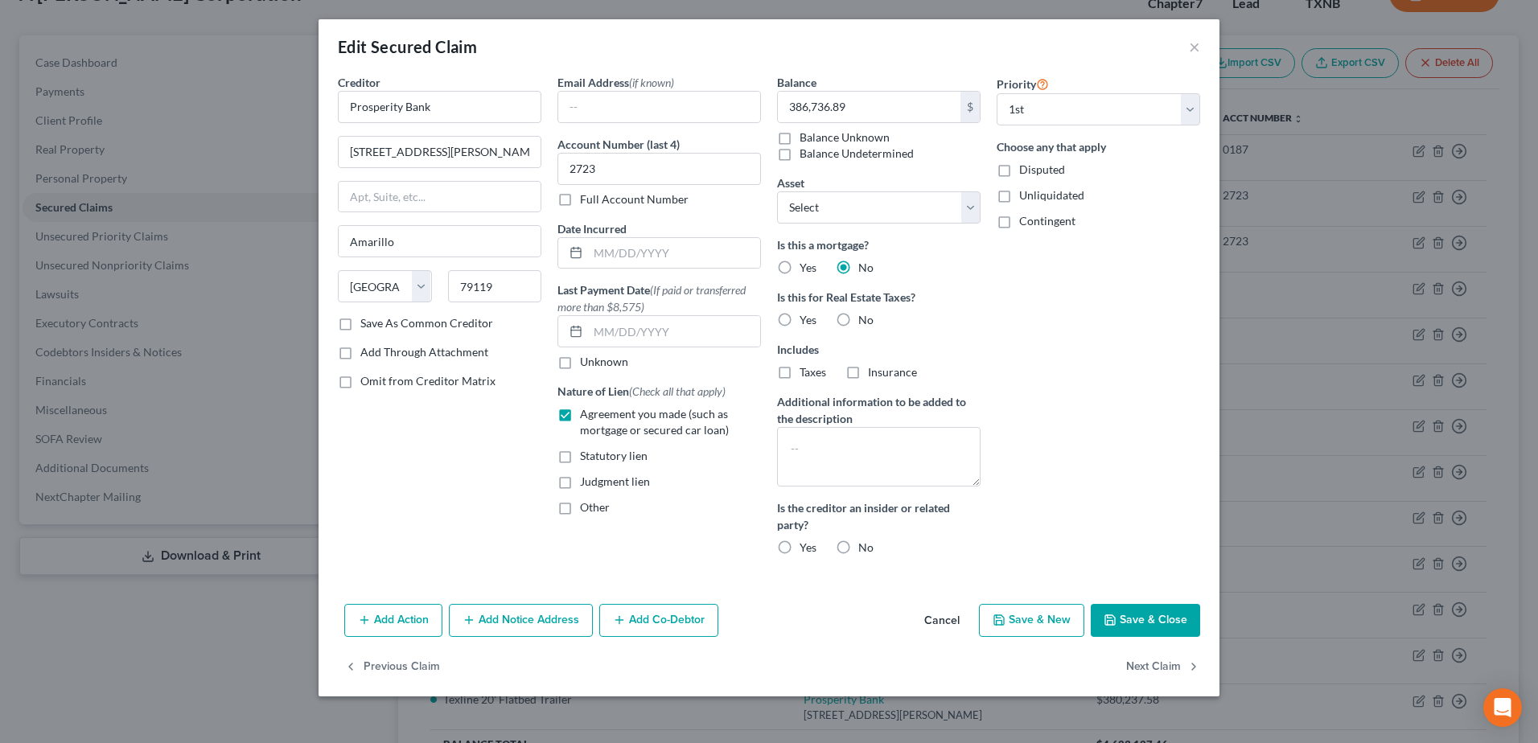
click at [858, 319] on label "No" at bounding box center [865, 320] width 15 height 16
click at [864, 319] on input "No" at bounding box center [869, 317] width 10 height 10
radio input "true"
click at [1139, 622] on button "Save & Close" at bounding box center [1144, 621] width 109 height 34
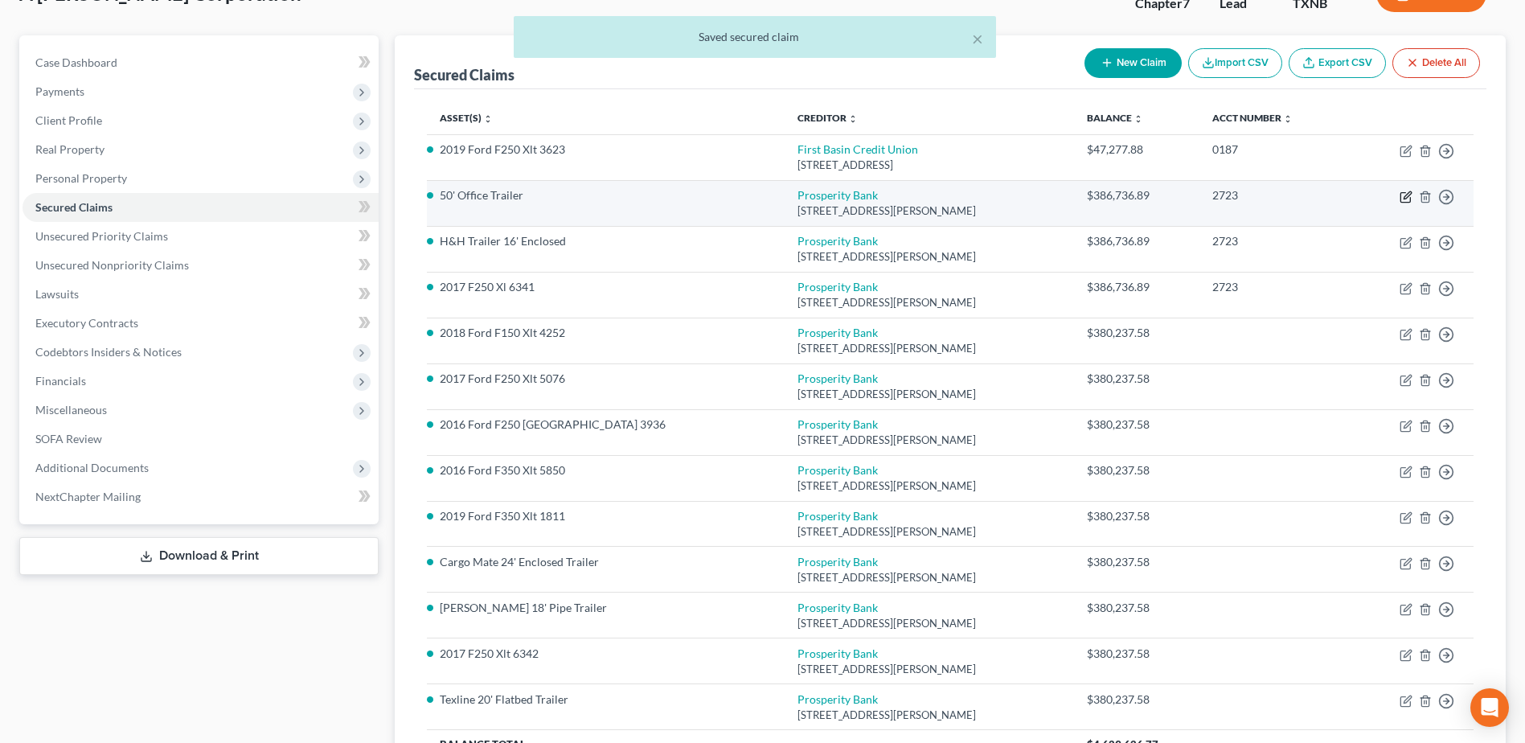
click at [1405, 194] on icon "button" at bounding box center [1406, 197] width 13 height 13
select select "45"
select select "0"
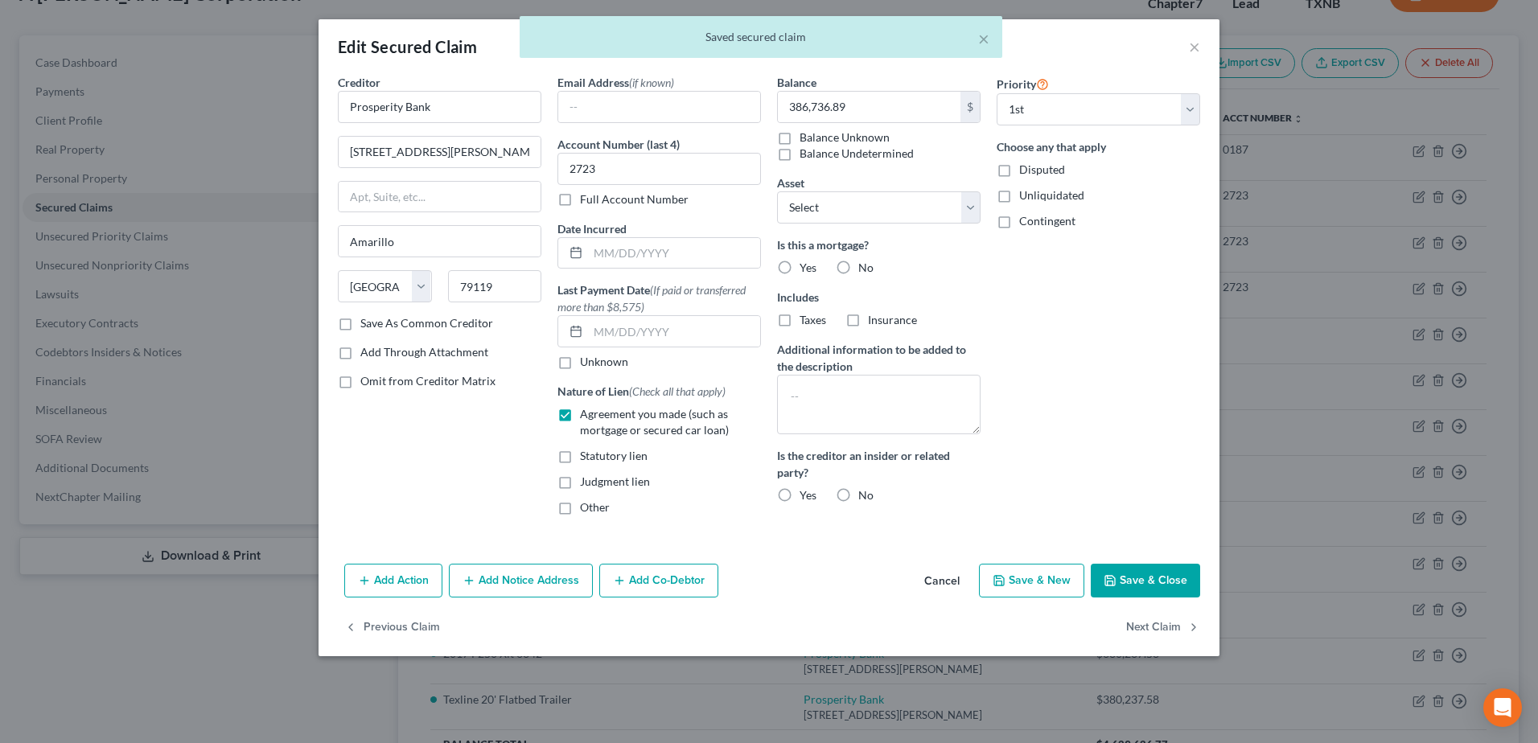
drag, startPoint x: 846, startPoint y: 265, endPoint x: 867, endPoint y: 281, distance: 26.4
click at [858, 265] on label "No" at bounding box center [865, 268] width 15 height 16
click at [864, 265] on input "No" at bounding box center [869, 265] width 10 height 10
radio input "true"
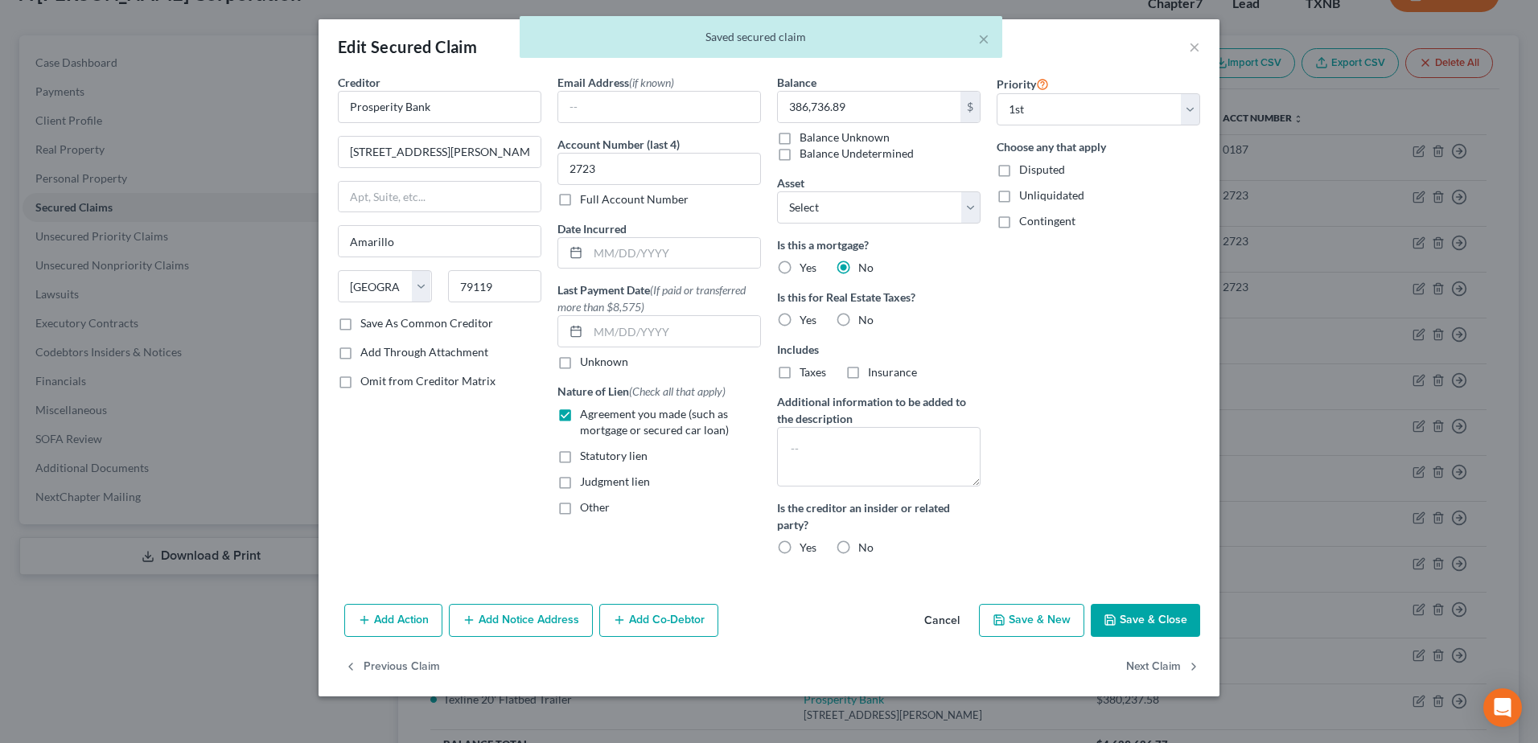
click at [858, 318] on label "No" at bounding box center [865, 320] width 15 height 16
click at [864, 318] on input "No" at bounding box center [869, 317] width 10 height 10
radio input "true"
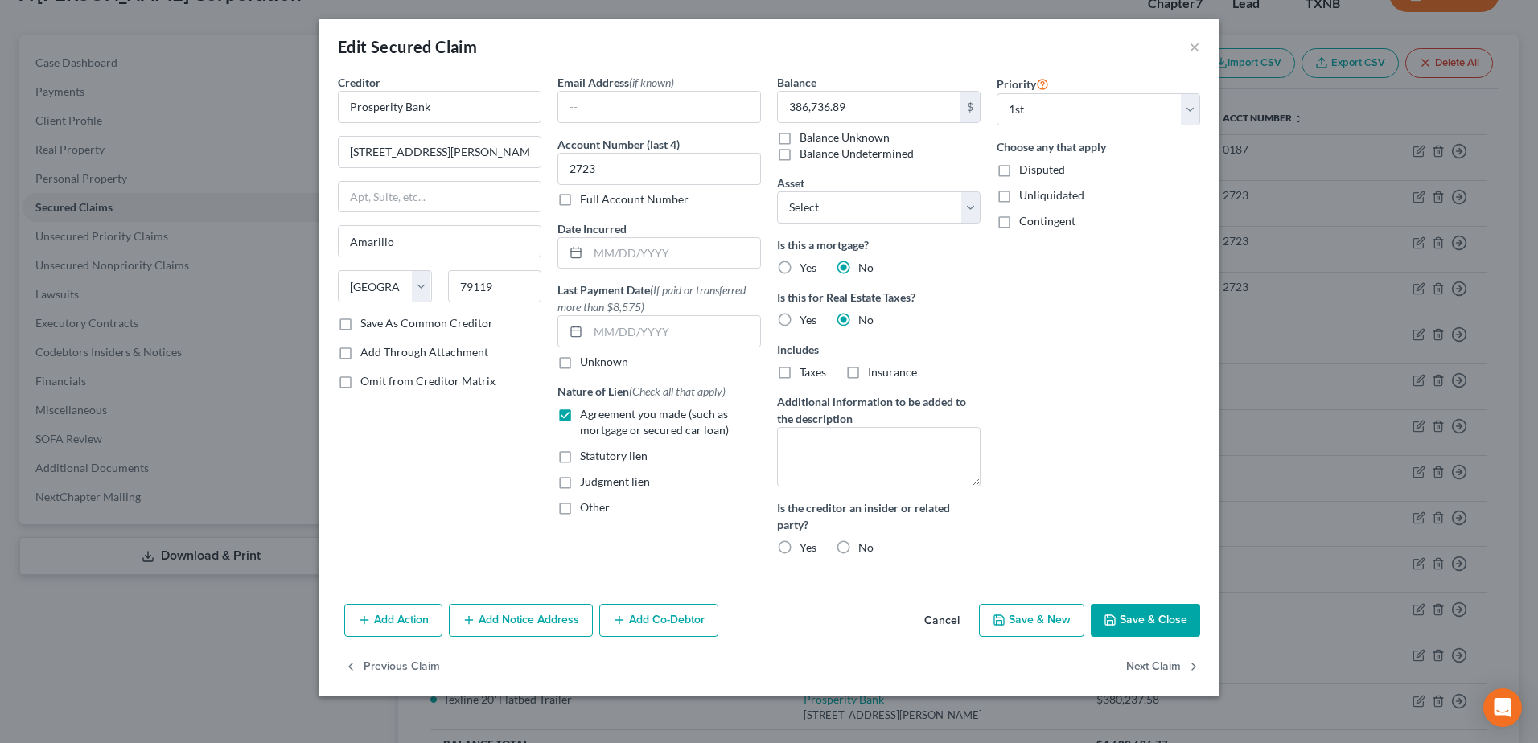
click at [1163, 626] on button "Save & Close" at bounding box center [1144, 621] width 109 height 34
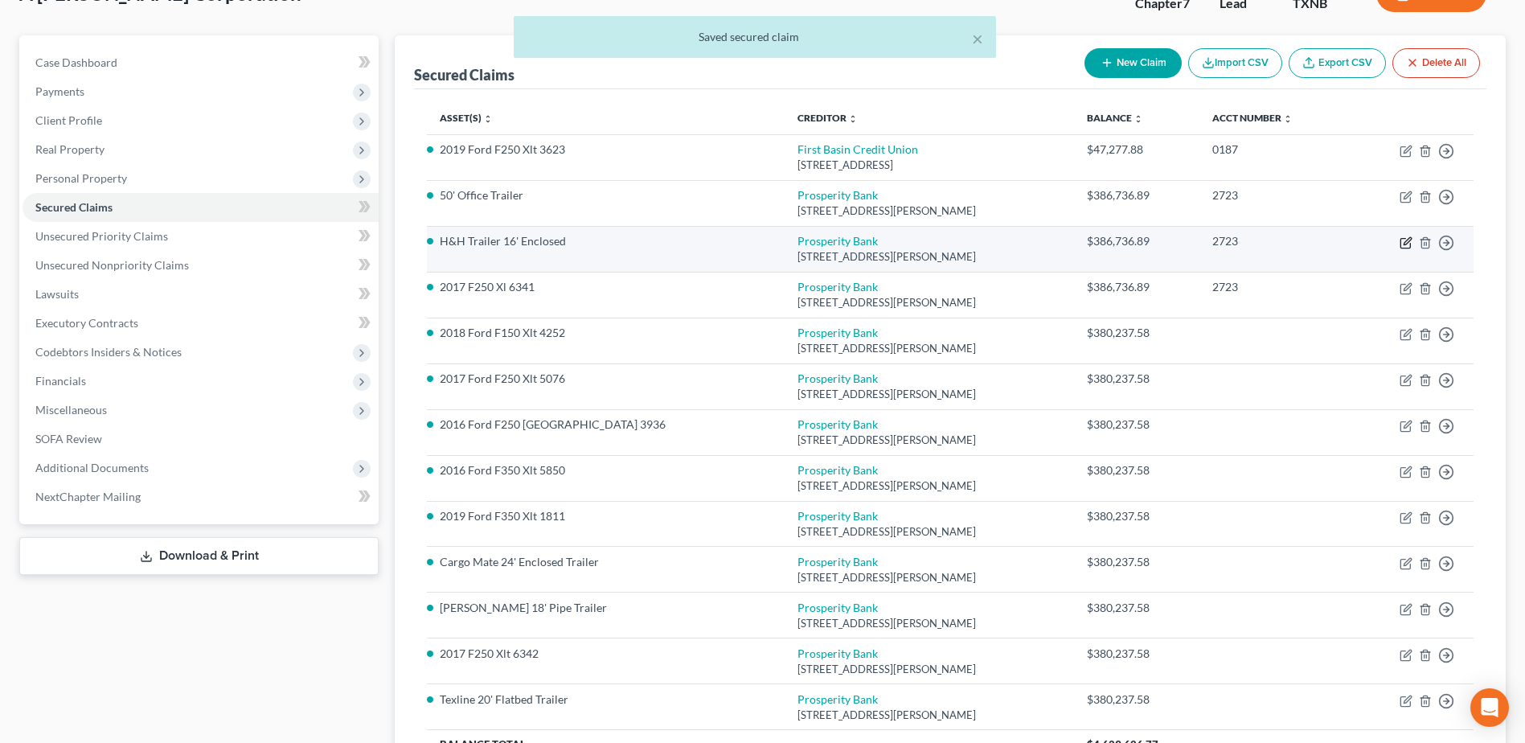
click at [1406, 243] on icon "button" at bounding box center [1406, 242] width 13 height 13
select select "45"
select select "0"
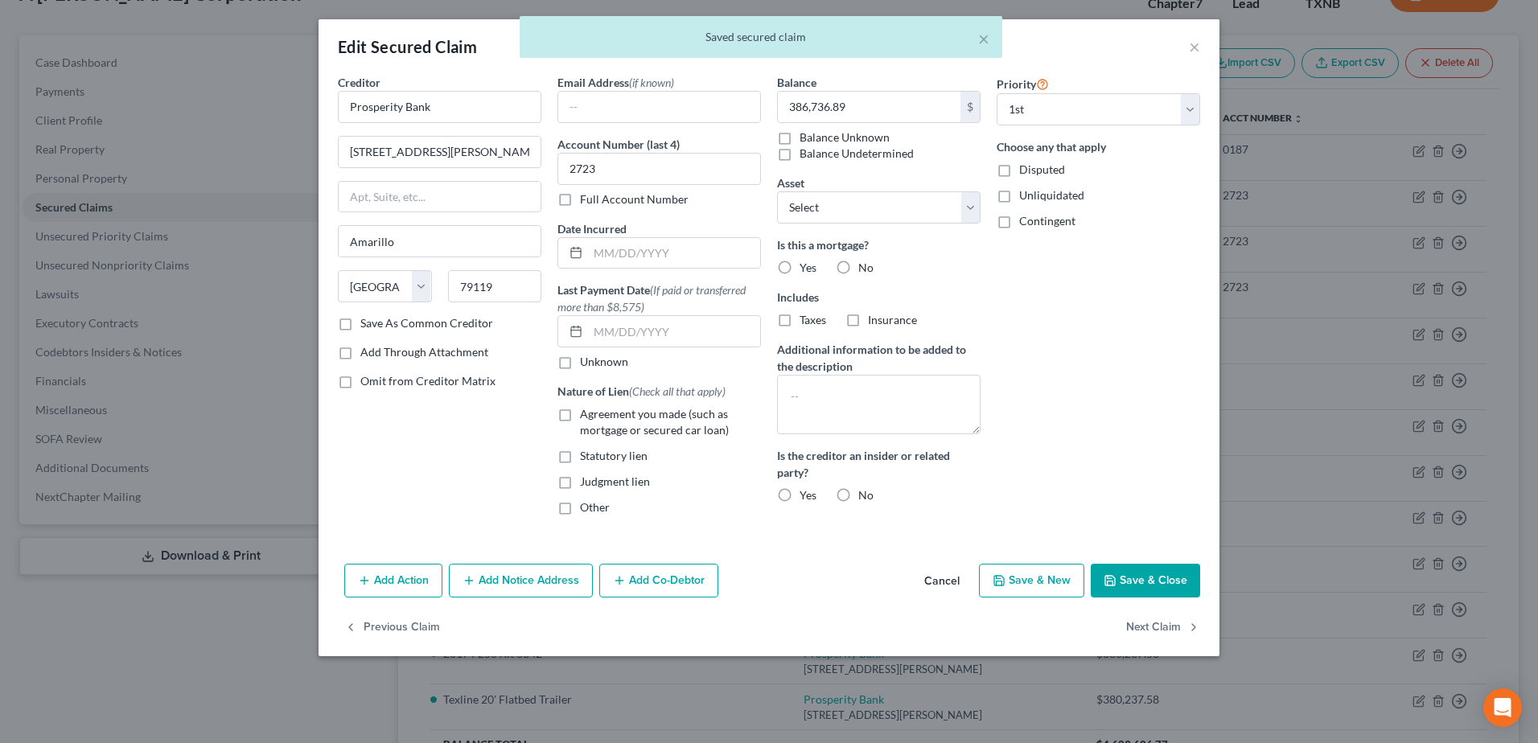
click at [858, 265] on label "No" at bounding box center [865, 268] width 15 height 16
click at [864, 265] on input "No" at bounding box center [869, 265] width 10 height 10
radio input "true"
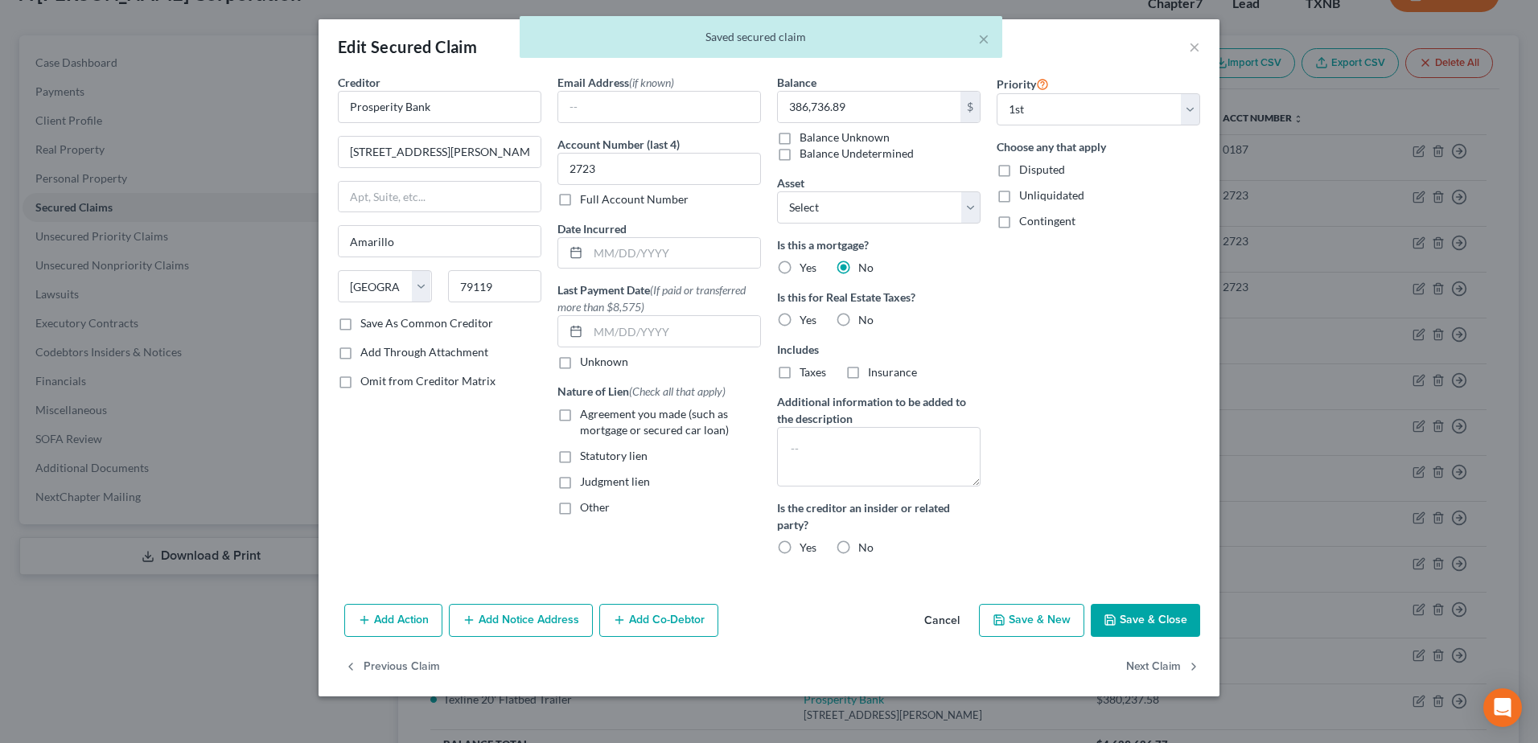
click at [858, 319] on label "No" at bounding box center [865, 320] width 15 height 16
click at [864, 319] on input "No" at bounding box center [869, 317] width 10 height 10
radio input "true"
drag, startPoint x: 566, startPoint y: 417, endPoint x: 661, endPoint y: 454, distance: 102.1
click at [580, 417] on label "Agreement you made (such as mortgage or secured car loan)" at bounding box center [670, 422] width 181 height 32
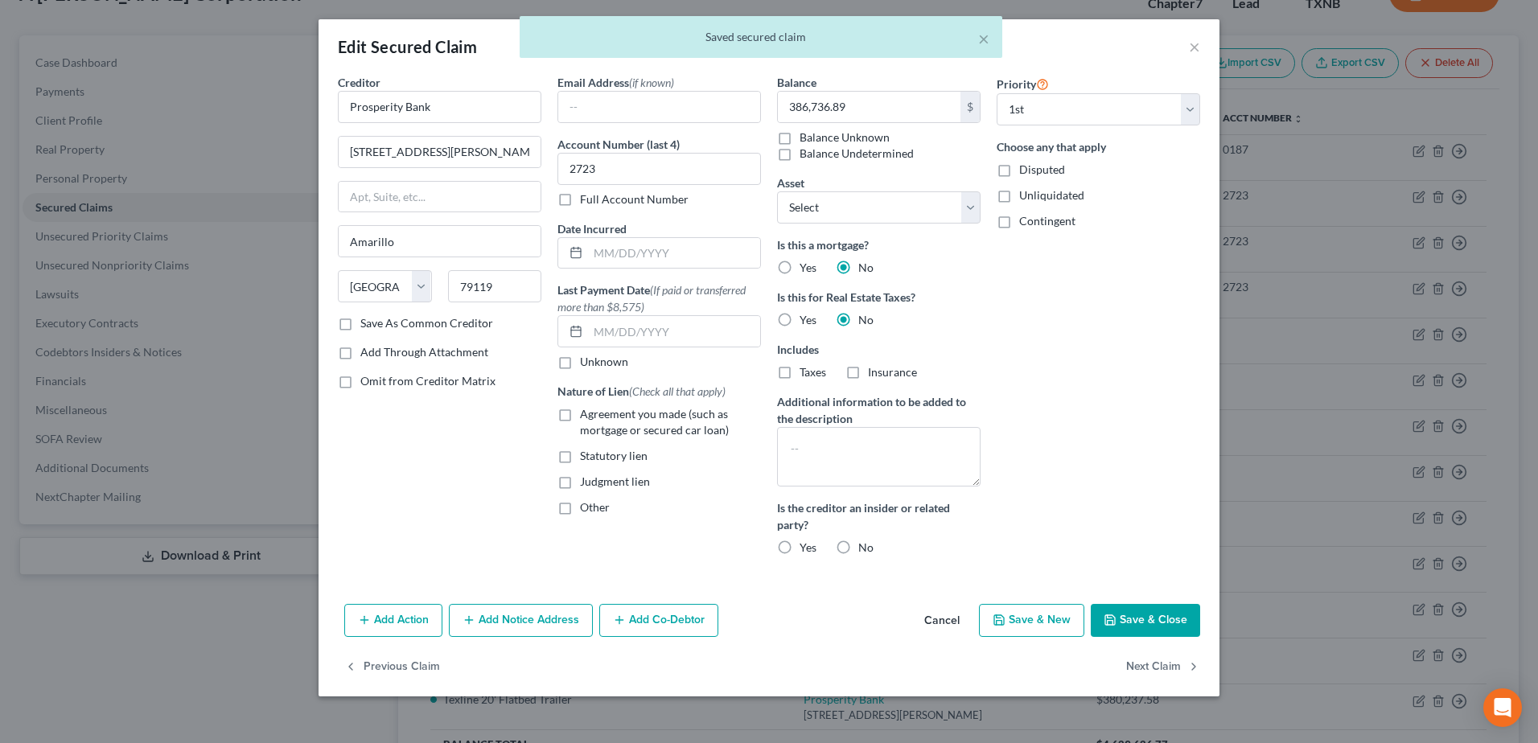
click at [586, 417] on input "Agreement you made (such as mortgage or secured car loan)" at bounding box center [591, 411] width 10 height 10
checkbox input "true"
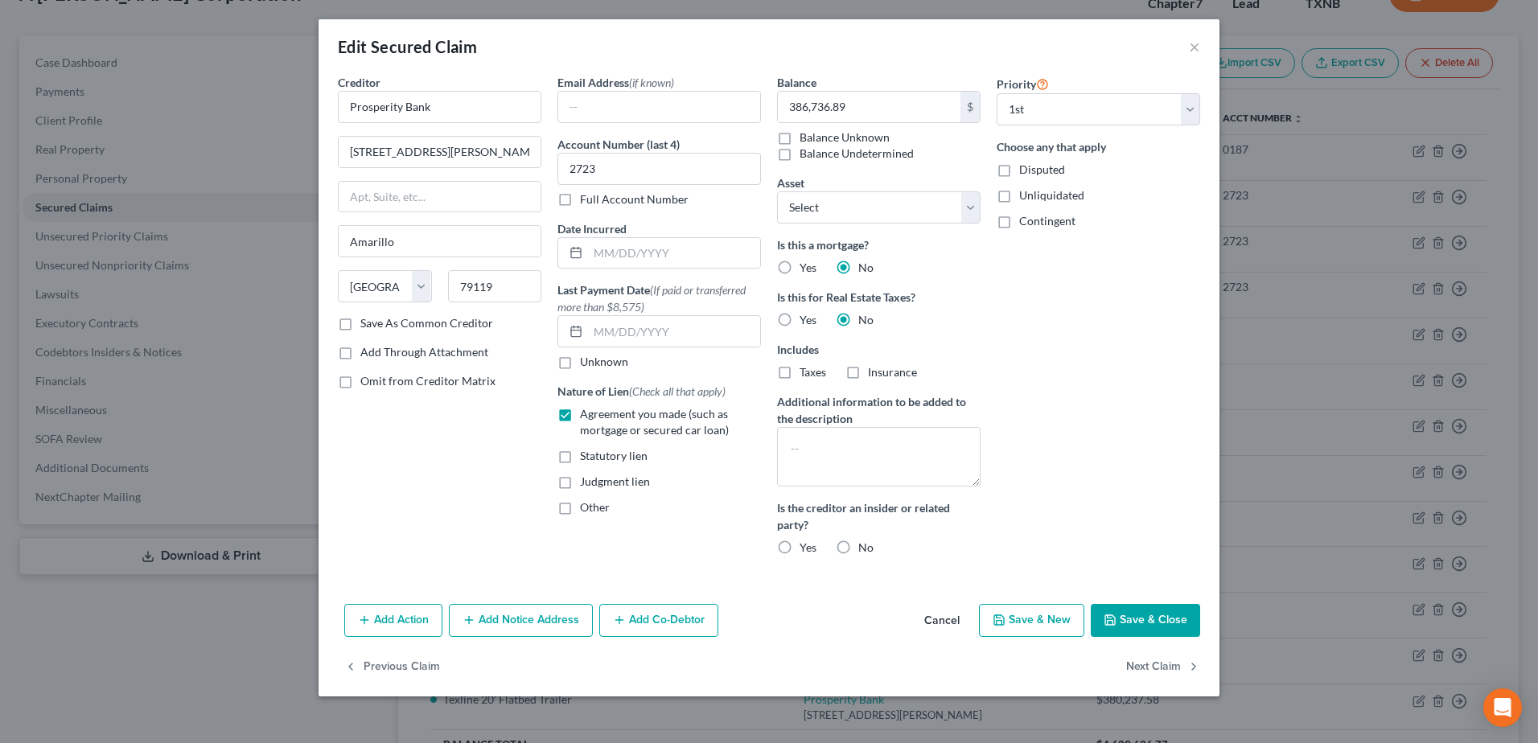
click at [1150, 617] on button "Save & Close" at bounding box center [1144, 621] width 109 height 34
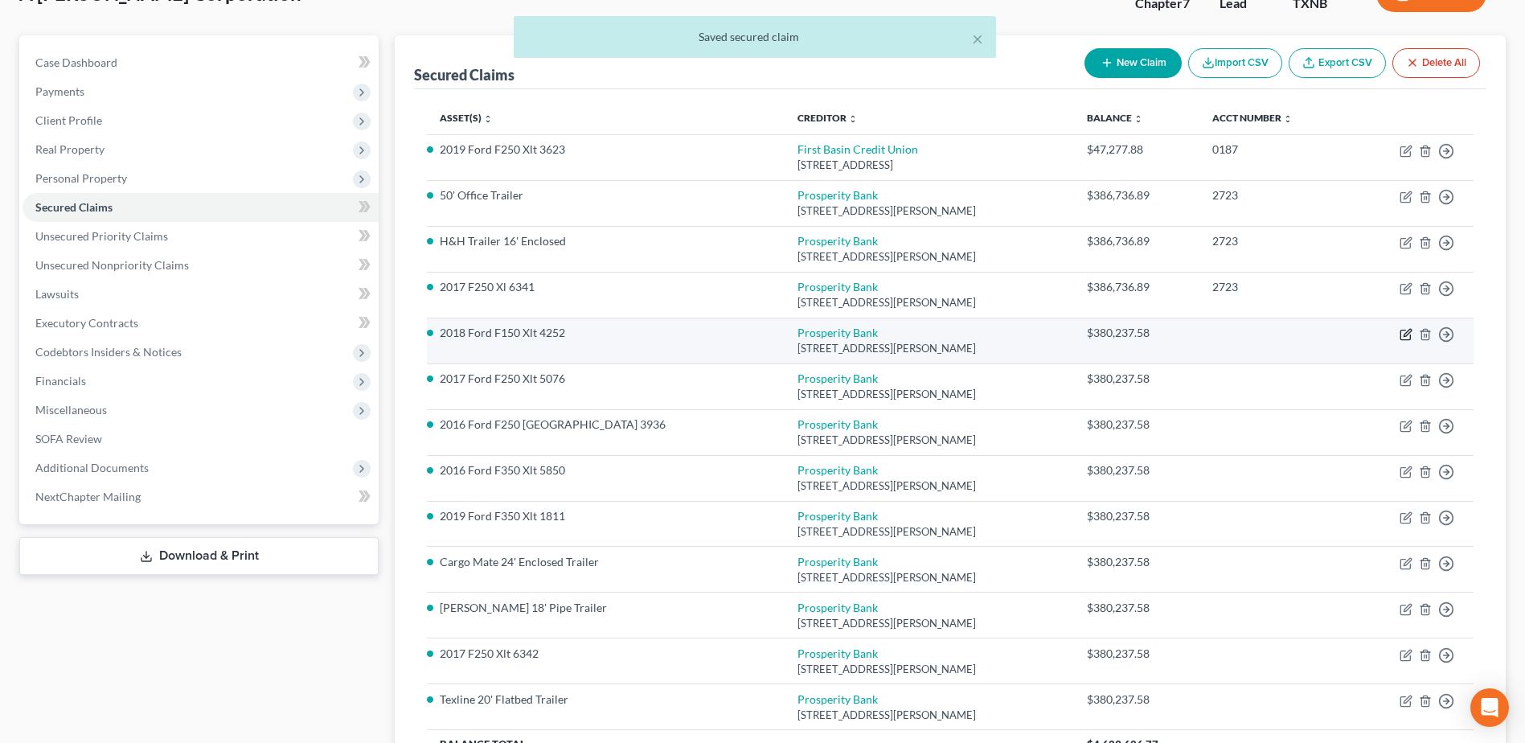
click at [1400, 334] on icon "button" at bounding box center [1406, 334] width 13 height 13
select select "45"
select select "0"
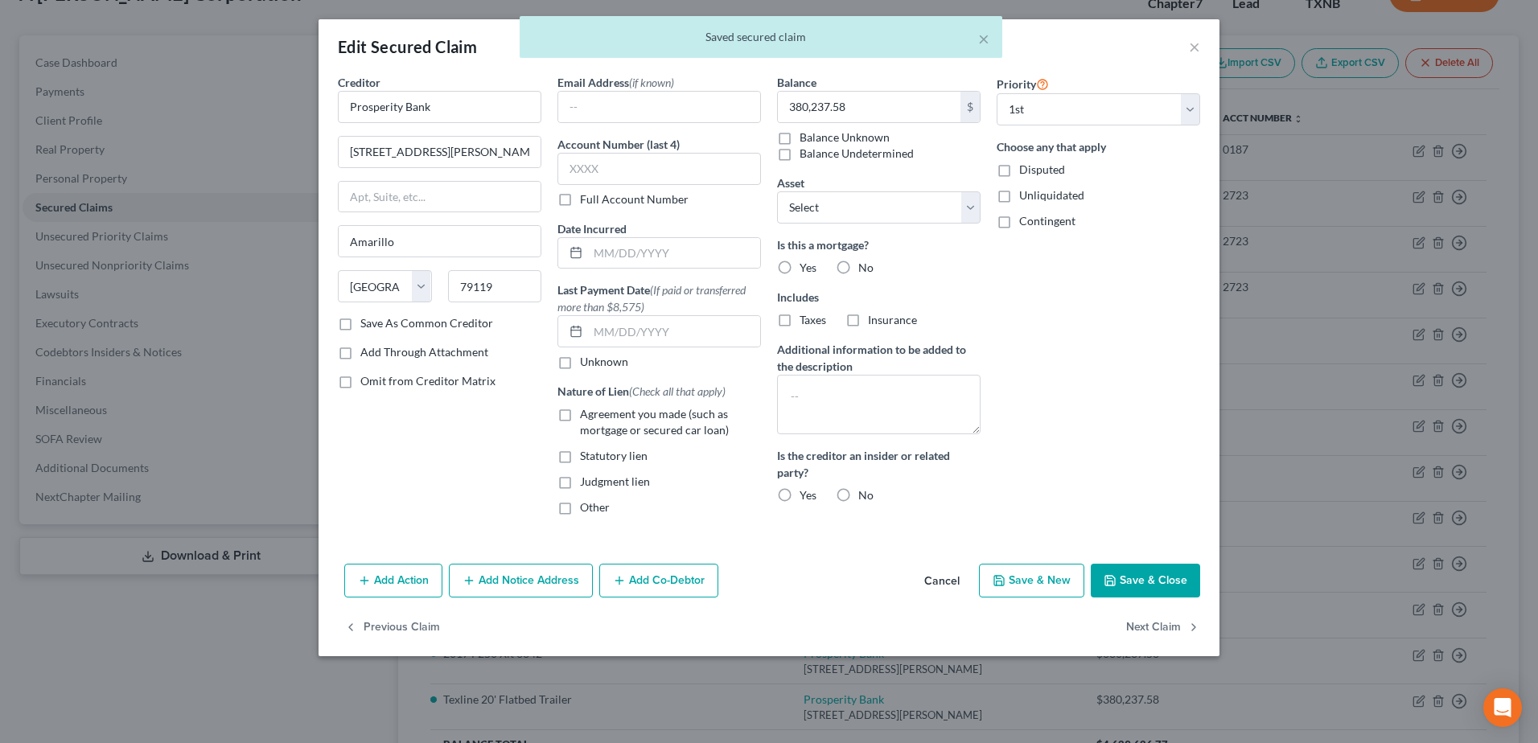
click at [580, 413] on label "Agreement you made (such as mortgage or secured car loan)" at bounding box center [670, 422] width 181 height 32
click at [586, 413] on input "Agreement you made (such as mortgage or secured car loan)" at bounding box center [591, 411] width 10 height 10
checkbox input "true"
click at [856, 104] on input "380,237.58" at bounding box center [869, 107] width 183 height 31
paste input "6,736.89"
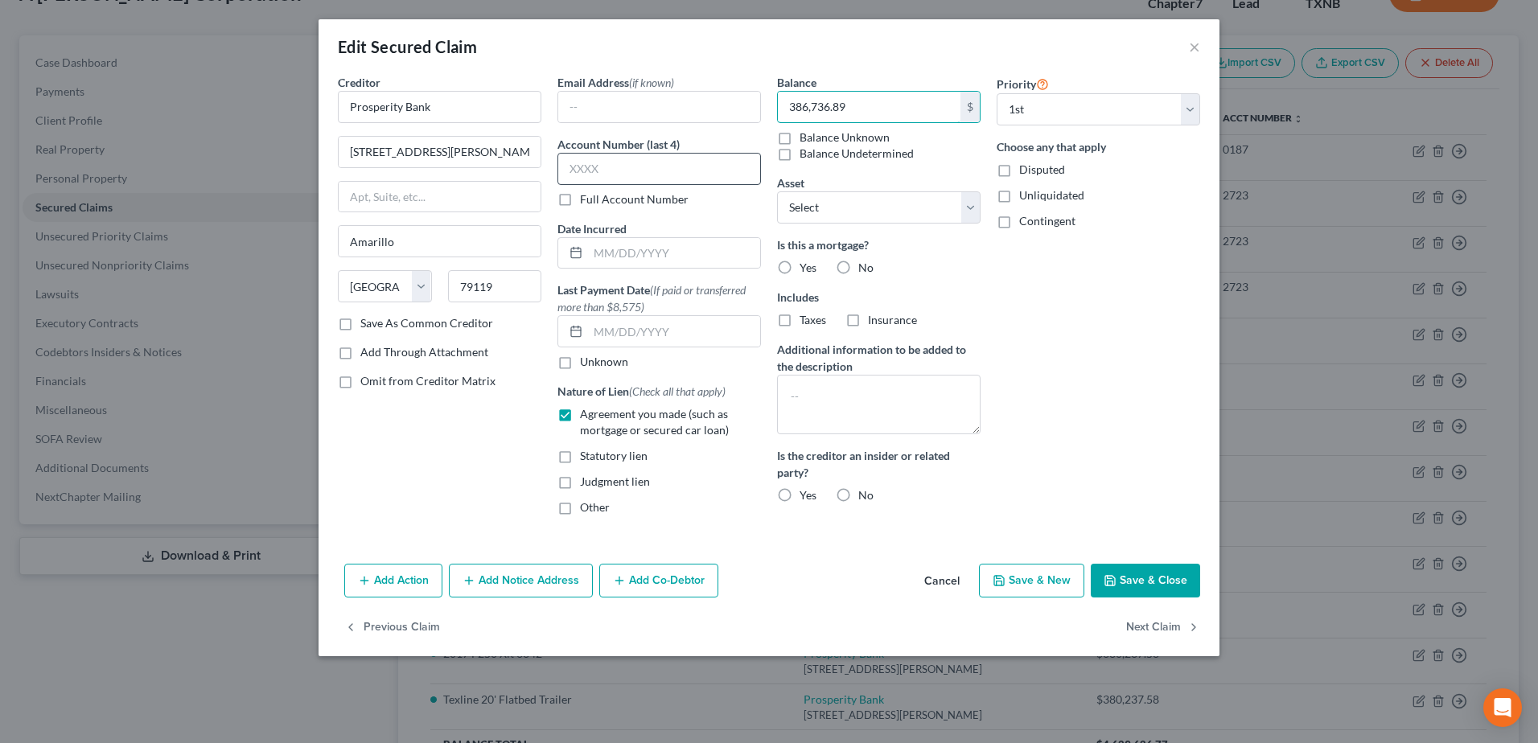
type input "386,736.89"
click at [629, 162] on input "text" at bounding box center [658, 169] width 203 height 32
type input "2723"
click at [858, 265] on label "No" at bounding box center [865, 268] width 15 height 16
click at [864, 265] on input "No" at bounding box center [869, 265] width 10 height 10
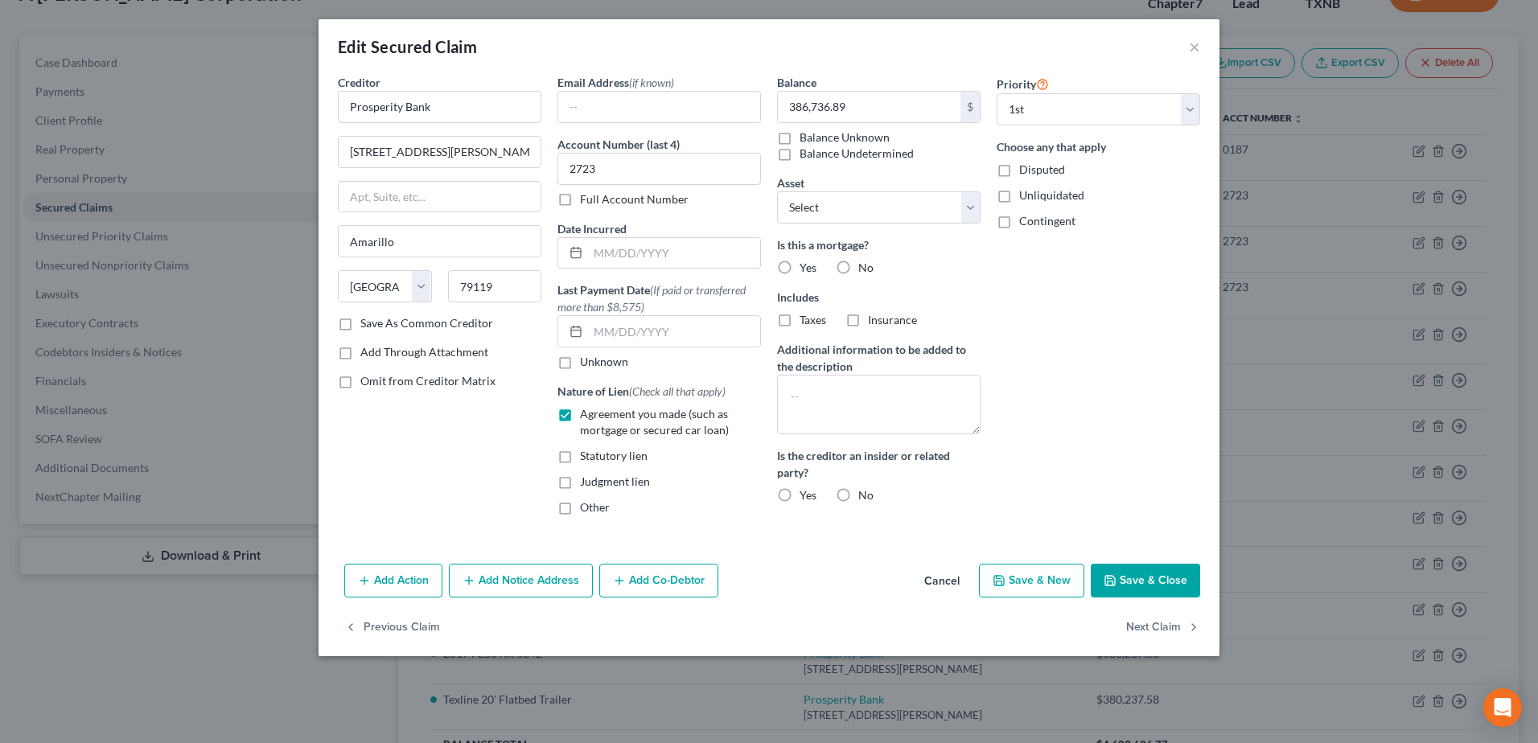
radio input "true"
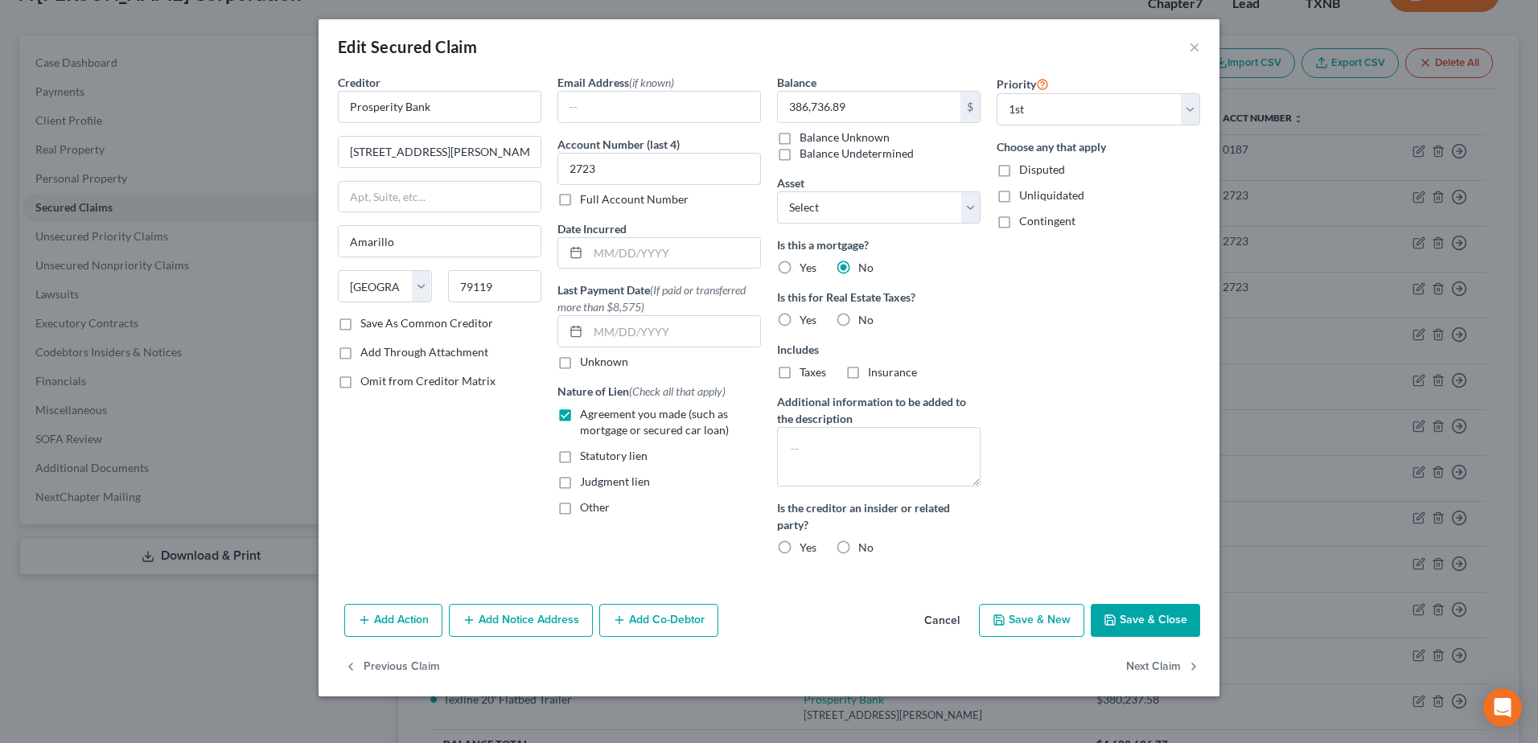
click at [858, 318] on label "No" at bounding box center [865, 320] width 15 height 16
click at [864, 318] on input "No" at bounding box center [869, 317] width 10 height 10
radio input "true"
click at [1147, 622] on button "Save & Close" at bounding box center [1144, 621] width 109 height 34
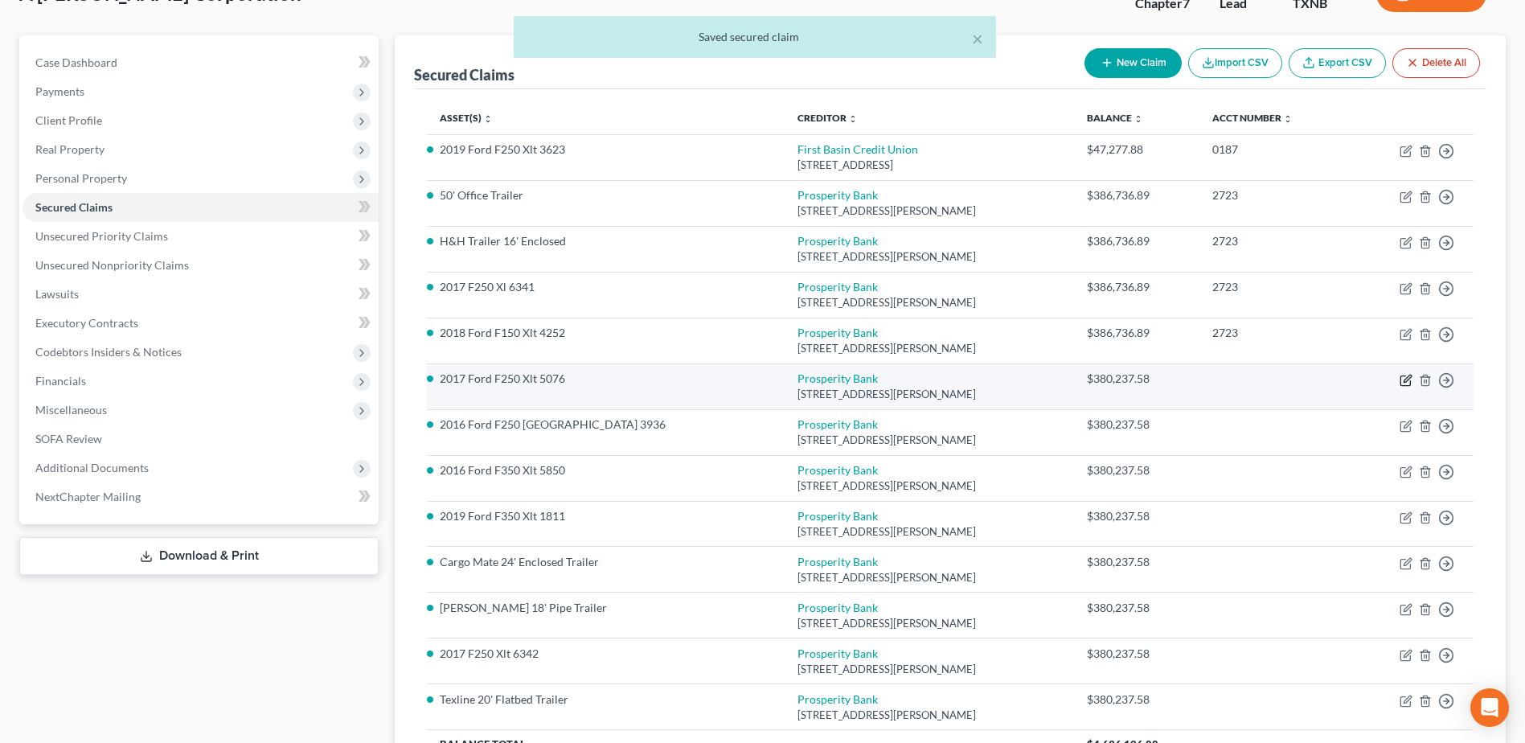
click at [1403, 380] on icon "button" at bounding box center [1406, 380] width 13 height 13
select select "45"
select select "0"
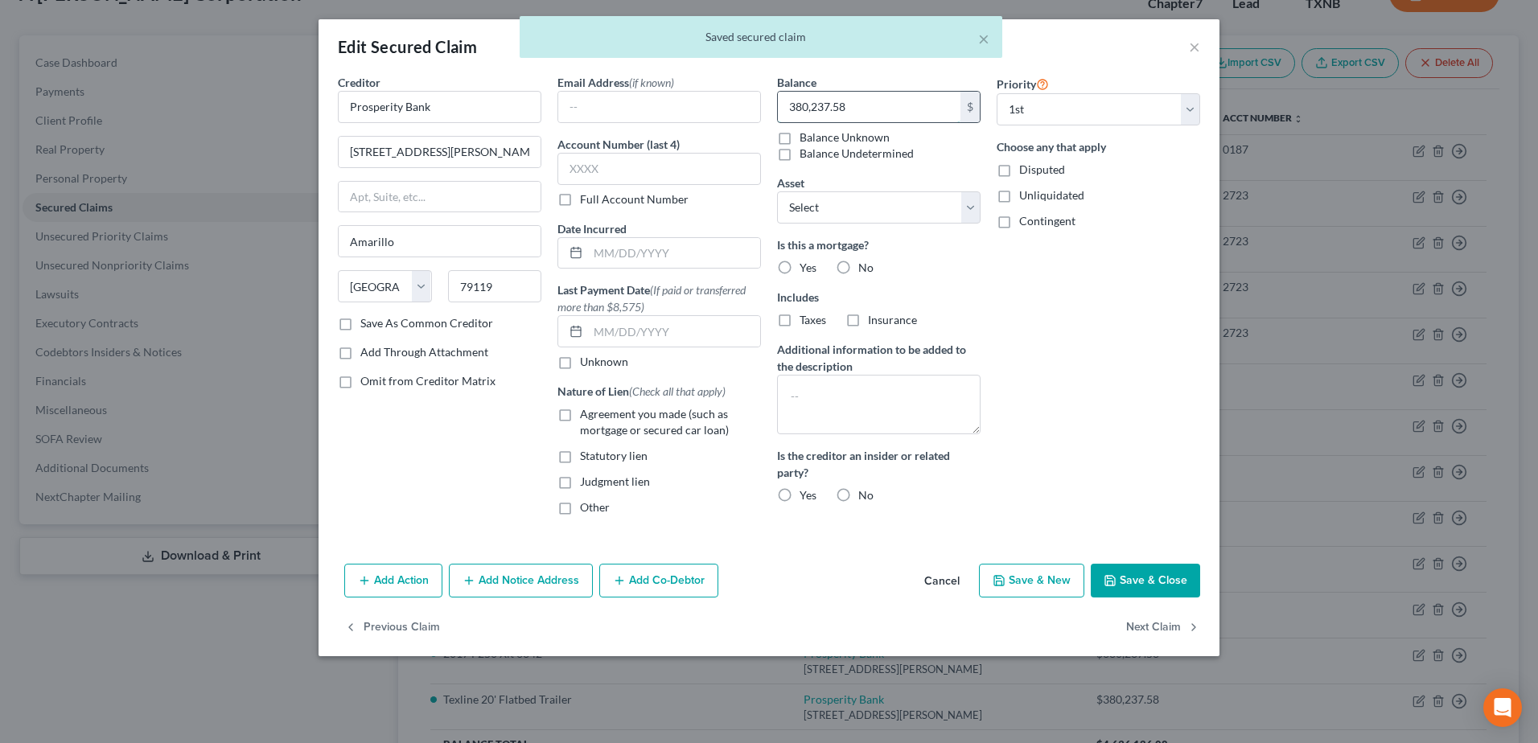
paste input "6,736.89"
type input "386,736.89"
click at [701, 167] on input "text" at bounding box center [658, 169] width 203 height 32
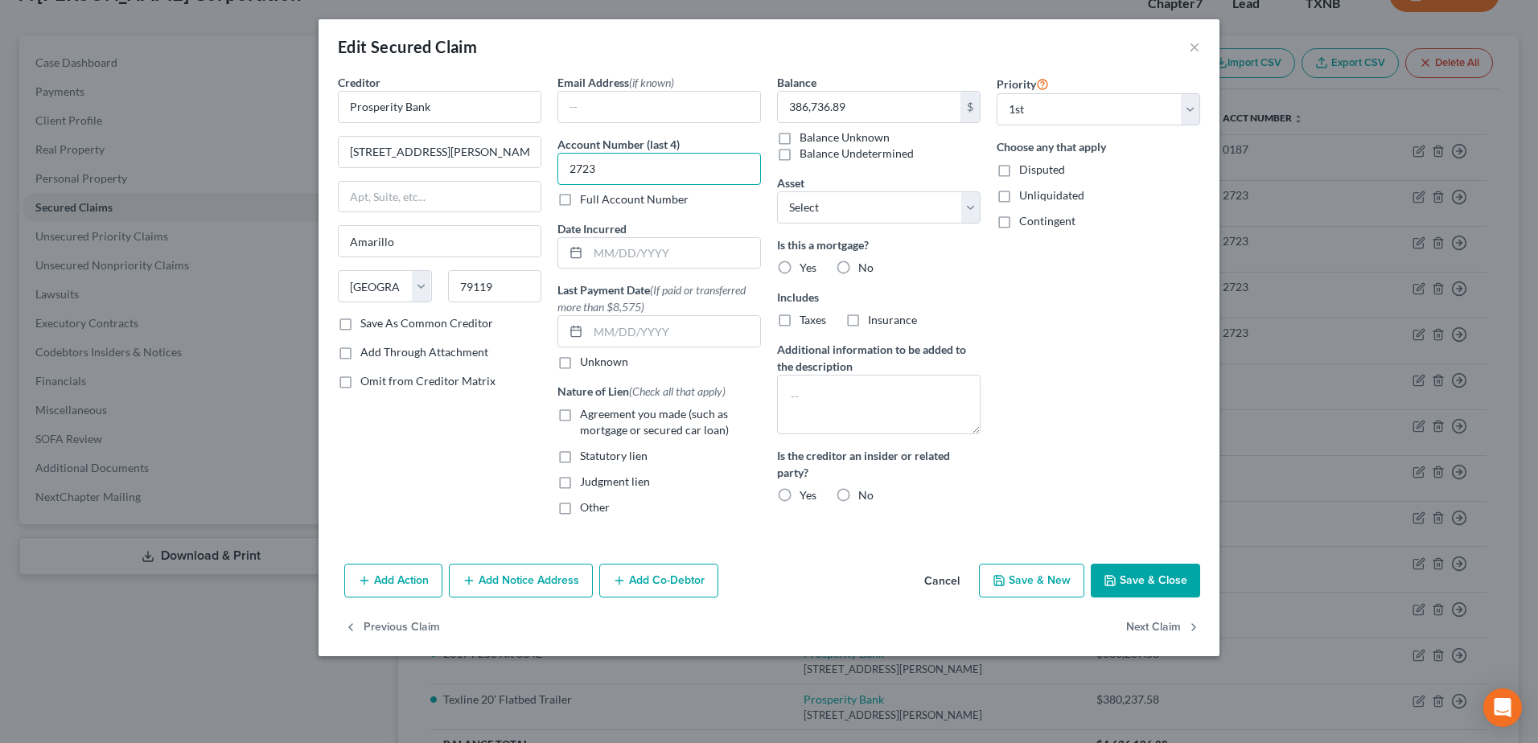
type input "2723"
click at [580, 411] on label "Agreement you made (such as mortgage or secured car loan)" at bounding box center [670, 422] width 181 height 32
click at [586, 411] on input "Agreement you made (such as mortgage or secured car loan)" at bounding box center [591, 411] width 10 height 10
checkbox input "true"
click at [858, 268] on label "No" at bounding box center [865, 268] width 15 height 16
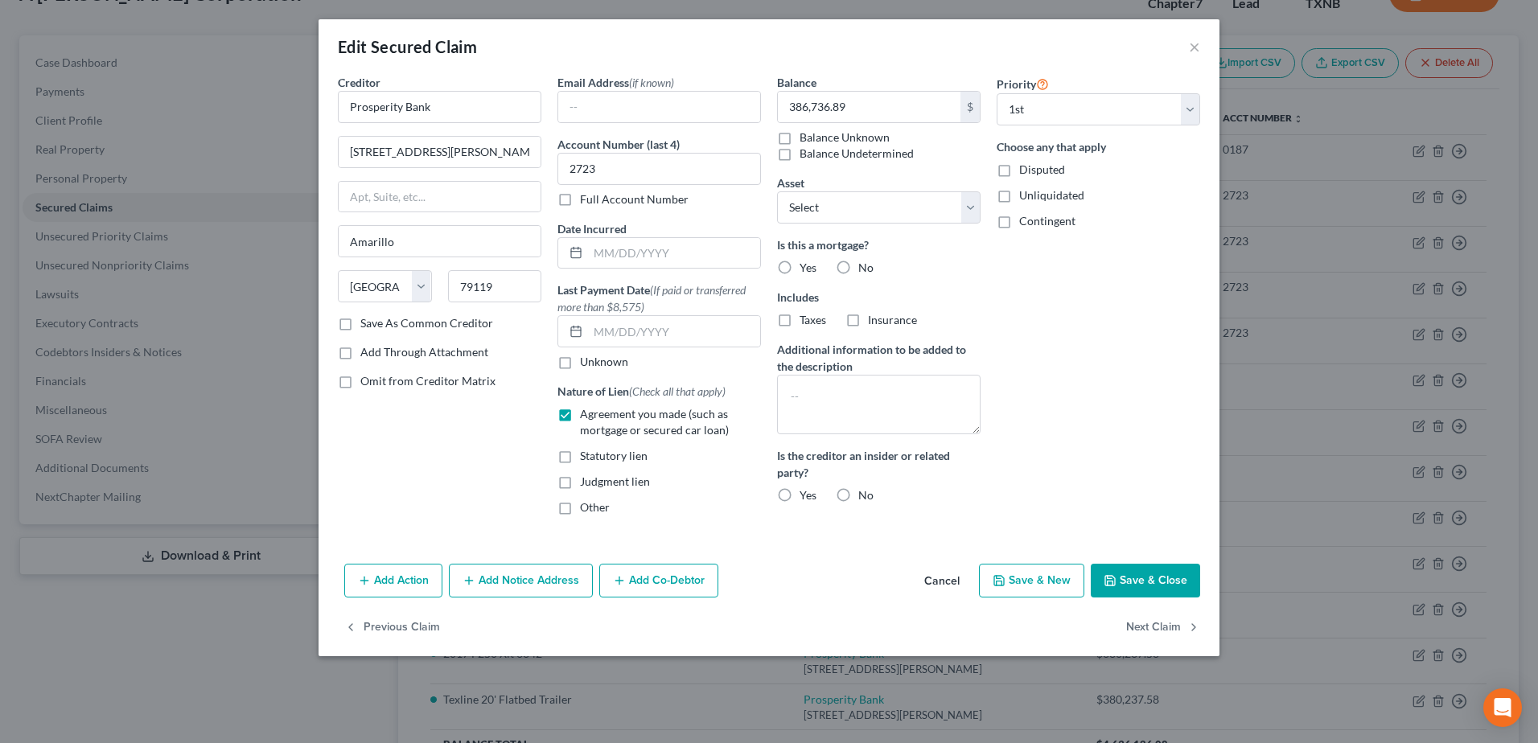
click at [864, 268] on input "No" at bounding box center [869, 265] width 10 height 10
radio input "true"
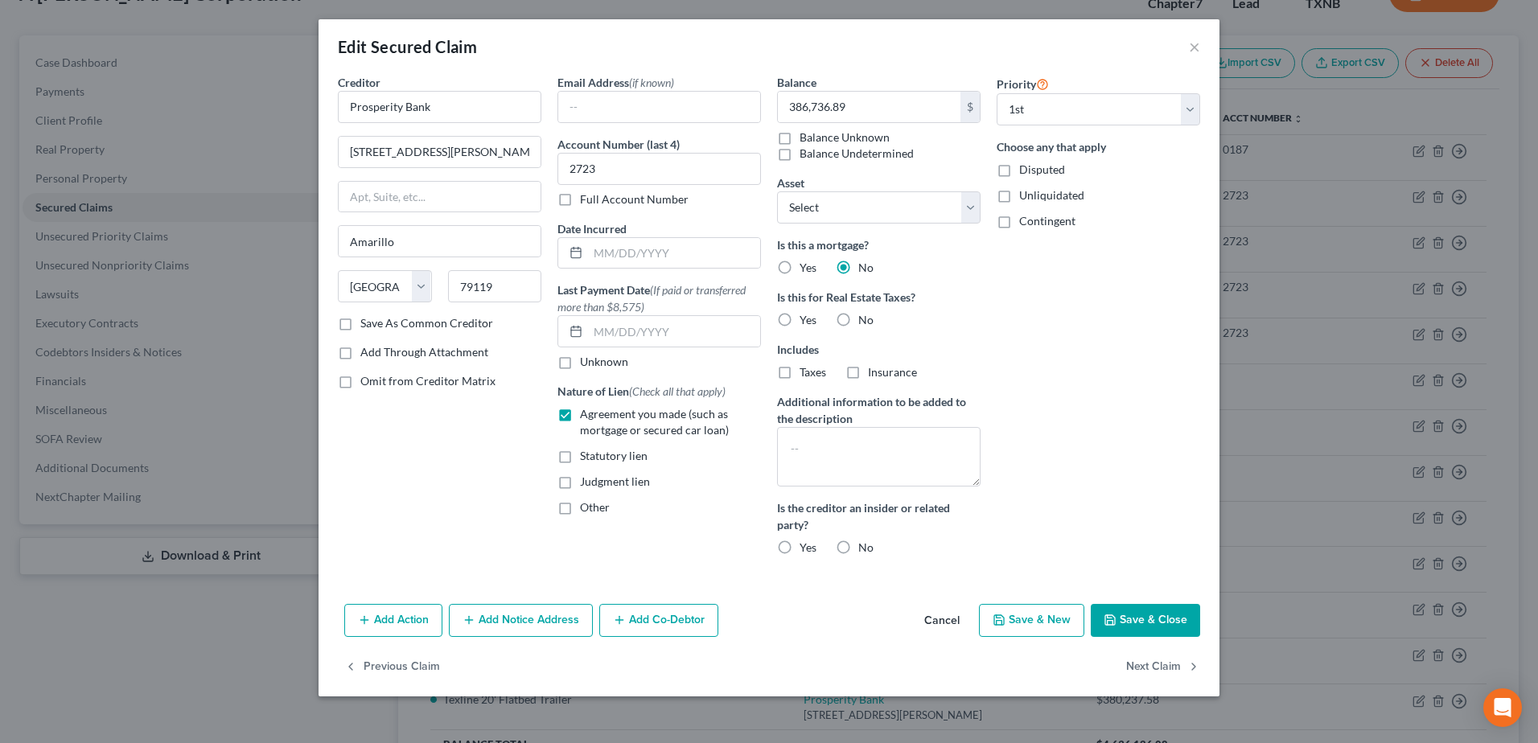
click at [858, 322] on label "No" at bounding box center [865, 320] width 15 height 16
click at [864, 322] on input "No" at bounding box center [869, 317] width 10 height 10
radio input "true"
click at [1172, 621] on button "Save & Close" at bounding box center [1144, 621] width 109 height 34
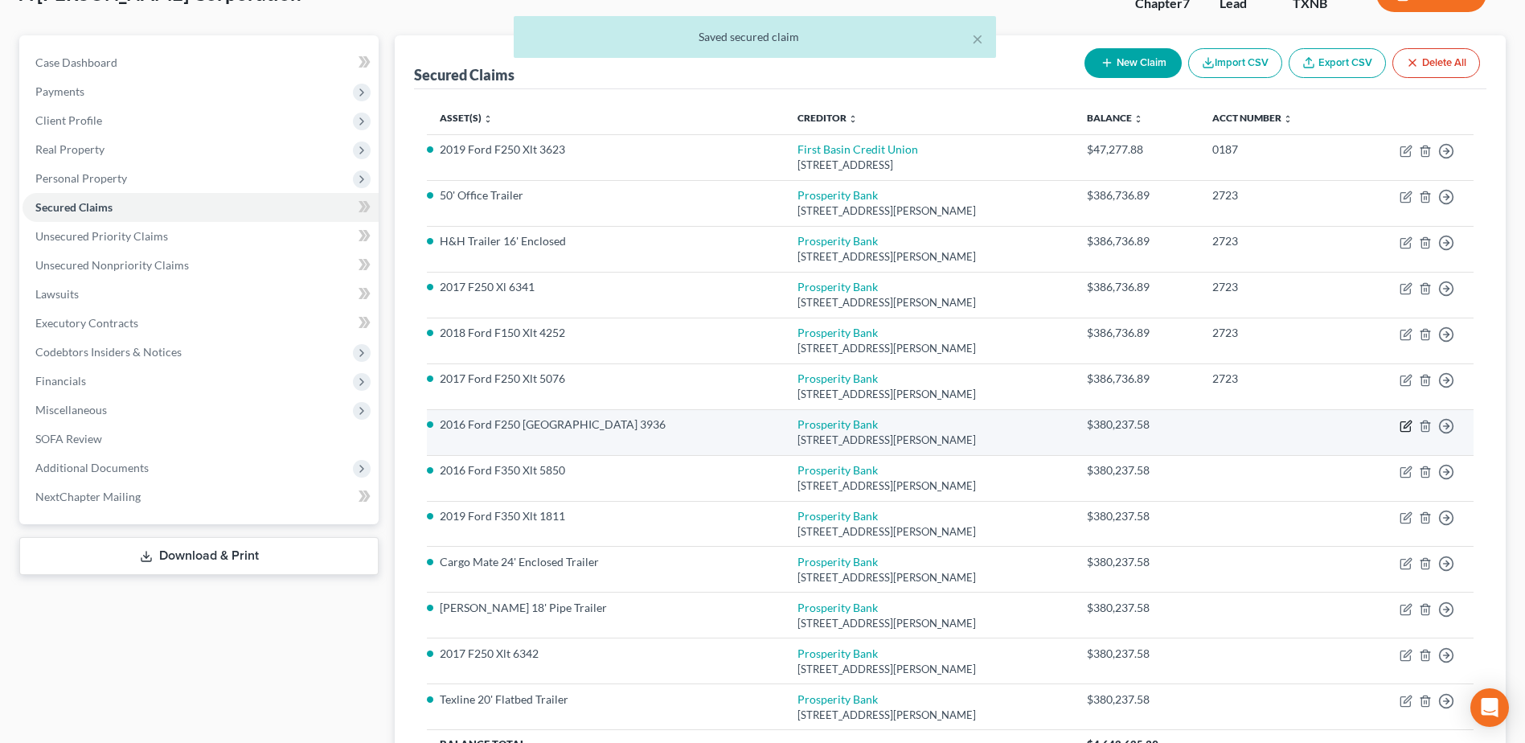
click at [1406, 426] on icon "button" at bounding box center [1406, 426] width 13 height 13
select select "45"
select select "0"
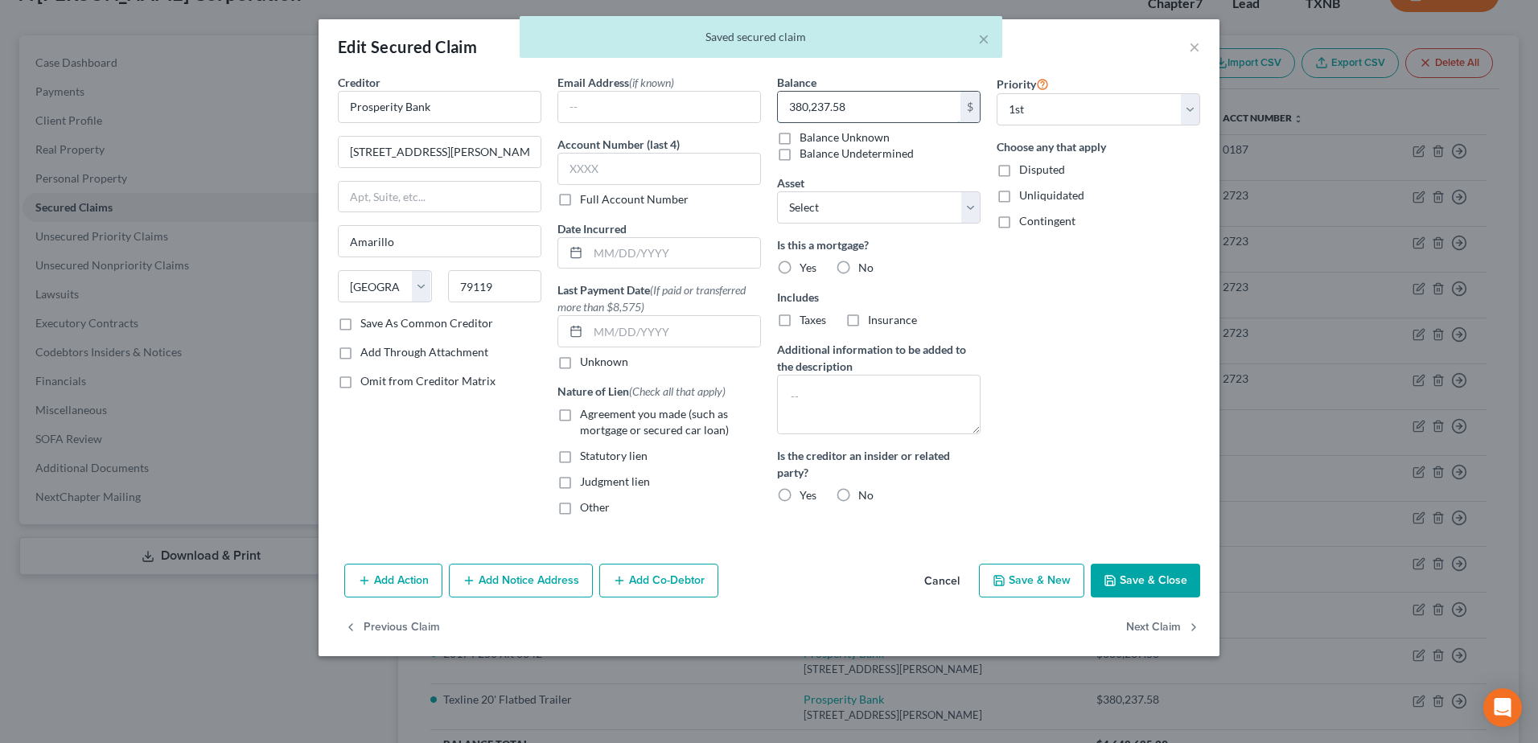
click at [900, 105] on input "380,237.58" at bounding box center [869, 107] width 183 height 31
paste input "6,736.89"
type input "386,736.89"
click at [858, 265] on label "No" at bounding box center [865, 268] width 15 height 16
click at [864, 265] on input "No" at bounding box center [869, 265] width 10 height 10
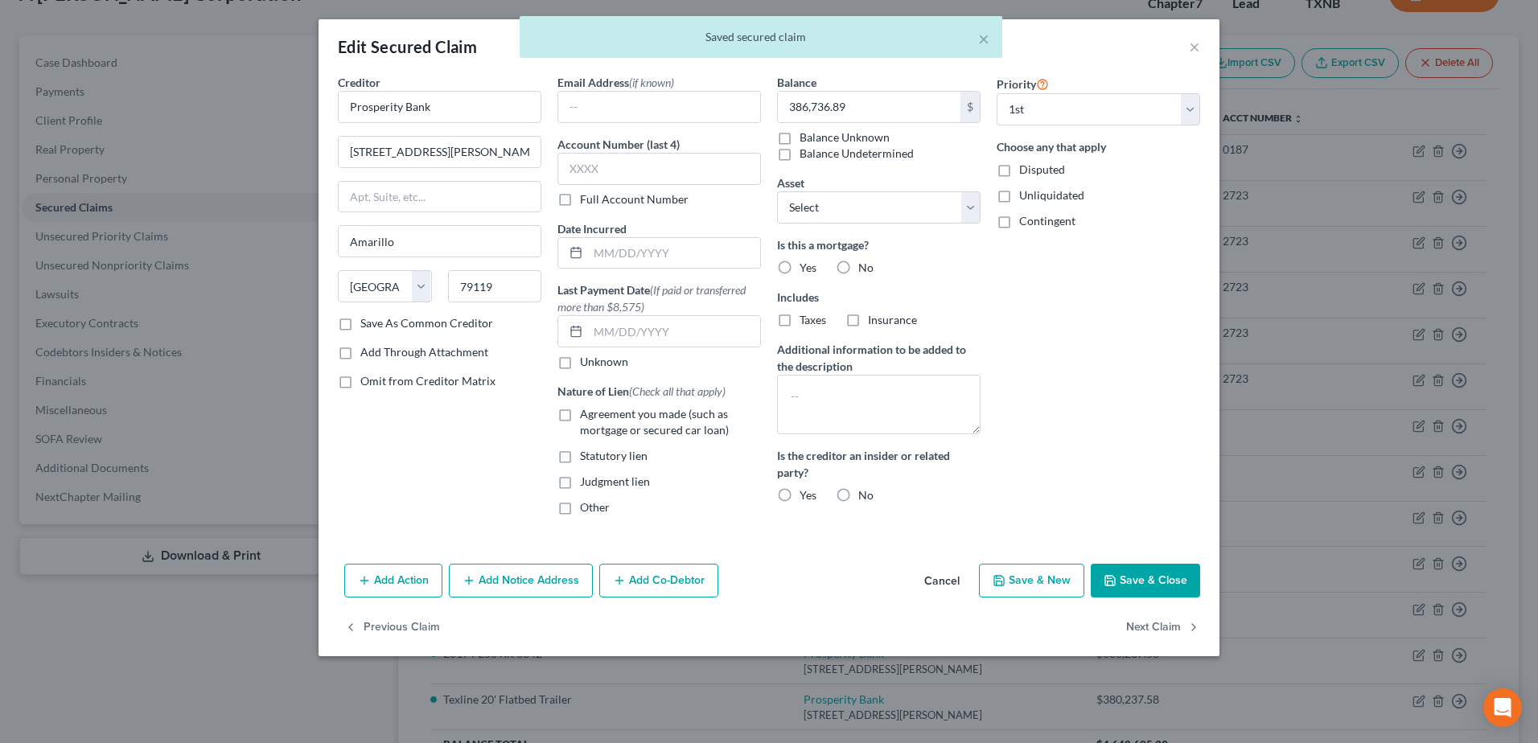
radio input "true"
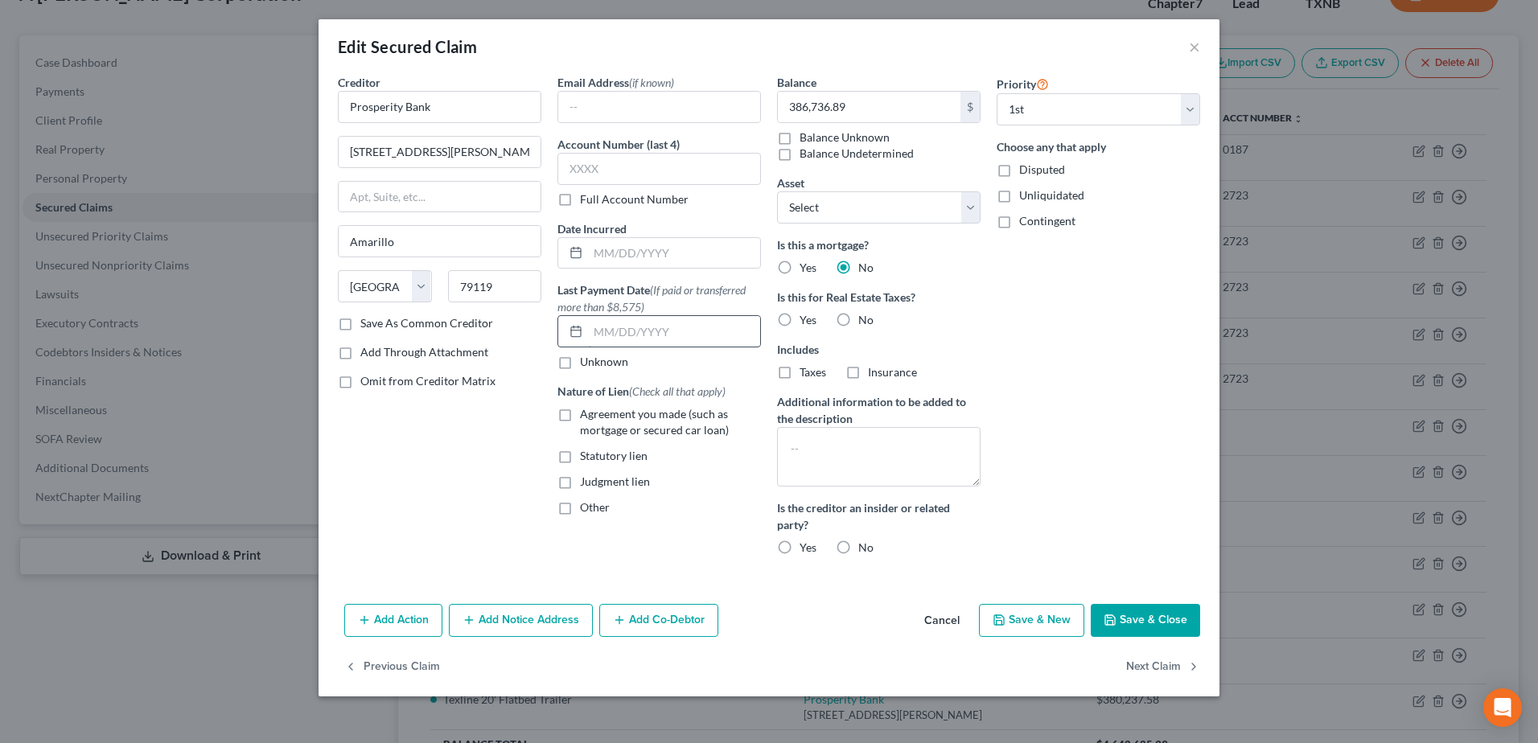
click at [858, 318] on label "No" at bounding box center [865, 320] width 15 height 16
click at [864, 318] on input "No" at bounding box center [869, 317] width 10 height 10
radio input "true"
click at [580, 414] on label "Agreement you made (such as mortgage or secured car loan)" at bounding box center [670, 422] width 181 height 32
click at [586, 414] on input "Agreement you made (such as mortgage or secured car loan)" at bounding box center [591, 411] width 10 height 10
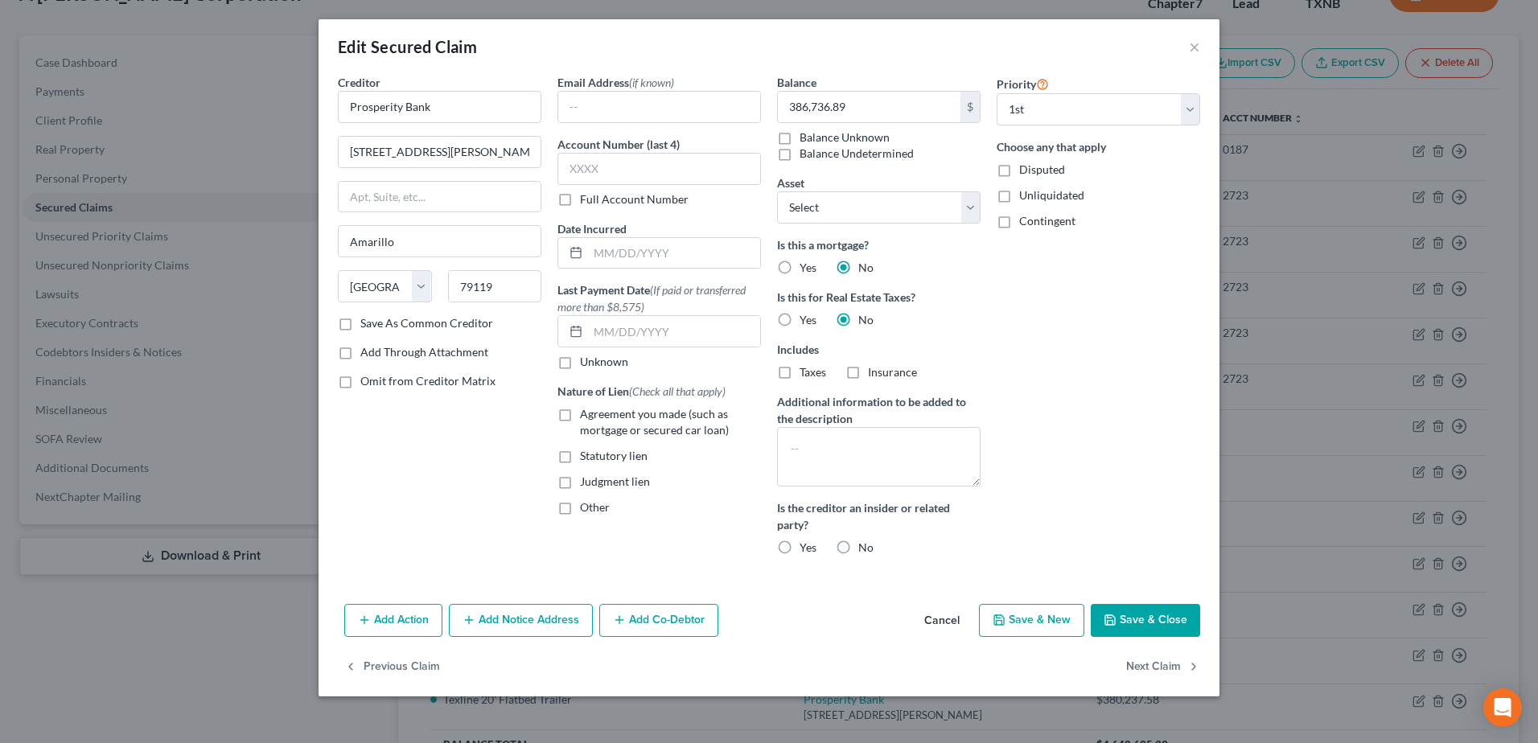
checkbox input "true"
click at [610, 170] on input "text" at bounding box center [658, 169] width 203 height 32
type input "2723"
click at [1119, 619] on button "Save & Close" at bounding box center [1144, 621] width 109 height 34
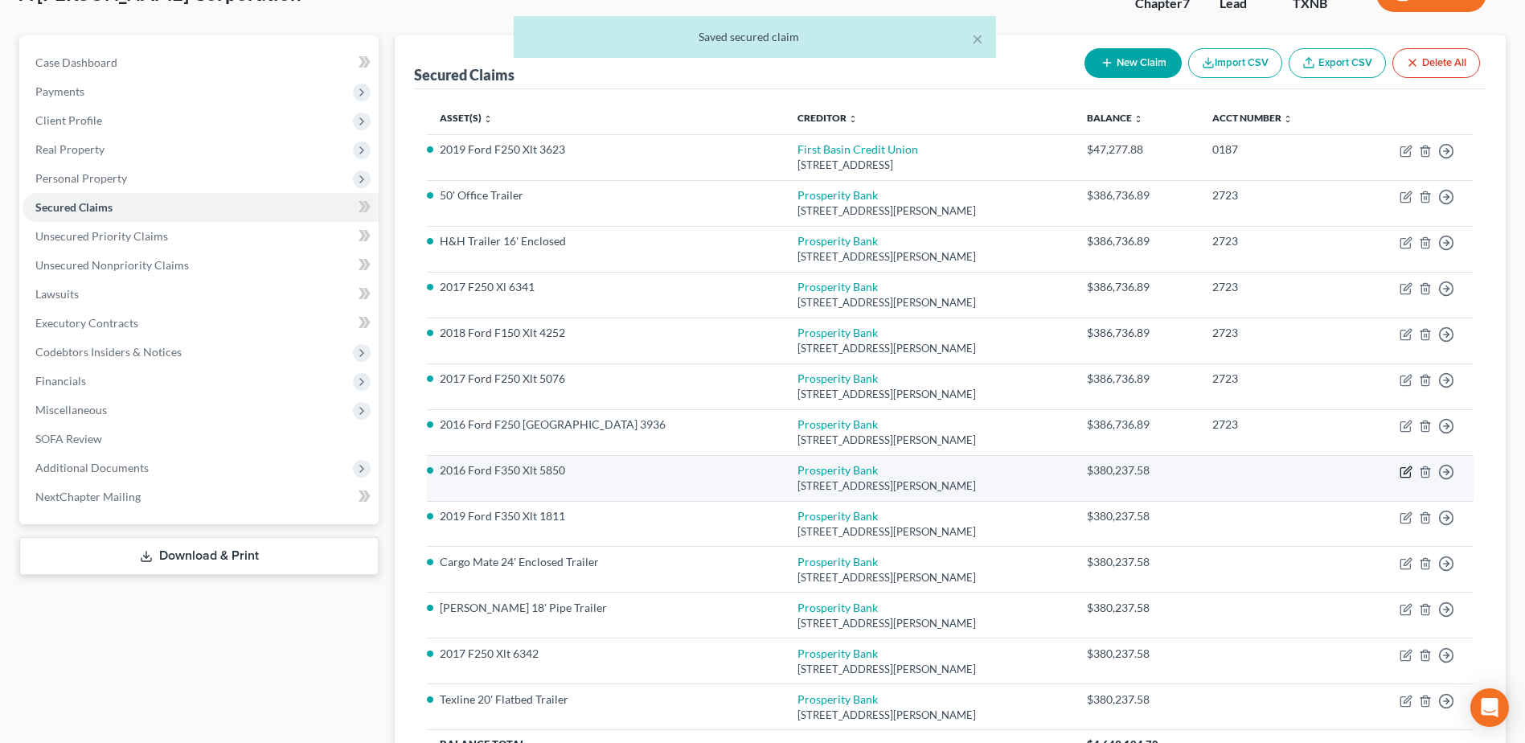
click at [1403, 466] on icon "button" at bounding box center [1406, 472] width 13 height 13
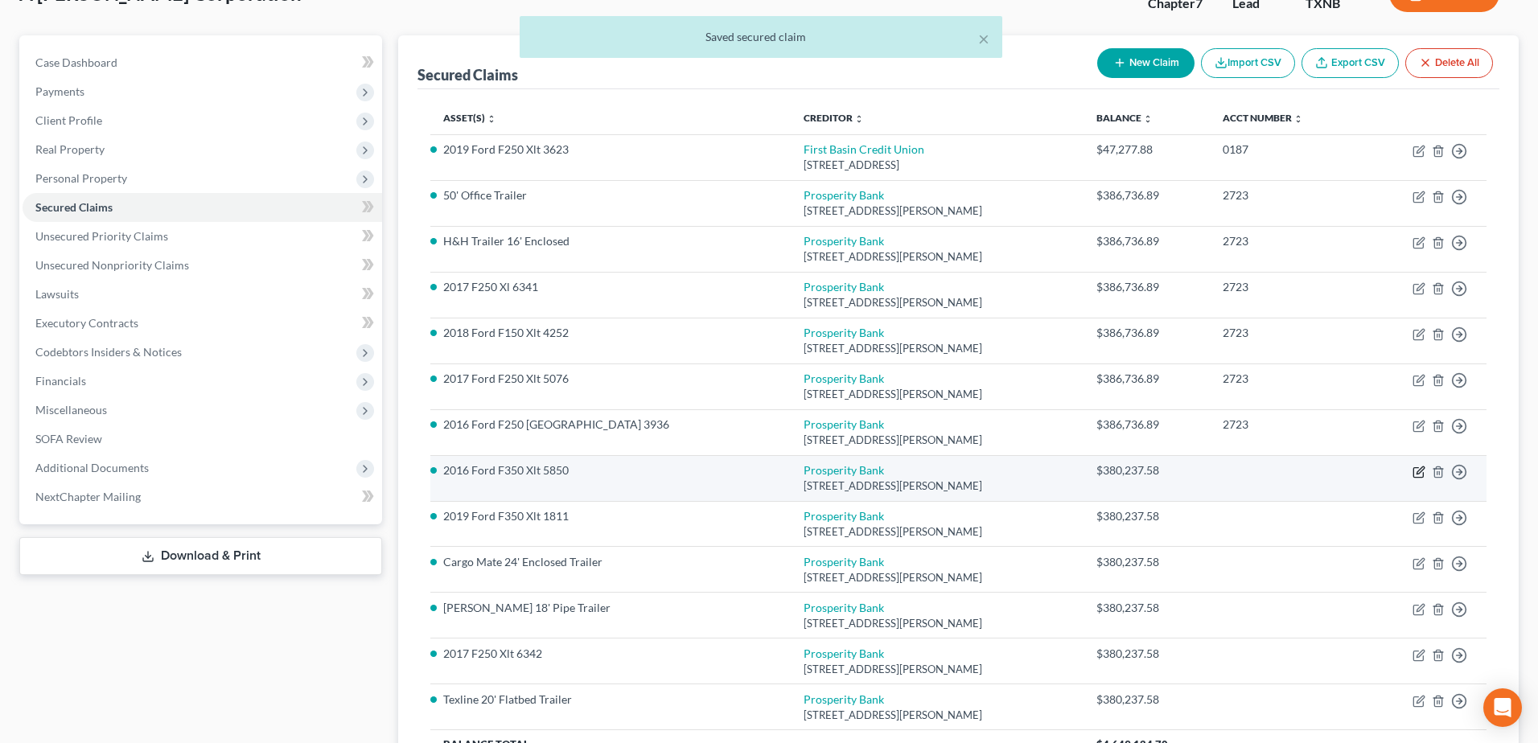
select select "45"
select select "0"
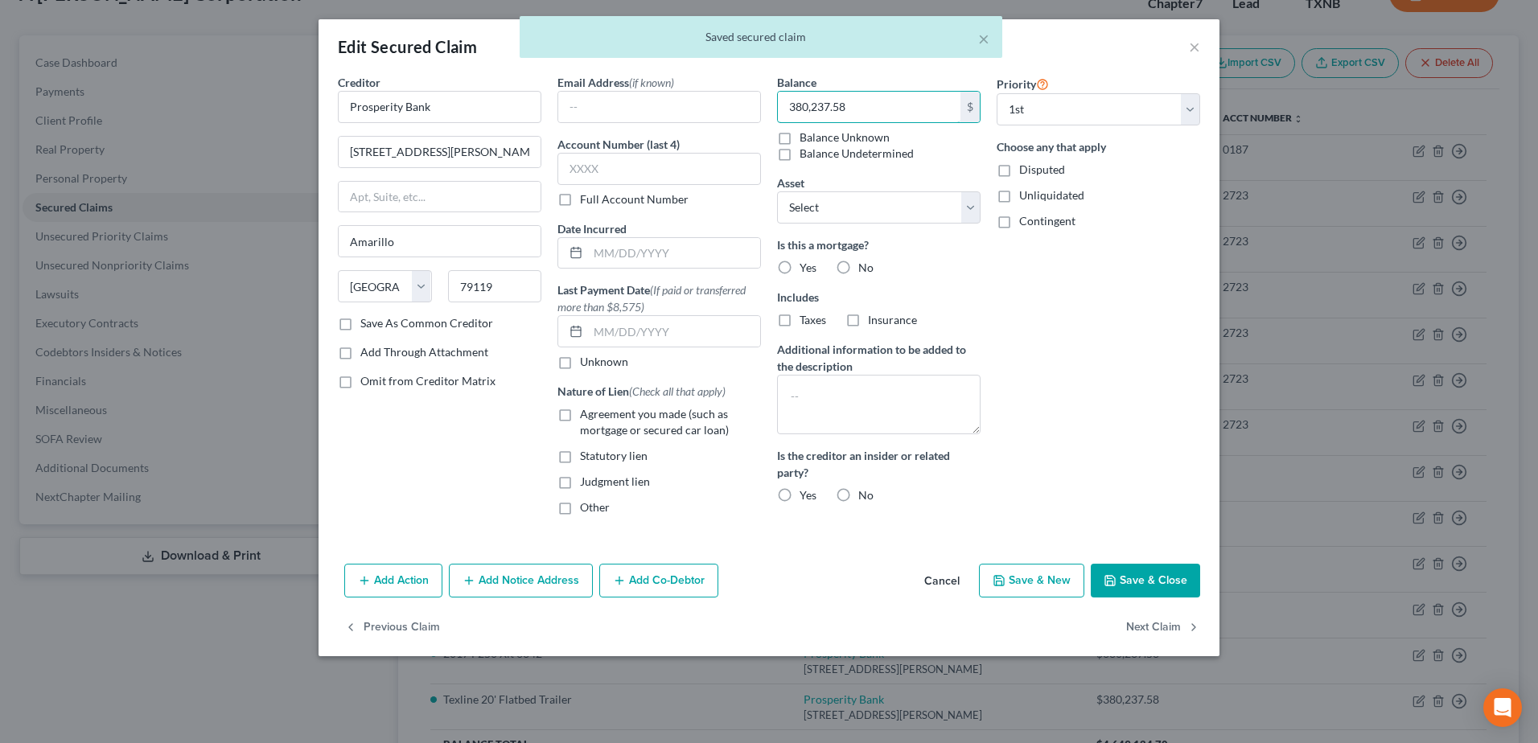
paste input "6,736.89"
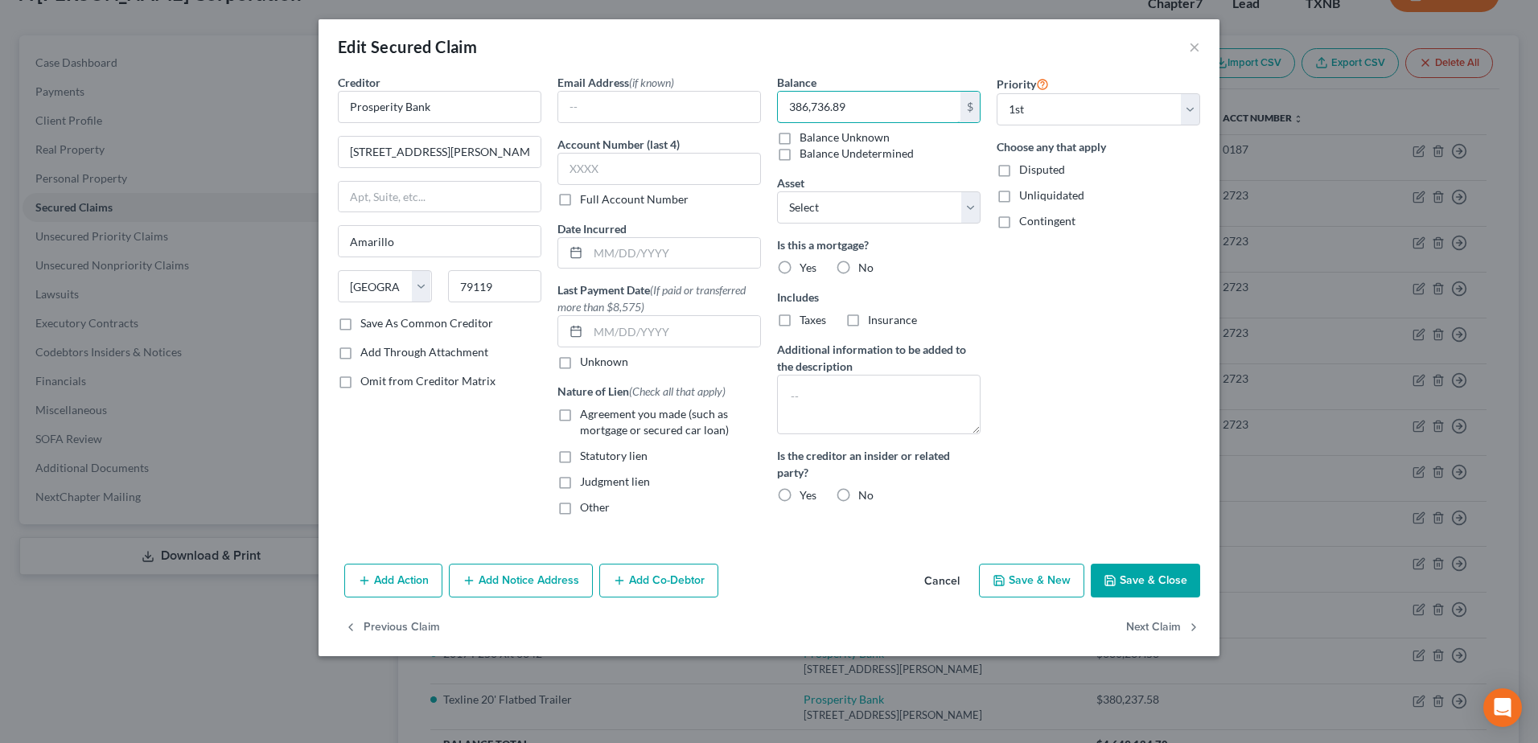
type input "386,736.89"
click at [580, 415] on label "Agreement you made (such as mortgage or secured car loan)" at bounding box center [670, 422] width 181 height 32
click at [586, 415] on input "Agreement you made (such as mortgage or secured car loan)" at bounding box center [591, 411] width 10 height 10
checkbox input "true"
drag, startPoint x: 846, startPoint y: 267, endPoint x: 860, endPoint y: 286, distance: 23.7
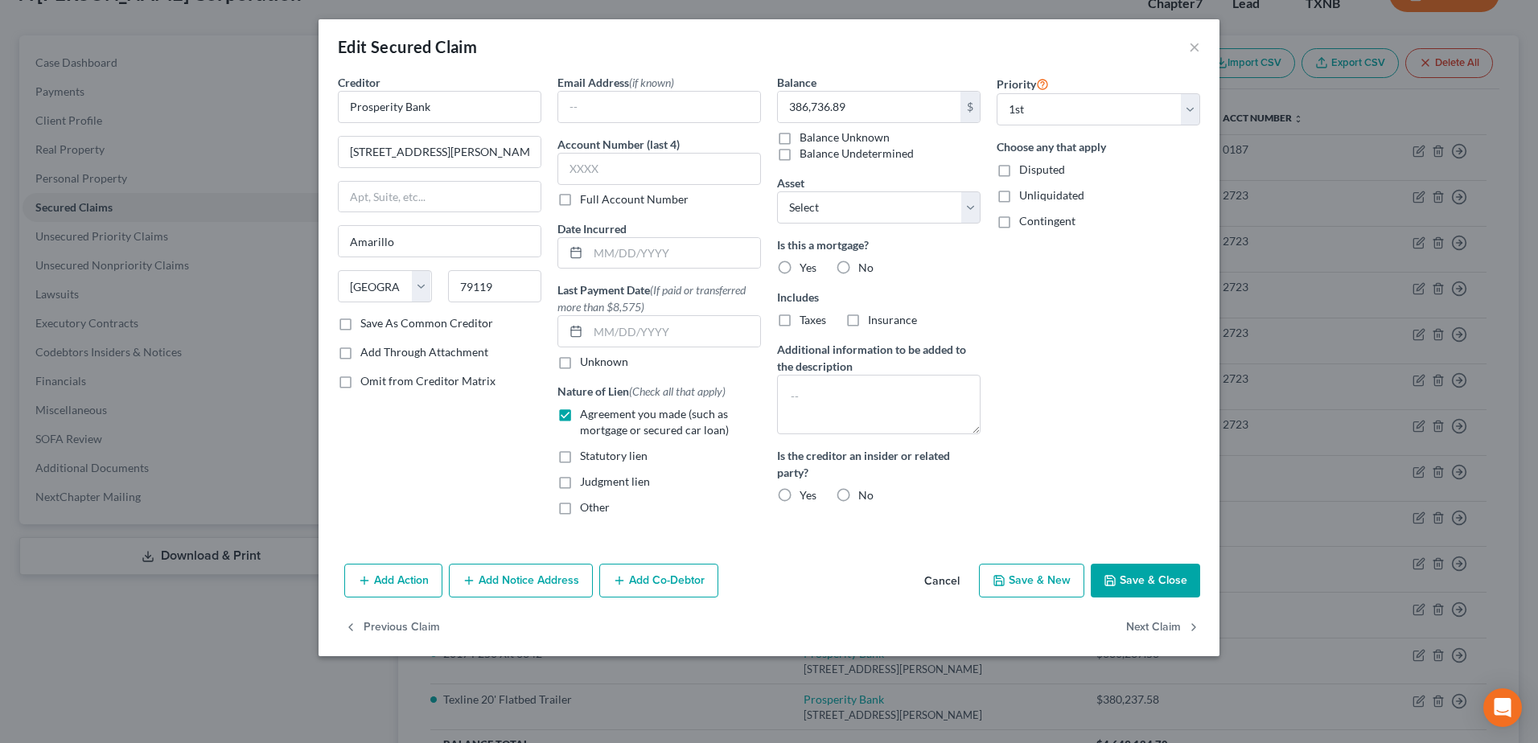
click at [858, 266] on label "No" at bounding box center [865, 268] width 15 height 16
click at [864, 266] on input "No" at bounding box center [869, 265] width 10 height 10
radio input "true"
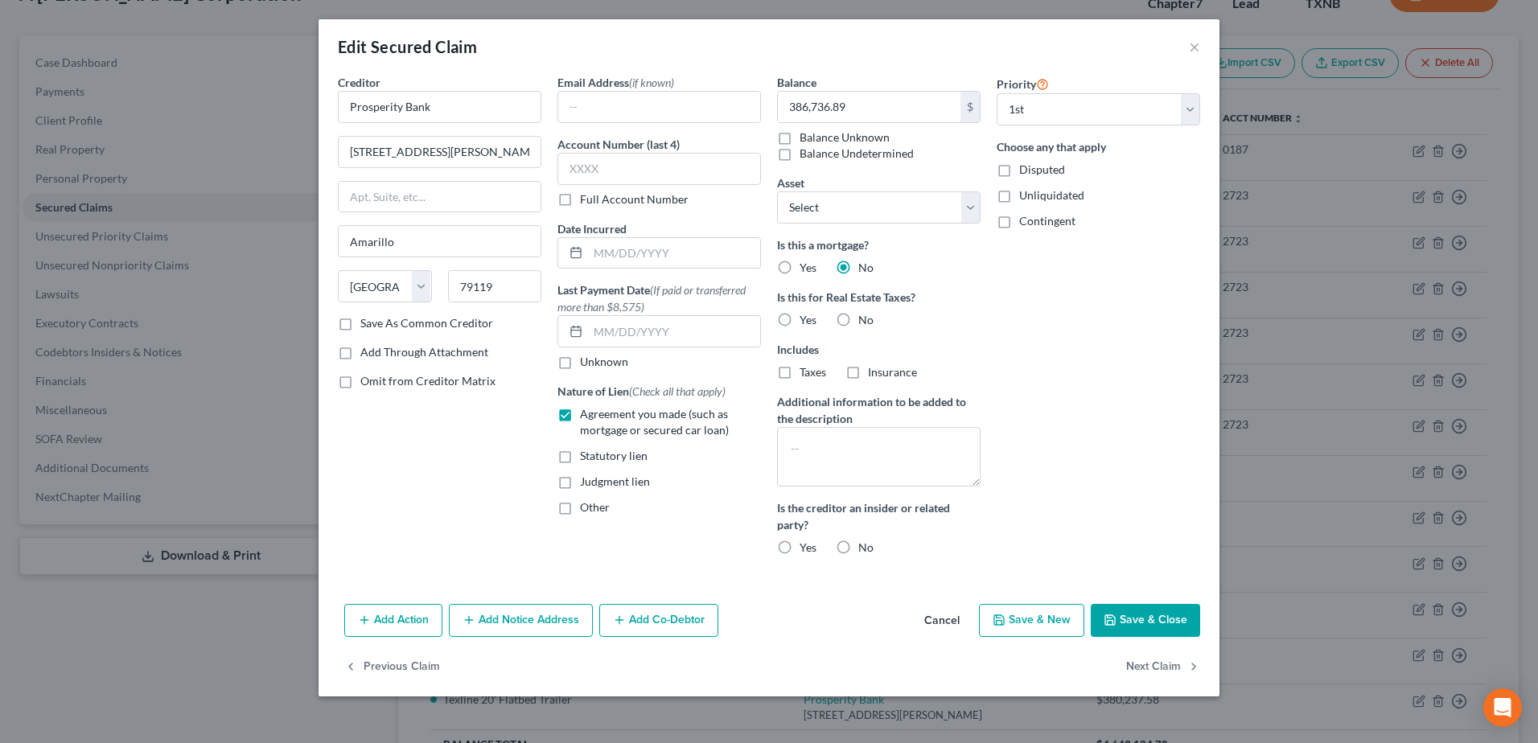
click at [858, 321] on label "No" at bounding box center [865, 320] width 15 height 16
click at [864, 321] on input "No" at bounding box center [869, 317] width 10 height 10
radio input "true"
click at [653, 174] on input "text" at bounding box center [658, 169] width 203 height 32
type input "2723"
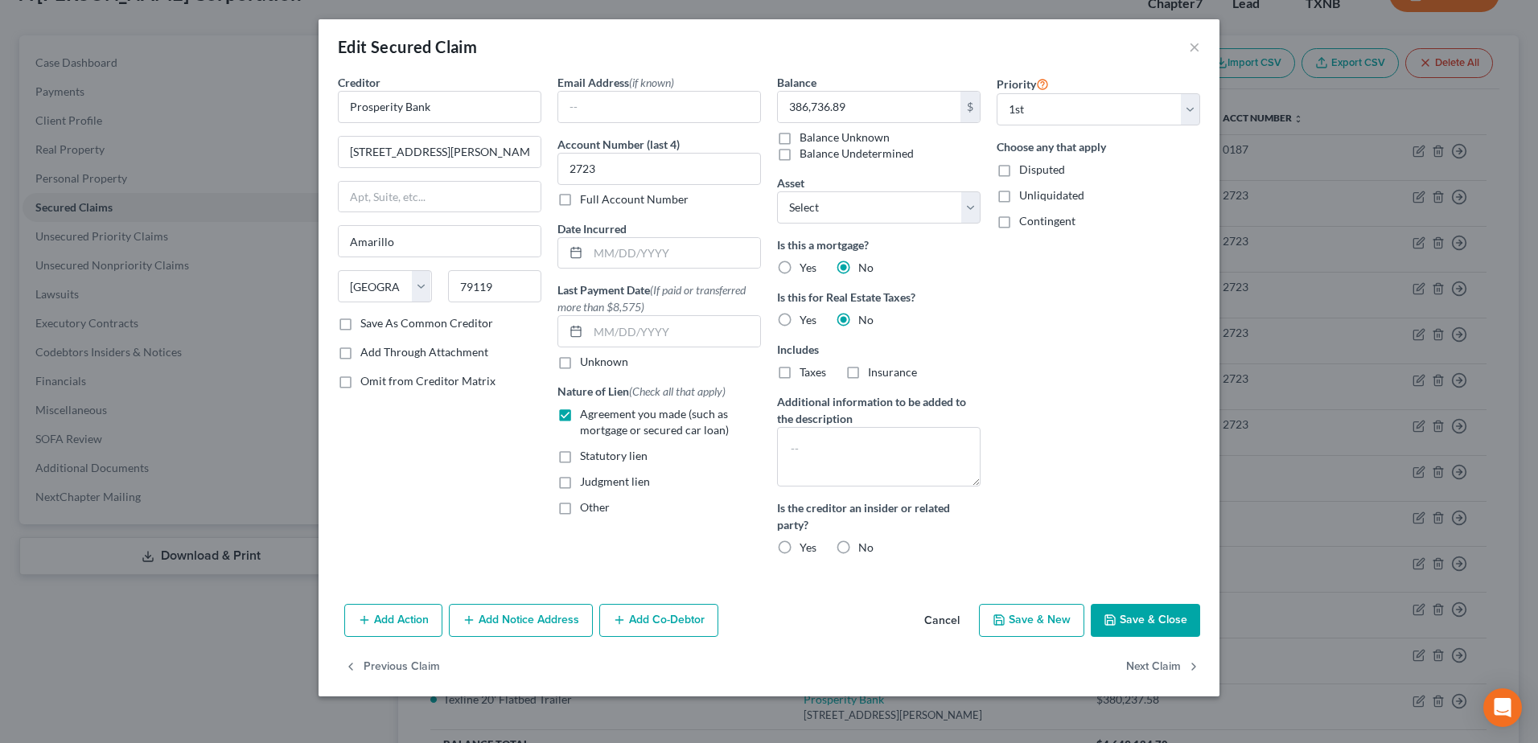
click at [1154, 622] on button "Save & Close" at bounding box center [1144, 621] width 109 height 34
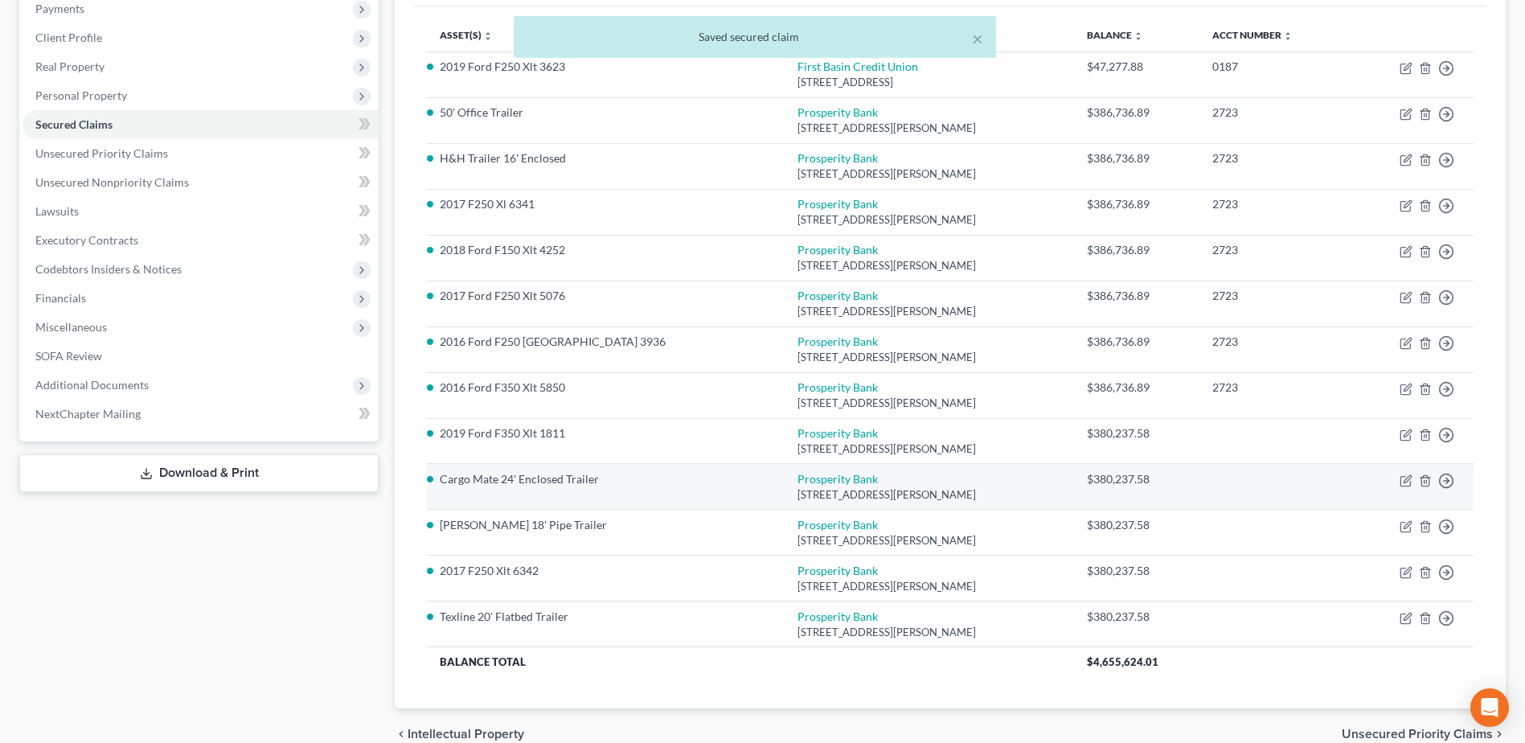
scroll to position [280, 0]
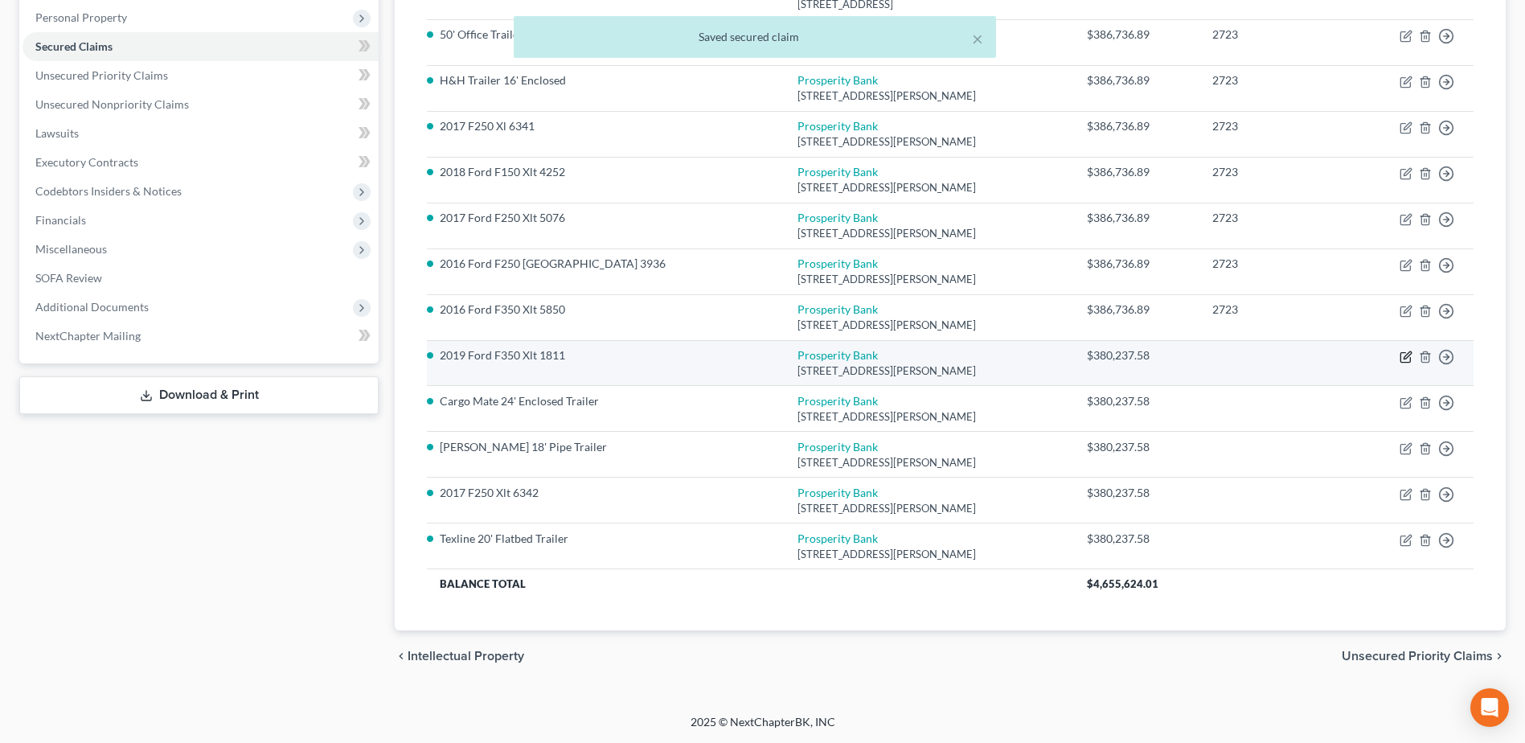
click at [1407, 360] on icon "button" at bounding box center [1406, 357] width 13 height 13
select select "45"
select select "0"
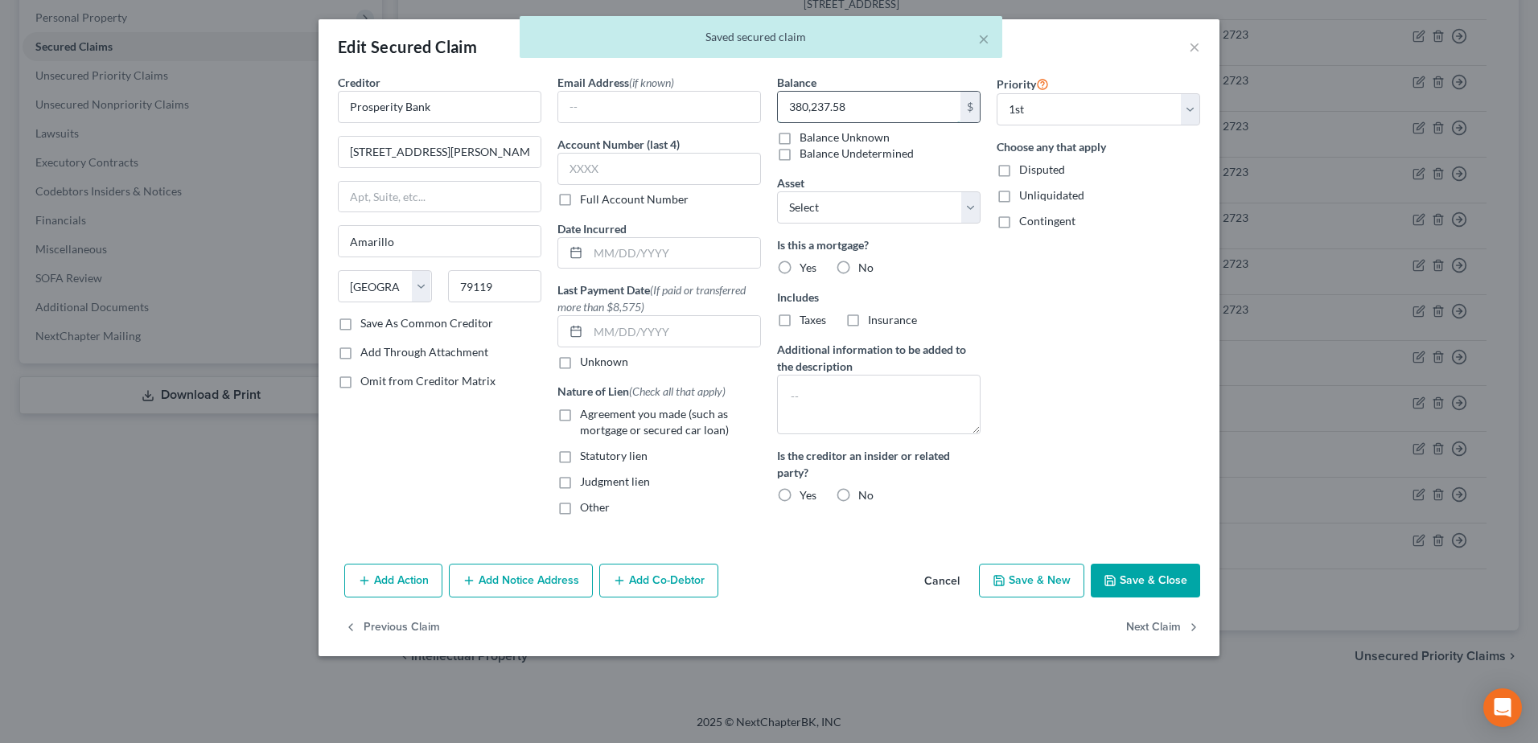
click at [868, 108] on input "380,237.58" at bounding box center [869, 107] width 183 height 31
paste input "6,736.89"
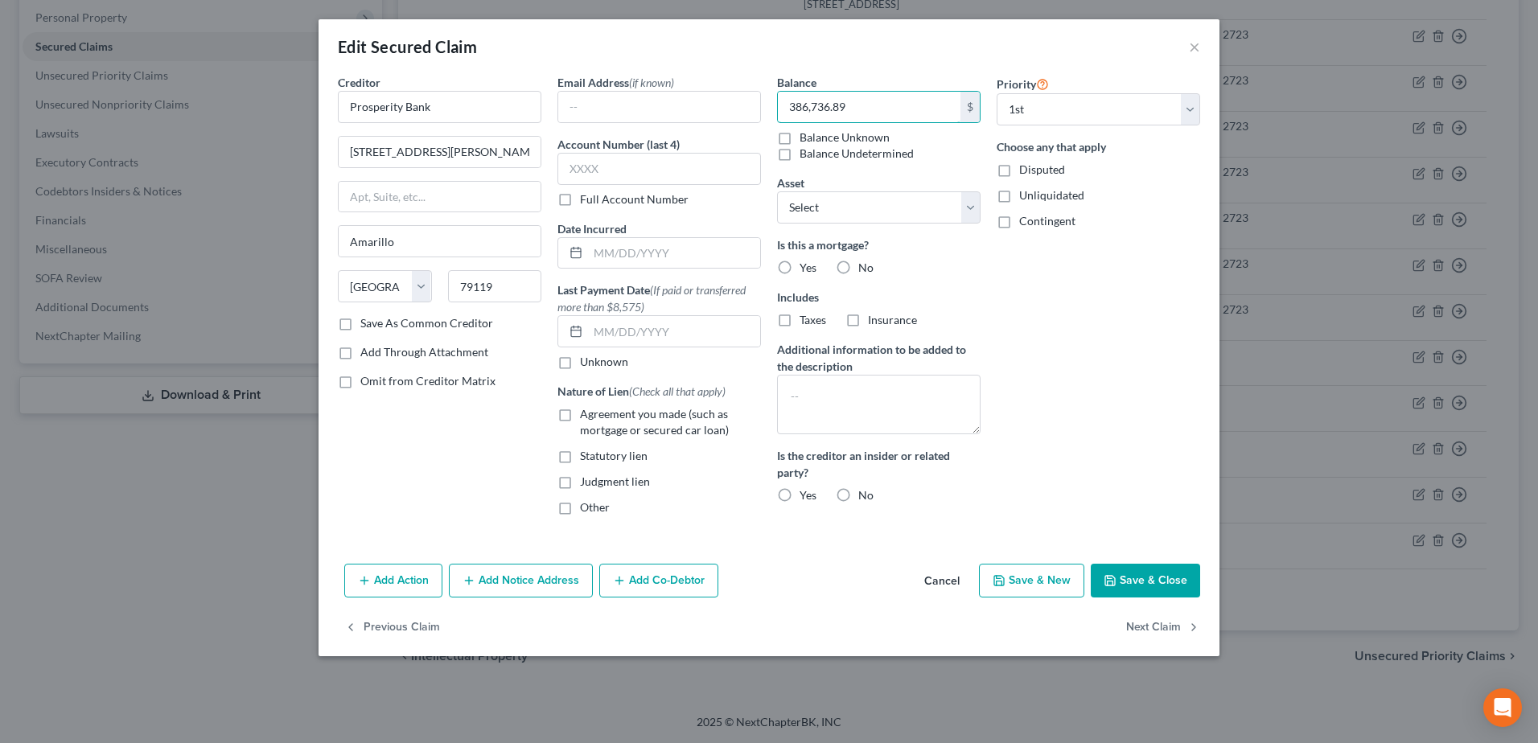
type input "386,736.89"
drag, startPoint x: 569, startPoint y: 411, endPoint x: 583, endPoint y: 224, distance: 187.9
click at [580, 411] on label "Agreement you made (such as mortgage or secured car loan)" at bounding box center [670, 422] width 181 height 32
click at [586, 411] on input "Agreement you made (such as mortgage or secured car loan)" at bounding box center [591, 411] width 10 height 10
checkbox input "true"
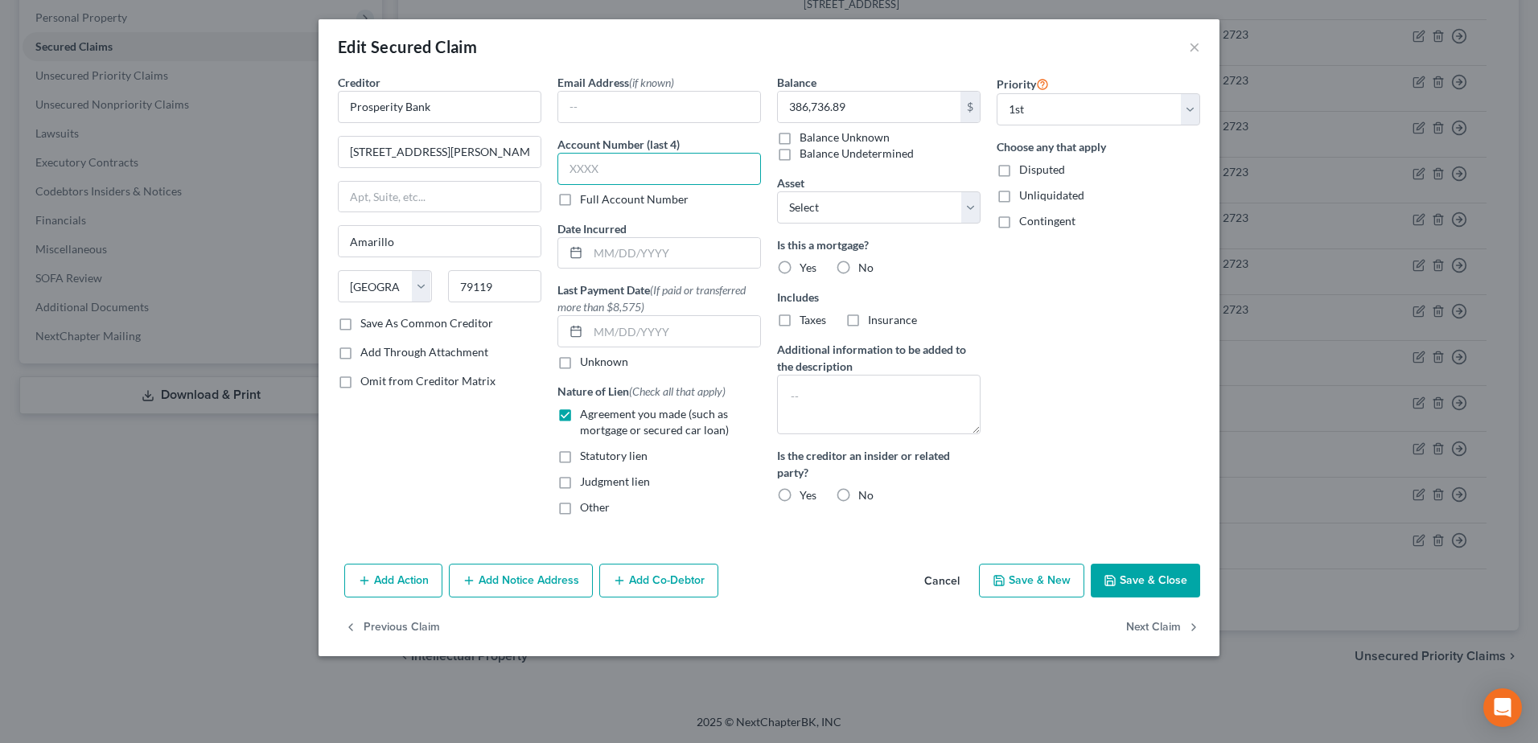
click at [581, 171] on input "text" at bounding box center [658, 169] width 203 height 32
type input "2723"
click at [858, 267] on label "No" at bounding box center [865, 268] width 15 height 16
click at [864, 267] on input "No" at bounding box center [869, 265] width 10 height 10
radio input "true"
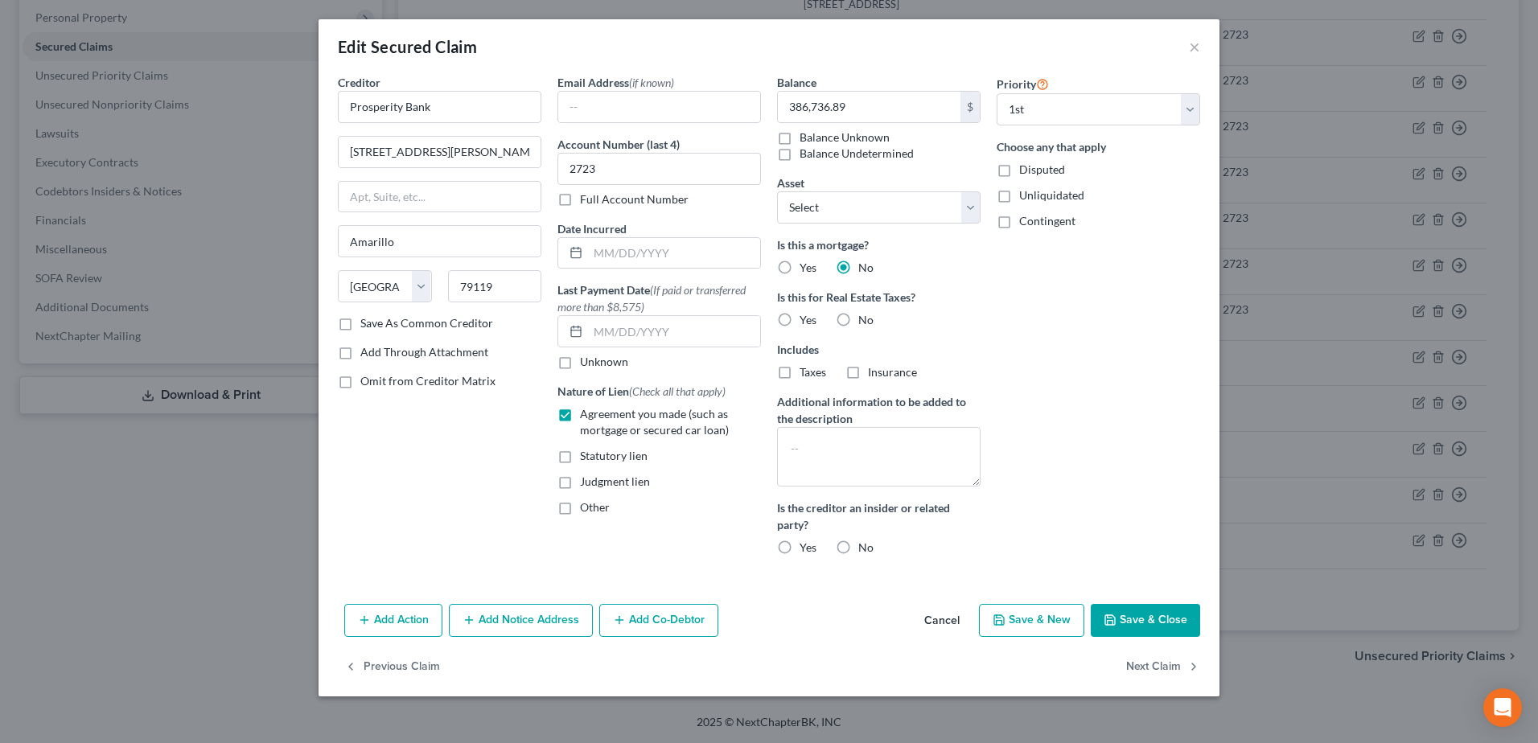
click at [858, 317] on label "No" at bounding box center [865, 320] width 15 height 16
click at [864, 317] on input "No" at bounding box center [869, 317] width 10 height 10
radio input "true"
click at [1161, 614] on button "Save & Close" at bounding box center [1144, 621] width 109 height 34
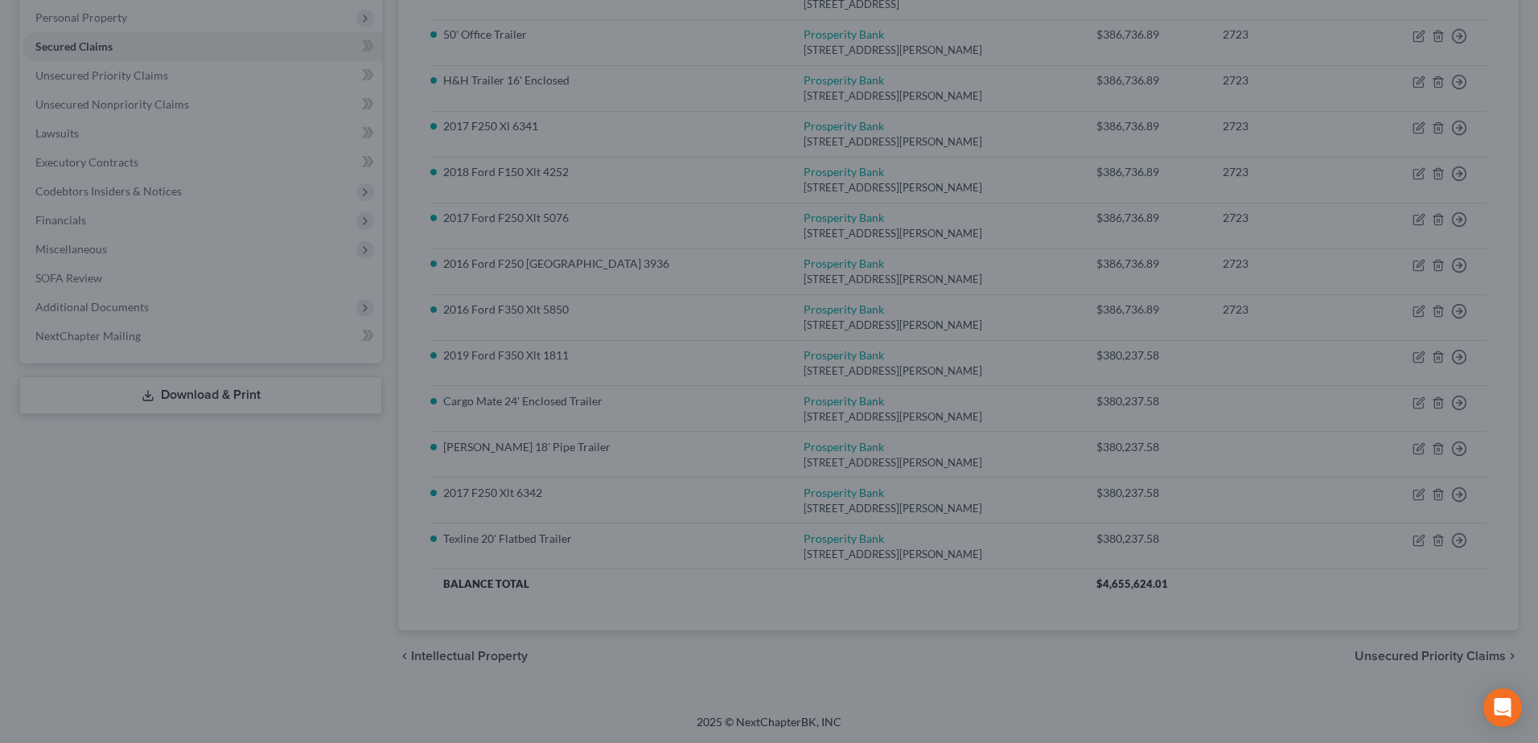
select select "38"
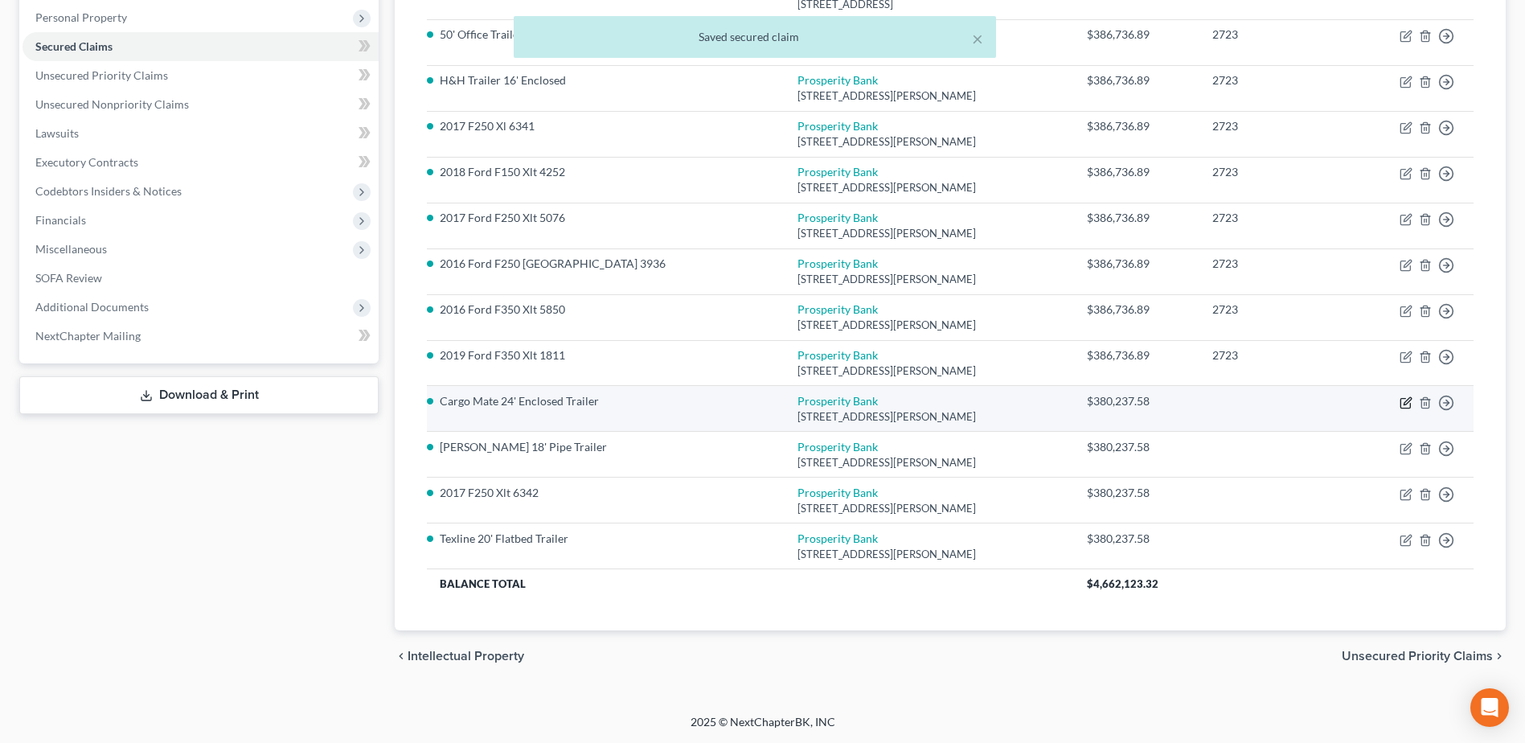
click at [1404, 399] on icon "button" at bounding box center [1406, 402] width 13 height 13
select select "45"
select select "0"
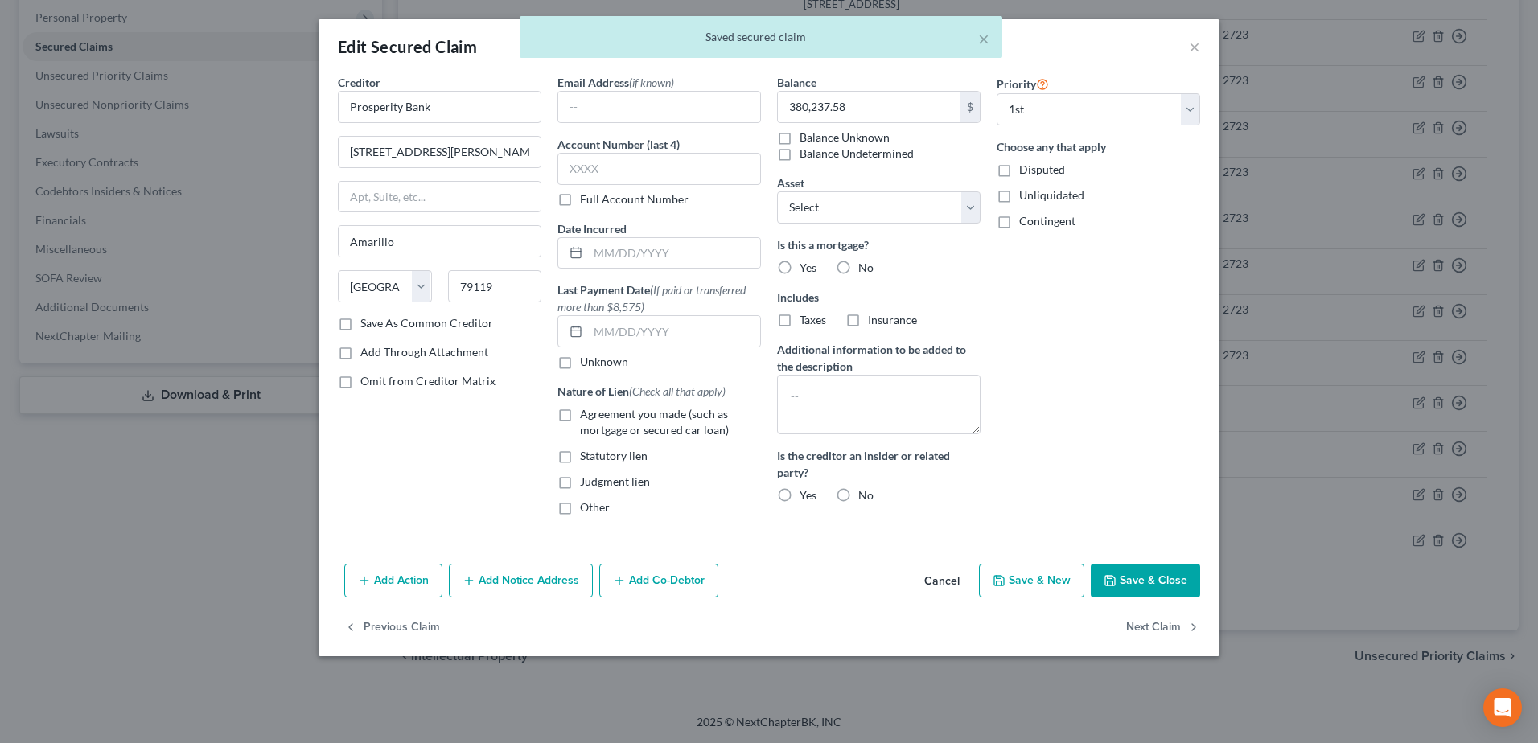
drag, startPoint x: 561, startPoint y: 414, endPoint x: 583, endPoint y: 278, distance: 137.6
click at [580, 411] on label "Agreement you made (such as mortgage or secured car loan)" at bounding box center [670, 422] width 181 height 32
click at [586, 411] on input "Agreement you made (such as mortgage or secured car loan)" at bounding box center [591, 411] width 10 height 10
checkbox input "true"
click at [582, 166] on input "text" at bounding box center [658, 169] width 203 height 32
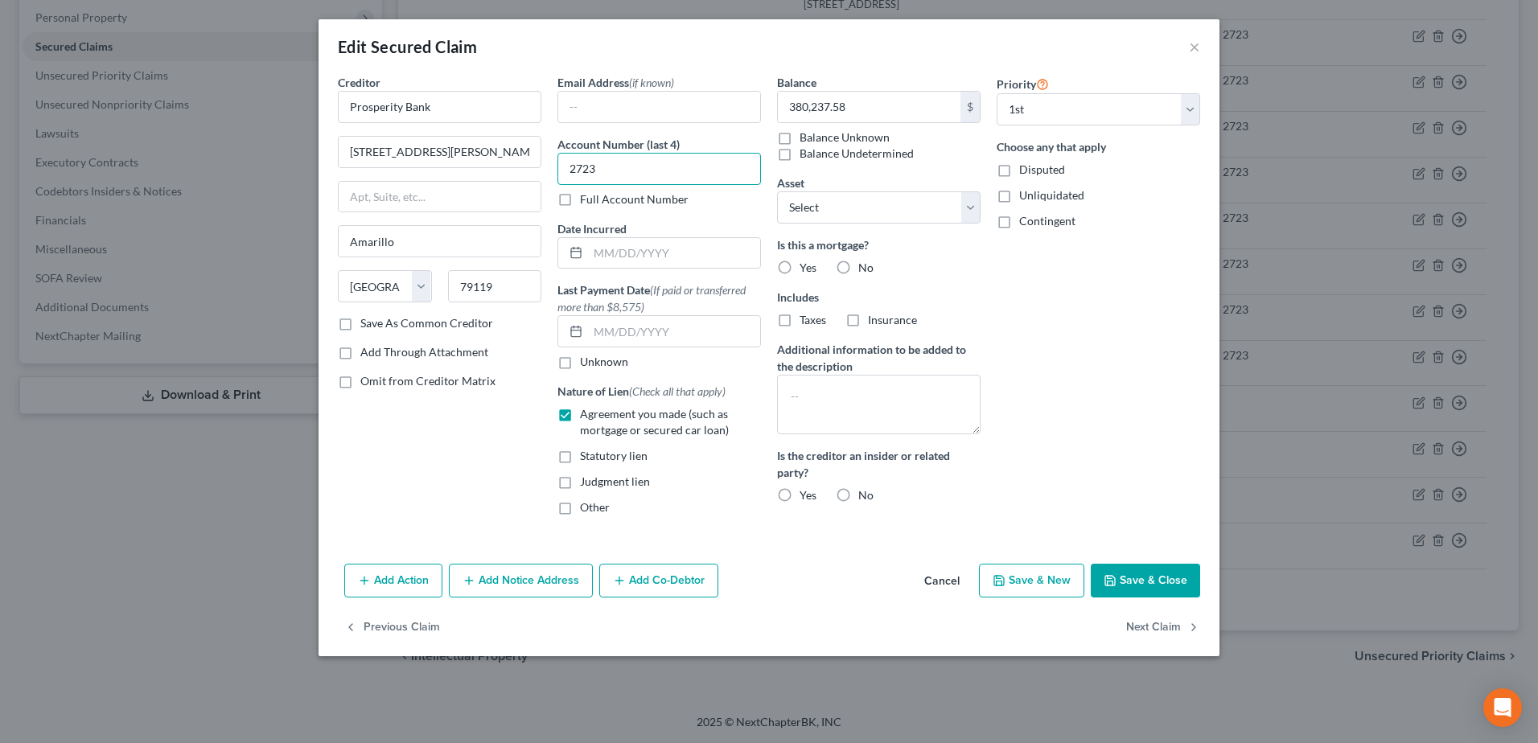
type input "2723"
click at [858, 265] on label "No" at bounding box center [865, 268] width 15 height 16
click at [864, 265] on input "No" at bounding box center [869, 265] width 10 height 10
radio input "true"
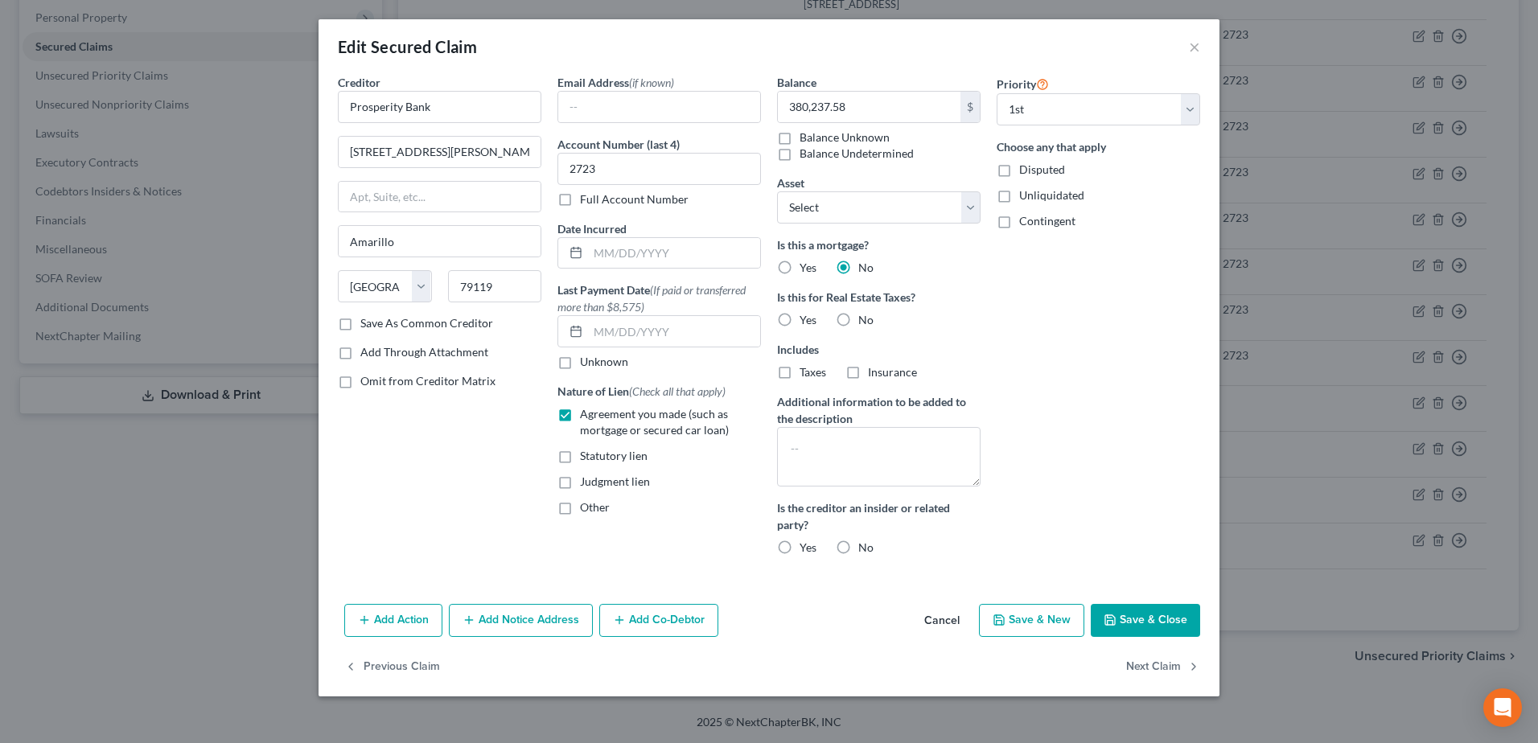
click at [858, 318] on label "No" at bounding box center [865, 320] width 15 height 16
click at [864, 318] on input "No" at bounding box center [869, 317] width 10 height 10
radio input "true"
click at [1145, 614] on button "Save & Close" at bounding box center [1144, 621] width 109 height 34
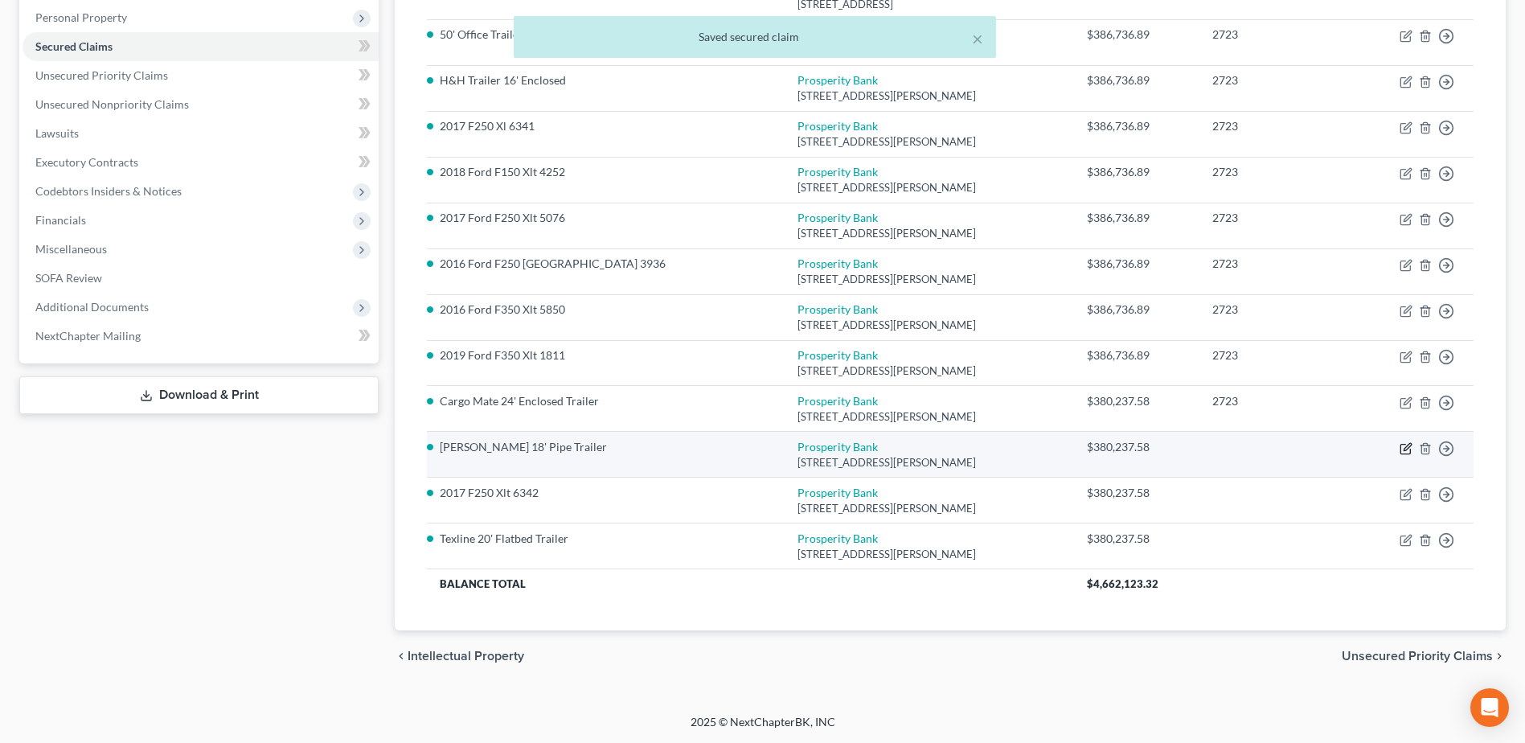
click at [1402, 452] on icon "button" at bounding box center [1406, 448] width 13 height 13
select select "45"
select select "0"
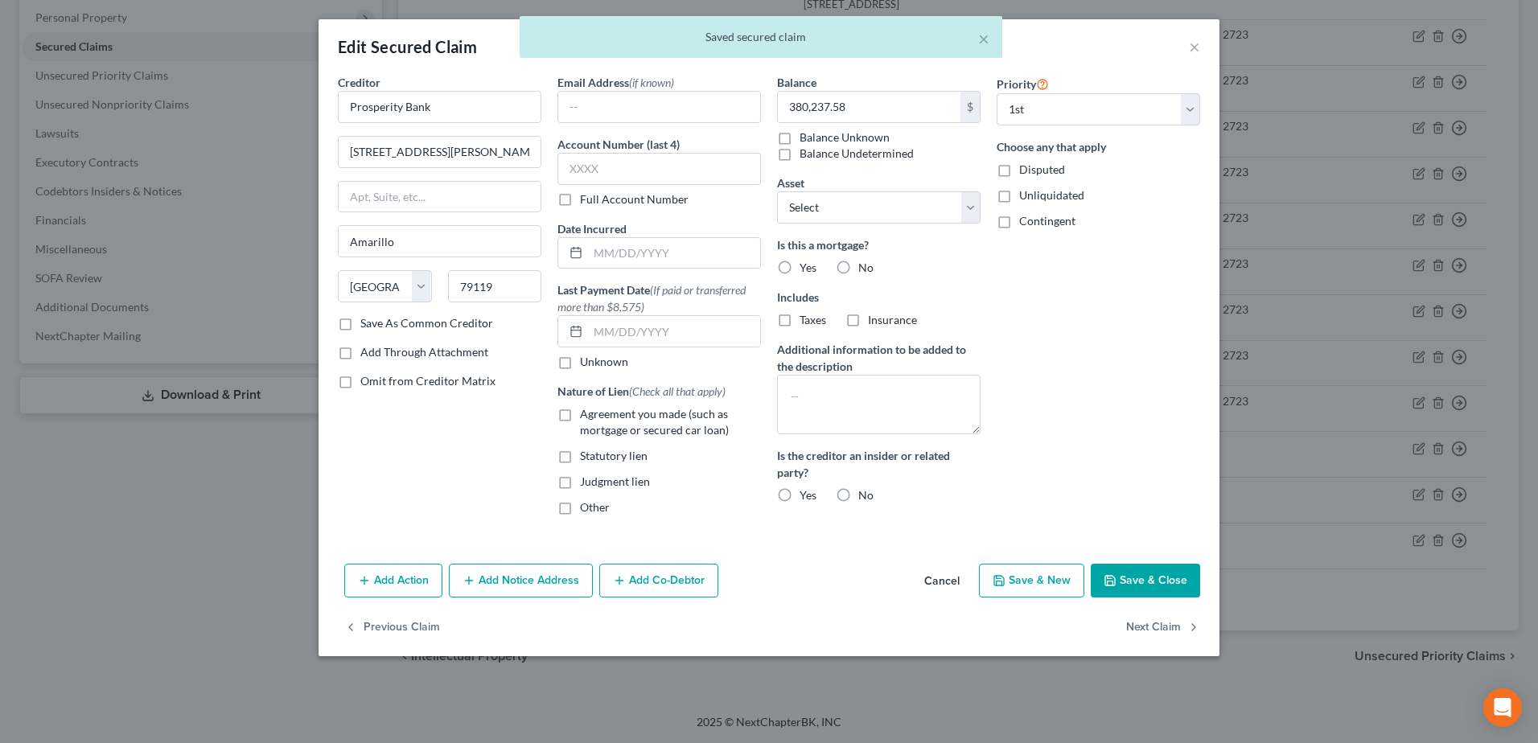
drag, startPoint x: 854, startPoint y: 268, endPoint x: 846, endPoint y: 267, distance: 8.1
click at [858, 267] on label "No" at bounding box center [865, 268] width 15 height 16
click at [864, 267] on input "No" at bounding box center [869, 265] width 10 height 10
radio input "true"
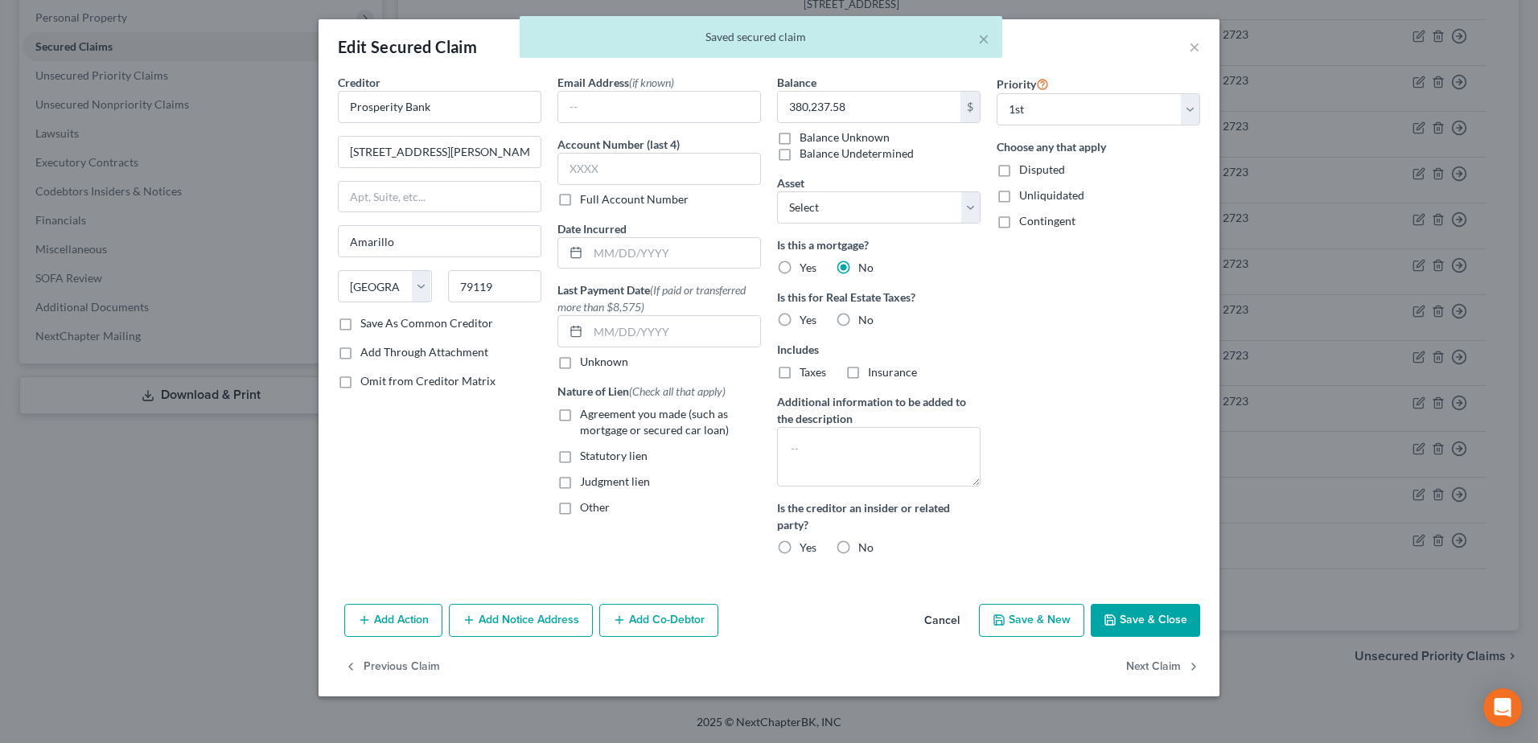
click at [858, 315] on label "No" at bounding box center [865, 320] width 15 height 16
click at [864, 315] on input "No" at bounding box center [869, 317] width 10 height 10
radio input "true"
drag, startPoint x: 568, startPoint y: 418, endPoint x: 583, endPoint y: 274, distance: 144.8
click at [580, 417] on label "Agreement you made (such as mortgage or secured car loan)" at bounding box center [670, 422] width 181 height 32
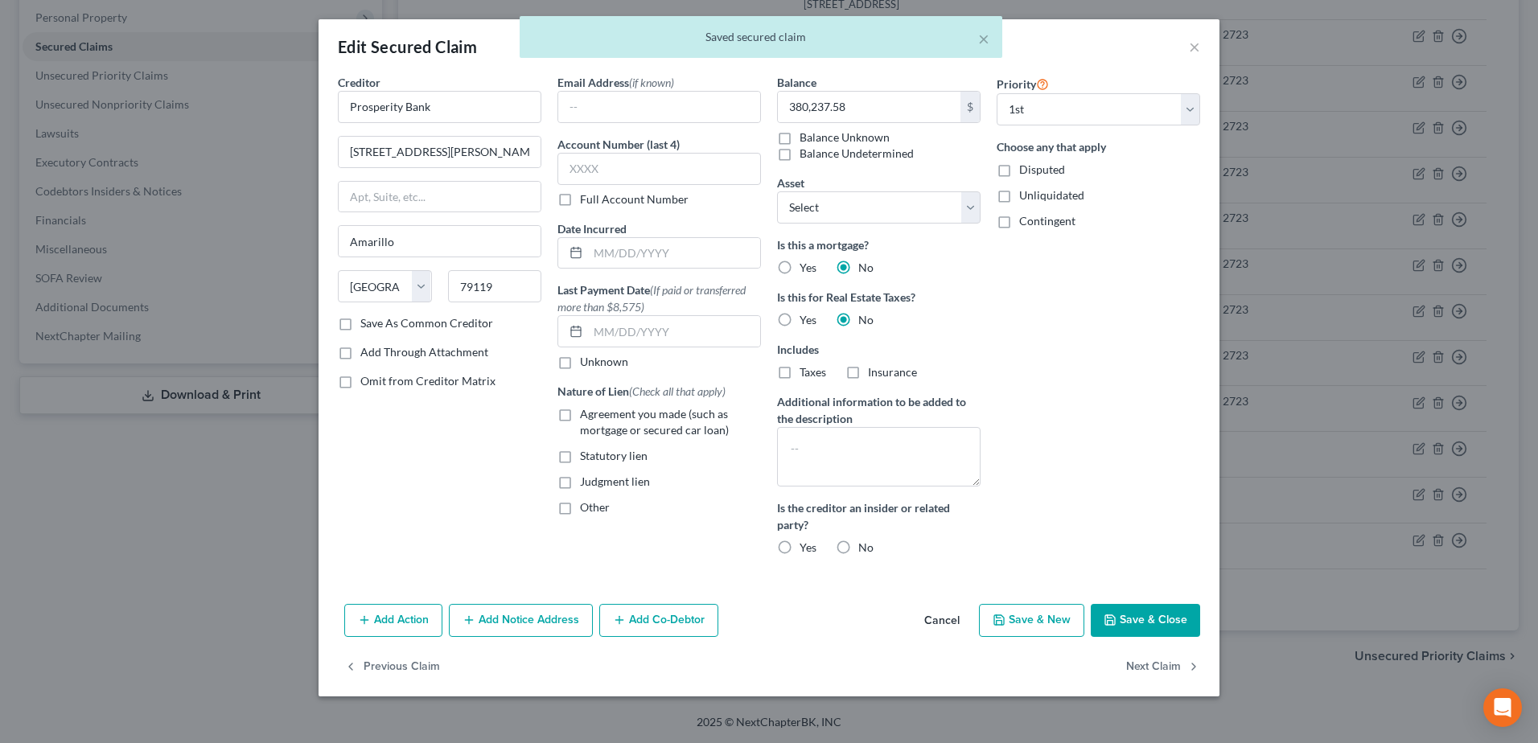
click at [586, 417] on input "Agreement you made (such as mortgage or secured car loan)" at bounding box center [591, 411] width 10 height 10
checkbox input "true"
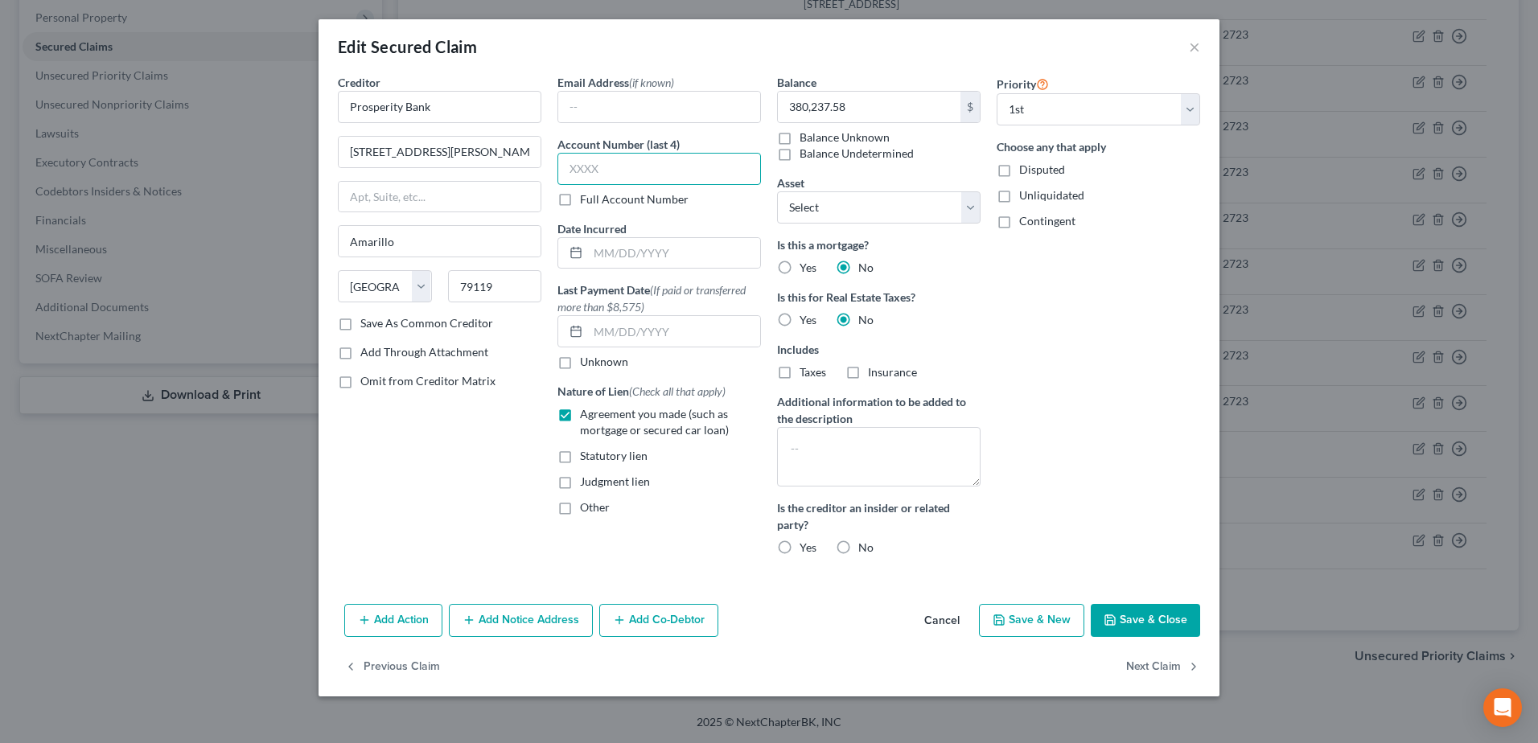
click at [585, 177] on input "text" at bounding box center [658, 169] width 203 height 32
type input "2723"
click at [1128, 620] on button "Save & Close" at bounding box center [1144, 621] width 109 height 34
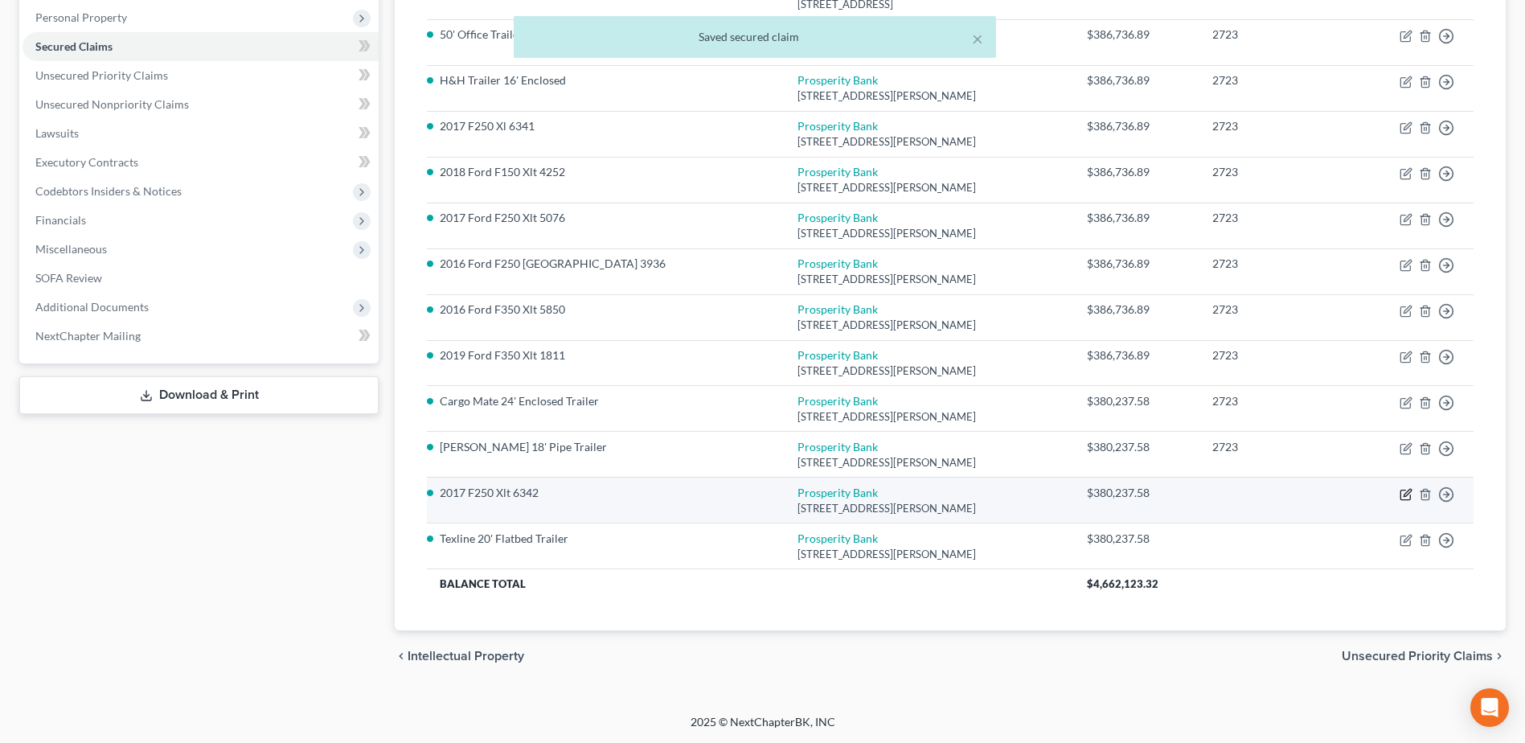
click at [1403, 493] on icon "button" at bounding box center [1406, 494] width 13 height 13
select select "45"
select select "0"
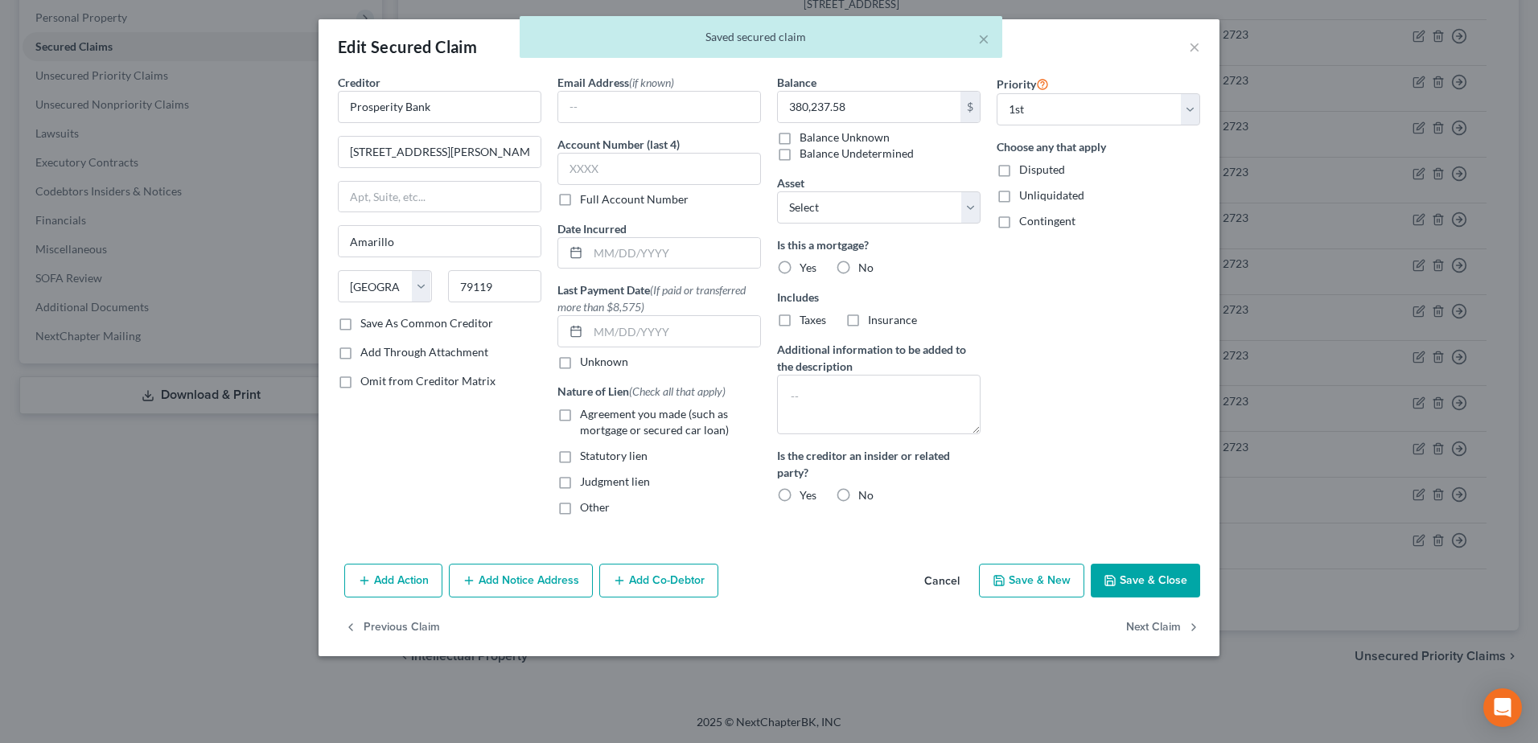
drag, startPoint x: 848, startPoint y: 271, endPoint x: 846, endPoint y: 281, distance: 10.6
click at [858, 271] on label "No" at bounding box center [865, 268] width 15 height 16
click at [864, 270] on input "No" at bounding box center [869, 265] width 10 height 10
radio input "true"
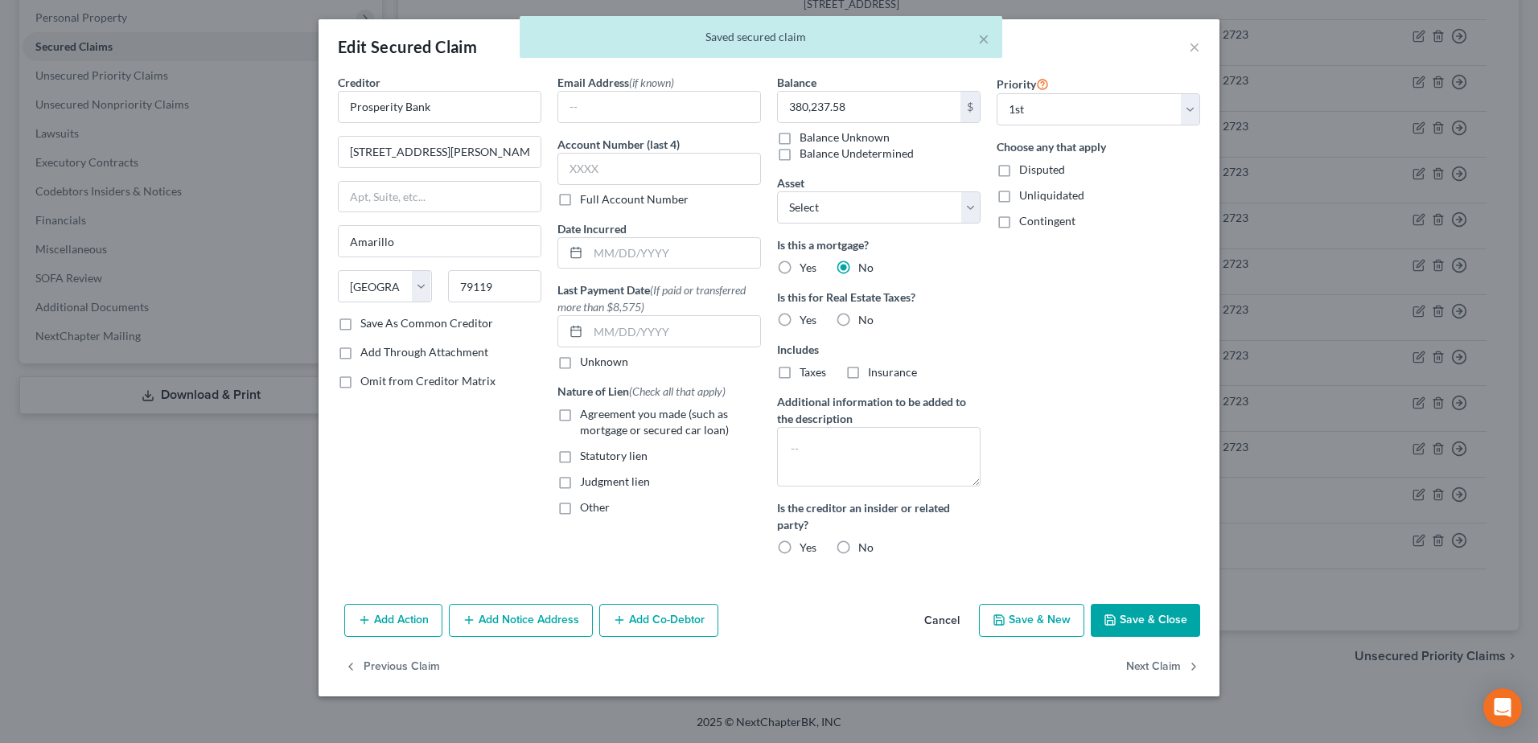
click at [858, 324] on label "No" at bounding box center [865, 320] width 15 height 16
click at [864, 322] on input "No" at bounding box center [869, 317] width 10 height 10
radio input "true"
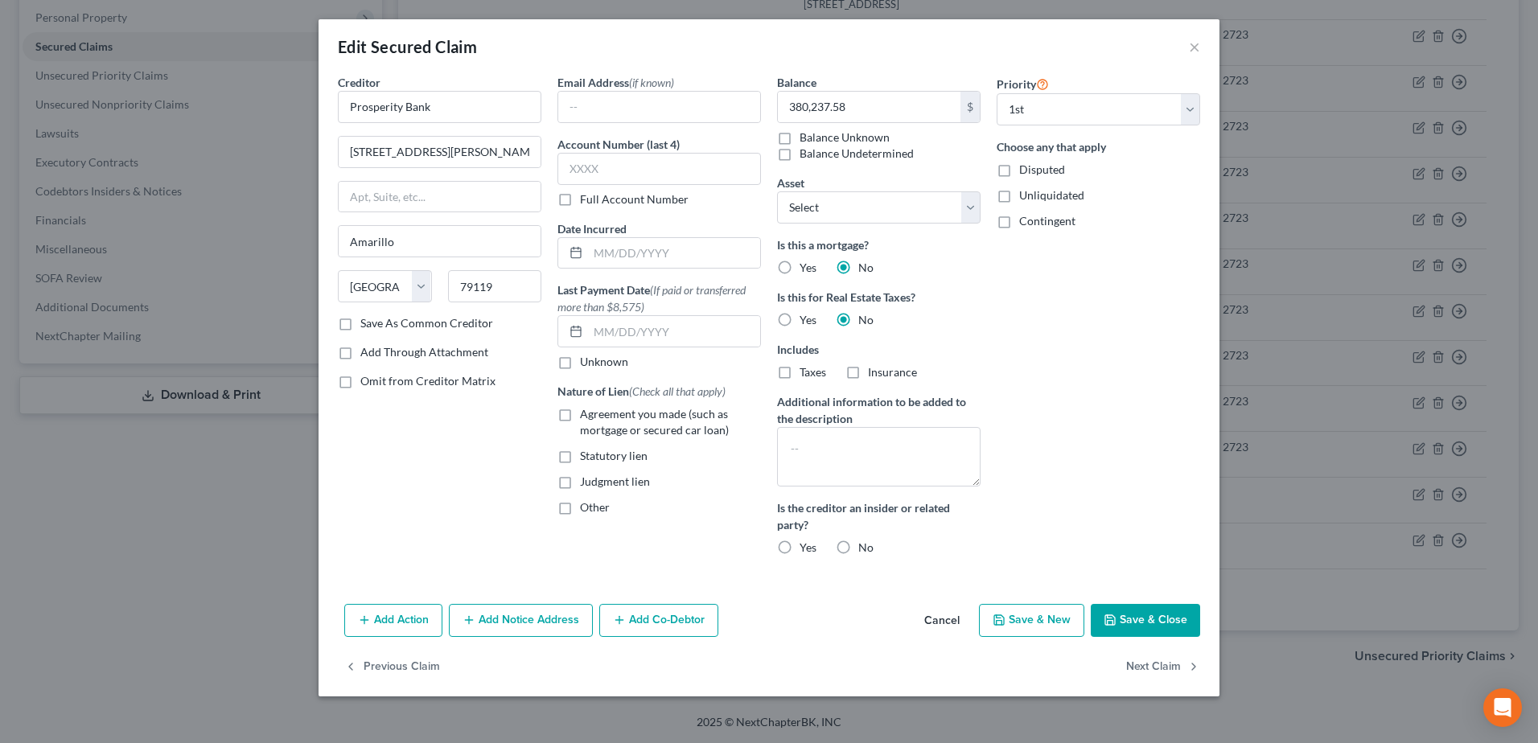
drag, startPoint x: 564, startPoint y: 419, endPoint x: 635, endPoint y: 306, distance: 134.1
click at [580, 419] on label "Agreement you made (such as mortgage or secured car loan)" at bounding box center [670, 422] width 181 height 32
click at [586, 417] on input "Agreement you made (such as mortgage or secured car loan)" at bounding box center [591, 411] width 10 height 10
click at [646, 167] on input "text" at bounding box center [658, 169] width 203 height 32
click at [1170, 614] on button "Save & Close" at bounding box center [1144, 621] width 109 height 34
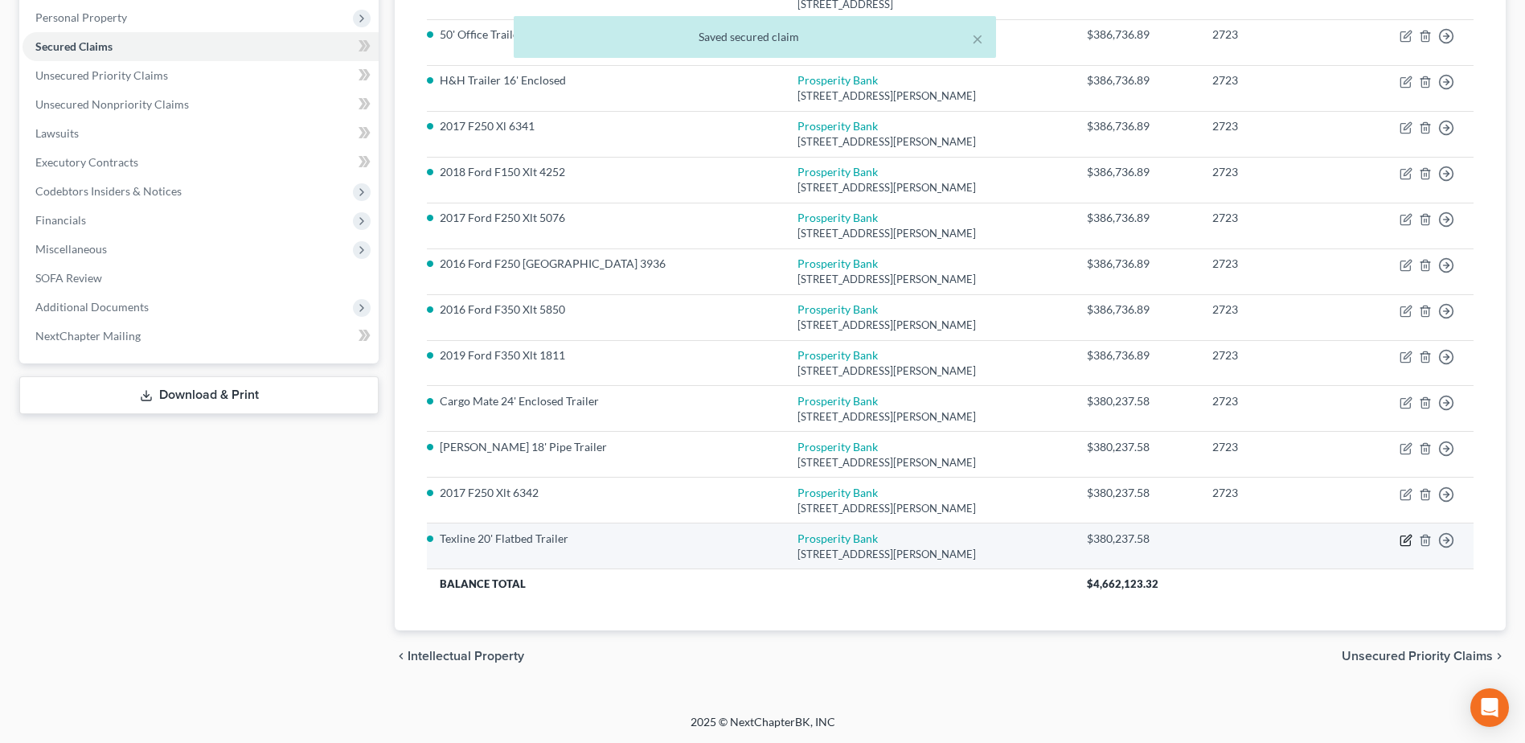
click at [1406, 540] on icon "button" at bounding box center [1406, 540] width 13 height 13
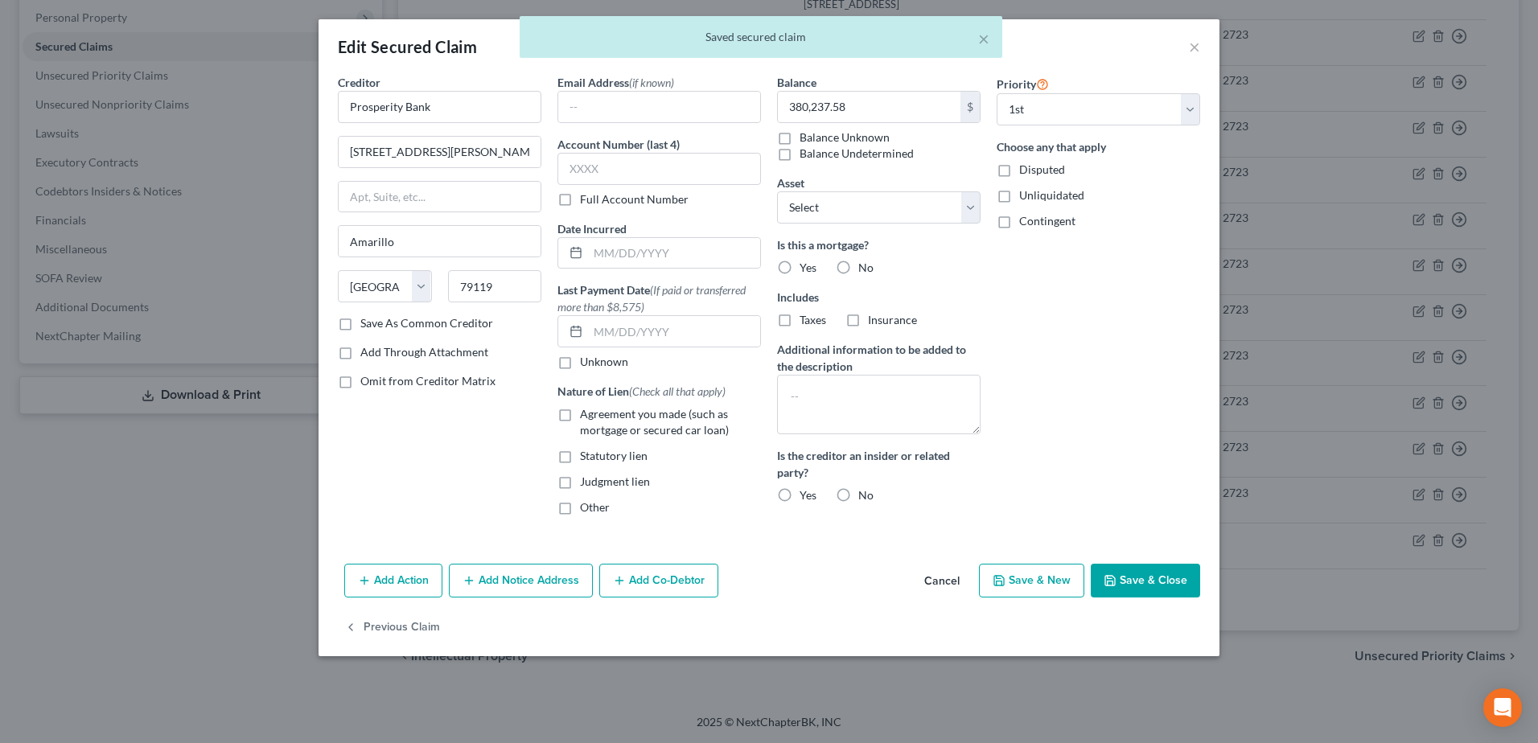
click at [580, 414] on label "Agreement you made (such as mortgage or secured car loan)" at bounding box center [670, 422] width 181 height 32
click at [586, 414] on input "Agreement you made (such as mortgage or secured car loan)" at bounding box center [591, 411] width 10 height 10
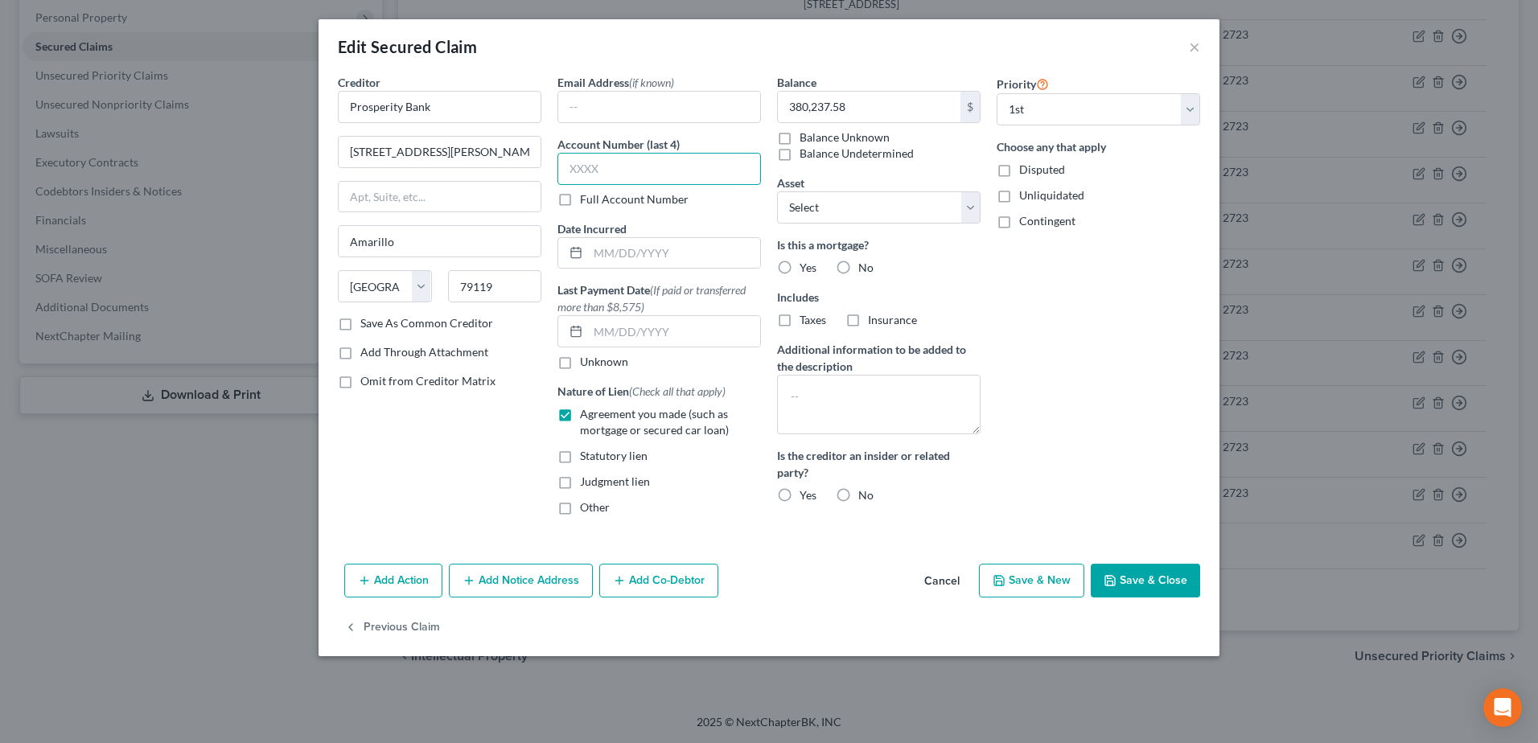
click at [602, 170] on input "text" at bounding box center [658, 169] width 203 height 32
click at [858, 268] on label "No" at bounding box center [865, 268] width 15 height 16
click at [864, 268] on input "No" at bounding box center [869, 265] width 10 height 10
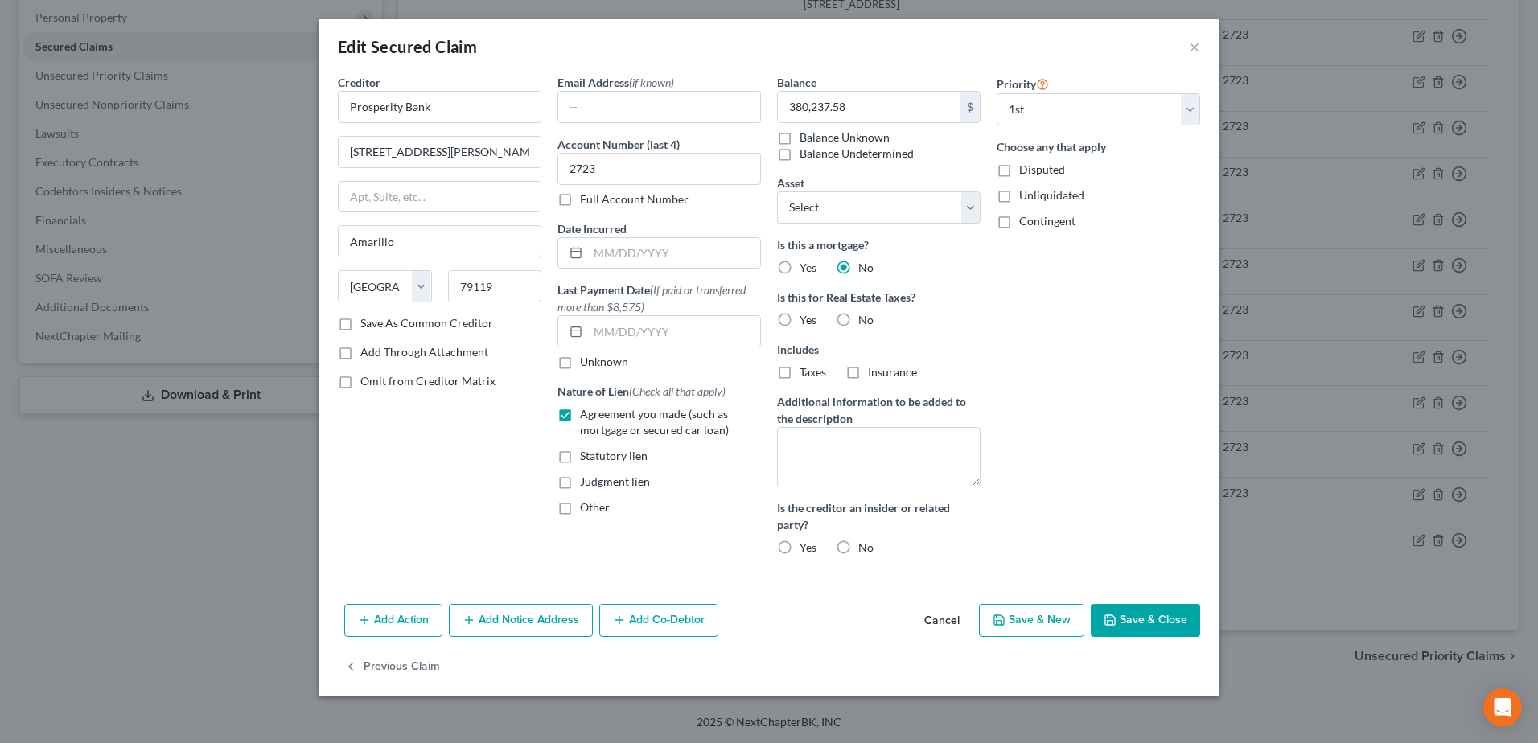
click at [858, 318] on label "No" at bounding box center [865, 320] width 15 height 16
click at [864, 318] on input "No" at bounding box center [869, 317] width 10 height 10
click at [1134, 621] on button "Save & Close" at bounding box center [1144, 621] width 109 height 34
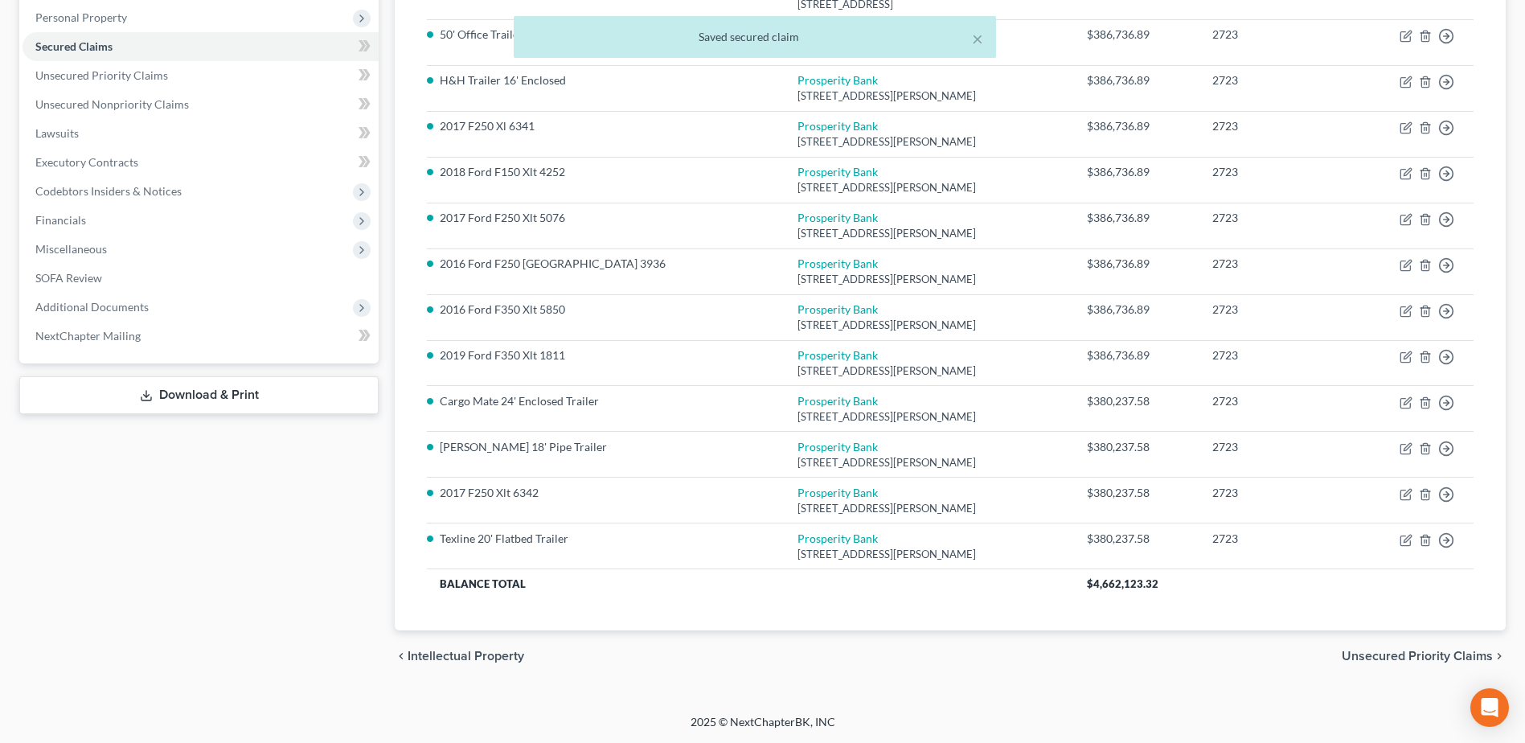
click at [1409, 653] on span "Unsecured Priority Claims" at bounding box center [1417, 656] width 151 height 13
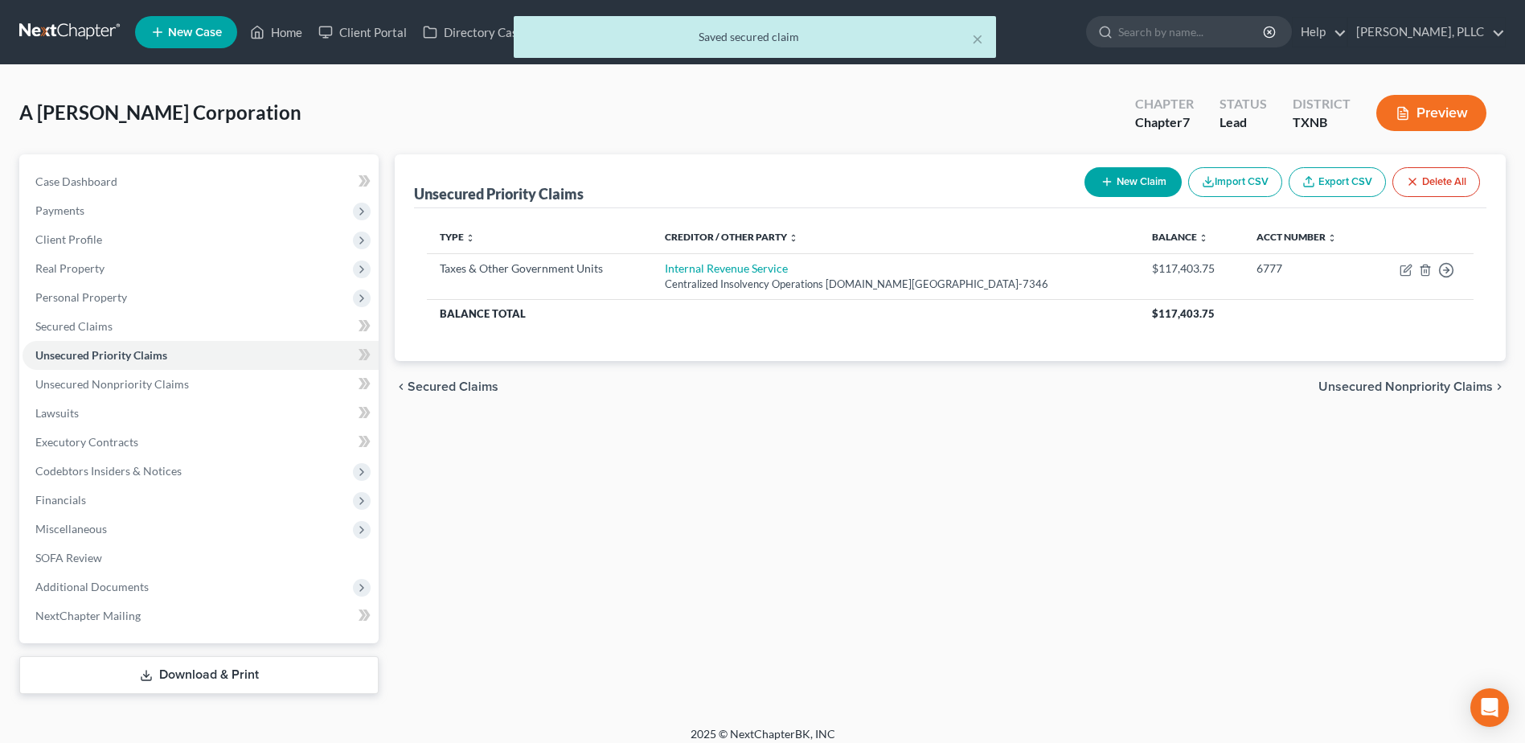
click at [1421, 388] on span "Unsecured Nonpriority Claims" at bounding box center [1406, 386] width 175 height 13
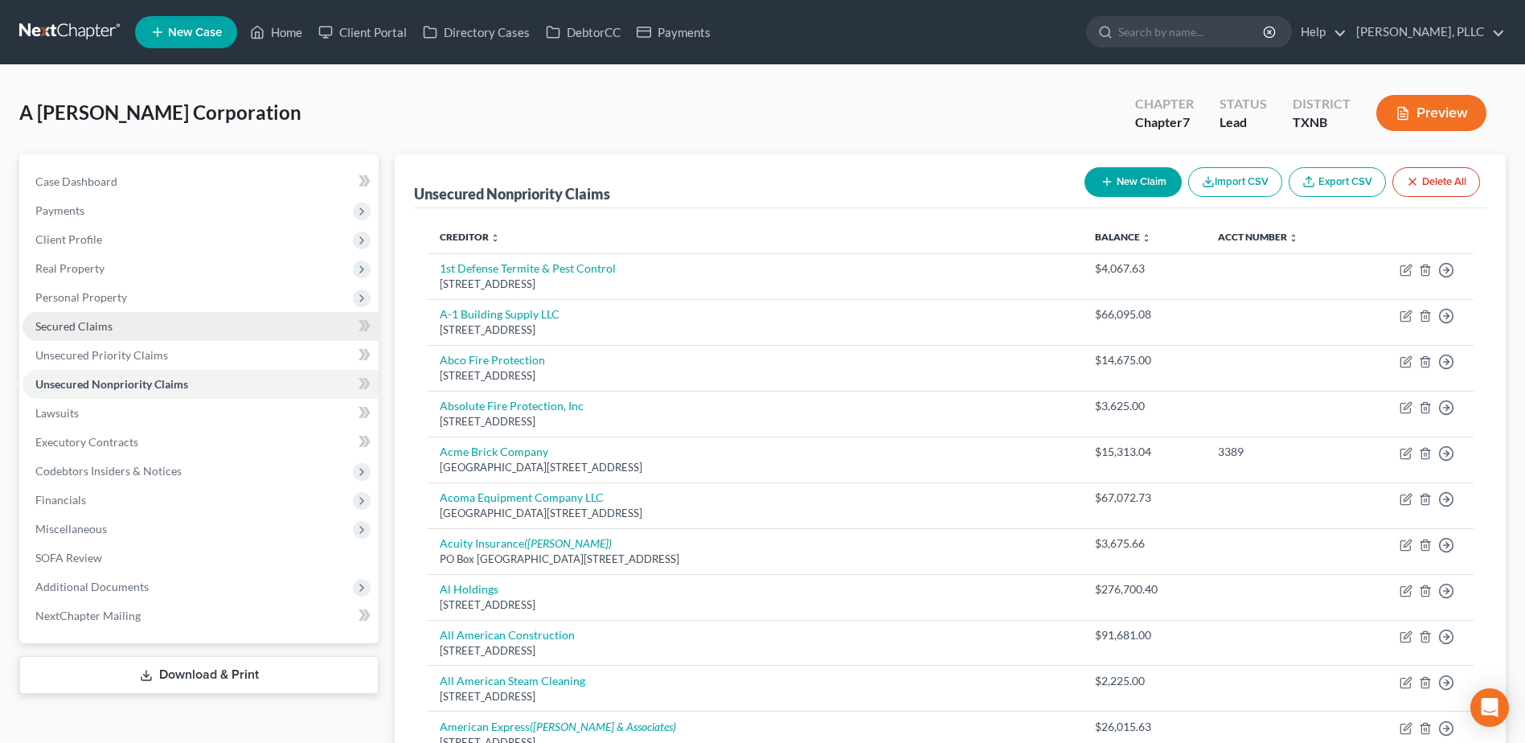
click at [76, 326] on span "Secured Claims" at bounding box center [73, 326] width 77 height 14
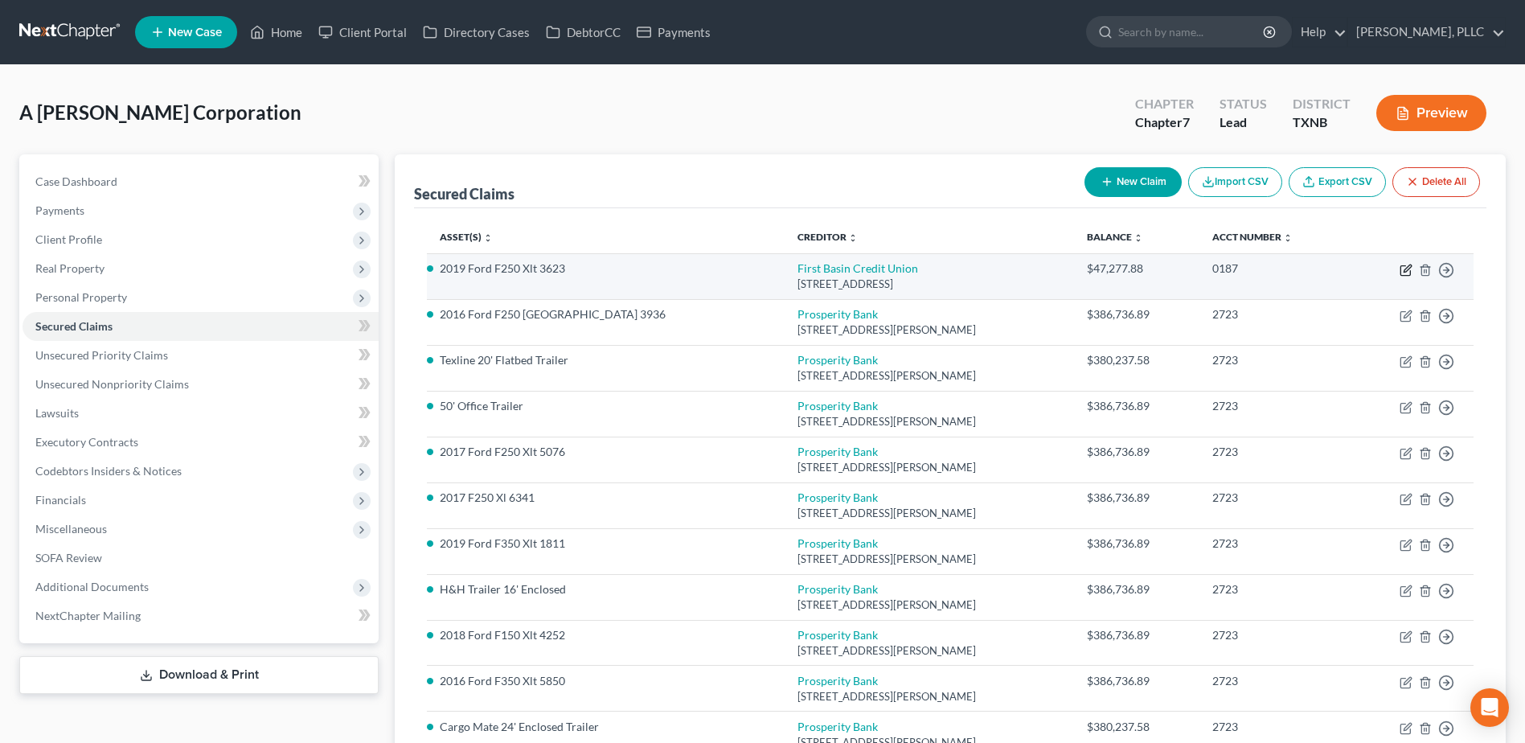
click at [1406, 270] on icon "button" at bounding box center [1406, 270] width 13 height 13
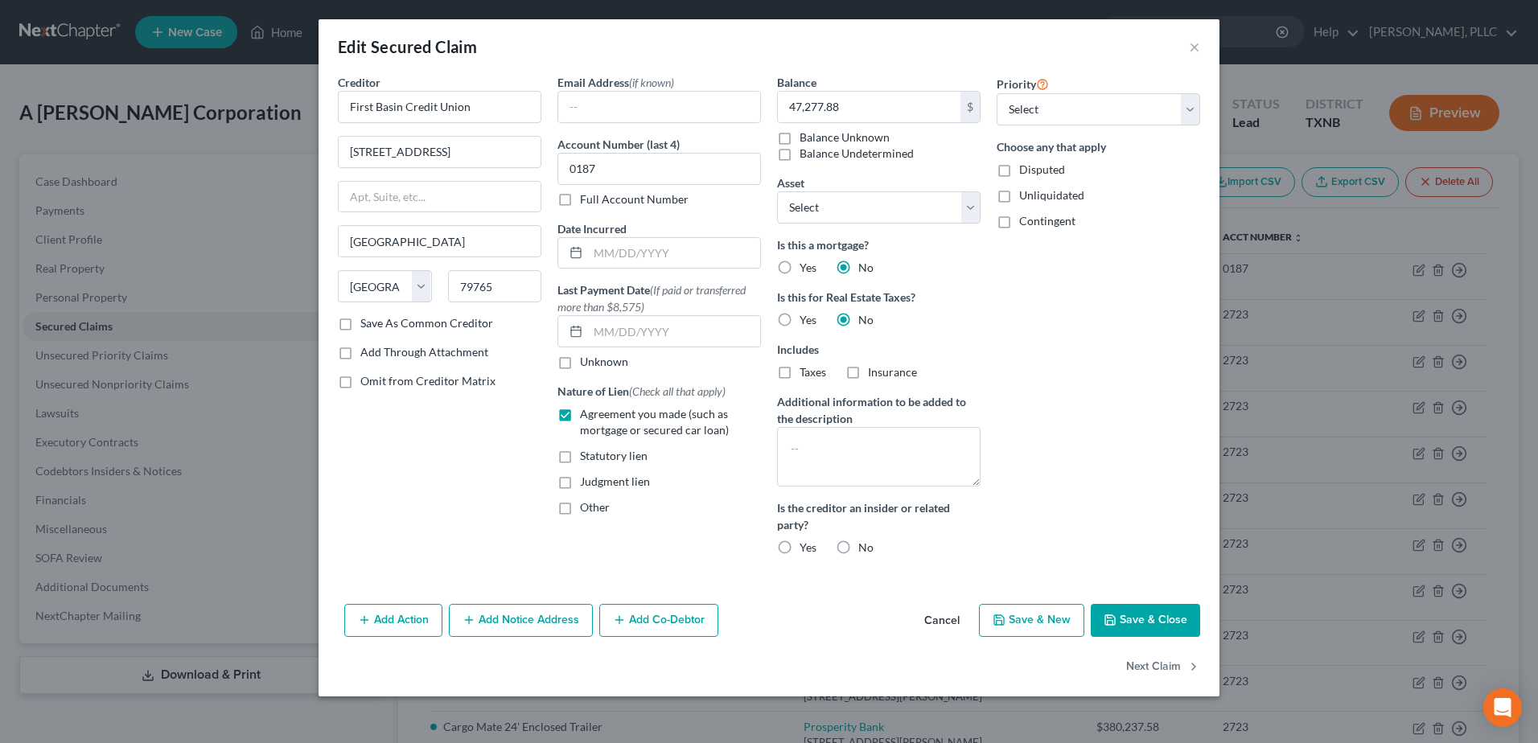
click at [675, 607] on button "Add Co-Debtor" at bounding box center [658, 621] width 119 height 34
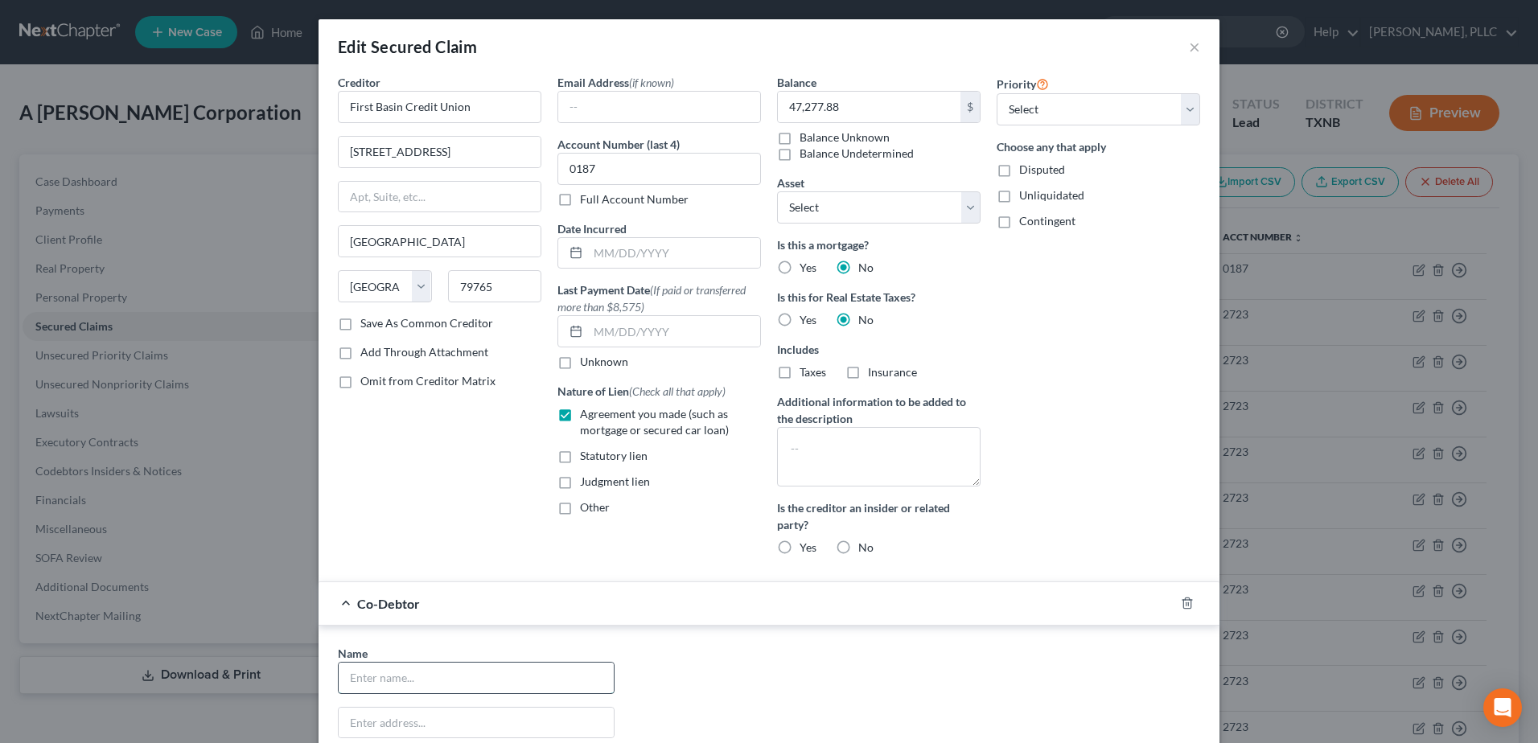
click at [500, 663] on input "text" at bounding box center [476, 678] width 275 height 31
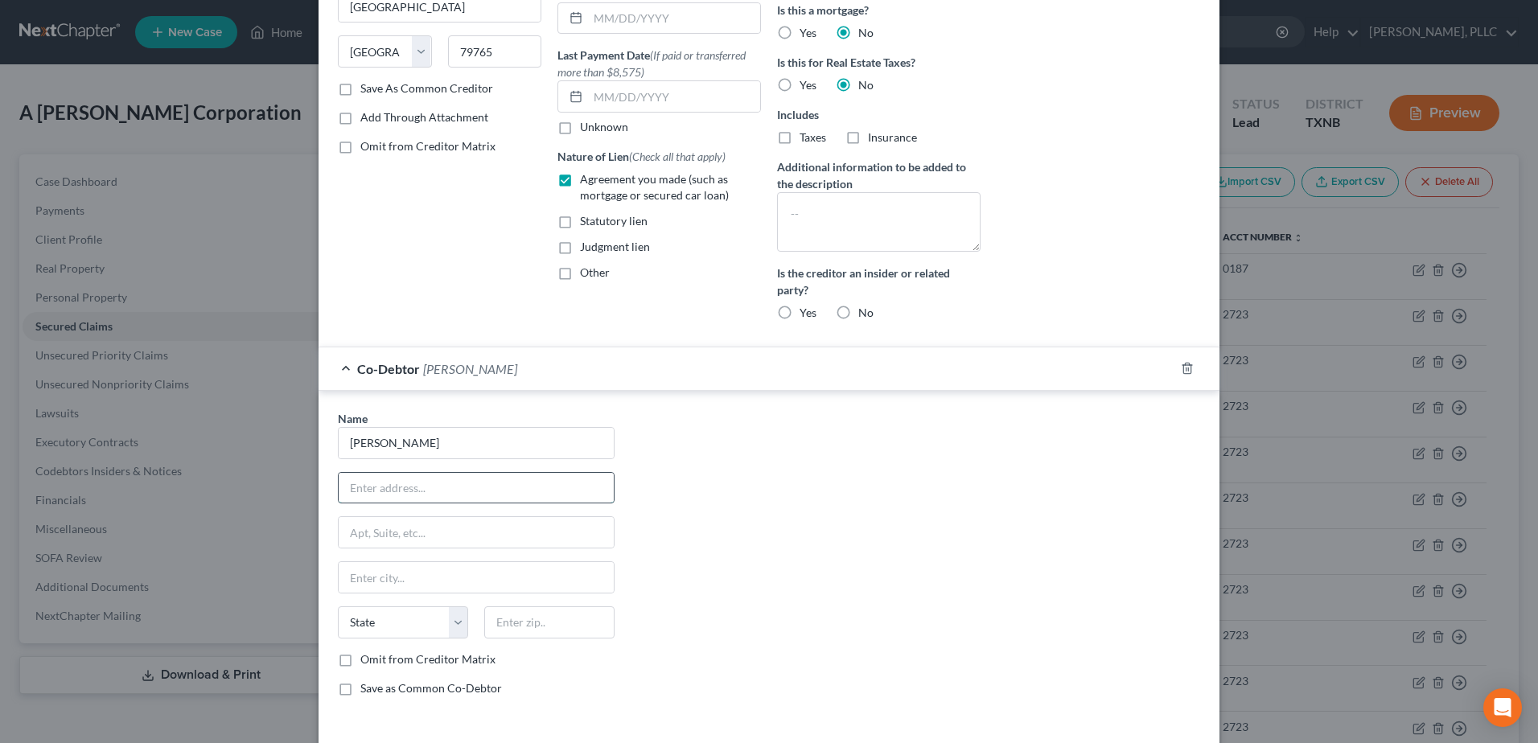
scroll to position [241, 0]
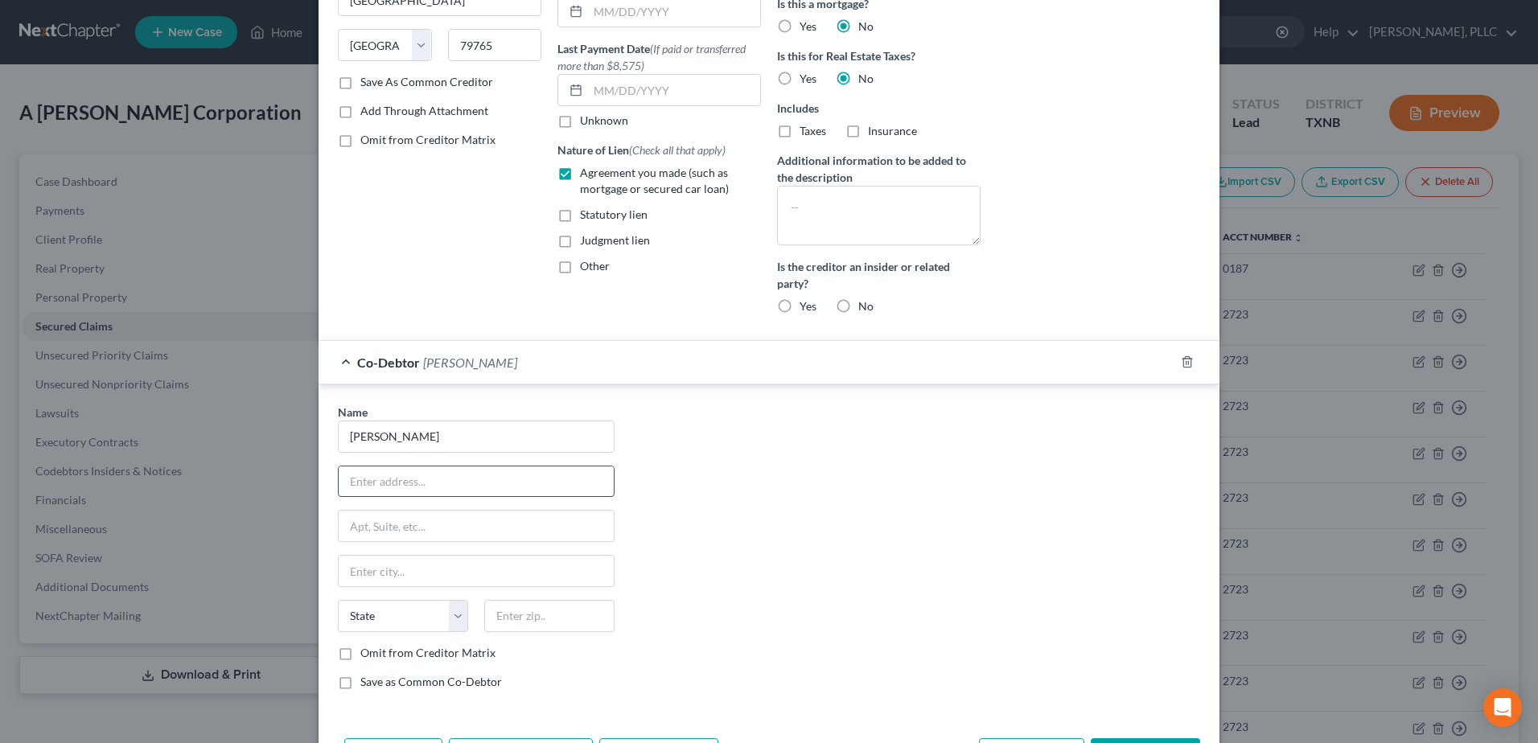
click at [392, 487] on input "text" at bounding box center [476, 481] width 275 height 31
click at [363, 484] on input "text" at bounding box center [476, 481] width 275 height 31
click at [836, 489] on div "Name * [PERSON_NAME] 10167 W CR 72 Midland State [US_STATE] AK AR AZ CA CO CT D…" at bounding box center [769, 553] width 878 height 299
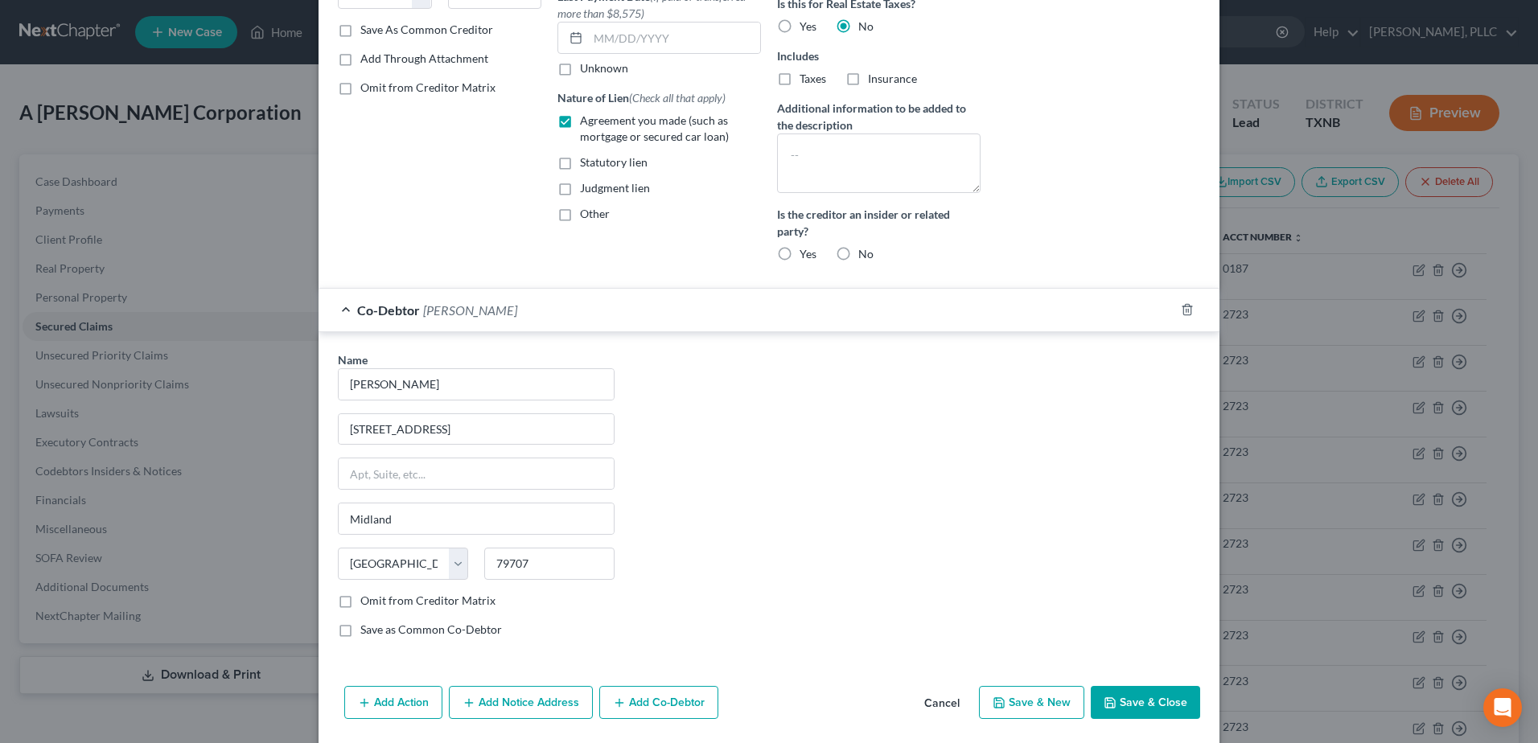
scroll to position [348, 0]
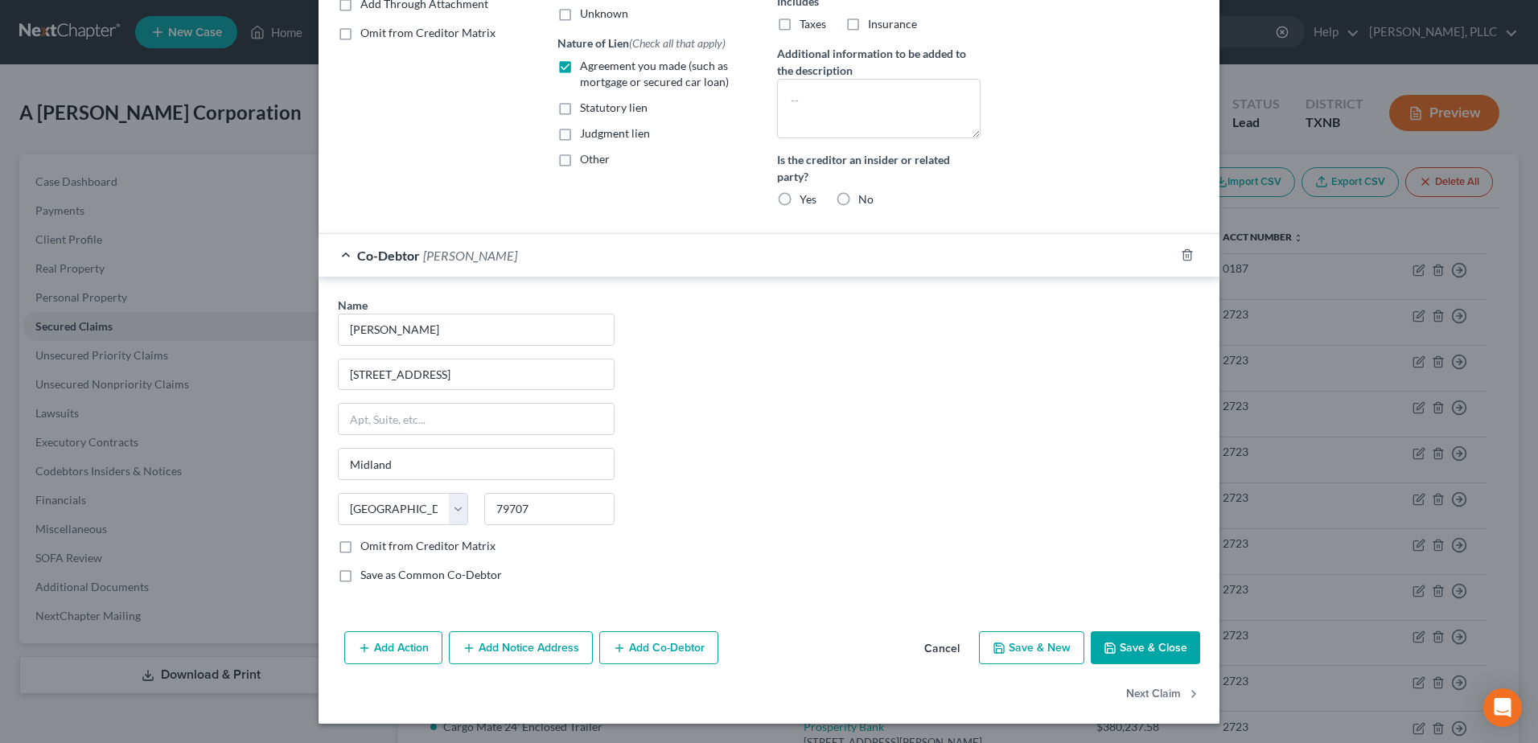
click at [663, 649] on button "Add Co-Debtor" at bounding box center [658, 648] width 119 height 34
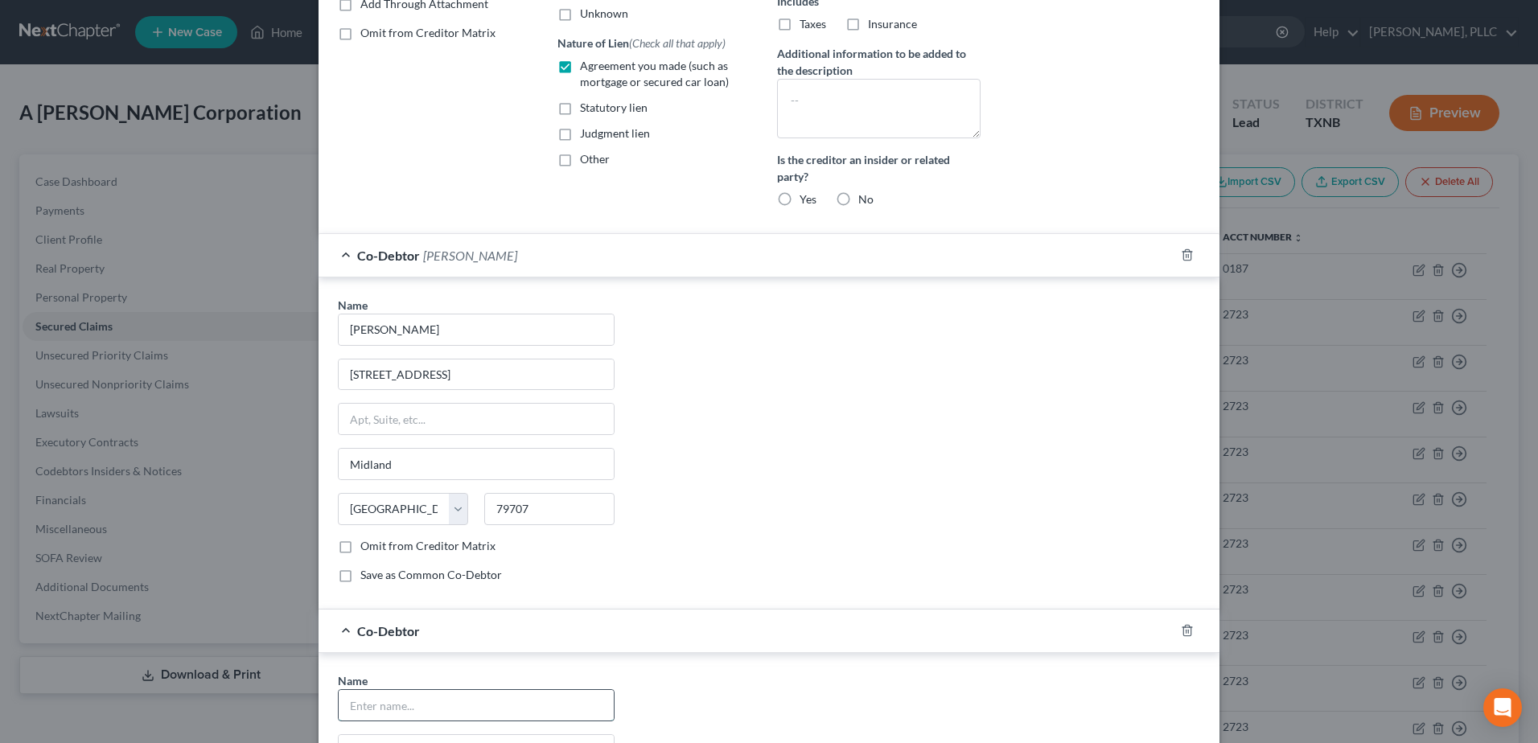
click at [503, 712] on input "text" at bounding box center [476, 705] width 275 height 31
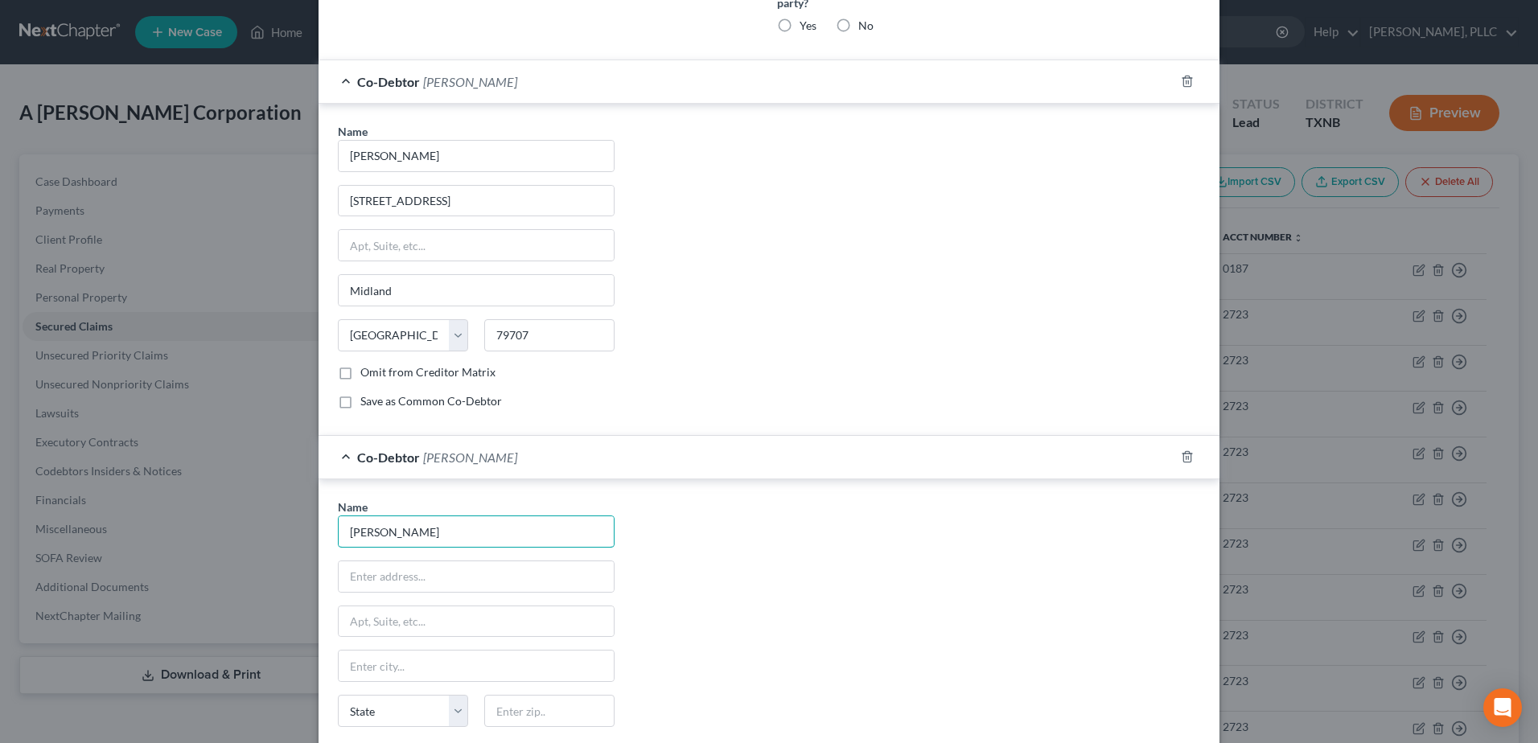
scroll to position [670, 0]
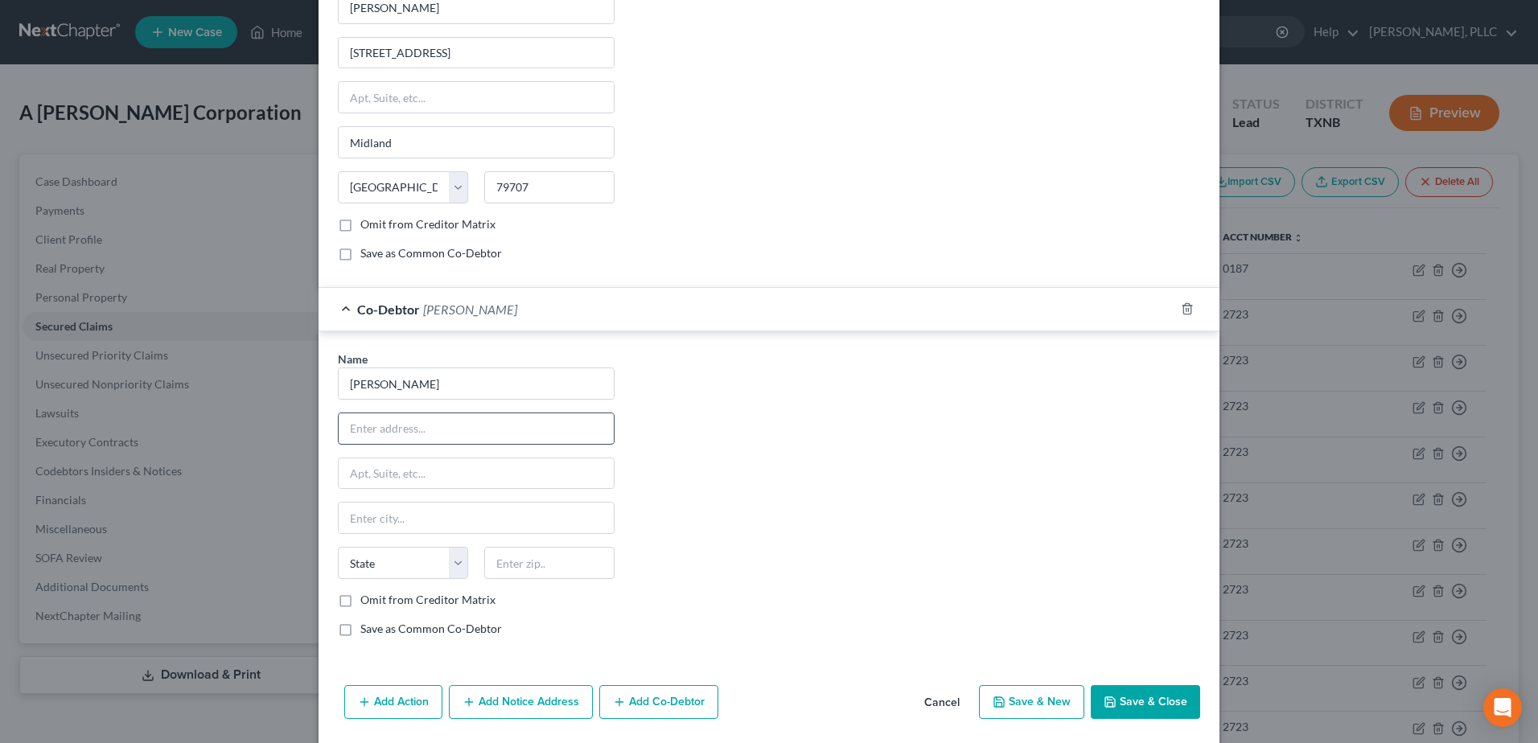
click at [428, 424] on input "text" at bounding box center [476, 428] width 275 height 31
click at [833, 528] on div "Name * [PERSON_NAME] 10167 W CR 72 Midland State [US_STATE] AK AR AZ CA CO CT D…" at bounding box center [769, 500] width 878 height 299
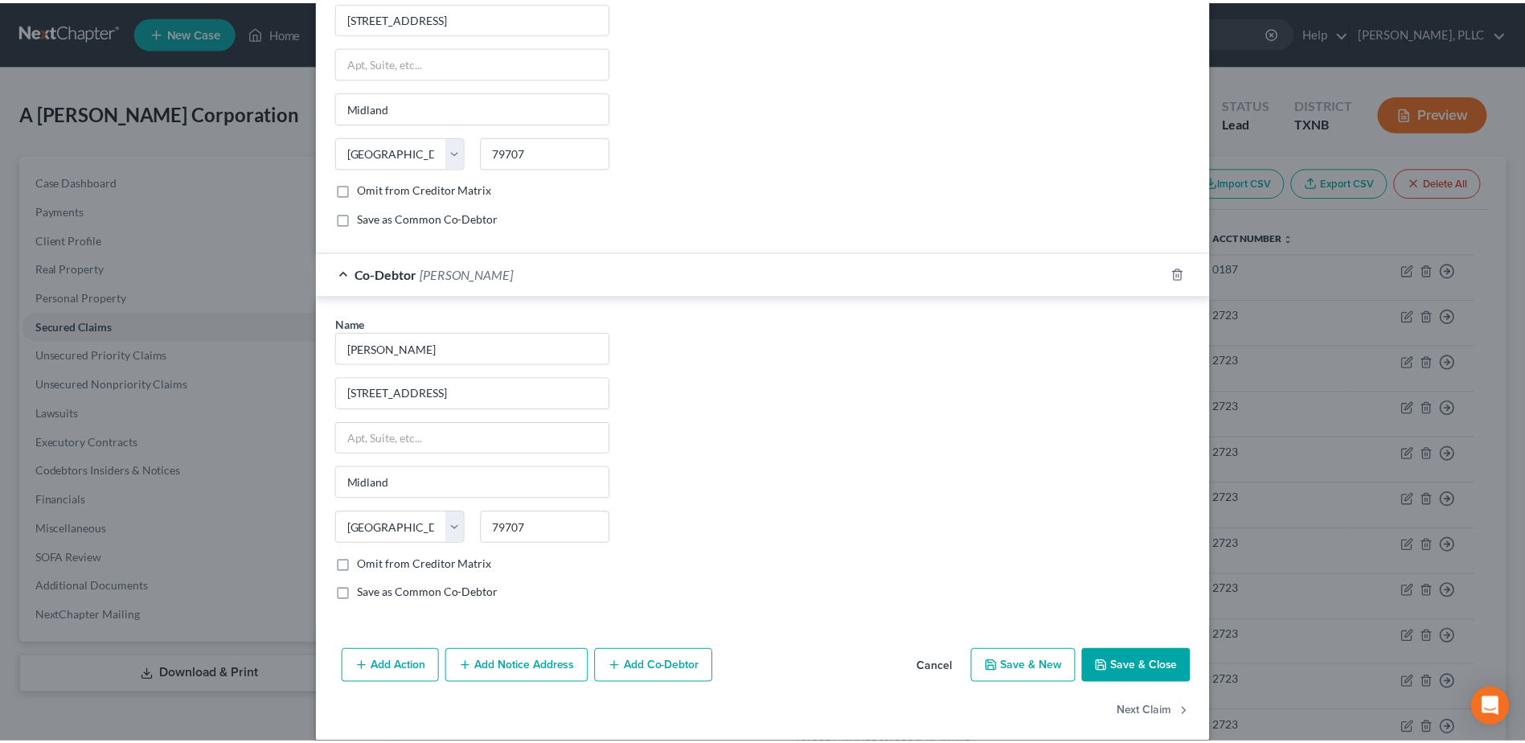
scroll to position [724, 0]
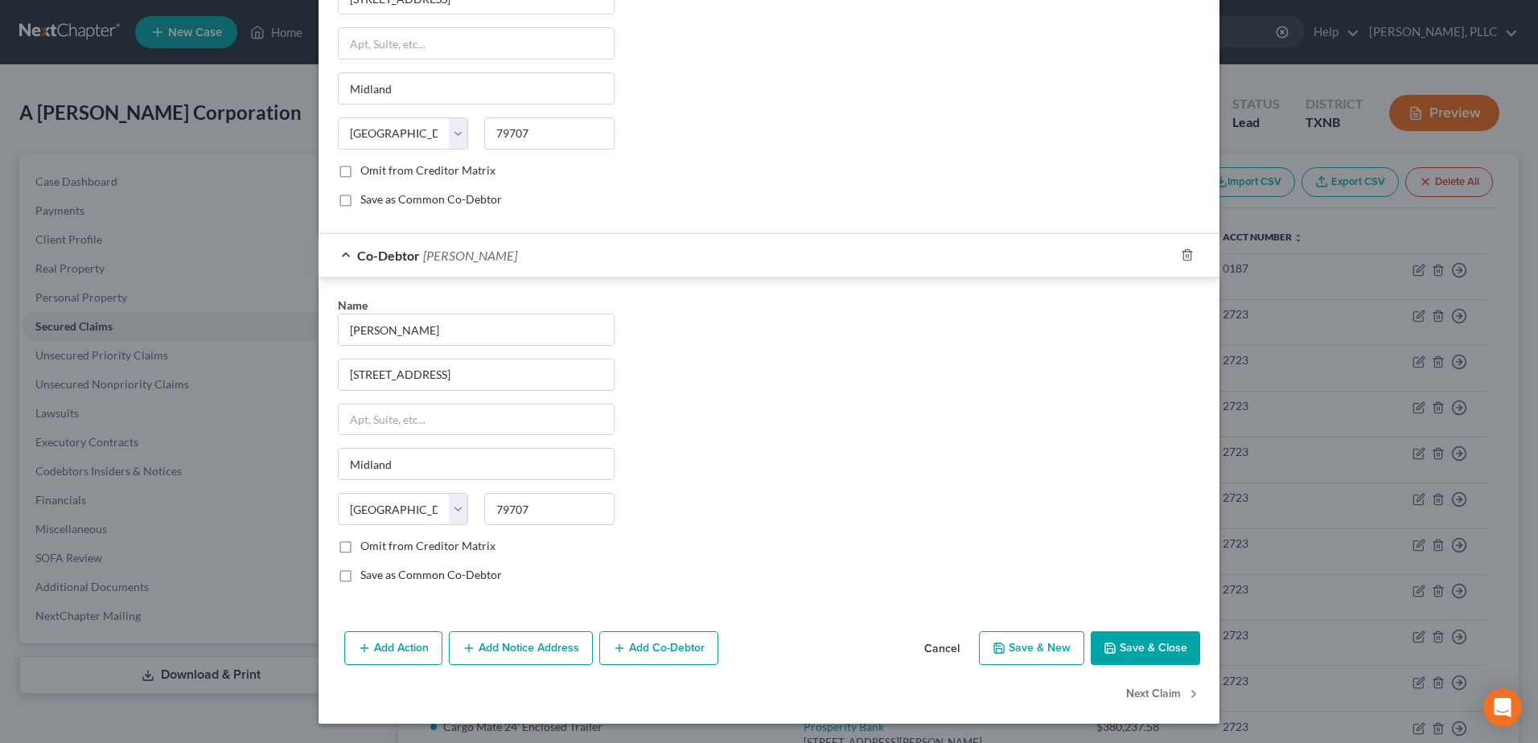
click at [1154, 656] on button "Save & Close" at bounding box center [1144, 648] width 109 height 34
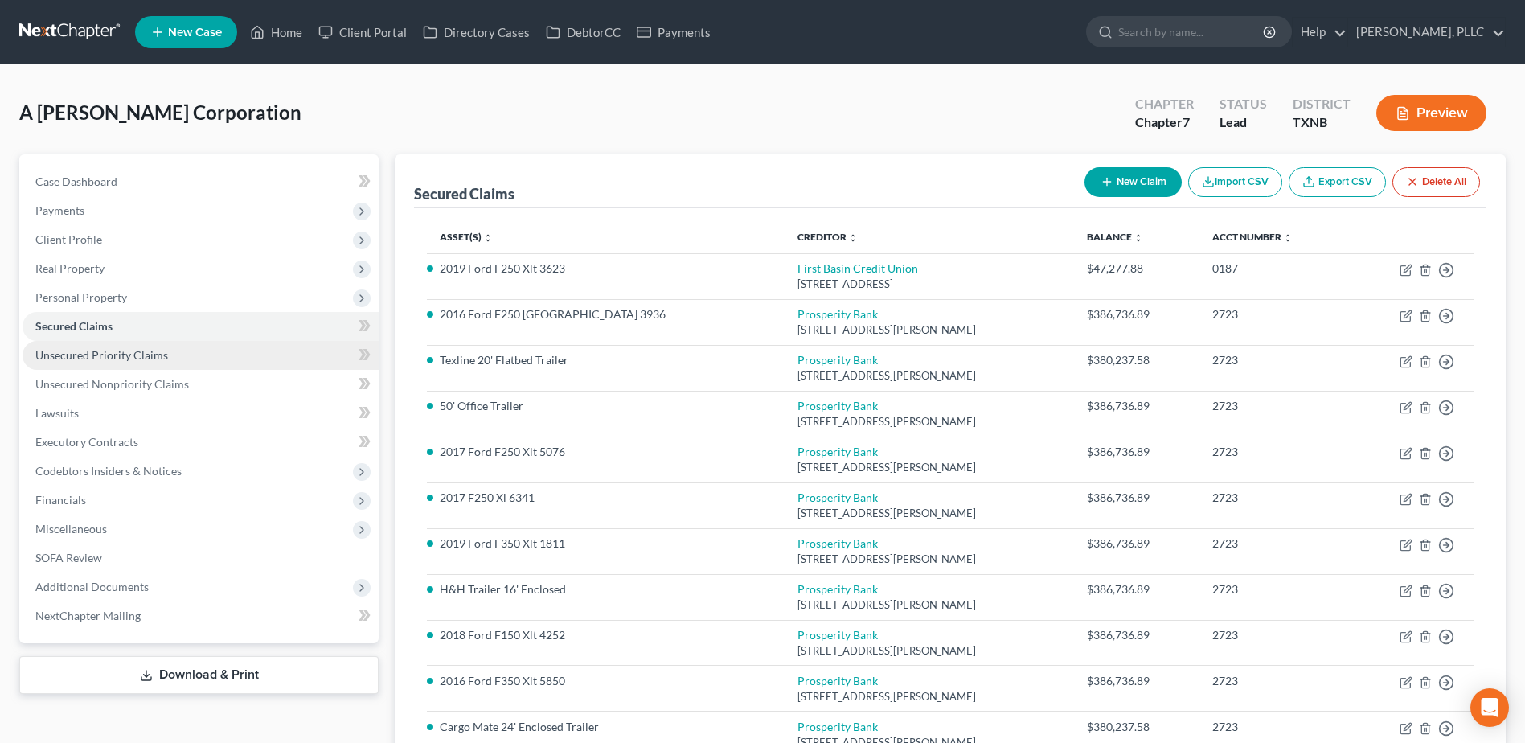
click at [105, 359] on span "Unsecured Priority Claims" at bounding box center [101, 355] width 133 height 14
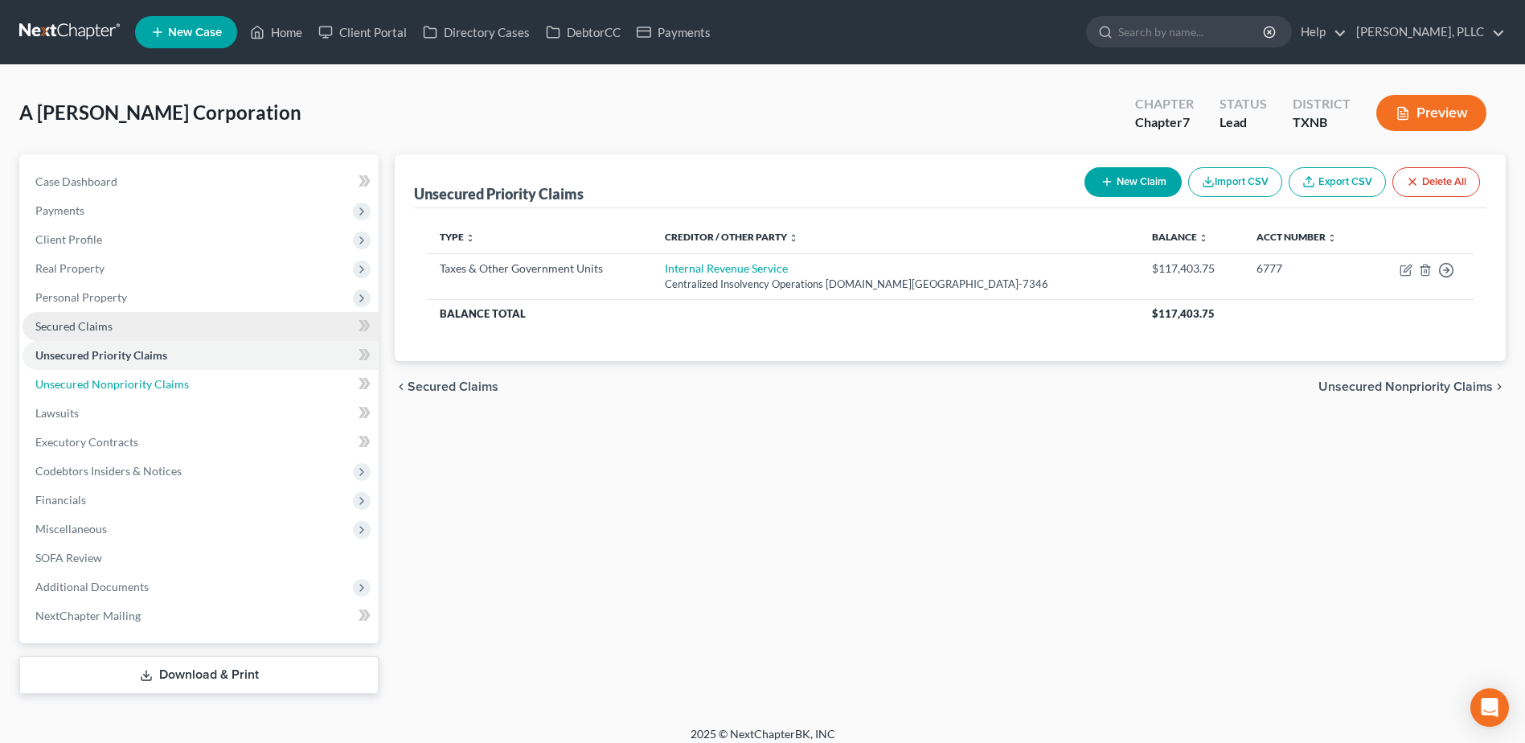
click at [109, 382] on span "Unsecured Nonpriority Claims" at bounding box center [112, 384] width 154 height 14
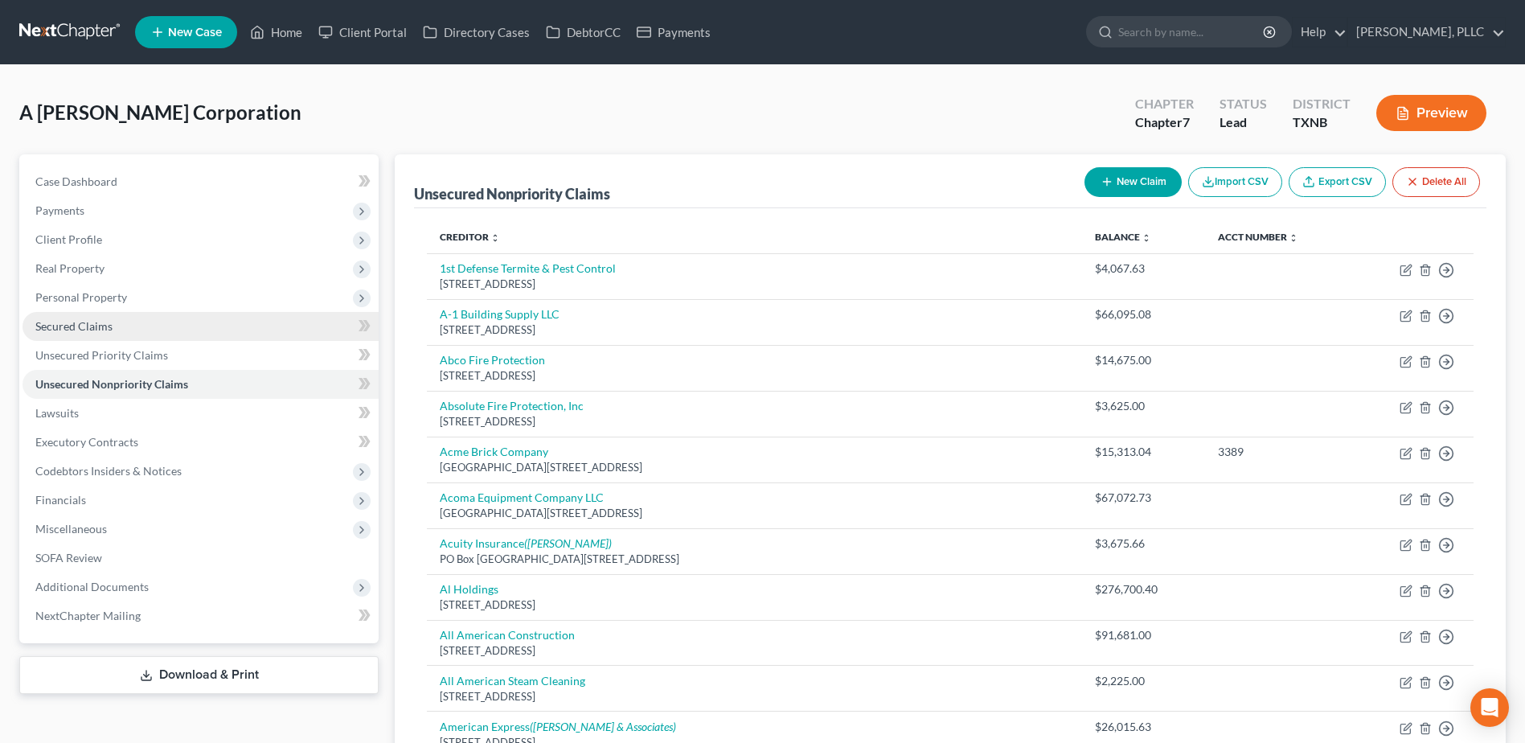
click at [96, 320] on span "Secured Claims" at bounding box center [73, 326] width 77 height 14
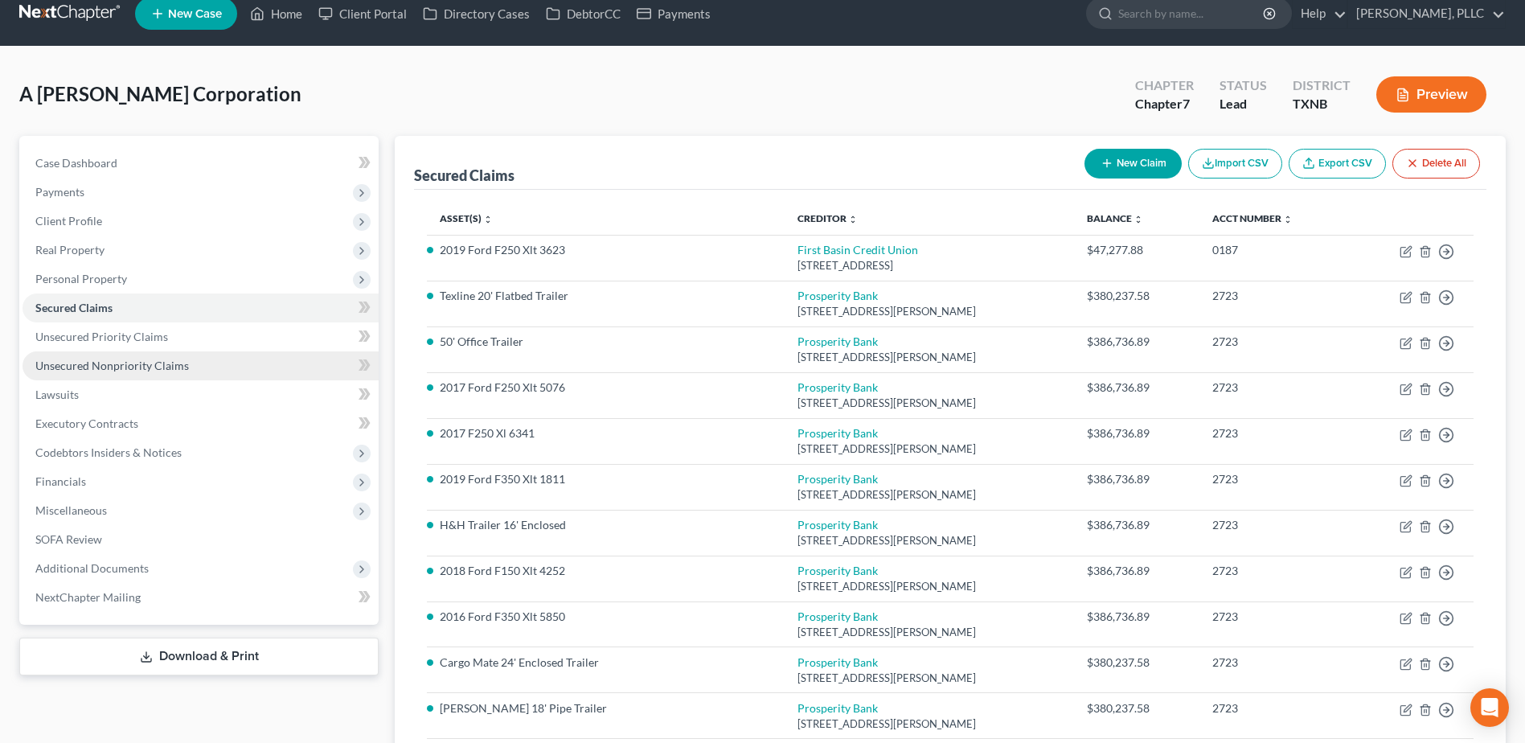
scroll to position [80, 0]
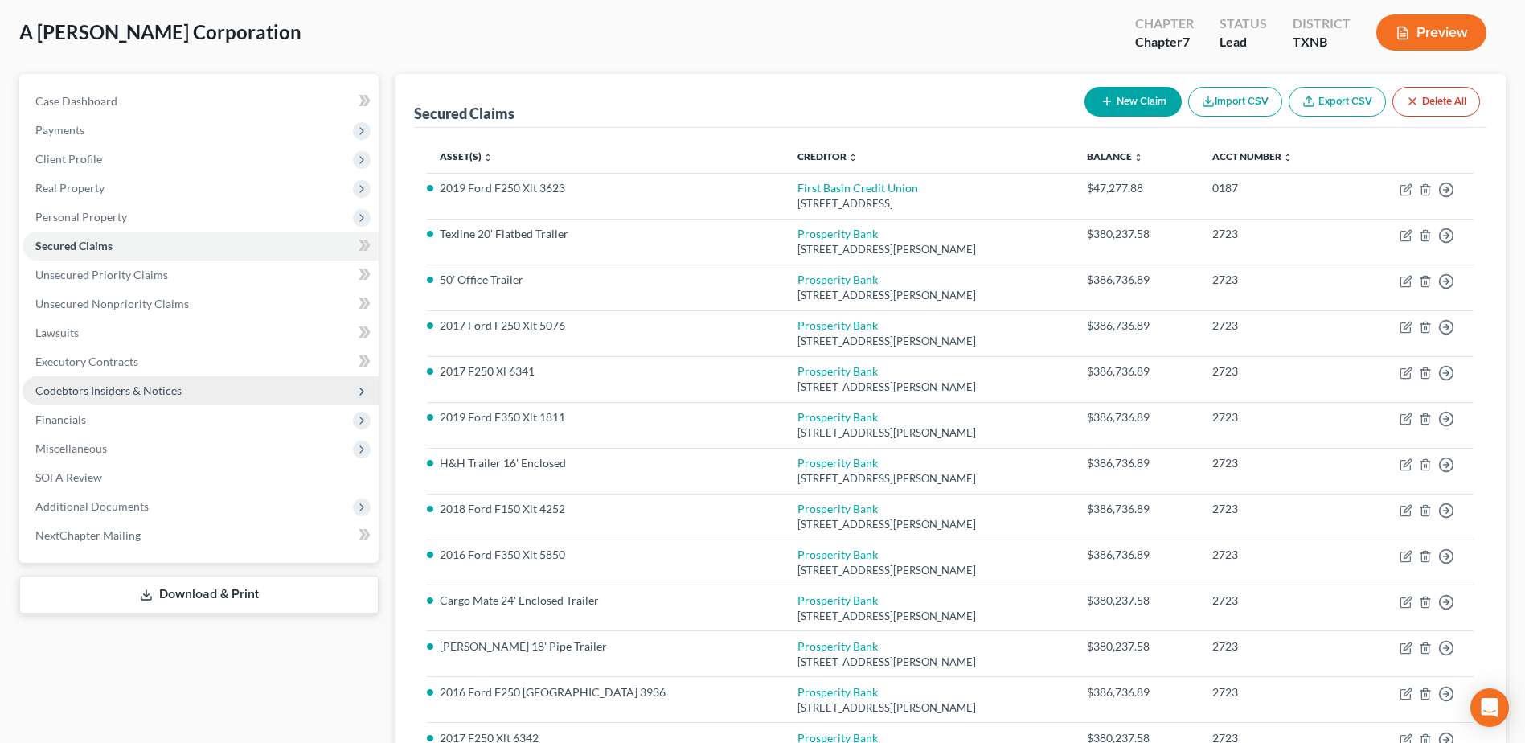
click at [93, 391] on span "Codebtors Insiders & Notices" at bounding box center [108, 391] width 146 height 14
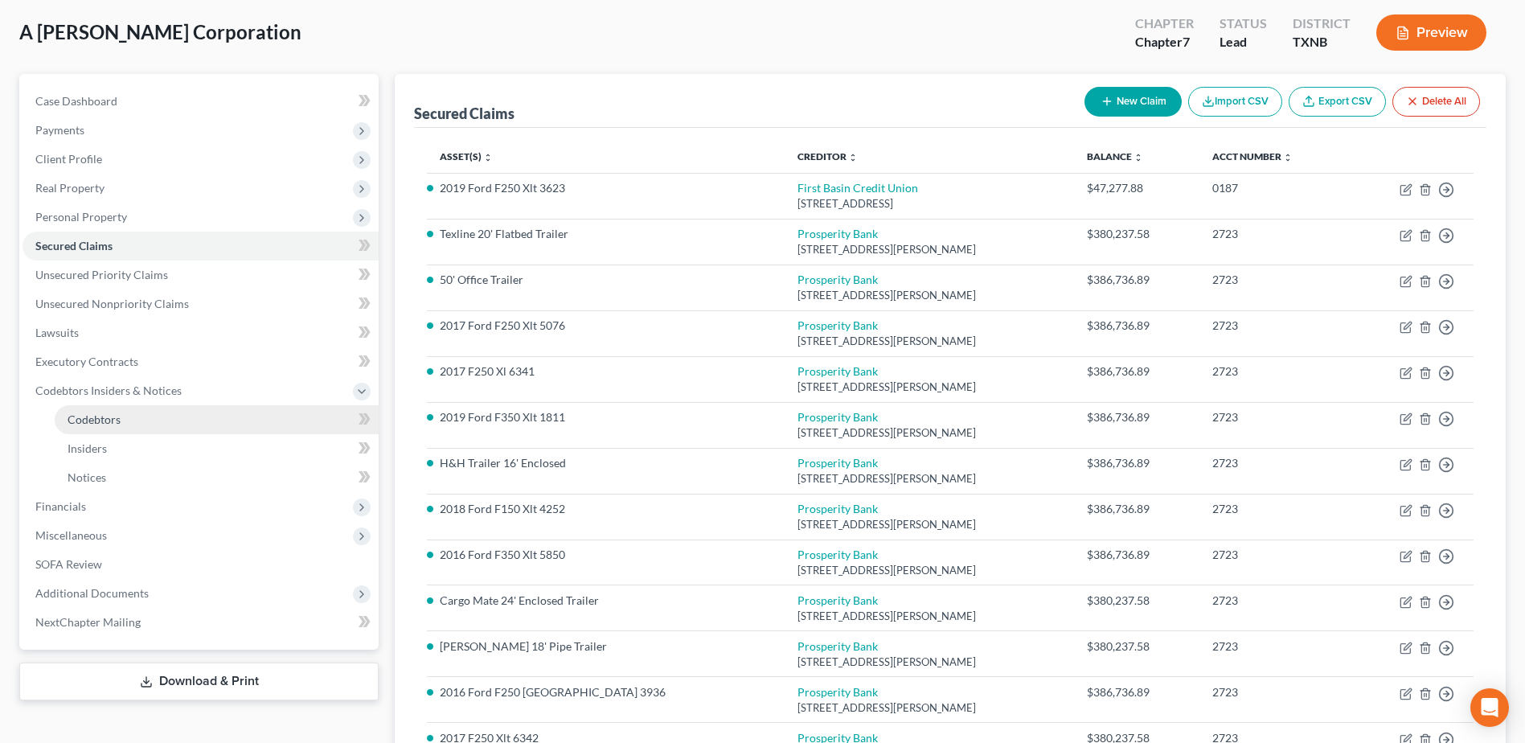
click at [148, 419] on link "Codebtors" at bounding box center [217, 419] width 324 height 29
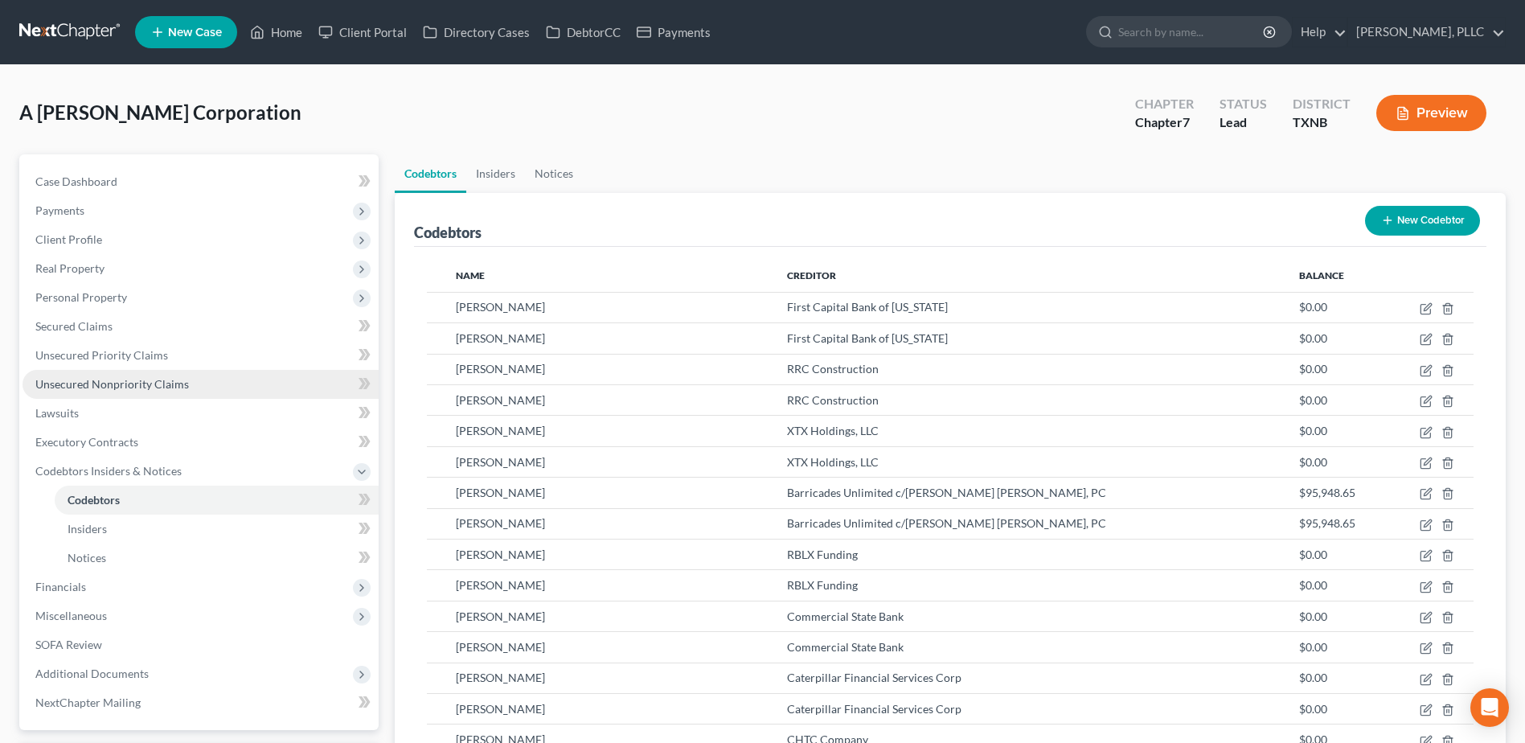
click at [159, 388] on span "Unsecured Nonpriority Claims" at bounding box center [112, 384] width 154 height 14
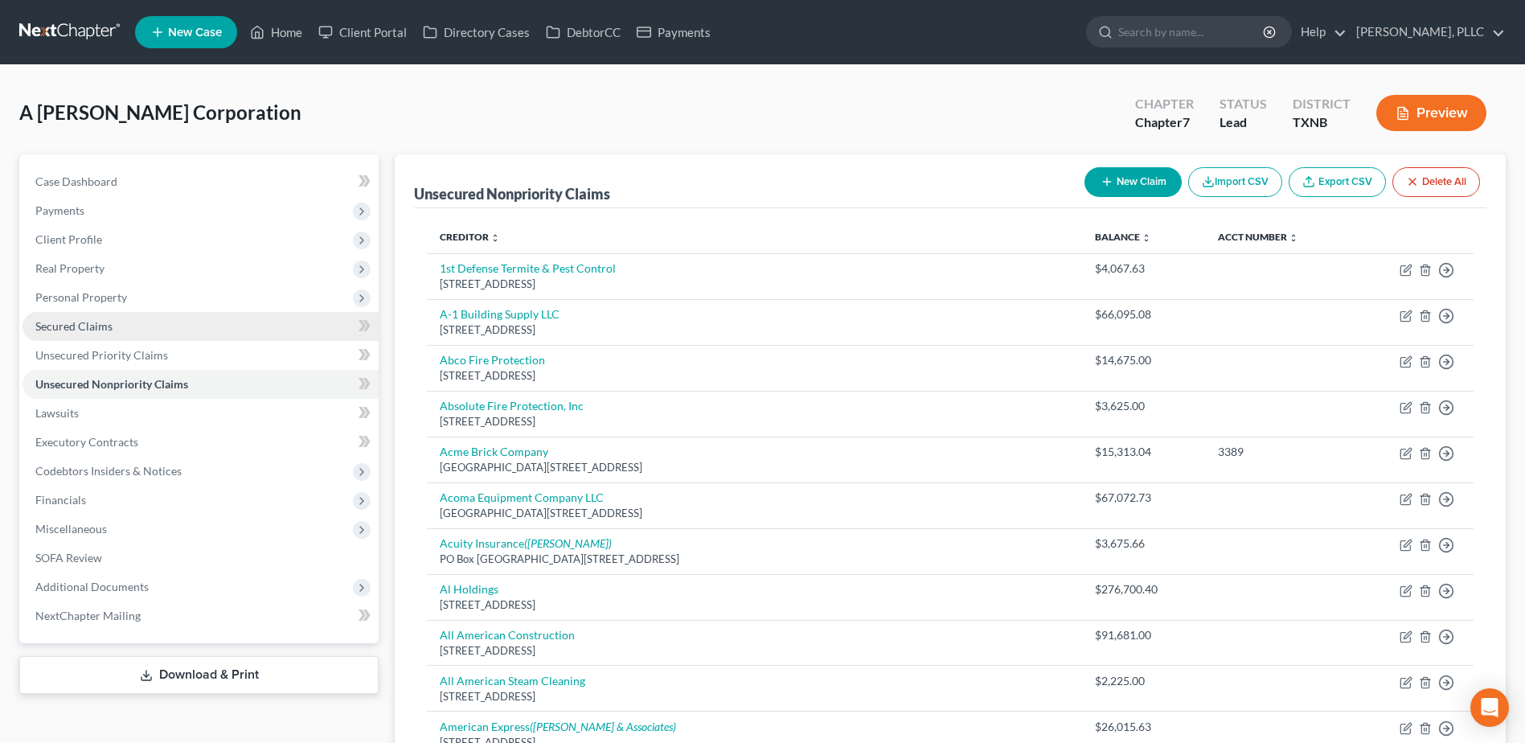
click at [87, 326] on span "Secured Claims" at bounding box center [73, 326] width 77 height 14
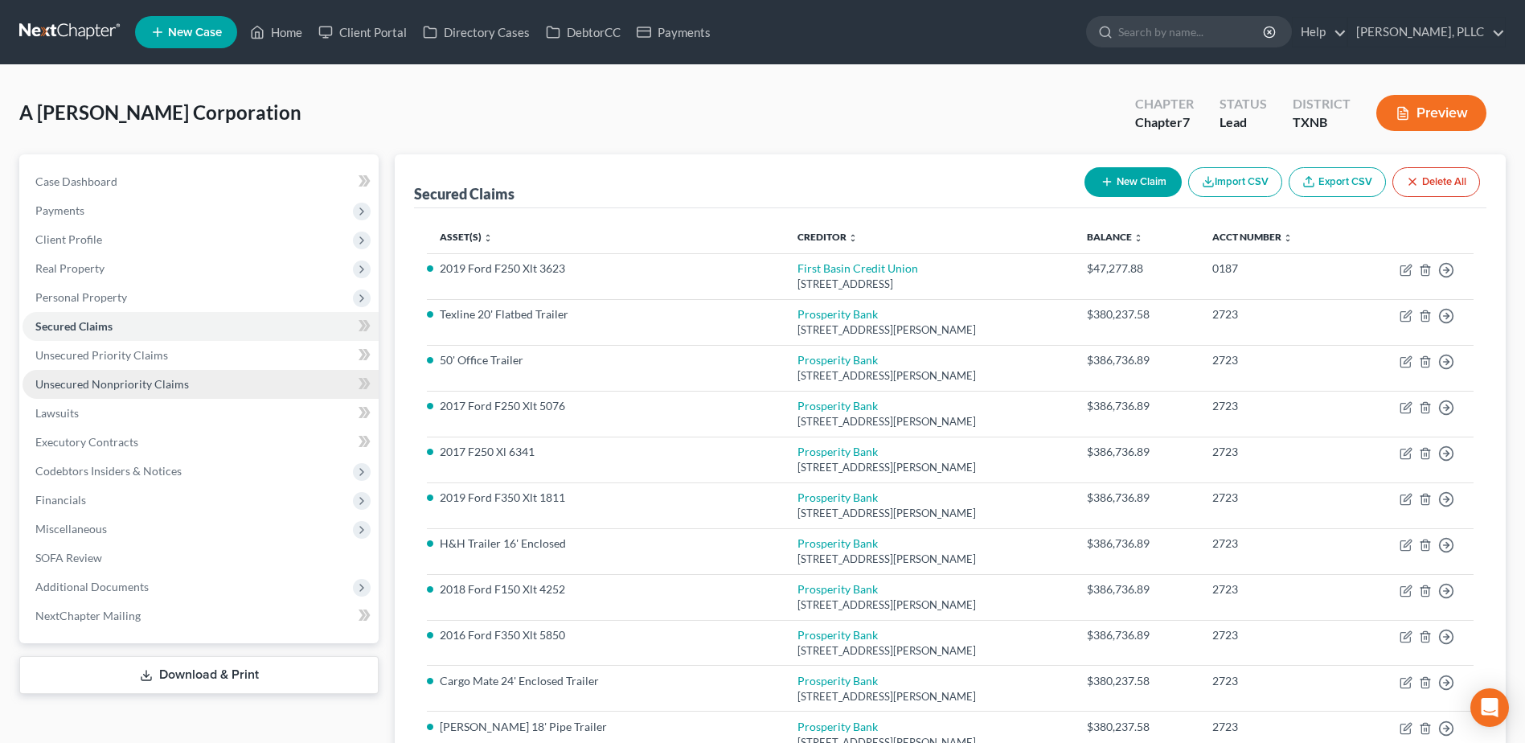
click at [110, 388] on span "Unsecured Nonpriority Claims" at bounding box center [112, 384] width 154 height 14
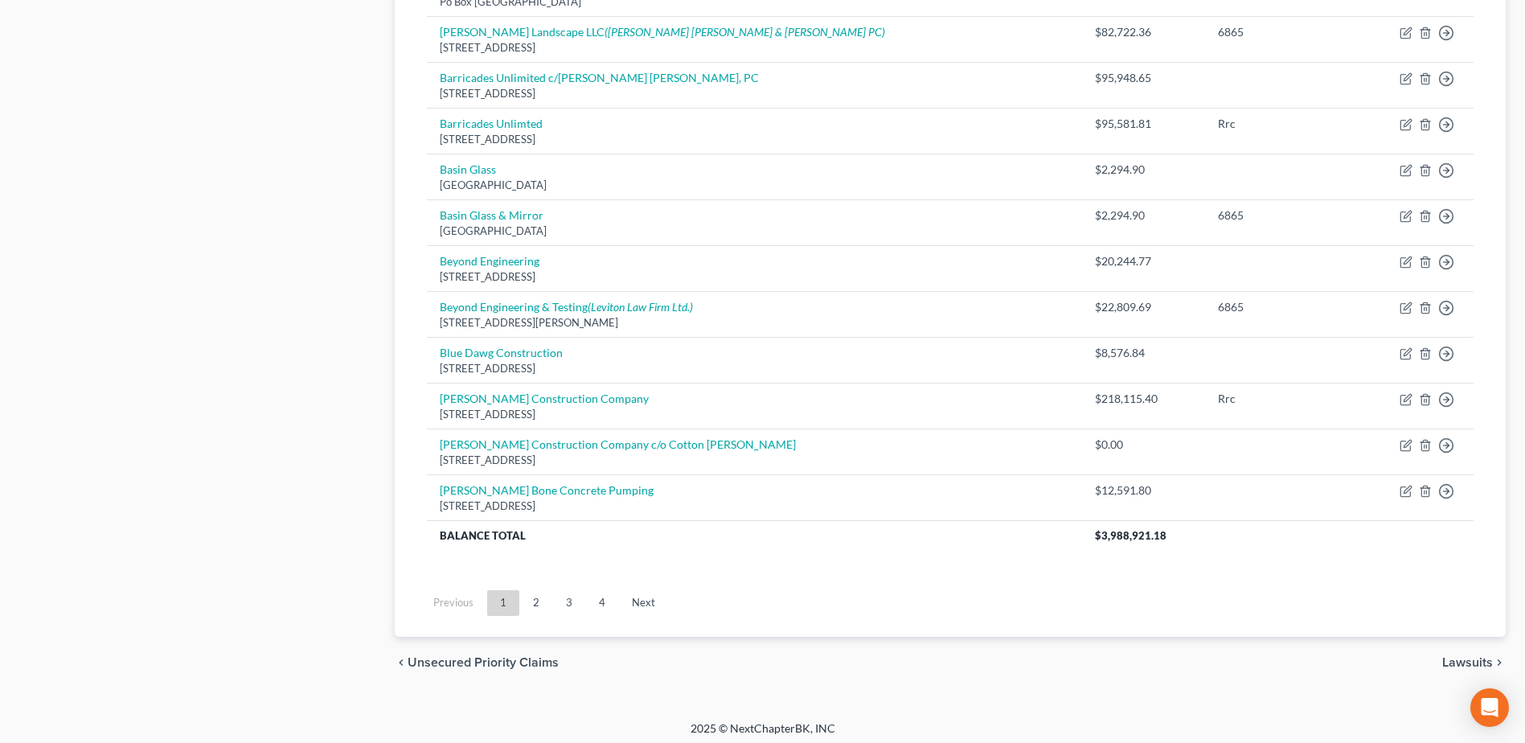
scroll to position [1114, 0]
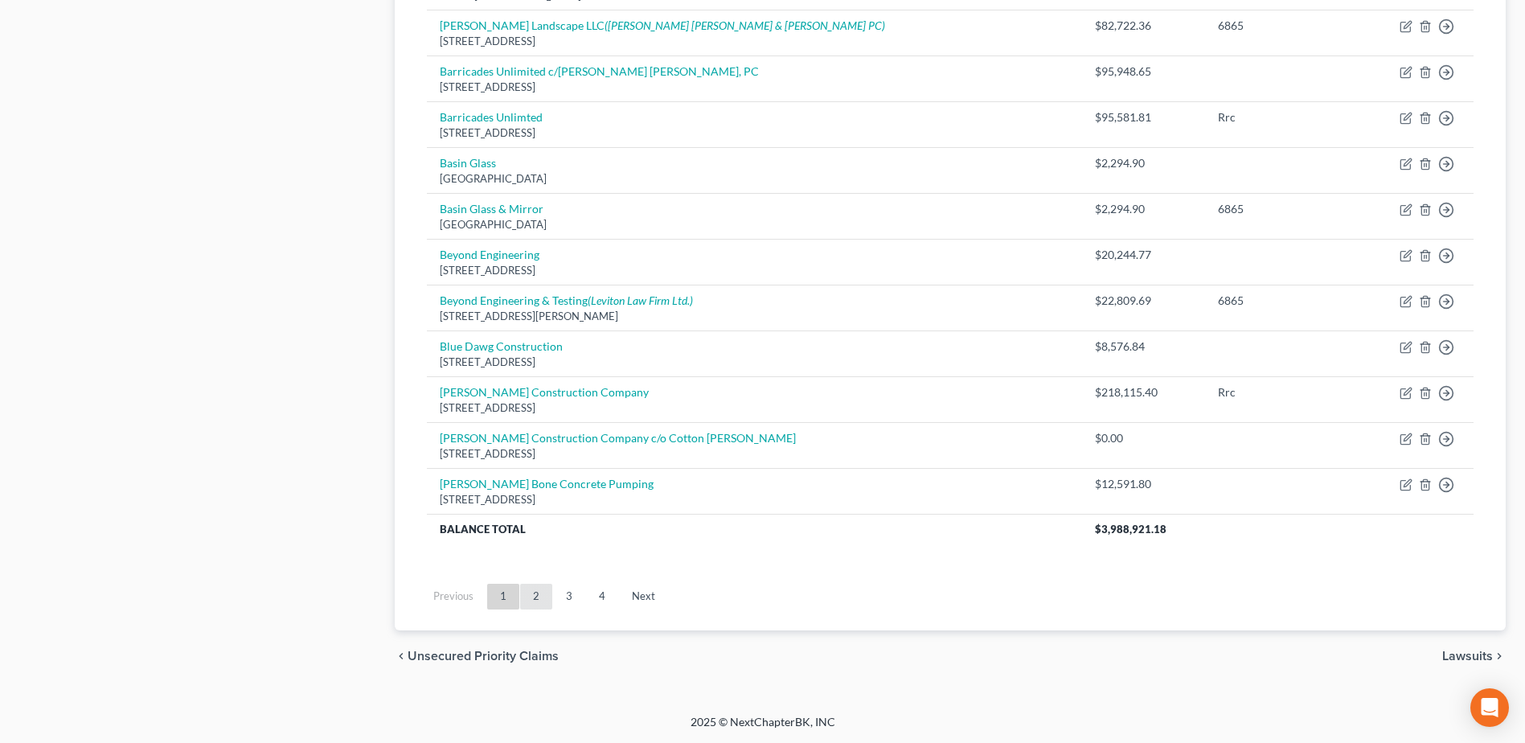
click at [535, 593] on link "2" at bounding box center [536, 597] width 32 height 26
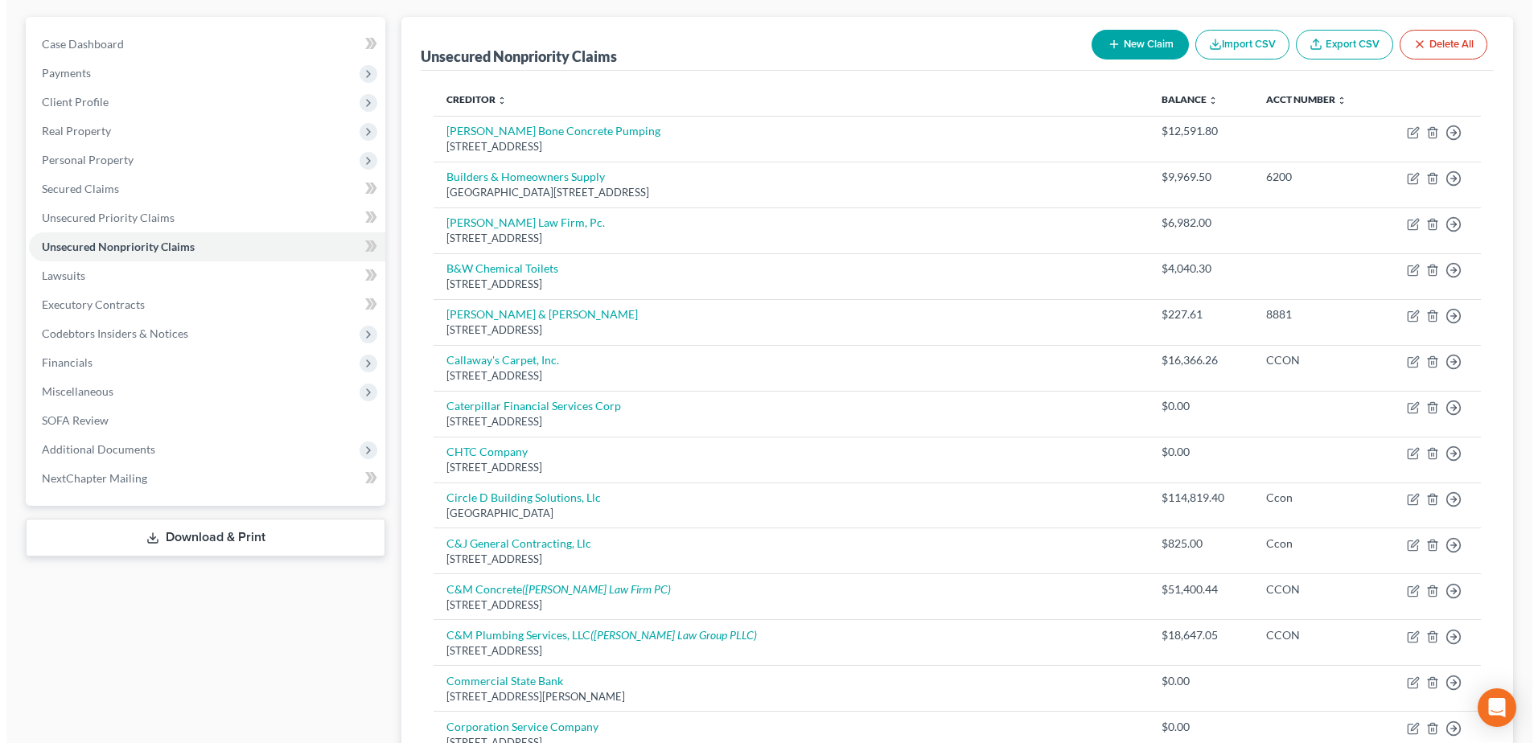
scroll to position [0, 0]
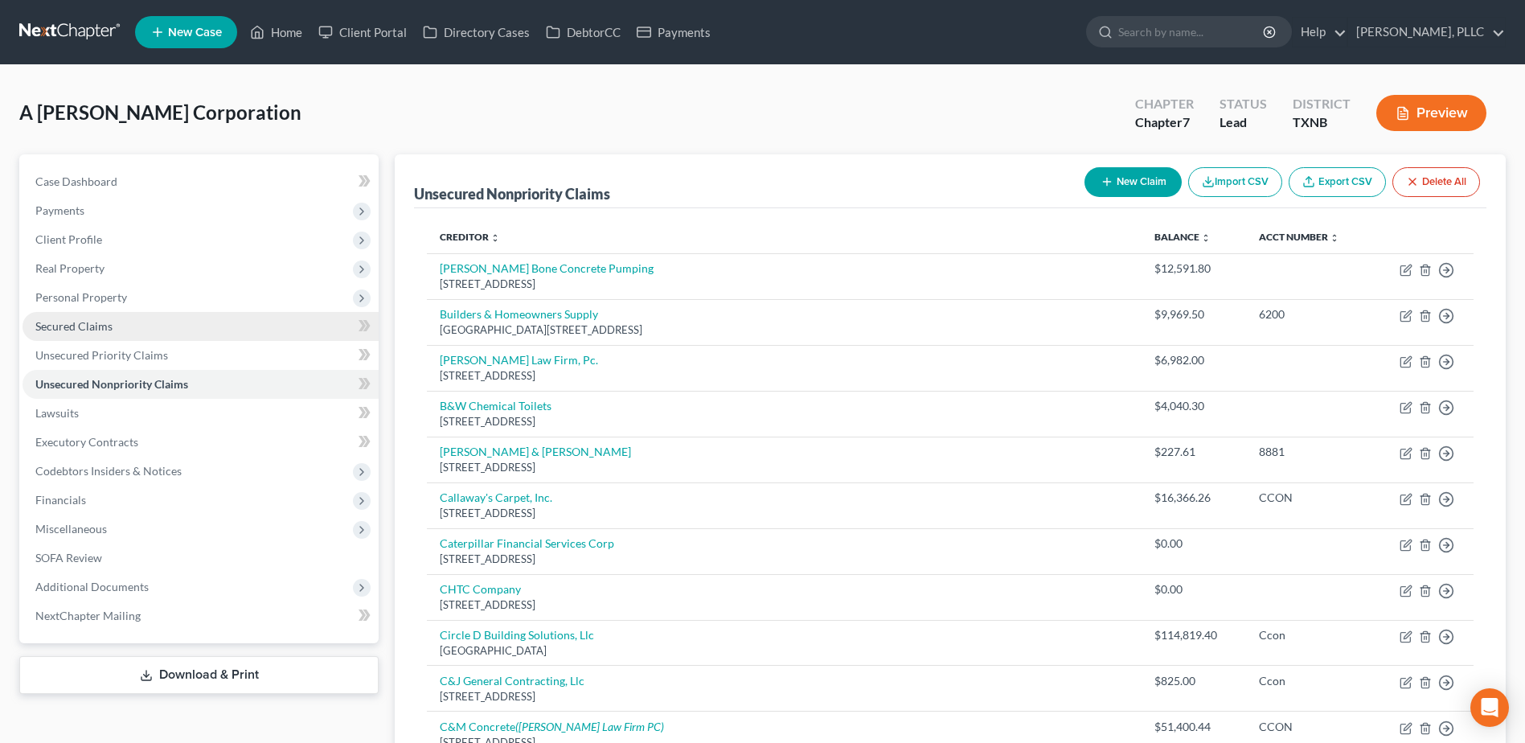
drag, startPoint x: 96, startPoint y: 329, endPoint x: 142, endPoint y: 333, distance: 45.2
click at [96, 328] on span "Secured Claims" at bounding box center [73, 326] width 77 height 14
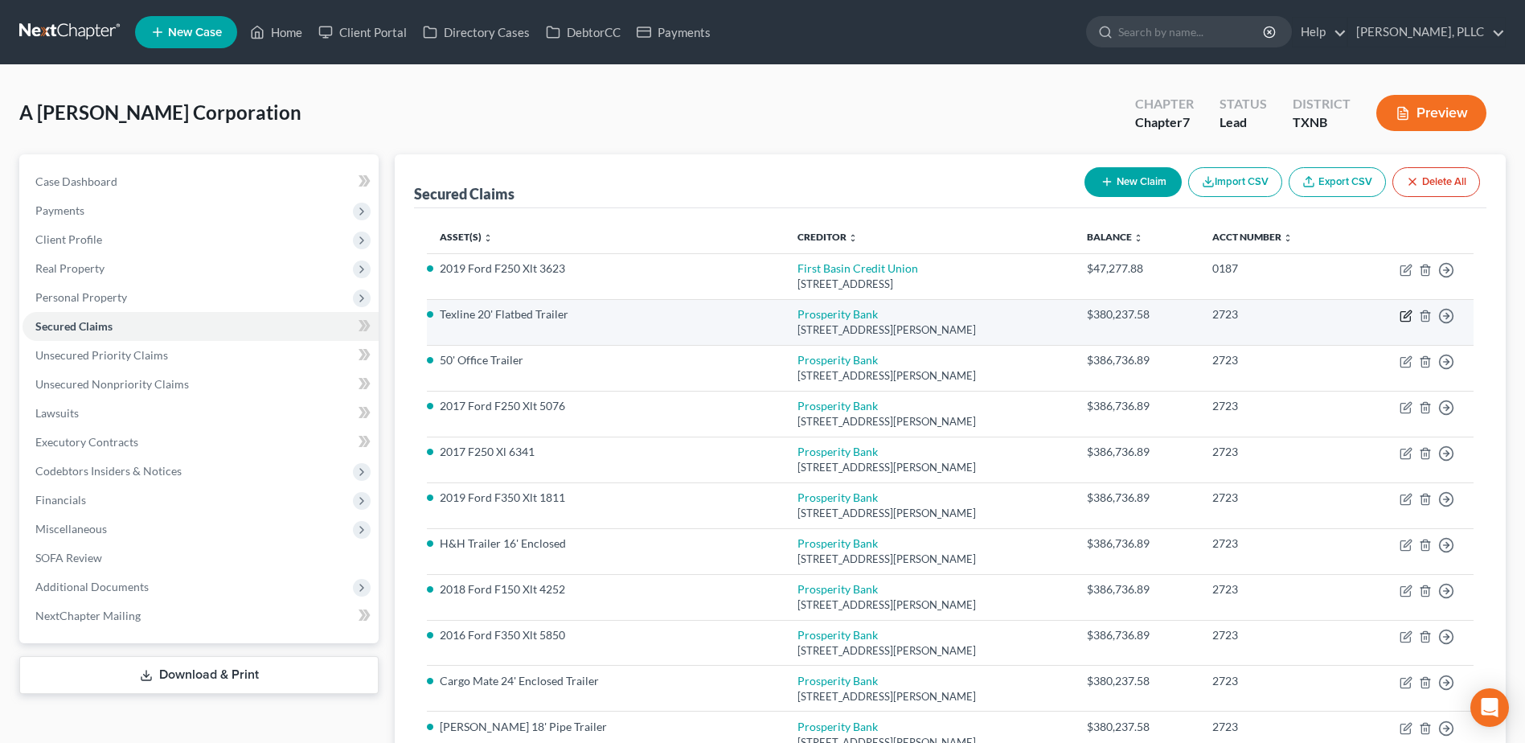
click at [1410, 315] on icon "button" at bounding box center [1406, 316] width 13 height 13
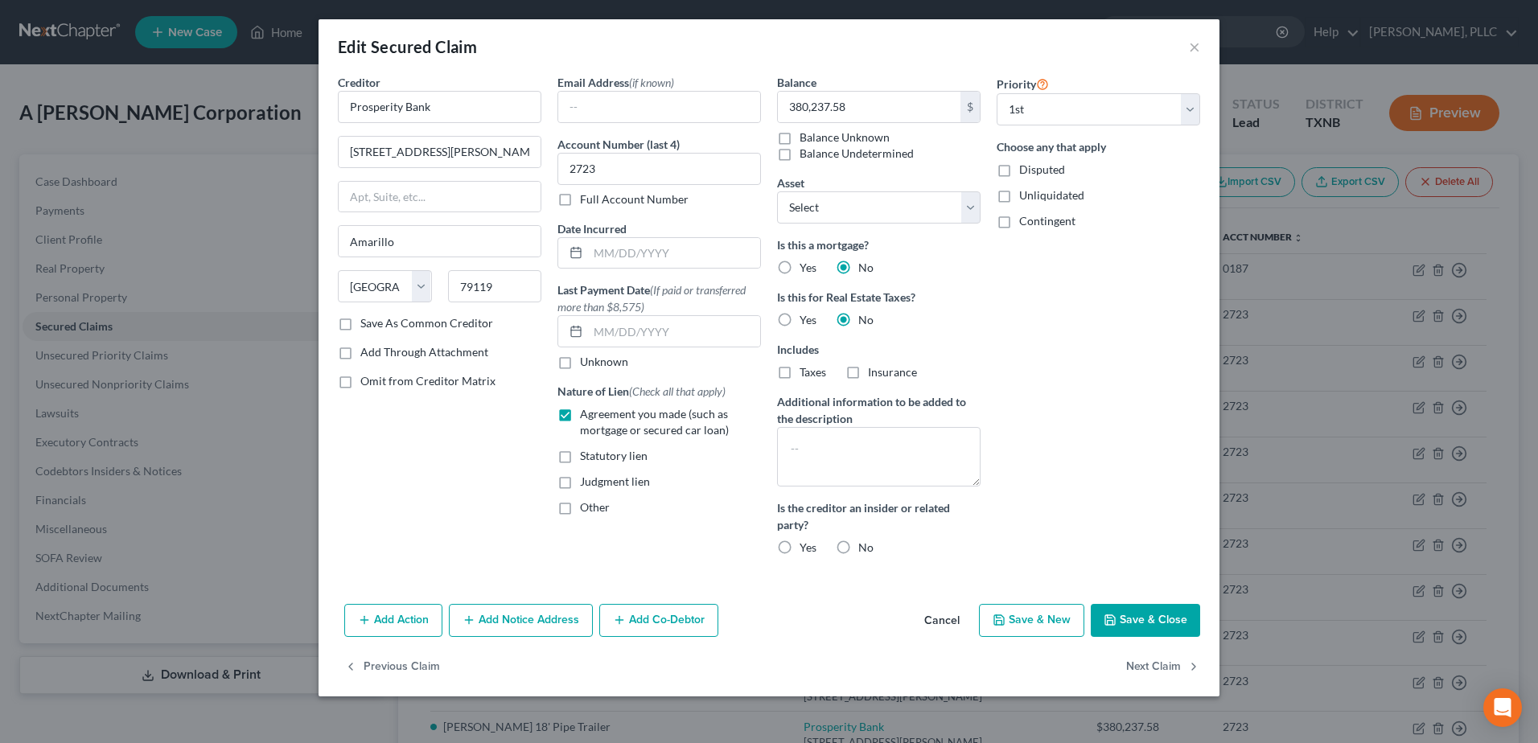
click at [518, 624] on button "Add Notice Address" at bounding box center [521, 621] width 144 height 34
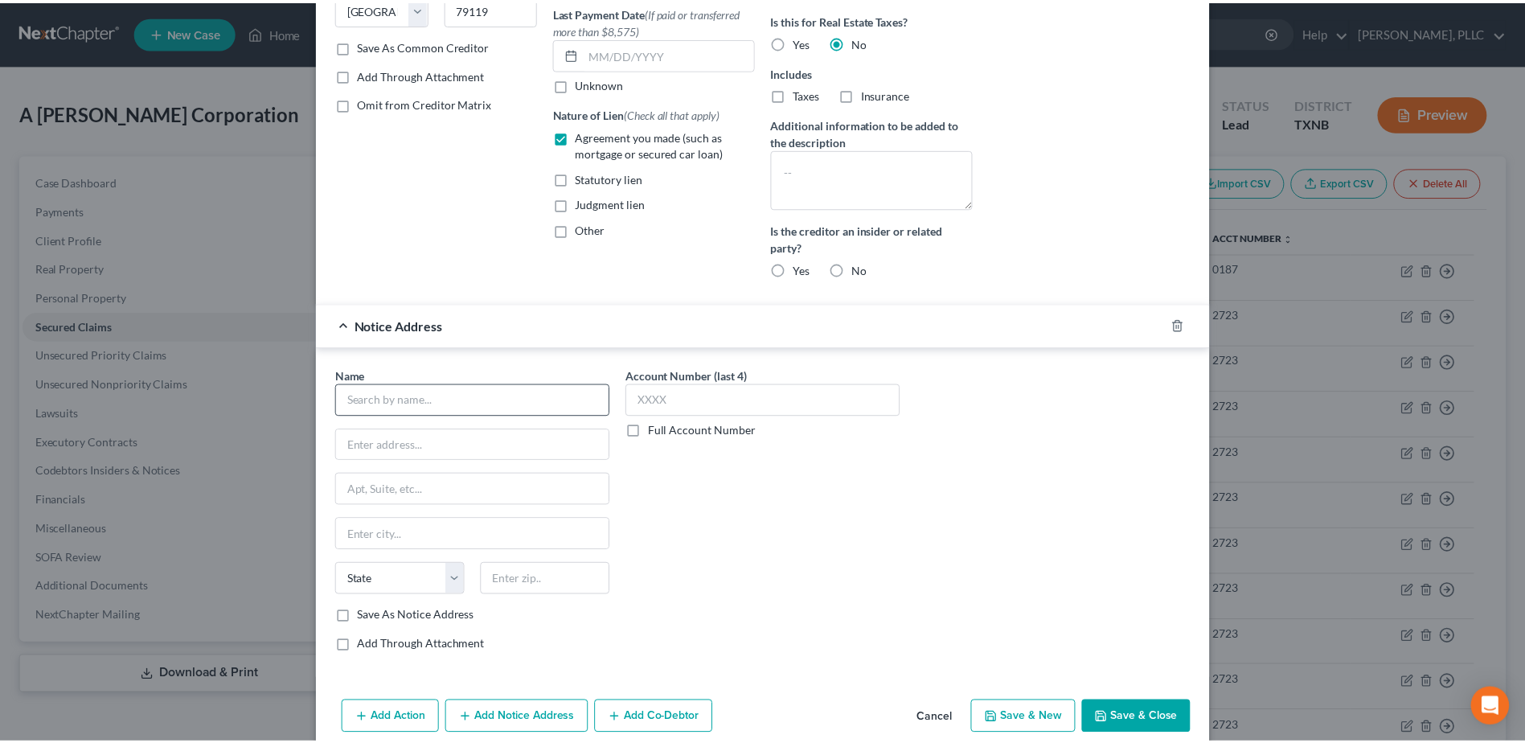
scroll to position [322, 0]
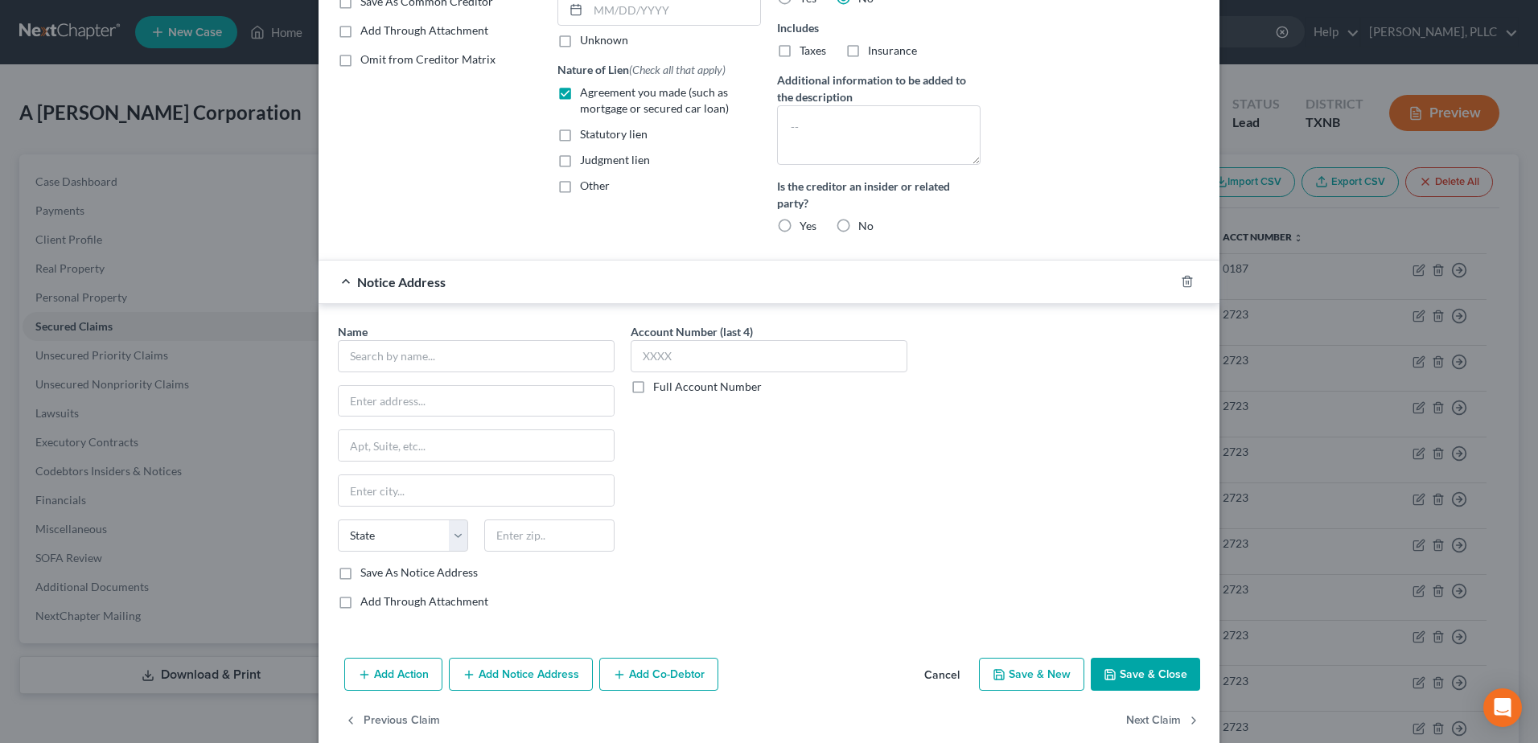
click at [934, 677] on button "Cancel" at bounding box center [941, 675] width 61 height 32
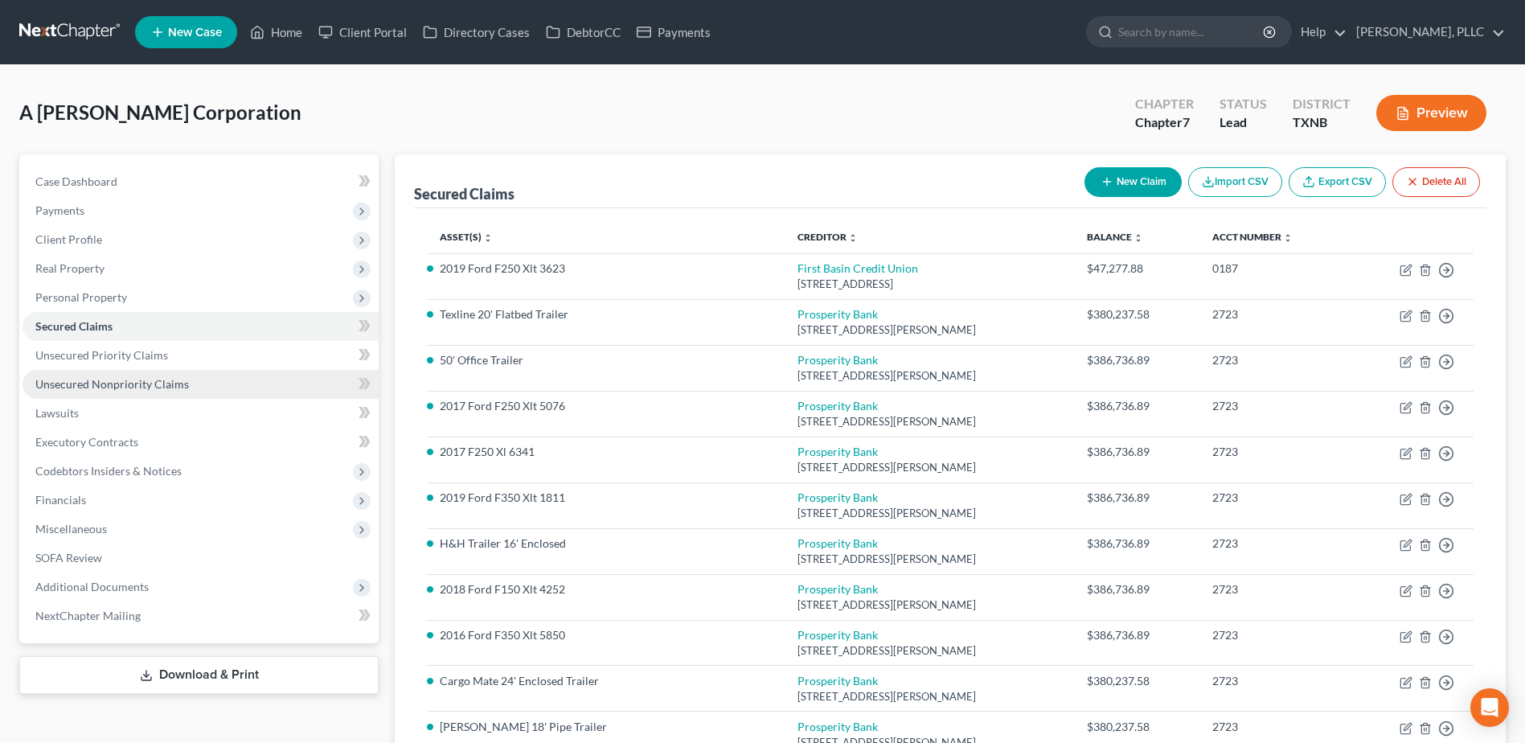
click at [184, 383] on span "Unsecured Nonpriority Claims" at bounding box center [112, 384] width 154 height 14
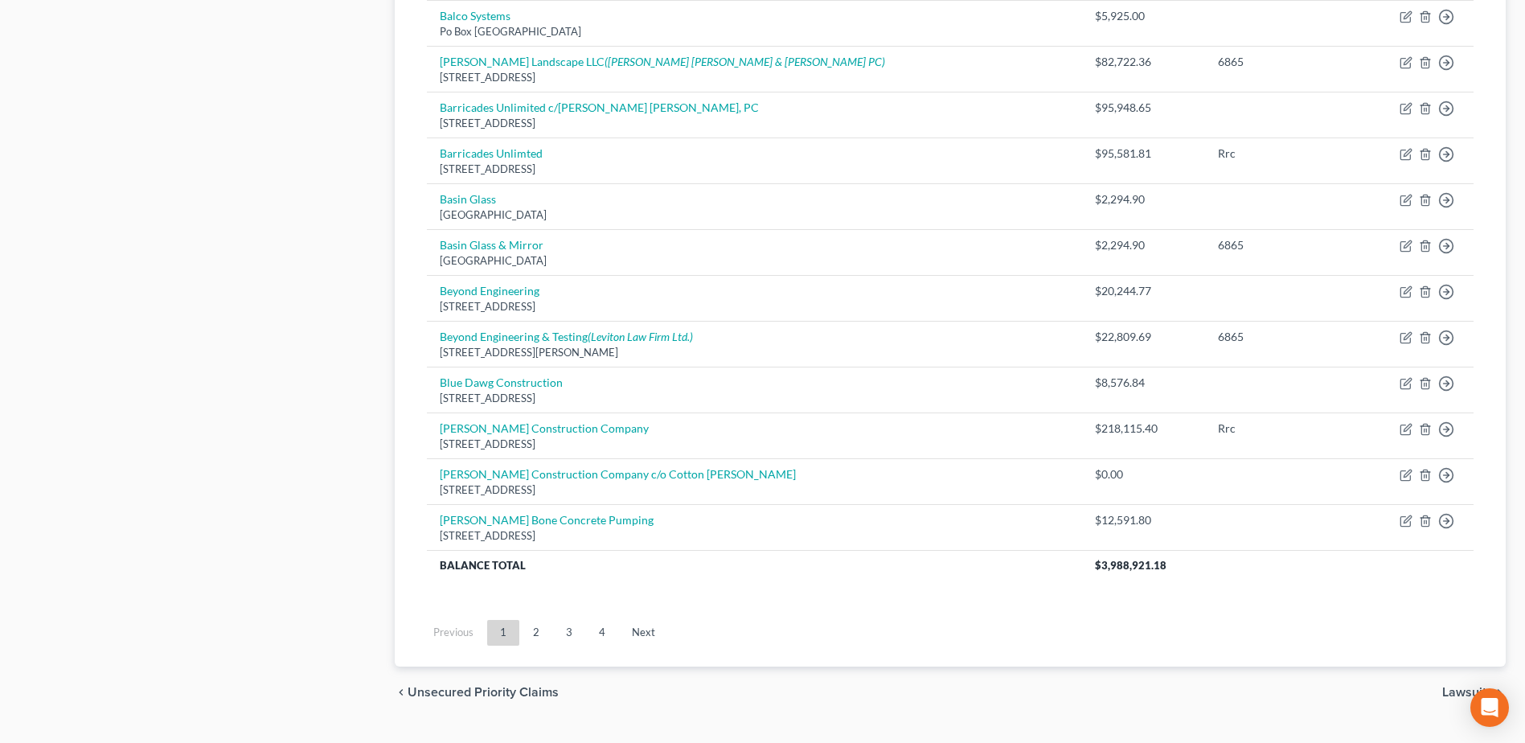
scroll to position [1114, 0]
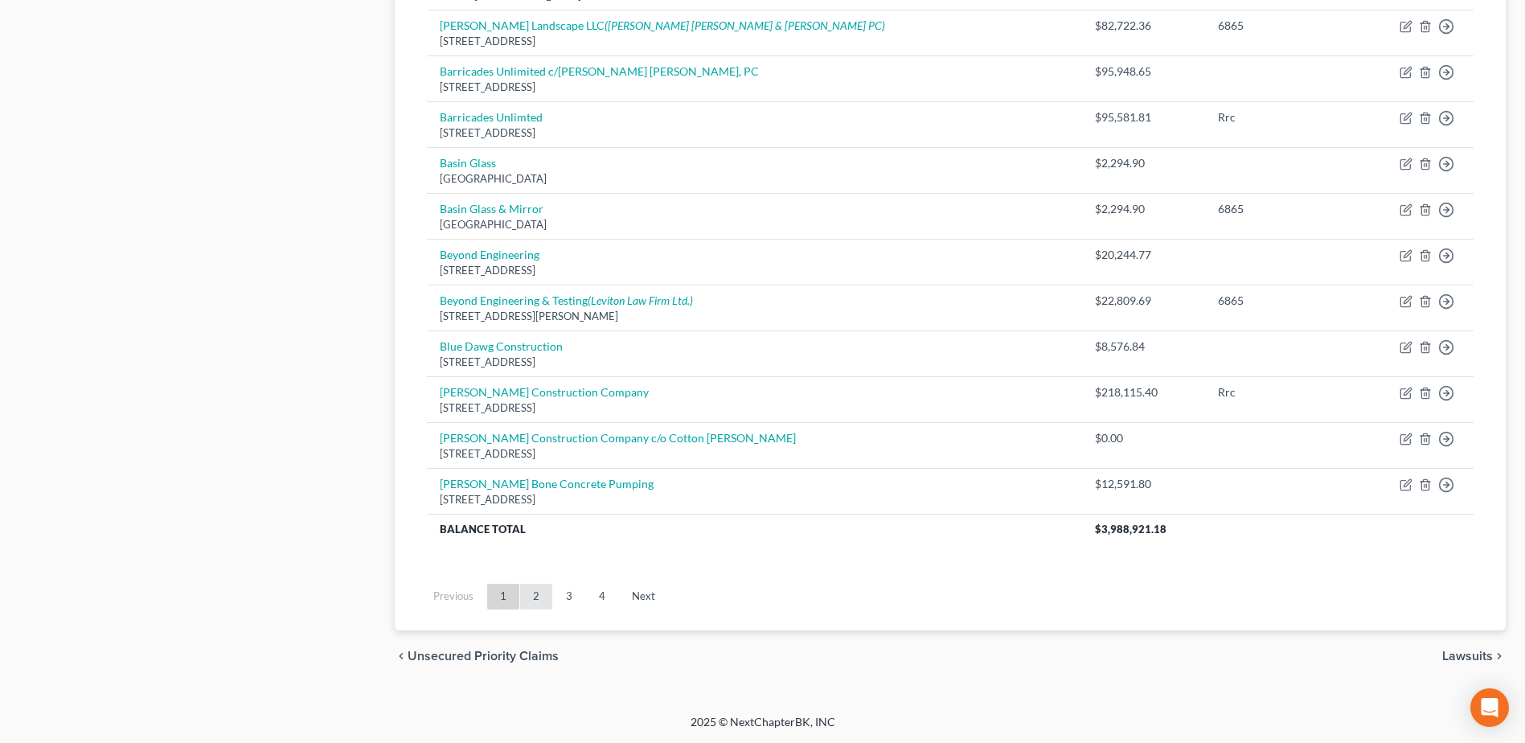
click at [535, 594] on link "2" at bounding box center [536, 597] width 32 height 26
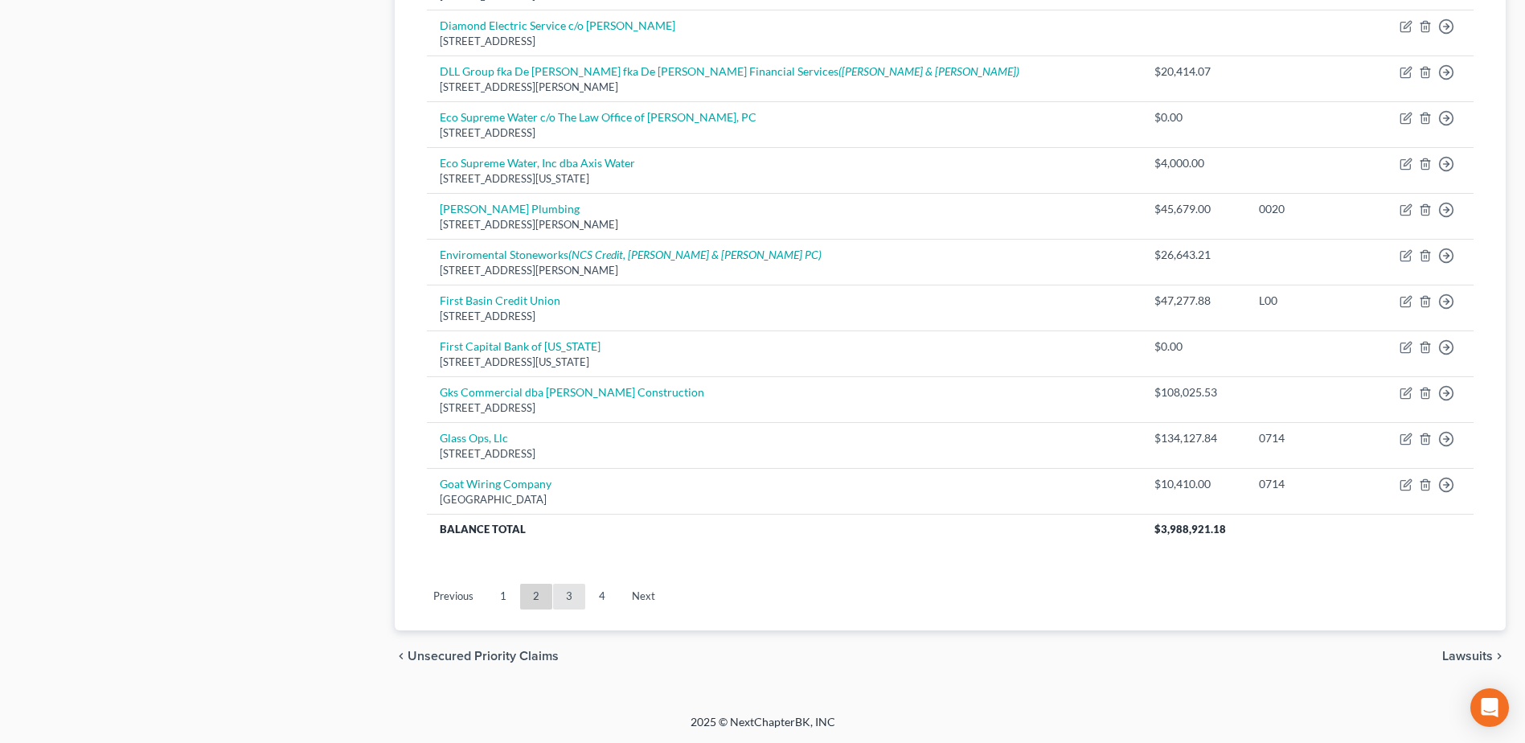
click at [573, 601] on link "3" at bounding box center [569, 597] width 32 height 26
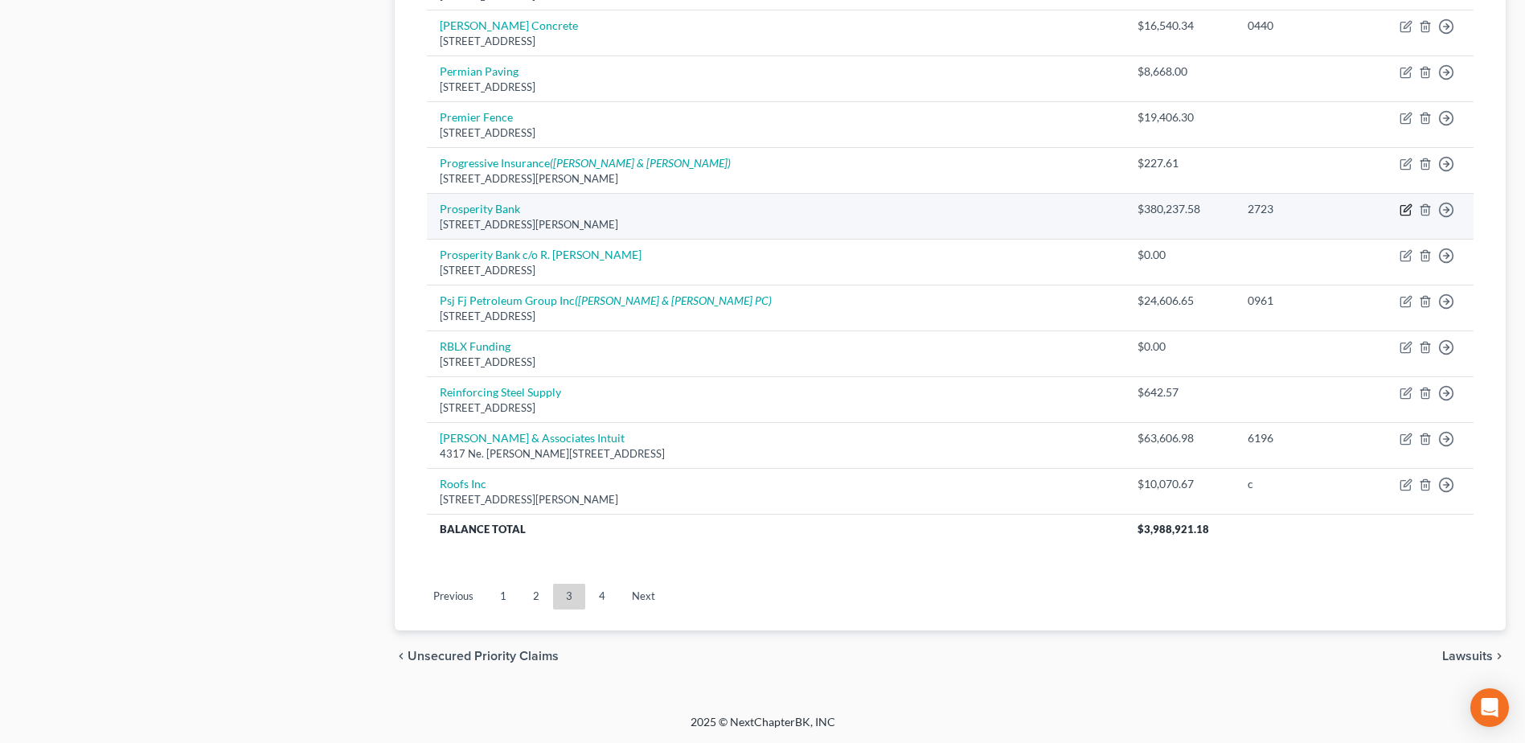
click at [1409, 205] on icon "button" at bounding box center [1406, 209] width 13 height 13
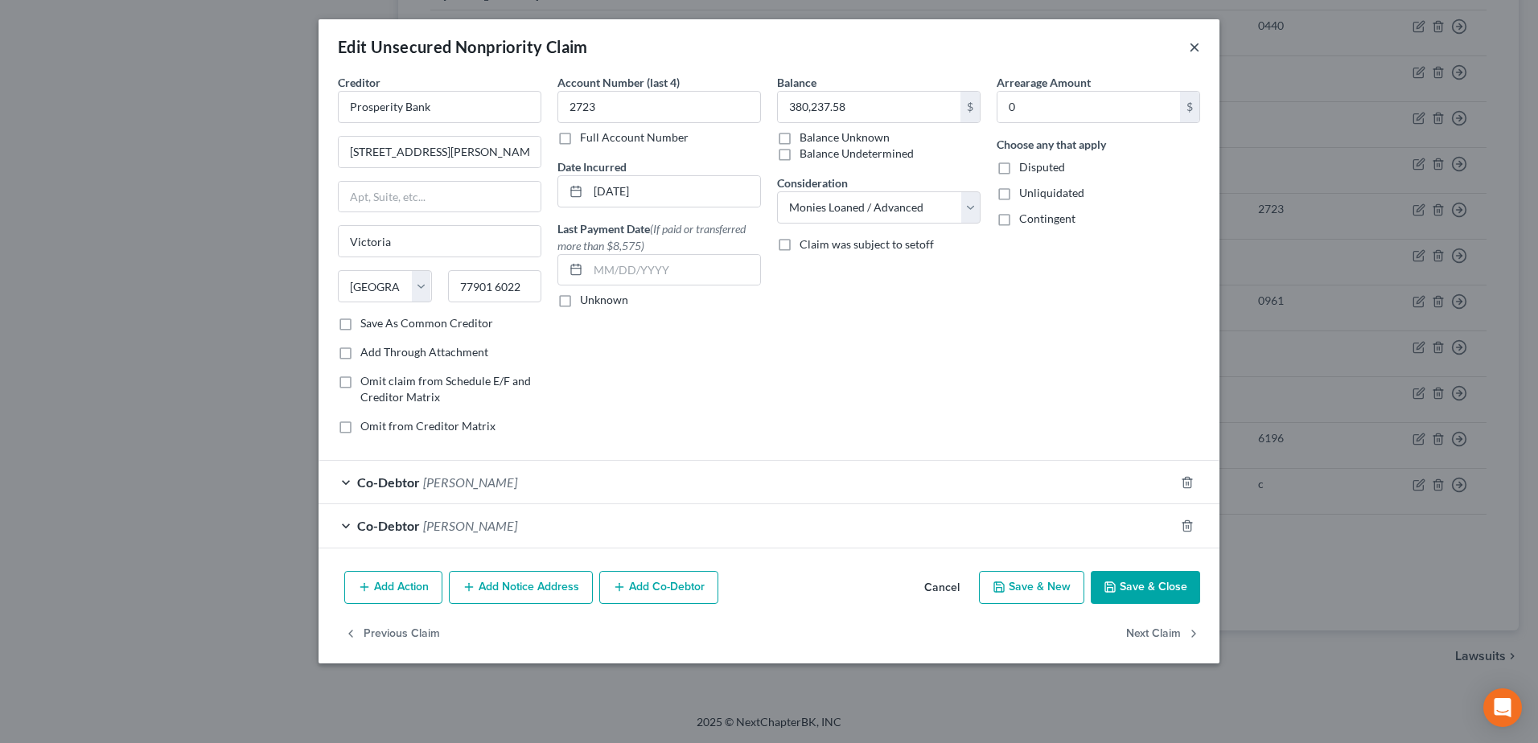
click at [1196, 51] on button "×" at bounding box center [1194, 46] width 11 height 19
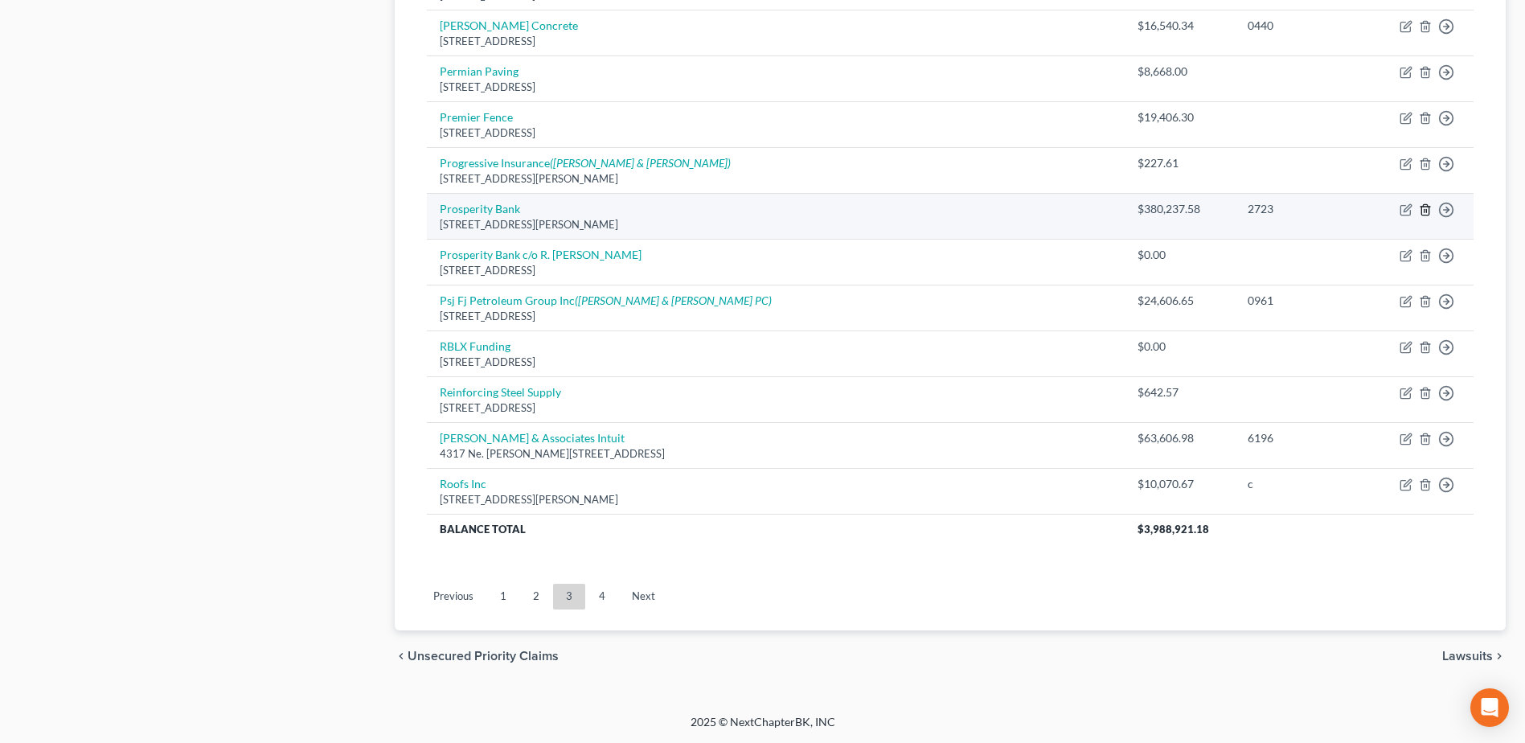
click at [1423, 213] on icon "button" at bounding box center [1425, 210] width 7 height 10
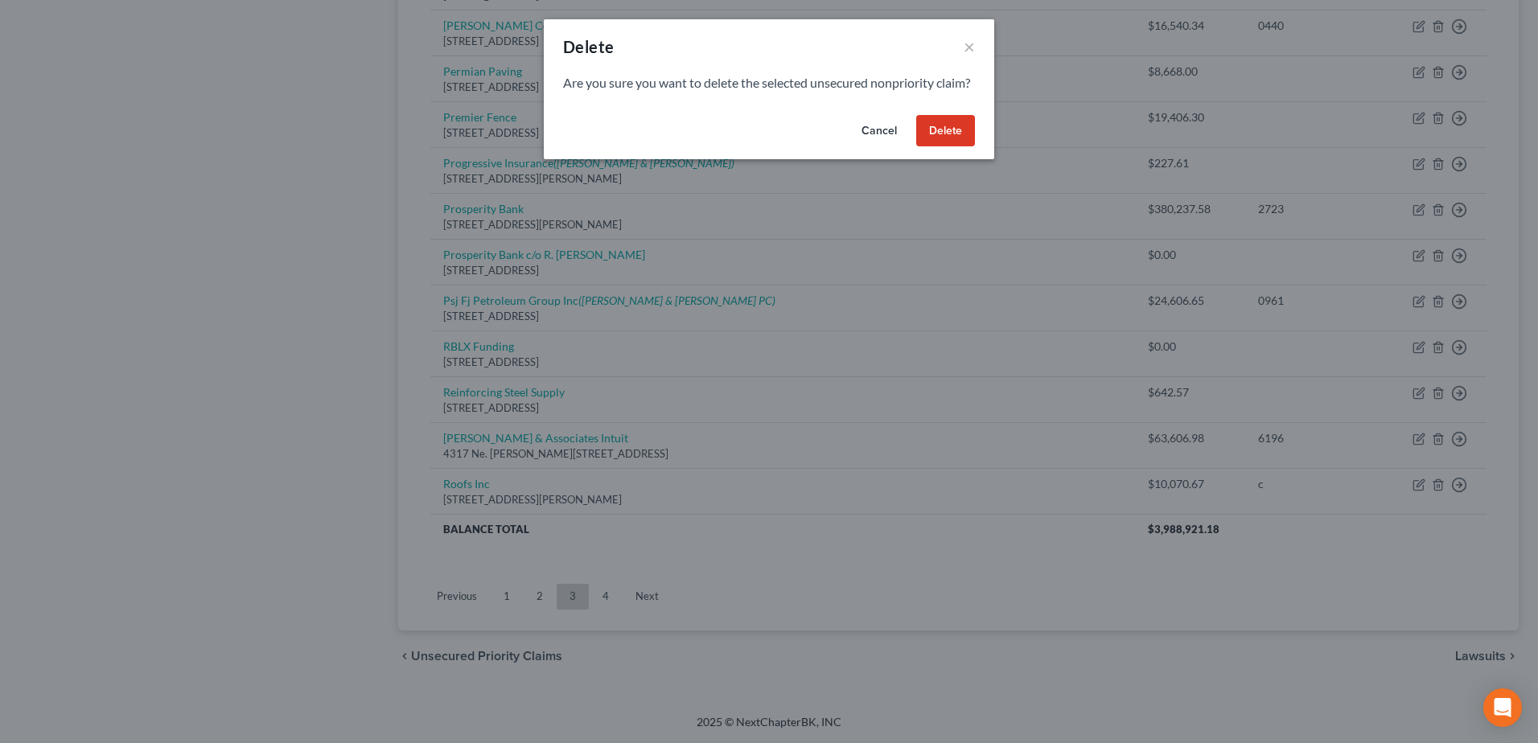
click at [875, 146] on button "Cancel" at bounding box center [878, 131] width 61 height 32
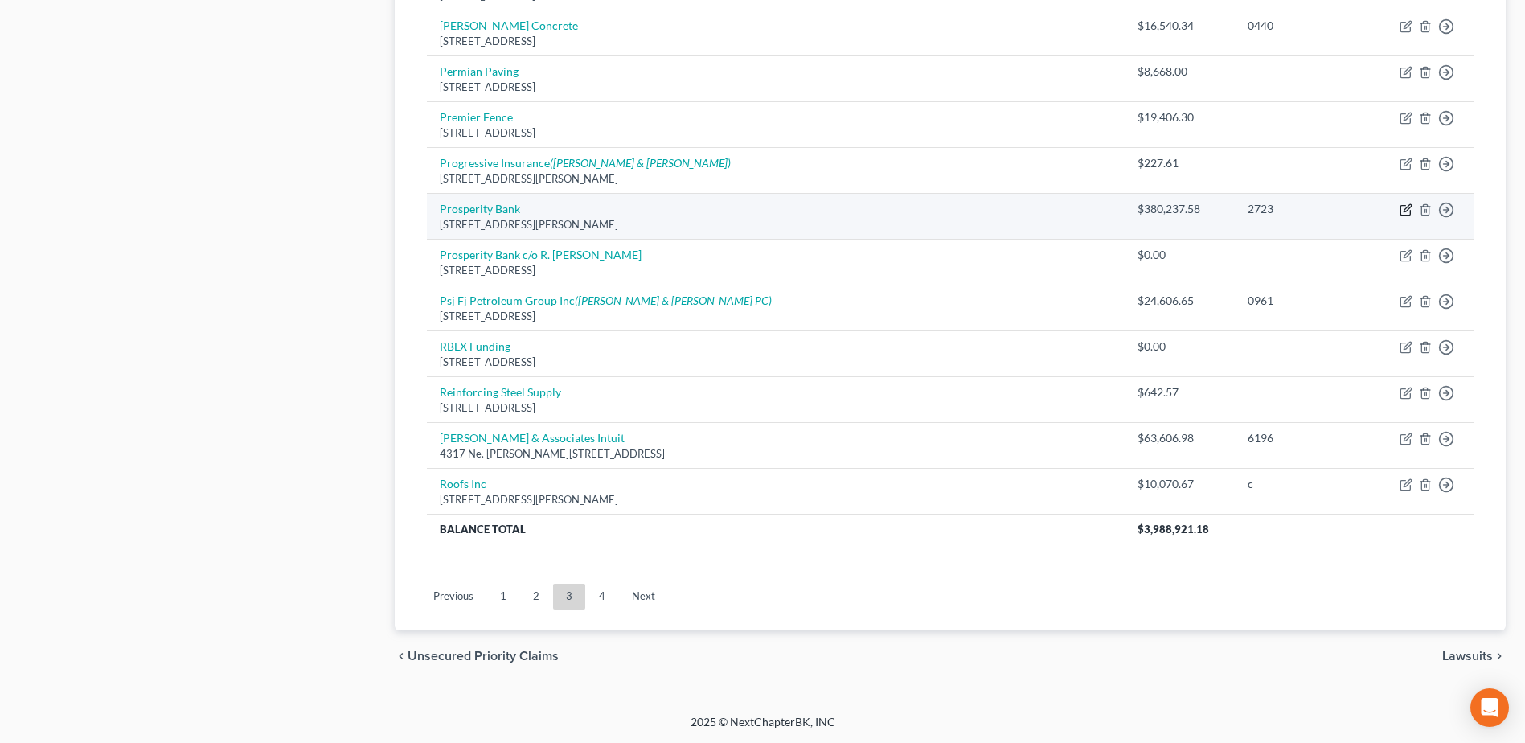
click at [1406, 210] on icon "button" at bounding box center [1406, 209] width 13 height 13
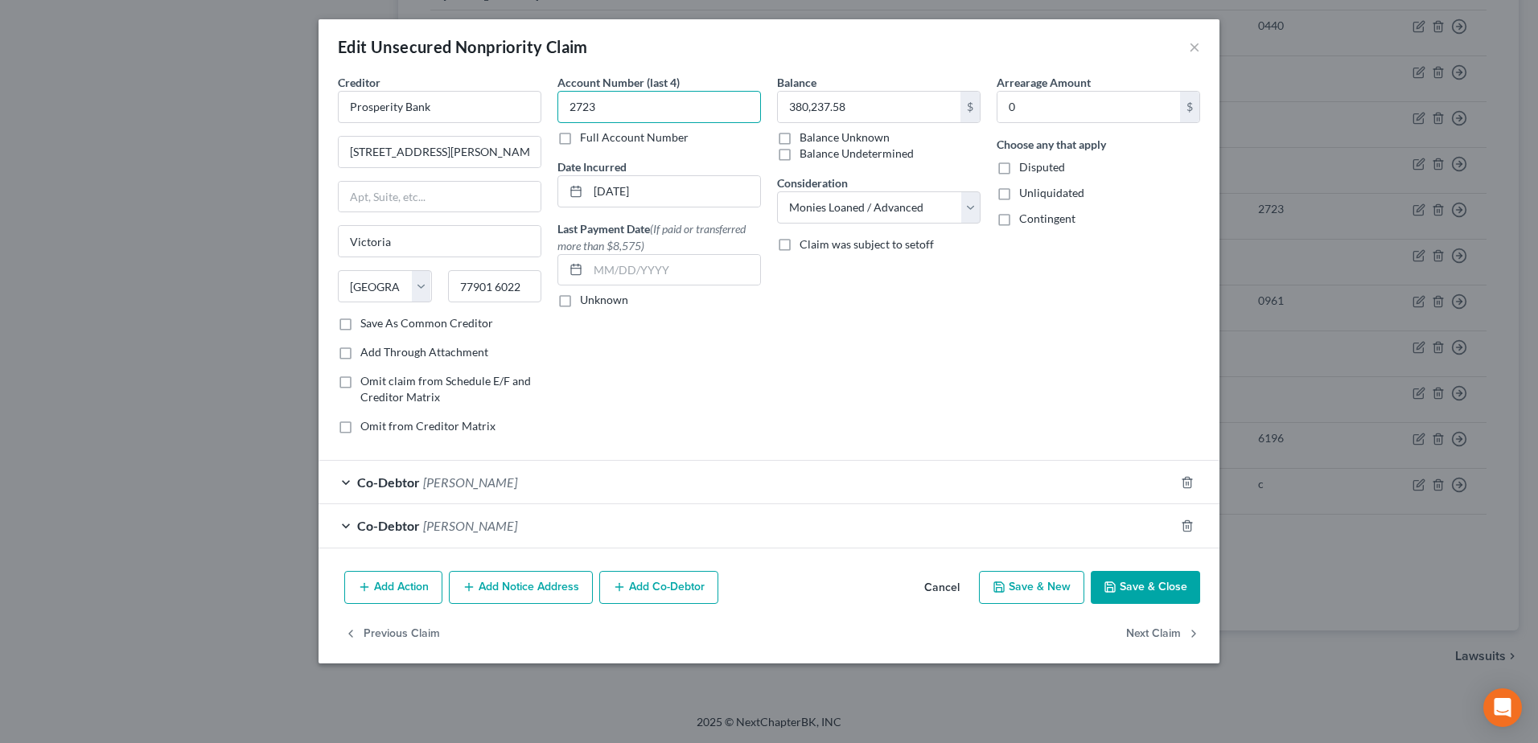
drag, startPoint x: 631, startPoint y: 110, endPoint x: 558, endPoint y: 113, distance: 73.2
click at [556, 110] on div "Account Number (last 4) 2723 Full Account Number Date Incurred [DATE] Last Paym…" at bounding box center [659, 260] width 220 height 373
click at [893, 111] on input "380,237.58" at bounding box center [869, 107] width 183 height 31
drag, startPoint x: 690, startPoint y: 107, endPoint x: 553, endPoint y: 113, distance: 136.9
click at [553, 113] on div "Account Number (last 4) 2723 Full Account Number Date Incurred [DATE] Last Paym…" at bounding box center [659, 260] width 220 height 373
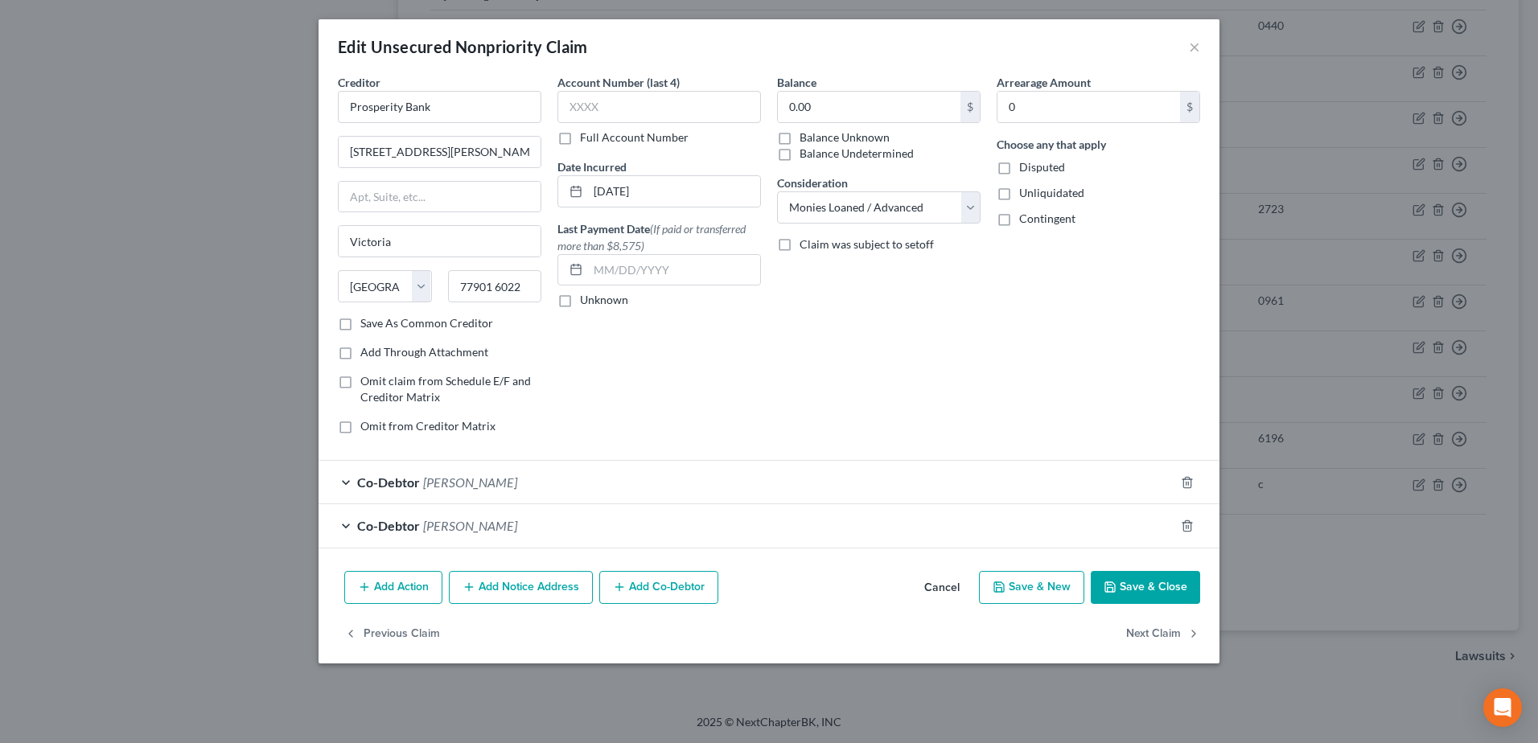
click at [556, 581] on button "Add Notice Address" at bounding box center [521, 588] width 144 height 34
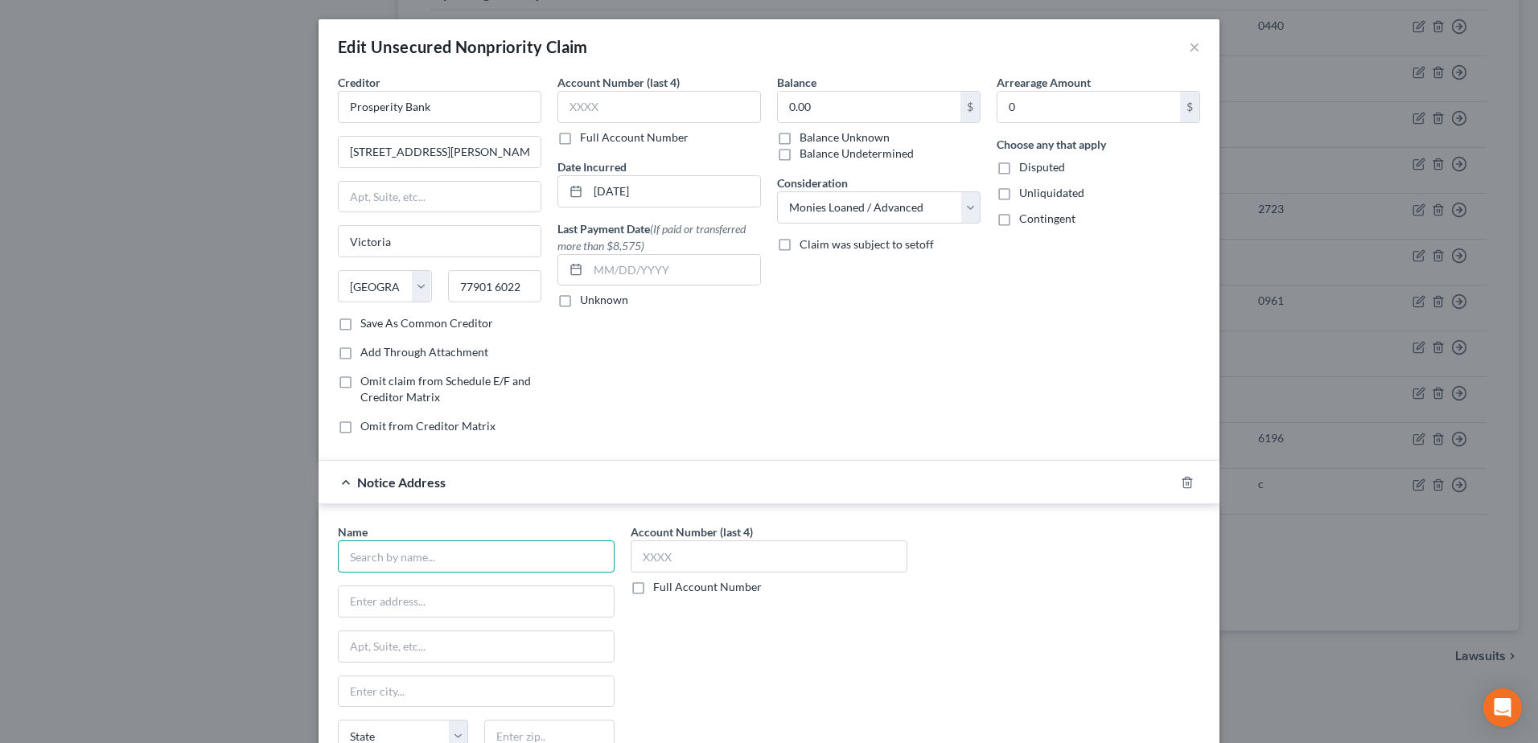
click at [499, 553] on input "text" at bounding box center [476, 556] width 277 height 32
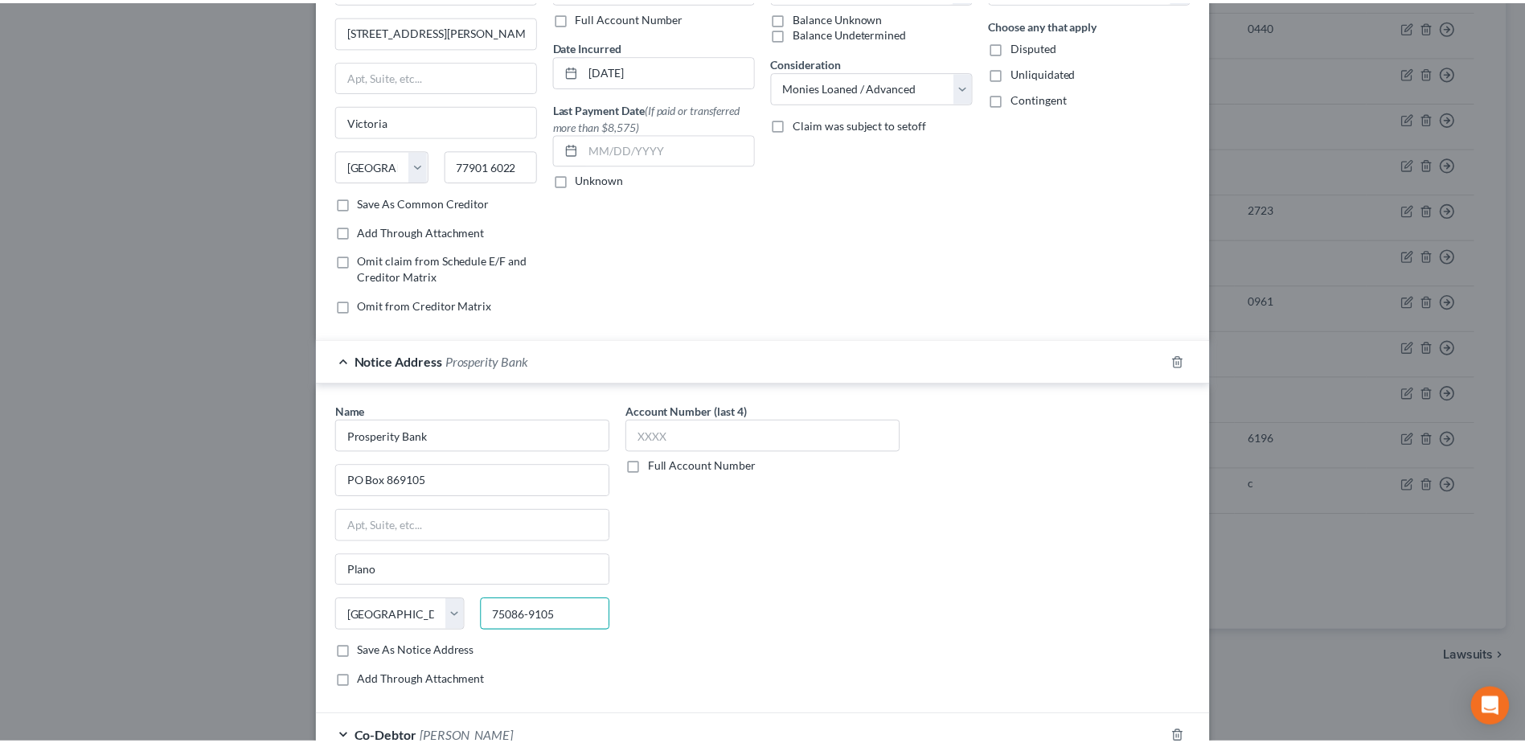
scroll to position [315, 0]
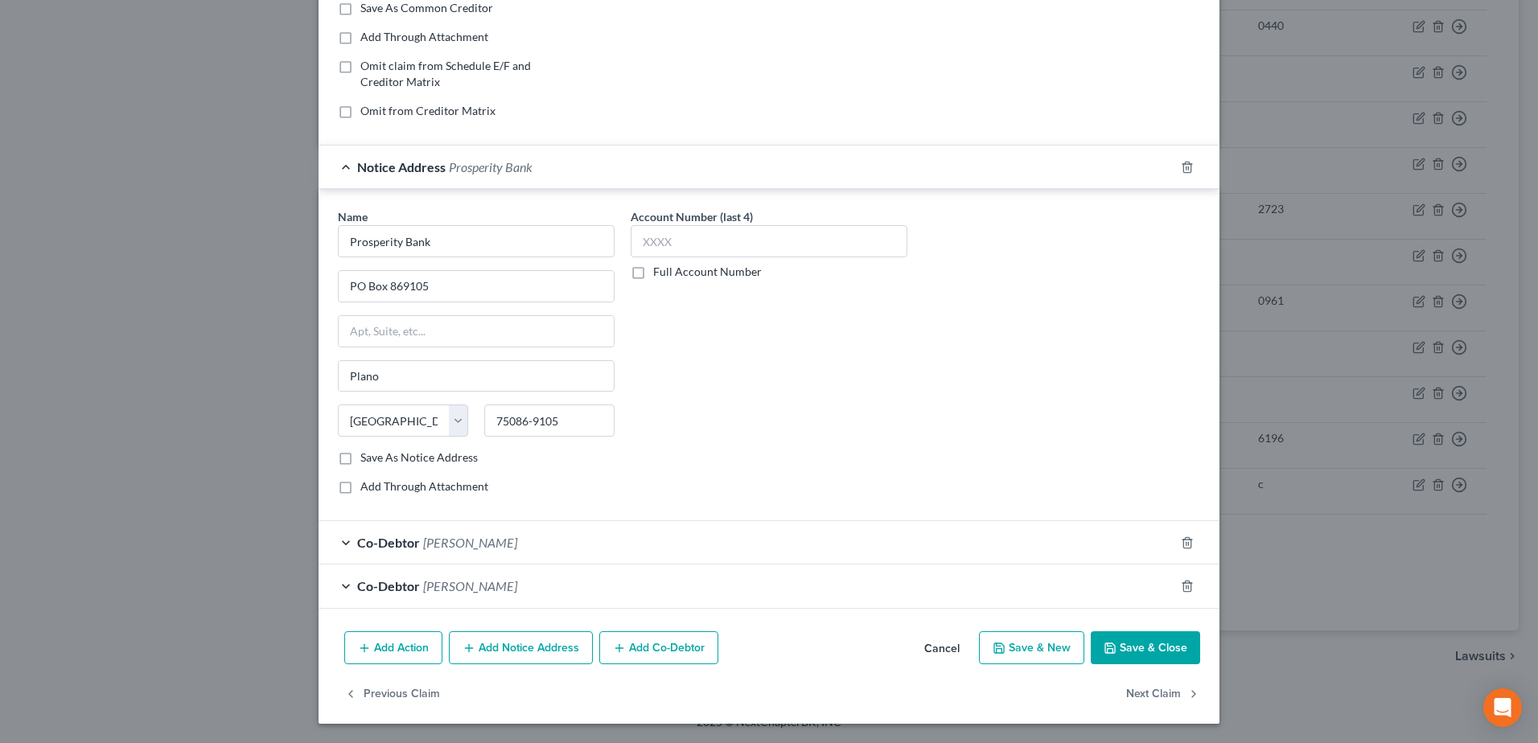
click at [1121, 650] on button "Save & Close" at bounding box center [1144, 648] width 109 height 34
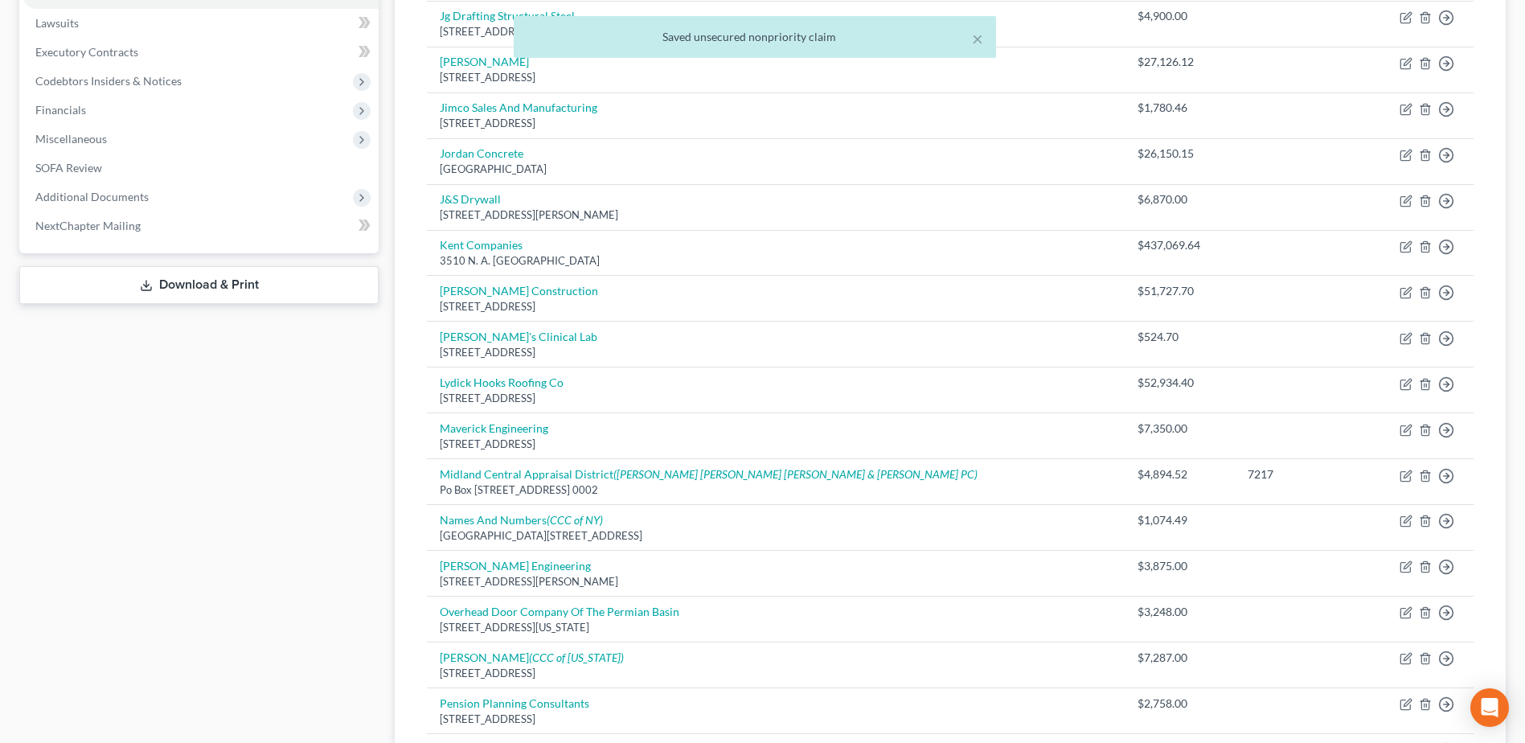
scroll to position [0, 0]
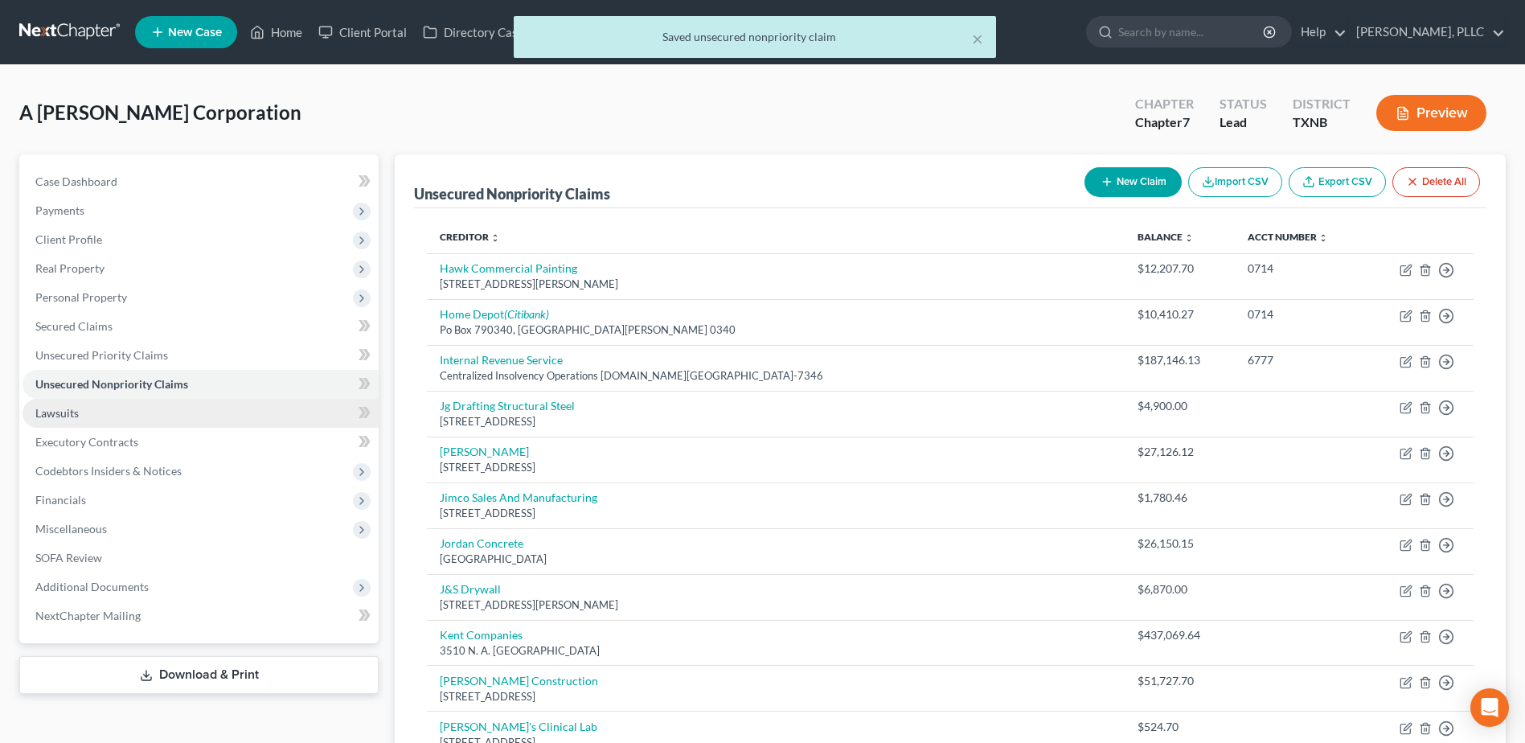
click at [96, 416] on link "Lawsuits" at bounding box center [201, 413] width 356 height 29
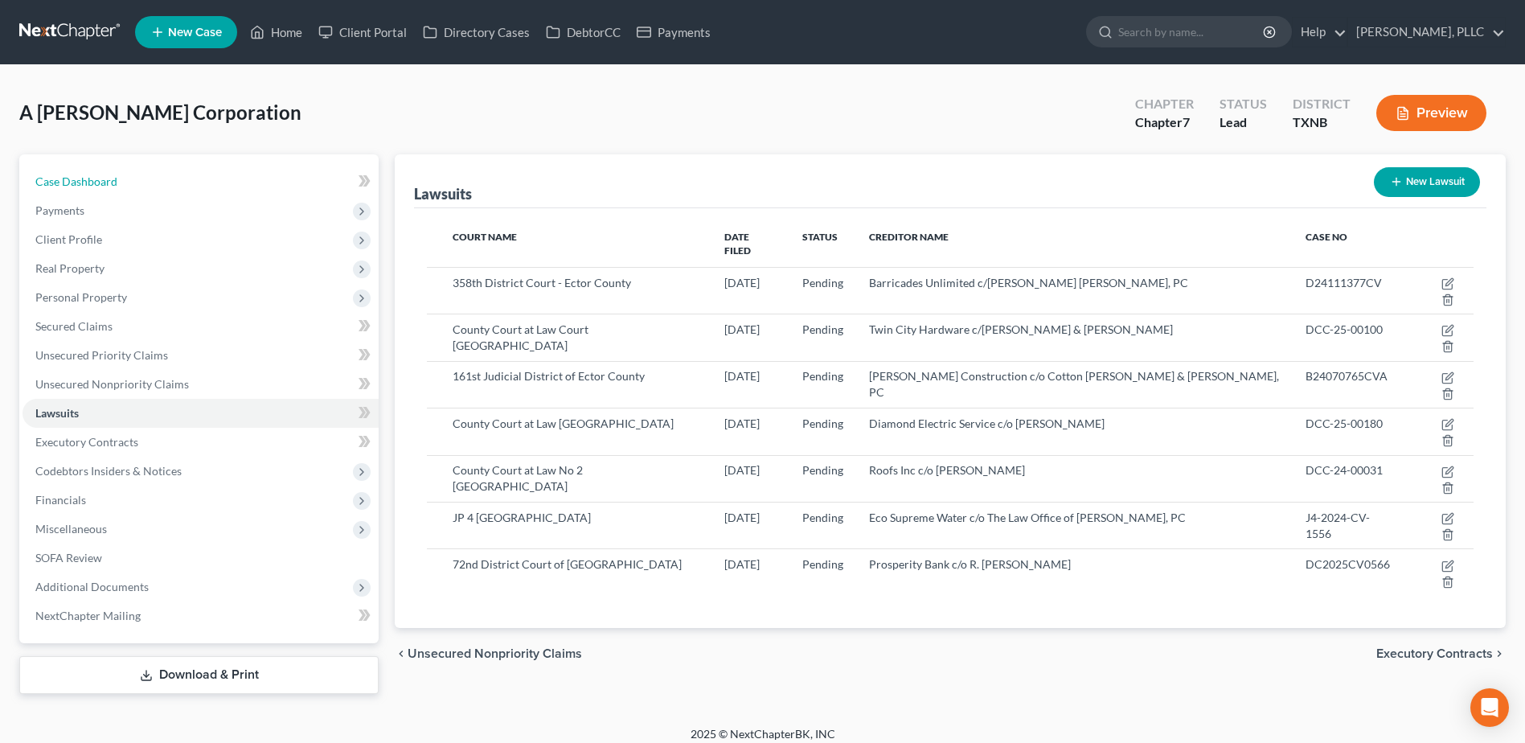
drag, startPoint x: 78, startPoint y: 181, endPoint x: 0, endPoint y: 183, distance: 78.0
click at [78, 181] on span "Case Dashboard" at bounding box center [76, 182] width 82 height 14
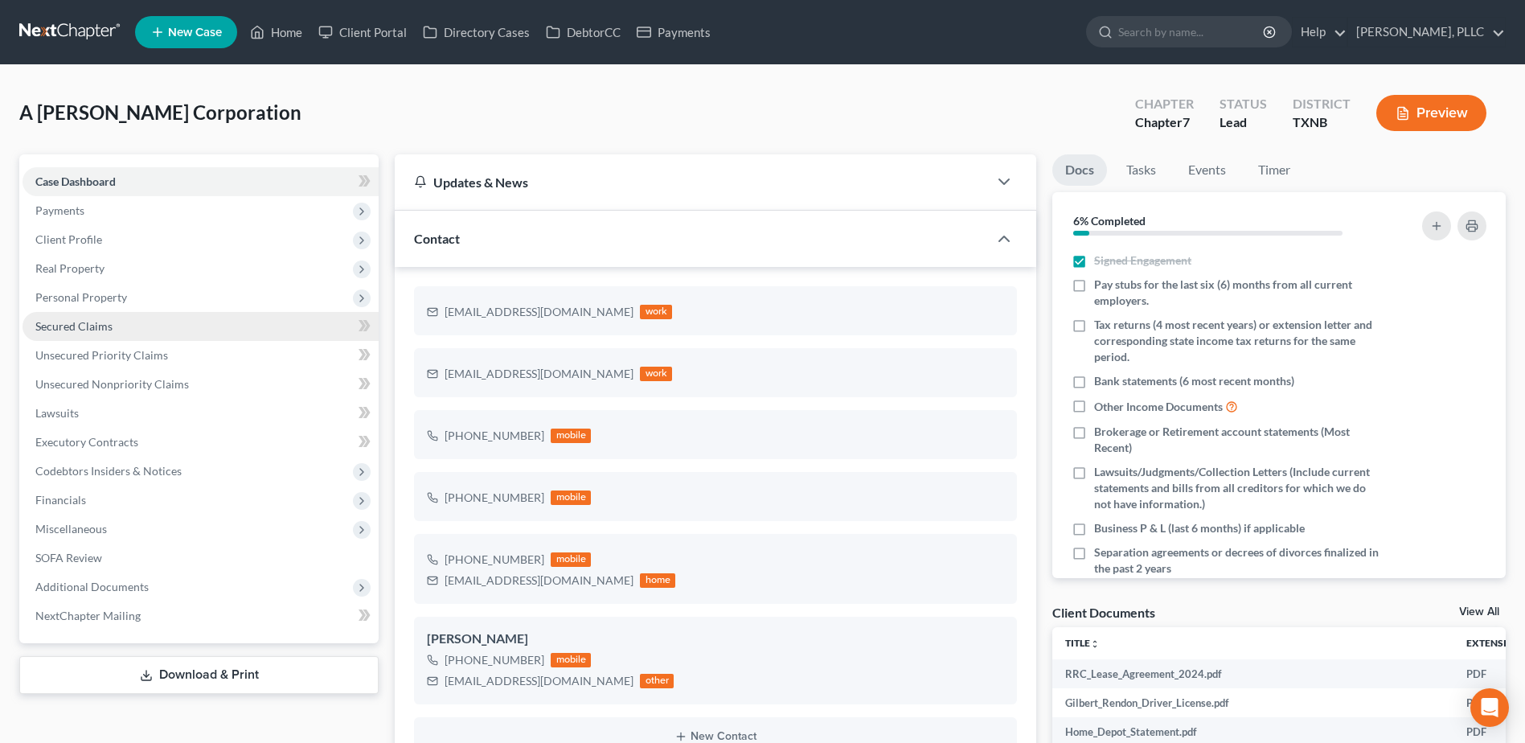
click at [100, 323] on span "Secured Claims" at bounding box center [73, 326] width 77 height 14
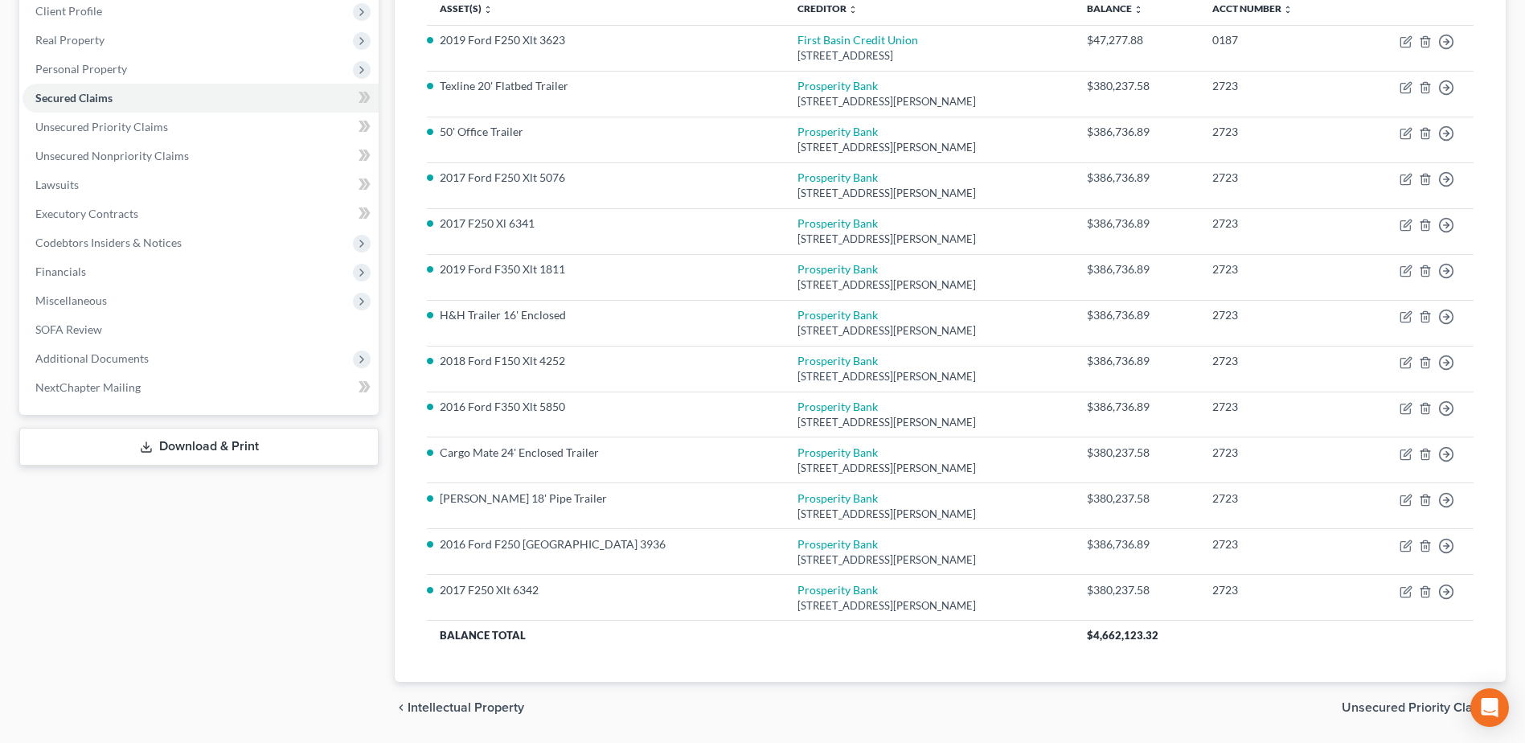
scroll to position [199, 0]
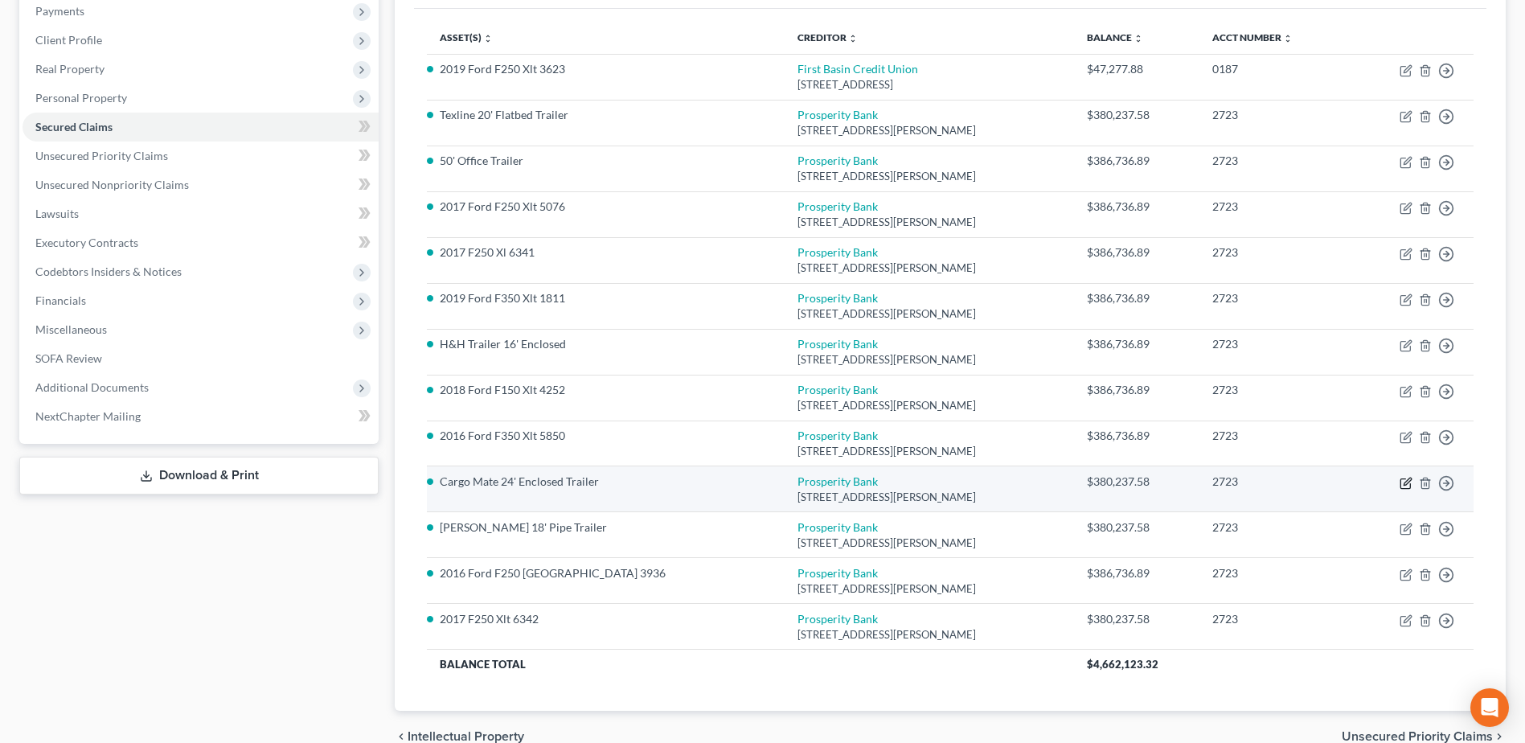
click at [1401, 482] on icon "button" at bounding box center [1406, 483] width 10 height 10
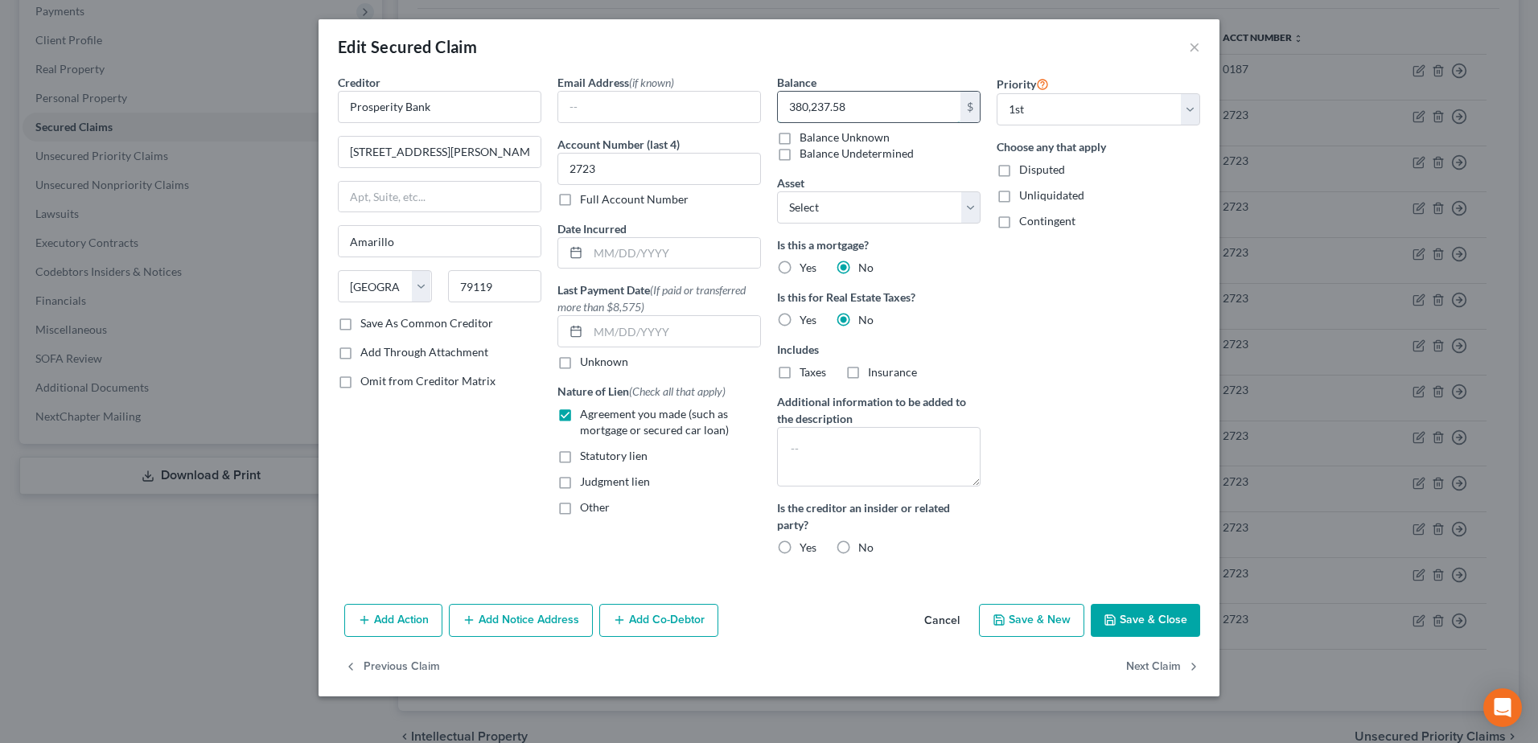
paste input "6,736.89"
click at [1180, 618] on button "Save & Close" at bounding box center [1144, 621] width 109 height 34
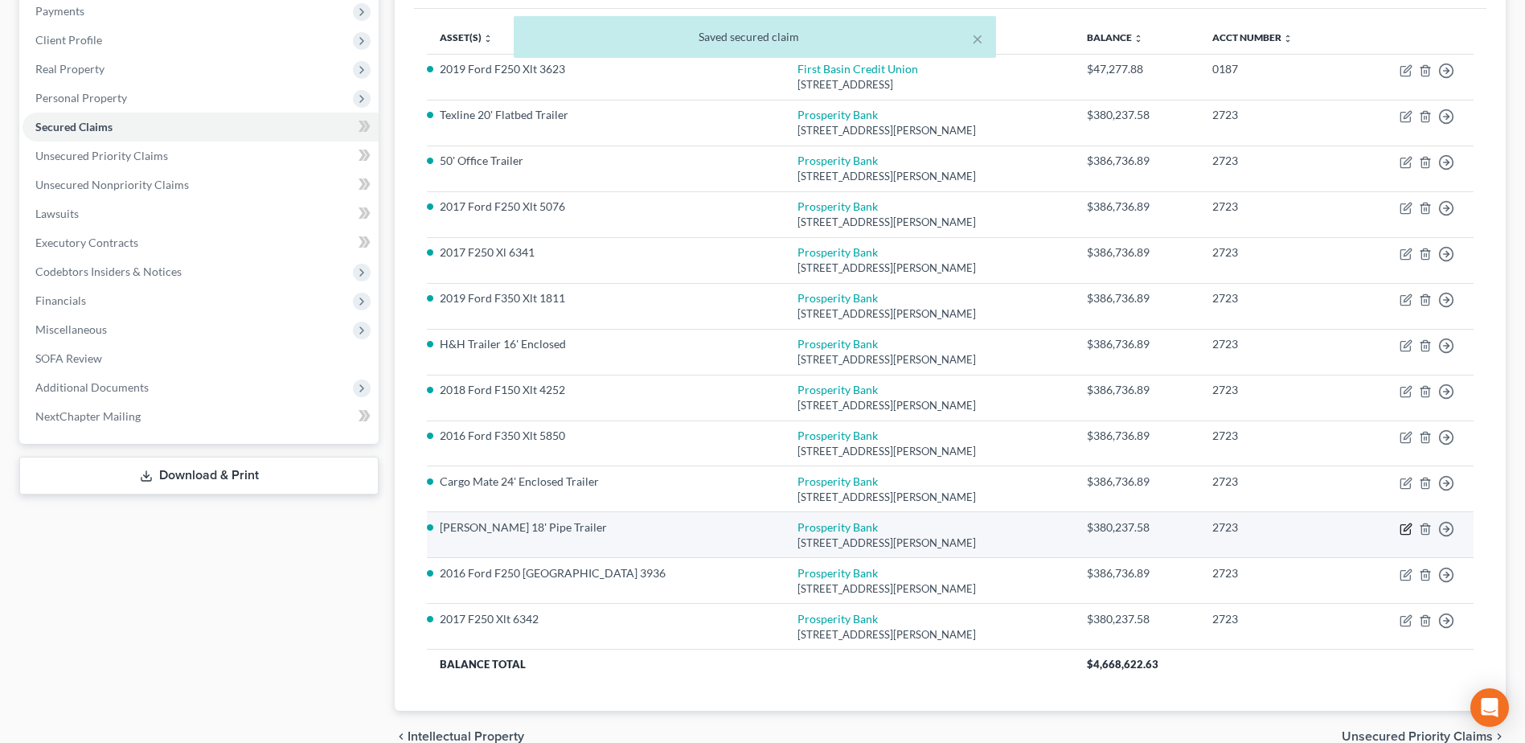
click at [1406, 530] on icon "button" at bounding box center [1407, 527] width 7 height 7
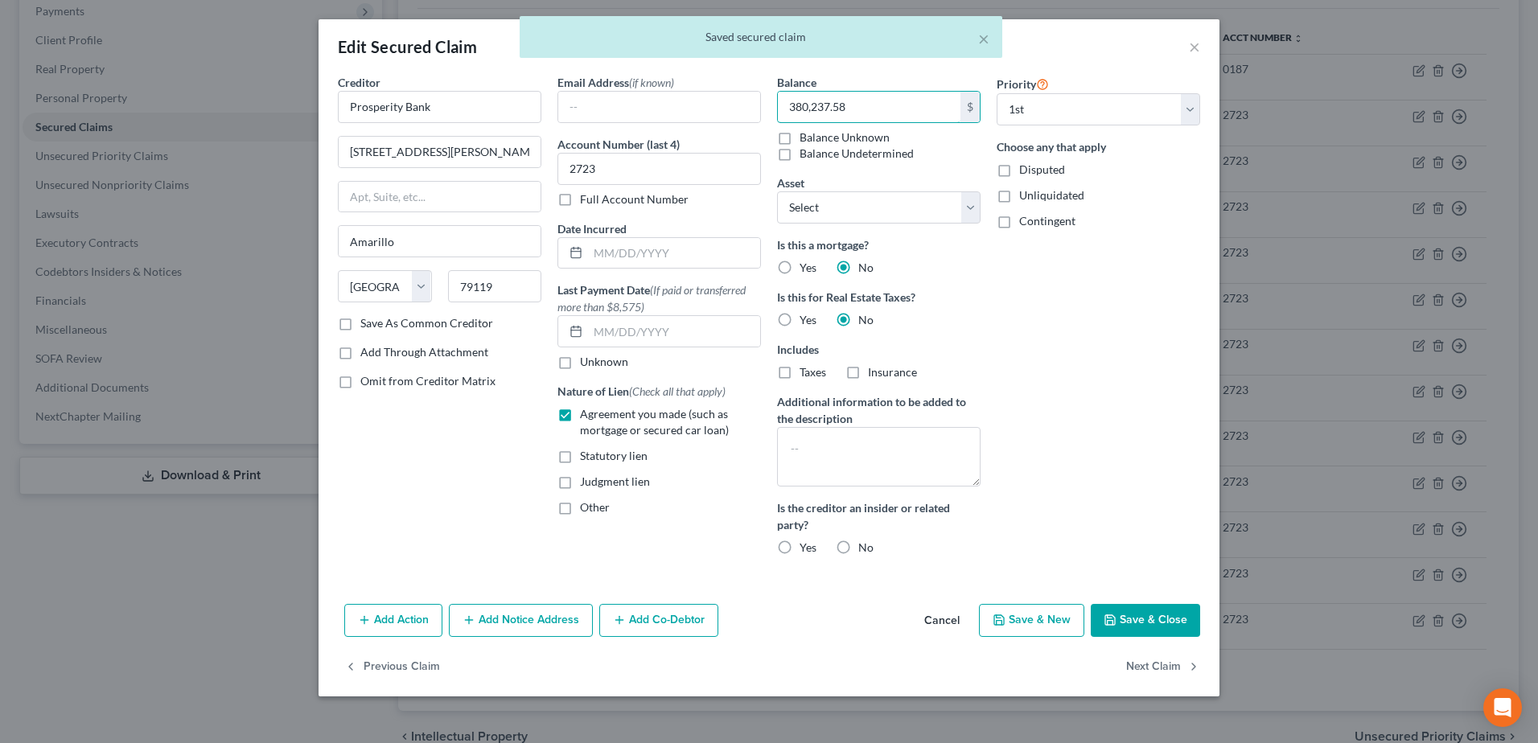
paste input "6,736.89"
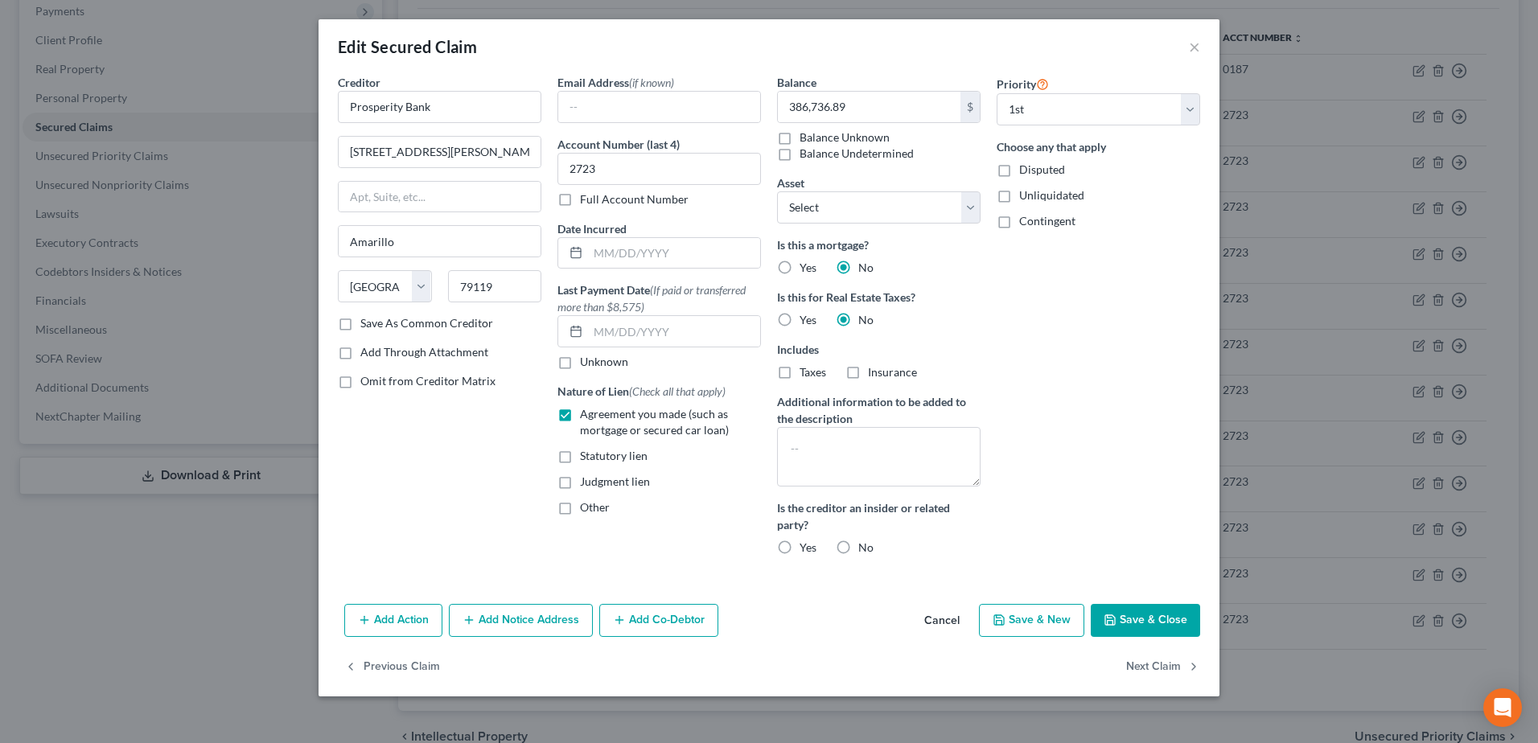
click at [1160, 618] on button "Save & Close" at bounding box center [1144, 621] width 109 height 34
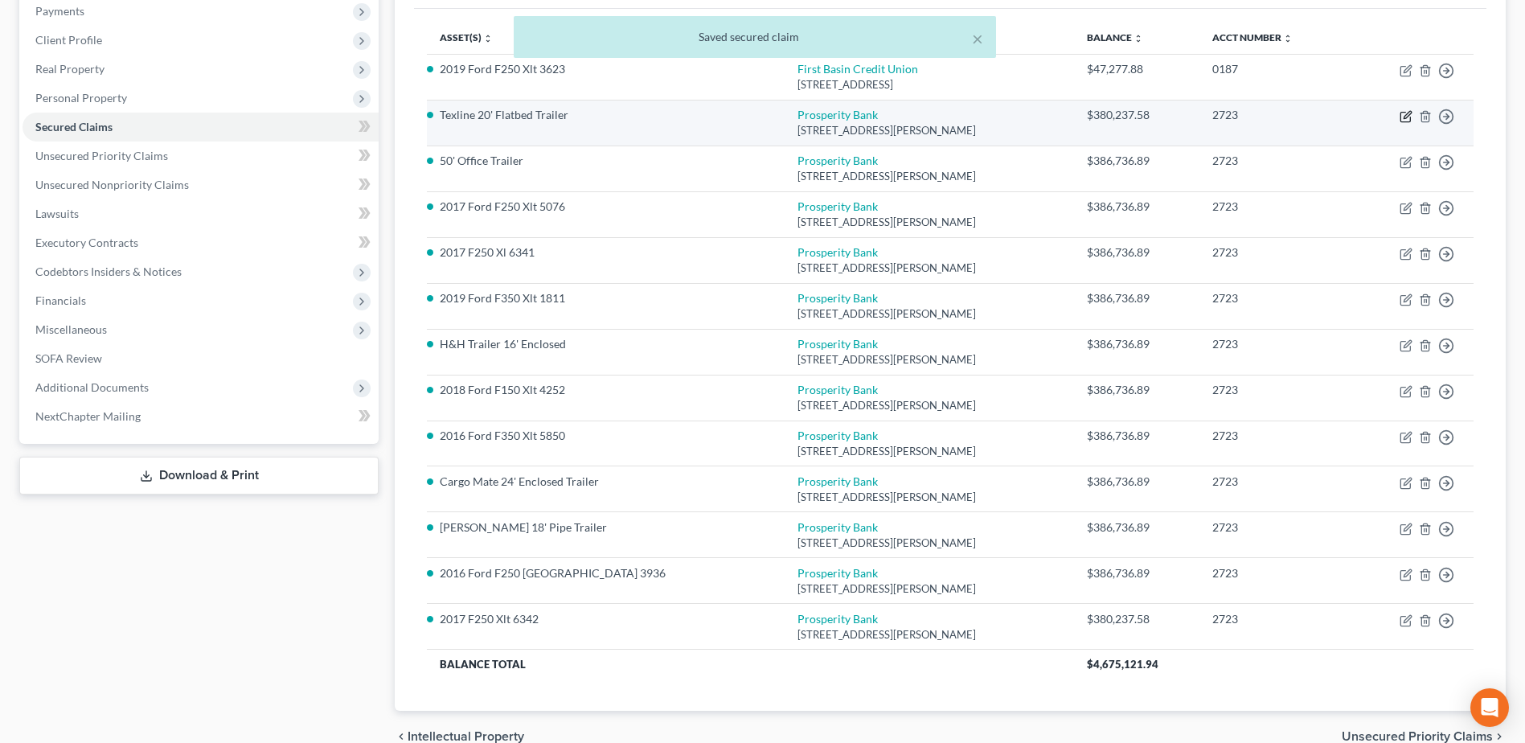
click at [1407, 117] on icon "button" at bounding box center [1407, 114] width 7 height 7
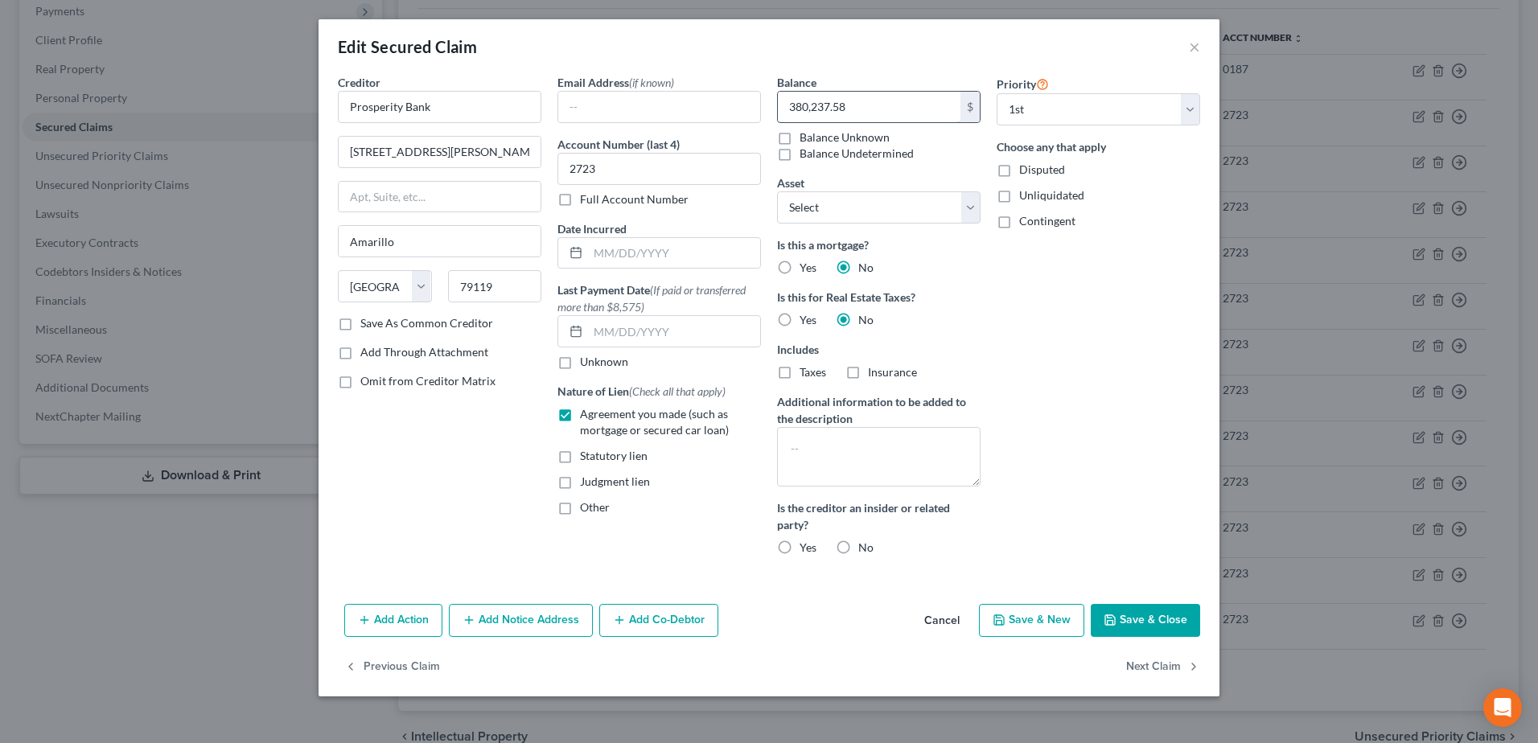
paste input "6,736.89"
click at [1149, 615] on button "Save & Close" at bounding box center [1144, 621] width 109 height 34
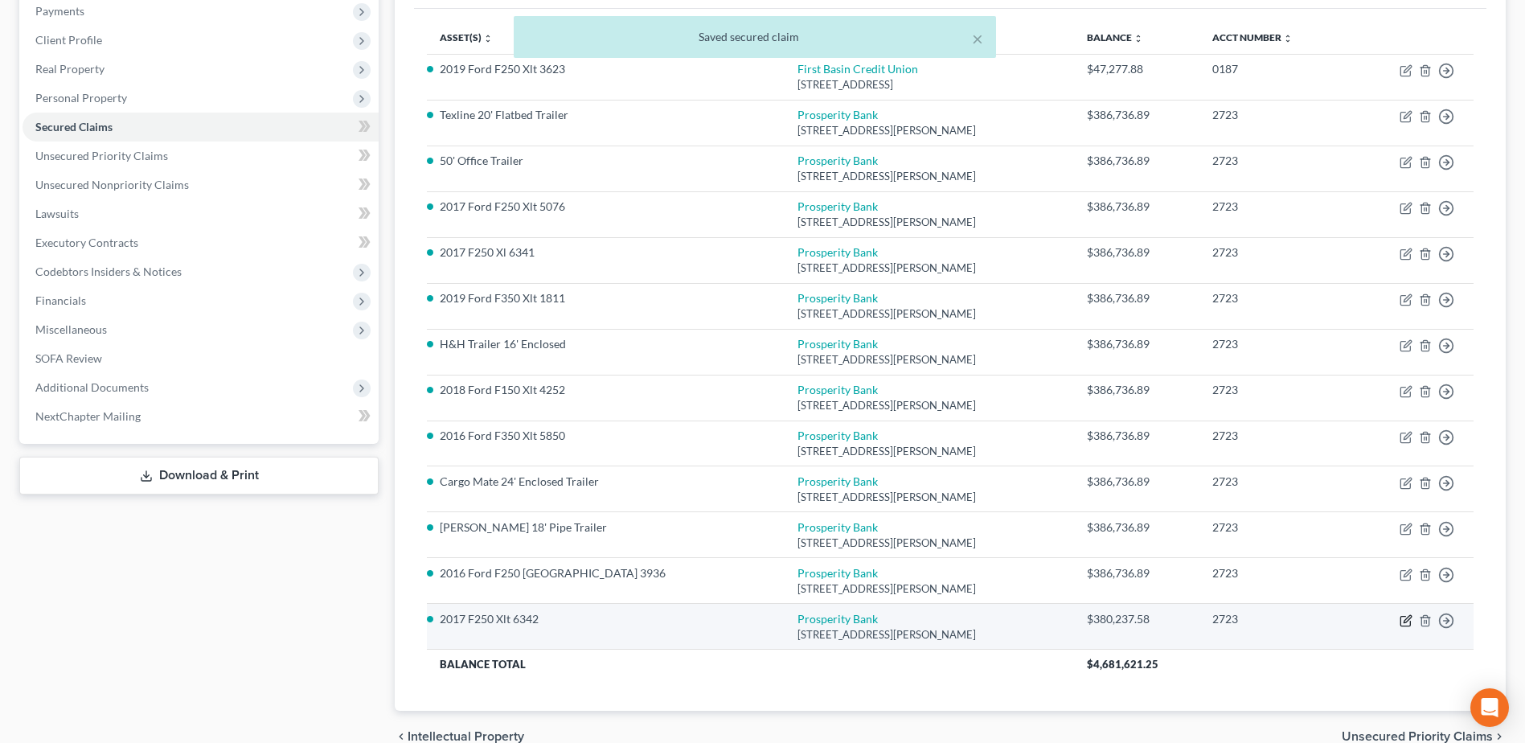
click at [1406, 621] on icon "button" at bounding box center [1406, 620] width 13 height 13
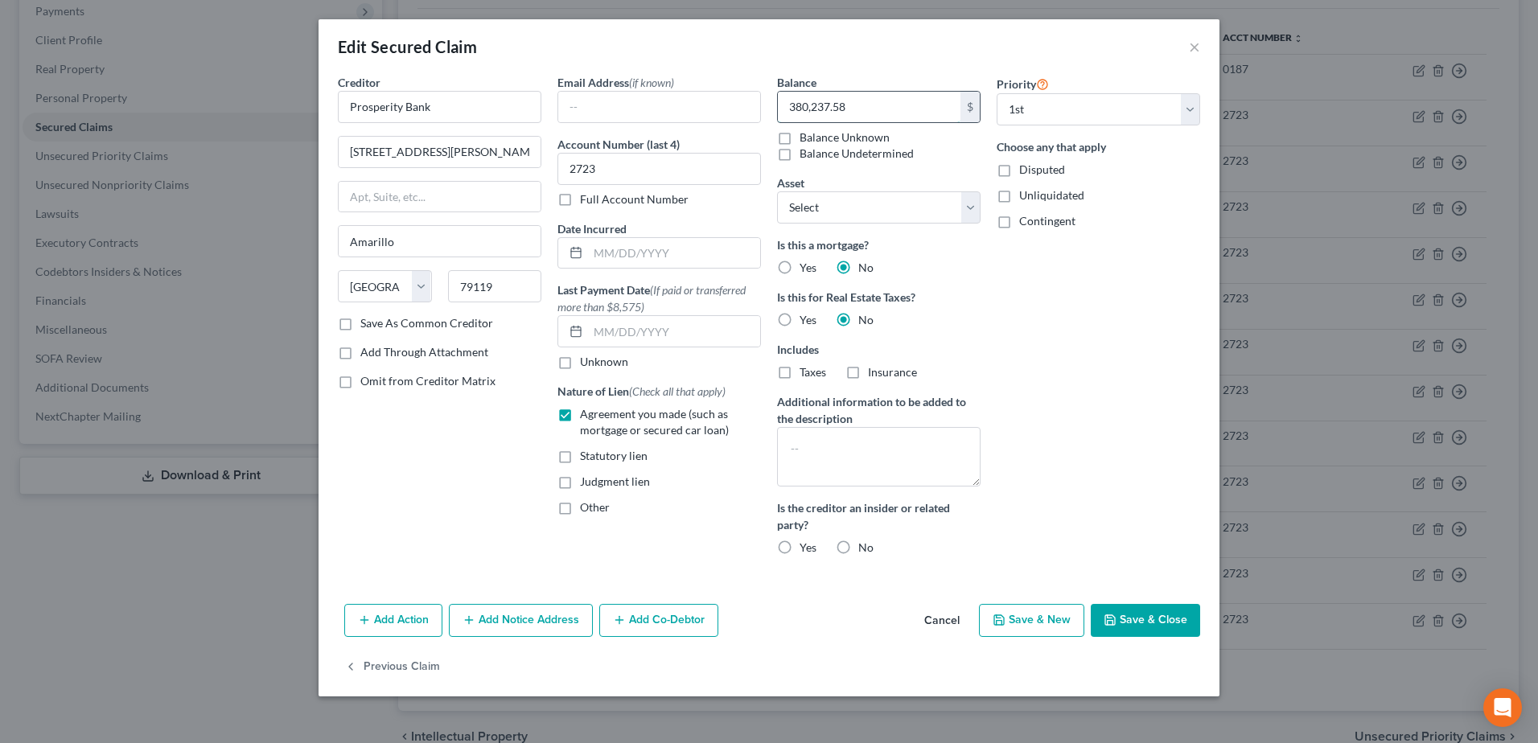
click at [886, 106] on input "380,237.58" at bounding box center [869, 107] width 183 height 31
paste input "6,736.89"
click at [1192, 112] on select "Select 1st 2nd 3rd 4th 5th 6th 7th 8th 9th 10th 11th 12th 13th 14th 15th 16th 1…" at bounding box center [1097, 109] width 203 height 32
click at [996, 93] on select "Select 1st 2nd 3rd 4th 5th 6th 7th 8th 9th 10th 11th 12th 13th 14th 15th 16th 1…" at bounding box center [1097, 109] width 203 height 32
click at [1134, 609] on button "Save & Close" at bounding box center [1144, 621] width 109 height 34
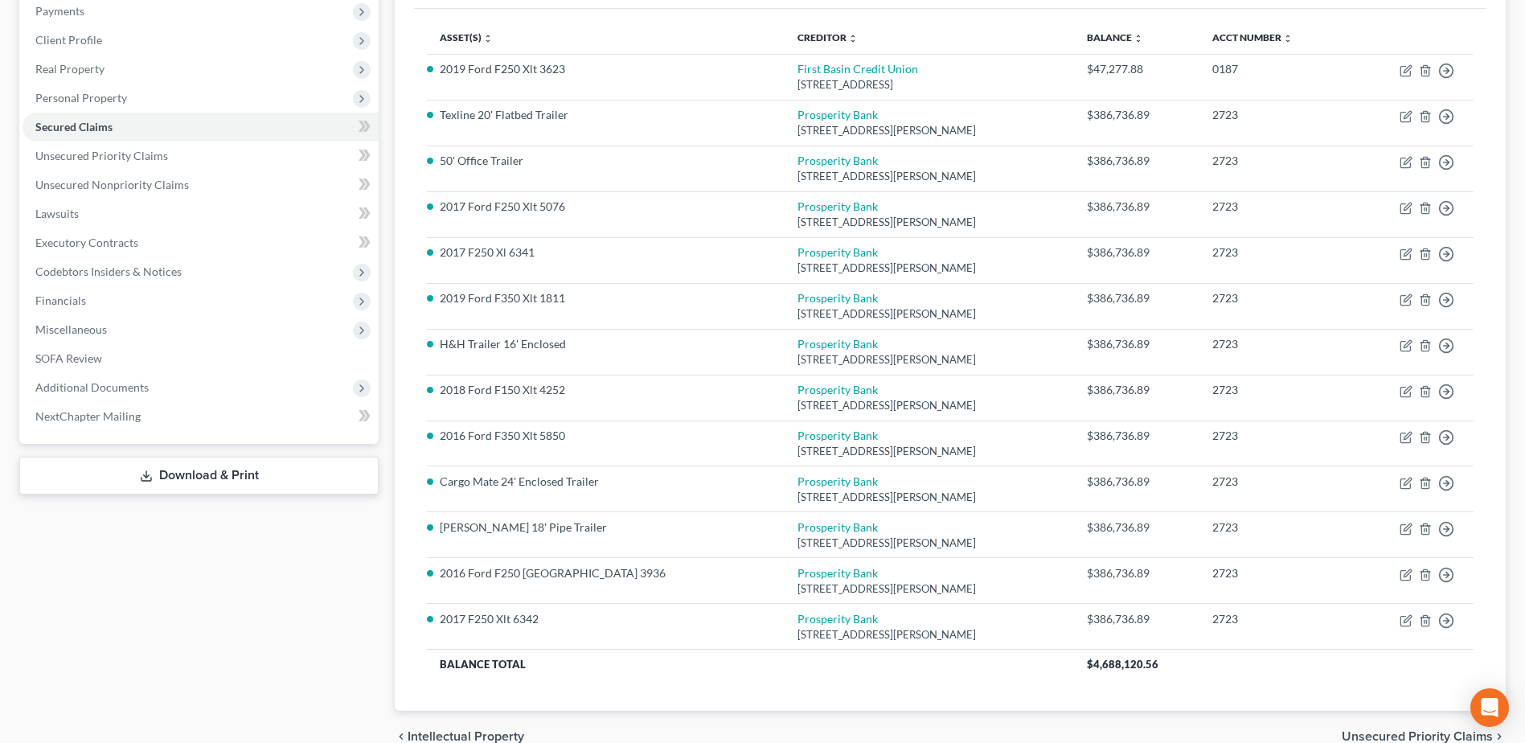
scroll to position [0, 0]
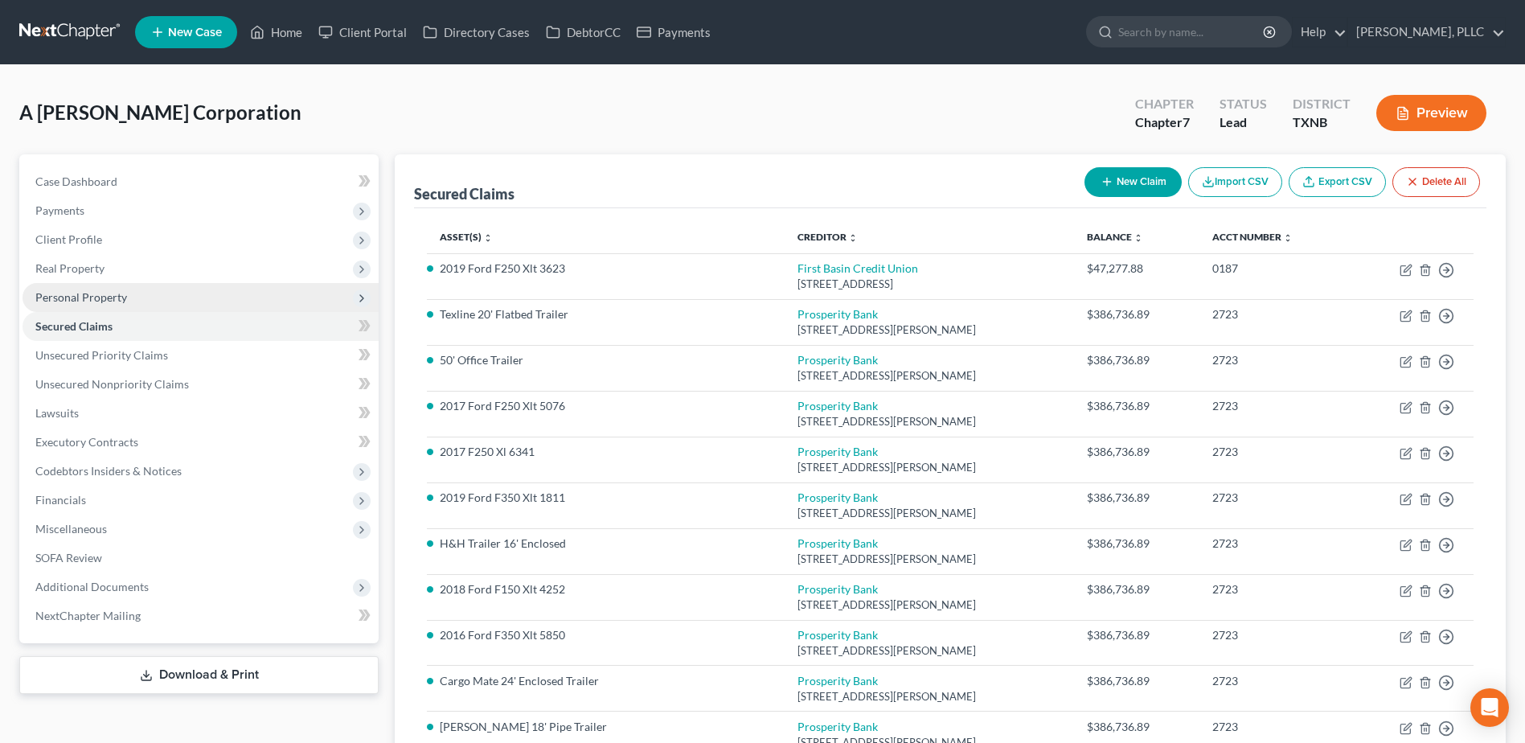
click at [118, 300] on span "Personal Property" at bounding box center [81, 297] width 92 height 14
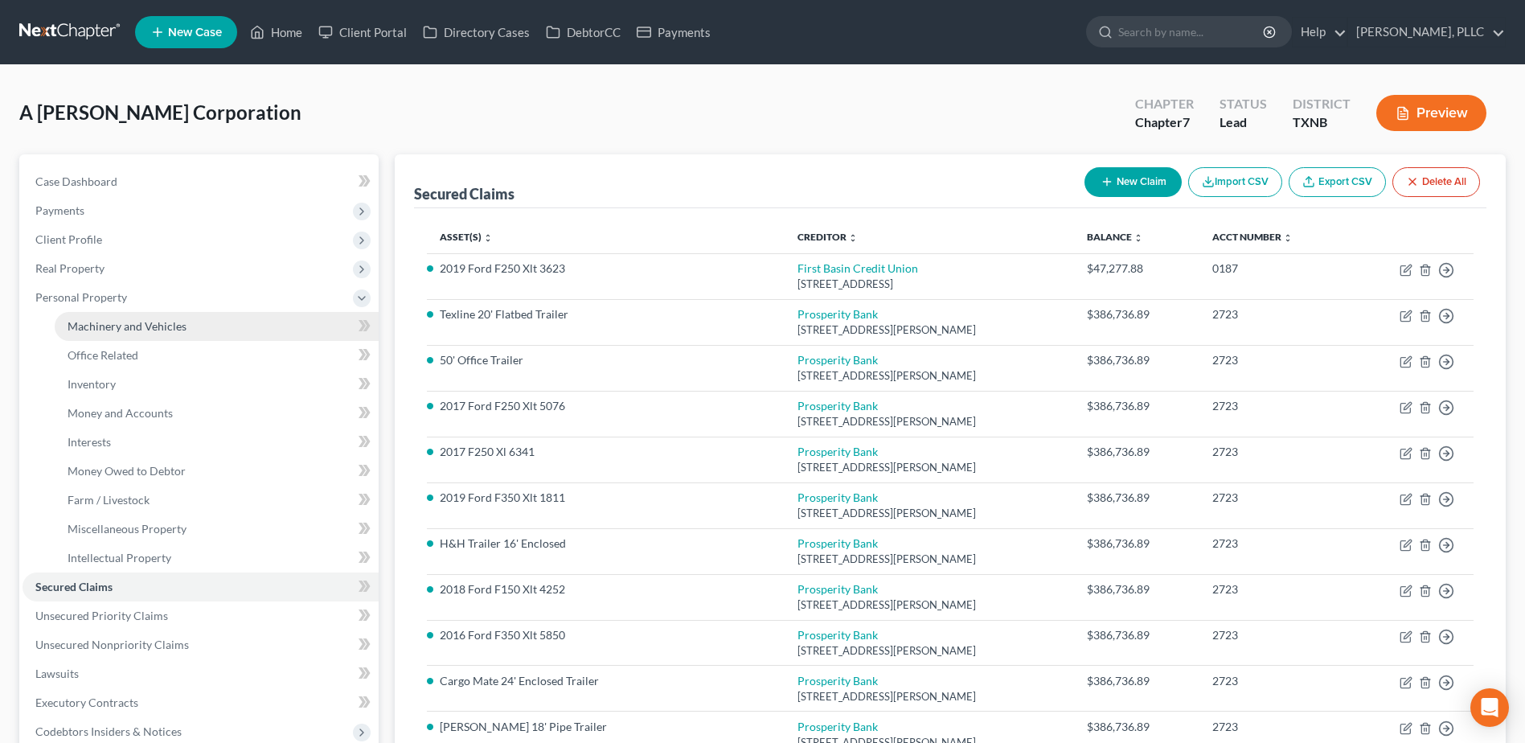
click at [126, 333] on link "Machinery and Vehicles" at bounding box center [217, 326] width 324 height 29
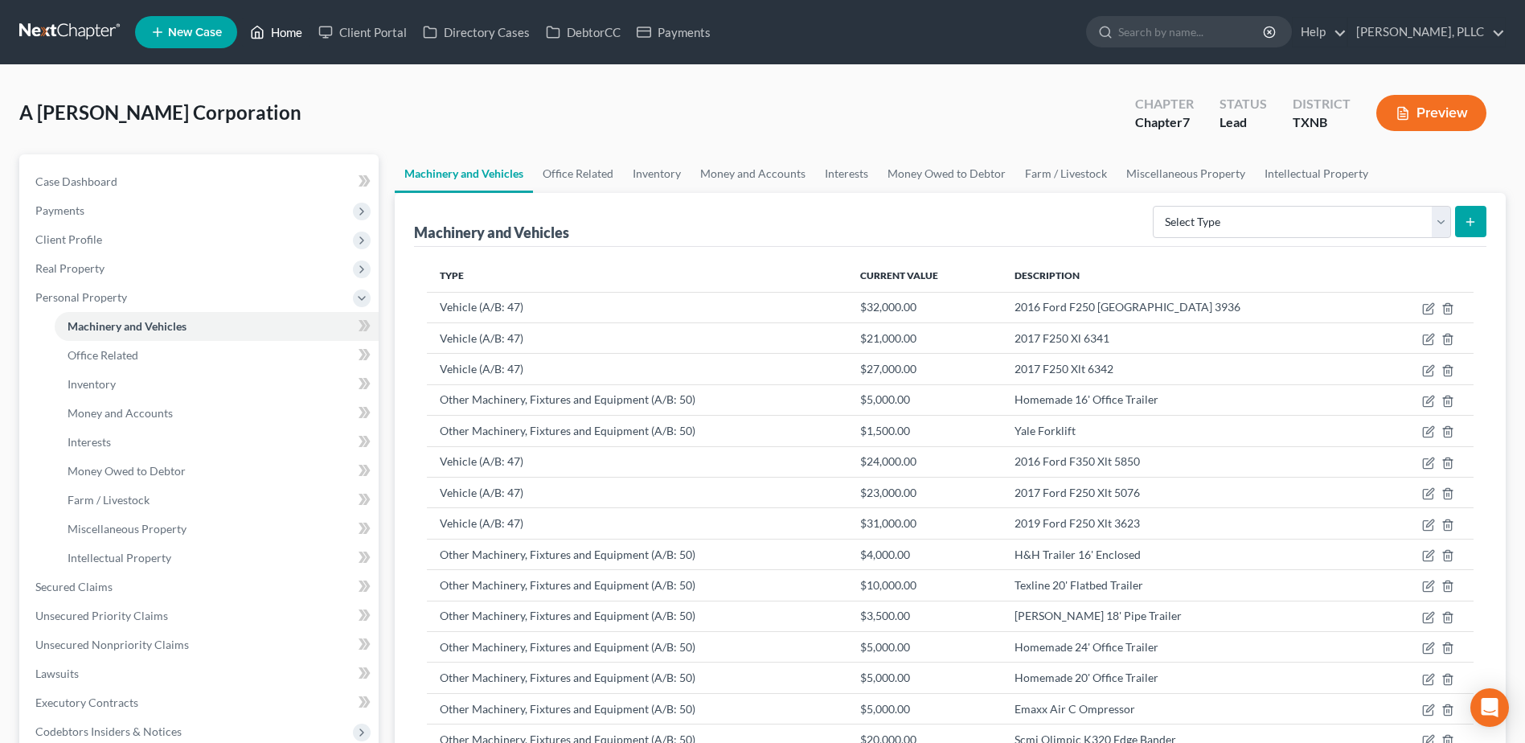
click at [288, 31] on link "Home" at bounding box center [276, 32] width 68 height 29
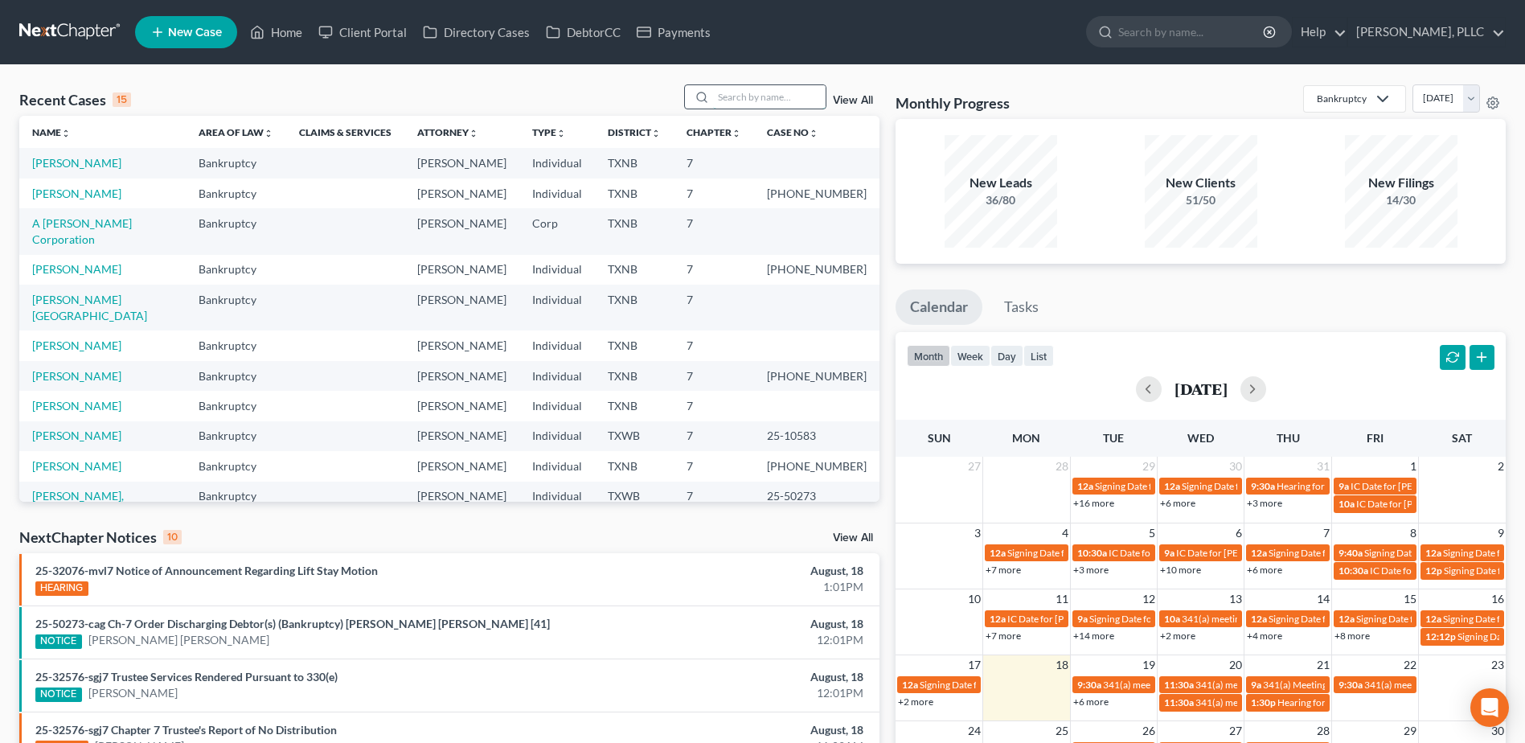
click at [745, 98] on input "search" at bounding box center [769, 96] width 113 height 23
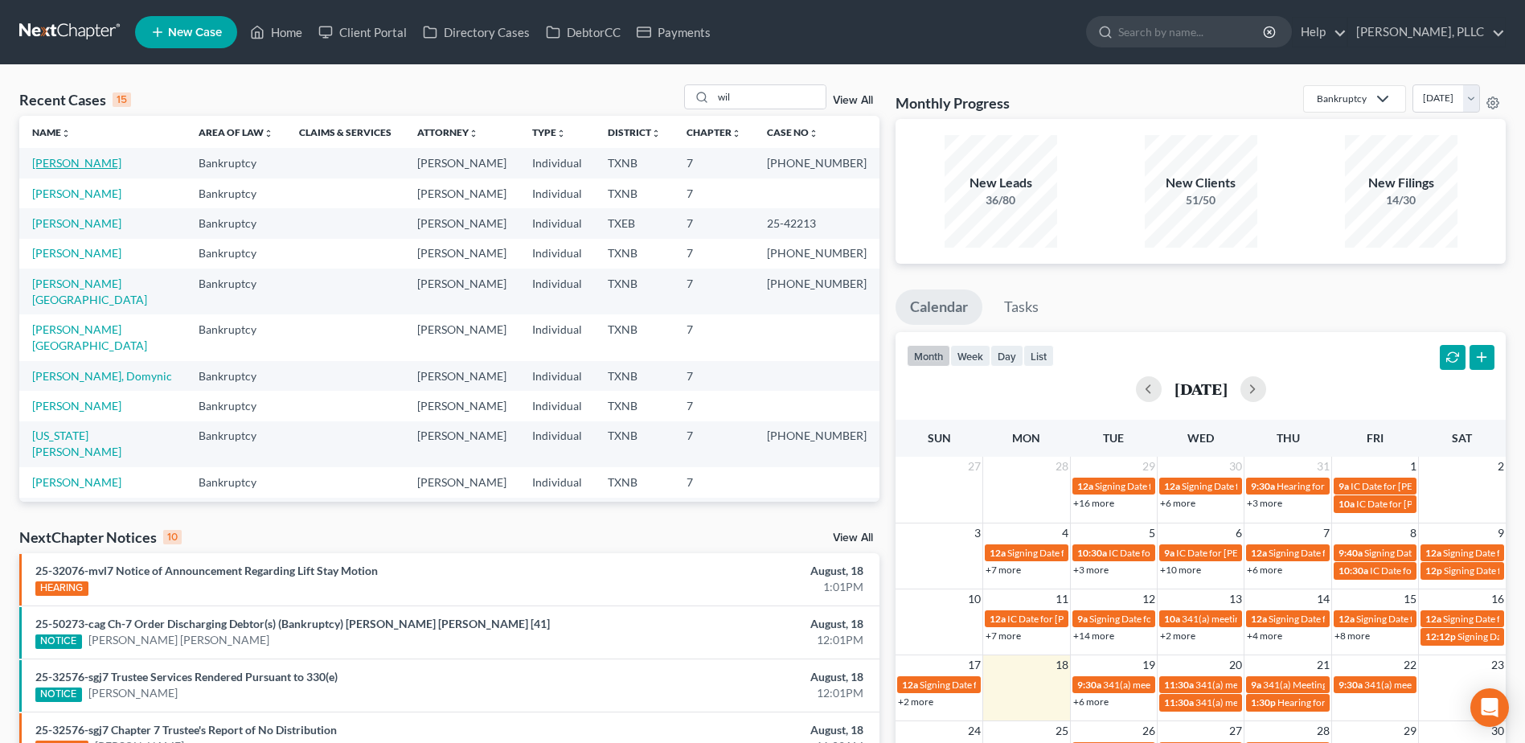
drag, startPoint x: 109, startPoint y: 164, endPoint x: 235, endPoint y: 168, distance: 125.5
click at [109, 164] on link "[PERSON_NAME]" at bounding box center [76, 163] width 89 height 14
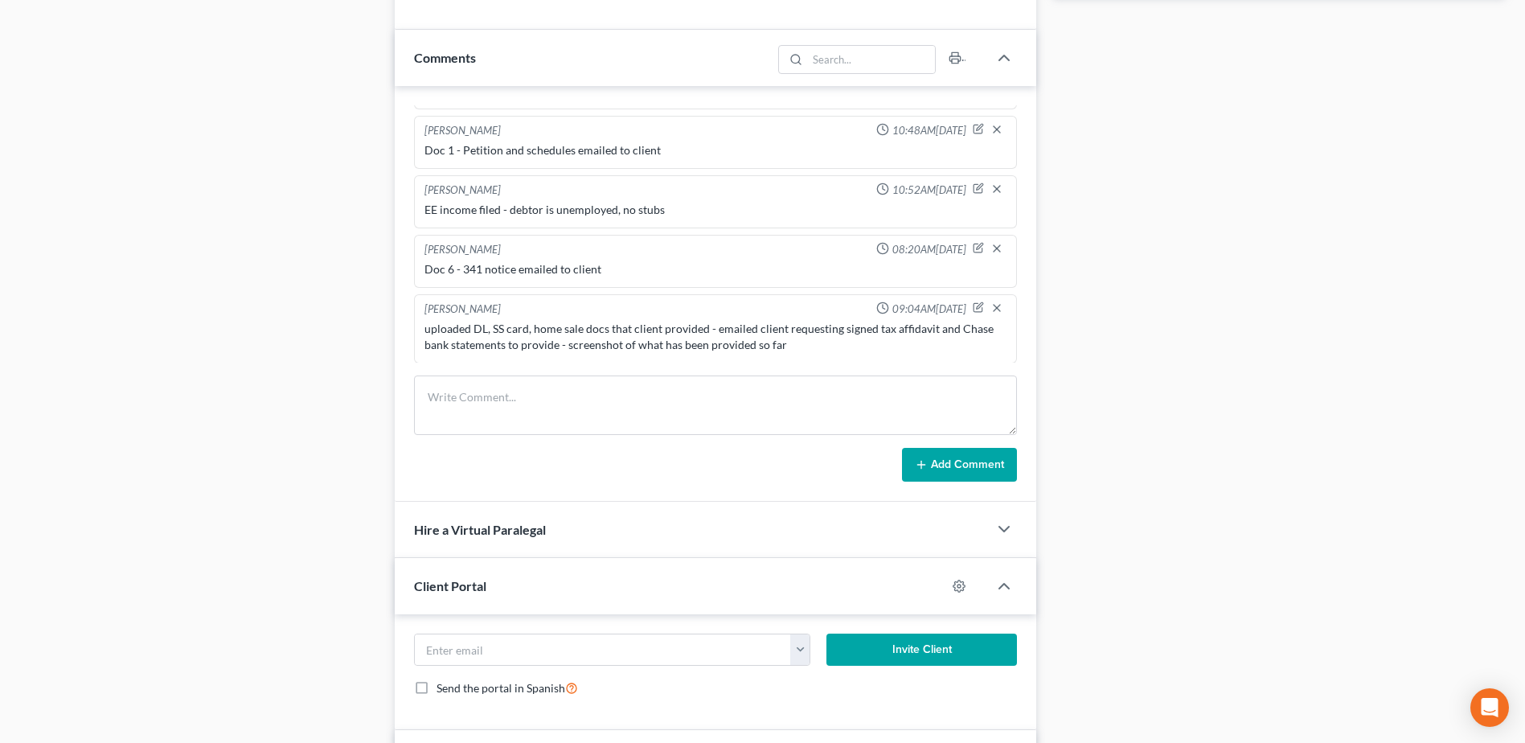
scroll to position [885, 0]
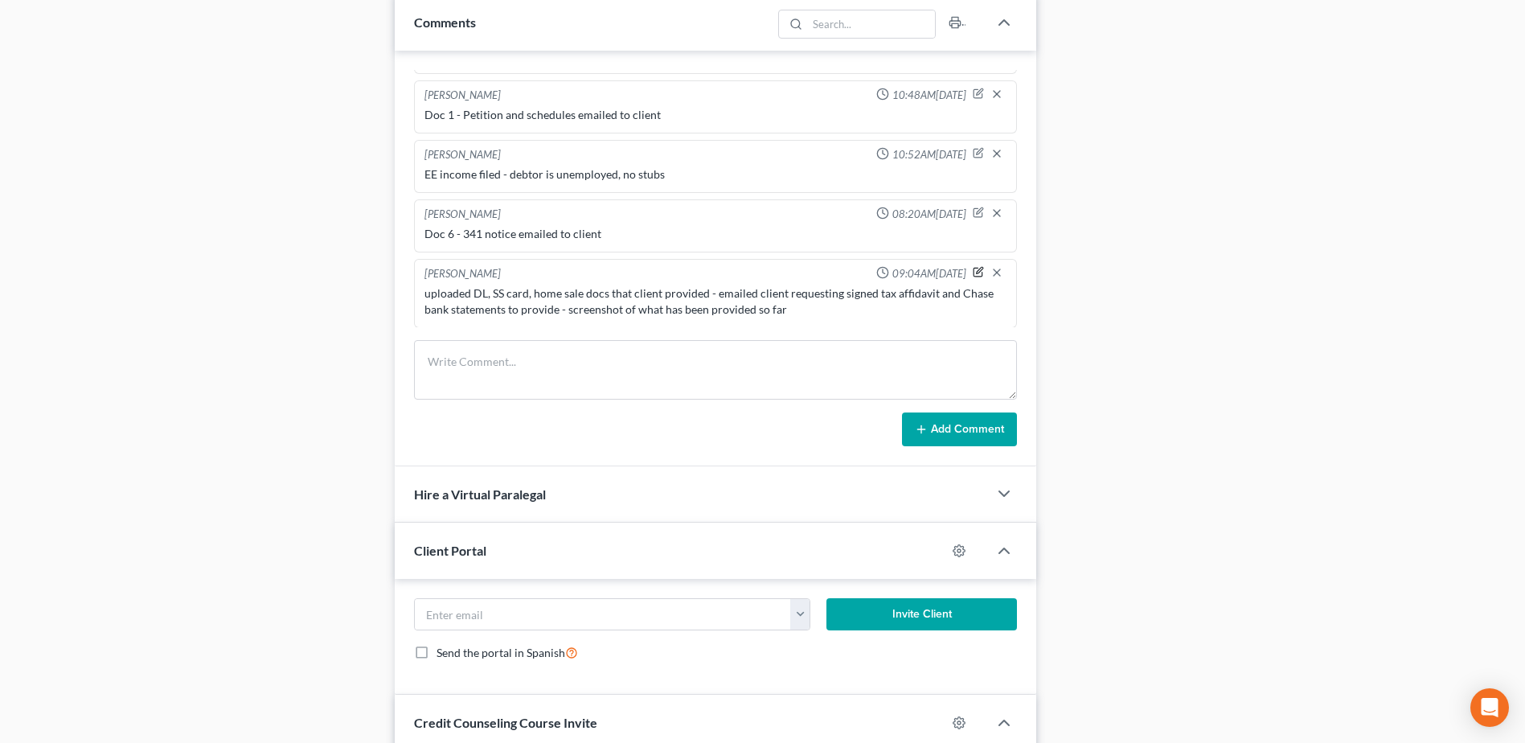
click at [973, 273] on icon "button" at bounding box center [978, 271] width 11 height 11
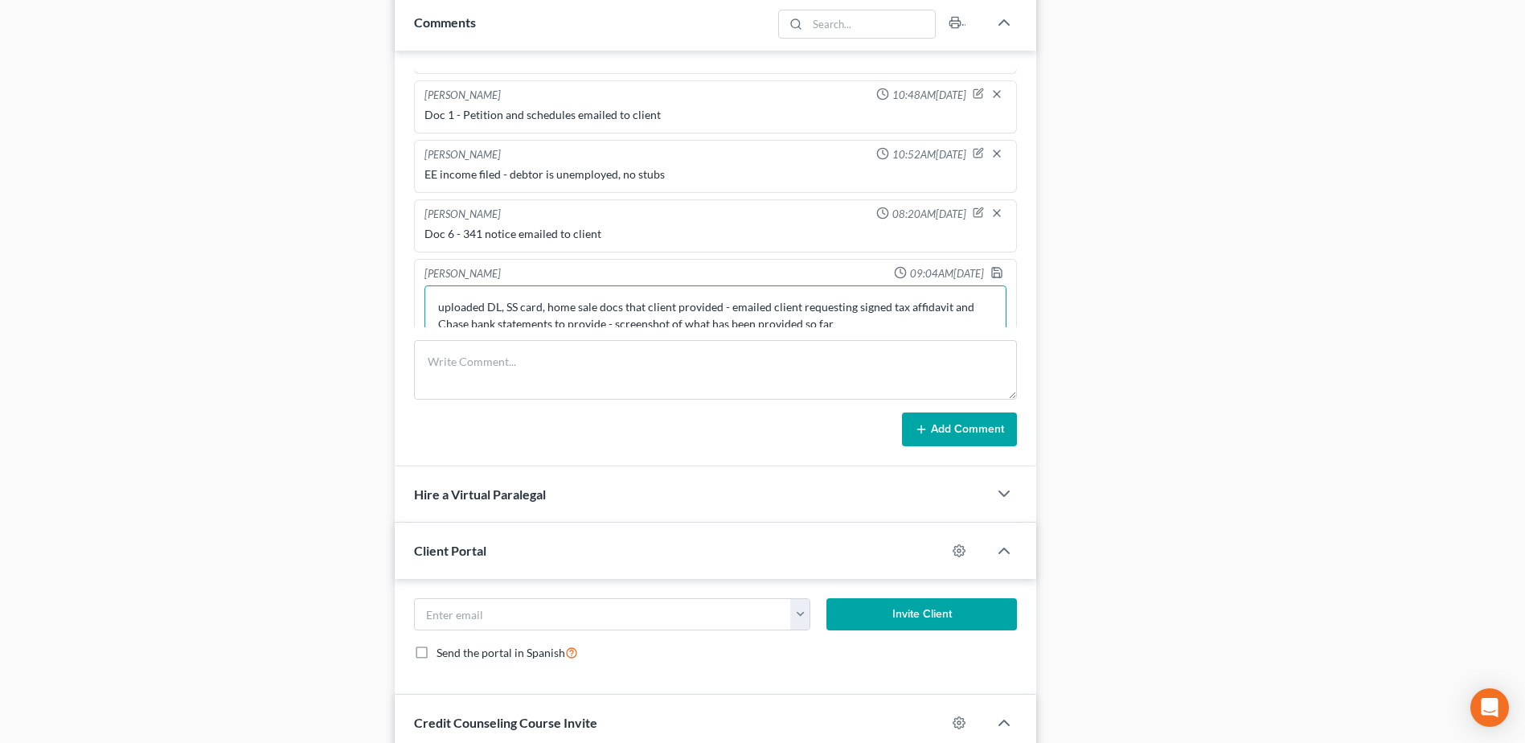
click at [847, 322] on textarea "uploaded DL, SS card, home sale docs that client provided - emailed client requ…" at bounding box center [716, 315] width 582 height 60
click at [992, 267] on icon "button" at bounding box center [997, 270] width 10 height 10
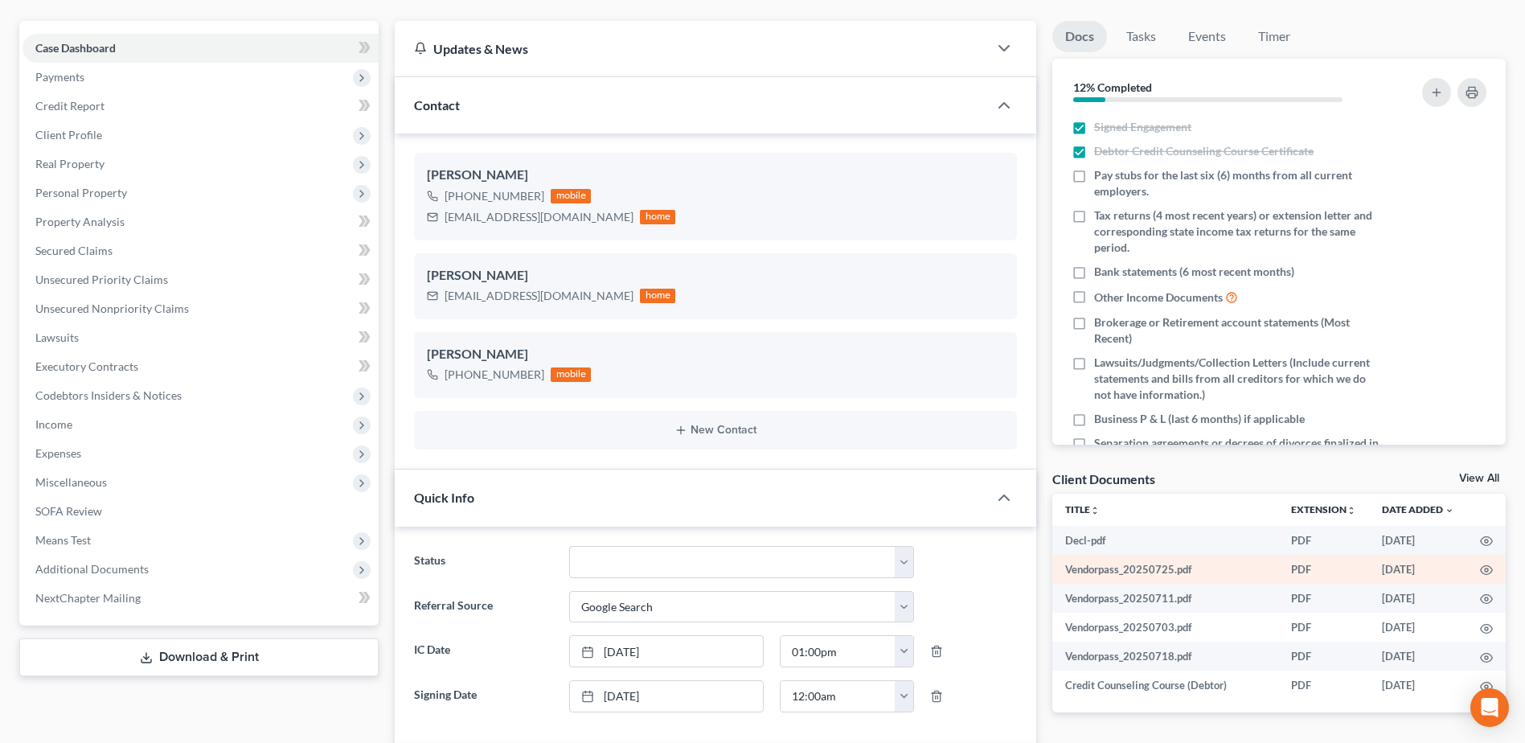
scroll to position [0, 0]
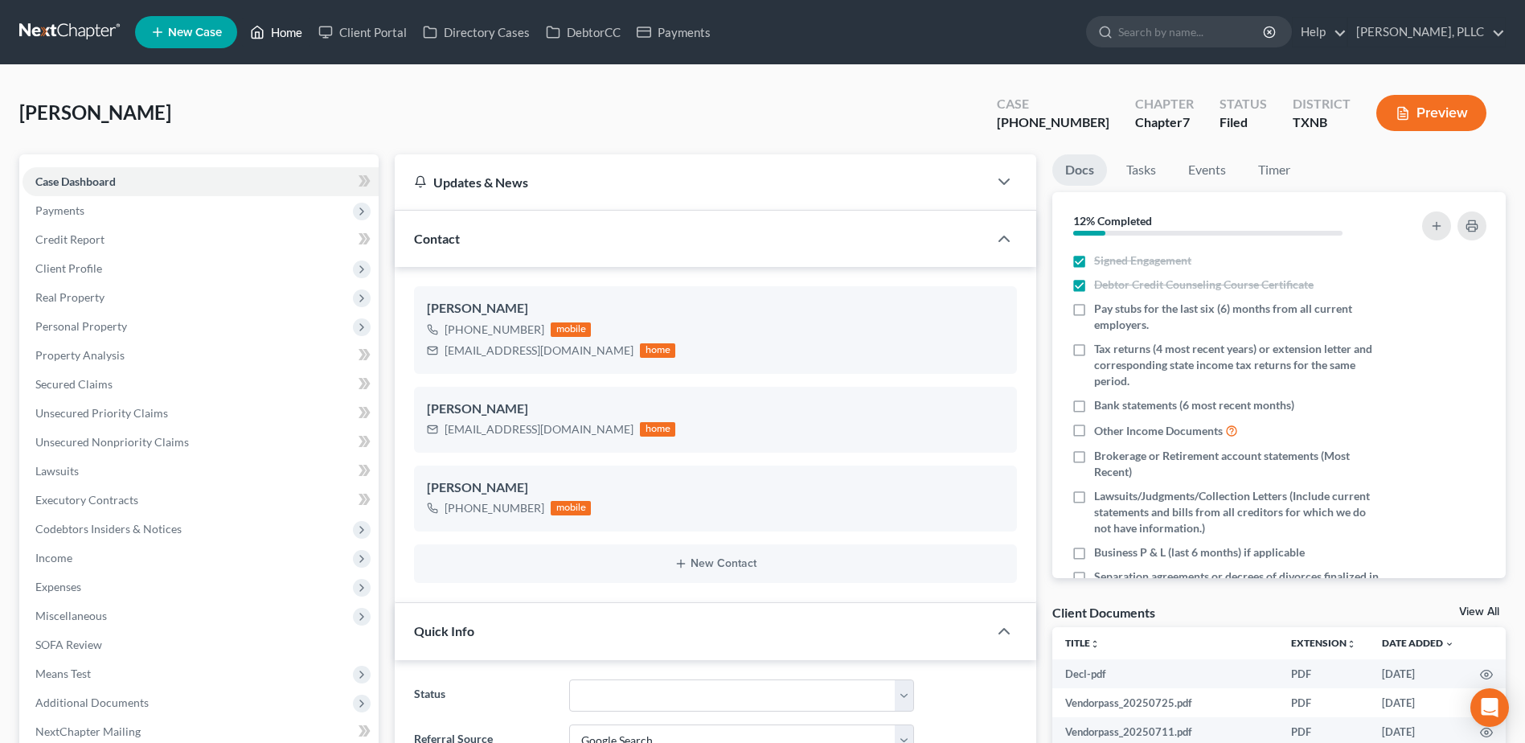
drag, startPoint x: 292, startPoint y: 35, endPoint x: 977, endPoint y: 245, distance: 716.6
click at [291, 35] on link "Home" at bounding box center [276, 32] width 68 height 29
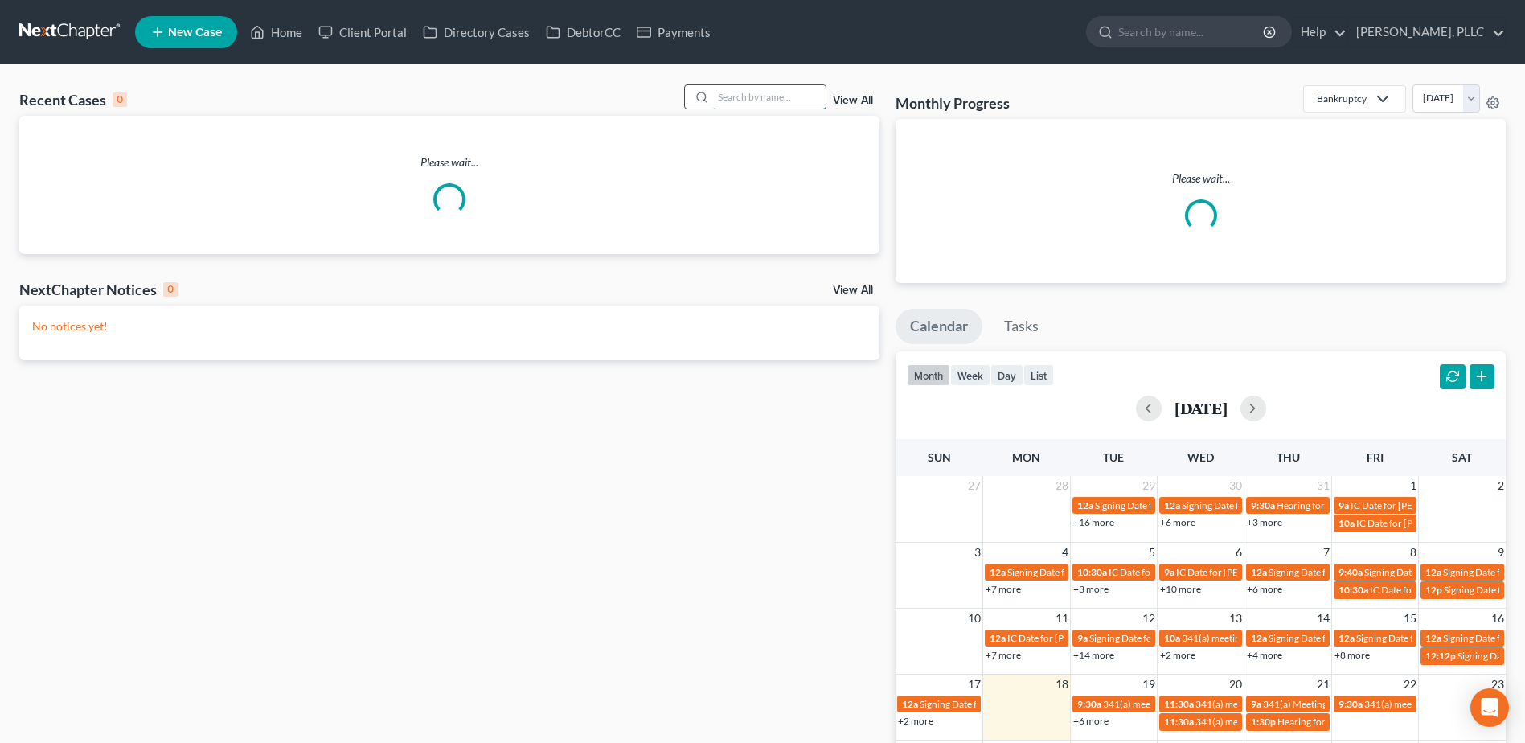
click at [778, 98] on input "search" at bounding box center [769, 96] width 113 height 23
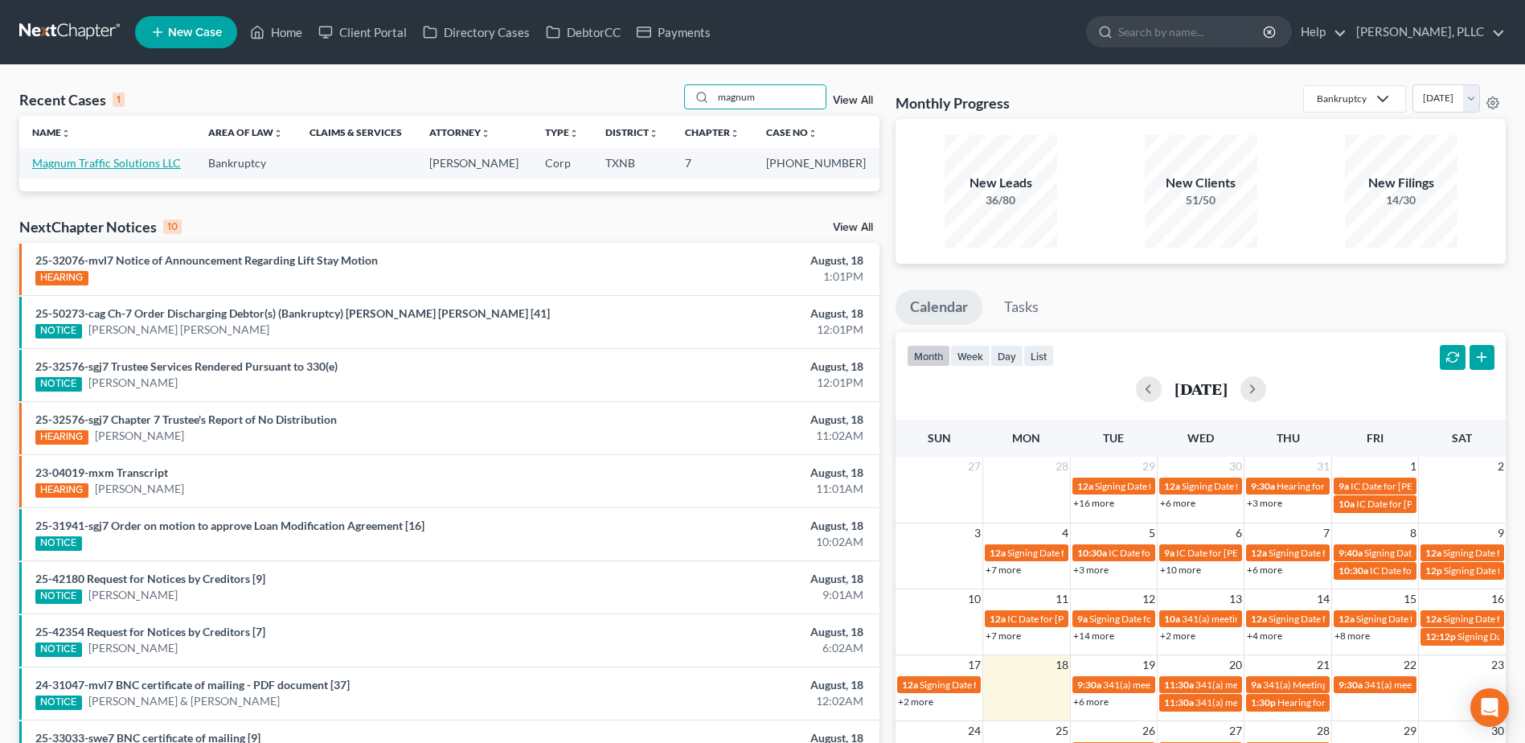
click at [113, 165] on link "Magnum Traffic Solutions LLC" at bounding box center [106, 163] width 149 height 14
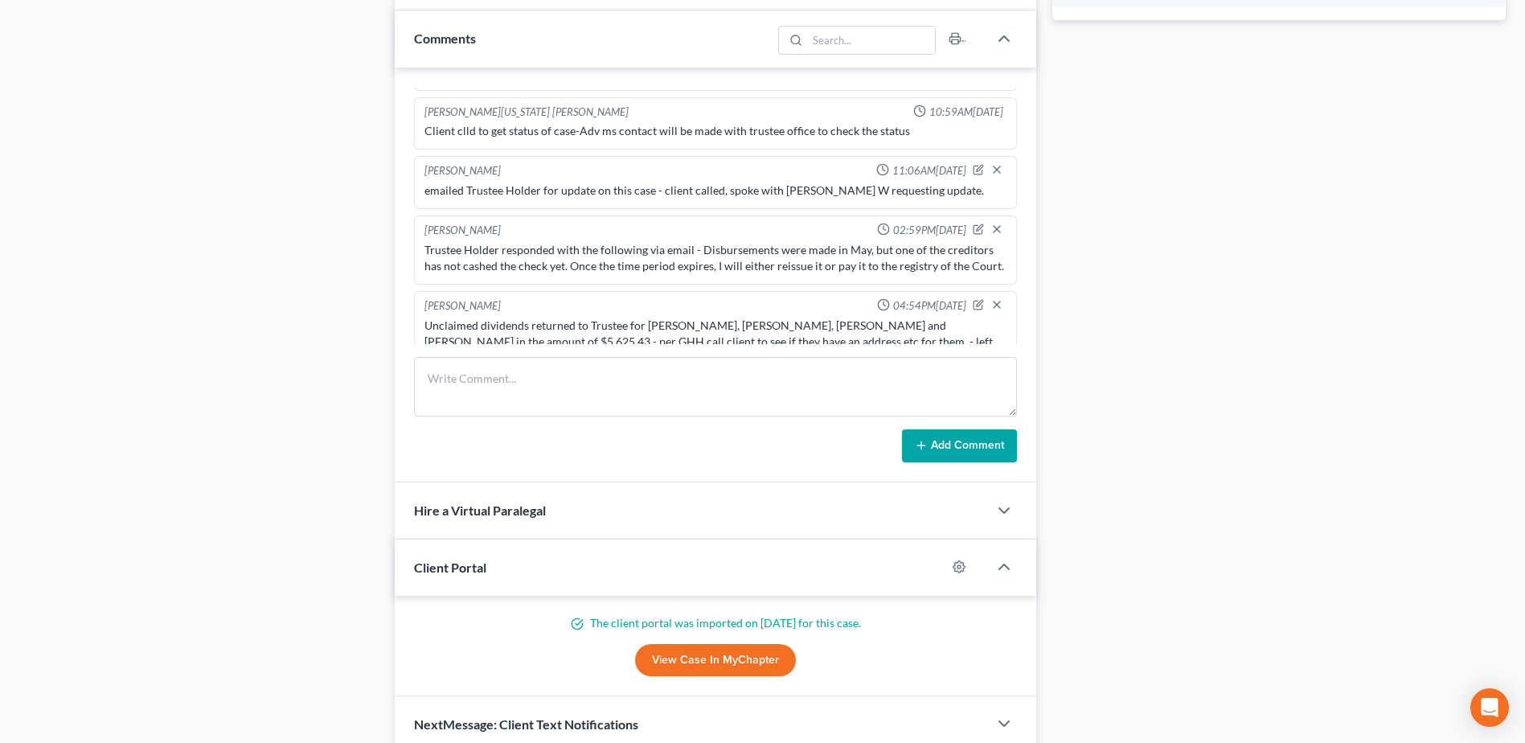
scroll to position [885, 0]
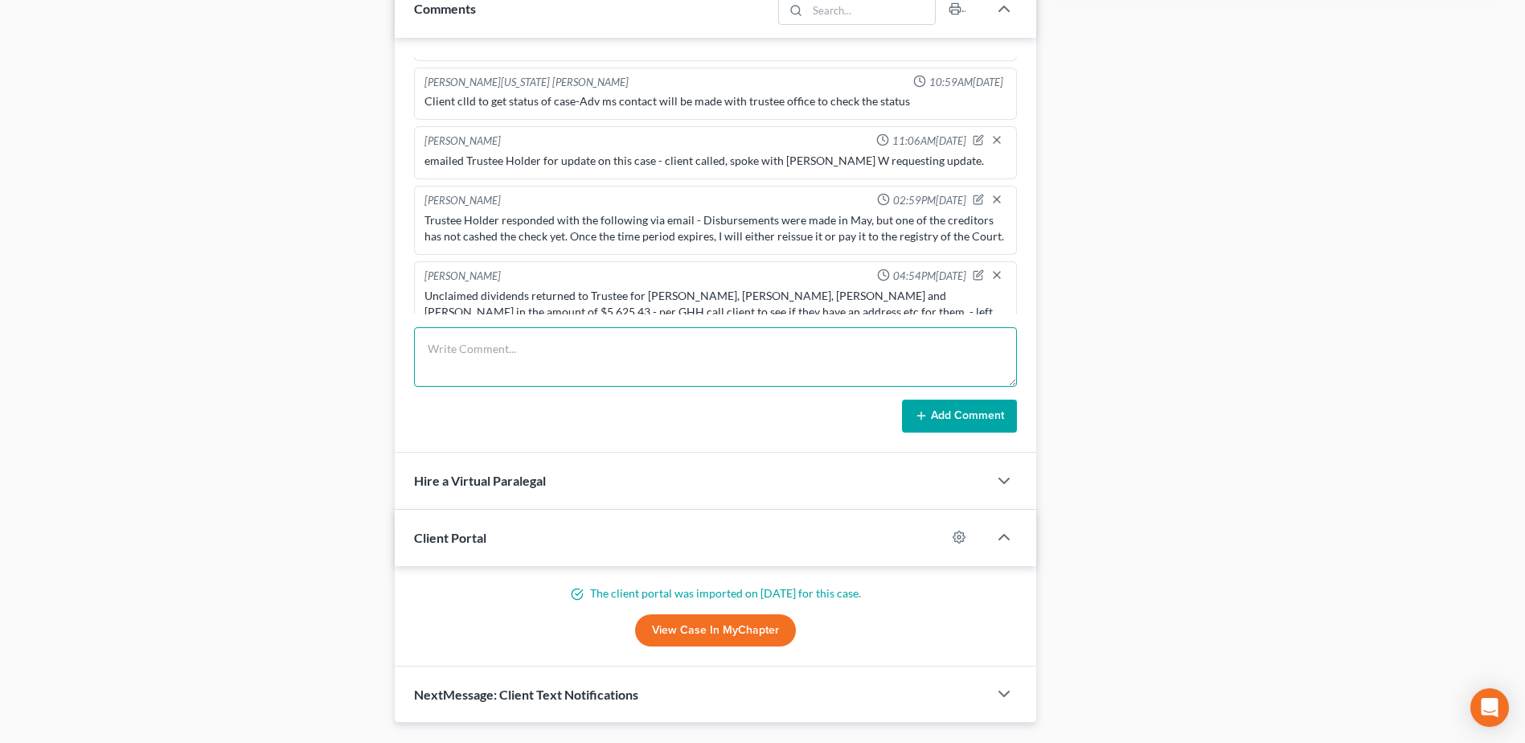
click at [536, 357] on textarea at bounding box center [715, 357] width 603 height 60
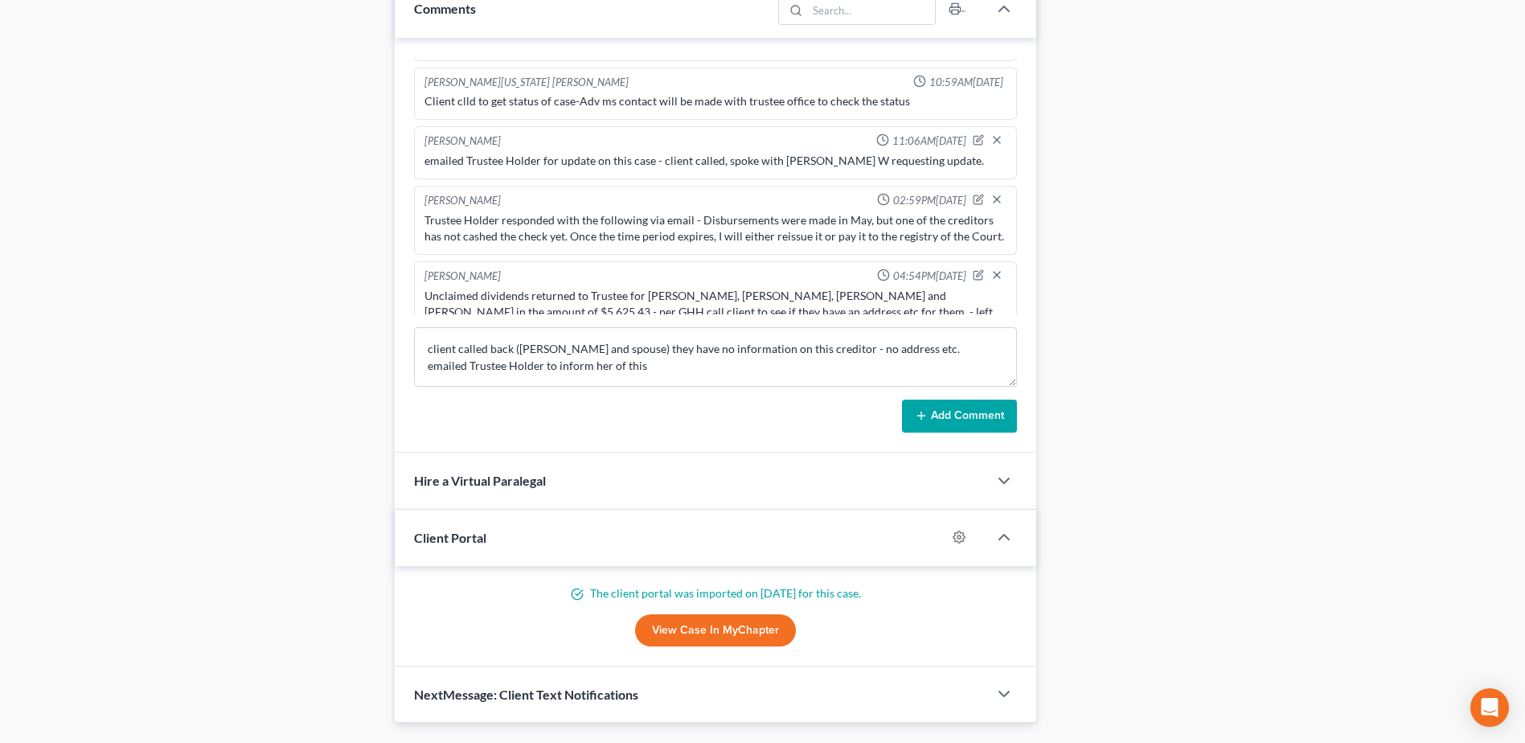
drag, startPoint x: 964, startPoint y: 413, endPoint x: 1135, endPoint y: 396, distance: 171.4
click at [964, 413] on button "Add Comment" at bounding box center [959, 417] width 115 height 34
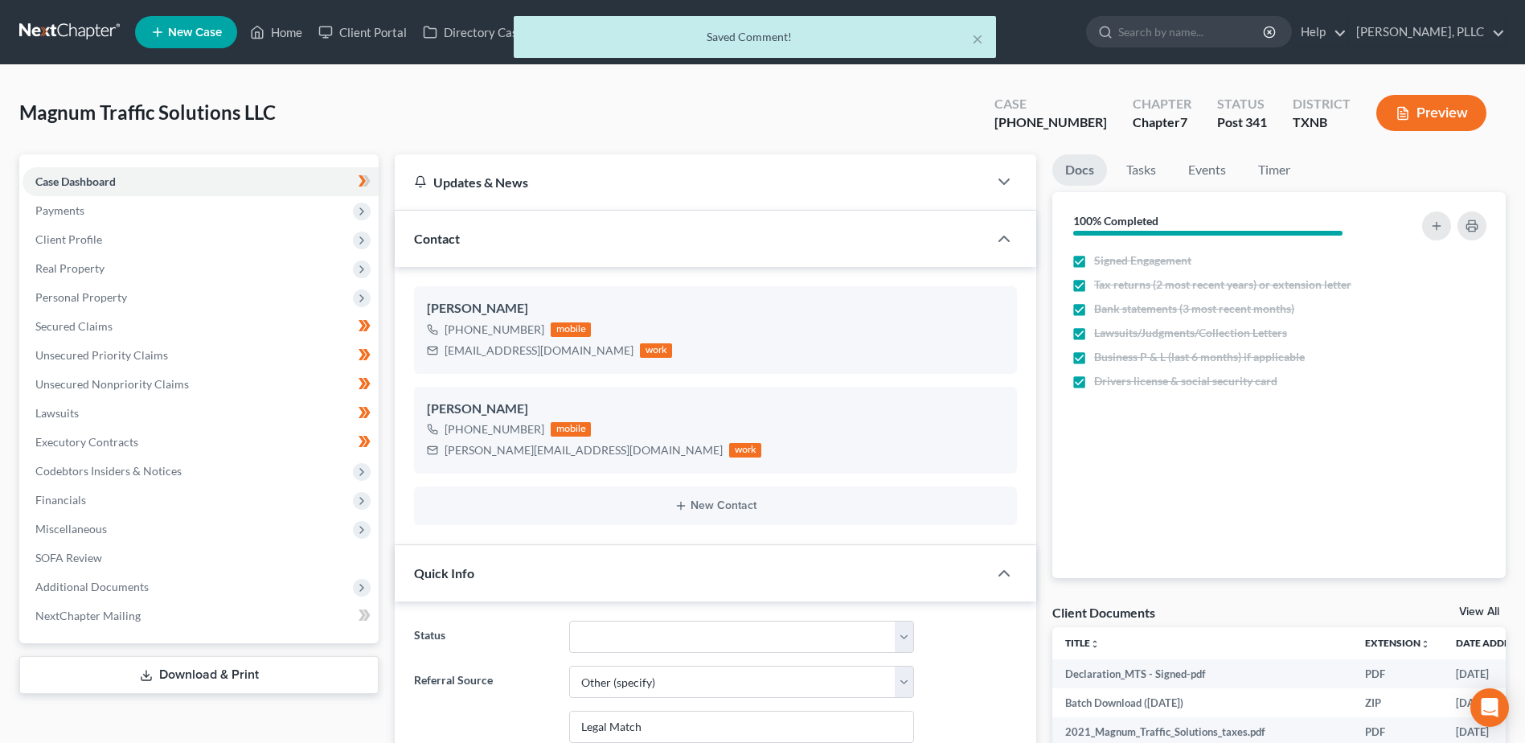
scroll to position [880, 0]
click at [279, 29] on div "× Saved Comment!" at bounding box center [754, 41] width 1525 height 50
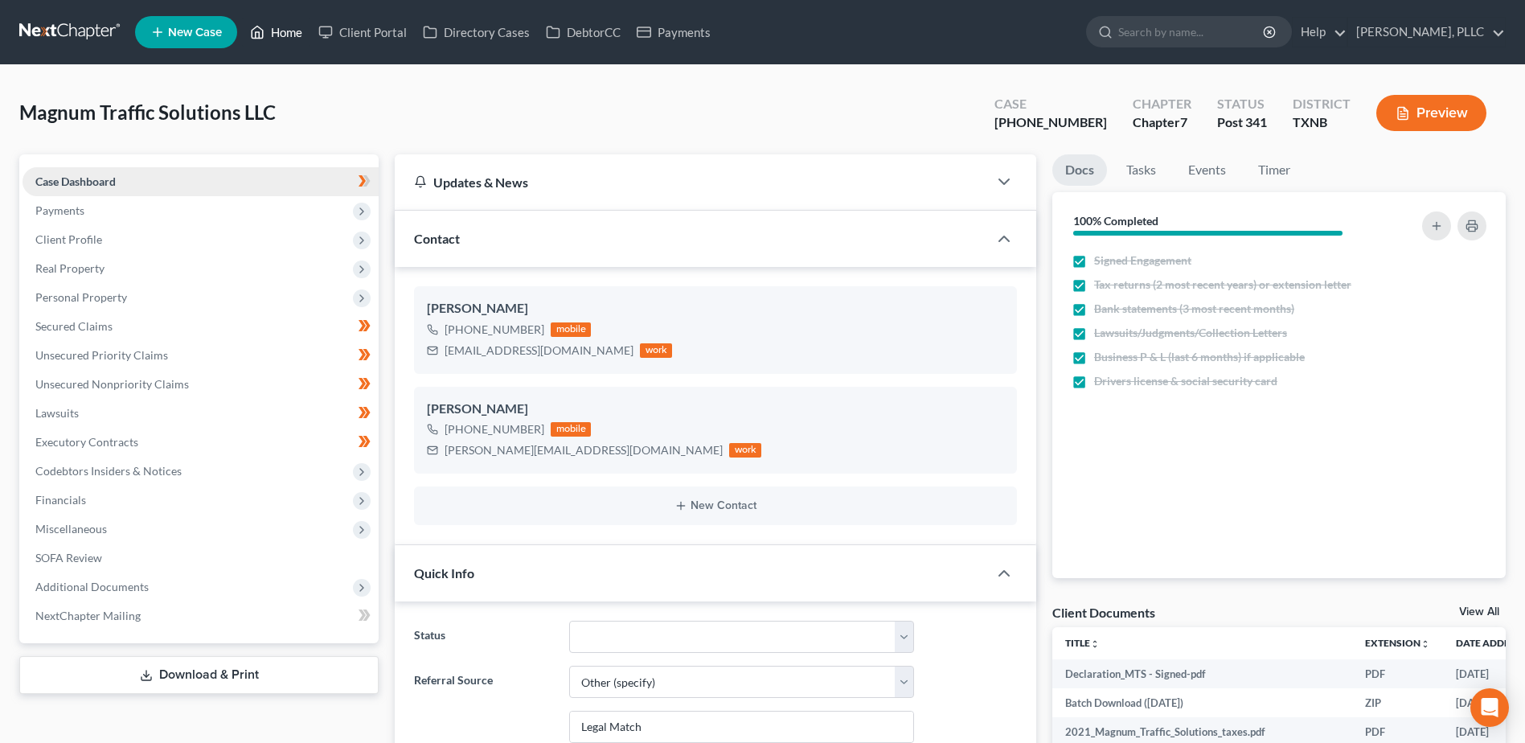
drag, startPoint x: 286, startPoint y: 31, endPoint x: 317, endPoint y: 174, distance: 145.6
click at [286, 31] on link "Home" at bounding box center [276, 32] width 68 height 29
